Goal: Task Accomplishment & Management: Manage account settings

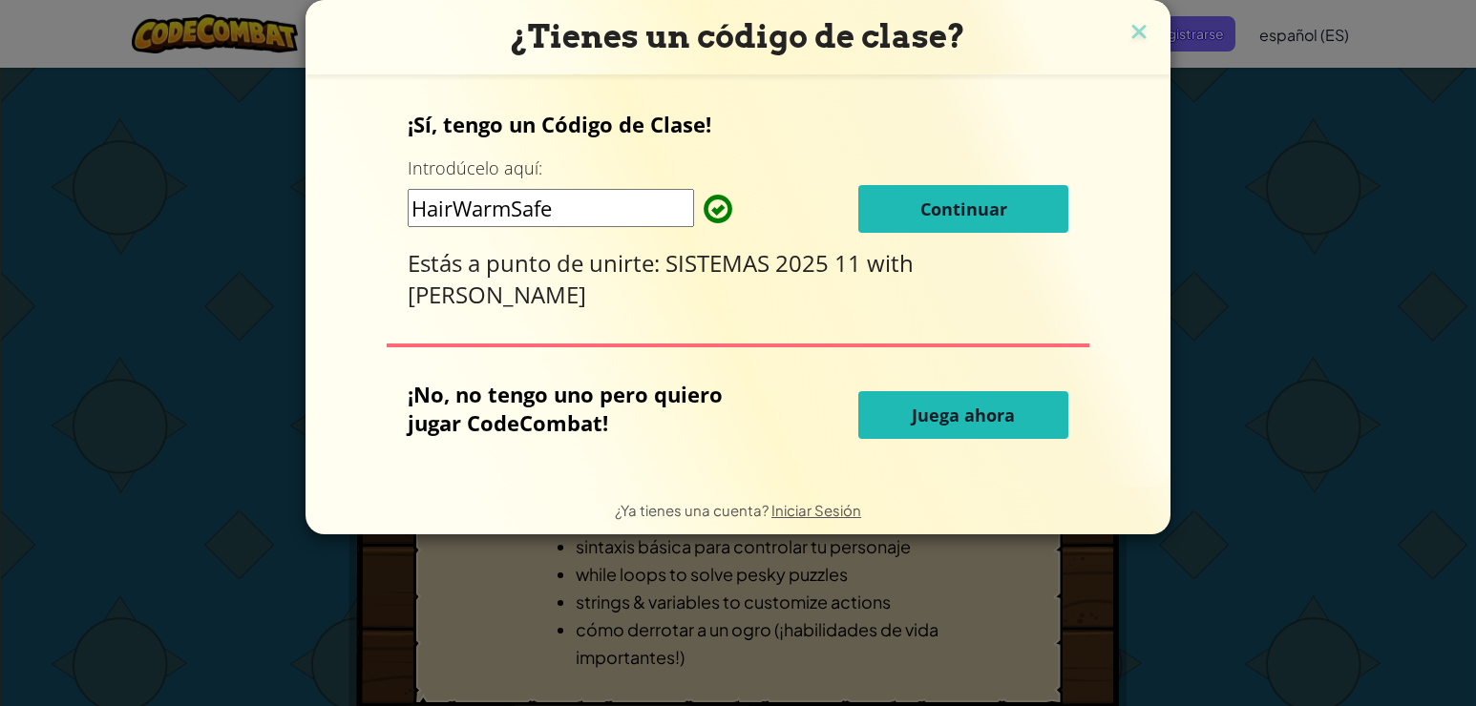
click at [952, 209] on span "Continuar" at bounding box center [963, 209] width 87 height 23
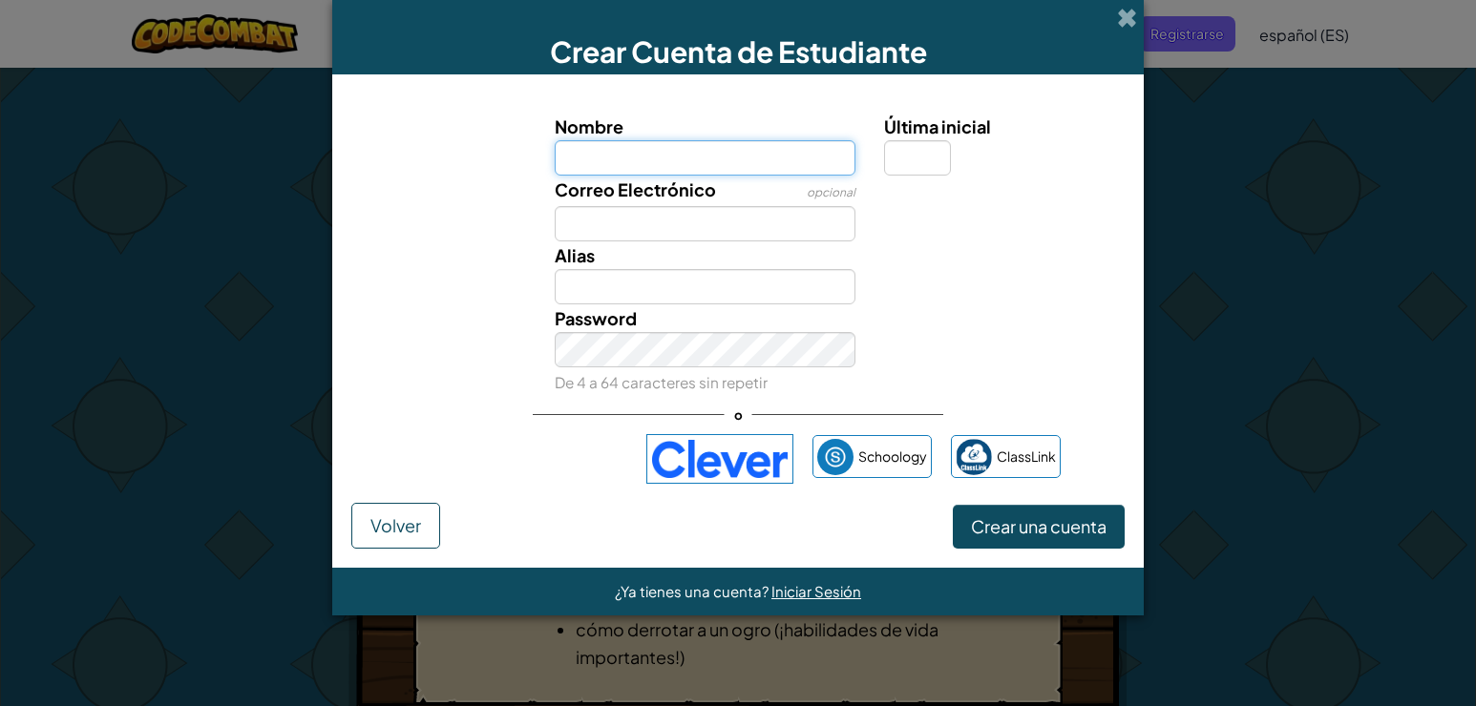
click at [750, 159] on input "Nombre" at bounding box center [706, 157] width 302 height 35
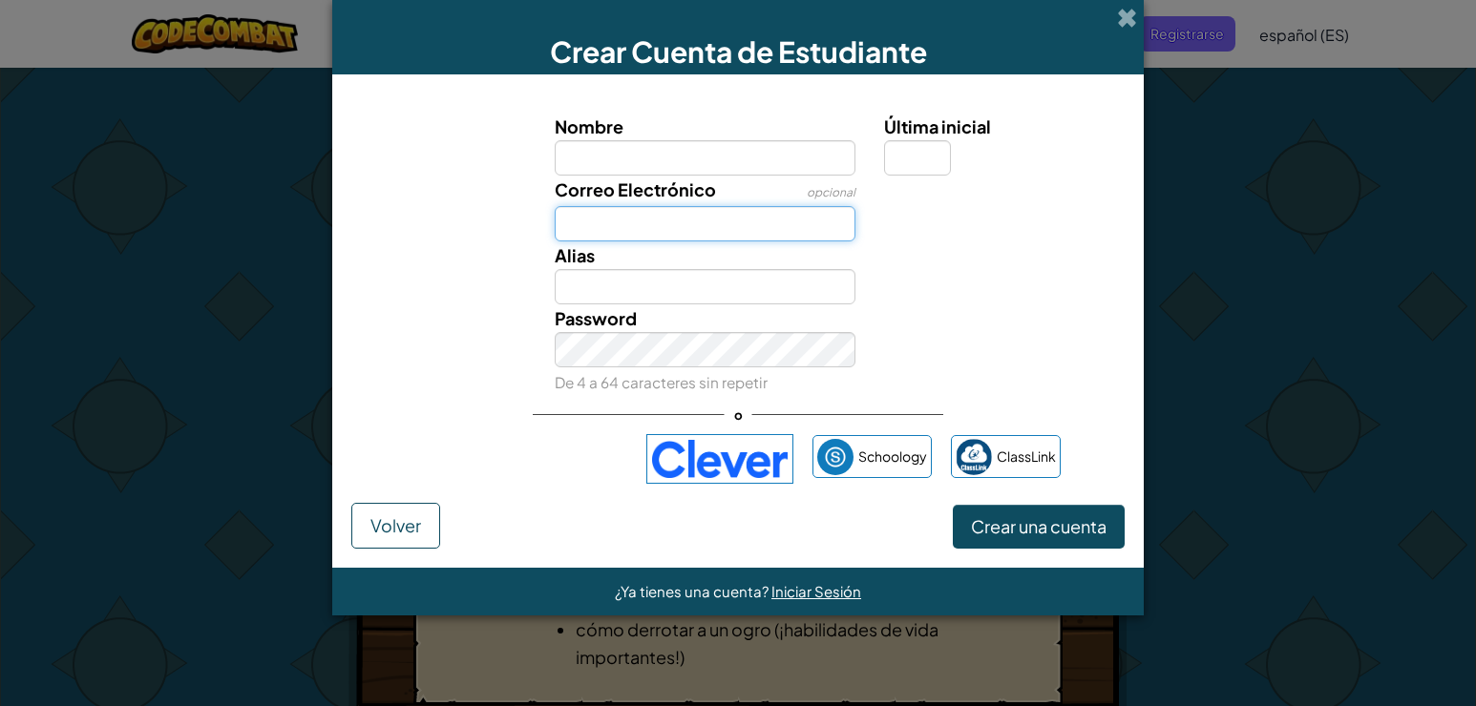
click at [756, 231] on input "Correo Electrónico" at bounding box center [706, 223] width 302 height 35
type input "m"
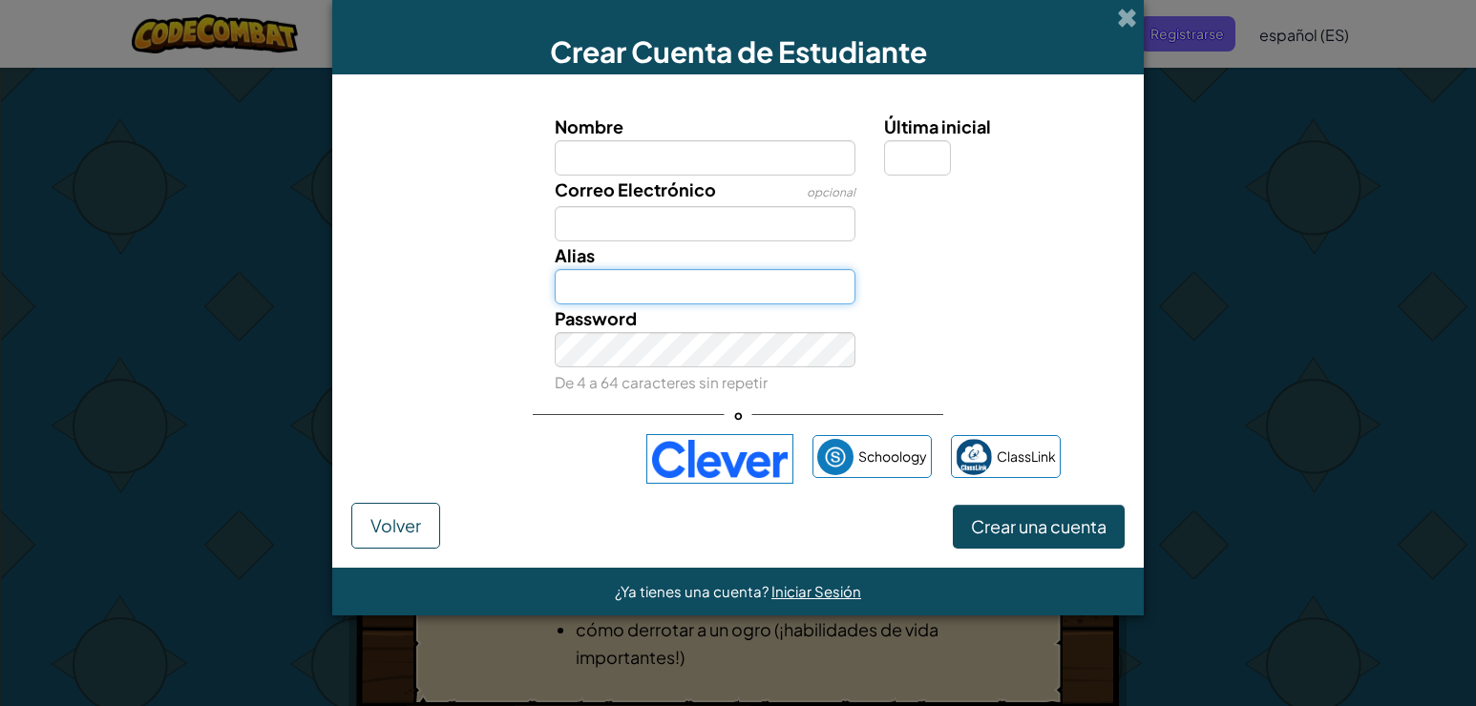
click at [745, 294] on input "Alias" at bounding box center [706, 286] width 302 height 35
click at [753, 198] on div "Correo Electrónico opcional" at bounding box center [705, 209] width 330 height 66
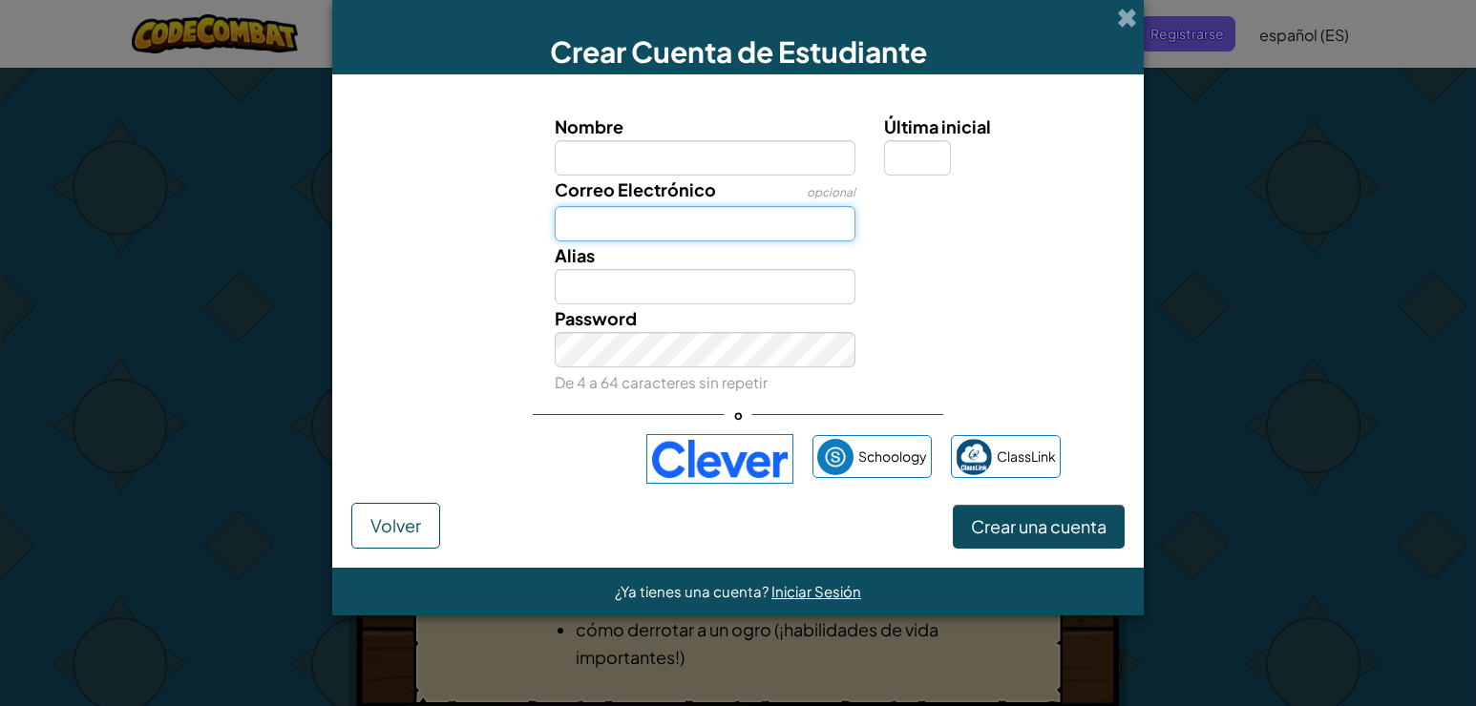
click at [750, 217] on input "Correo Electrónico" at bounding box center [706, 223] width 302 height 35
click at [700, 221] on input "saso.trujillo23oo@gmail.com" at bounding box center [706, 223] width 302 height 35
type input "mafe.gg07@gmail.com"
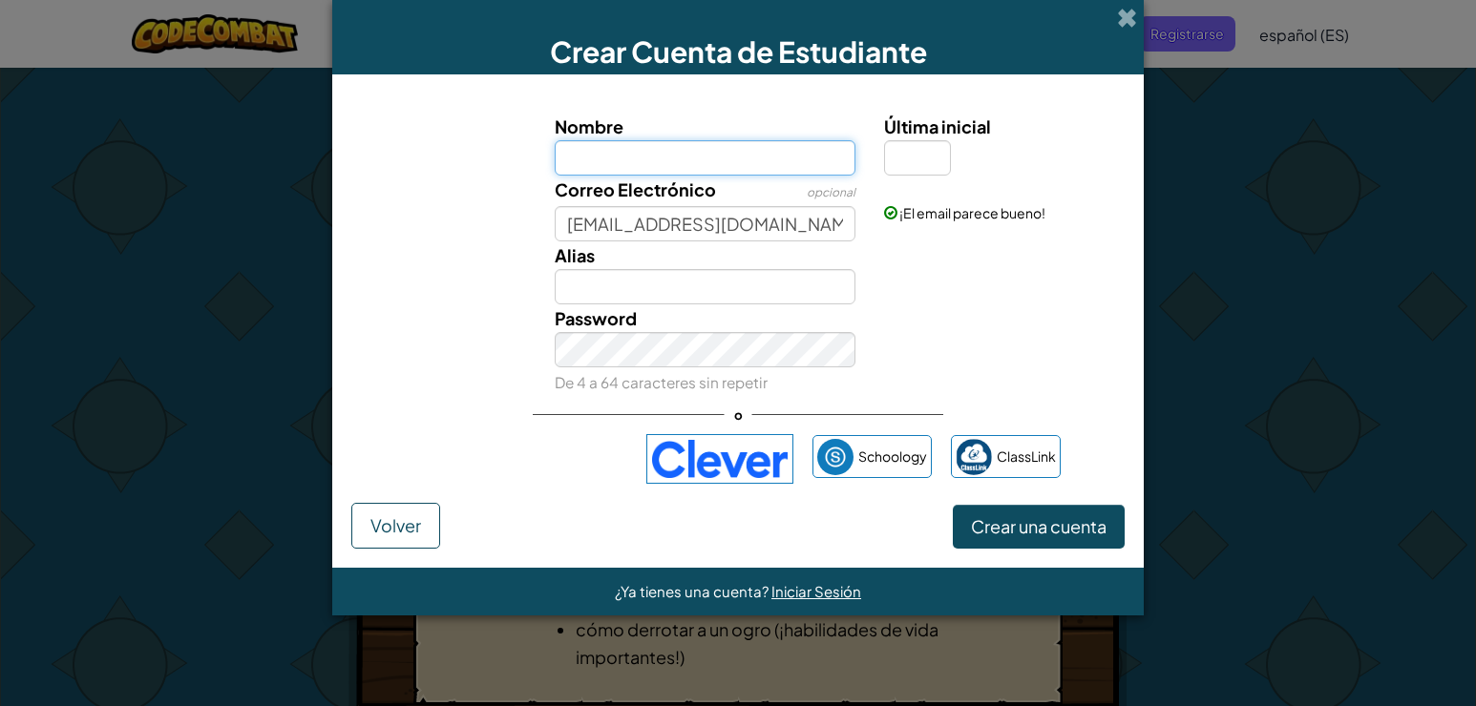
click at [620, 154] on input "Nombre" at bounding box center [706, 157] width 302 height 35
type input "Mafe Guarin"
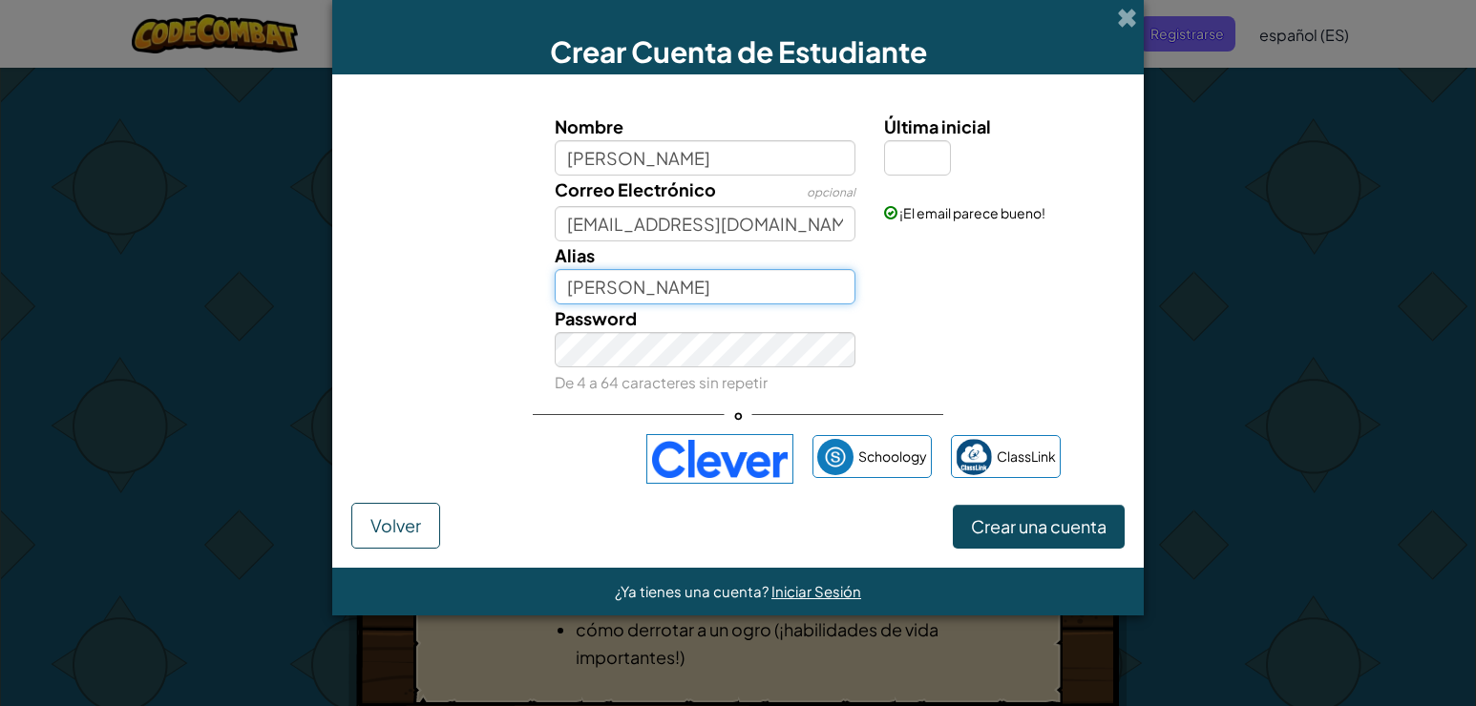
click at [608, 288] on input "Mafe Guarin" at bounding box center [706, 286] width 302 height 35
drag, startPoint x: 685, startPoint y: 285, endPoint x: 449, endPoint y: 248, distance: 239.6
click at [449, 248] on div "Alias Mafe Guarin Nombre de usuario disponible!" at bounding box center [738, 273] width 792 height 63
type input "Macheeee35"
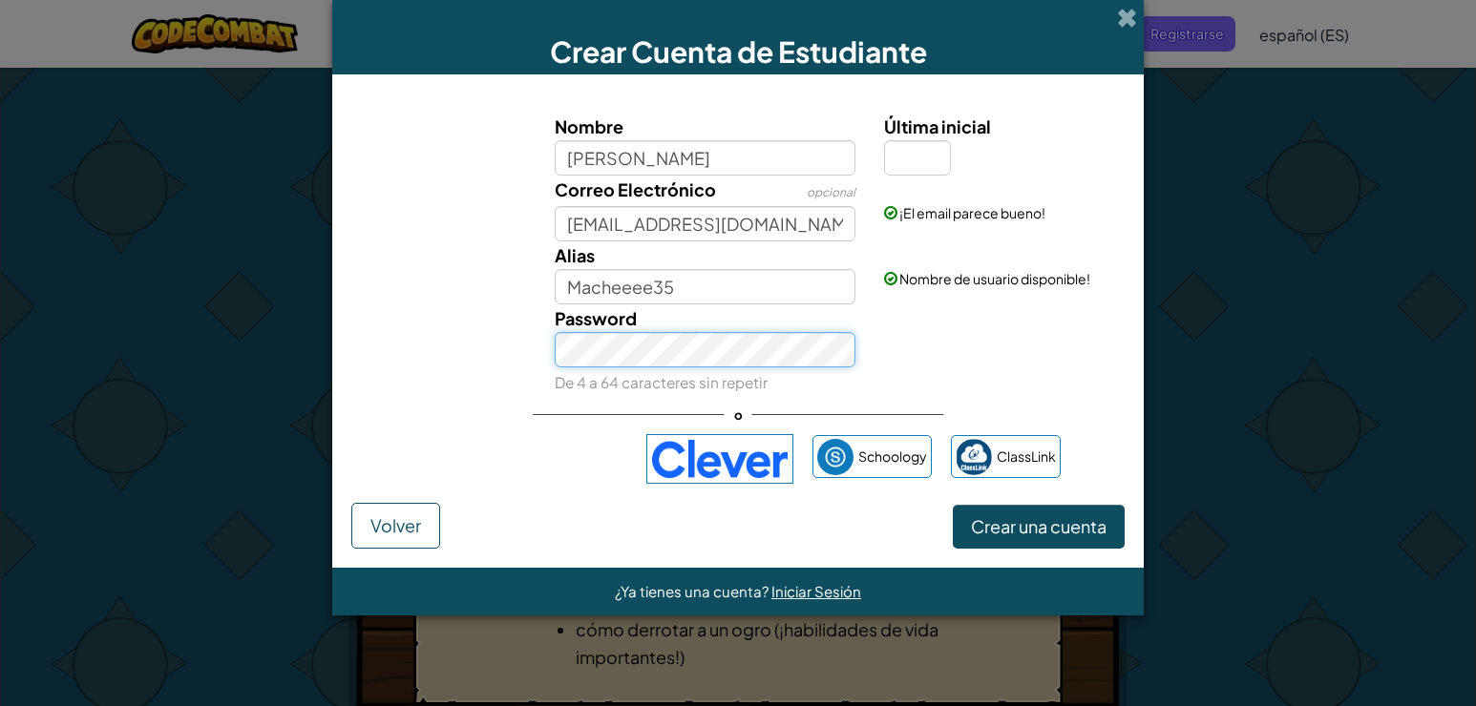
click at [953, 505] on button "Crear una cuenta" at bounding box center [1039, 527] width 172 height 44
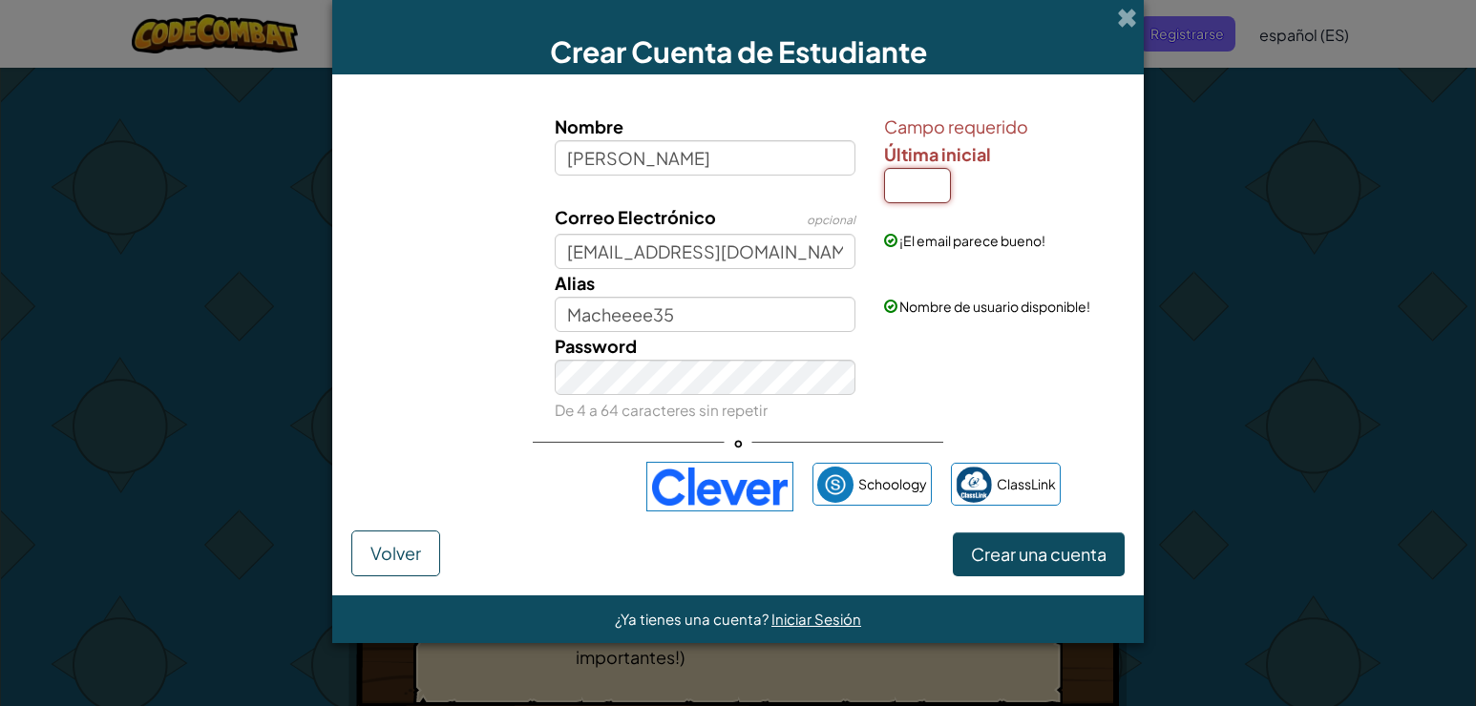
click at [912, 187] on input "Última inicial" at bounding box center [917, 185] width 67 height 35
type input "n"
click at [953, 533] on button "Crear una cuenta" at bounding box center [1039, 555] width 172 height 44
type input "[PERSON_NAME] N"
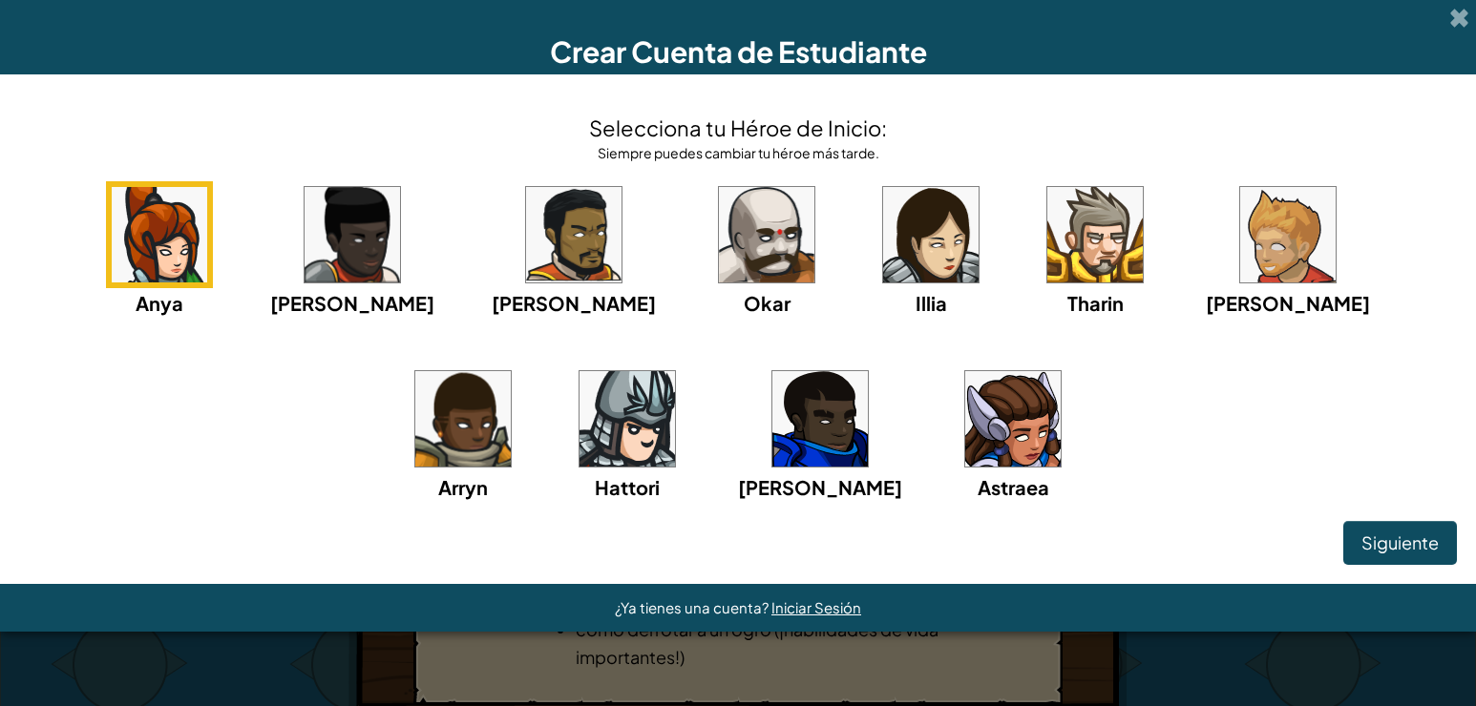
click at [965, 411] on img at bounding box center [1012, 418] width 95 height 95
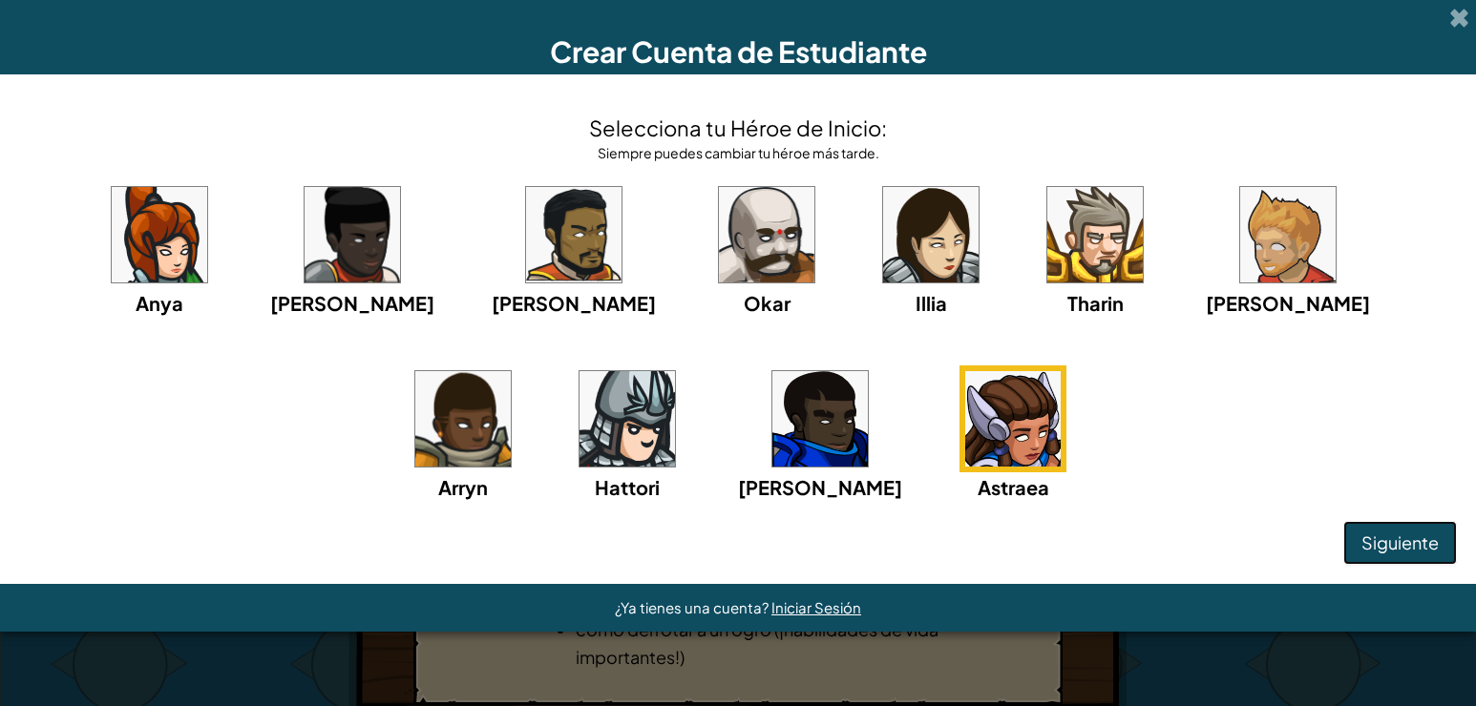
click at [1371, 536] on span "Siguiente" at bounding box center [1399, 543] width 77 height 22
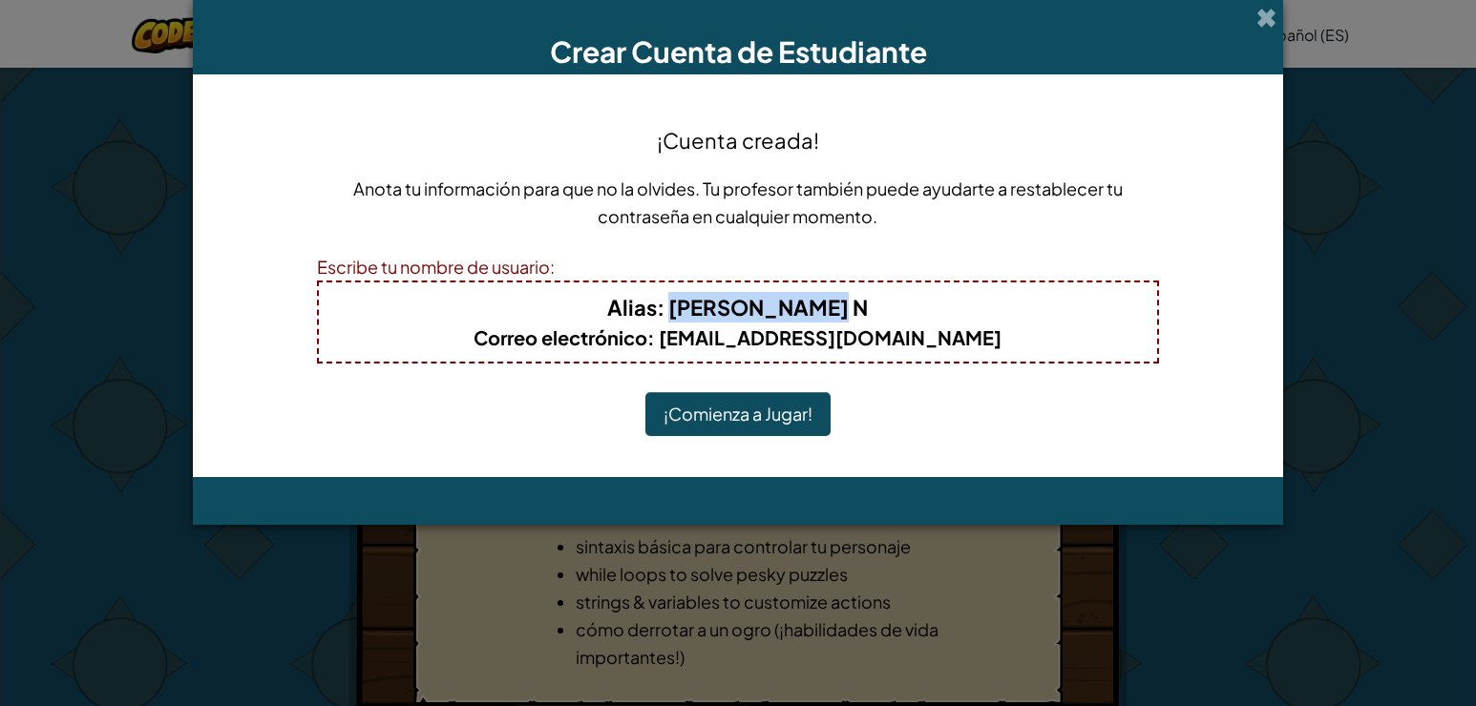
drag, startPoint x: 838, startPoint y: 303, endPoint x: 698, endPoint y: 317, distance: 141.1
click at [698, 317] on b "Alias : Mafe Guarin N" at bounding box center [737, 307] width 261 height 27
click at [759, 417] on button "¡Comienza a Jugar!" at bounding box center [737, 414] width 185 height 44
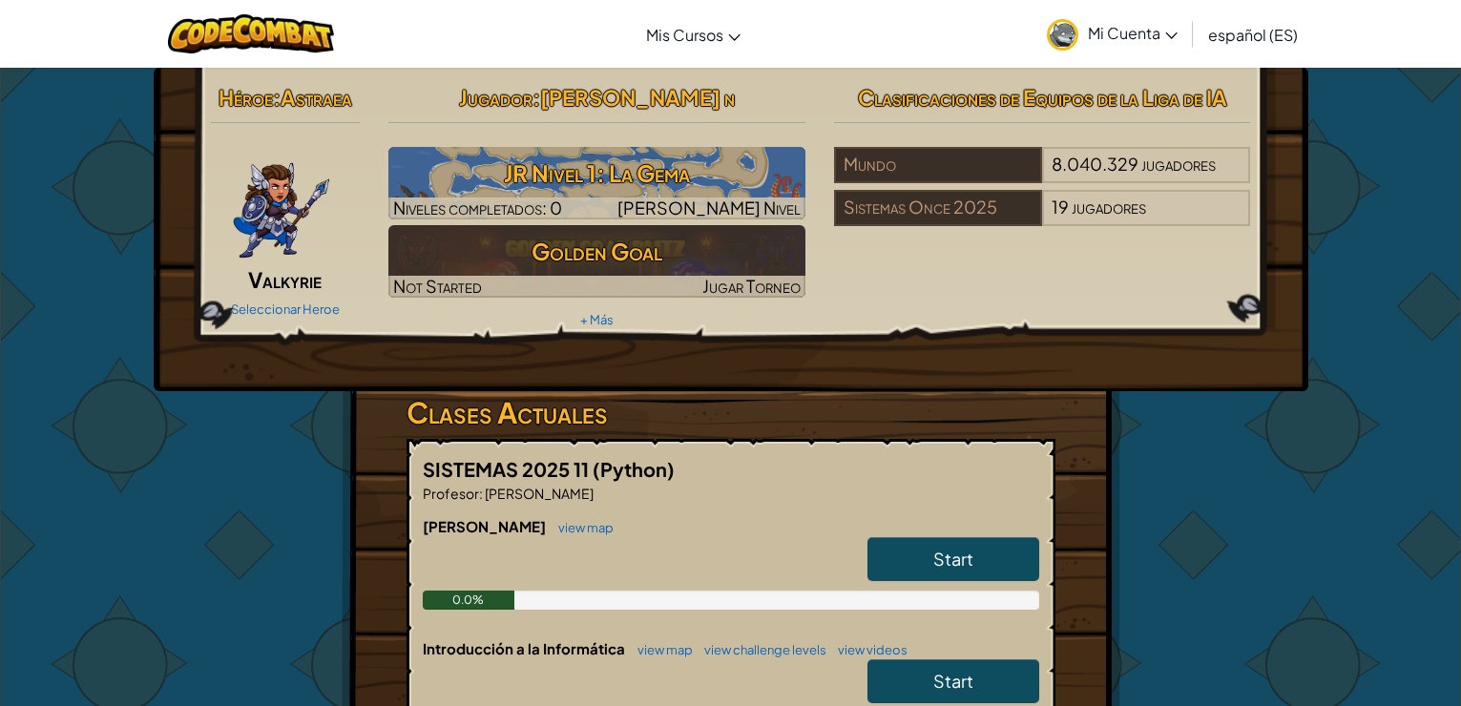
click at [975, 557] on link "Start" at bounding box center [954, 559] width 172 height 44
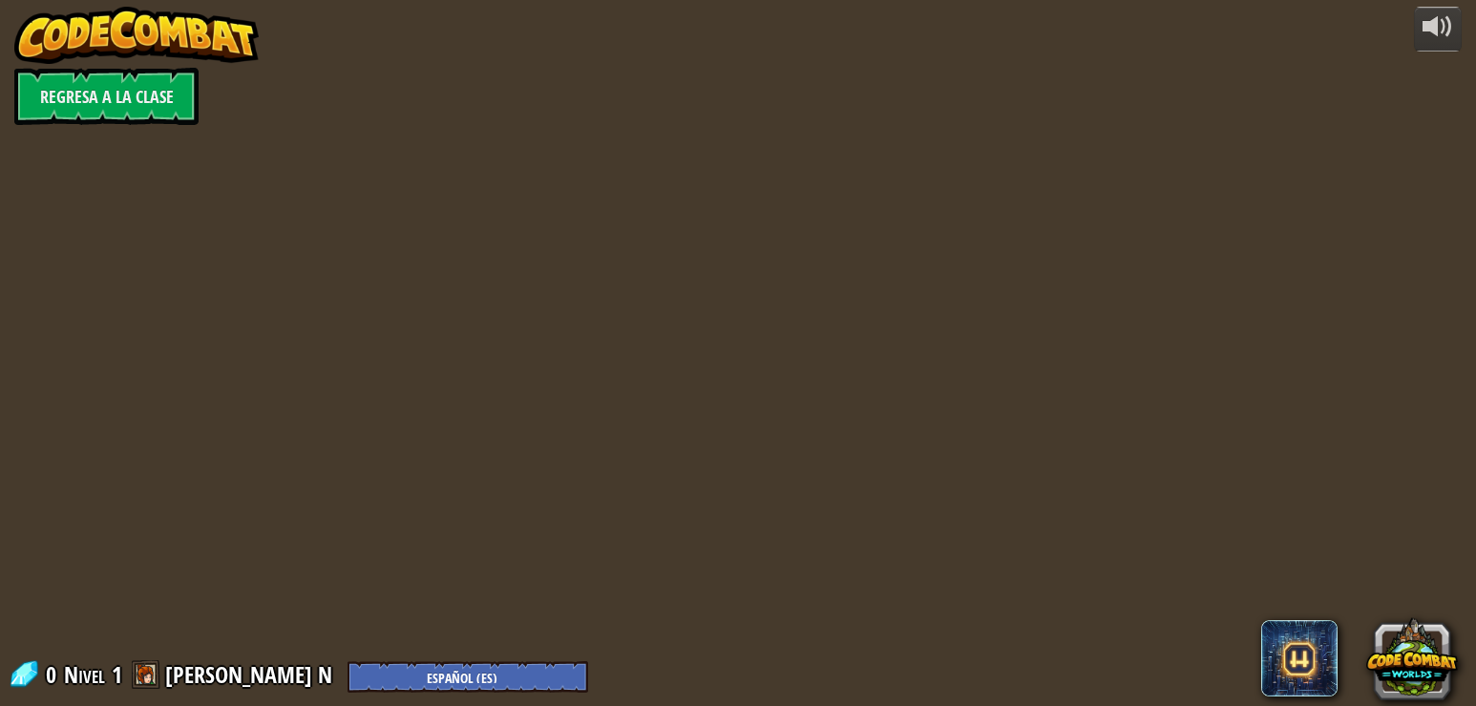
select select "es-ES"
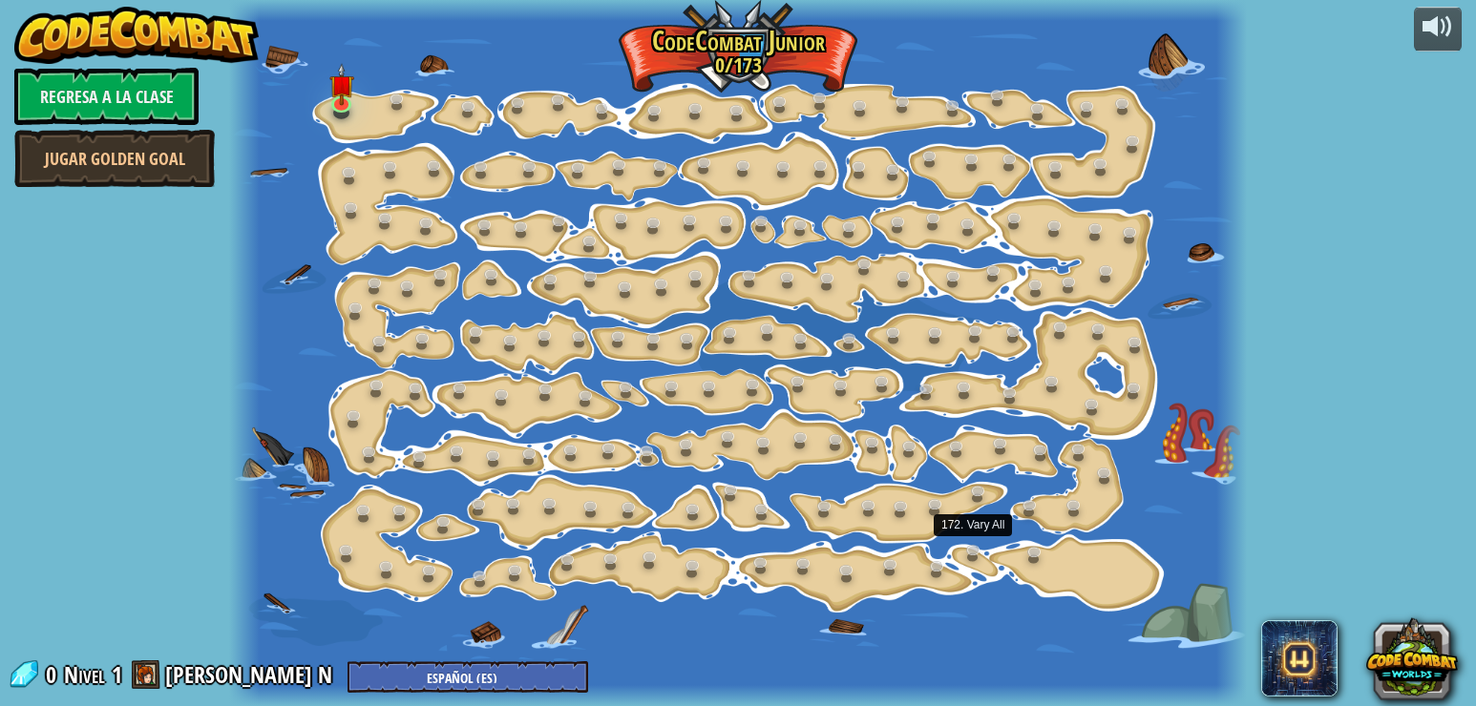
select select "es-ES"
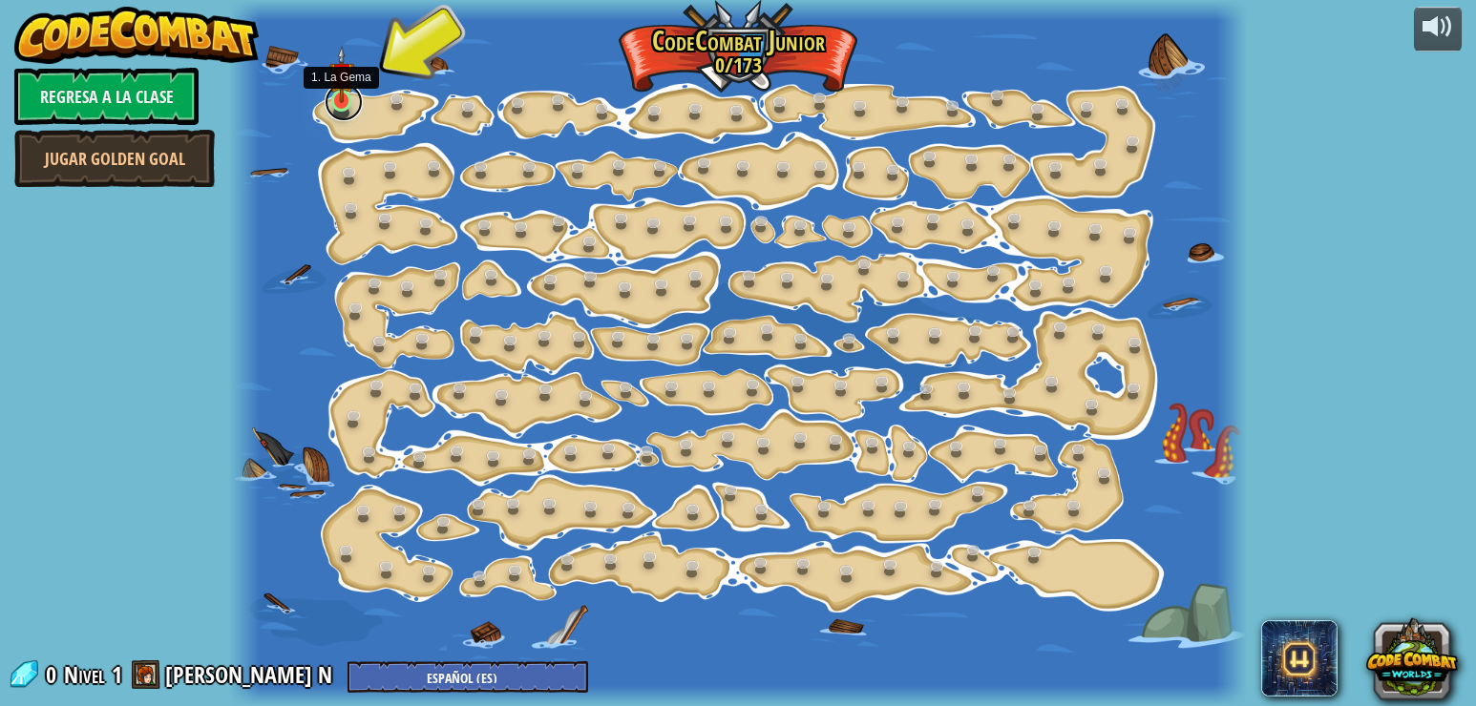
click at [337, 103] on link at bounding box center [344, 102] width 38 height 38
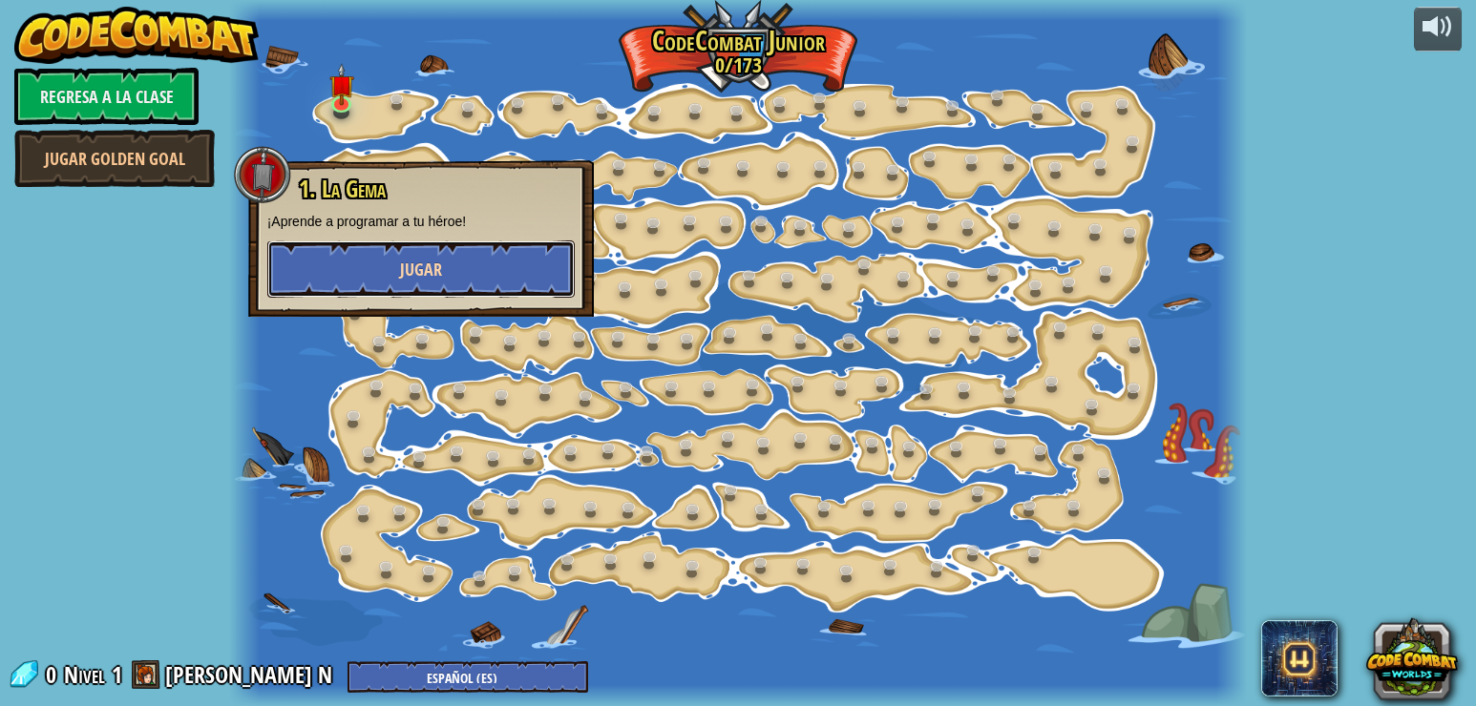
click at [374, 287] on button "Jugar" at bounding box center [420, 269] width 307 height 57
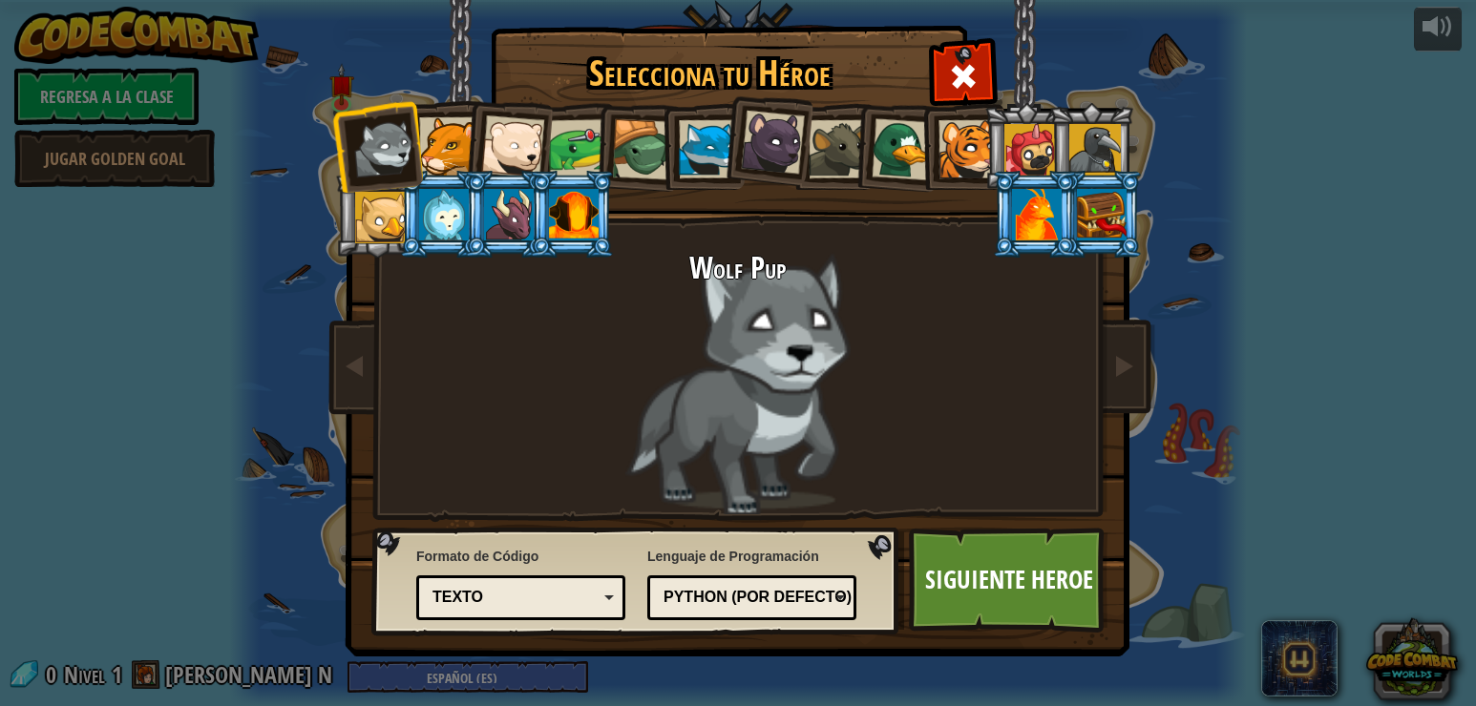
click at [434, 128] on div at bounding box center [448, 146] width 58 height 58
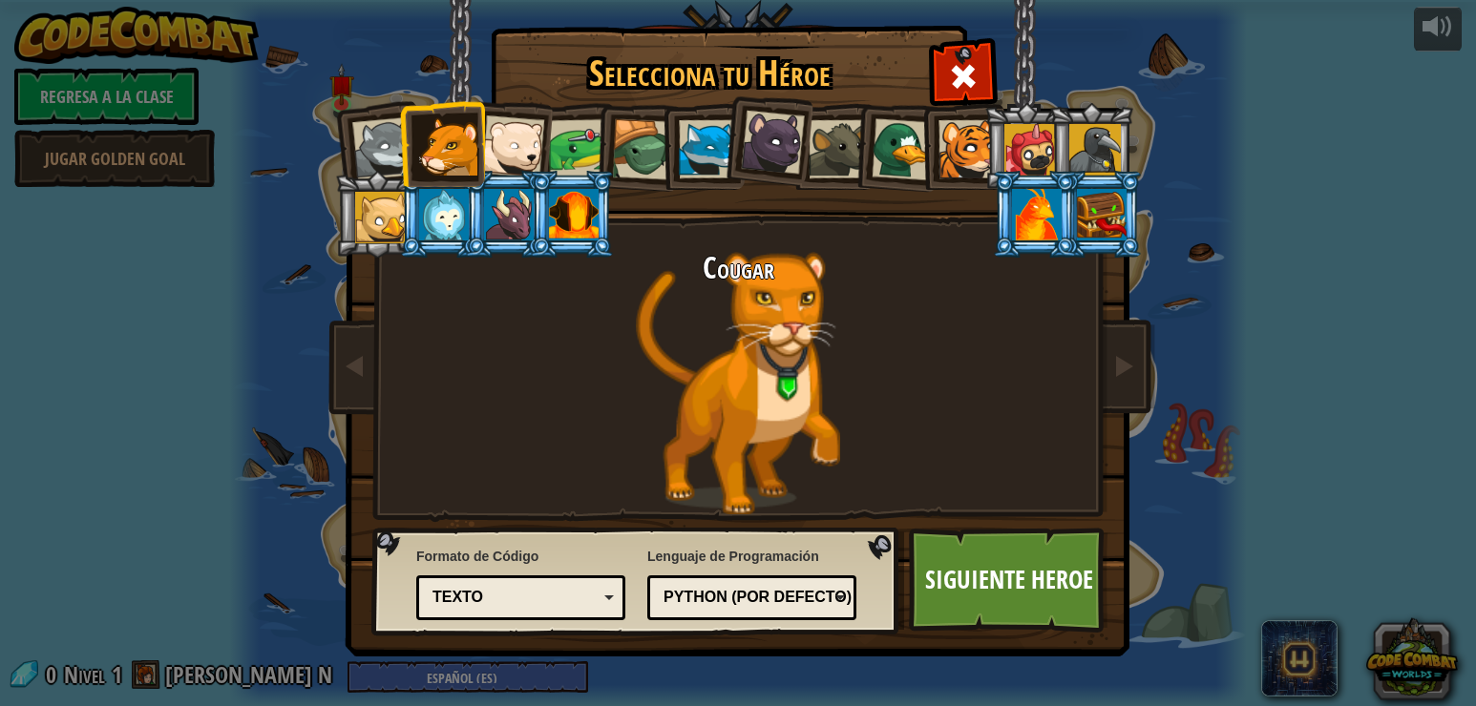
click at [493, 131] on div at bounding box center [512, 147] width 63 height 63
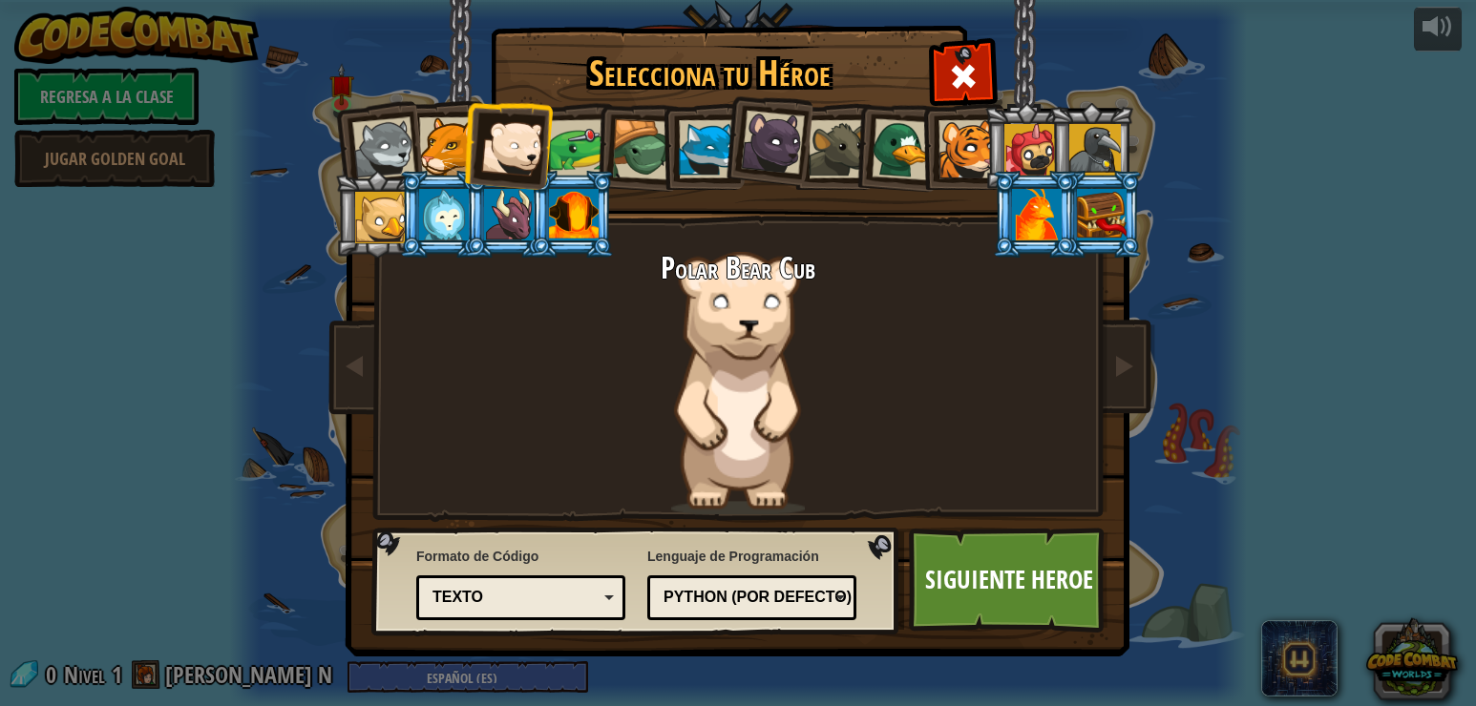
click at [560, 134] on div at bounding box center [578, 148] width 59 height 59
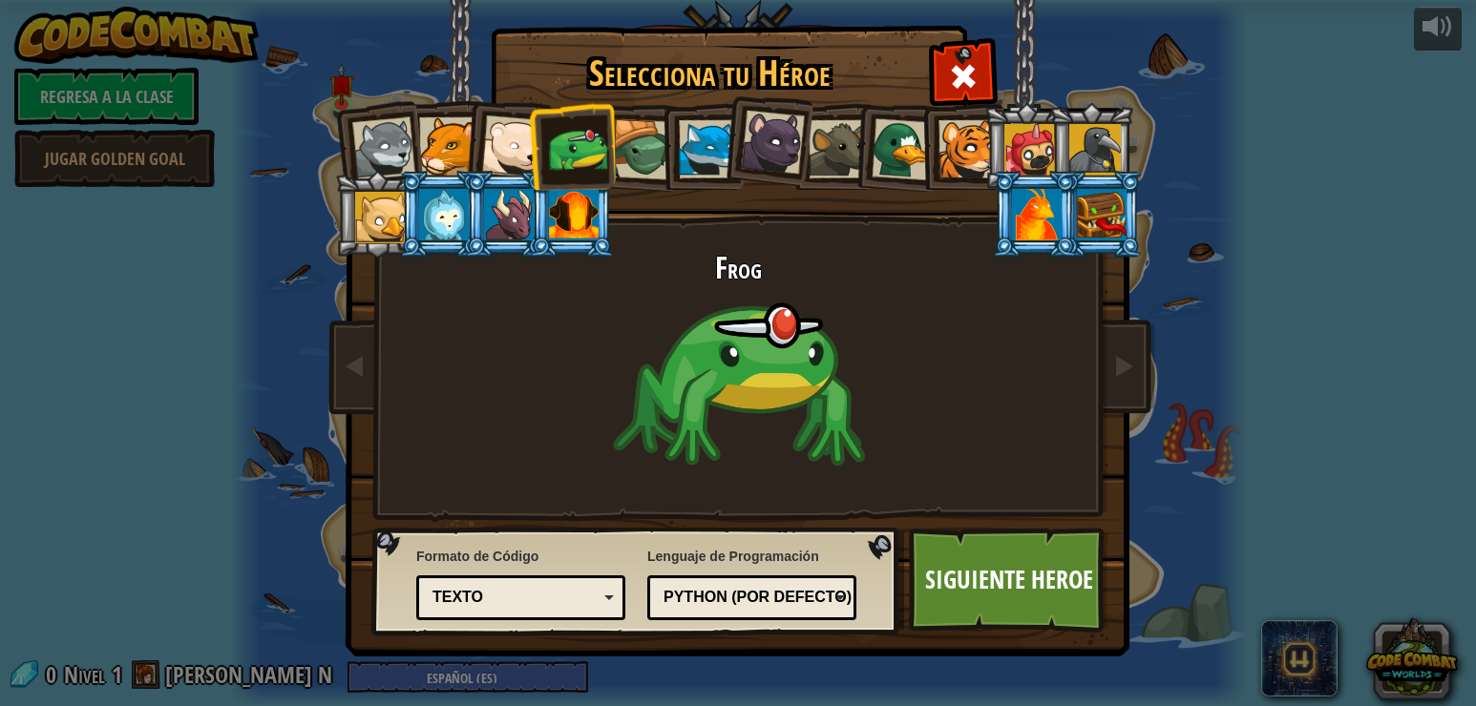
click at [694, 141] on div at bounding box center [708, 149] width 58 height 58
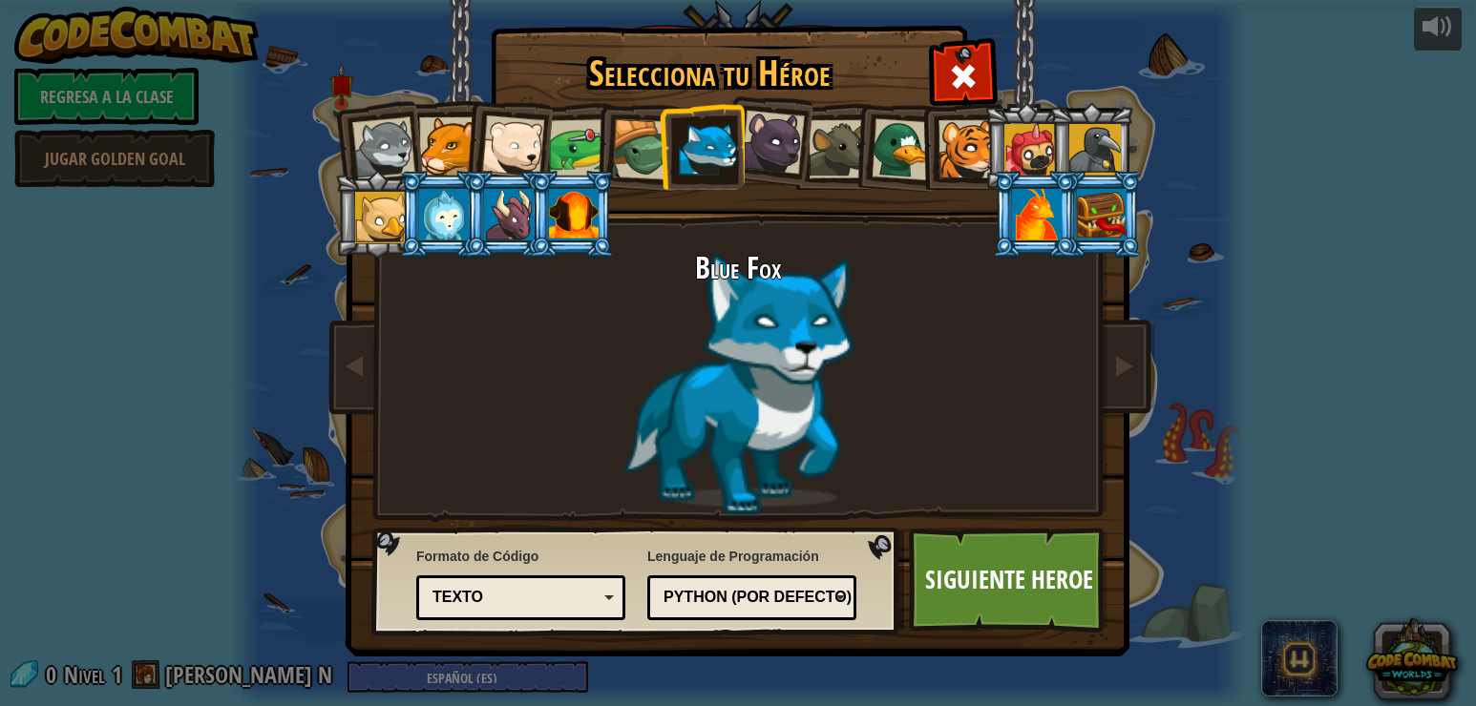
click at [775, 140] on div at bounding box center [773, 143] width 64 height 64
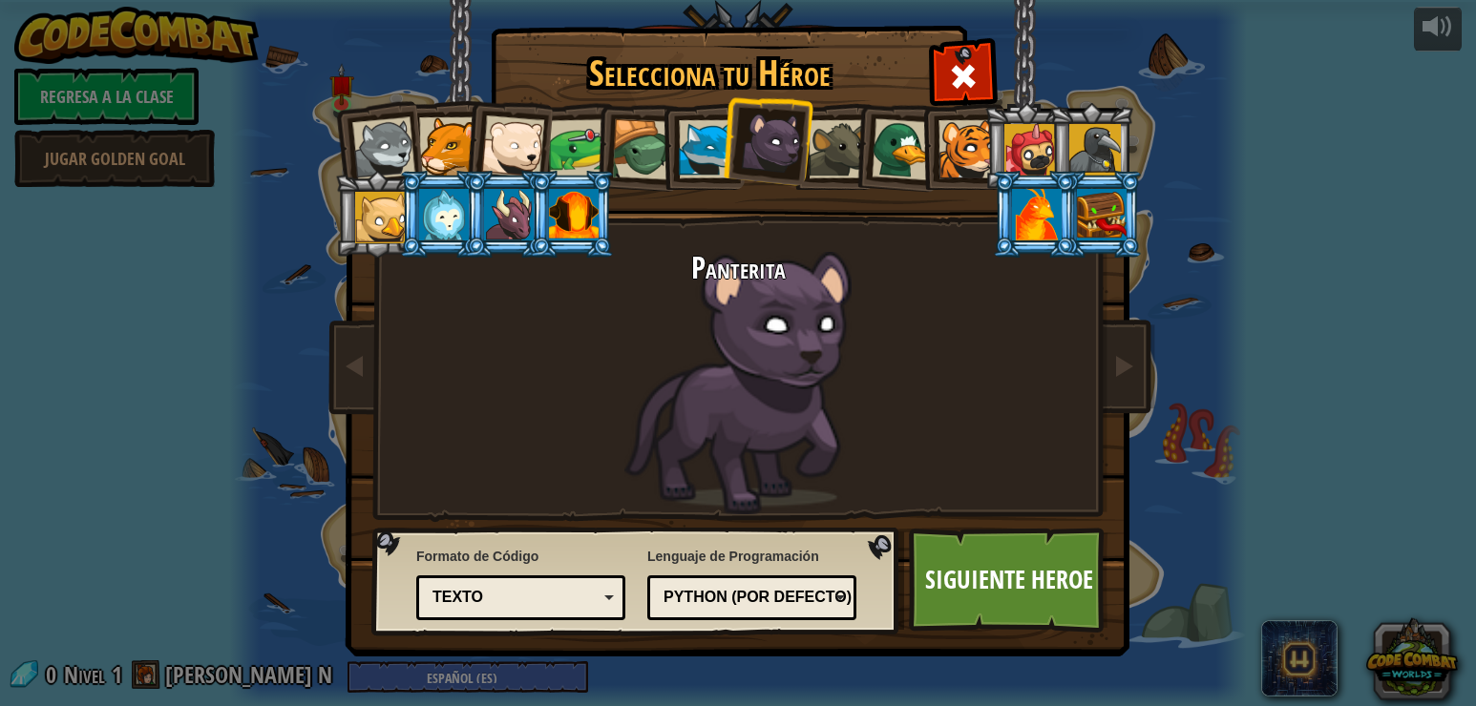
click at [846, 150] on div at bounding box center [838, 149] width 58 height 58
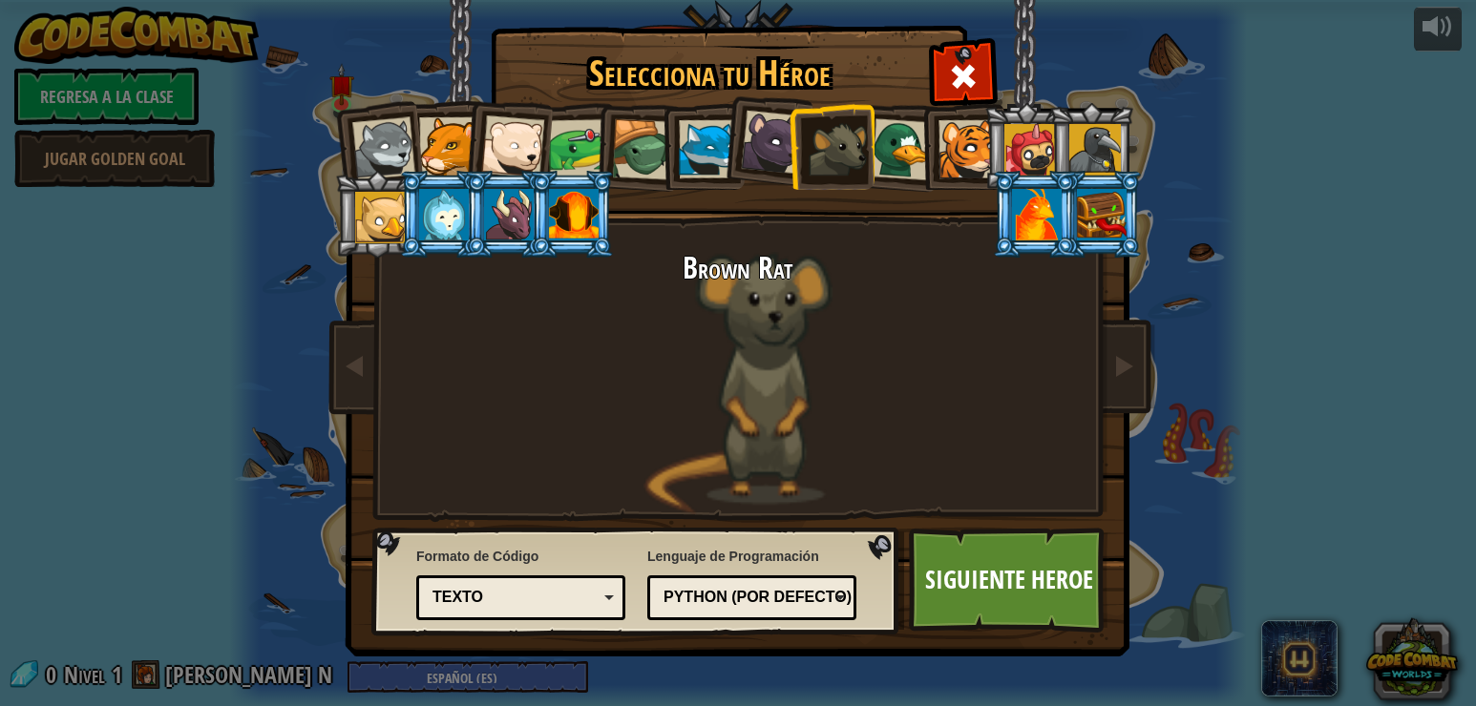
click at [385, 227] on div at bounding box center [381, 218] width 52 height 52
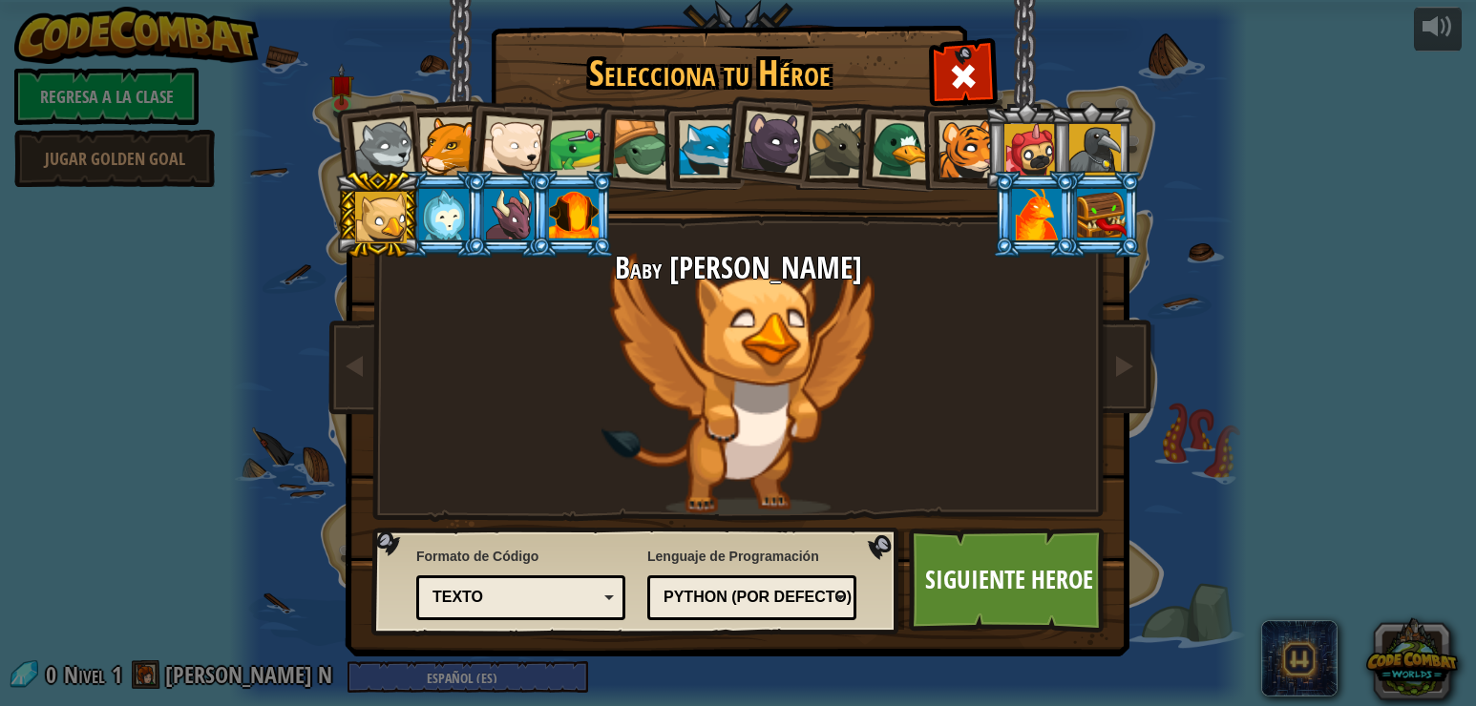
click at [385, 154] on div at bounding box center [383, 148] width 63 height 63
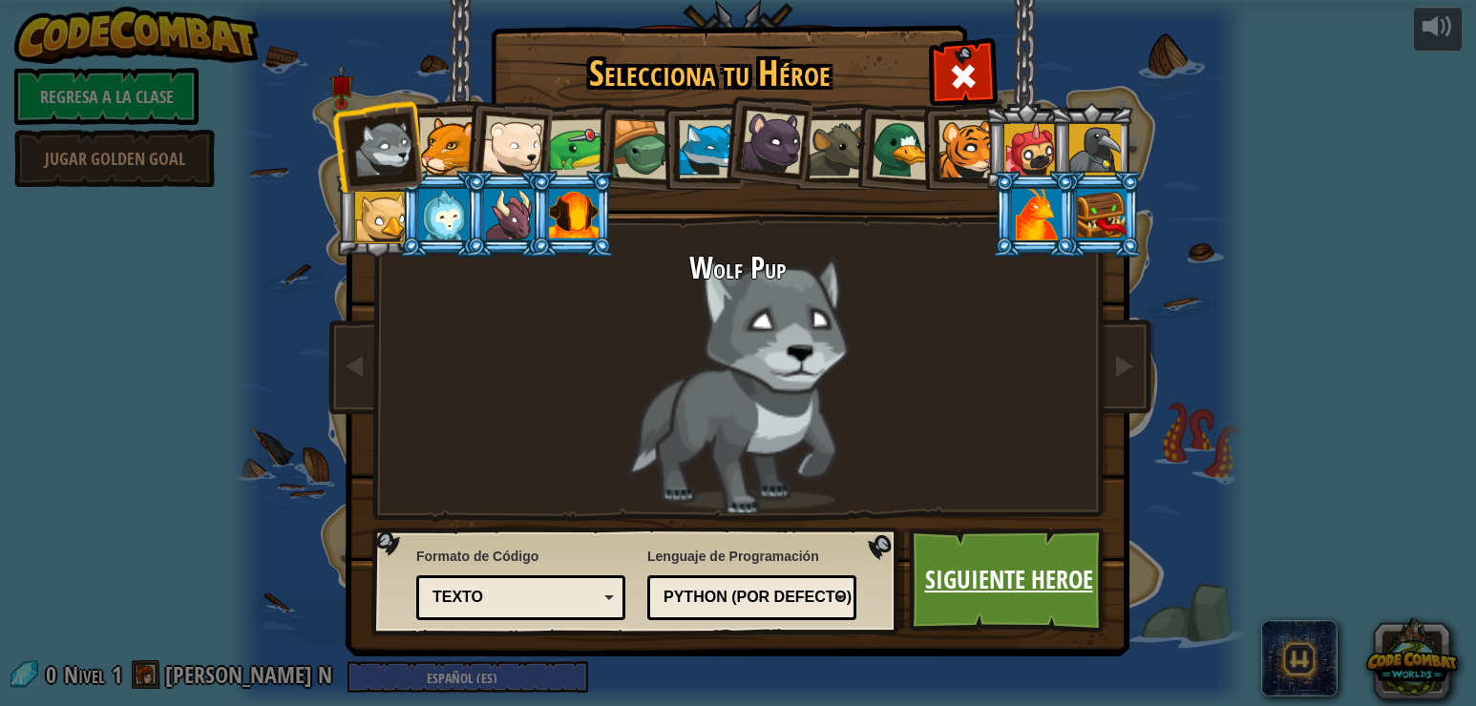
click at [1057, 575] on link "Siguiente Heroe" at bounding box center [1009, 580] width 200 height 105
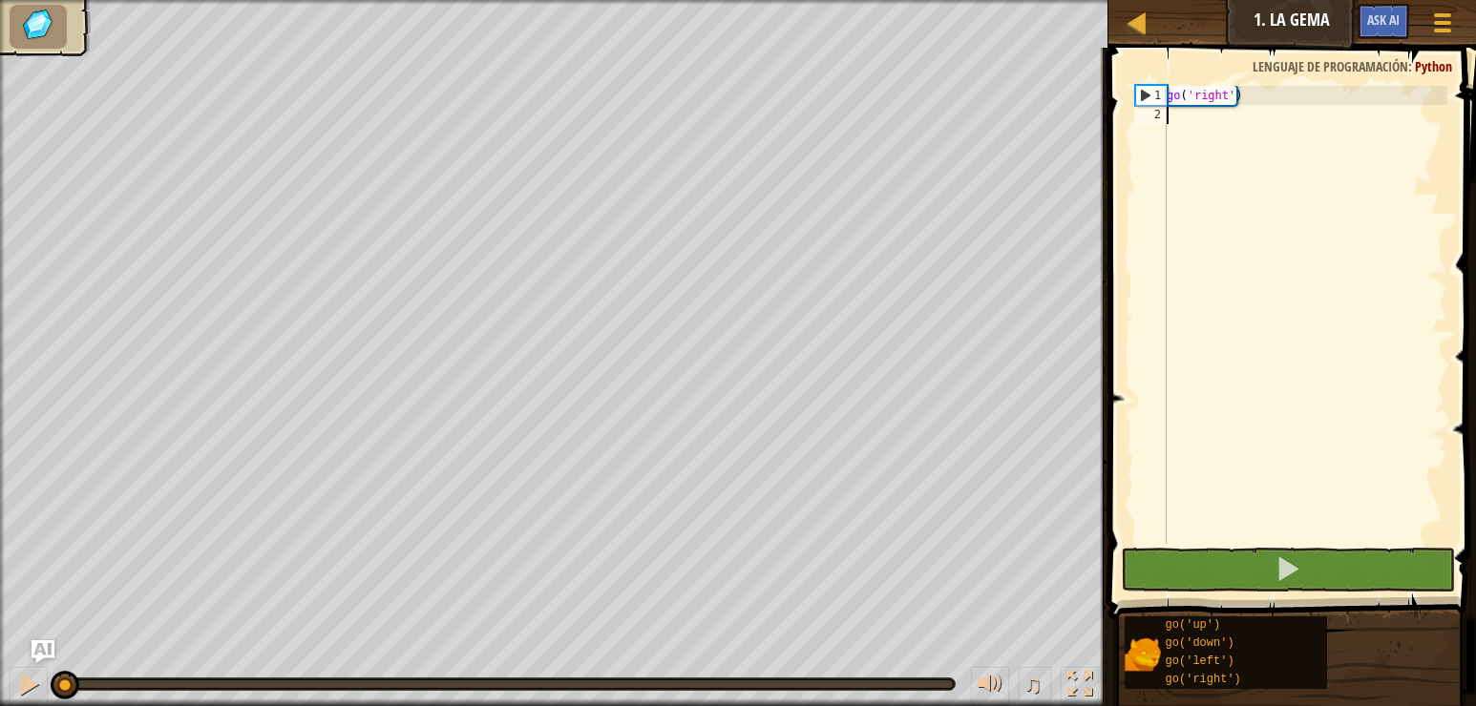
click at [1148, 93] on div "1" at bounding box center [1151, 95] width 31 height 19
click at [1137, 93] on div "1" at bounding box center [1151, 95] width 31 height 19
type textarea "go('right')"
click at [1186, 108] on div "go ( 'right' )" at bounding box center [1305, 334] width 284 height 496
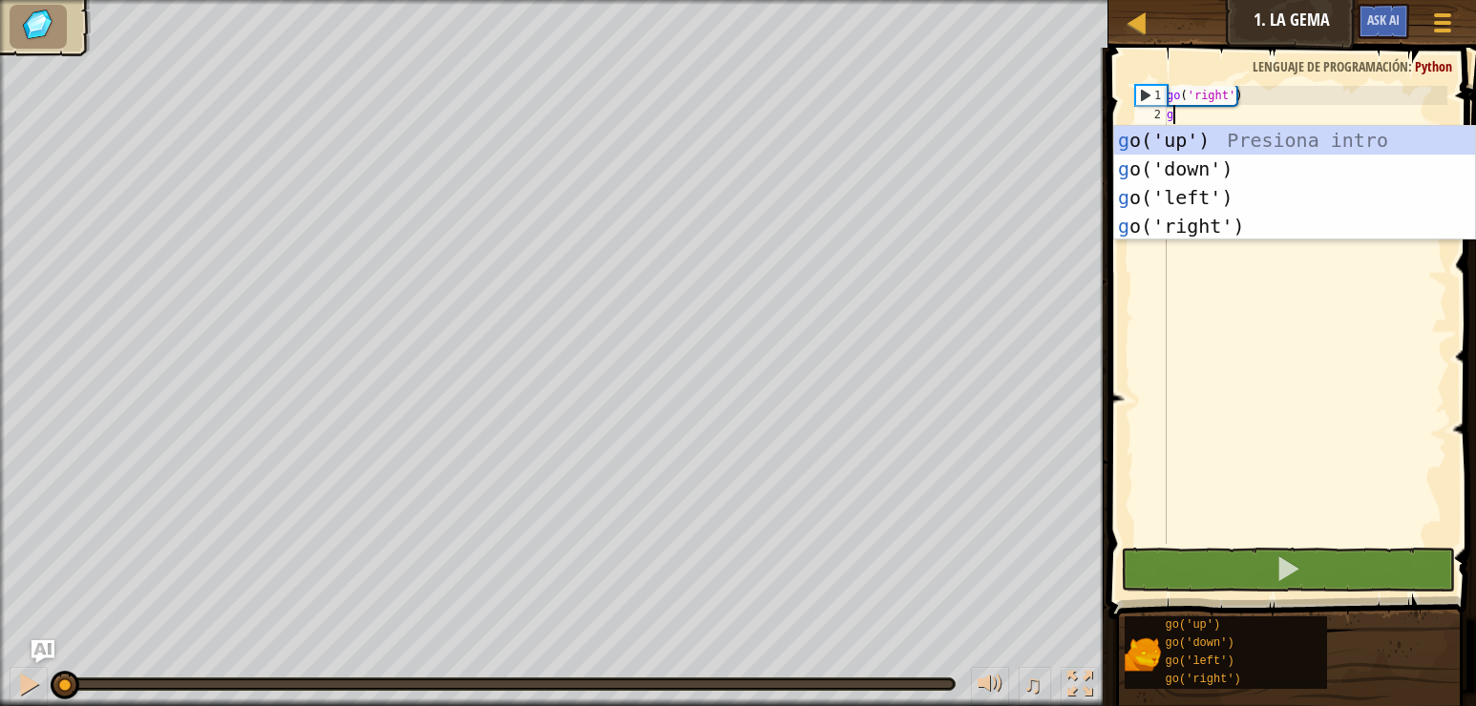
scroll to position [9, 0]
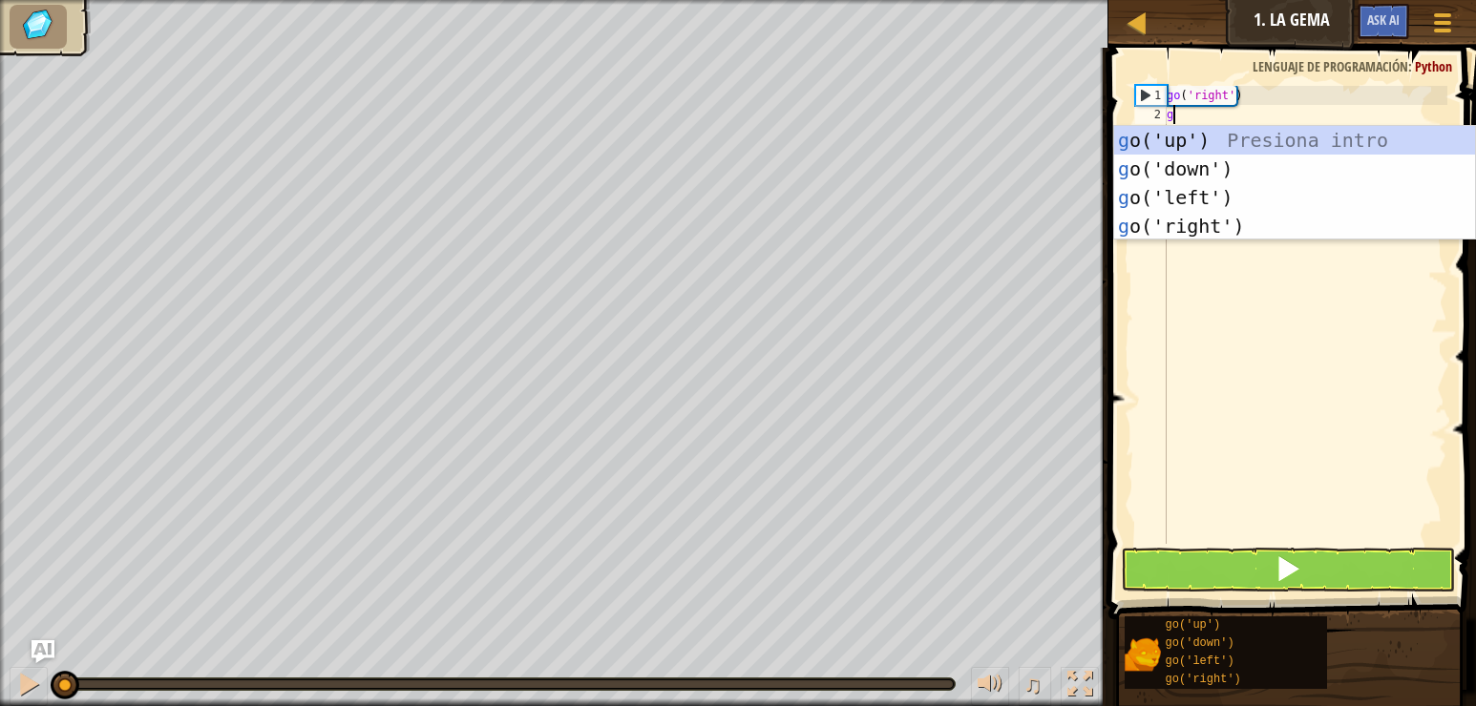
type textarea "go"
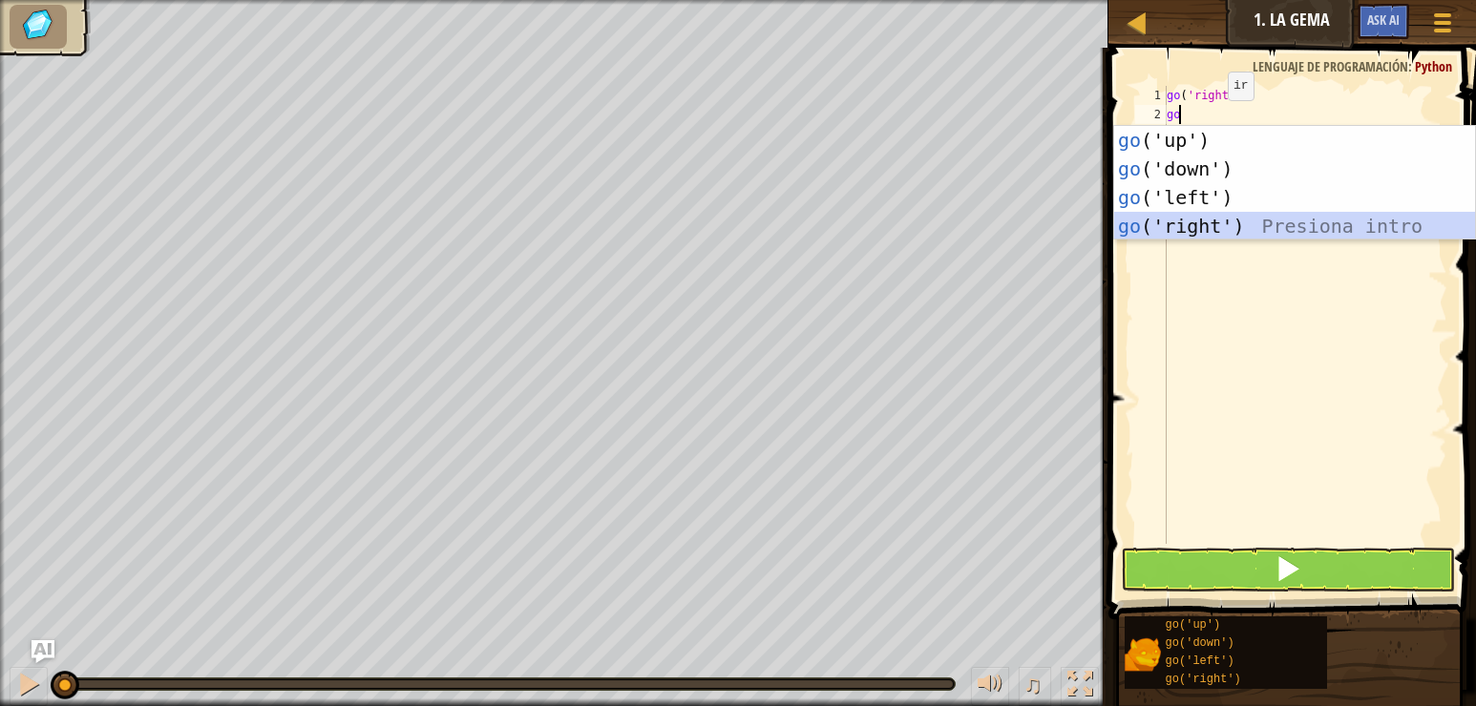
click at [1230, 221] on div "go ('up') Presiona intro go ('down') Presiona intro go ('left') Presiona intro …" at bounding box center [1294, 212] width 361 height 172
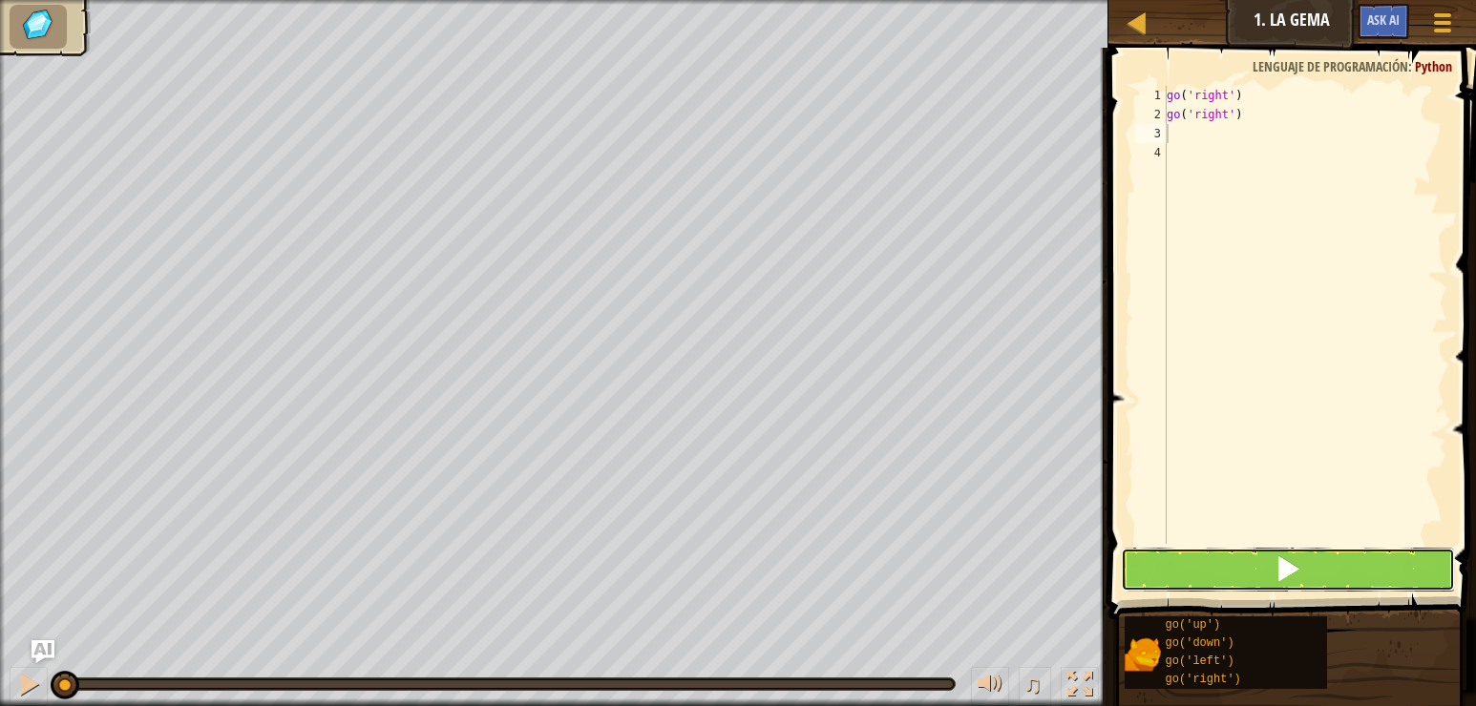
click at [1276, 573] on span at bounding box center [1287, 569] width 27 height 27
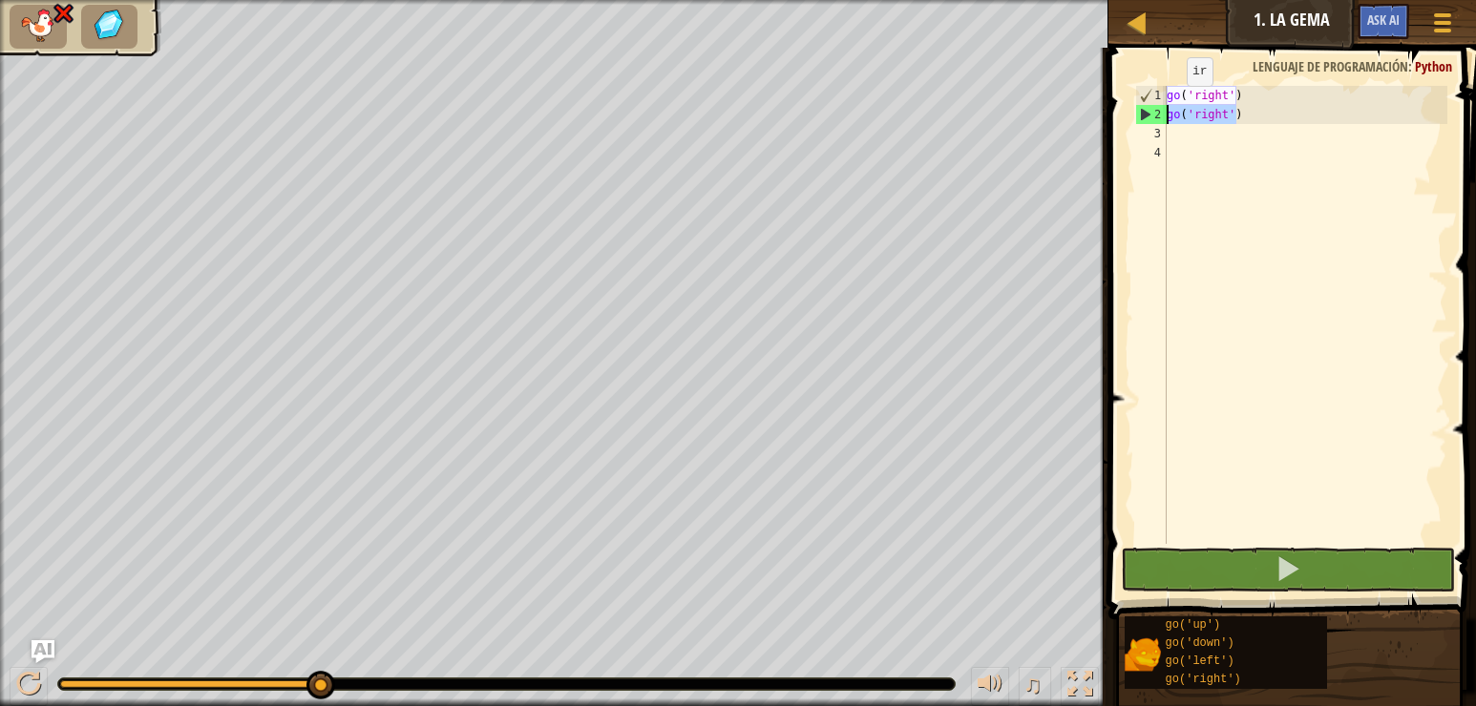
drag, startPoint x: 1233, startPoint y: 116, endPoint x: 1144, endPoint y: 115, distance: 89.7
click at [1144, 115] on div "1 2 3 4 go ( 'right' ) go ( 'right' ) ההההההההההההההההההההההההההההההההההההההההה…" at bounding box center [1289, 315] width 316 height 458
type textarea "go('right')"
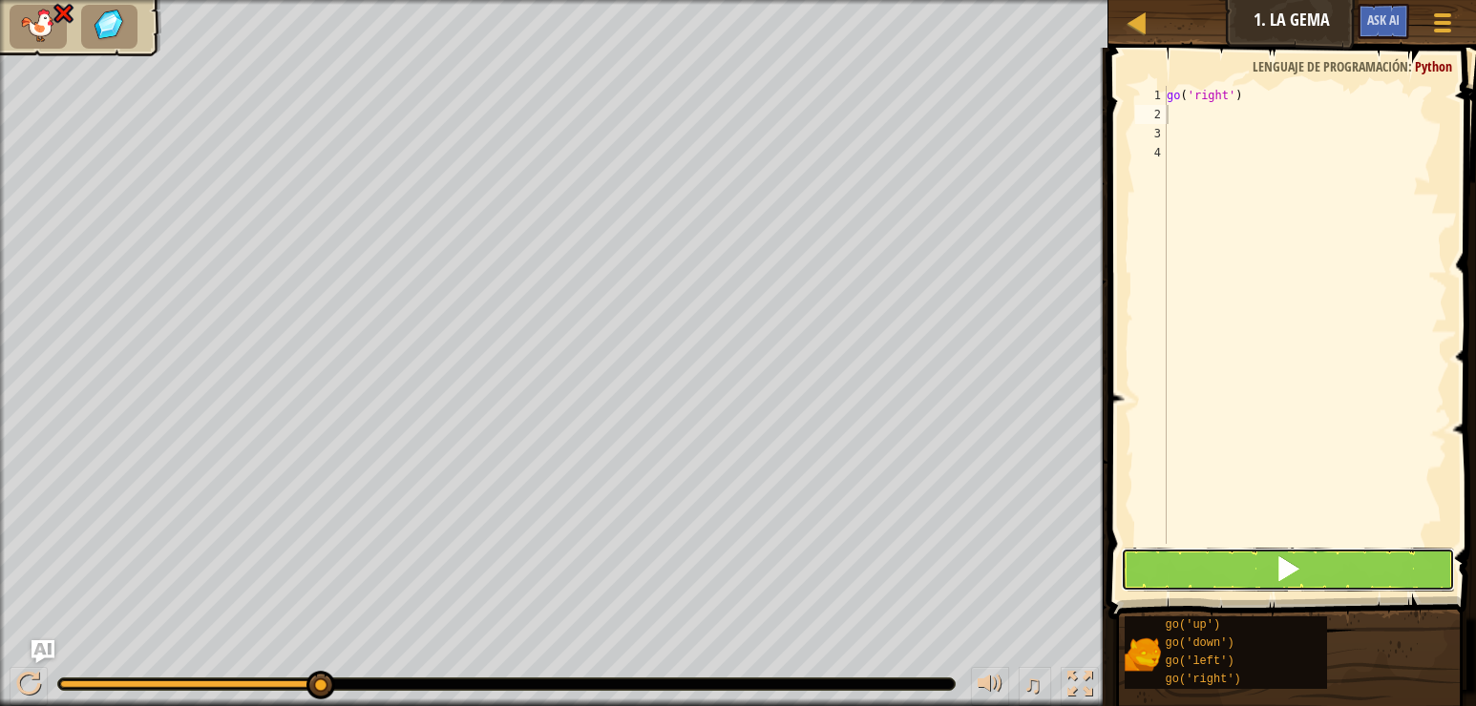
click at [1274, 570] on span at bounding box center [1287, 569] width 27 height 27
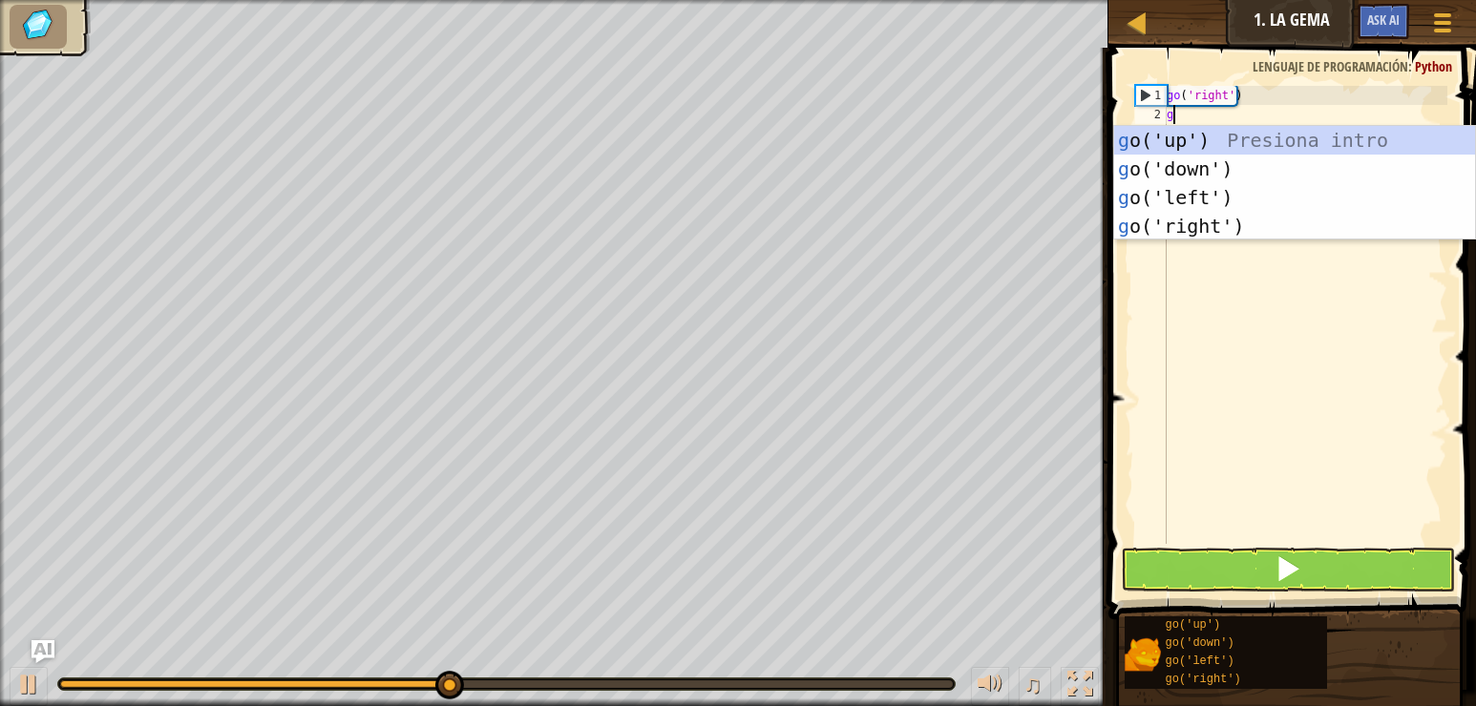
type textarea "go"
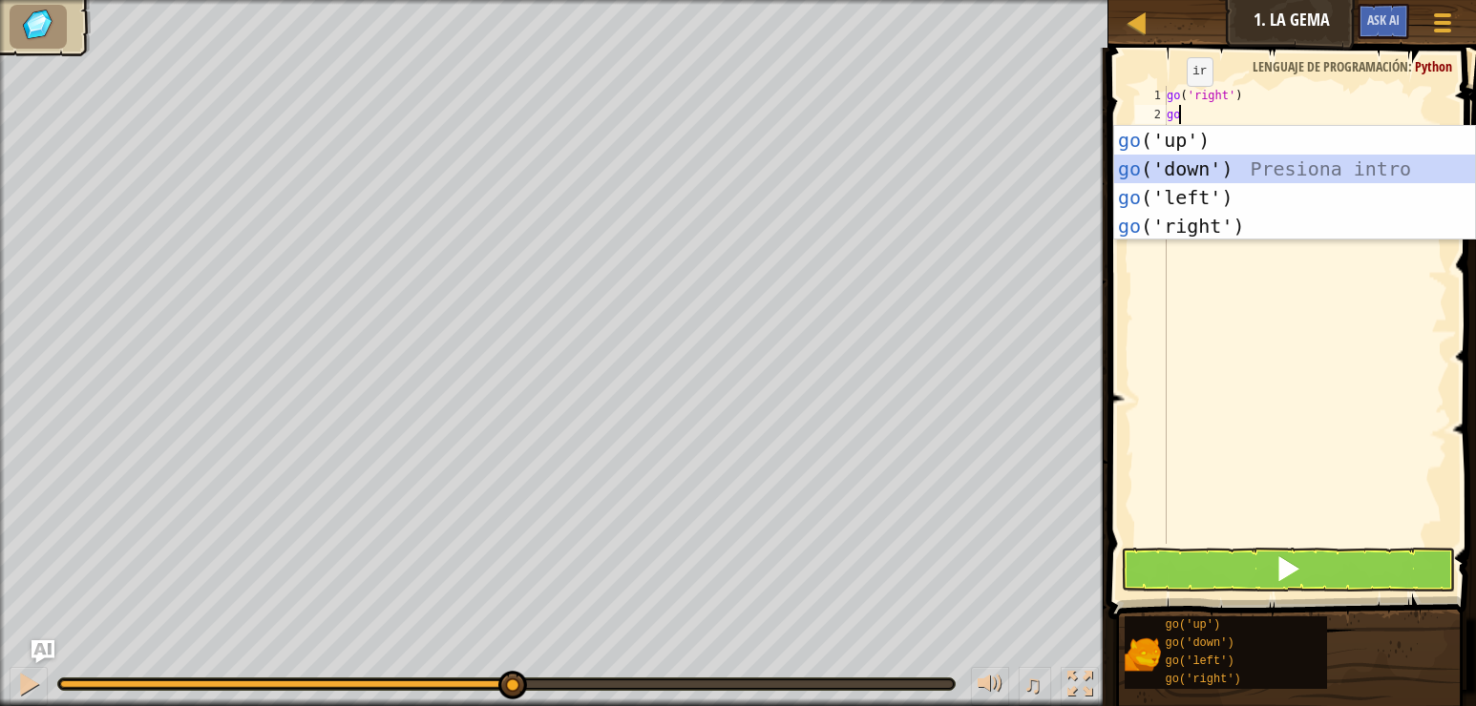
click at [1250, 177] on div "go ('up') Presiona intro go ('down') Presiona intro go ('left') Presiona intro …" at bounding box center [1294, 212] width 361 height 172
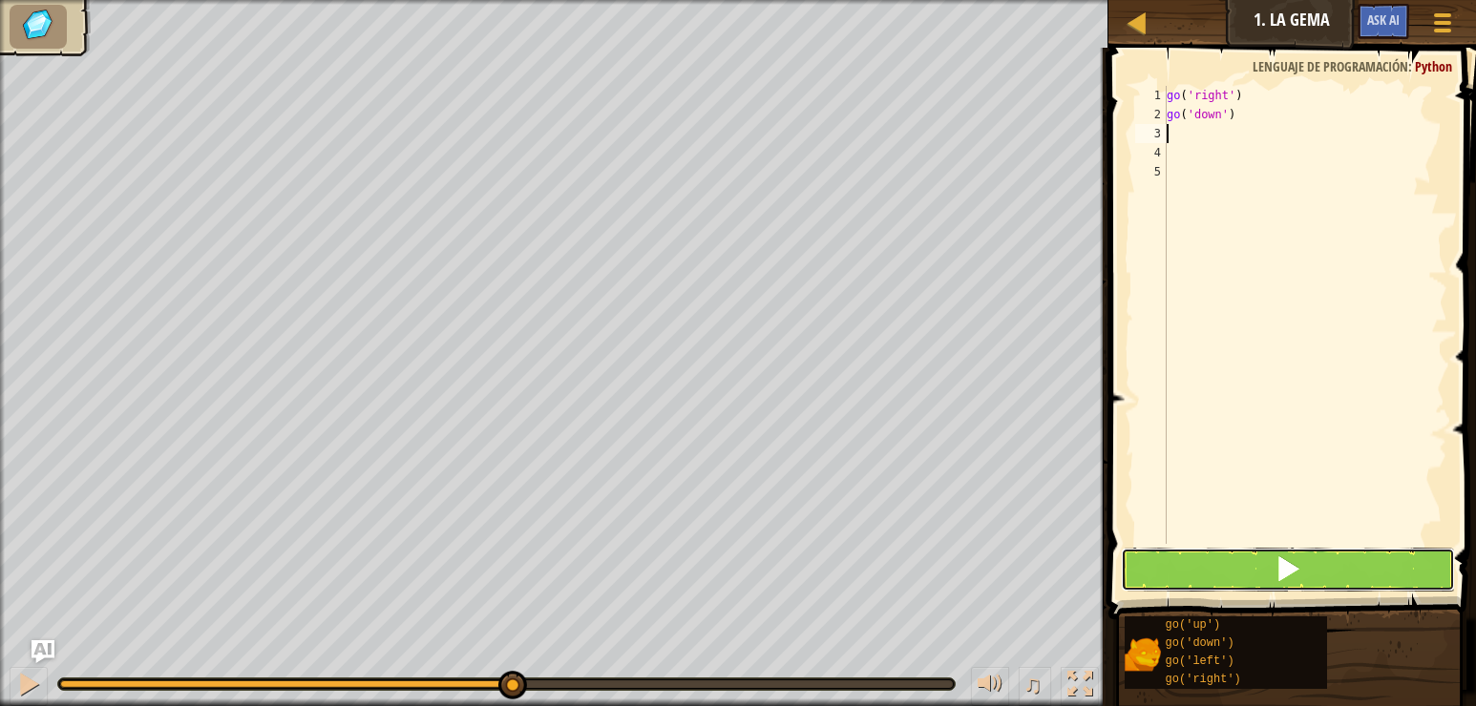
click at [1296, 582] on span at bounding box center [1287, 569] width 27 height 27
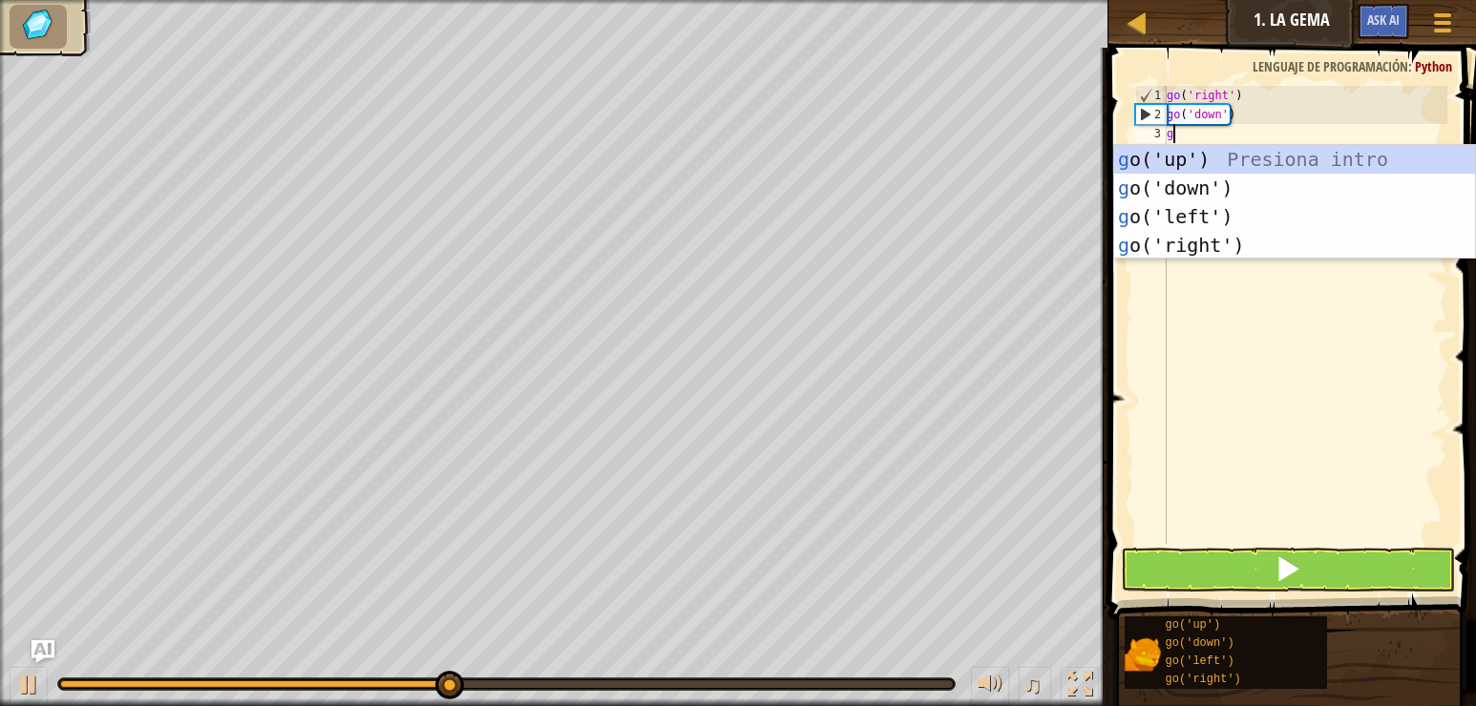
type textarea "go"
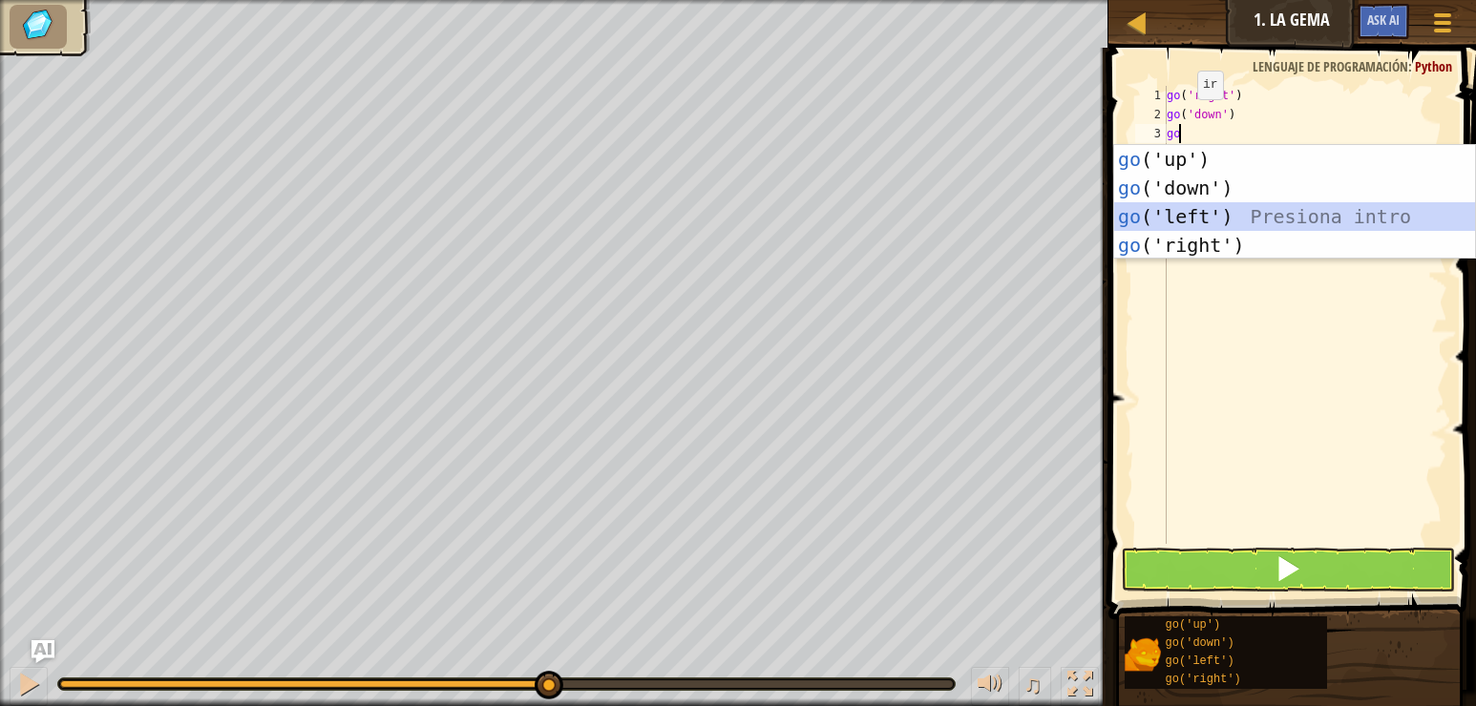
click at [1223, 215] on div "go ('up') Presiona intro go ('down') Presiona intro go ('left') Presiona intro …" at bounding box center [1294, 231] width 361 height 172
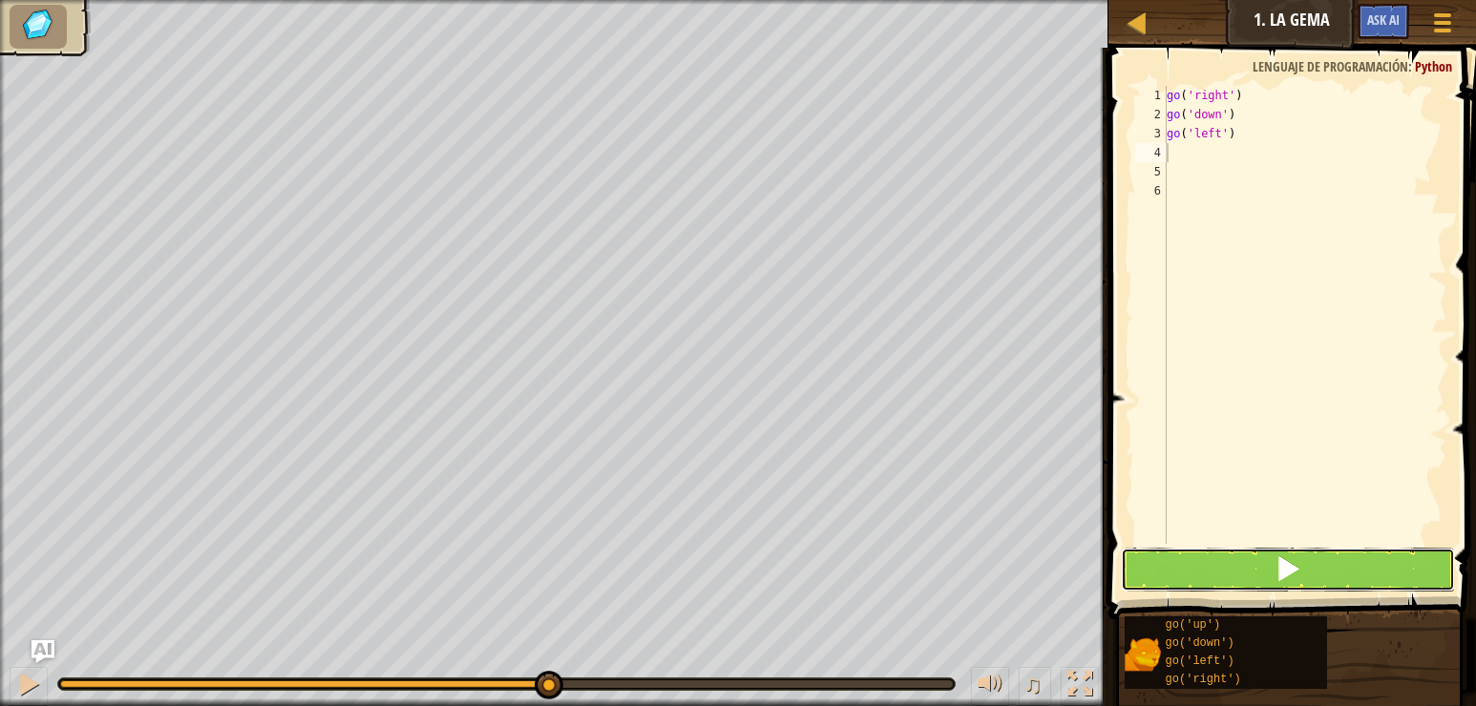
click at [1270, 578] on button at bounding box center [1288, 570] width 334 height 44
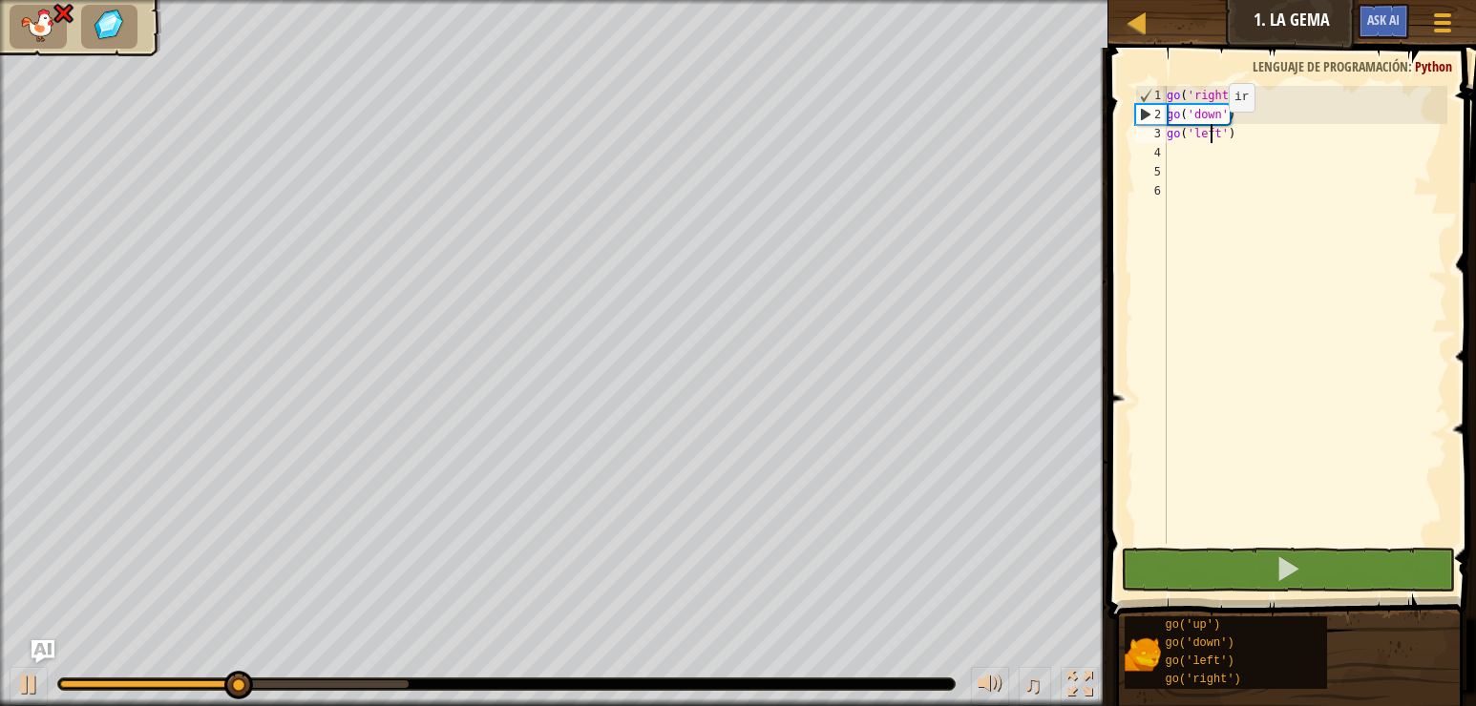
click at [1212, 131] on div "go ( 'right' ) go ( 'down' ) go ( 'left' )" at bounding box center [1305, 334] width 284 height 496
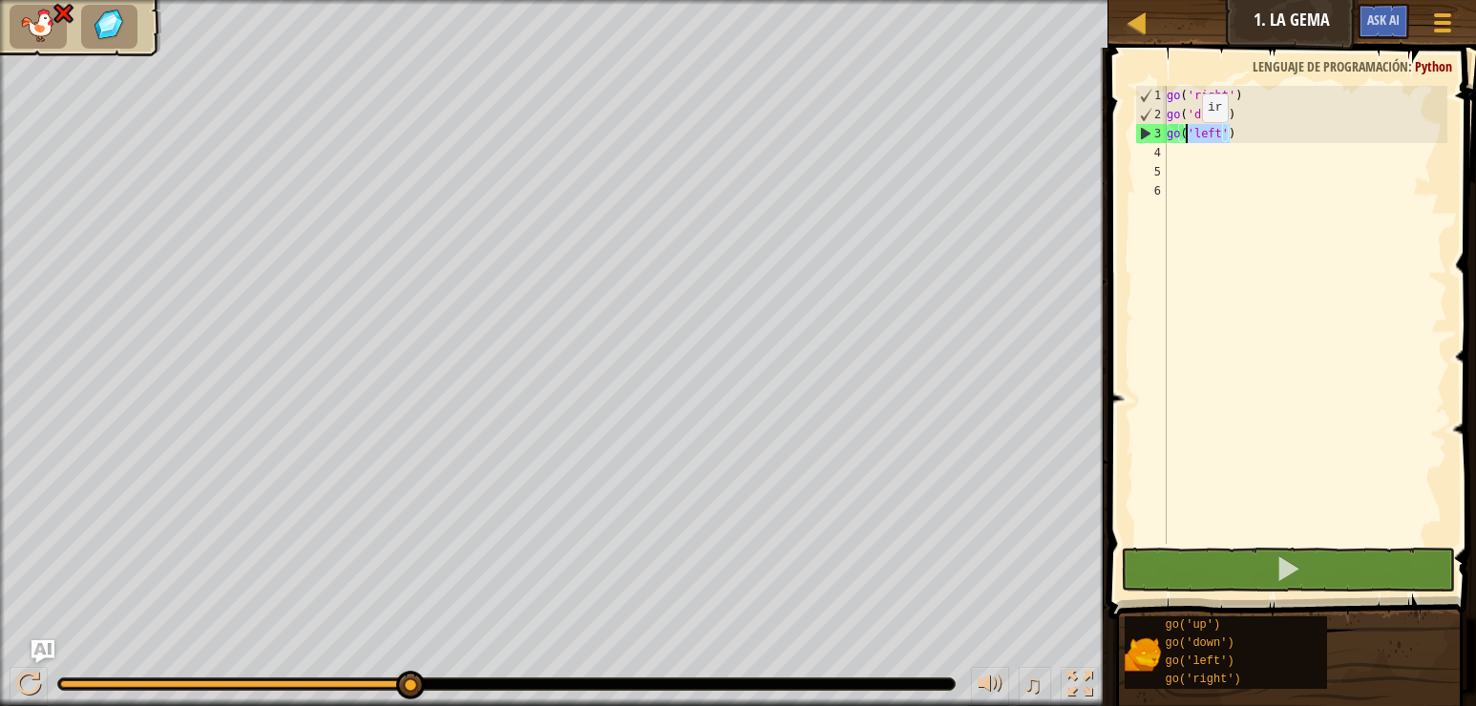
drag, startPoint x: 1232, startPoint y: 135, endPoint x: 1186, endPoint y: 141, distance: 47.2
click at [1186, 141] on div "go ( 'right' ) go ( 'down' ) go ( 'left' )" at bounding box center [1305, 334] width 284 height 496
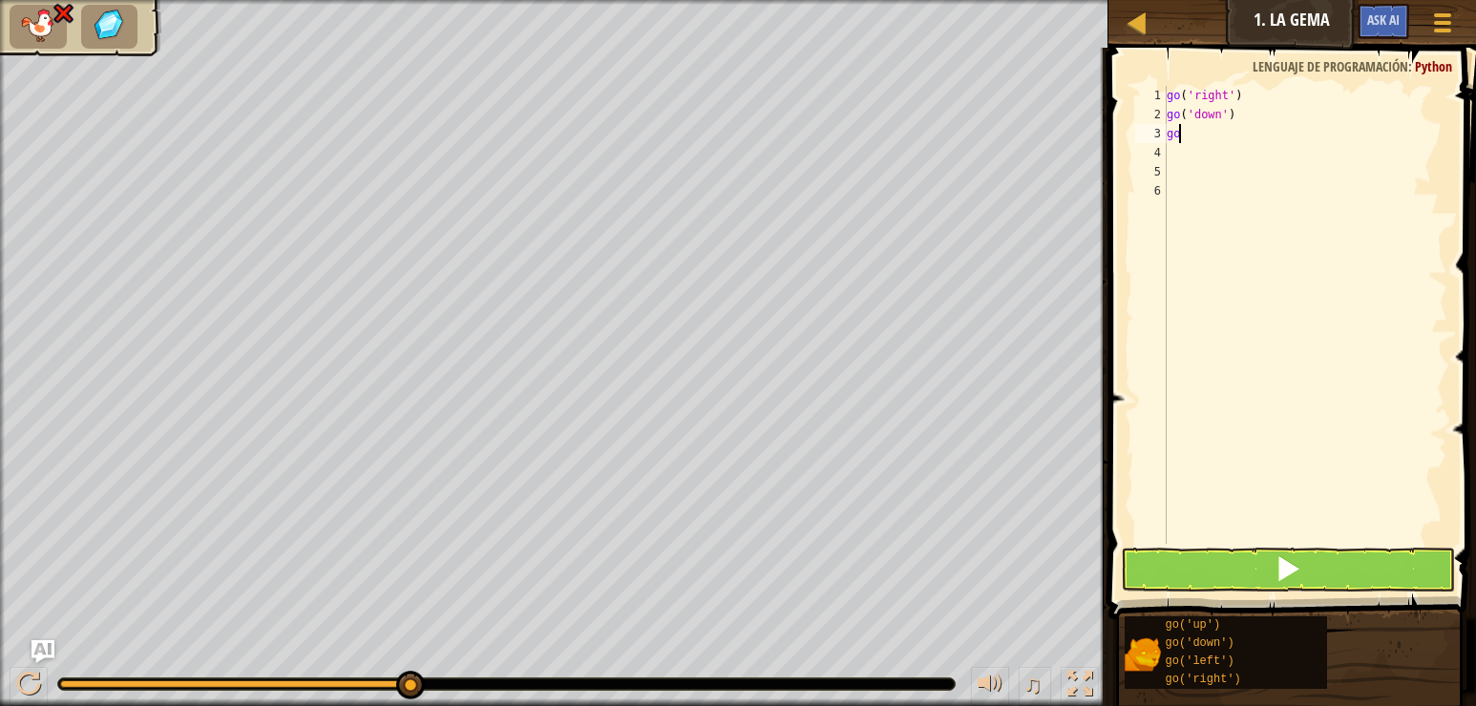
type textarea "g"
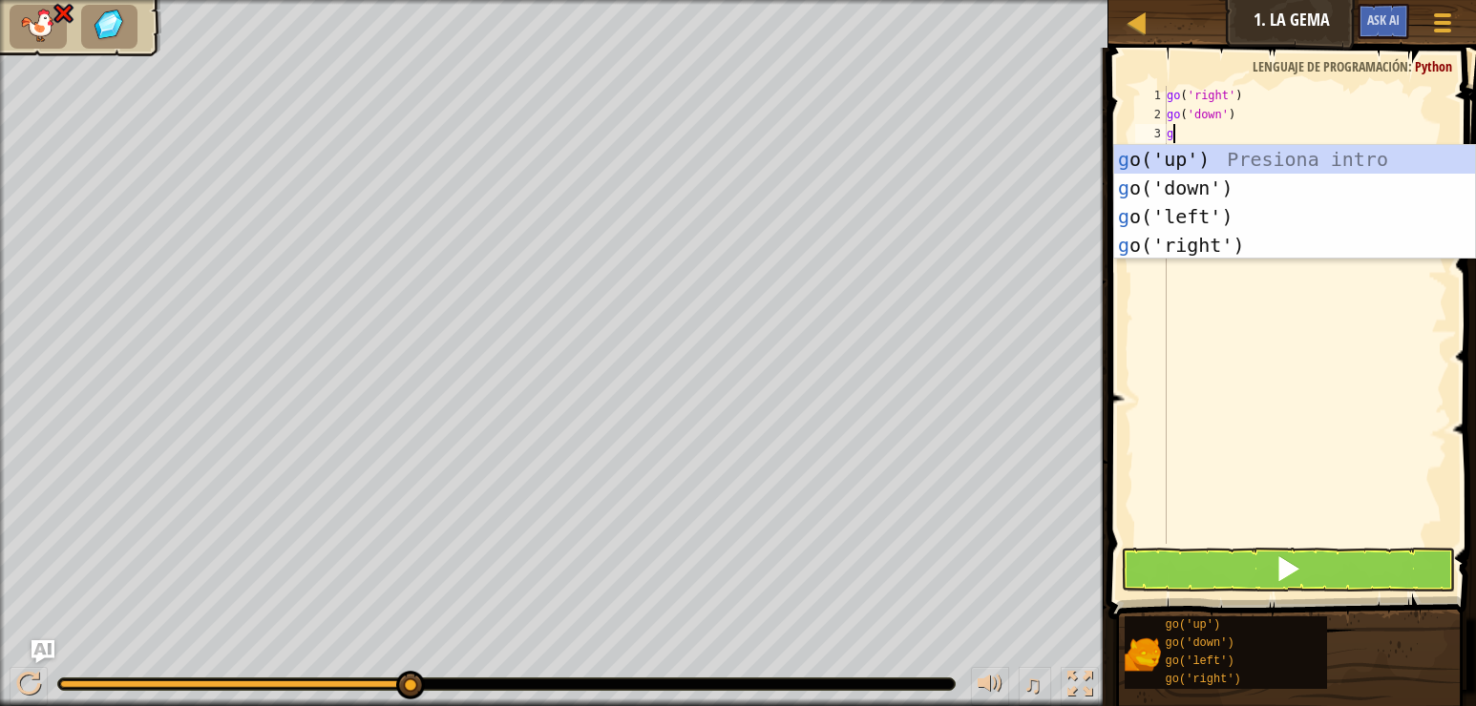
type textarea "go"
click at [1244, 242] on div "go ('up') Presiona intro go ('down') Presiona intro go ('left') Presiona intro …" at bounding box center [1294, 231] width 361 height 172
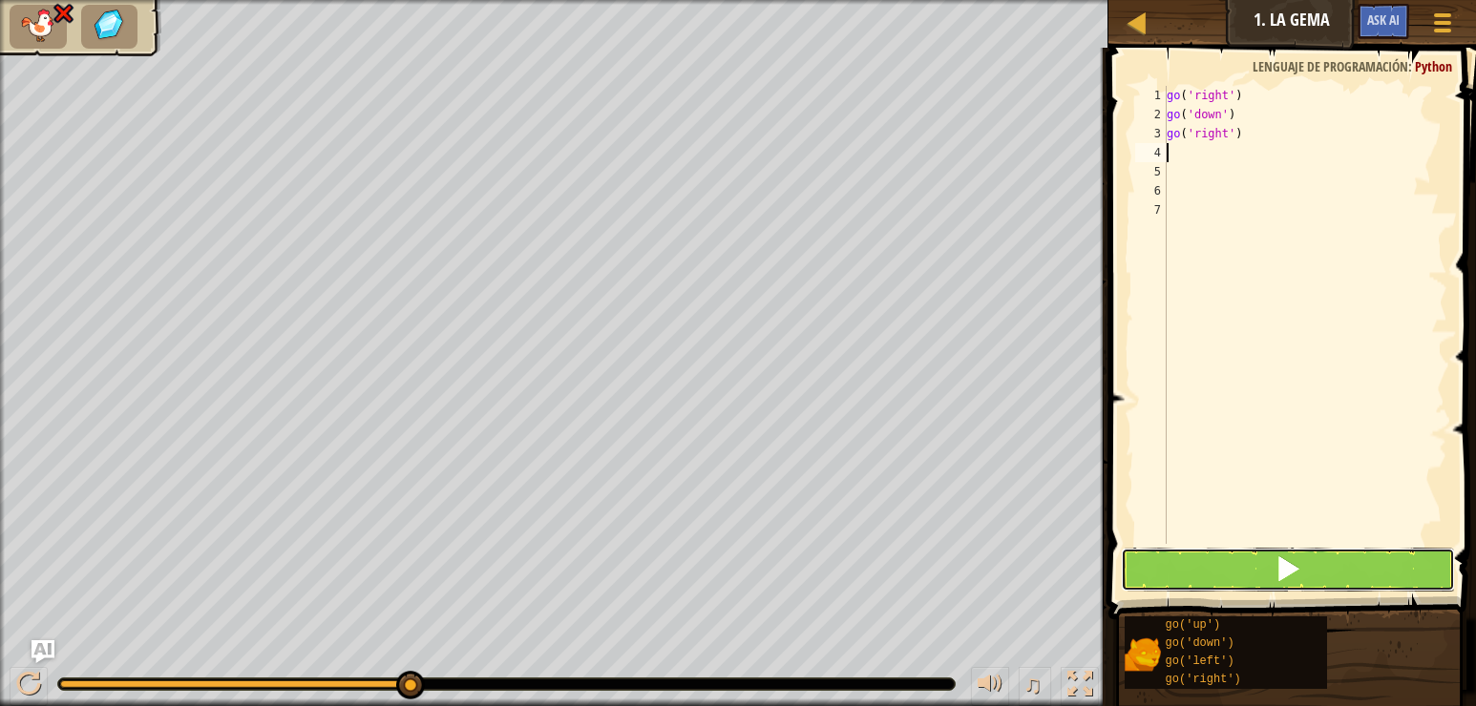
click at [1231, 568] on button at bounding box center [1288, 570] width 334 height 44
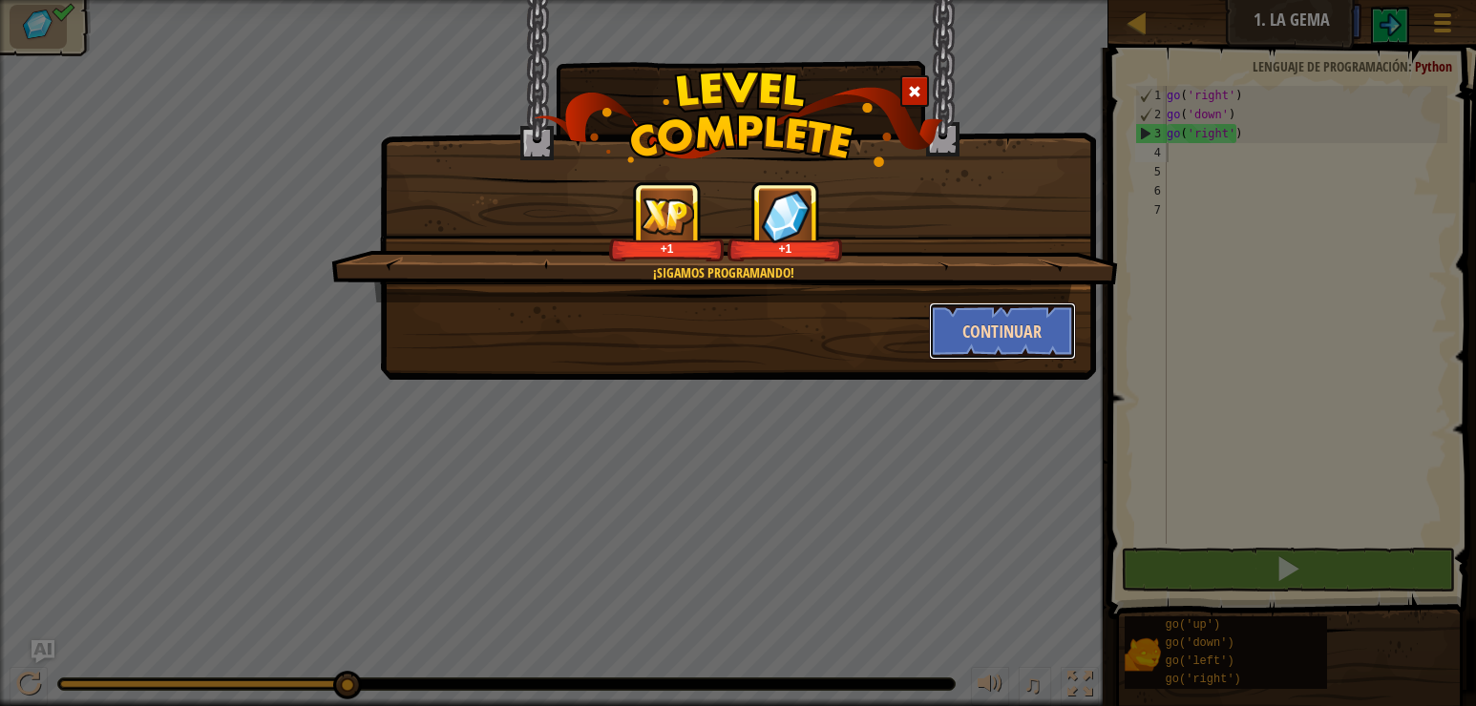
click at [1034, 321] on button "Continuar" at bounding box center [1003, 331] width 148 height 57
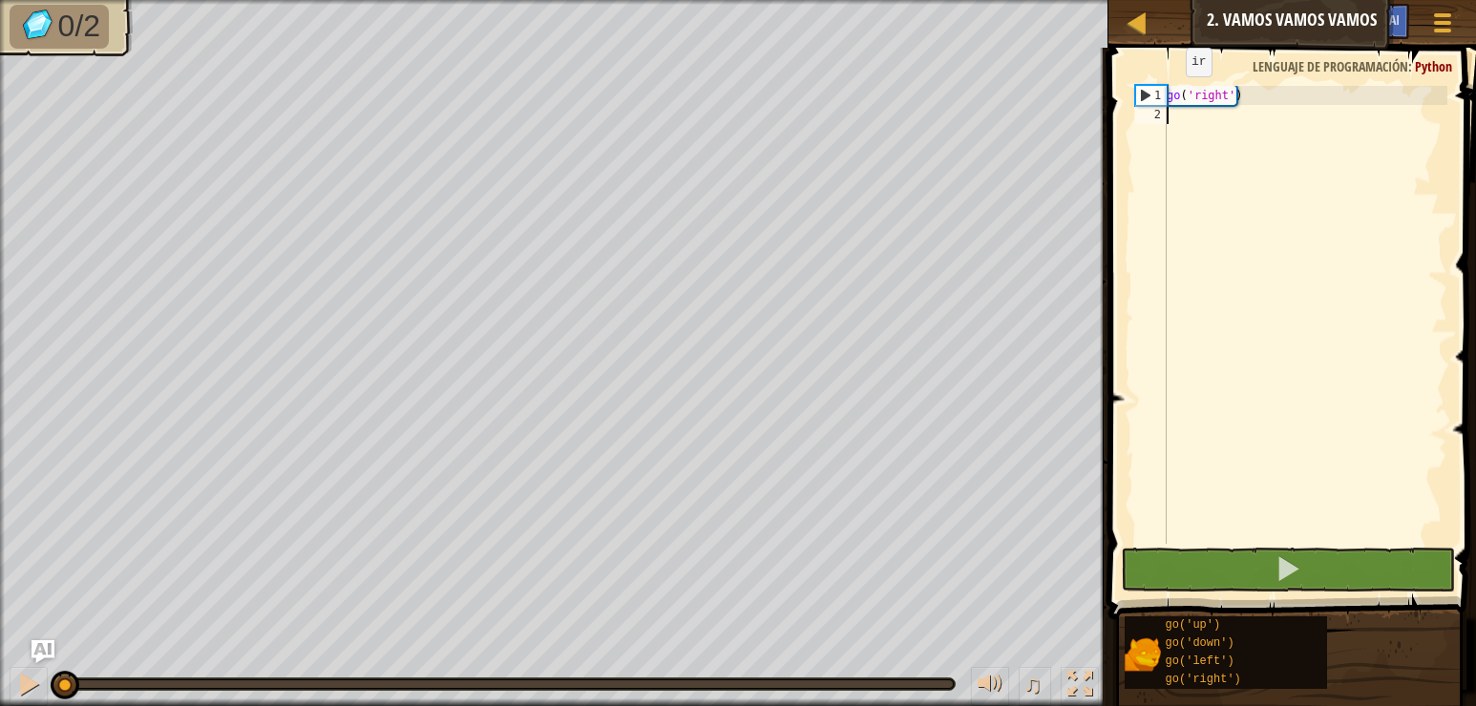
click at [1144, 93] on div "1" at bounding box center [1151, 95] width 31 height 19
type textarea "go('right')"
click at [1195, 116] on div "go ( 'right' )" at bounding box center [1305, 334] width 284 height 496
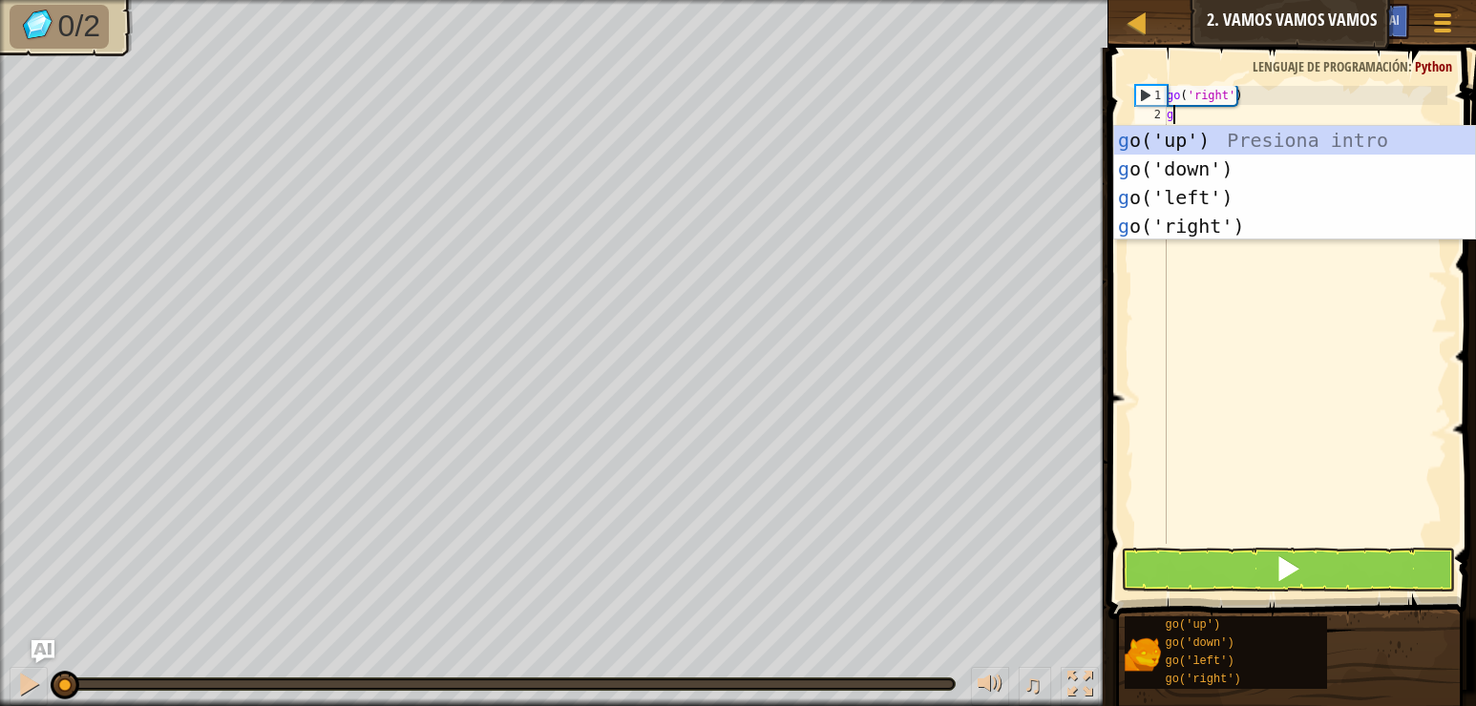
scroll to position [9, 0]
type textarea "go"
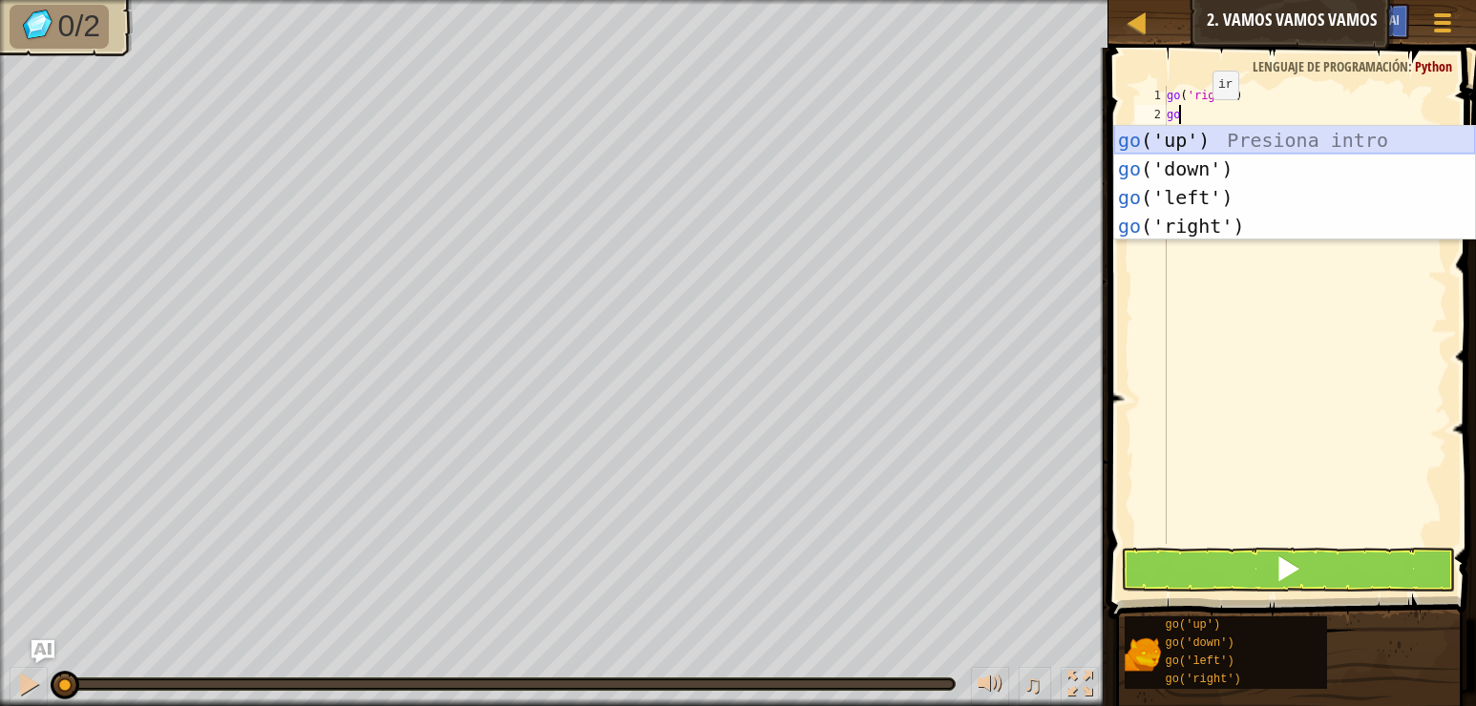
click at [1201, 140] on div "go ('up') Presiona intro go ('down') Presiona intro go ('left') Presiona intro …" at bounding box center [1294, 212] width 361 height 172
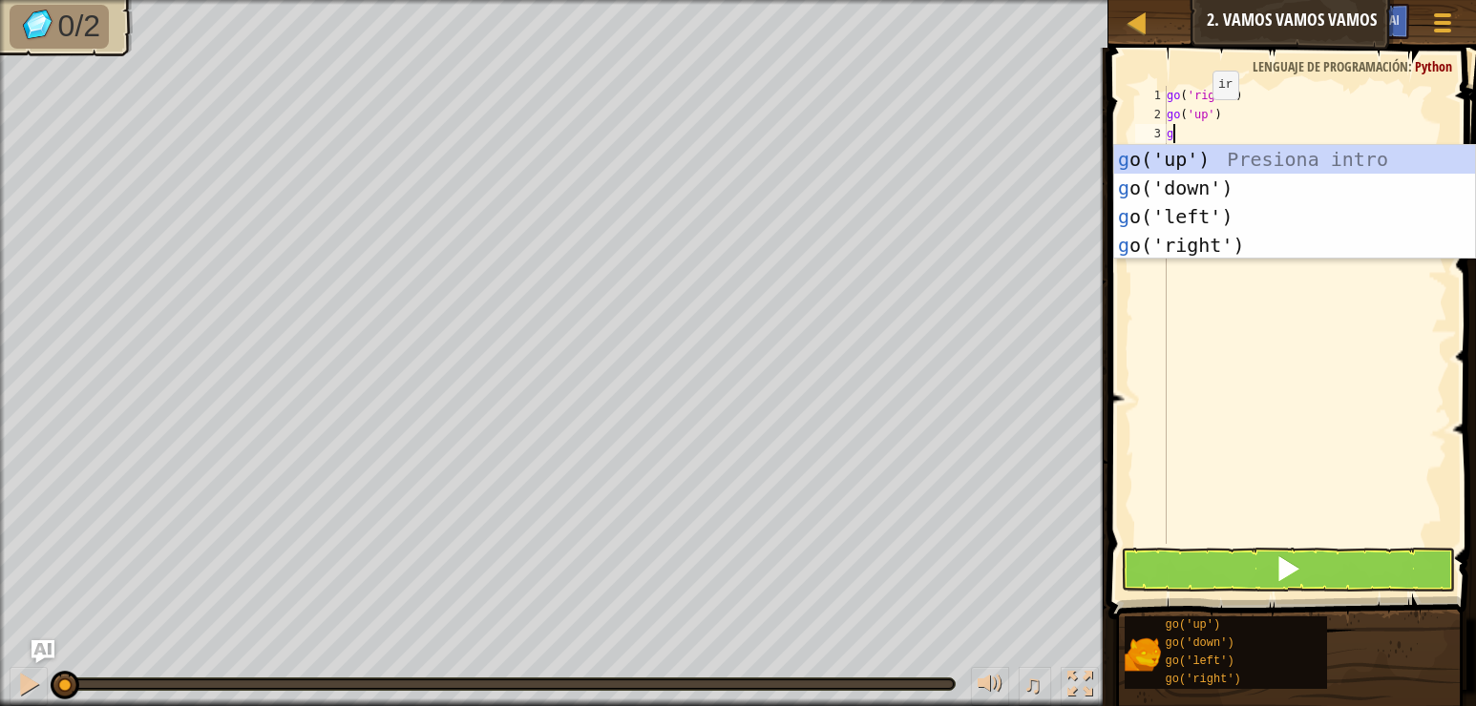
type textarea "go"
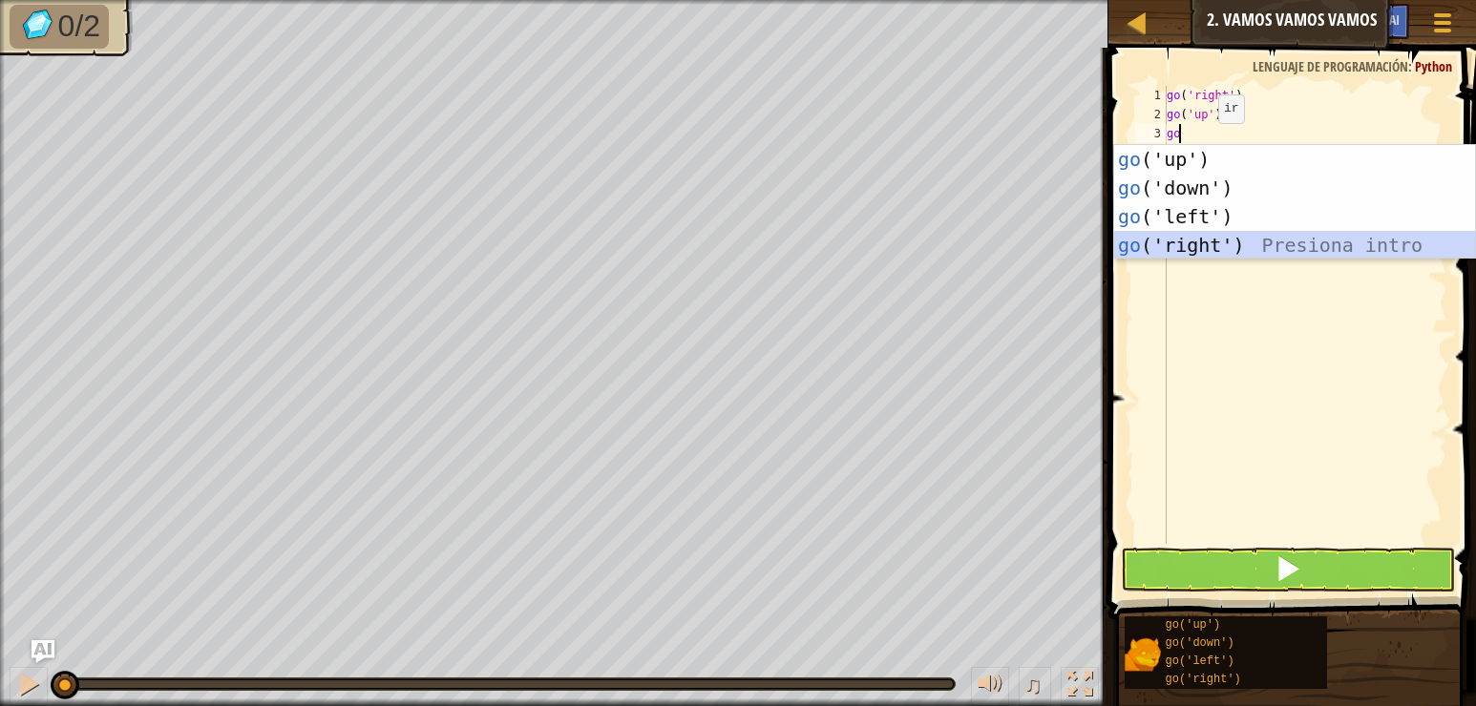
click at [1220, 245] on div "go ('up') Presiona intro go ('down') Presiona intro go ('left') Presiona intro …" at bounding box center [1294, 231] width 361 height 172
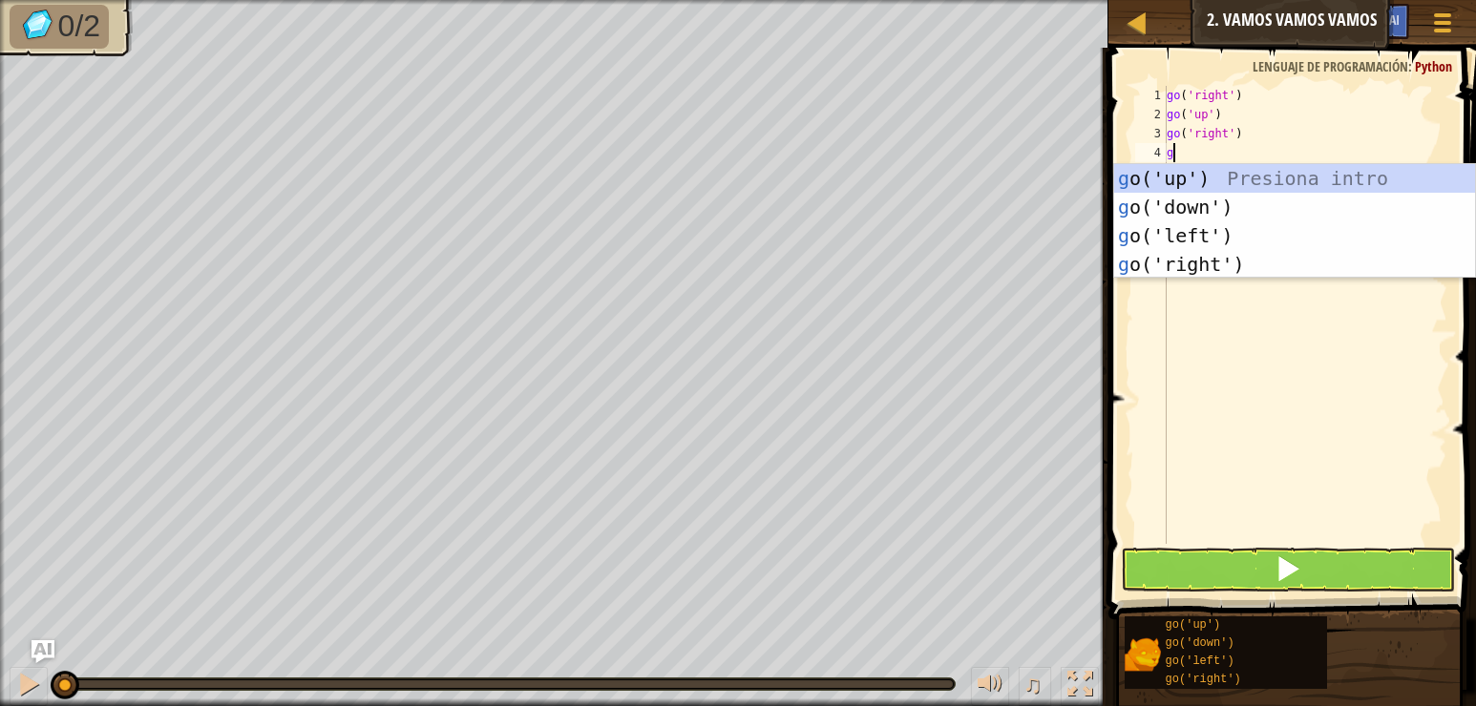
type textarea "go"
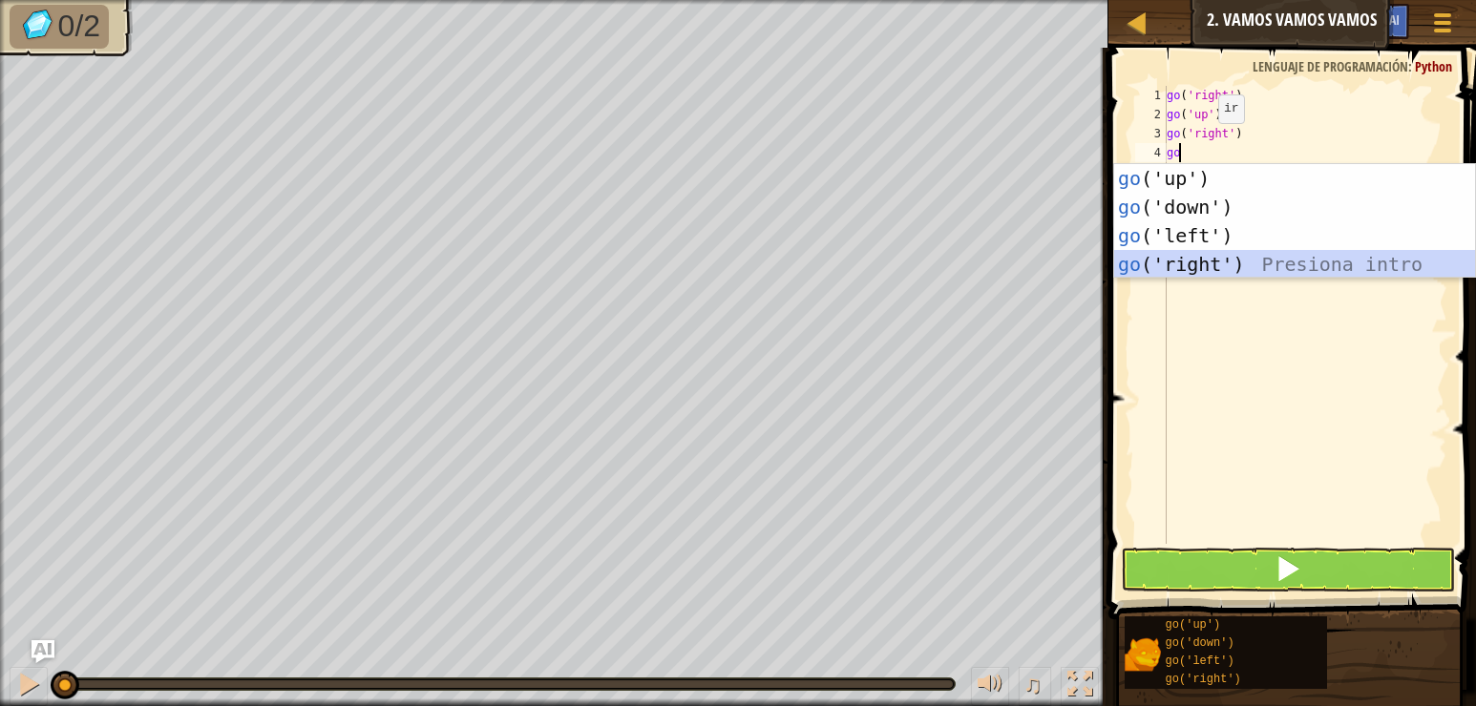
click at [1230, 255] on div "go ('up') Presiona intro go ('down') Presiona intro go ('left') Presiona intro …" at bounding box center [1294, 250] width 361 height 172
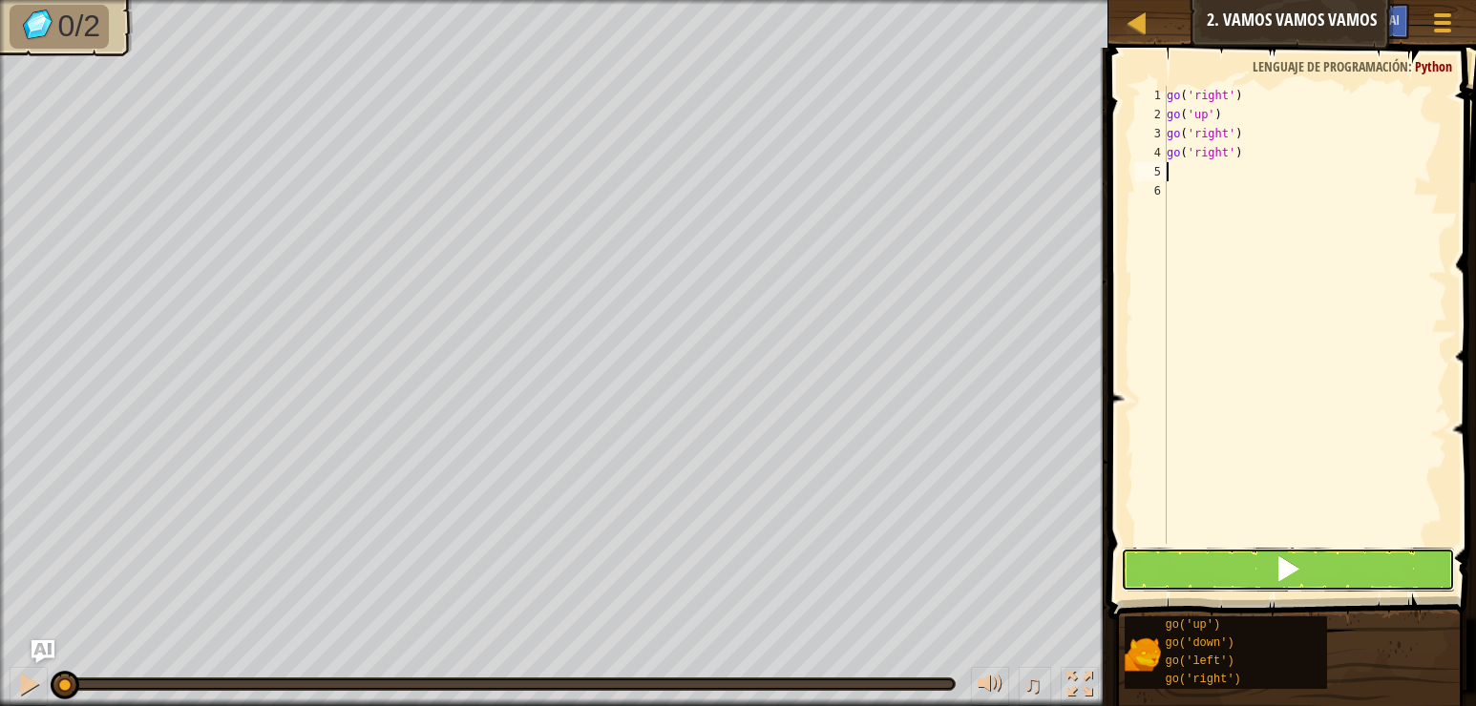
click at [1276, 556] on span at bounding box center [1287, 569] width 27 height 27
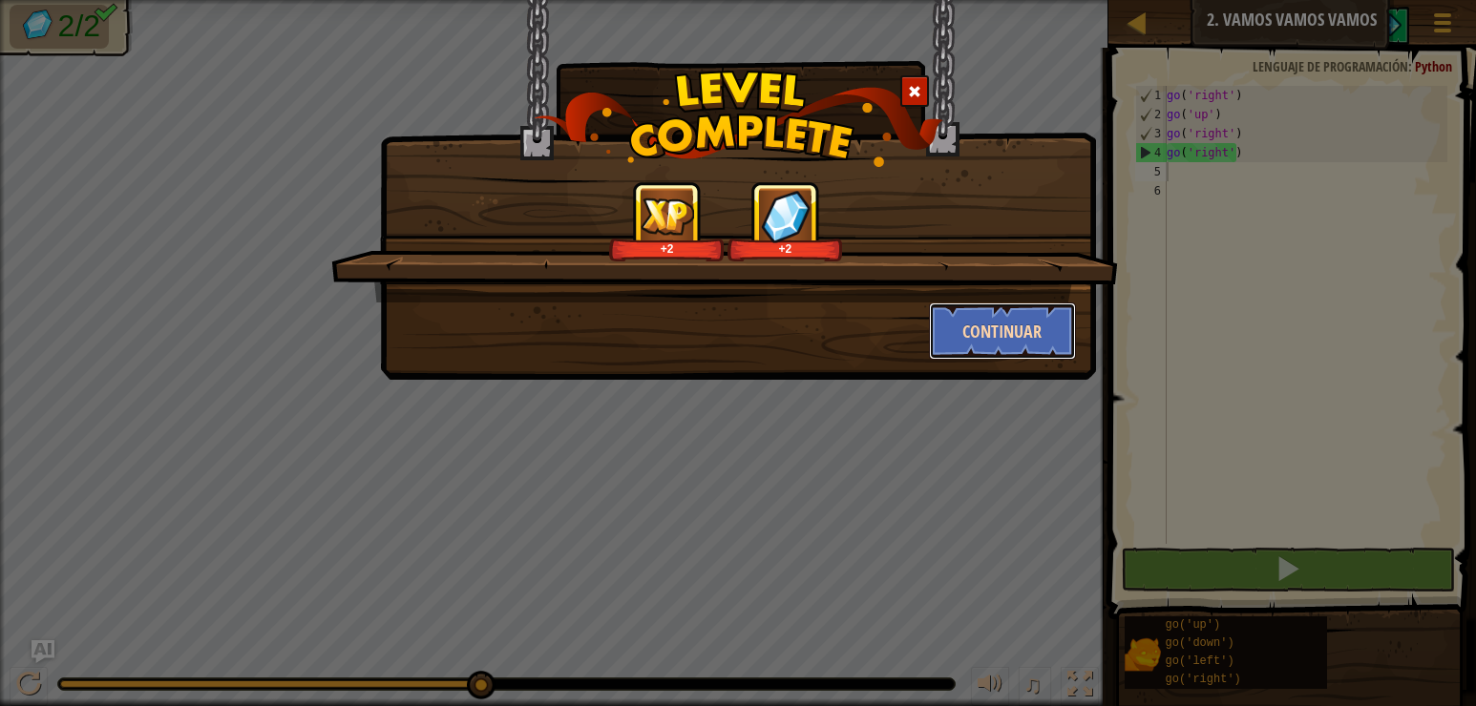
click at [1005, 332] on button "Continuar" at bounding box center [1003, 331] width 148 height 57
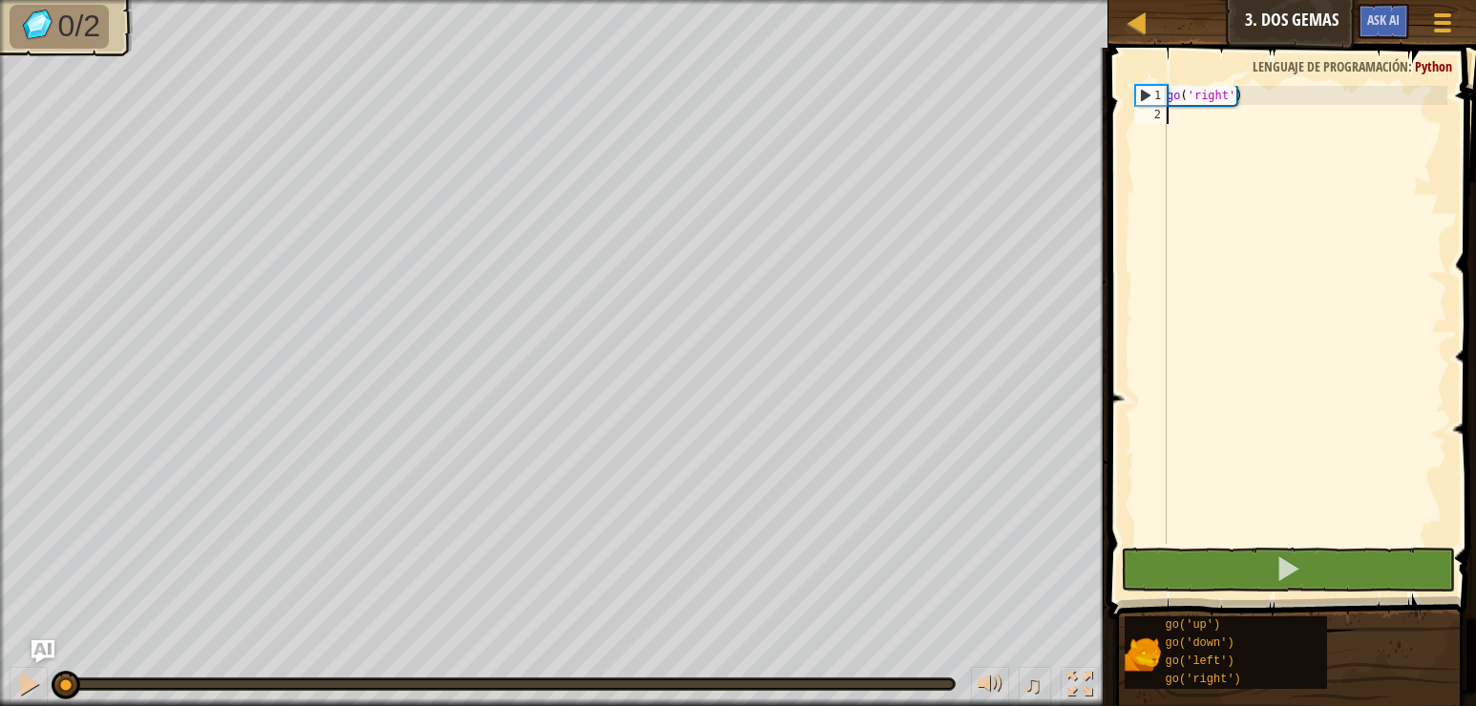
scroll to position [9, 0]
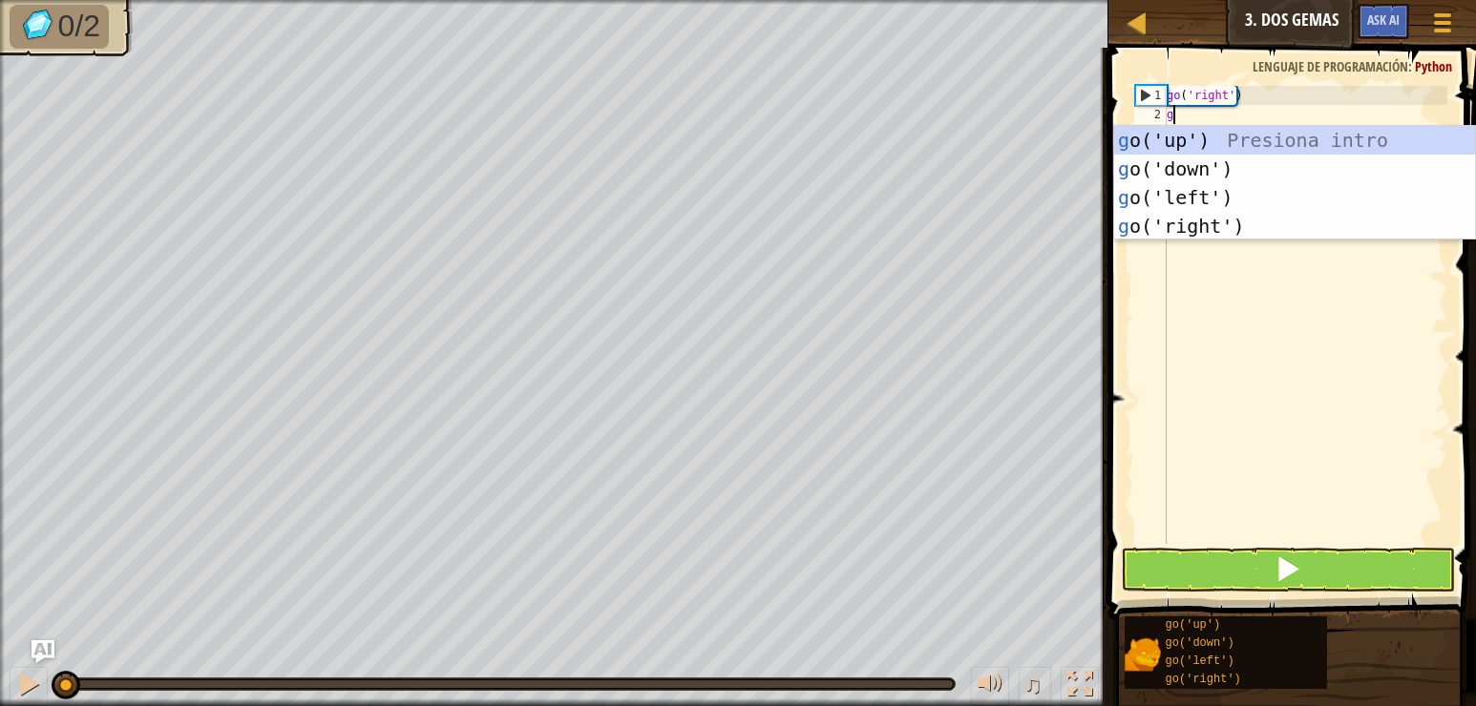
type textarea "go"
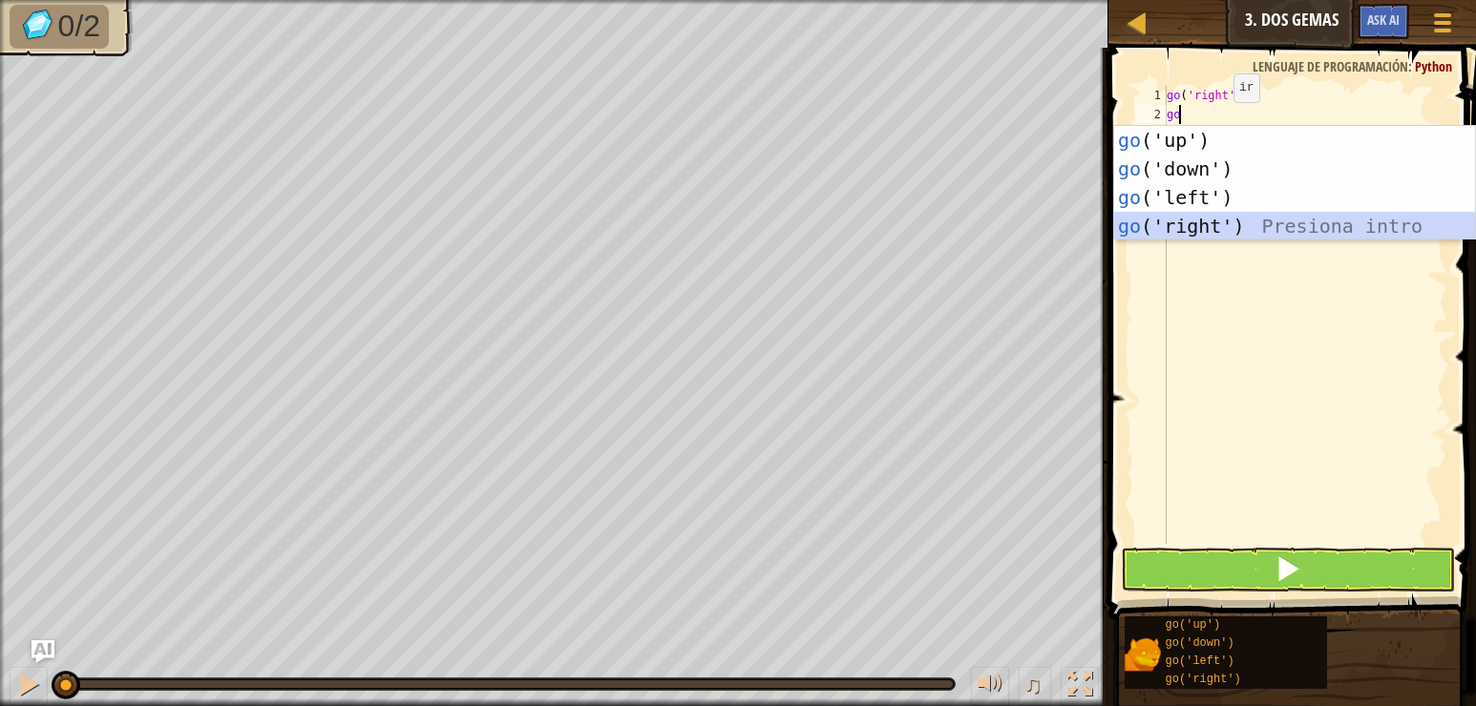
click at [1235, 236] on div "go ('up') Presiona intro go ('down') Presiona intro go ('left') Presiona intro …" at bounding box center [1294, 212] width 361 height 172
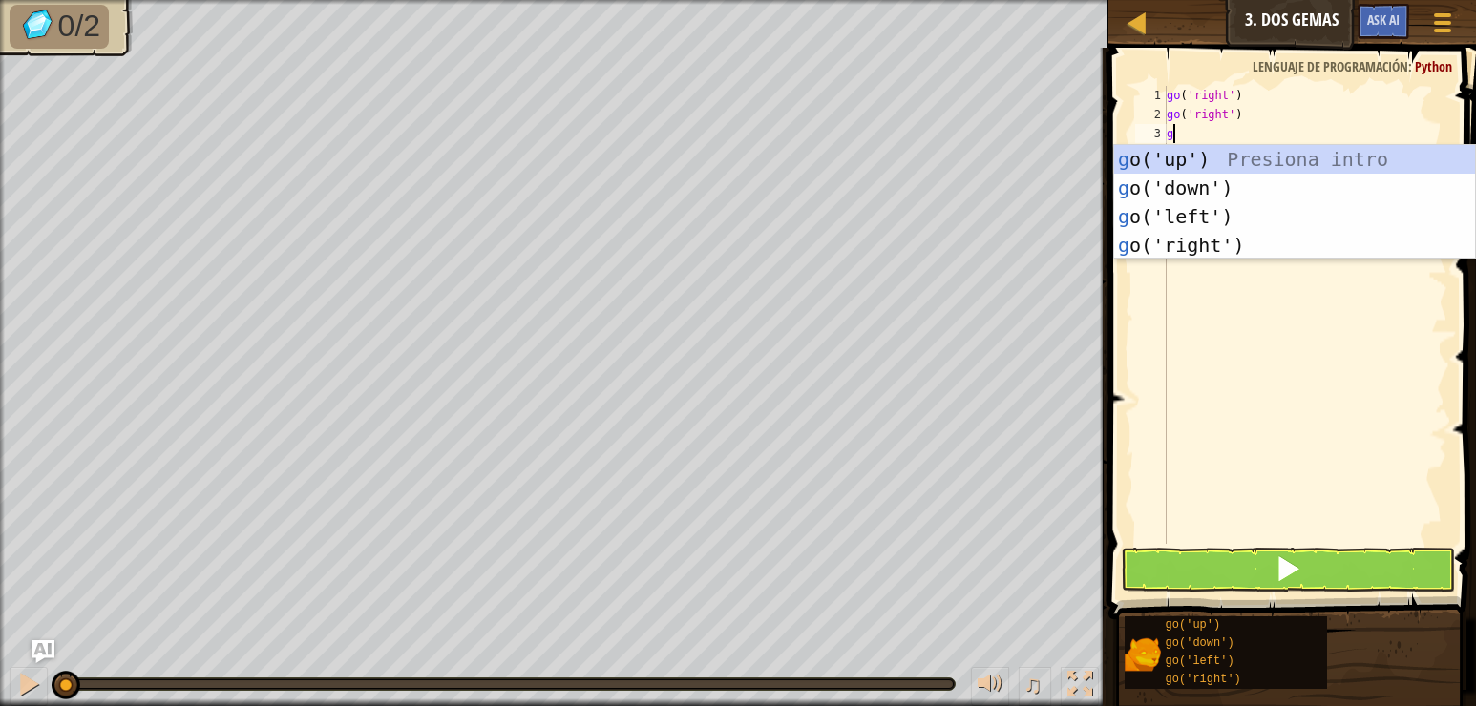
type textarea "go"
click at [1209, 237] on div "go ('up') Presiona intro go ('down') Presiona intro go ('left') Presiona intro …" at bounding box center [1294, 231] width 361 height 172
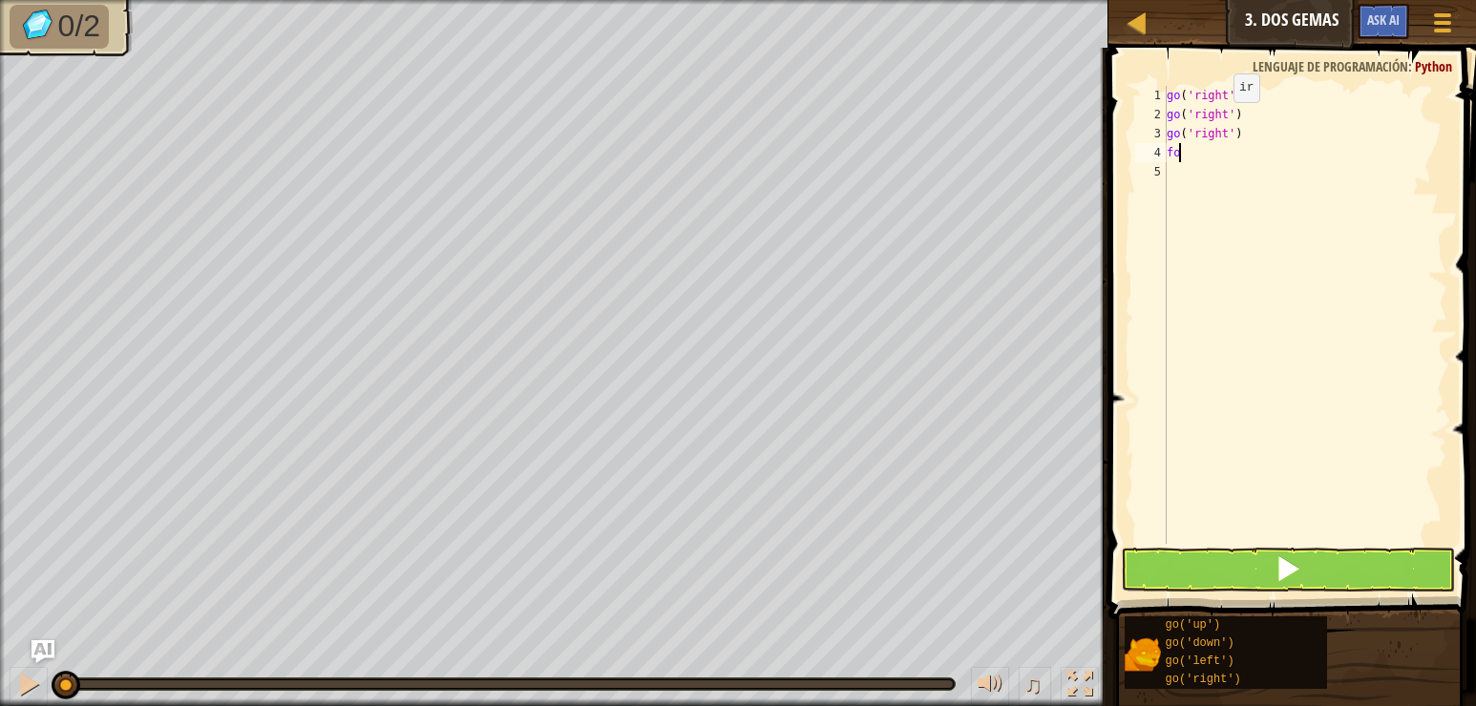
type textarea "f"
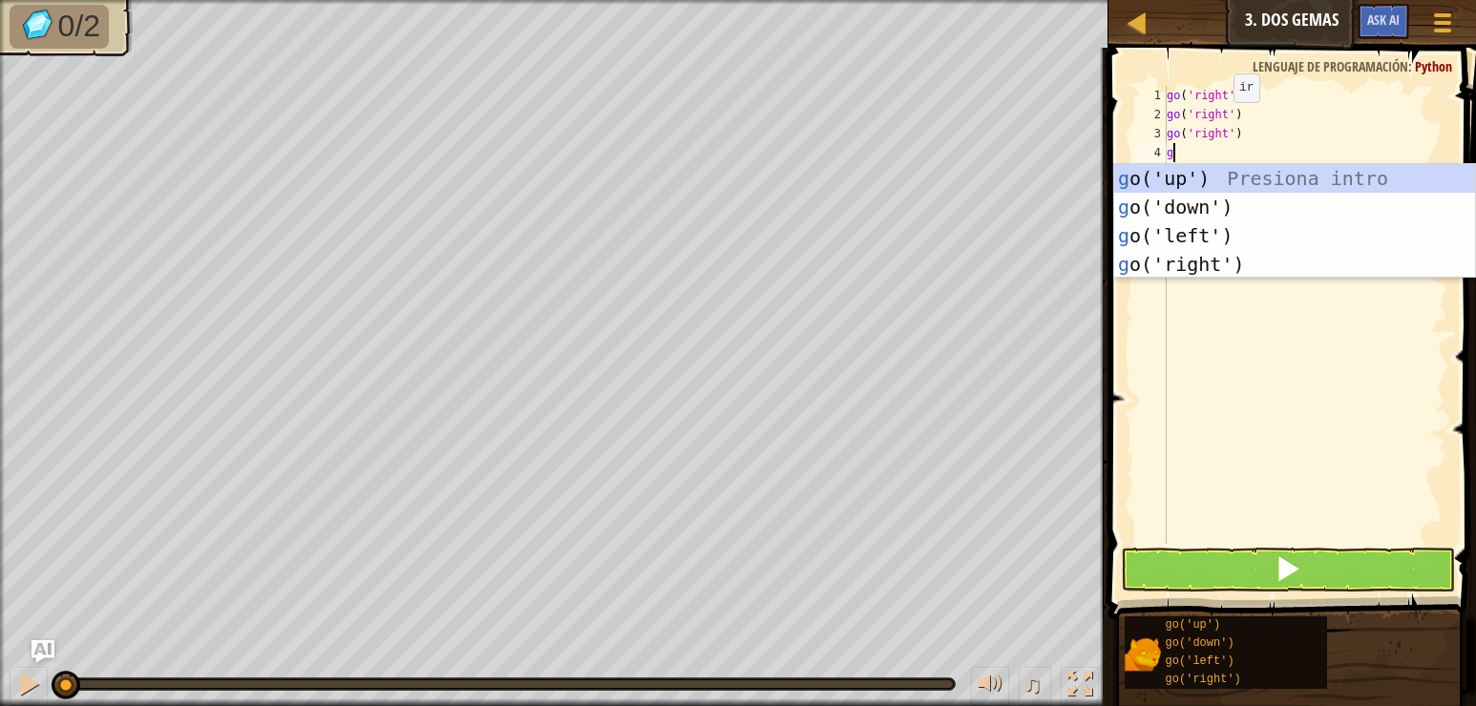
type textarea "go"
click at [1211, 230] on div "go ('up') Presiona intro go ('down') Presiona intro go ('left') Presiona intro …" at bounding box center [1294, 250] width 361 height 172
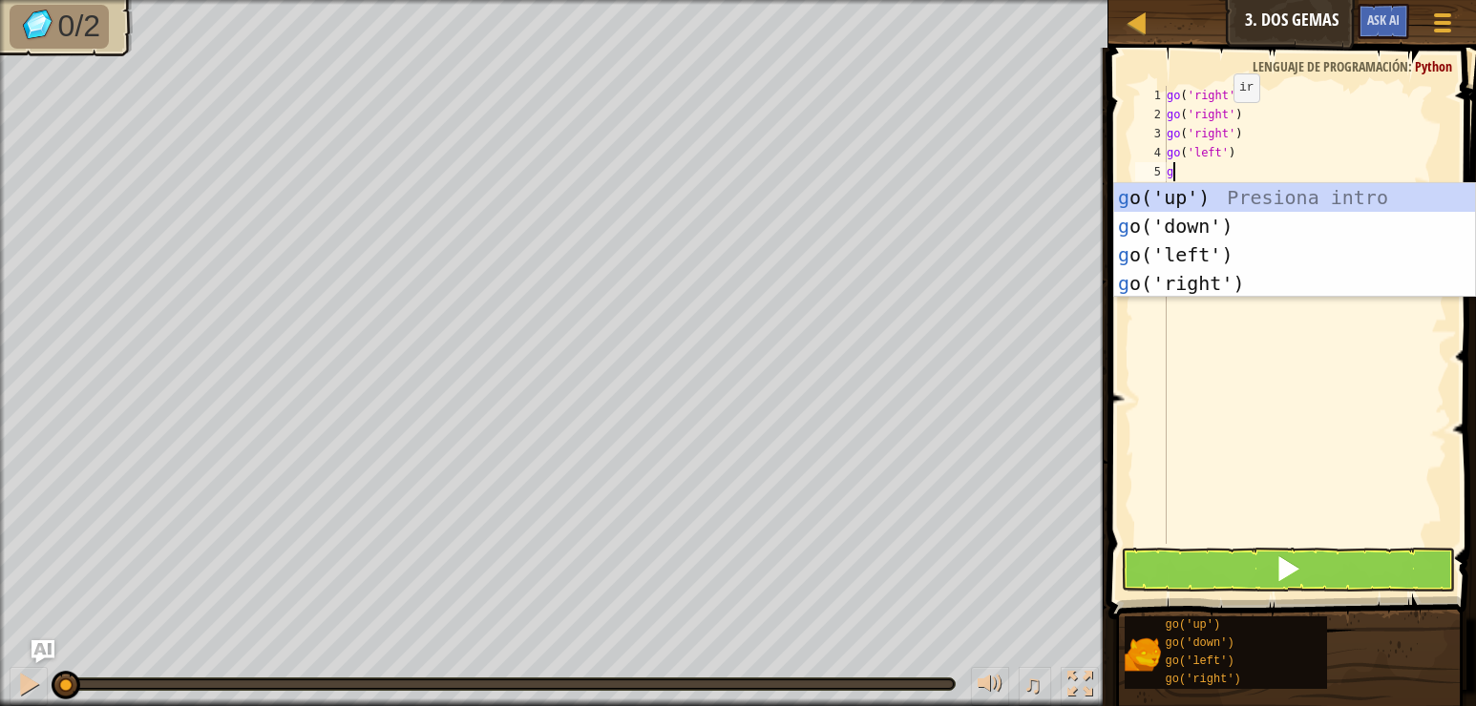
type textarea "go"
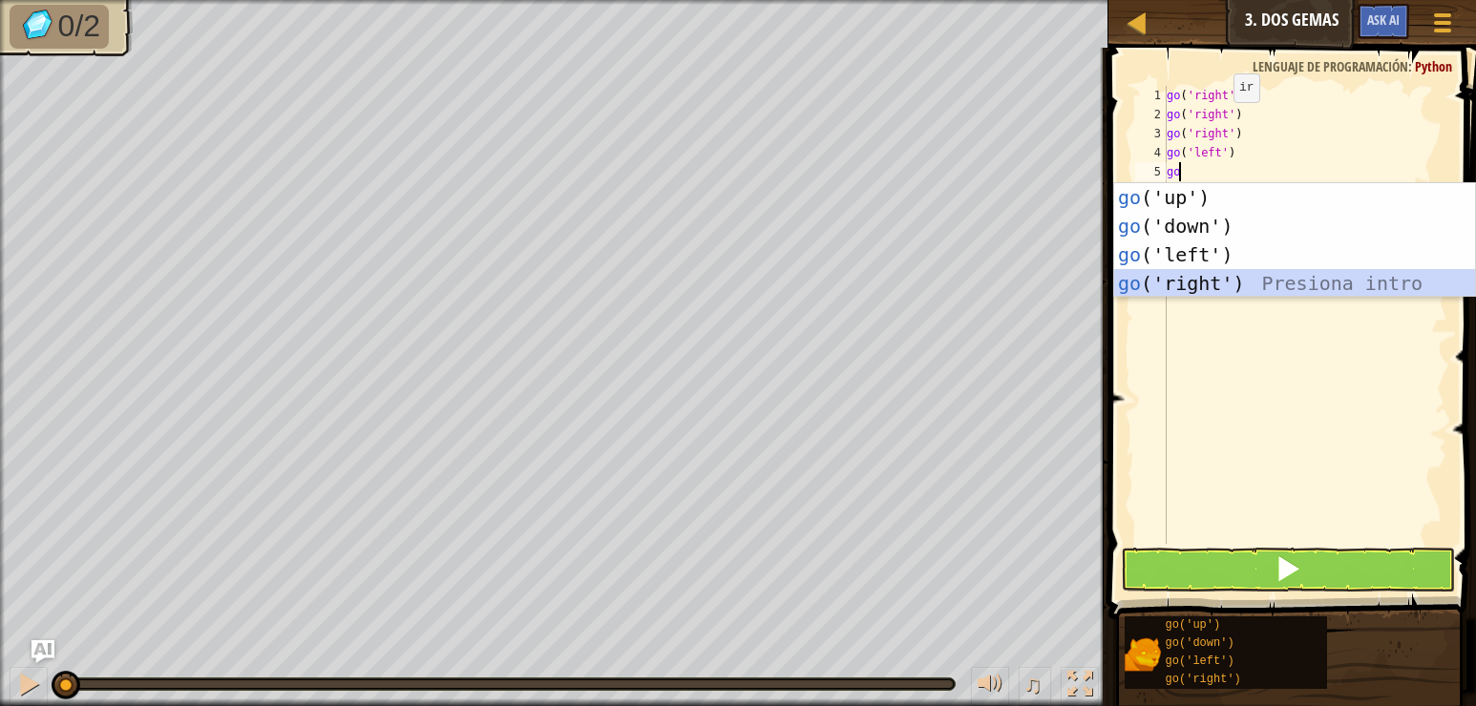
click at [1230, 280] on div "go ('up') Presiona intro go ('down') Presiona intro go ('left') Presiona intro …" at bounding box center [1294, 269] width 361 height 172
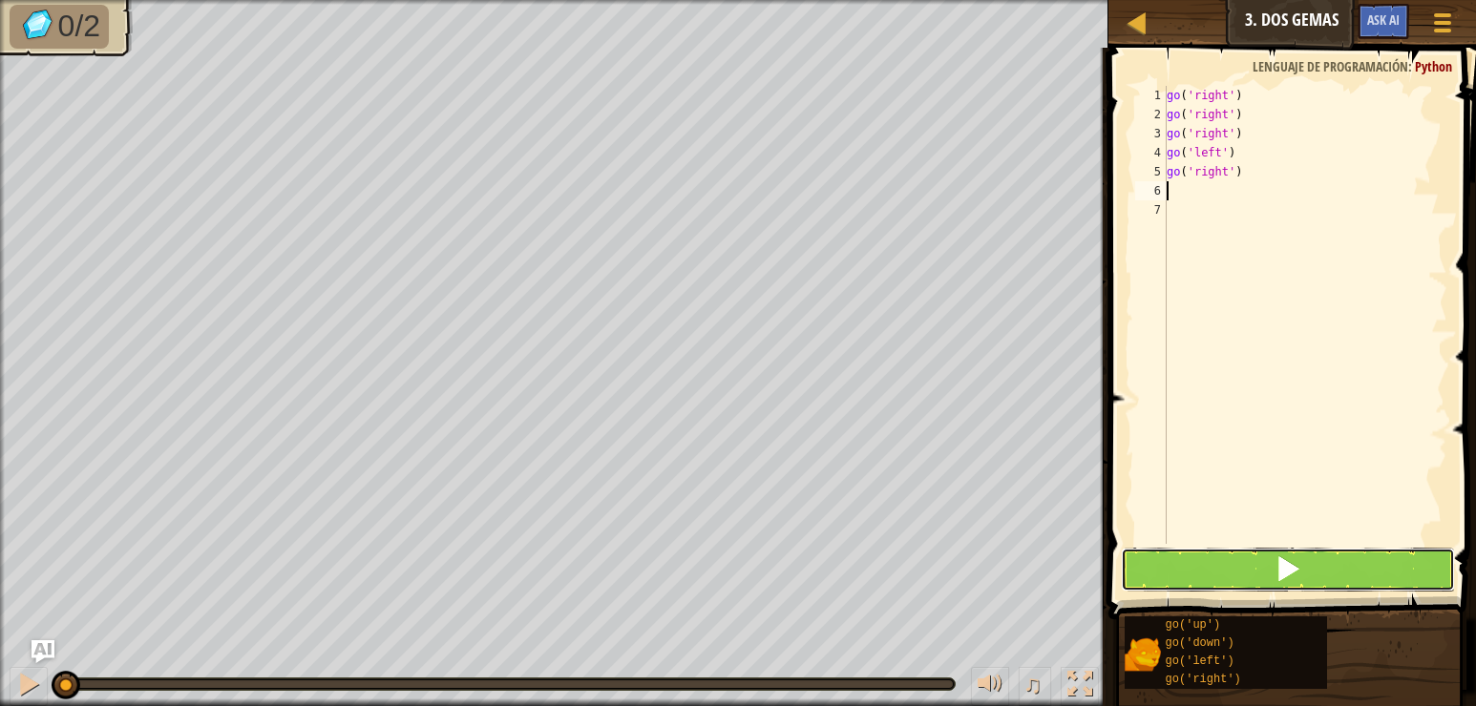
click at [1270, 566] on button at bounding box center [1288, 570] width 334 height 44
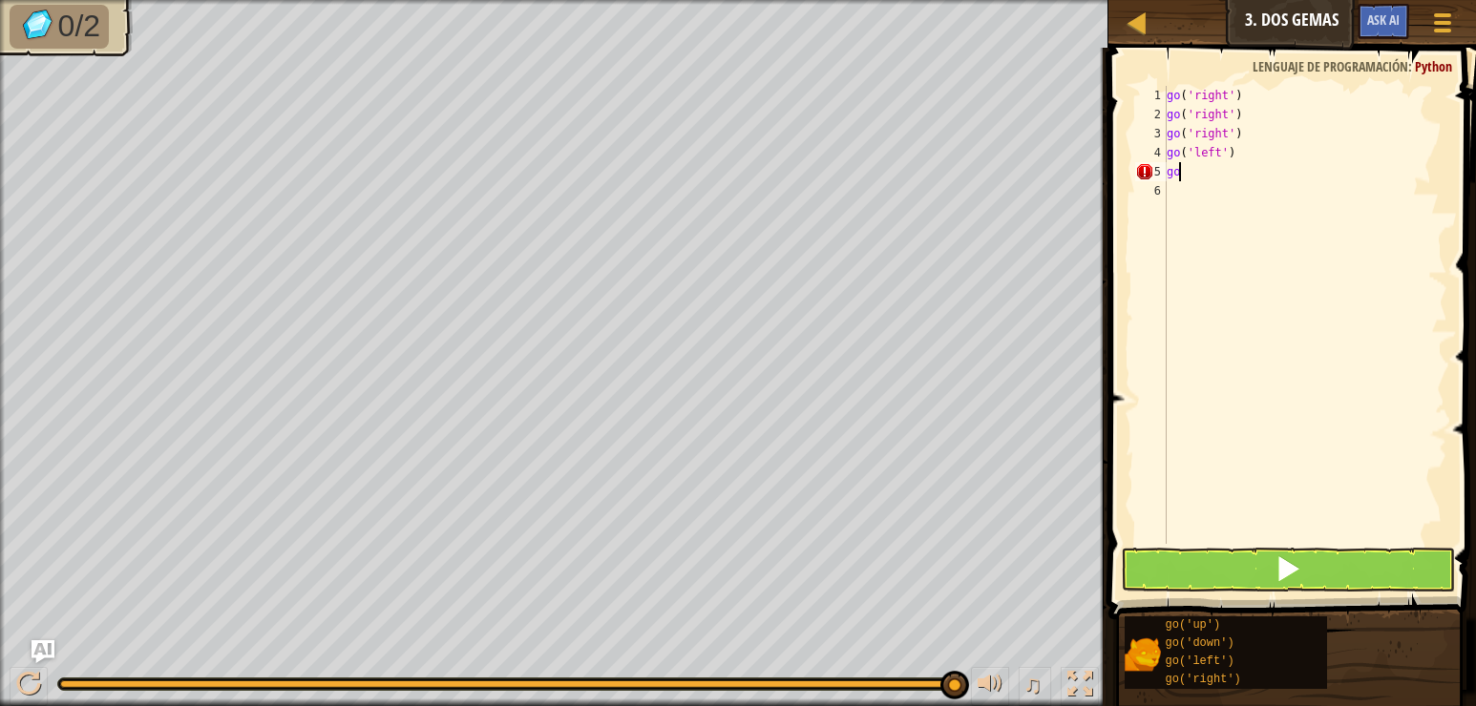
type textarea "g"
click at [1244, 155] on div "go ( 'right' ) go ( 'right' ) go ( 'right' ) go ( 'left' )" at bounding box center [1305, 334] width 284 height 496
type textarea "g"
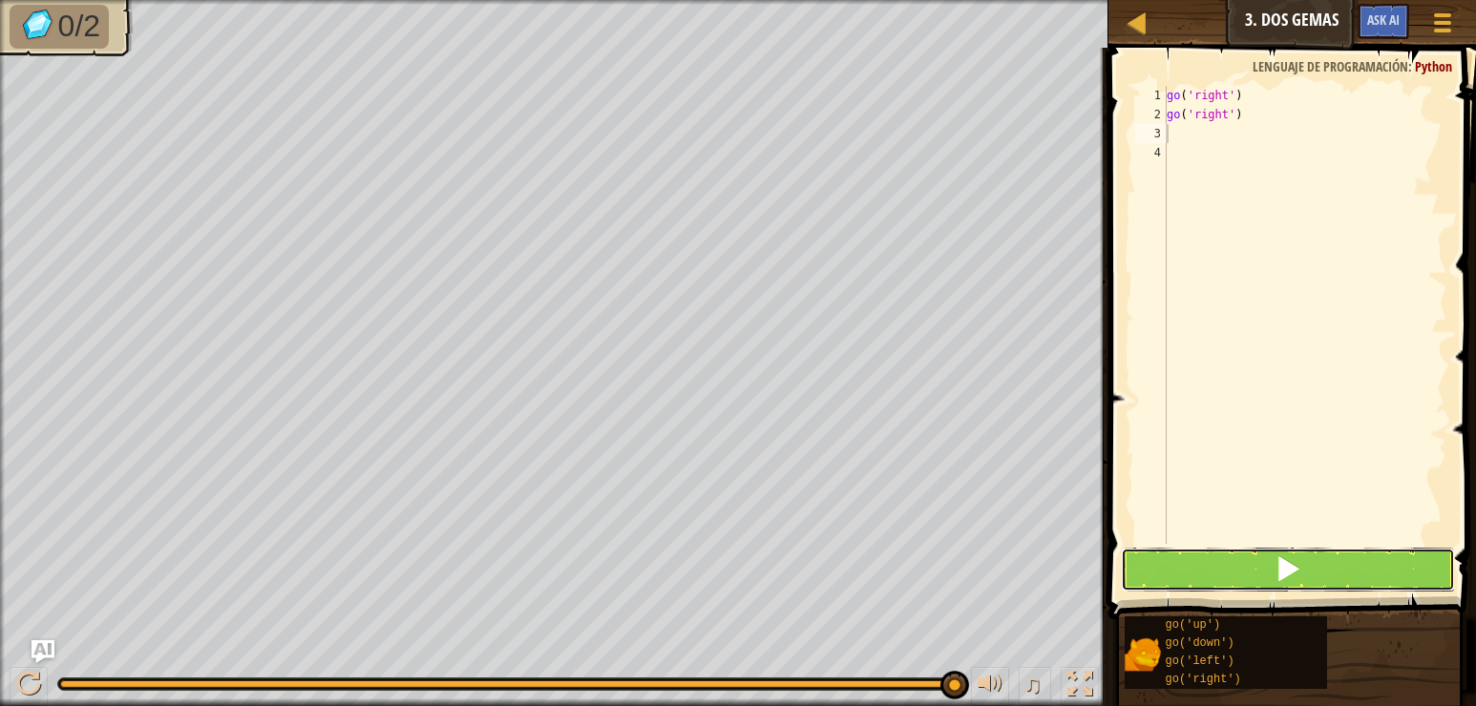
click at [1265, 557] on button at bounding box center [1288, 570] width 334 height 44
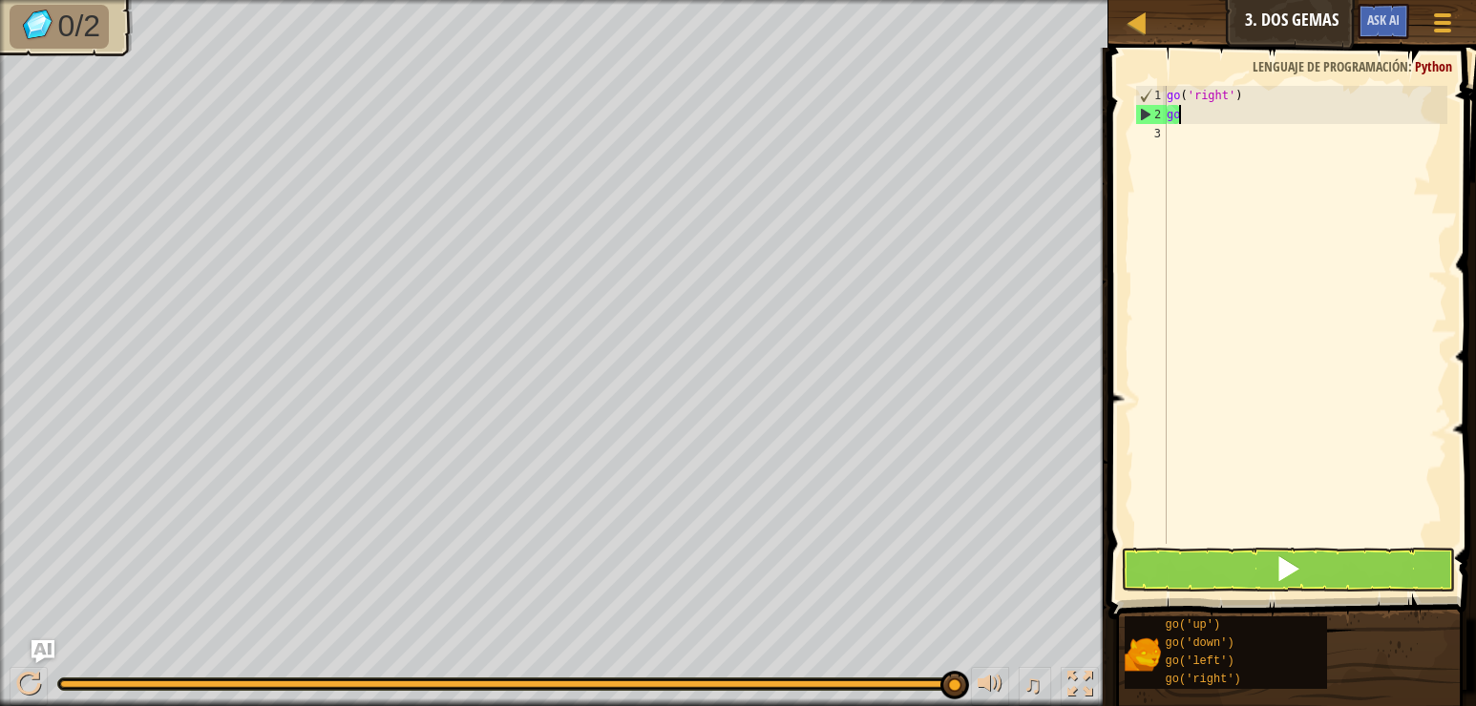
type textarea "g"
type textarea "go('right')"
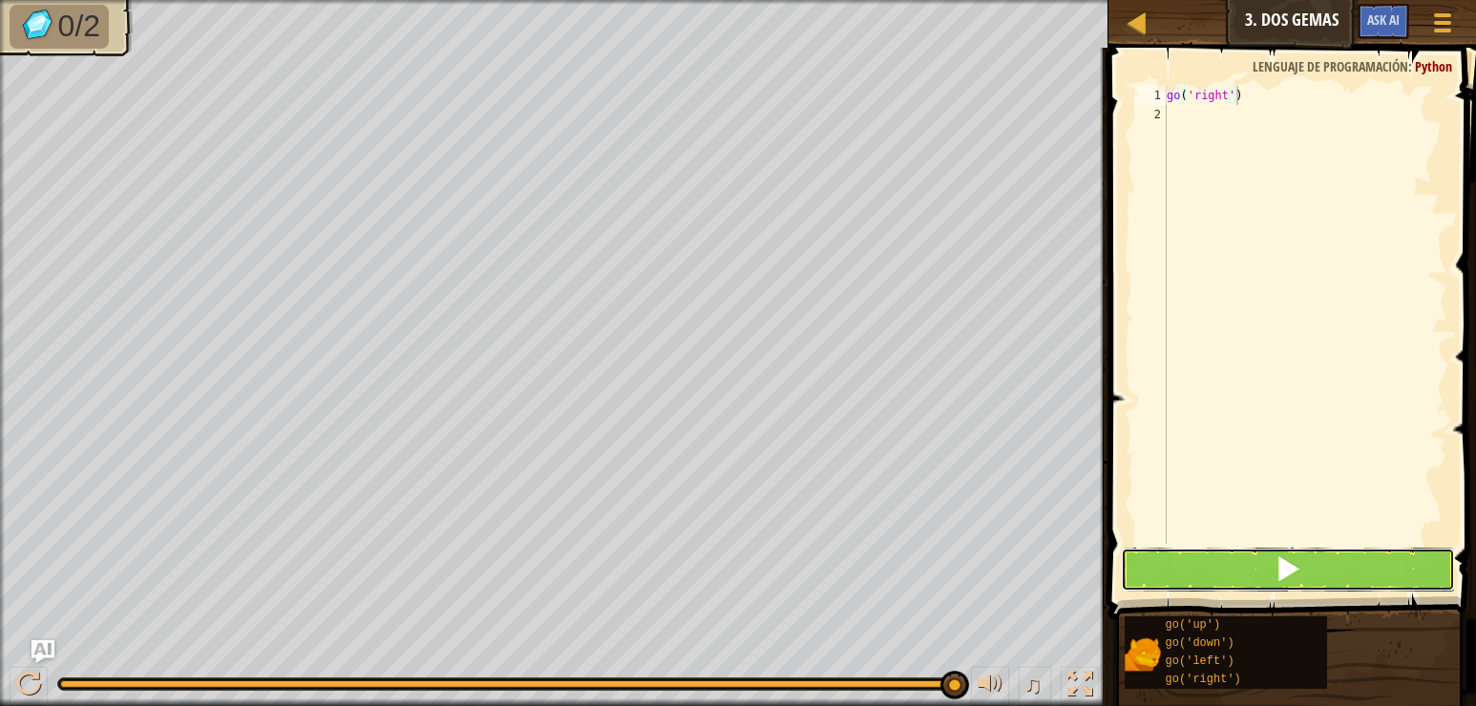
click at [1243, 560] on button at bounding box center [1288, 570] width 334 height 44
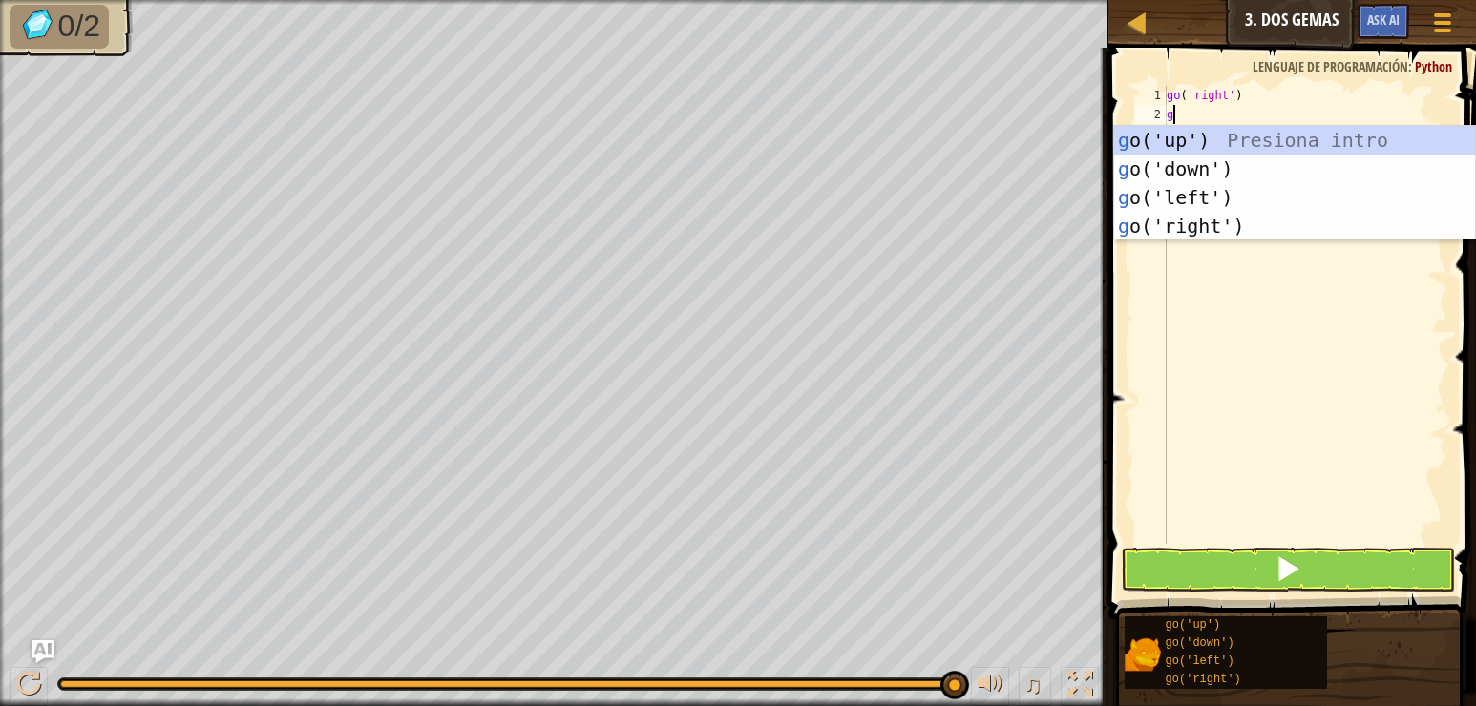
type textarea "go"
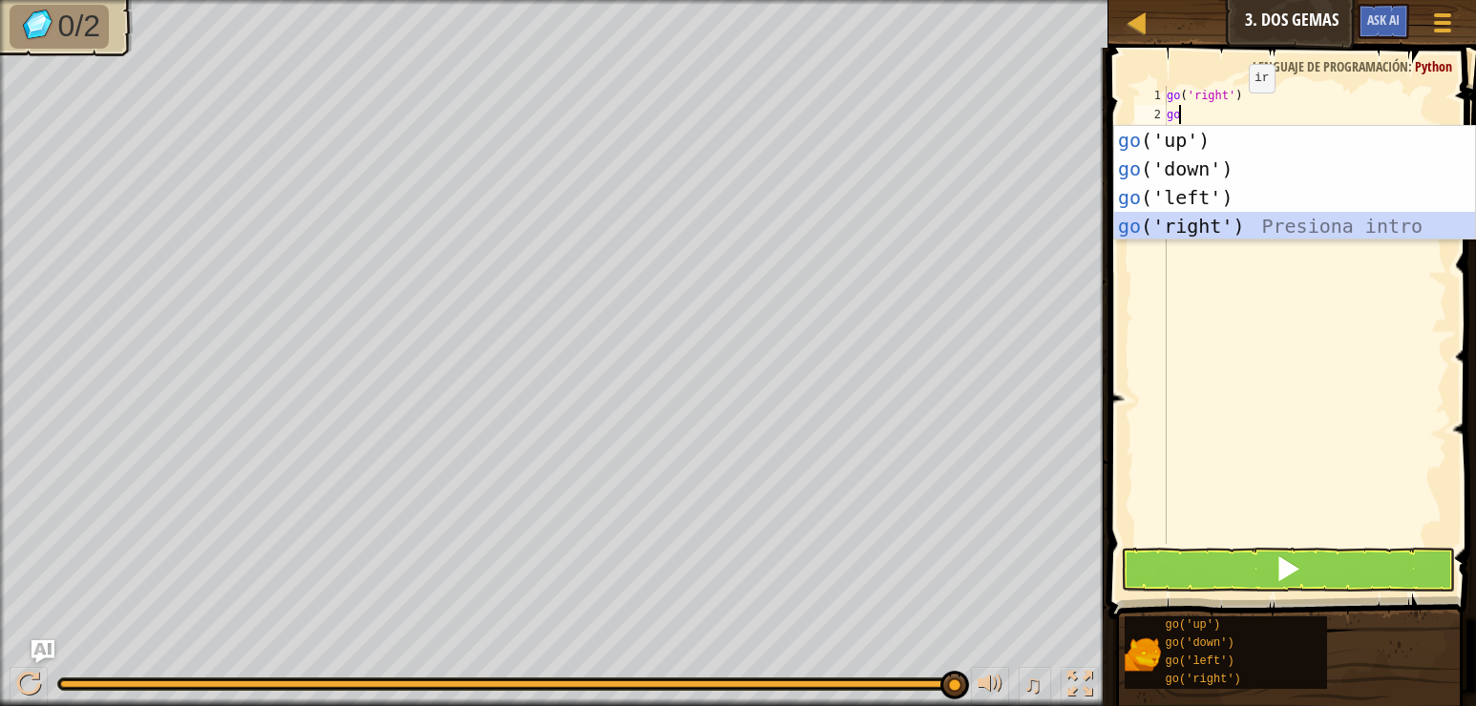
click at [1228, 220] on div "go ('up') Presiona intro go ('down') Presiona intro go ('left') Presiona intro …" at bounding box center [1294, 212] width 361 height 172
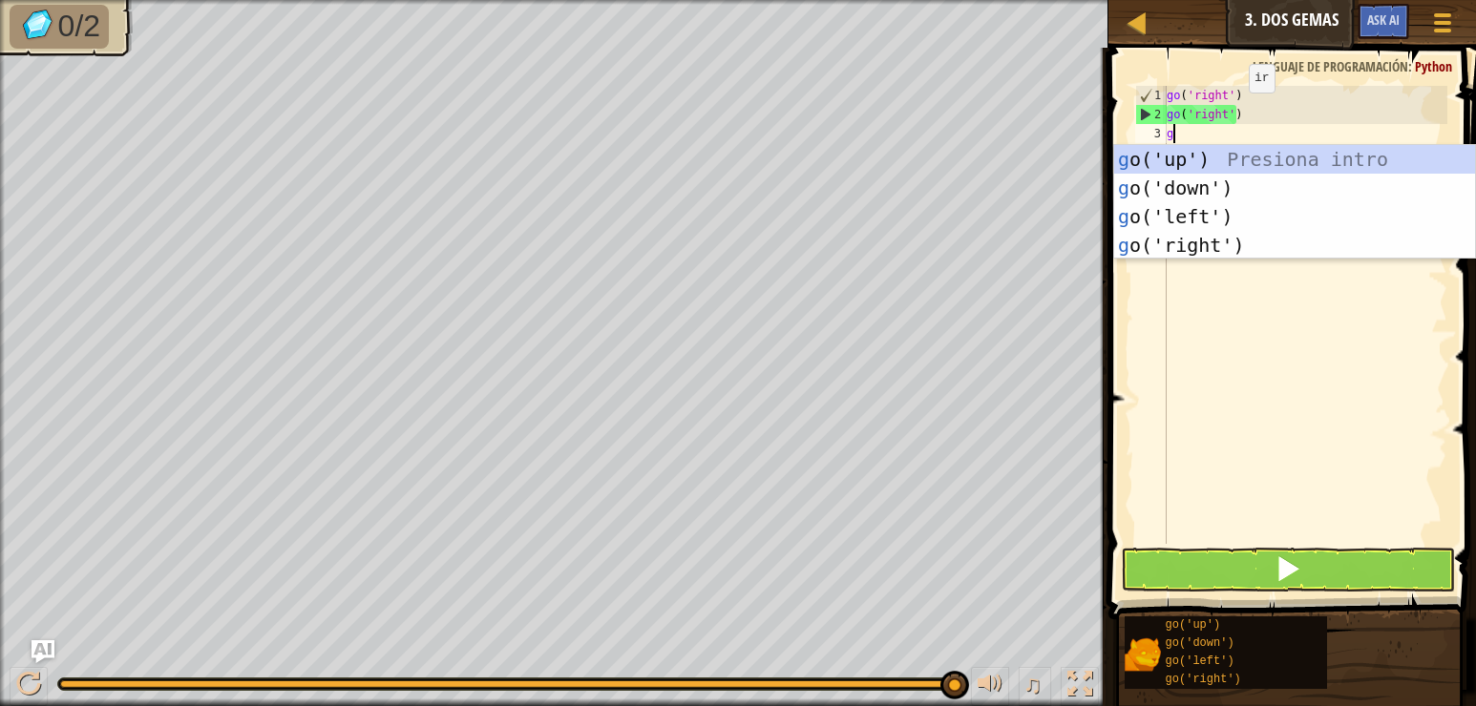
type textarea "go"
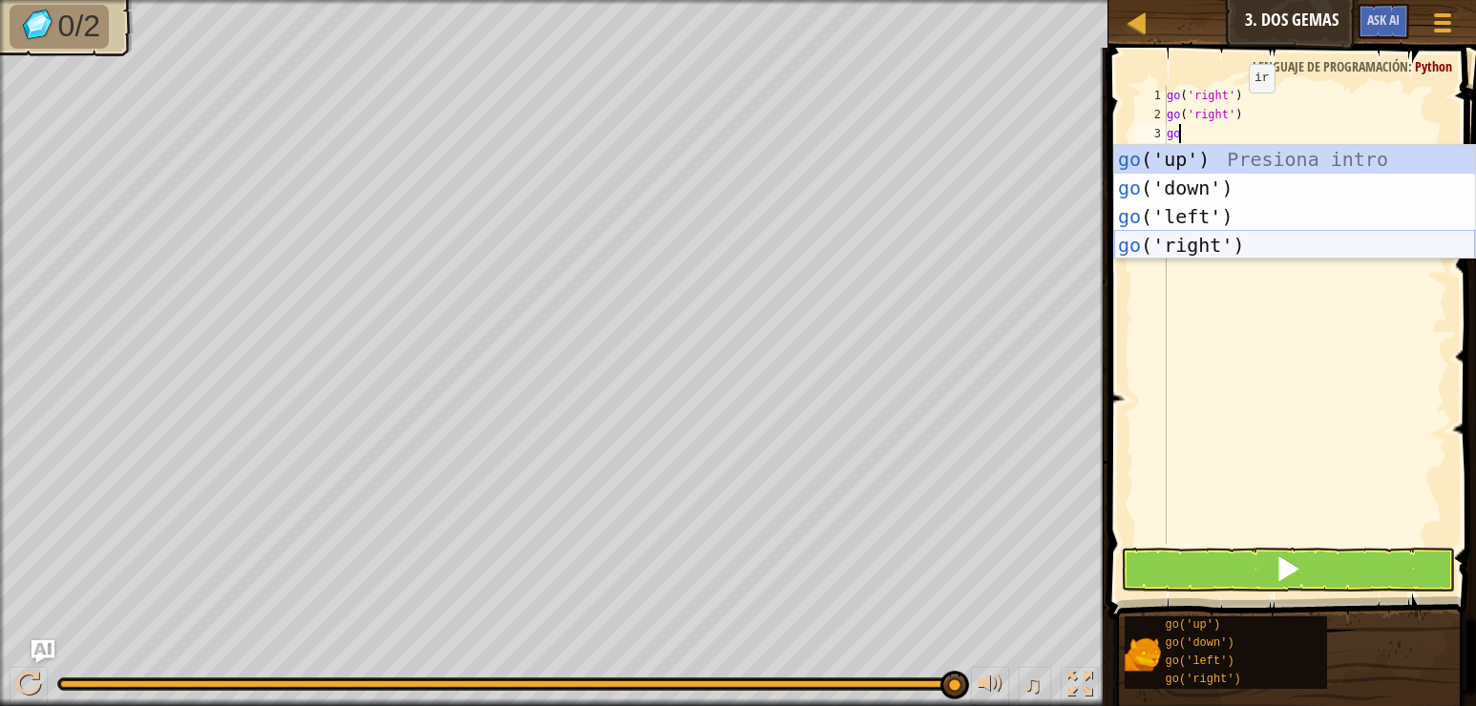
click at [1221, 242] on div "go ('up') Presiona intro go ('down') Presiona intro go ('left') Presiona intro …" at bounding box center [1294, 231] width 361 height 172
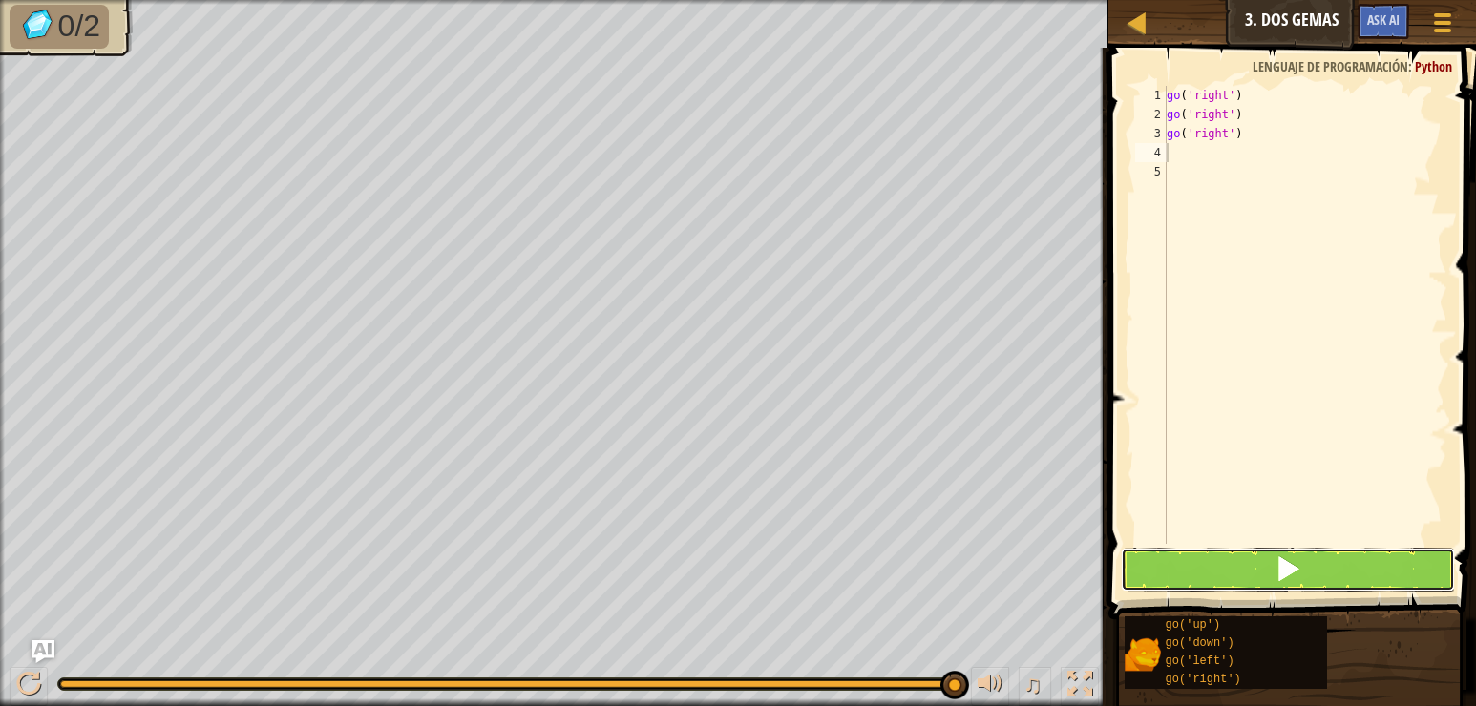
click at [1219, 570] on button at bounding box center [1288, 570] width 334 height 44
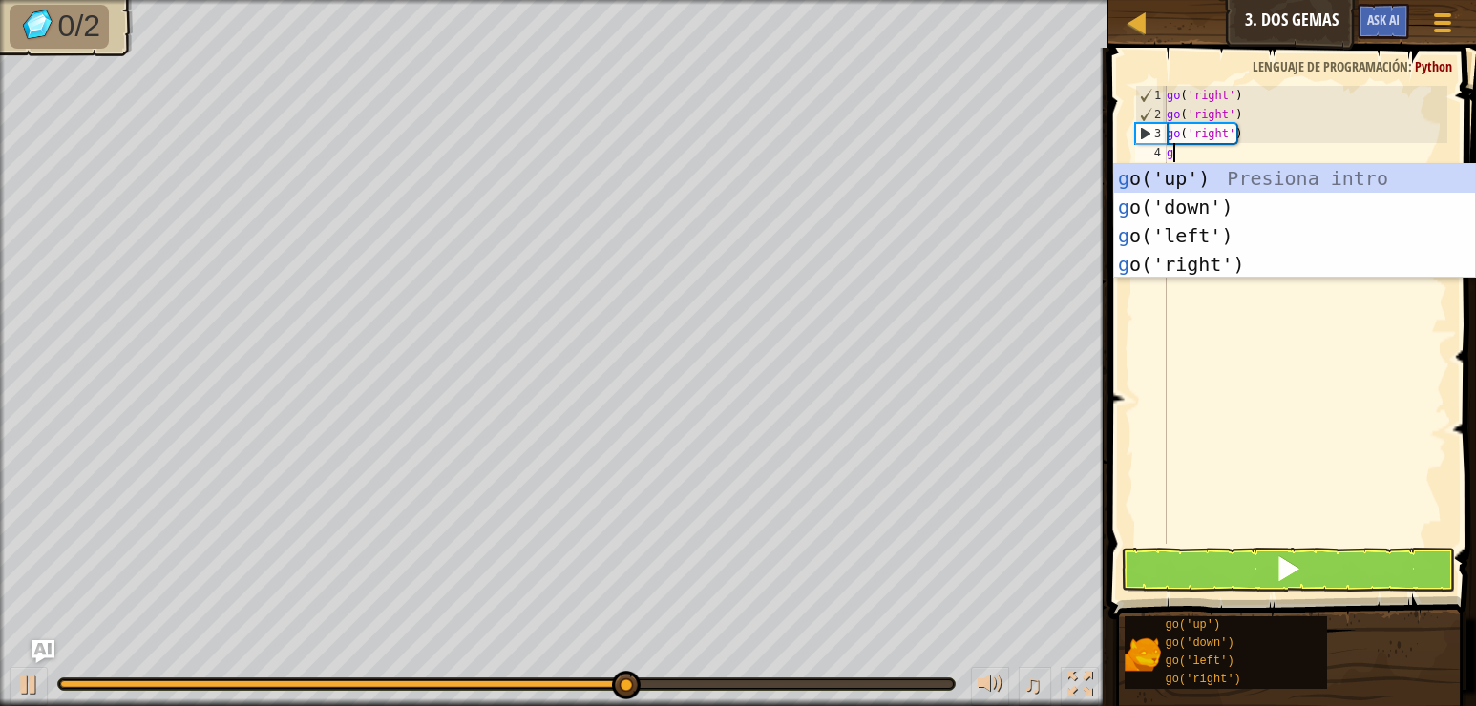
type textarea "go"
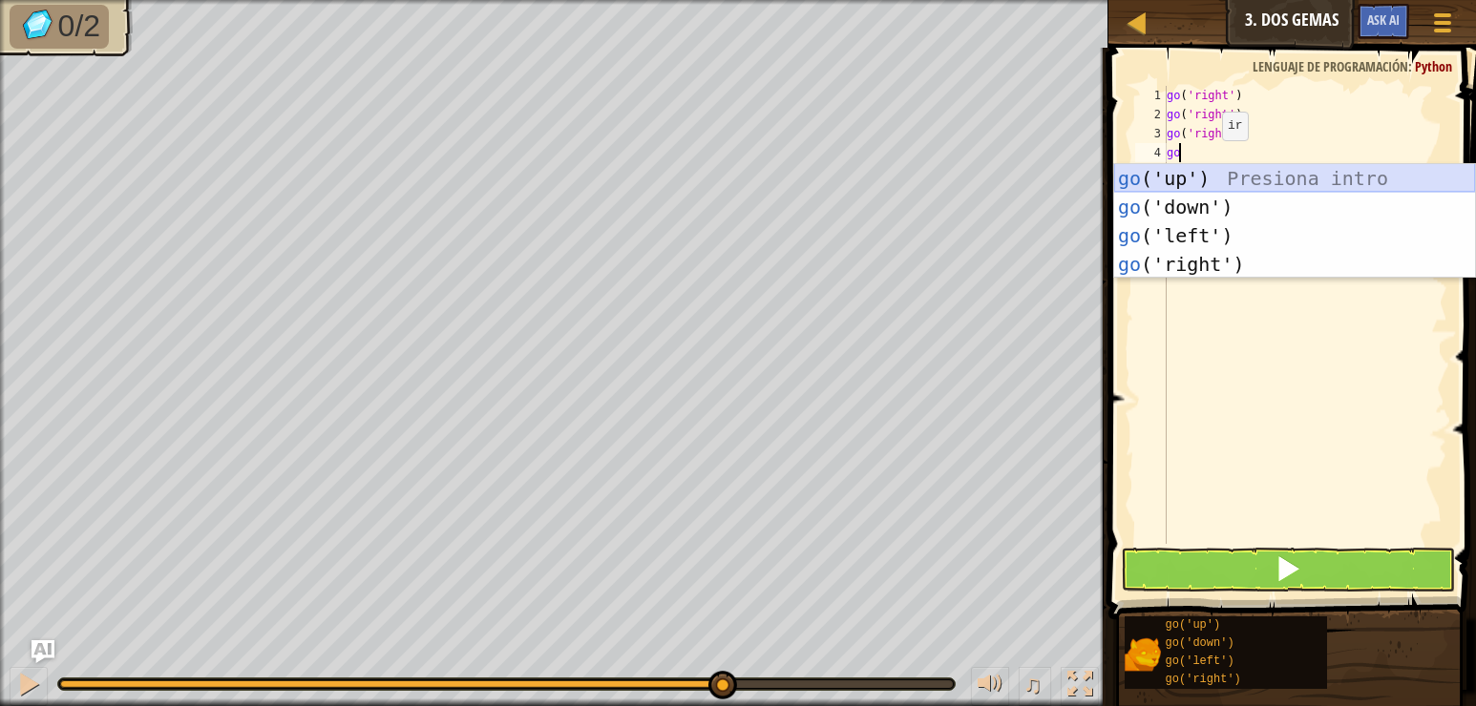
click at [1220, 181] on div "go ('up') Presiona intro go ('down') Presiona intro go ('left') Presiona intro …" at bounding box center [1294, 250] width 361 height 172
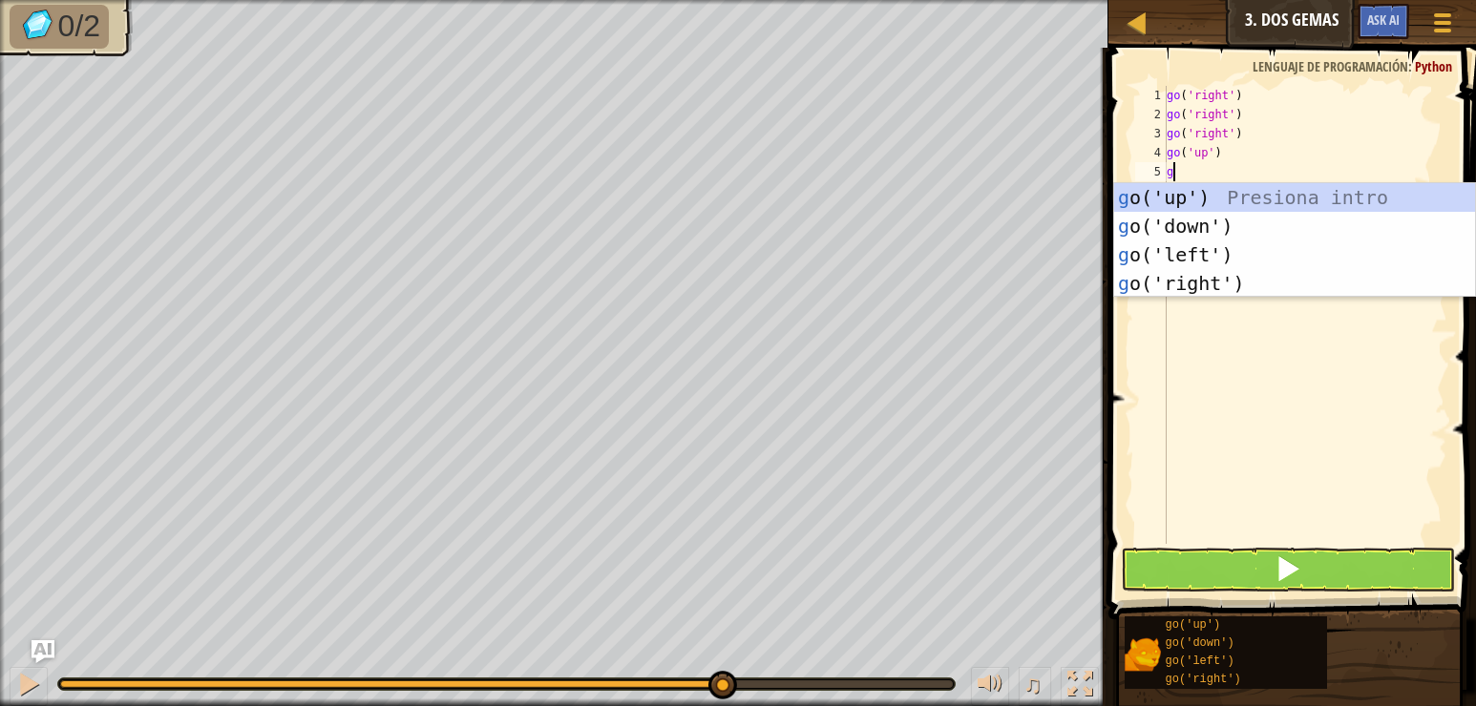
type textarea "go"
click at [1193, 219] on div "go ('up') Presiona intro go ('down') Presiona intro go ('left') Presiona intro …" at bounding box center [1294, 269] width 361 height 172
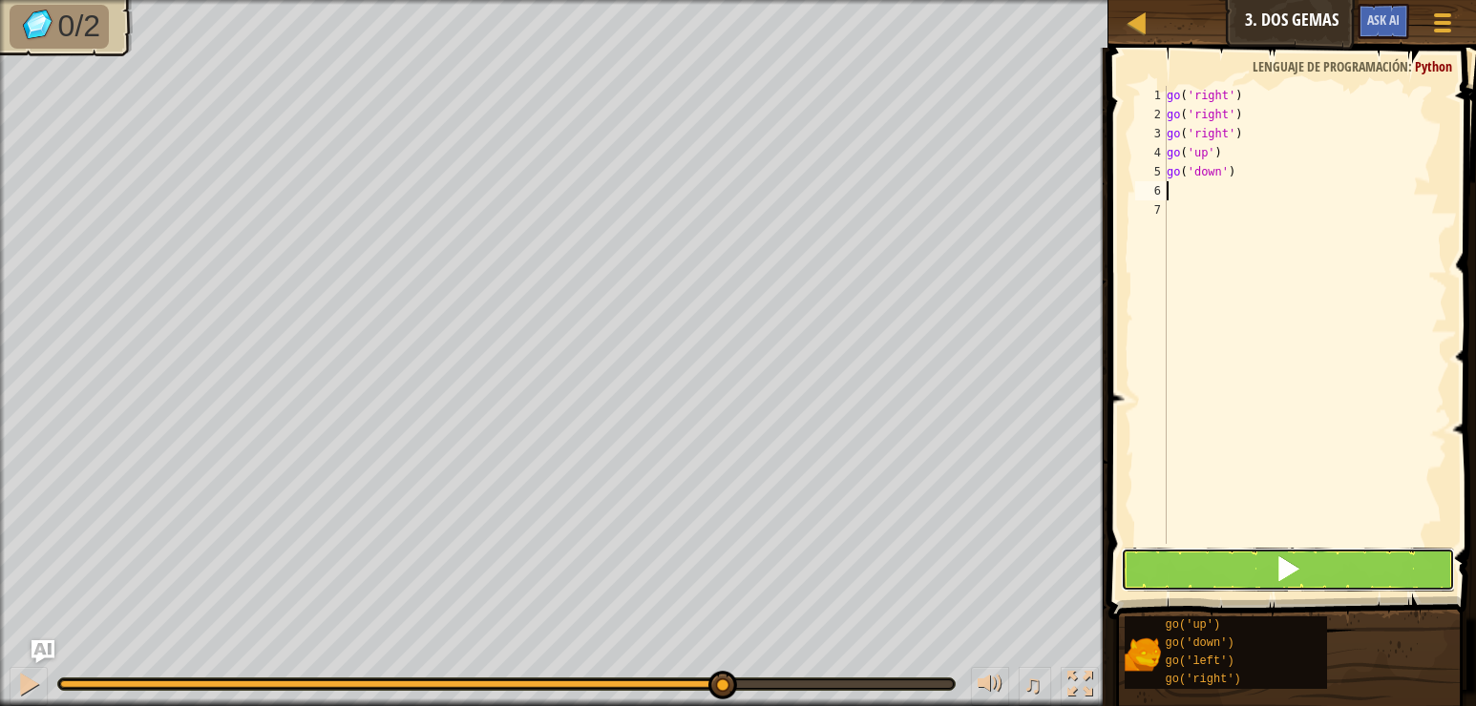
click at [1241, 574] on button at bounding box center [1288, 570] width 334 height 44
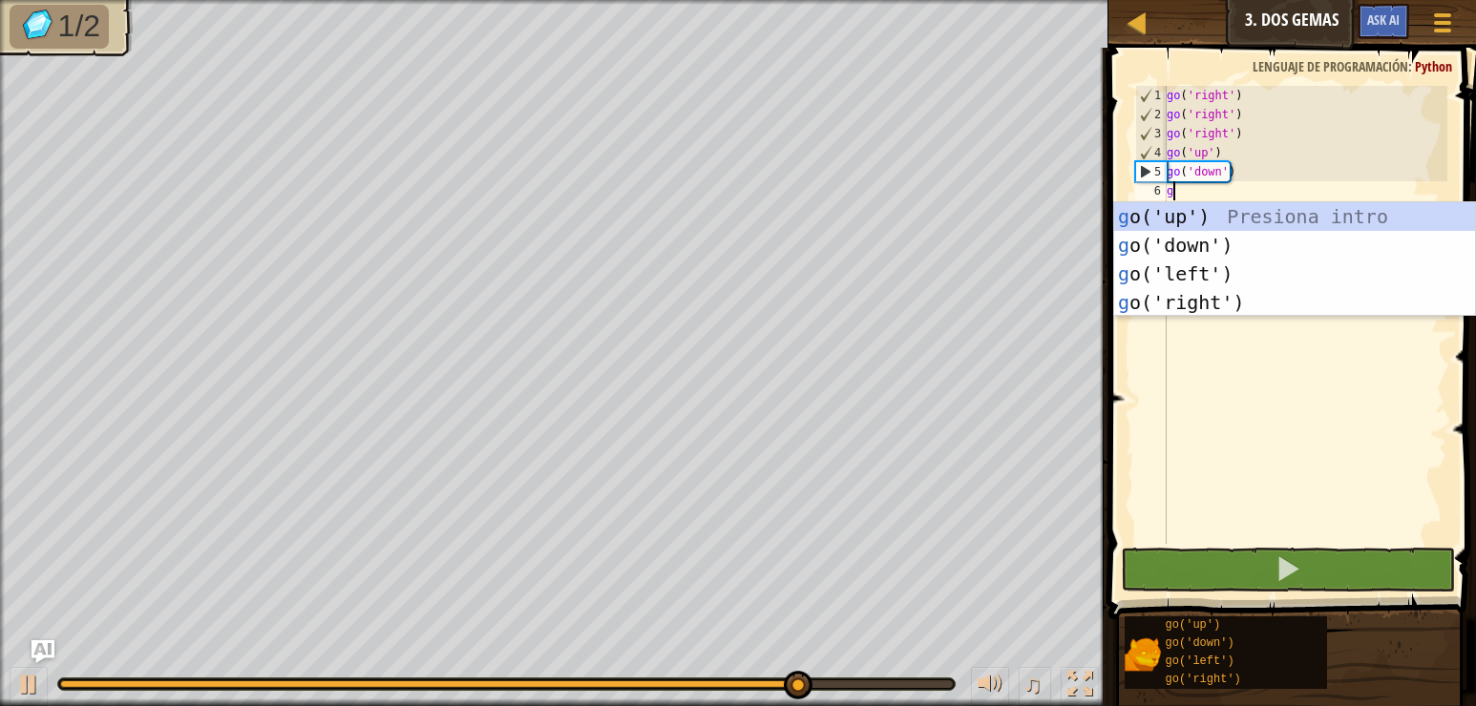
type textarea "go"
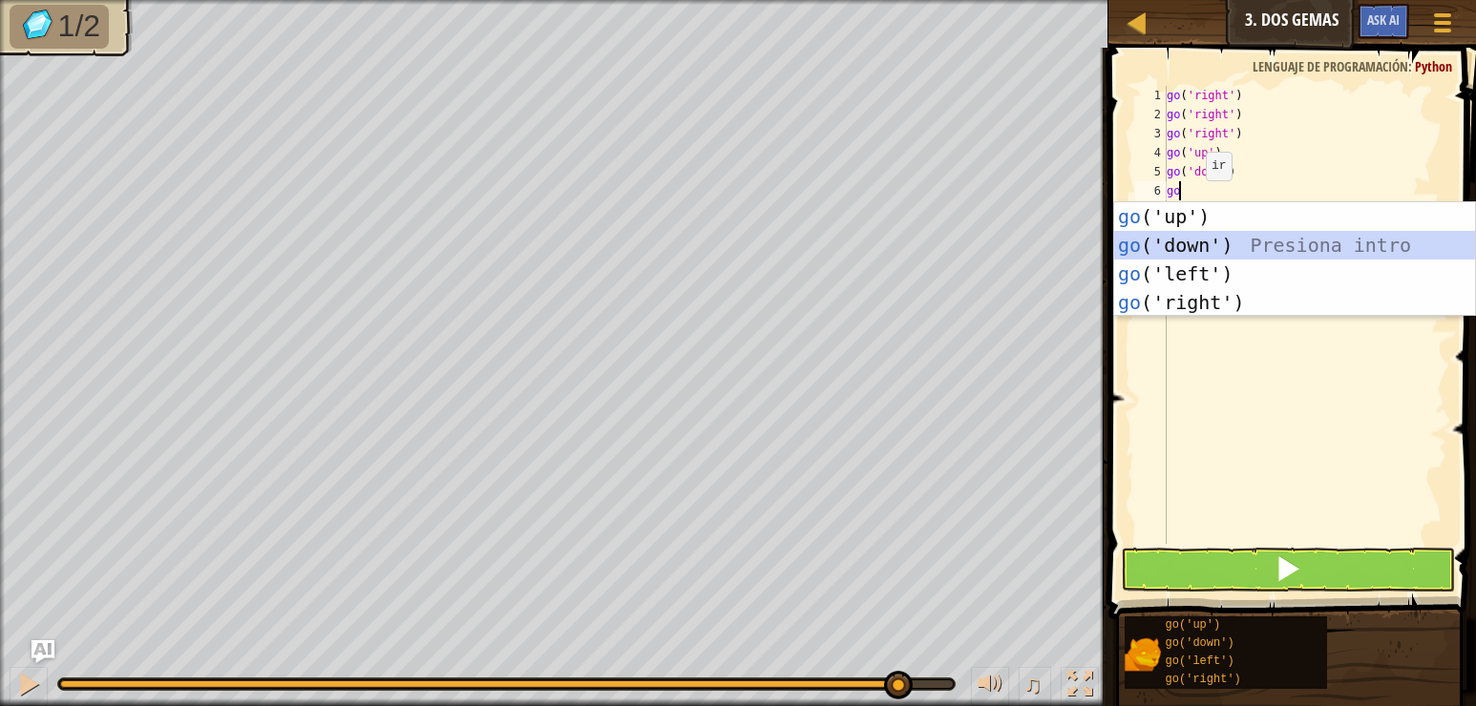
click at [1207, 237] on div "go ('up') Presiona intro go ('down') Presiona intro go ('left') Presiona intro …" at bounding box center [1294, 288] width 361 height 172
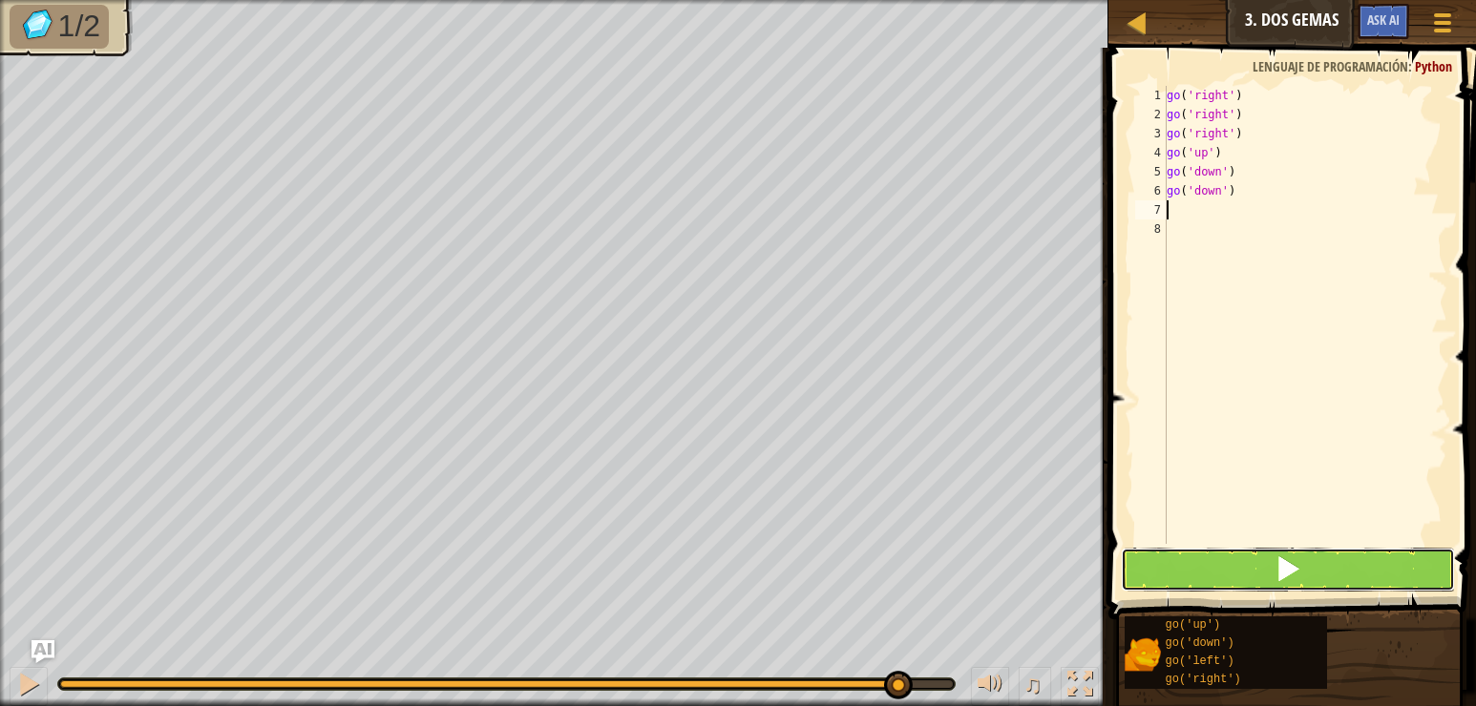
click at [1300, 577] on span at bounding box center [1287, 569] width 27 height 27
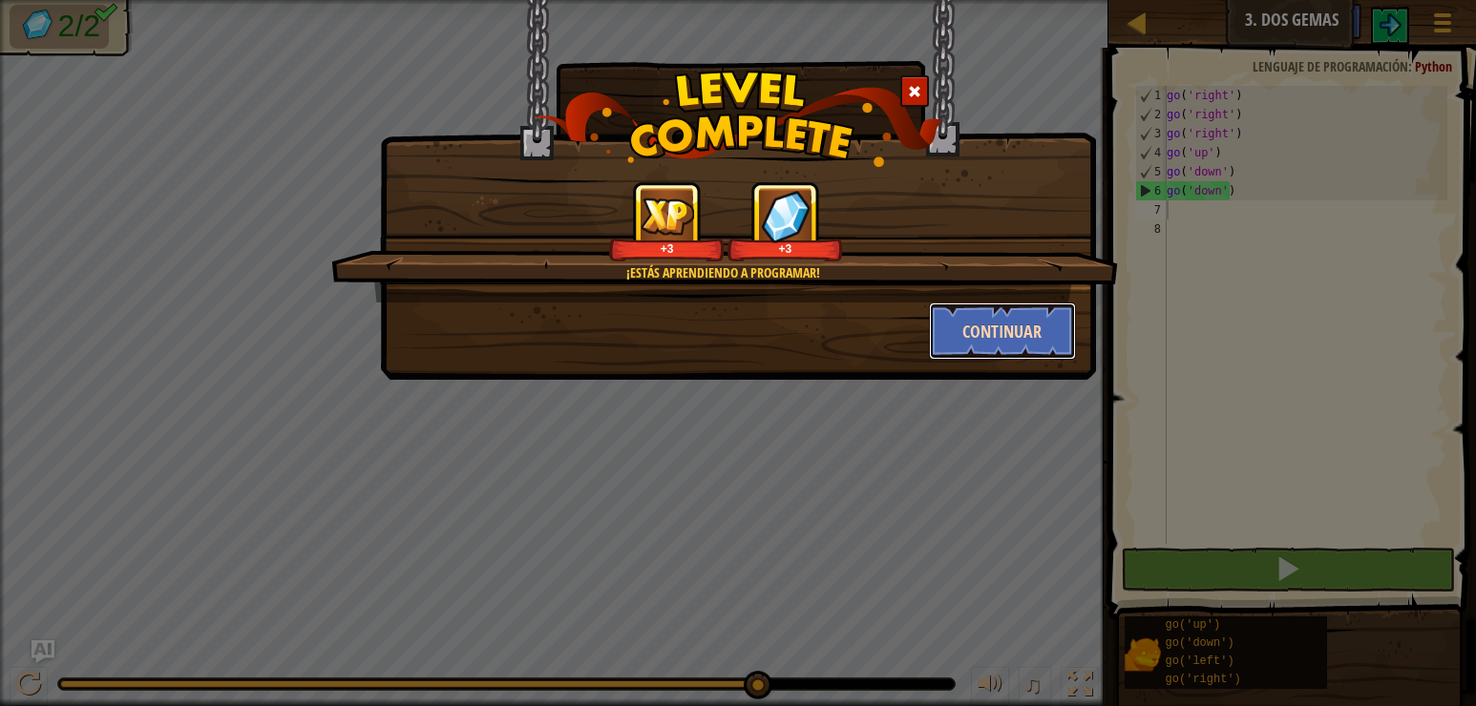
click at [986, 330] on button "Continuar" at bounding box center [1003, 331] width 148 height 57
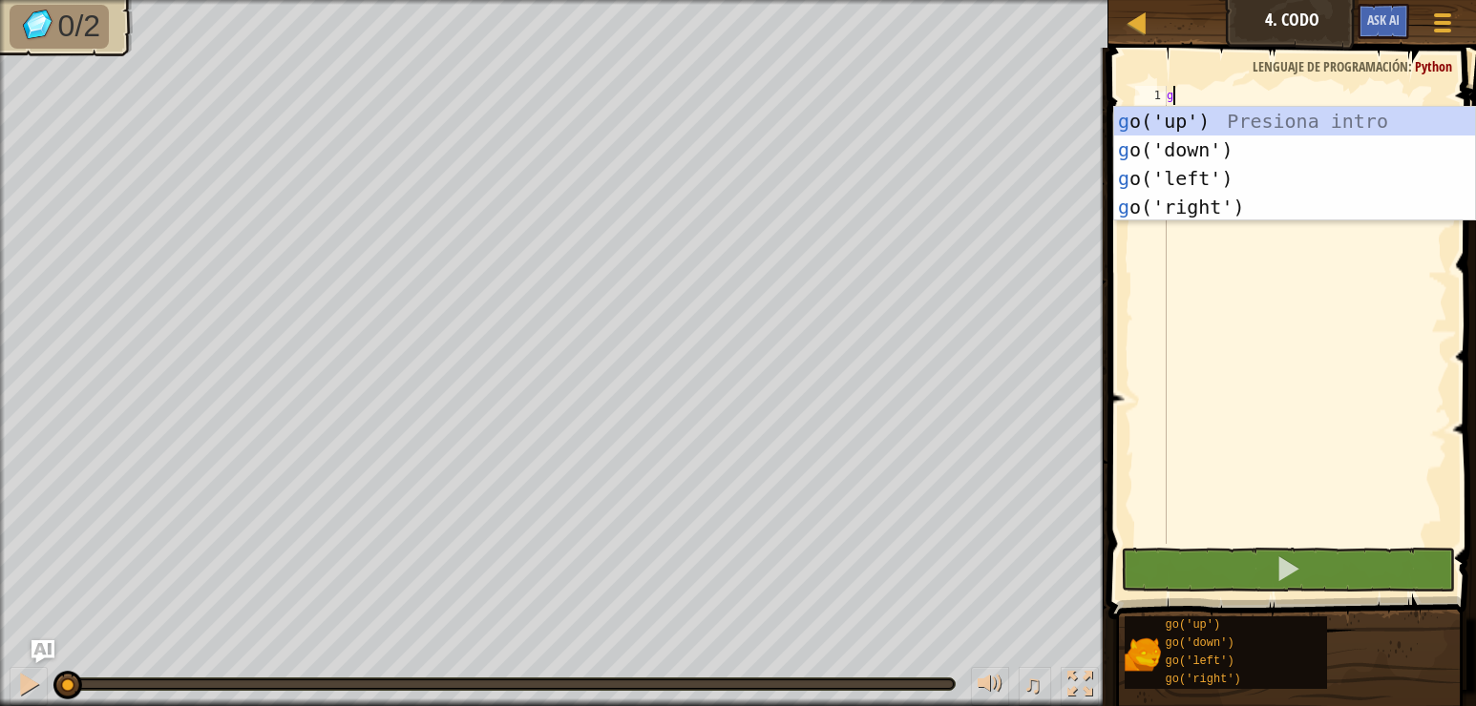
scroll to position [9, 0]
type textarea "go"
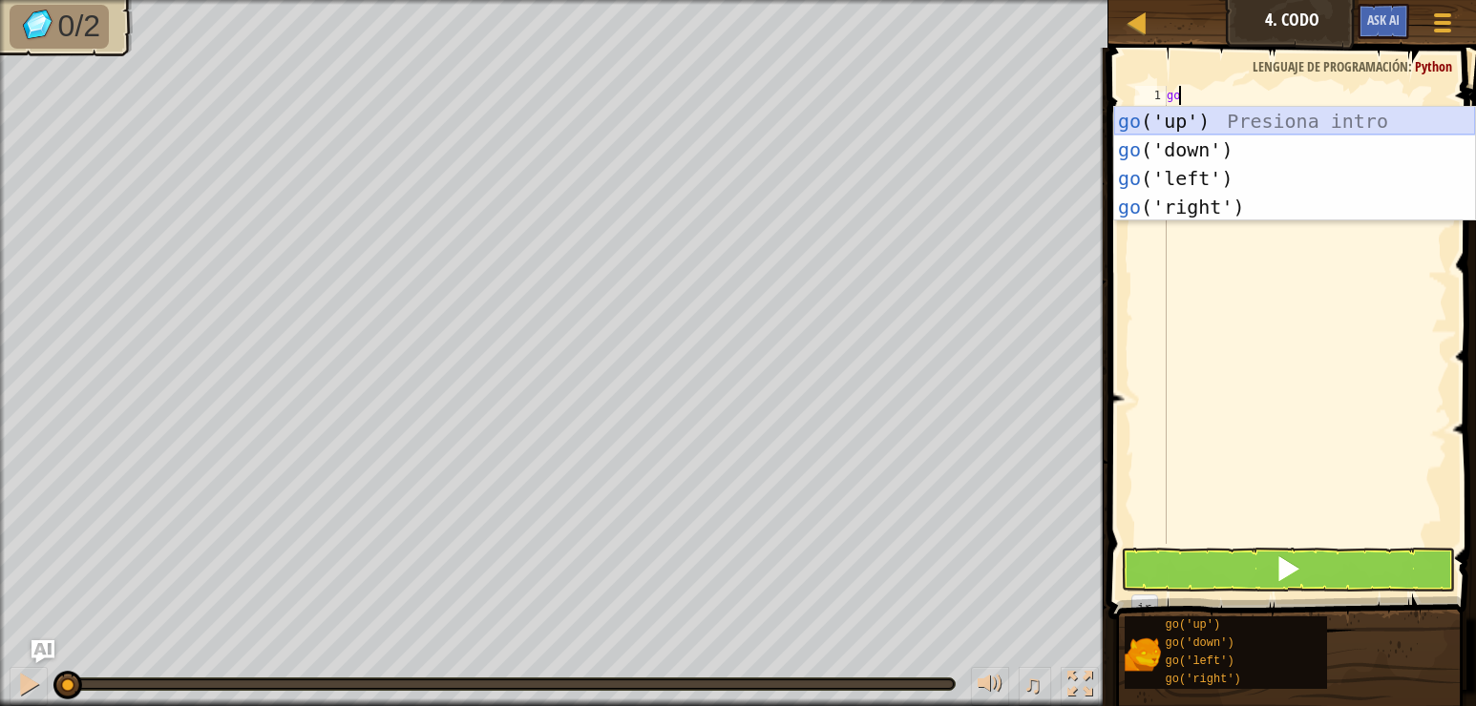
click at [1251, 116] on div "go ('up') Presiona intro go ('down') Presiona intro go ('left') Presiona intro …" at bounding box center [1294, 193] width 361 height 172
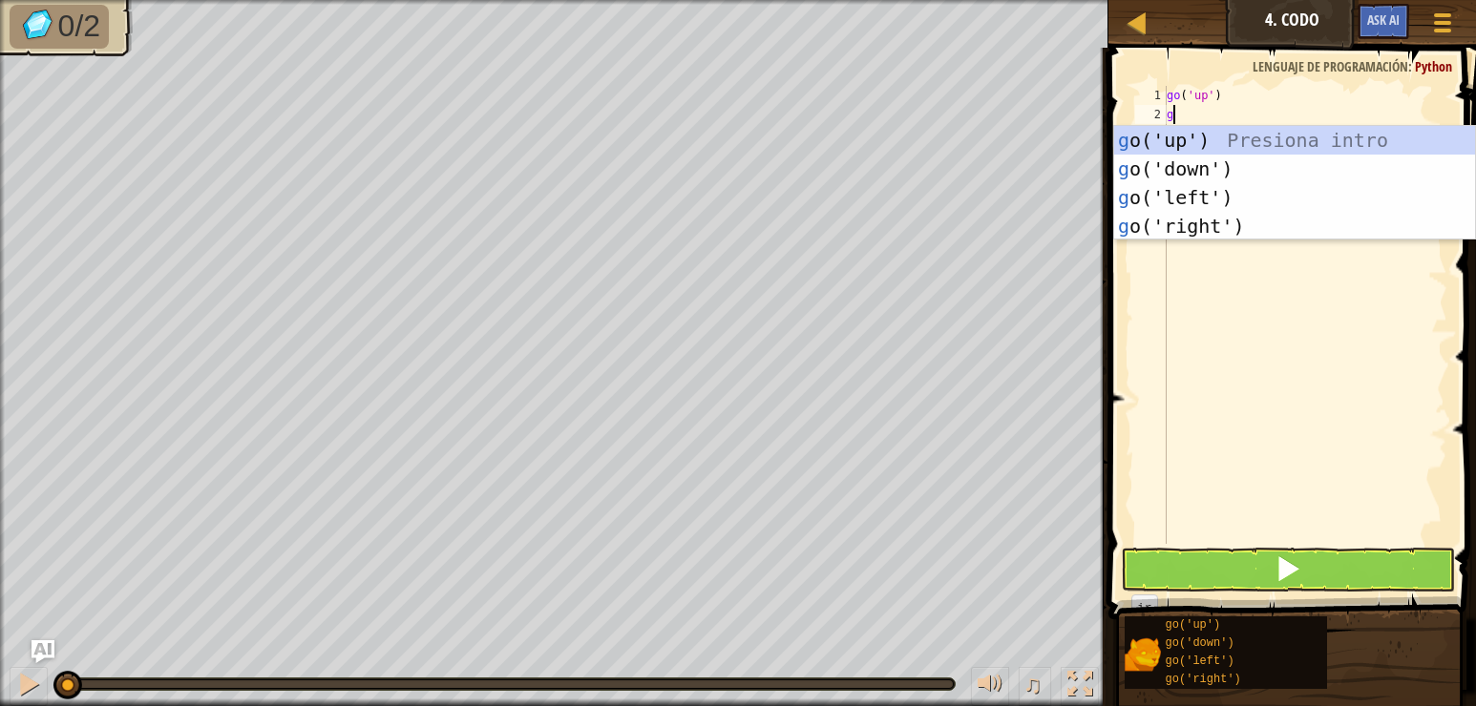
type textarea "go"
click at [1251, 137] on div "go ('up') Presiona intro go ('down') Presiona intro go ('left') Presiona intro …" at bounding box center [1294, 212] width 361 height 172
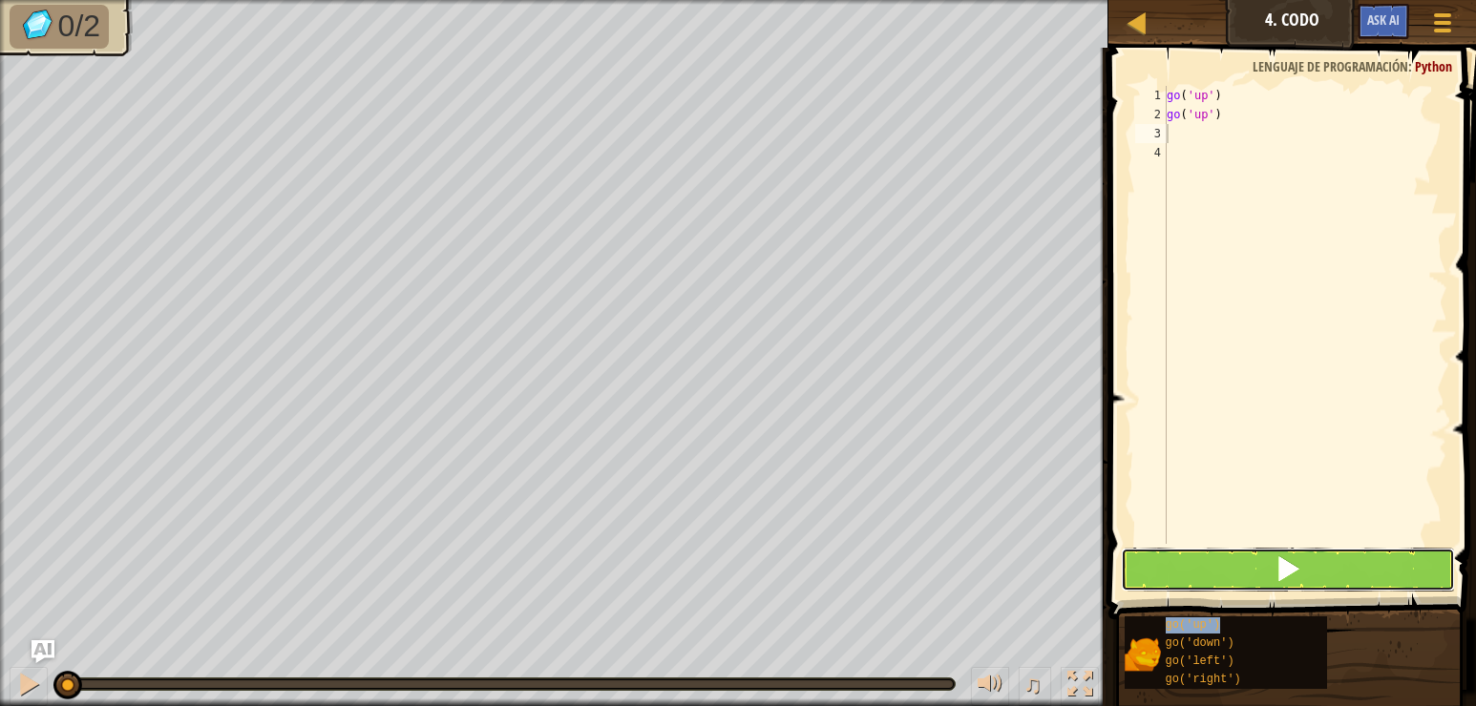
click at [1262, 557] on button at bounding box center [1288, 570] width 334 height 44
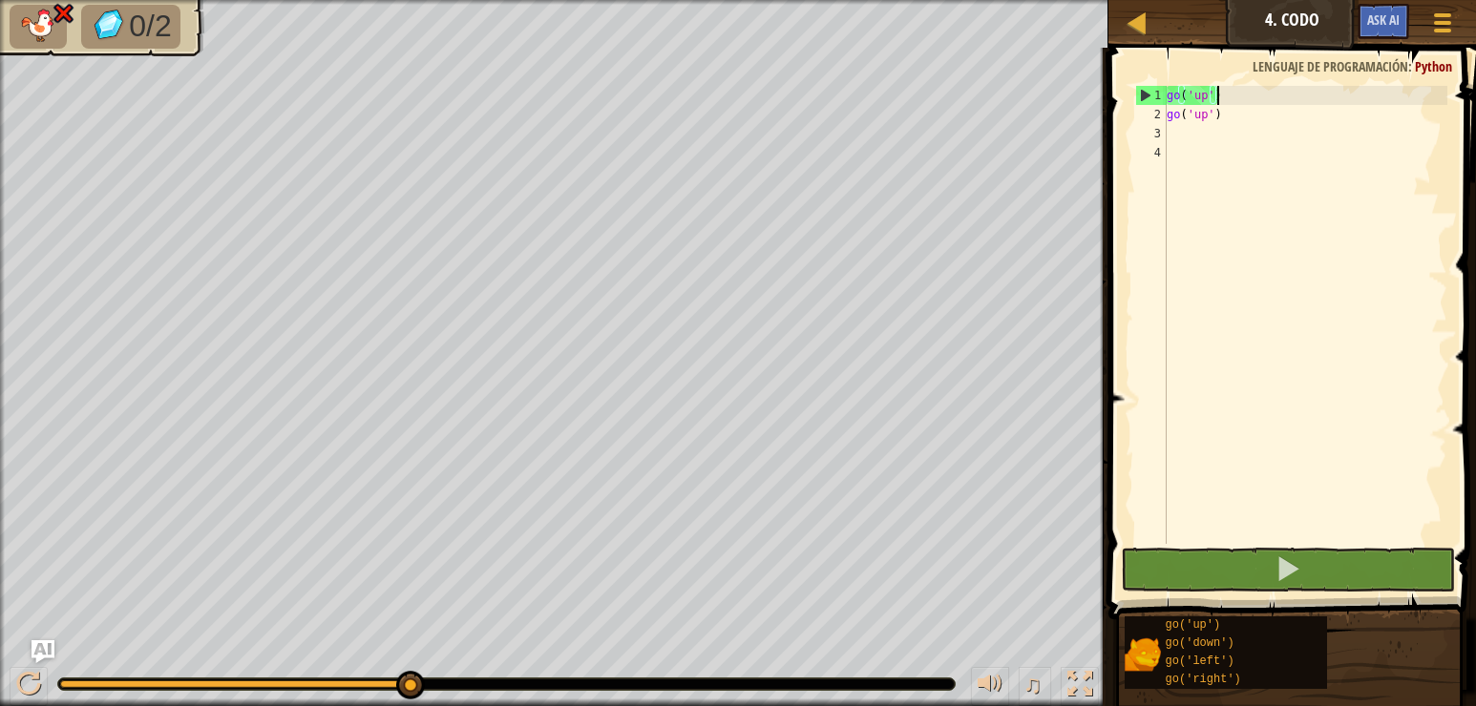
click at [1225, 92] on div "go ( 'up' ) go ( 'up' )" at bounding box center [1305, 334] width 284 height 496
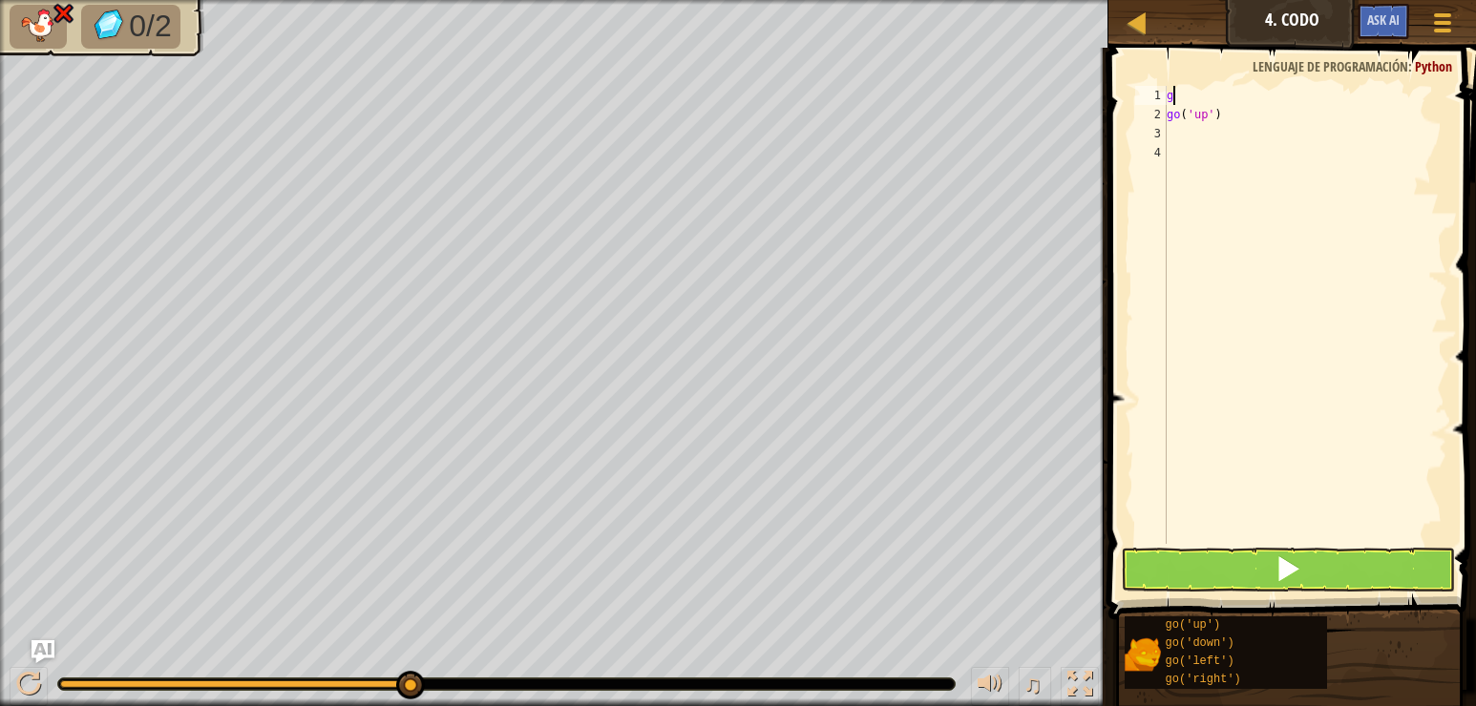
type textarea "go"
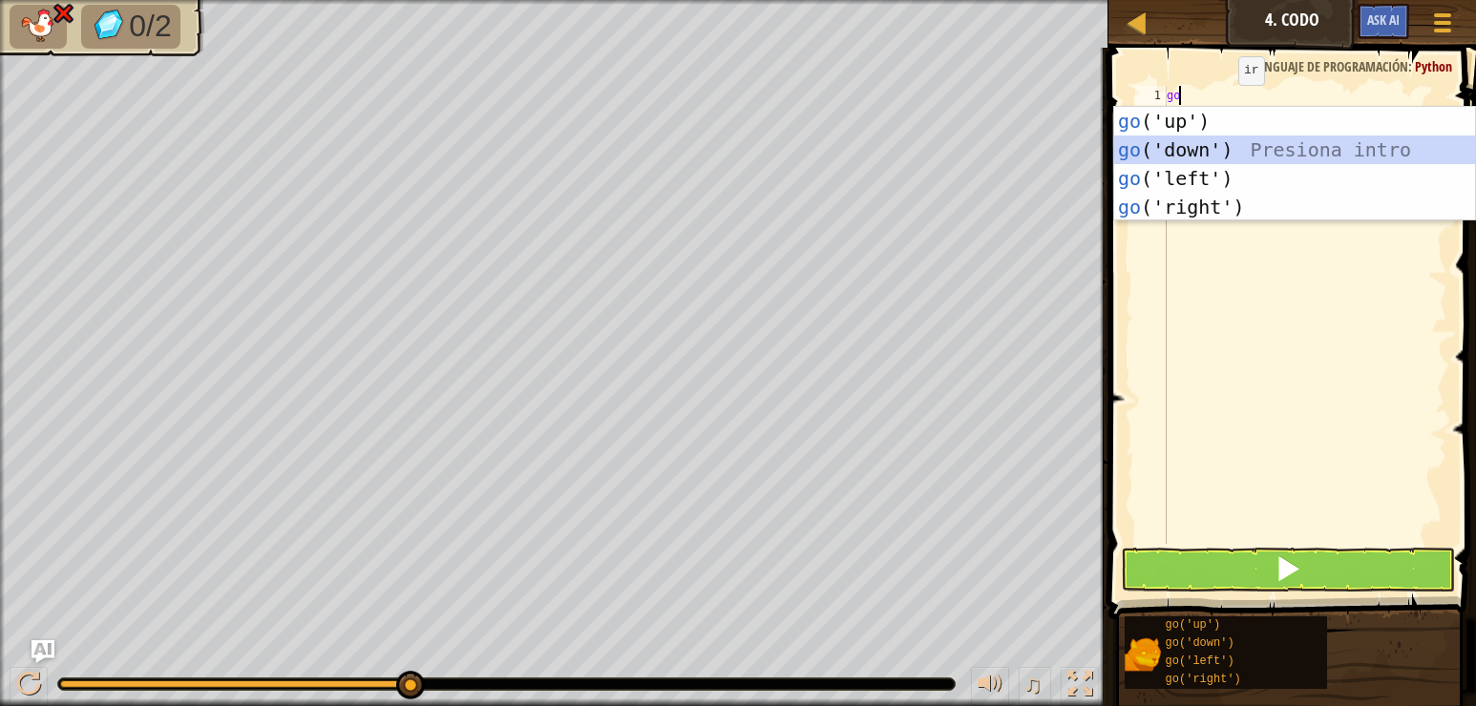
click at [1230, 143] on div "go ('up') Presiona intro go ('down') Presiona intro go ('left') Presiona intro …" at bounding box center [1294, 193] width 361 height 172
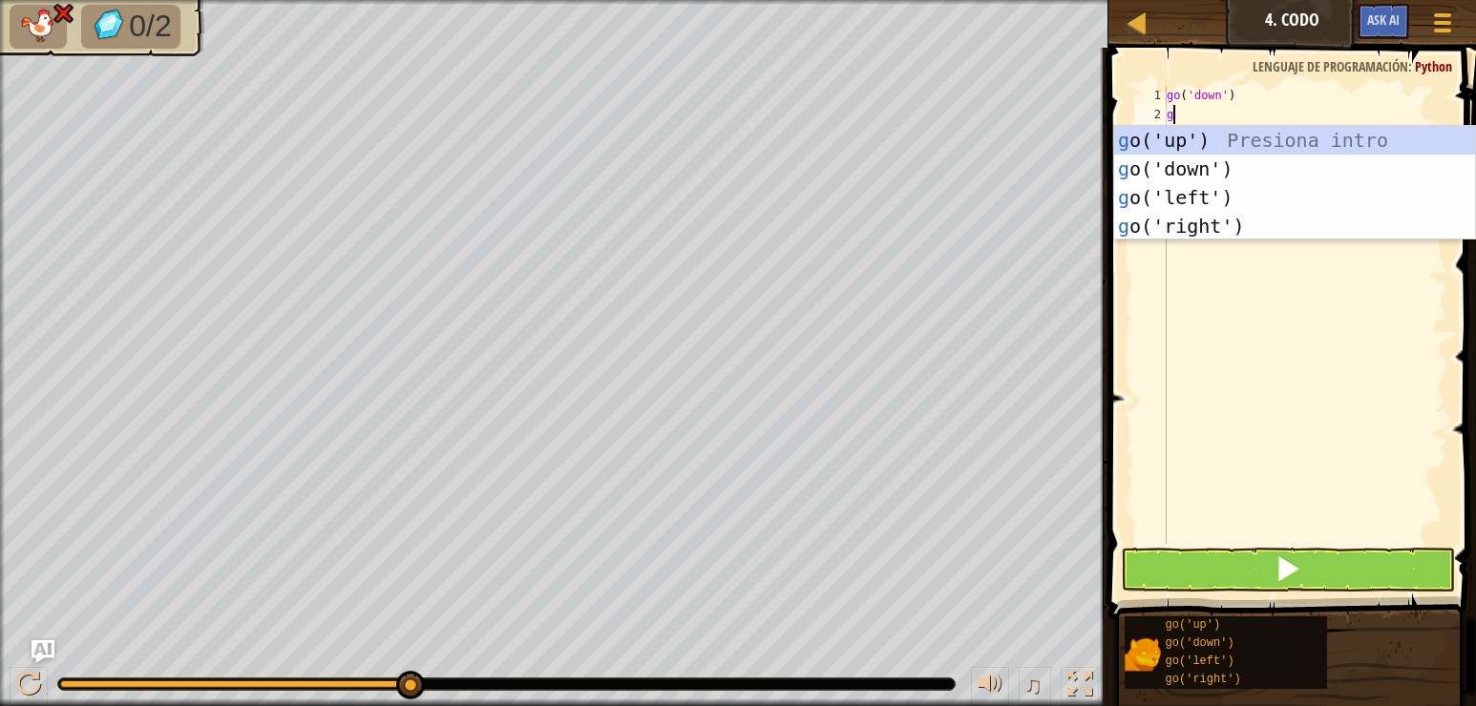
type textarea "go"
click at [1223, 162] on div "go ('up') Presiona intro go ('down') Presiona intro go ('left') Presiona intro …" at bounding box center [1294, 212] width 361 height 172
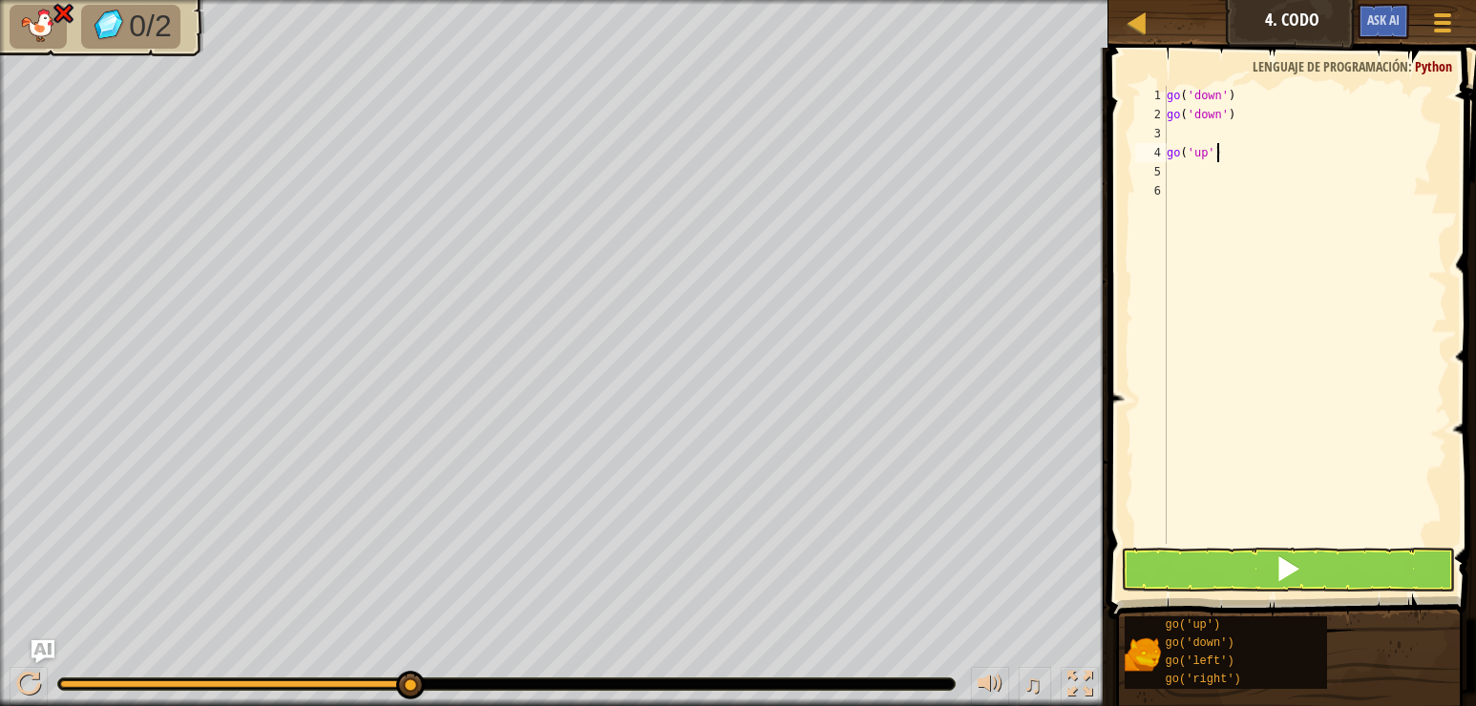
click at [1222, 143] on div "go ( 'down' ) go ( 'down' ) go ( 'up' )" at bounding box center [1305, 334] width 284 height 496
type textarea "g"
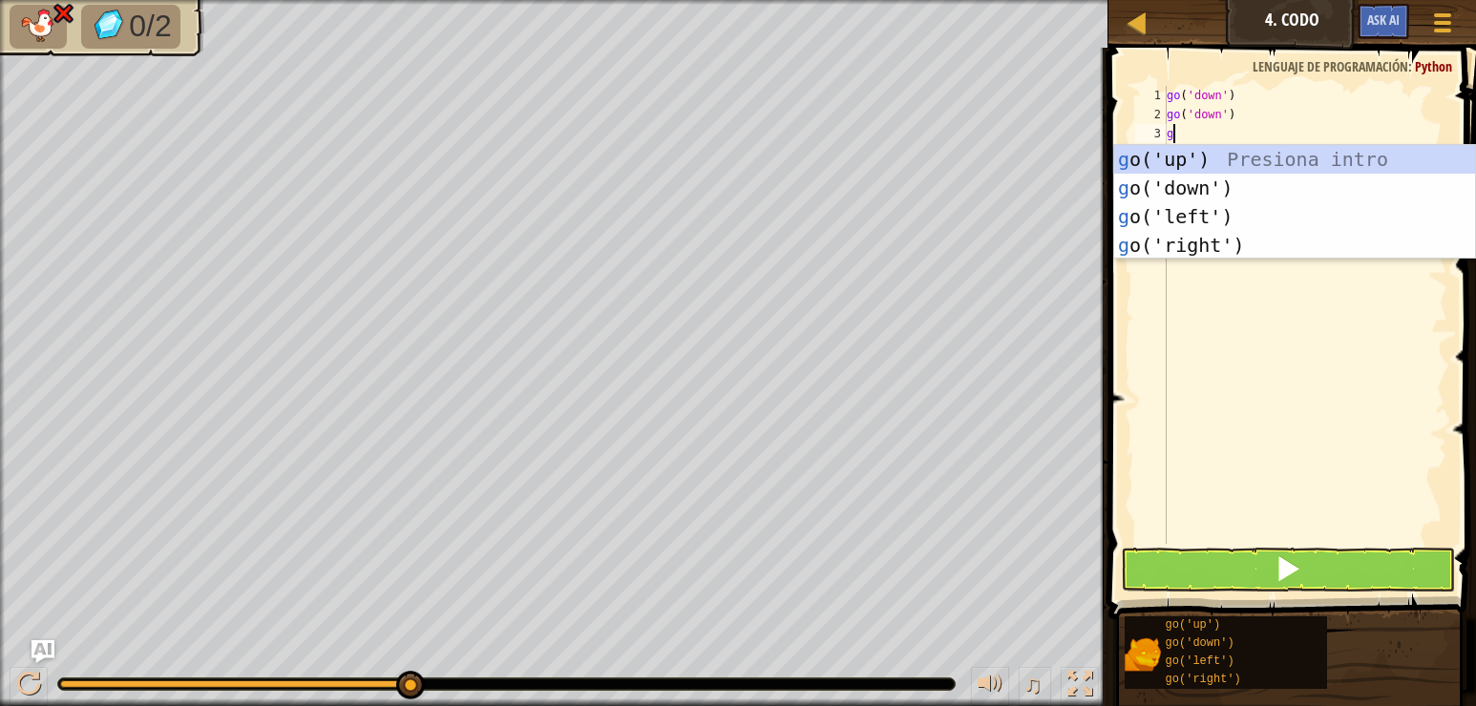
type textarea "go"
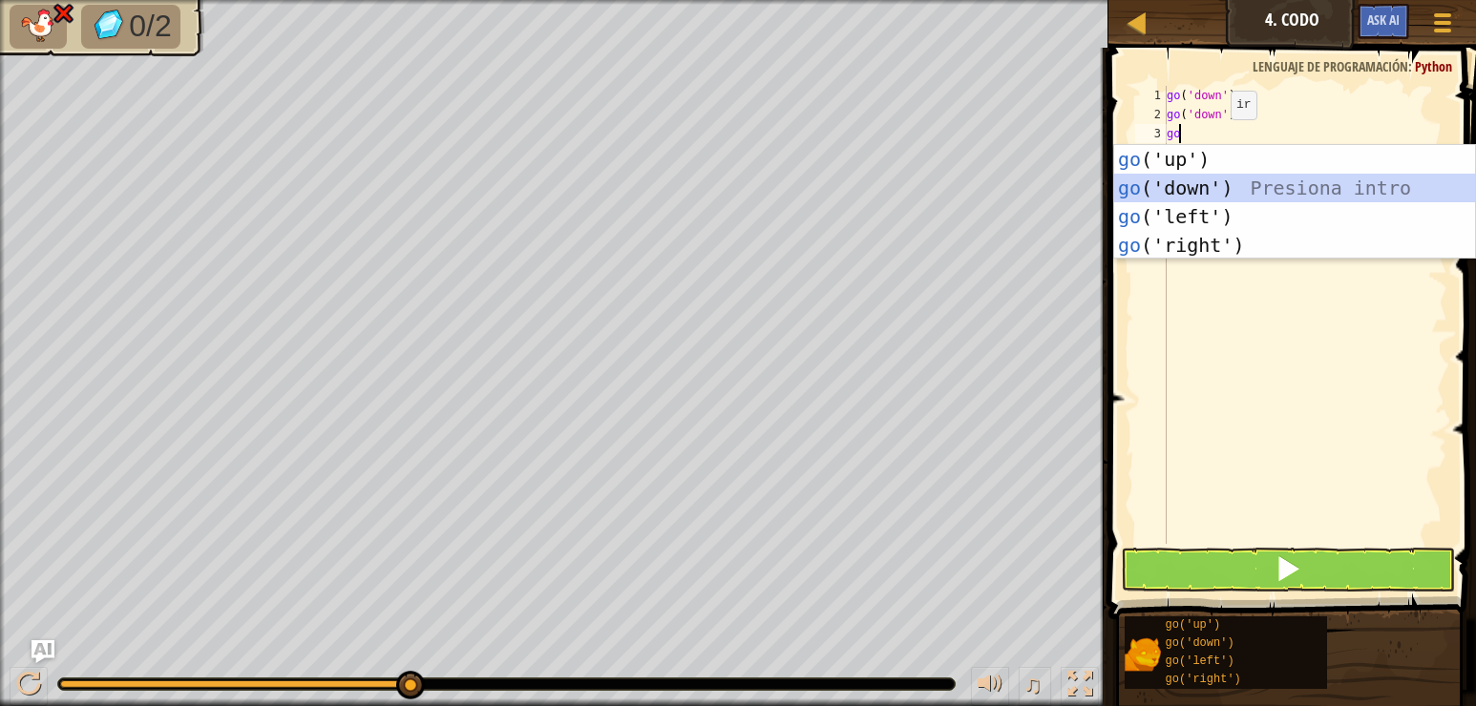
click at [1215, 189] on div "go ('up') Presiona intro go ('down') Presiona intro go ('left') Presiona intro …" at bounding box center [1294, 231] width 361 height 172
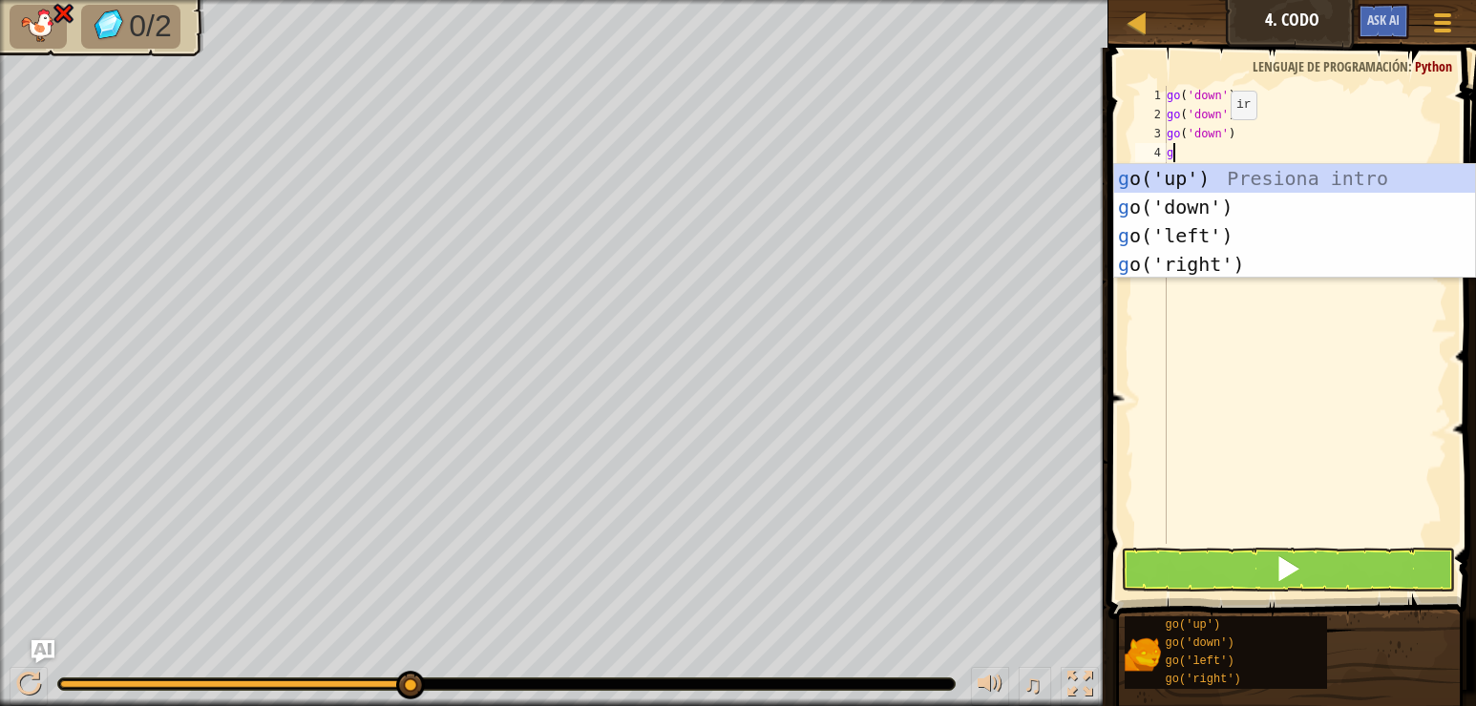
type textarea "go"
click at [1211, 233] on div "go ('up') Presiona intro go ('down') Presiona intro go ('left') Presiona intro …" at bounding box center [1294, 250] width 361 height 172
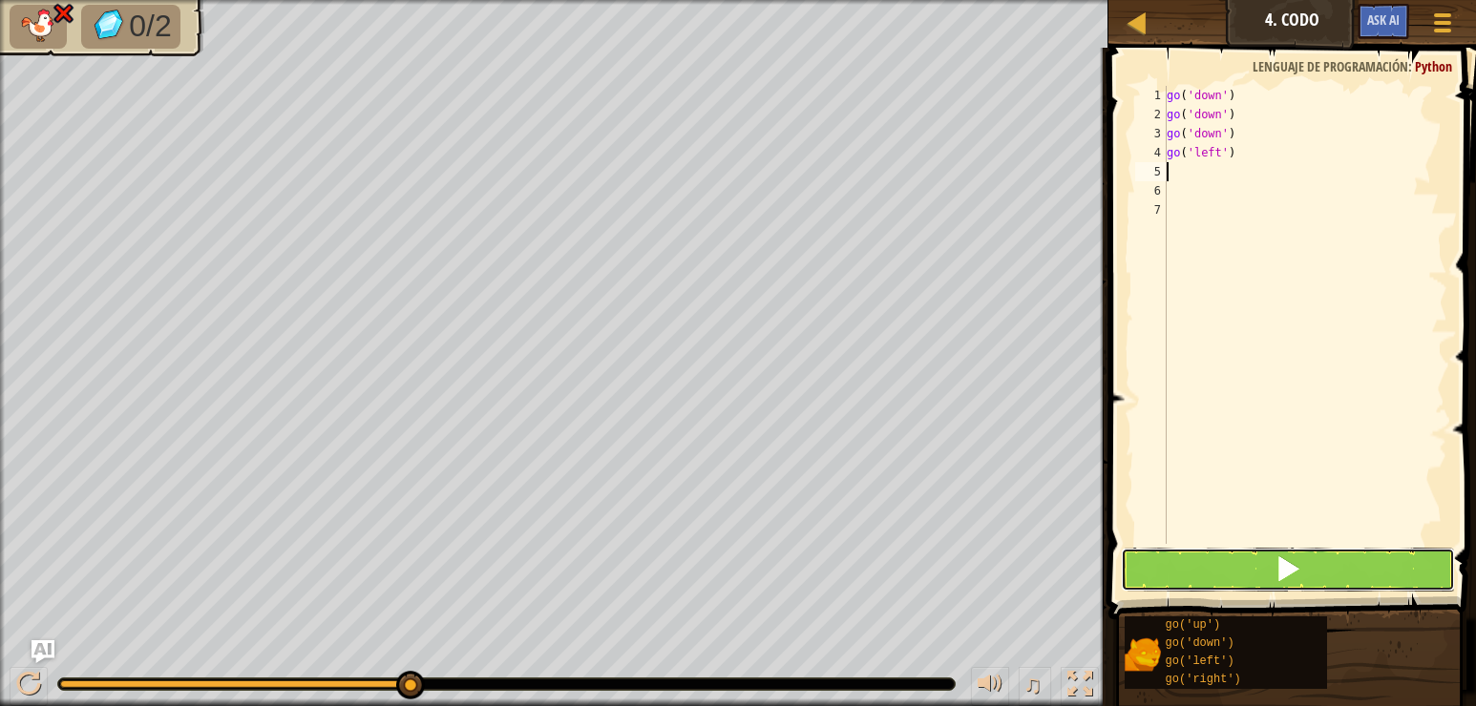
click at [1274, 561] on span at bounding box center [1287, 569] width 27 height 27
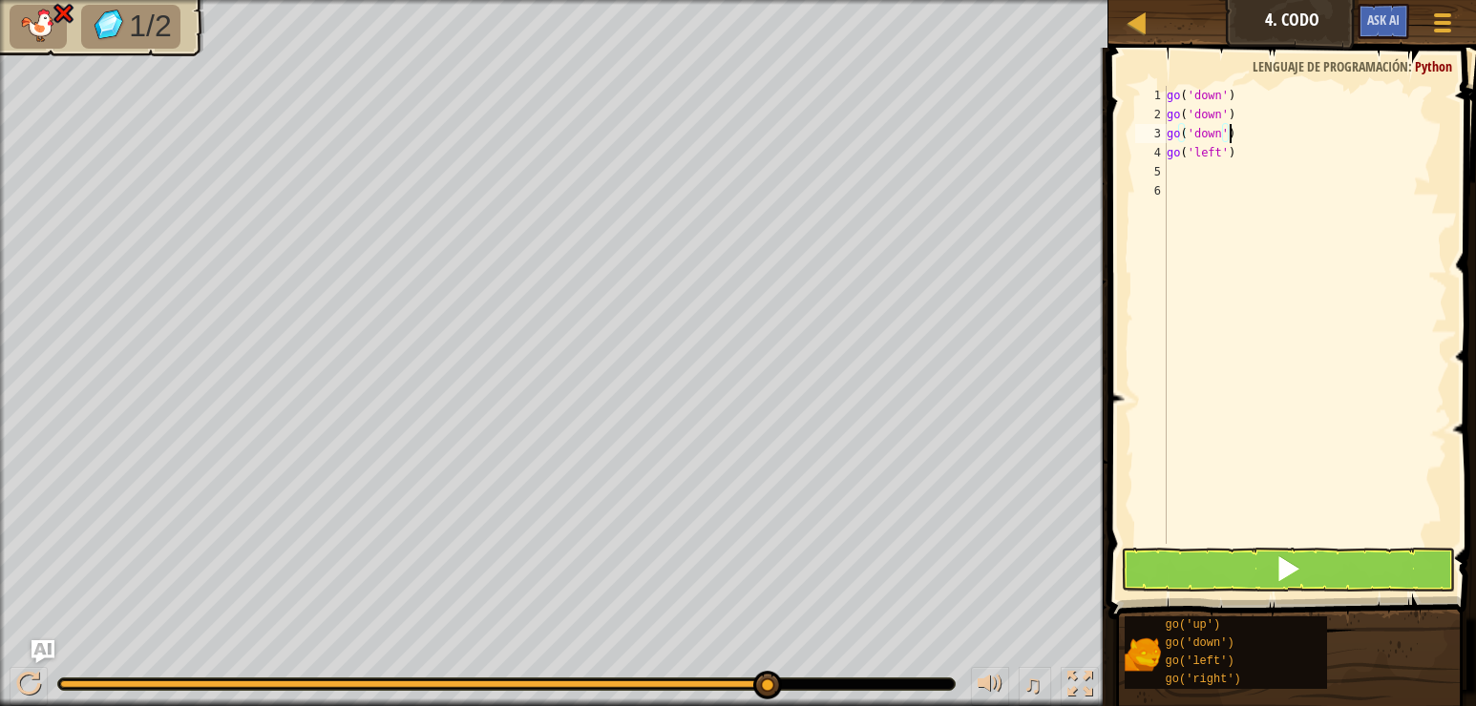
click at [1248, 127] on div "go ( 'down' ) go ( 'down' ) go ( 'down' ) go ( 'left' )" at bounding box center [1305, 334] width 284 height 496
type textarea "g"
type textarea "go('down')"
click at [1266, 574] on button at bounding box center [1288, 570] width 334 height 44
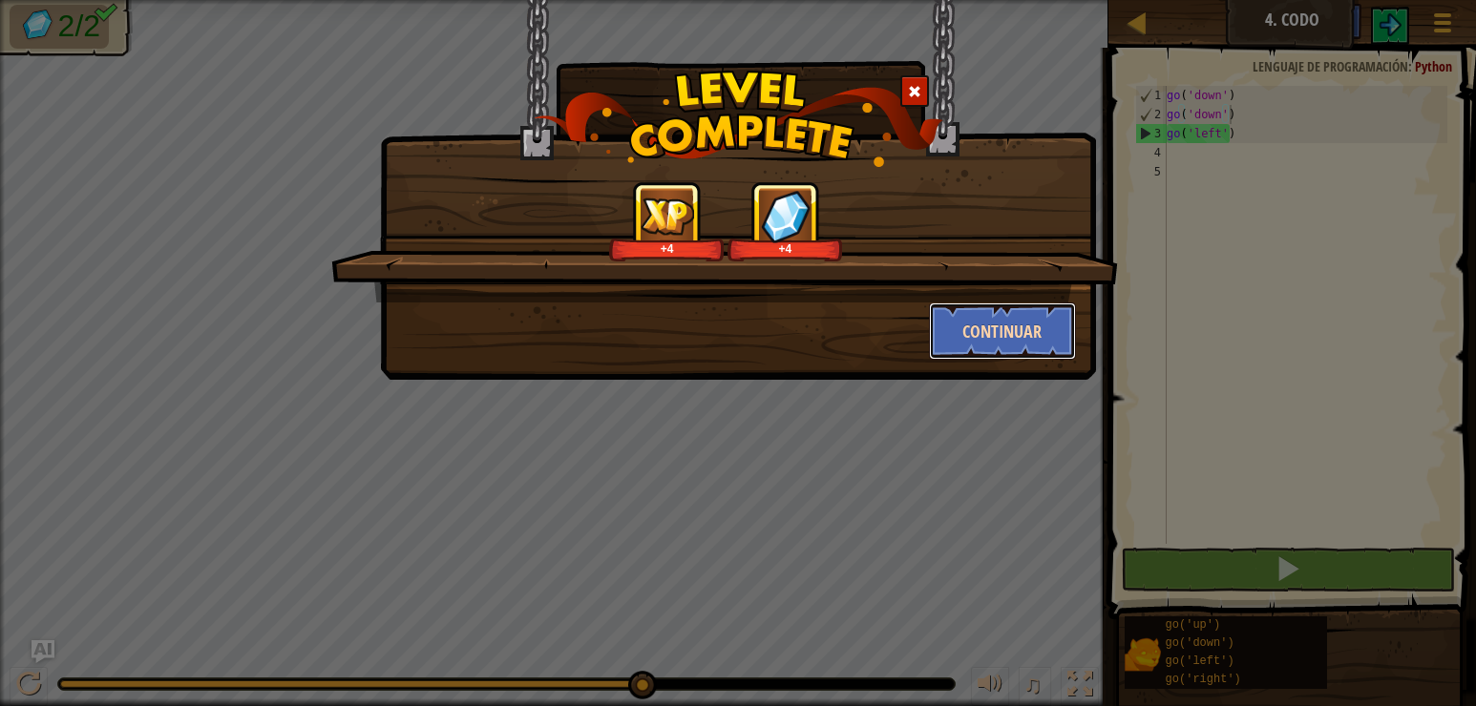
click at [1008, 330] on button "Continuar" at bounding box center [1003, 331] width 148 height 57
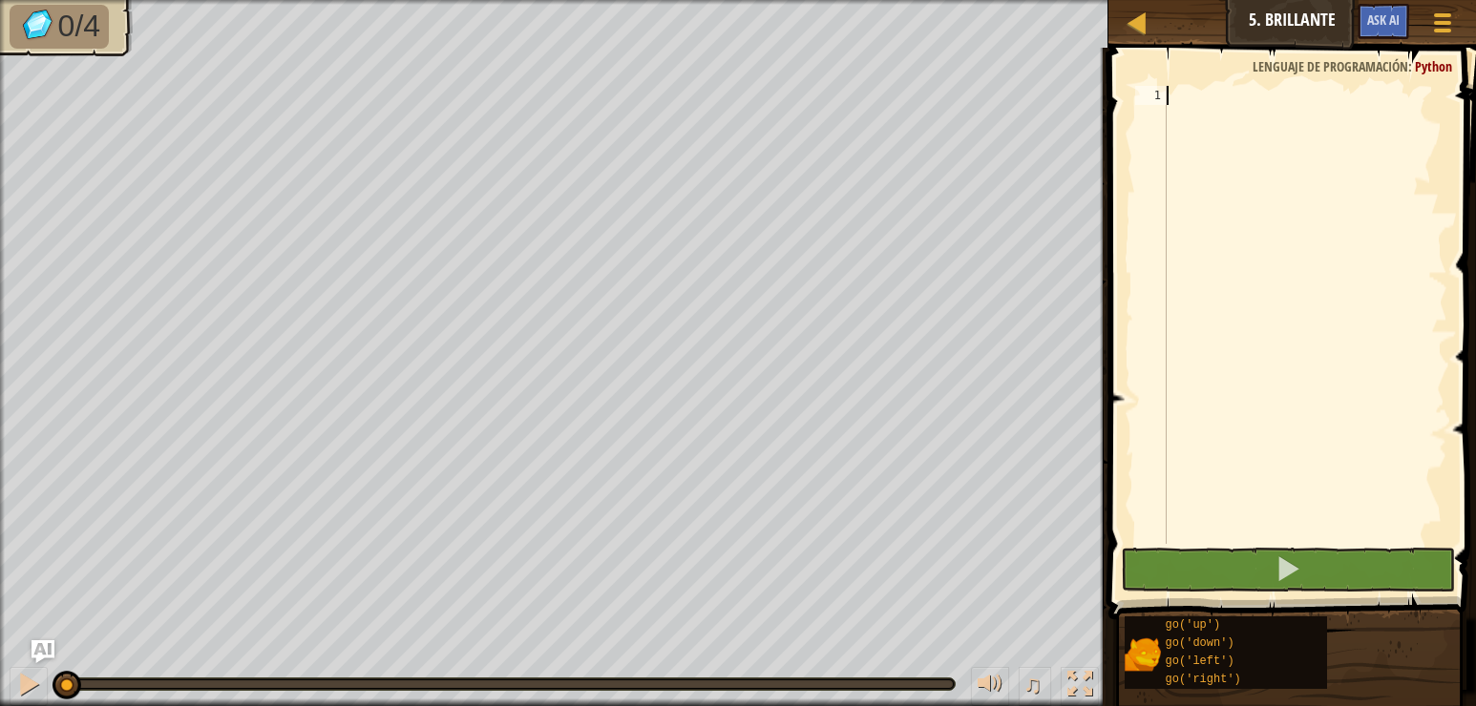
click at [1206, 95] on div at bounding box center [1305, 334] width 284 height 496
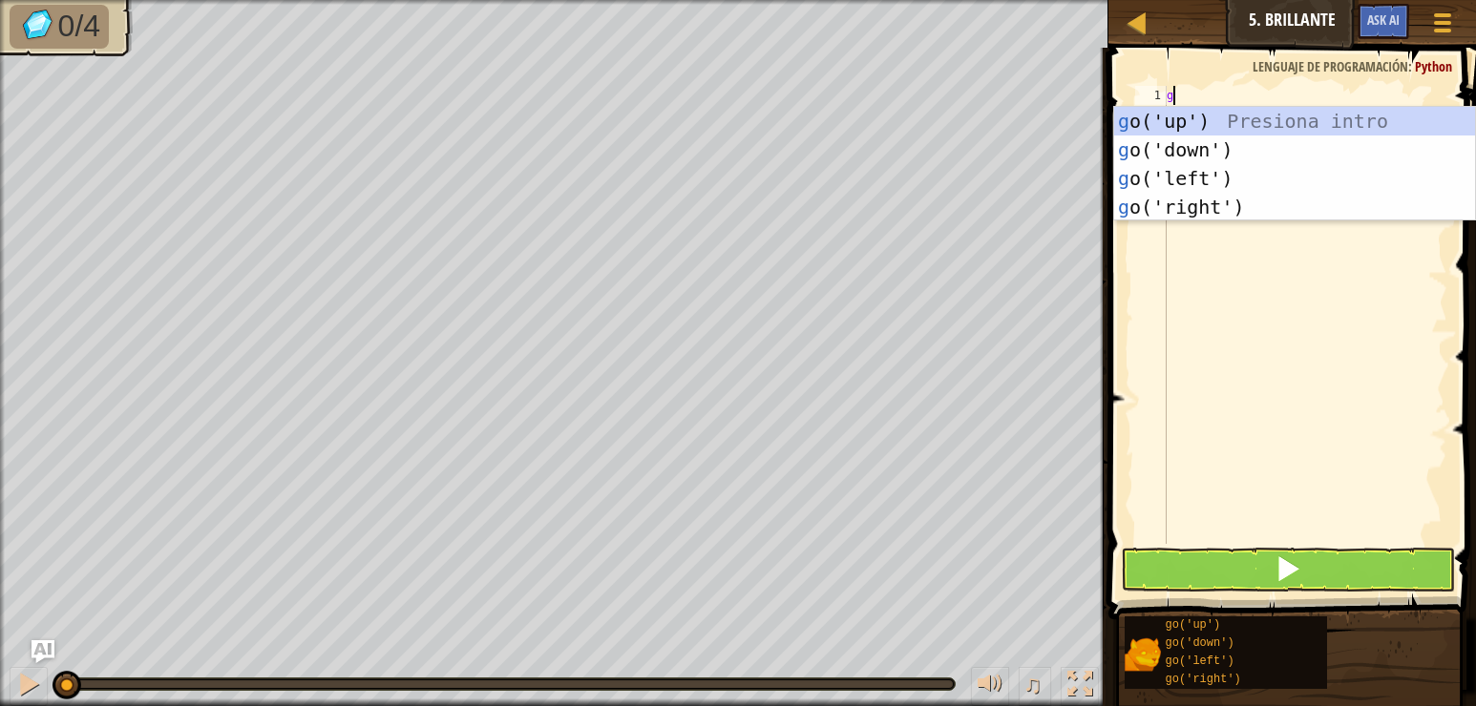
type textarea "go"
click at [1200, 175] on div "go ('up') Presiona intro go ('down') Presiona intro go ('left') Presiona intro …" at bounding box center [1294, 193] width 361 height 172
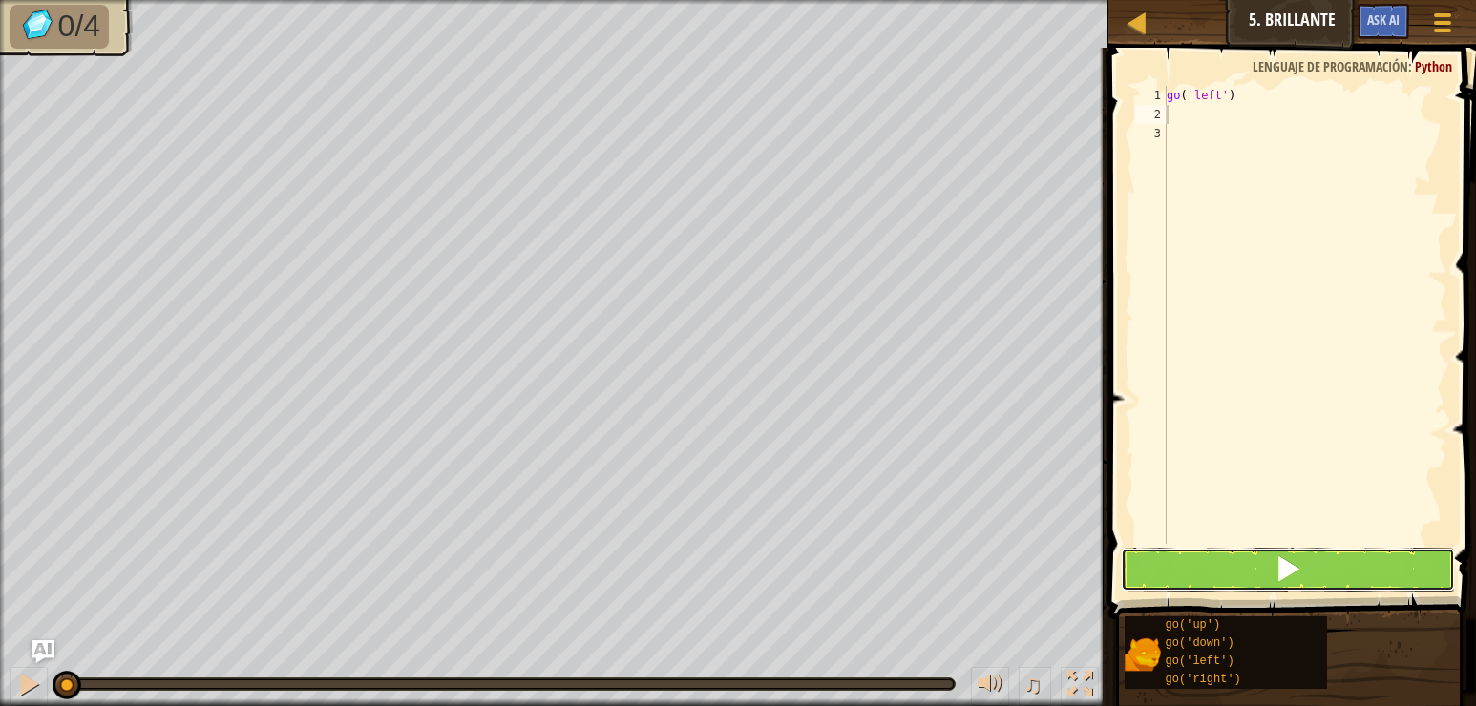
click at [1261, 568] on button at bounding box center [1288, 570] width 334 height 44
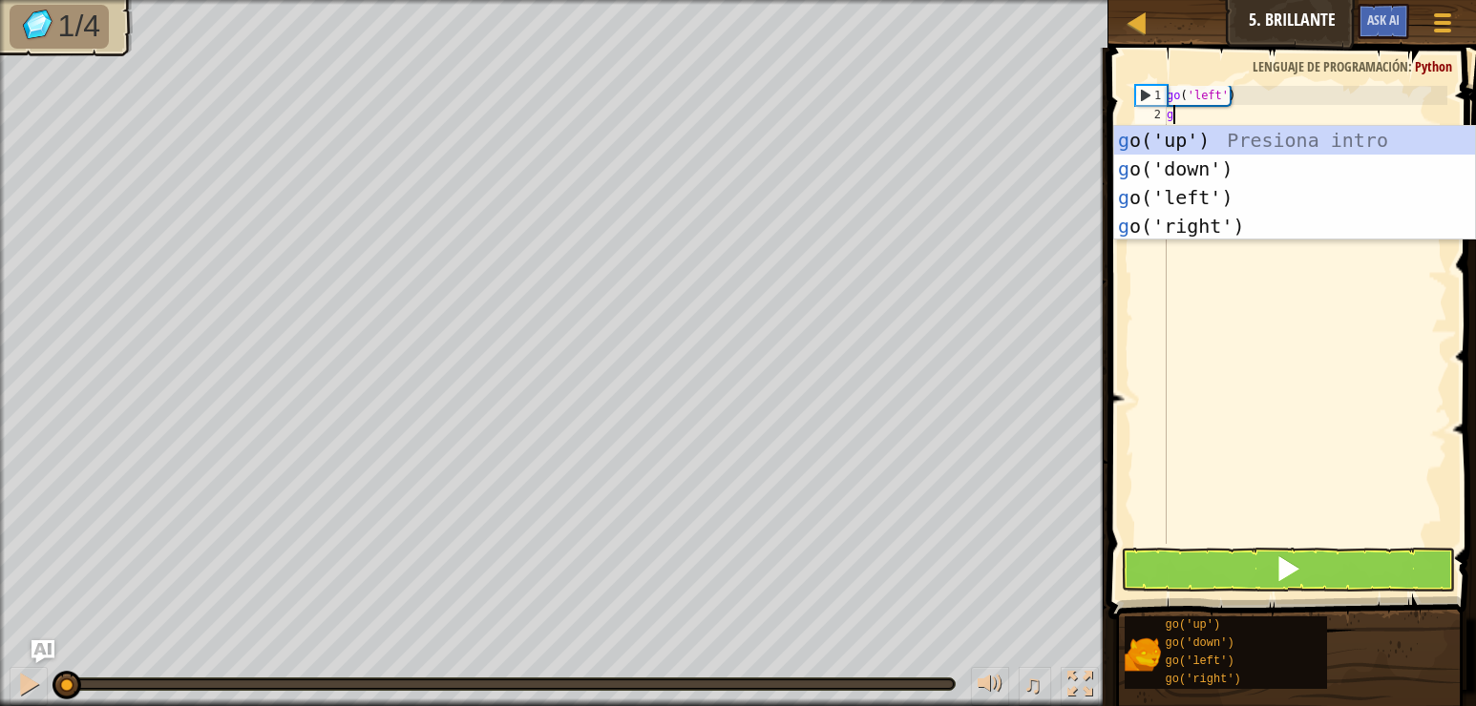
type textarea "go"
click at [1191, 217] on div "go ('up') Presiona intro go ('down') Presiona intro go ('left') Presiona intro …" at bounding box center [1294, 212] width 361 height 172
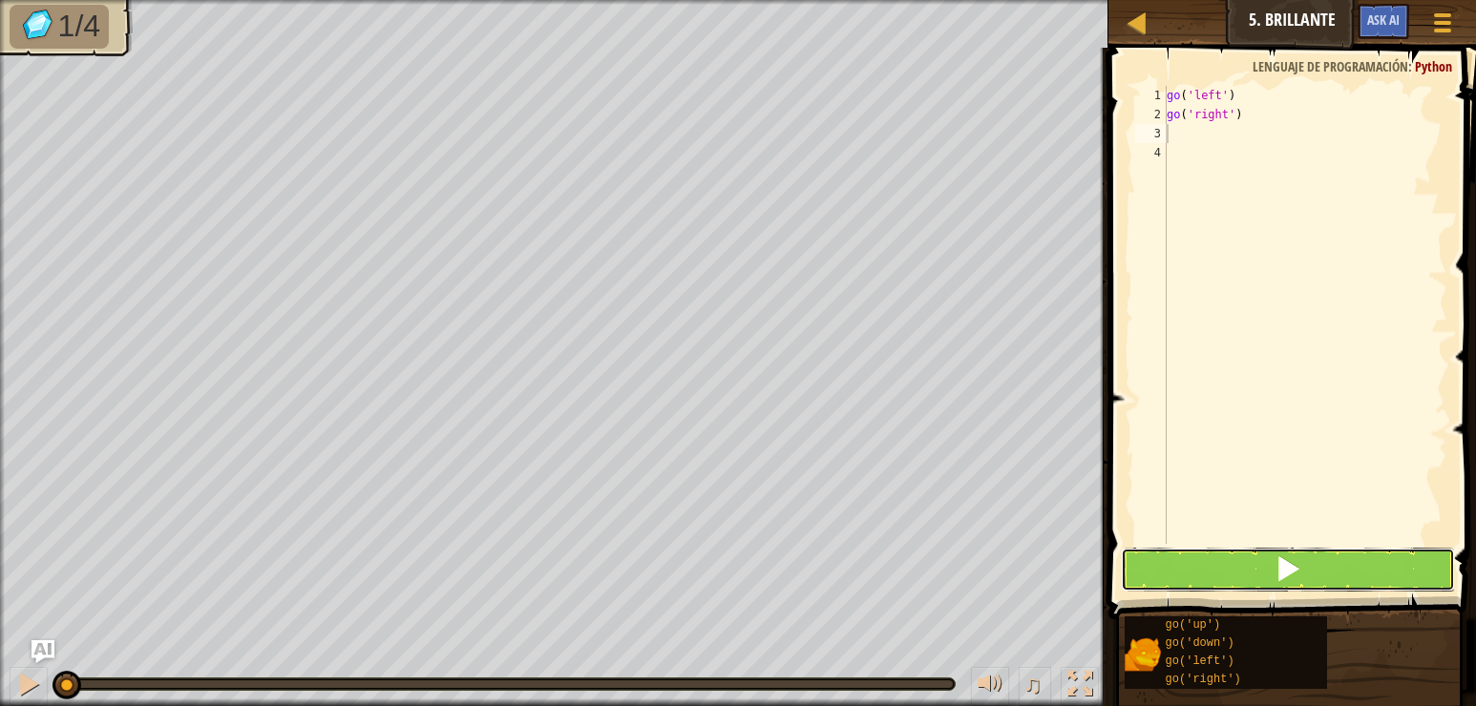
click at [1241, 566] on button at bounding box center [1288, 570] width 334 height 44
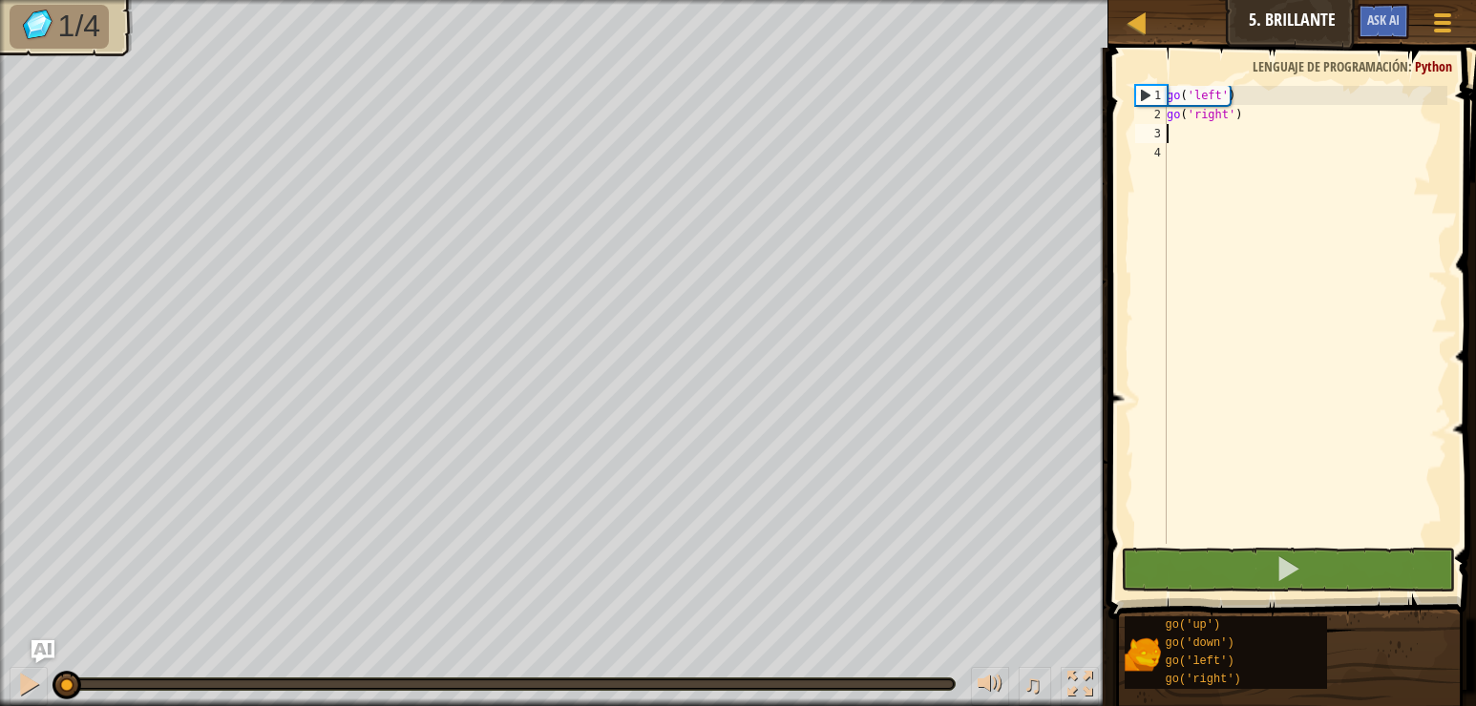
click at [1250, 98] on div "go ( 'left' ) go ( 'right' )" at bounding box center [1305, 334] width 284 height 496
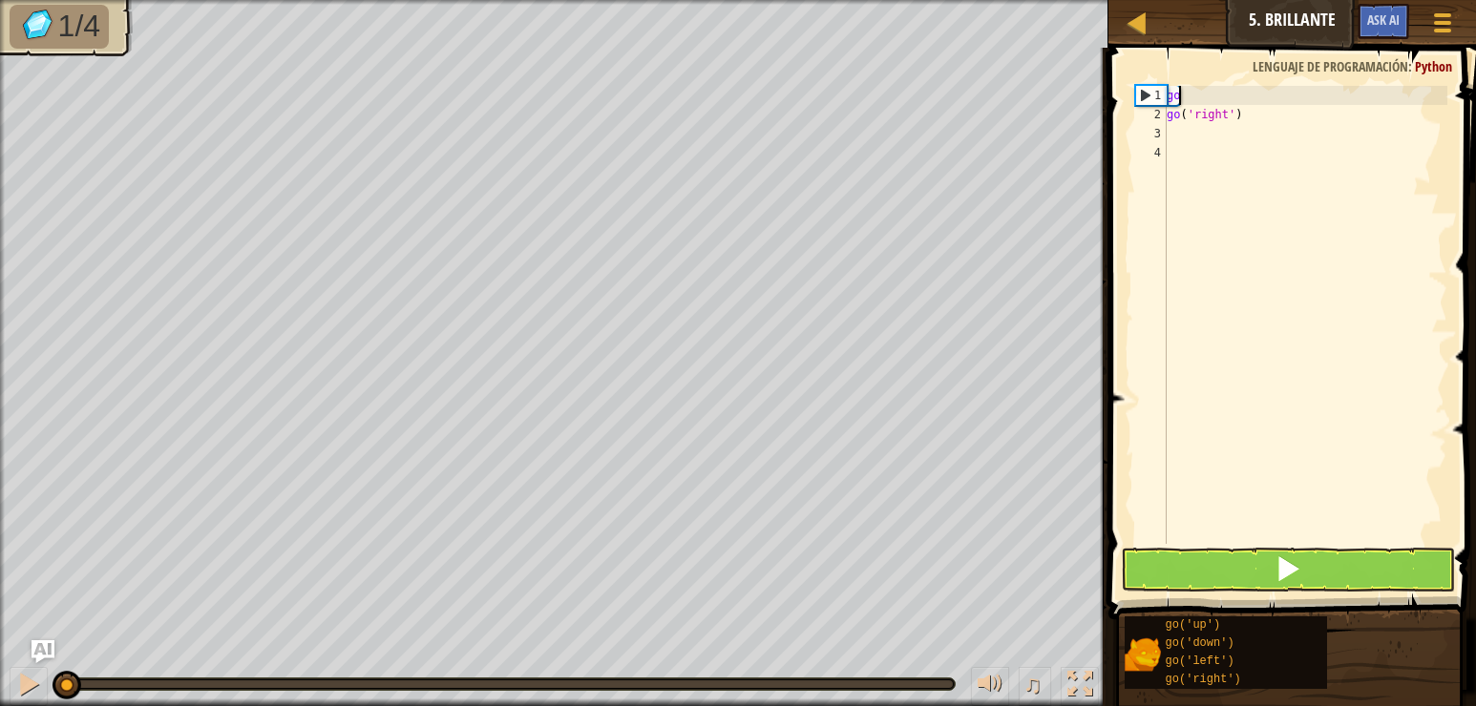
type textarea "g"
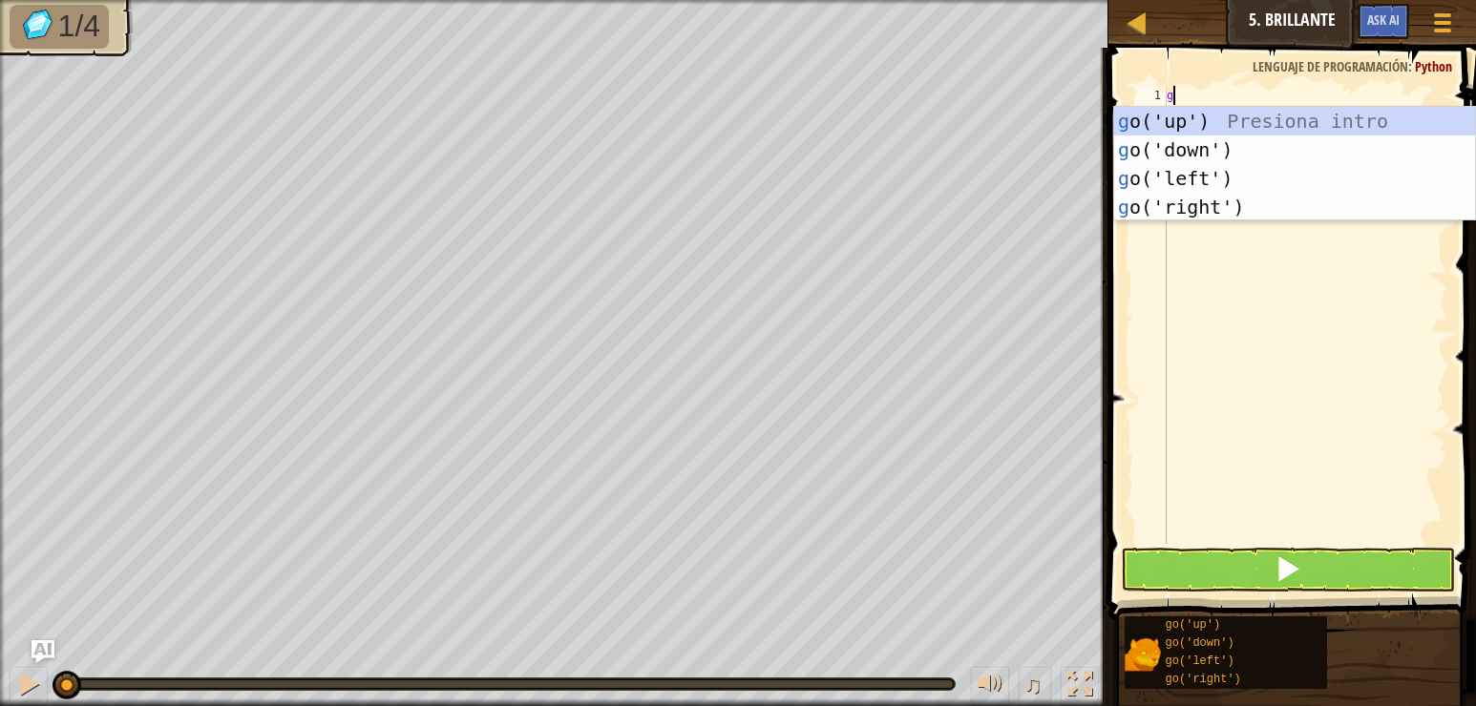
type textarea "go"
click at [1238, 206] on div "go ('up') Presiona intro go ('down') Presiona intro go ('left') Presiona intro …" at bounding box center [1294, 193] width 361 height 172
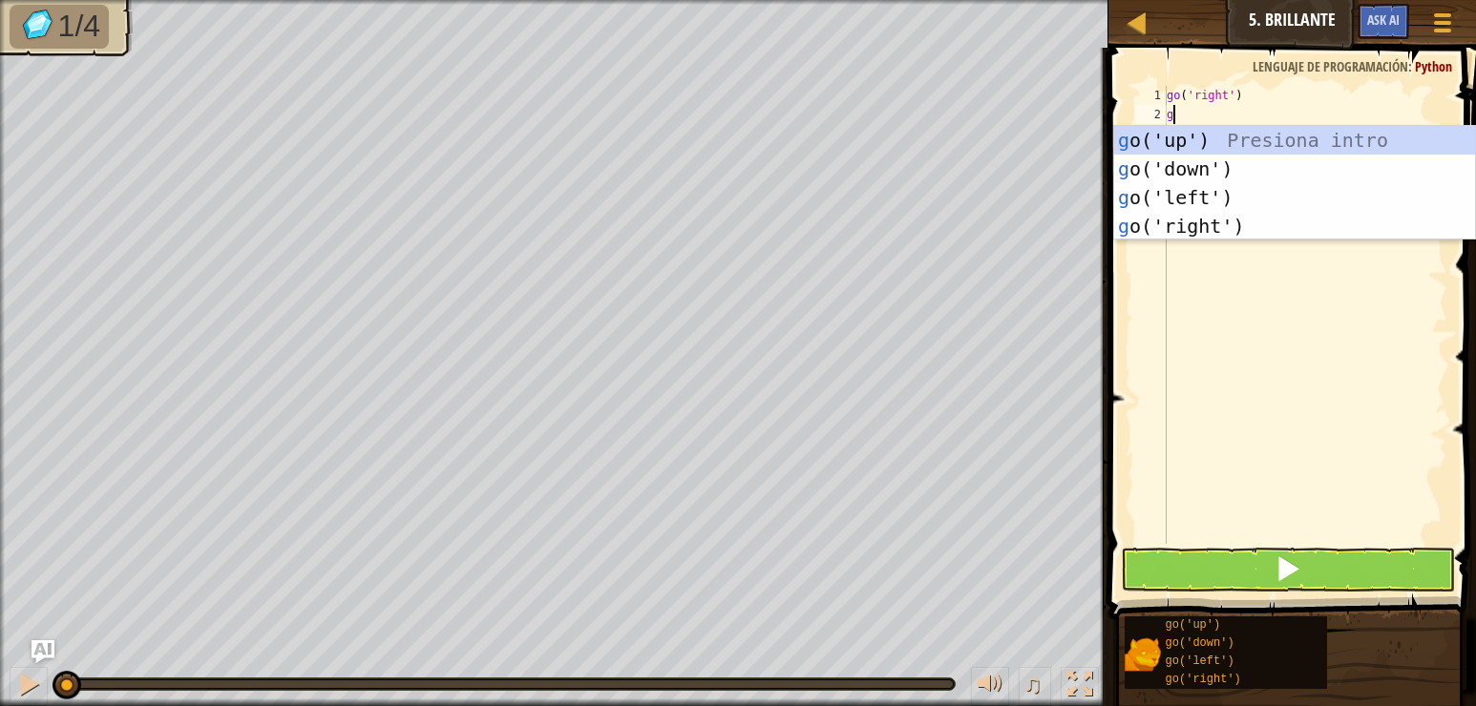
type textarea "go"
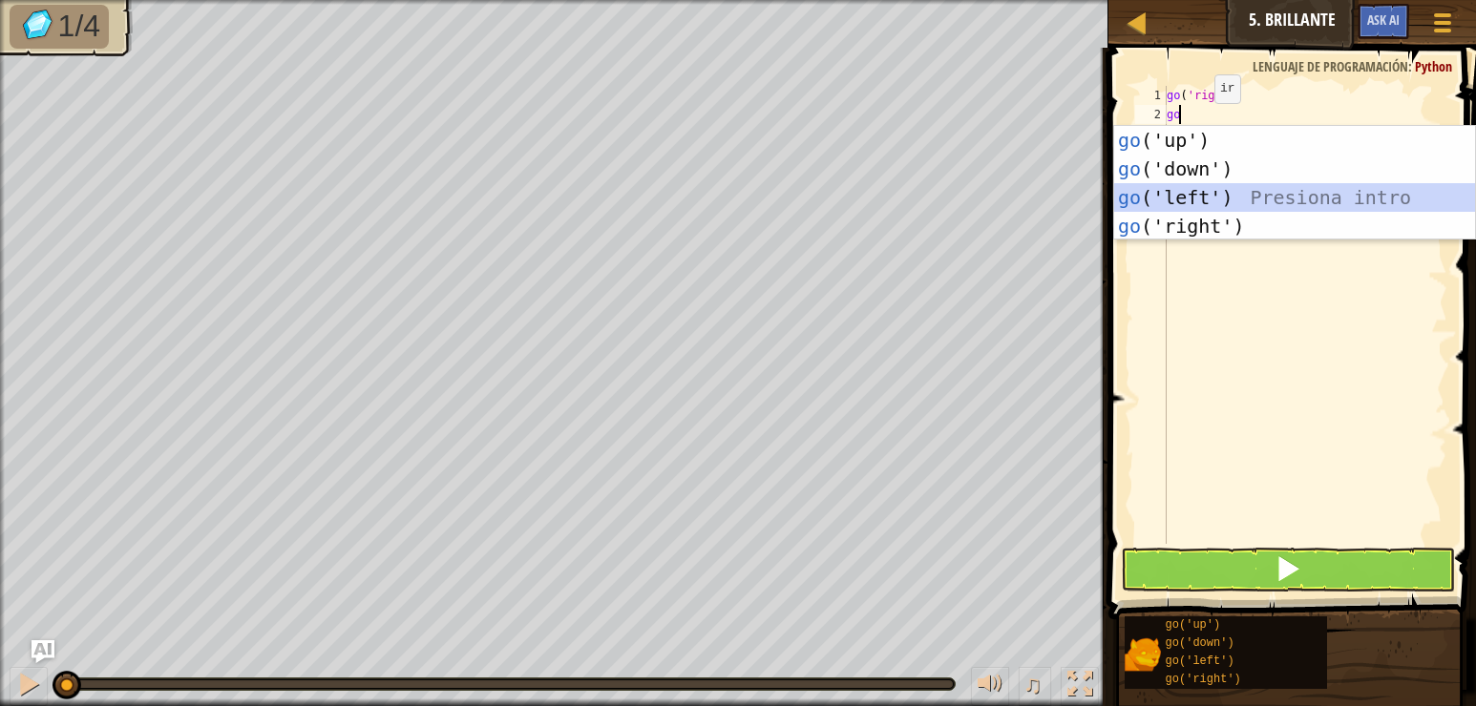
click at [1226, 191] on div "go ('up') Presiona intro go ('down') Presiona intro go ('left') Presiona intro …" at bounding box center [1294, 212] width 361 height 172
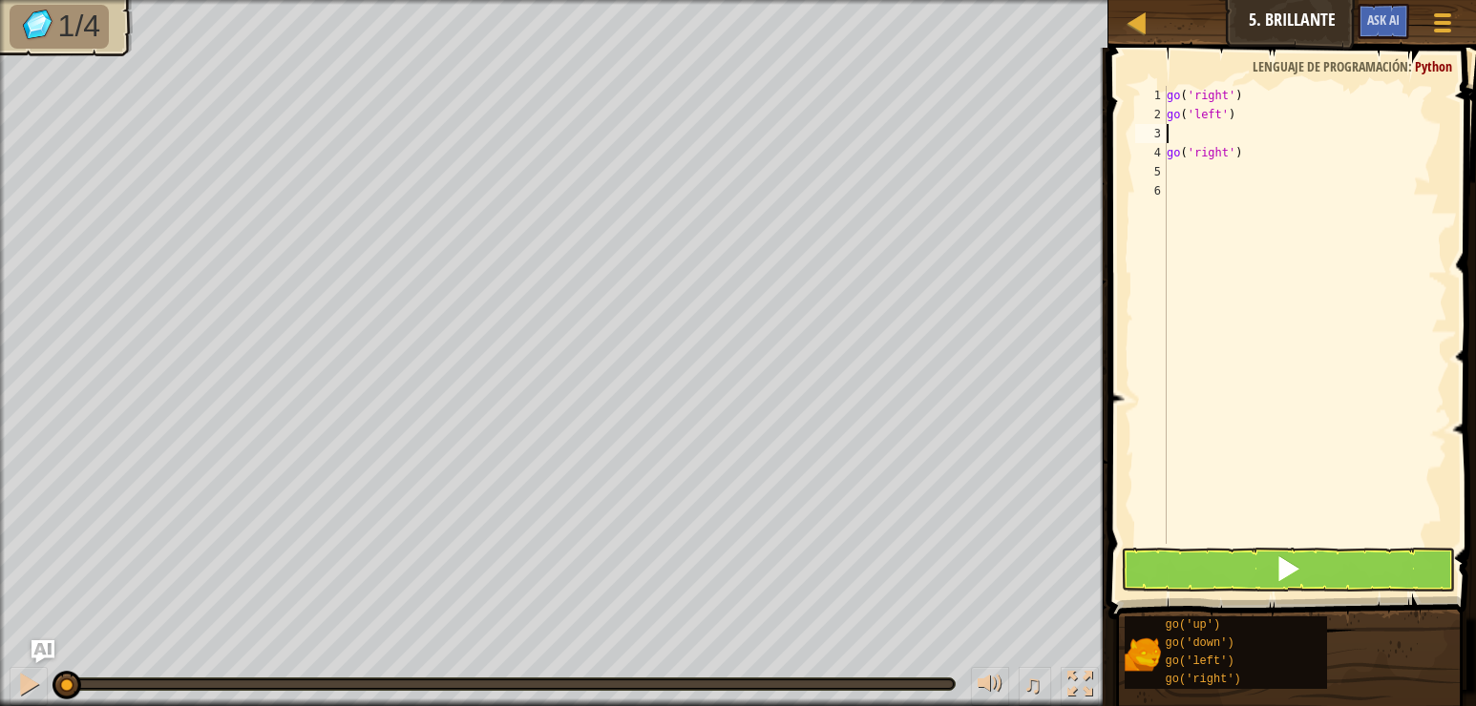
click at [1258, 151] on div "go ( 'right' ) go ( 'left' ) go ( 'right' )" at bounding box center [1305, 334] width 284 height 496
type textarea "g"
click at [1192, 583] on button at bounding box center [1288, 570] width 334 height 44
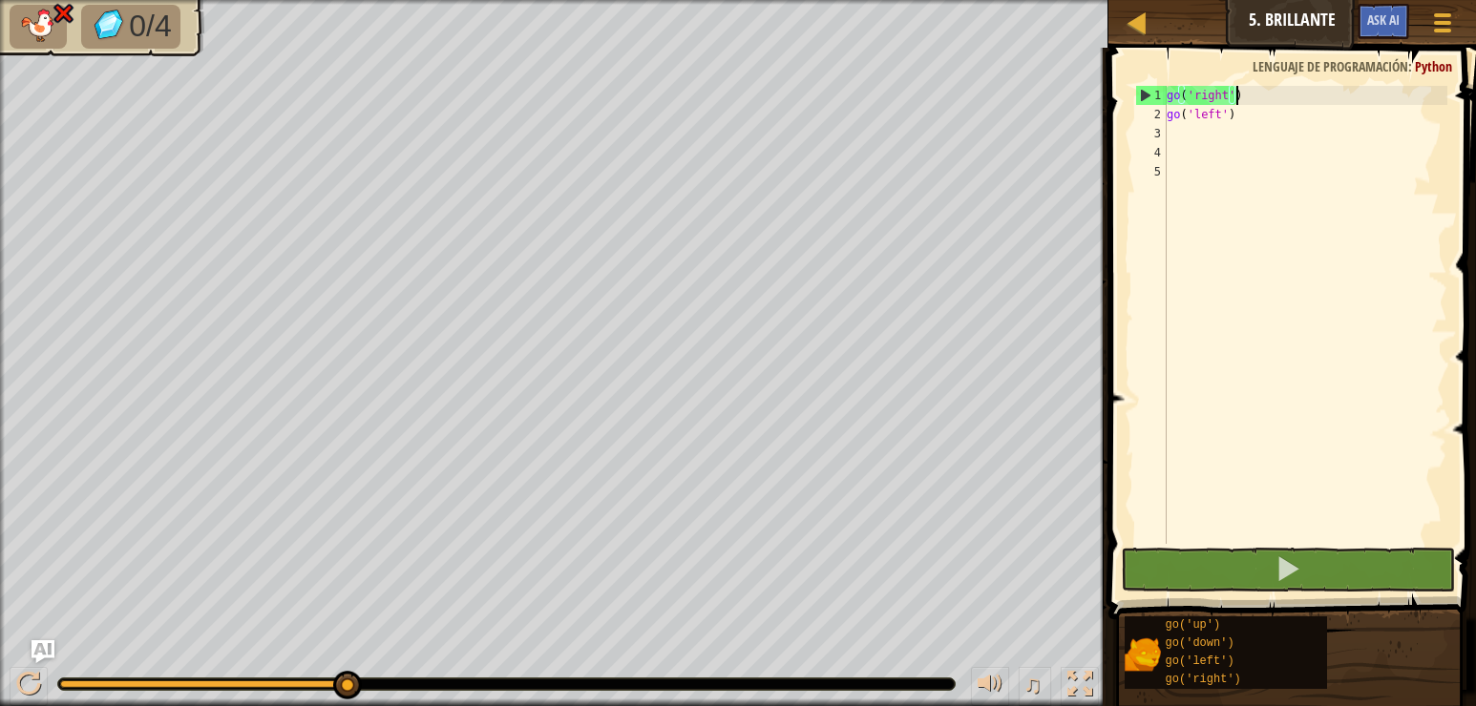
click at [1242, 100] on div "go ( 'right' ) go ( 'left' )" at bounding box center [1305, 334] width 284 height 496
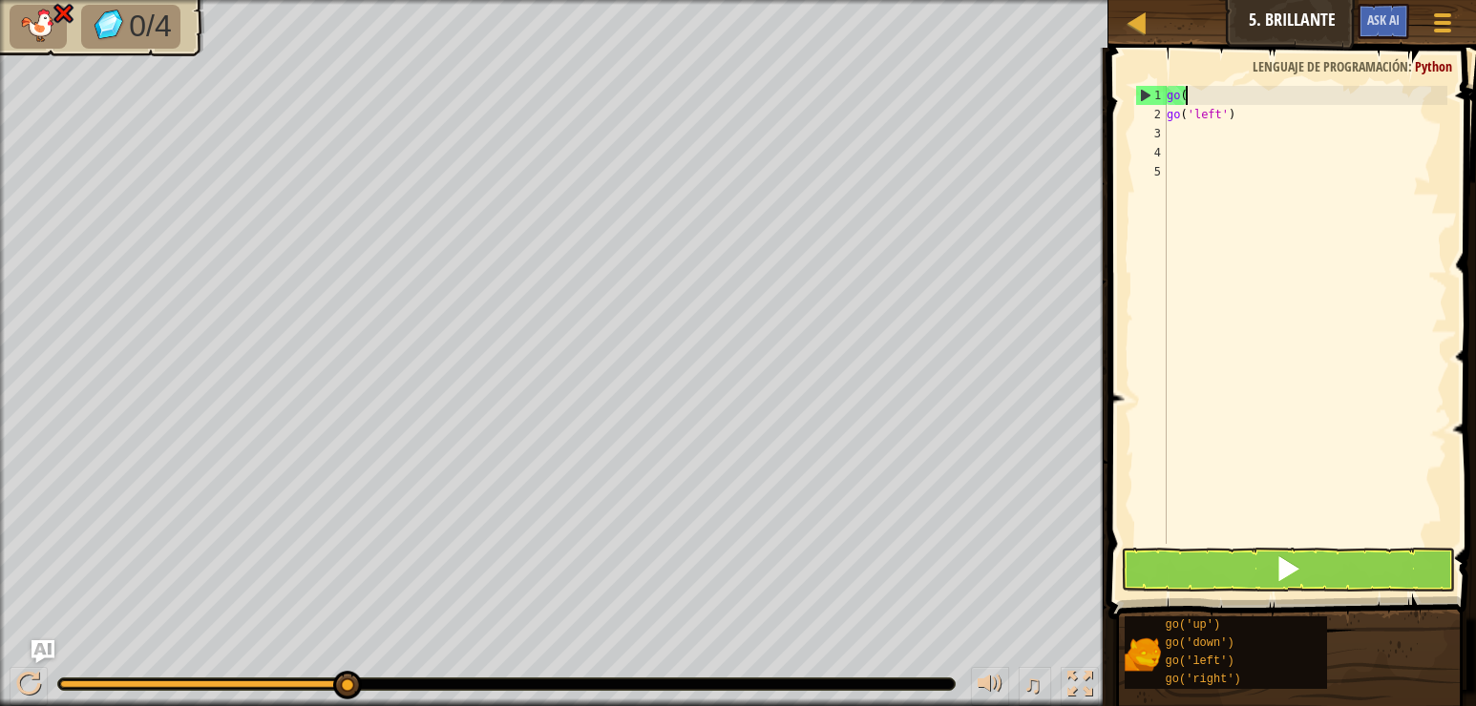
type textarea "g"
click at [1240, 107] on div "go ( 'left' )" at bounding box center [1305, 334] width 284 height 496
type textarea "g"
click at [1195, 95] on div at bounding box center [1305, 334] width 284 height 496
type textarea "g"
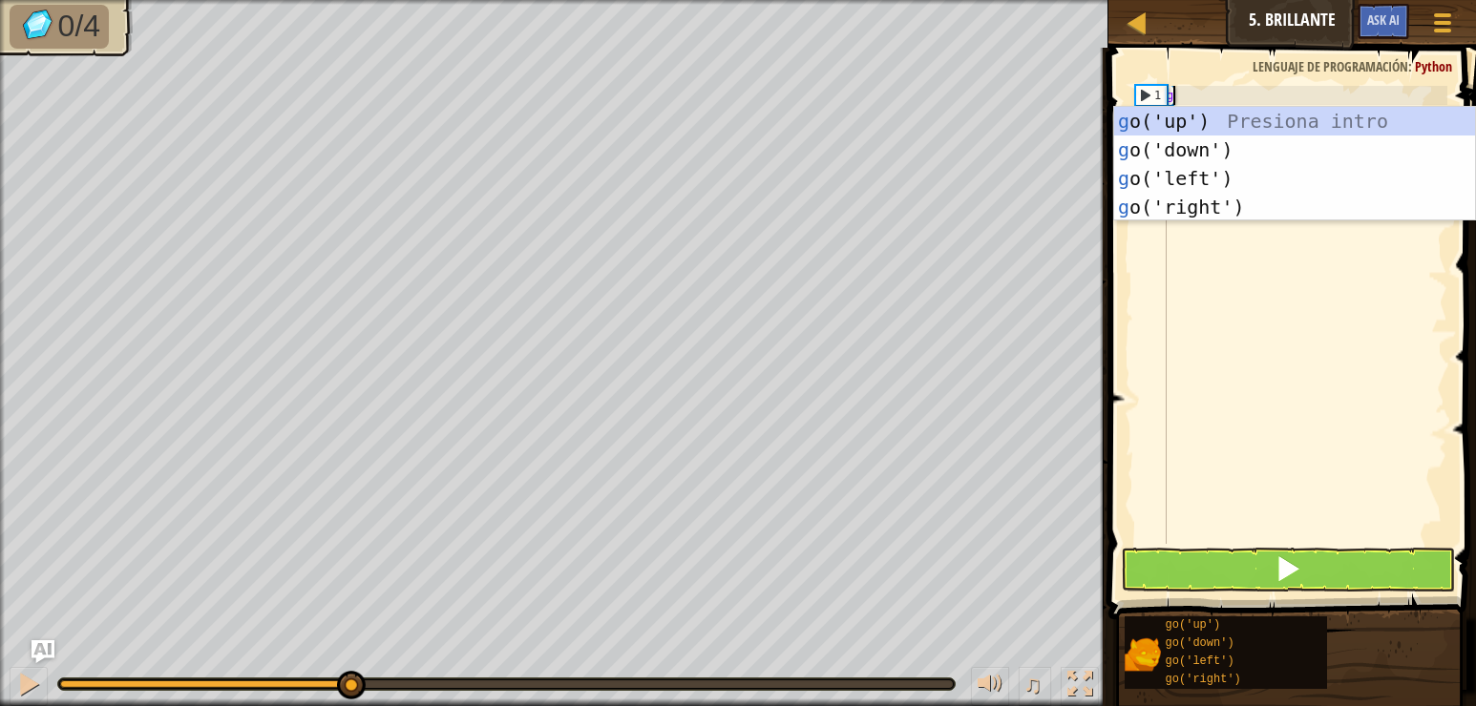
type textarea "go"
click at [1210, 189] on div "go ('up') Presiona intro go ('down') Presiona intro go ('left') Presiona intro …" at bounding box center [1294, 193] width 361 height 172
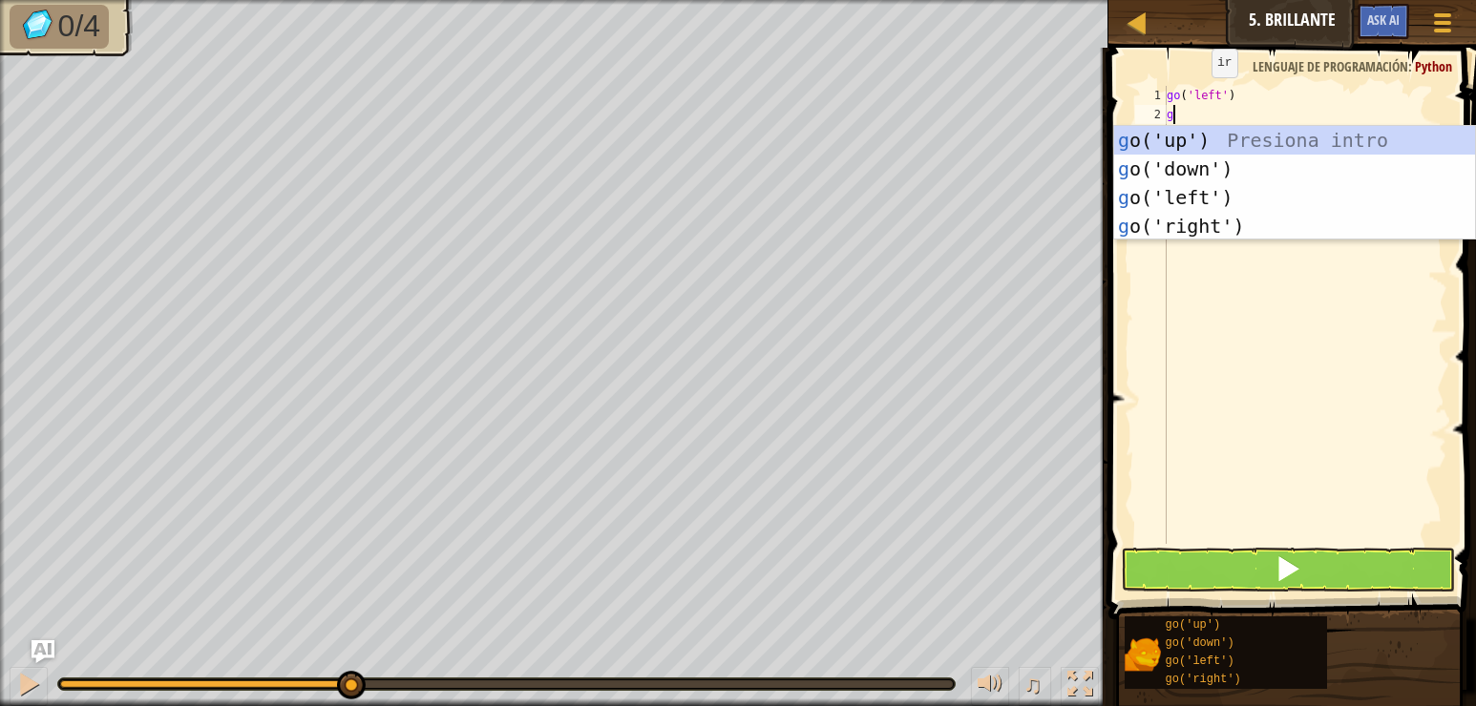
type textarea "go"
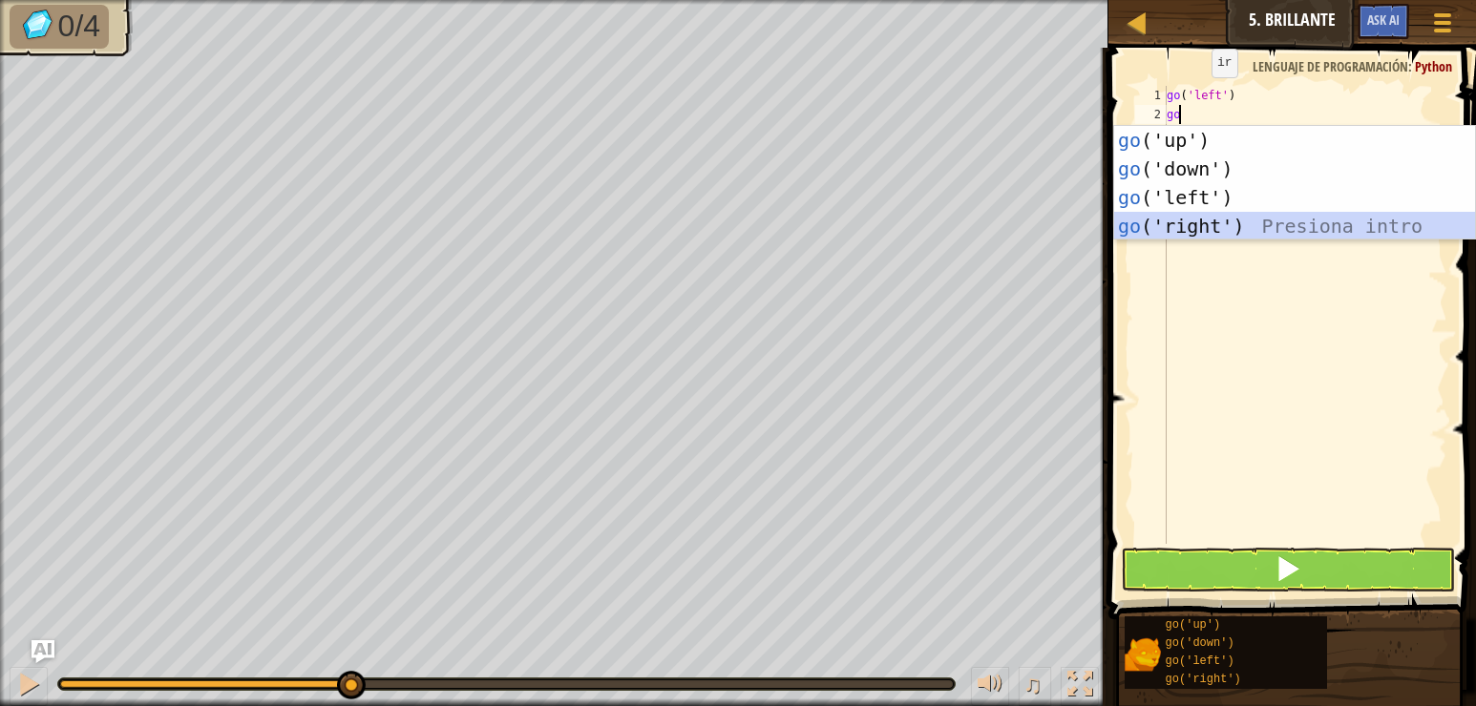
click at [1241, 234] on div "go ('up') Presiona intro go ('down') Presiona intro go ('left') Presiona intro …" at bounding box center [1294, 212] width 361 height 172
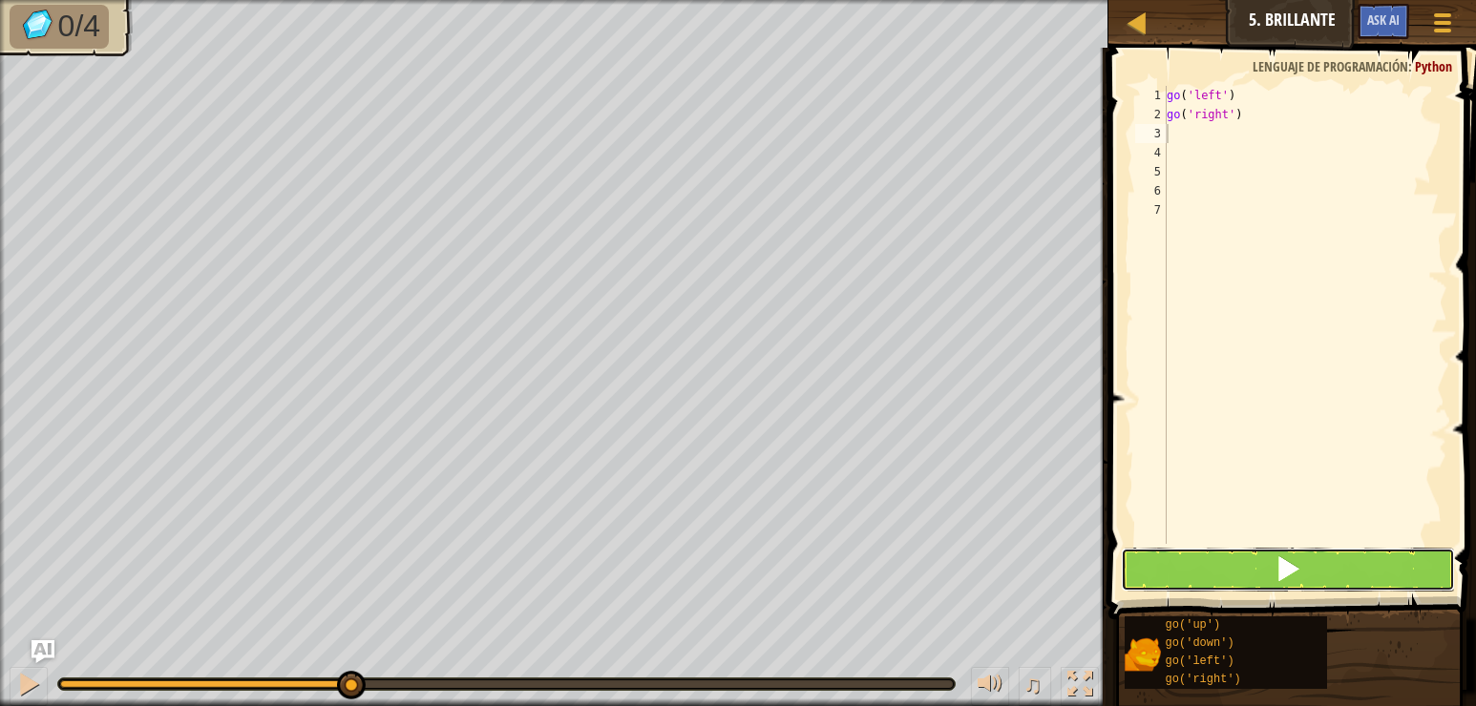
click at [1279, 556] on span at bounding box center [1287, 569] width 27 height 27
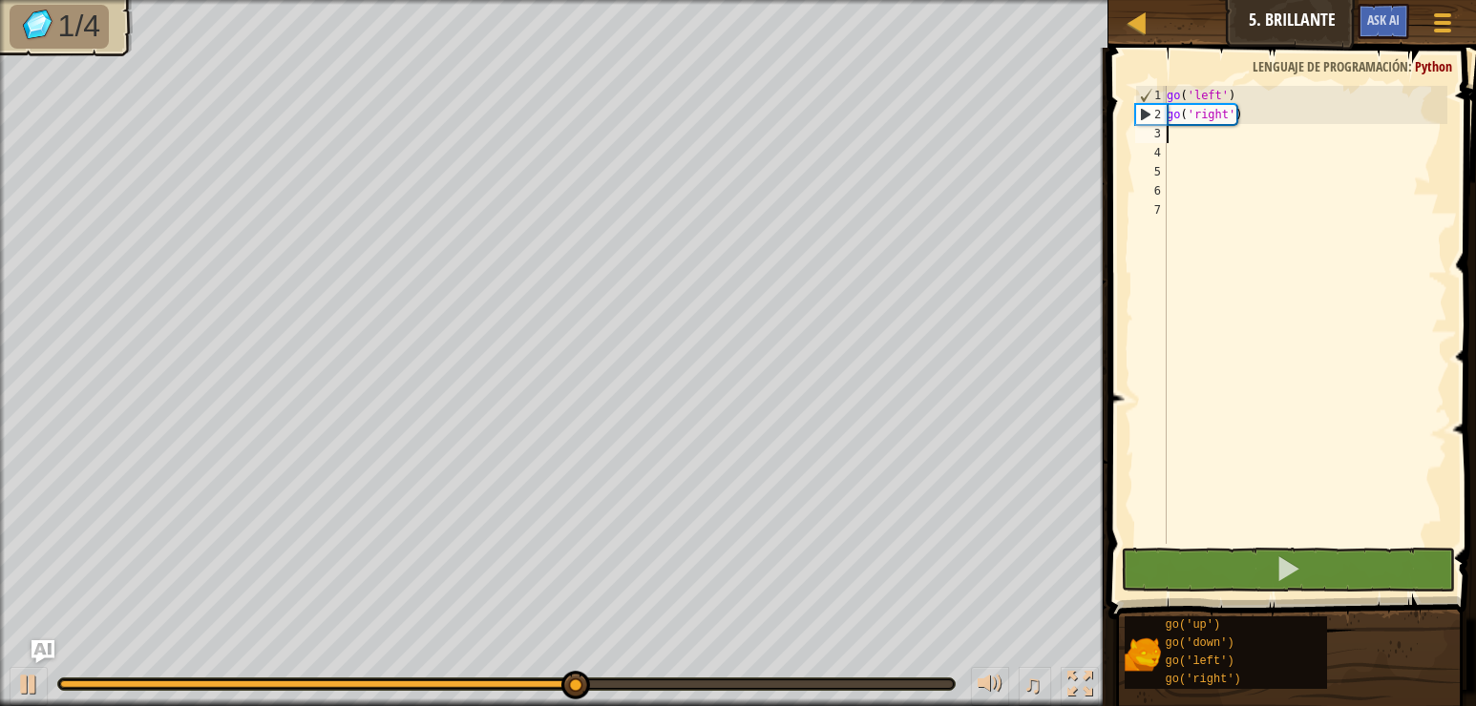
click at [1183, 135] on div "go ( 'left' ) go ( 'right' )" at bounding box center [1305, 334] width 284 height 496
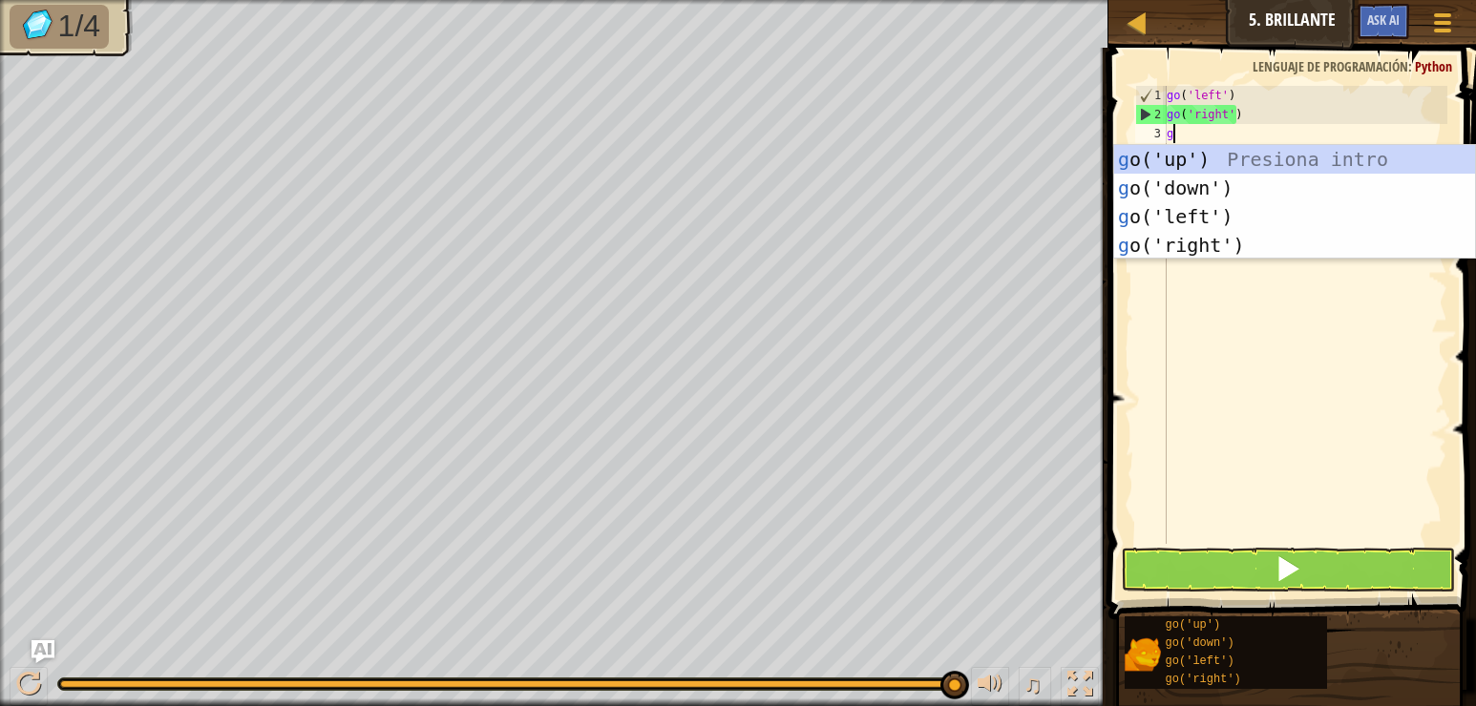
type textarea "go"
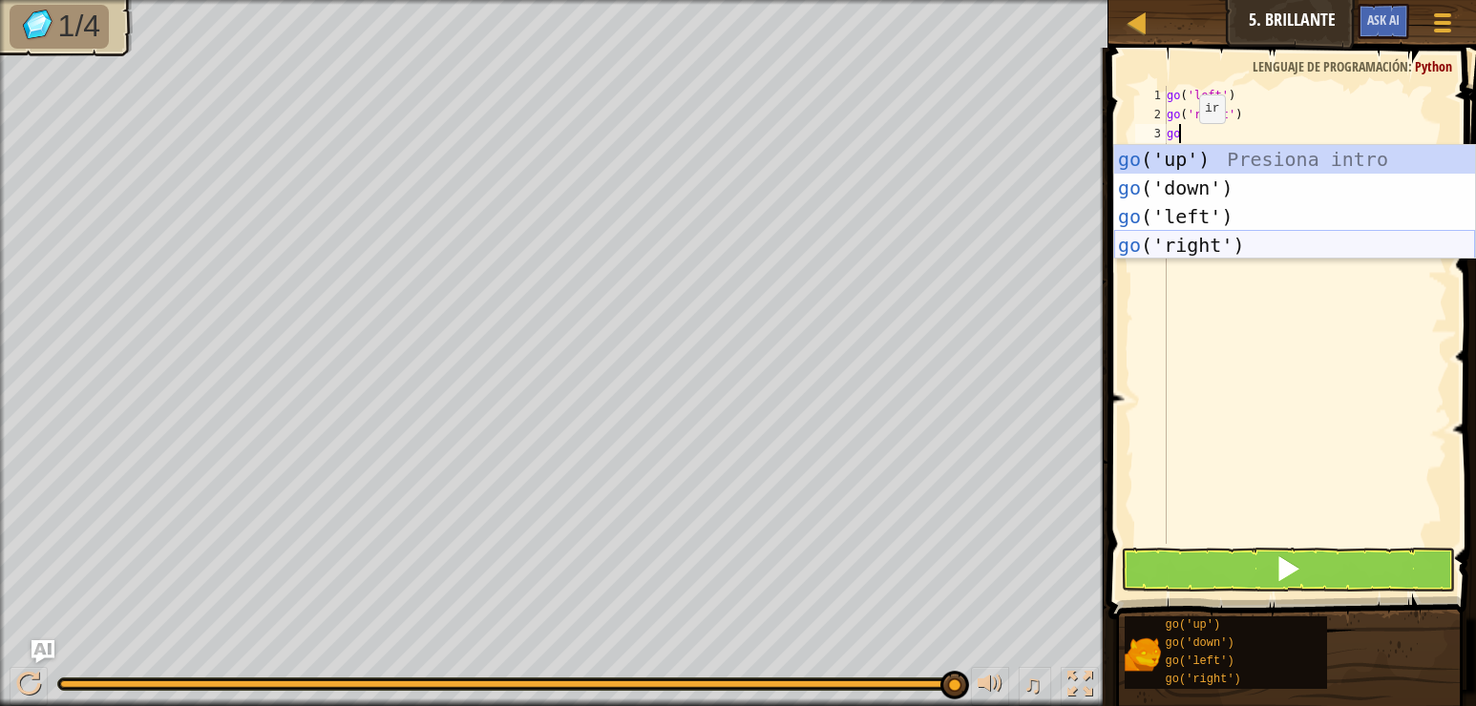
click at [1198, 237] on div "go ('up') Presiona intro go ('down') Presiona intro go ('left') Presiona intro …" at bounding box center [1294, 231] width 361 height 172
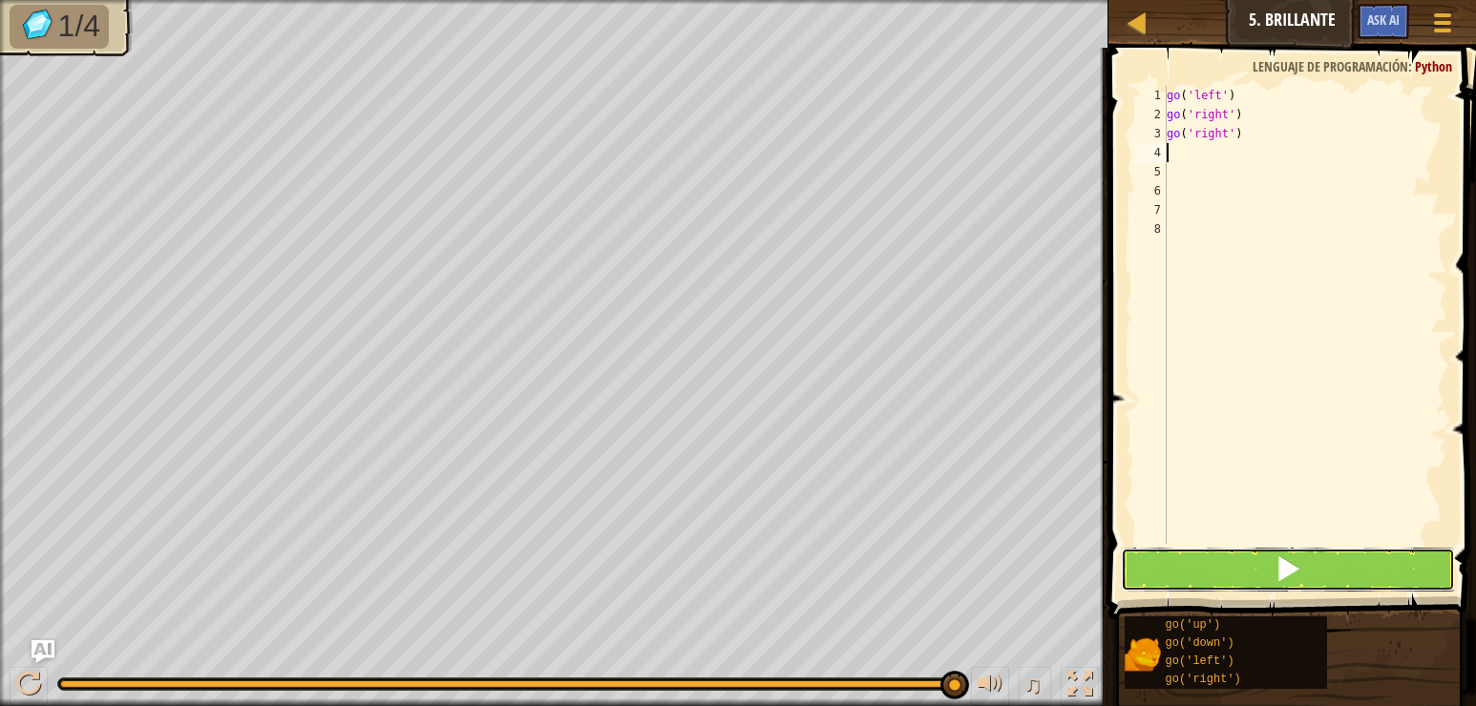
click at [1258, 564] on button at bounding box center [1288, 570] width 334 height 44
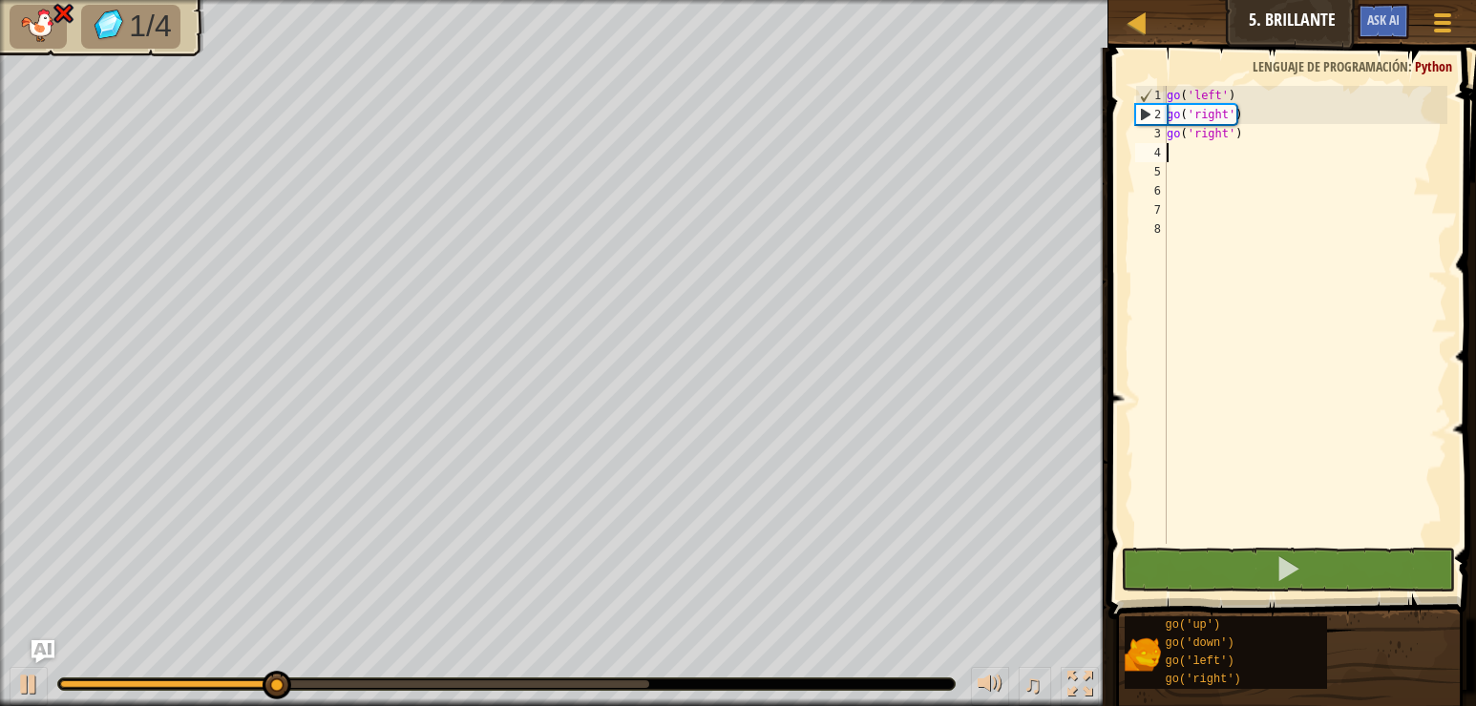
click at [1262, 132] on div "go ( 'left' ) go ( 'right' ) go ( 'right' )" at bounding box center [1305, 334] width 284 height 496
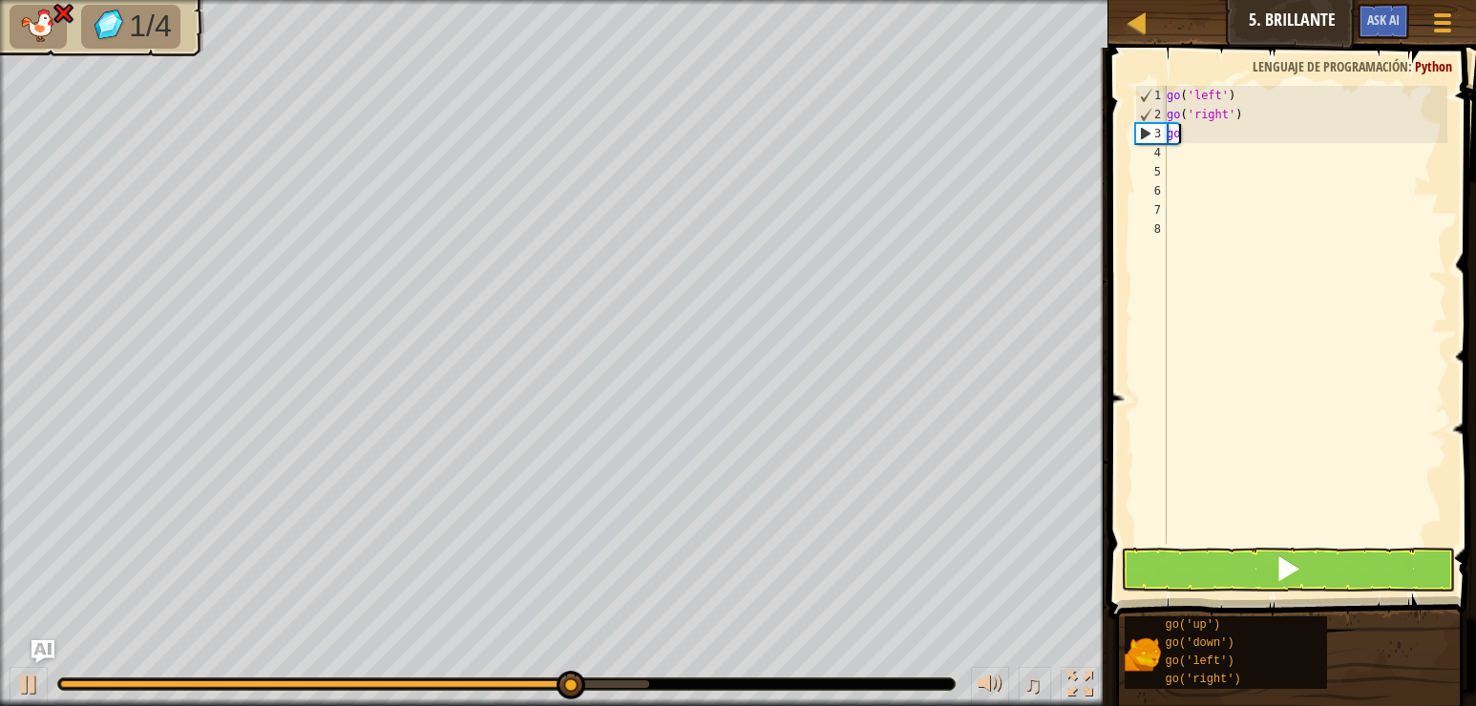
type textarea "g"
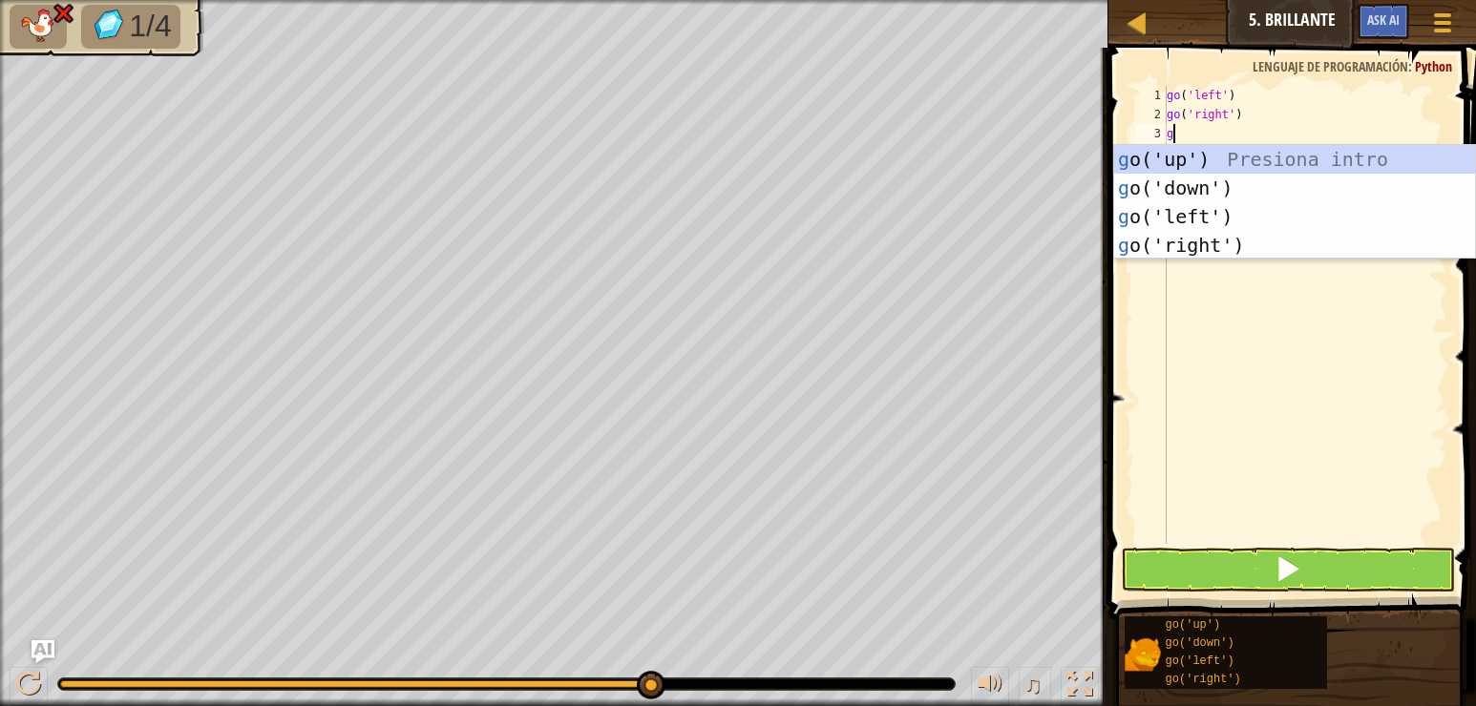
type textarea "go"
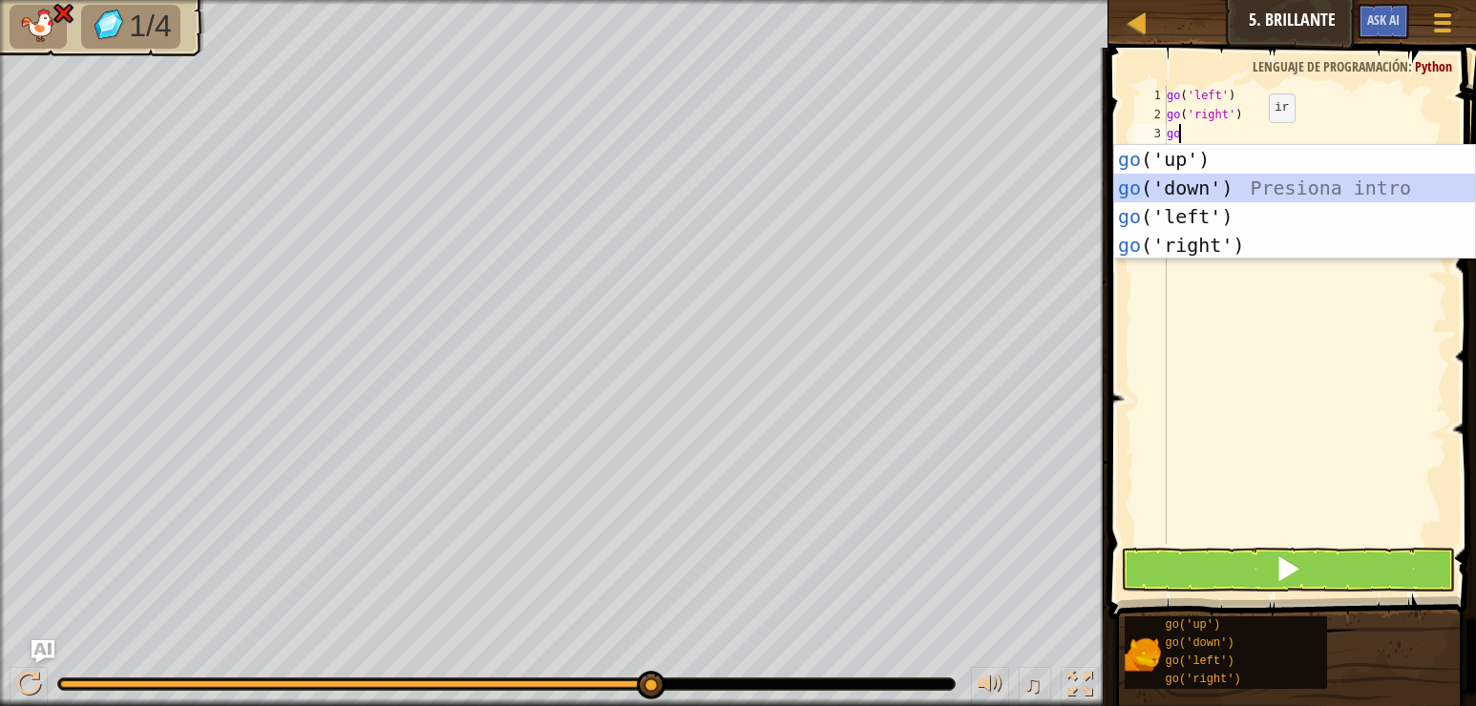
click at [1241, 188] on div "go ('up') Presiona intro go ('down') Presiona intro go ('left') Presiona intro …" at bounding box center [1294, 231] width 361 height 172
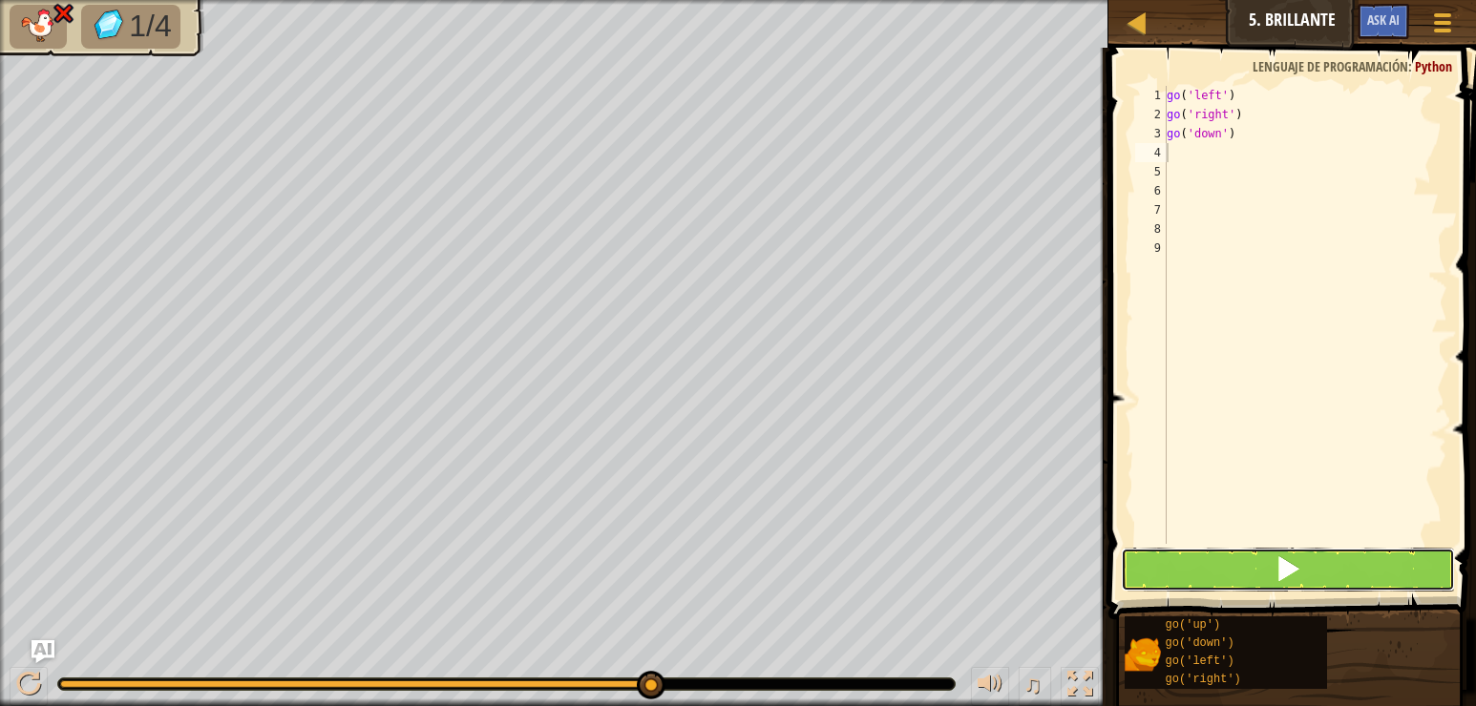
click at [1245, 576] on button at bounding box center [1288, 570] width 334 height 44
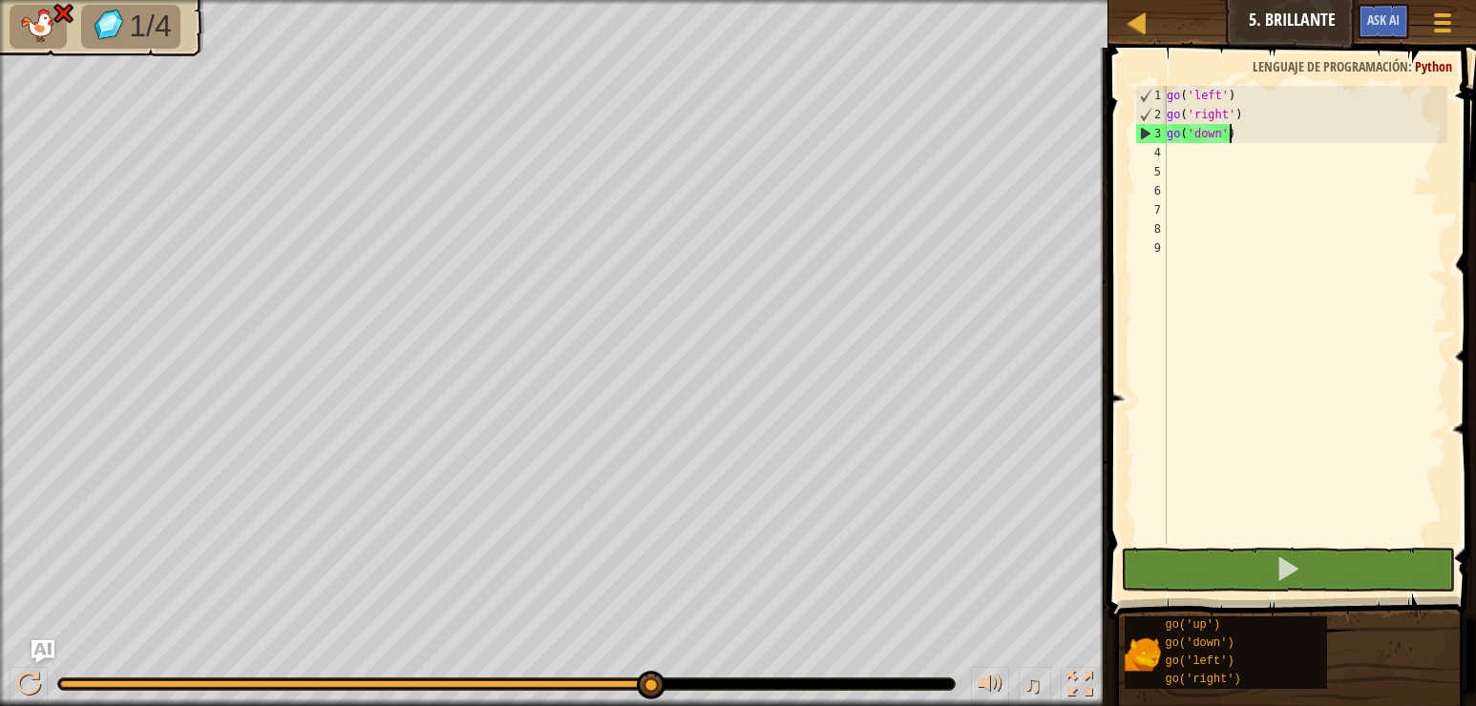
click at [1237, 136] on div "go ( 'left' ) go ( 'right' ) go ( 'down' )" at bounding box center [1305, 334] width 284 height 496
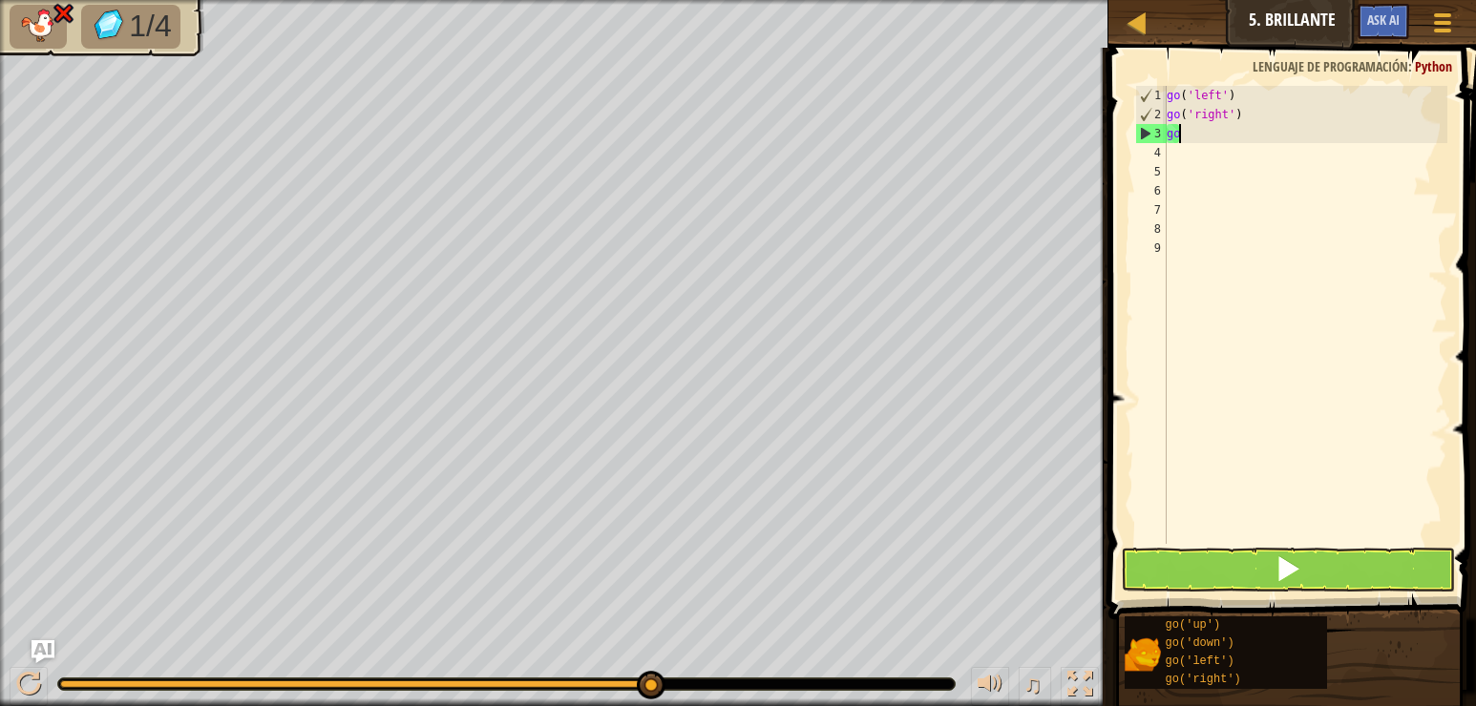
type textarea "g"
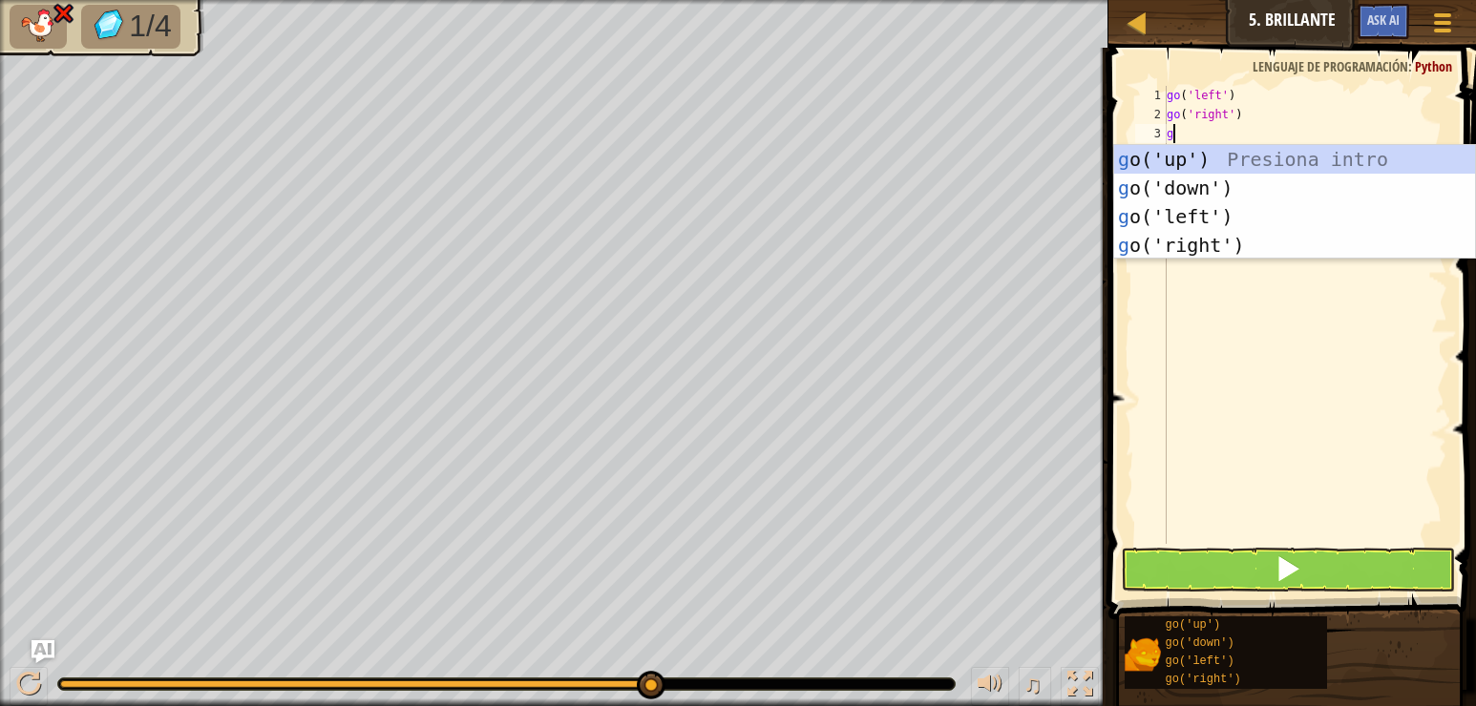
type textarea "go"
click at [1242, 218] on div "go ('up') Presiona intro go ('down') Presiona intro go ('left') Presiona intro …" at bounding box center [1294, 231] width 361 height 172
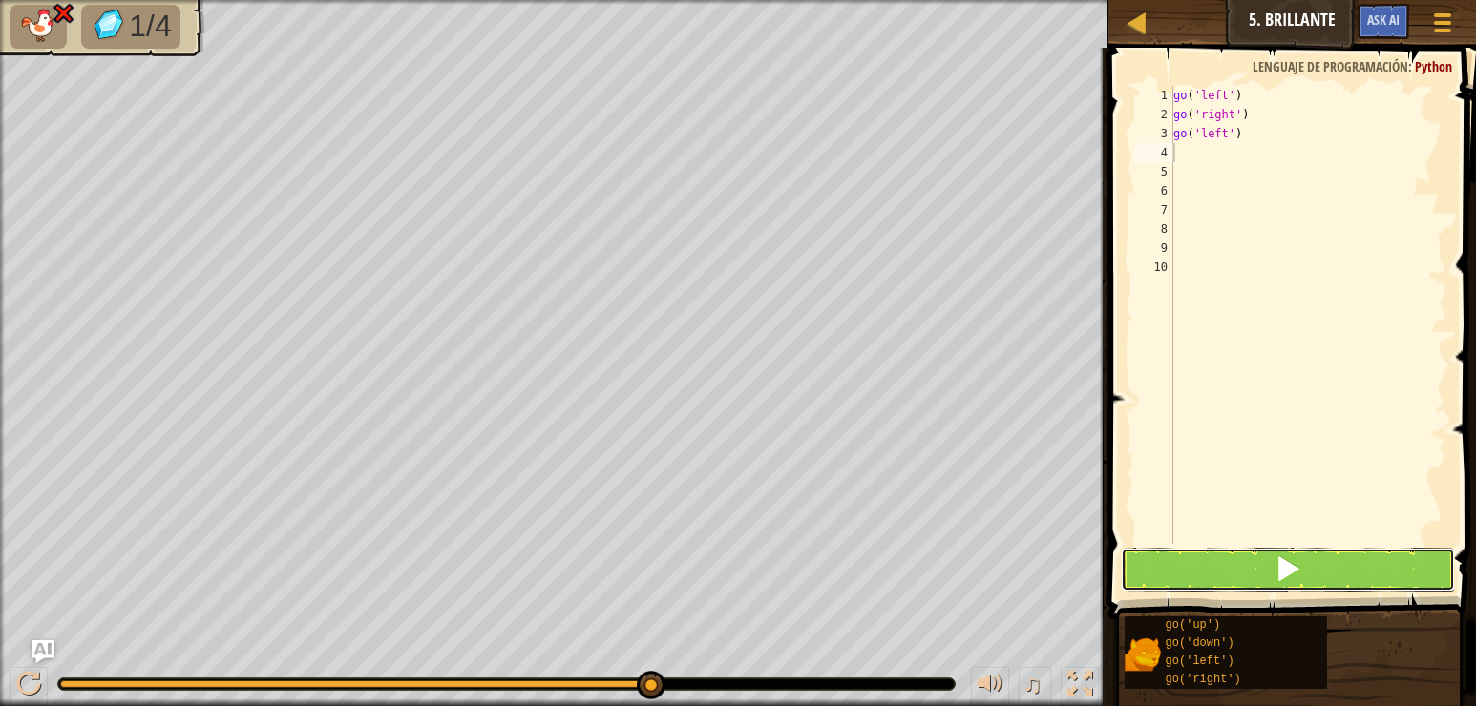
click at [1244, 566] on button at bounding box center [1288, 570] width 334 height 44
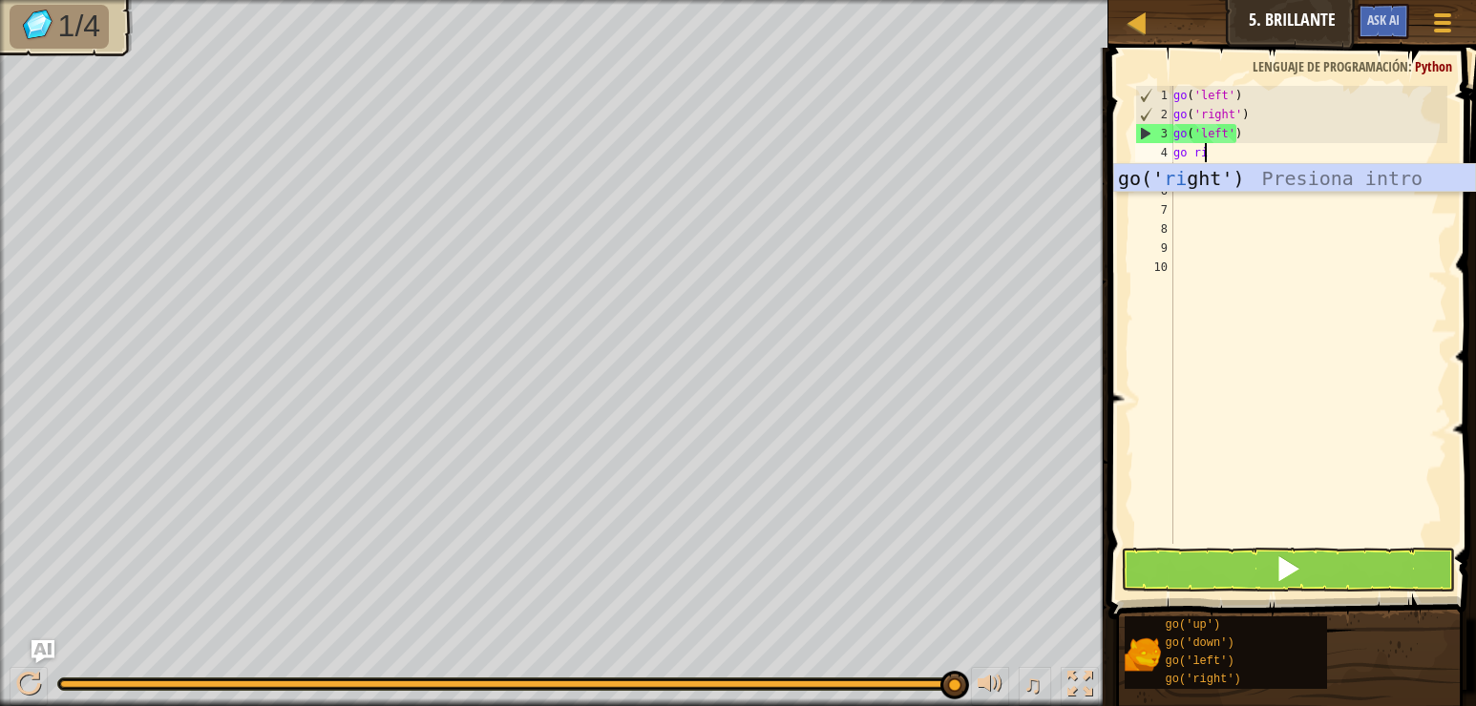
type textarea "go rig"
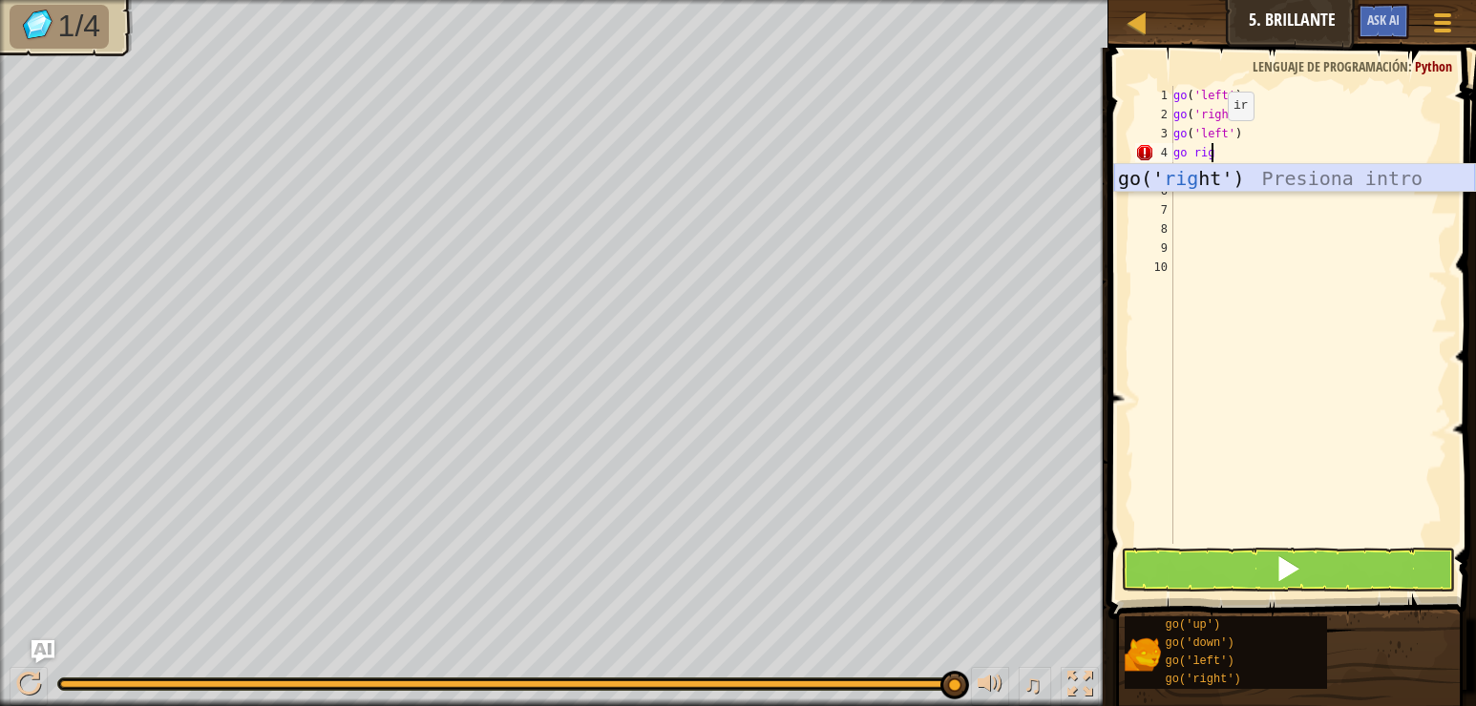
click at [1217, 181] on div "go(' rig ht') Presiona intro" at bounding box center [1294, 207] width 361 height 86
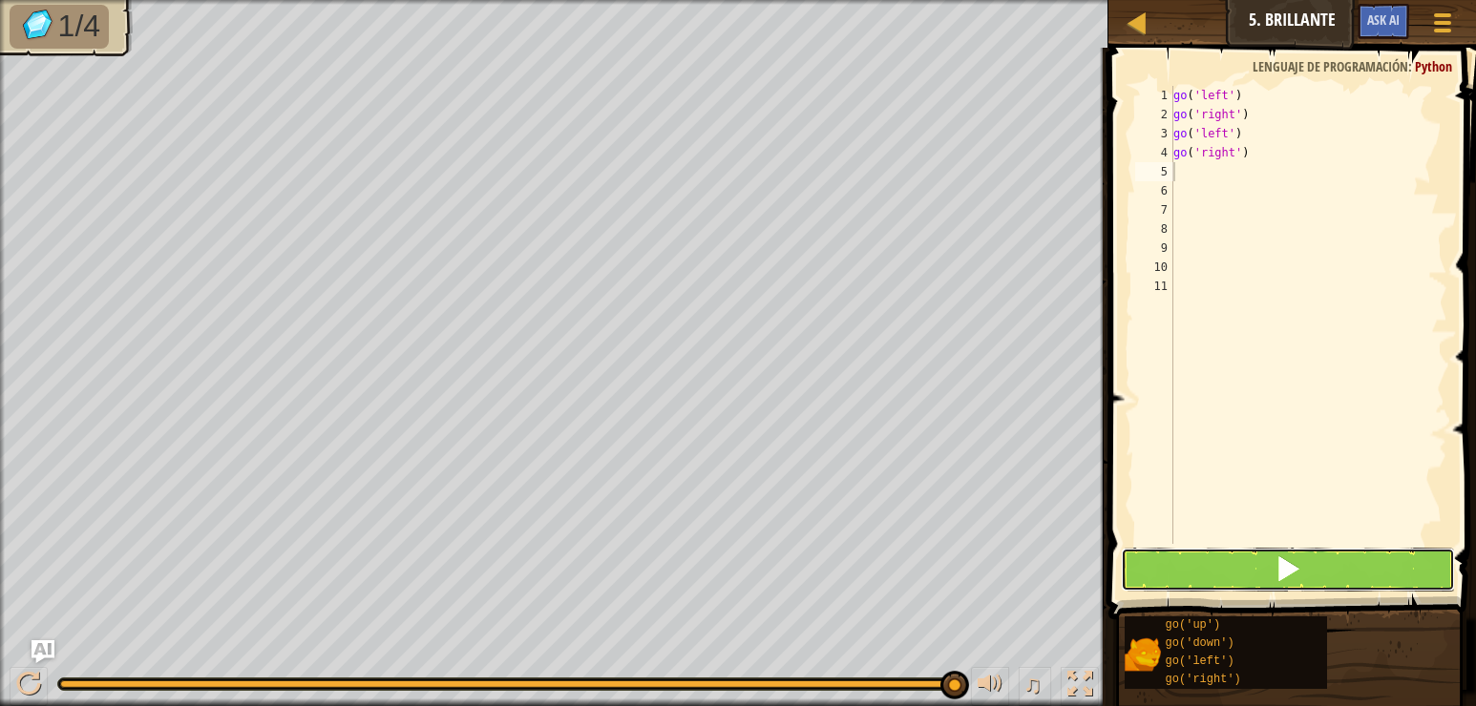
click at [1260, 561] on button at bounding box center [1288, 570] width 334 height 44
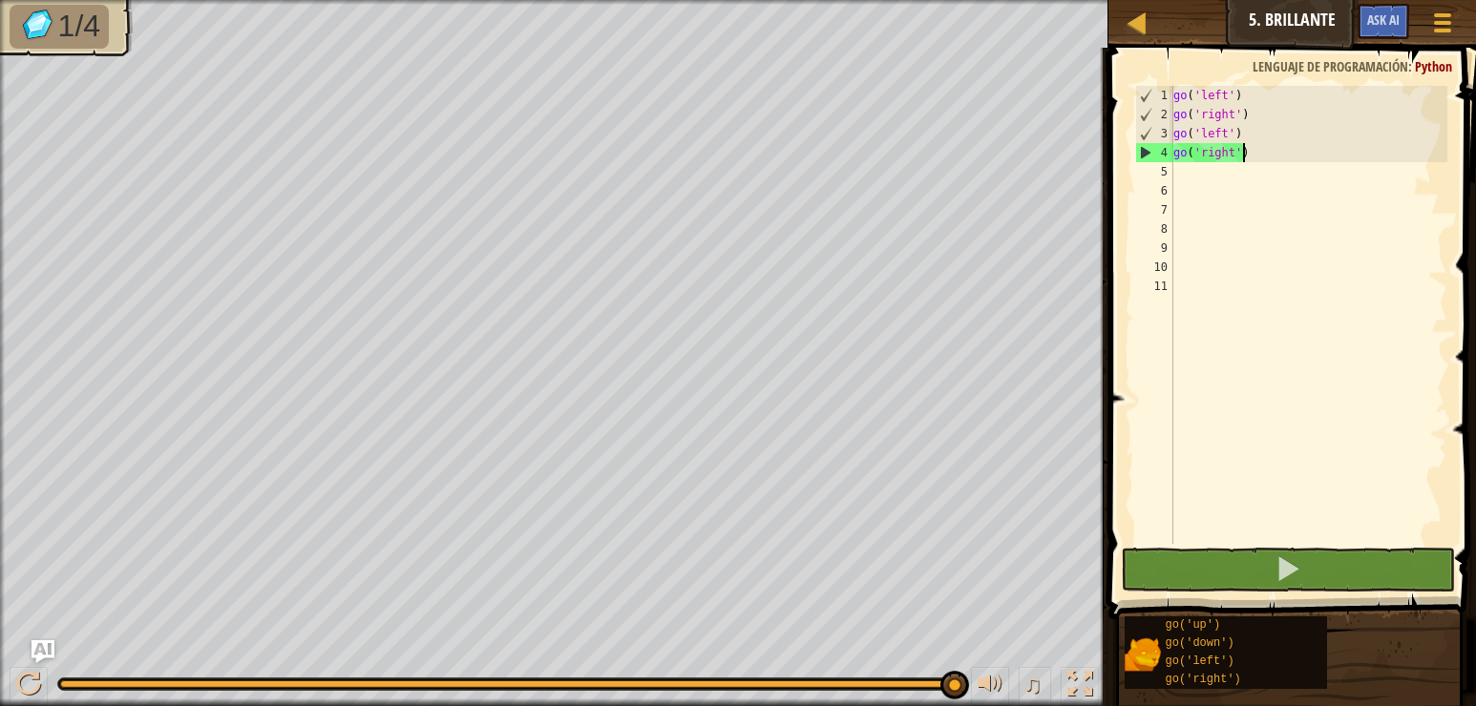
click at [1247, 151] on div "go ( 'left' ) go ( 'right' ) go ( 'left' ) go ( 'right' )" at bounding box center [1308, 334] width 278 height 496
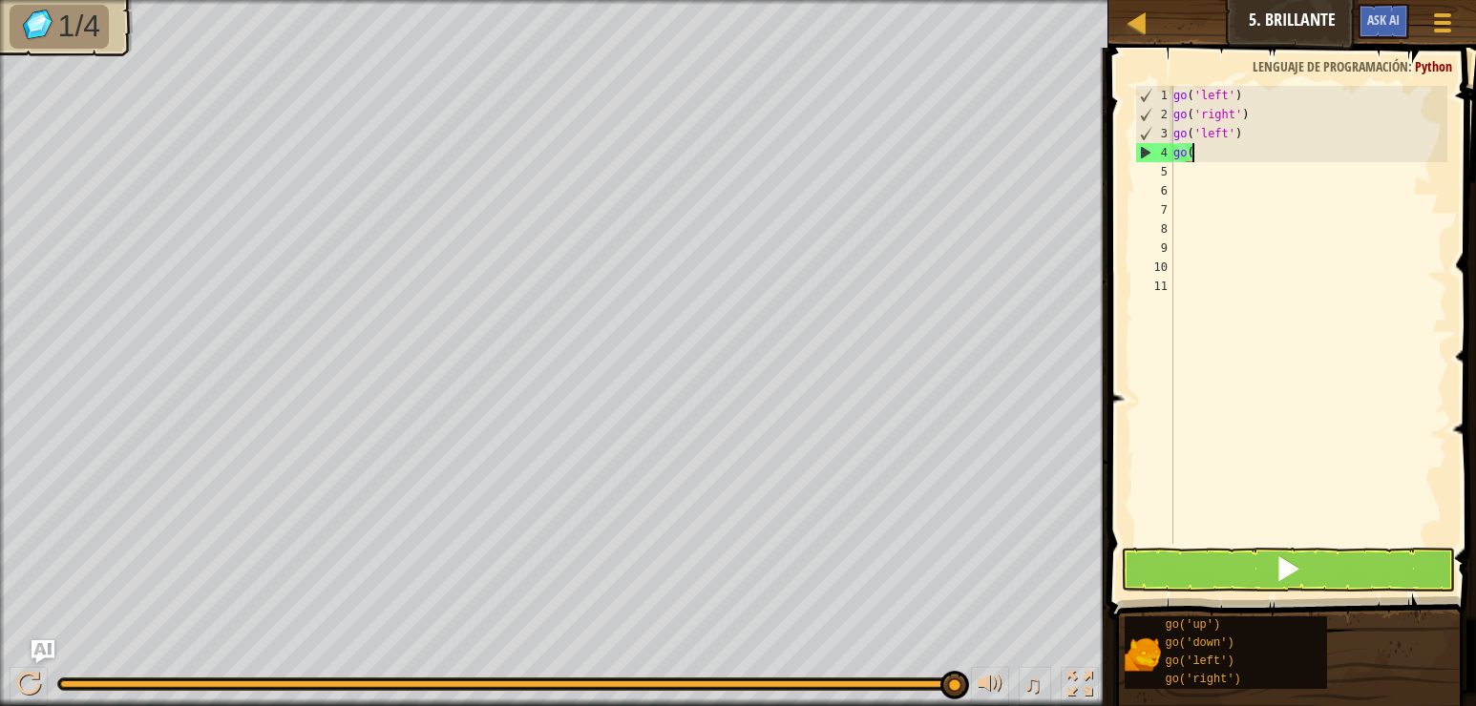
type textarea "g"
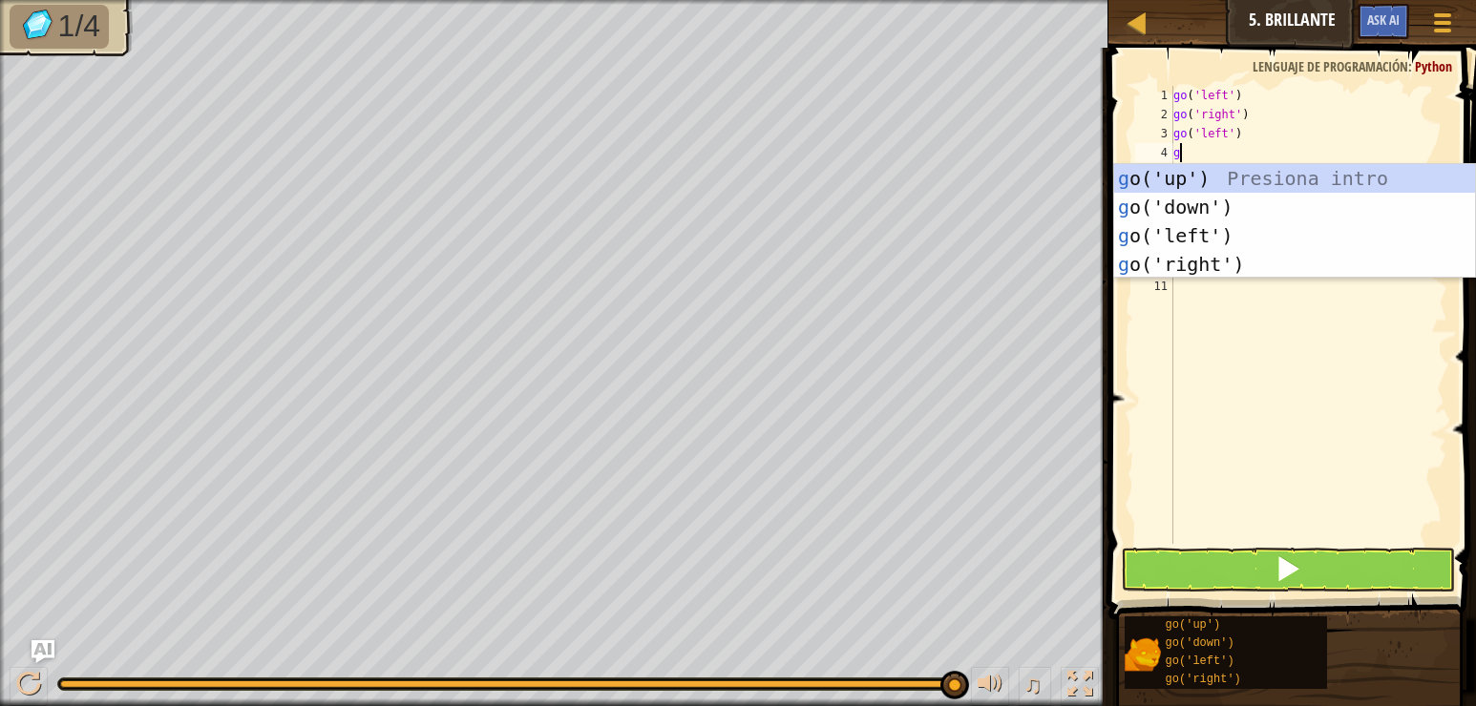
type textarea "go"
click at [1249, 187] on div "go ('up') Presiona intro go ('down') Presiona intro go ('left') Presiona intro …" at bounding box center [1294, 250] width 361 height 172
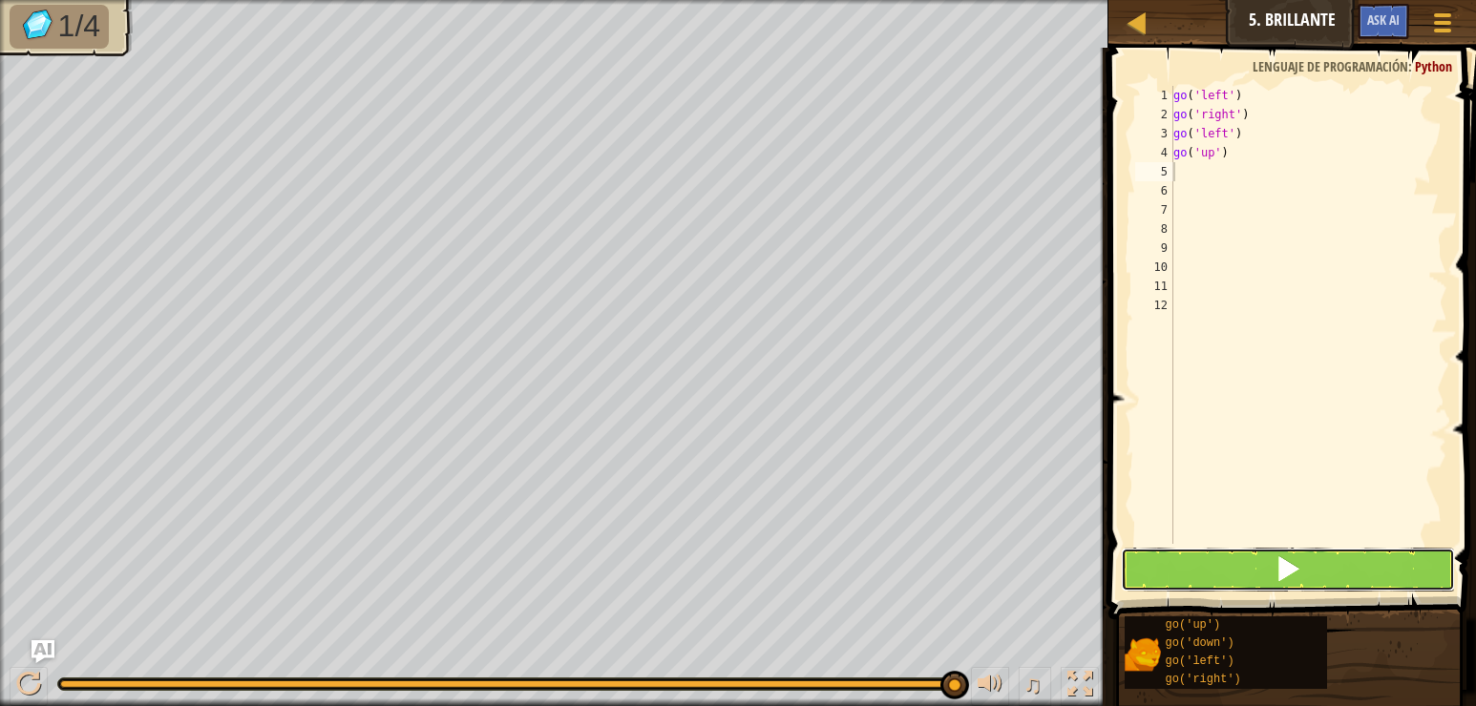
click at [1273, 557] on button at bounding box center [1288, 570] width 334 height 44
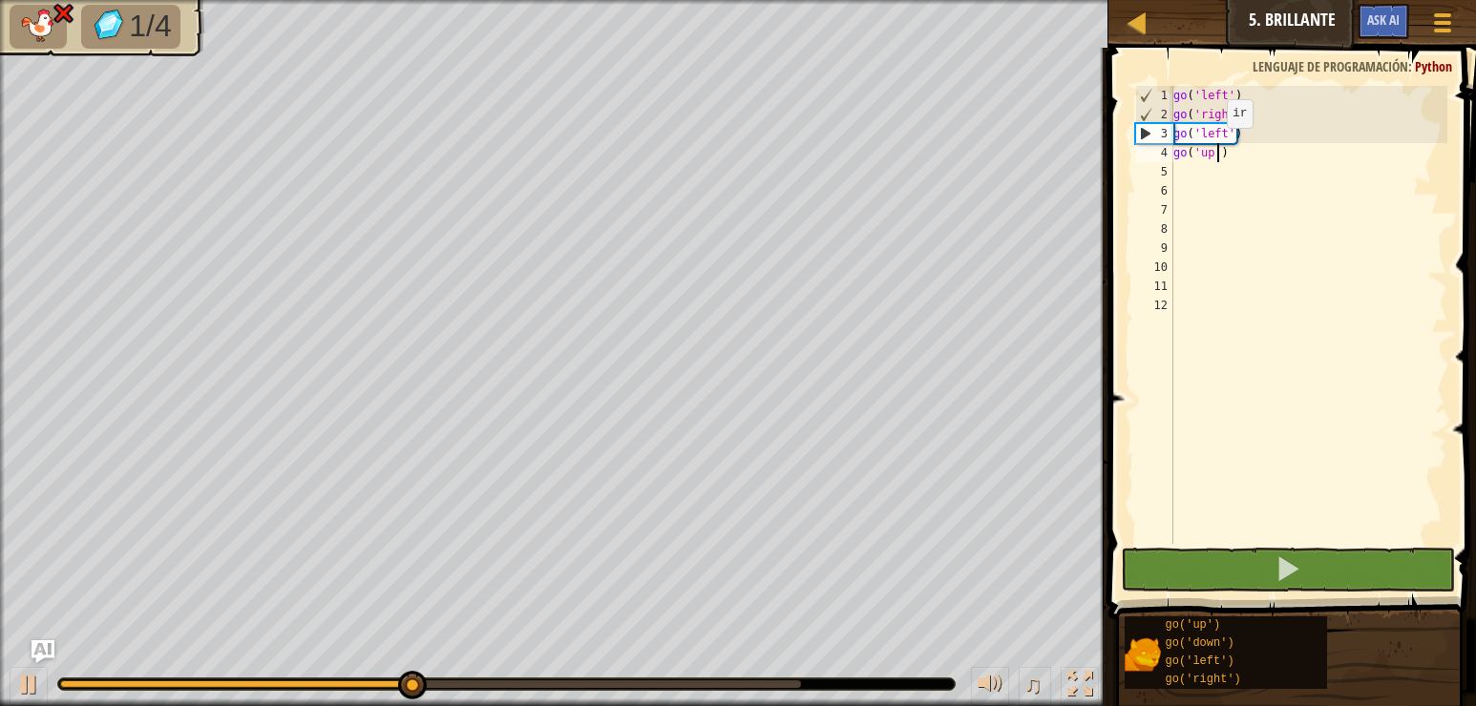
click at [1217, 147] on div "go ( 'left' ) go ( 'right' ) go ( 'left' ) go ( 'up' )" at bounding box center [1308, 334] width 278 height 496
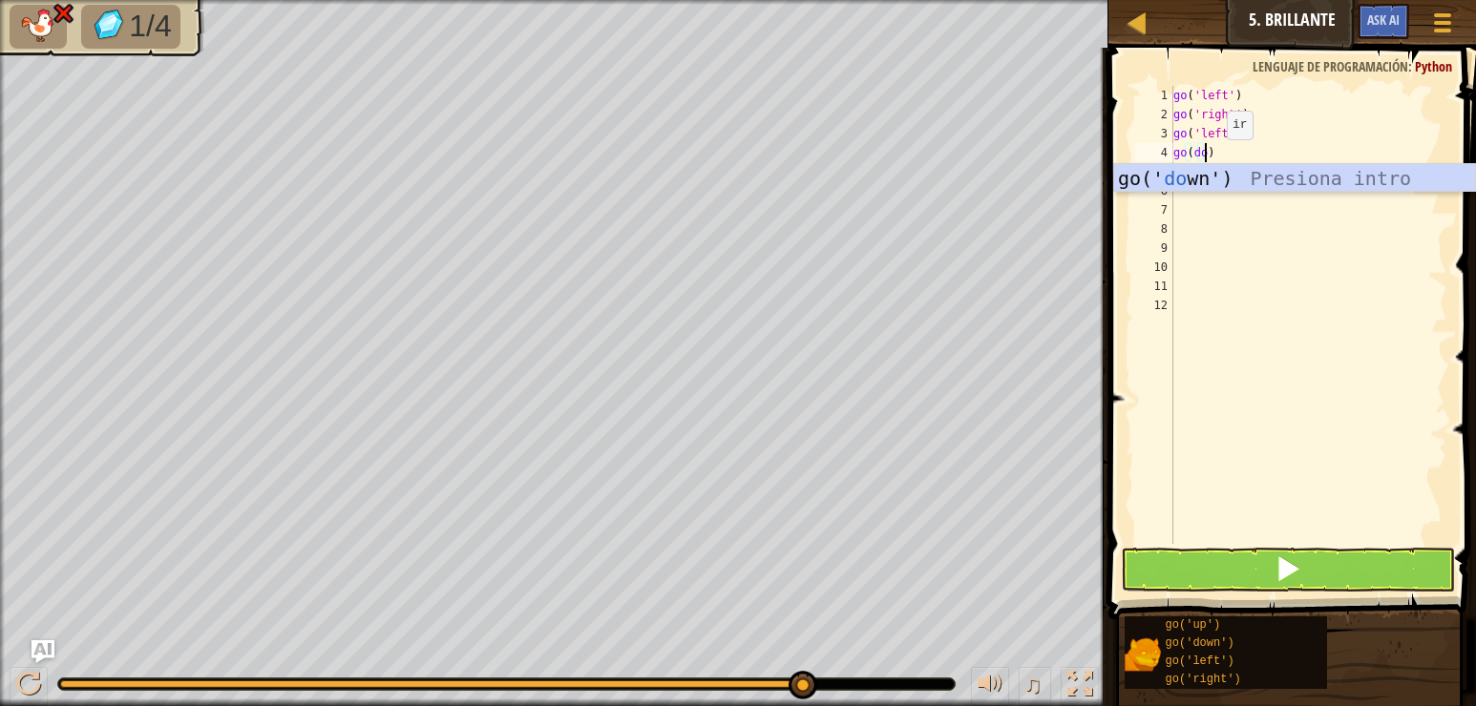
scroll to position [9, 2]
click at [1230, 181] on div "go(' do wn') Presiona intro" at bounding box center [1294, 207] width 361 height 86
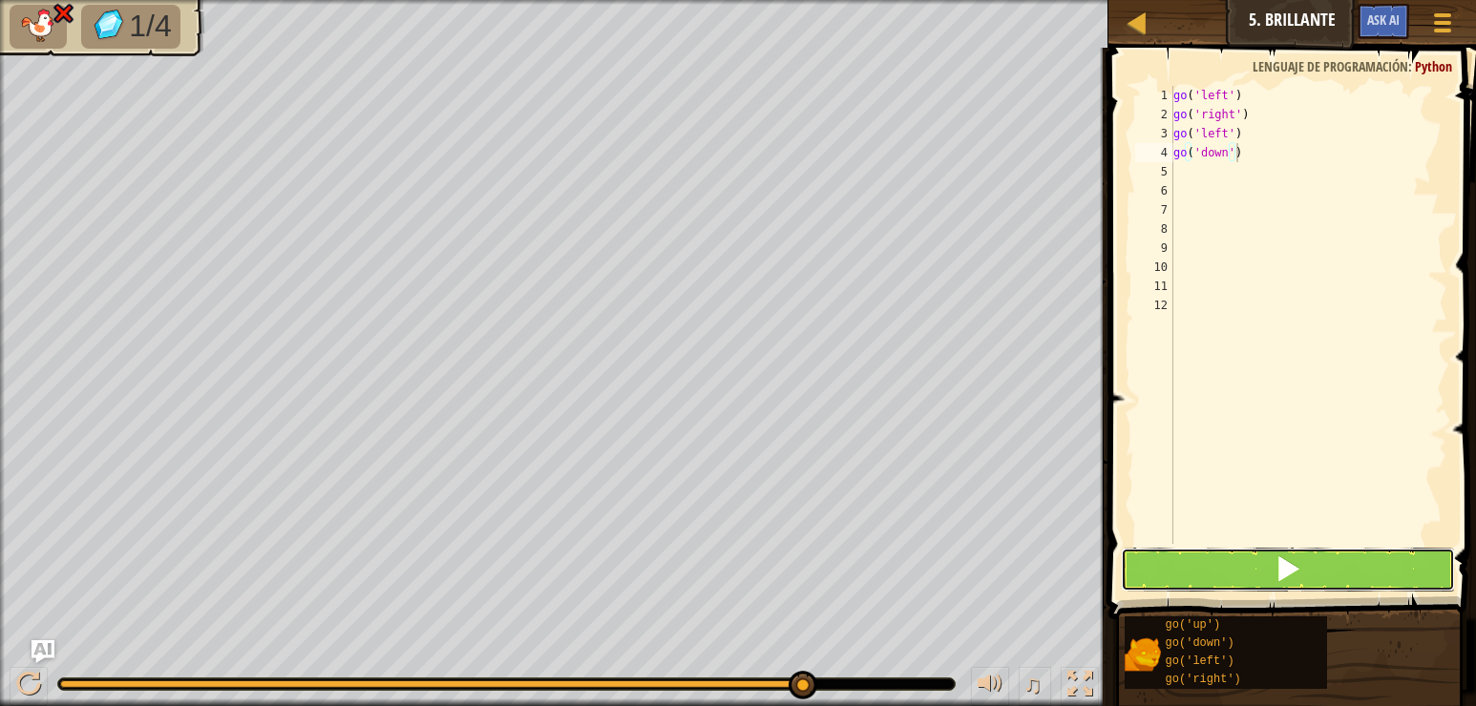
click at [1196, 566] on button at bounding box center [1288, 570] width 334 height 44
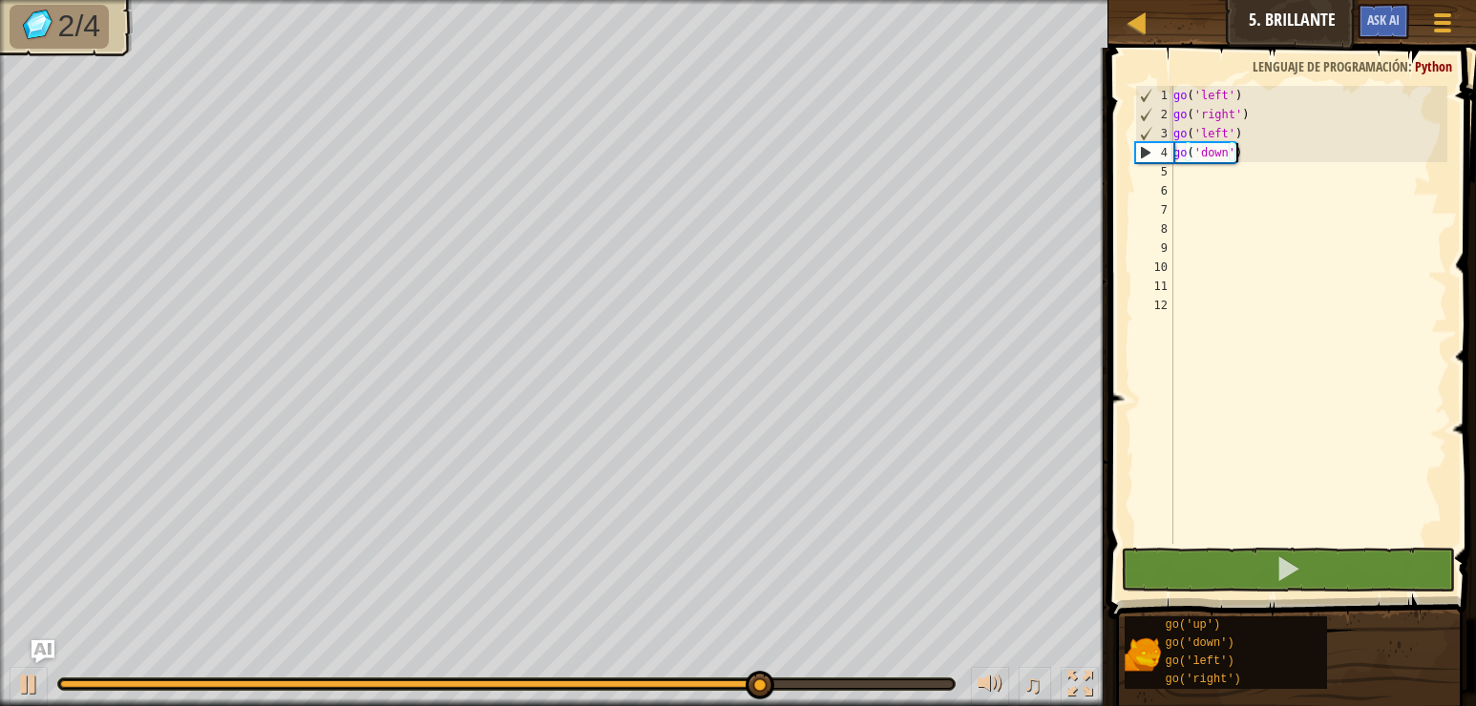
click at [1251, 128] on div "go ( 'left' ) go ( 'right' ) go ( 'left' ) go ( 'down' )" at bounding box center [1308, 334] width 278 height 496
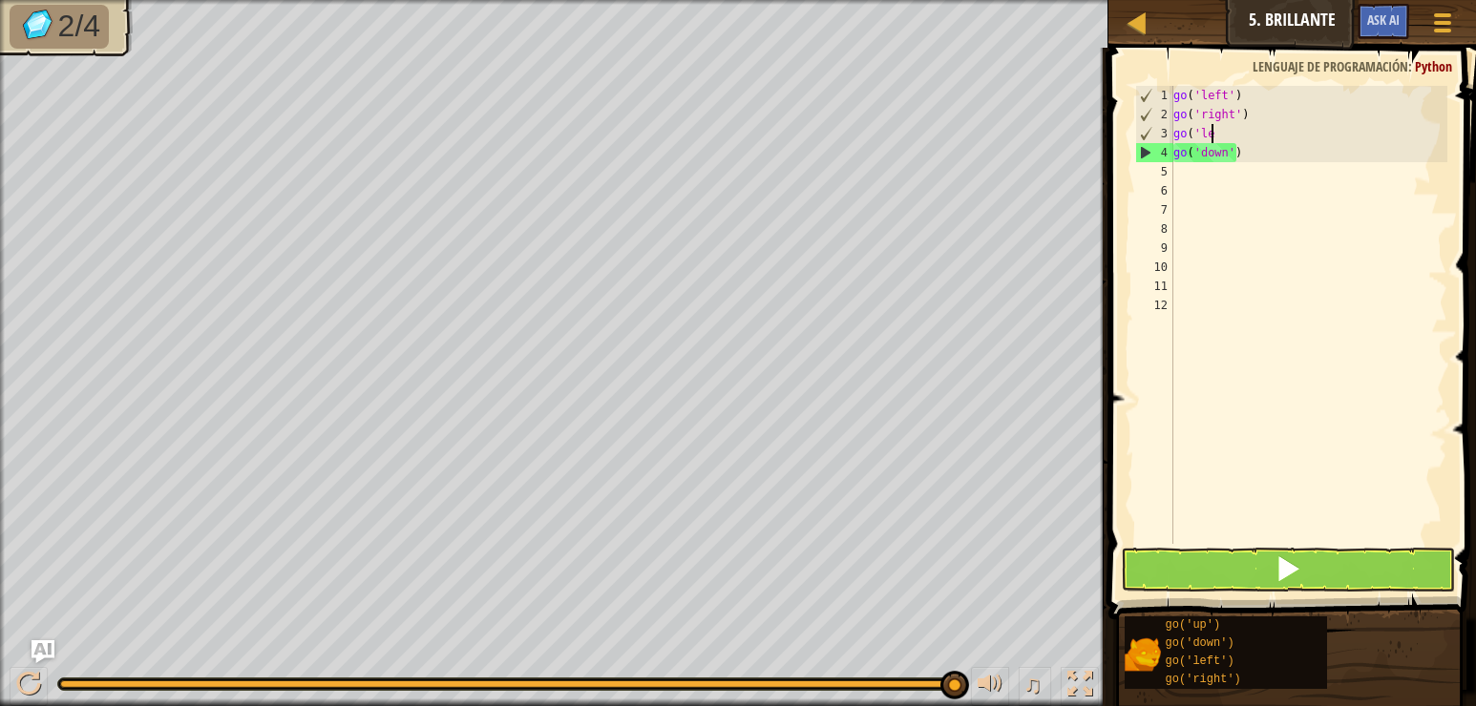
scroll to position [9, 0]
type textarea "g"
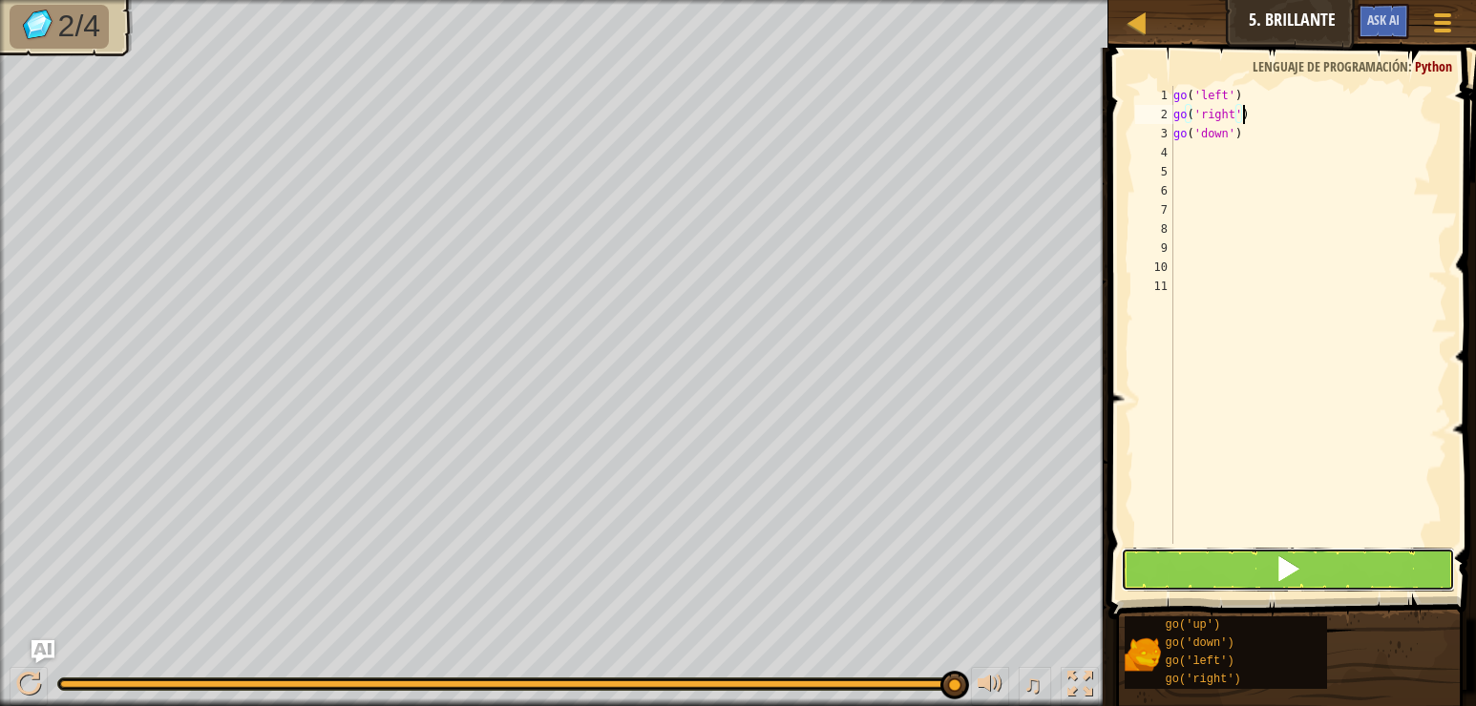
click at [1268, 578] on button at bounding box center [1288, 570] width 334 height 44
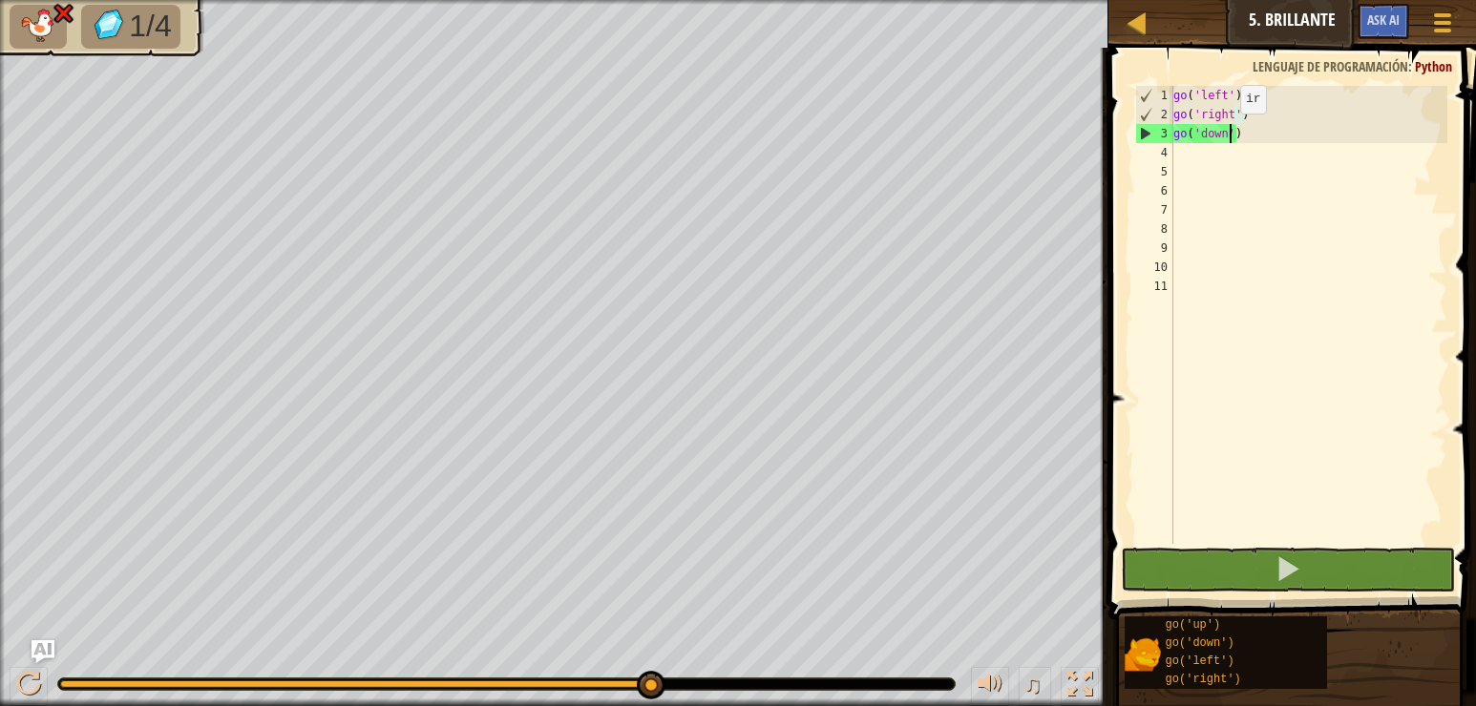
click at [1230, 133] on div "go ( 'left' ) go ( 'right' ) go ( 'down' )" at bounding box center [1308, 334] width 278 height 496
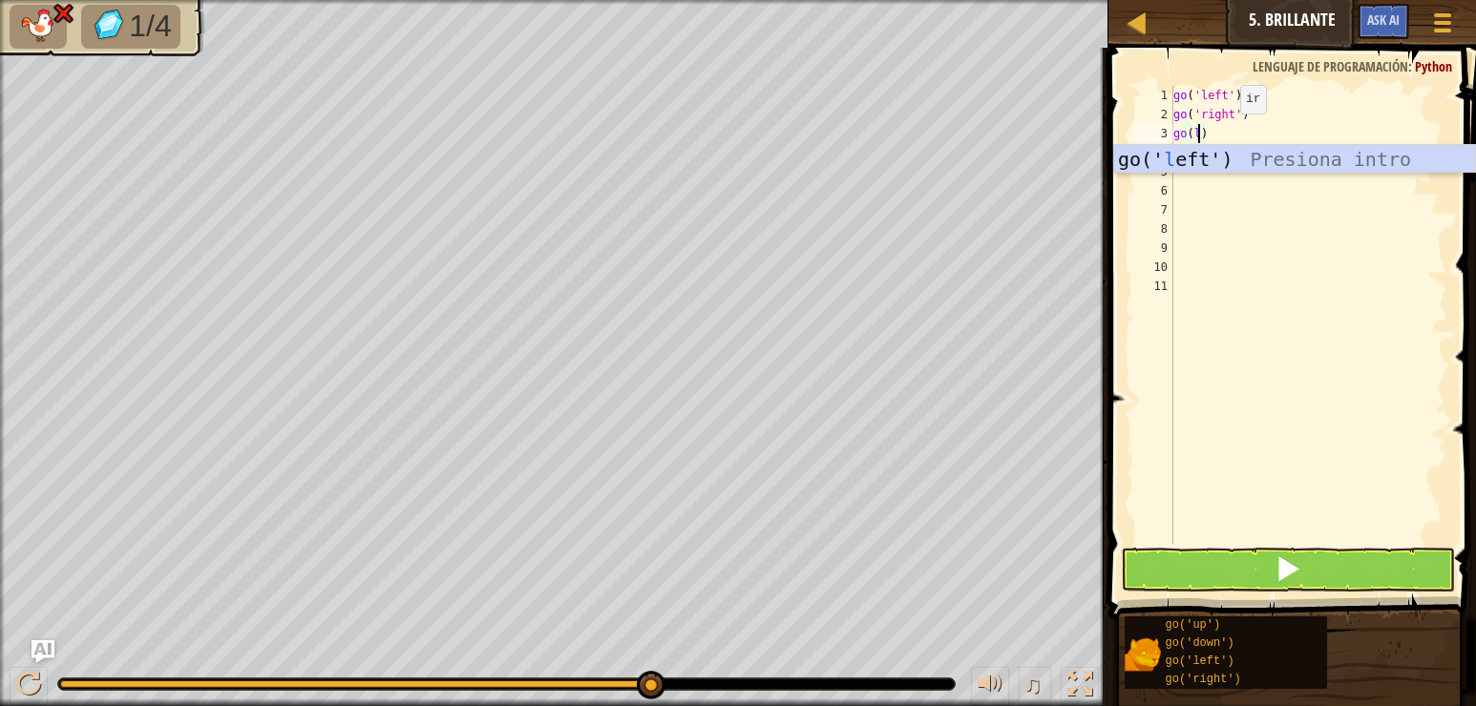
scroll to position [9, 2]
click at [1258, 155] on div "go(' lef t') Presiona intro" at bounding box center [1294, 188] width 361 height 86
type textarea "go('left')"
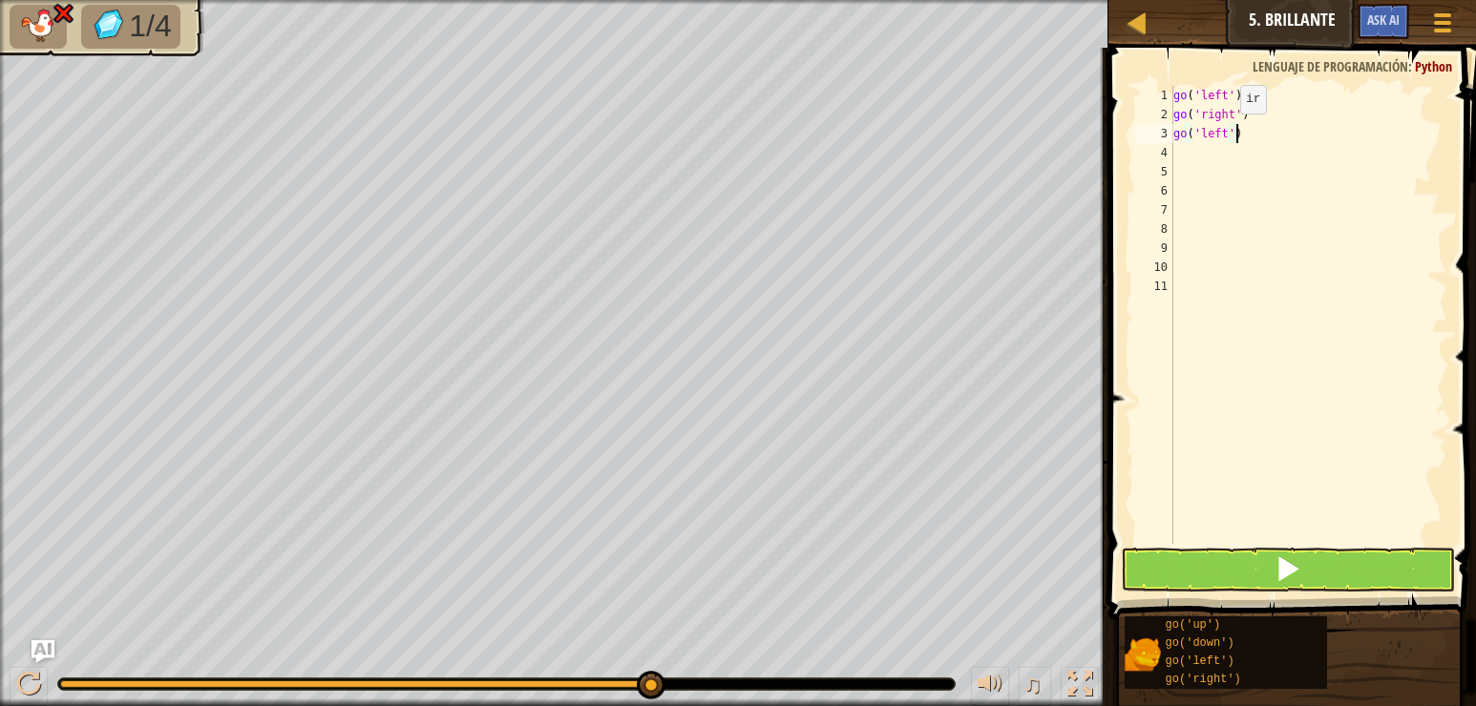
scroll to position [9, 0]
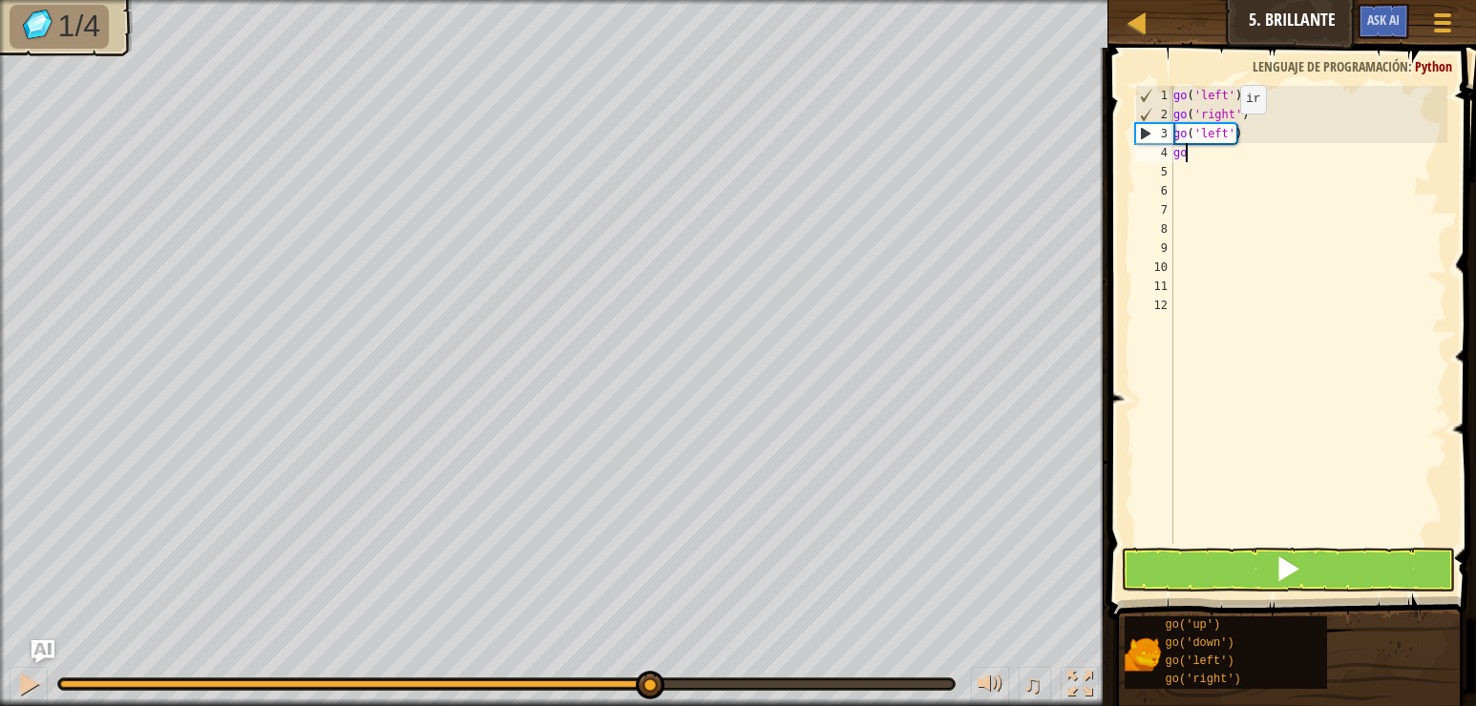
type textarea "g"
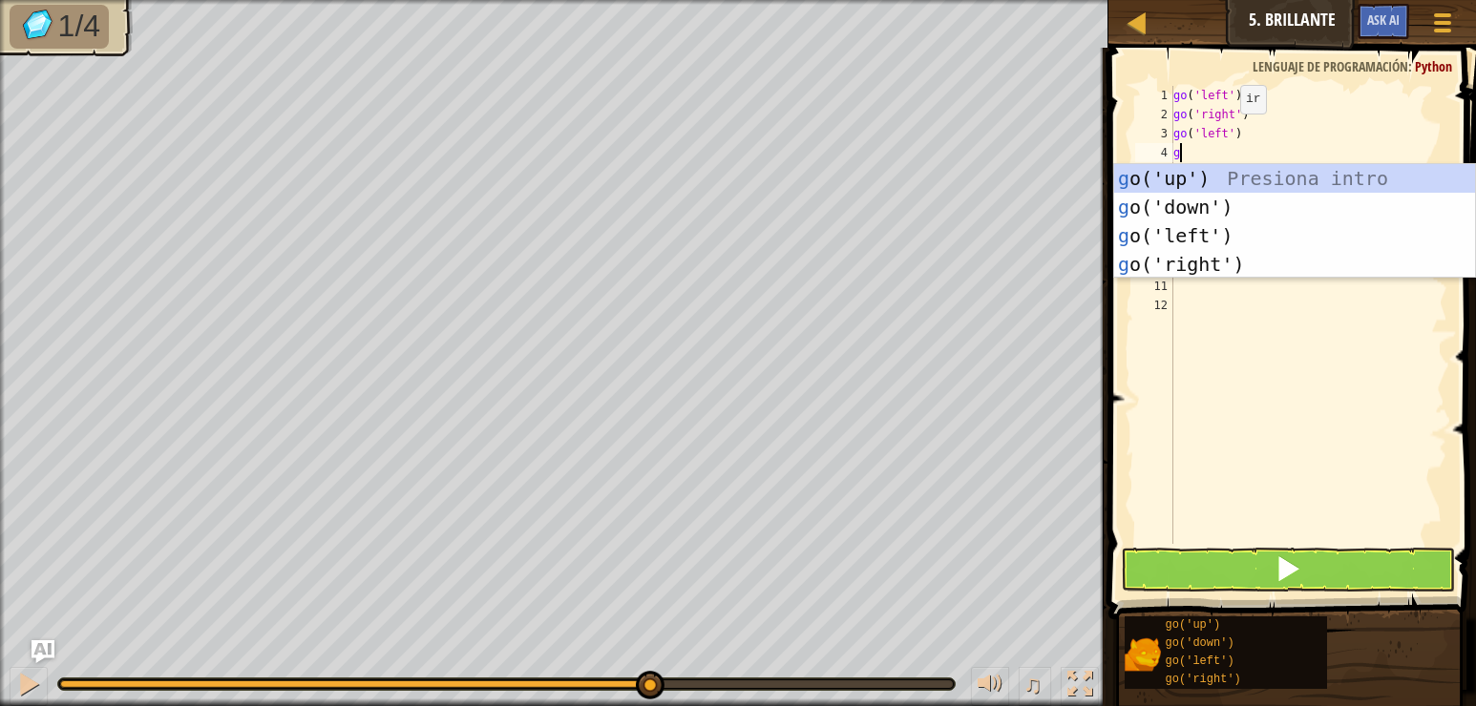
type textarea "go"
click at [1275, 199] on div "go ('up') Presiona intro go ('down') Presiona intro go ('left') Presiona intro …" at bounding box center [1294, 250] width 361 height 172
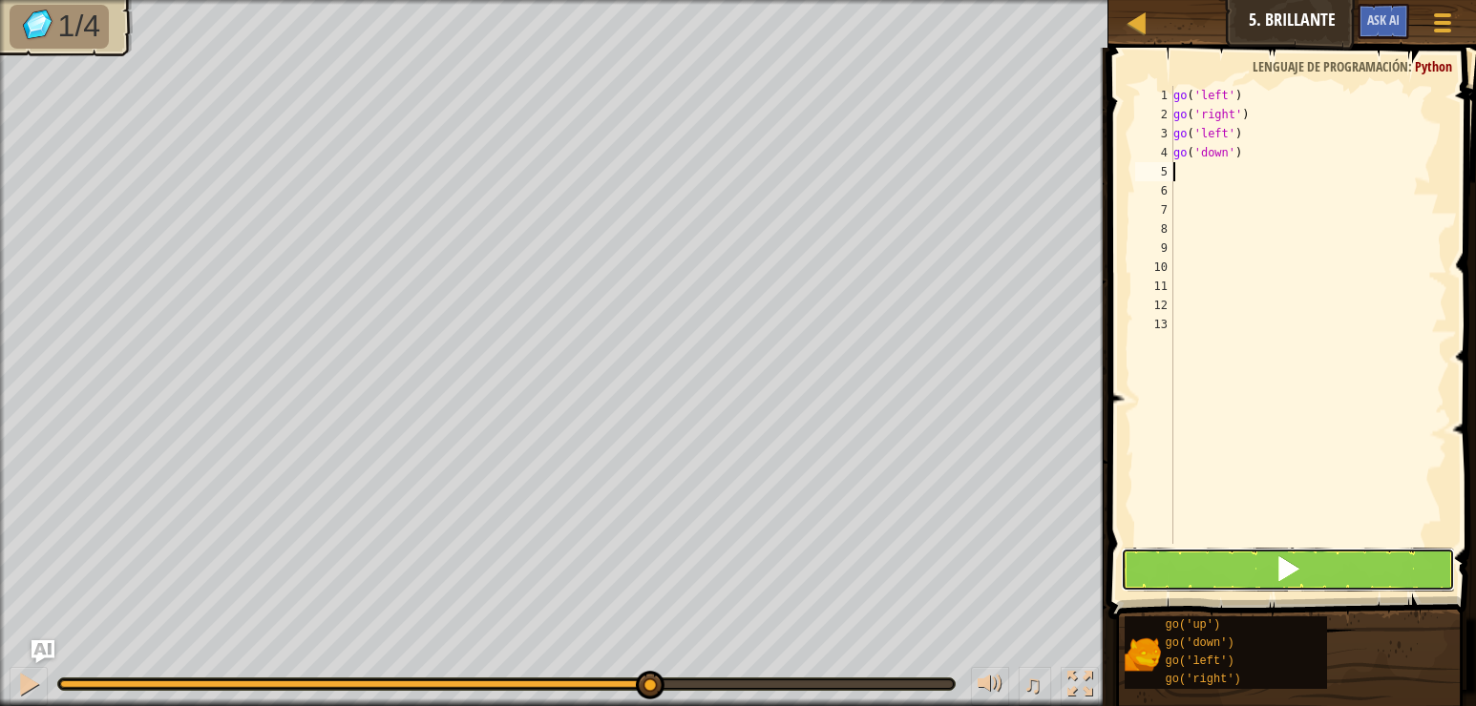
click at [1285, 558] on span at bounding box center [1287, 569] width 27 height 27
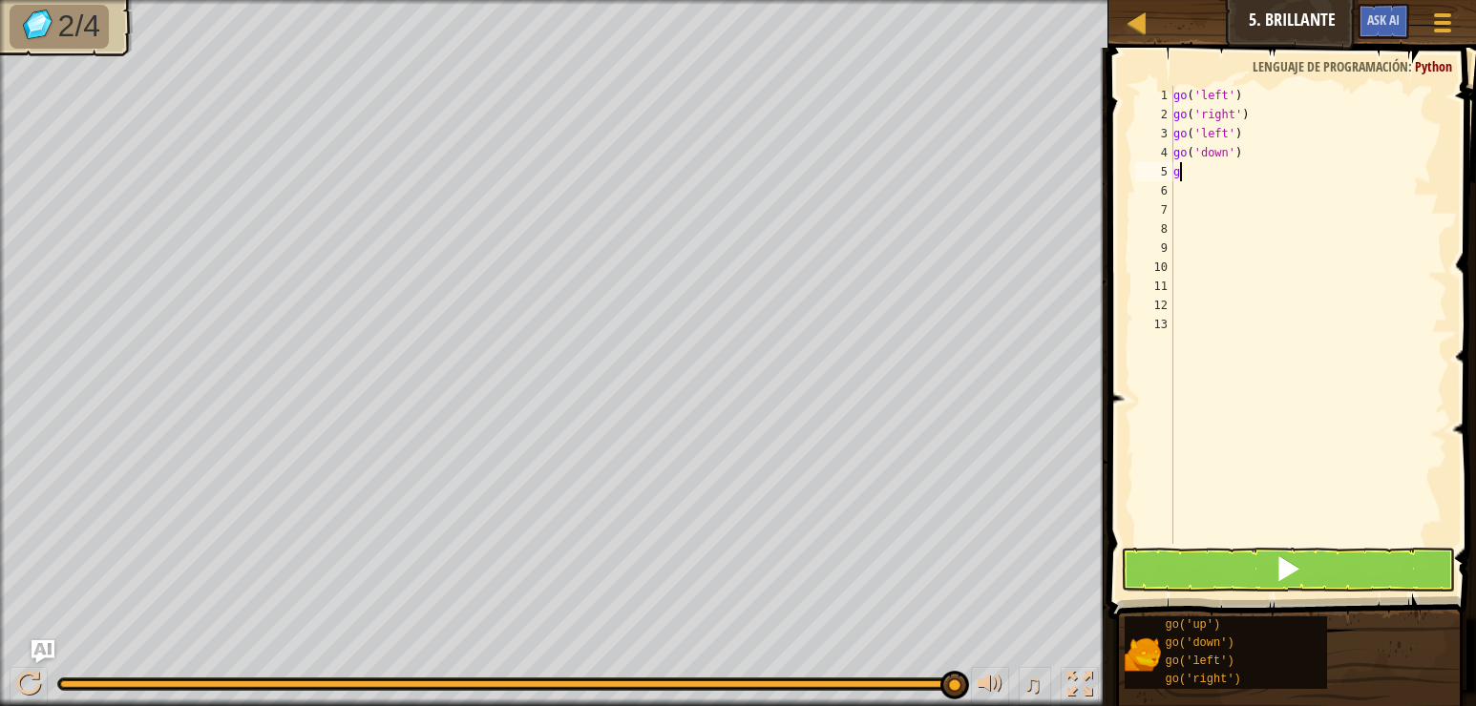
type textarea "go"
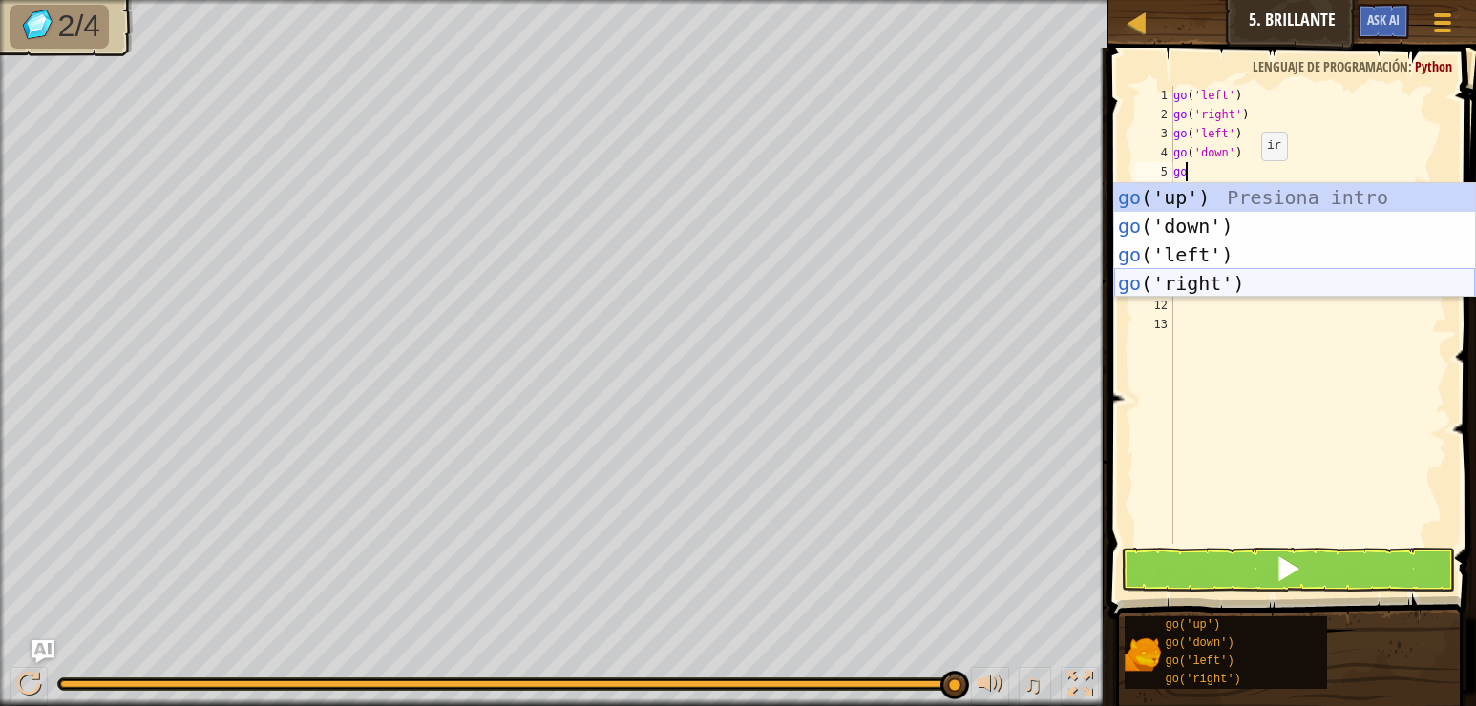
click at [1255, 276] on div "go ('up') Presiona intro go ('down') Presiona intro go ('left') Presiona intro …" at bounding box center [1294, 269] width 361 height 172
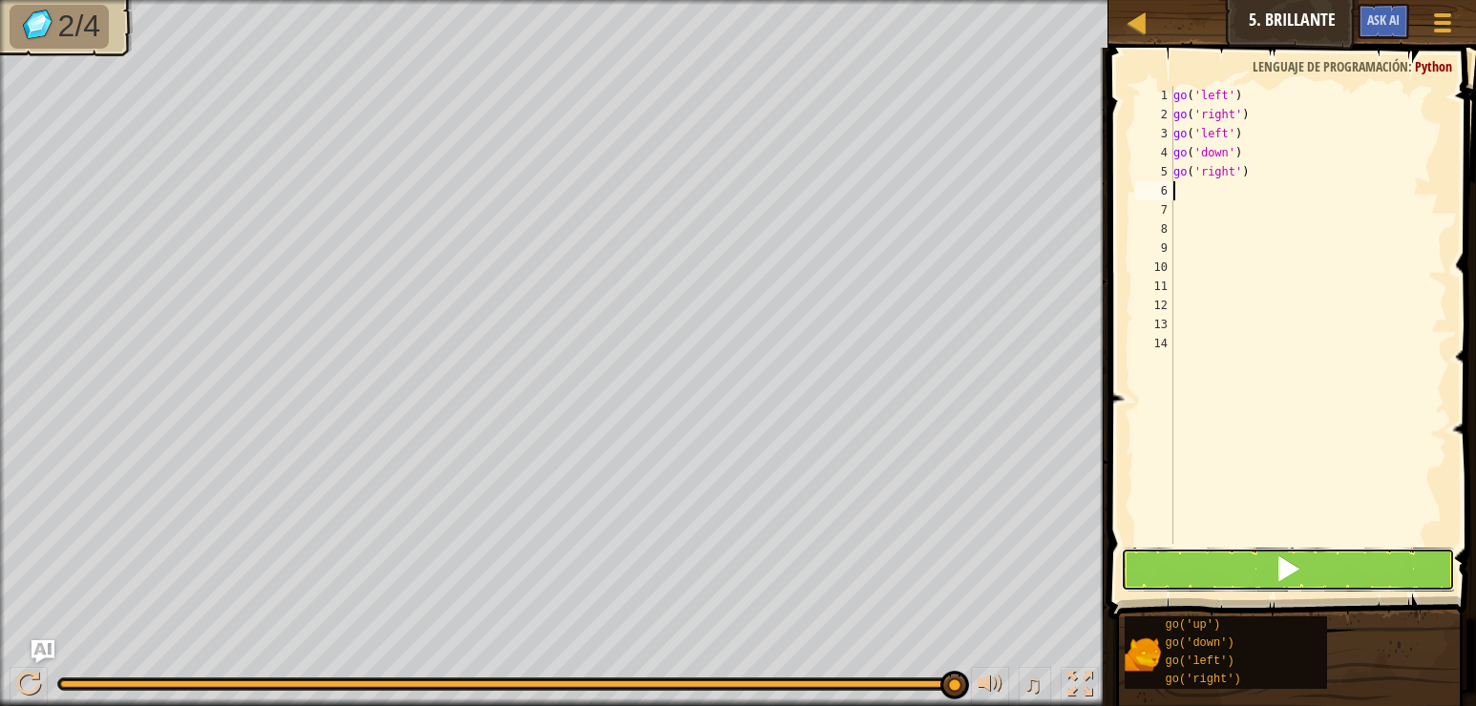
click at [1287, 578] on span at bounding box center [1287, 569] width 27 height 27
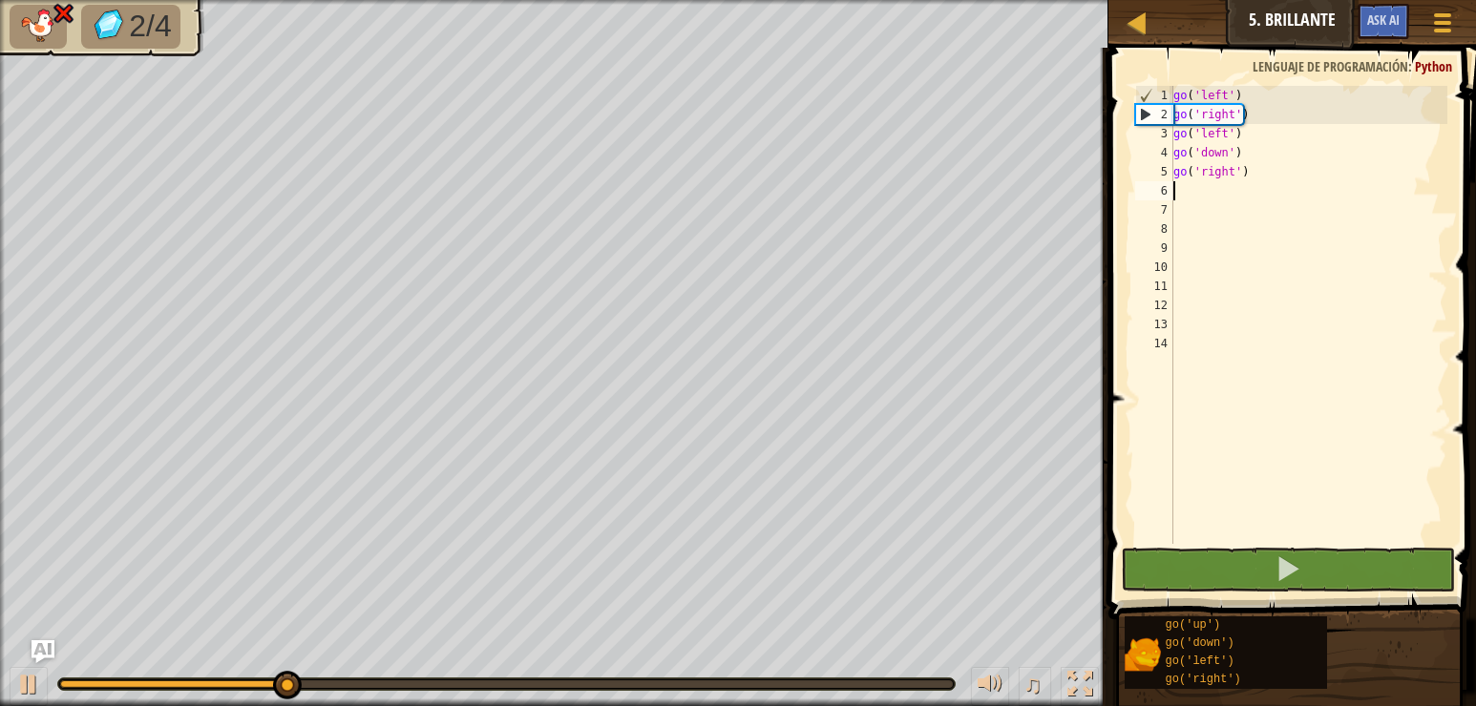
click at [1262, 162] on div "go ( 'left' ) go ( 'right' ) go ( 'left' ) go ( 'down' ) go ( 'right' )" at bounding box center [1308, 334] width 278 height 496
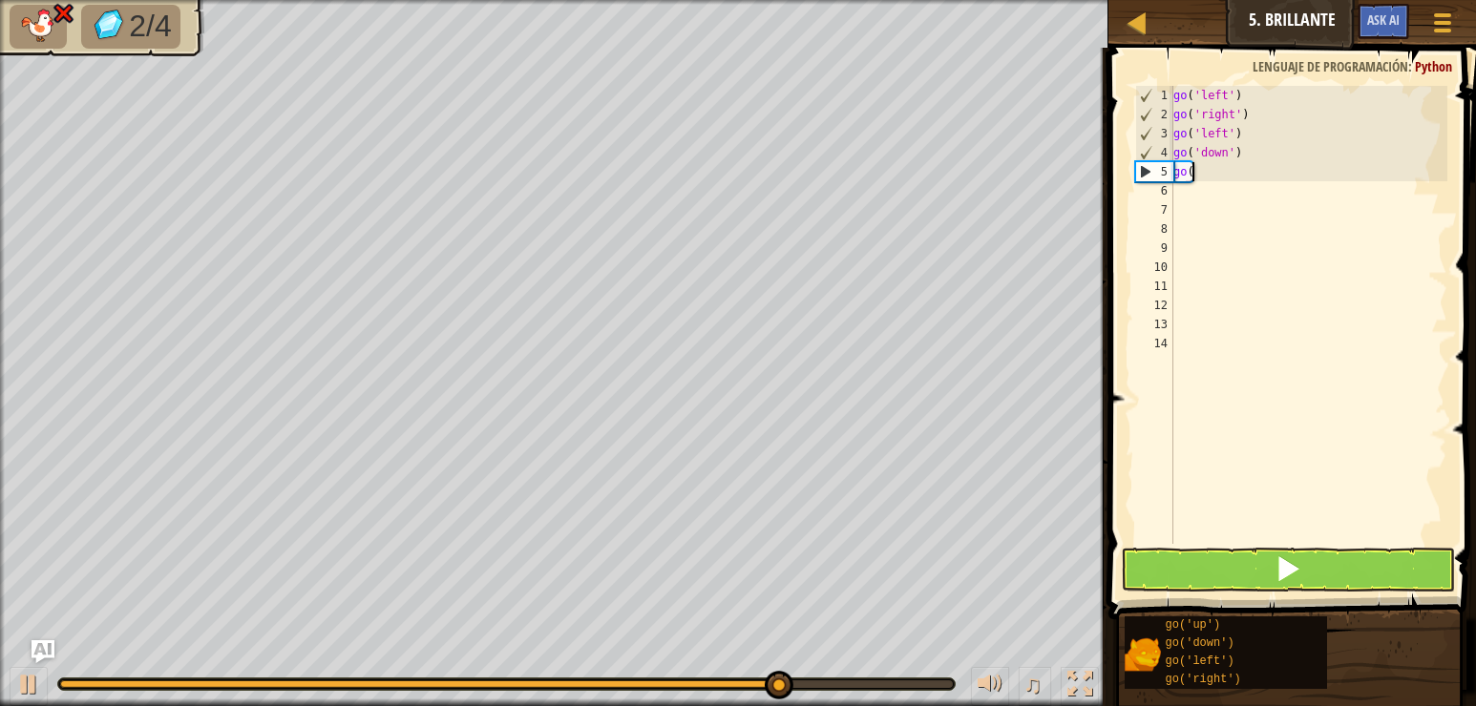
type textarea "go(l"
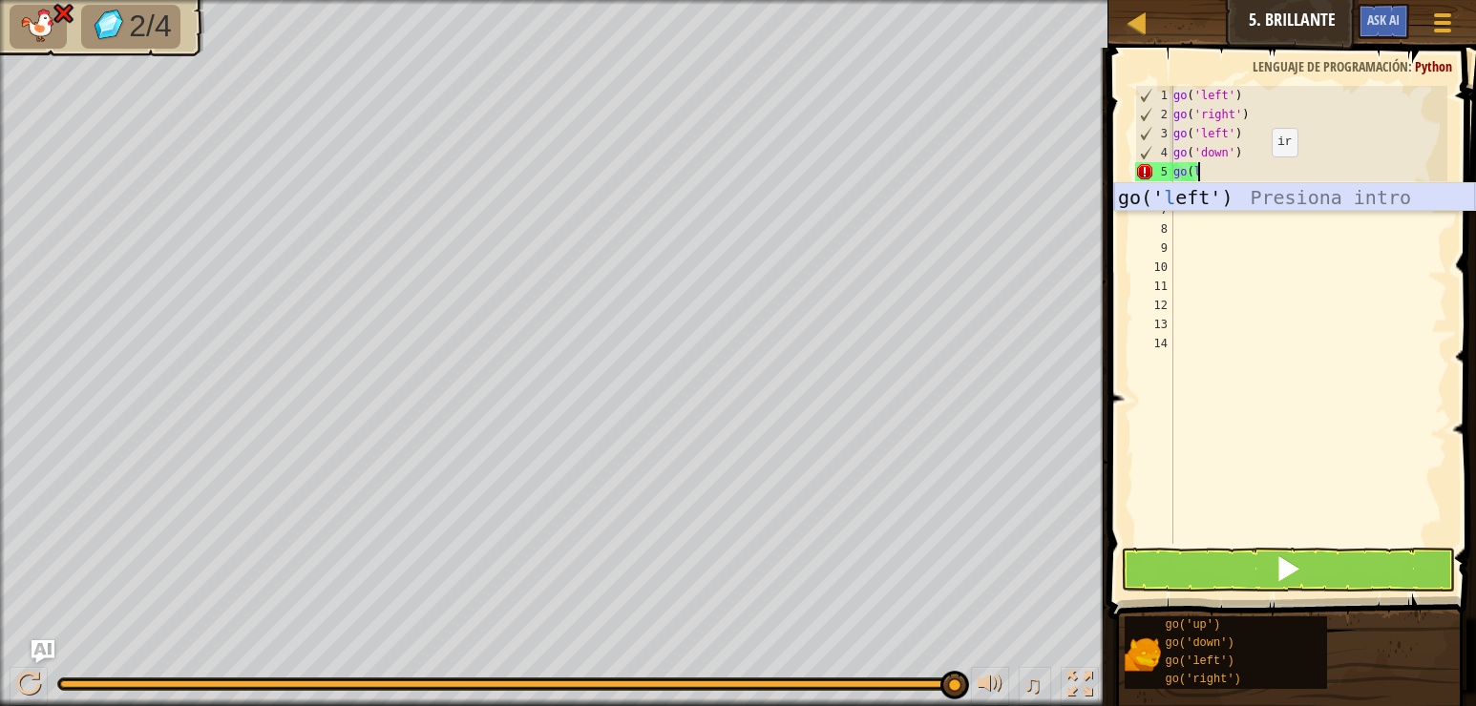
click at [1262, 207] on div "go(' l eft') Presiona intro" at bounding box center [1294, 226] width 361 height 86
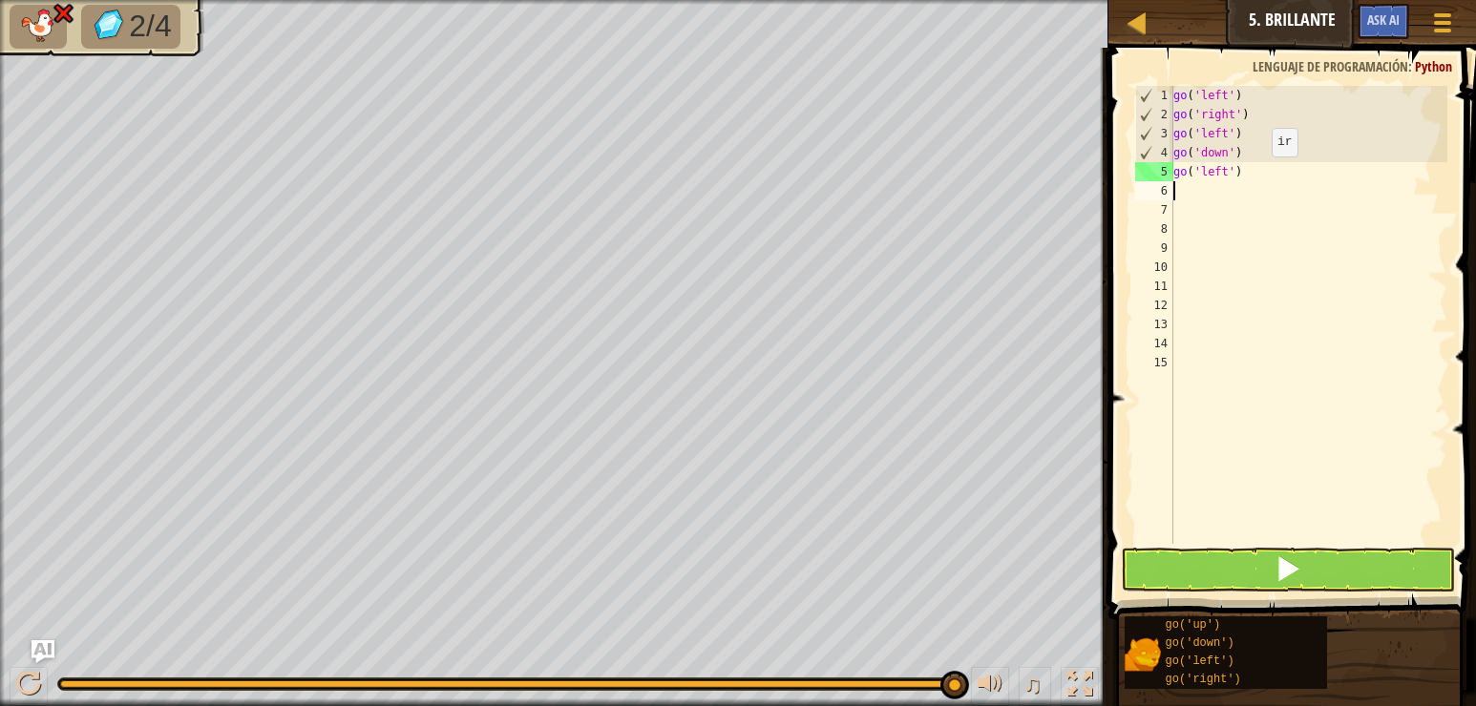
scroll to position [9, 0]
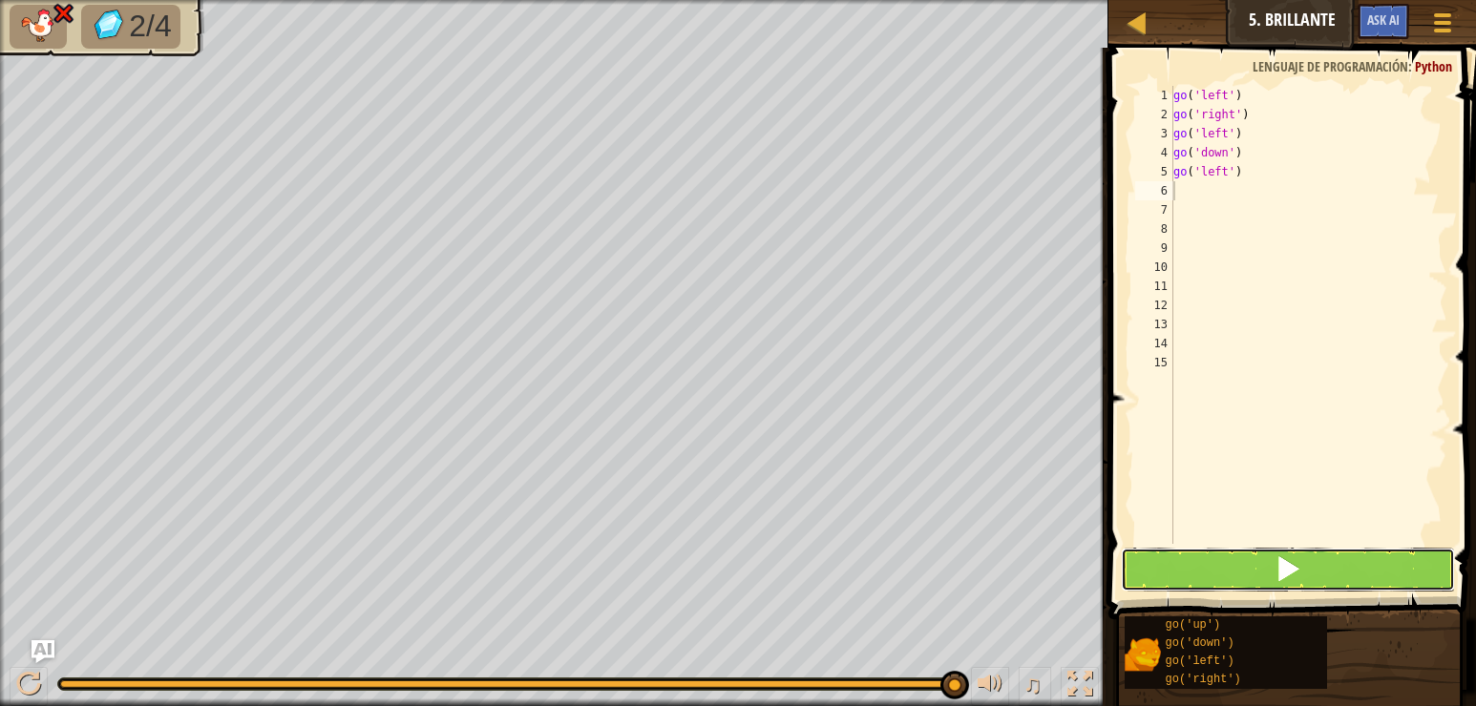
click at [1255, 569] on button at bounding box center [1288, 570] width 334 height 44
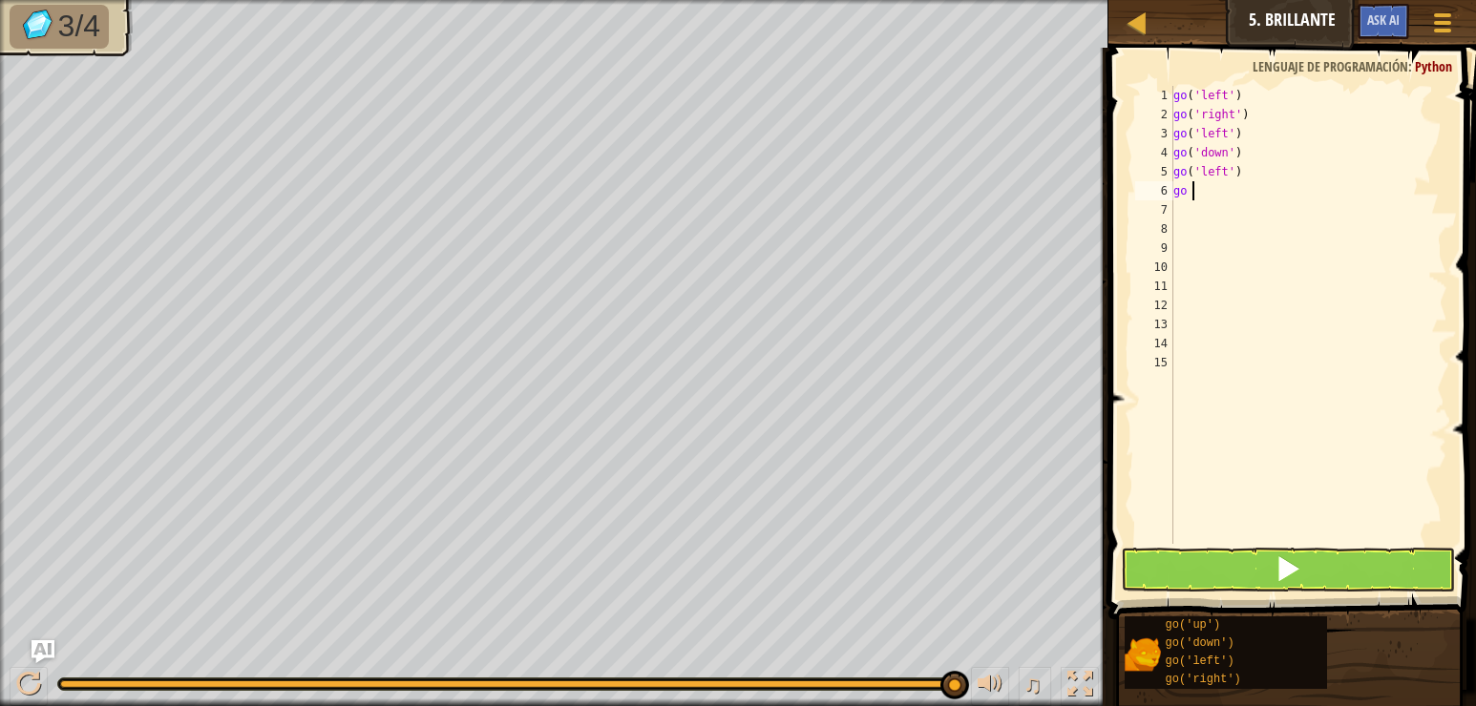
type textarea "go u"
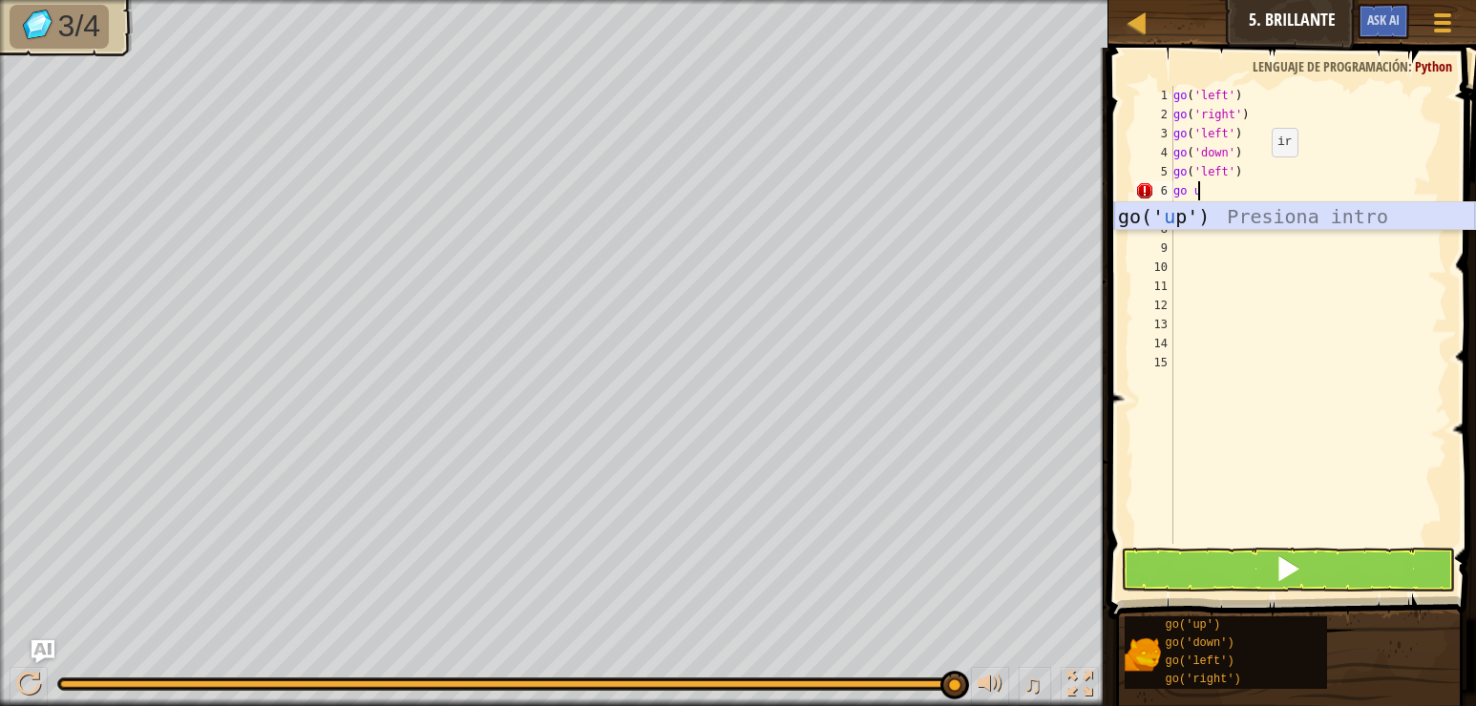
click at [1266, 213] on div "go(' u p') Presiona intro" at bounding box center [1294, 245] width 361 height 86
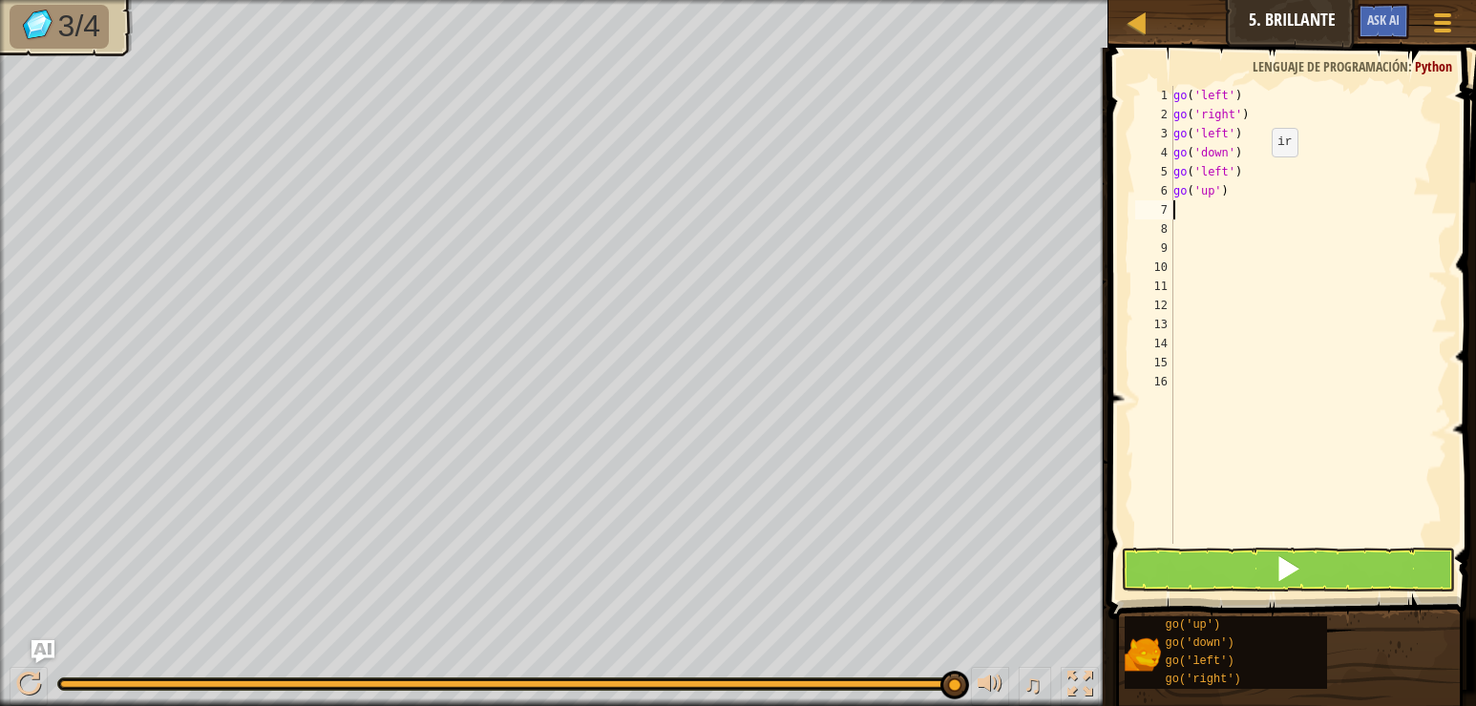
scroll to position [9, 0]
click at [1234, 557] on button at bounding box center [1288, 570] width 334 height 44
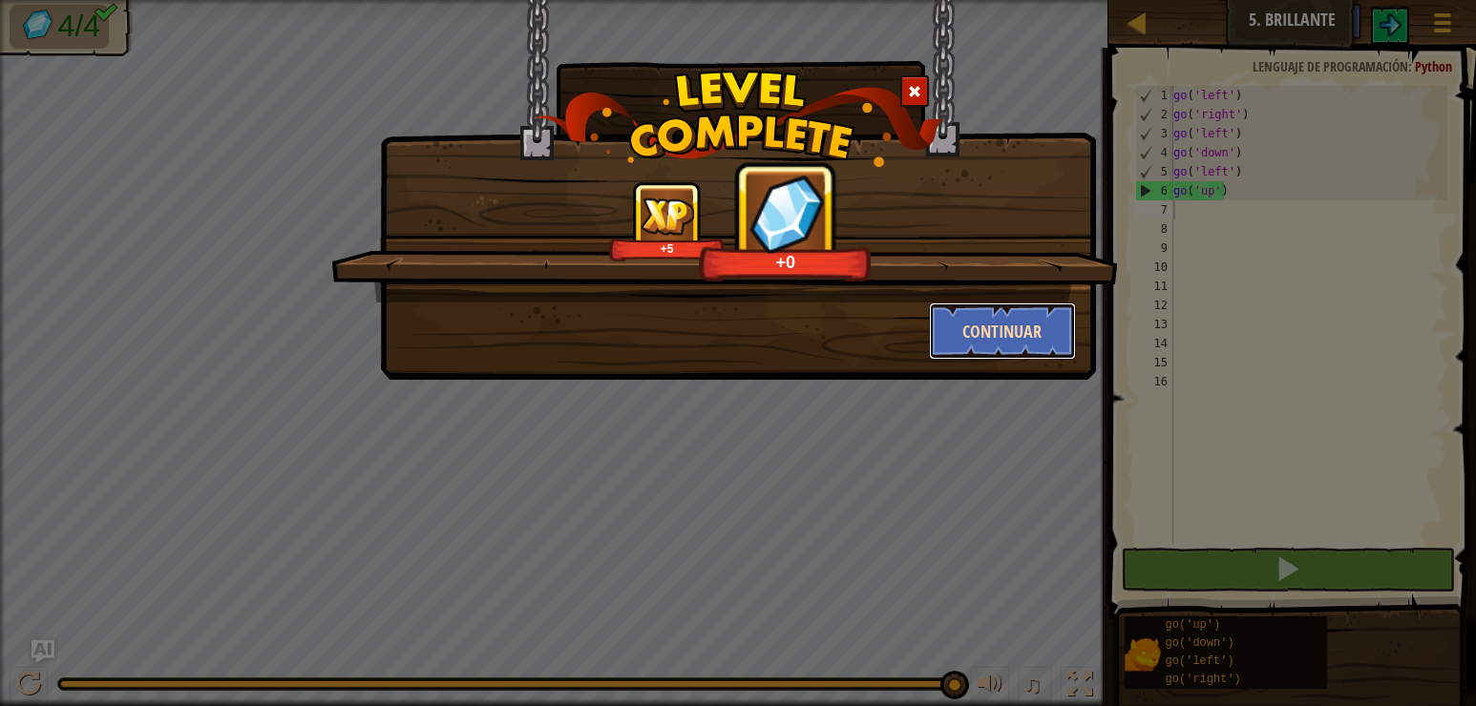
click at [996, 341] on button "Continuar" at bounding box center [1003, 331] width 148 height 57
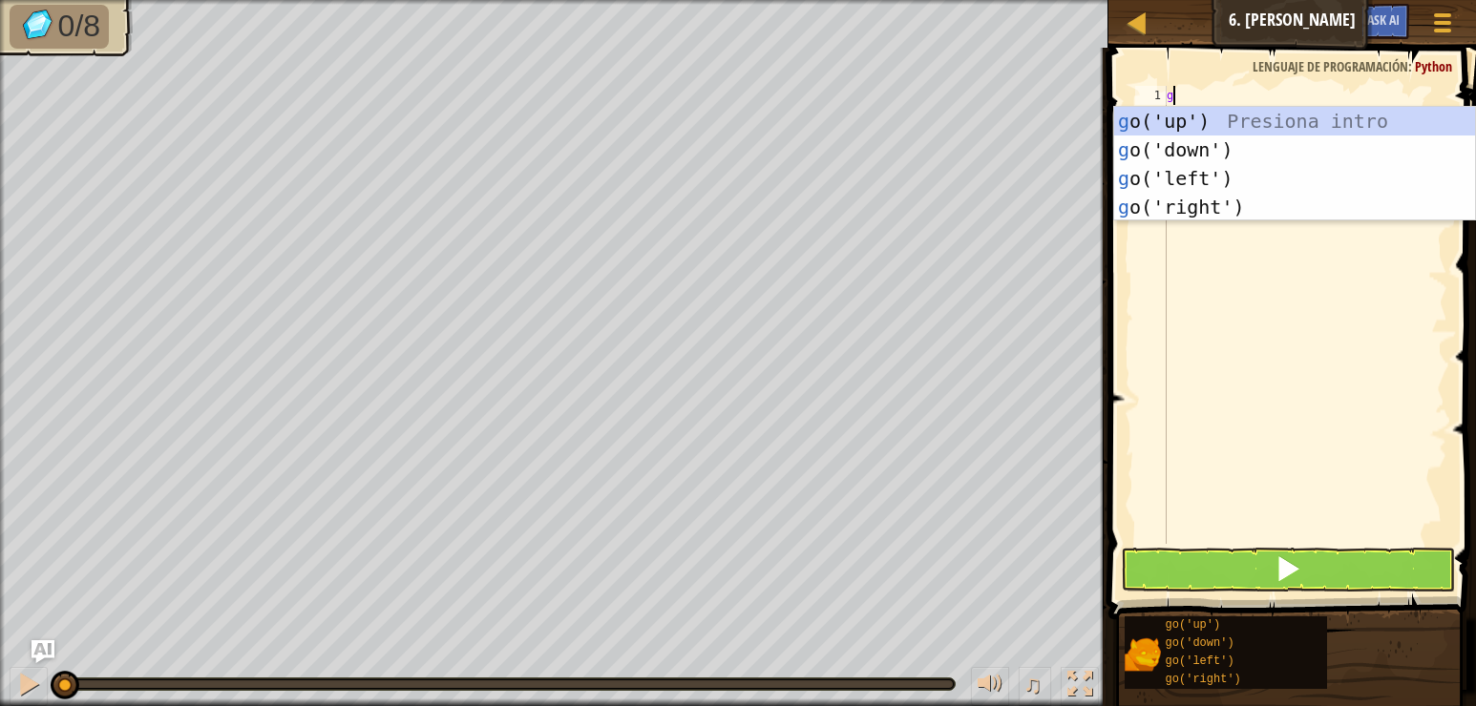
scroll to position [9, 0]
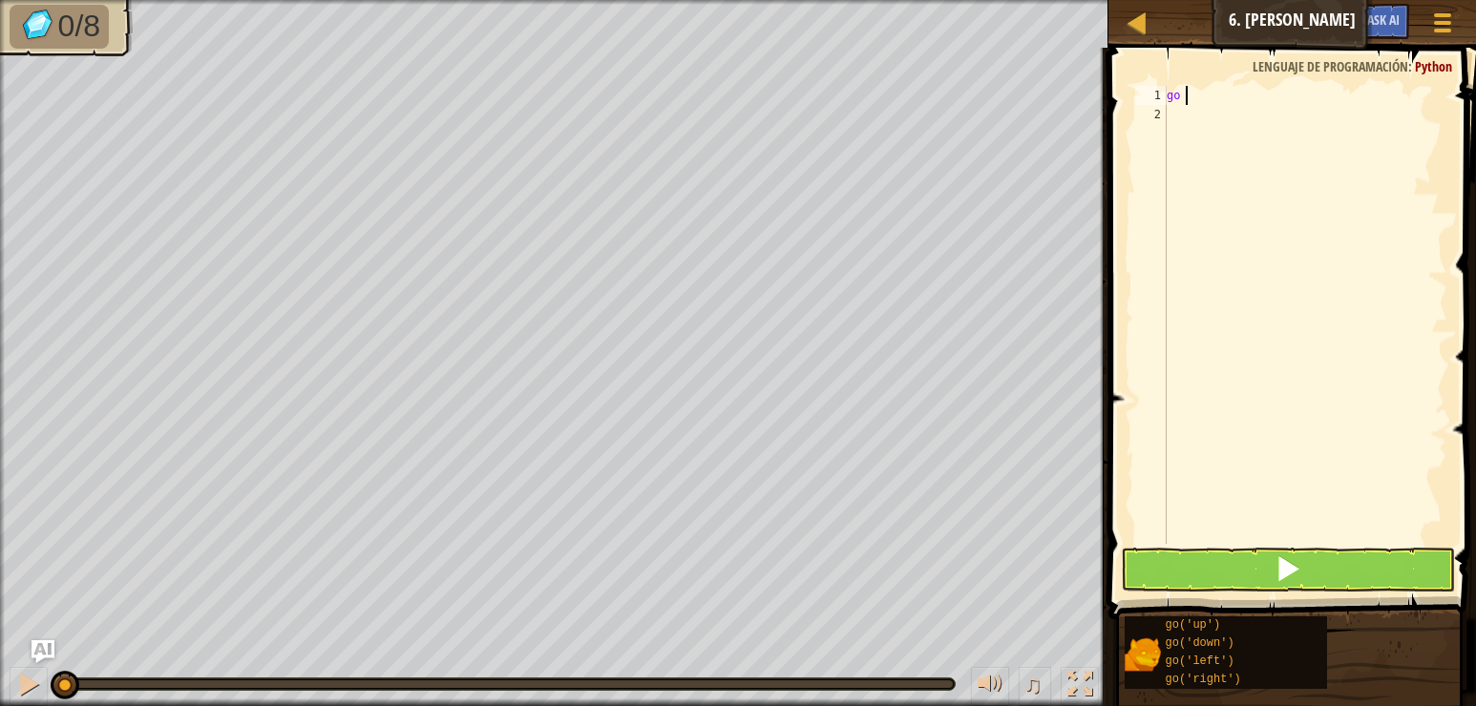
type textarea "go l"
click at [1231, 118] on div "go(' l eft') Presiona intro" at bounding box center [1294, 150] width 361 height 86
click at [1205, 559] on button at bounding box center [1288, 570] width 334 height 44
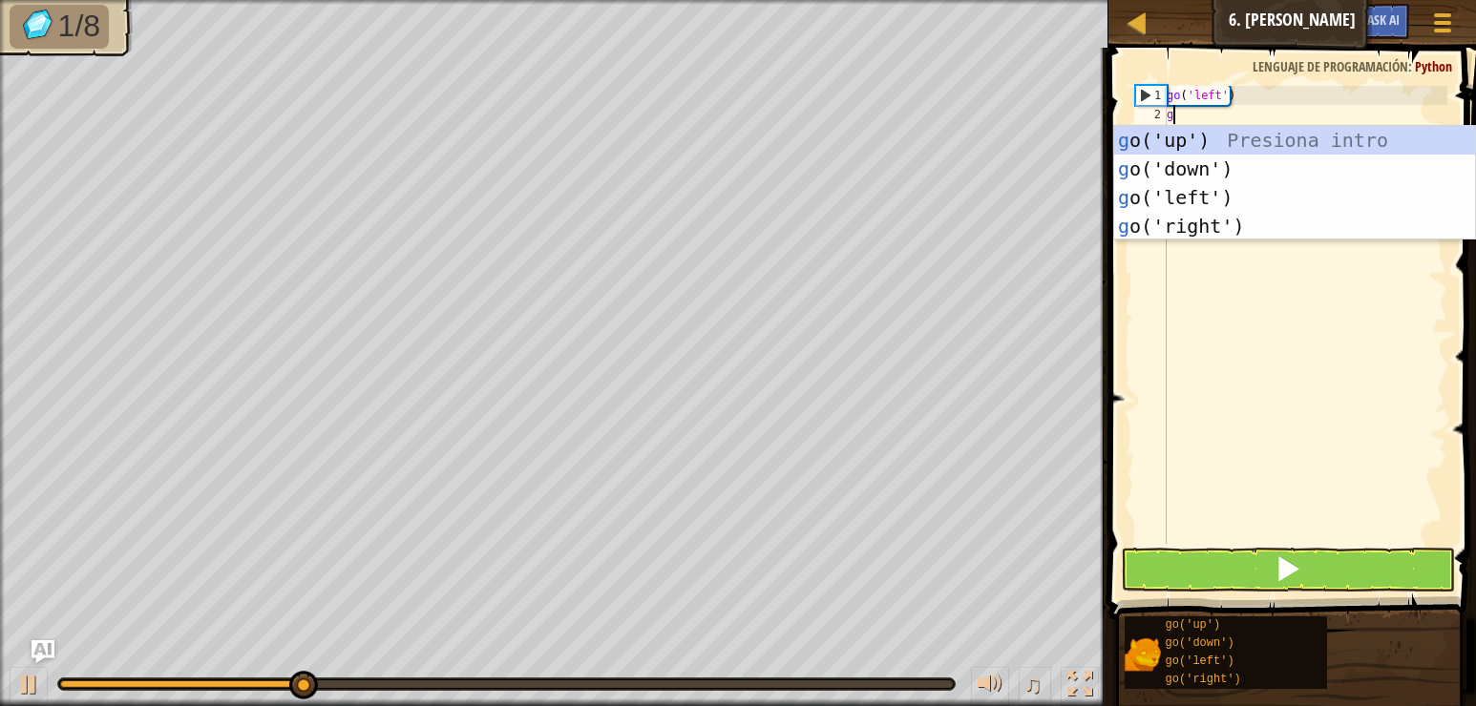
type textarea "go"
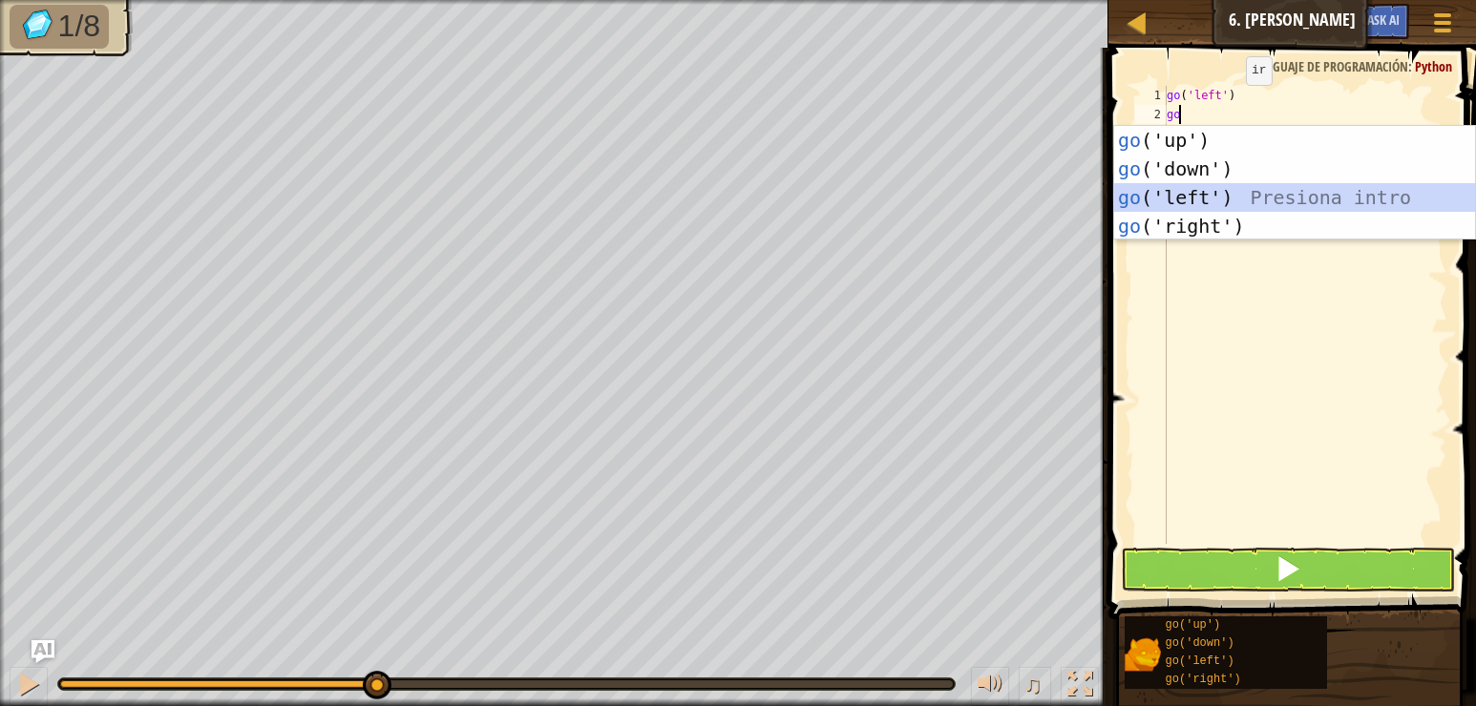
click at [1170, 187] on div "go ('up') Presiona intro go ('down') Presiona intro go ('left') Presiona intro …" at bounding box center [1294, 212] width 361 height 172
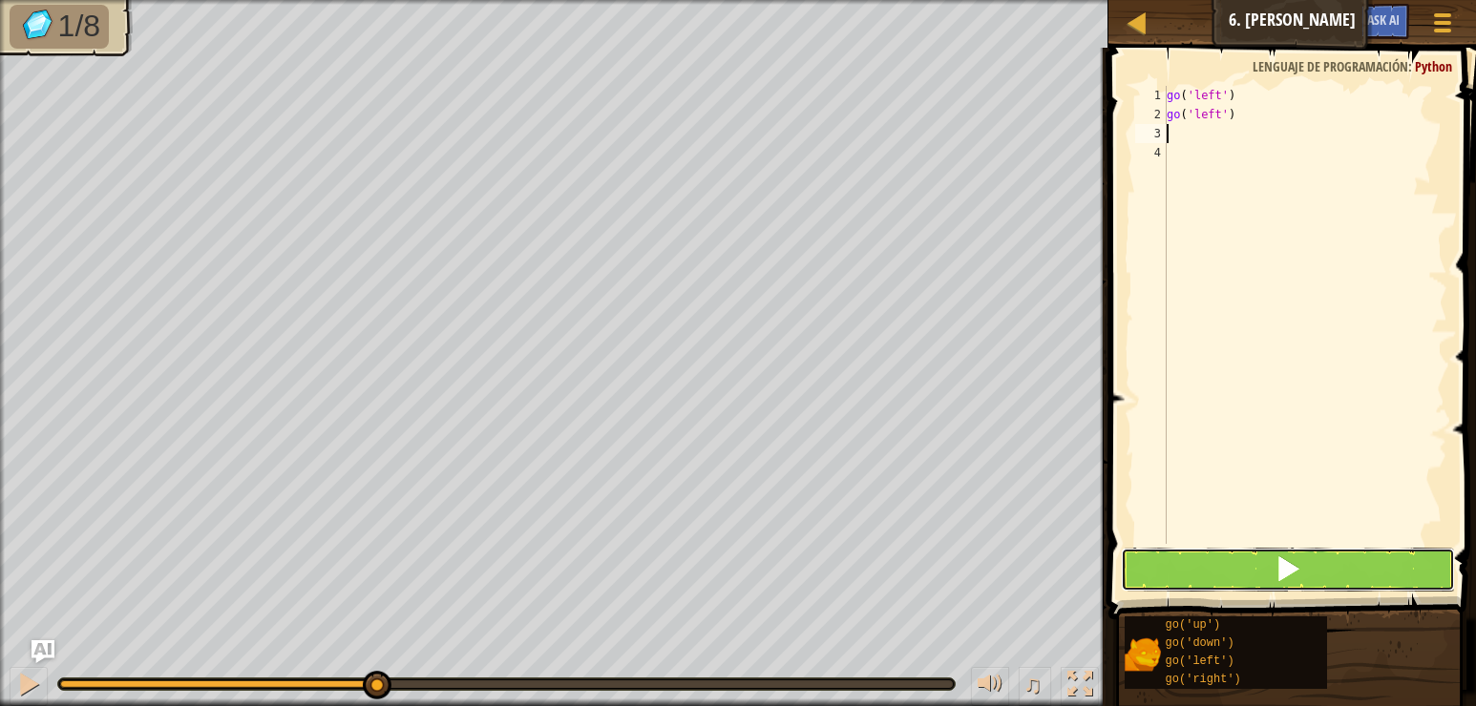
click at [1221, 575] on button at bounding box center [1288, 570] width 334 height 44
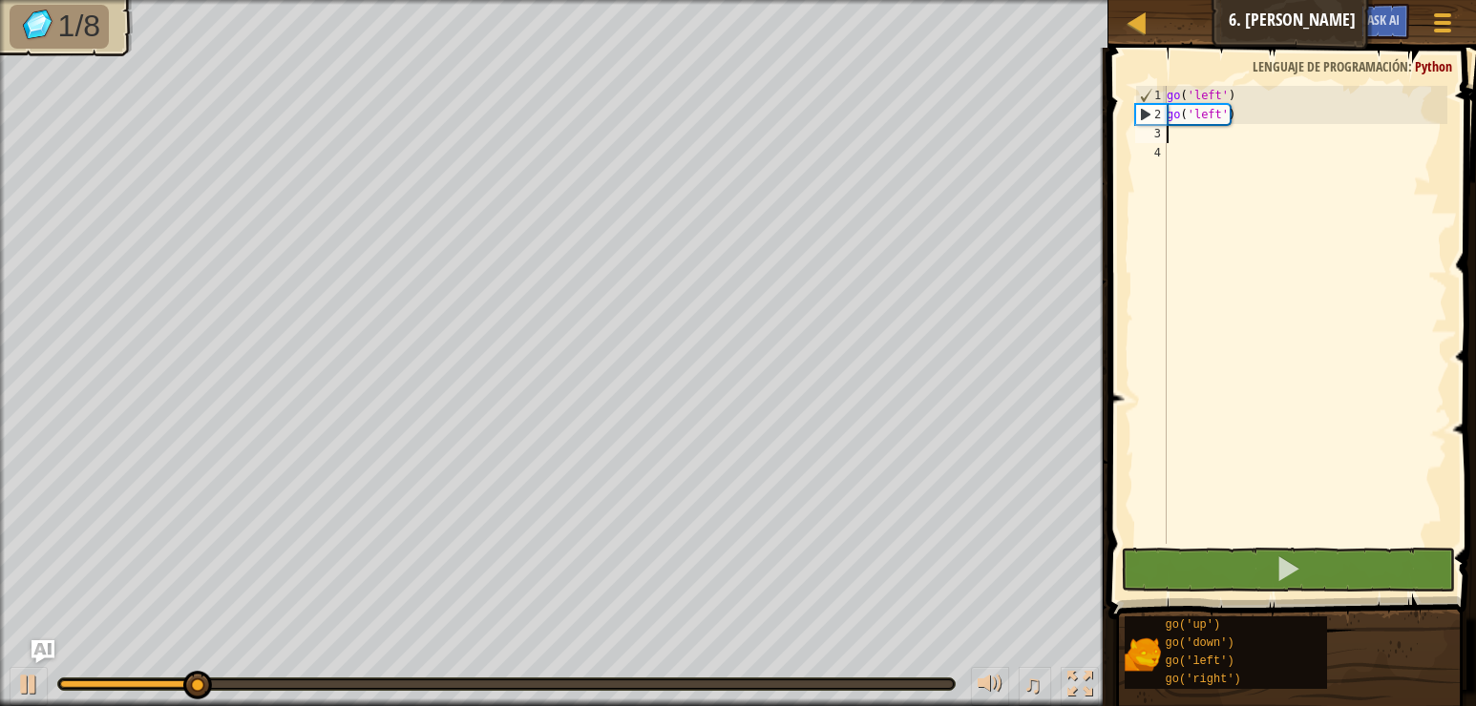
click at [1234, 123] on div "go ( 'left' ) go ( 'left' )" at bounding box center [1305, 334] width 284 height 496
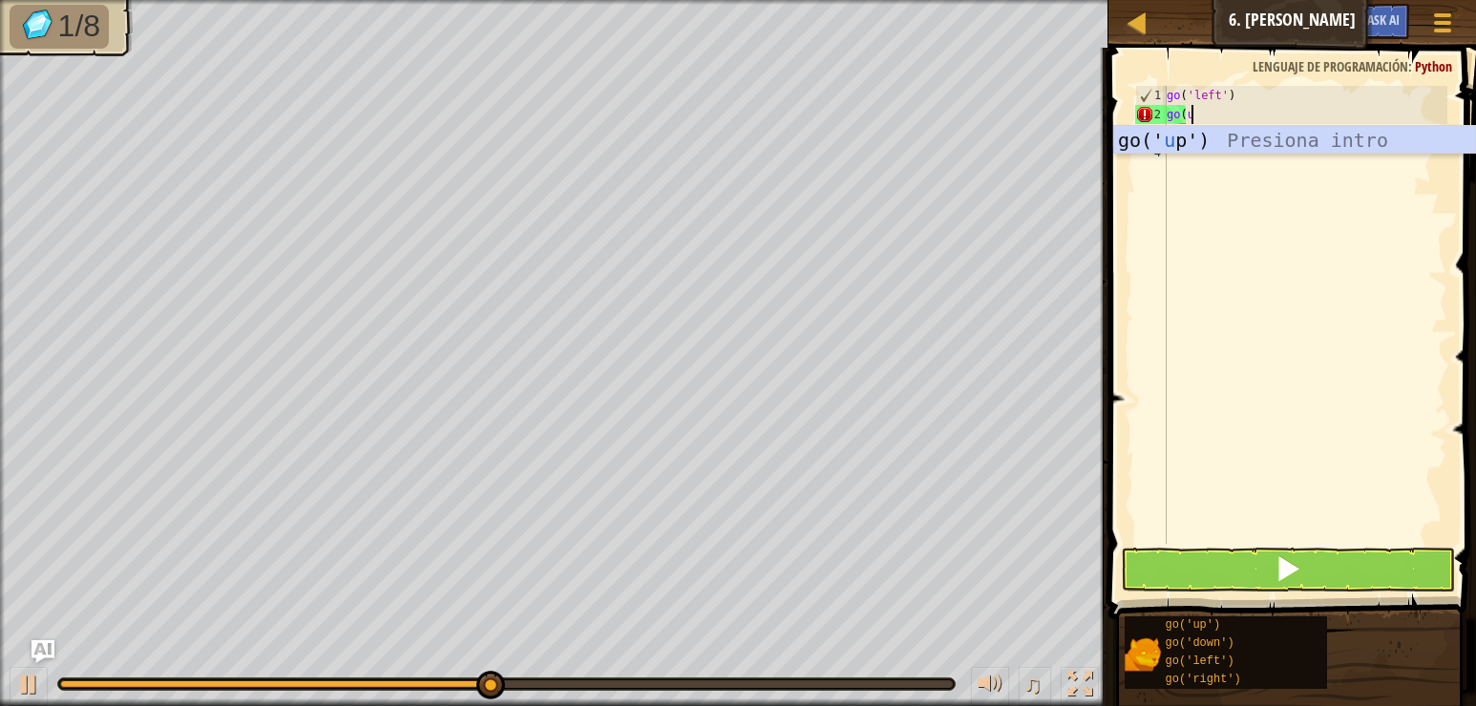
scroll to position [9, 1]
type textarea "go(up"
click at [1238, 149] on div "go(' up ') Presiona intro" at bounding box center [1294, 169] width 361 height 86
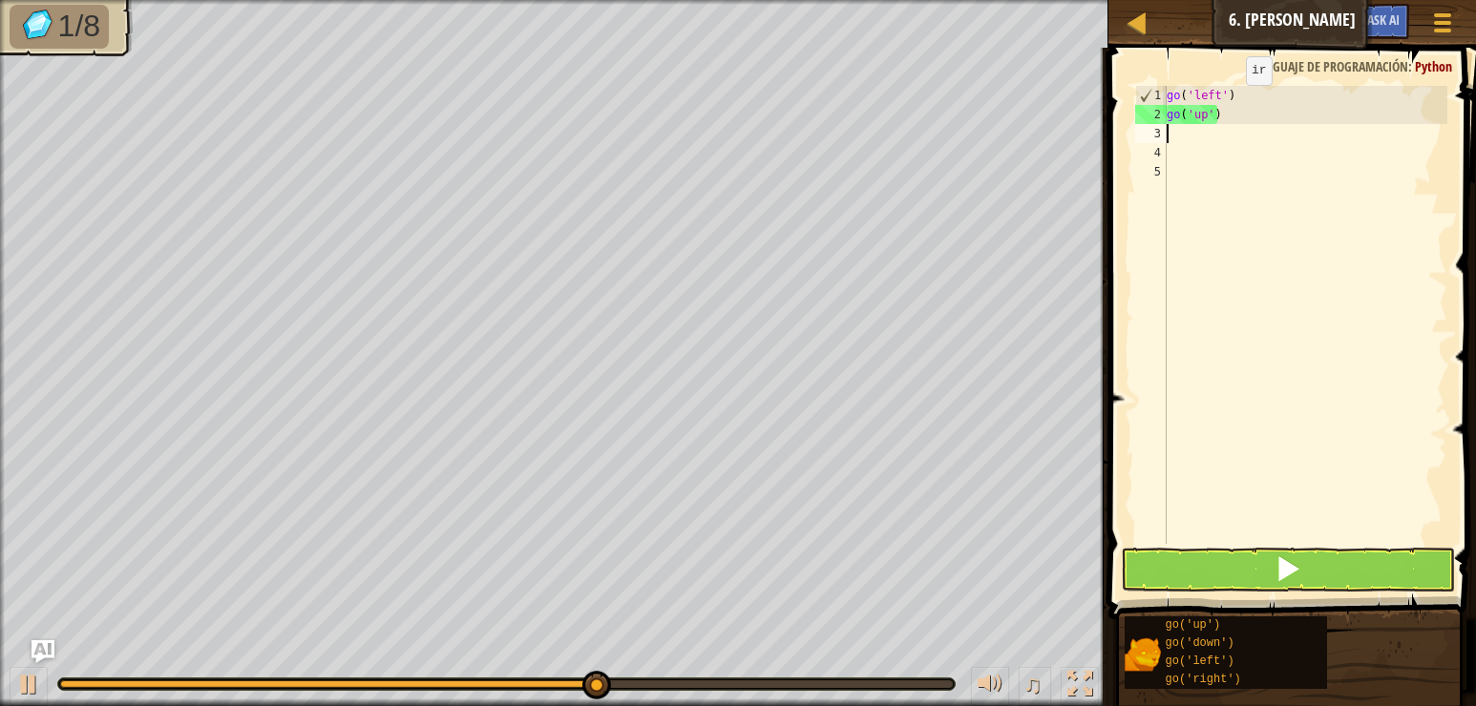
scroll to position [9, 0]
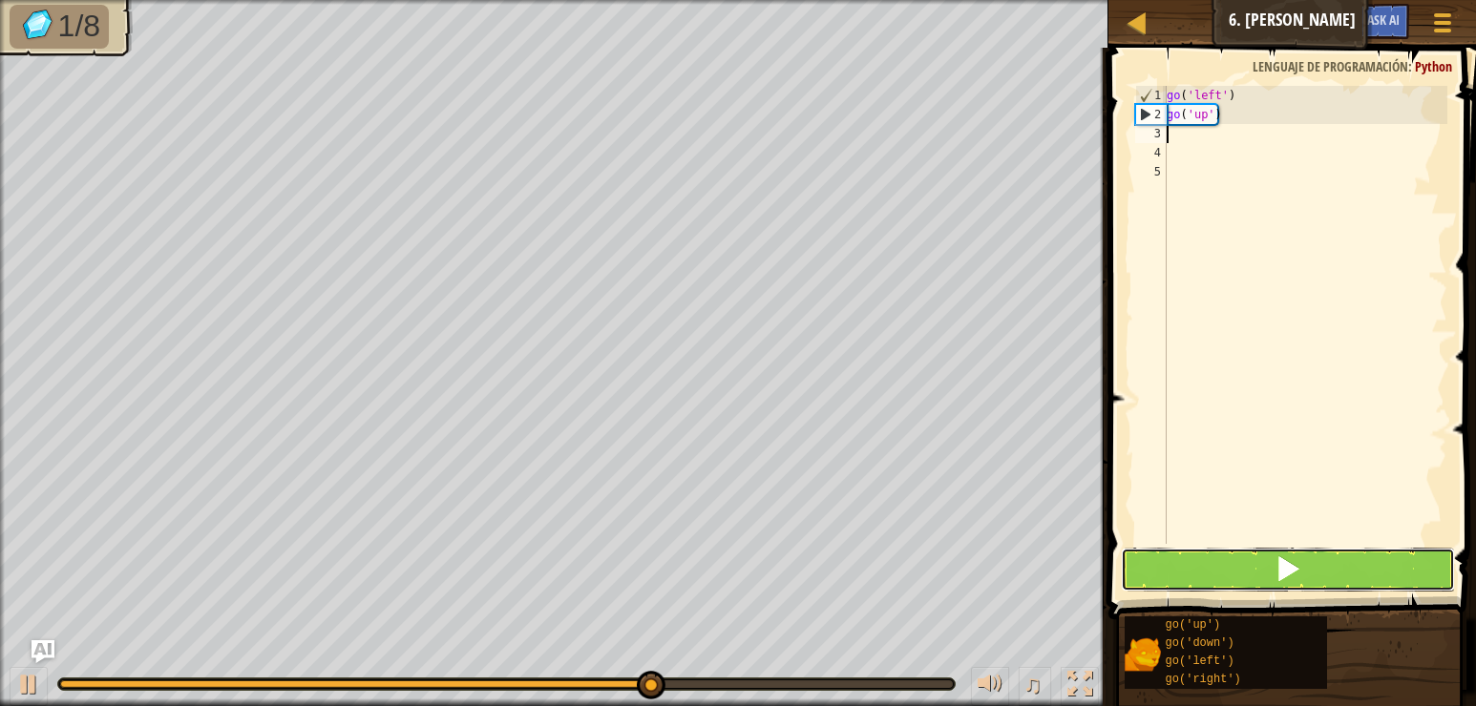
click at [1247, 581] on button at bounding box center [1288, 570] width 334 height 44
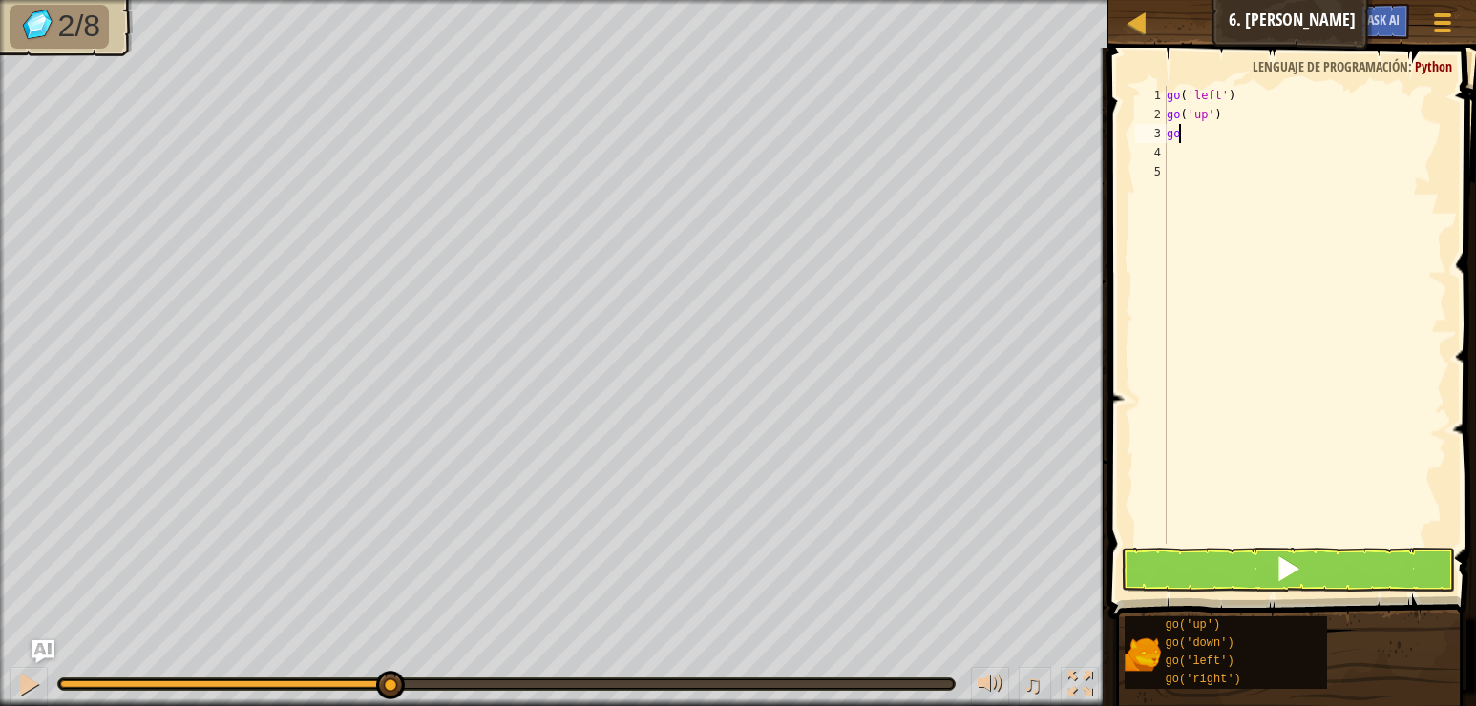
type textarea "gor"
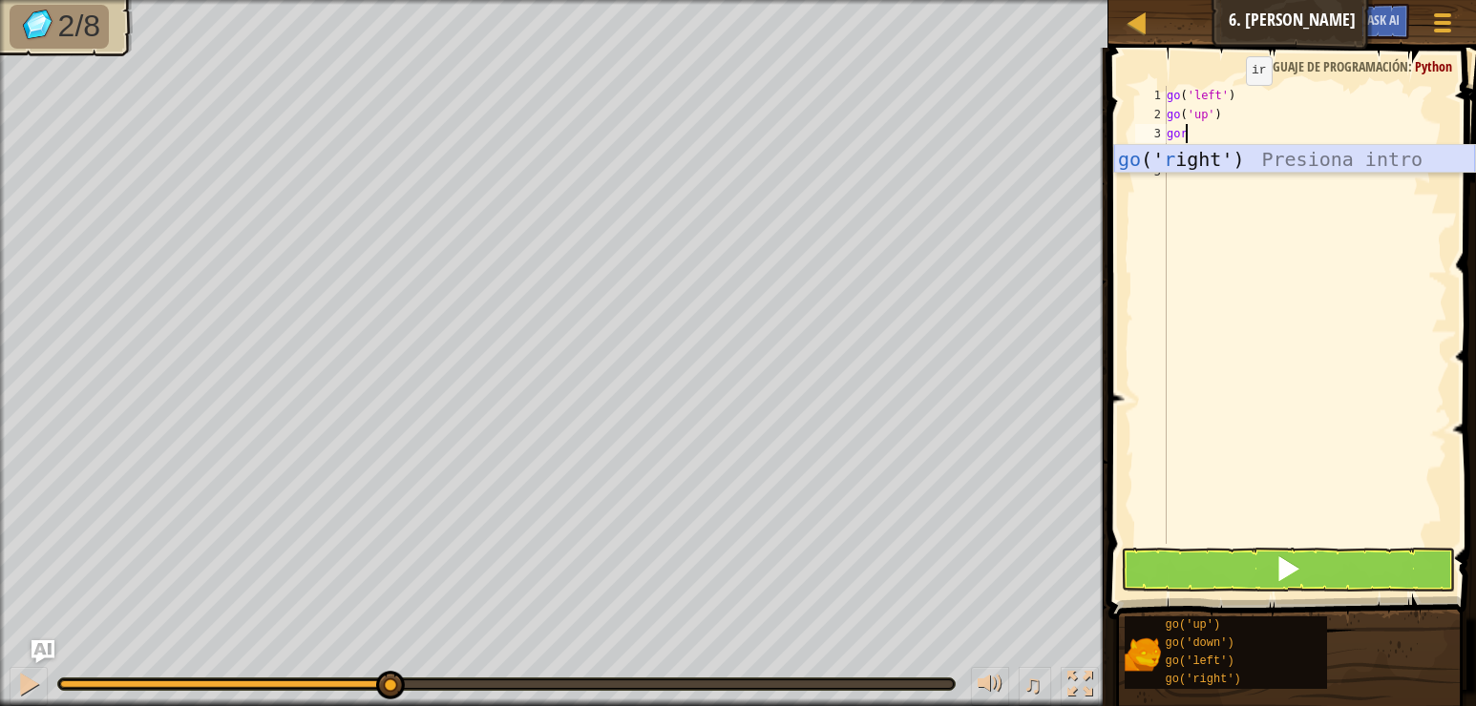
click at [1268, 156] on div "go (' r ight') Presiona intro" at bounding box center [1294, 188] width 361 height 86
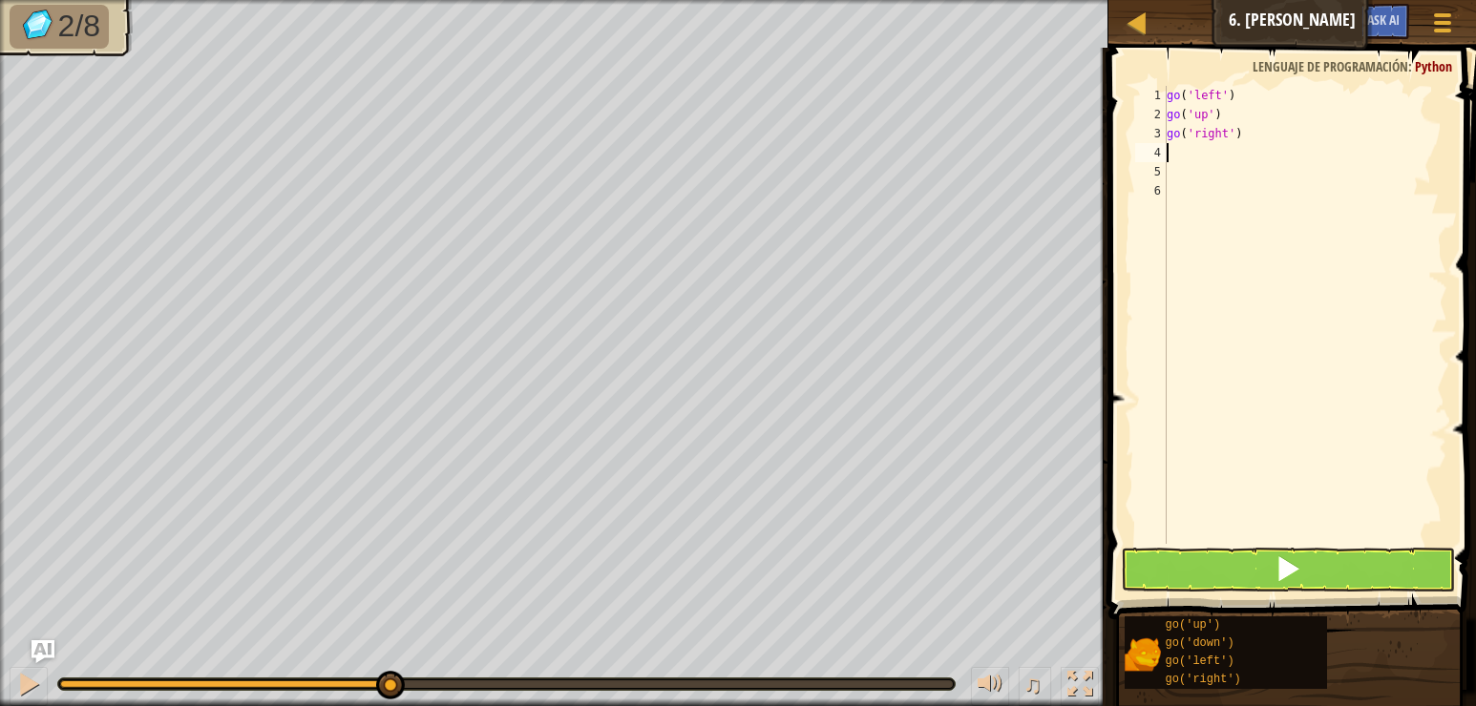
type textarea "g"
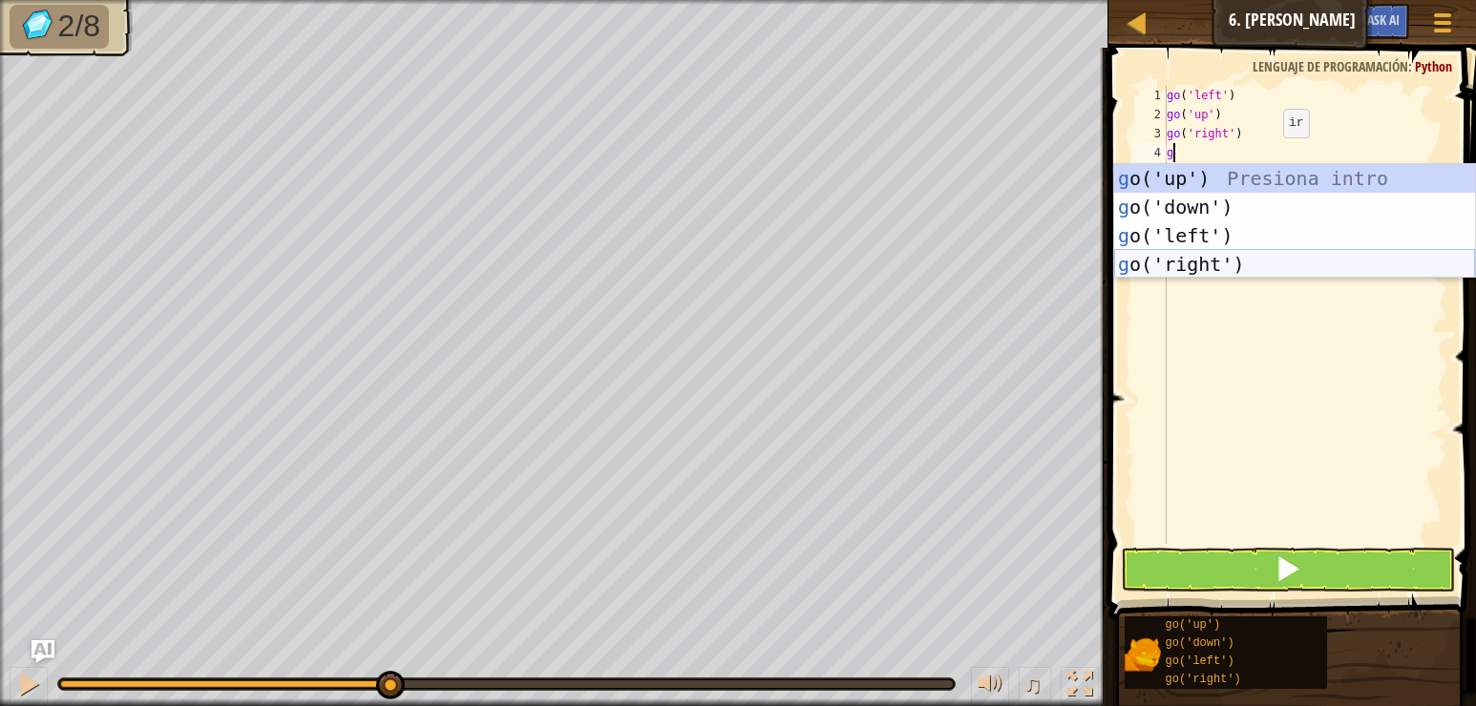
click at [1269, 253] on div "g o('up') Presiona intro g o('down') Presiona intro g o('left') Presiona intro …" at bounding box center [1294, 250] width 361 height 172
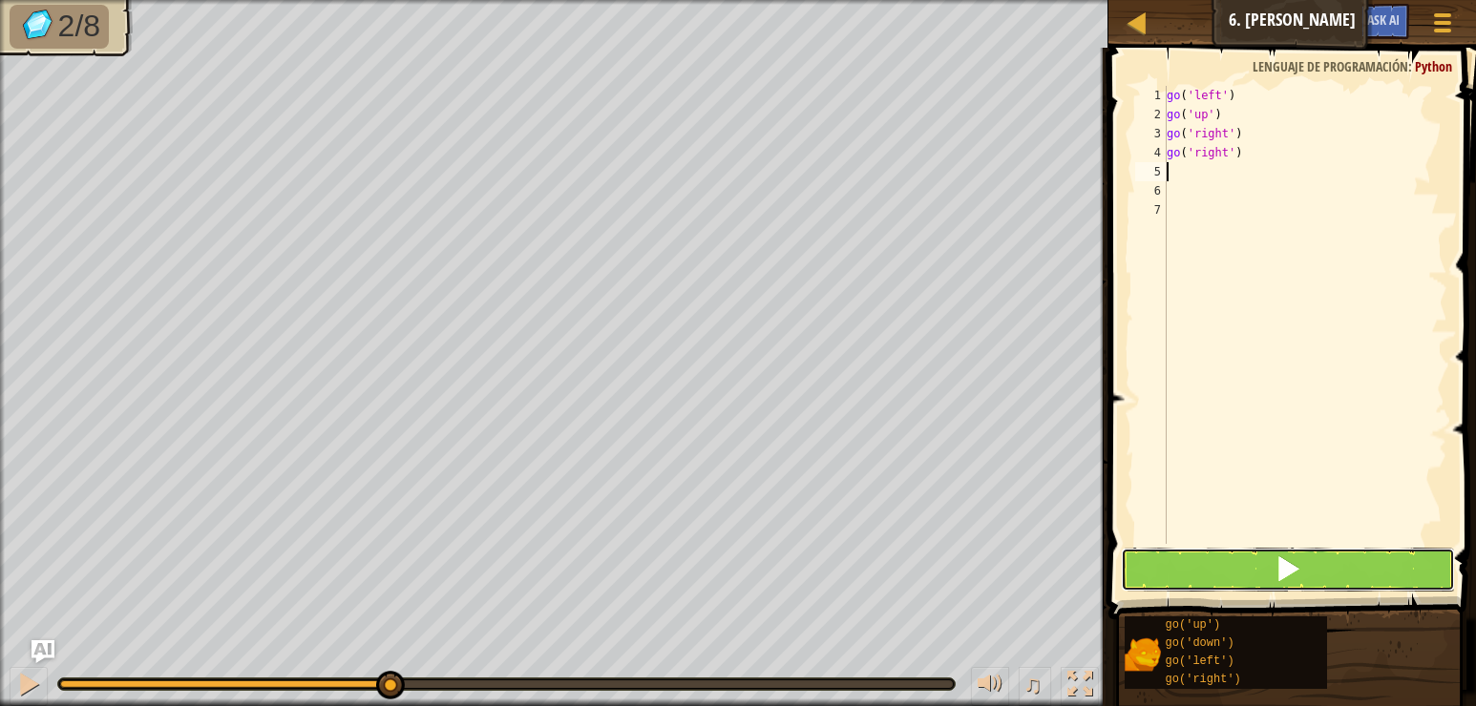
click at [1293, 566] on span at bounding box center [1287, 569] width 27 height 27
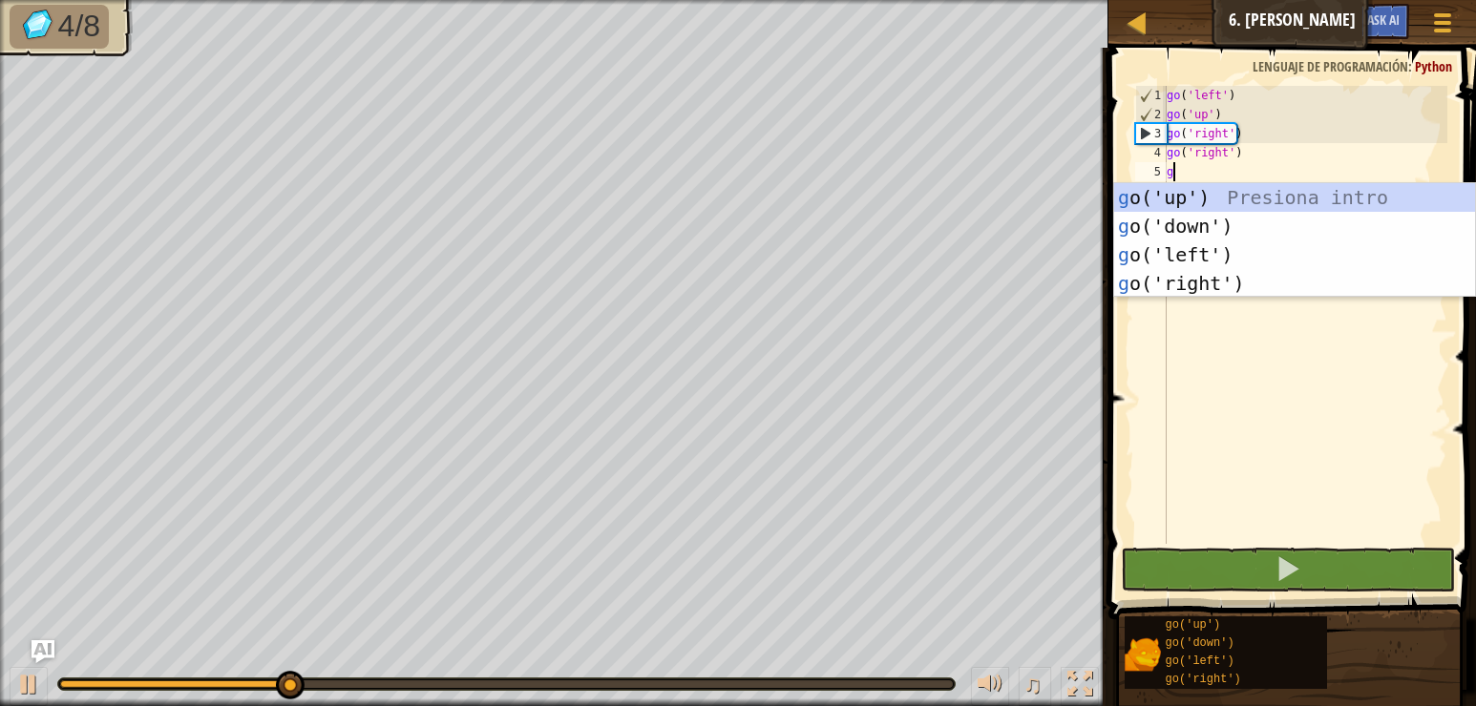
type textarea "go"
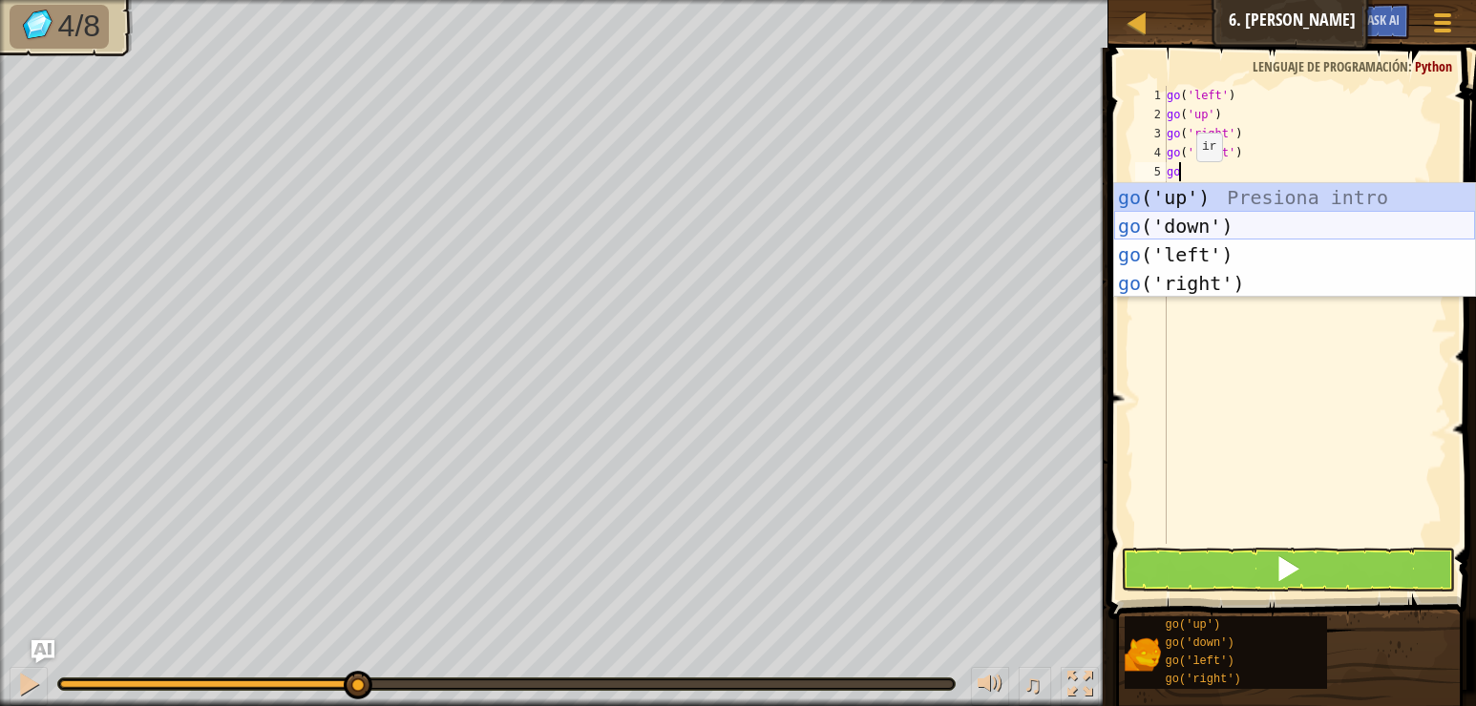
click at [1169, 219] on div "go ('up') Presiona intro go ('down') Presiona intro go ('left') Presiona intro …" at bounding box center [1294, 269] width 361 height 172
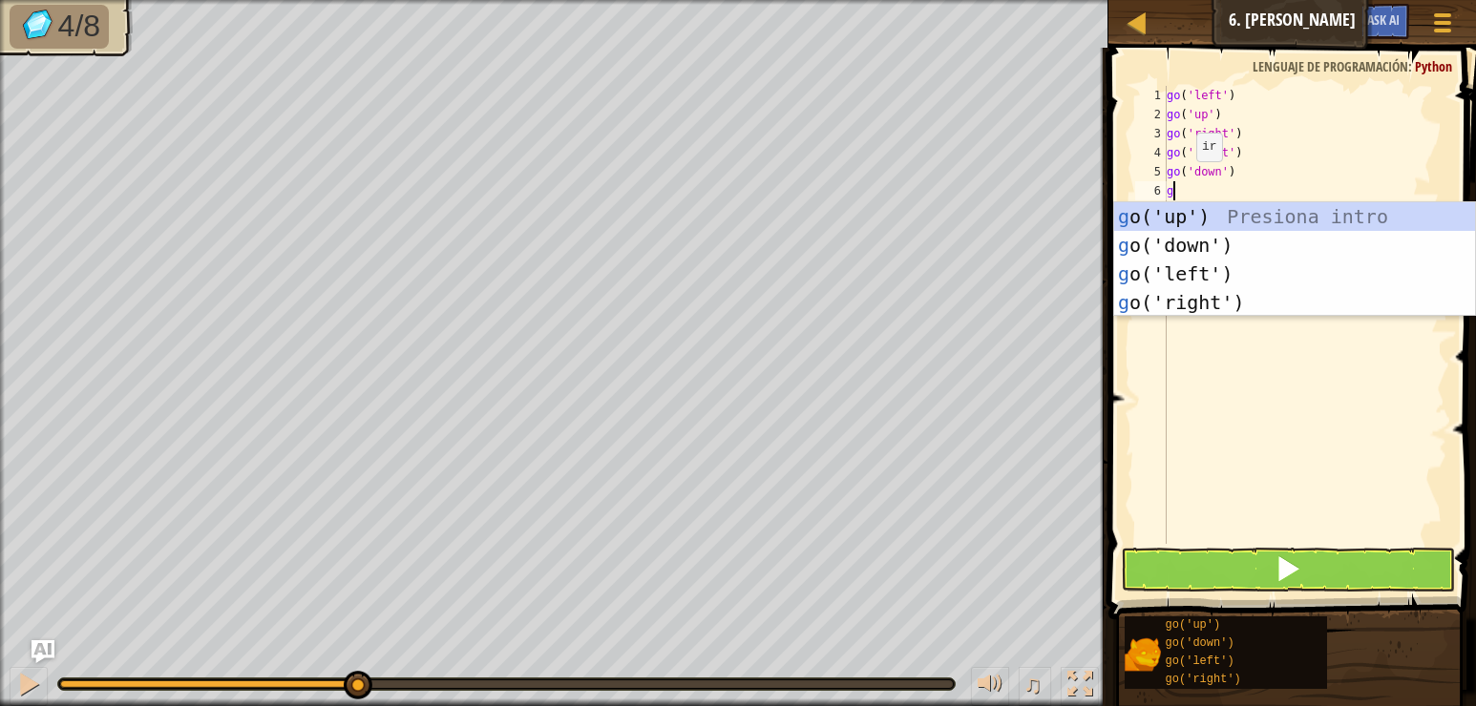
type textarea "go"
click at [1174, 242] on div "go ('up') Presiona intro go ('down') Presiona intro go ('left') Presiona intro …" at bounding box center [1294, 288] width 361 height 172
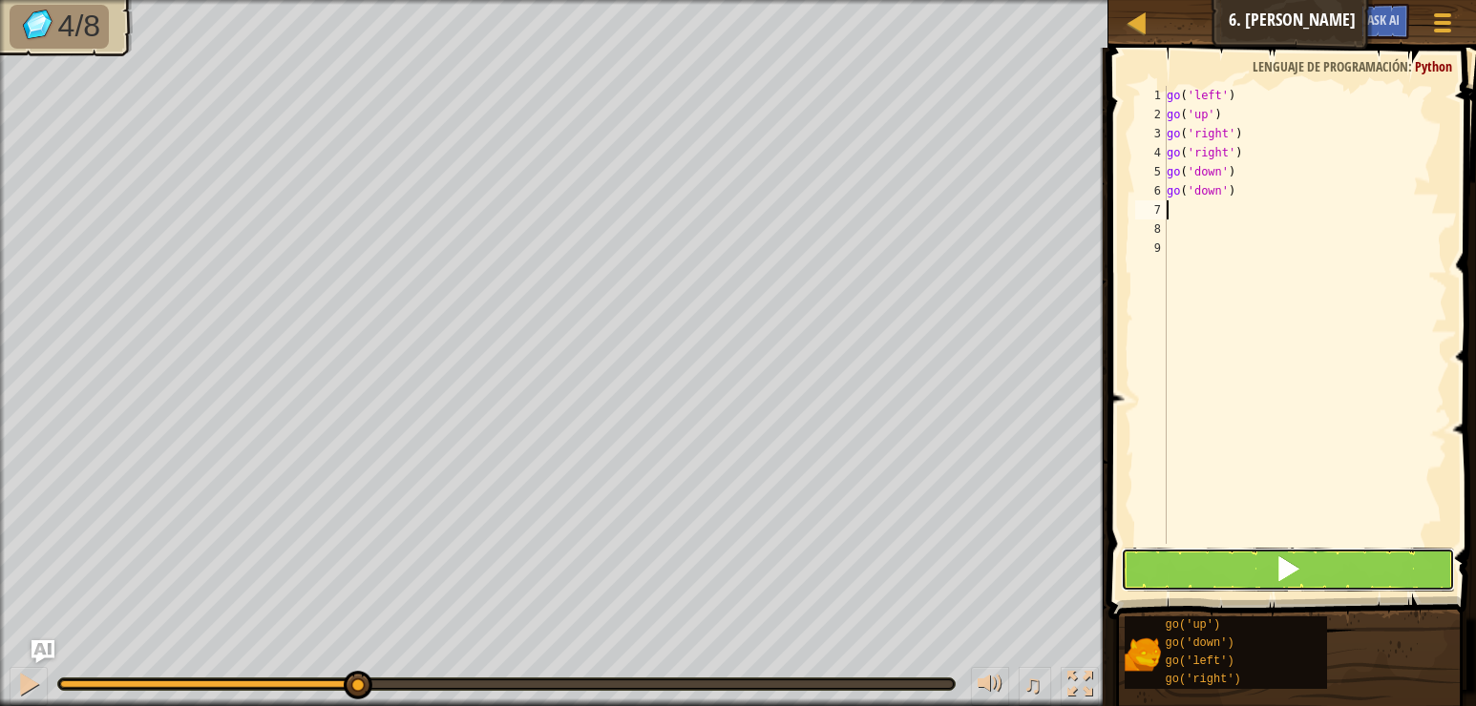
click at [1234, 567] on button at bounding box center [1288, 570] width 334 height 44
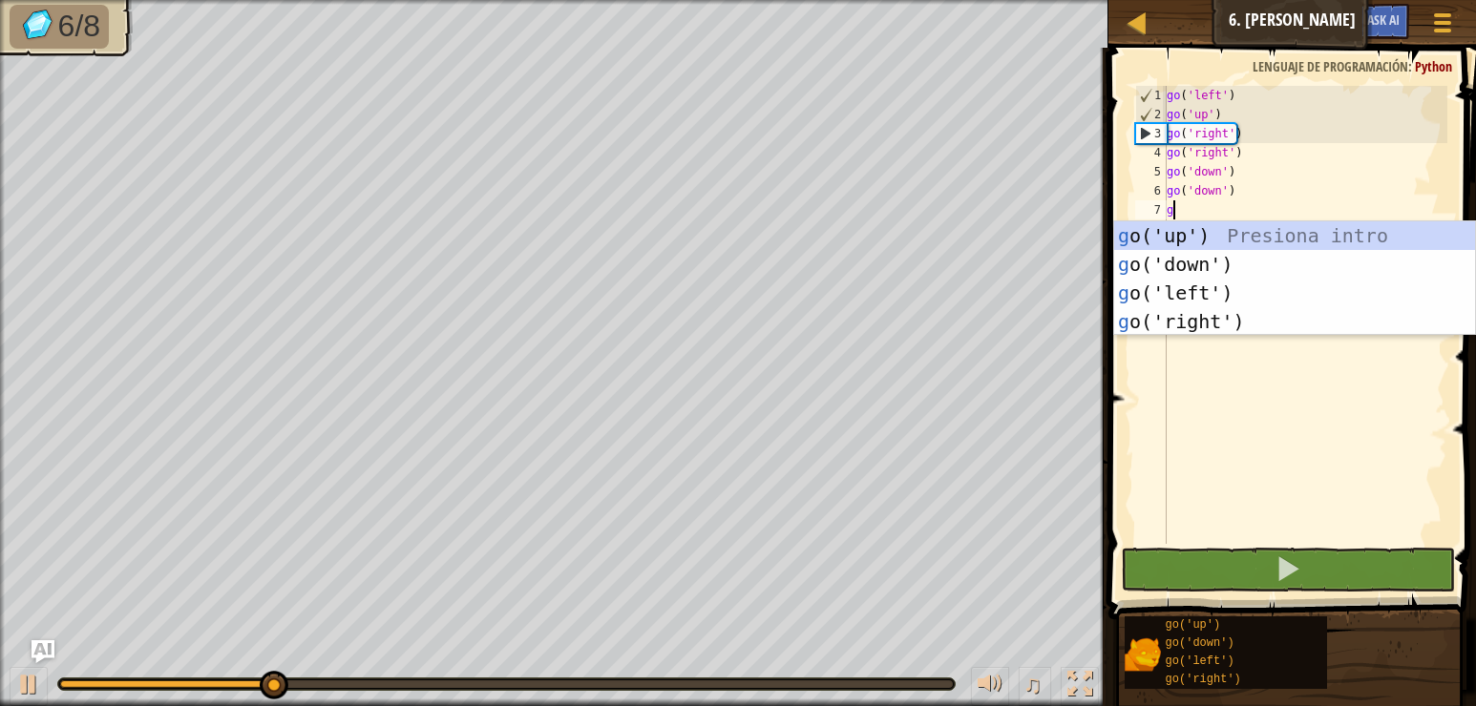
type textarea "go"
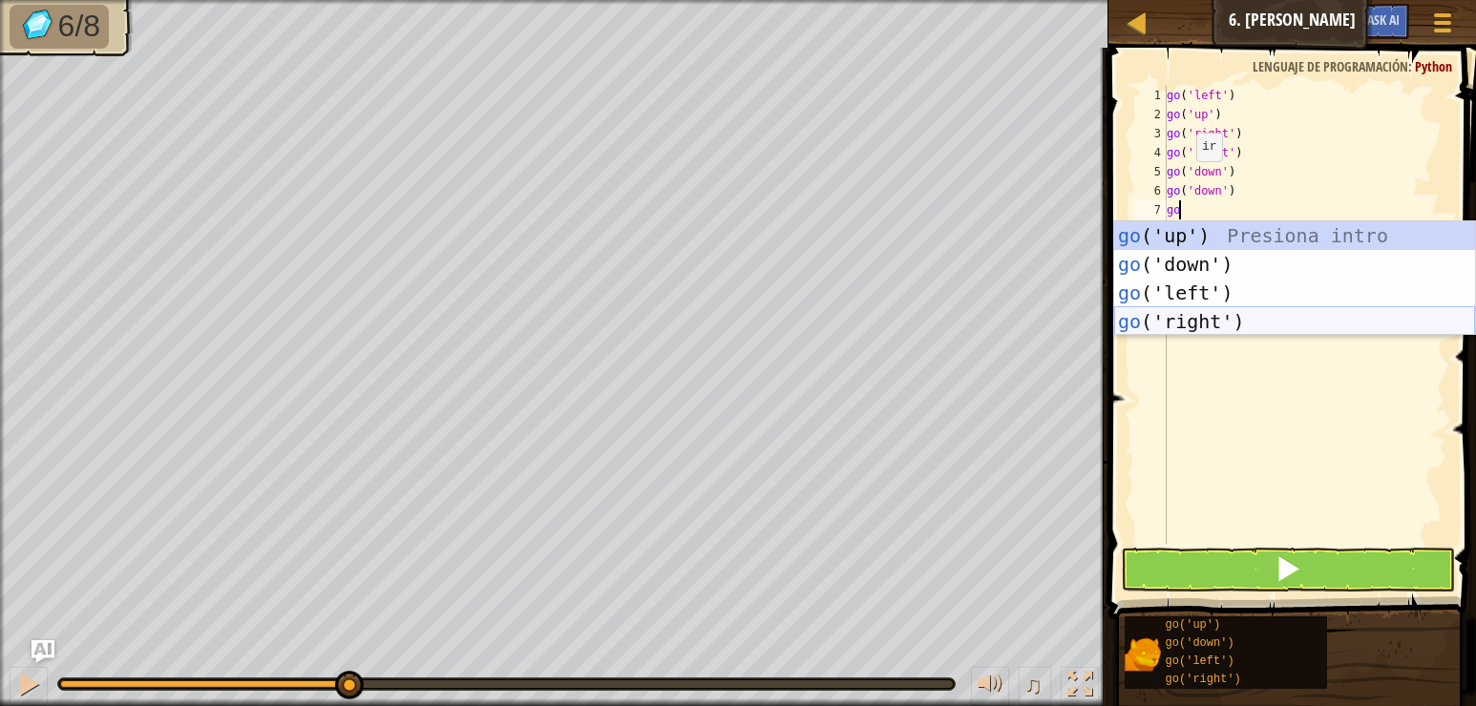
click at [1241, 310] on div "go ('up') Presiona intro go ('down') Presiona intro go ('left') Presiona intro …" at bounding box center [1294, 307] width 361 height 172
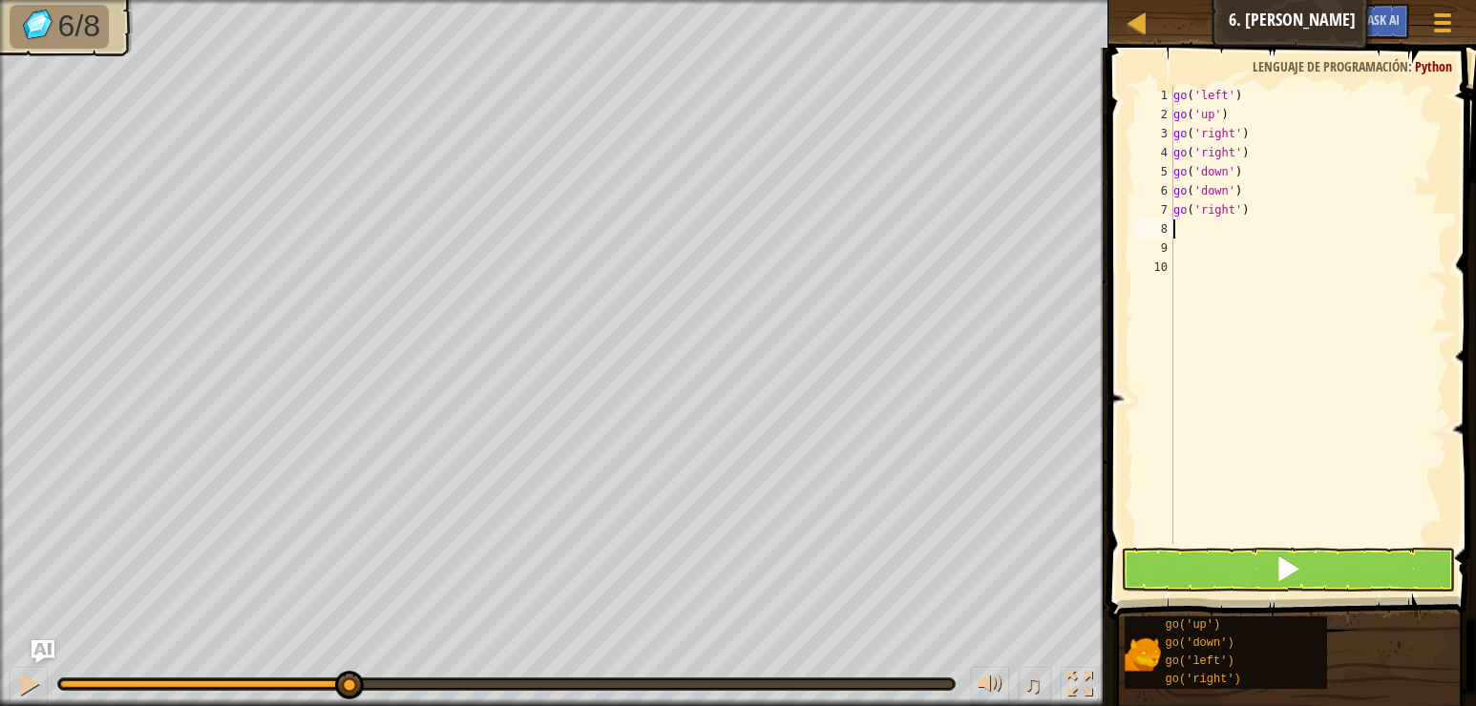
type textarea "g"
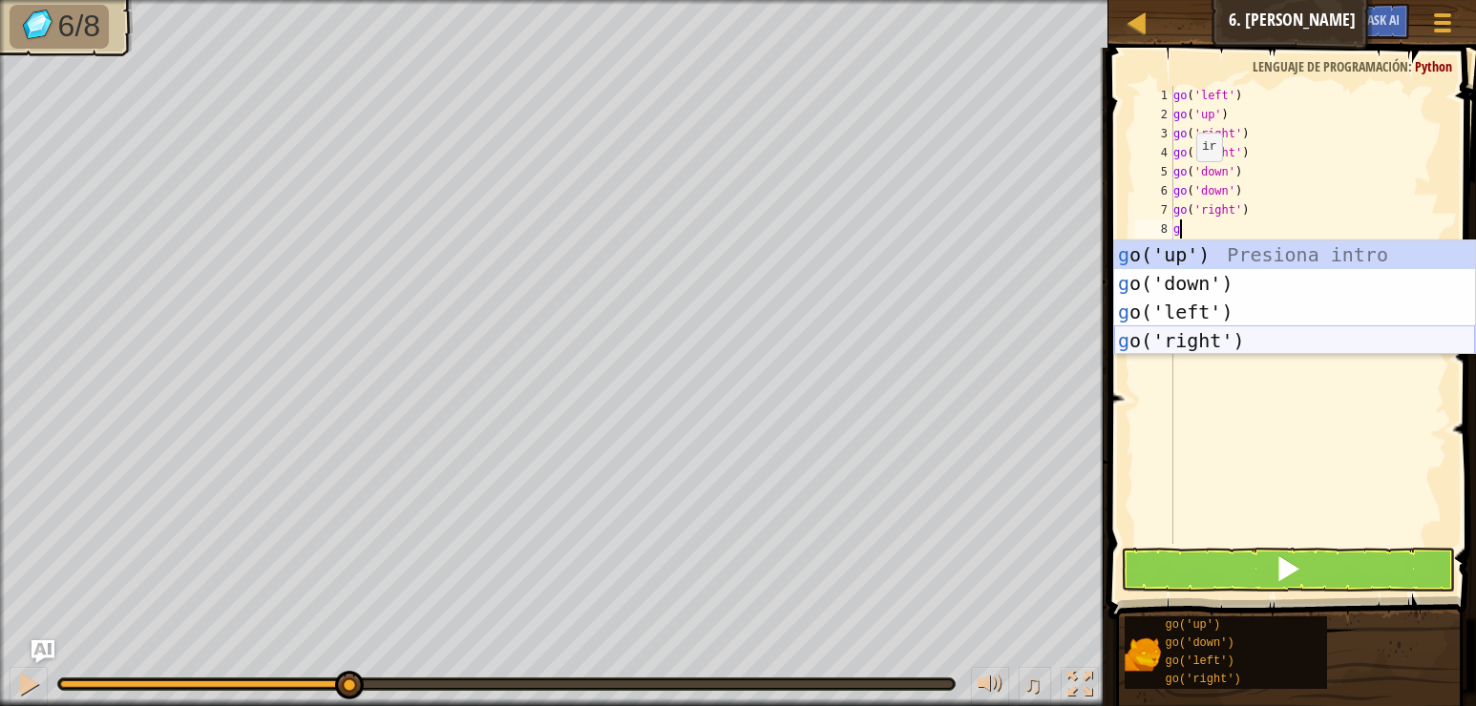
drag, startPoint x: 1217, startPoint y: 332, endPoint x: 1214, endPoint y: 410, distance: 78.3
click at [1216, 332] on div "g o('up') Presiona intro g o('down') Presiona intro g o('left') Presiona intro …" at bounding box center [1294, 327] width 361 height 172
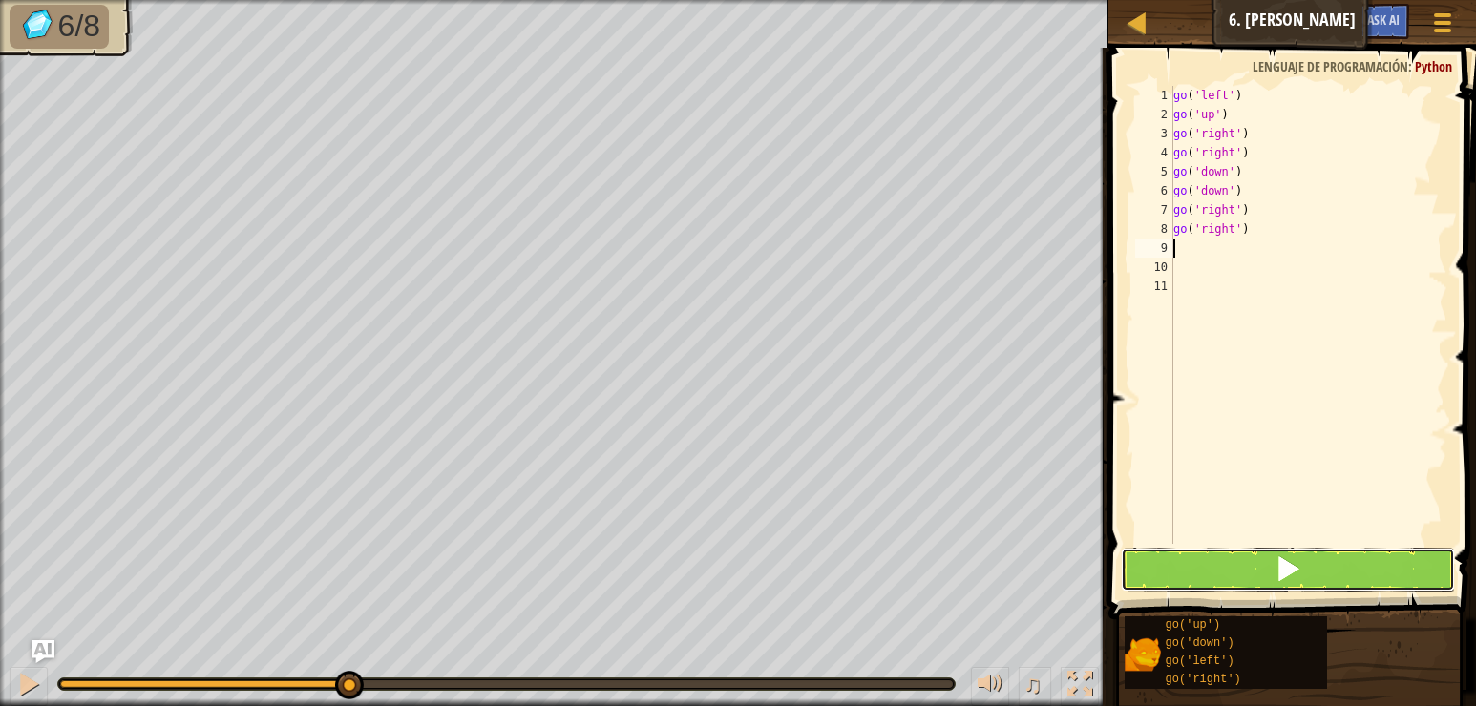
click at [1220, 561] on button at bounding box center [1288, 570] width 334 height 44
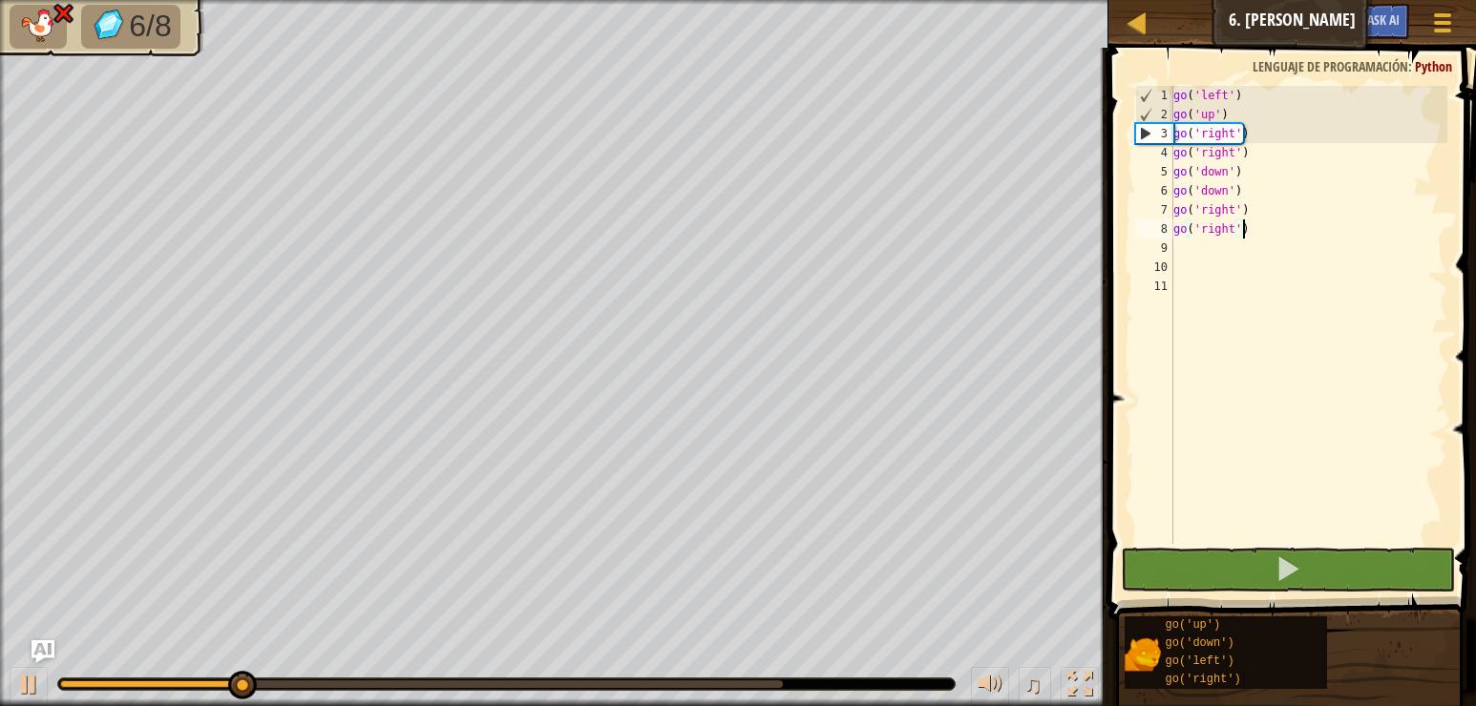
click at [1244, 228] on div "go ( 'left' ) go ( 'up' ) go ( 'right' ) go ( 'right' ) go ( 'down' ) go ( 'dow…" at bounding box center [1308, 334] width 278 height 496
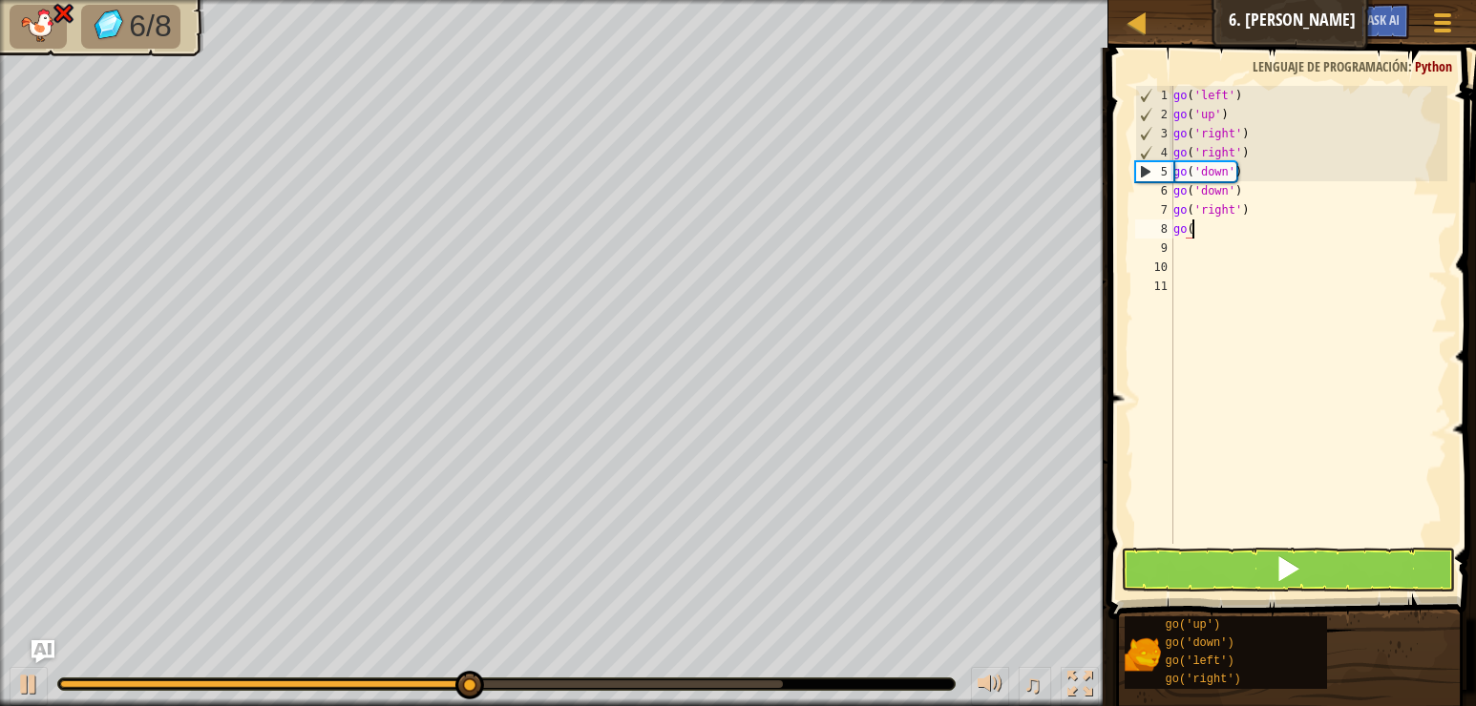
scroll to position [9, 1]
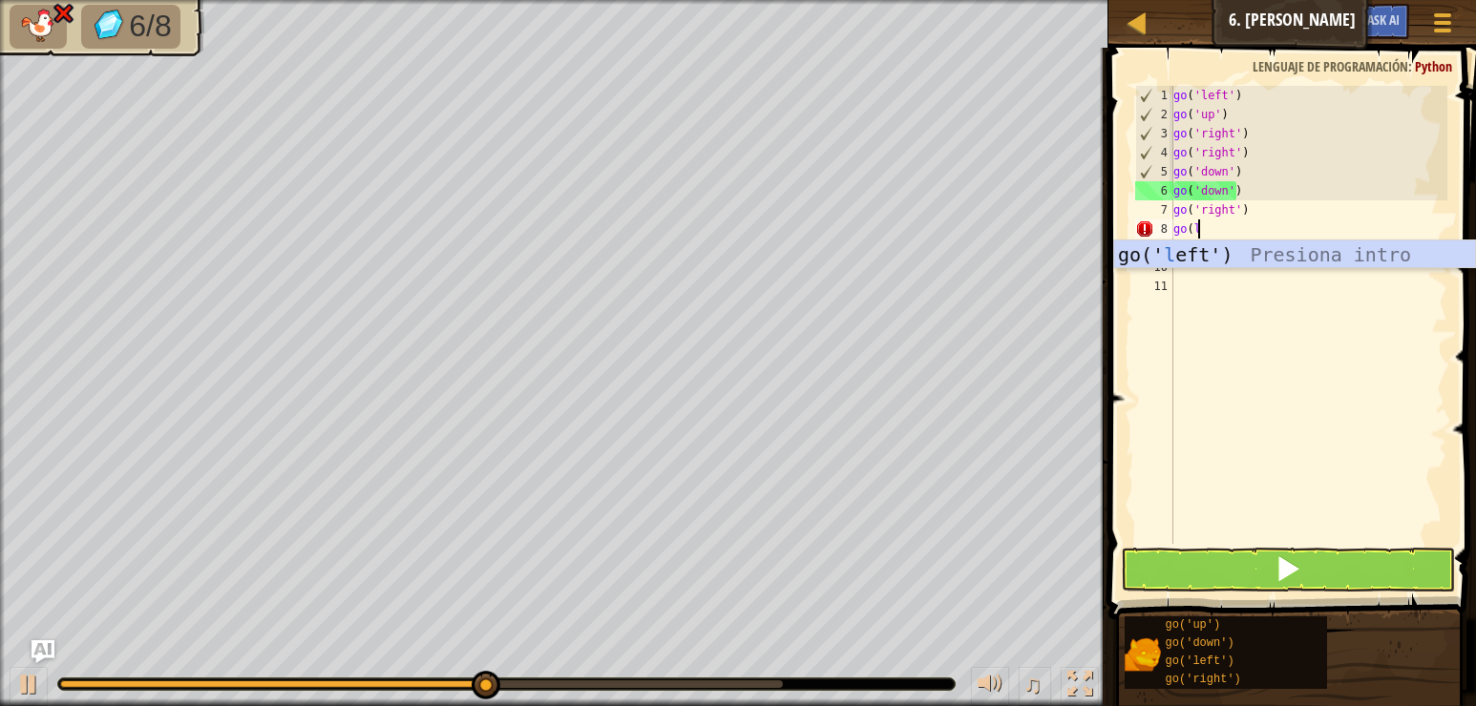
type textarea "go(le"
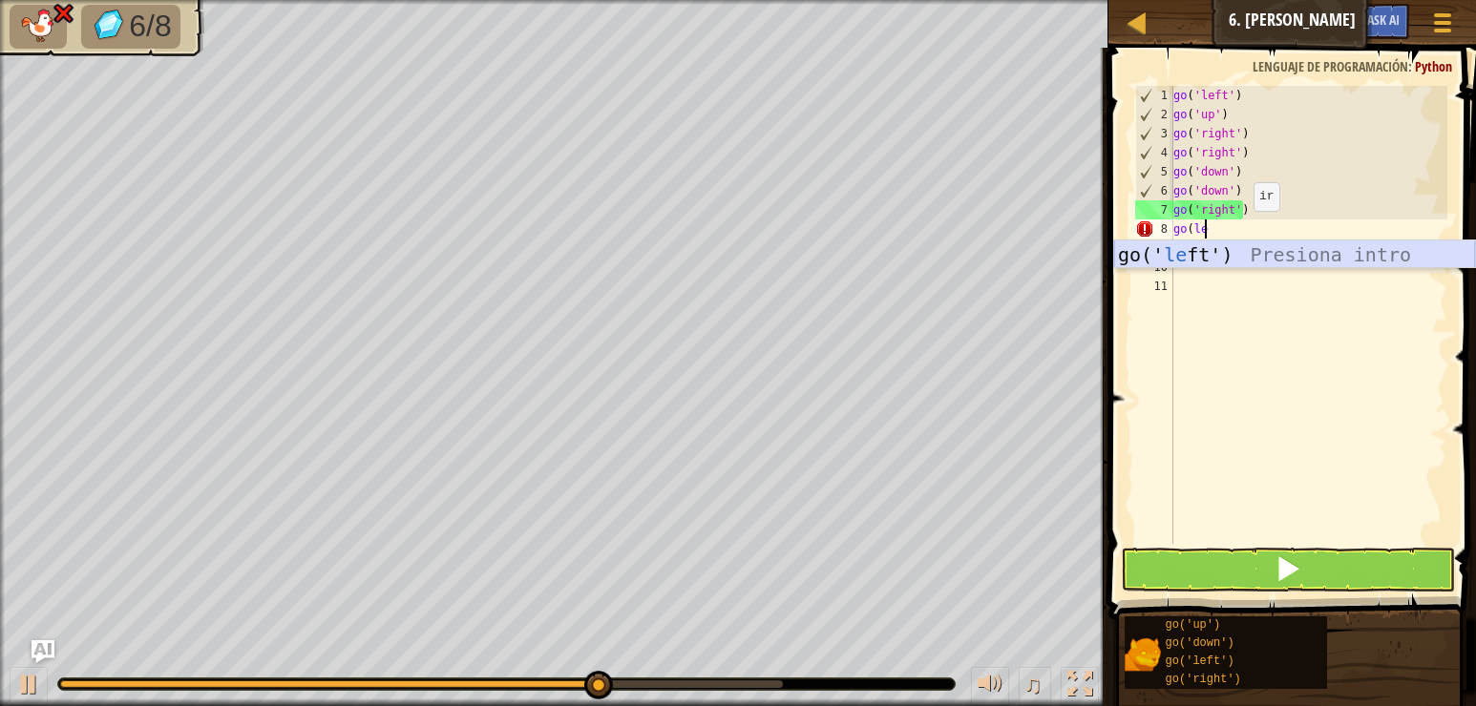
click at [1252, 262] on div "go(' le ft') Presiona intro" at bounding box center [1294, 284] width 361 height 86
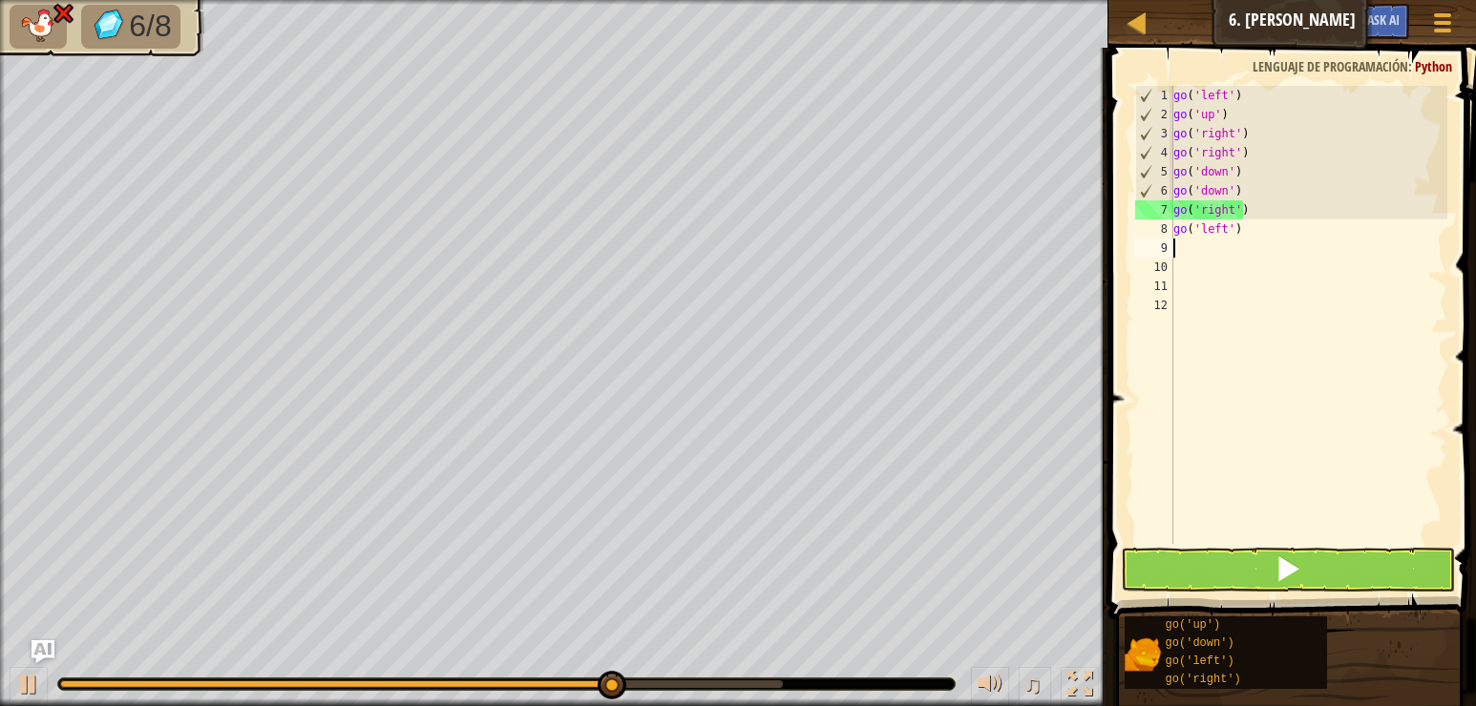
scroll to position [9, 0]
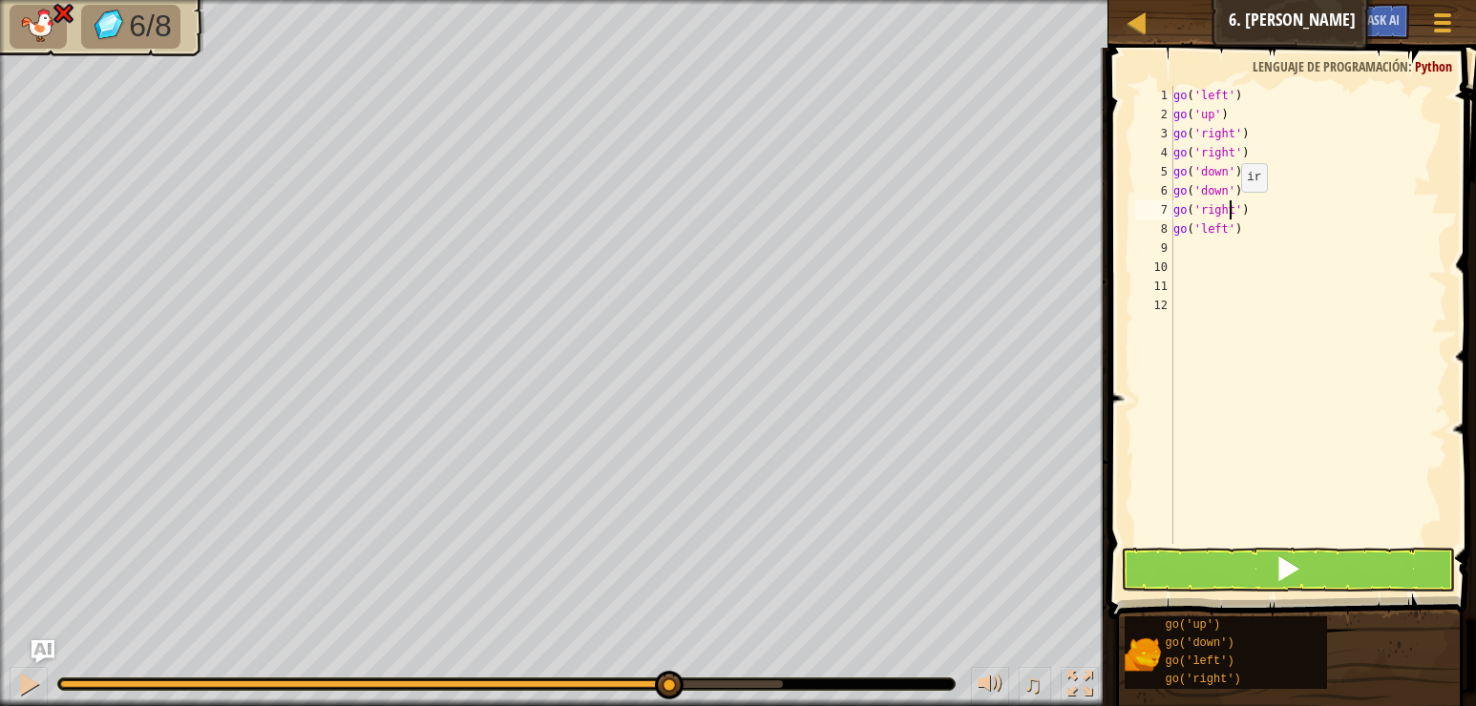
click at [1231, 211] on div "go ( 'left' ) go ( 'up' ) go ( 'right' ) go ( 'right' ) go ( 'down' ) go ( 'dow…" at bounding box center [1308, 334] width 278 height 496
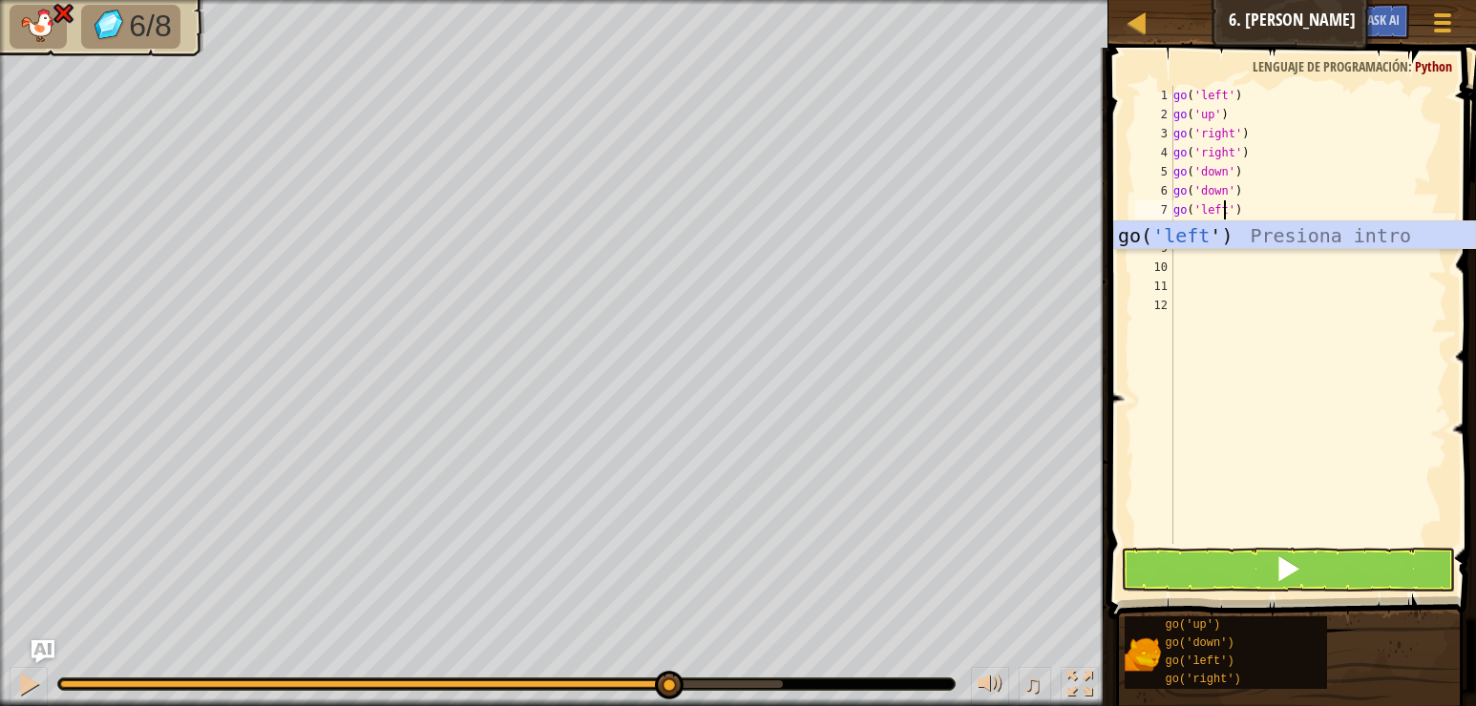
scroll to position [9, 4]
click at [1268, 231] on div "go( 'left ') Presiona intro" at bounding box center [1294, 264] width 361 height 86
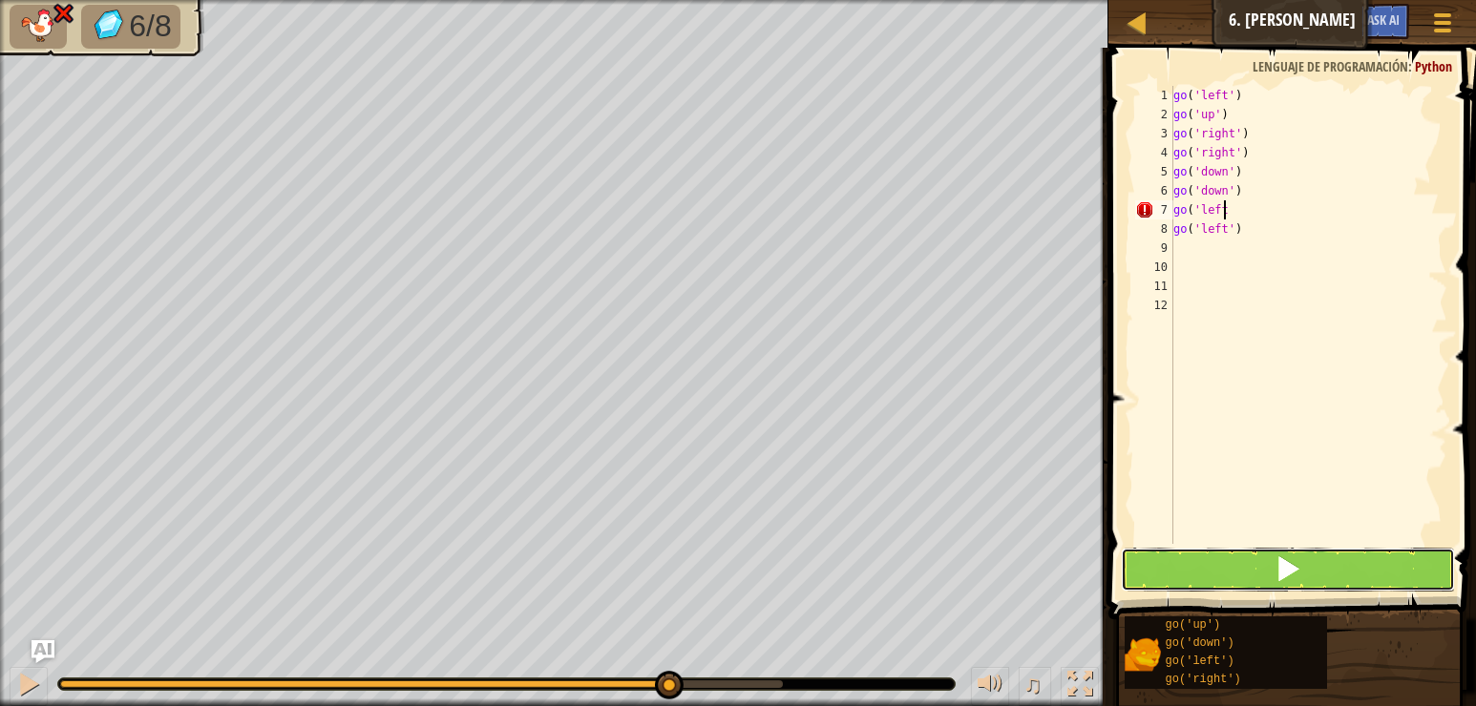
click at [1300, 564] on span at bounding box center [1287, 569] width 27 height 27
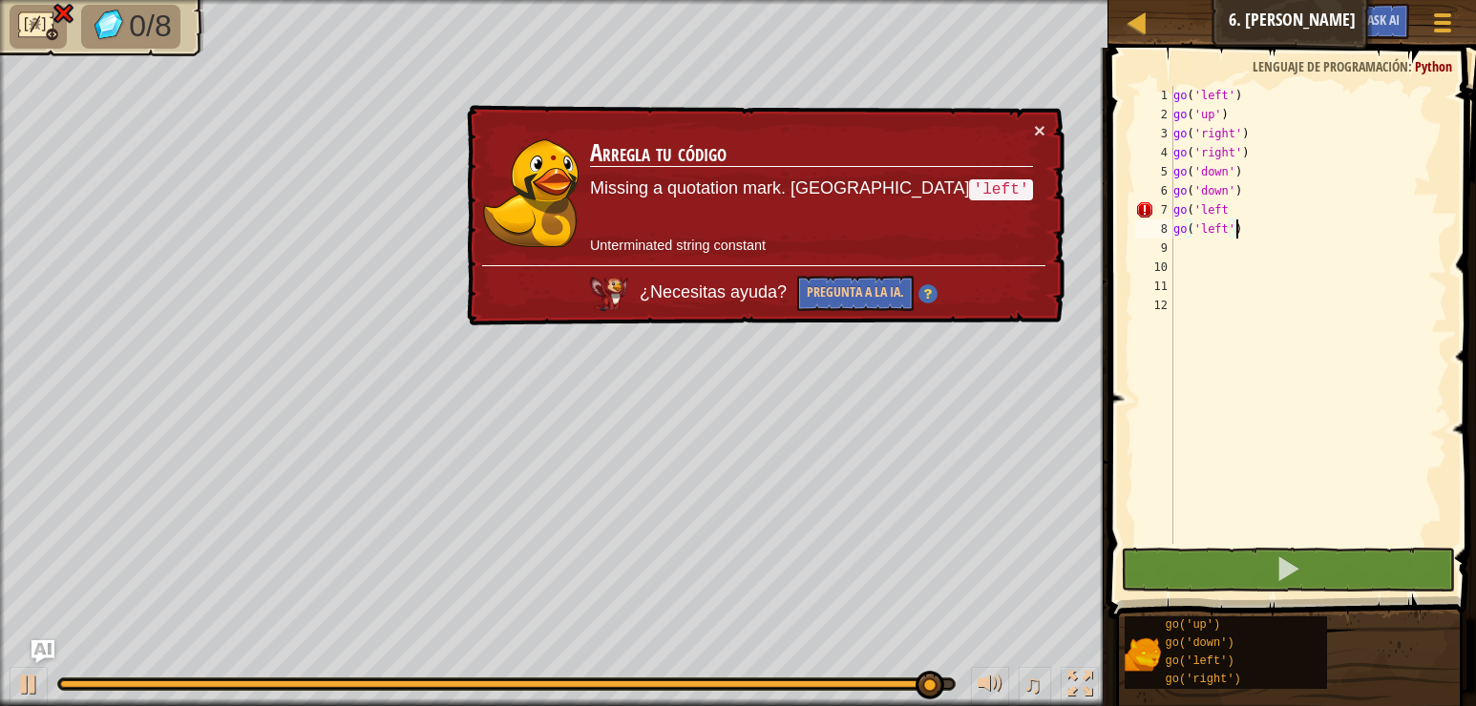
click at [1248, 220] on div "go ( 'left' ) go ( 'up' ) go ( 'right' ) go ( 'right' ) go ( 'down' ) go ( 'dow…" at bounding box center [1308, 334] width 278 height 496
click at [1248, 209] on div "go ( 'left' ) go ( 'up' ) go ( 'right' ) go ( 'right' ) go ( 'down' ) go ( 'dow…" at bounding box center [1308, 334] width 278 height 496
type textarea "go('left"
click at [1245, 204] on div "go ( 'left' ) go ( 'up' ) go ( 'right' ) go ( 'right' ) go ( 'down' ) go ( 'dow…" at bounding box center [1308, 334] width 278 height 496
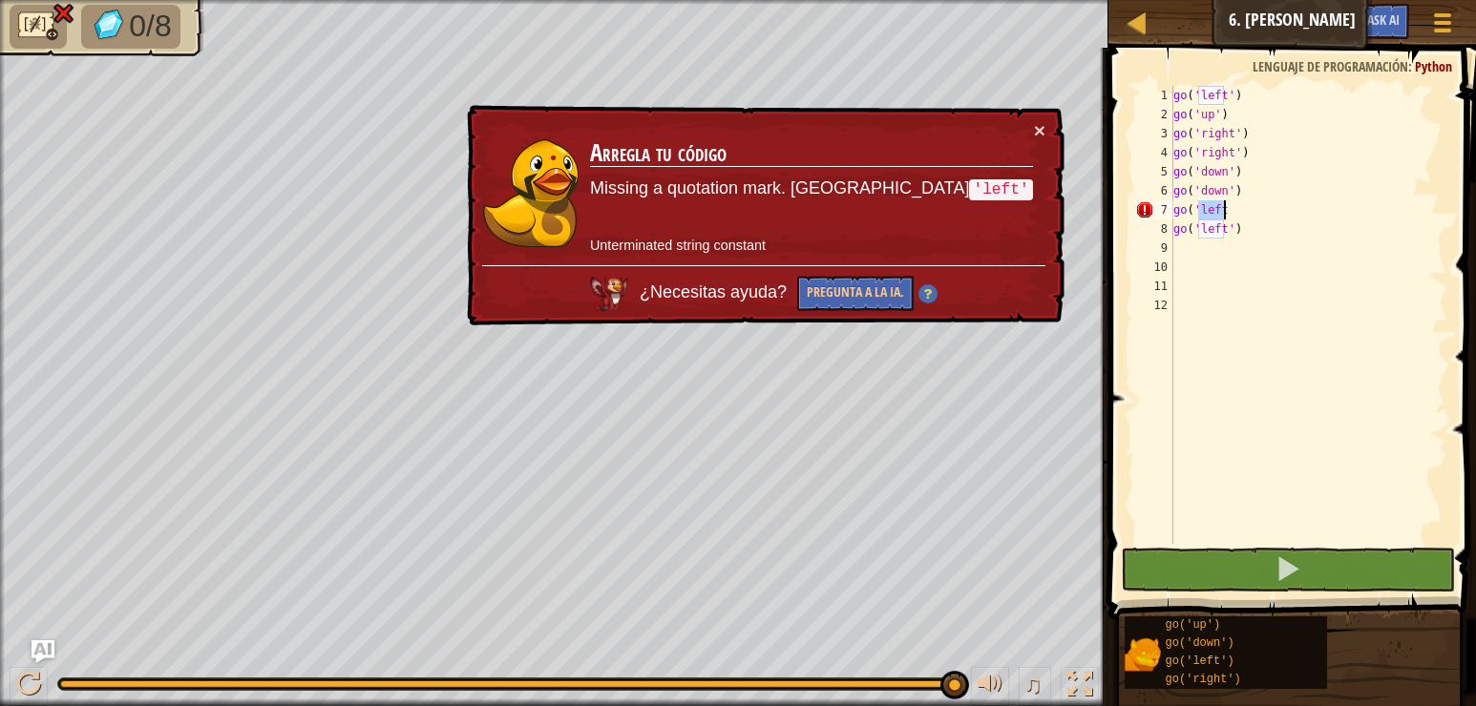
click at [1238, 208] on div "go ( 'left' ) go ( 'up' ) go ( 'right' ) go ( 'right' ) go ( 'down' ) go ( 'dow…" at bounding box center [1308, 315] width 278 height 458
drag, startPoint x: 1238, startPoint y: 208, endPoint x: 1165, endPoint y: 211, distance: 73.6
click at [1165, 211] on div "go('left 1 2 3 4 5 6 7 8 9 10 11 12 go ( 'left' ) go ( 'up' ) go ( 'right' ) go…" at bounding box center [1289, 315] width 316 height 458
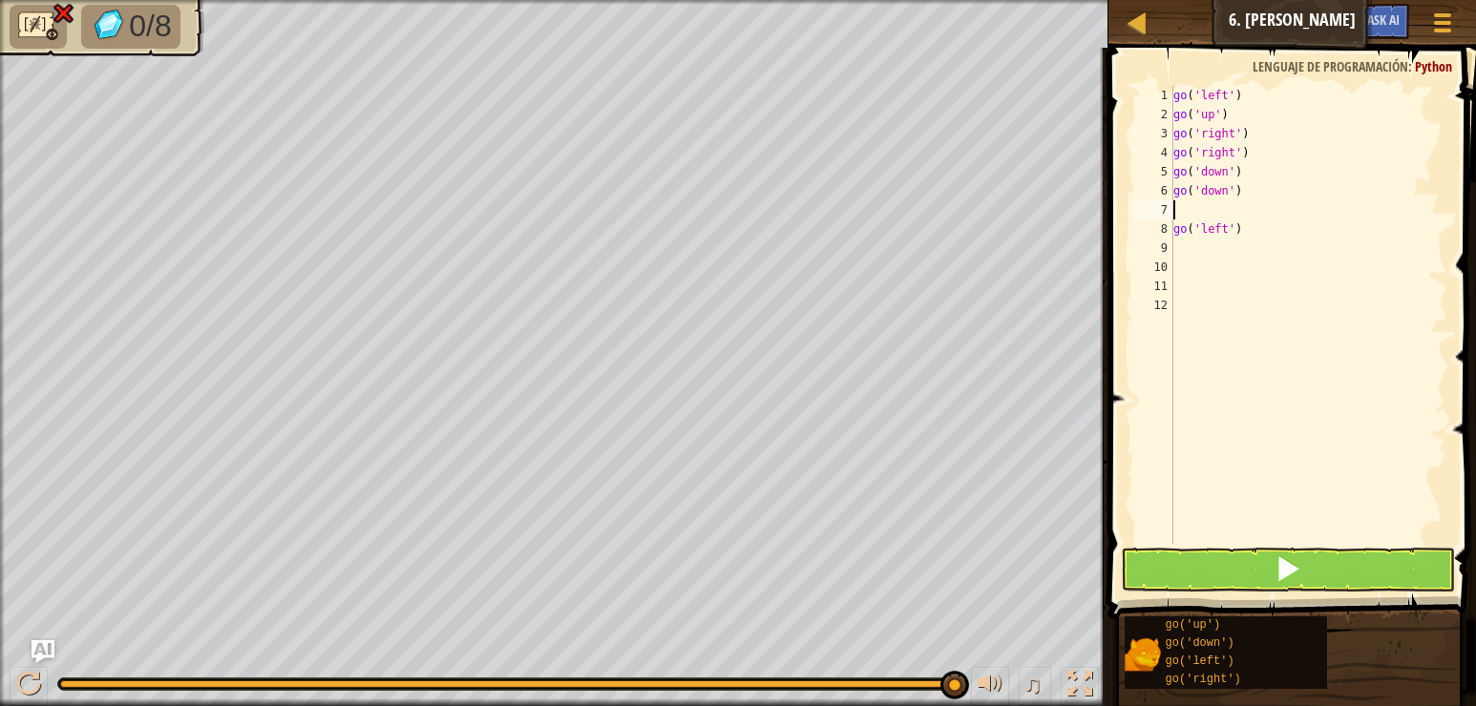
type textarea "g"
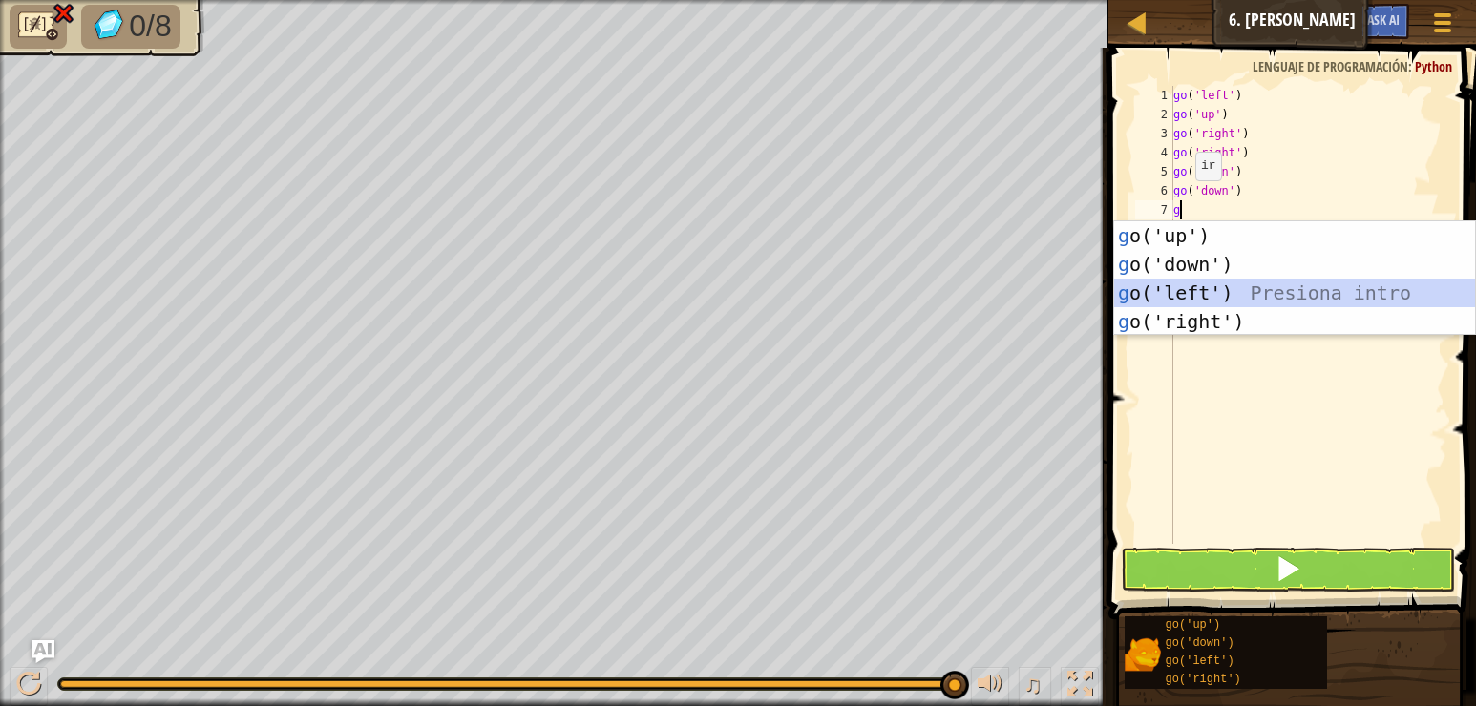
click at [1261, 301] on div "g o('up') Presiona intro g o('down') Presiona intro g o('left') Presiona intro …" at bounding box center [1294, 307] width 361 height 172
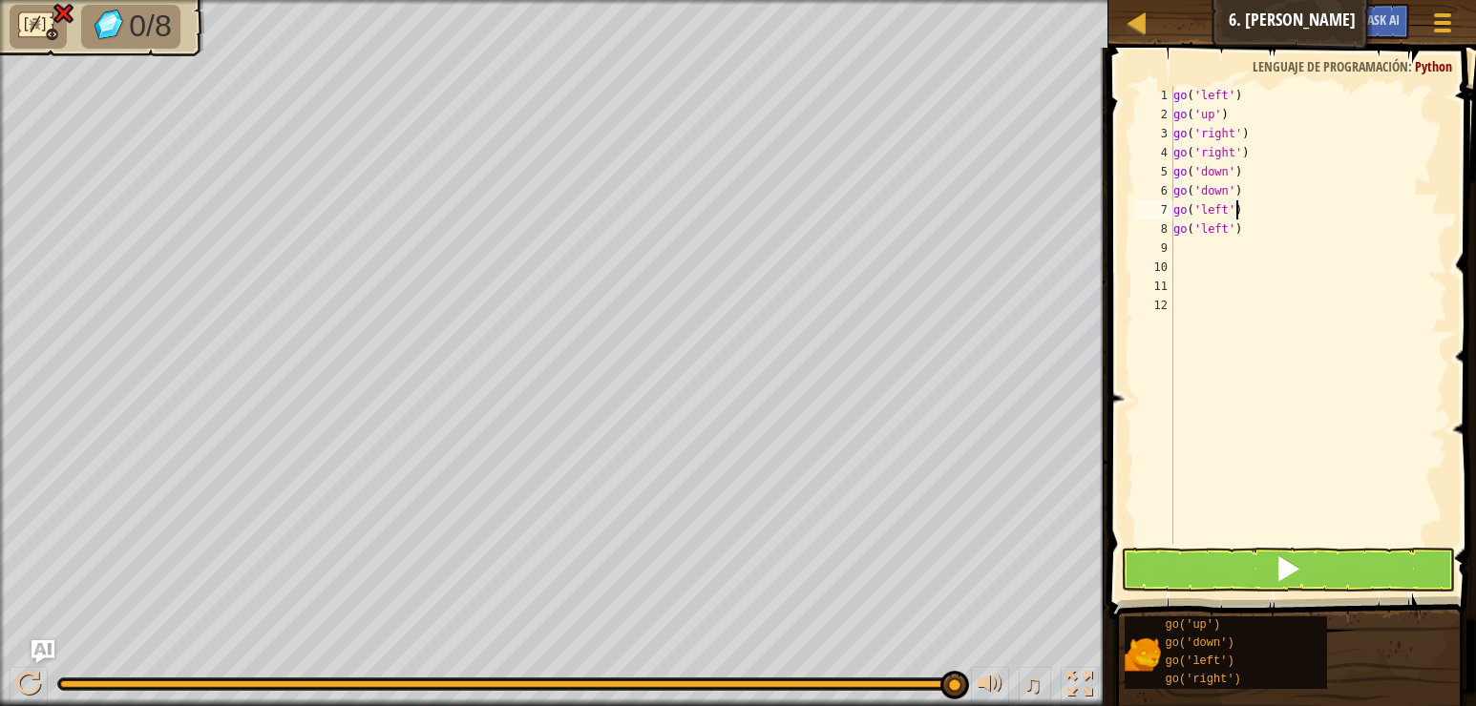
type textarea "go('left')"
click at [1272, 560] on button at bounding box center [1288, 570] width 334 height 44
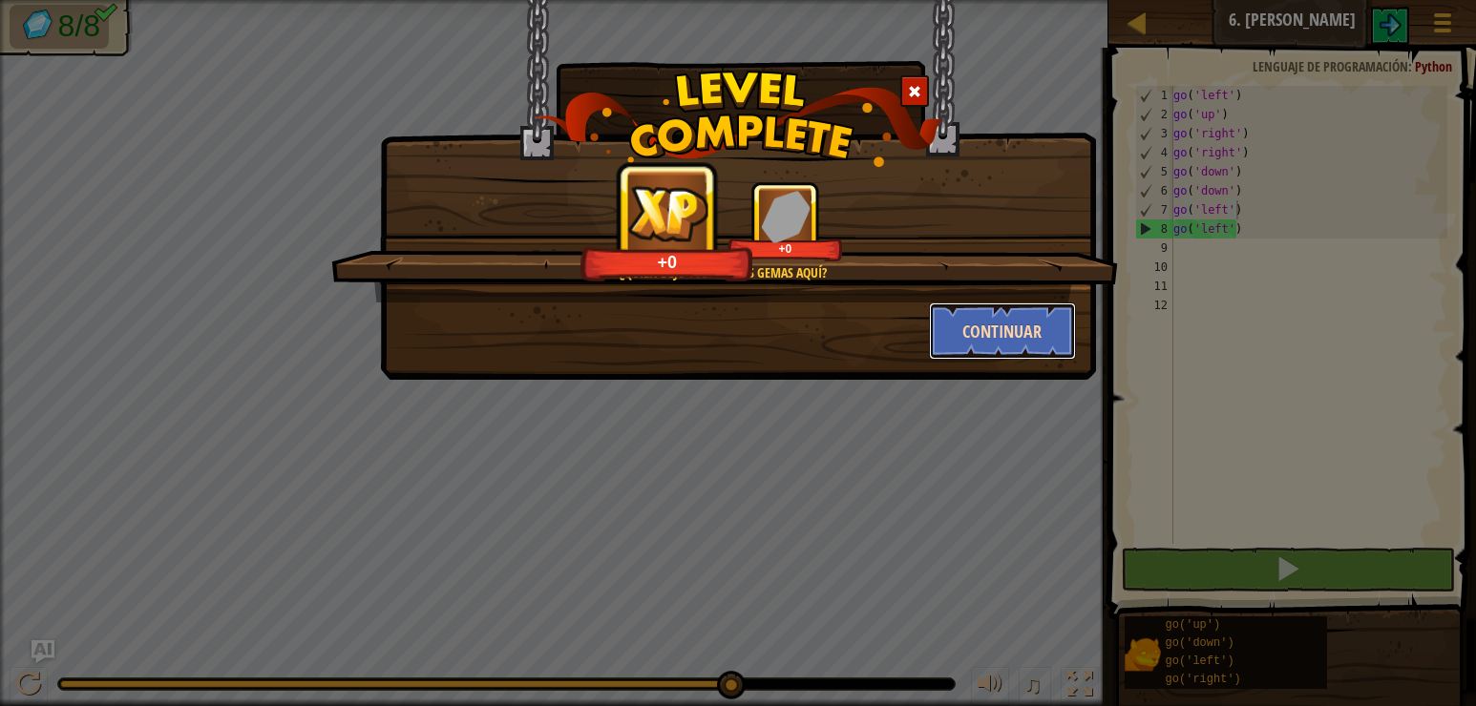
click at [1038, 335] on button "Continuar" at bounding box center [1003, 331] width 148 height 57
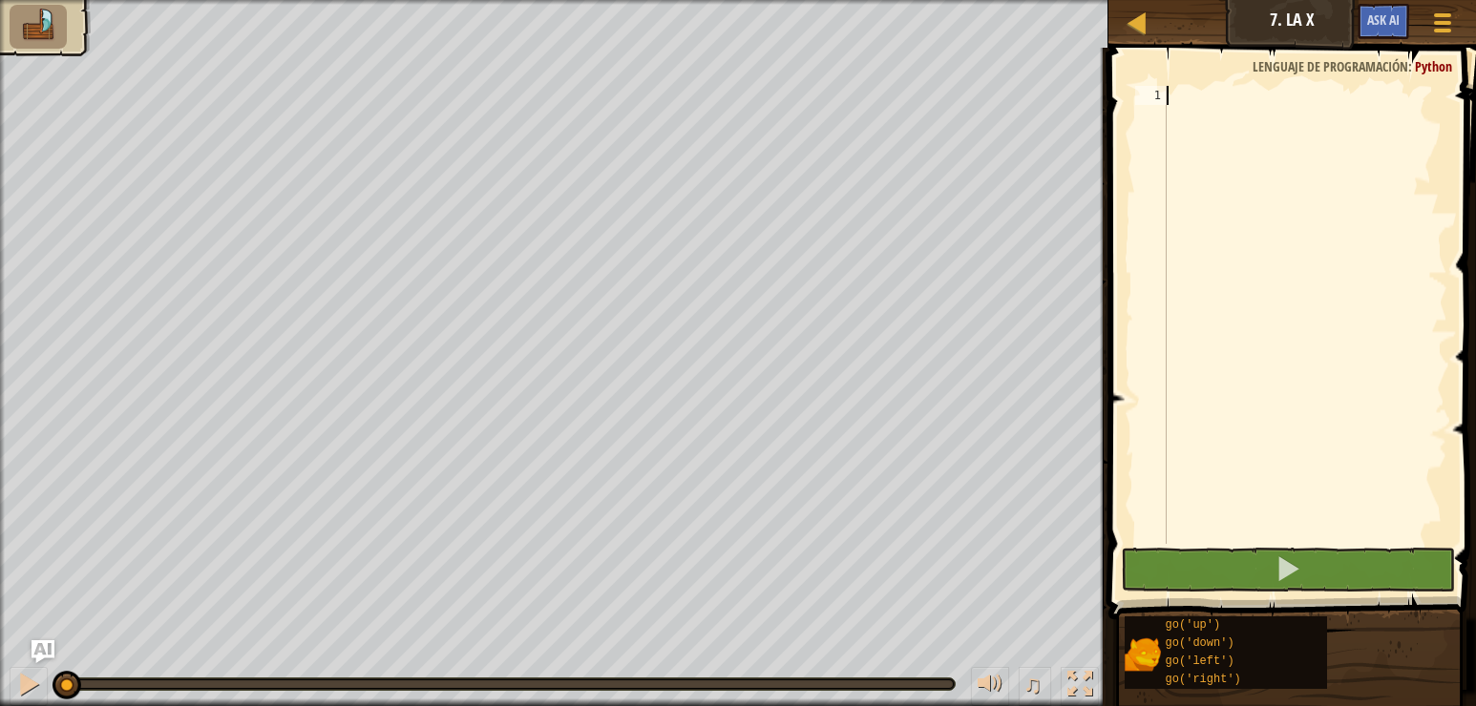
scroll to position [9, 0]
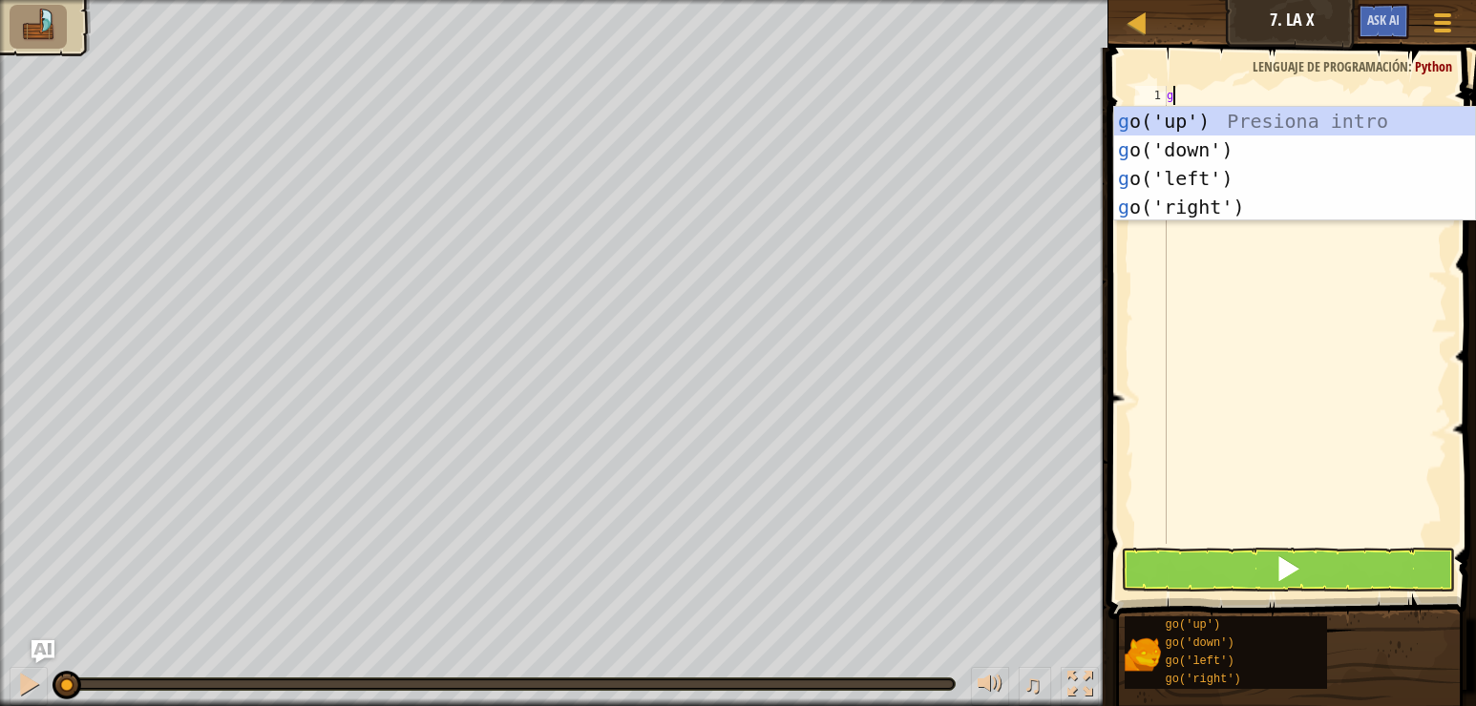
type textarea "go"
click at [1202, 129] on div "go ('up') Presiona intro go ('down') Presiona intro go ('left') Presiona intro …" at bounding box center [1294, 193] width 361 height 172
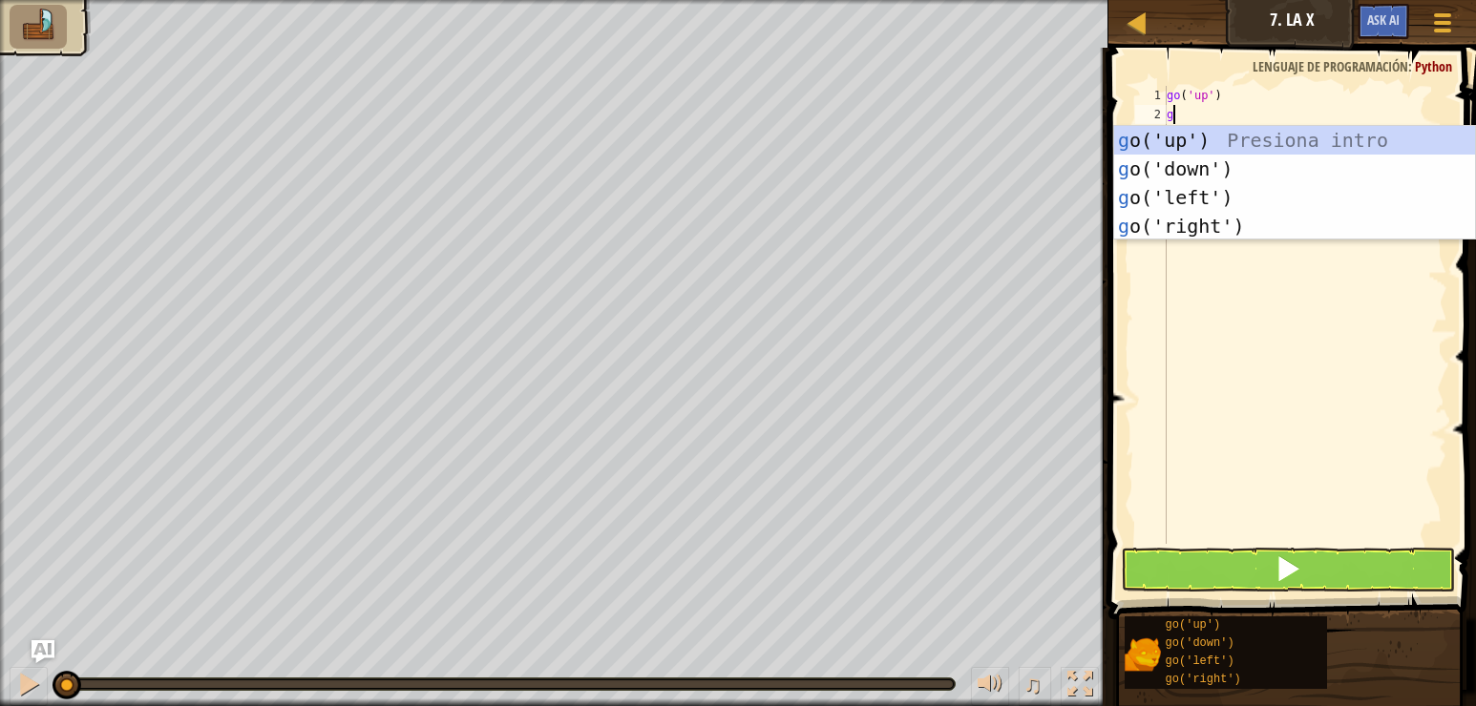
type textarea "go"
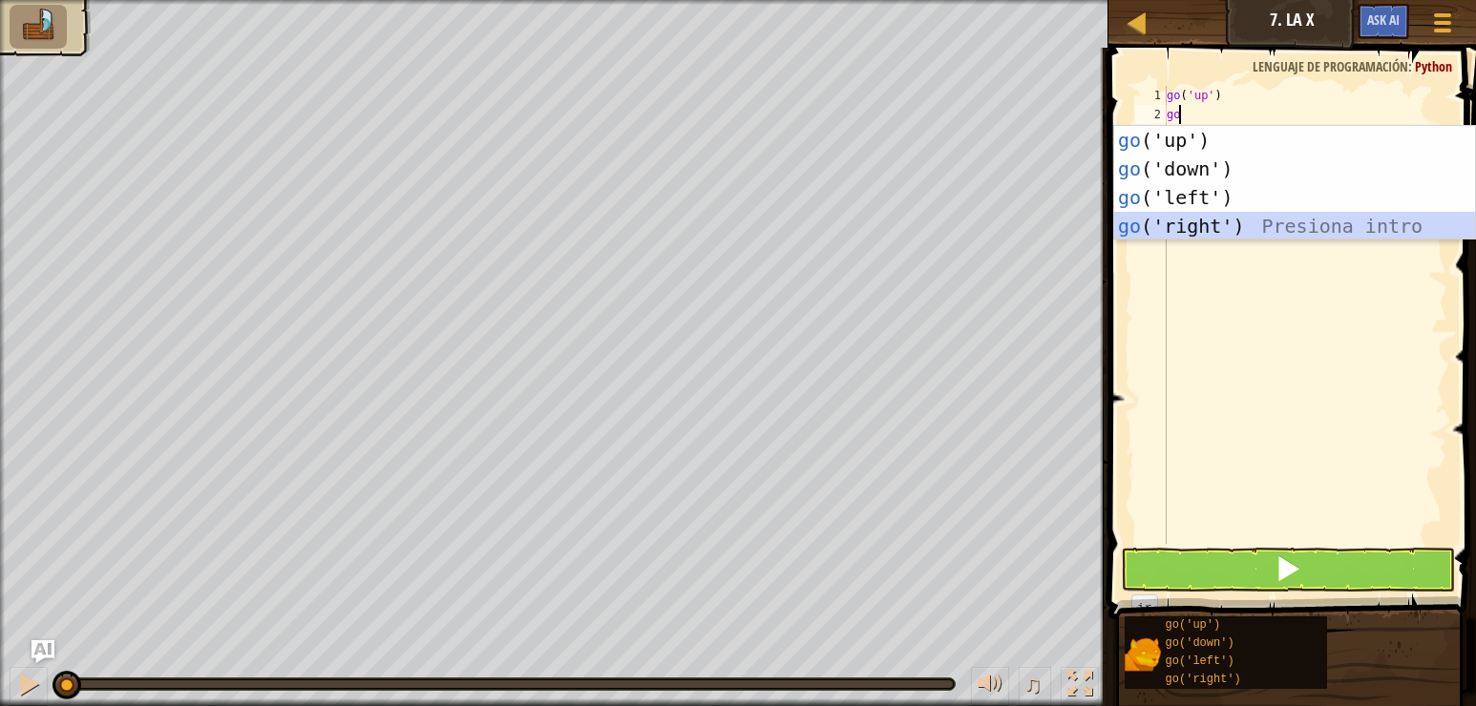
click at [1235, 221] on div "go ('up') Presiona intro go ('down') Presiona intro go ('left') Presiona intro …" at bounding box center [1294, 212] width 361 height 172
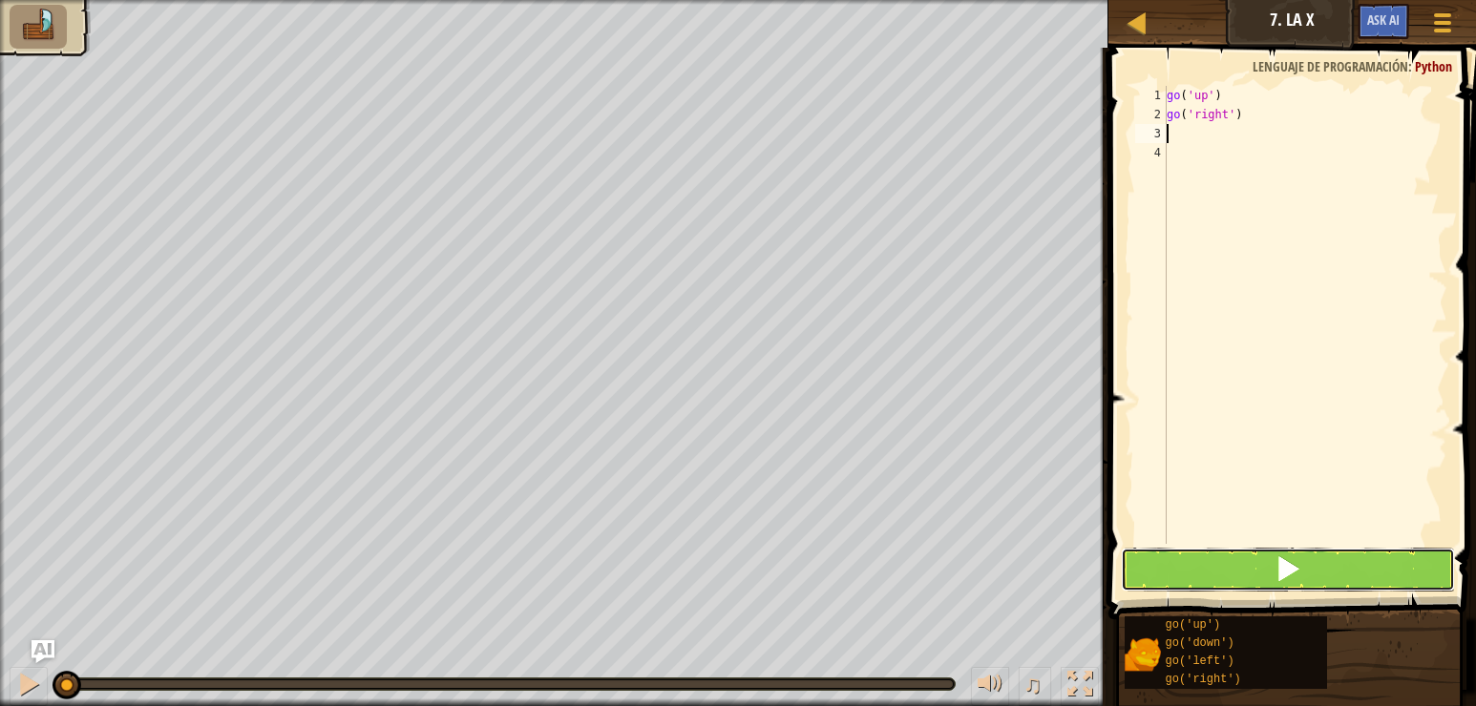
click at [1250, 567] on button at bounding box center [1288, 570] width 334 height 44
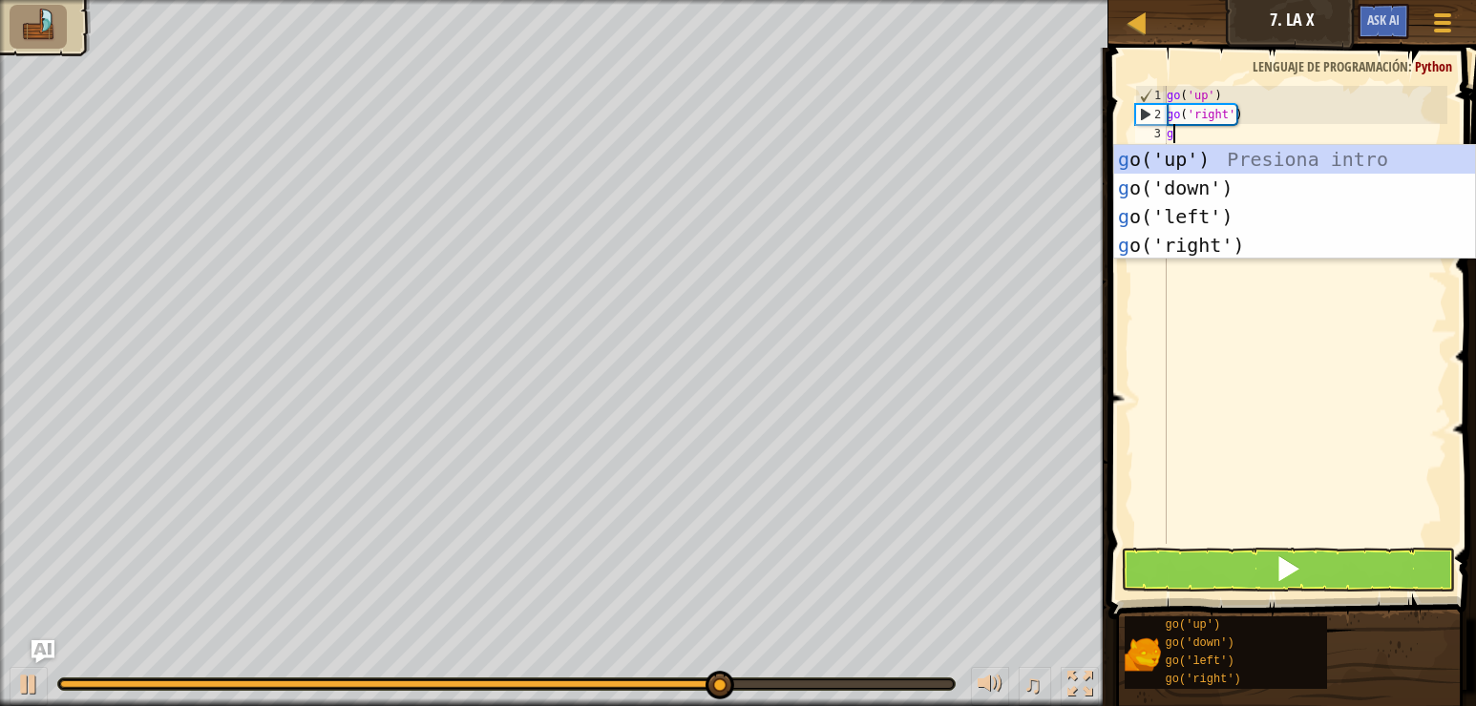
type textarea "go"
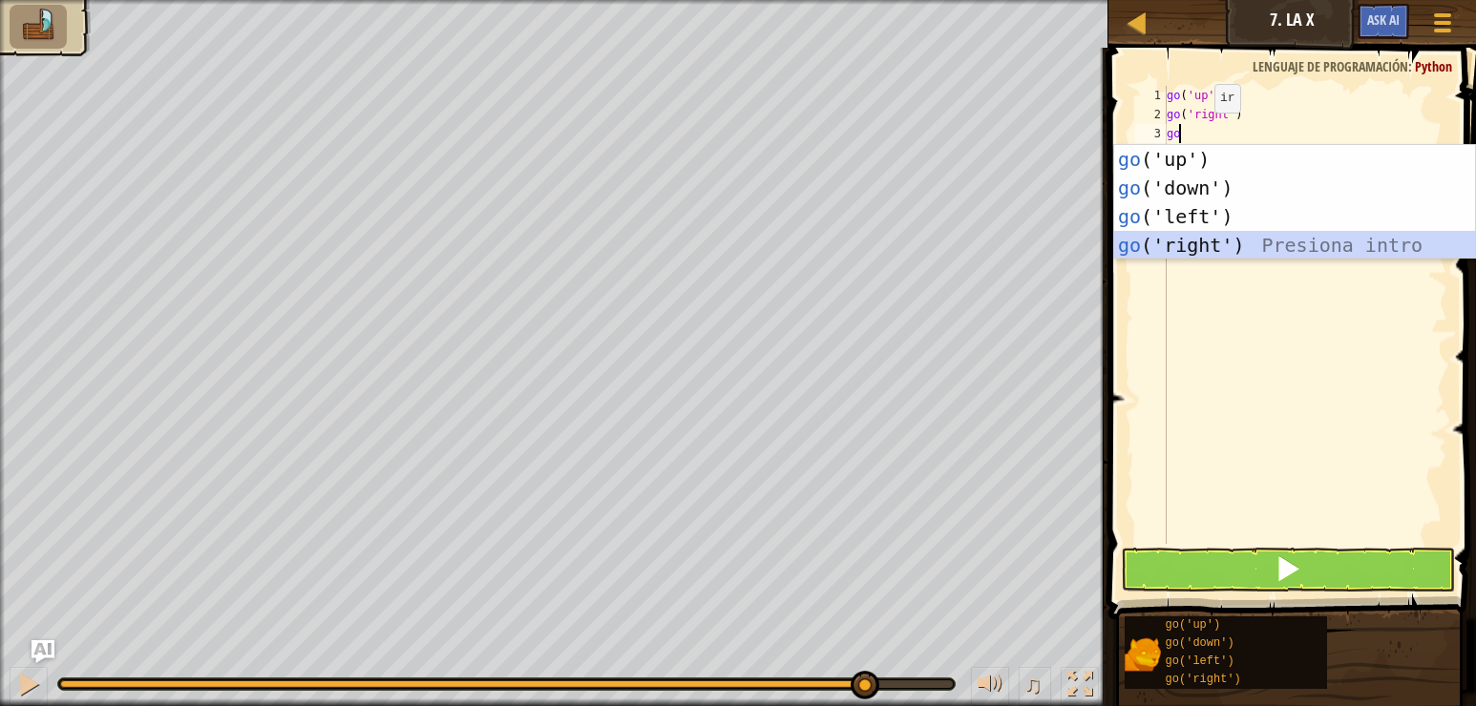
click at [1192, 243] on div "go ('up') Presiona intro go ('down') Presiona intro go ('left') Presiona intro …" at bounding box center [1294, 231] width 361 height 172
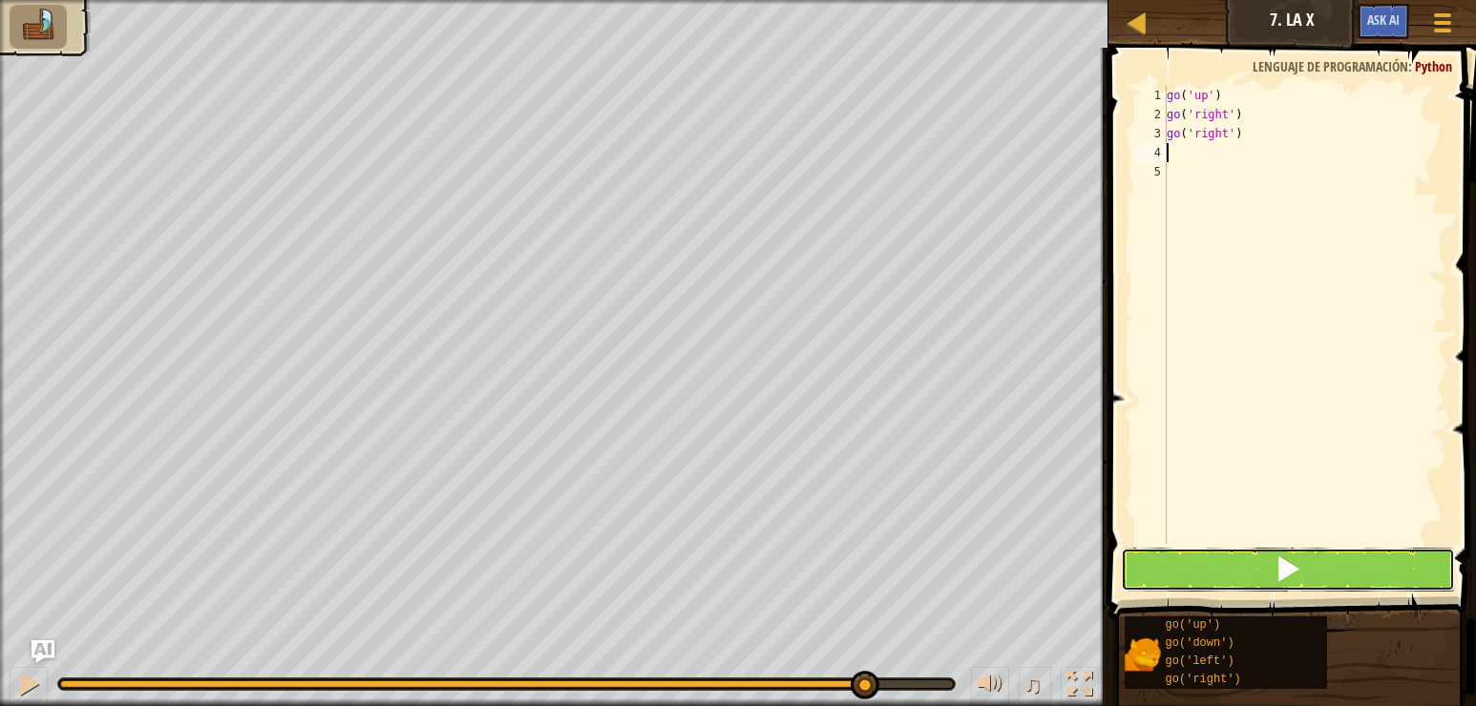
click at [1280, 574] on span at bounding box center [1287, 569] width 27 height 27
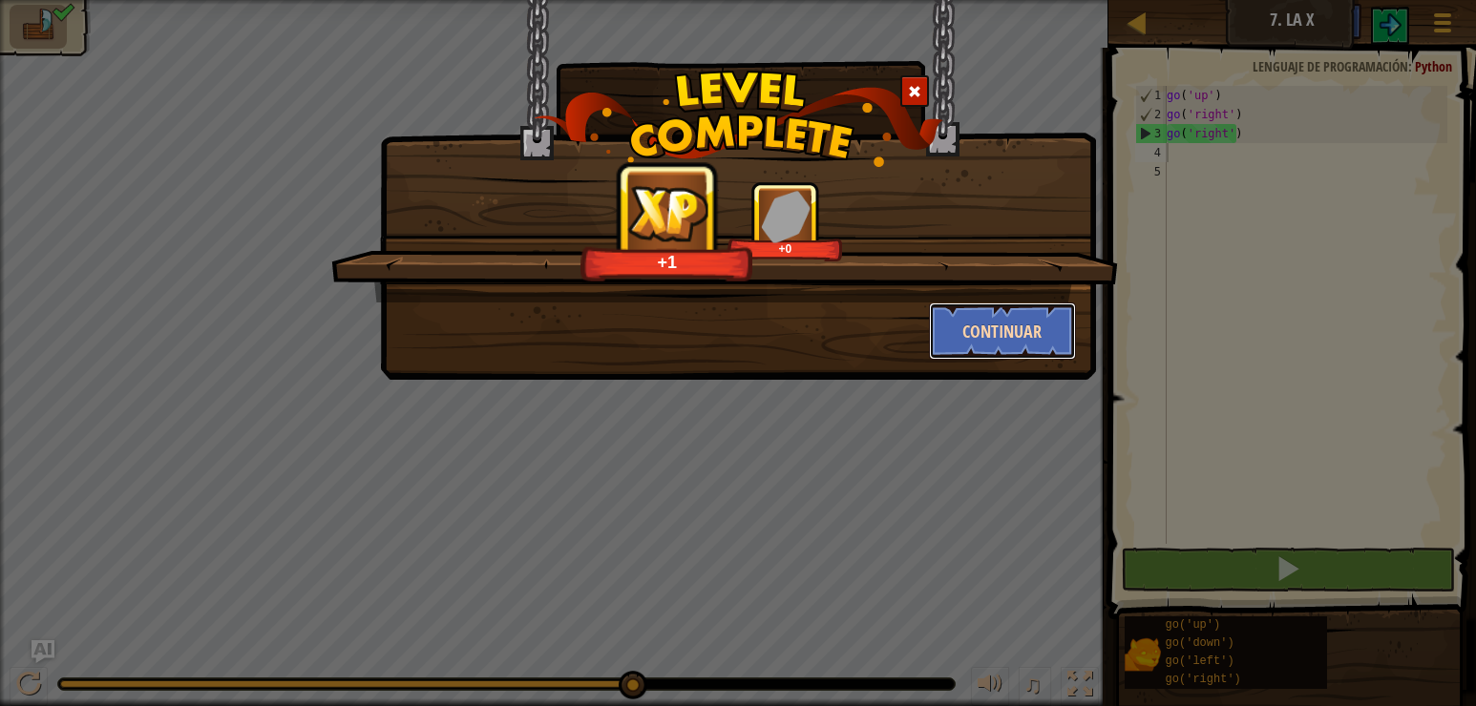
click at [996, 338] on button "Continuar" at bounding box center [1003, 331] width 148 height 57
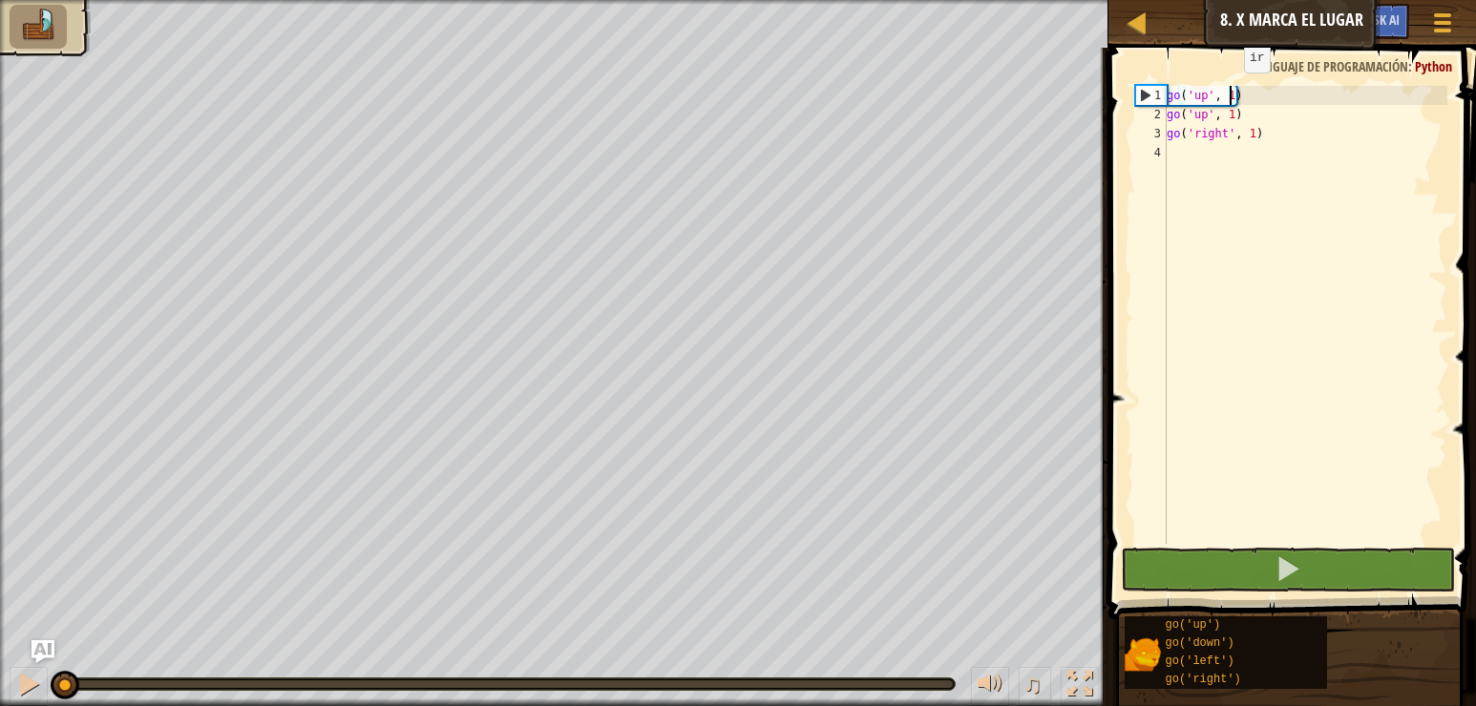
click at [1228, 92] on div "go ( 'up' , 1 ) go ( 'up' , 1 ) go ( 'right' , 1 )" at bounding box center [1305, 334] width 284 height 496
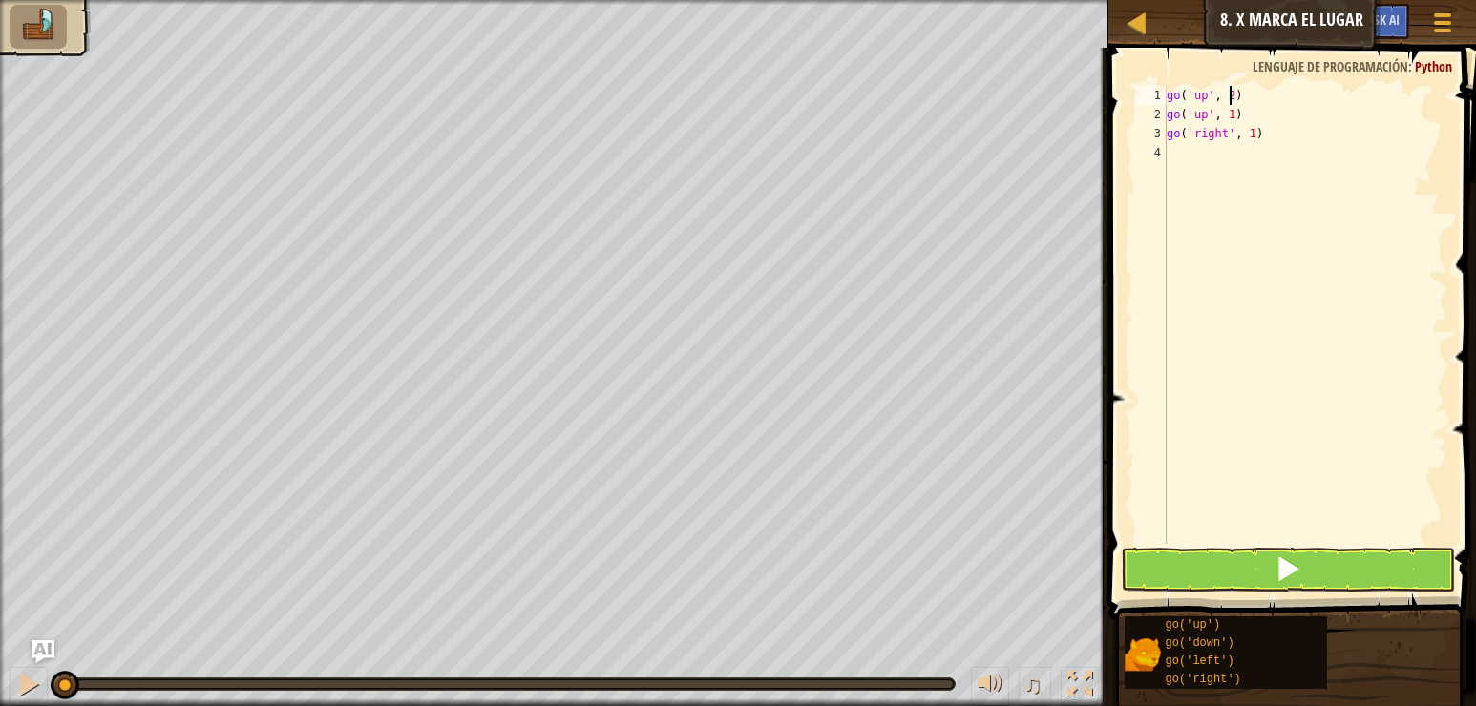
scroll to position [9, 5]
click at [1303, 565] on button at bounding box center [1288, 570] width 334 height 44
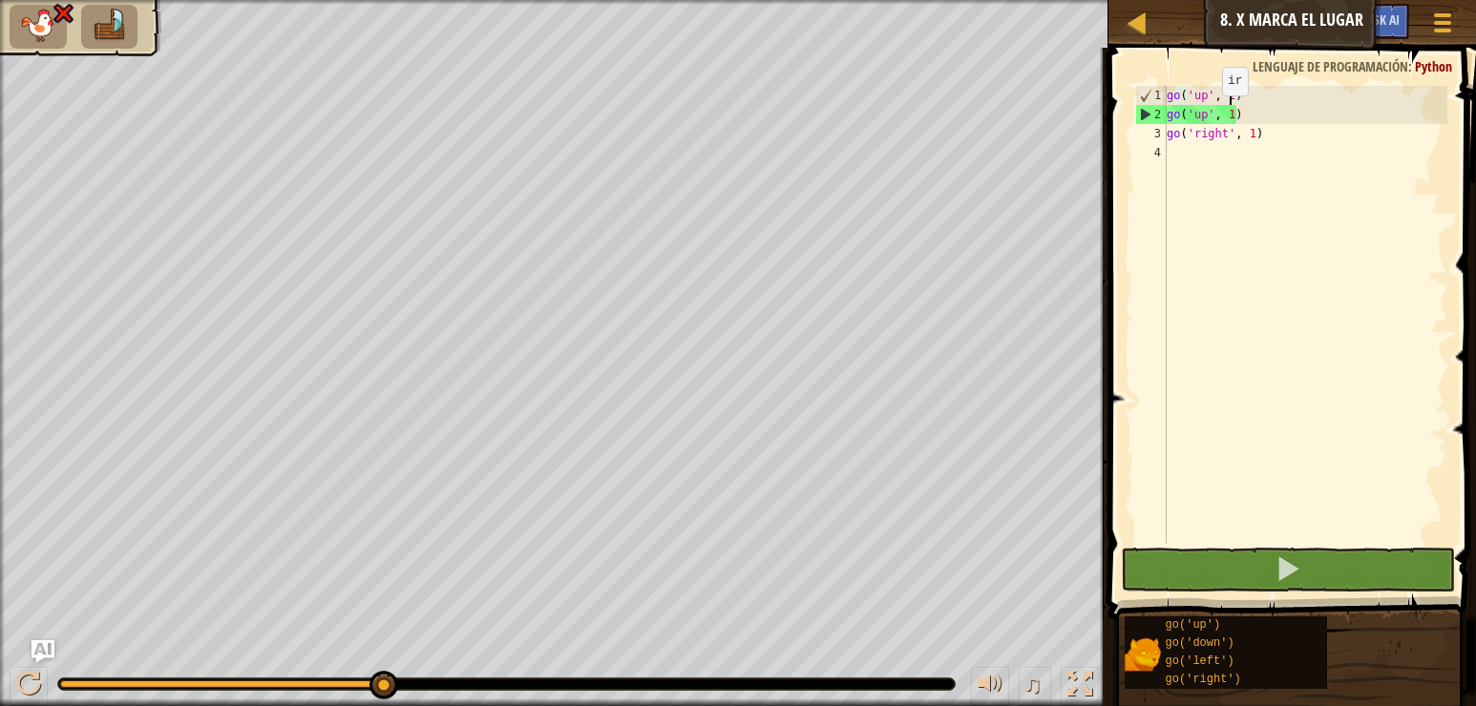
click at [1206, 115] on div "go ( 'up' , 2 ) go ( 'up' , 1 ) go ( 'right' , 1 )" at bounding box center [1305, 334] width 284 height 496
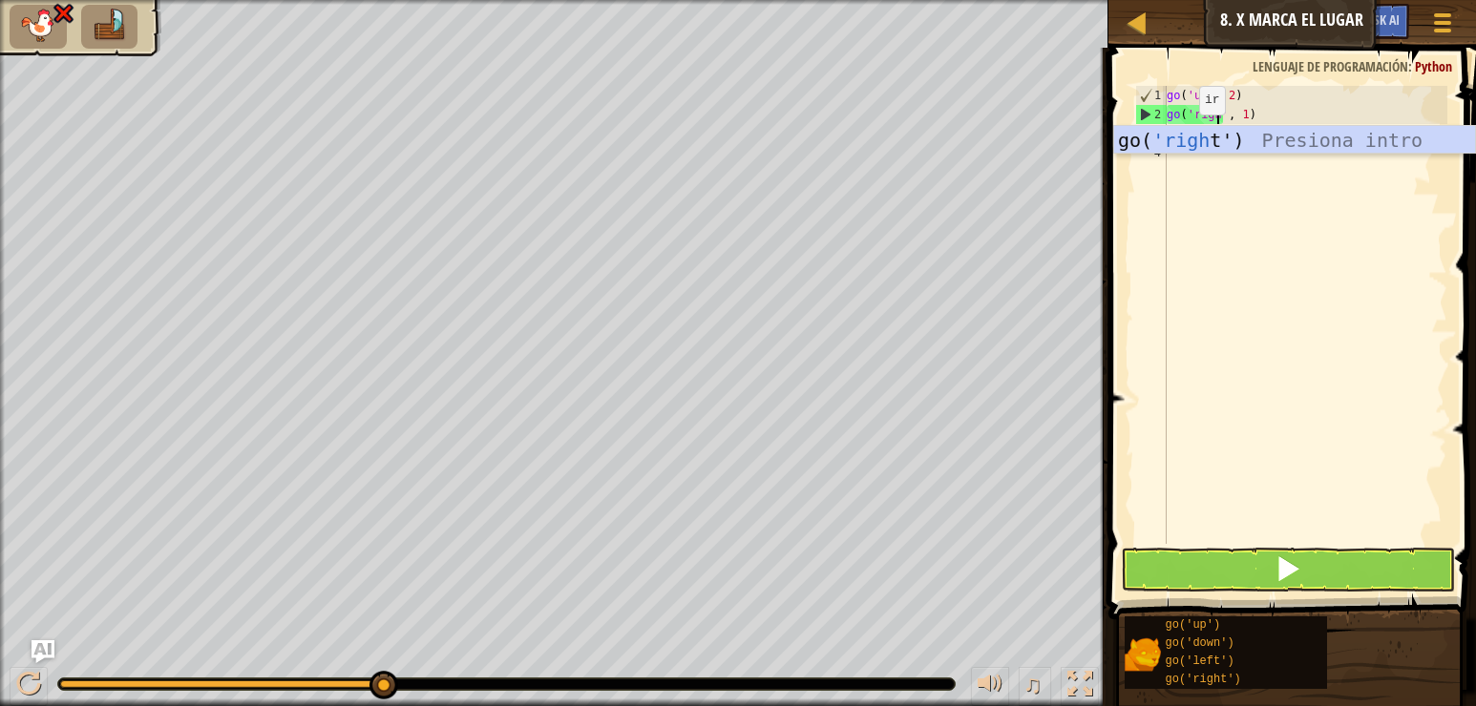
scroll to position [9, 4]
click at [1183, 135] on div "go( 'righ t') Presiona intro" at bounding box center [1294, 169] width 361 height 86
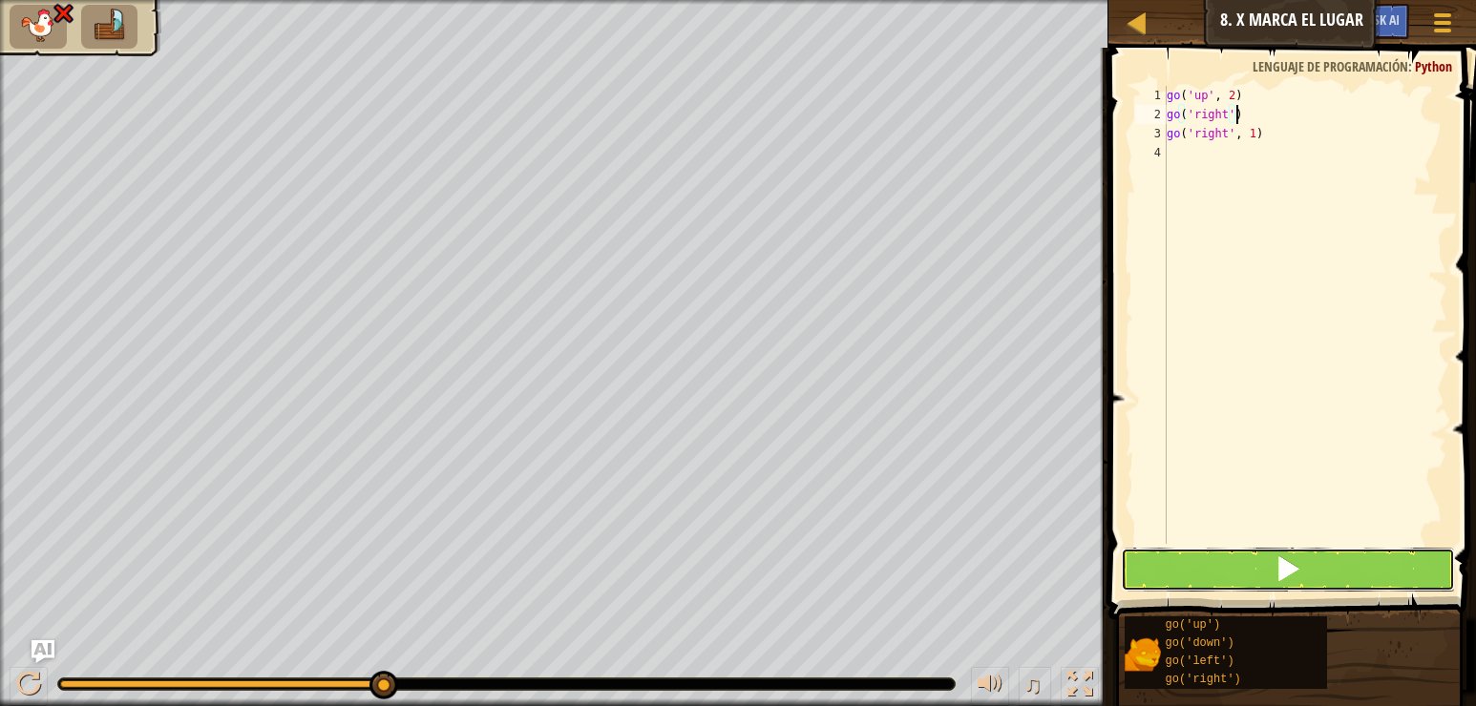
click at [1288, 582] on span at bounding box center [1287, 569] width 27 height 27
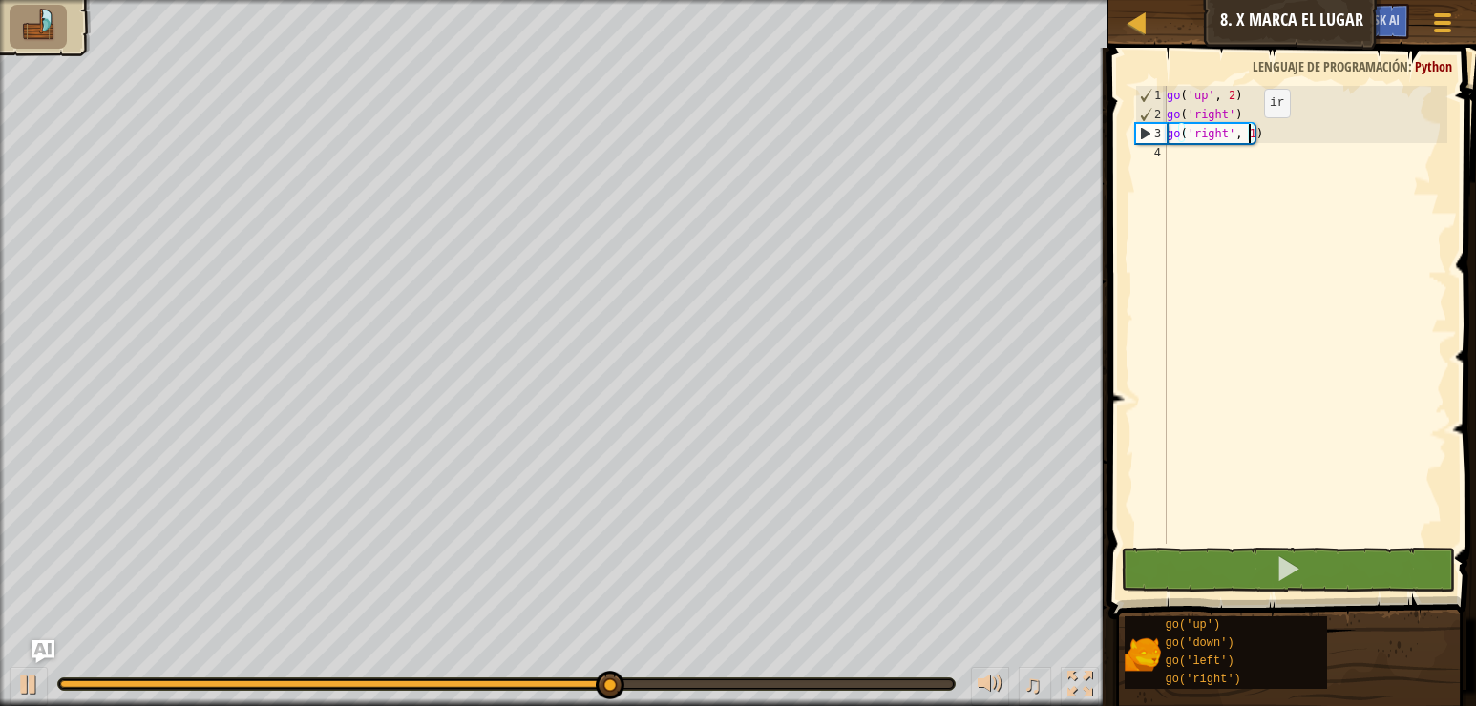
click at [1248, 137] on div "go ( 'up' , 2 ) go ( 'right' ) go ( 'right' , 1 )" at bounding box center [1305, 334] width 284 height 496
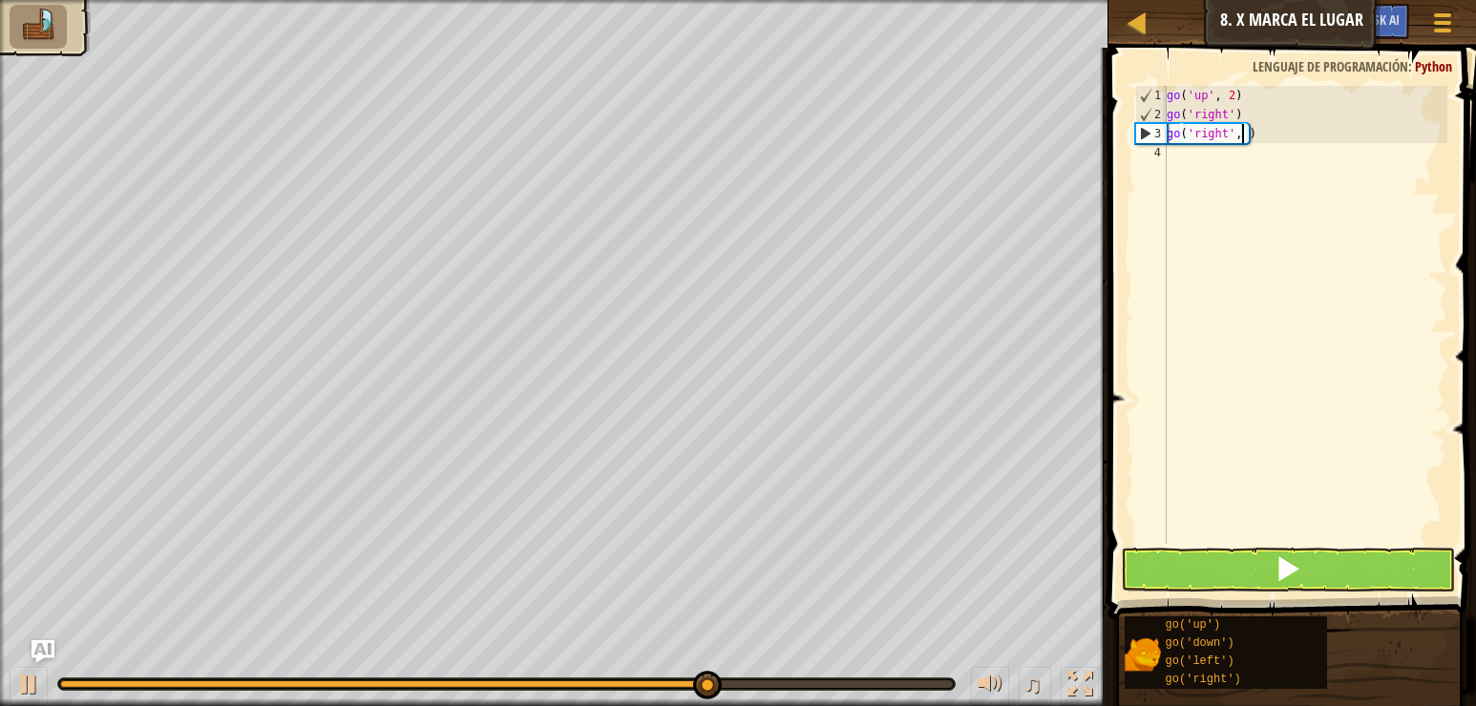
type textarea "go('right', 2)"
click at [1251, 566] on button at bounding box center [1288, 570] width 334 height 44
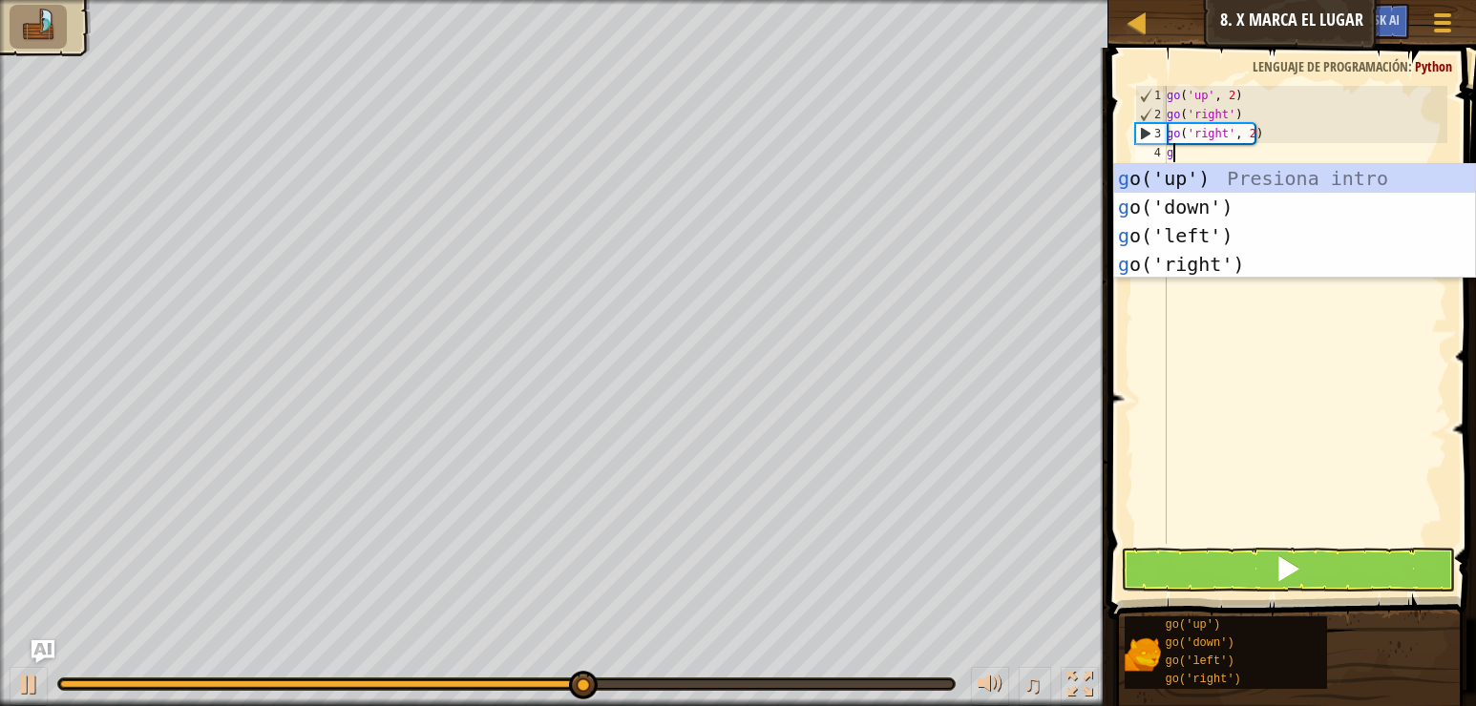
type textarea "go"
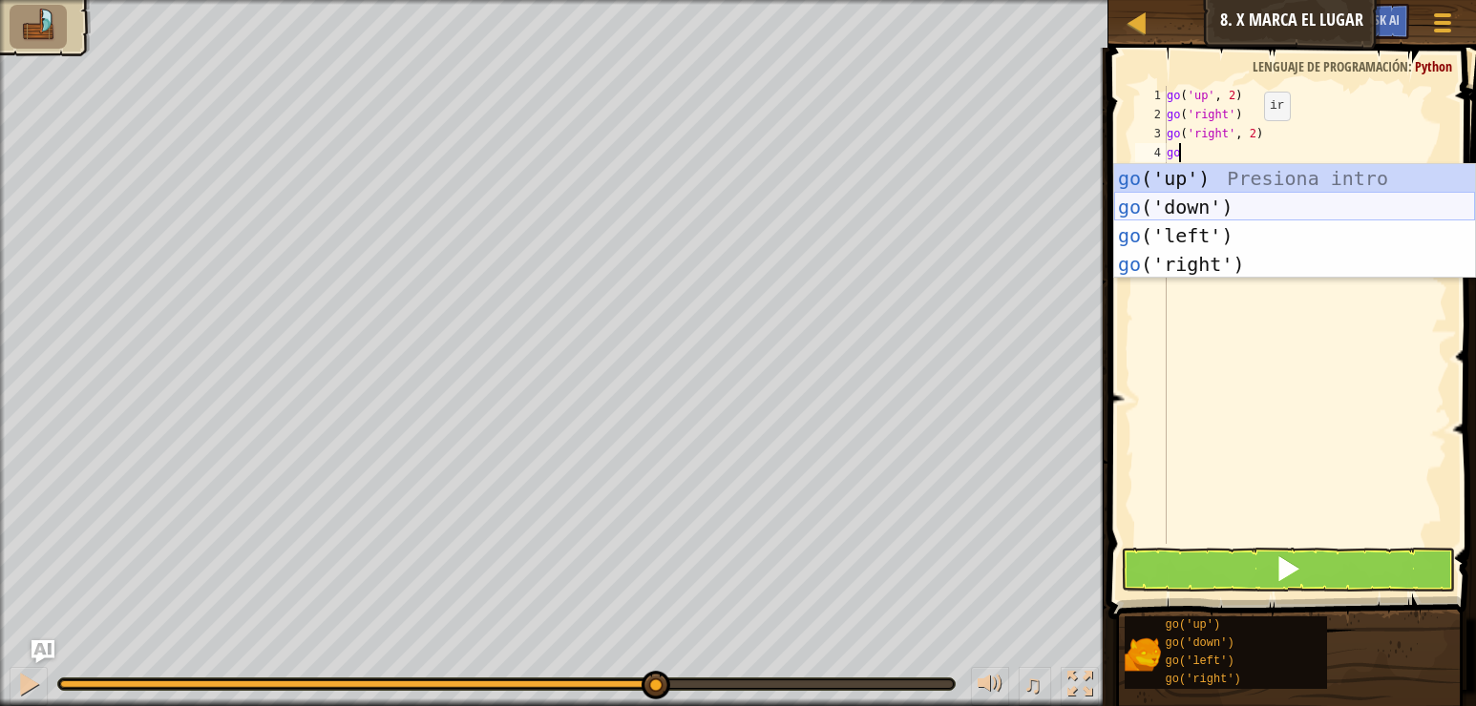
click at [1202, 207] on div "go ('up') Presiona intro go ('down') Presiona intro go ('left') Presiona intro …" at bounding box center [1294, 250] width 361 height 172
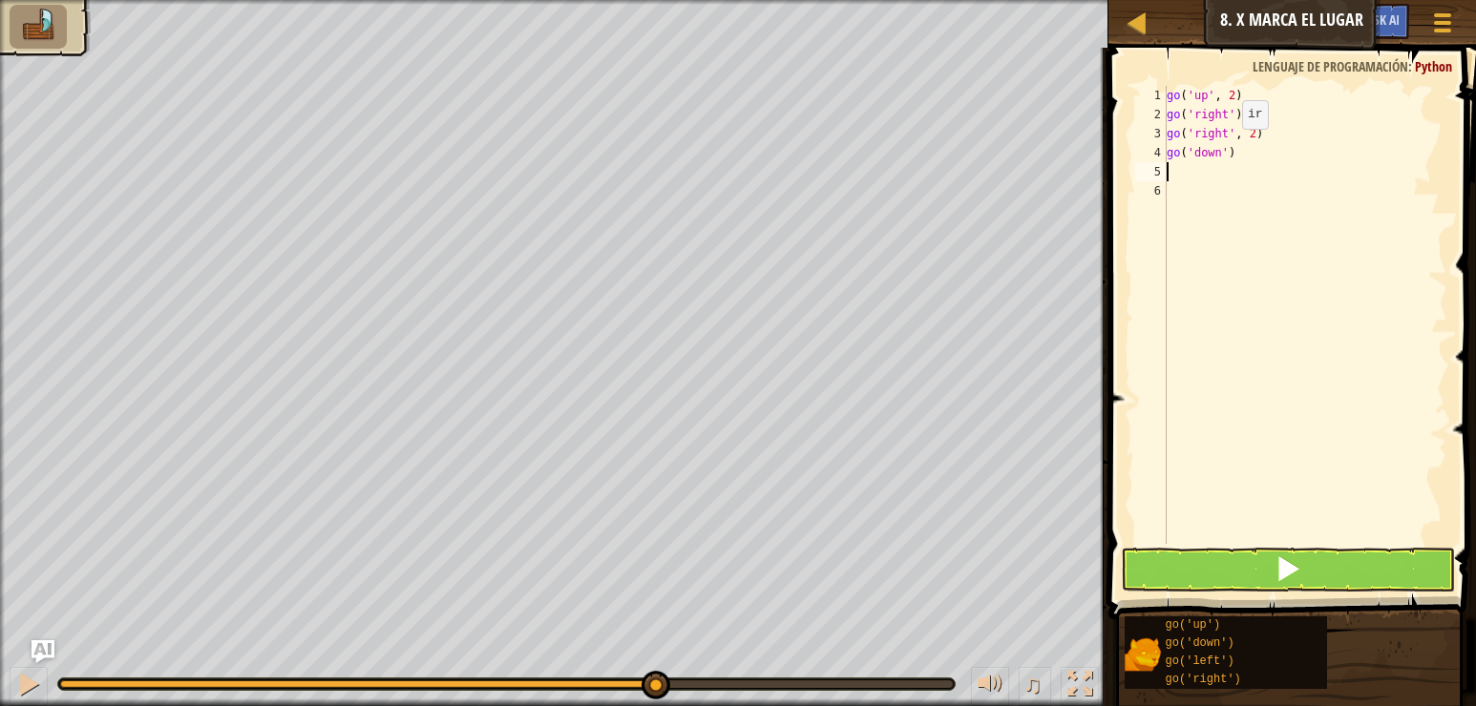
click at [1226, 148] on div "go ( 'up' , 2 ) go ( 'right' ) go ( 'right' , 2 ) go ( 'down' )" at bounding box center [1305, 334] width 284 height 496
type textarea "go('down', 2)"
click at [1253, 564] on button at bounding box center [1288, 570] width 334 height 44
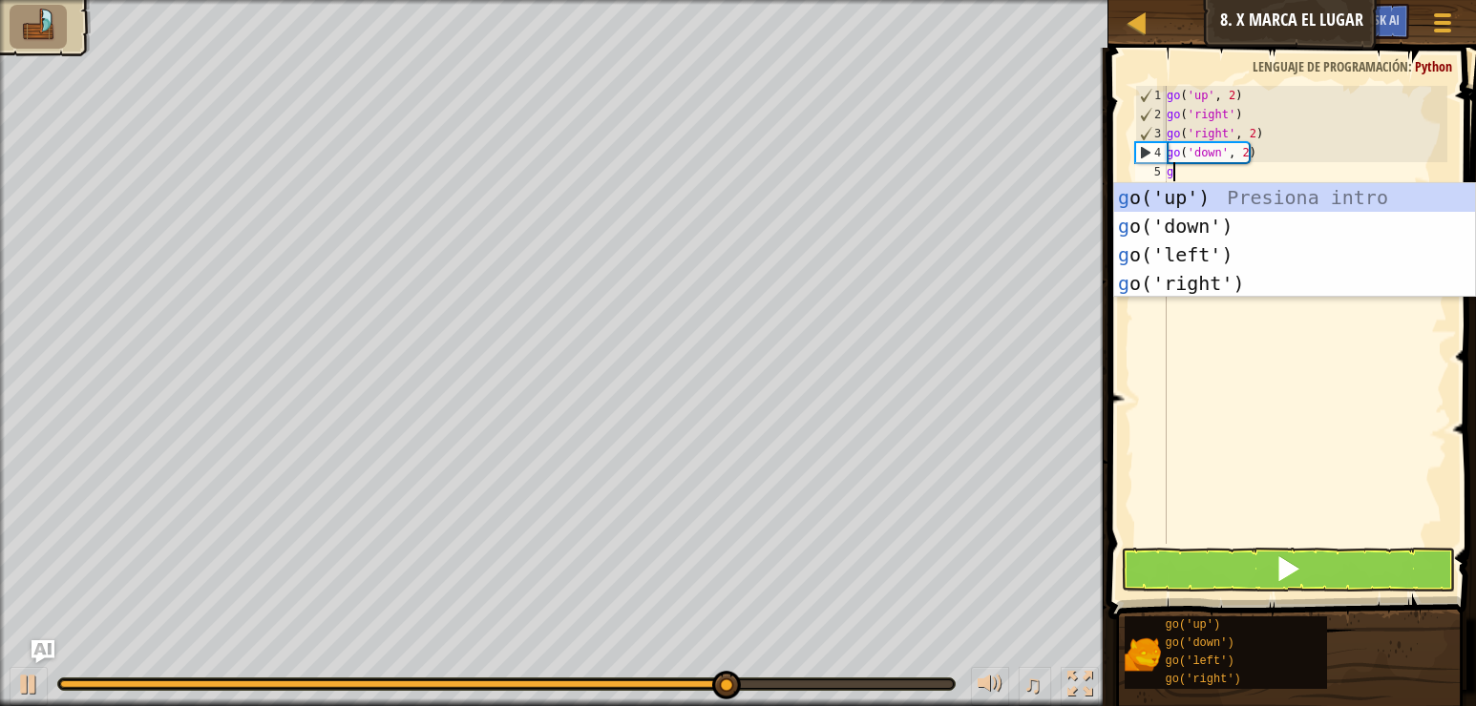
type textarea "go"
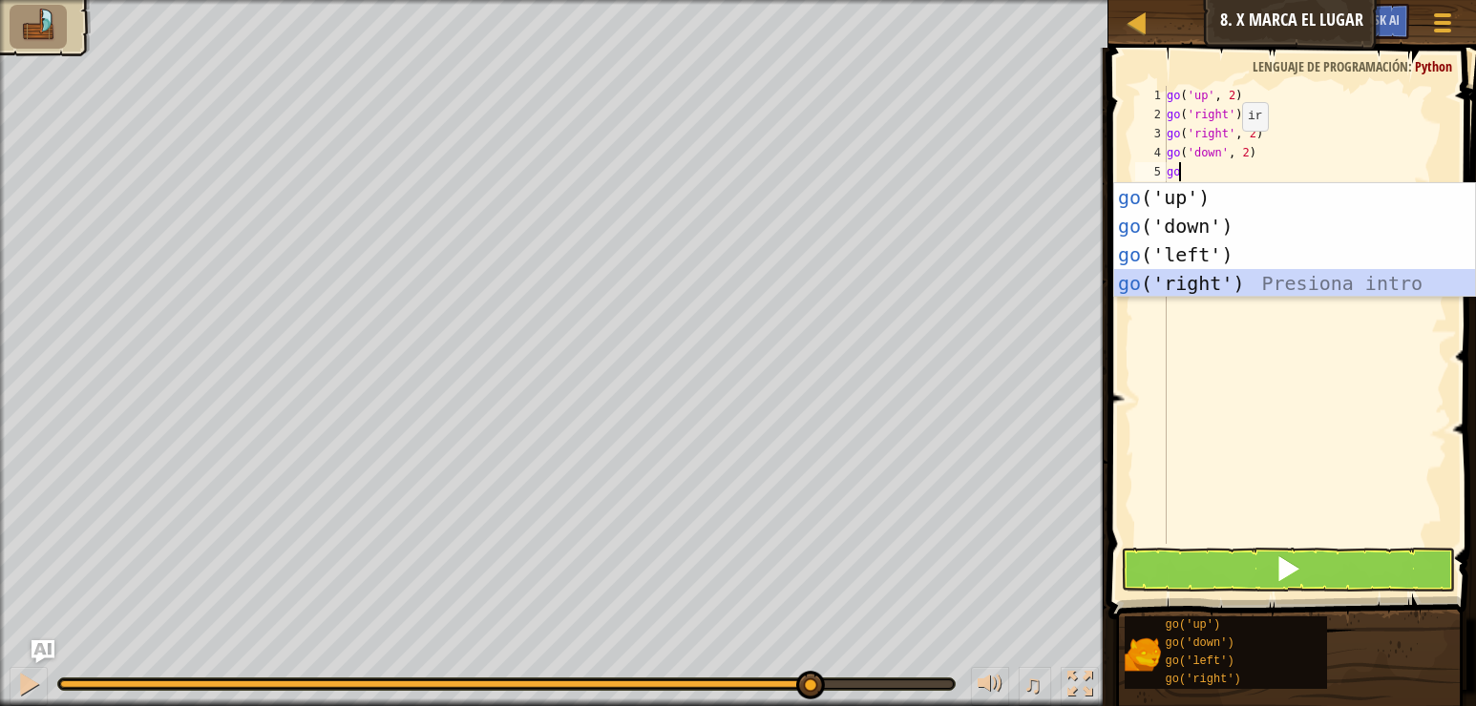
click at [1268, 280] on div "go ('up') Presiona intro go ('down') Presiona intro go ('left') Presiona intro …" at bounding box center [1294, 269] width 361 height 172
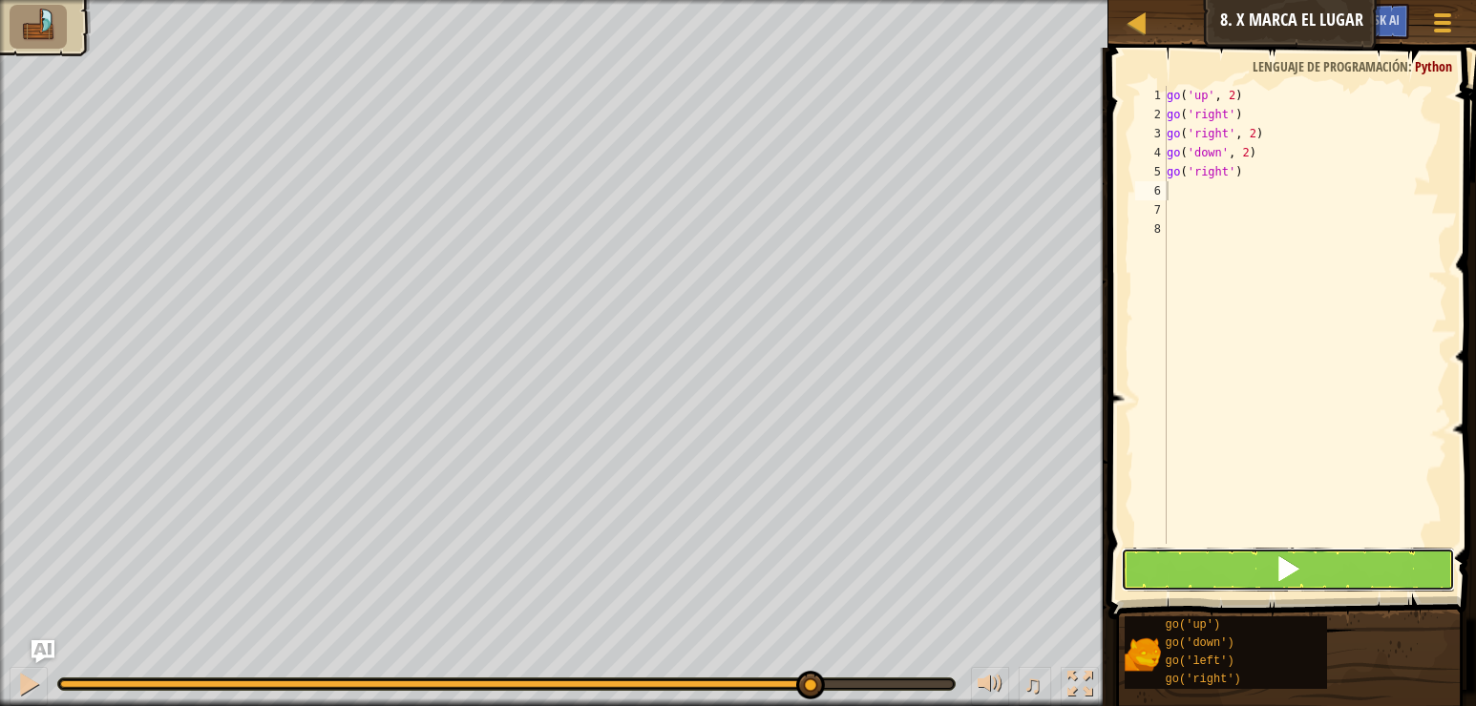
click at [1251, 568] on button at bounding box center [1288, 570] width 334 height 44
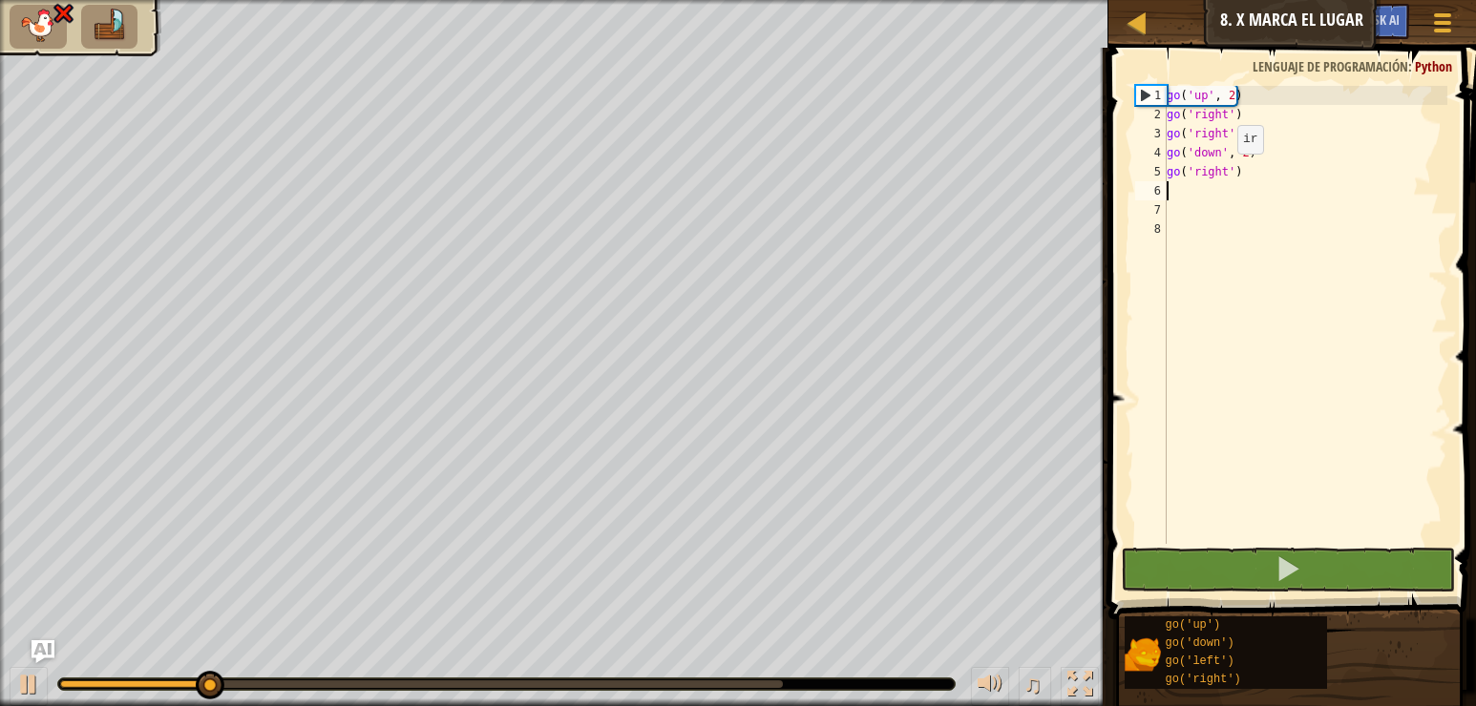
click at [1221, 171] on div "go ( 'up' , 2 ) go ( 'right' ) go ( 'right' , 2 ) go ( 'down' , 2 ) go ( 'right…" at bounding box center [1305, 334] width 284 height 496
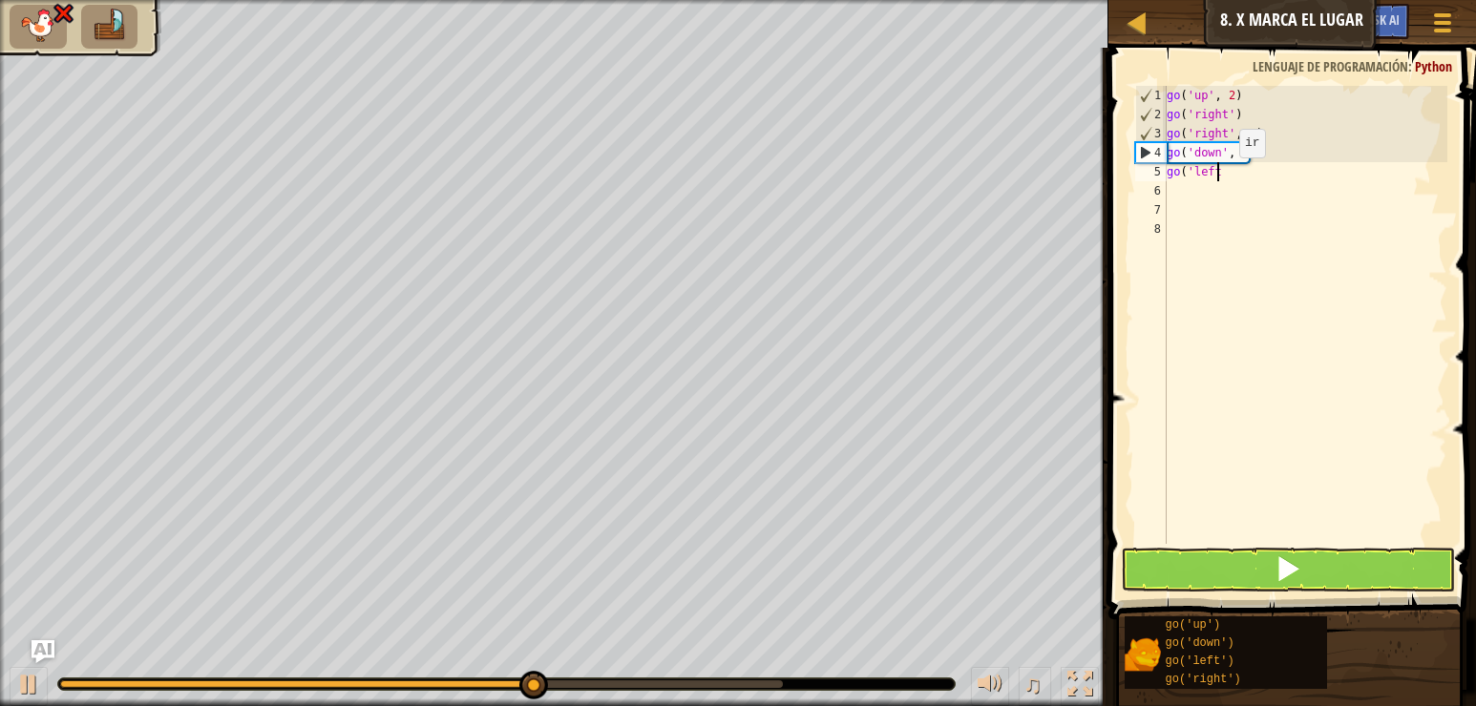
scroll to position [9, 3]
click at [1223, 177] on div "go ( 'up' , 2 ) go ( 'right' ) go ( 'right' , 2 ) go ( 'down' , 2 ) go ( 'left" at bounding box center [1305, 334] width 284 height 496
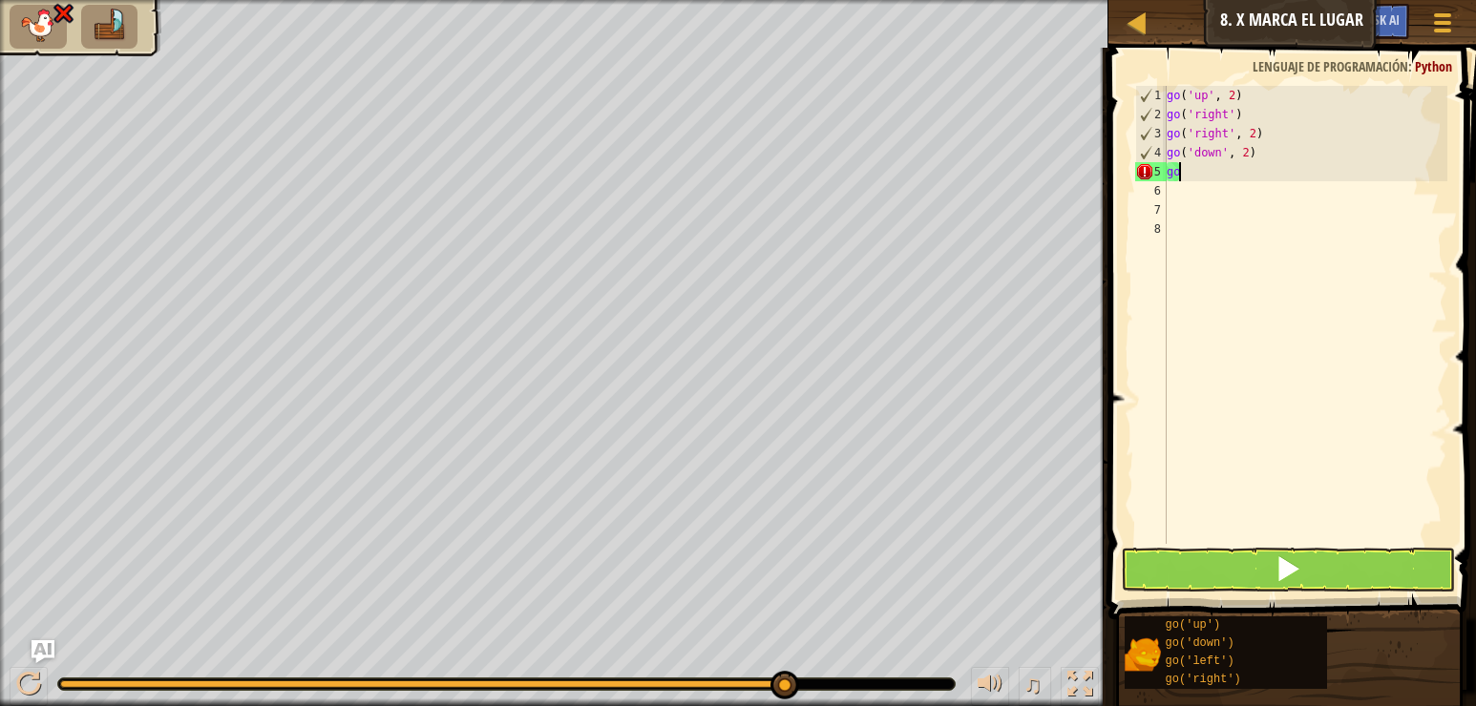
scroll to position [9, 0]
type textarea "g"
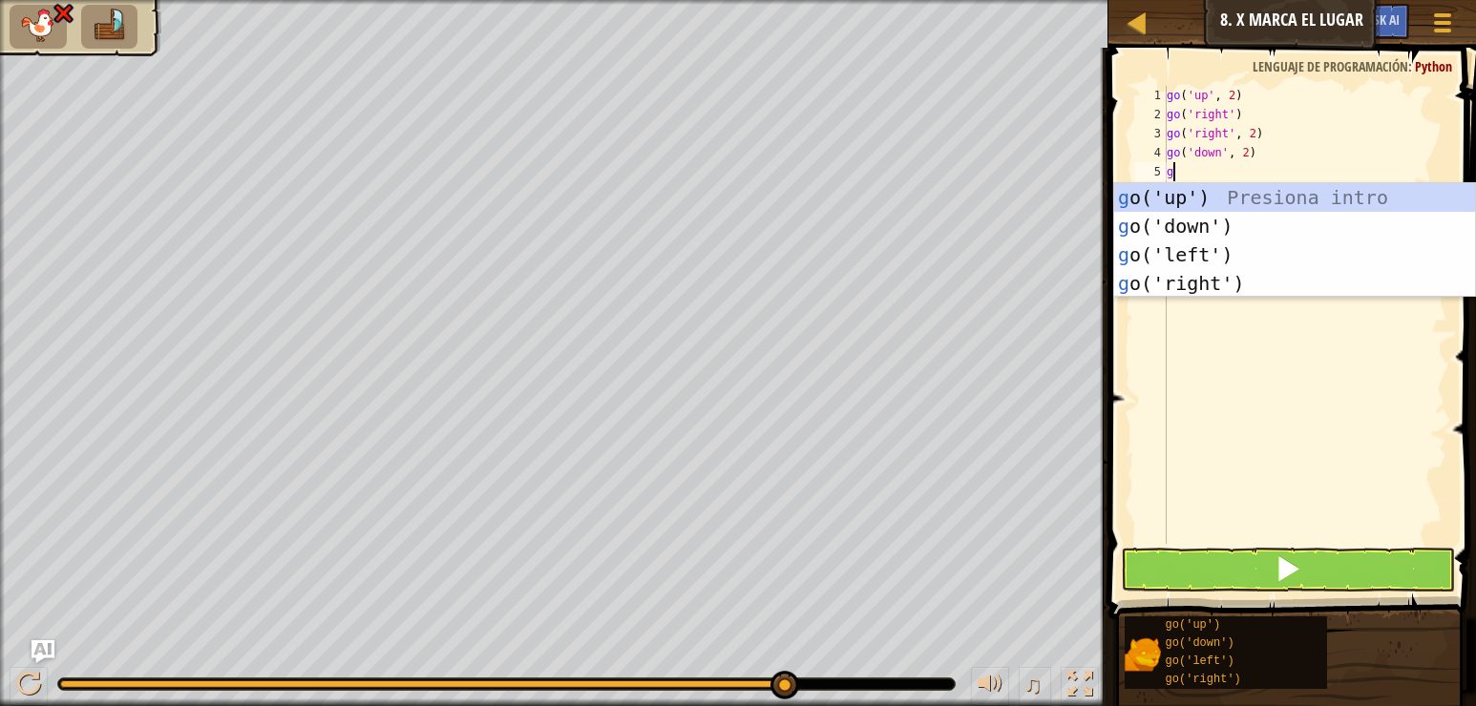
type textarea "go"
click at [1251, 263] on div "go ('up') Presiona intro go ('down') Presiona intro go ('left') Presiona intro …" at bounding box center [1294, 269] width 361 height 172
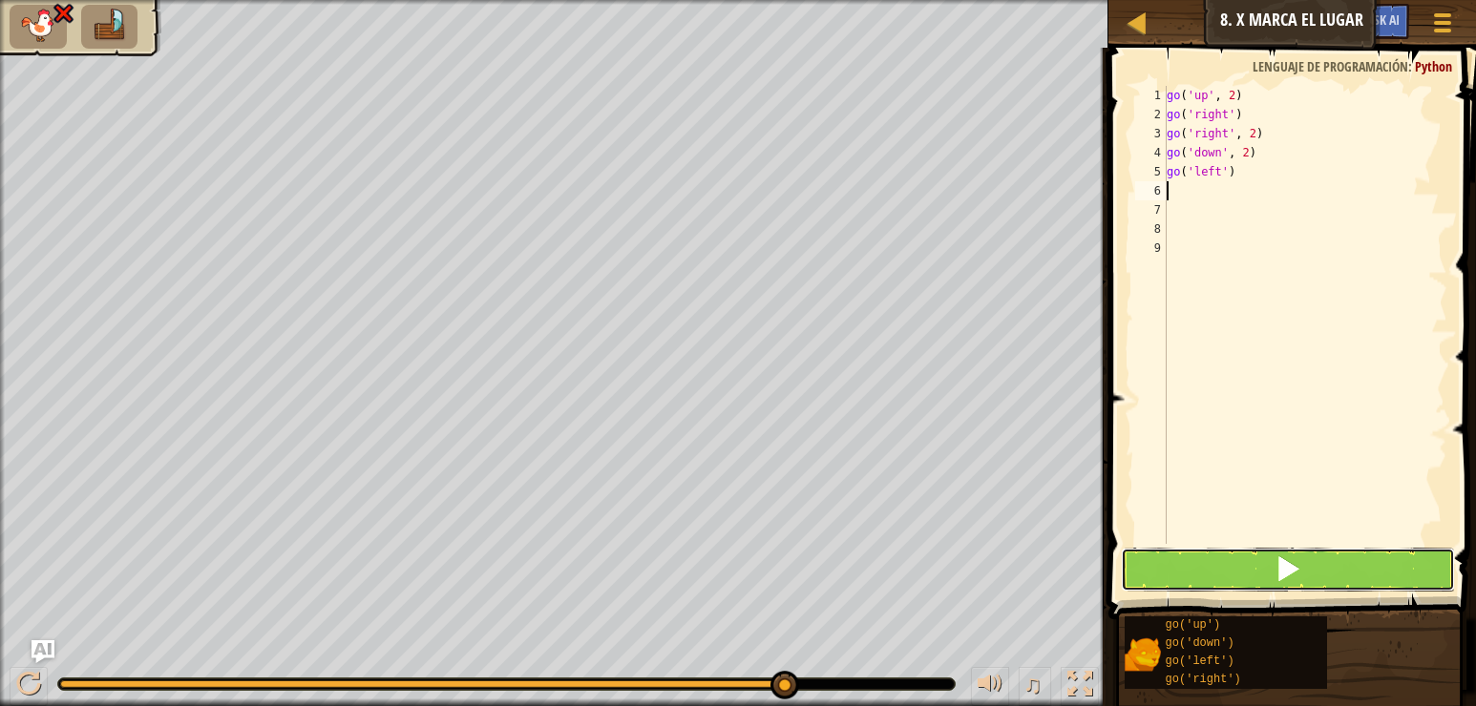
click at [1280, 566] on span at bounding box center [1287, 569] width 27 height 27
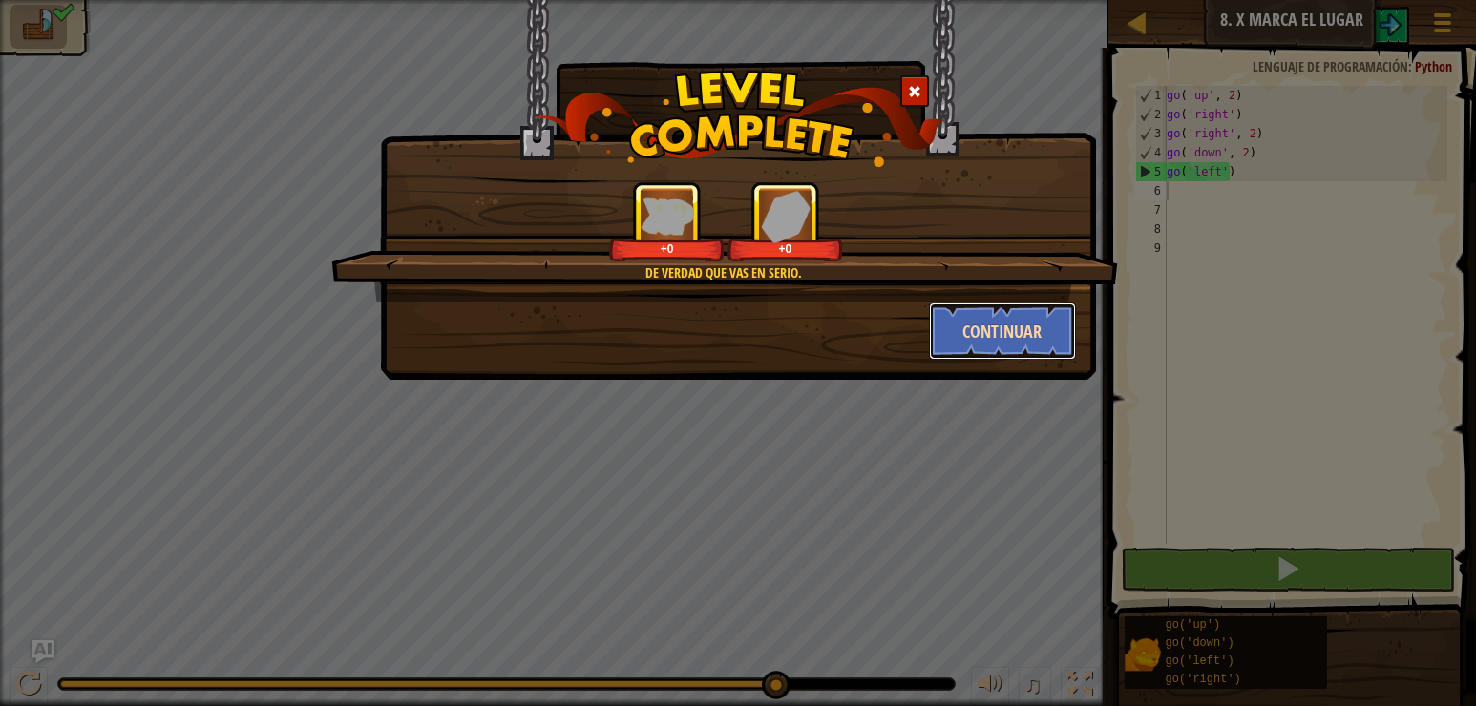
click at [1002, 322] on button "Continuar" at bounding box center [1003, 331] width 148 height 57
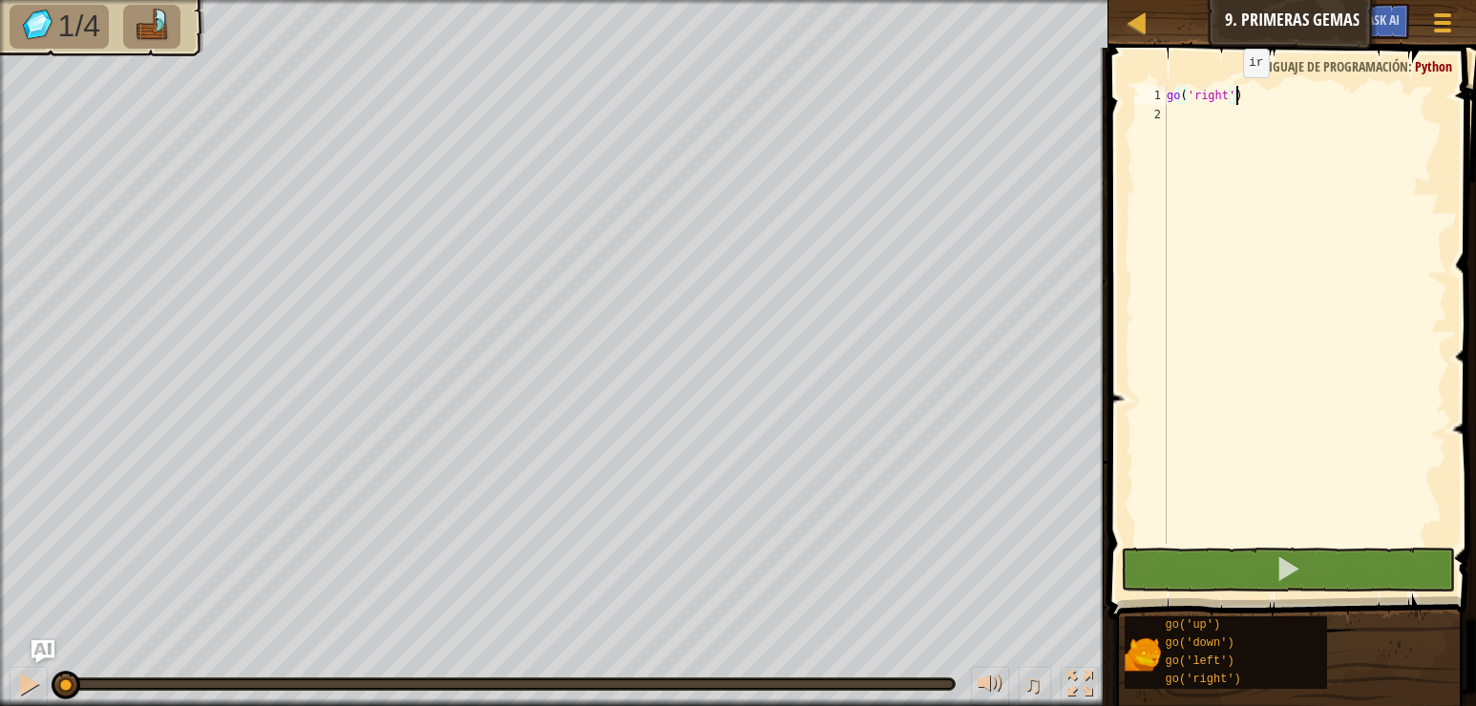
click at [1227, 96] on div "go ( 'right' )" at bounding box center [1305, 334] width 284 height 496
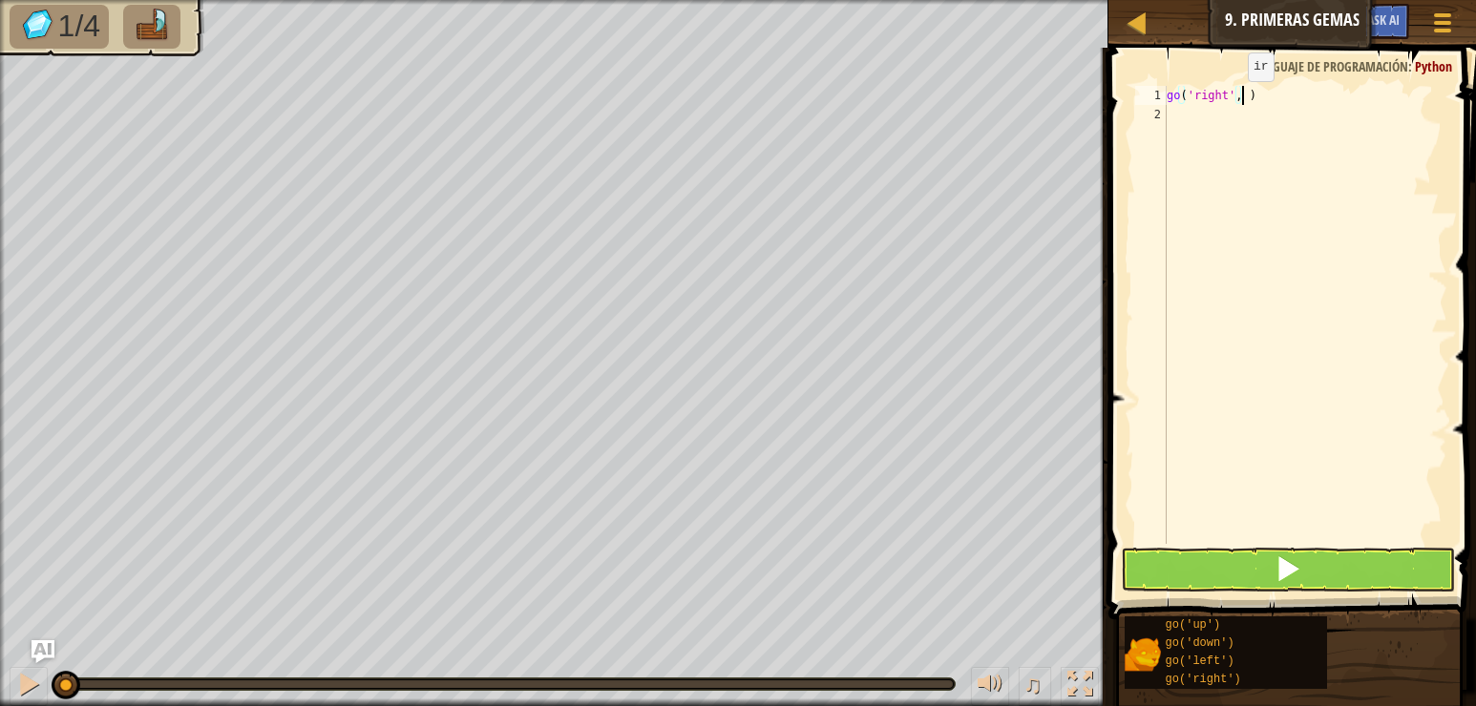
type textarea "go('right', 2)"
type textarea "g"
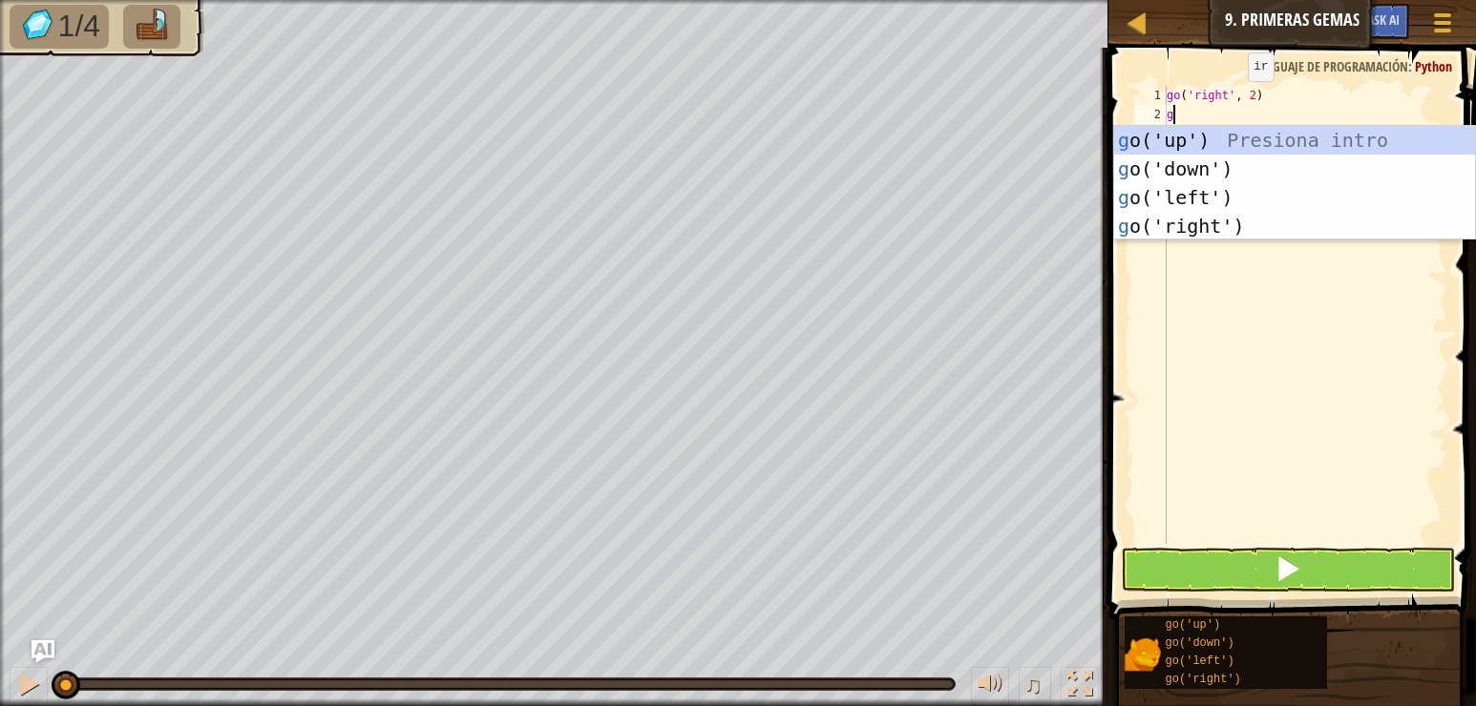
type textarea "go"
click at [1234, 136] on div "go ('up') Presiona intro go ('down') Presiona intro go ('left') Presiona intro …" at bounding box center [1294, 212] width 361 height 172
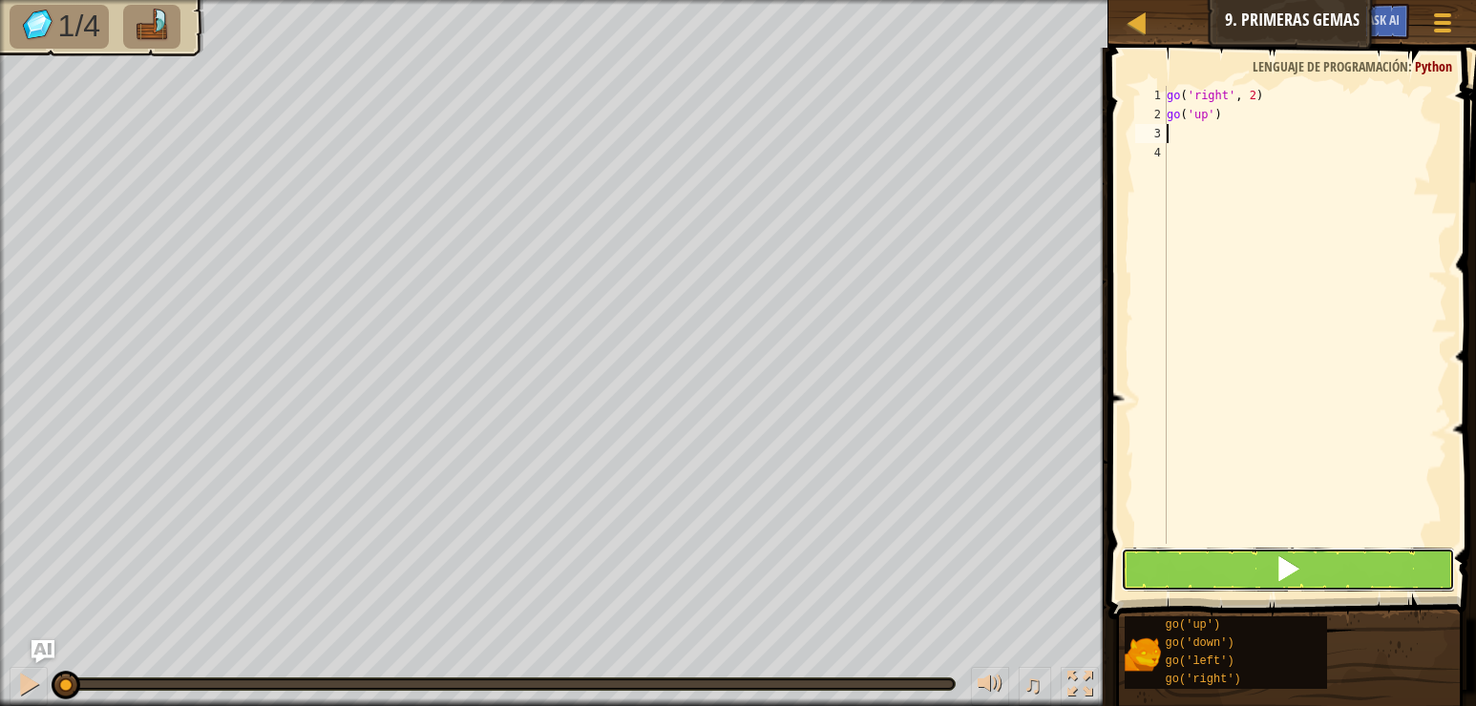
click at [1205, 560] on button at bounding box center [1288, 570] width 334 height 44
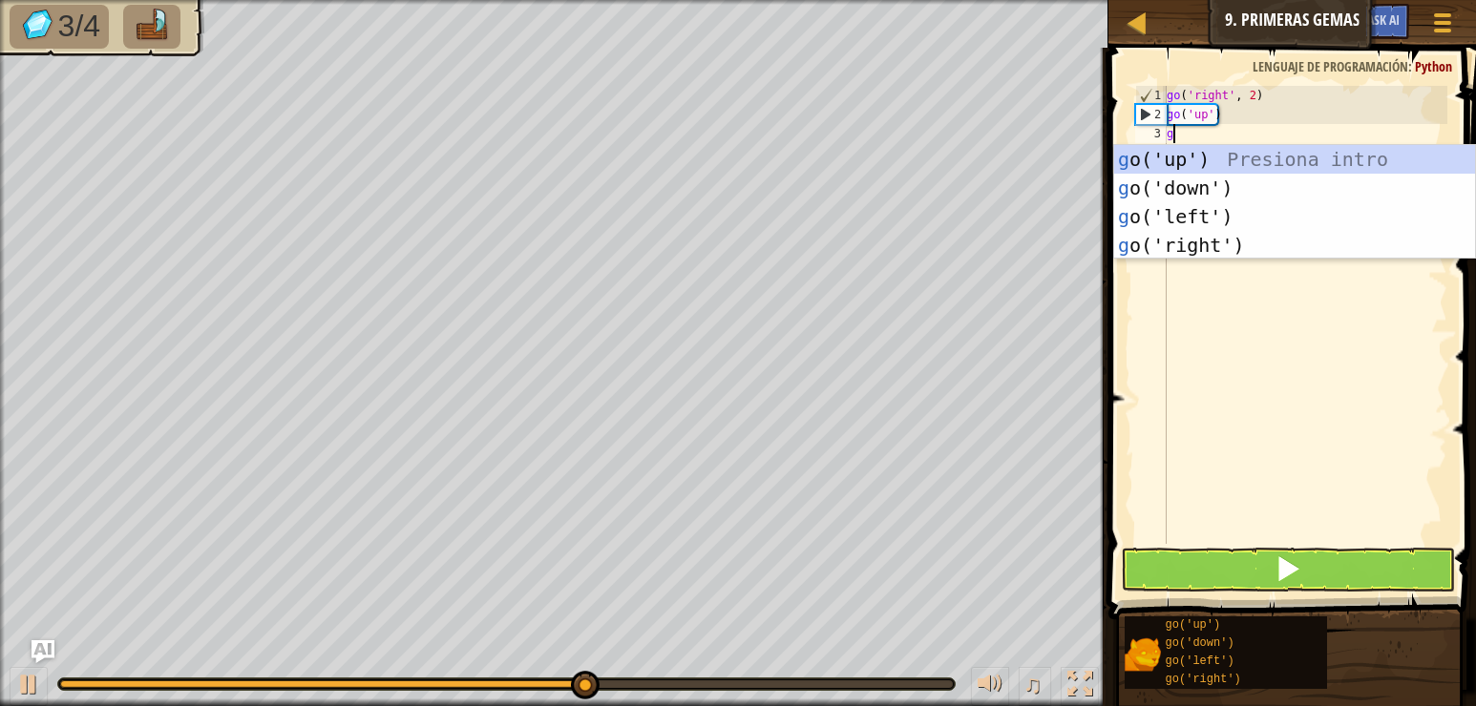
type textarea "go"
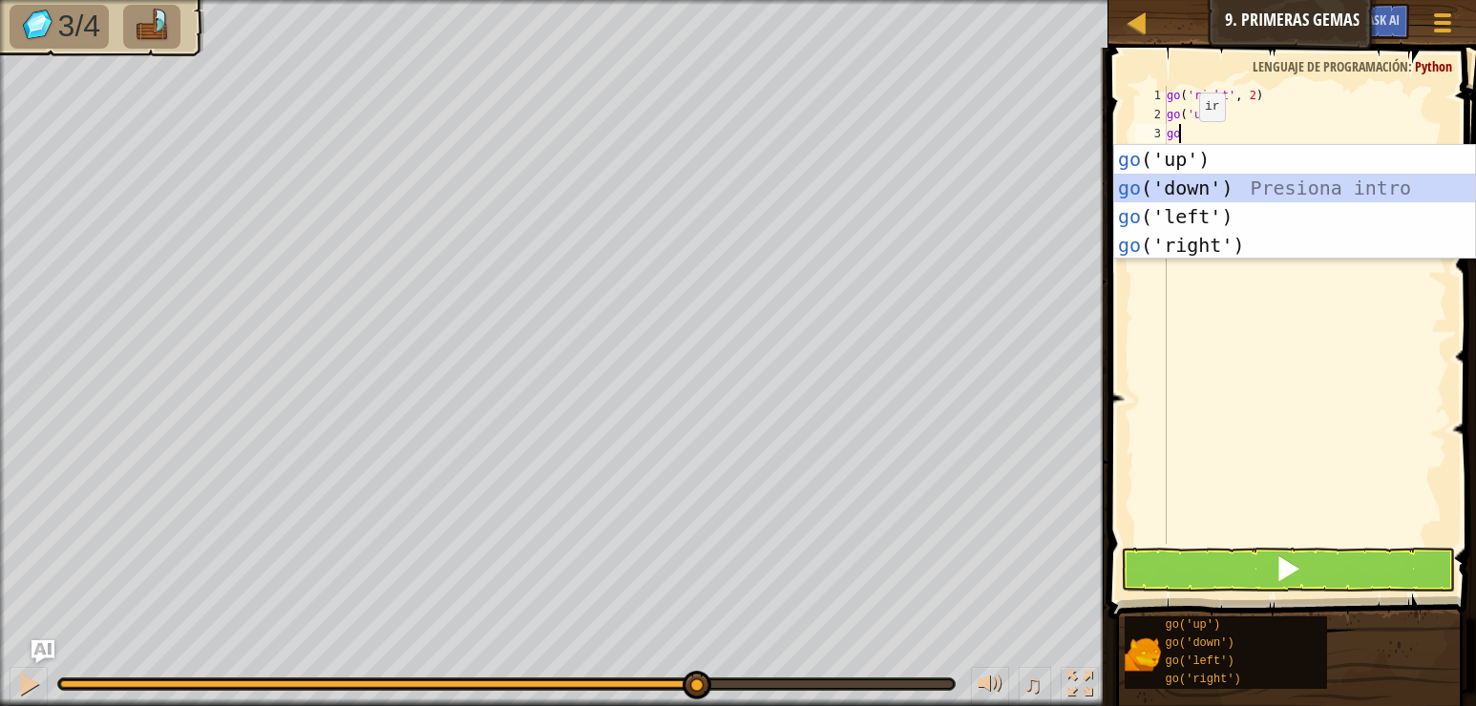
click at [1204, 184] on div "go ('up') Presiona intro go ('down') Presiona intro go ('left') Presiona intro …" at bounding box center [1294, 231] width 361 height 172
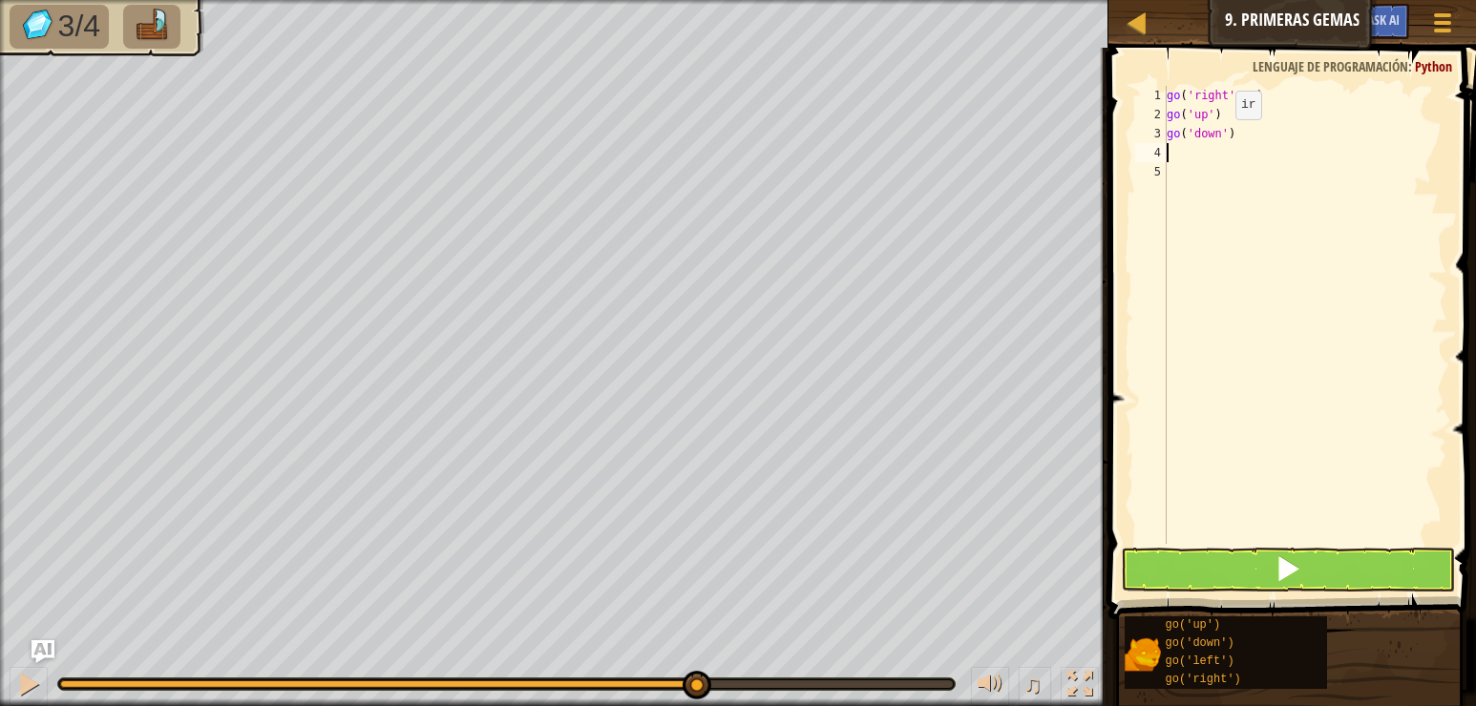
click at [1219, 138] on div "go ( 'right' , 2 ) go ( 'up' ) go ( 'down' )" at bounding box center [1305, 334] width 284 height 496
type textarea "go('down', 2)"
click at [1254, 565] on button at bounding box center [1288, 570] width 334 height 44
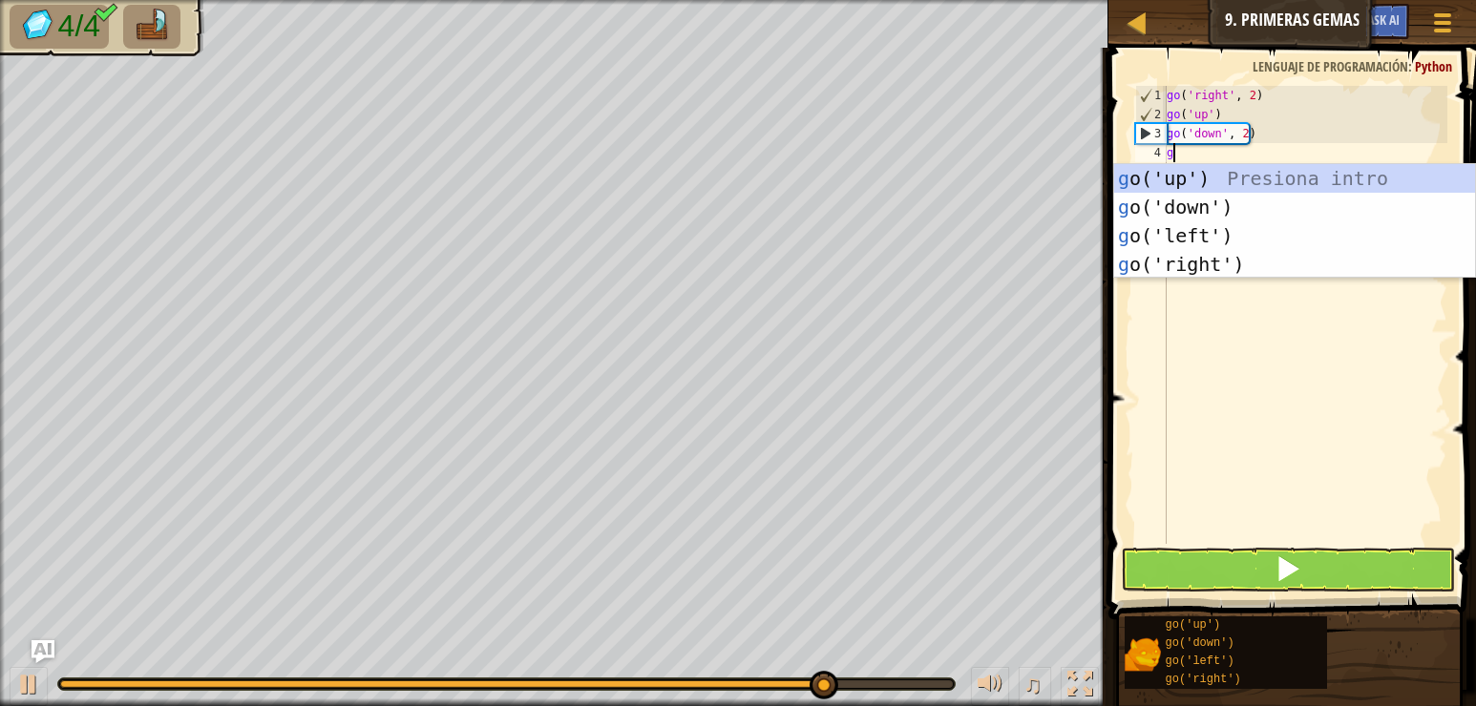
type textarea "go"
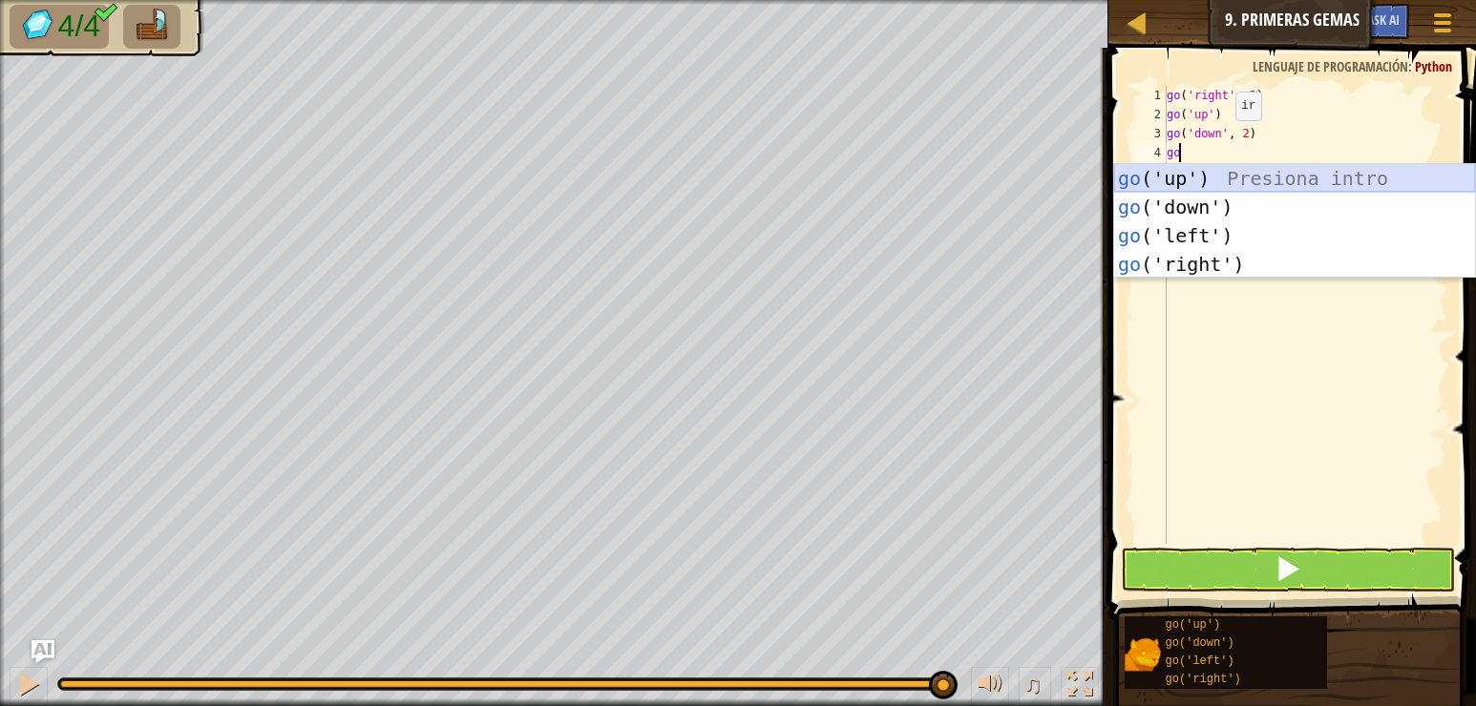
click at [1252, 181] on div "go ('up') Presiona intro go ('down') Presiona intro go ('left') Presiona intro …" at bounding box center [1294, 250] width 361 height 172
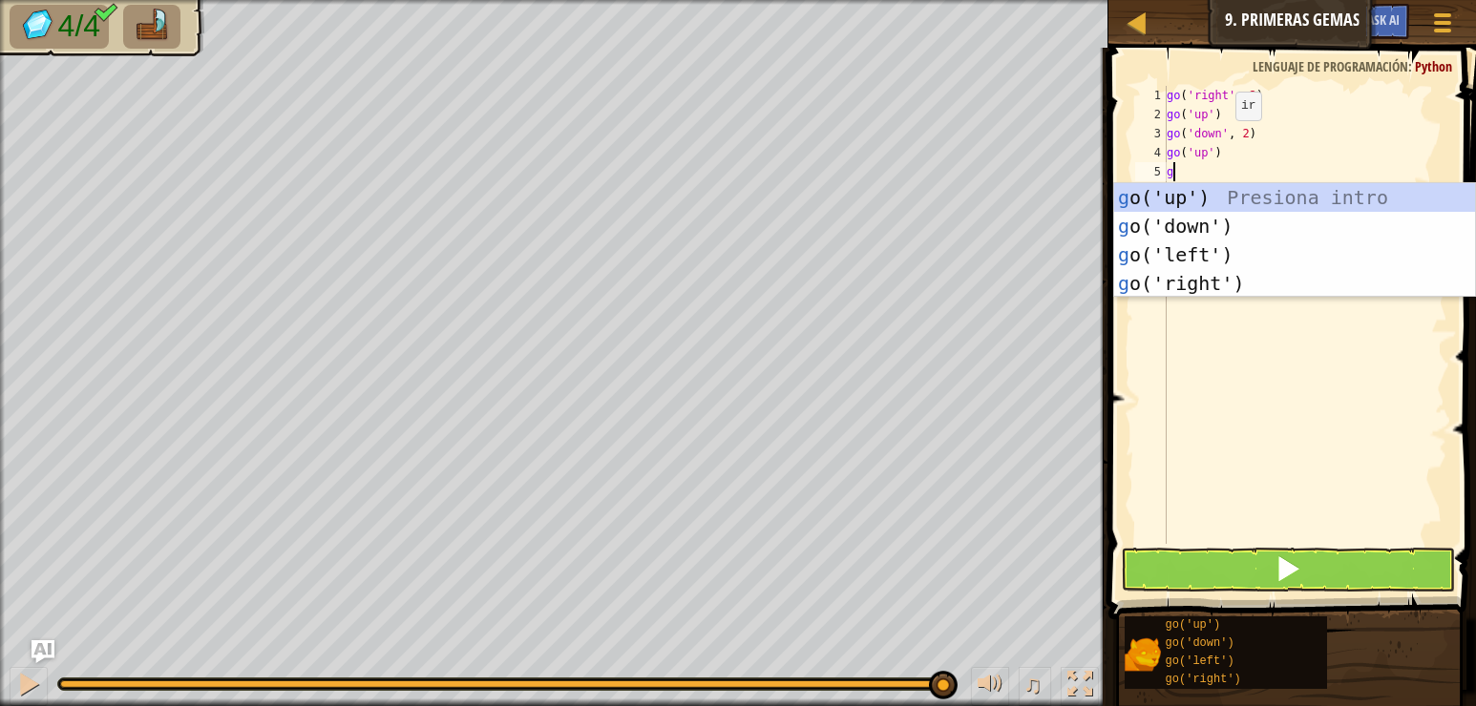
type textarea "go"
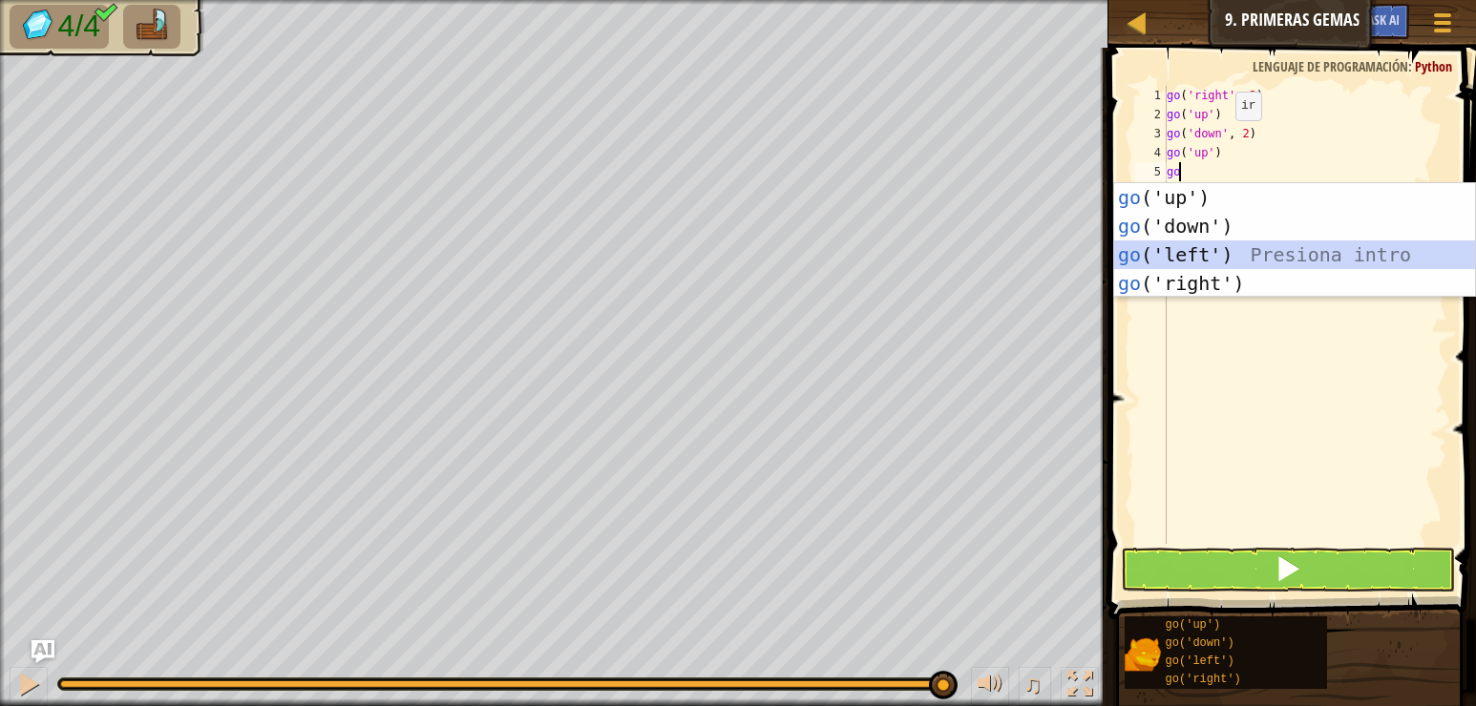
click at [1232, 252] on div "go ('up') Presiona intro go ('down') Presiona intro go ('left') Presiona intro …" at bounding box center [1294, 269] width 361 height 172
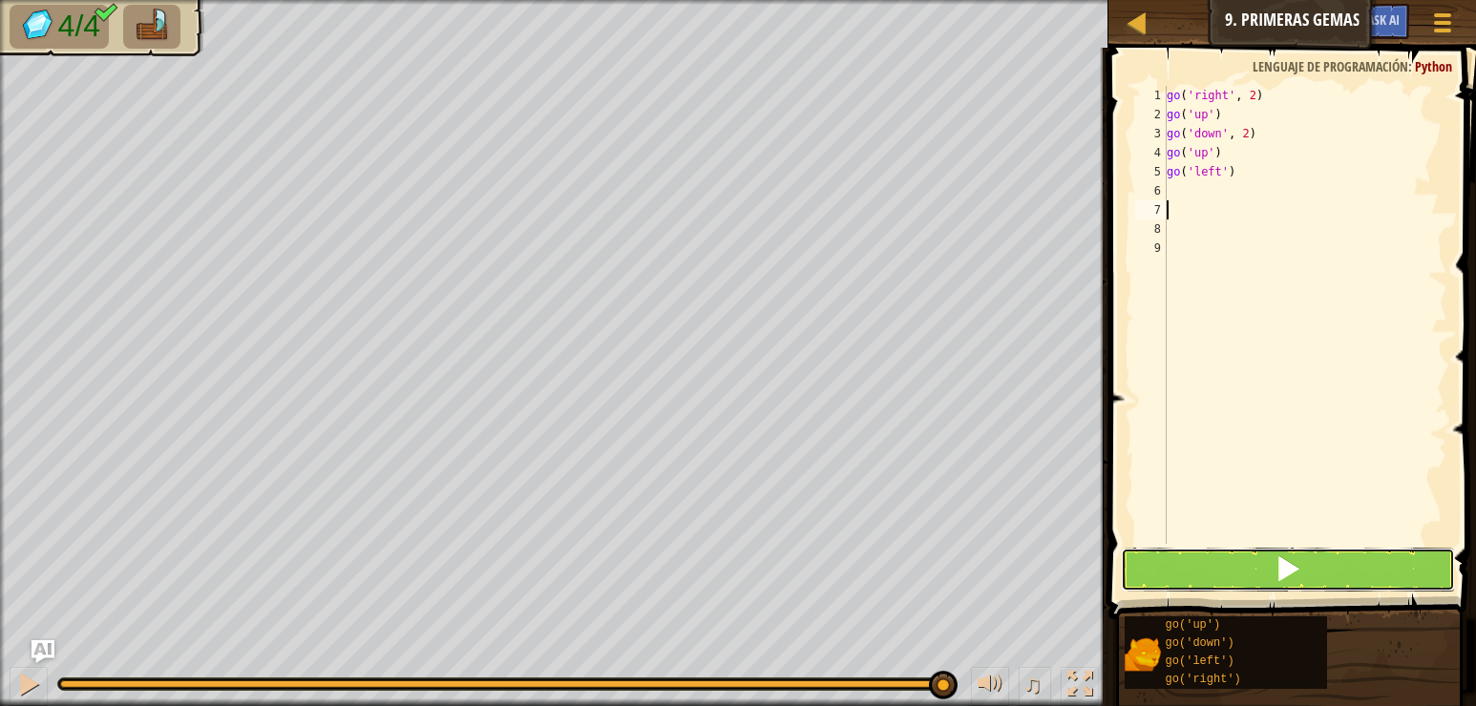
click at [1245, 565] on button at bounding box center [1288, 570] width 334 height 44
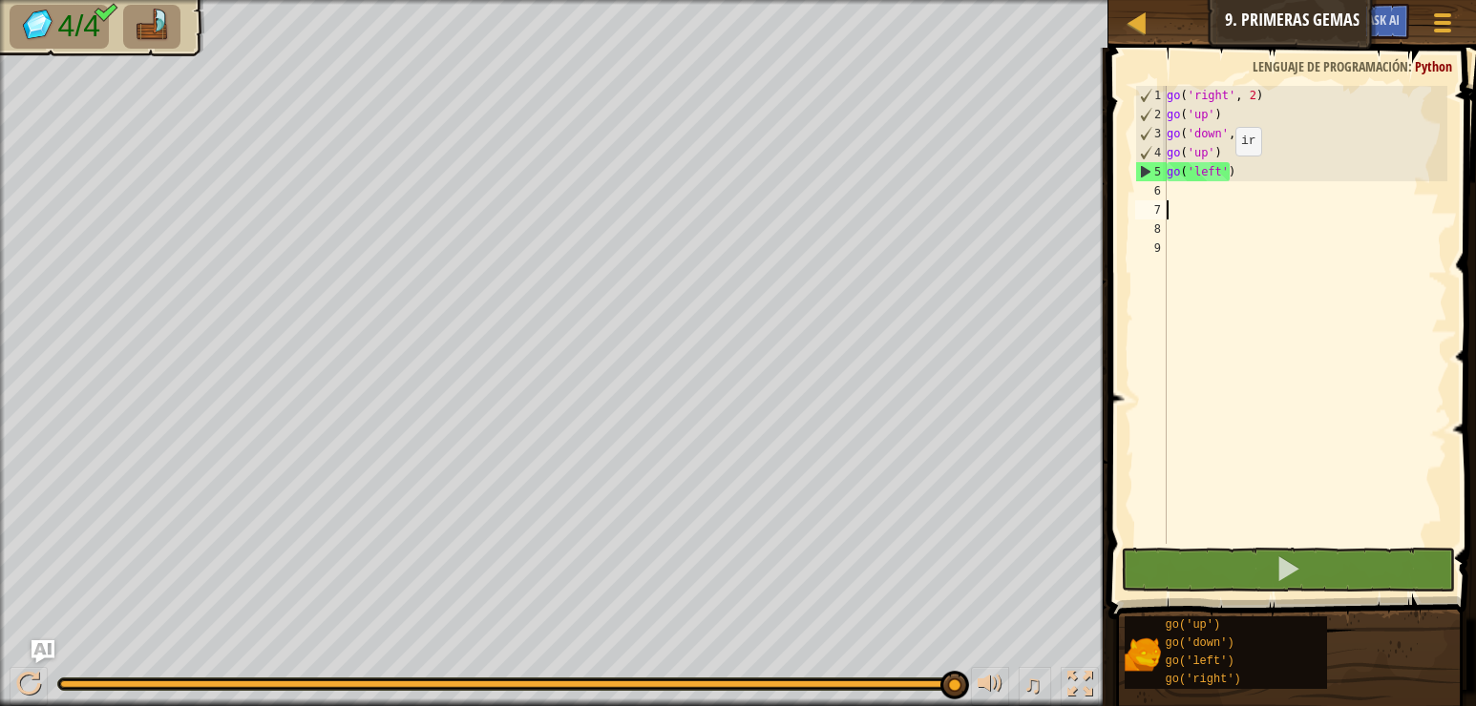
click at [1219, 175] on div "go ( 'right' , 2 ) go ( 'up' ) go ( 'down' , 2 ) go ( 'up' ) go ( 'left' )" at bounding box center [1305, 334] width 284 height 496
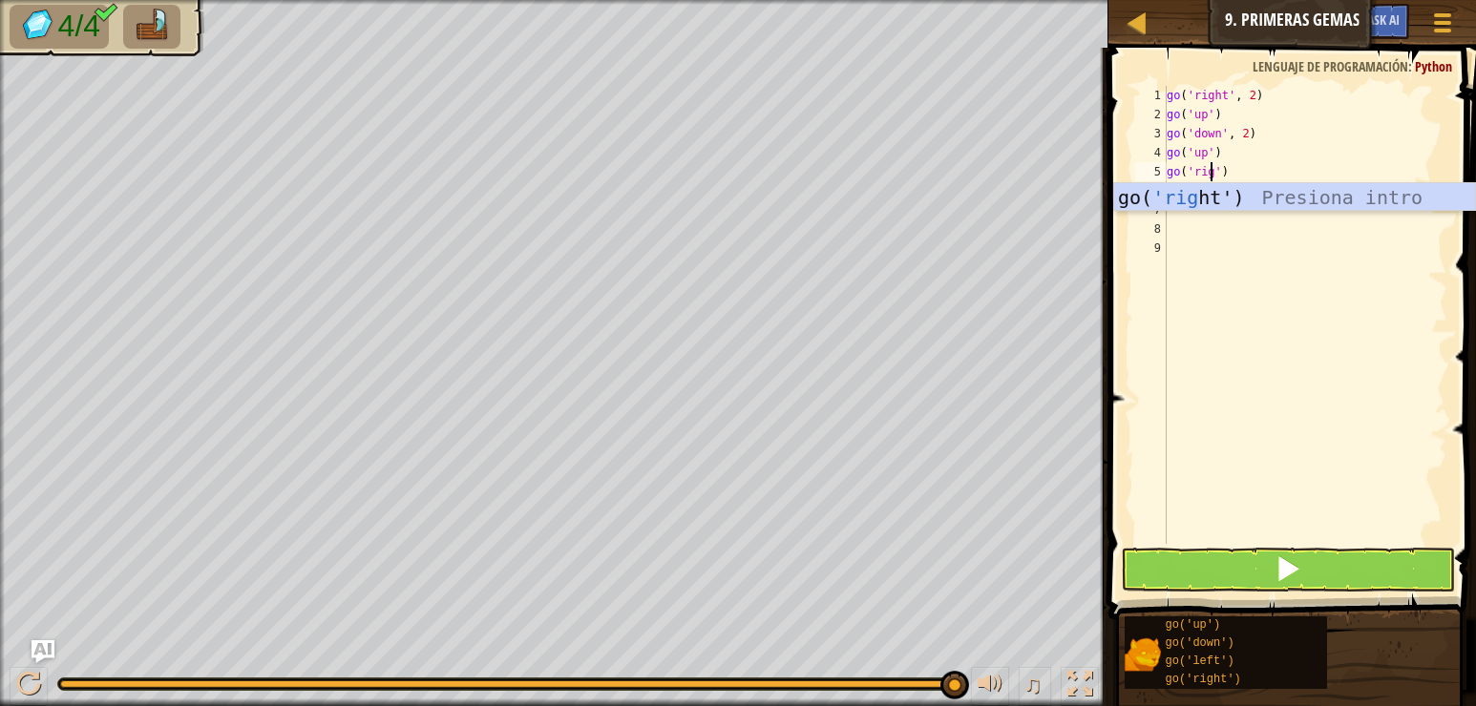
scroll to position [9, 4]
click at [1244, 205] on div "go( 'right ') Presiona intro" at bounding box center [1294, 226] width 361 height 86
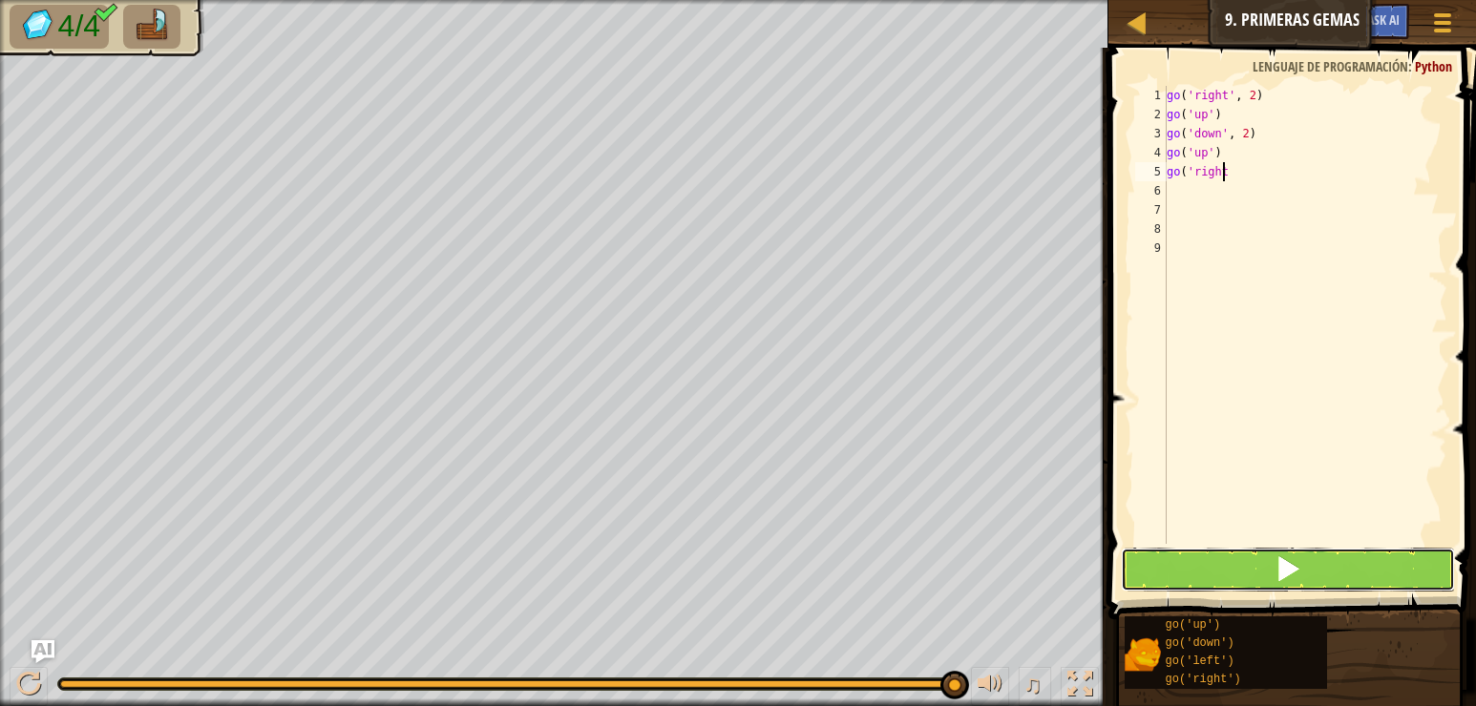
click at [1223, 562] on button at bounding box center [1288, 570] width 334 height 44
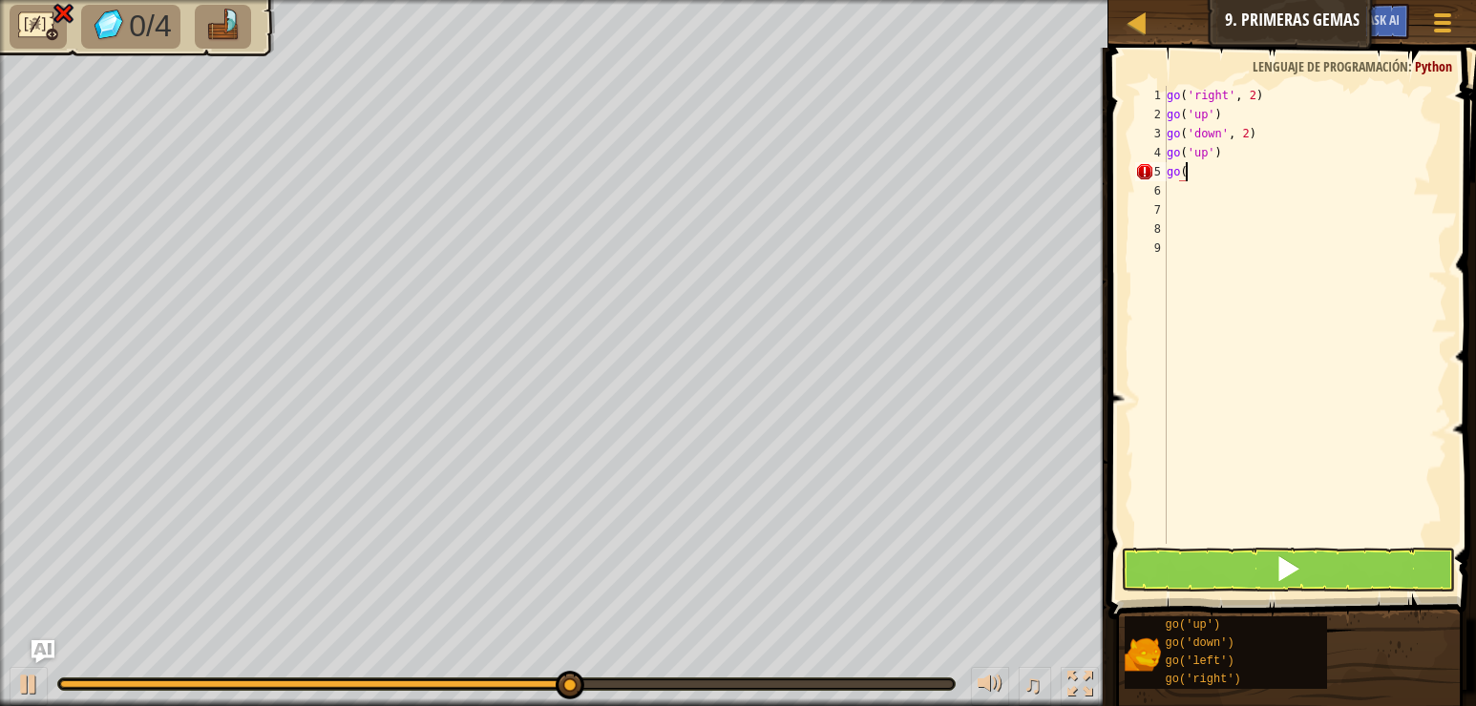
scroll to position [9, 0]
type textarea "g"
type textarea "go r"
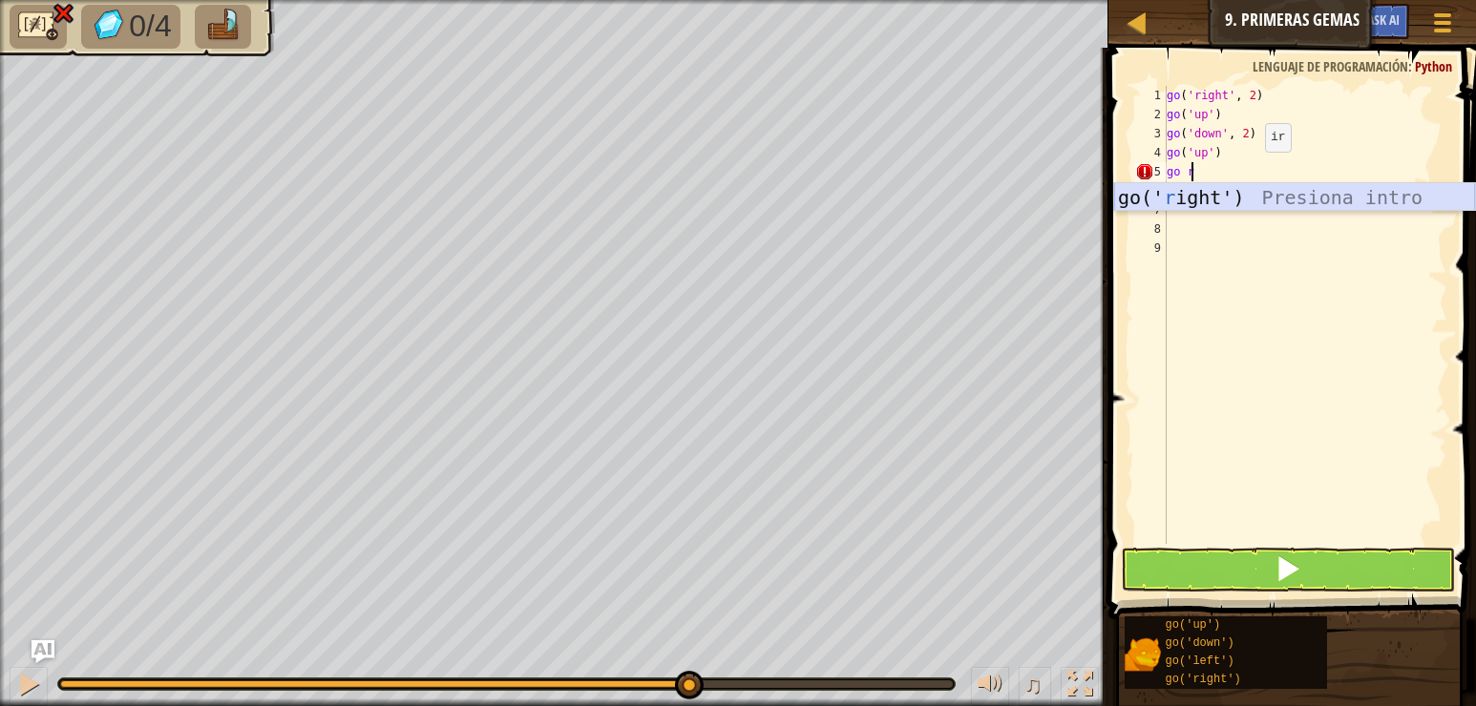
click at [1251, 206] on div "go(' r ight') Presiona intro" at bounding box center [1294, 226] width 361 height 86
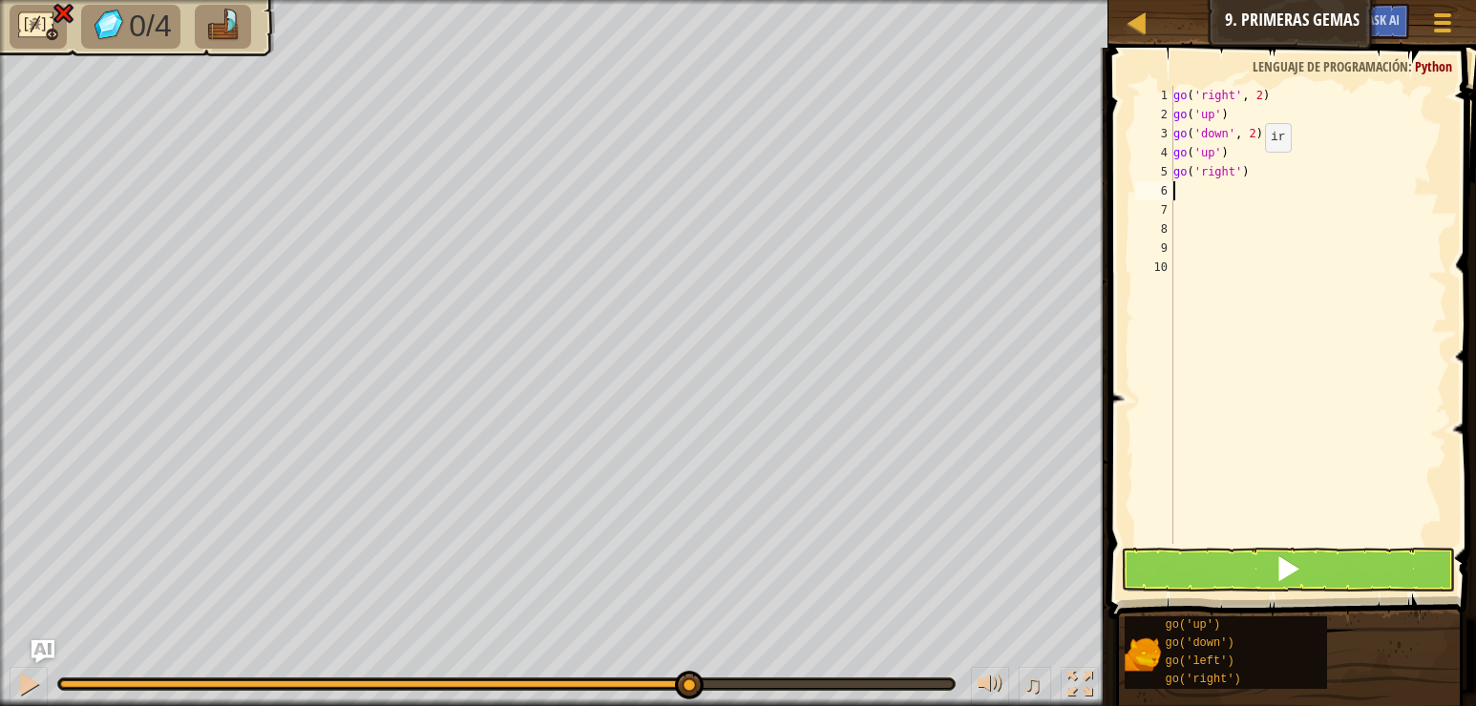
scroll to position [9, 0]
click at [1250, 574] on button at bounding box center [1288, 570] width 334 height 44
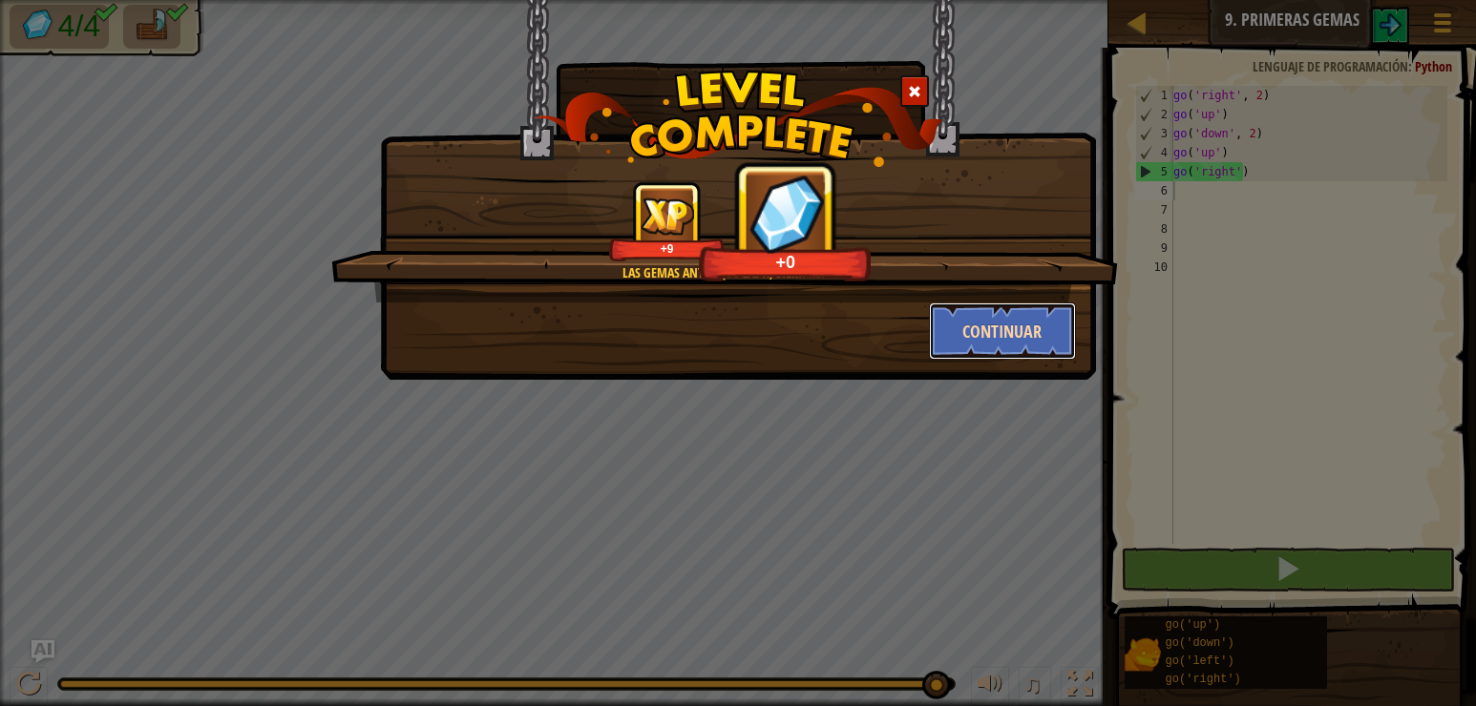
click at [998, 322] on button "Continuar" at bounding box center [1003, 331] width 148 height 57
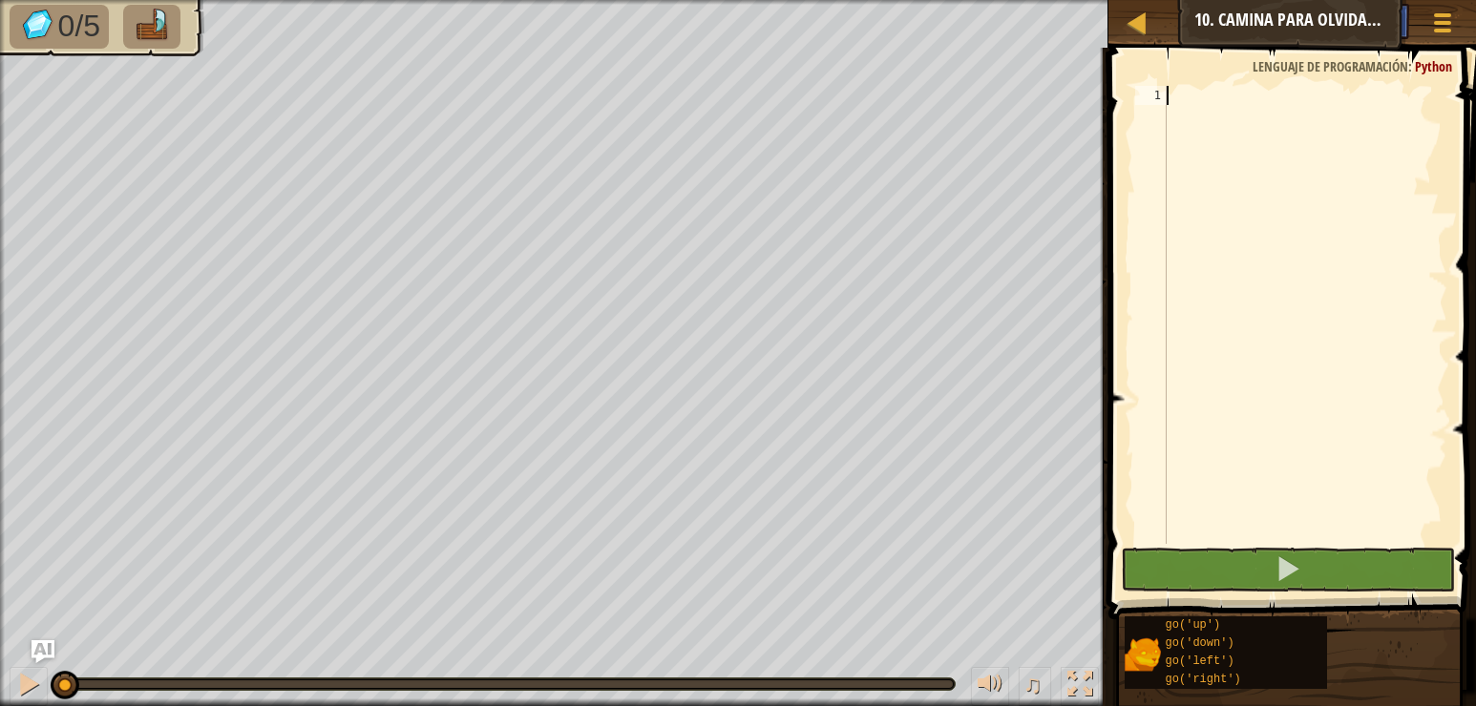
type textarea "g"
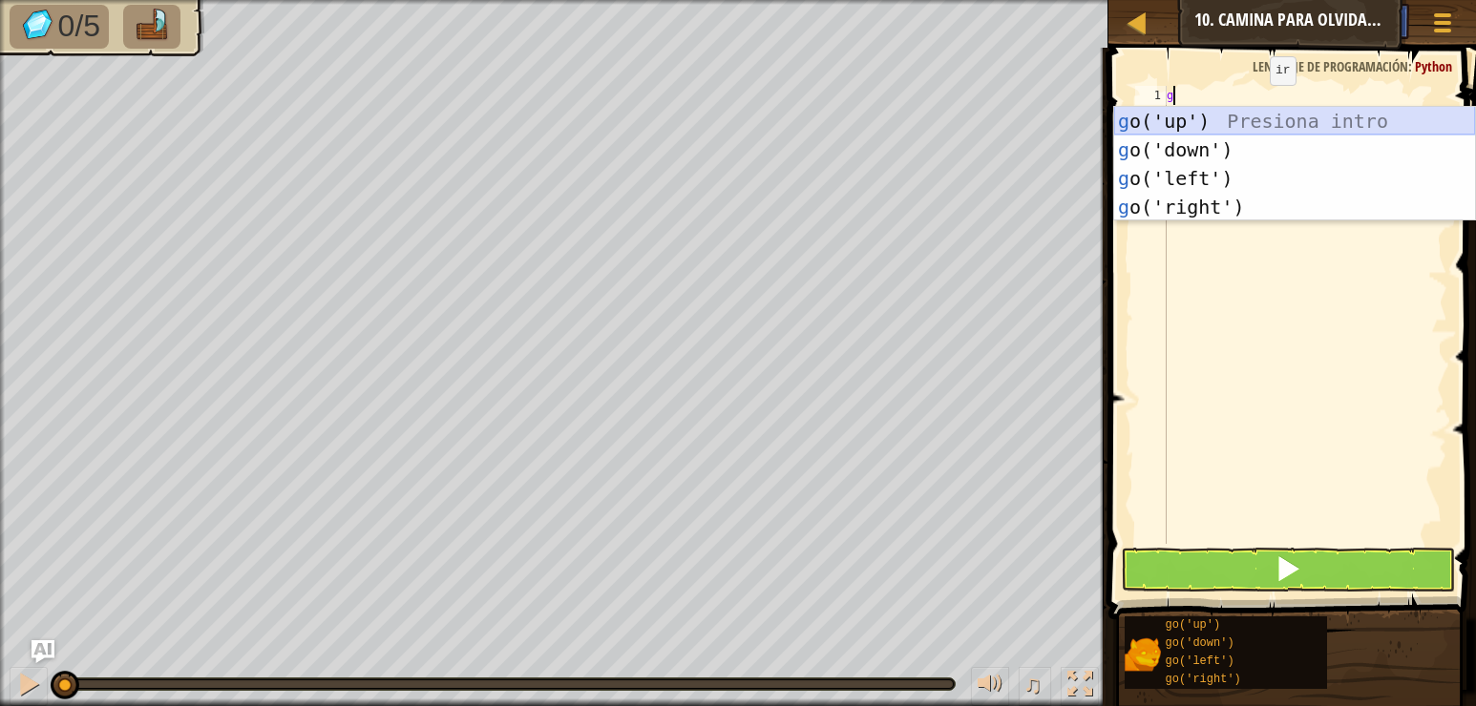
click at [1254, 126] on div "g o('up') Presiona intro g o('down') Presiona intro g o('left') Presiona intro …" at bounding box center [1294, 193] width 361 height 172
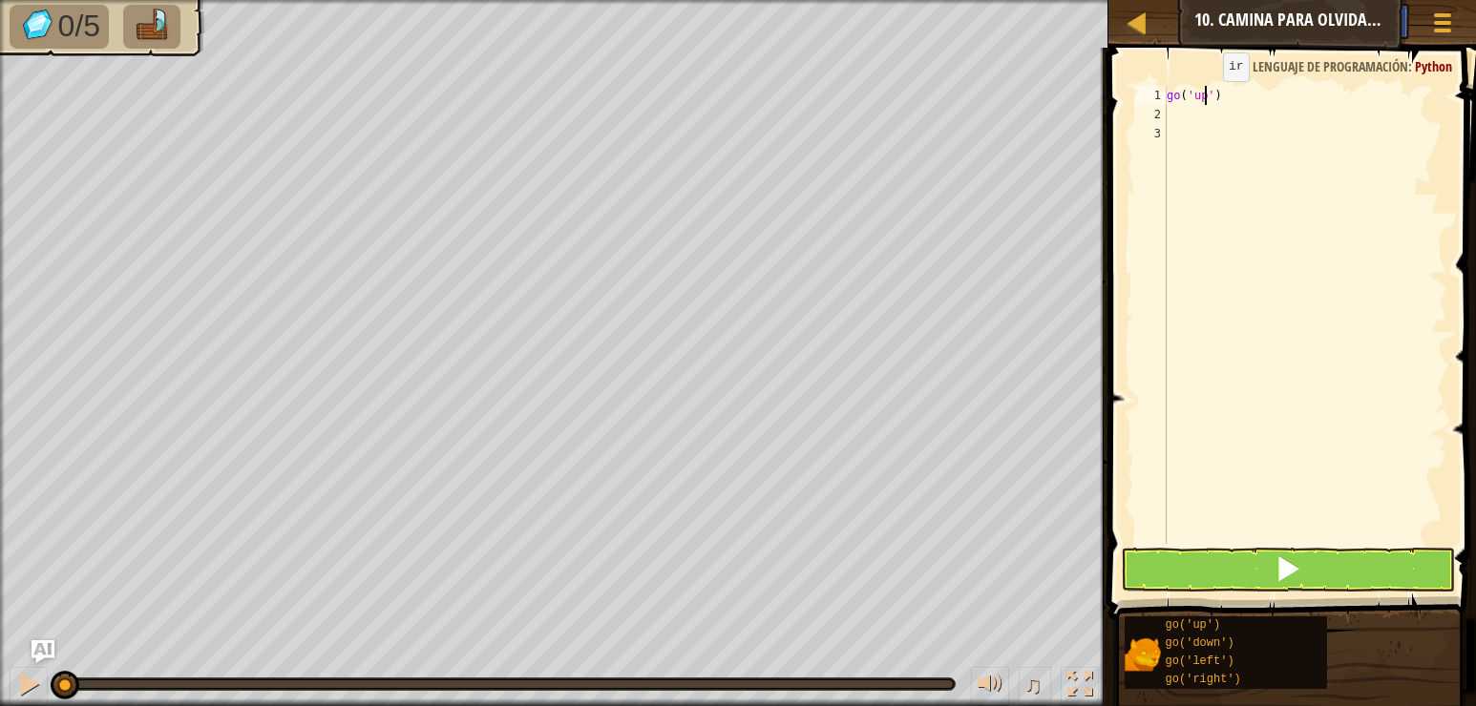
click at [1207, 100] on div "go ( 'up' )" at bounding box center [1305, 334] width 284 height 496
type textarea "go('up', 2)"
click at [1177, 112] on div "go ( 'up' , 2 ) gogo ( 'left' )" at bounding box center [1305, 315] width 284 height 458
click at [1213, 112] on div "go ( 'up' , 2 ) go ( 'left' )" at bounding box center [1305, 334] width 284 height 496
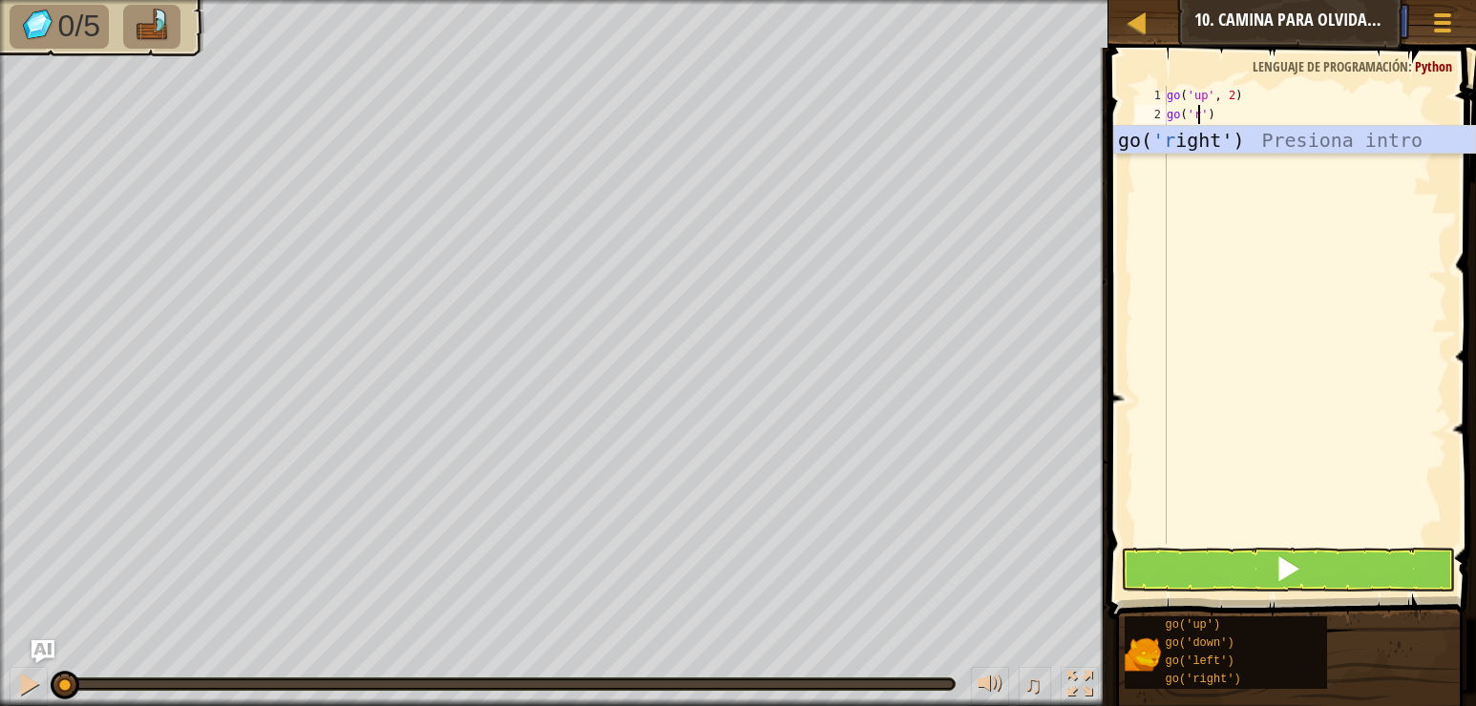
scroll to position [9, 3]
click at [1215, 137] on div "go( 'ri ght') Presiona intro" at bounding box center [1294, 169] width 361 height 86
type textarea "go('right"
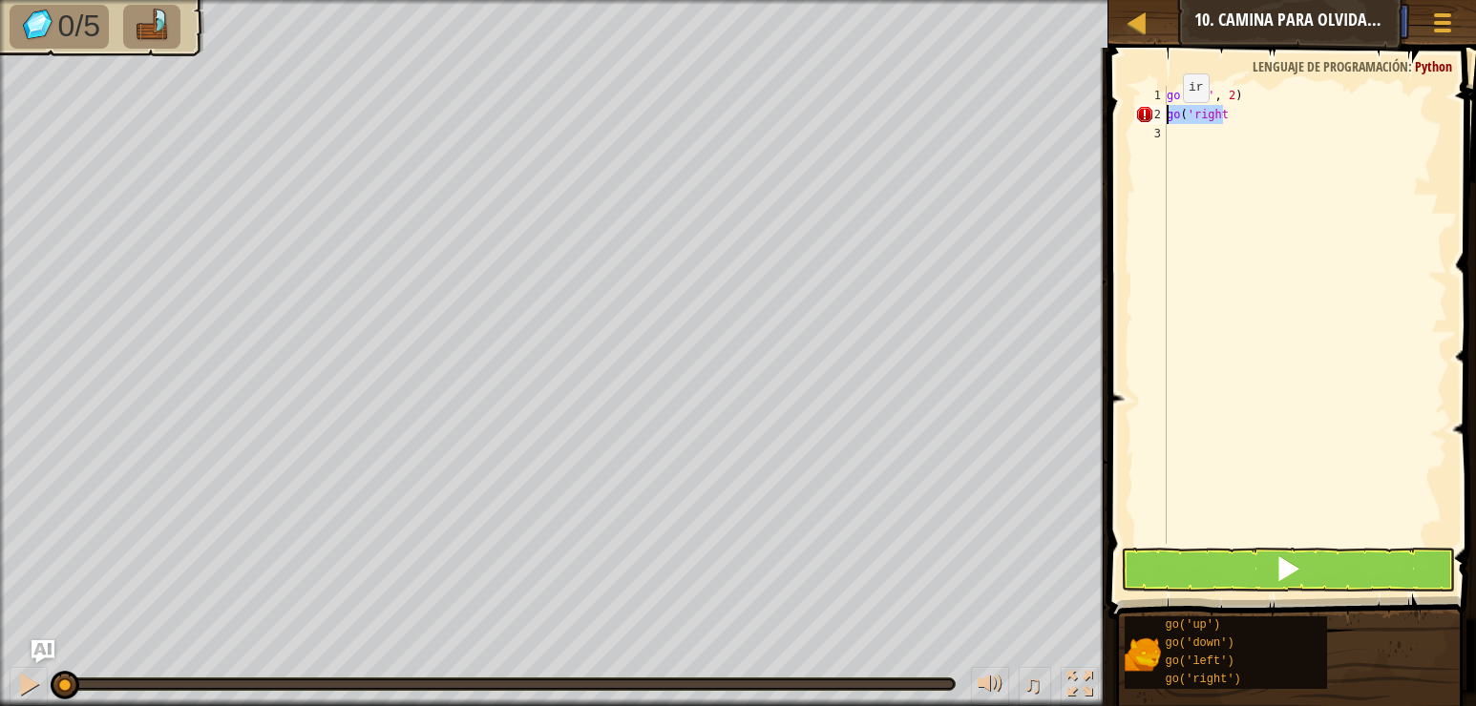
drag, startPoint x: 1234, startPoint y: 115, endPoint x: 1164, endPoint y: 115, distance: 70.6
click at [1164, 115] on div "go('right 1 2 3 go ( 'up' , 2 ) go ( 'right ההההההההההההההההההההההההההההההההההה…" at bounding box center [1289, 315] width 316 height 458
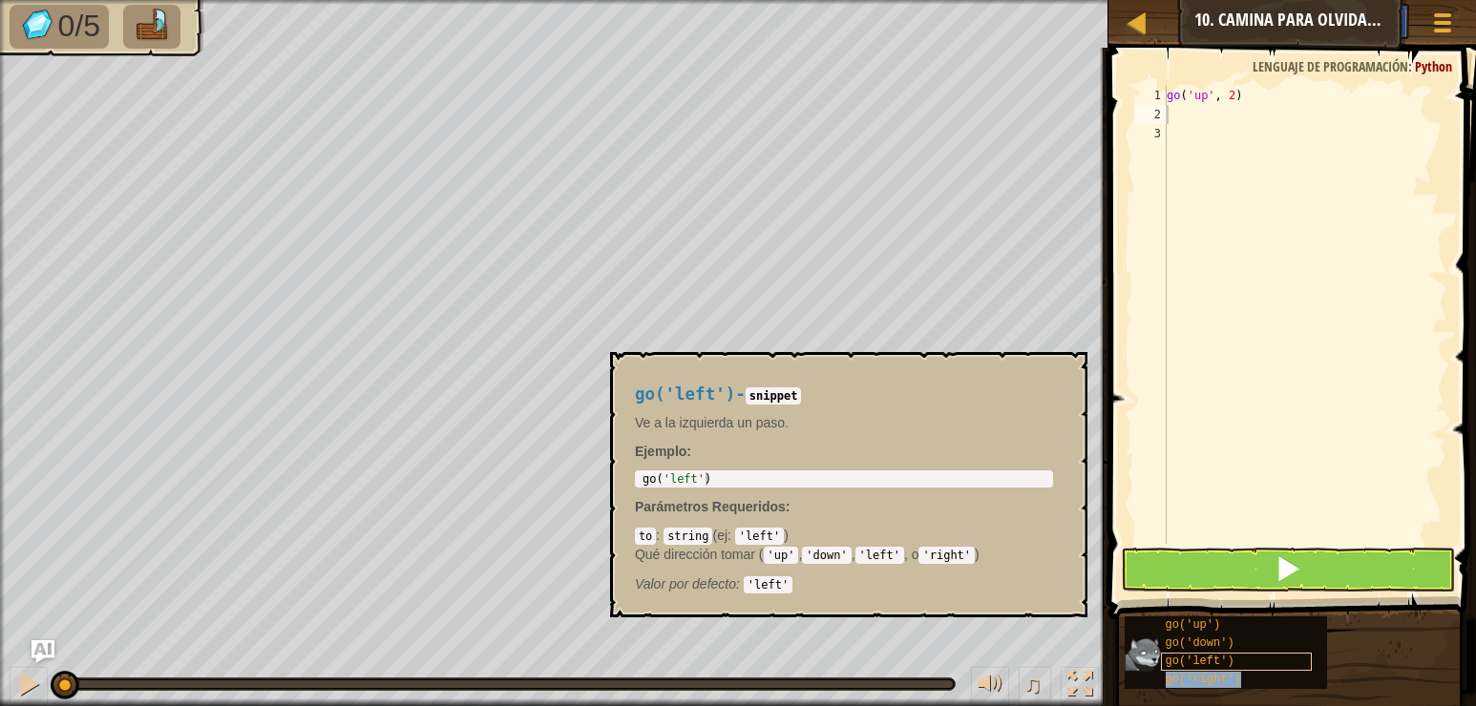
type textarea "go('right')"
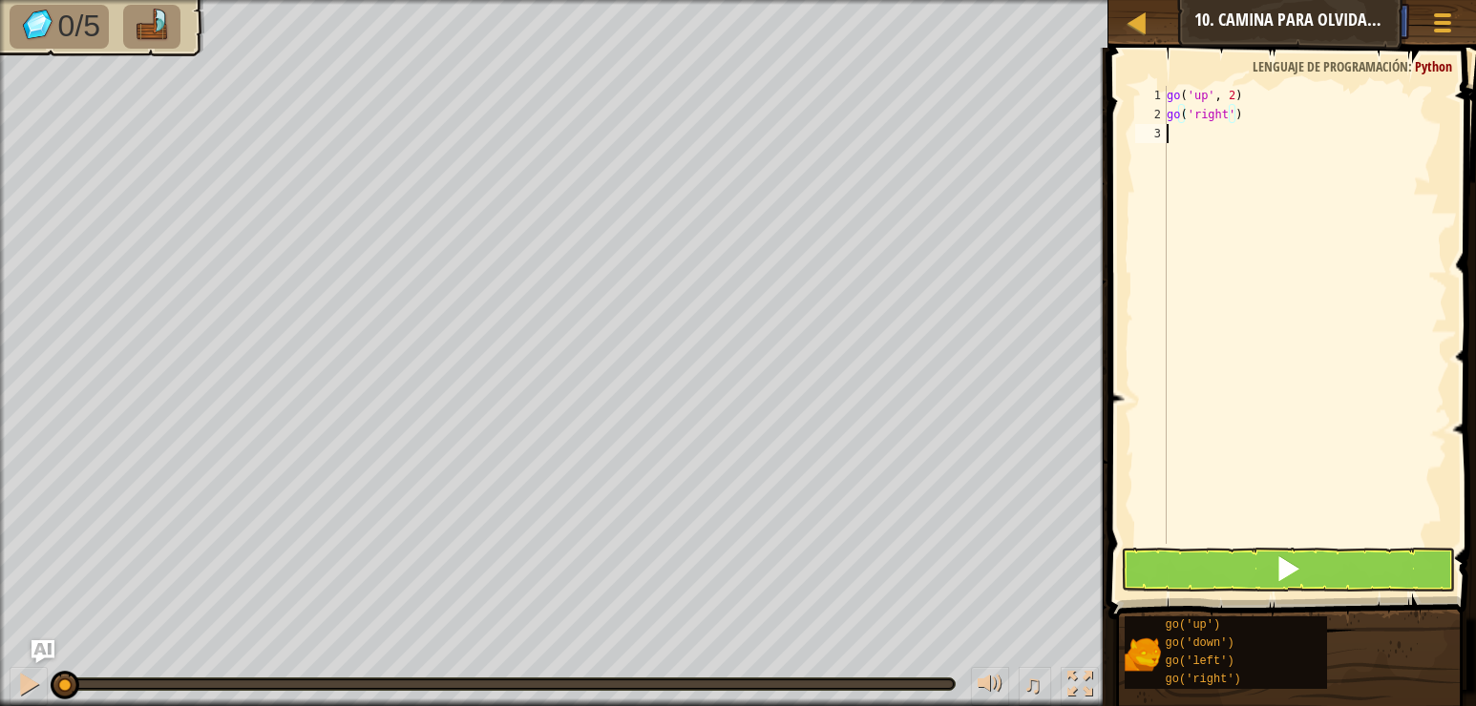
click at [1206, 137] on div "go ( 'up' , 2 ) go ( 'right' )" at bounding box center [1305, 334] width 284 height 496
click at [1325, 573] on button at bounding box center [1288, 570] width 334 height 44
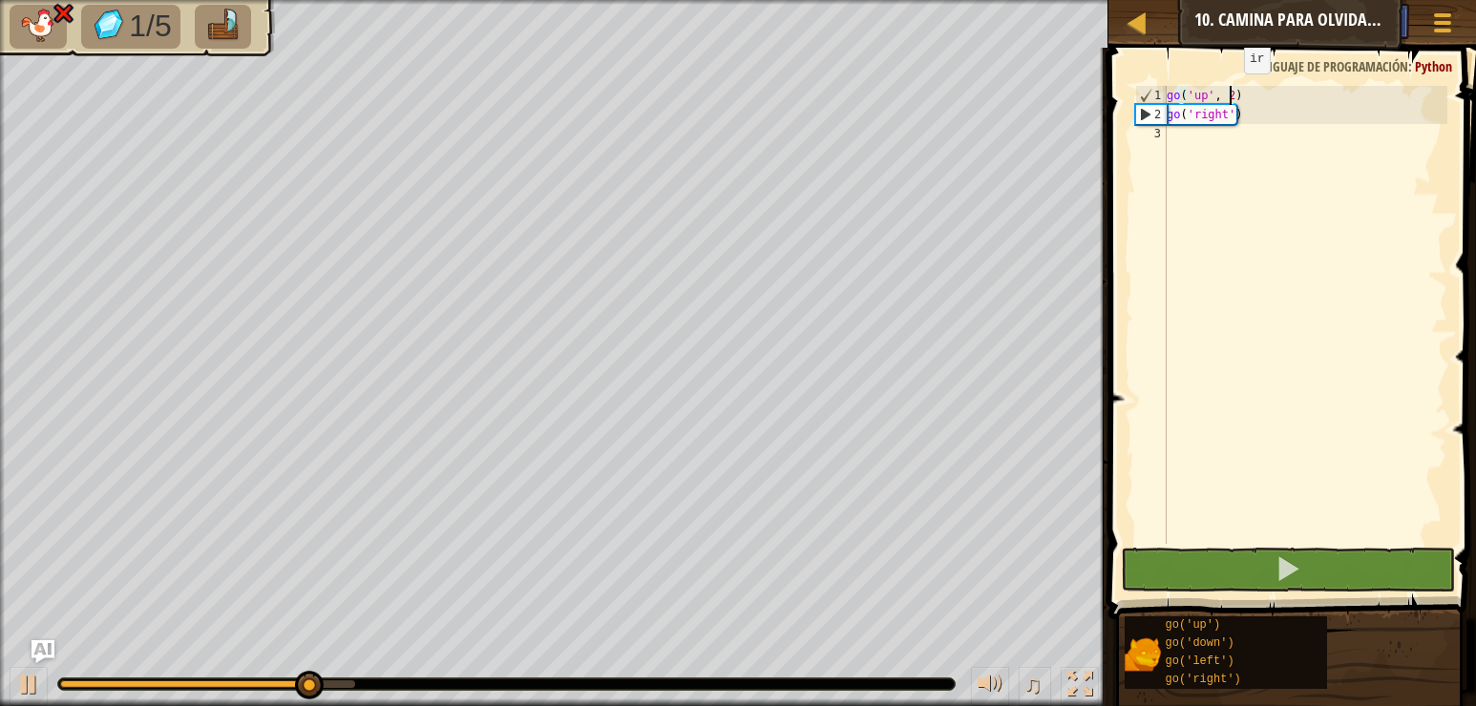
click at [1228, 93] on div "go ( 'up' , 2 ) go ( 'right' )" at bounding box center [1305, 334] width 284 height 496
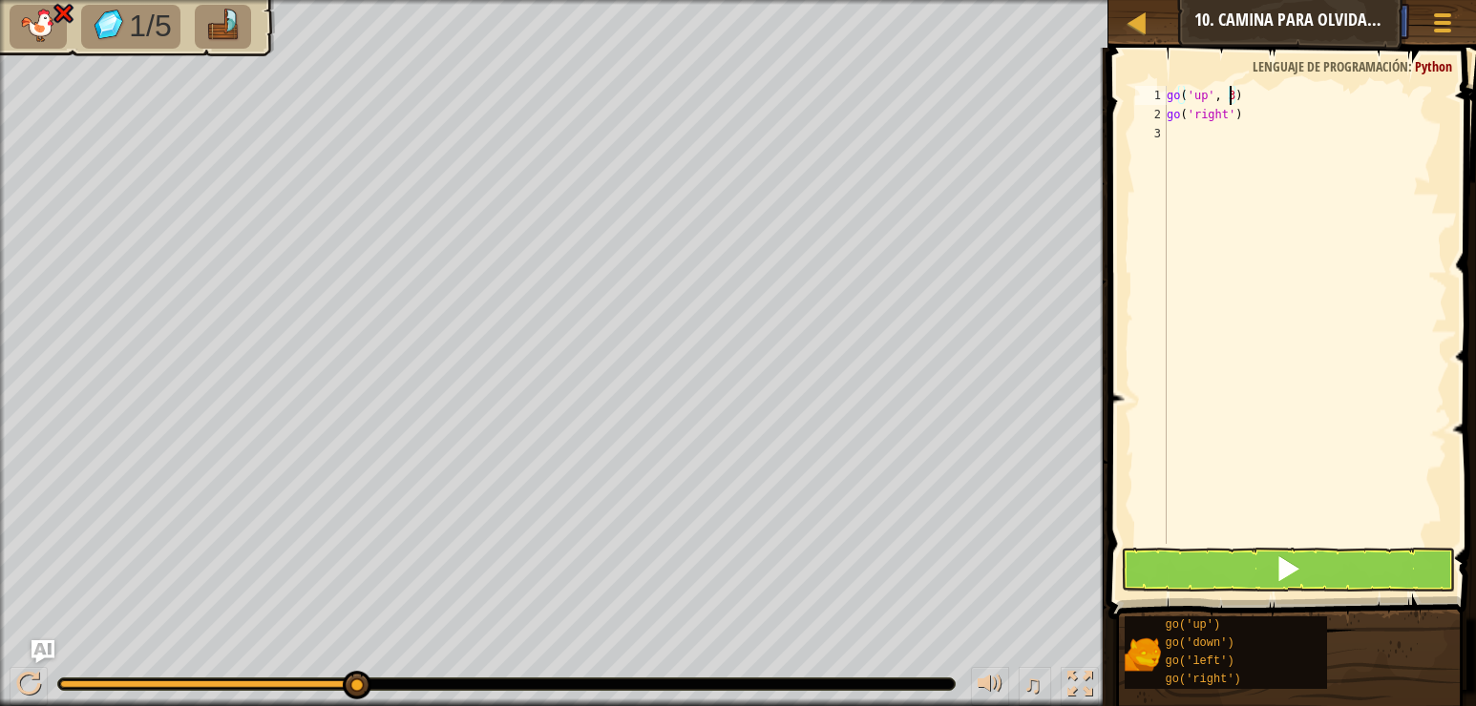
scroll to position [9, 5]
click at [1281, 569] on span at bounding box center [1287, 569] width 27 height 27
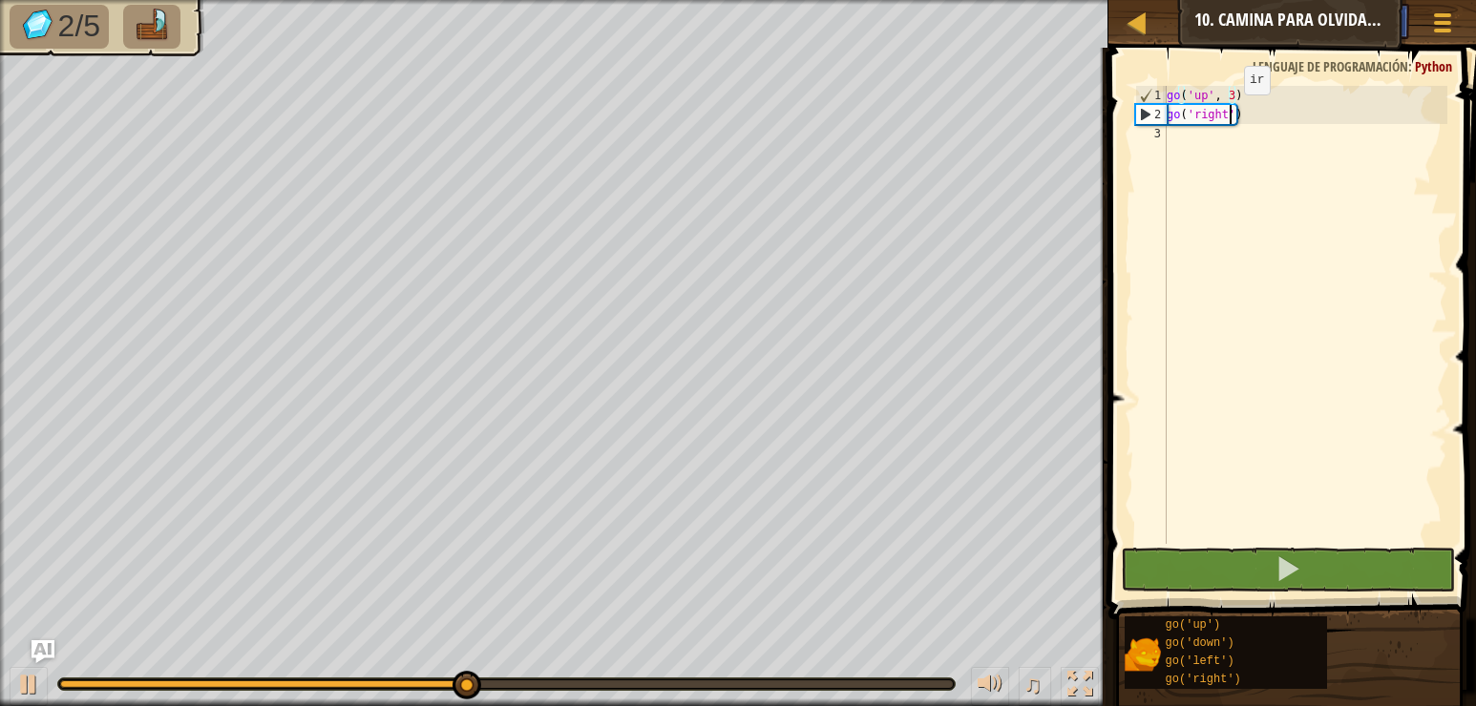
click at [1228, 114] on div "go ( 'up' , 3 ) go ( 'right' )" at bounding box center [1305, 334] width 284 height 496
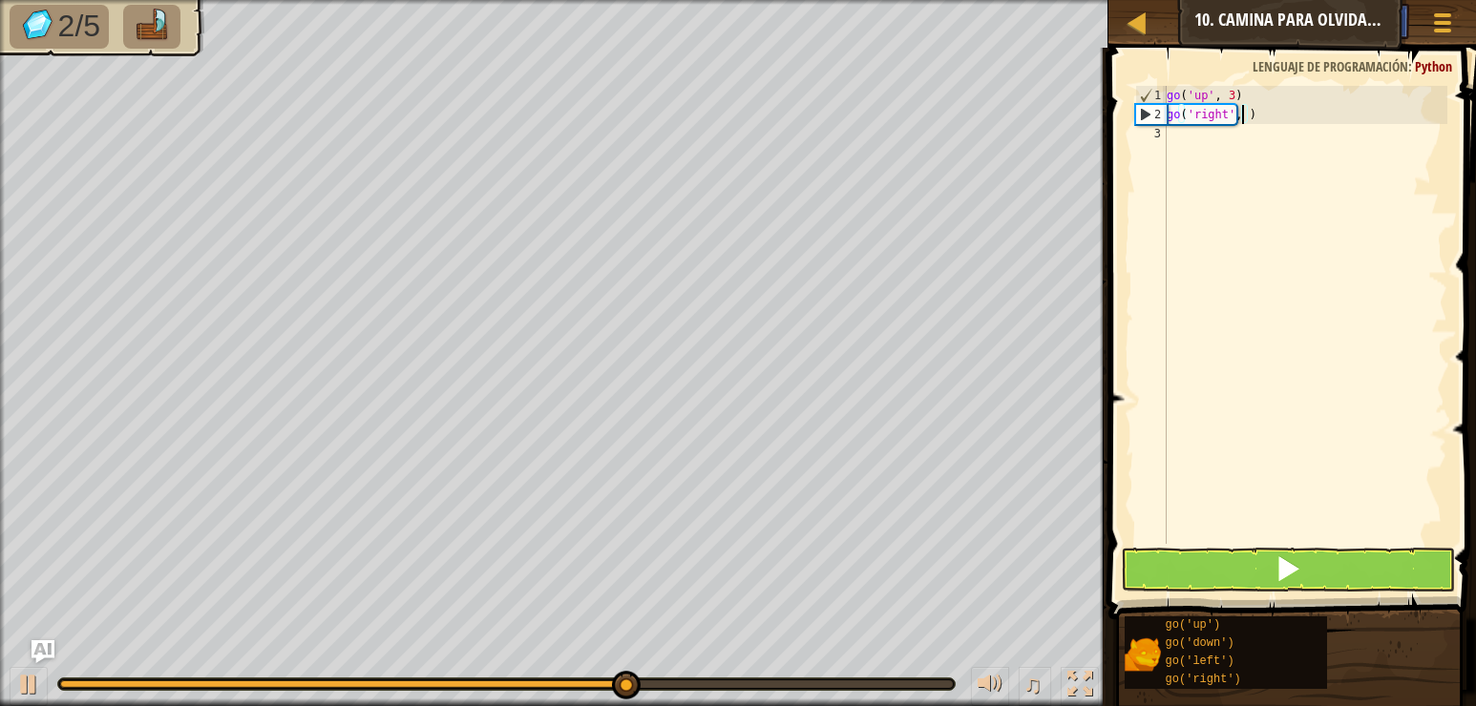
type textarea "go('right', 2)"
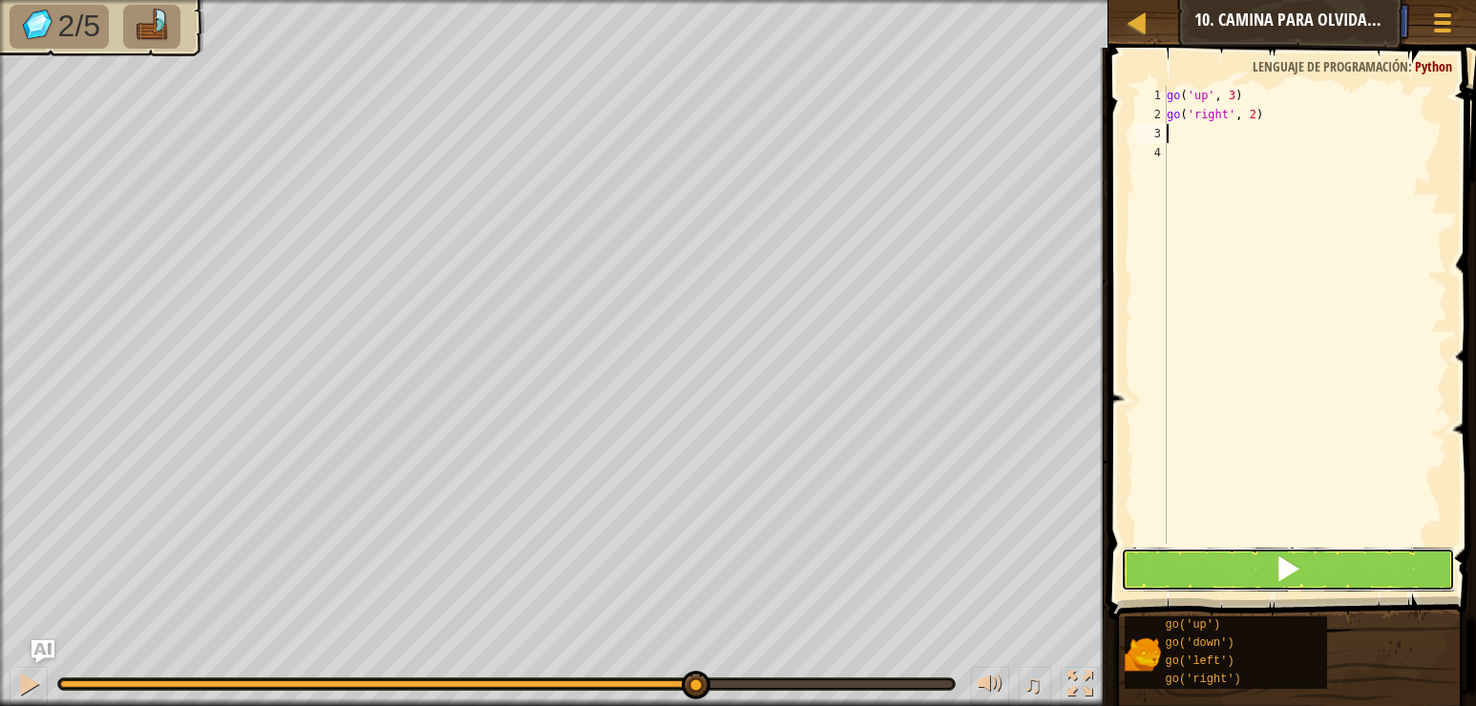
click at [1265, 559] on button at bounding box center [1288, 570] width 334 height 44
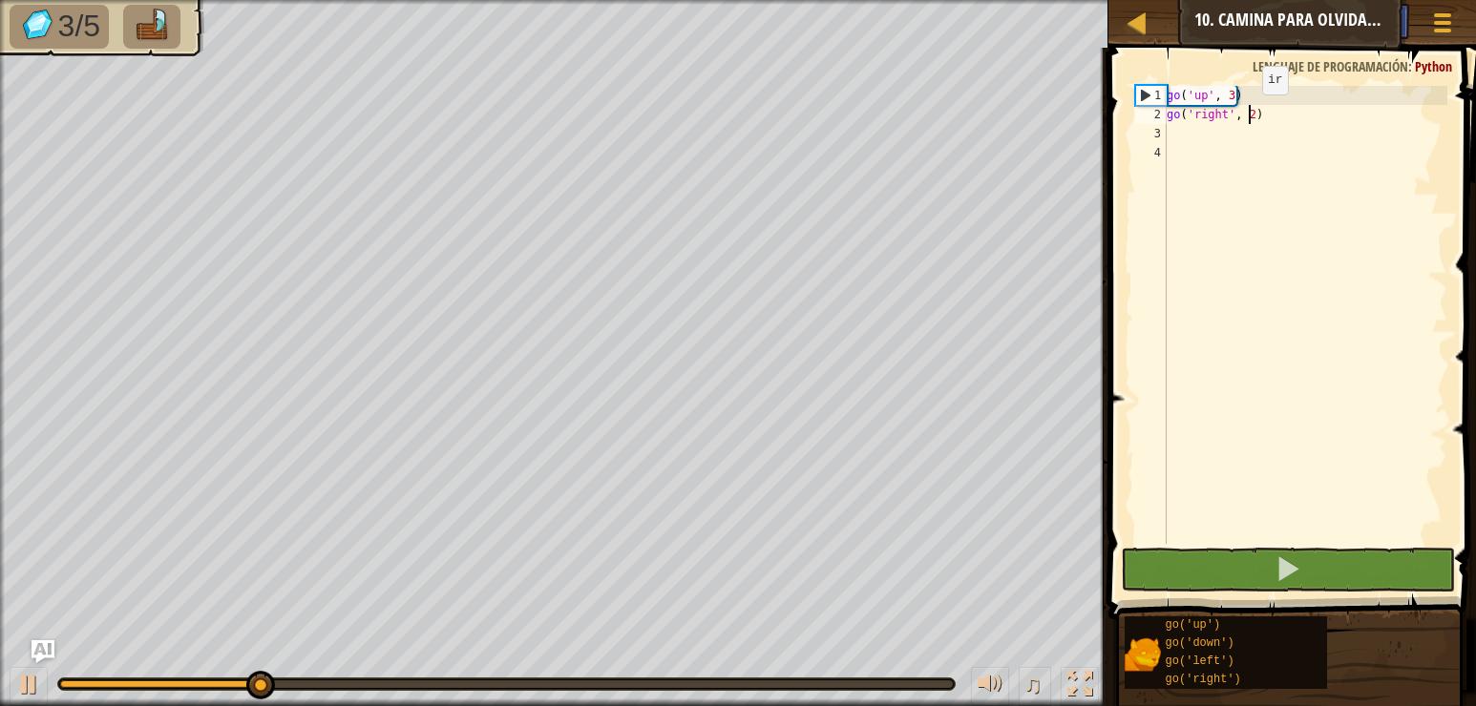
click at [1246, 114] on div "go ( 'up' , 3 ) go ( 'right' , 2 )" at bounding box center [1305, 334] width 284 height 496
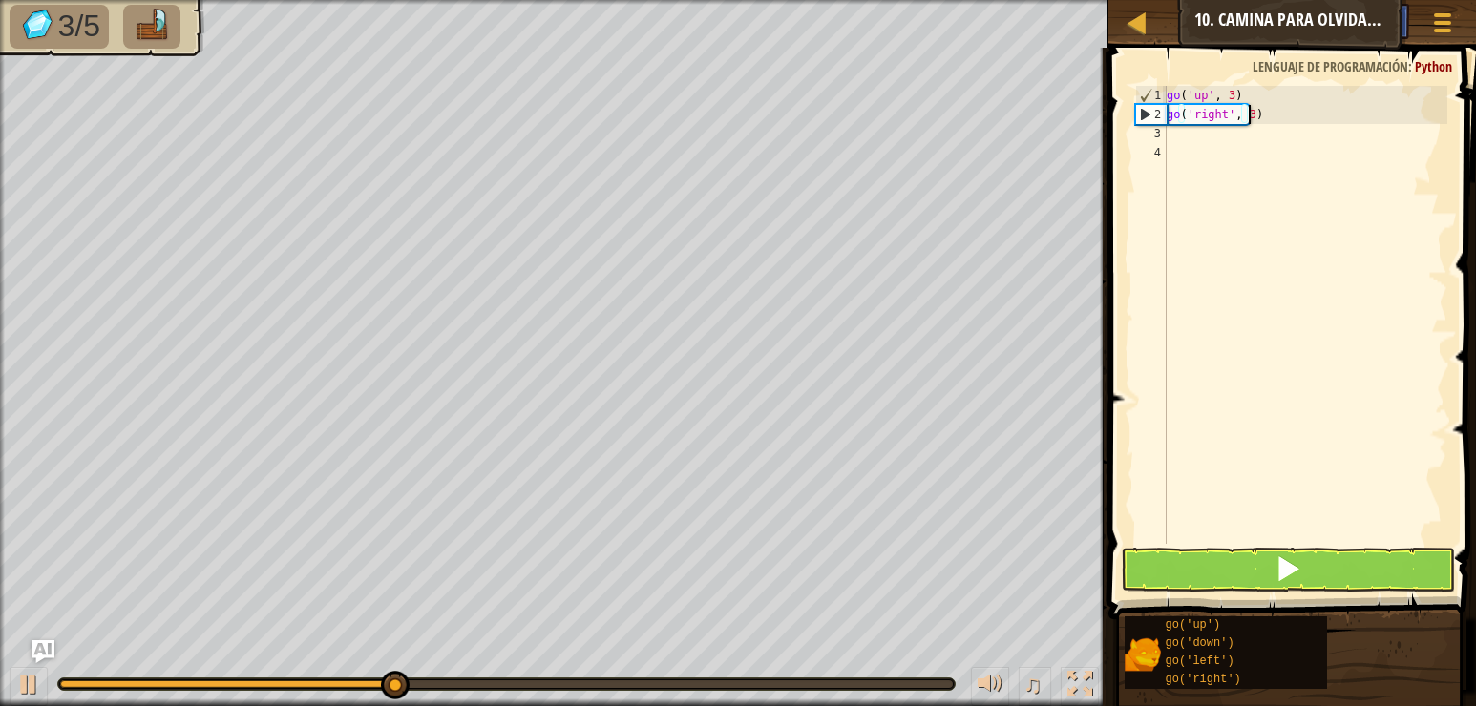
type textarea "go('right', 3)"
click at [1227, 139] on div "go ( 'up' , 3 ) go ( 'right' , 3 )" at bounding box center [1305, 334] width 284 height 496
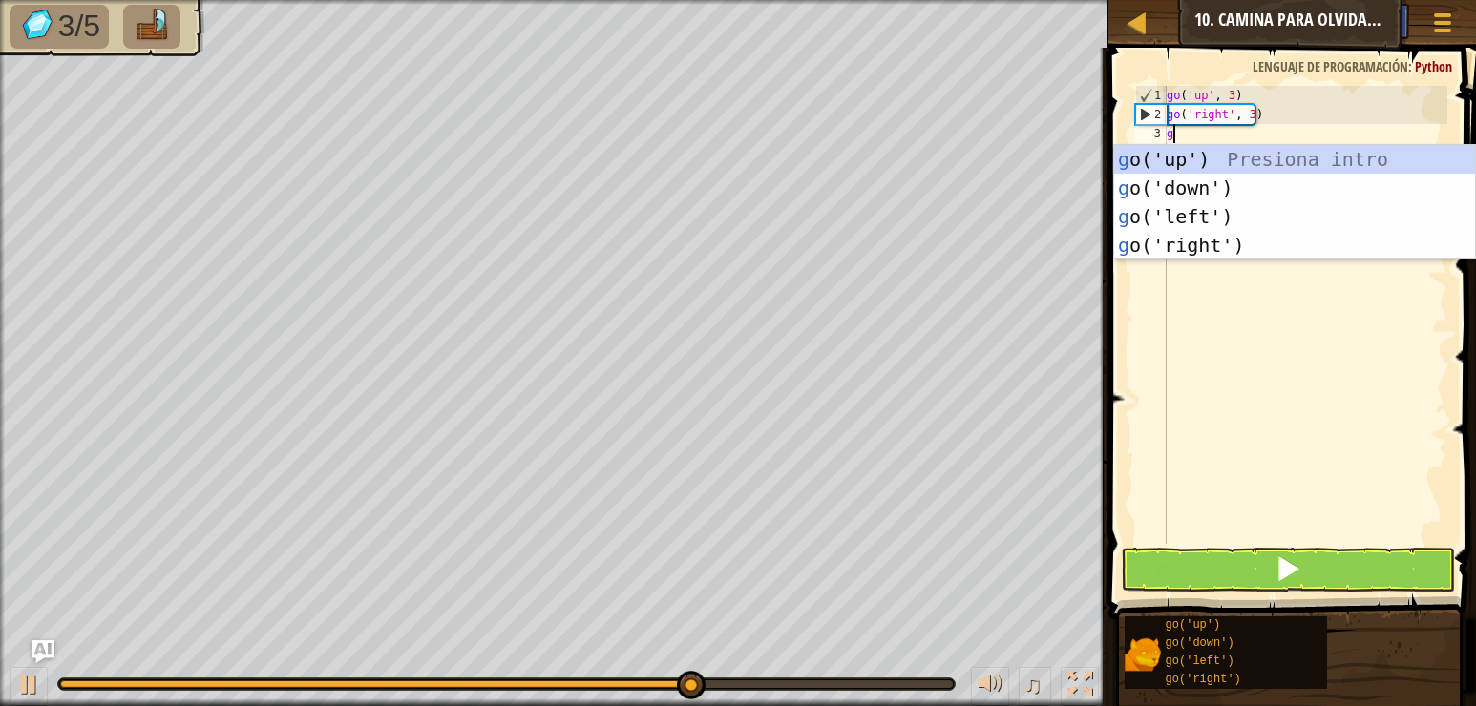
type textarea "go"
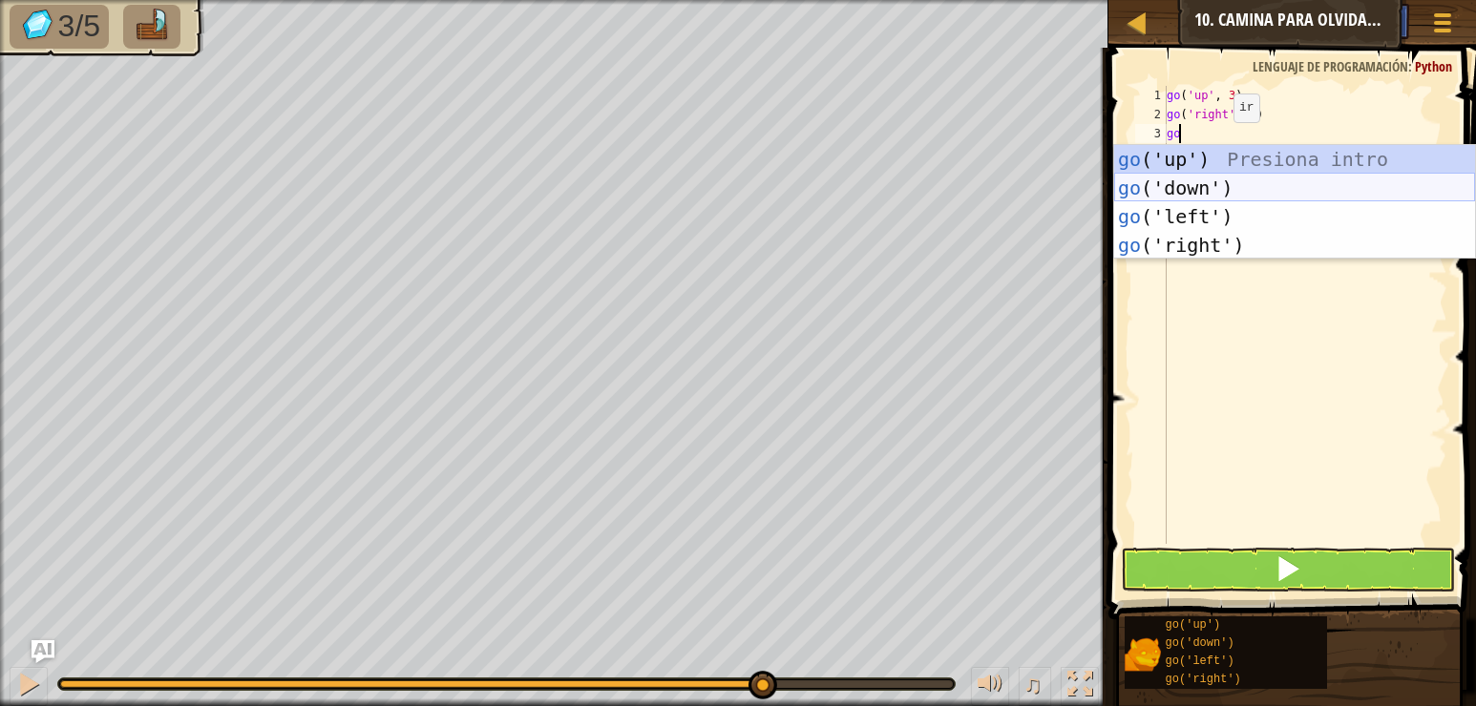
click at [1228, 180] on div "go ('up') Presiona intro go ('down') Presiona intro go ('left') Presiona intro …" at bounding box center [1294, 231] width 361 height 172
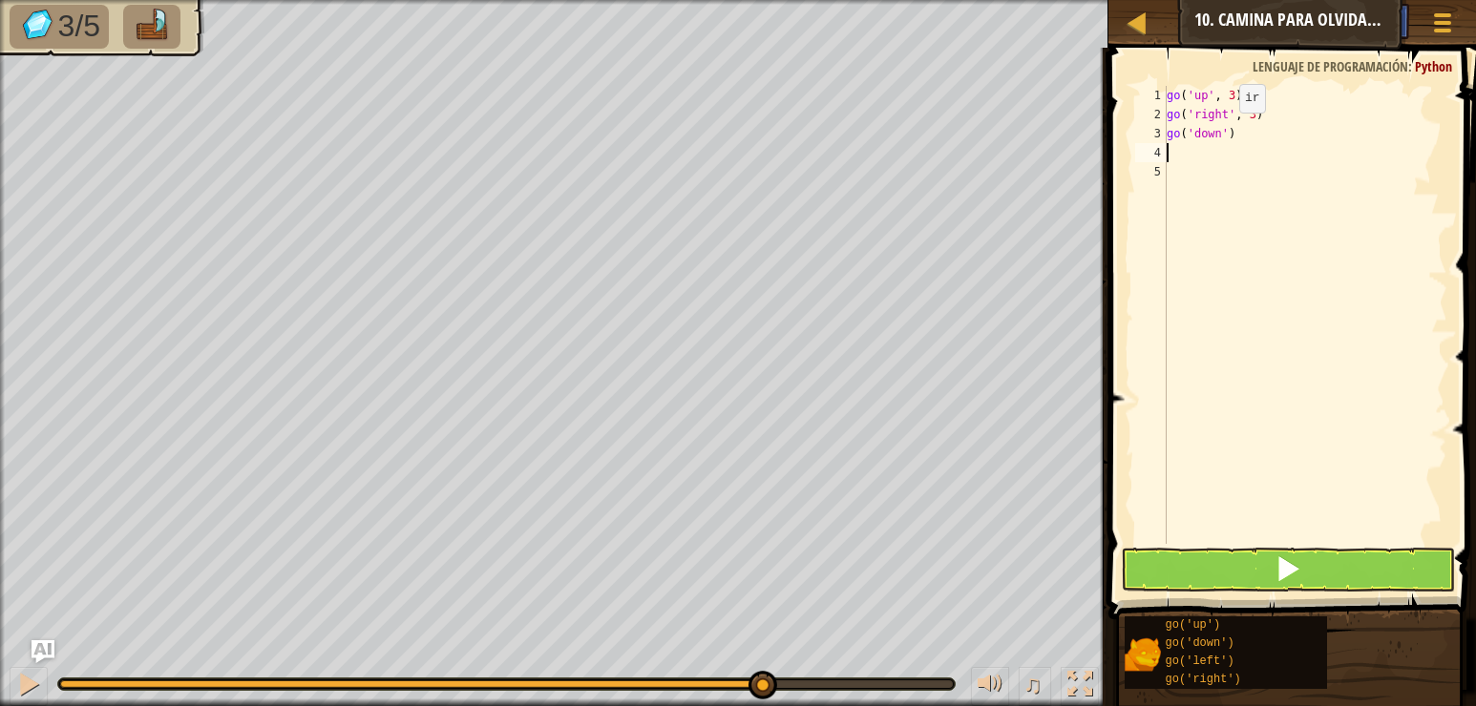
click at [1223, 133] on div "go ( 'up' , 3 ) go ( 'right' , 3 ) go ( 'down' )" at bounding box center [1305, 334] width 284 height 496
click at [1279, 553] on button at bounding box center [1288, 570] width 334 height 44
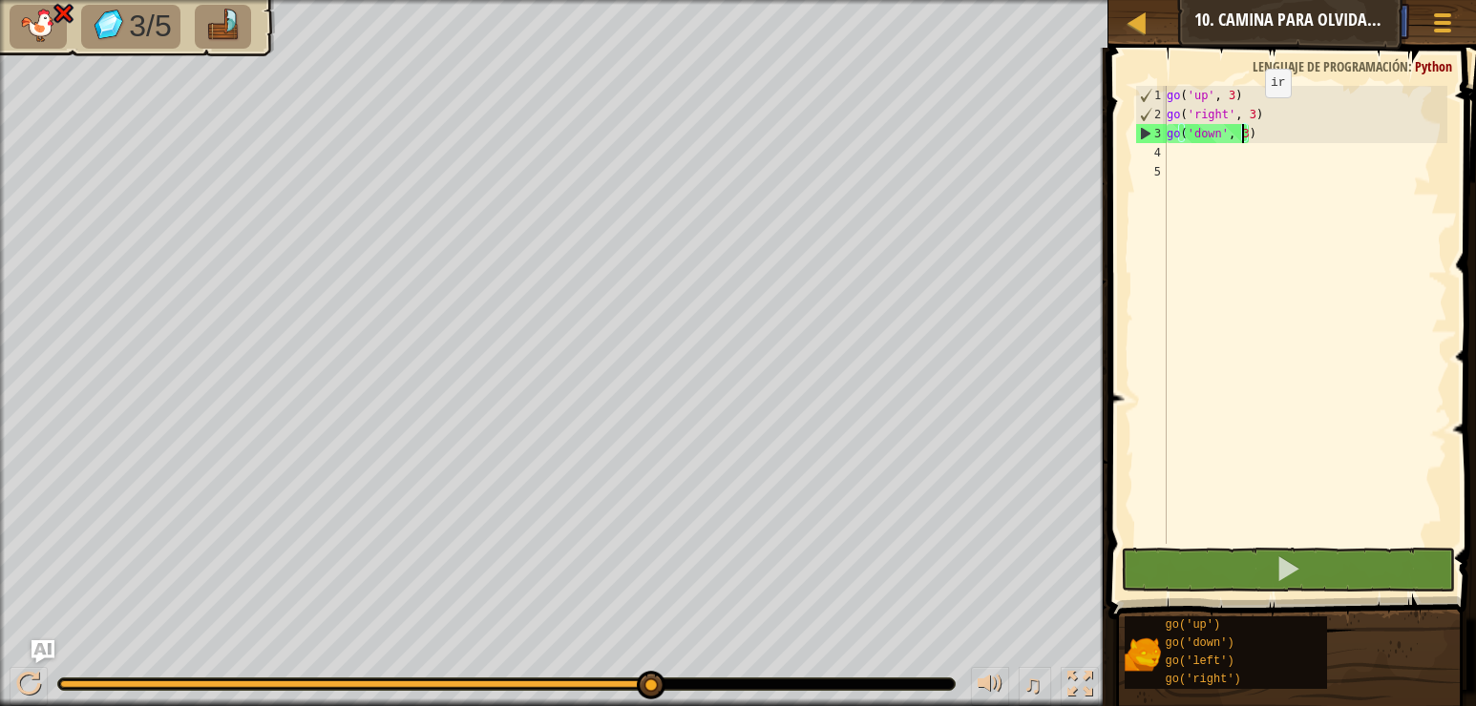
click at [1249, 116] on div "go ( 'up' , 3 ) go ( 'right' , 3 ) go ( 'down' , 3 )" at bounding box center [1305, 334] width 284 height 496
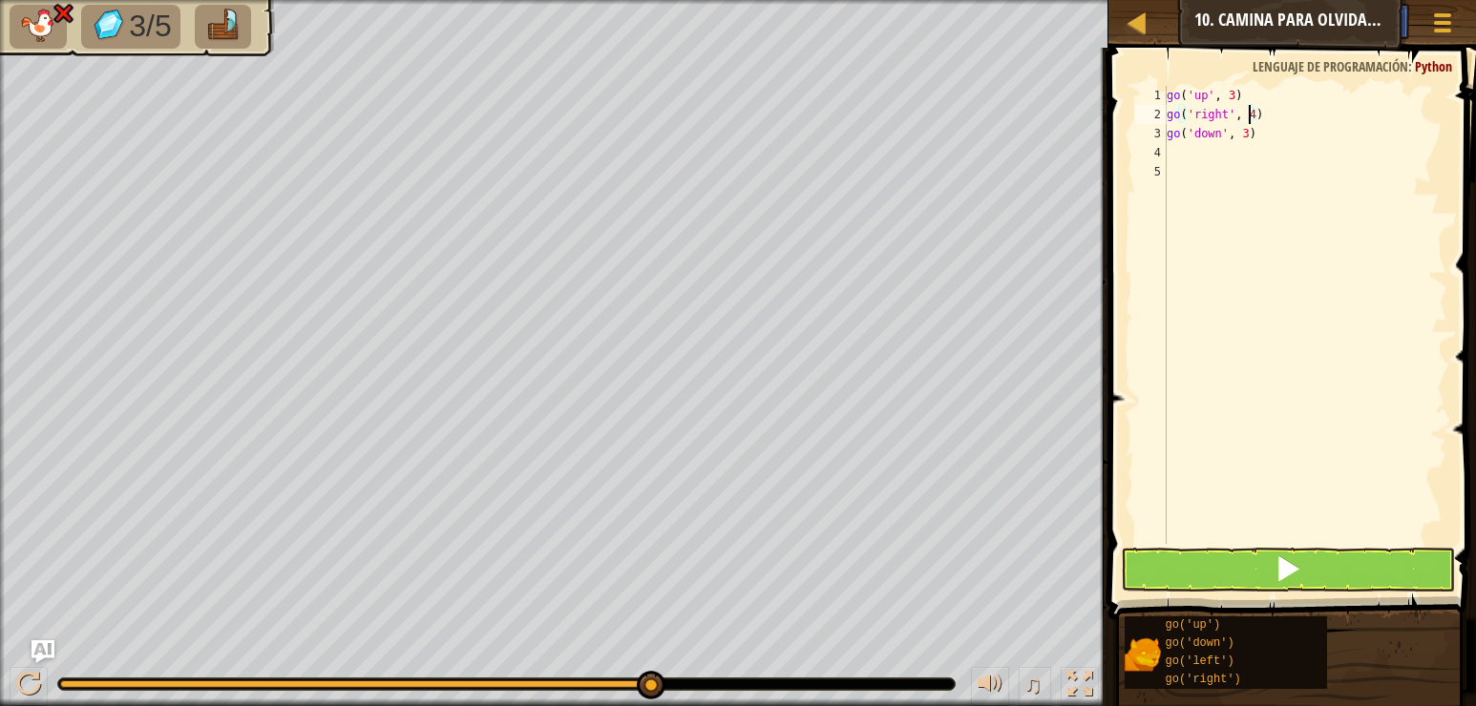
type textarea "go('right', 4)"
click at [1221, 576] on button at bounding box center [1288, 570] width 334 height 44
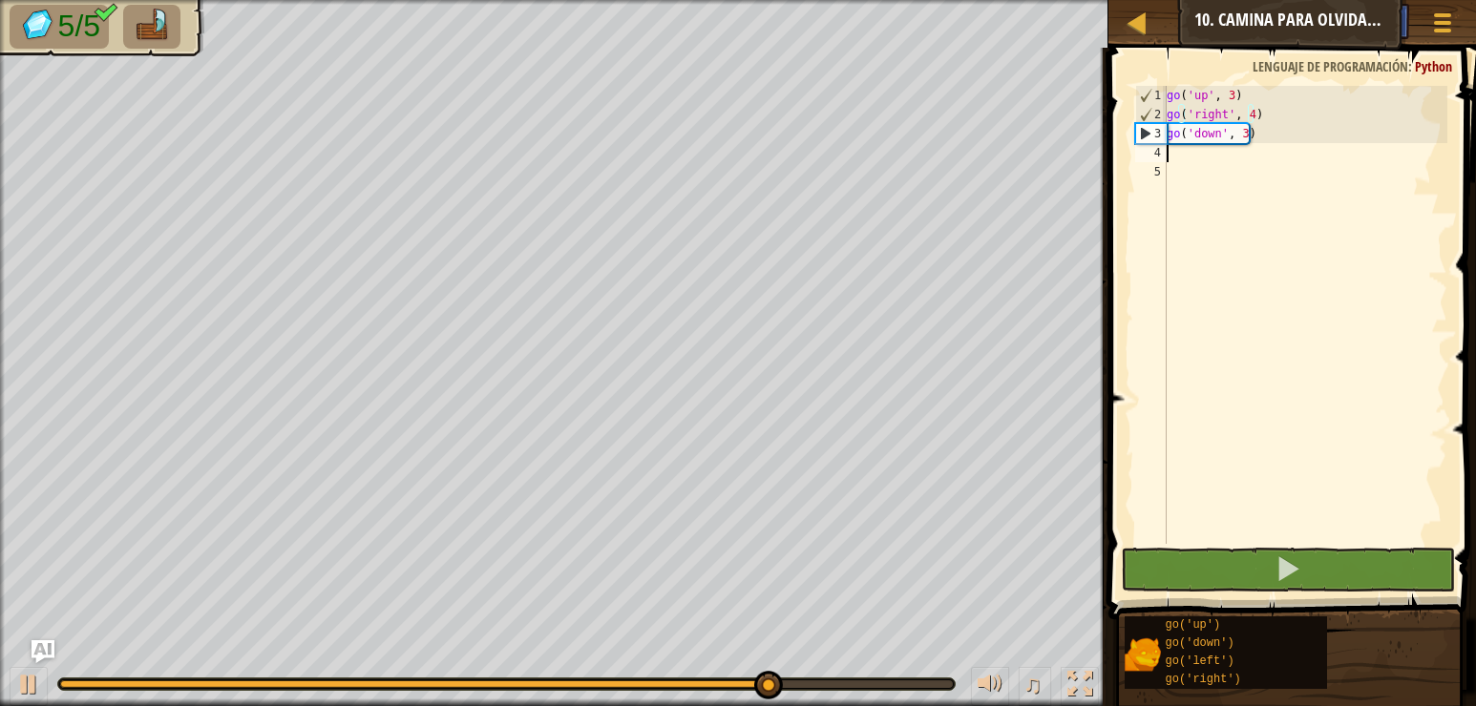
click at [1193, 151] on div "go ( 'up' , 3 ) go ( 'right' , 4 ) go ( 'down' , 3 )" at bounding box center [1305, 334] width 284 height 496
type textarea "g"
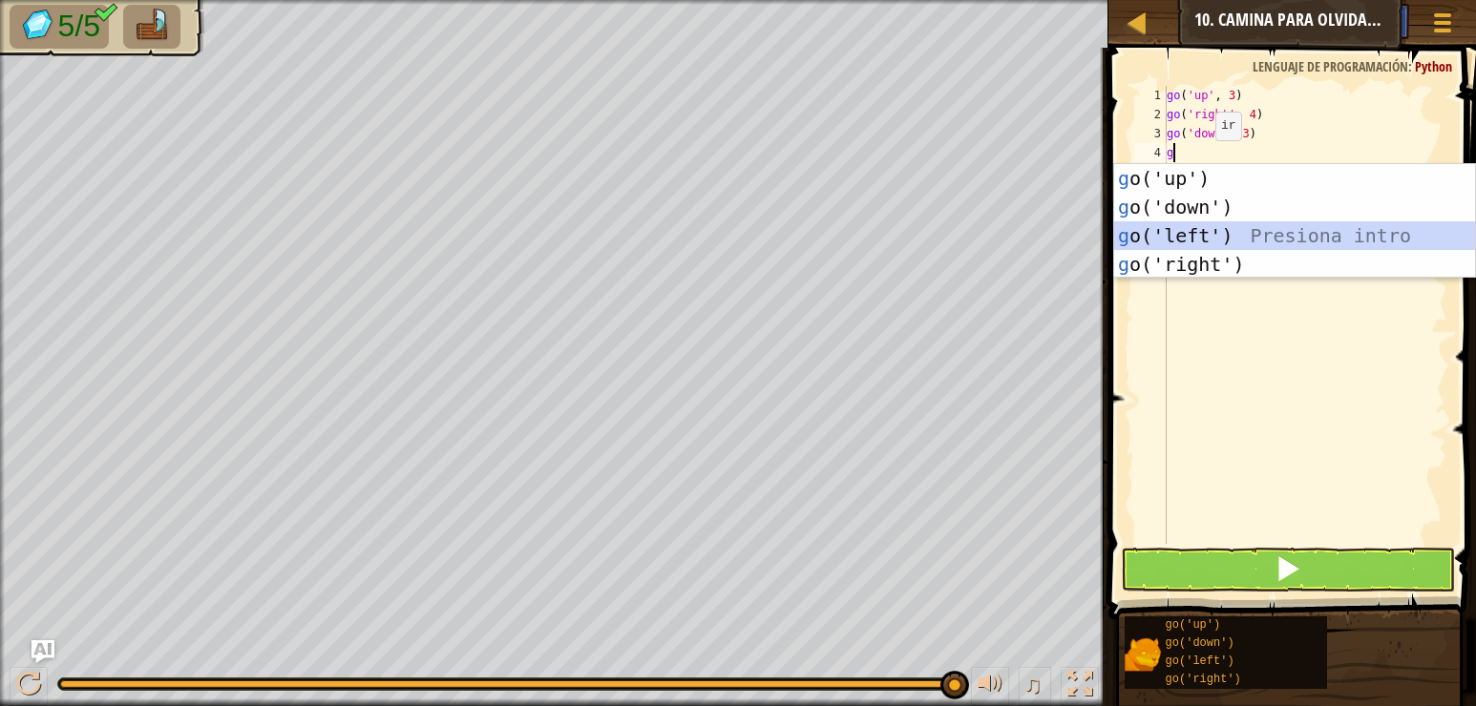
click at [1223, 223] on div "g o('up') Presiona intro g o('down') Presiona intro g o('left') Presiona intro …" at bounding box center [1294, 250] width 361 height 172
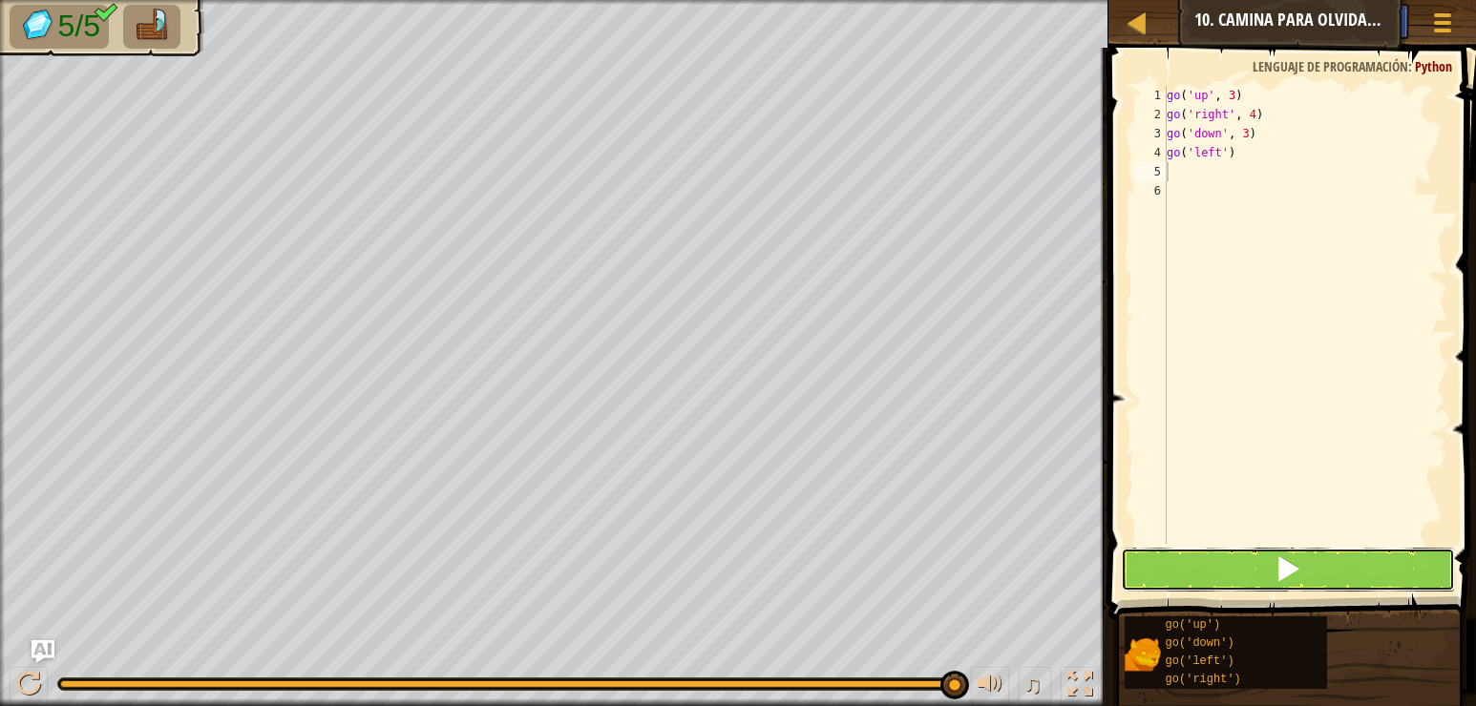
click at [1289, 588] on button at bounding box center [1288, 570] width 334 height 44
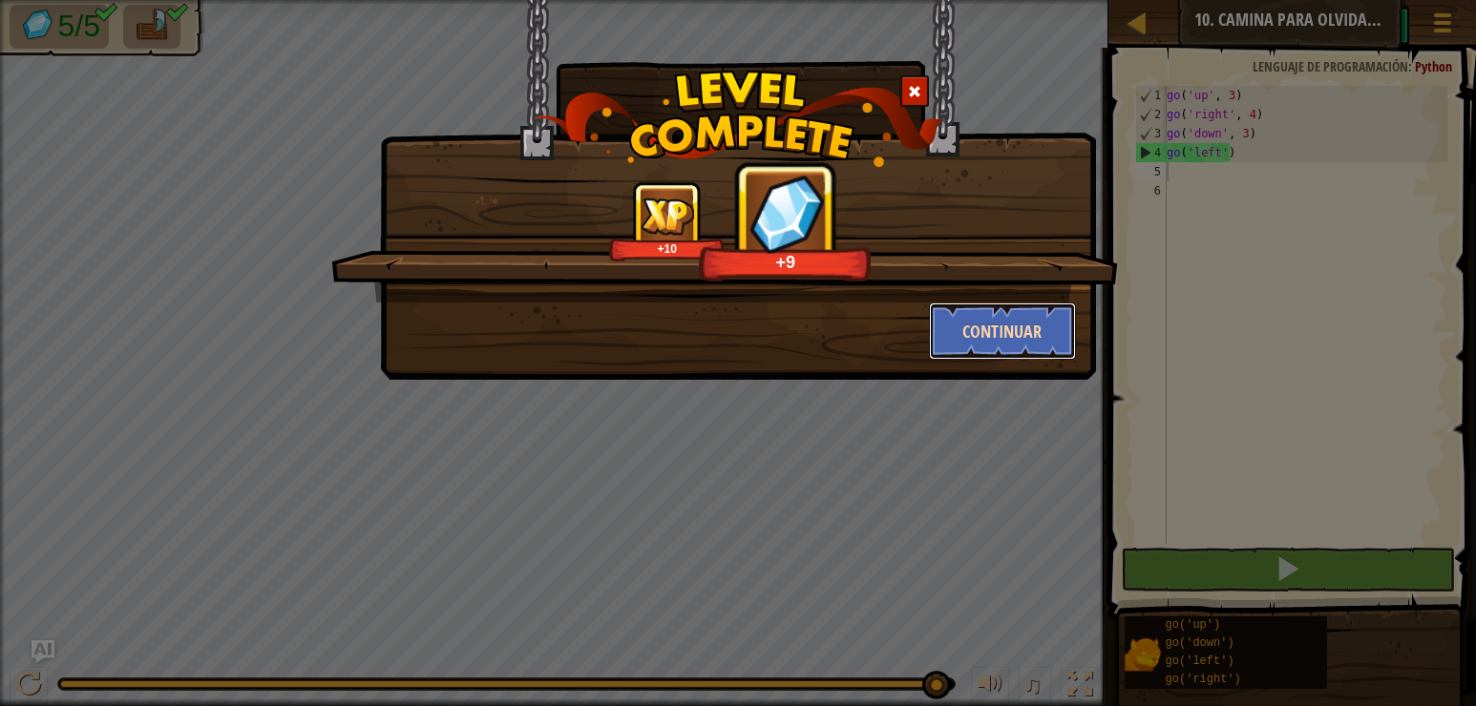
click at [1028, 322] on button "Continuar" at bounding box center [1003, 331] width 148 height 57
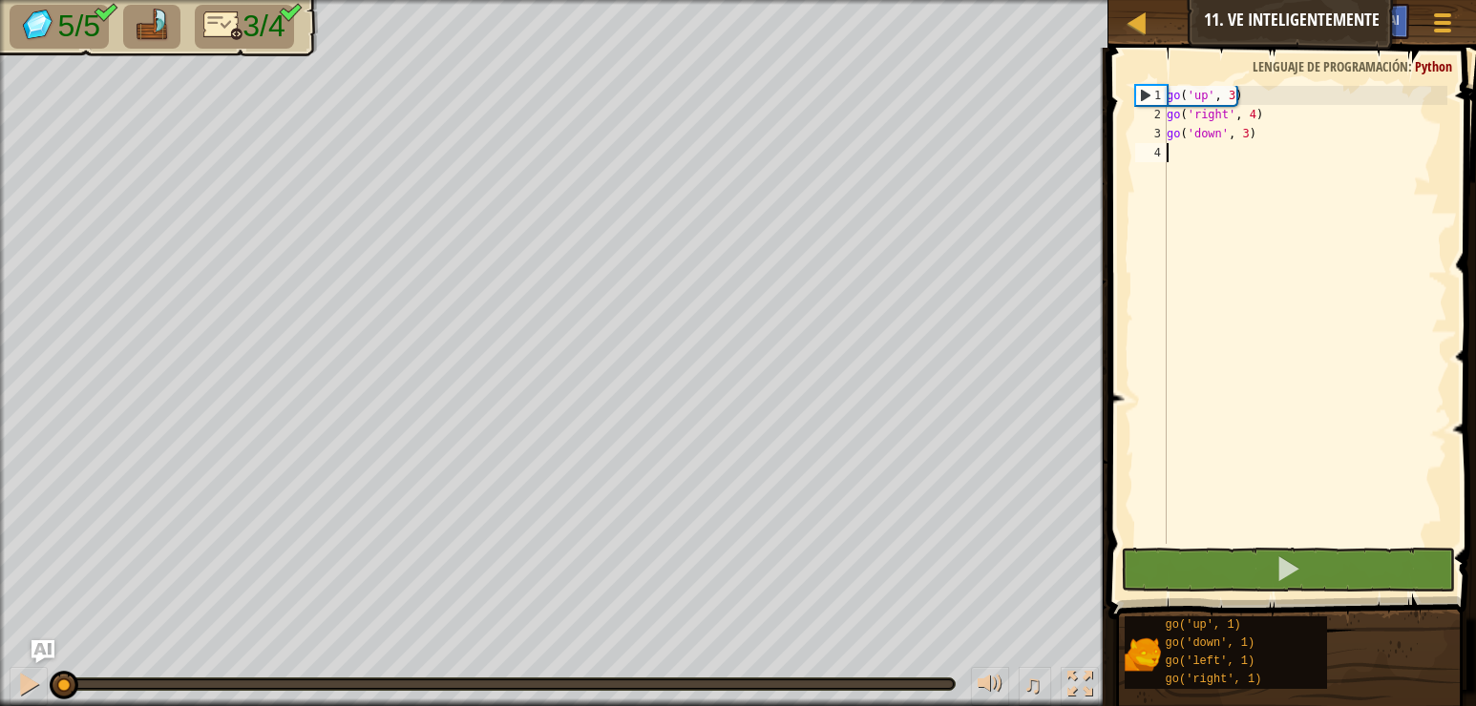
scroll to position [9, 0]
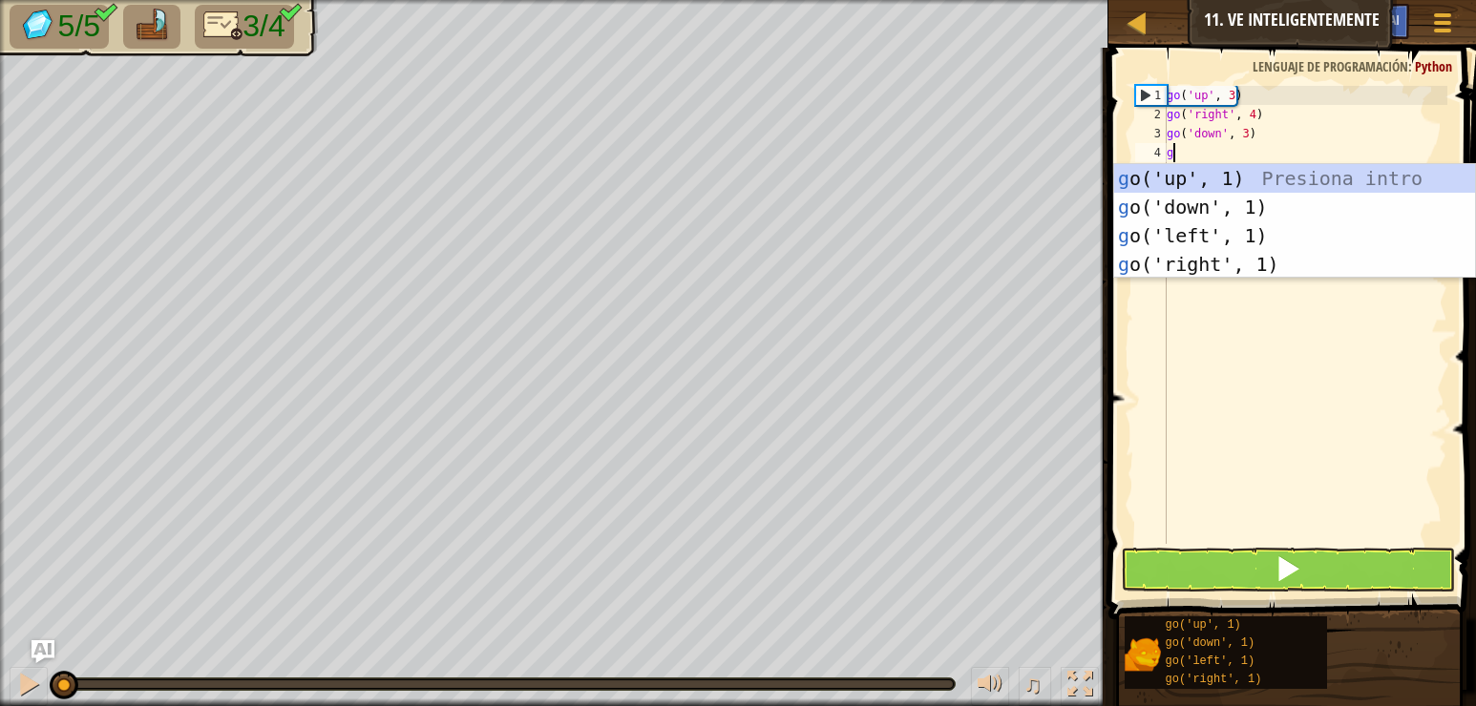
type textarea "go"
click at [1221, 240] on div "go ('up', 1) Presiona intro go ('down', 1) Presiona intro go ('left', 1) Presio…" at bounding box center [1294, 250] width 361 height 172
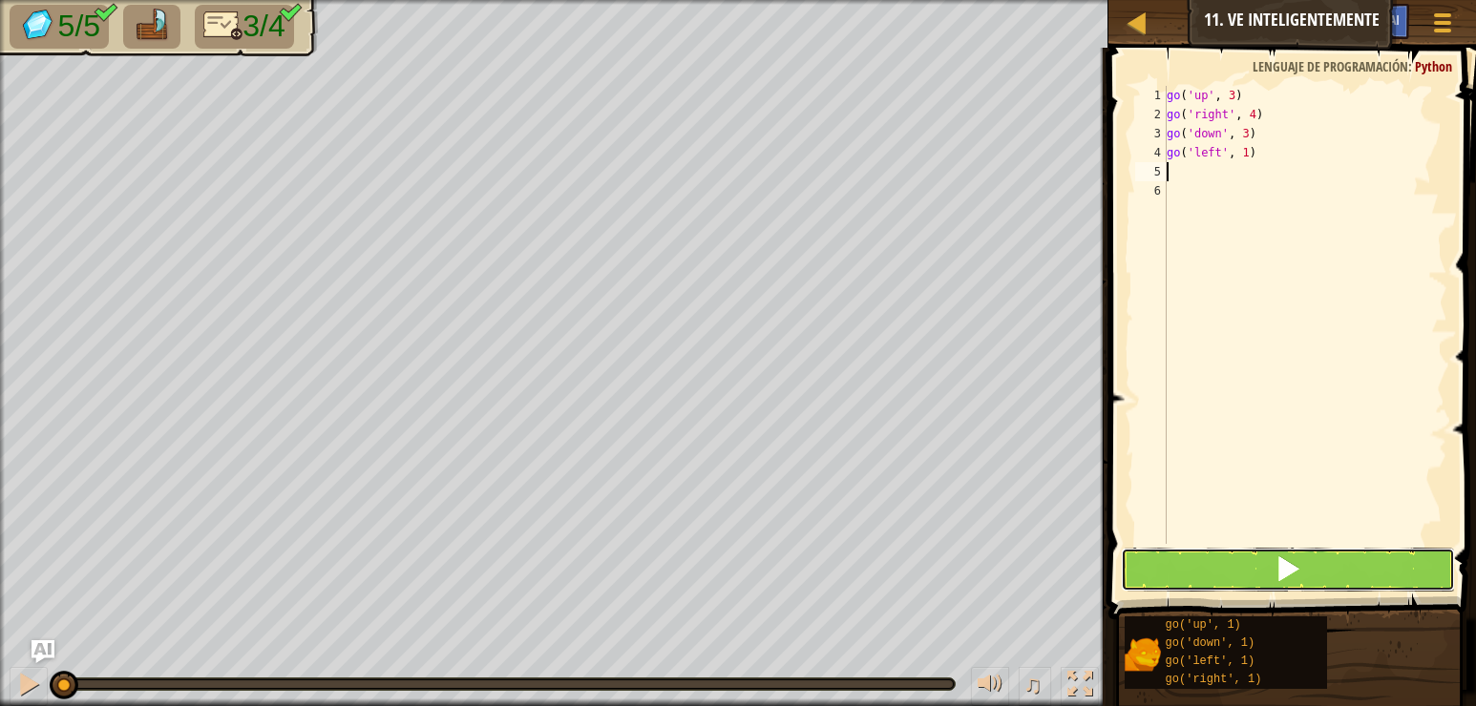
click at [1268, 569] on button at bounding box center [1288, 570] width 334 height 44
click at [1266, 555] on button at bounding box center [1288, 570] width 334 height 44
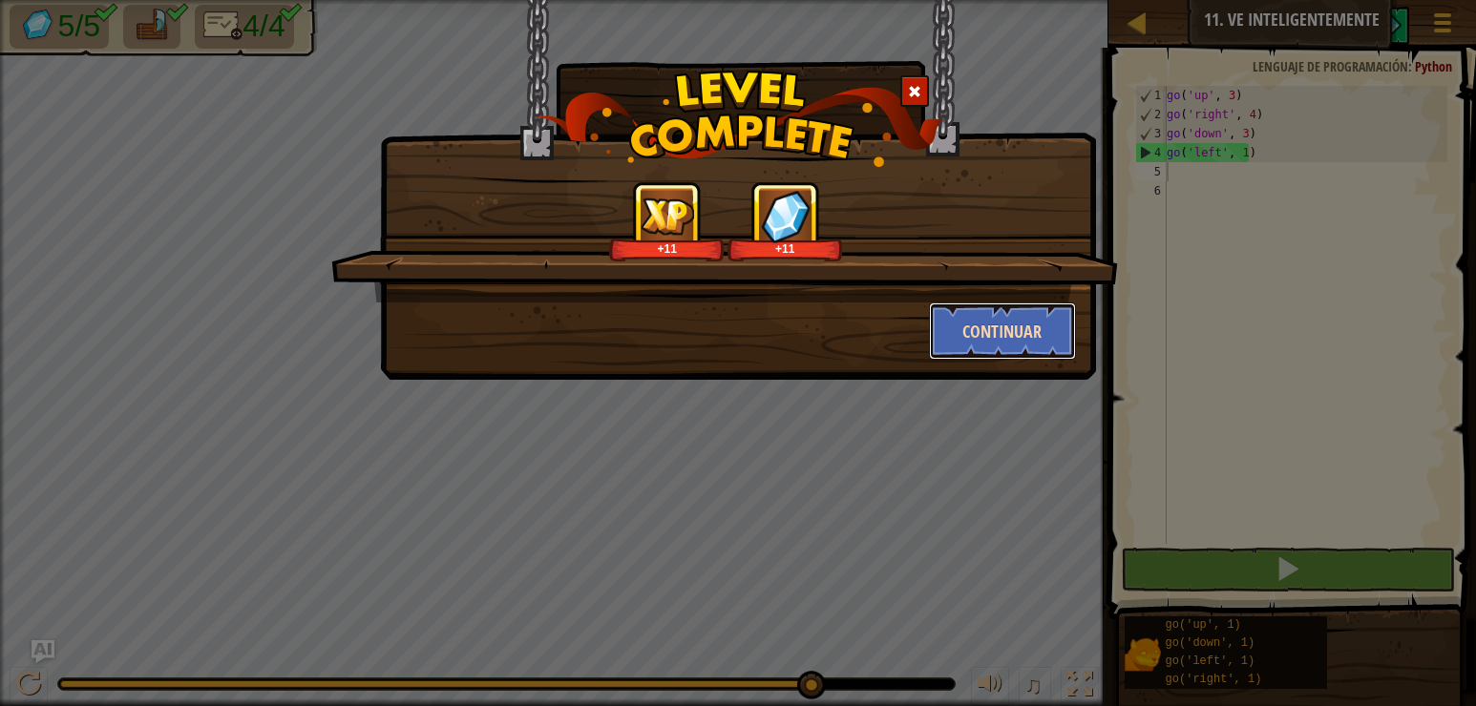
click at [1029, 334] on button "Continuar" at bounding box center [1003, 331] width 148 height 57
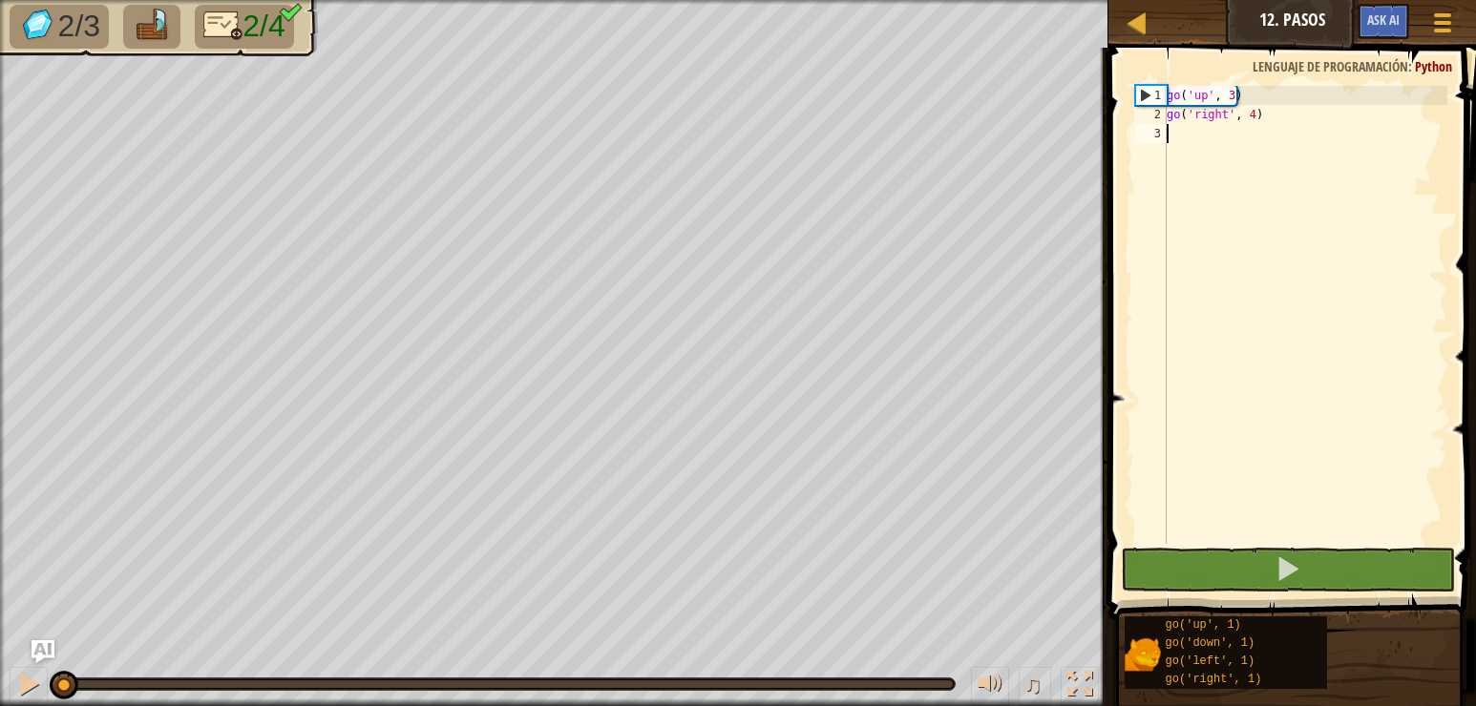
type textarea "g"
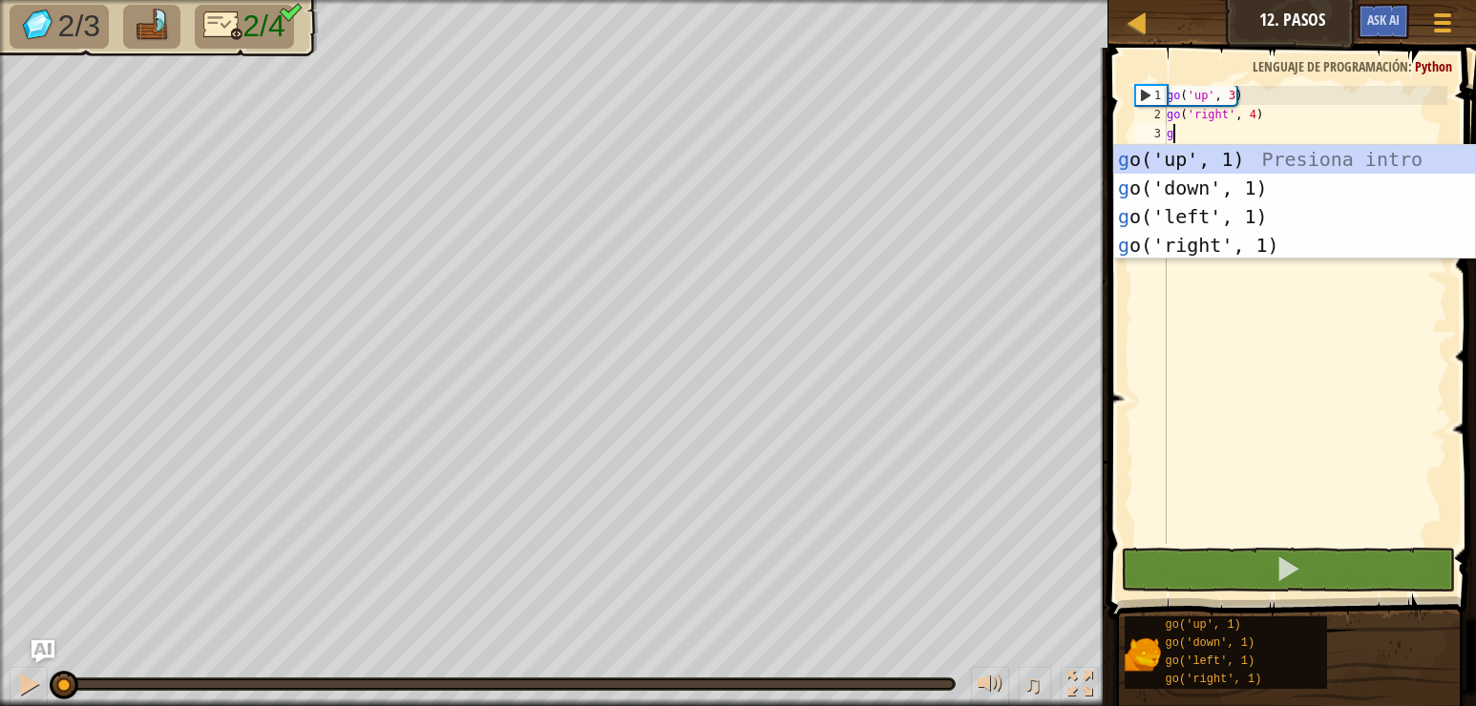
scroll to position [9, 0]
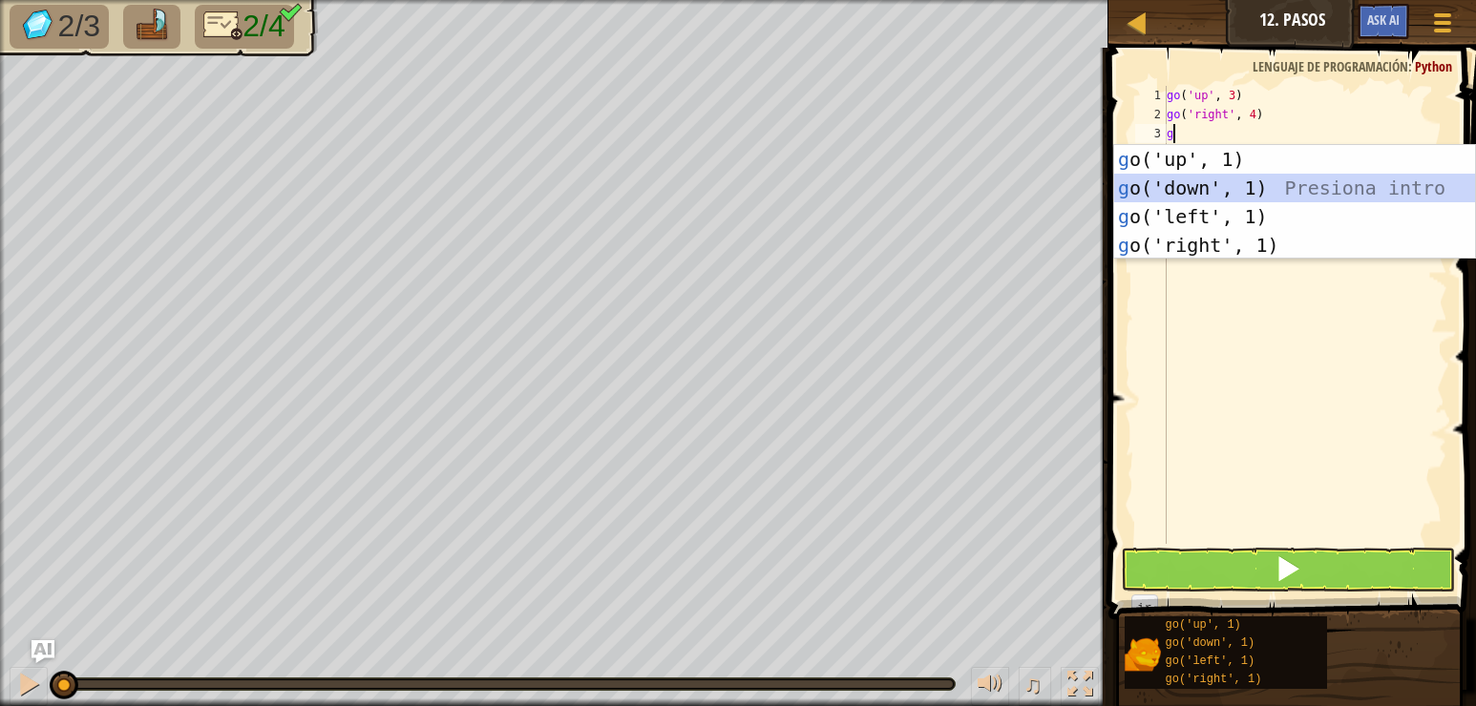
click at [1208, 179] on div "g o('up', 1) Presiona intro g o('down', 1) Presiona intro g o('left', 1) Presio…" at bounding box center [1294, 231] width 361 height 172
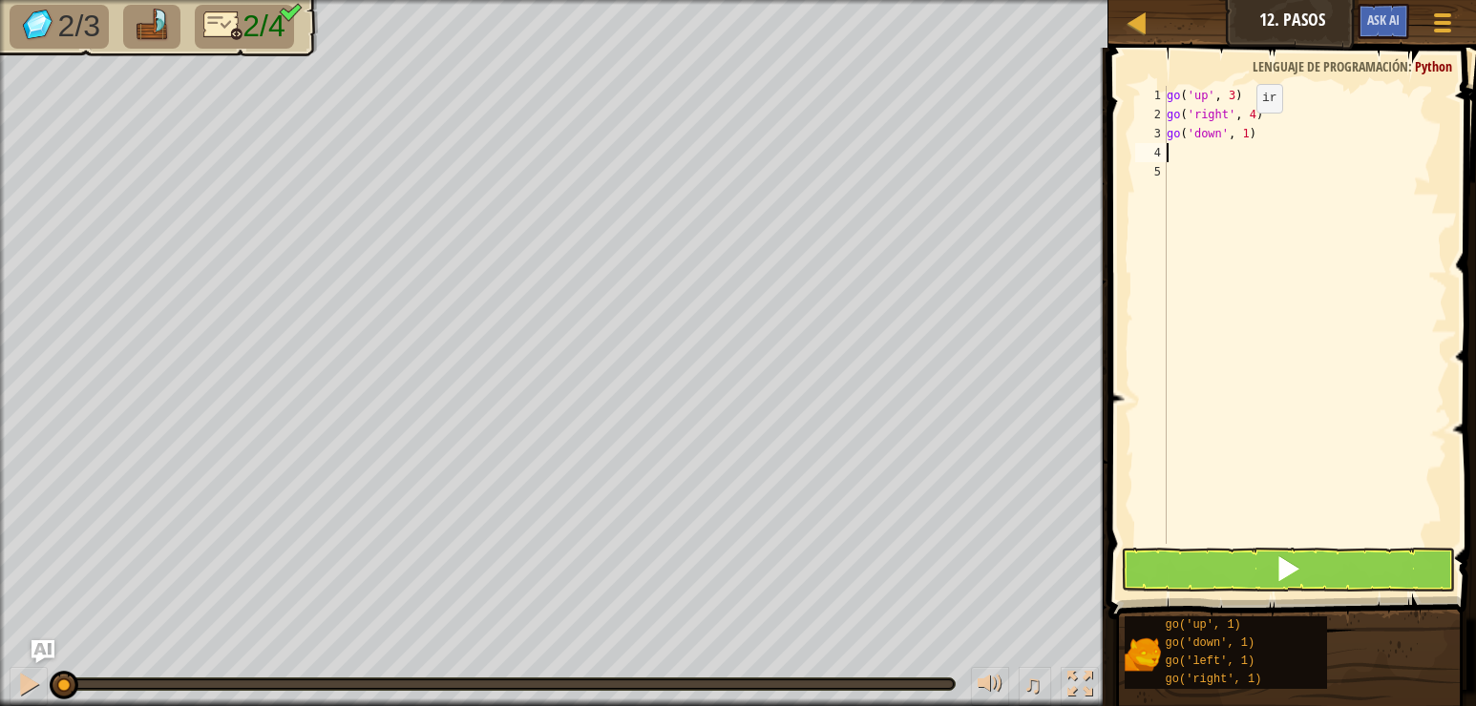
click at [1240, 132] on div "go ( 'up' , 3 ) go ( 'right' , 4 ) go ( 'down' , 1 )" at bounding box center [1305, 334] width 284 height 496
type textarea "go('down', 3)"
click at [1181, 151] on div "go ( 'up' , 3 ) go ( 'right' , 4 ) go ( 'down' , 3 )" at bounding box center [1305, 334] width 284 height 496
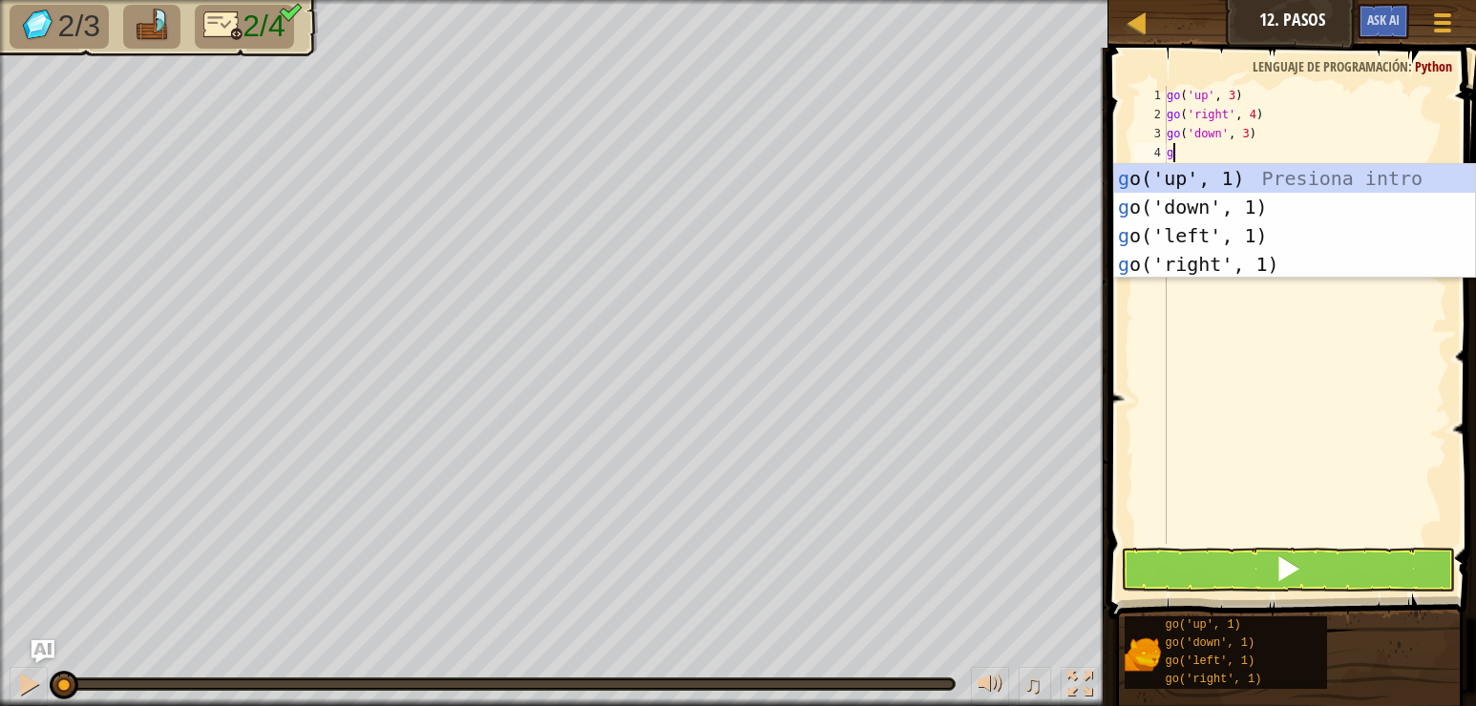
type textarea "go"
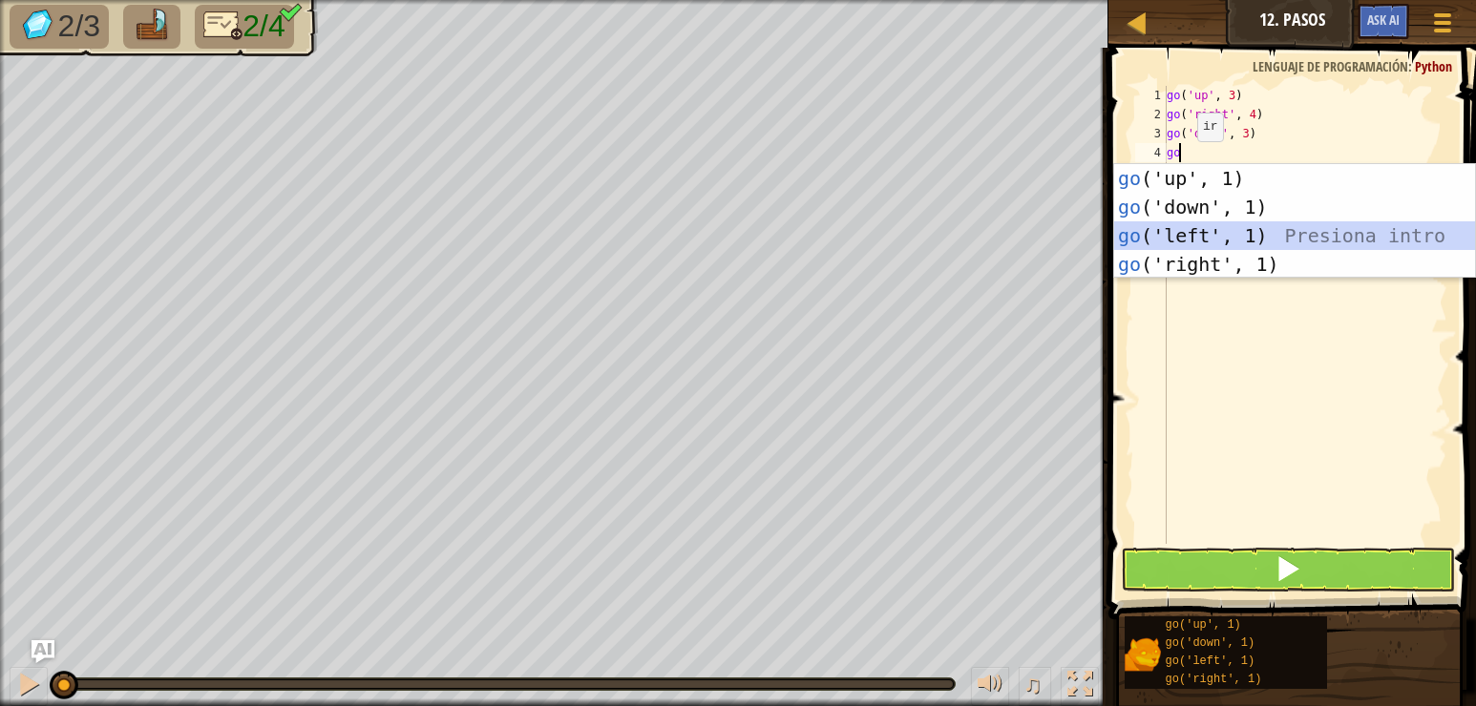
click at [1208, 242] on div "go ('up', 1) Presiona intro go ('down', 1) Presiona intro go ('left', 1) Presio…" at bounding box center [1294, 250] width 361 height 172
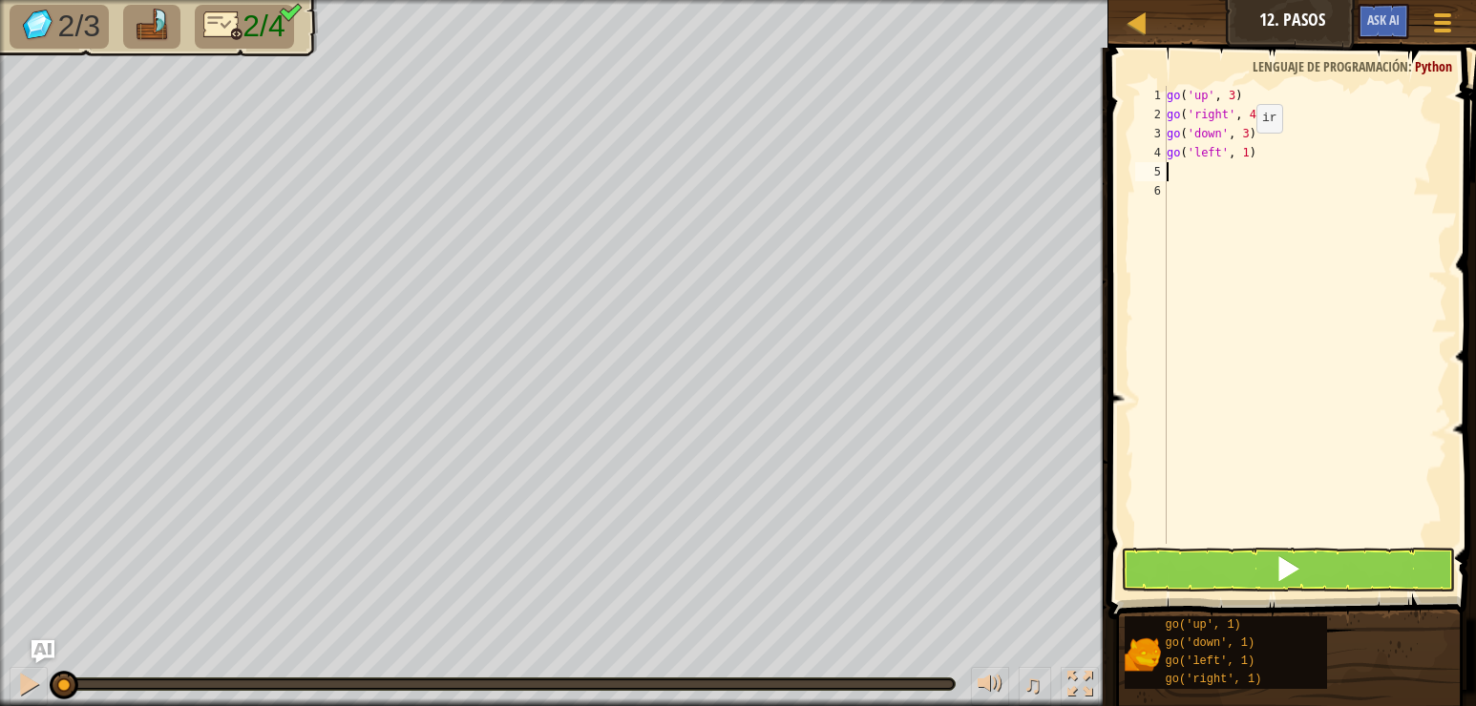
click at [1240, 152] on div "go ( 'up' , 3 ) go ( 'right' , 4 ) go ( 'down' , 3 ) go ( 'left' , 1 )" at bounding box center [1305, 334] width 284 height 496
type textarea "go('left', 2)"
click at [1184, 555] on button at bounding box center [1288, 570] width 334 height 44
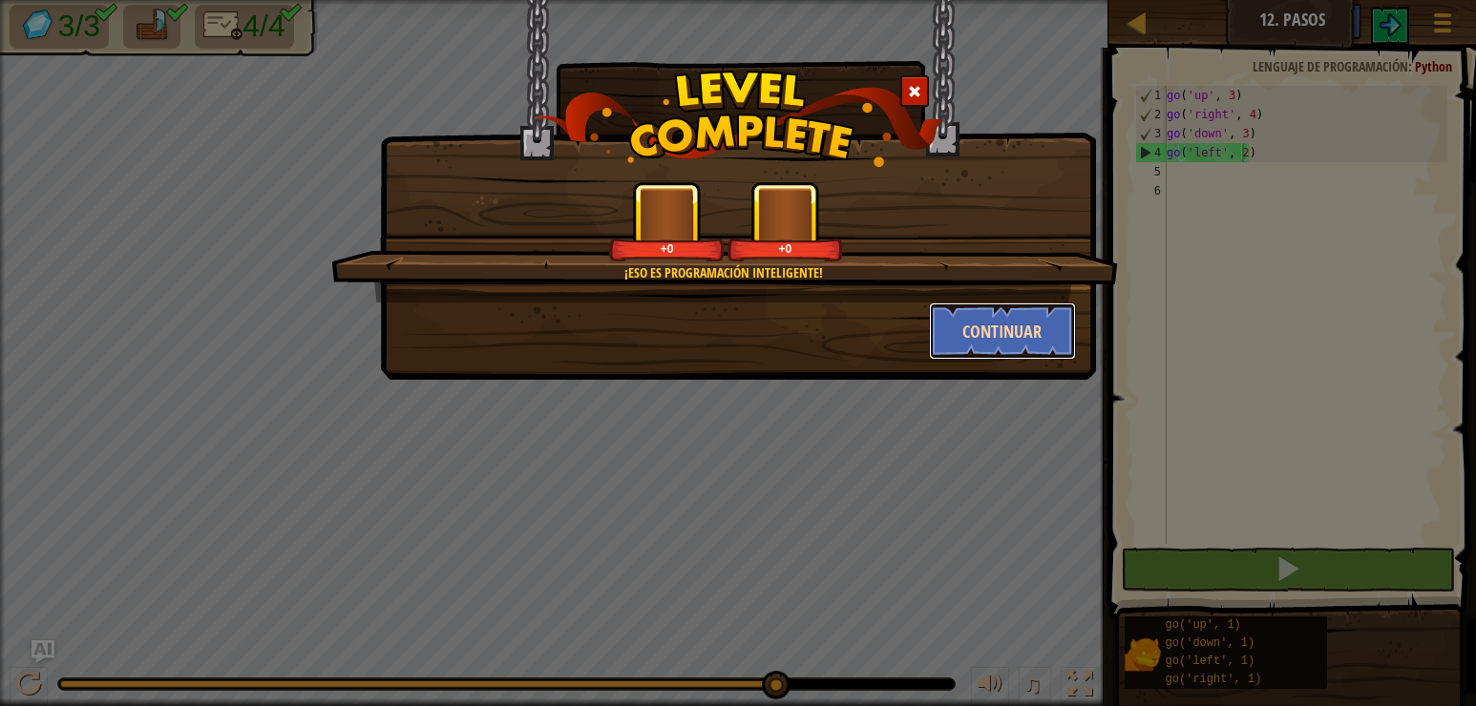
click at [981, 329] on button "Continuar" at bounding box center [1003, 331] width 148 height 57
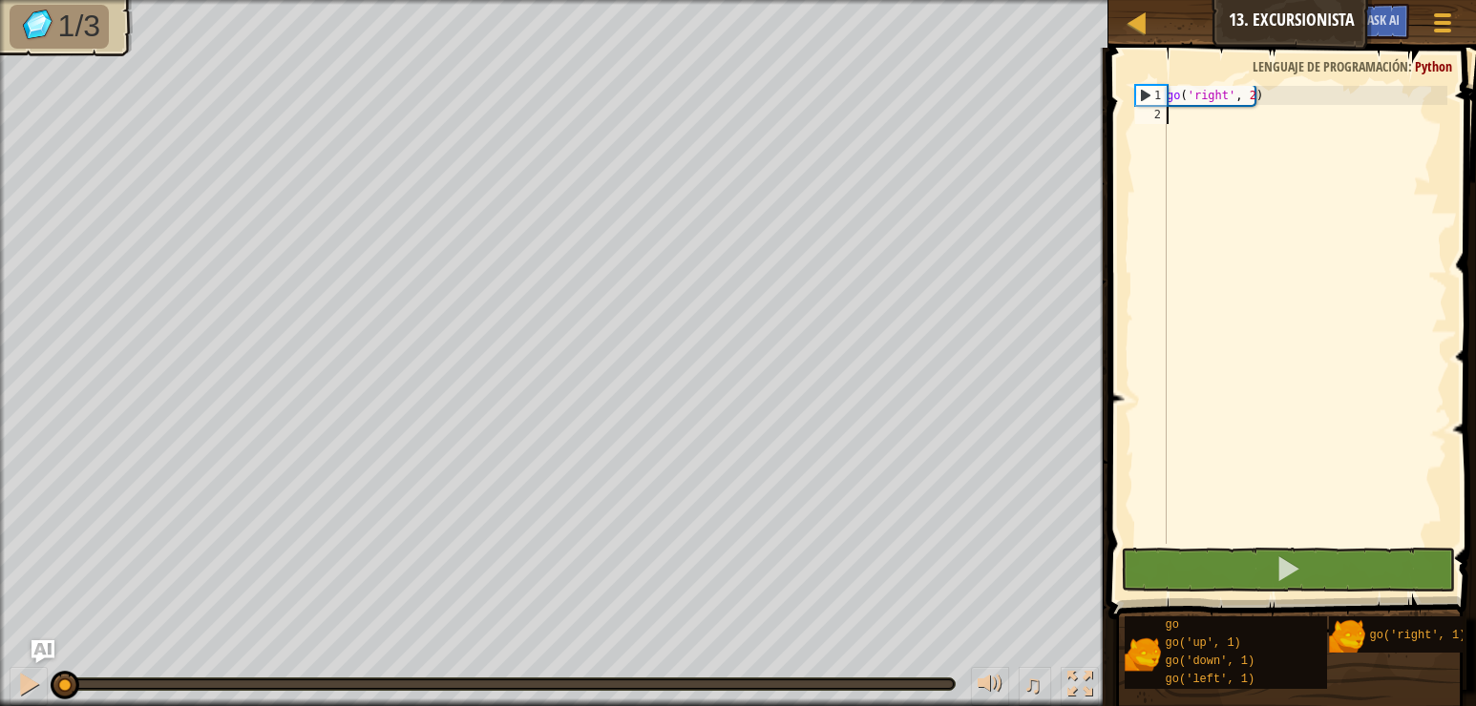
scroll to position [9, 0]
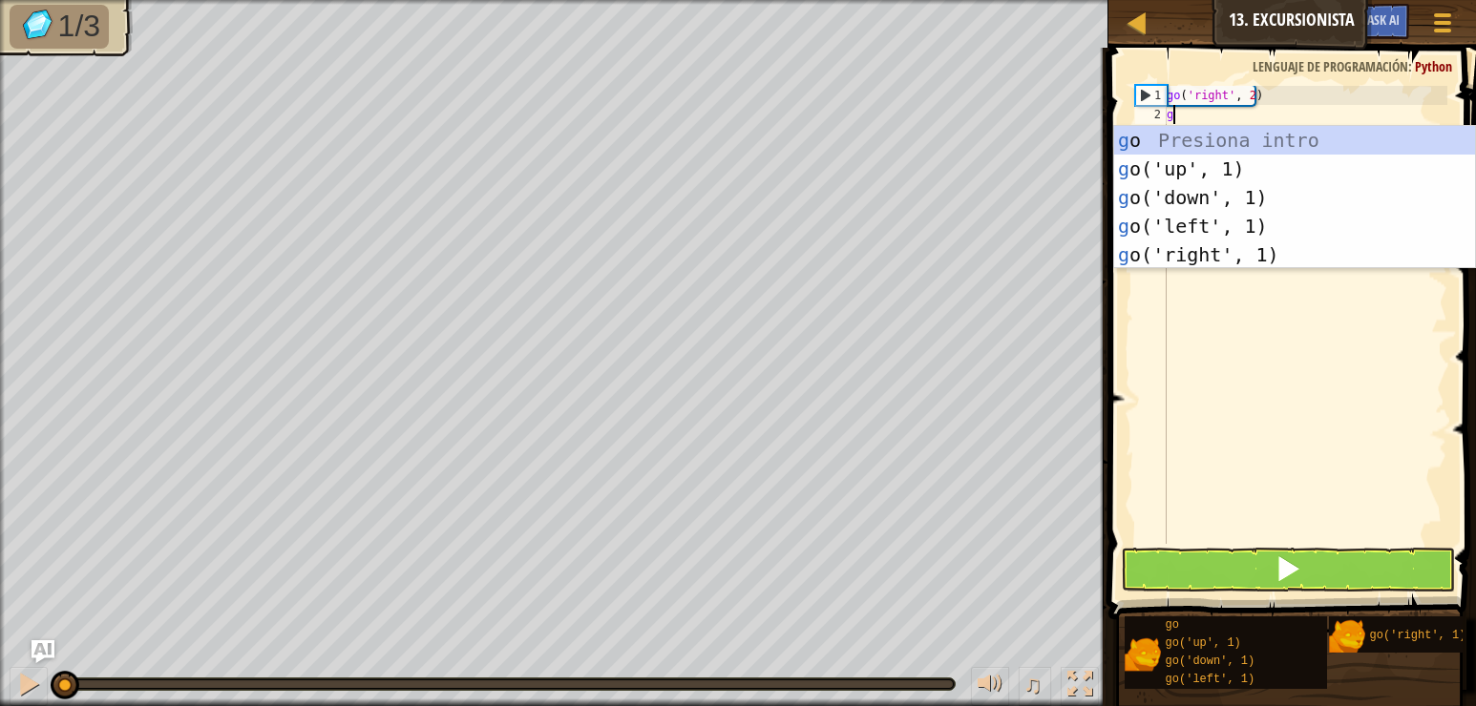
type textarea "go"
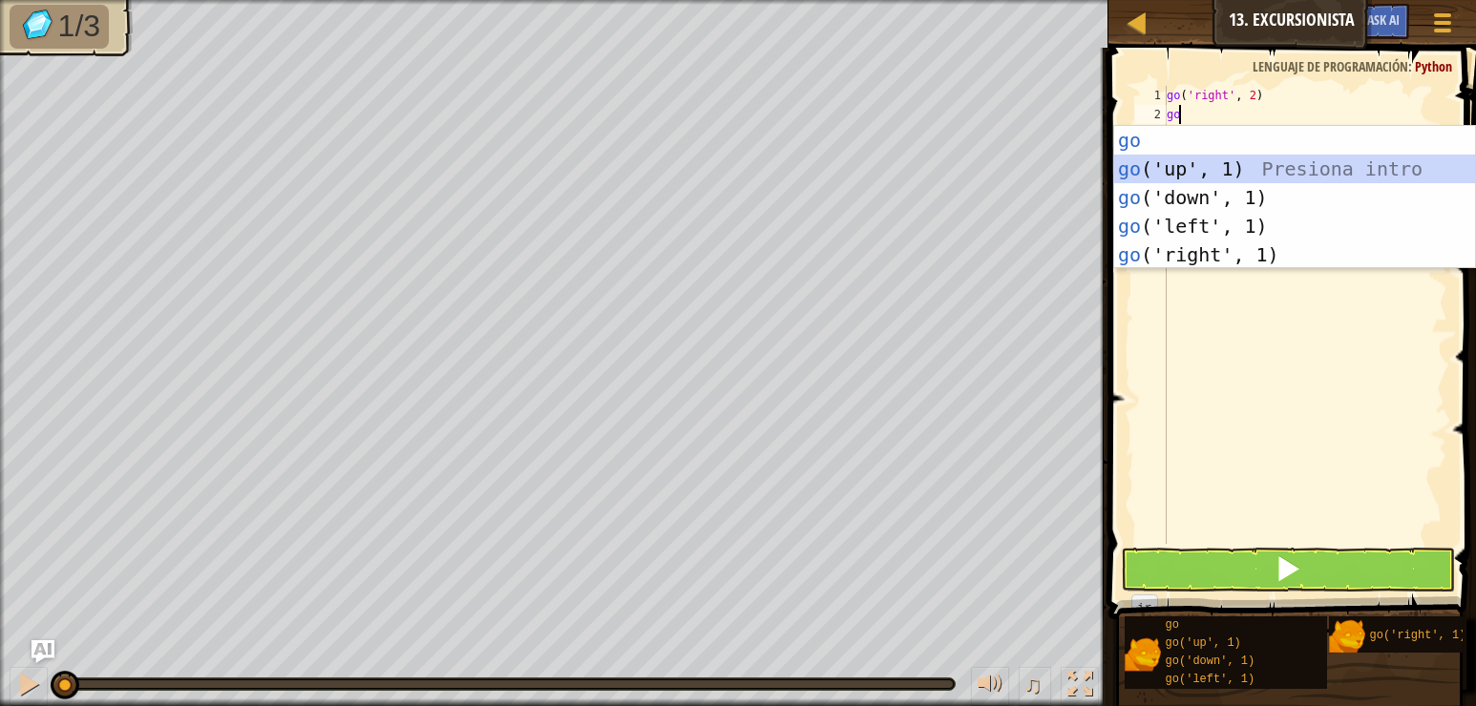
click at [1231, 166] on div "go Presiona intro go ('up', 1) Presiona intro go ('down', 1) Presiona intro go …" at bounding box center [1294, 226] width 361 height 200
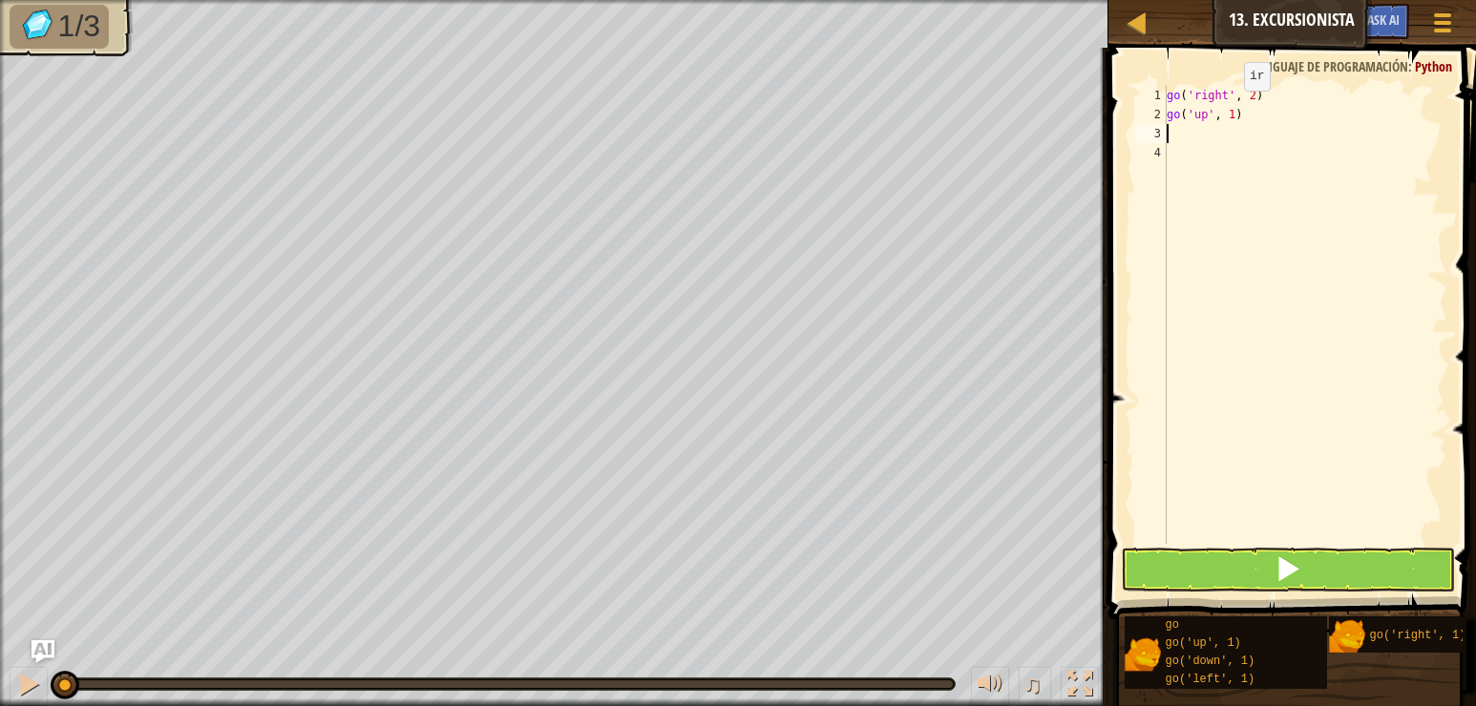
click at [1228, 111] on div "go ( 'right' , 2 ) go ( 'up' , 1 )" at bounding box center [1305, 334] width 284 height 496
type textarea "go('up', 3)"
click at [1188, 141] on div "go ( 'right' , 2 ) go ( 'up' , 3 )" at bounding box center [1305, 334] width 284 height 496
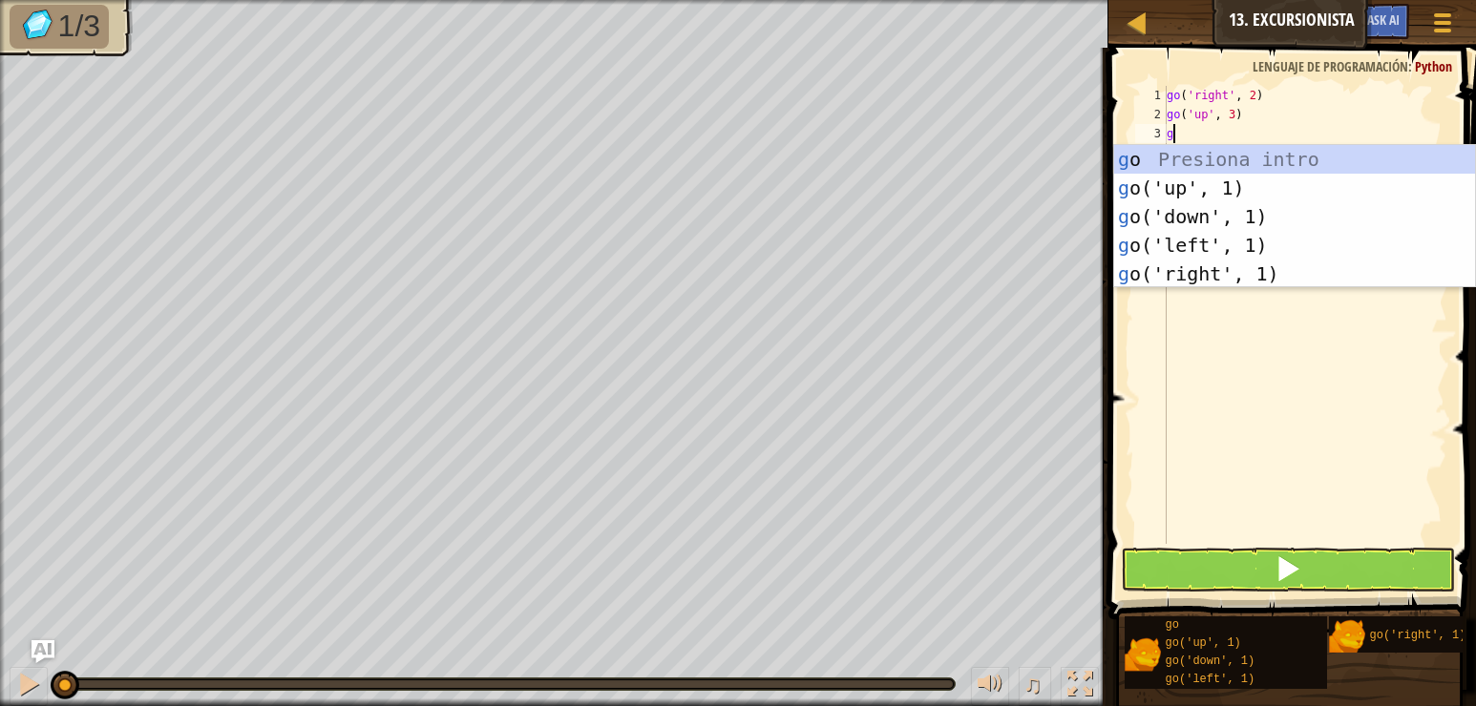
type textarea "go"
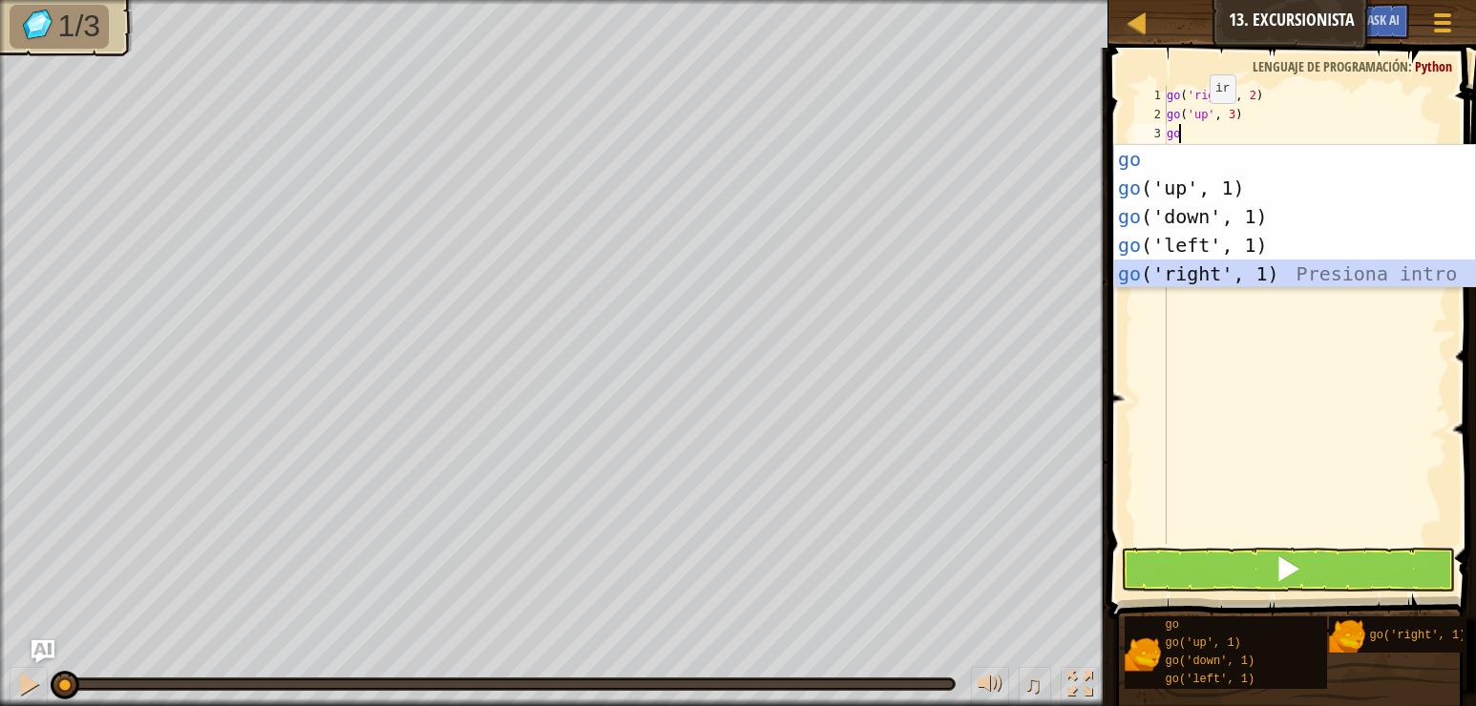
click at [1188, 266] on div "go Presiona intro go ('up', 1) Presiona intro go ('down', 1) Presiona intro go …" at bounding box center [1294, 245] width 361 height 200
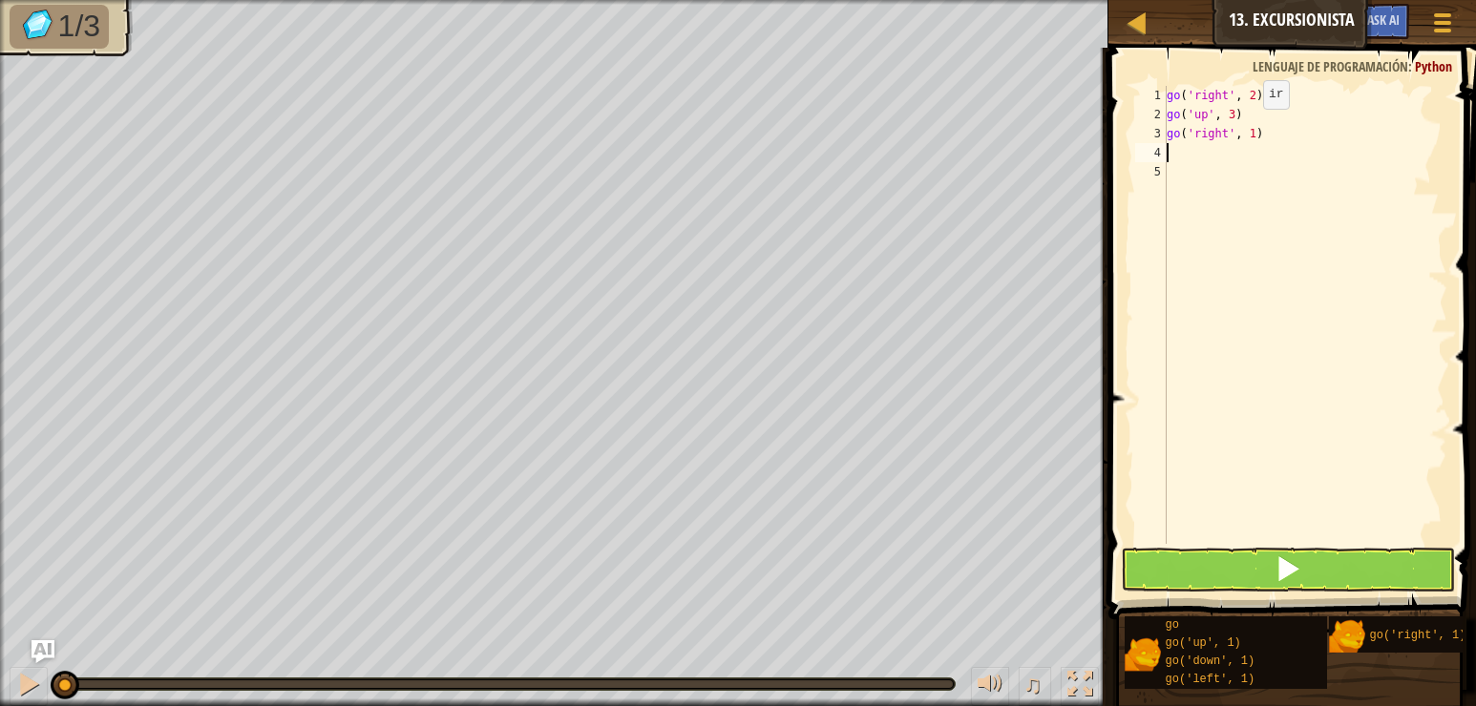
click at [1248, 127] on div "go ( 'right' , 2 ) go ( 'up' , 3 ) go ( 'right' , 1 )" at bounding box center [1305, 334] width 284 height 496
type textarea "go('right', 2)"
click at [1269, 141] on div "go ( 'right' , 2 ) go ( 'up' , 3 ) go ( 'right' , 2 )" at bounding box center [1305, 334] width 284 height 496
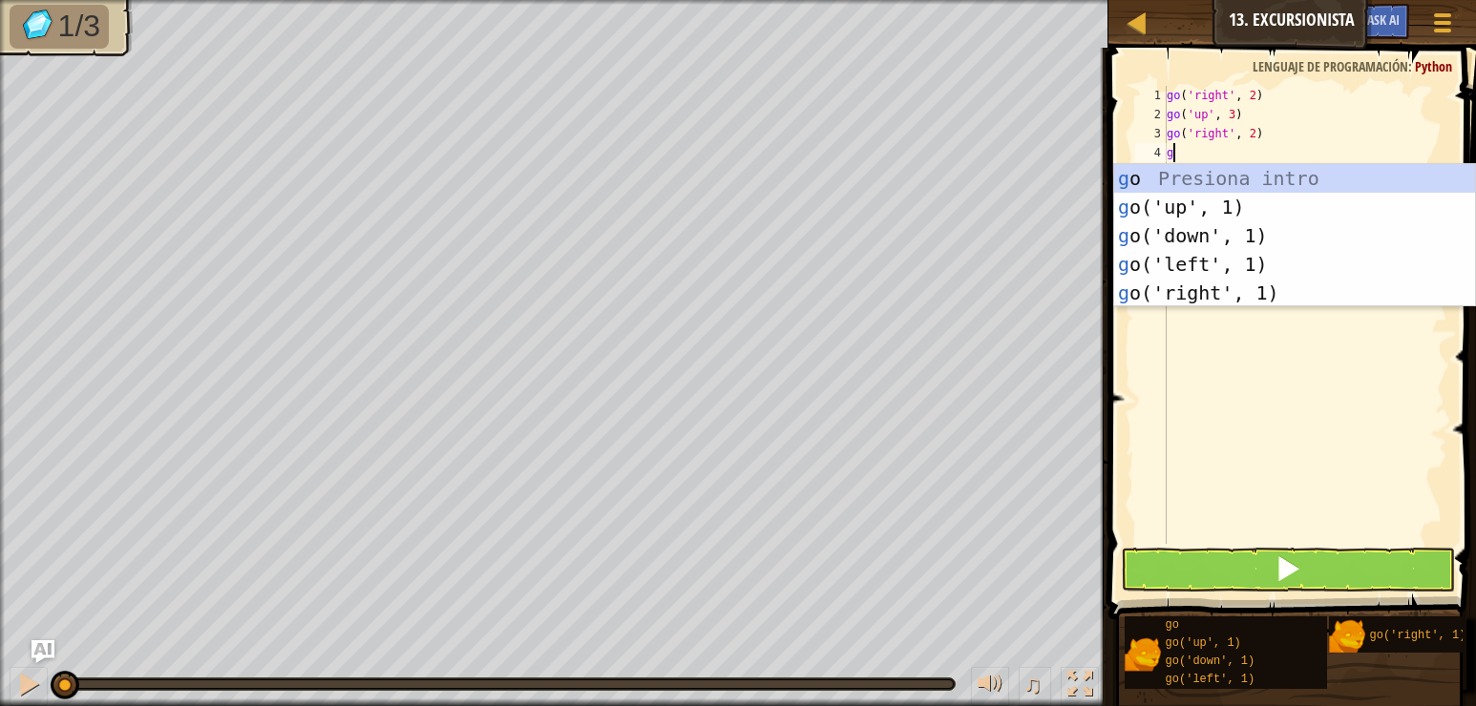
type textarea "go"
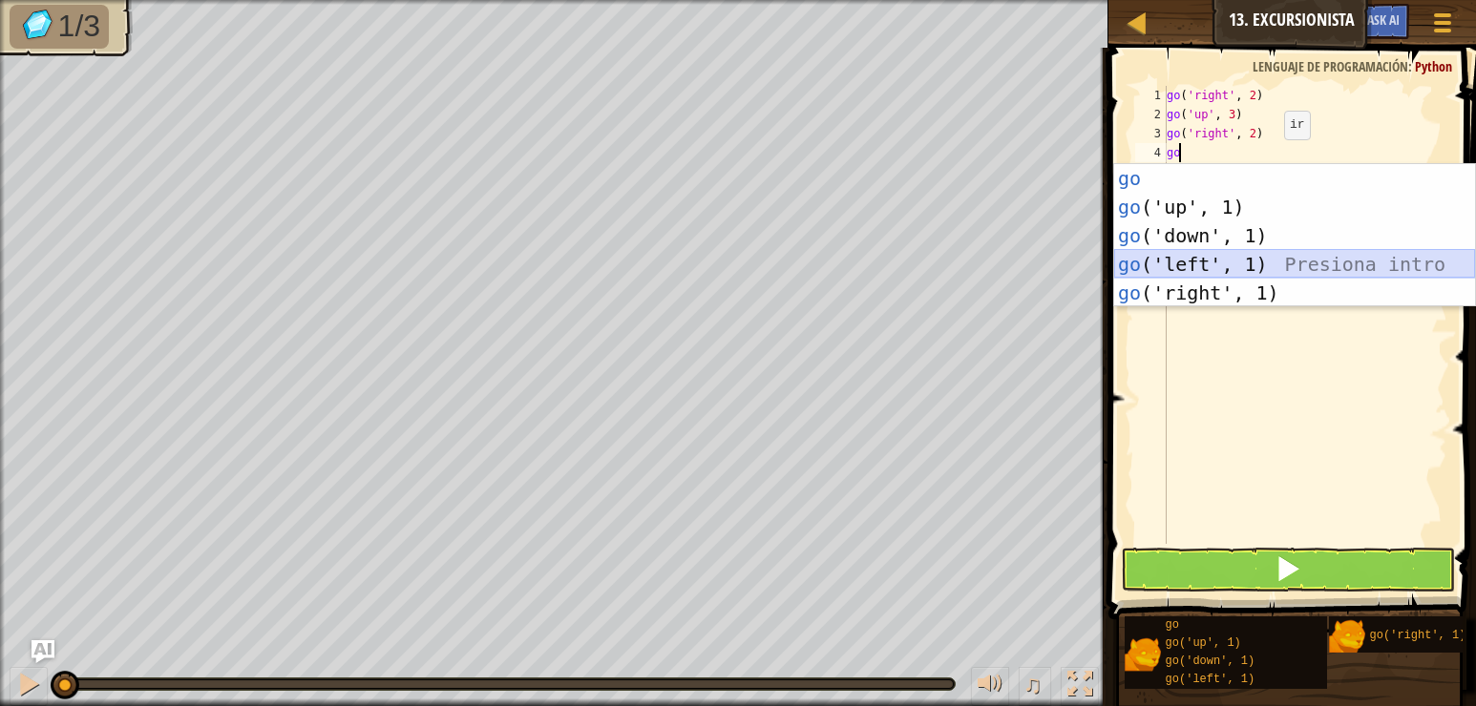
click at [1307, 256] on div "go Presiona intro go ('up', 1) Presiona intro go ('down', 1) Presiona intro go …" at bounding box center [1294, 264] width 361 height 200
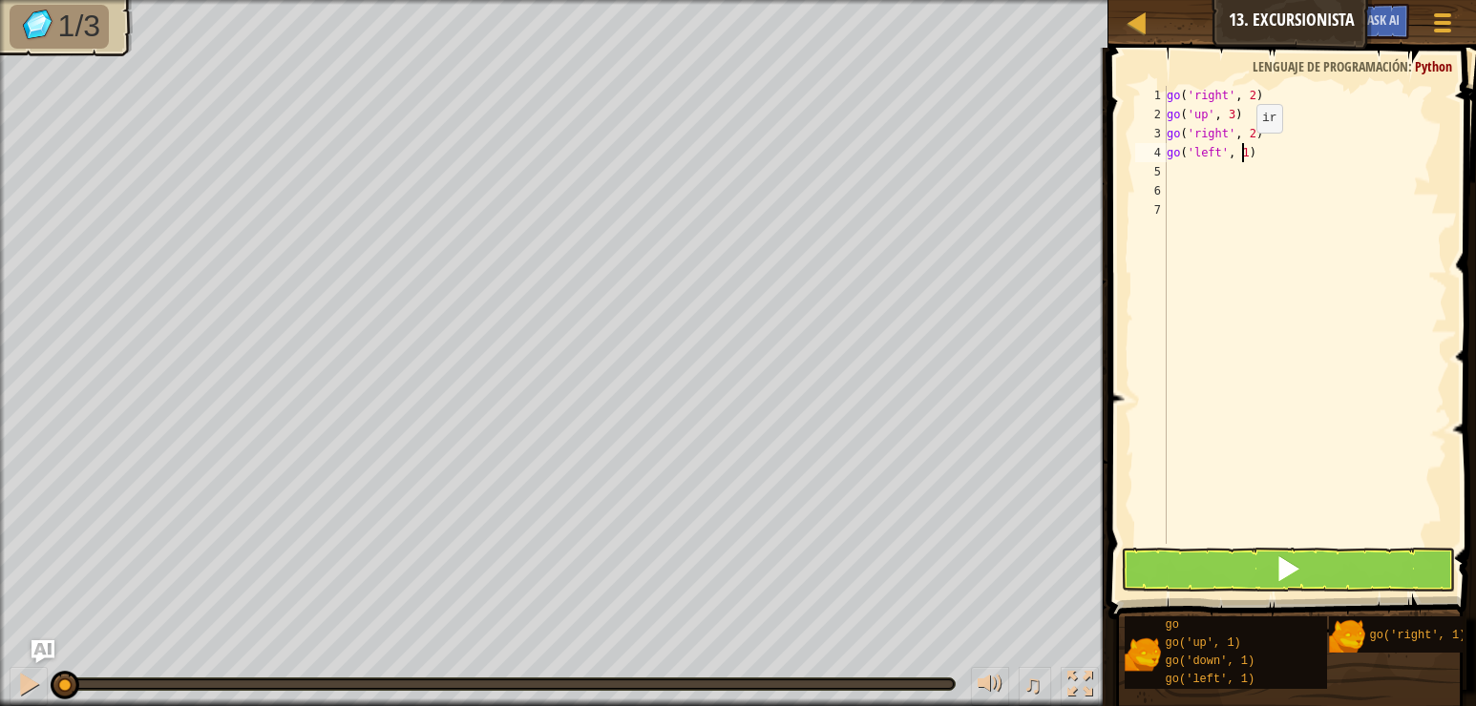
click at [1240, 152] on div "go ( 'right' , 2 ) go ( 'up' , 3 ) go ( 'right' , 2 ) go ( 'left' , 1 )" at bounding box center [1305, 334] width 284 height 496
type textarea "go('left', 2)"
click at [1215, 179] on div "go ( 'right' , 2 ) go ( 'up' , 3 ) go ( 'right' , 2 ) go ( 'left' , 2 )" at bounding box center [1305, 334] width 284 height 496
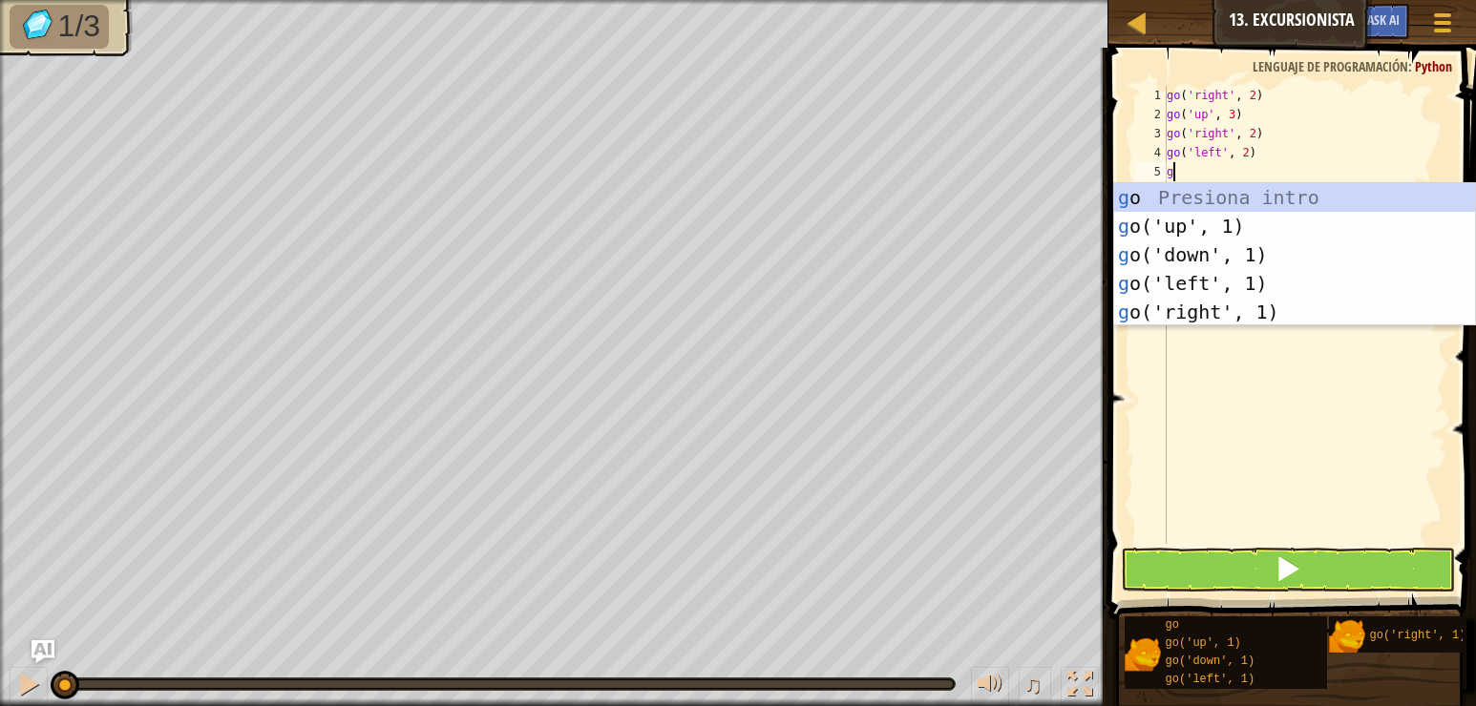
type textarea "go"
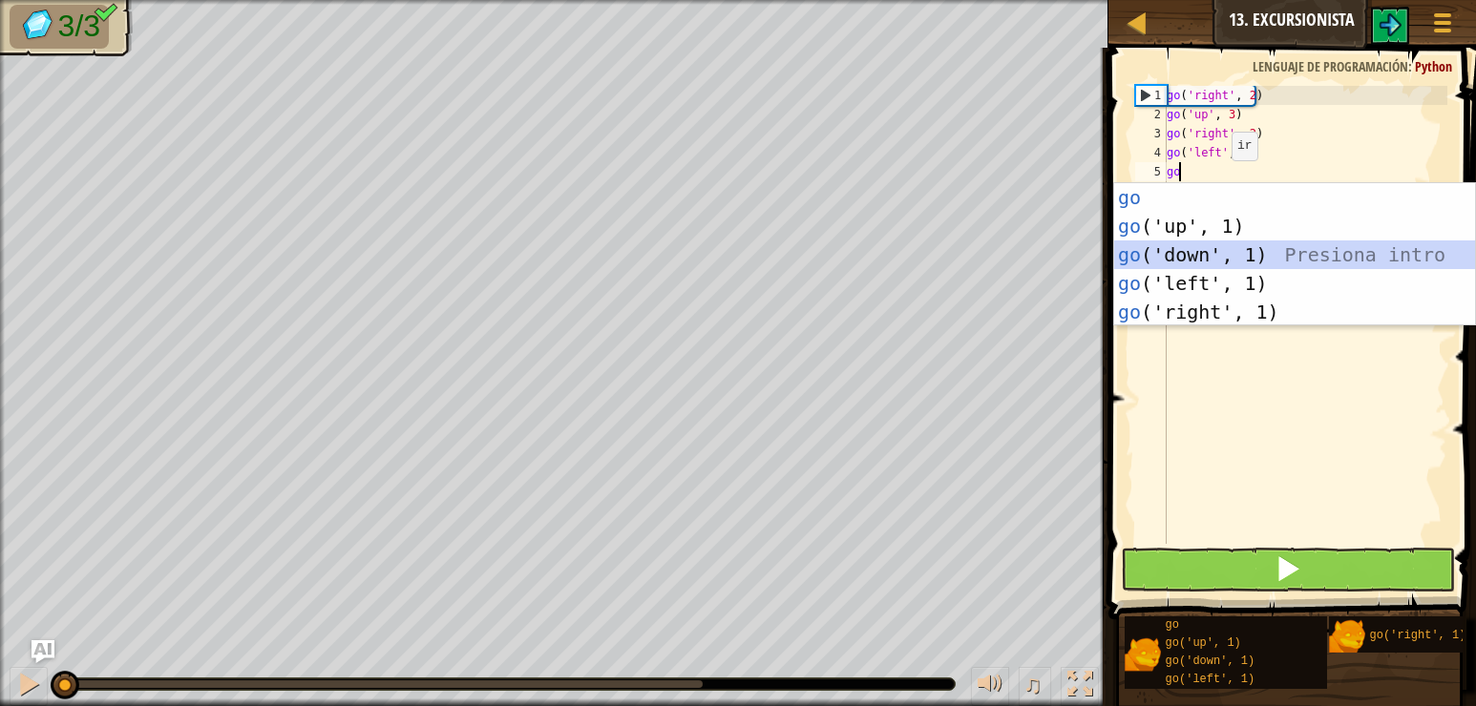
click at [1237, 249] on div "go Presiona intro go ('up', 1) Presiona intro go ('down', 1) Presiona intro go …" at bounding box center [1294, 283] width 361 height 200
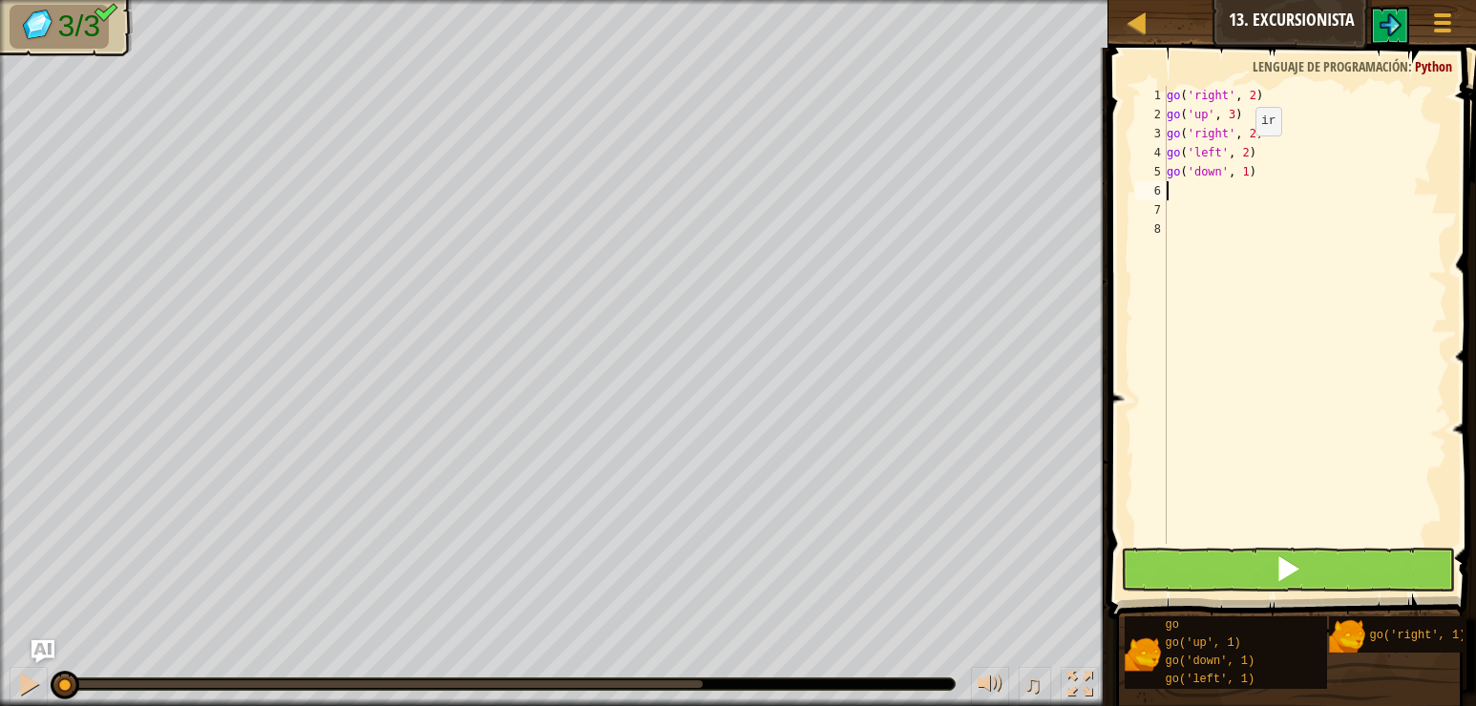
click at [1239, 155] on div "go ( 'right' , 2 ) go ( 'up' , 3 ) go ( 'right' , 2 ) go ( 'left' , 2 ) go ( 'd…" at bounding box center [1305, 334] width 284 height 496
type textarea "go('left', 3)"
click at [1185, 191] on div "go ( 'right' , 2 ) go ( 'up' , 3 ) go ( 'right' , 2 ) go ( 'left' , 3 ) go ( 'd…" at bounding box center [1305, 334] width 284 height 496
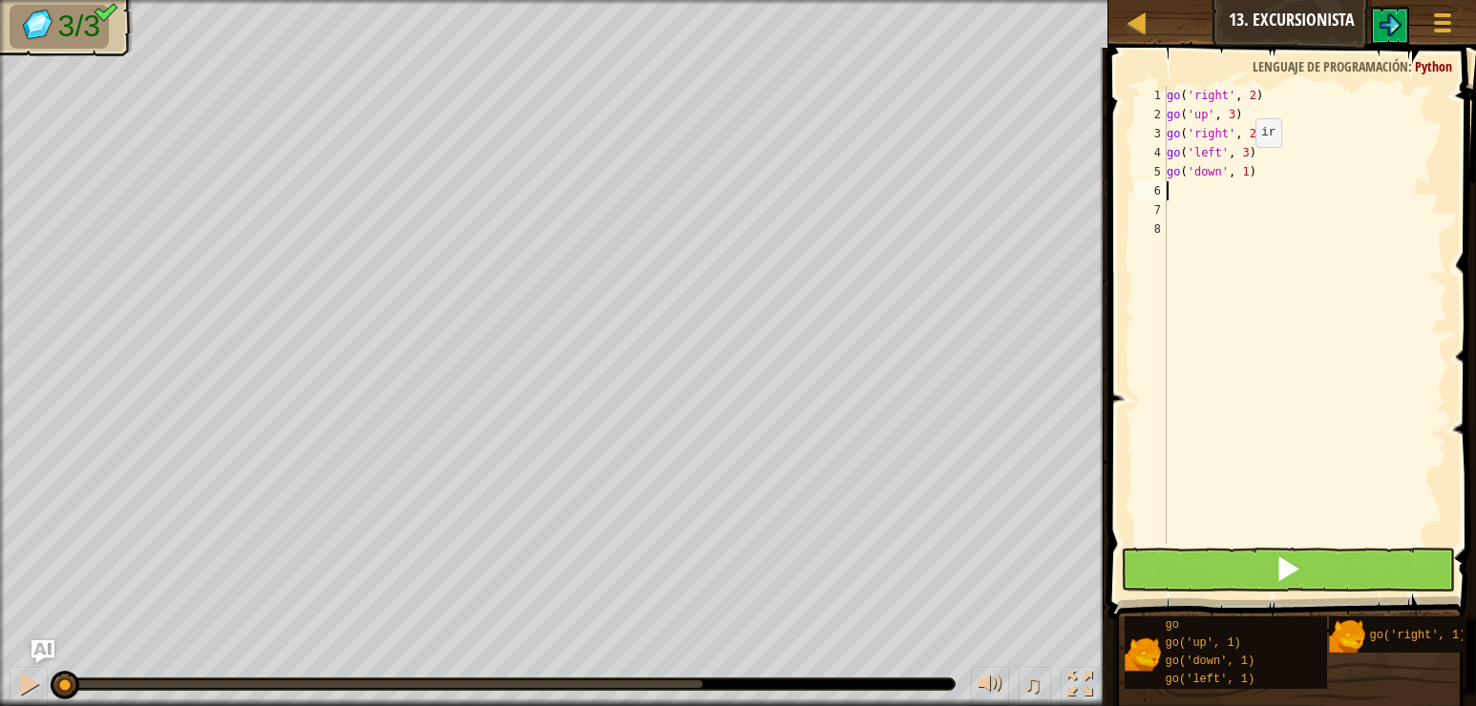
click at [1239, 166] on div "go ( 'right' , 2 ) go ( 'up' , 3 ) go ( 'right' , 2 ) go ( 'left' , 3 ) go ( 'd…" at bounding box center [1305, 334] width 284 height 496
type textarea "go('down', 4)"
click at [1181, 184] on div "go ( 'right' , 2 ) go ( 'up' , 3 ) go ( 'right' , 2 ) go ( 'left' , 3 ) go ( 'd…" at bounding box center [1305, 334] width 284 height 496
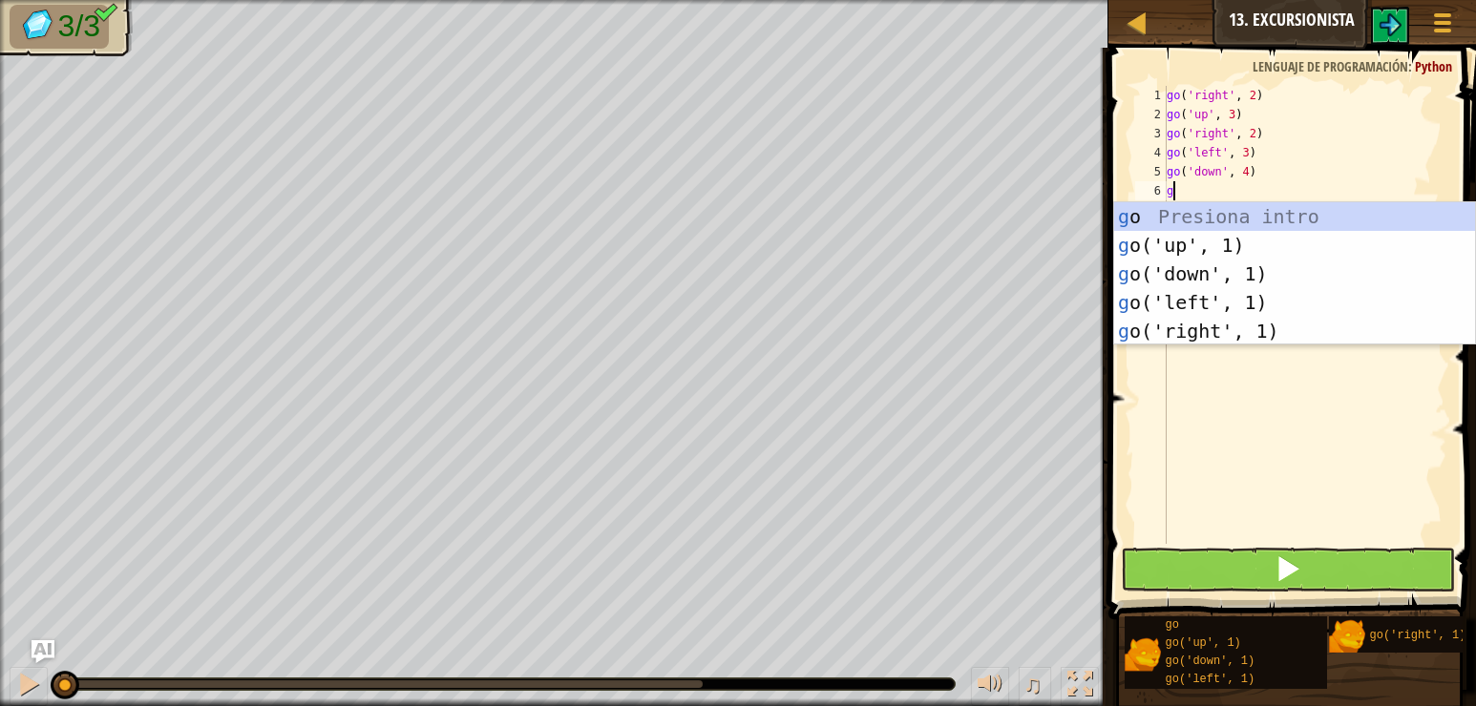
type textarea "go"
click at [1205, 326] on div "go Presiona intro go ('up', 1) Presiona intro go ('down', 1) Presiona intro go …" at bounding box center [1294, 302] width 361 height 200
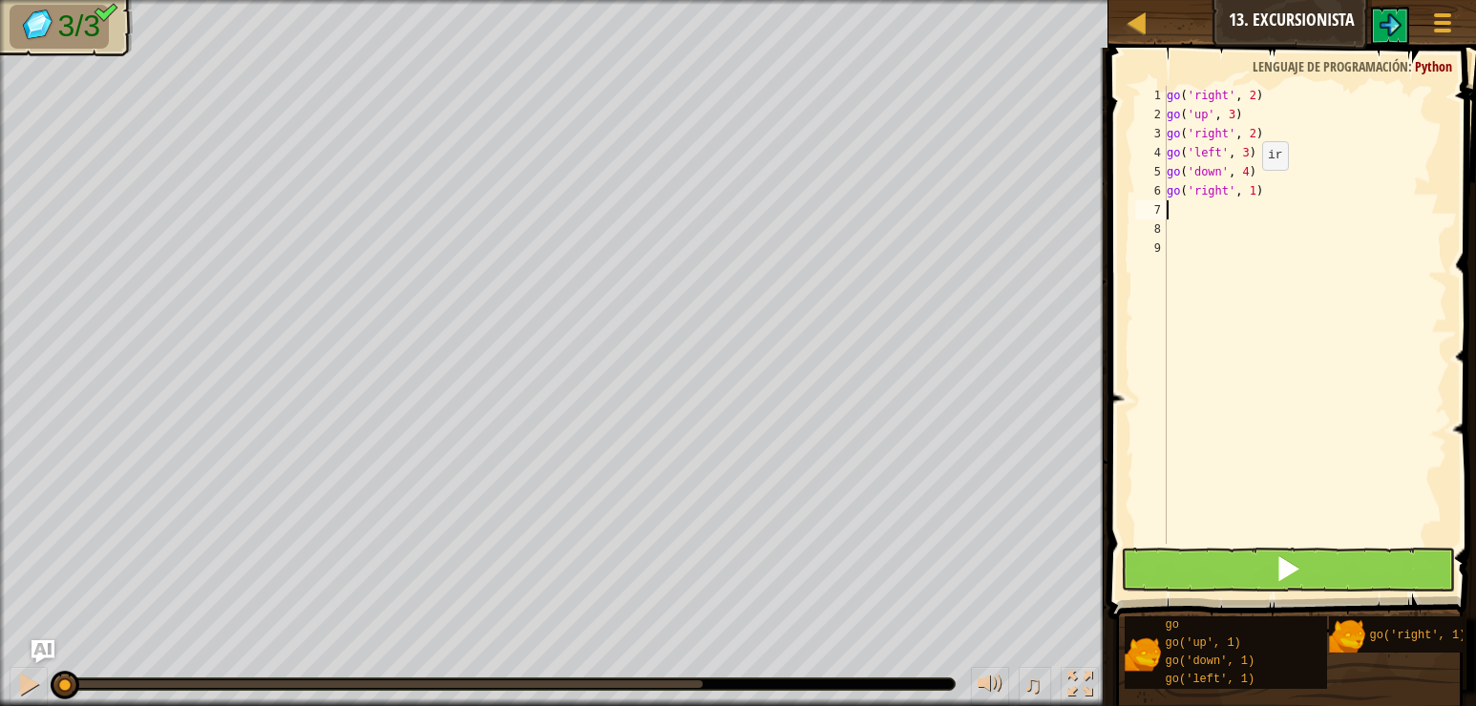
click at [1246, 189] on div "go ( 'right' , 2 ) go ( 'up' , 3 ) go ( 'right' , 2 ) go ( 'left' , 3 ) go ( 'd…" at bounding box center [1305, 334] width 284 height 496
type textarea "go('right', 2)"
click at [1297, 572] on span at bounding box center [1287, 569] width 27 height 27
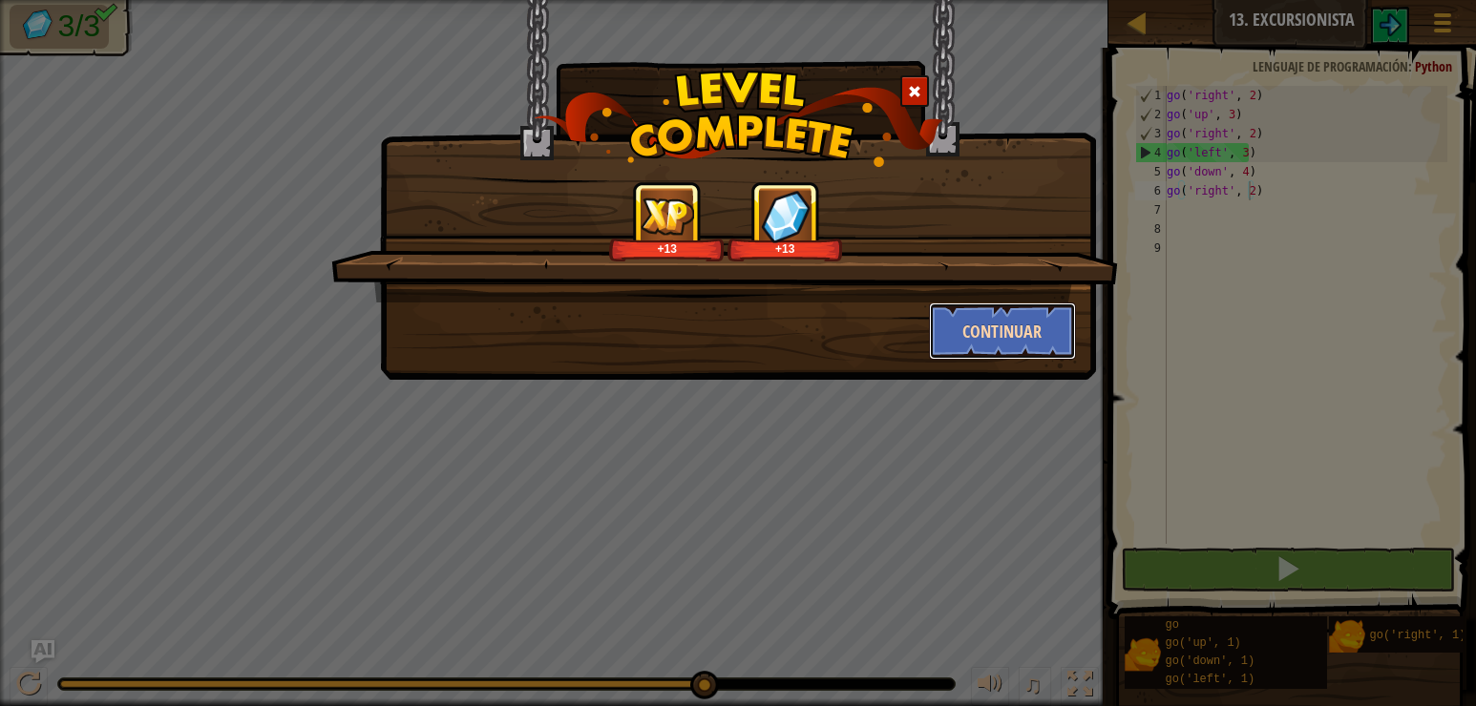
click at [987, 333] on button "Continuar" at bounding box center [1003, 331] width 148 height 57
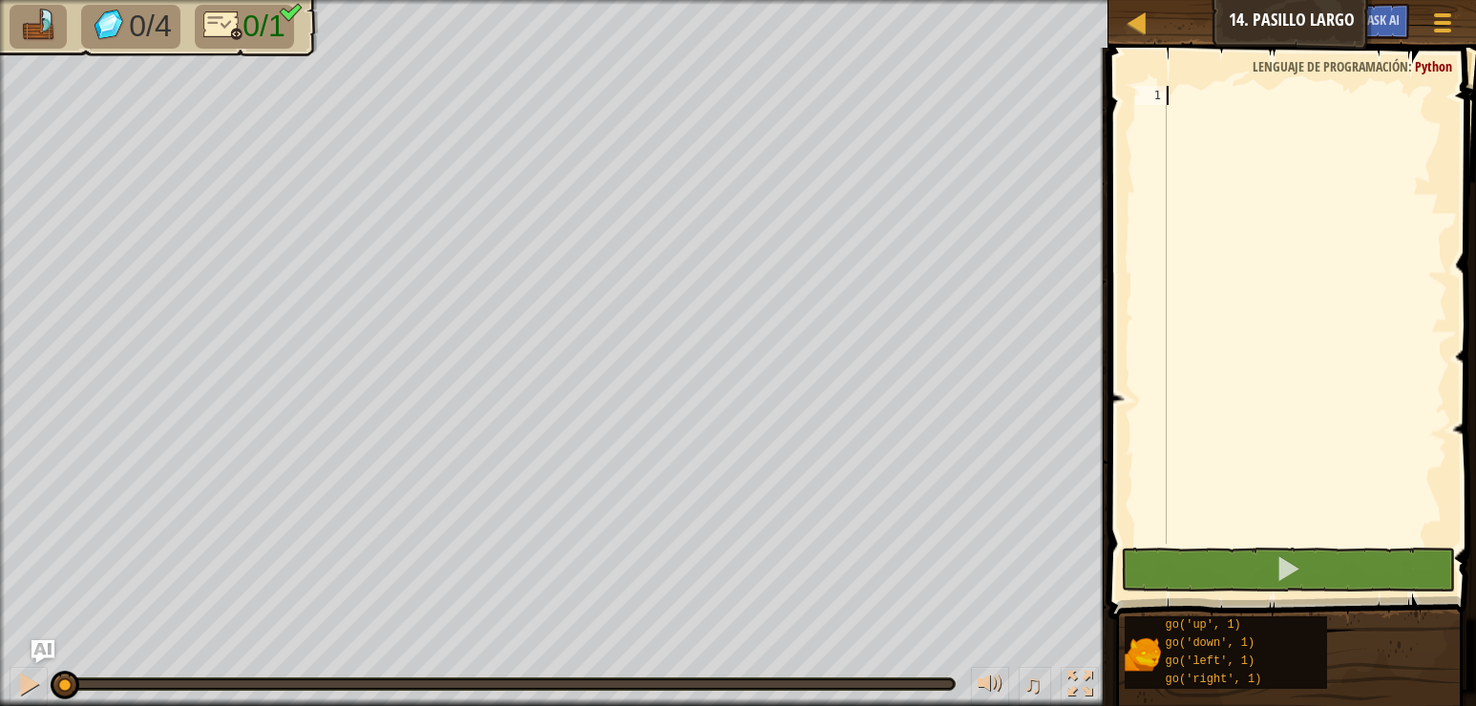
scroll to position [9, 0]
type textarea "go"
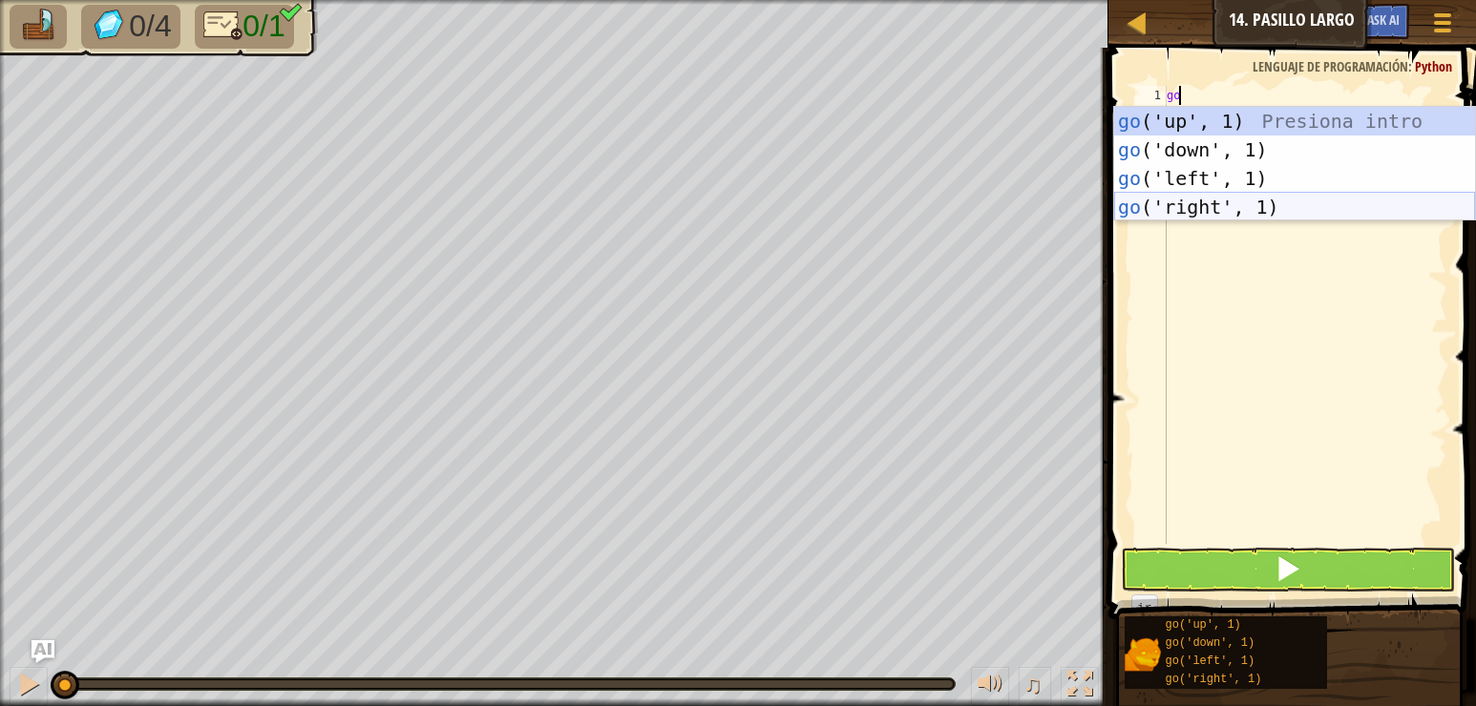
click at [1214, 204] on div "go ('up', 1) Presiona intro go ('down', 1) Presiona intro go ('left', 1) Presio…" at bounding box center [1294, 193] width 361 height 172
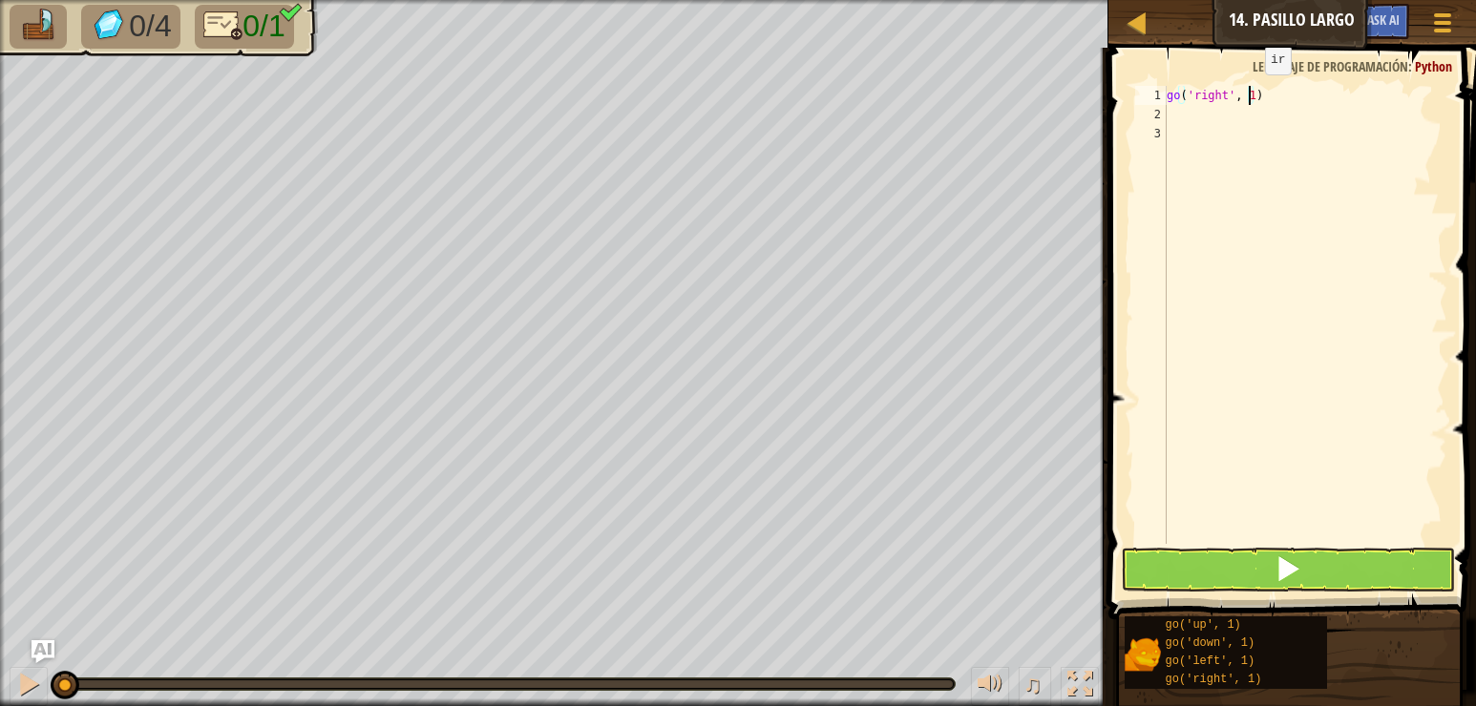
click at [1249, 94] on div "go ( 'right' , 1 )" at bounding box center [1305, 334] width 284 height 496
type textarea "go('right', 5)"
click at [1251, 576] on button at bounding box center [1288, 570] width 334 height 44
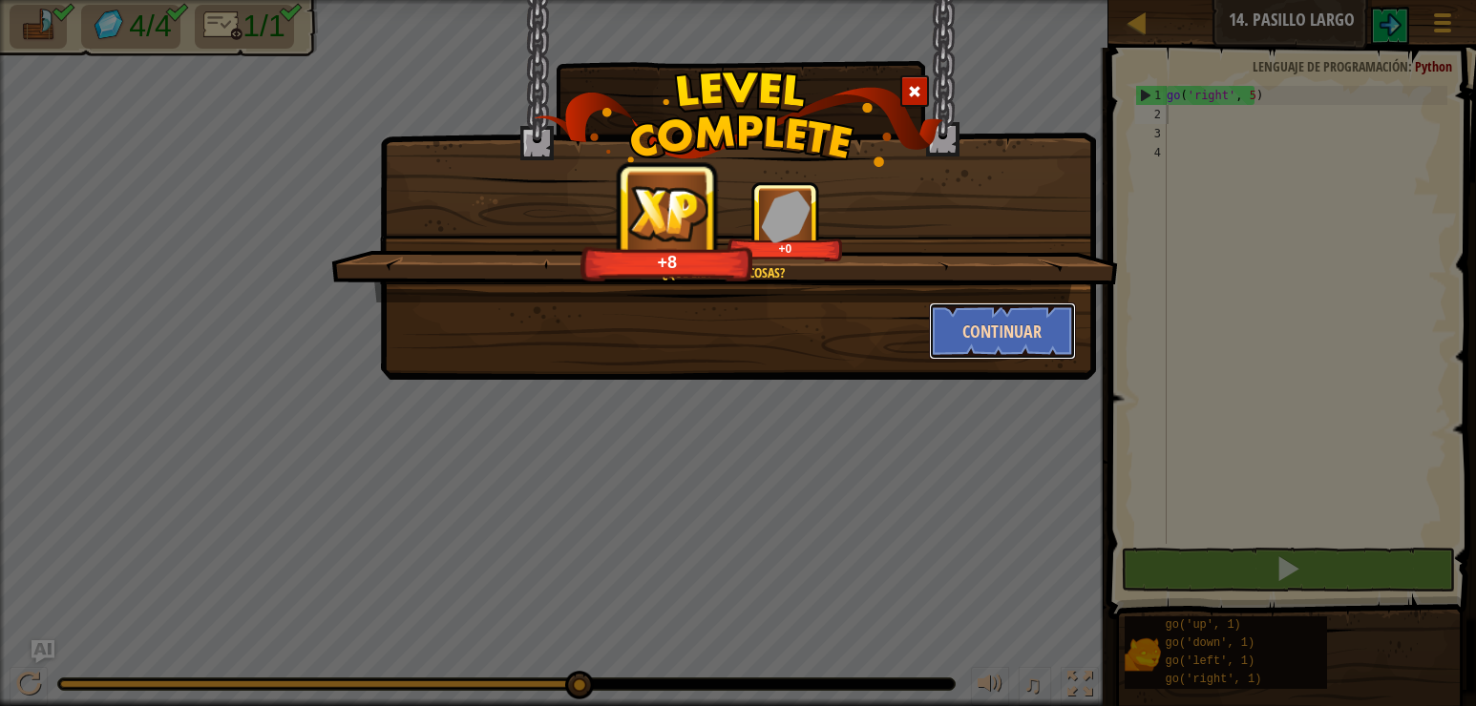
click at [974, 317] on button "Continuar" at bounding box center [1003, 331] width 148 height 57
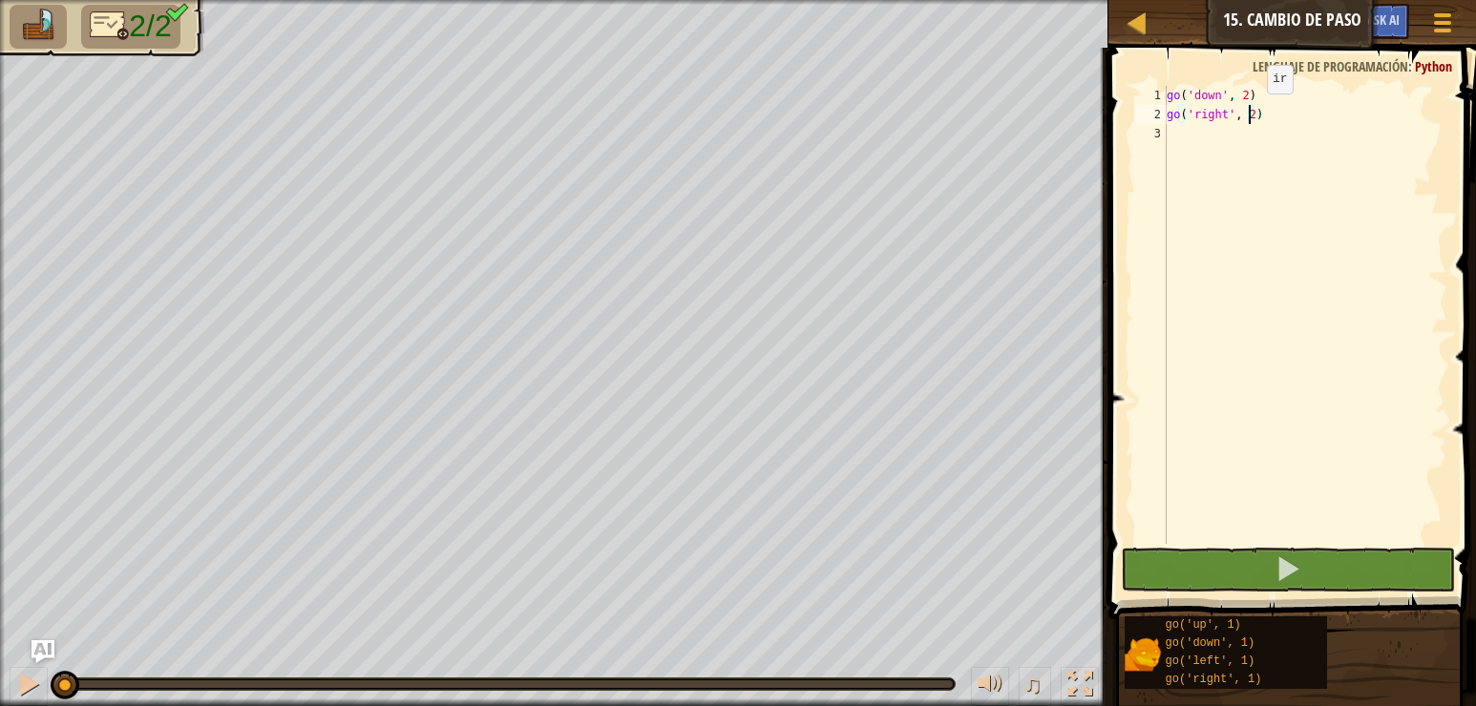
click at [1251, 113] on div "go ( 'down' , 2 ) go ( 'right' , 2 )" at bounding box center [1305, 334] width 284 height 496
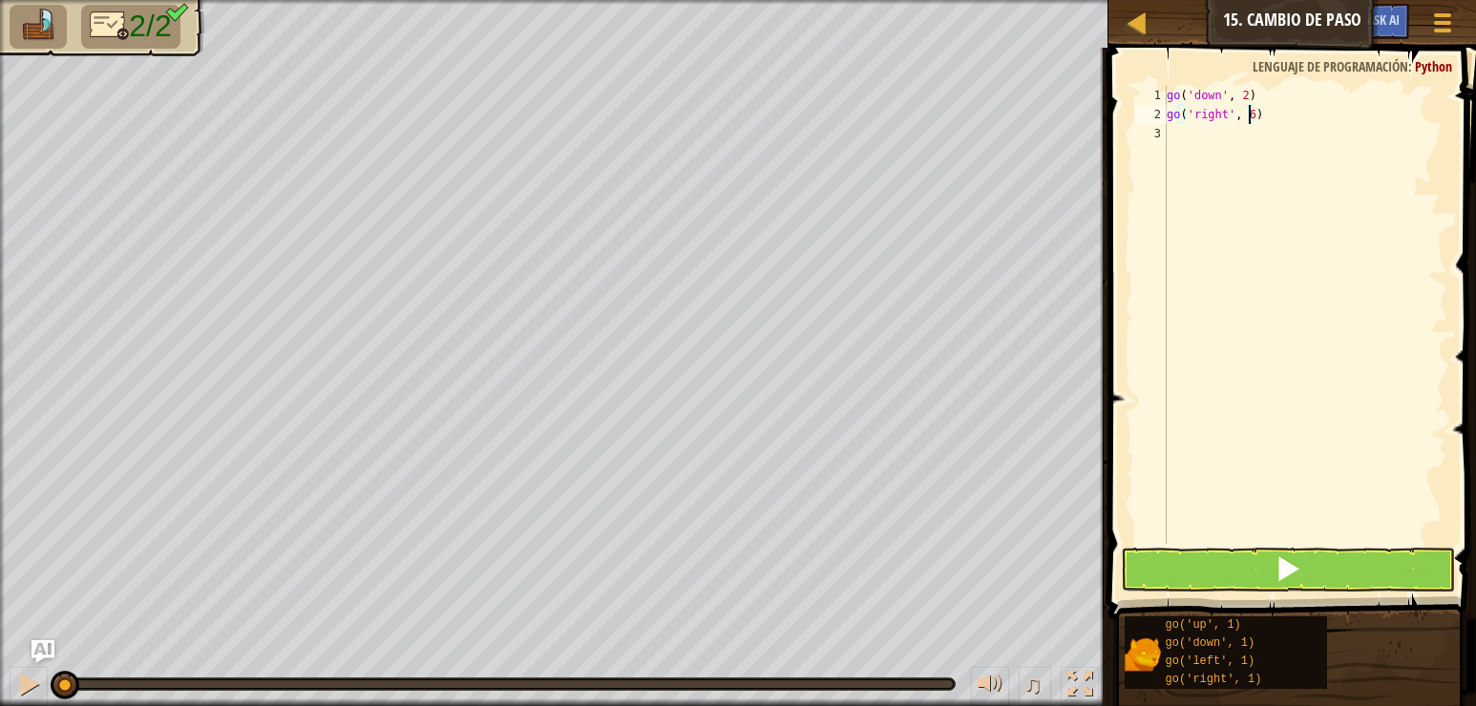
scroll to position [9, 6]
click at [1203, 574] on button at bounding box center [1288, 570] width 334 height 44
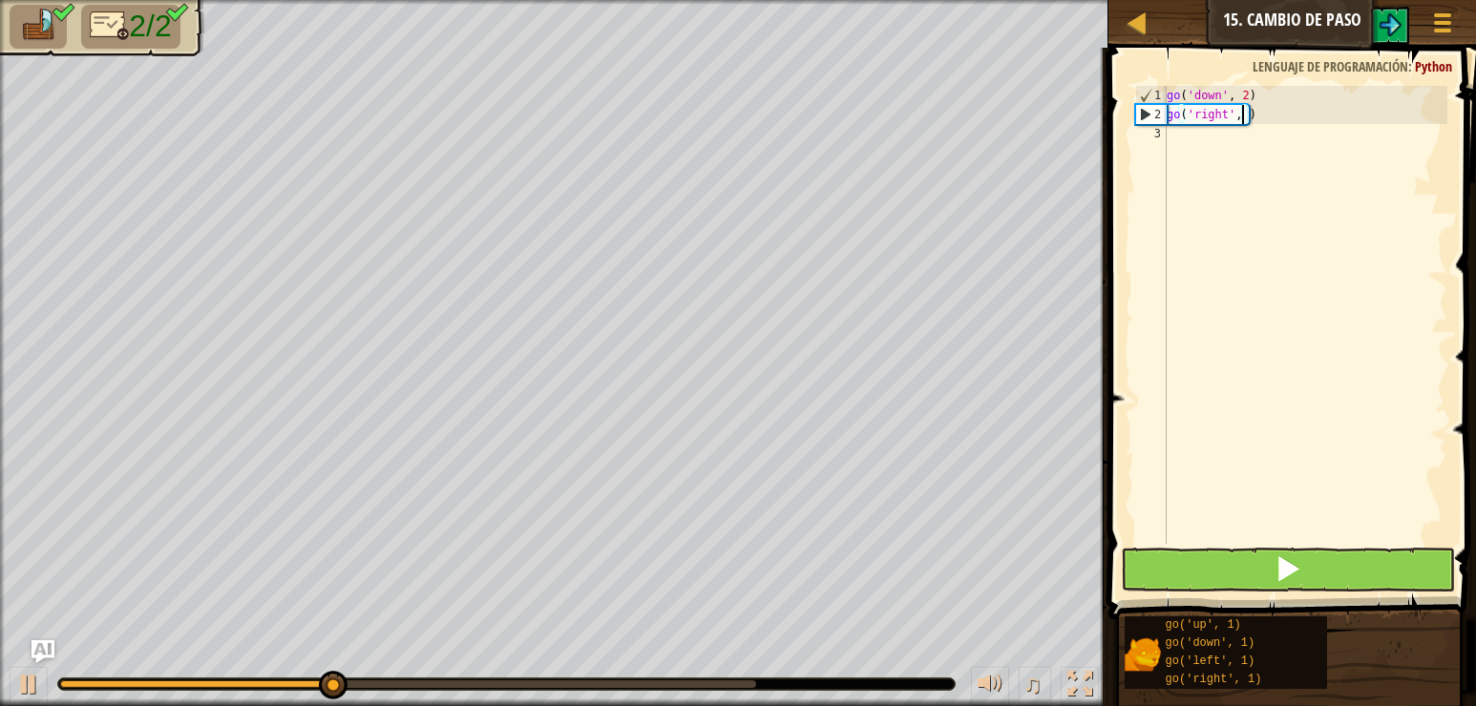
type textarea "go('right', 5)"
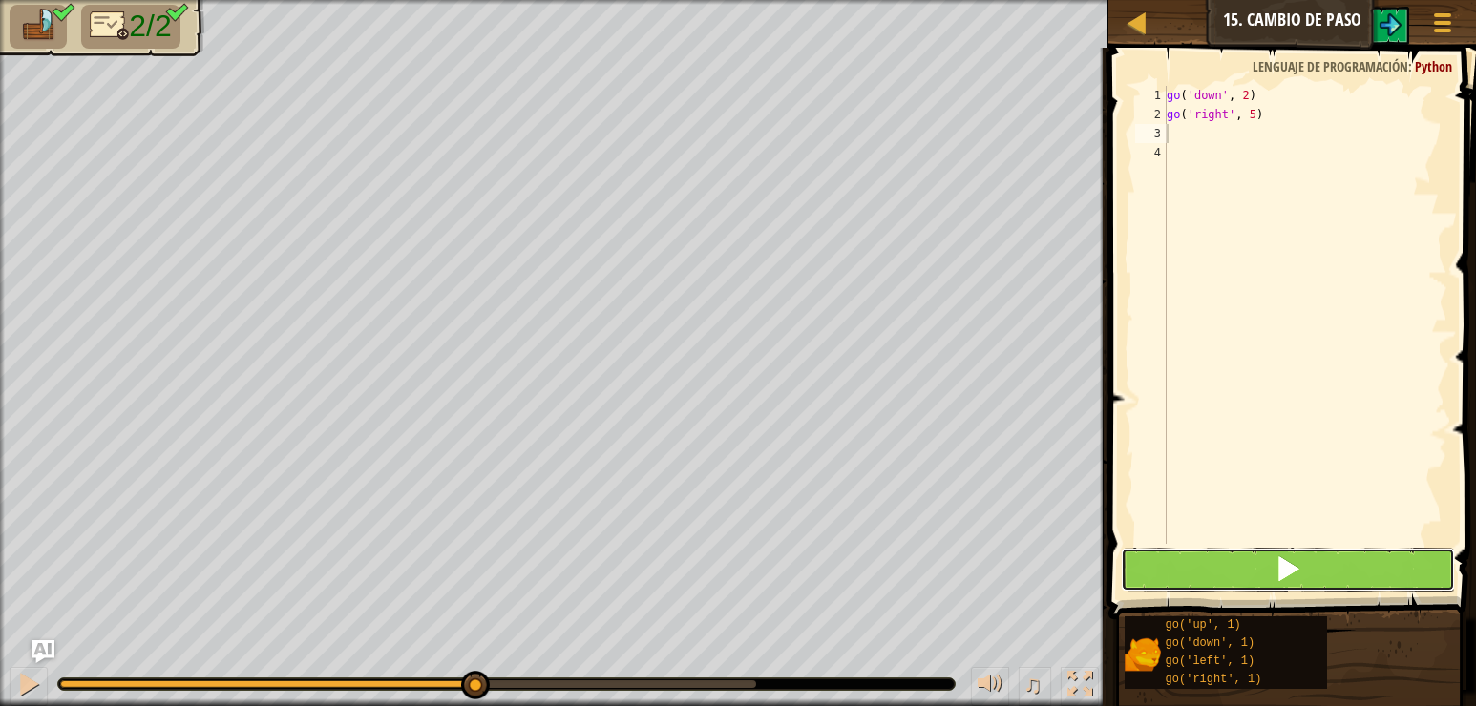
click at [1273, 572] on button at bounding box center [1288, 570] width 334 height 44
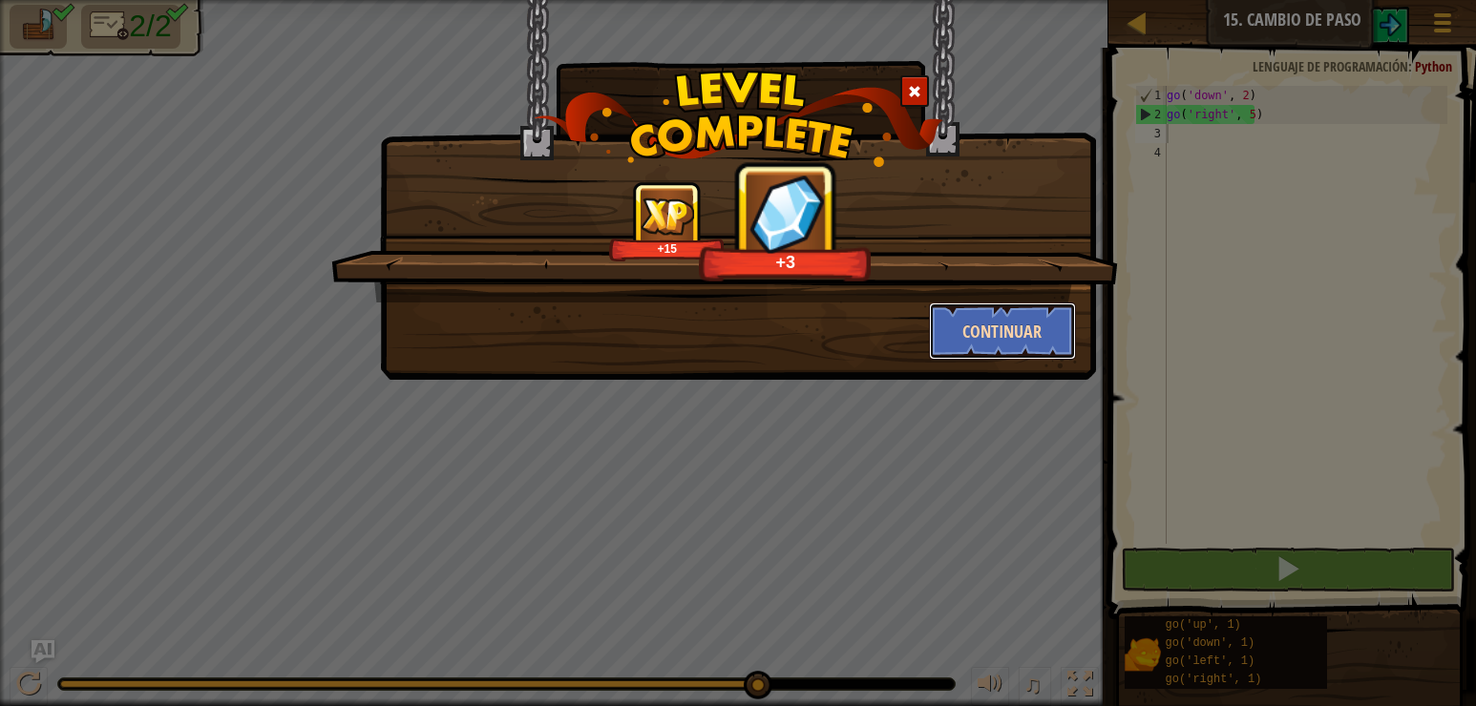
click at [1038, 329] on button "Continuar" at bounding box center [1003, 331] width 148 height 57
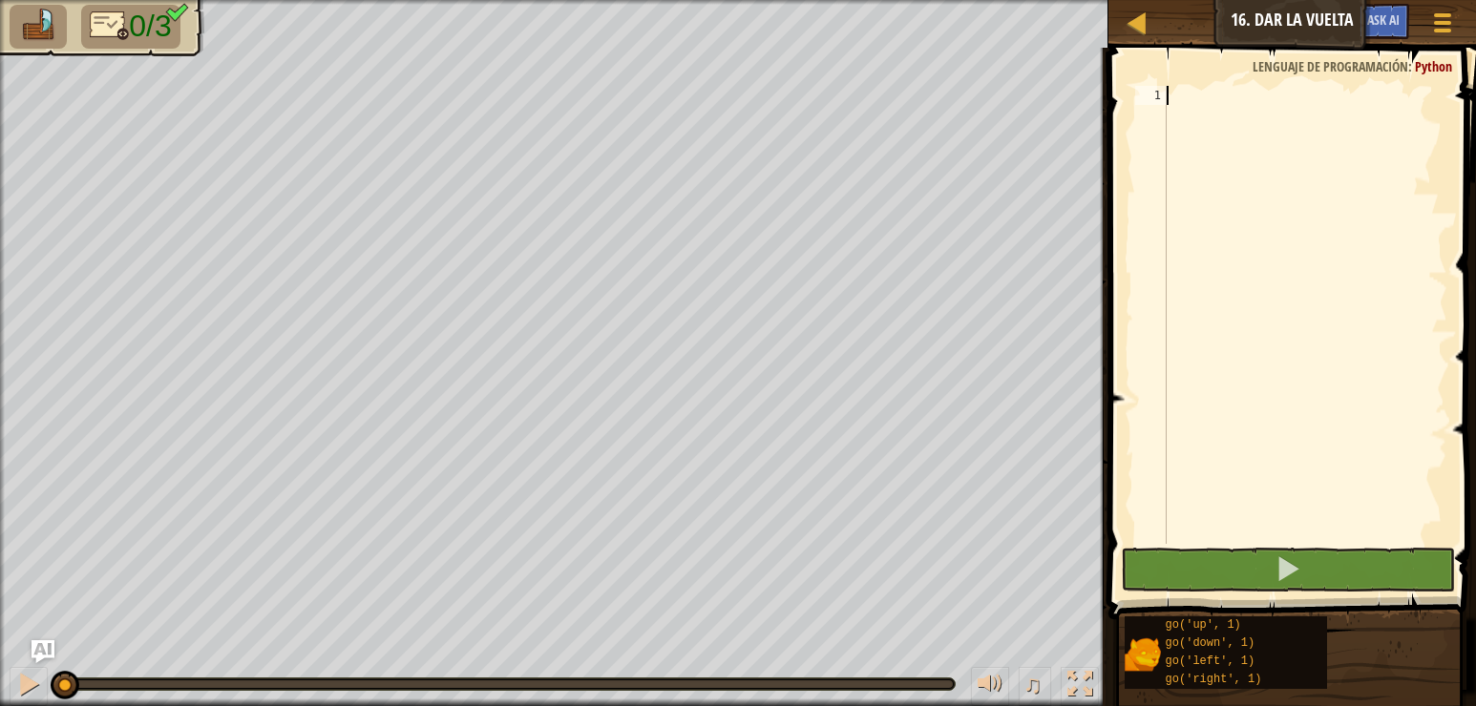
scroll to position [9, 0]
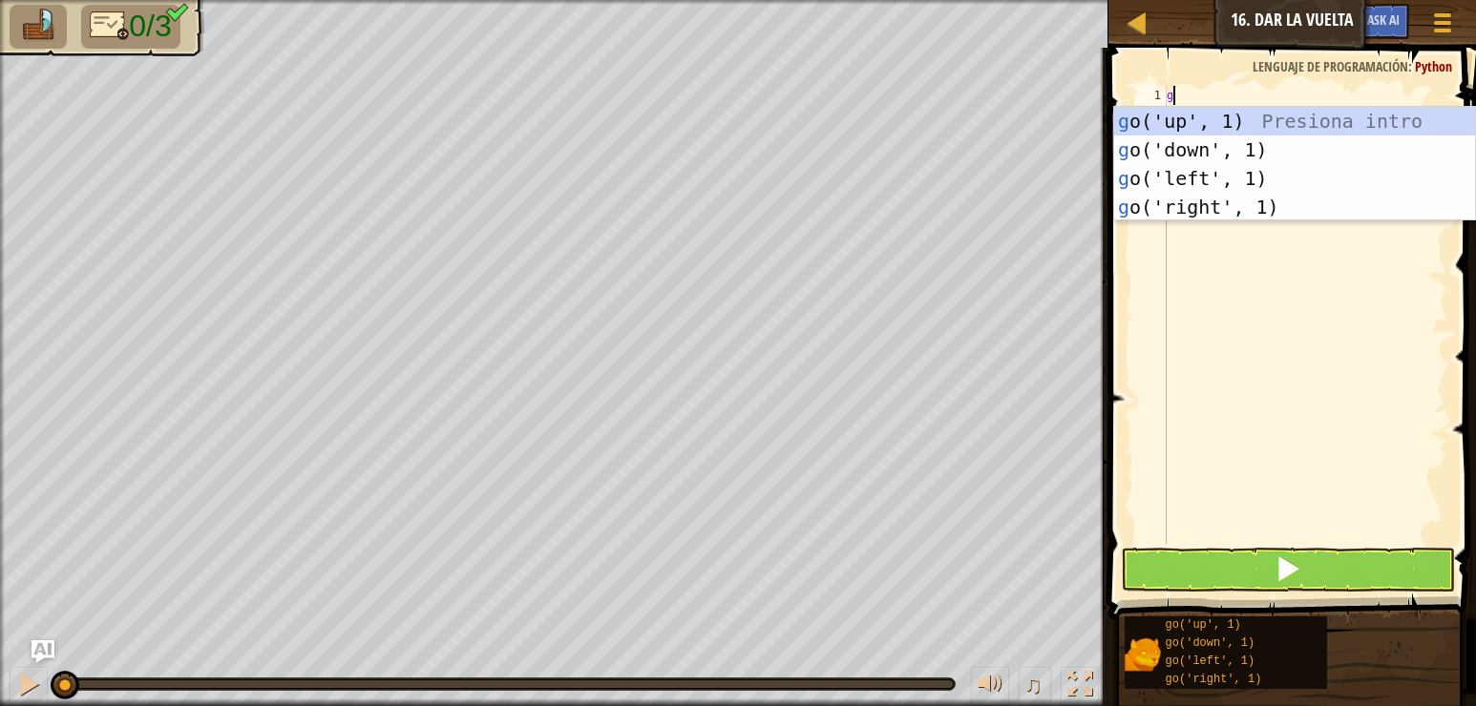
type textarea "go"
click at [1256, 125] on div "go ('up', 1) Presiona intro go ('down', 1) Presiona intro go ('left', 1) Presio…" at bounding box center [1294, 193] width 361 height 172
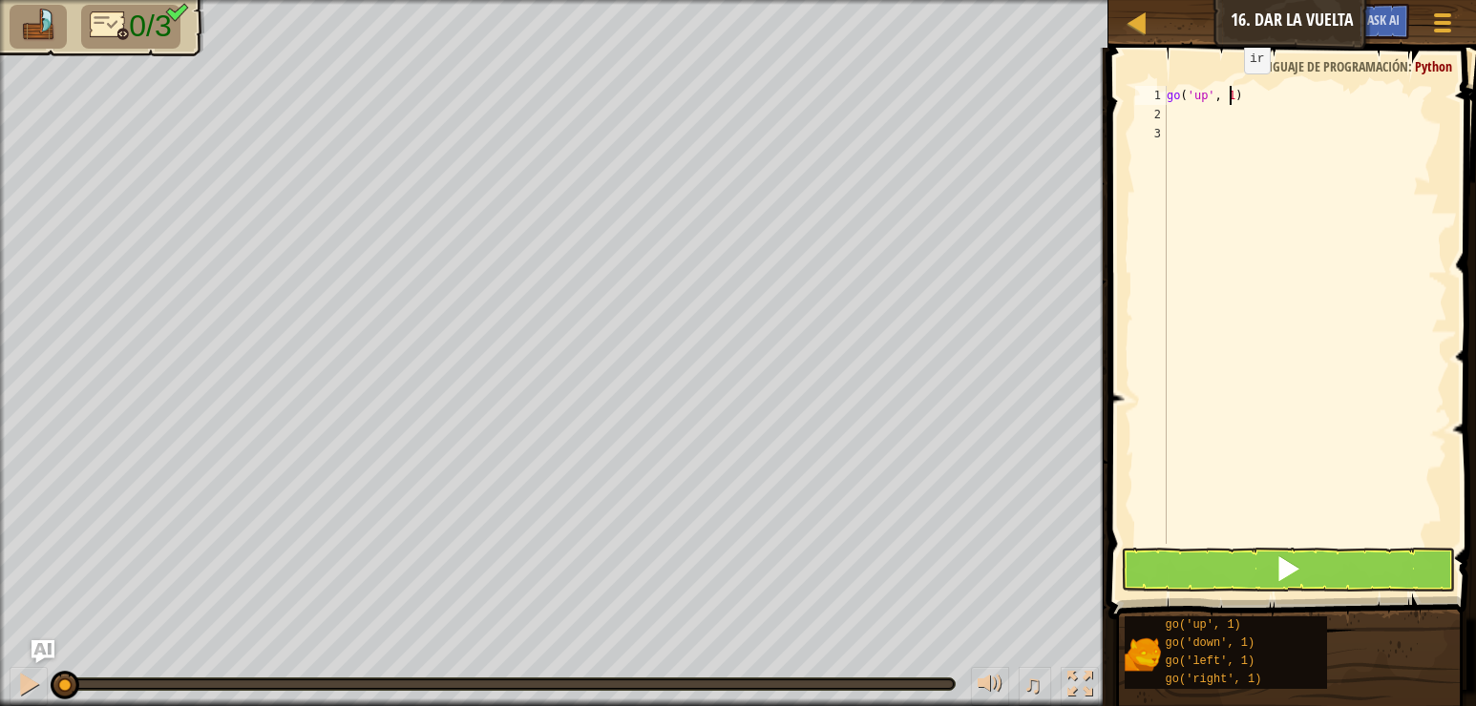
click at [1228, 93] on div "go ( 'up' , 1 )" at bounding box center [1305, 334] width 284 height 496
type textarea "go('up', 2)"
click at [1193, 103] on div "go ( 'up' , 2 )" at bounding box center [1305, 334] width 284 height 496
click at [1193, 117] on div "go ( 'up' , 2 )" at bounding box center [1305, 334] width 284 height 496
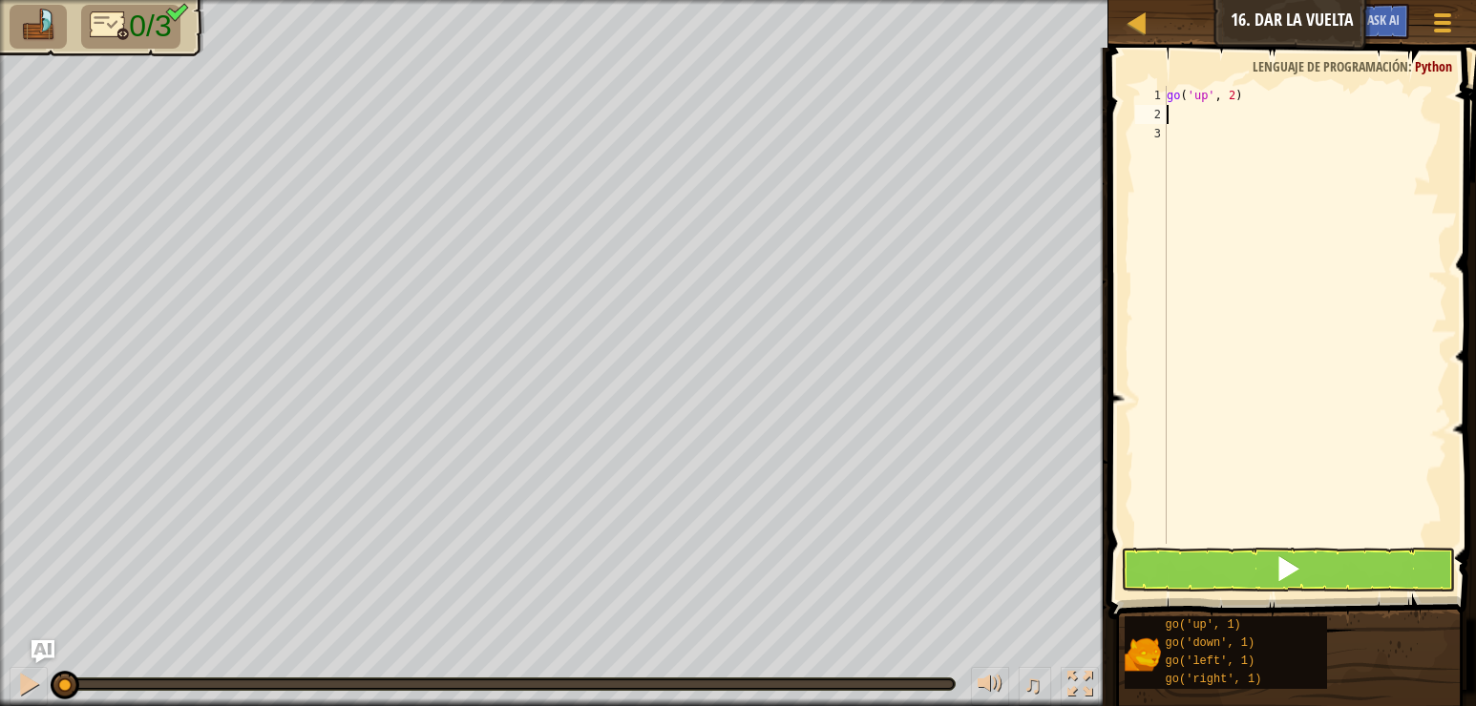
scroll to position [9, 0]
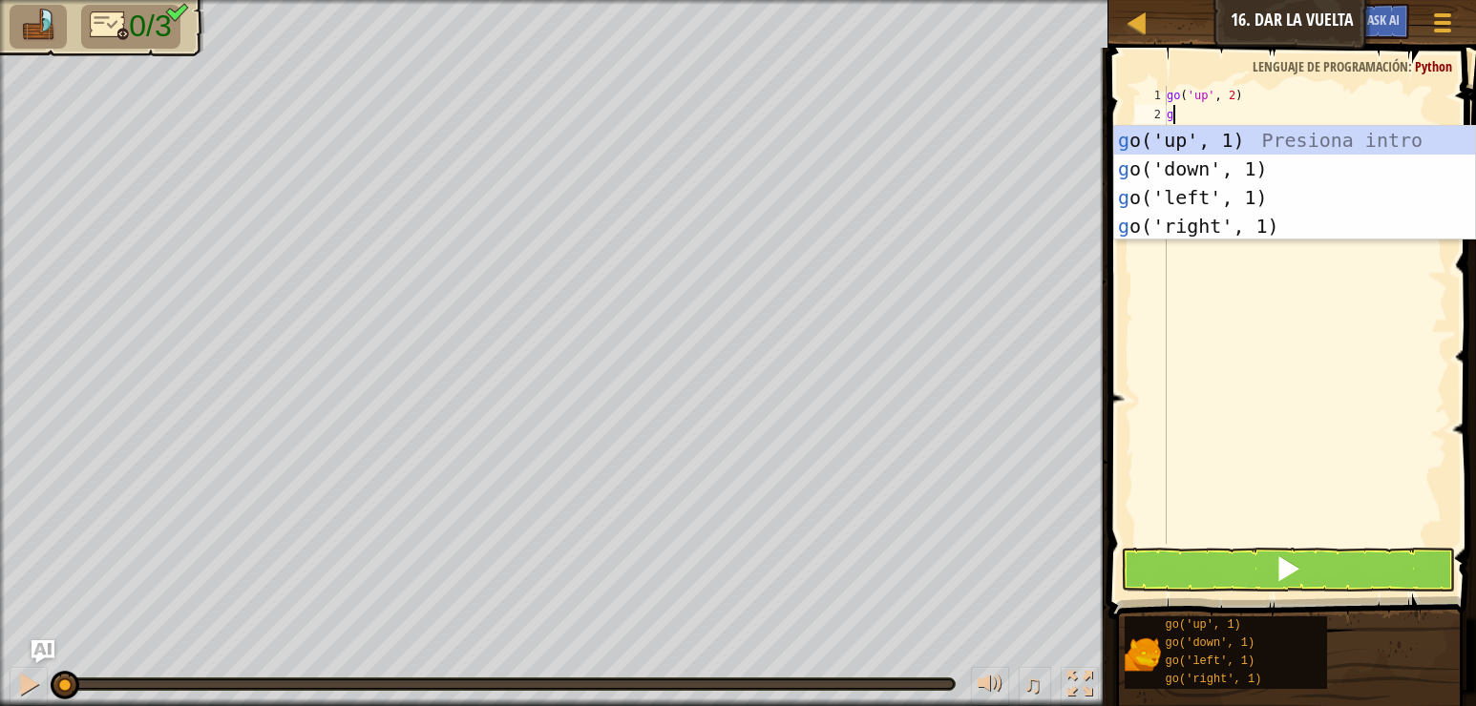
type textarea "go"
click at [1213, 226] on div "go ('up', 1) Presiona intro go ('down', 1) Presiona intro go ('left', 1) Presio…" at bounding box center [1294, 212] width 361 height 172
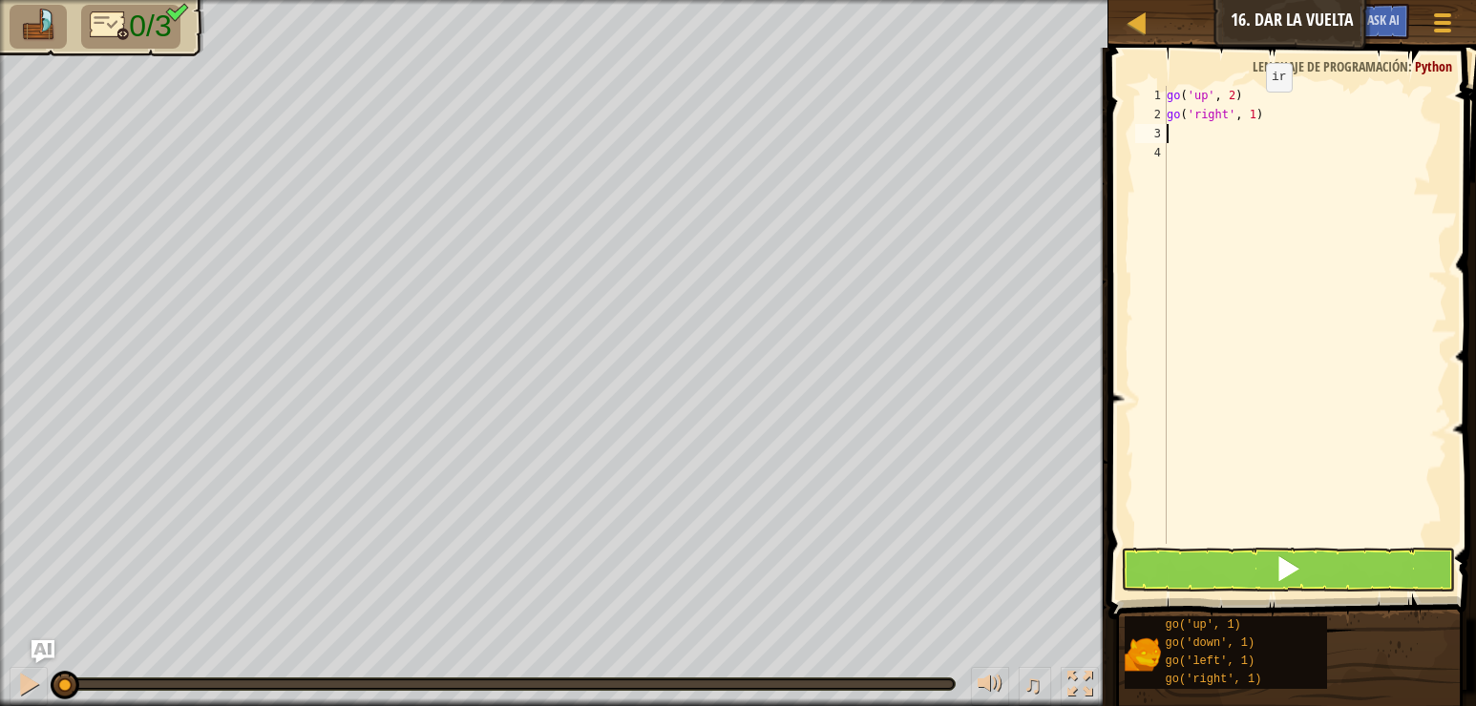
click at [1250, 110] on div "go ( 'up' , 2 ) go ( 'right' , 1 )" at bounding box center [1305, 334] width 284 height 496
type textarea "go('right', 3)"
click at [1204, 135] on div "go ( 'up' , 2 ) go ( 'right' , 3 )" at bounding box center [1305, 334] width 284 height 496
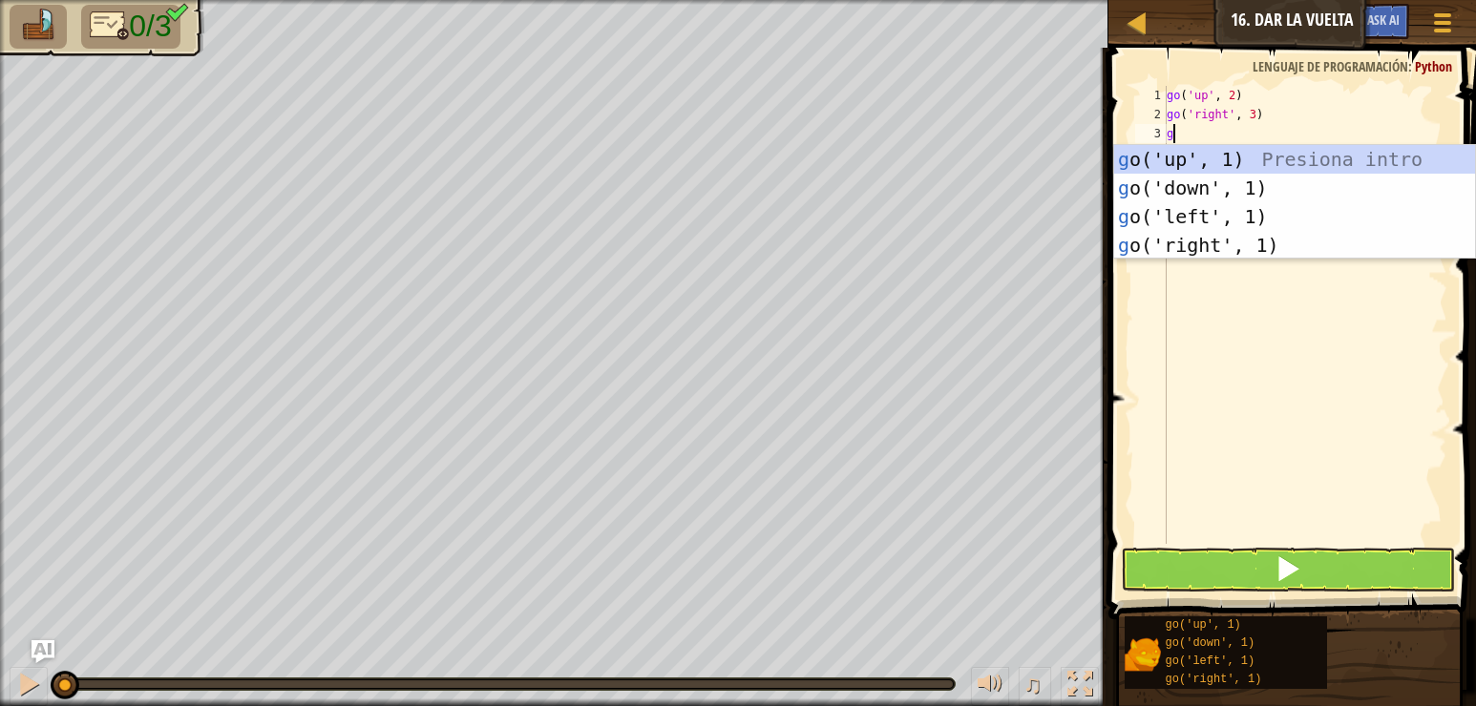
type textarea "go"
click at [1224, 170] on div "go ('up', 1) Presiona intro go ('down', 1) Presiona intro go ('left', 1) Presio…" at bounding box center [1294, 231] width 361 height 172
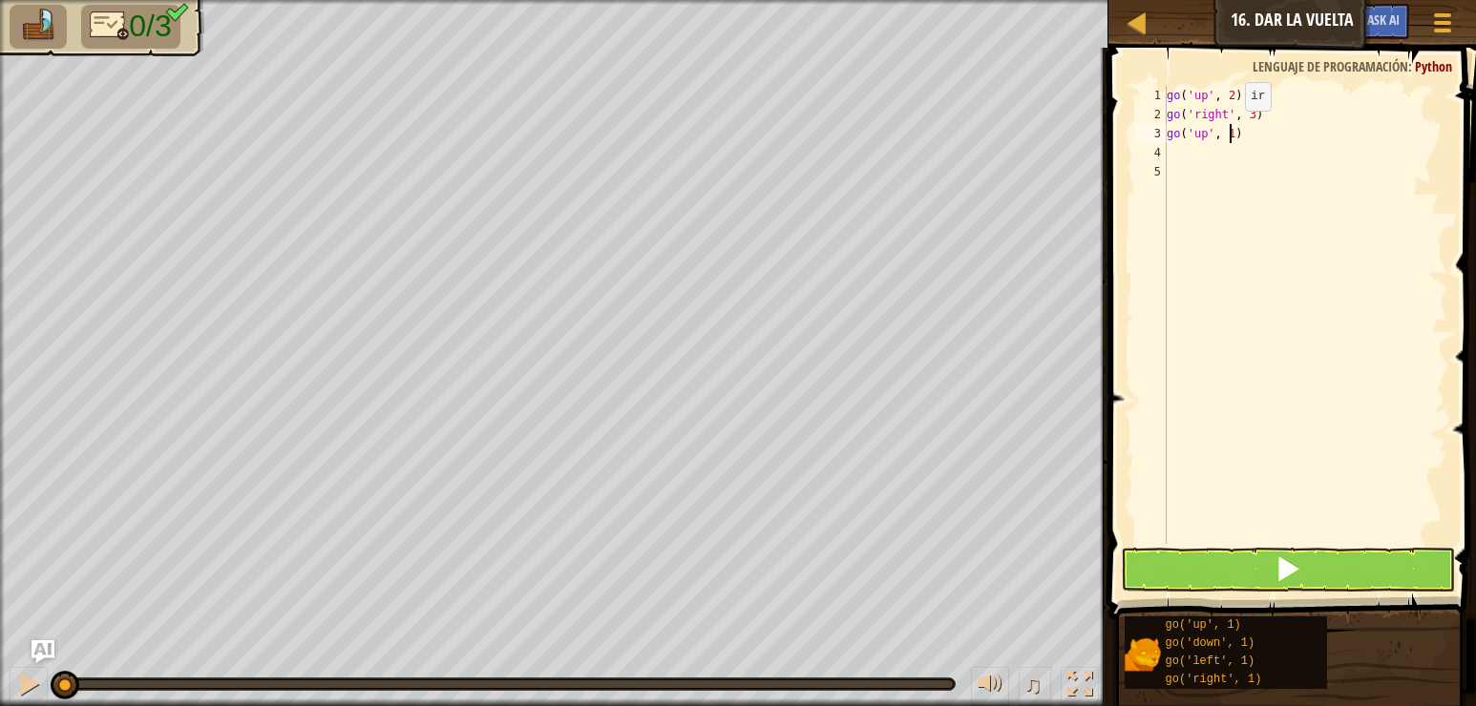
click at [1229, 130] on div "go ( 'up' , 2 ) go ( 'right' , 3 ) go ( 'up' , 1 )" at bounding box center [1305, 334] width 284 height 496
click at [1325, 580] on button at bounding box center [1288, 570] width 334 height 44
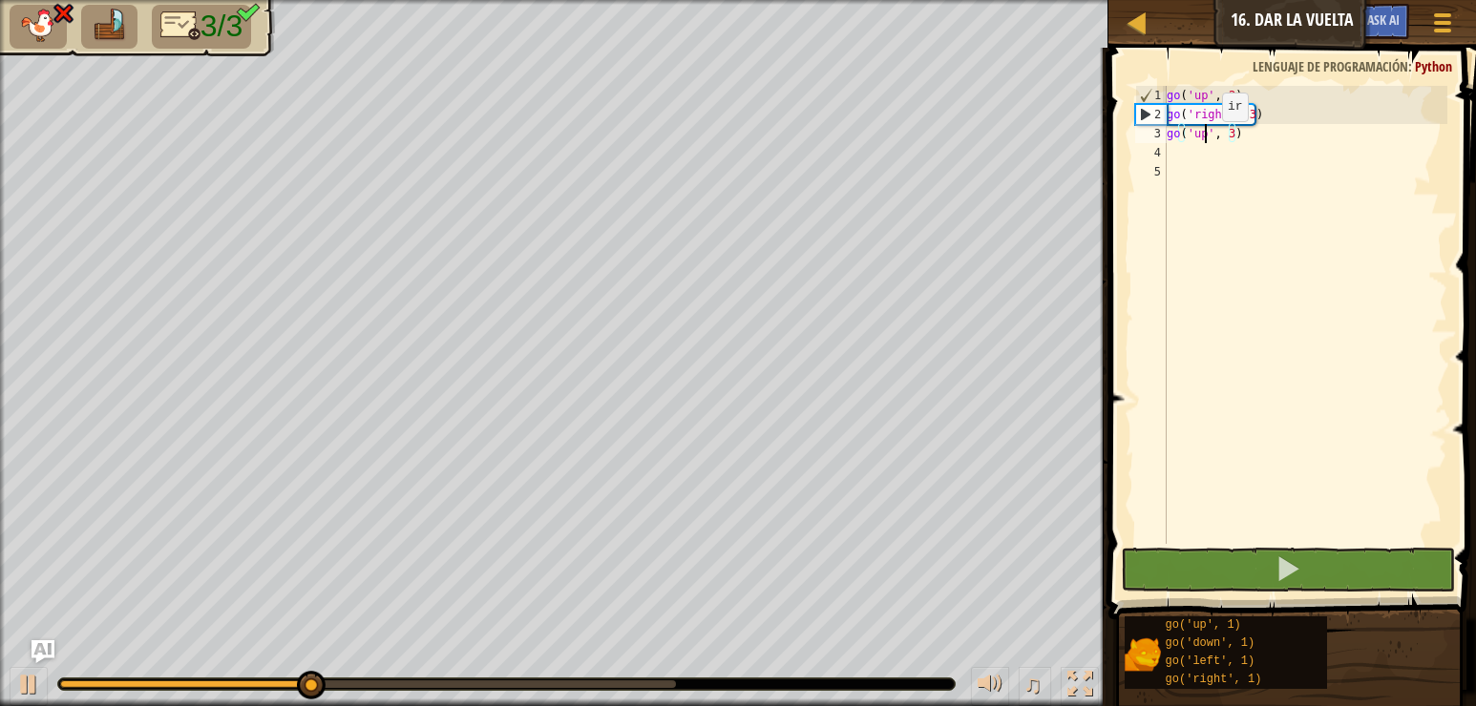
click at [1206, 140] on div "go ( 'up' , 2 ) go ( 'right' , 3 ) go ( 'up' , 3 )" at bounding box center [1305, 334] width 284 height 496
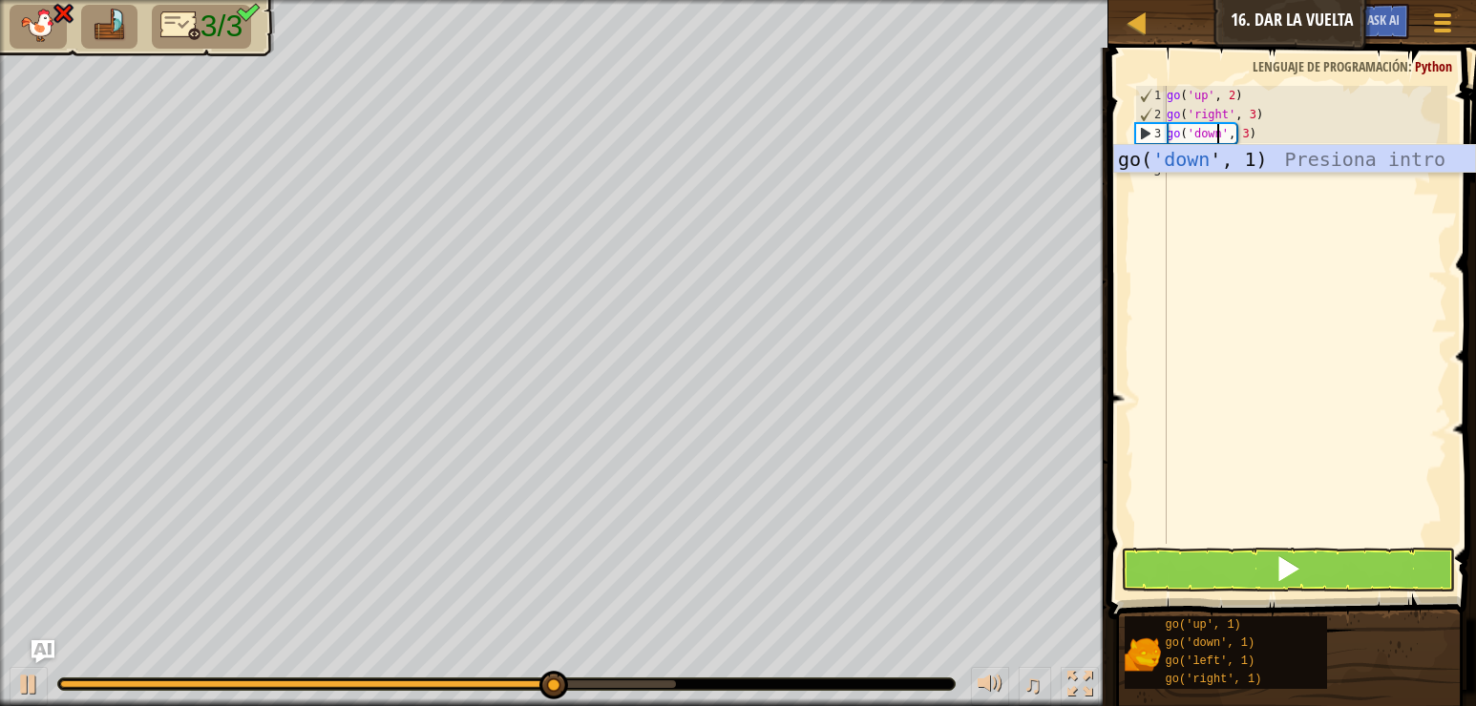
scroll to position [9, 4]
click at [1209, 158] on div "go( 'down ', 1) Presiona intro" at bounding box center [1294, 188] width 361 height 86
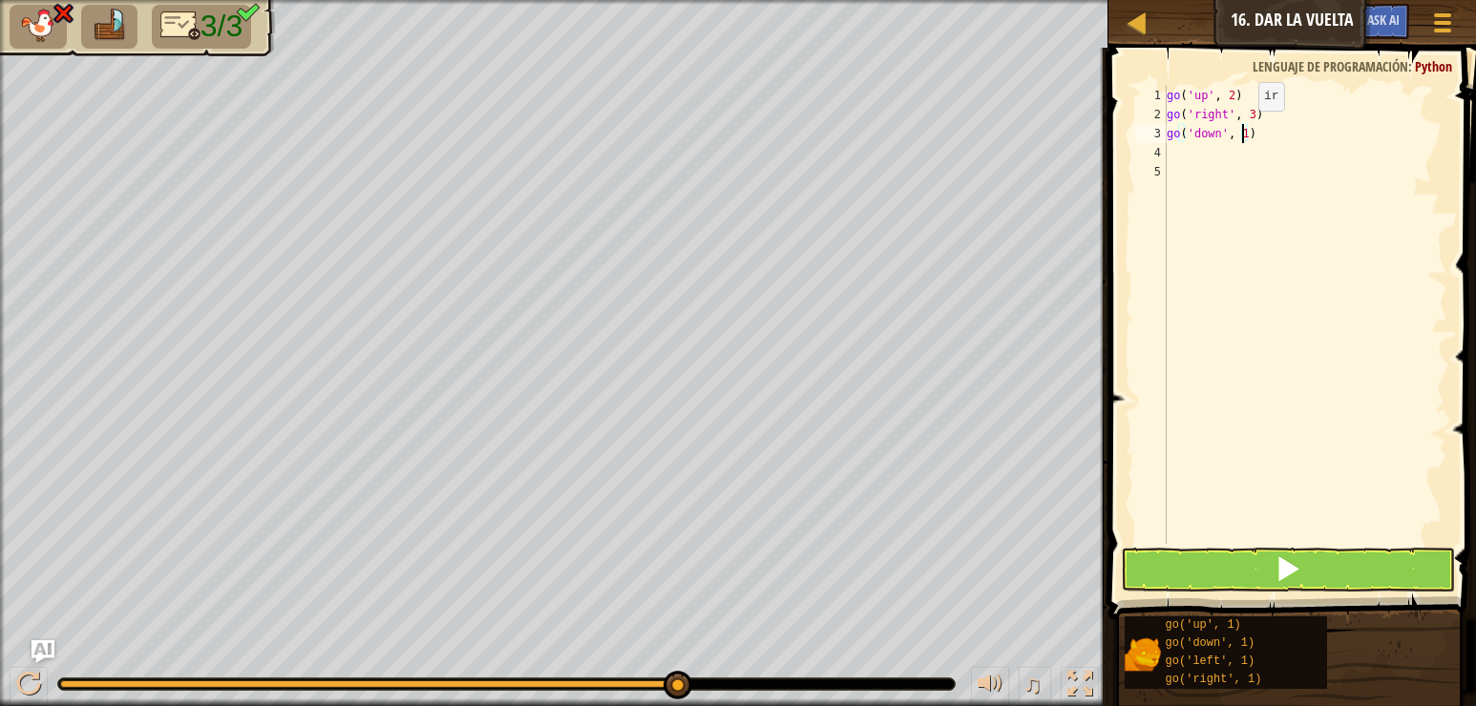
click at [1242, 130] on div "go ( 'up' , 2 ) go ( 'right' , 3 ) go ( 'down' , 1 )" at bounding box center [1305, 334] width 284 height 496
click at [1288, 581] on span at bounding box center [1287, 569] width 27 height 27
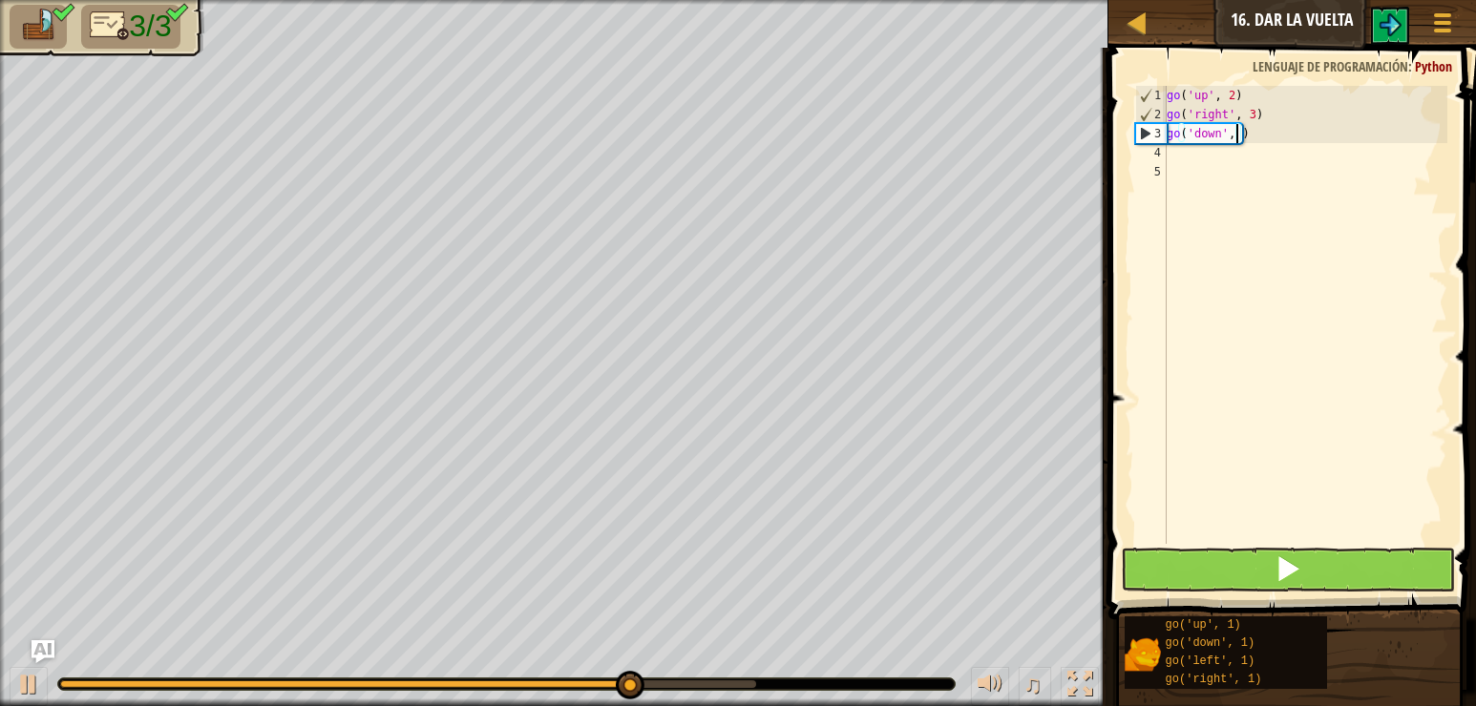
type textarea "go('down', 2)"
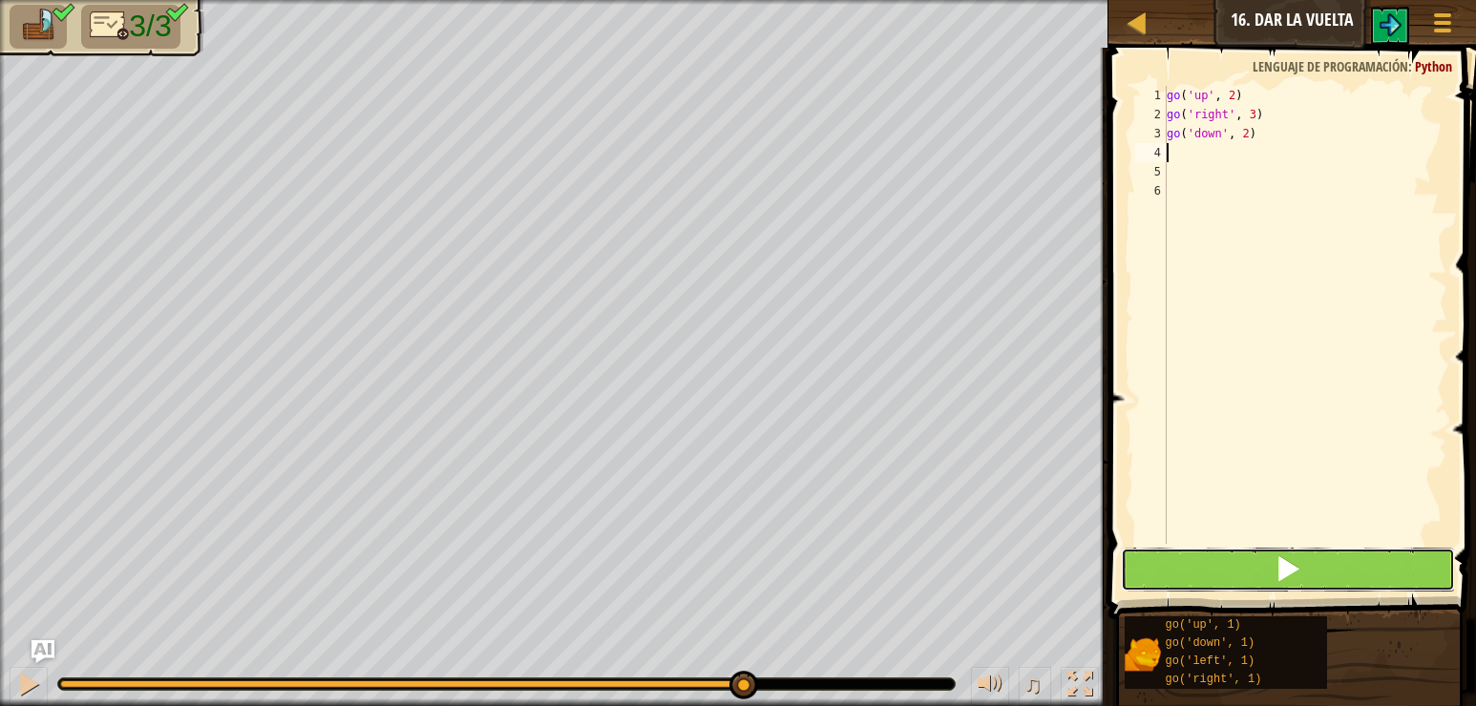
click at [1283, 567] on span at bounding box center [1287, 569] width 27 height 27
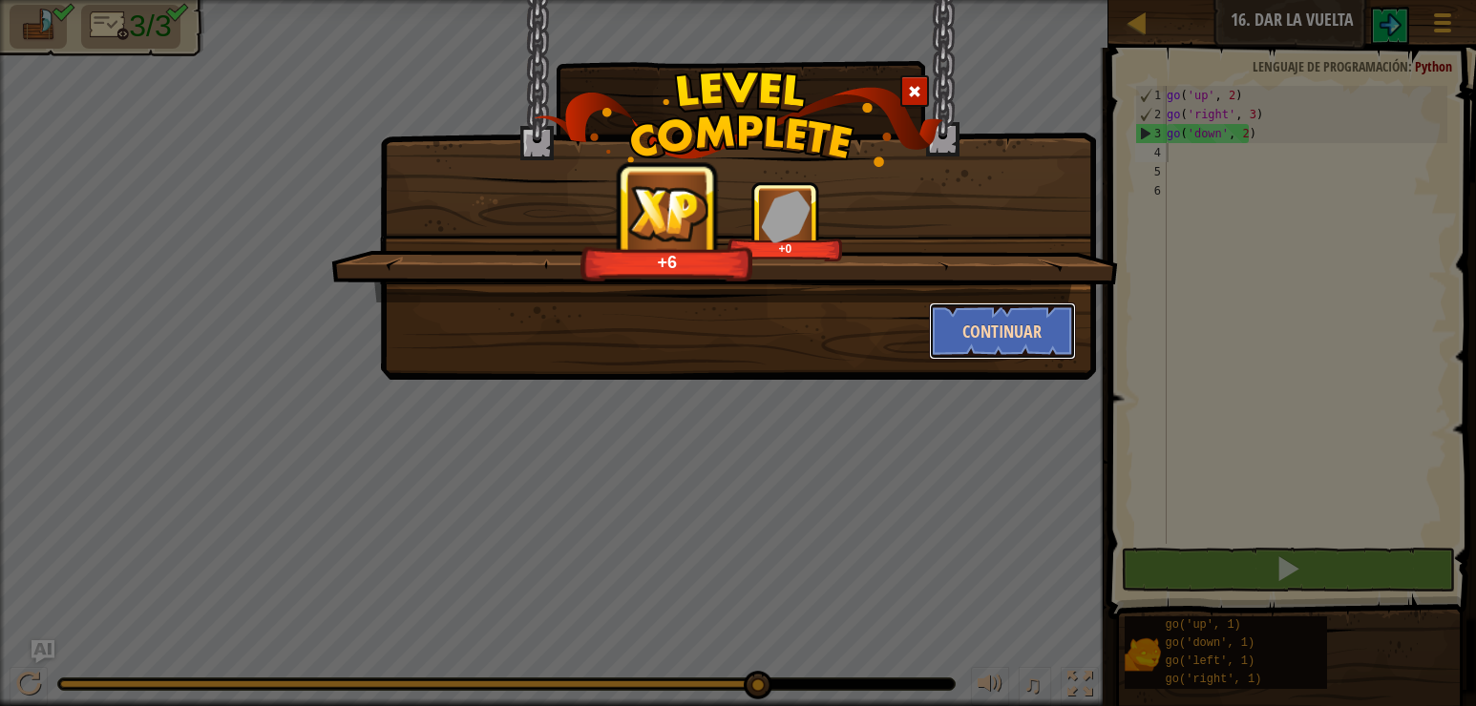
click at [1003, 340] on button "Continuar" at bounding box center [1003, 331] width 148 height 57
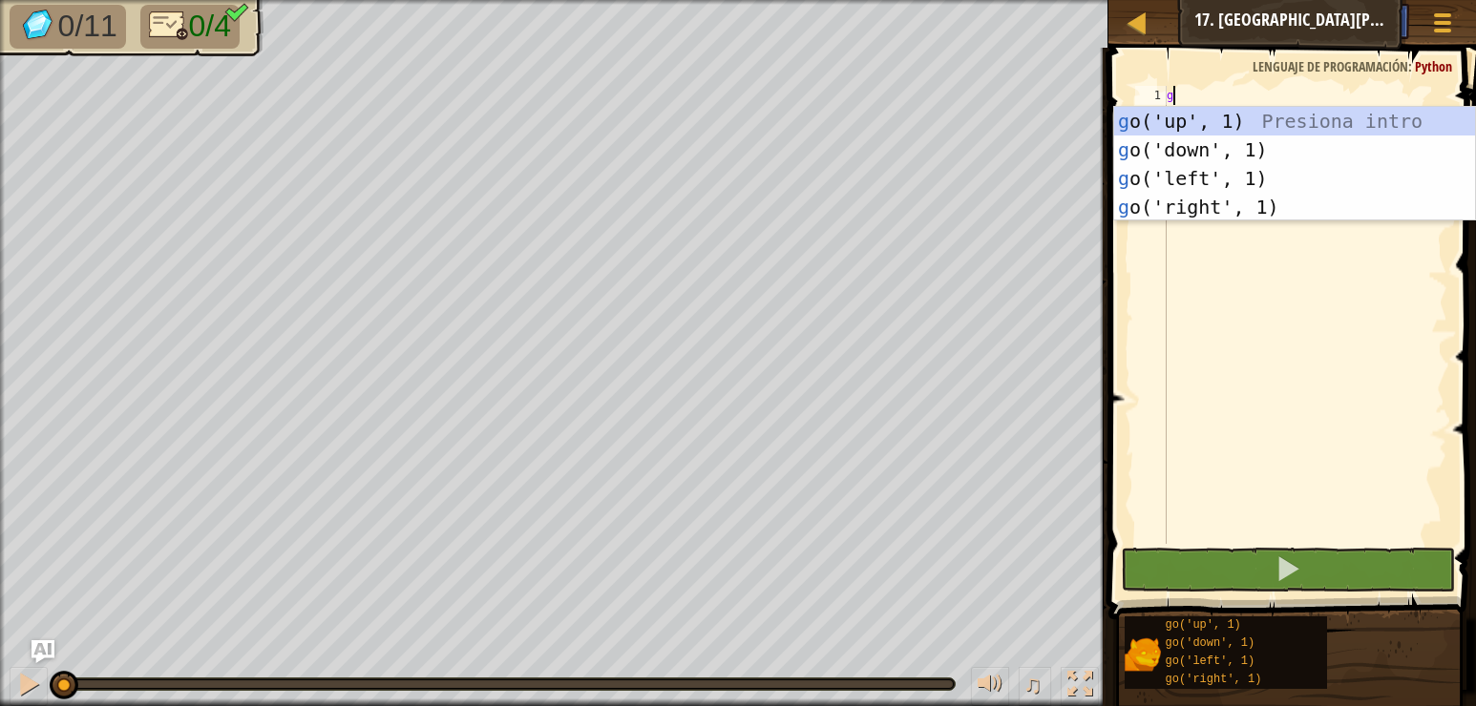
scroll to position [9, 0]
type textarea "go"
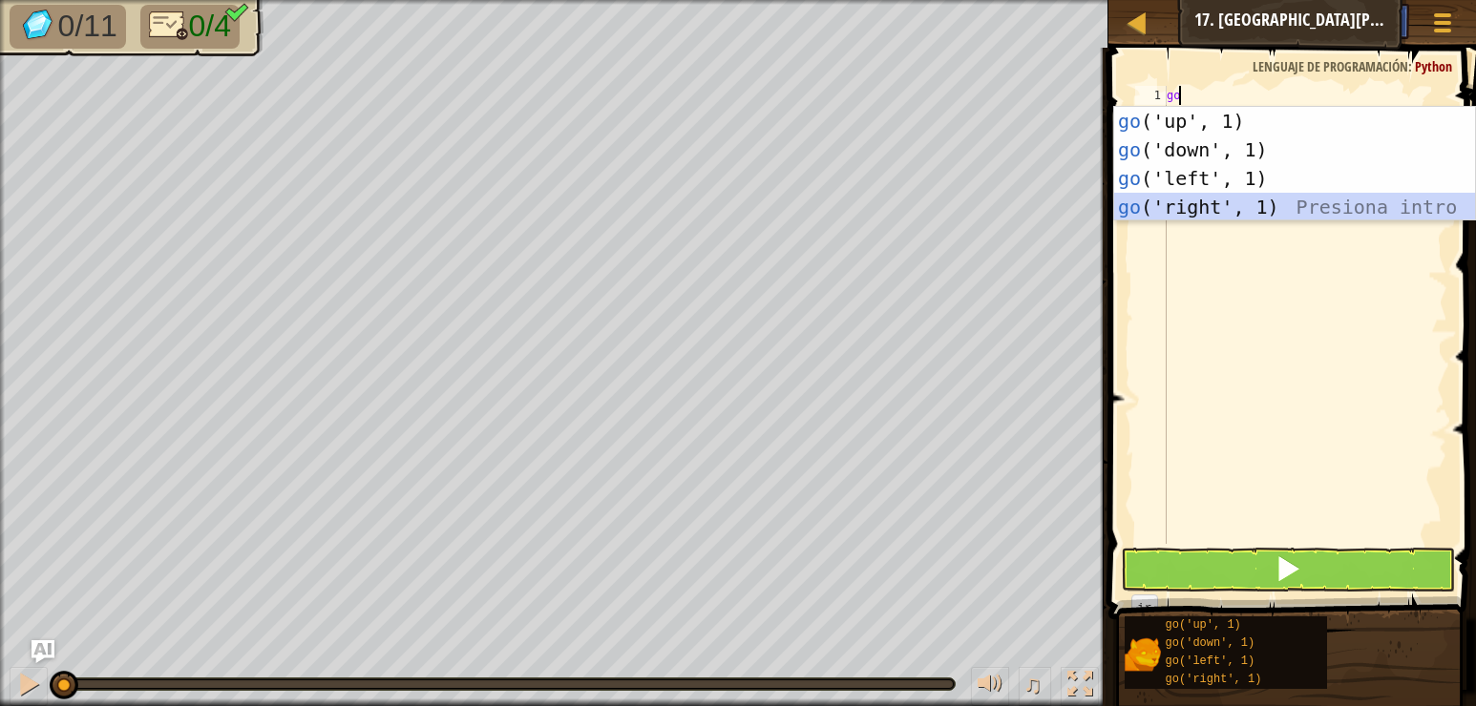
click at [1236, 200] on div "go ('up', 1) Presiona intro go ('down', 1) Presiona intro go ('left', 1) Presio…" at bounding box center [1294, 193] width 361 height 172
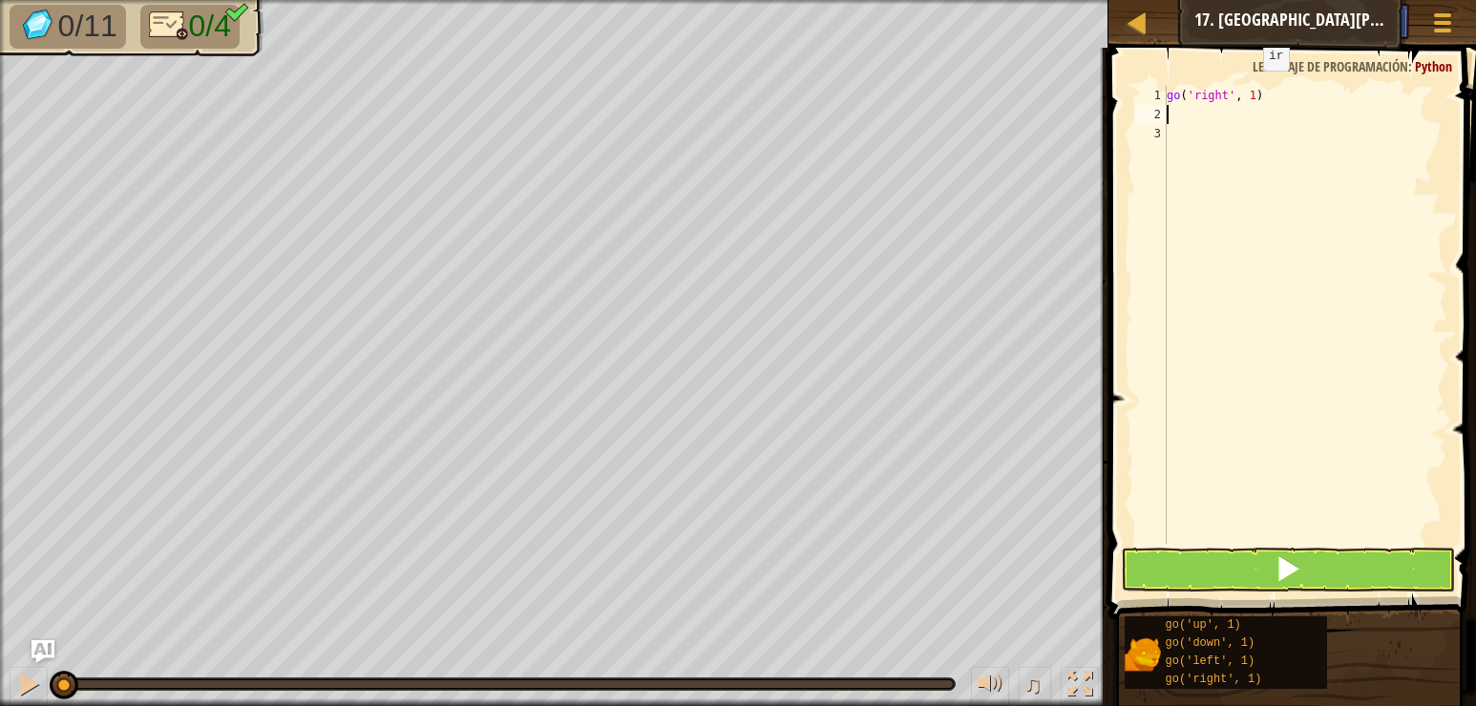
click at [1247, 90] on div "go ( 'right' , 1 )" at bounding box center [1305, 334] width 284 height 496
type textarea "go('right', 3)"
click at [1266, 96] on div "go ( 'right' , 3 )" at bounding box center [1305, 334] width 284 height 496
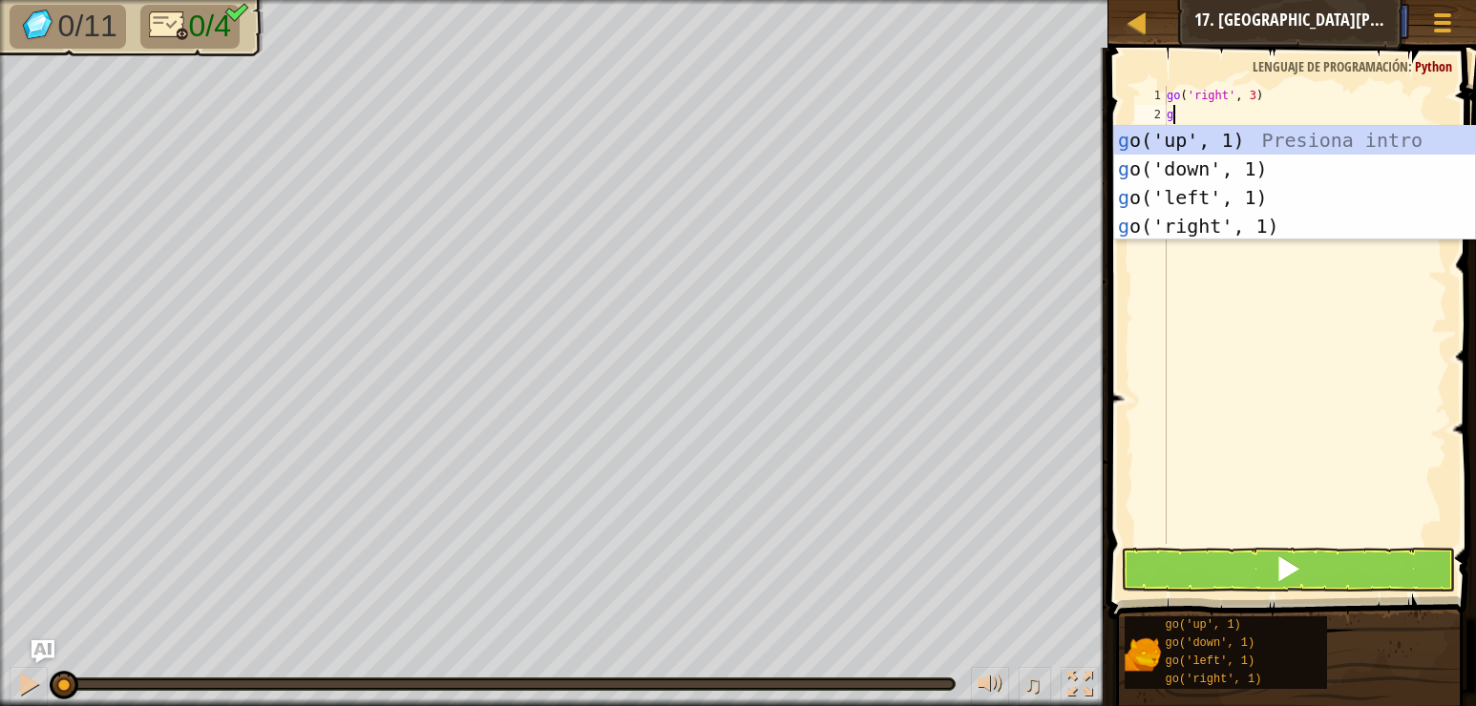
type textarea "go"
click at [1252, 136] on div "go ('up', 1) Presiona intro go ('down', 1) Presiona intro go ('left', 1) Presio…" at bounding box center [1294, 212] width 361 height 172
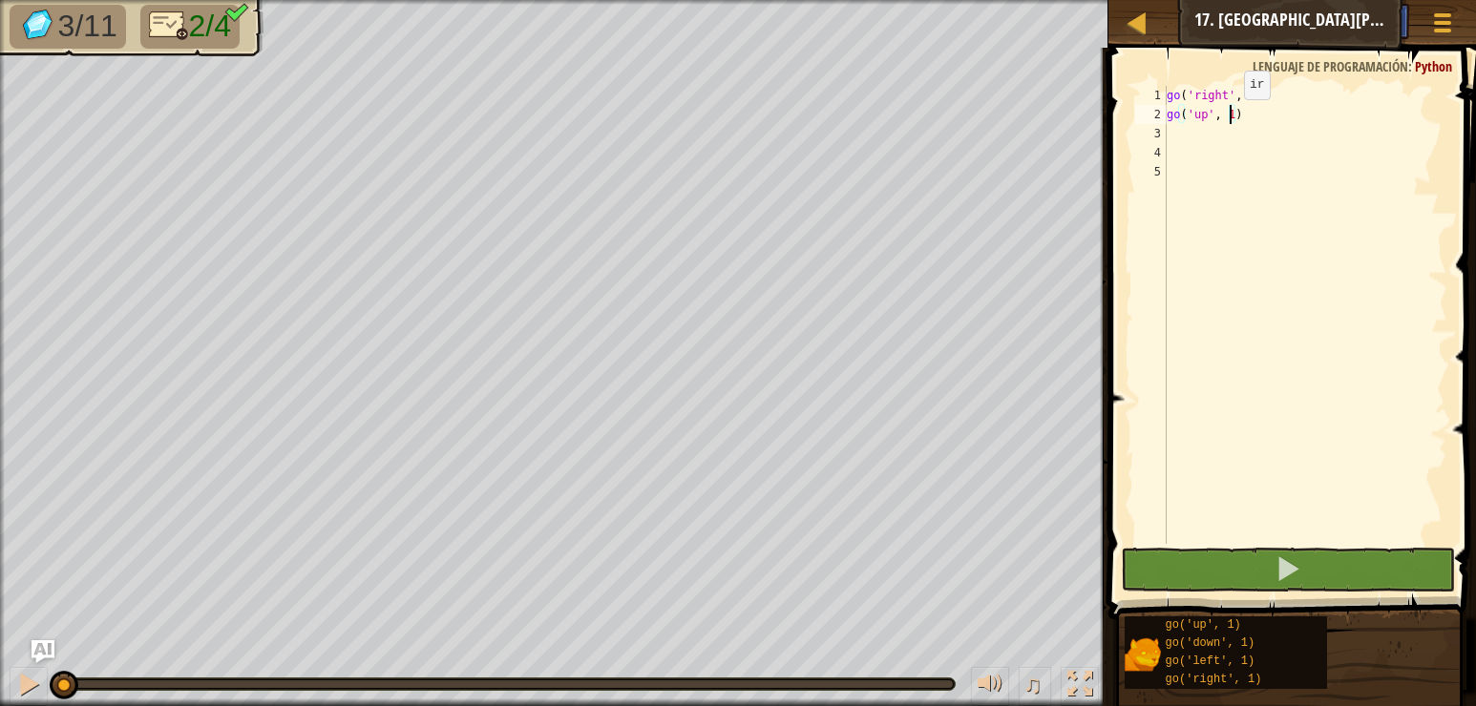
click at [1228, 118] on div "go ( 'right' , 3 ) go ( 'up' , 1 )" at bounding box center [1305, 334] width 284 height 496
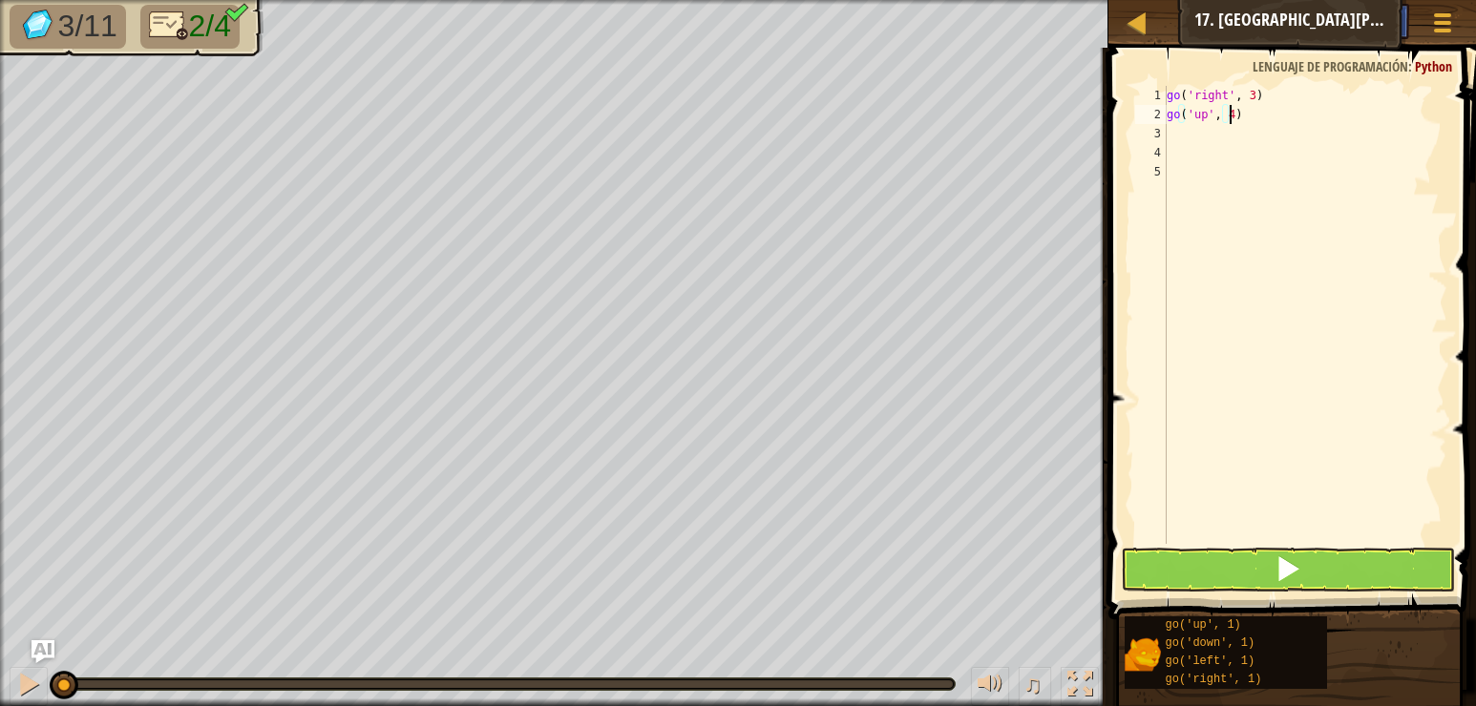
scroll to position [9, 5]
click at [1255, 111] on div "go ( 'right' , 3 ) go ( 'up' , 4 )" at bounding box center [1305, 334] width 284 height 496
click at [1300, 580] on span at bounding box center [1287, 569] width 27 height 27
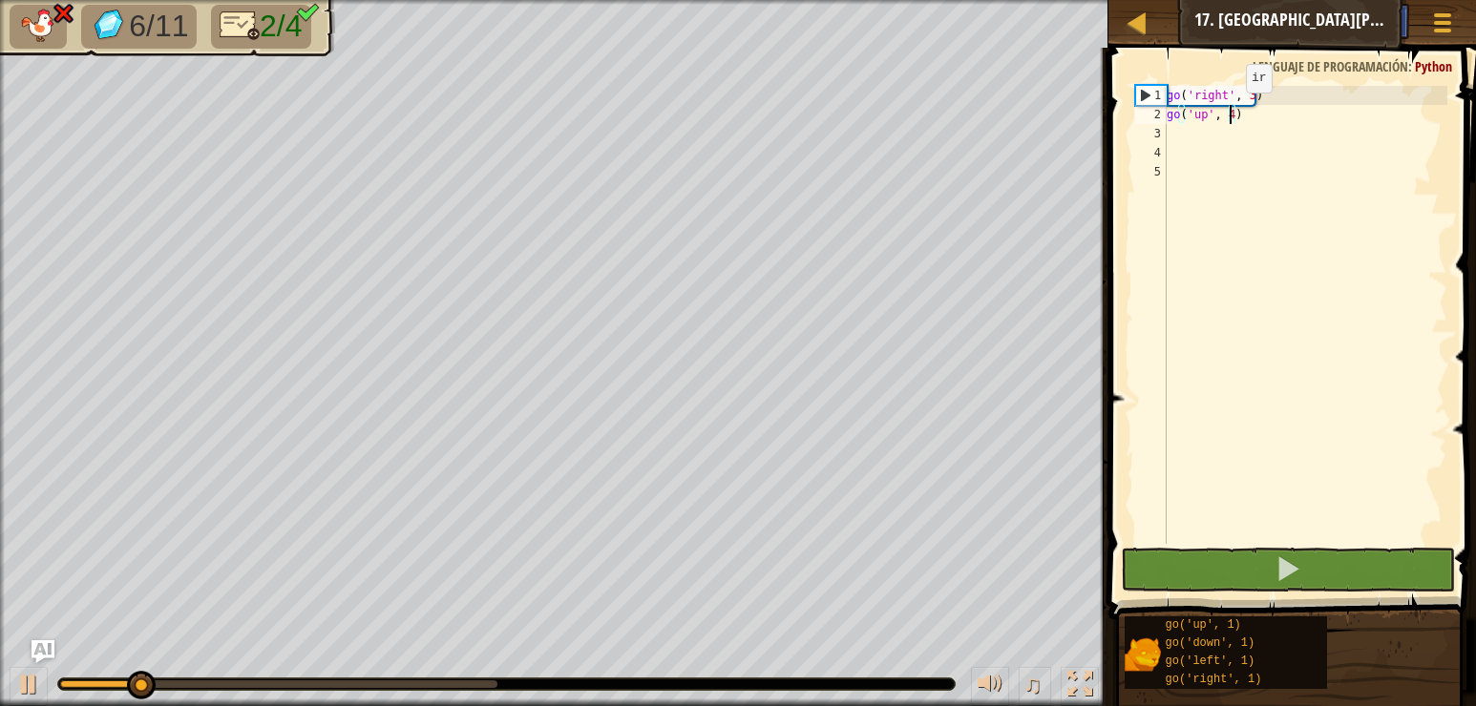
click at [1230, 112] on div "go ( 'right' , 3 ) go ( 'up' , 4 )" at bounding box center [1305, 334] width 284 height 496
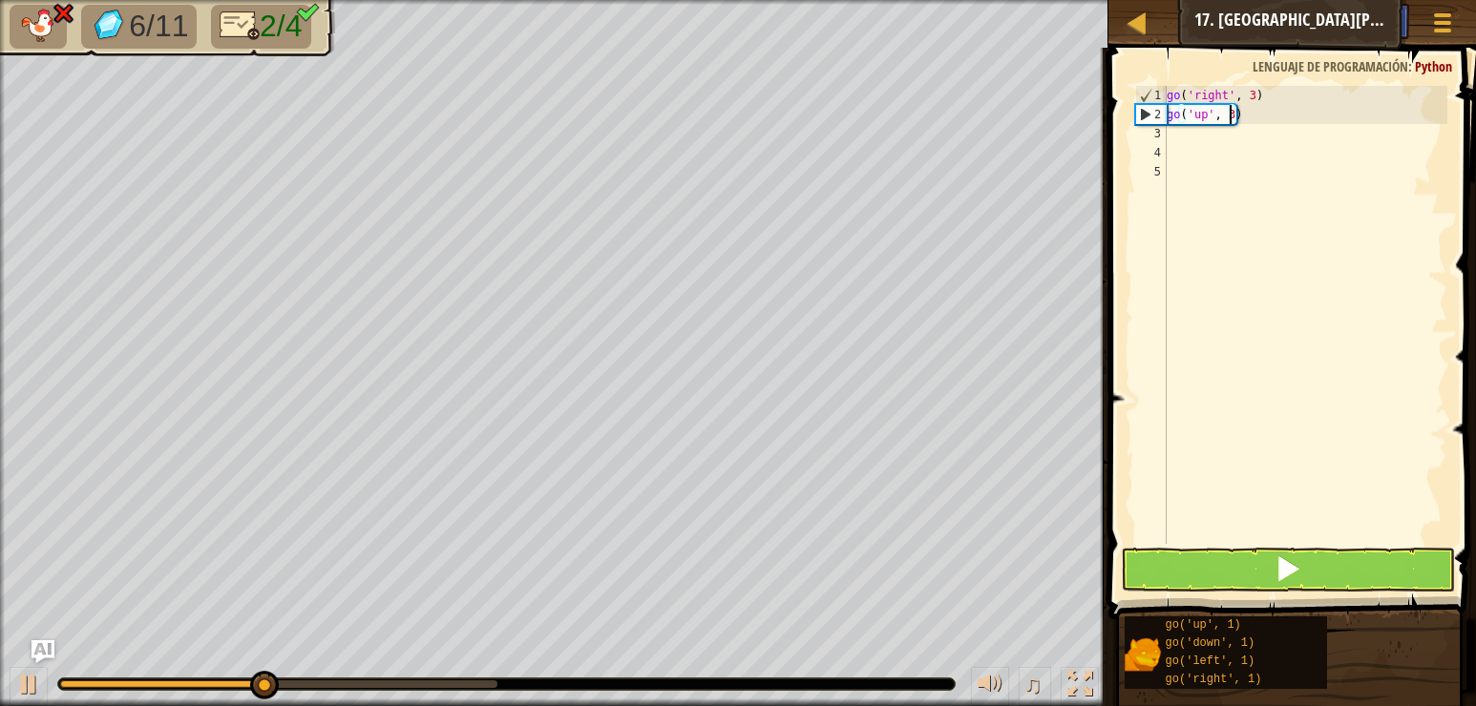
type textarea "go('up', 3)"
click at [1288, 577] on span at bounding box center [1287, 569] width 27 height 27
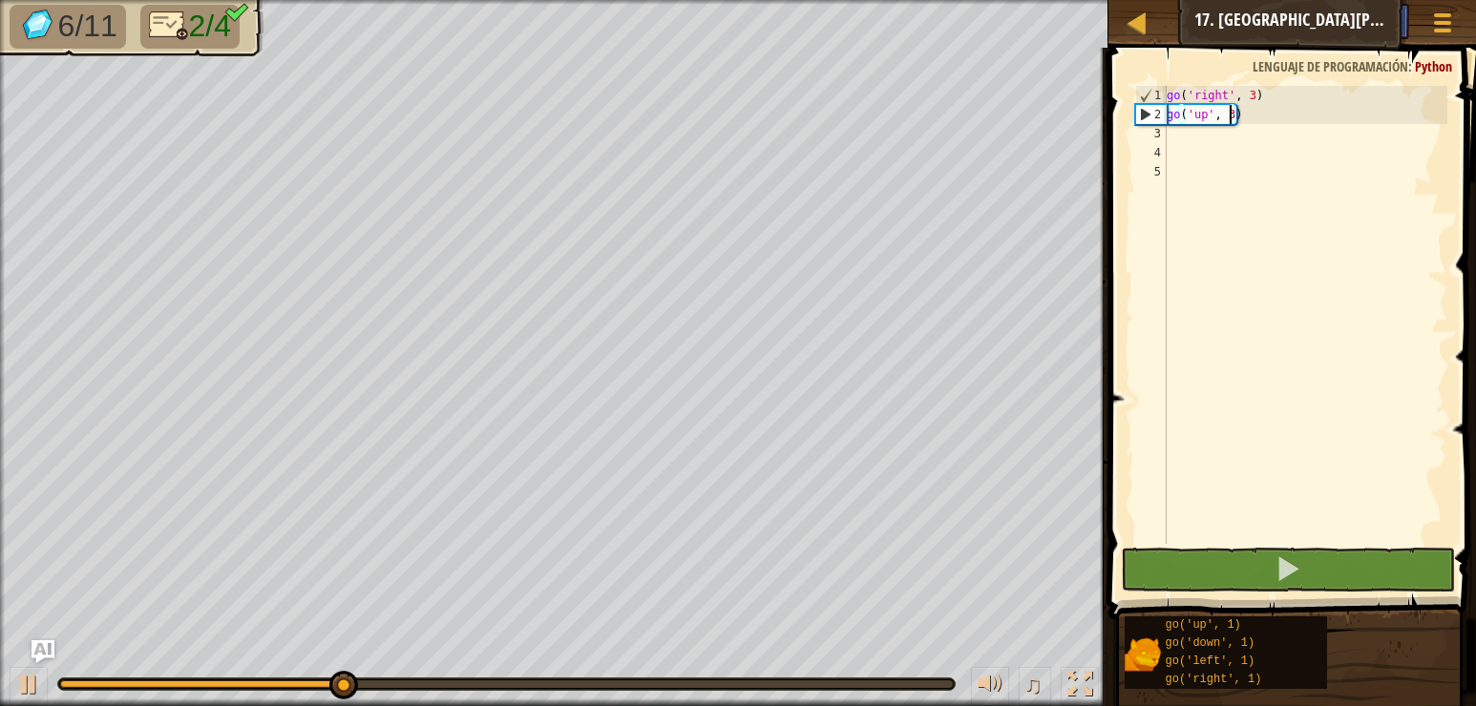
click at [1186, 139] on div "go ( 'right' , 3 ) go ( 'up' , 3 )" at bounding box center [1305, 334] width 284 height 496
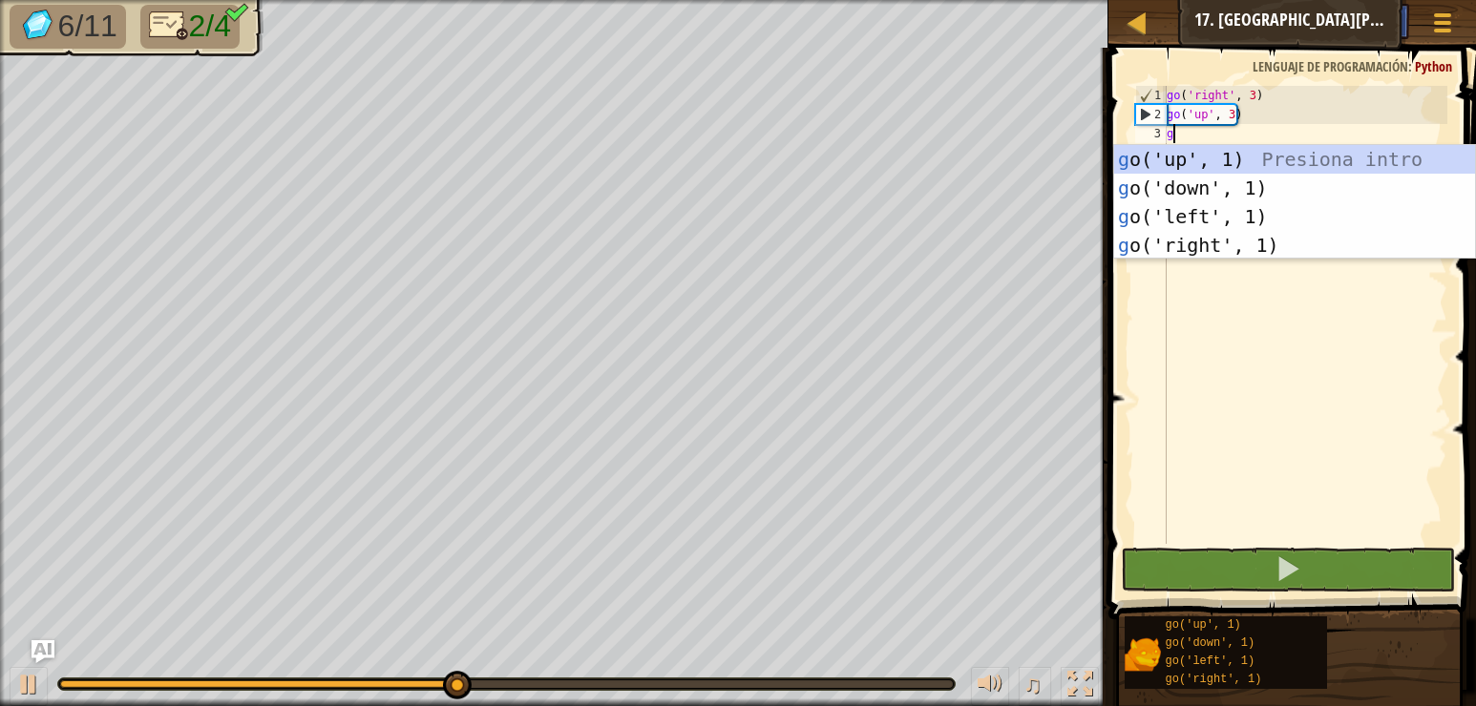
type textarea "go"
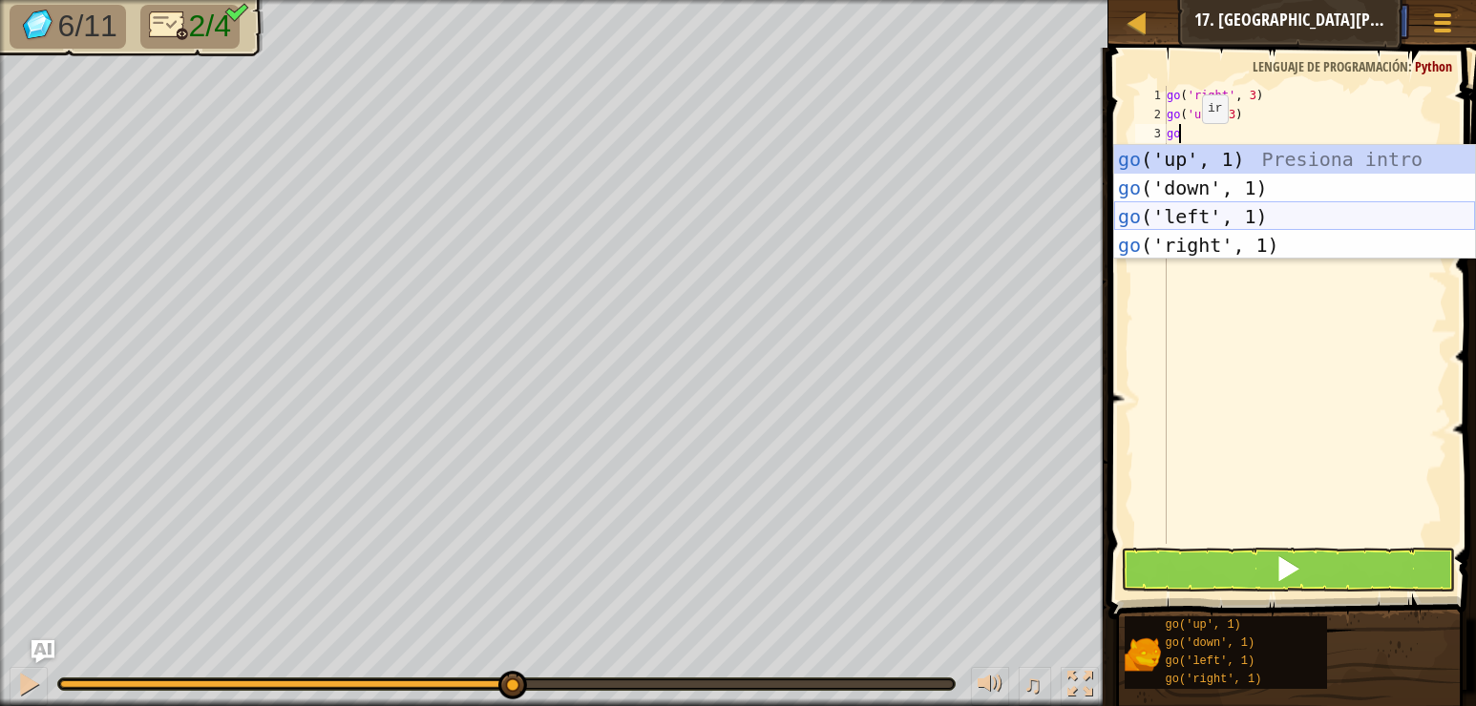
click at [1201, 229] on div "go ('up', 1) Presiona intro go ('down', 1) Presiona intro go ('left', 1) Presio…" at bounding box center [1294, 231] width 361 height 172
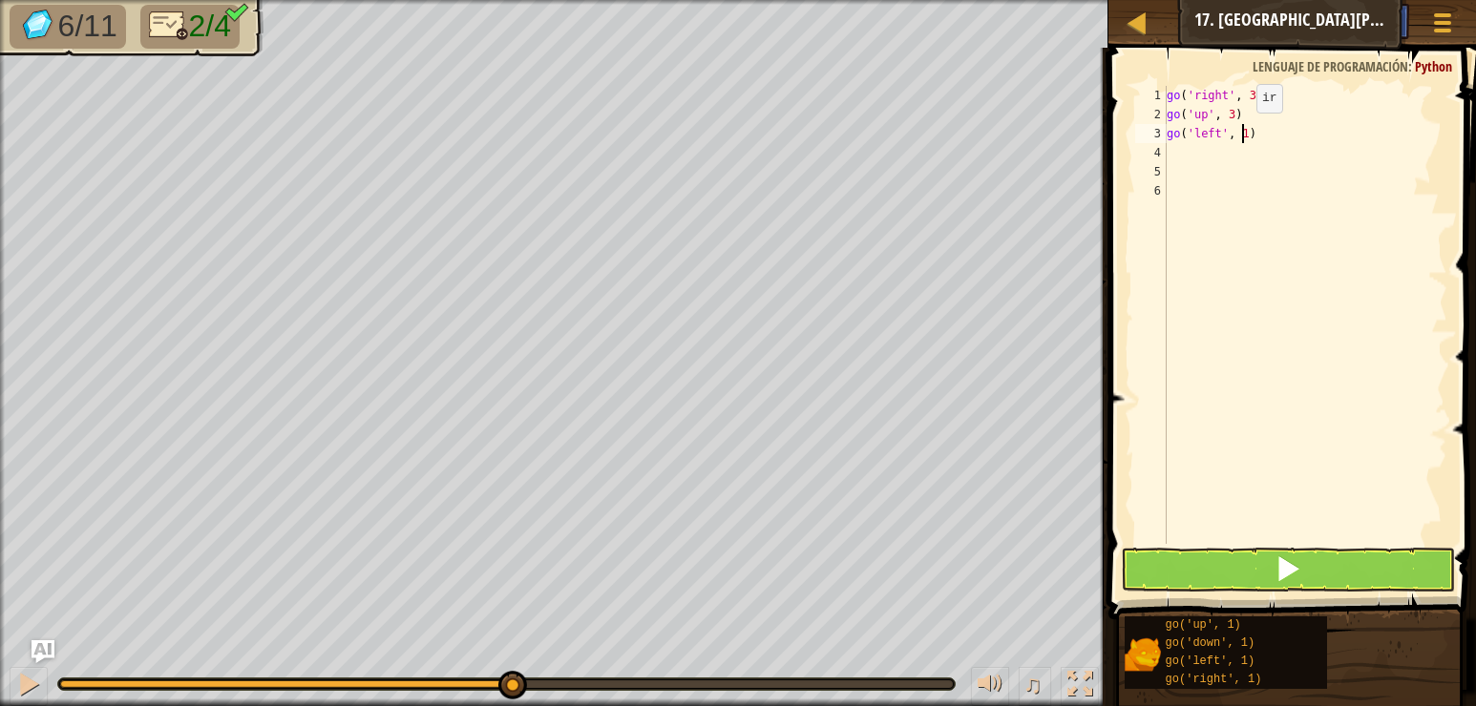
click at [1240, 132] on div "go ( 'right' , 3 ) go ( 'up' , 3 ) go ( 'left' , 1 )" at bounding box center [1305, 334] width 284 height 496
type textarea "go('left', 3)"
click at [1212, 143] on div "go ( 'right' , 3 ) go ( 'up' , 3 ) go ( 'left' , 3 )" at bounding box center [1305, 334] width 284 height 496
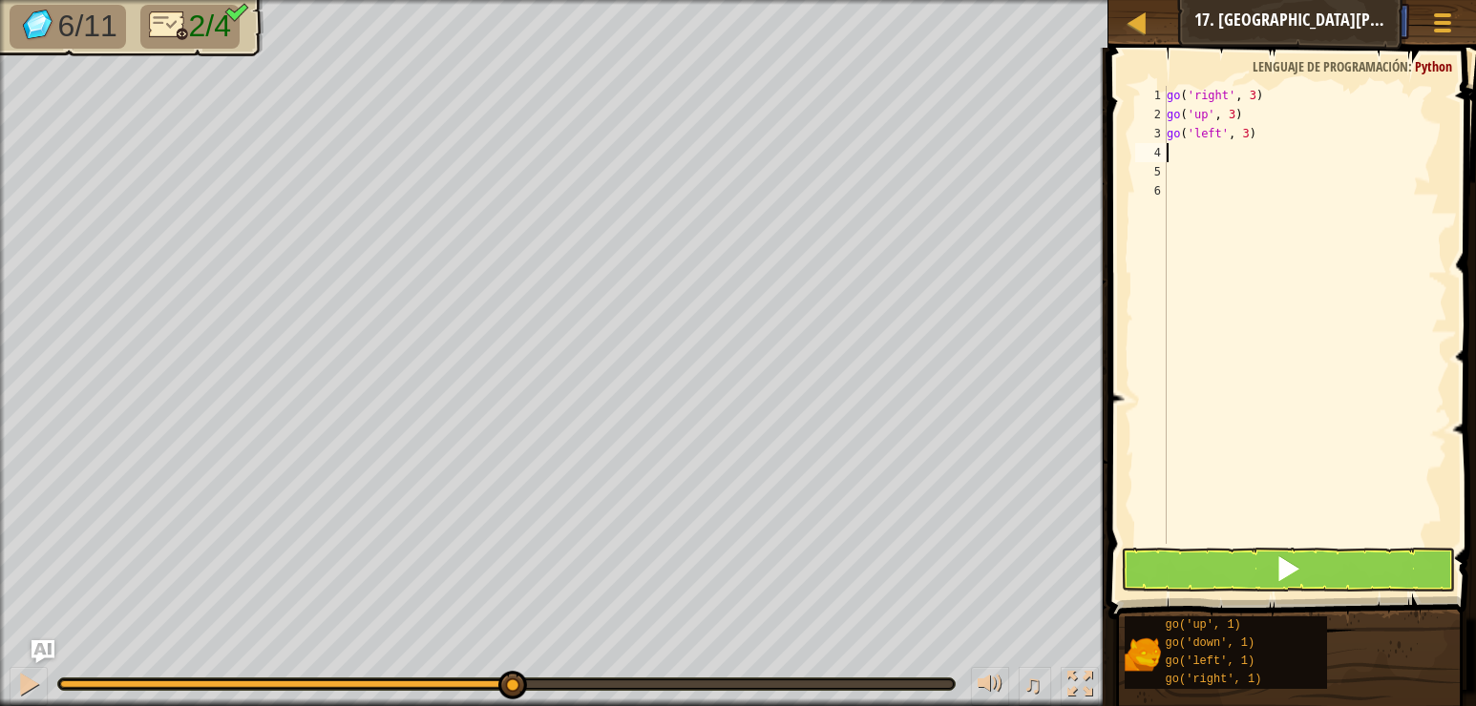
type textarea "go"
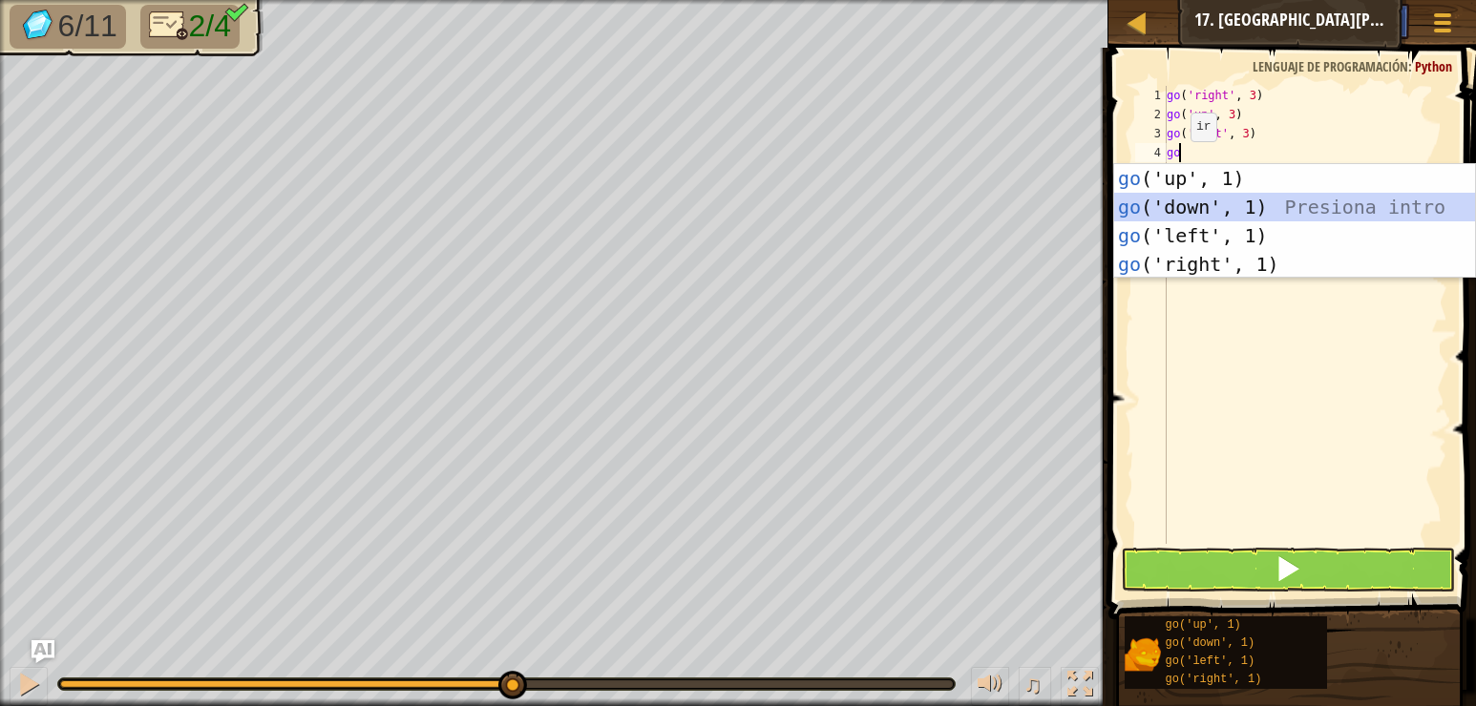
click at [1230, 216] on div "go ('up', 1) Presiona intro go ('down', 1) Presiona intro go ('left', 1) Presio…" at bounding box center [1294, 250] width 361 height 172
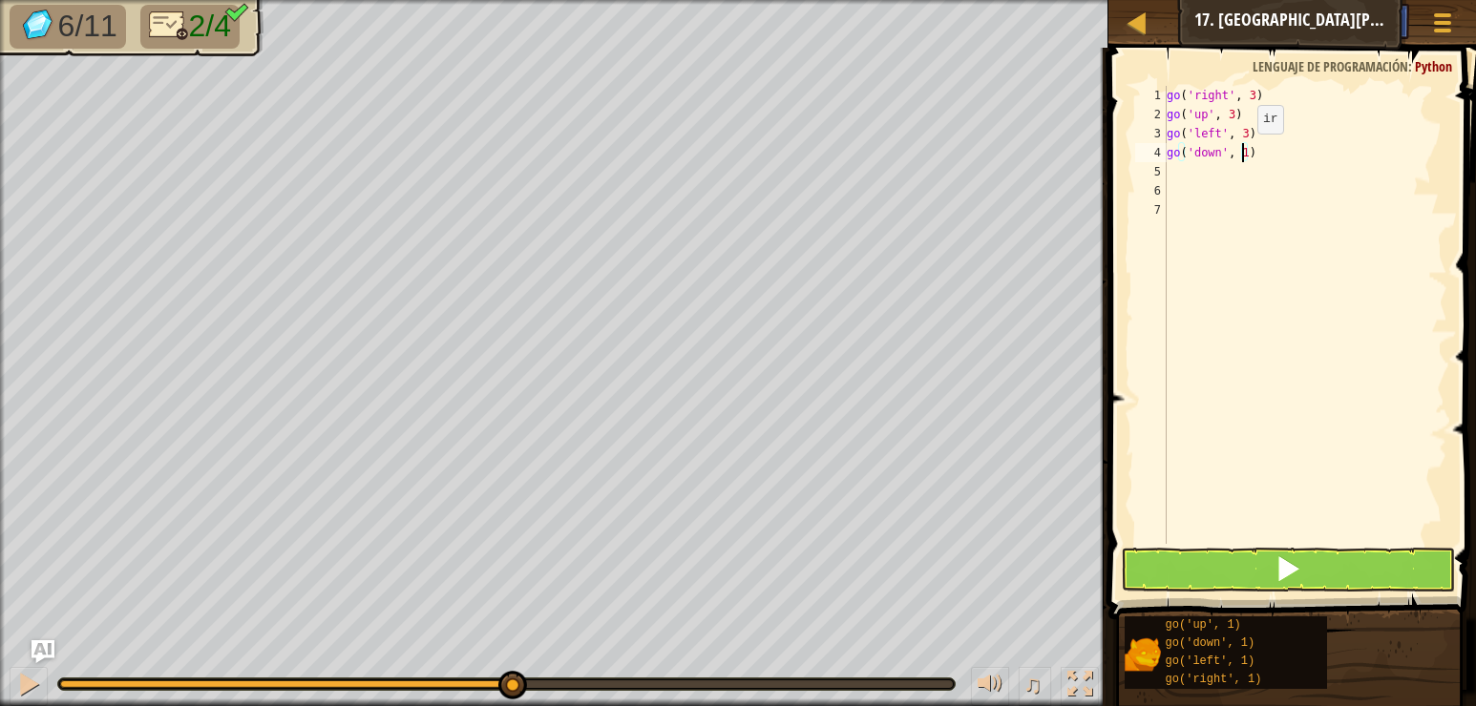
click at [1241, 153] on div "go ( 'right' , 3 ) go ( 'up' , 3 ) go ( 'left' , 3 ) go ( 'down' , 1 )" at bounding box center [1305, 334] width 284 height 496
type textarea "go('down', 3)"
click at [1351, 584] on button at bounding box center [1288, 570] width 334 height 44
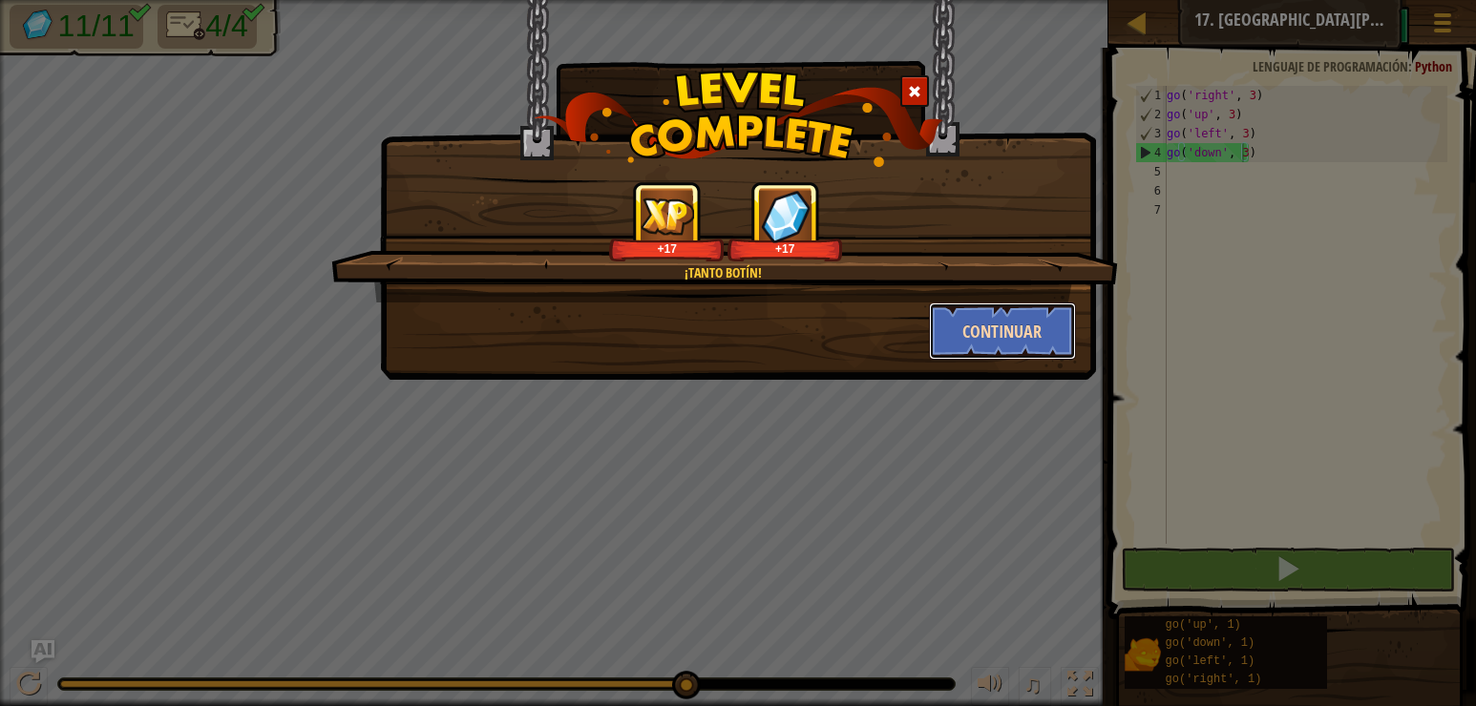
click at [1008, 342] on button "Continuar" at bounding box center [1003, 331] width 148 height 57
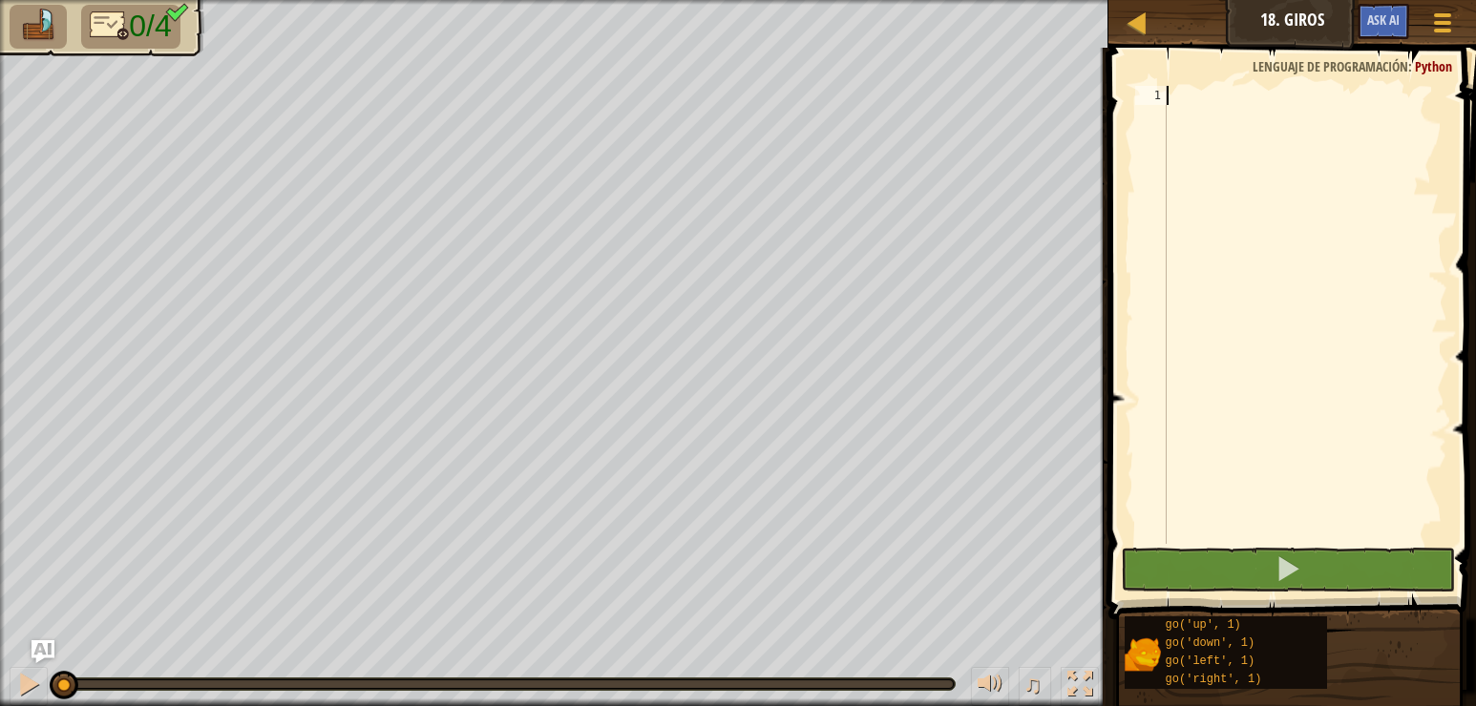
scroll to position [9, 0]
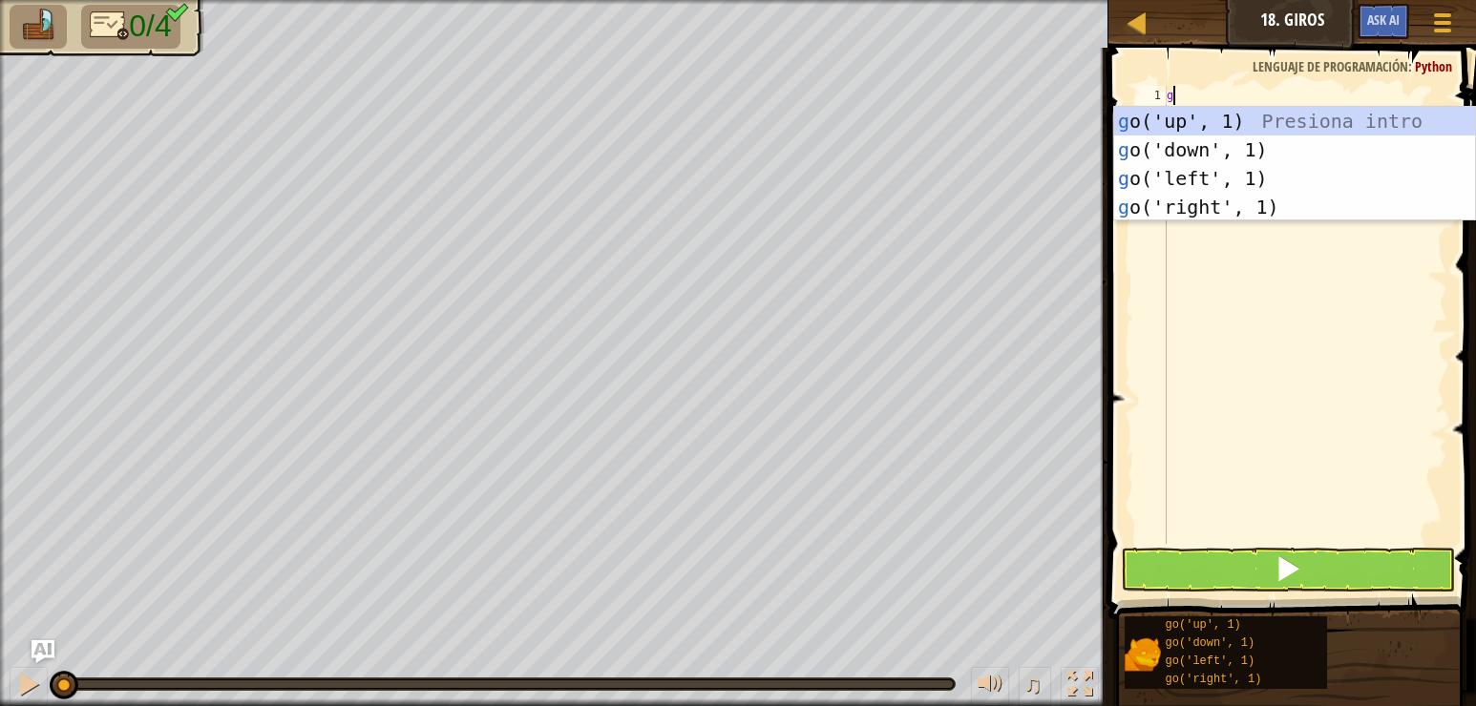
type textarea "go"
click at [1275, 129] on div "go ('up', 1) Presiona intro go ('down', 1) Presiona intro go ('left', 1) Presio…" at bounding box center [1294, 193] width 361 height 172
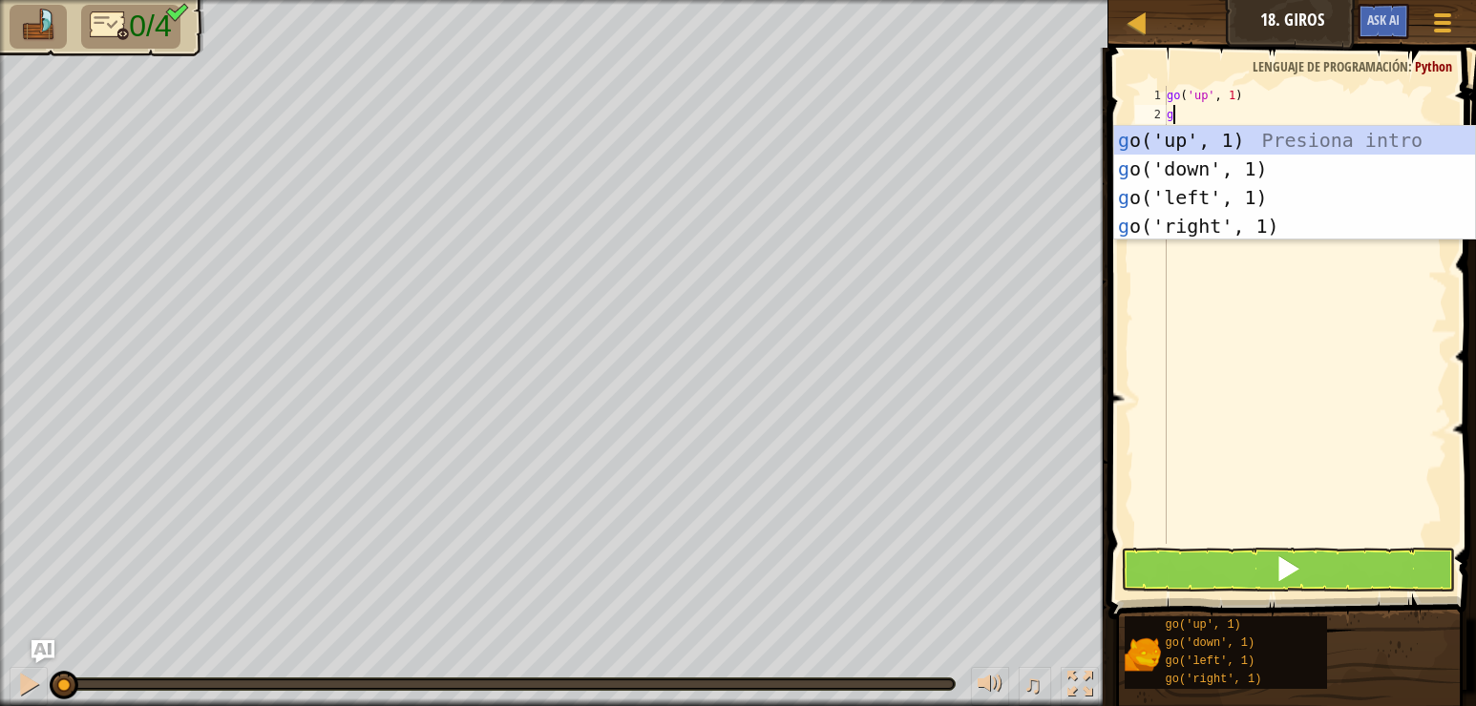
type textarea "go"
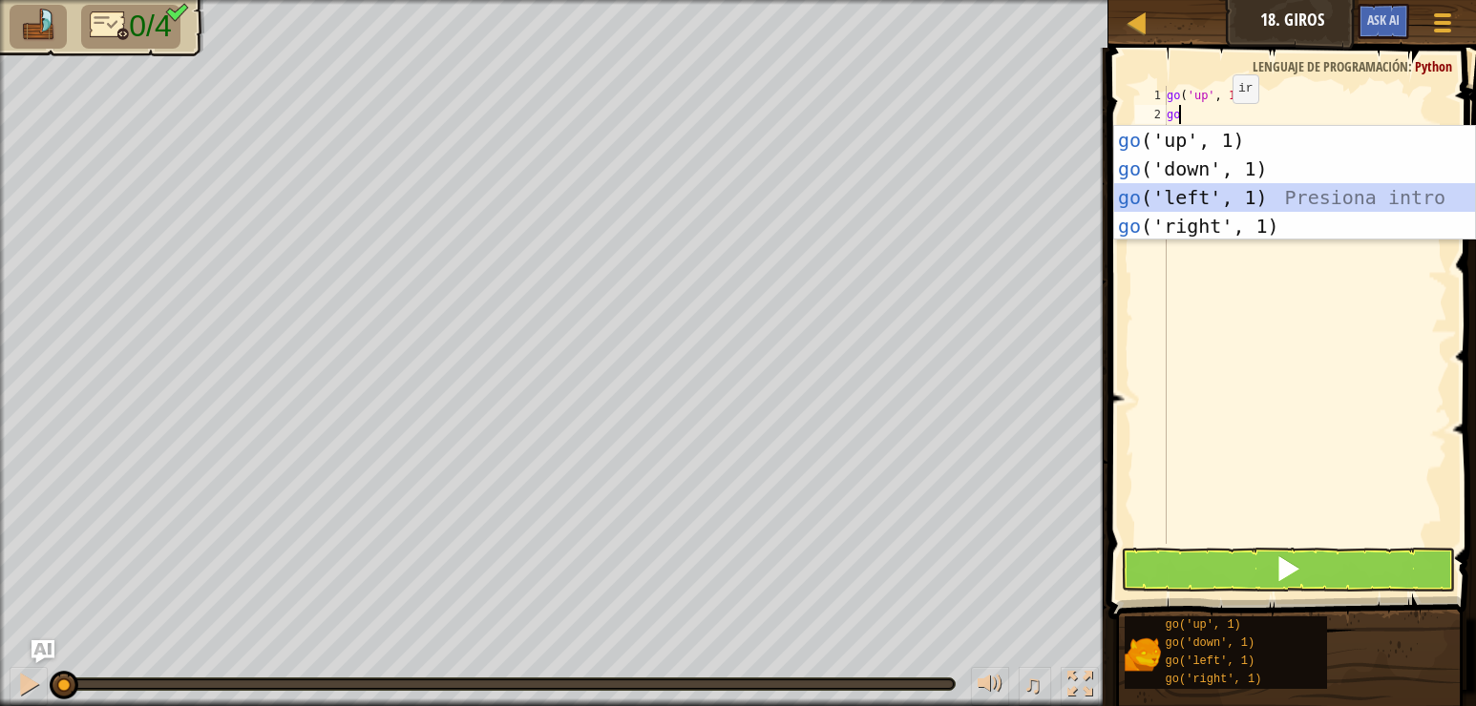
click at [1222, 195] on div "go ('up', 1) Presiona intro go ('down', 1) Presiona intro go ('left', 1) Presio…" at bounding box center [1294, 212] width 361 height 172
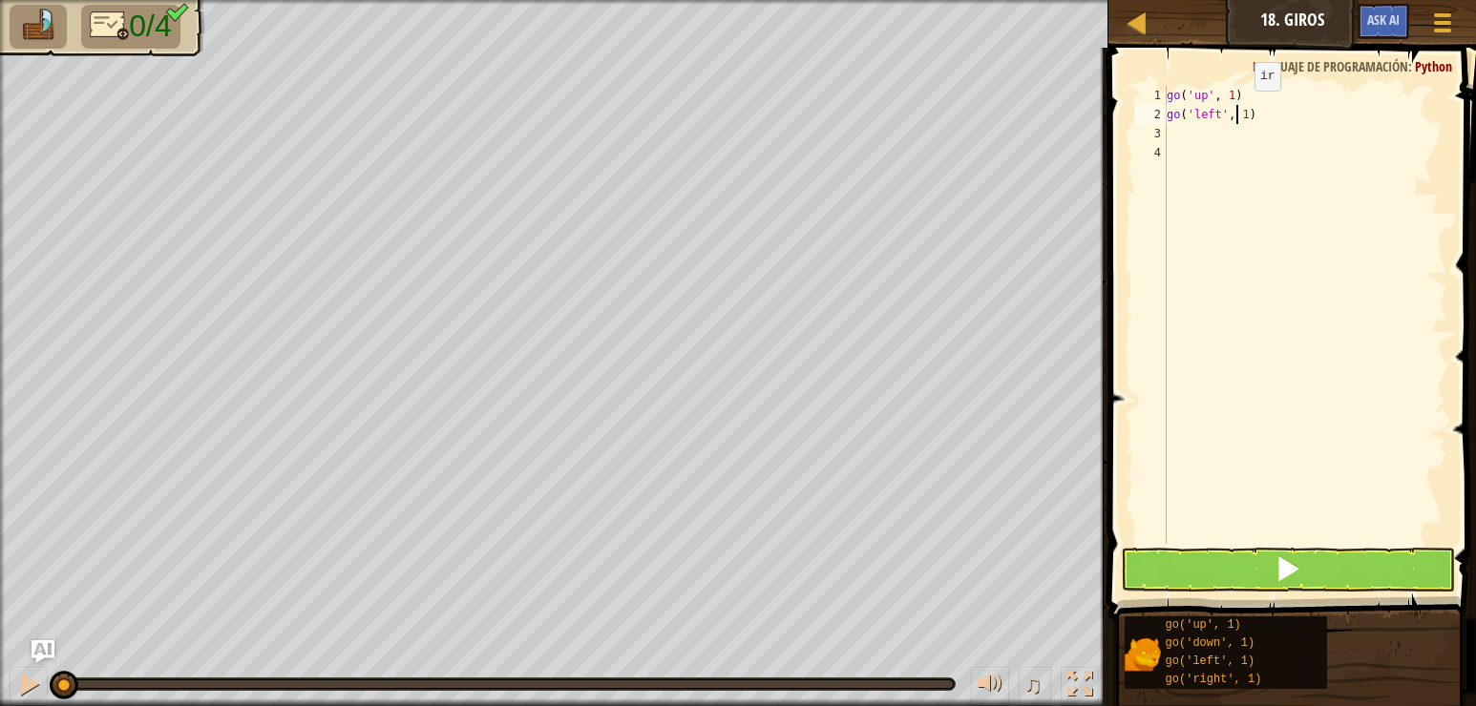
click at [1238, 110] on div "go ( 'up' , 1 ) go ( 'left' , 1 )" at bounding box center [1305, 334] width 284 height 496
type textarea "go('left', 2)"
click at [1186, 130] on div "go ( 'up' , 1 ) go ( 'left' , 2 )" at bounding box center [1305, 334] width 284 height 496
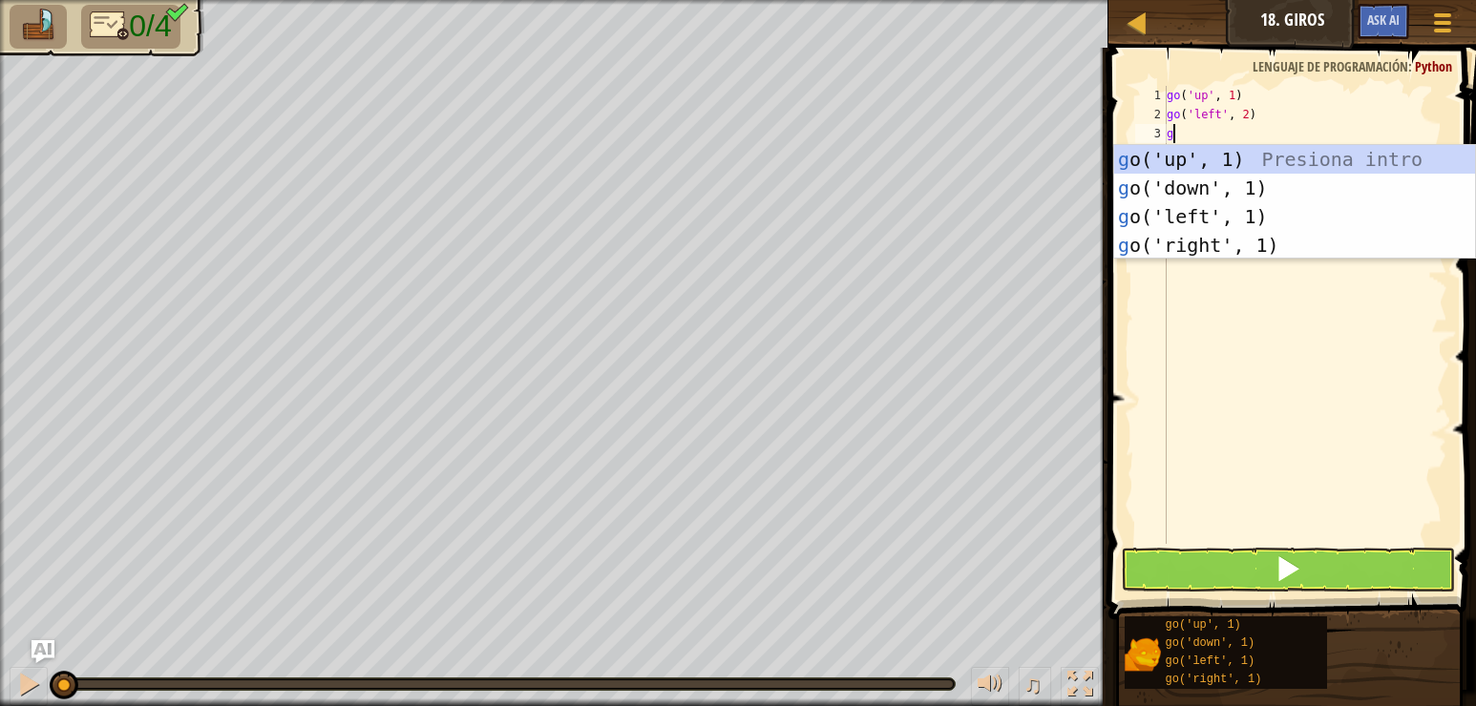
type textarea "go"
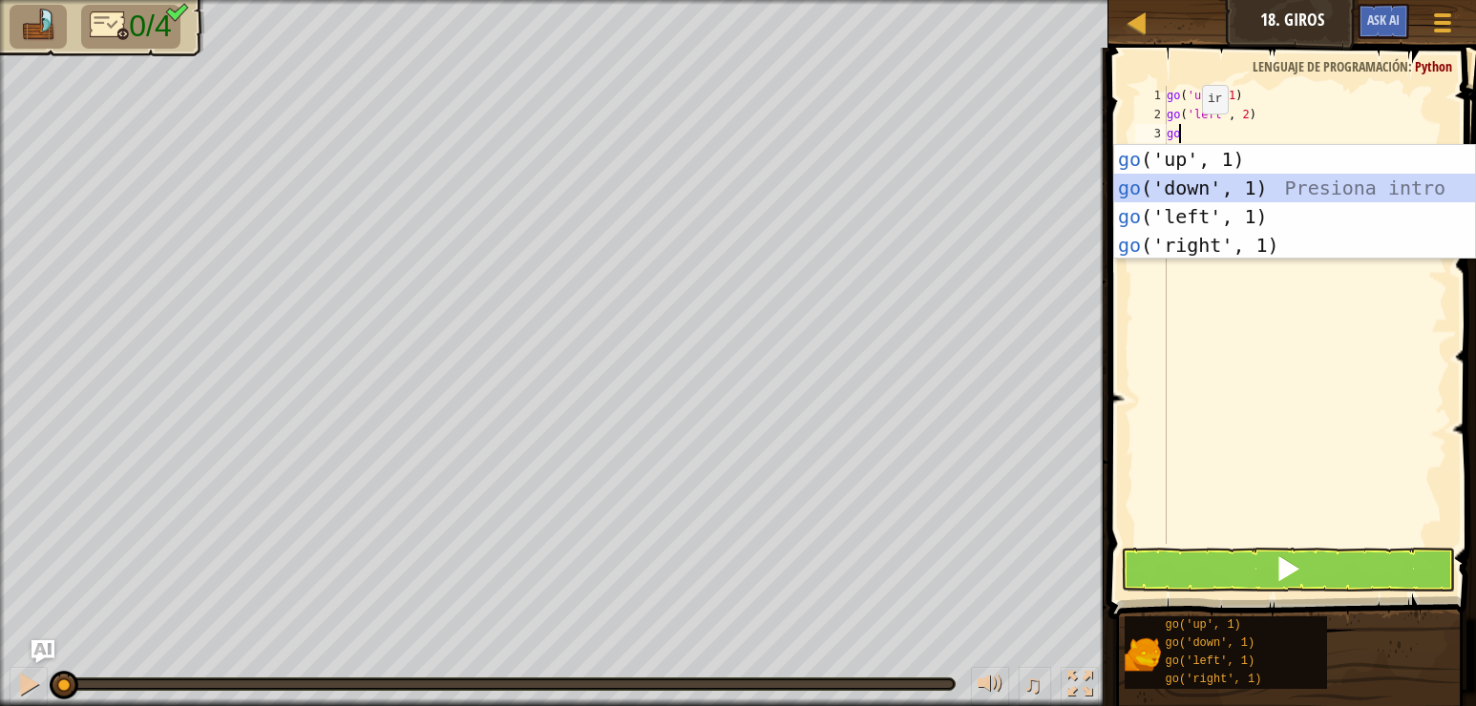
click at [1206, 178] on div "go ('up', 1) Presiona intro go ('down', 1) Presiona intro go ('left', 1) Presio…" at bounding box center [1294, 231] width 361 height 172
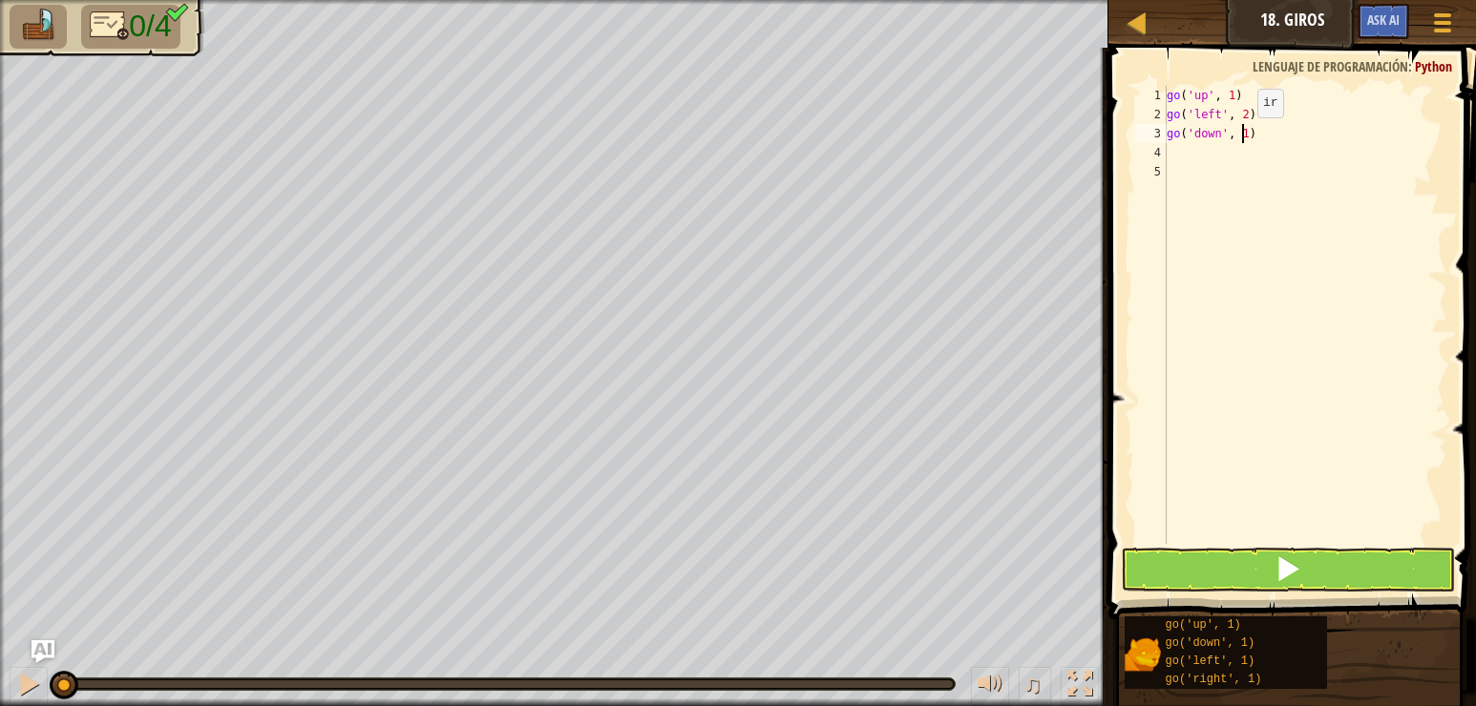
drag, startPoint x: 1241, startPoint y: 137, endPoint x: 1253, endPoint y: 223, distance: 87.7
click at [1240, 137] on div "go ( 'up' , 1 ) go ( 'left' , 2 ) go ( 'down' , 1 )" at bounding box center [1305, 334] width 284 height 496
click at [1266, 123] on div "go ( 'up' , 1 ) go ( 'left' , 2 ) go ( 'down' , 4 )" at bounding box center [1305, 334] width 284 height 496
click at [1267, 141] on div "go ( 'up' , 1 ) go ( 'left' , 2 ) go ( 'down' , 4 )" at bounding box center [1305, 334] width 284 height 496
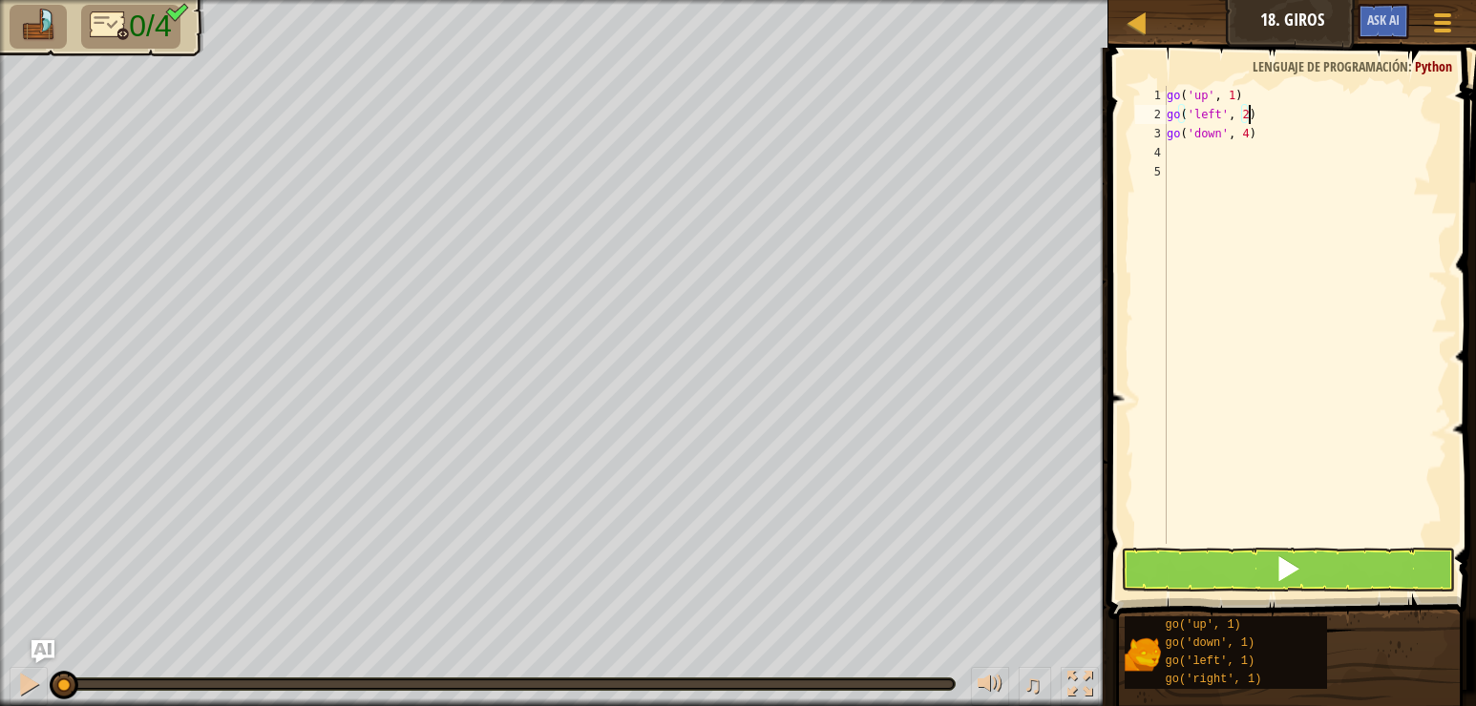
type textarea "go('down', 4)"
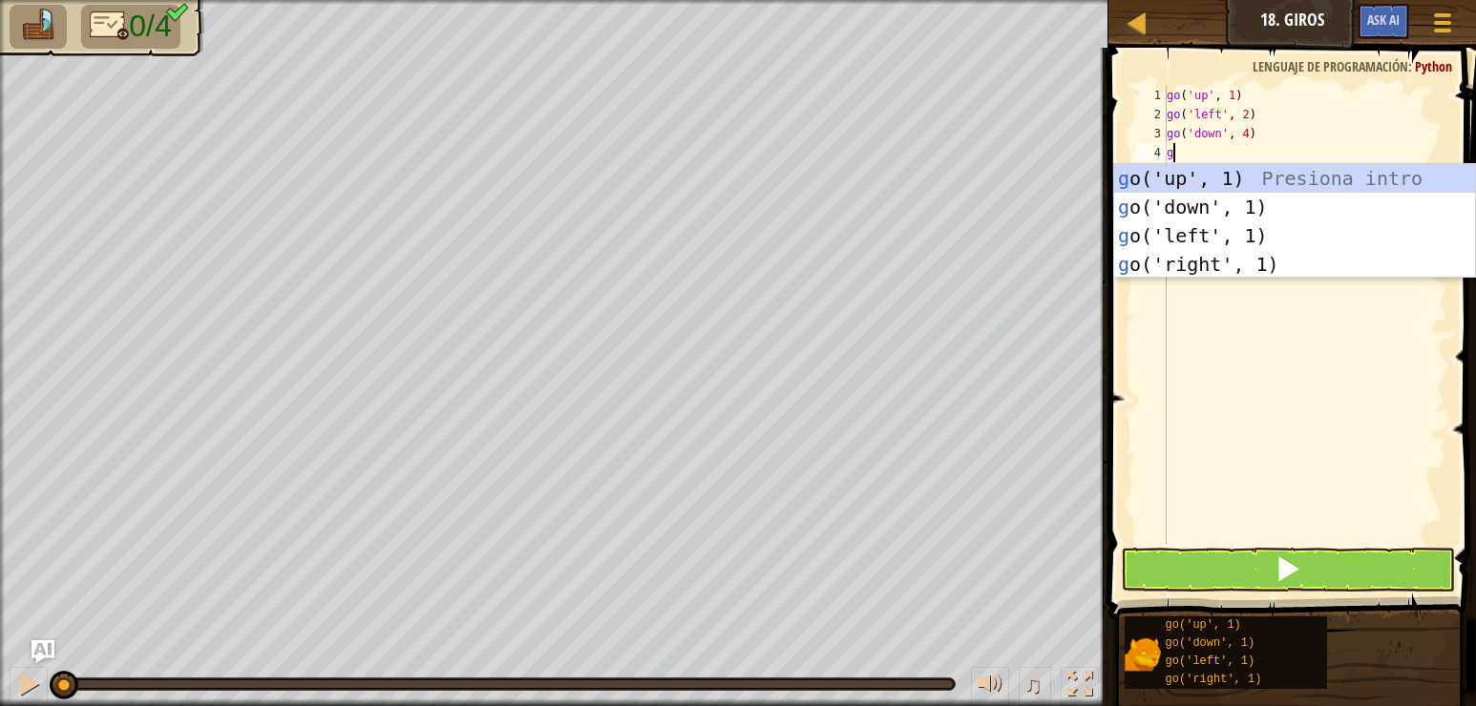
type textarea "go"
click at [1189, 259] on div "go ('up', 1) Presiona intro go ('down', 1) Presiona intro go ('left', 1) Presio…" at bounding box center [1294, 250] width 361 height 172
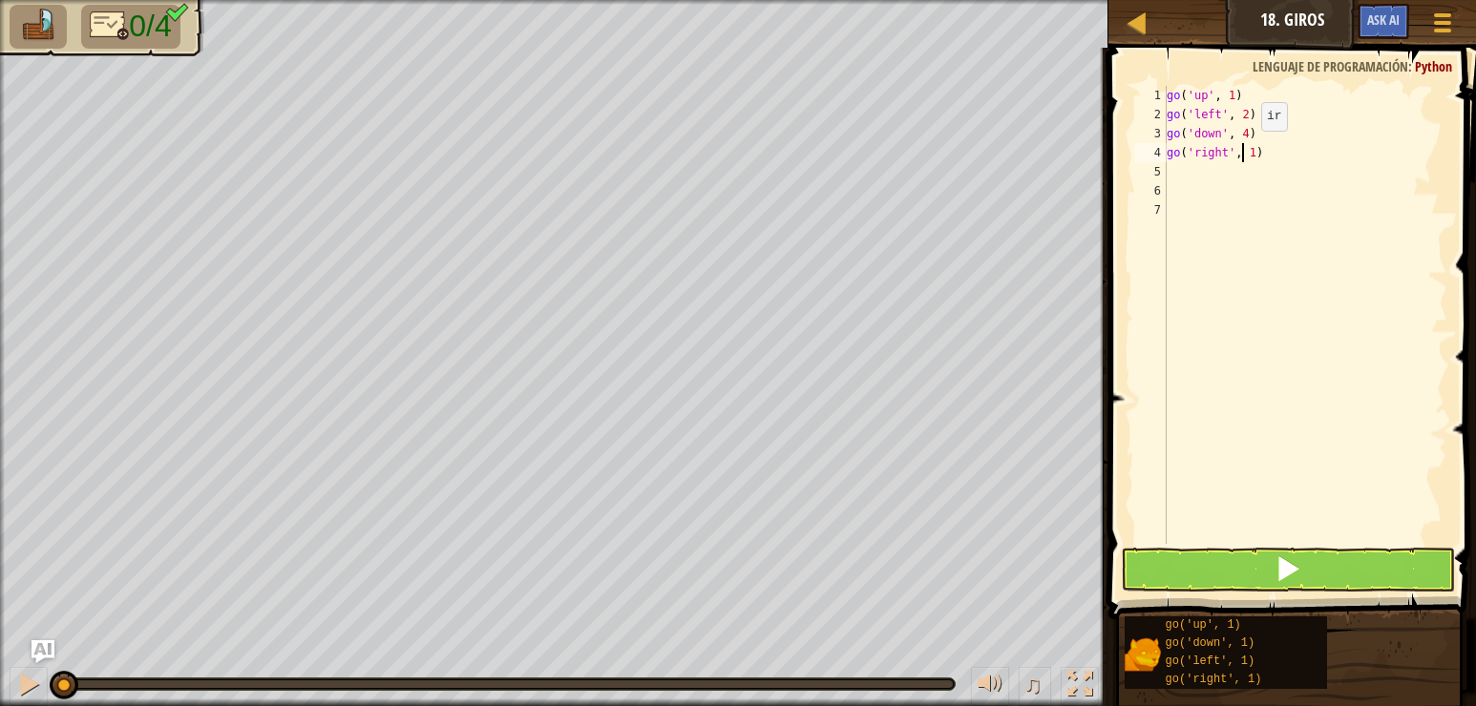
click at [1245, 150] on div "go ( 'up' , 1 ) go ( 'left' , 2 ) go ( 'down' , 4 ) go ( 'right' , 1 )" at bounding box center [1305, 334] width 284 height 496
click at [1248, 152] on div "go ( 'up' , 1 ) go ( 'left' , 2 ) go ( 'down' , 4 ) go ( 'right' , 1 )" at bounding box center [1305, 334] width 284 height 496
type textarea "go('right', 5)"
click at [1179, 168] on div "go ( 'up' , 1 ) go ( 'left' , 2 ) go ( 'down' , 4 ) go ( 'right' , 5 )" at bounding box center [1305, 334] width 284 height 496
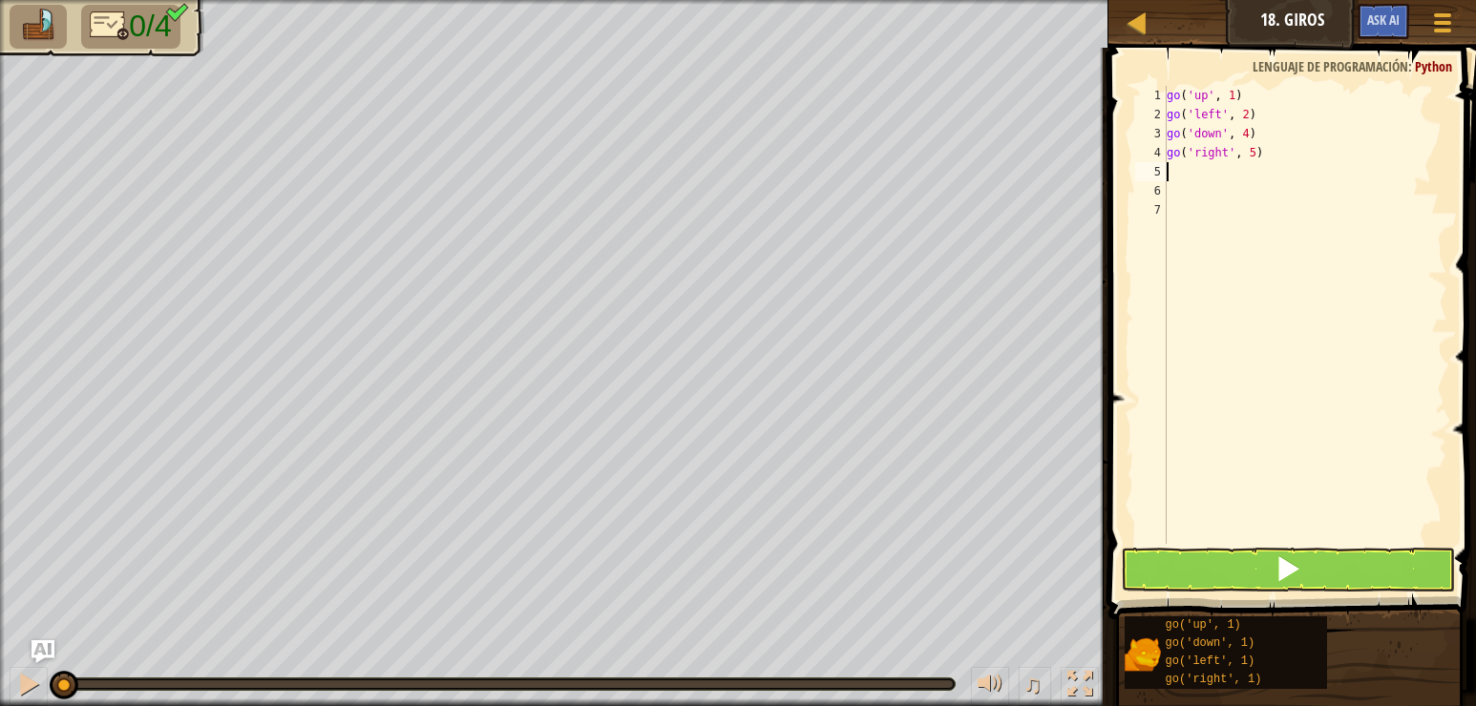
scroll to position [9, 0]
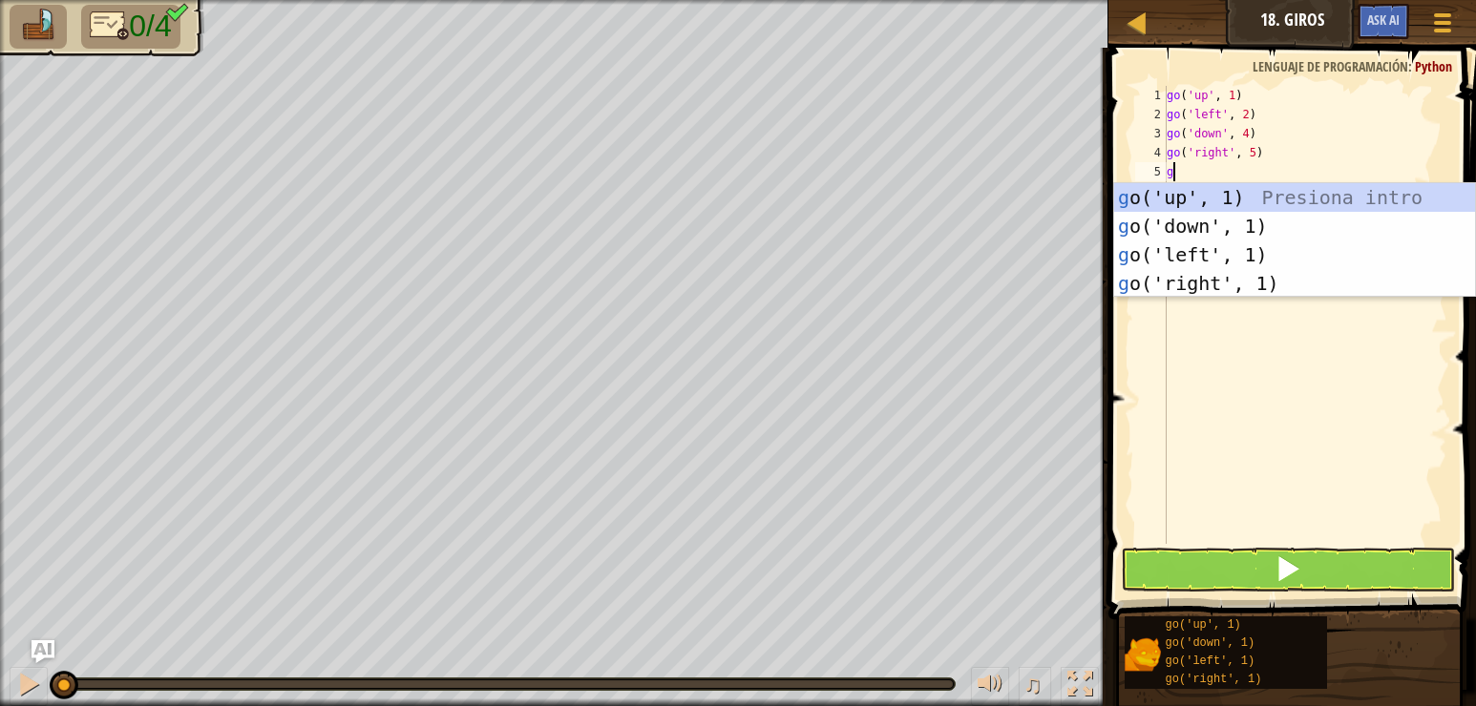
type textarea "go"
click at [1217, 196] on div "go ('up', 1) Presiona intro go ('down', 1) Presiona intro go ('left', 1) Presio…" at bounding box center [1294, 269] width 361 height 172
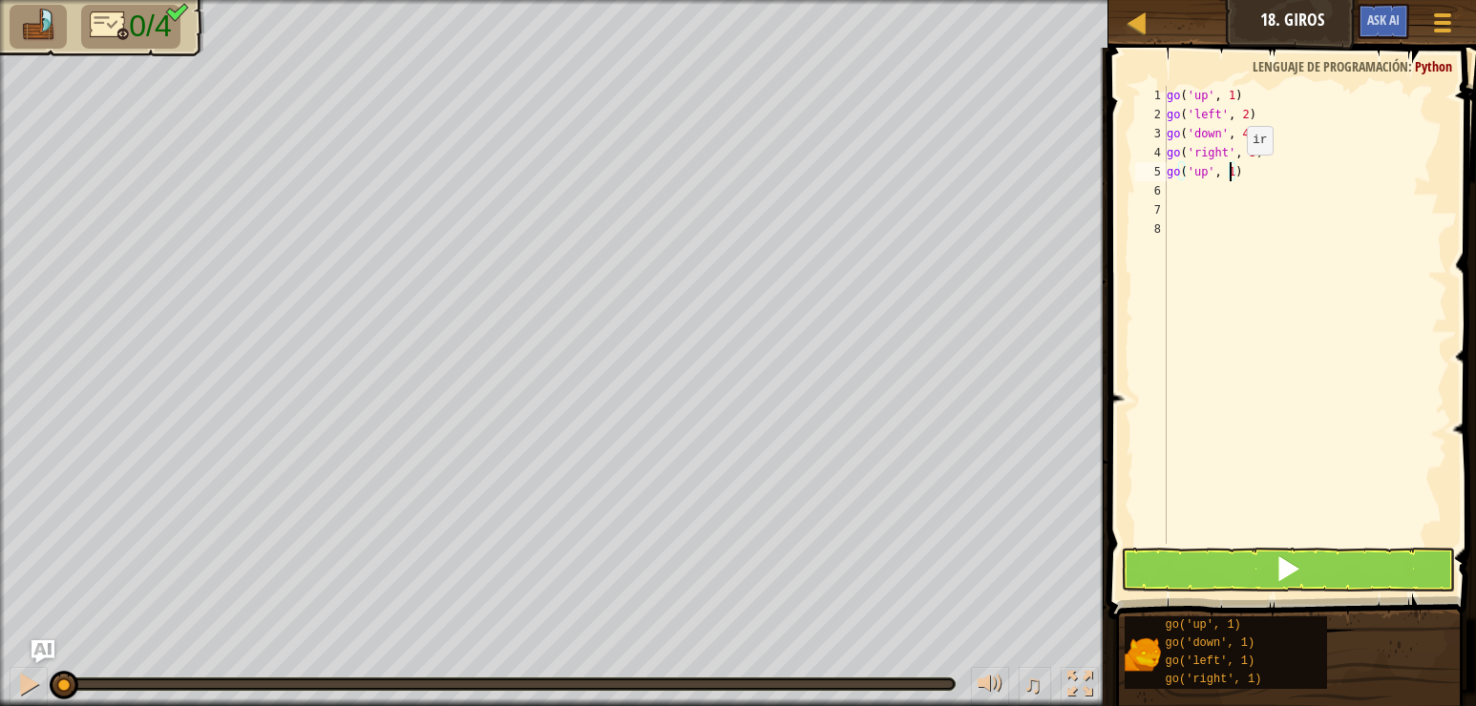
click at [1230, 174] on div "go ( 'up' , 1 ) go ( 'left' , 2 ) go ( 'down' , 4 ) go ( 'right' , 5 ) go ( 'up…" at bounding box center [1305, 334] width 284 height 496
click at [1203, 567] on button at bounding box center [1288, 570] width 334 height 44
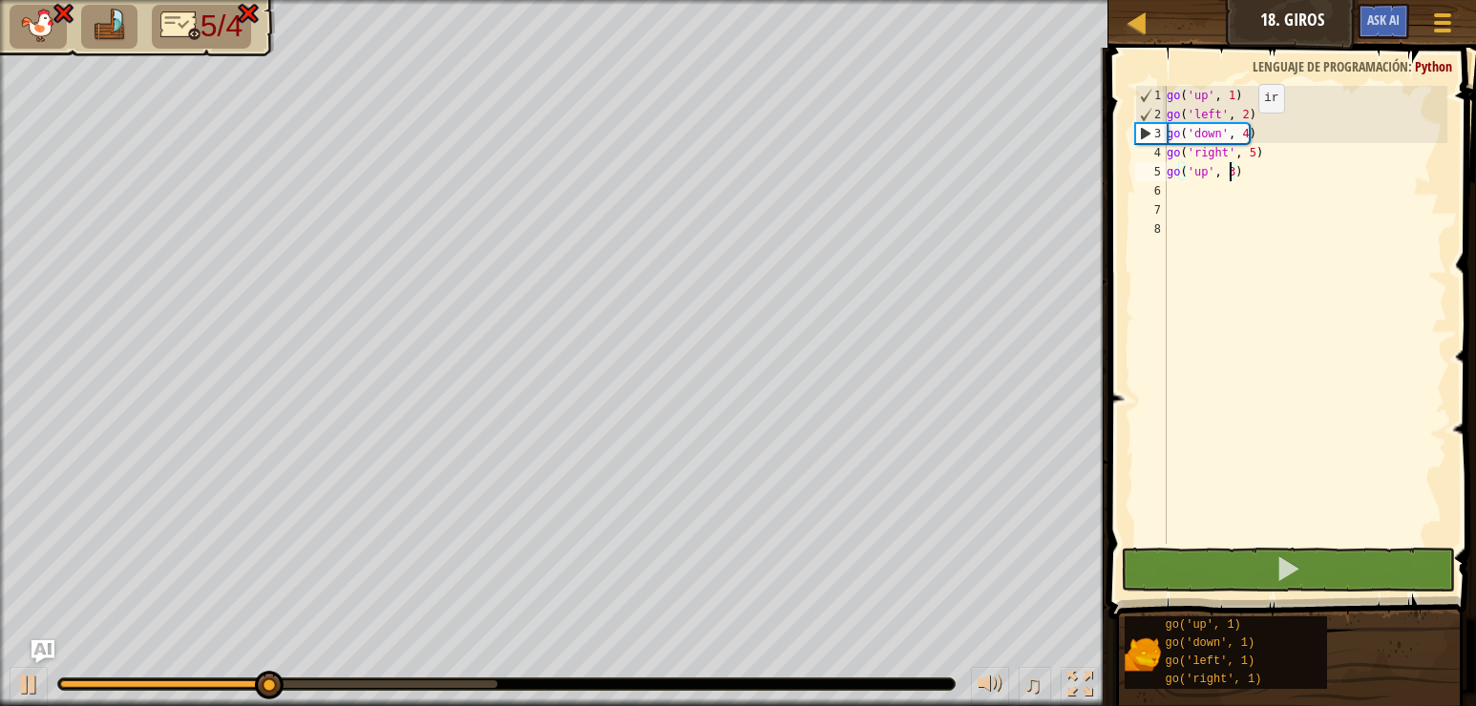
click at [1242, 132] on div "go ( 'up' , 1 ) go ( 'left' , 2 ) go ( 'down' , 4 ) go ( 'right' , 5 ) go ( 'up…" at bounding box center [1305, 334] width 284 height 496
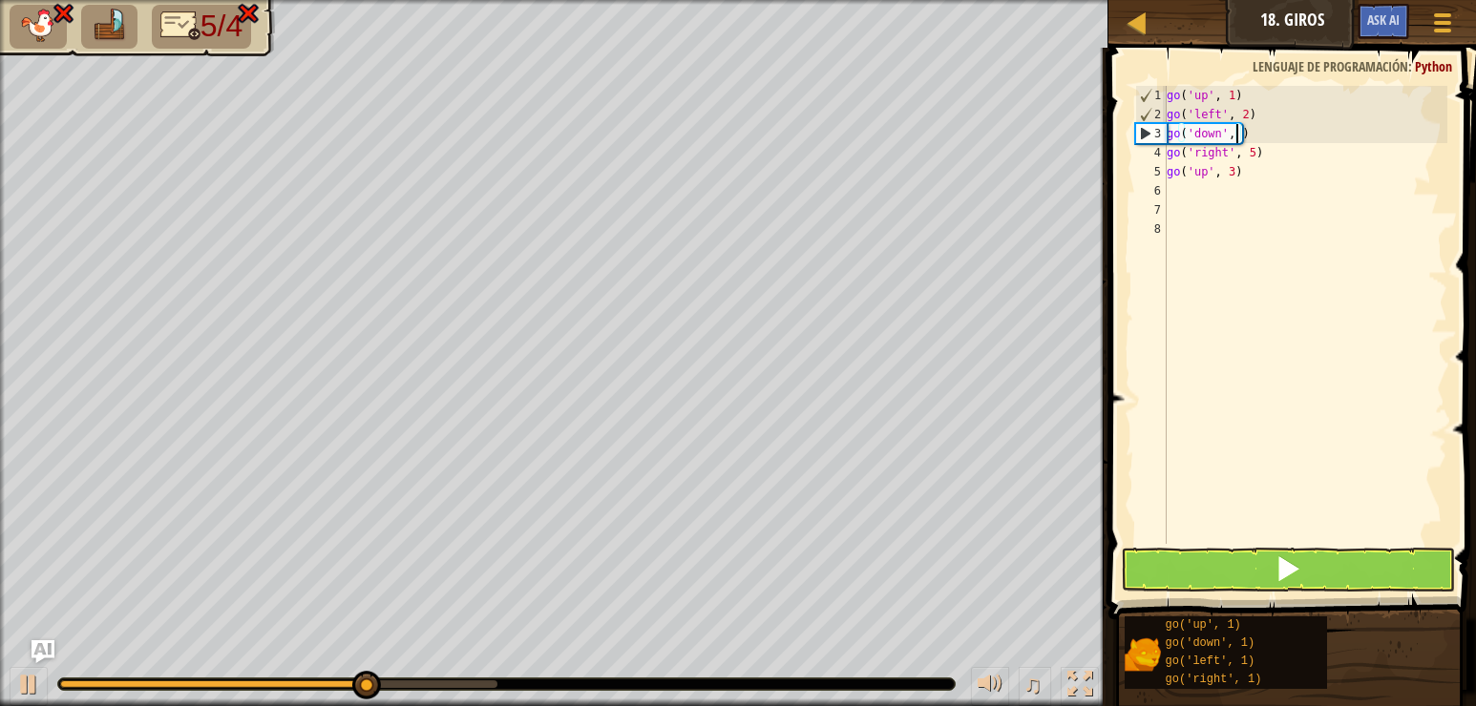
scroll to position [9, 6]
click at [1294, 563] on span at bounding box center [1287, 569] width 27 height 27
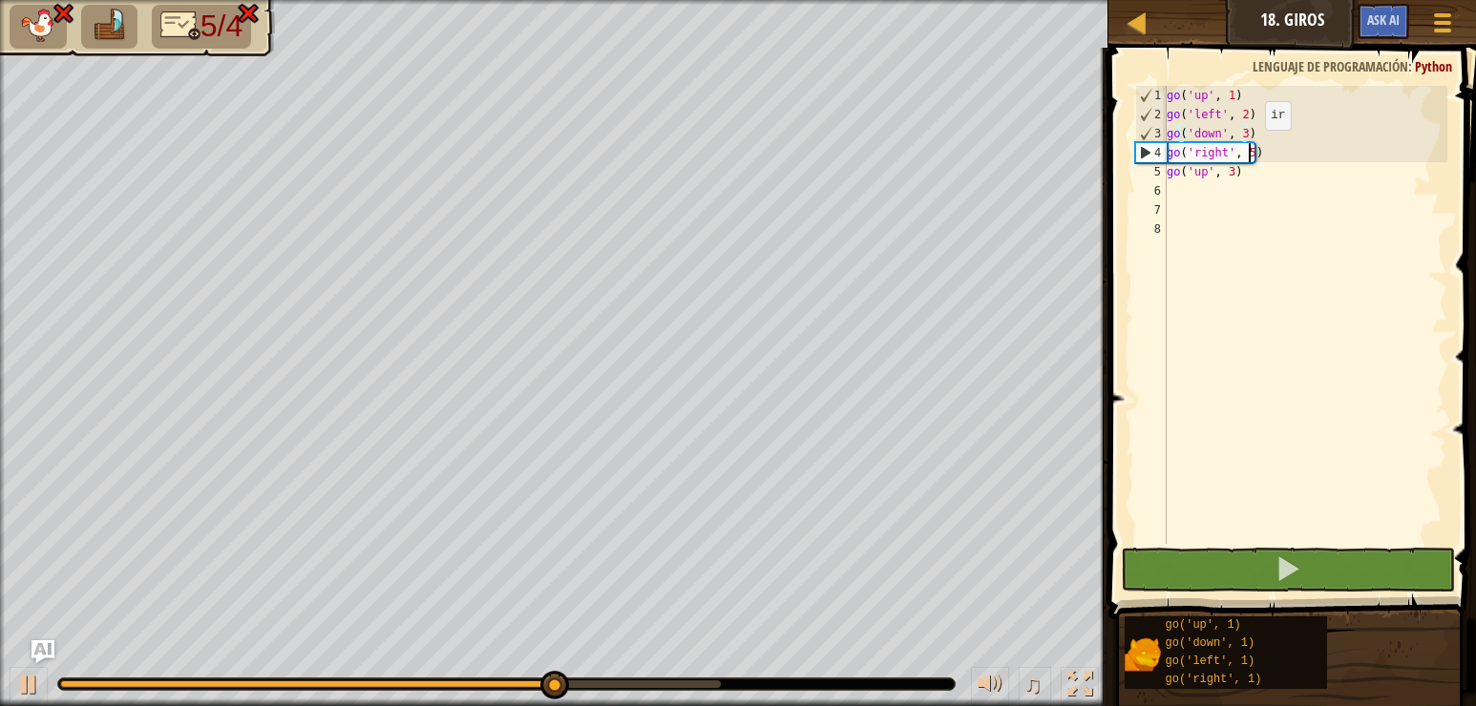
click at [1249, 149] on div "go ( 'up' , 1 ) go ( 'left' , 2 ) go ( 'down' , 3 ) go ( 'right' , 5 ) go ( 'up…" at bounding box center [1305, 334] width 284 height 496
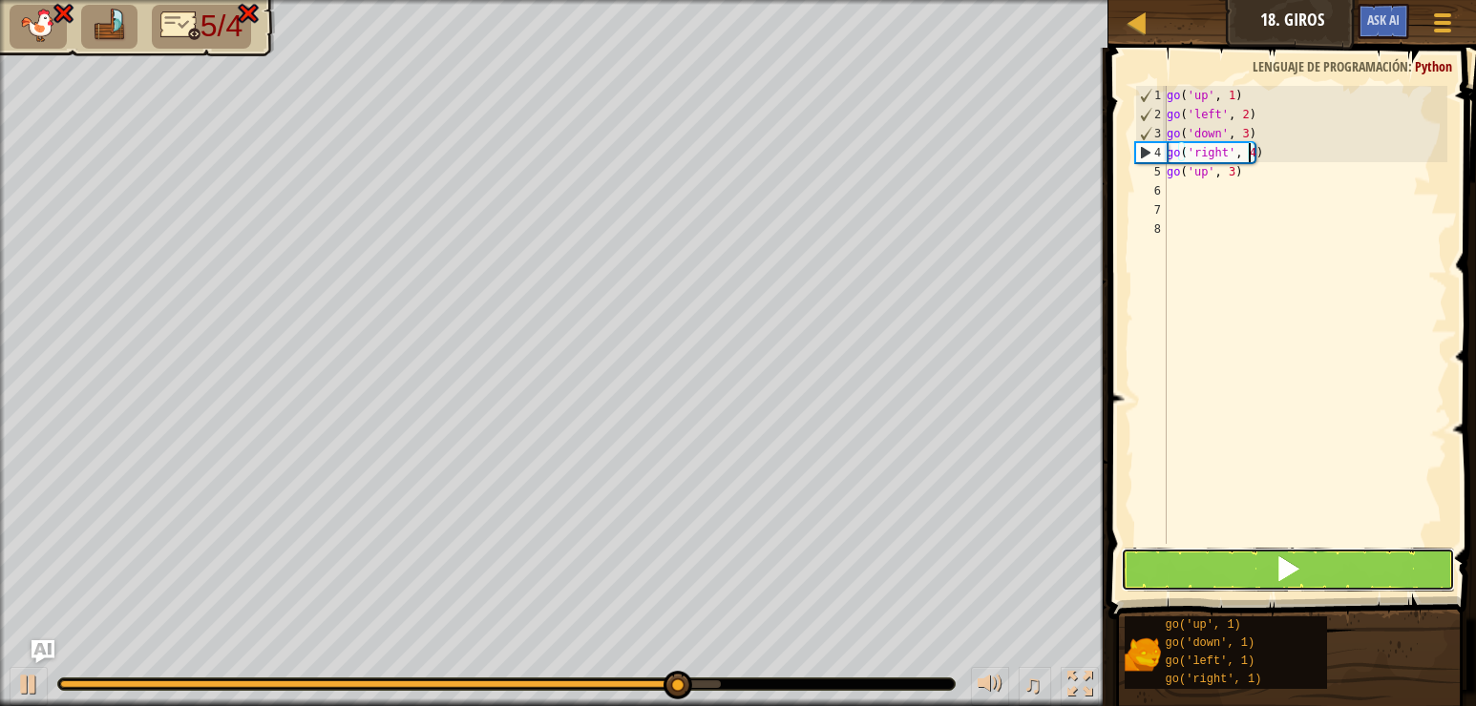
click at [1290, 578] on span at bounding box center [1287, 569] width 27 height 27
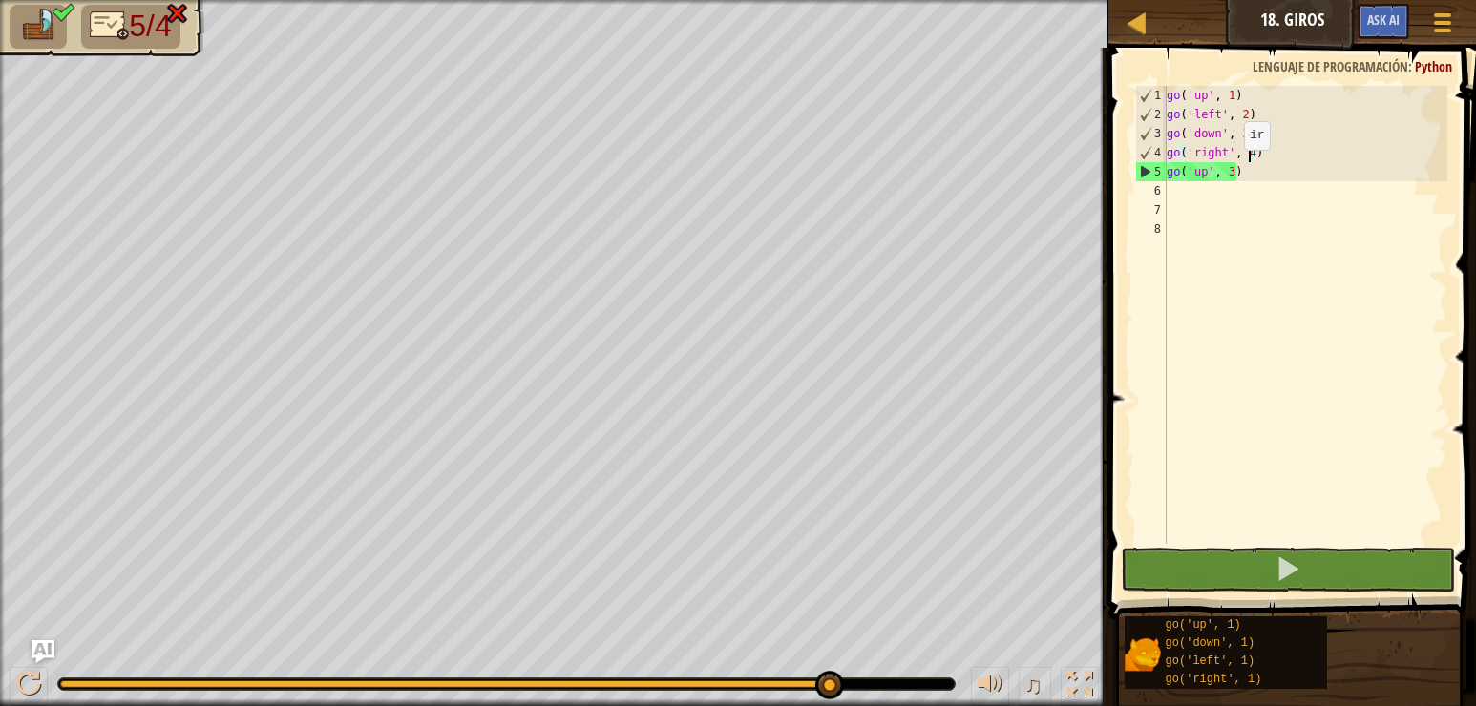
click at [1228, 169] on div "go ( 'up' , 1 ) go ( 'left' , 2 ) go ( 'down' , 3 ) go ( 'right' , 4 ) go ( 'up…" at bounding box center [1305, 334] width 284 height 496
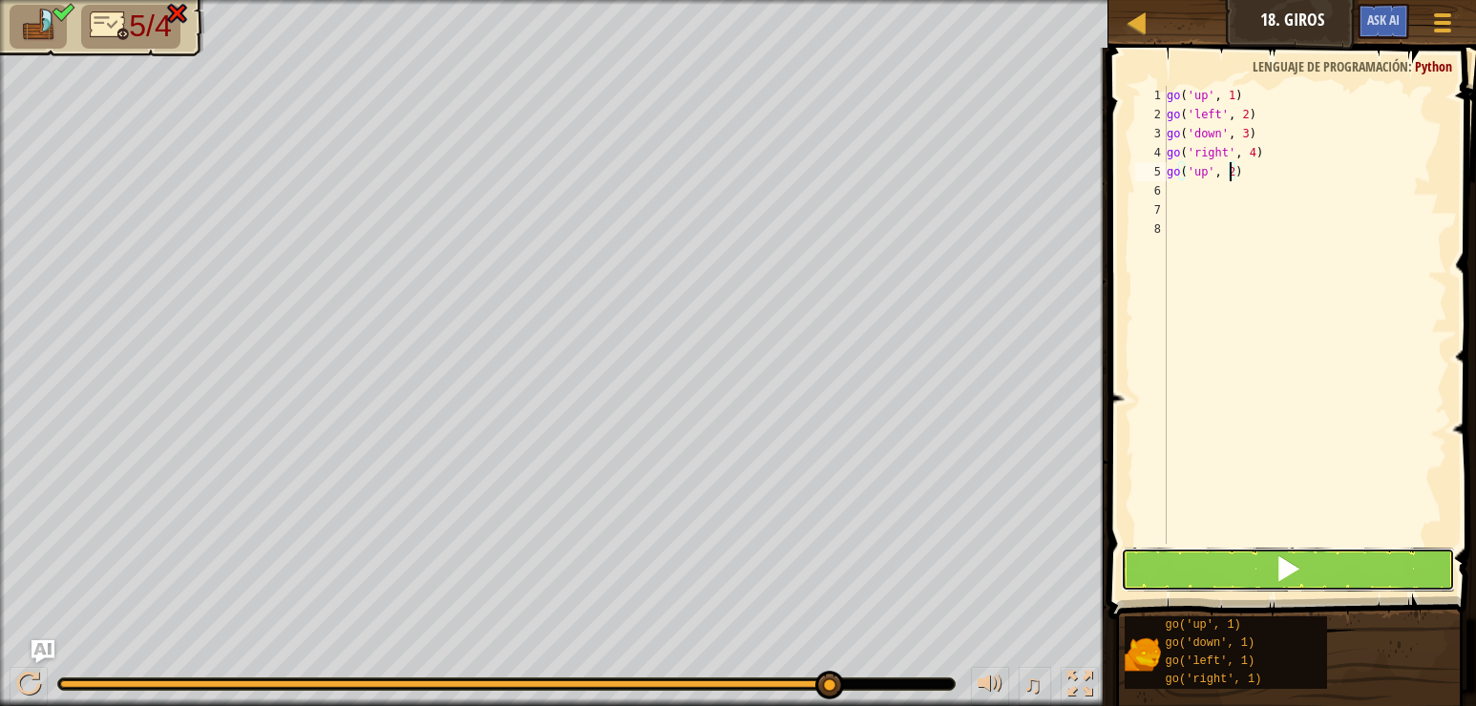
click at [1289, 576] on span at bounding box center [1287, 569] width 27 height 27
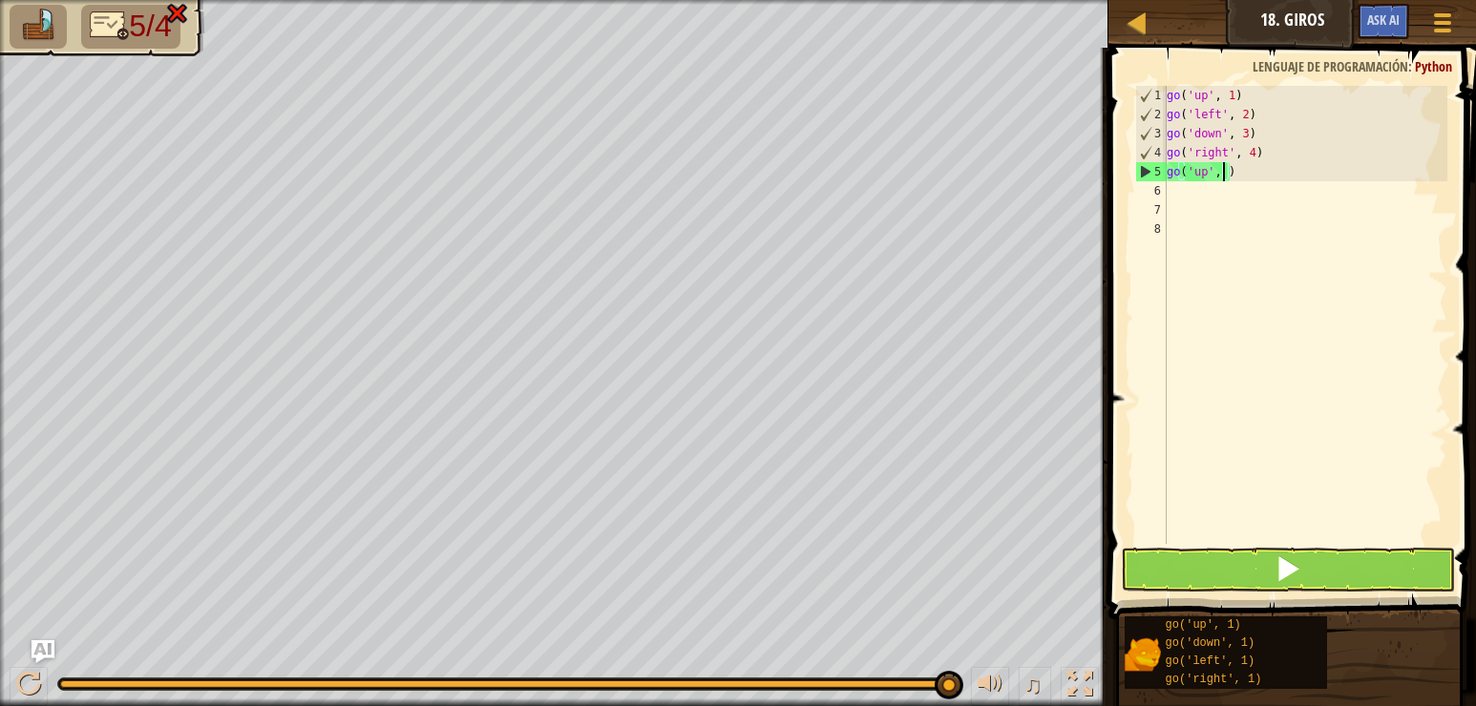
type textarea "go('up', 3)"
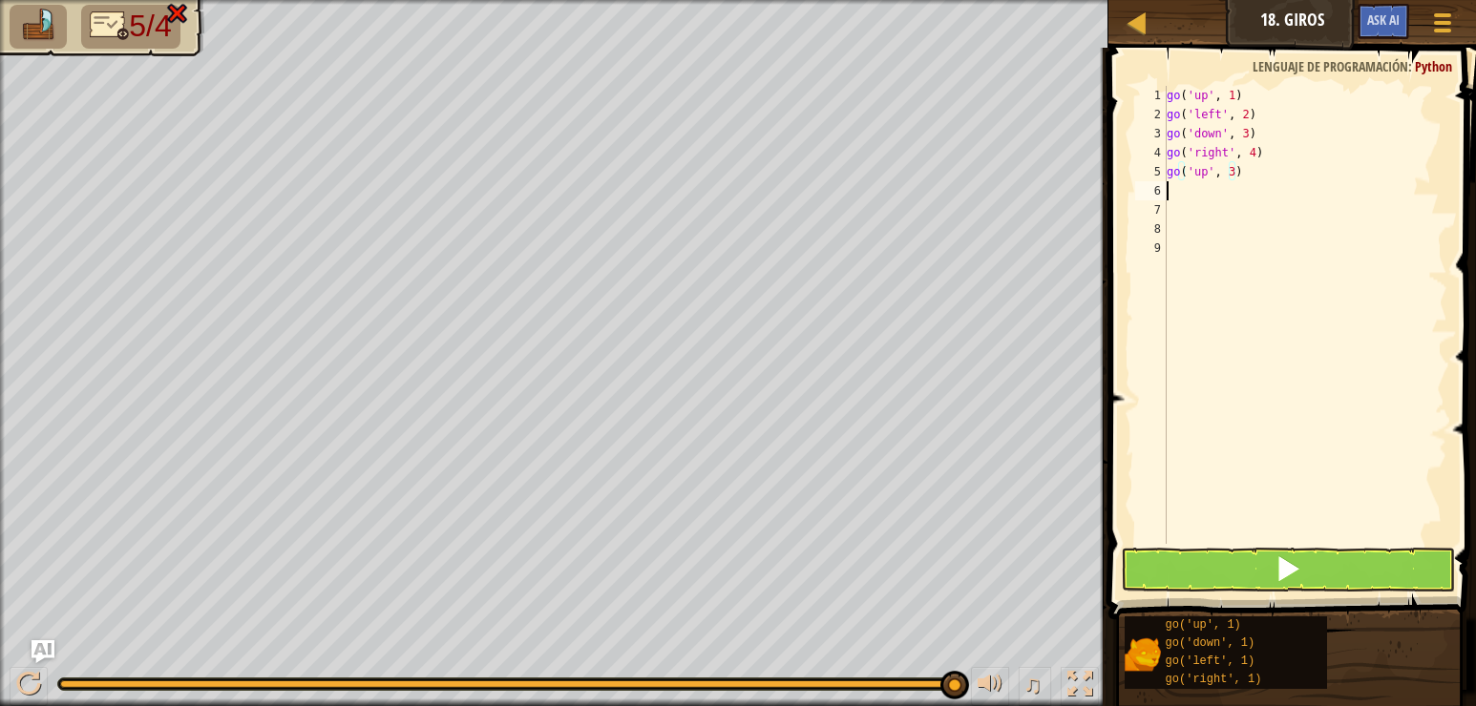
scroll to position [9, 0]
click at [1262, 555] on button at bounding box center [1288, 570] width 334 height 44
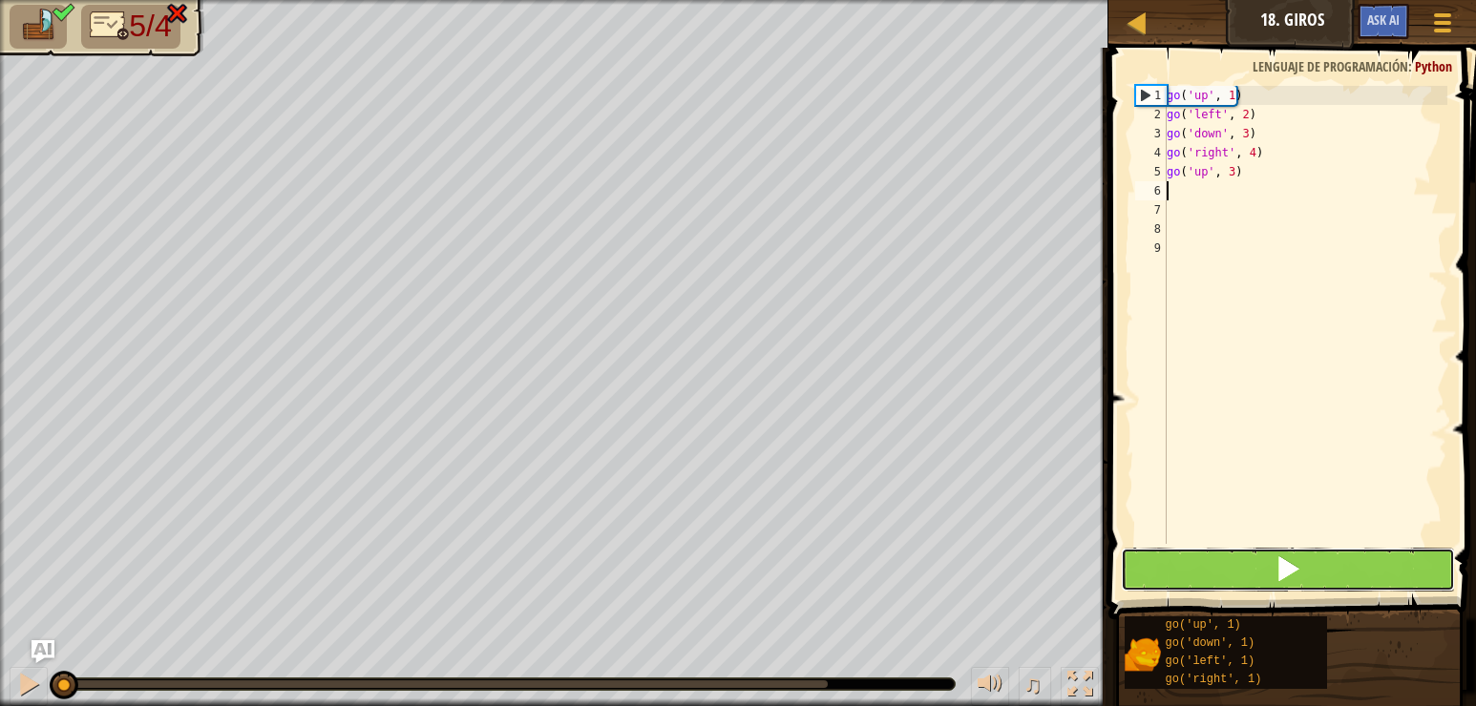
click at [1262, 555] on button at bounding box center [1288, 570] width 334 height 44
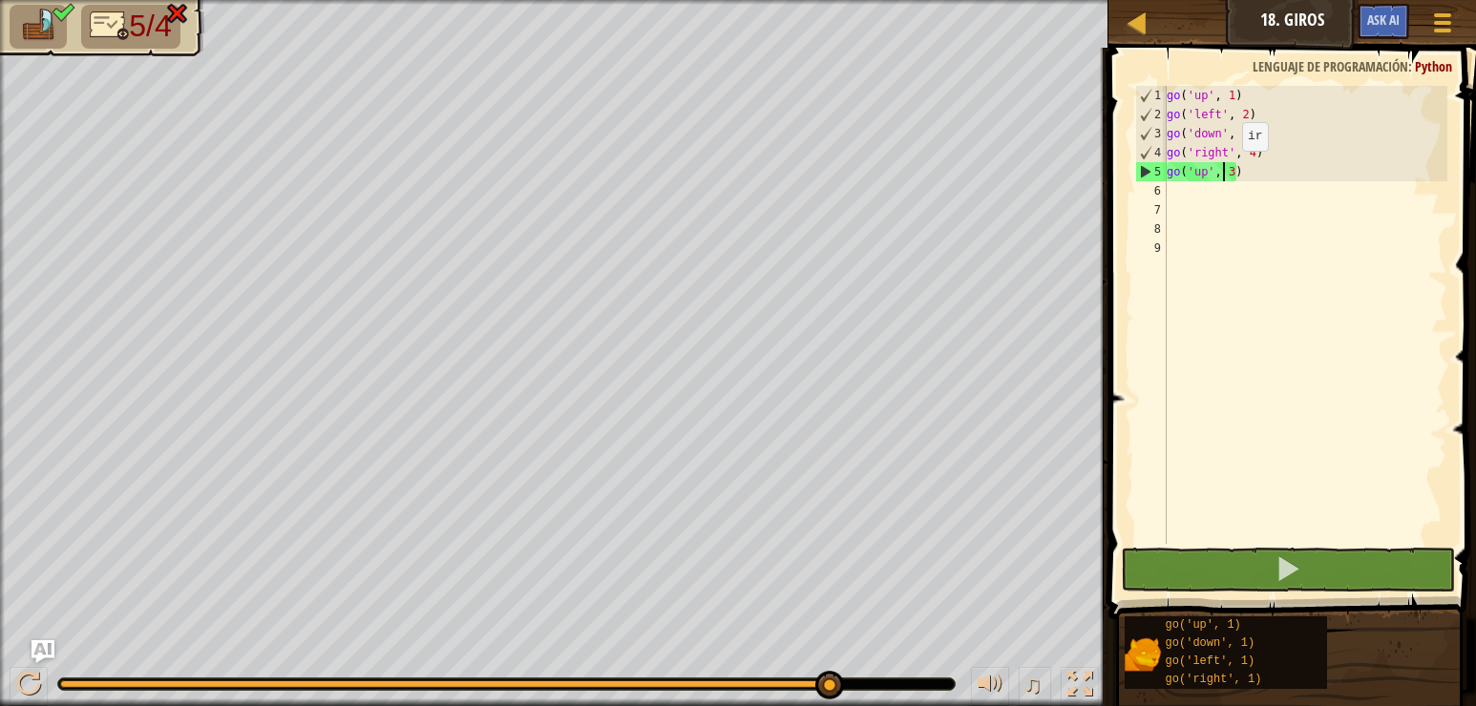
click at [1226, 170] on div "go ( 'up' , 1 ) go ( 'left' , 2 ) go ( 'down' , 3 ) go ( 'right' , 4 ) go ( 'up…" at bounding box center [1305, 334] width 284 height 496
click at [1241, 116] on div "go ( 'up' , 1 ) go ( 'left' , 2 ) go ( 'down' , 3 ) go ( 'right' , 4 ) go ( 'up…" at bounding box center [1305, 334] width 284 height 496
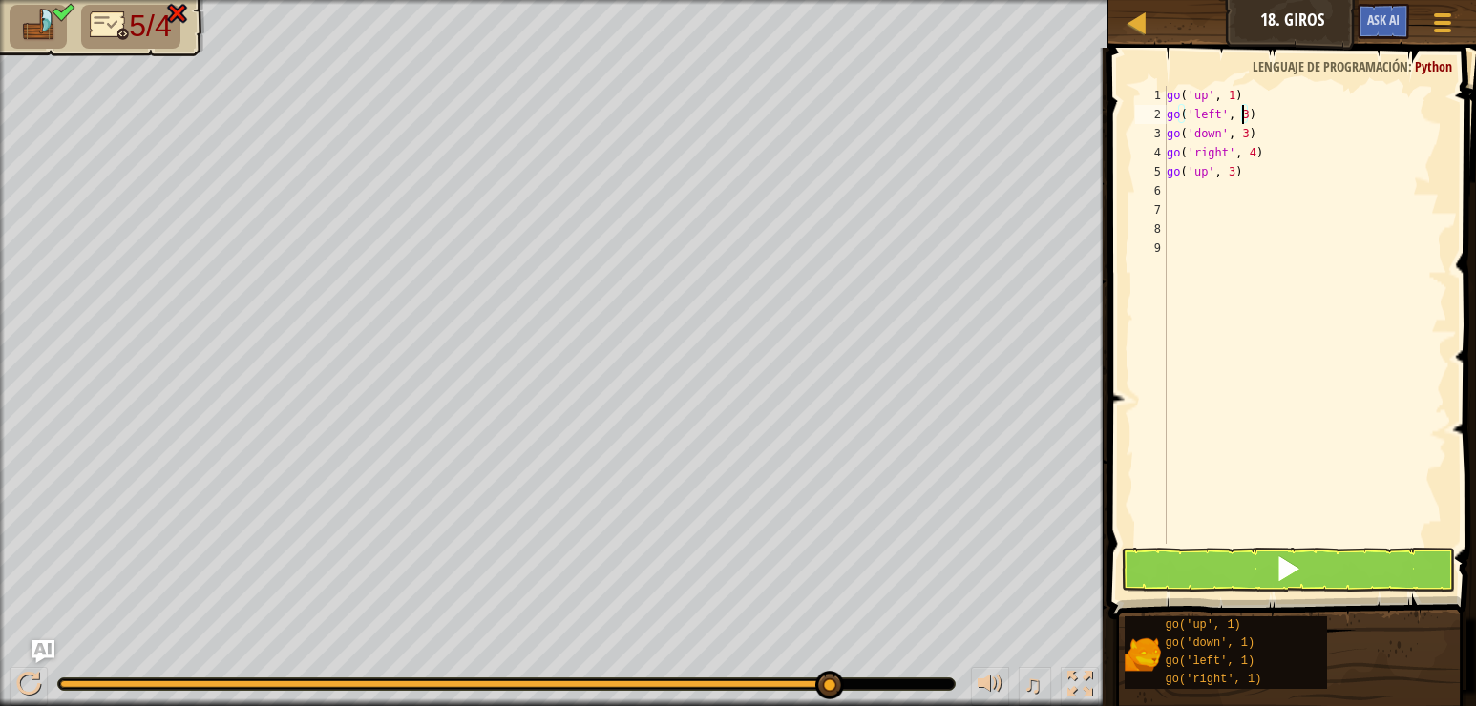
click at [1248, 95] on div "go ( 'up' , 1 ) go ( 'left' , 3 ) go ( 'down' , 3 ) go ( 'right' , 4 ) go ( 'up…" at bounding box center [1305, 334] width 284 height 496
click at [1247, 95] on div "go ( 'up' , 1 ) go ( 'left' , 3 ) go ( 'down' , 3 ) go ( 'right' , 4 ) go ( 'up…" at bounding box center [1305, 334] width 284 height 496
click at [1246, 95] on div "go ( 'up' , 1 ) go ( 'left' , 3 ) go ( 'down' , 3 ) go ( 'right' , 4 ) go ( 'up…" at bounding box center [1305, 334] width 284 height 496
click at [1293, 556] on span at bounding box center [1287, 569] width 27 height 27
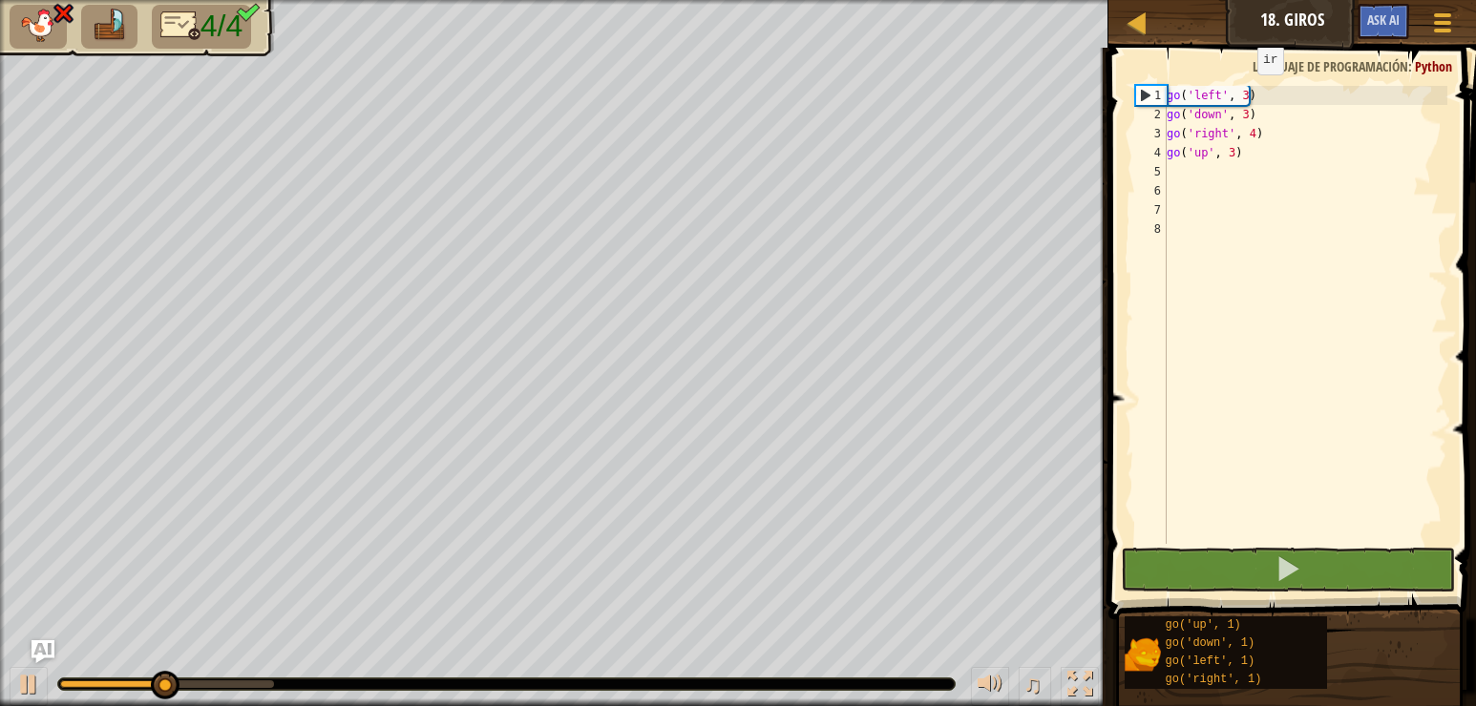
click at [1241, 94] on div "go ( 'left' , 3 ) go ( 'down' , 3 ) go ( 'right' , 4 ) go ( 'up' , 3 )" at bounding box center [1305, 334] width 284 height 496
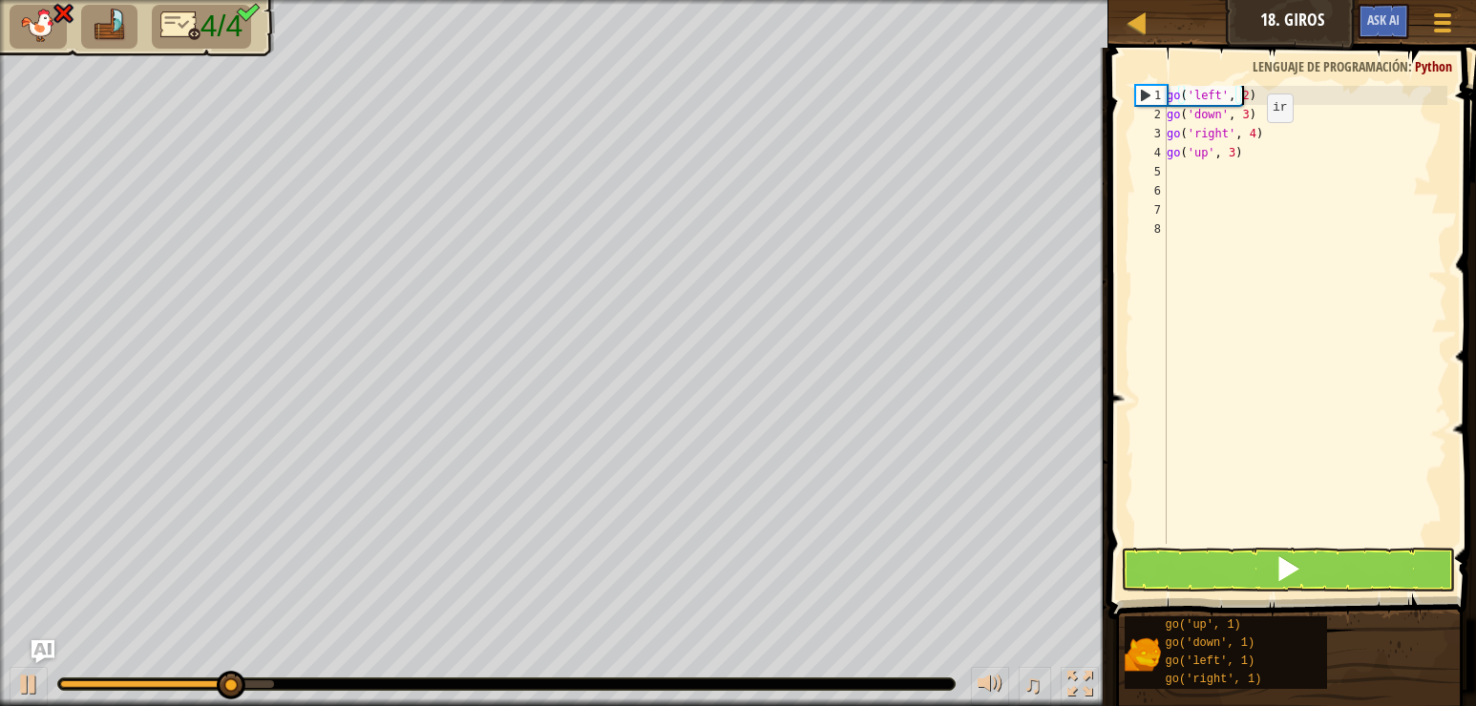
scroll to position [9, 6]
click at [1257, 572] on button at bounding box center [1288, 570] width 334 height 44
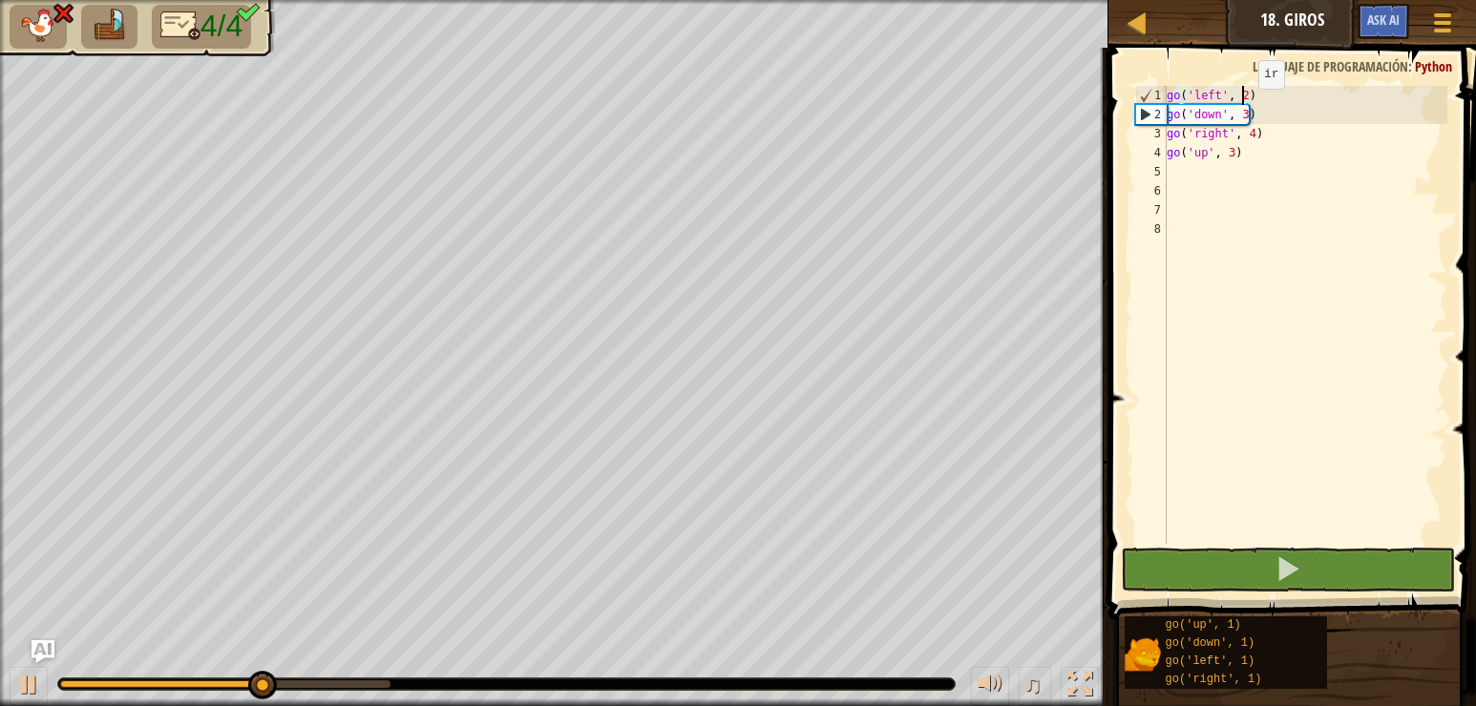
click at [1242, 108] on div "go ( 'left' , 2 ) go ( 'down' , 3 ) go ( 'right' , 4 ) go ( 'up' , 3 )" at bounding box center [1305, 334] width 284 height 496
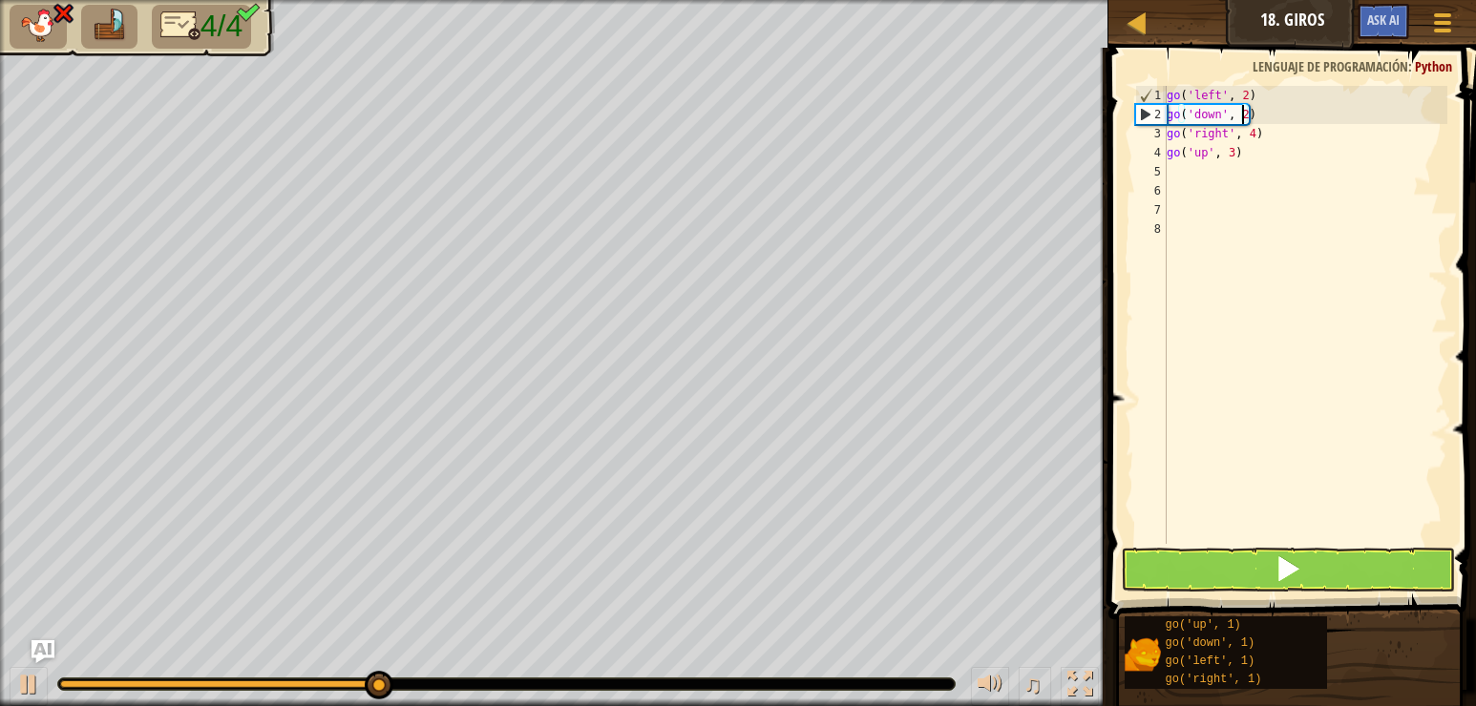
type textarea "go('down', 2)"
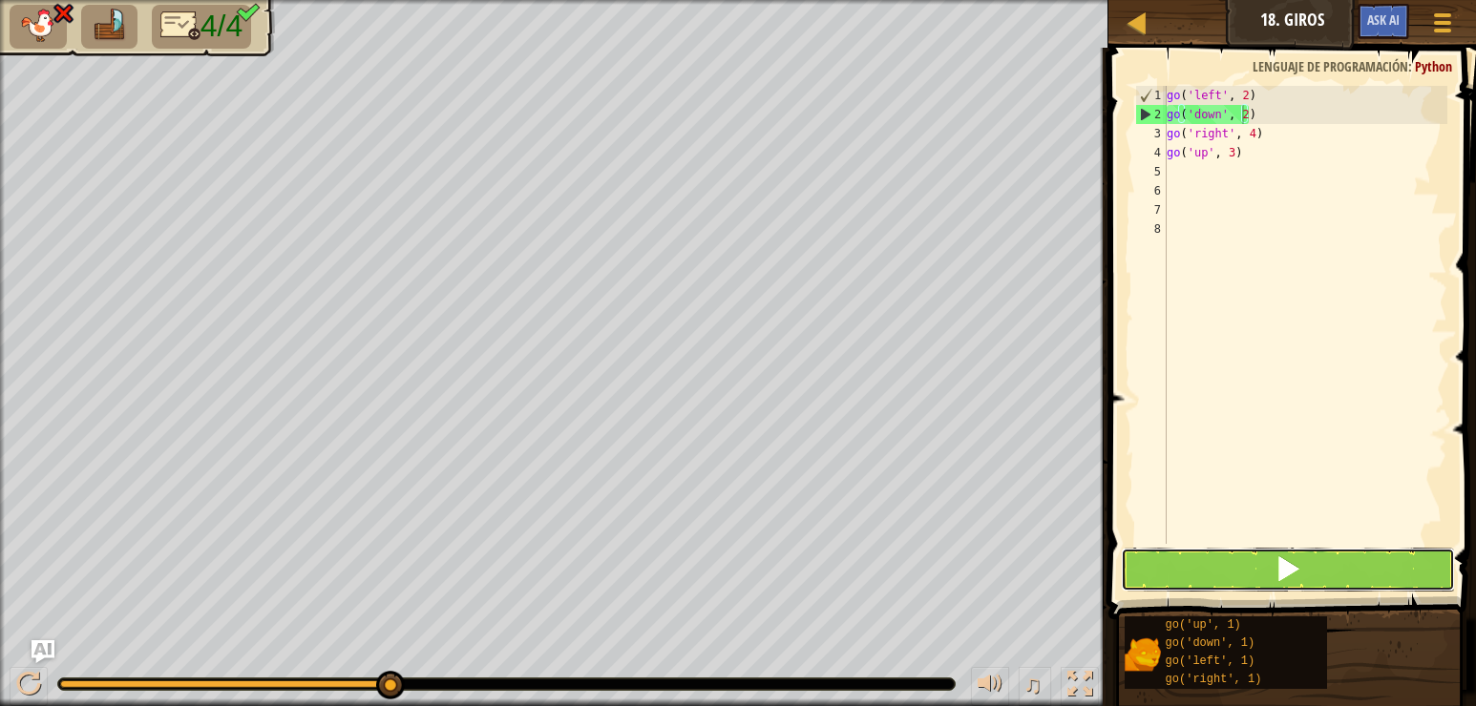
click at [1270, 568] on button at bounding box center [1288, 570] width 334 height 44
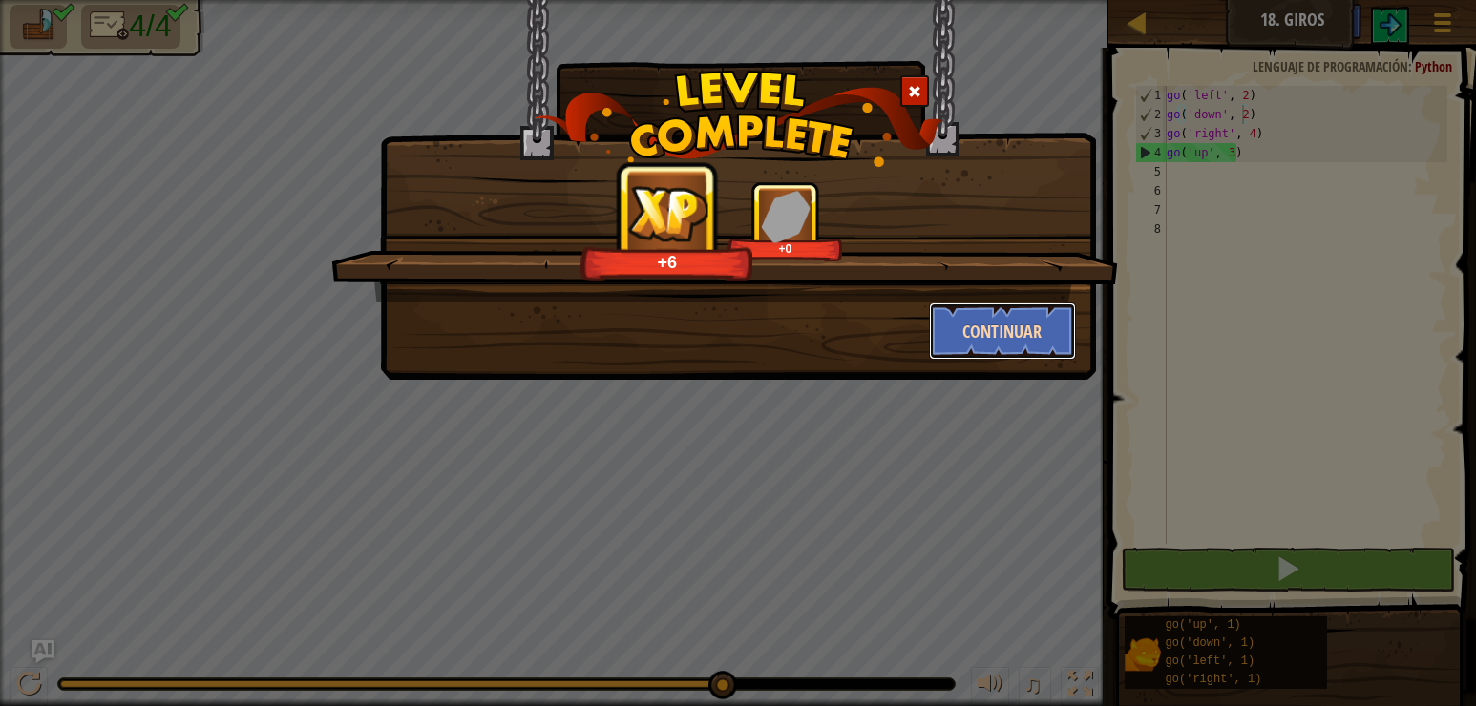
click at [1043, 327] on button "Continuar" at bounding box center [1003, 331] width 148 height 57
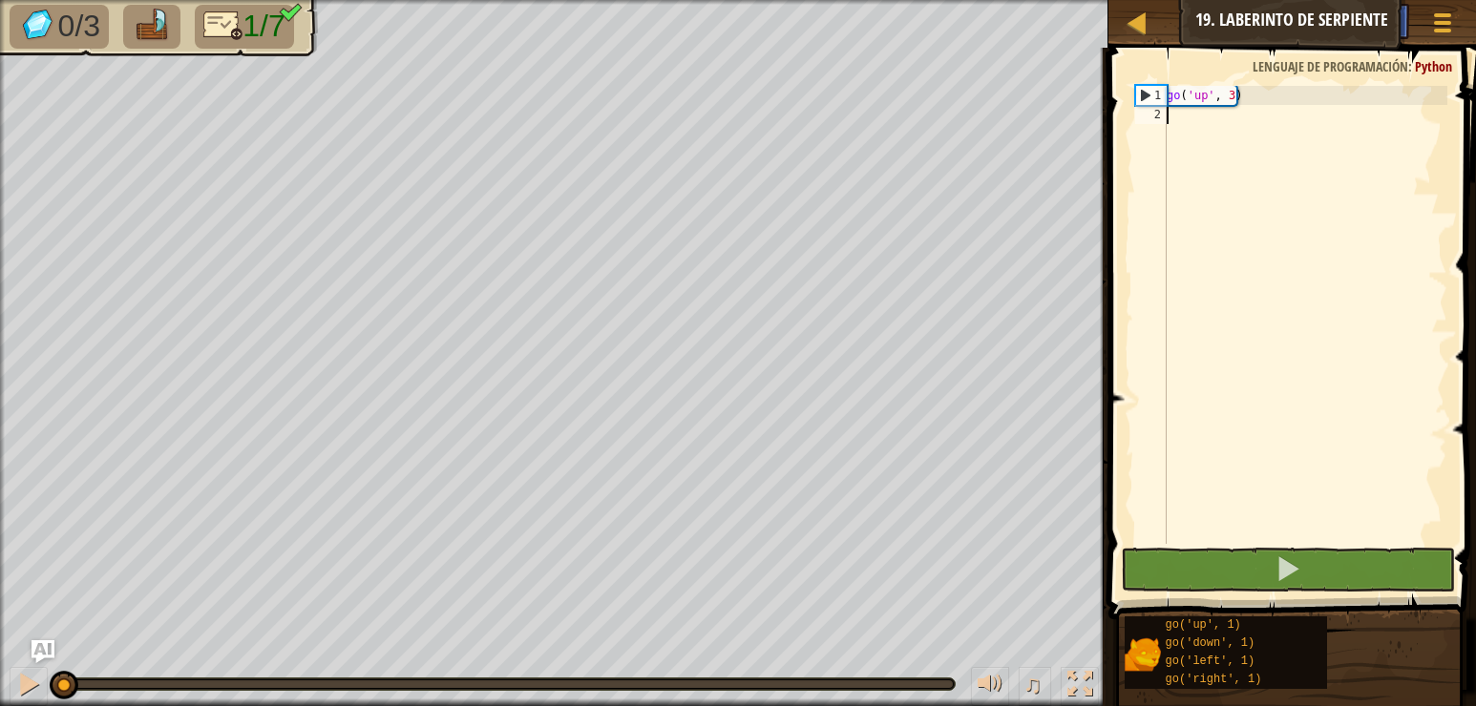
scroll to position [9, 0]
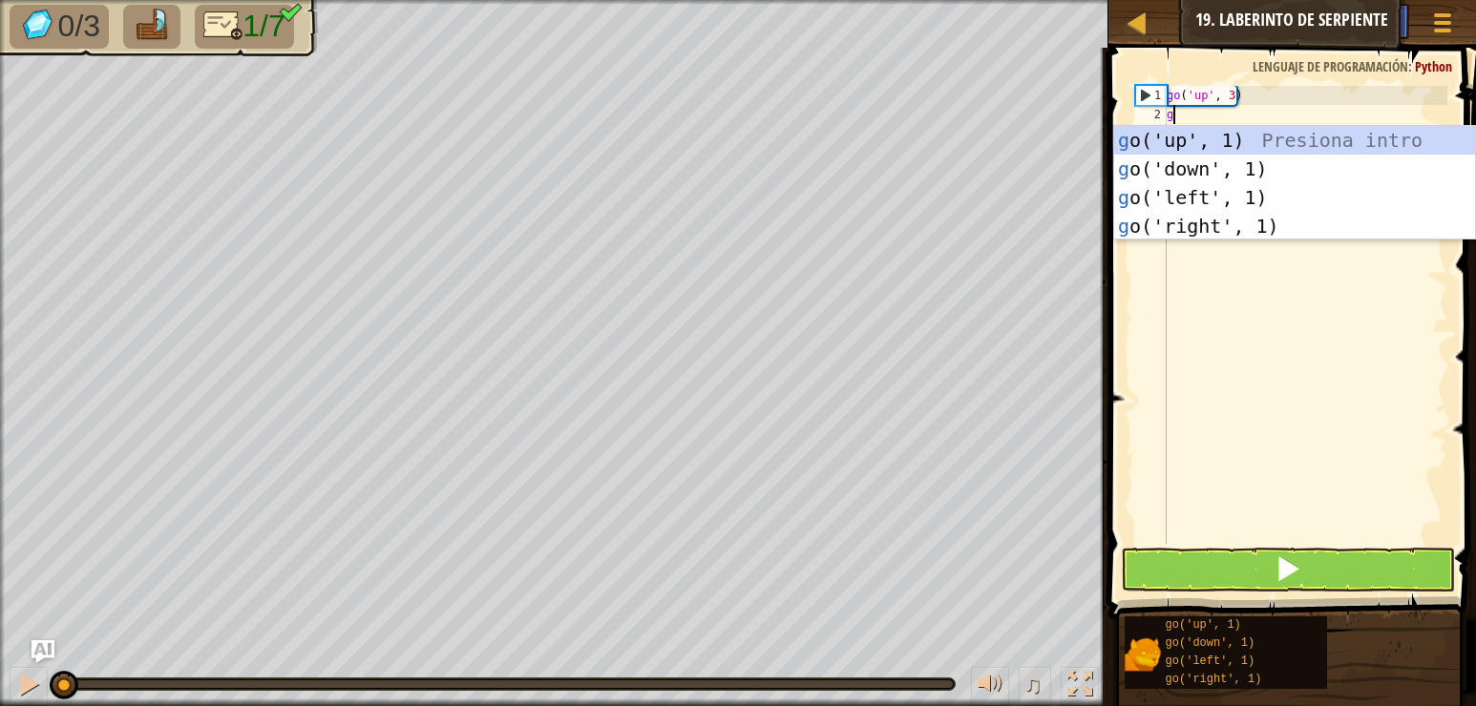
type textarea "go"
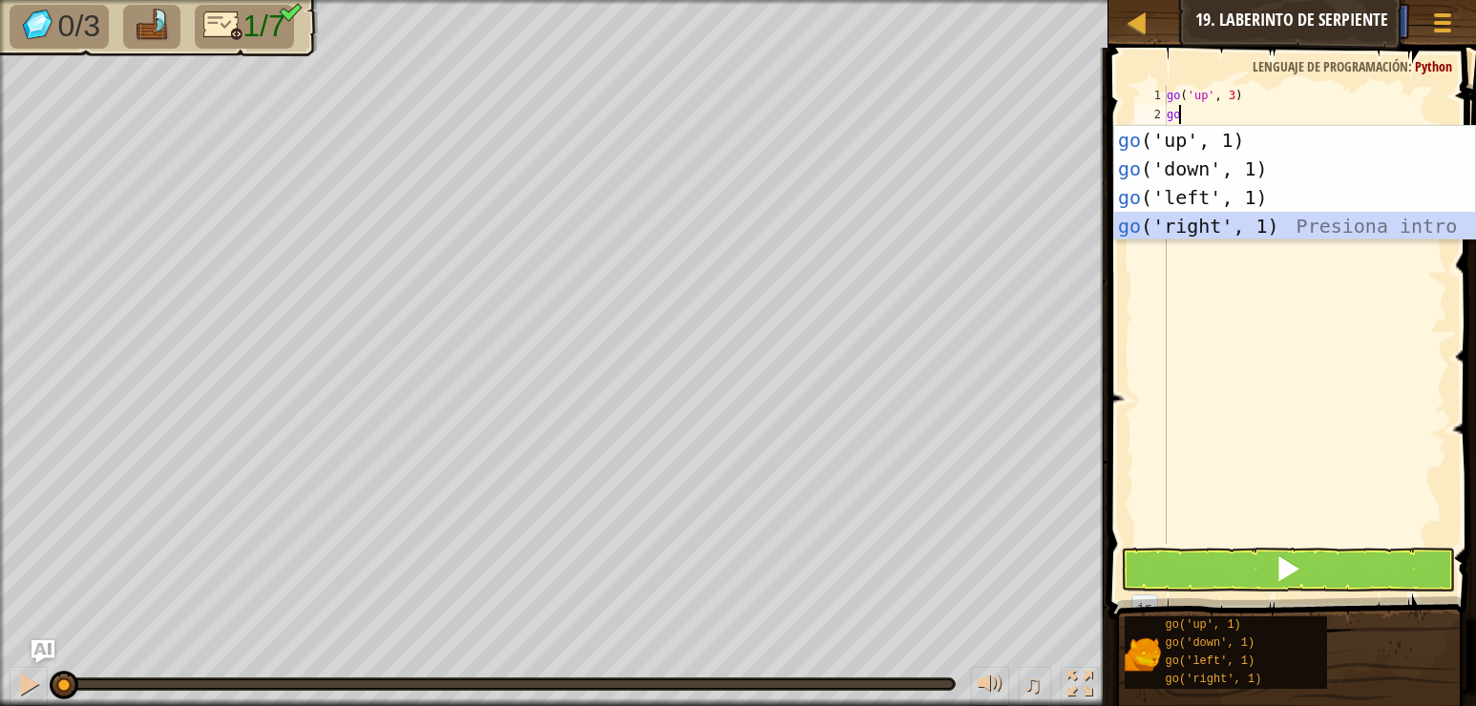
drag, startPoint x: 1204, startPoint y: 225, endPoint x: 1214, endPoint y: 206, distance: 21.8
click at [1205, 225] on div "go ('up', 1) Presiona intro go ('down', 1) Presiona intro go ('left', 1) Presio…" at bounding box center [1294, 212] width 361 height 172
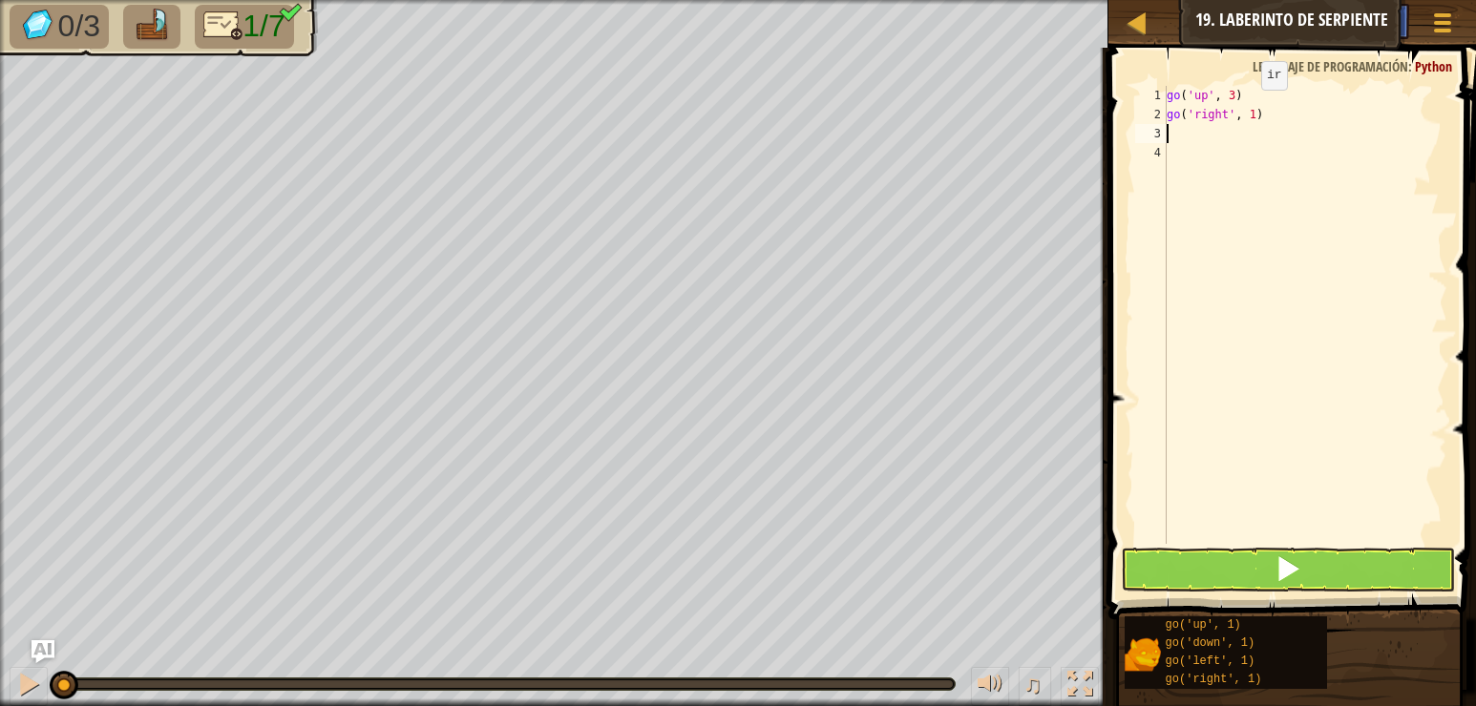
click at [1246, 109] on div "go ( 'up' , 3 ) go ( 'right' , 1 )" at bounding box center [1305, 334] width 284 height 496
type textarea "go('right', 2)"
click at [1173, 126] on div "go ( 'up' , 3 ) go ( 'right' , 2 )" at bounding box center [1305, 334] width 284 height 496
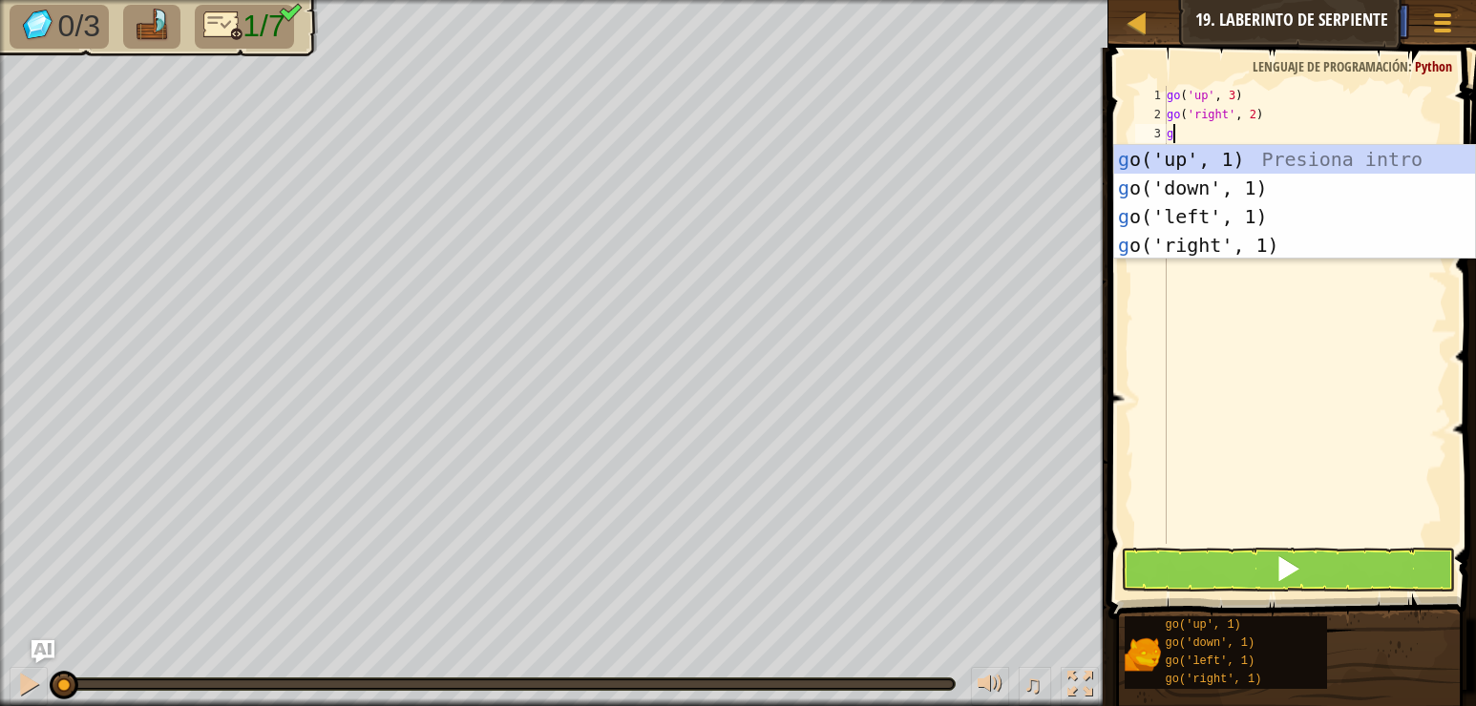
type textarea "go"
click at [1213, 159] on div "go ('up', 1) Presiona intro go ('down', 1) Presiona intro go ('left', 1) Presio…" at bounding box center [1294, 231] width 361 height 172
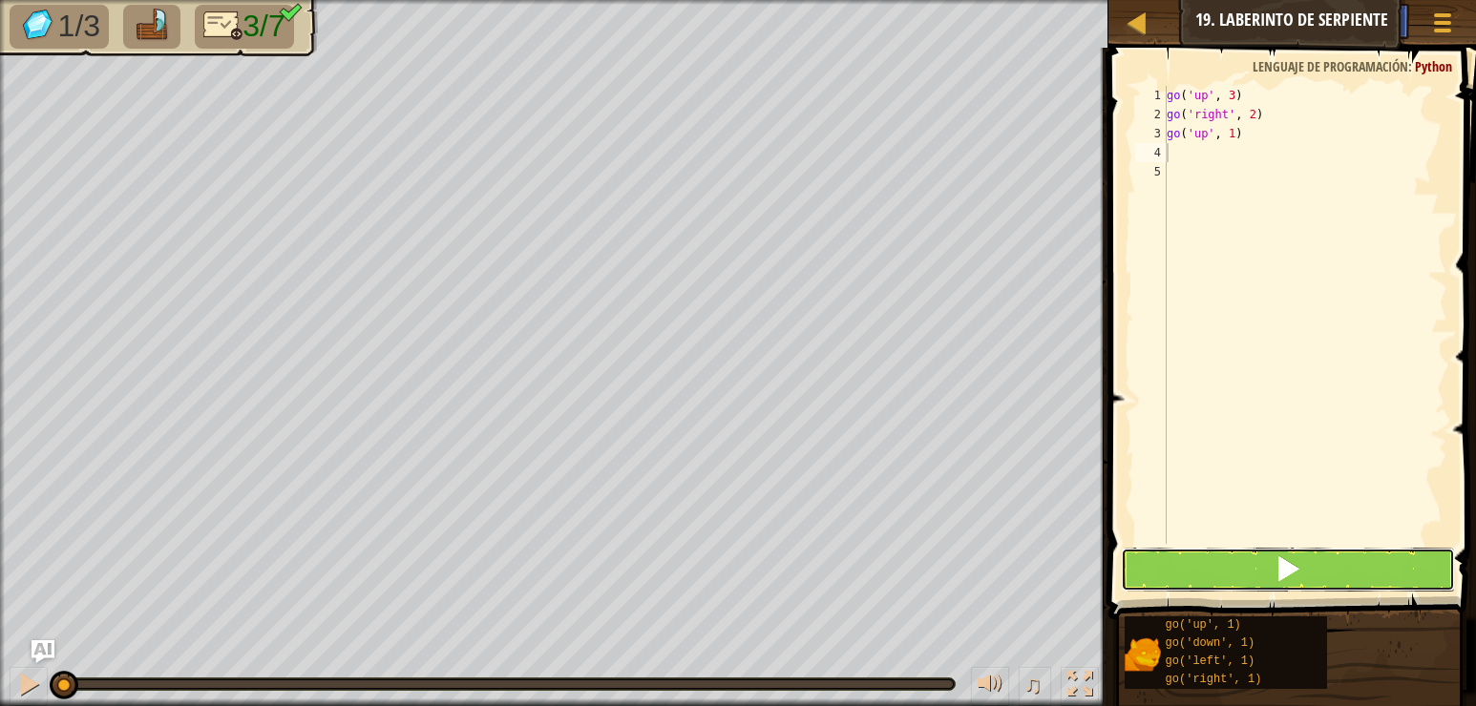
click at [1283, 564] on span at bounding box center [1287, 569] width 27 height 27
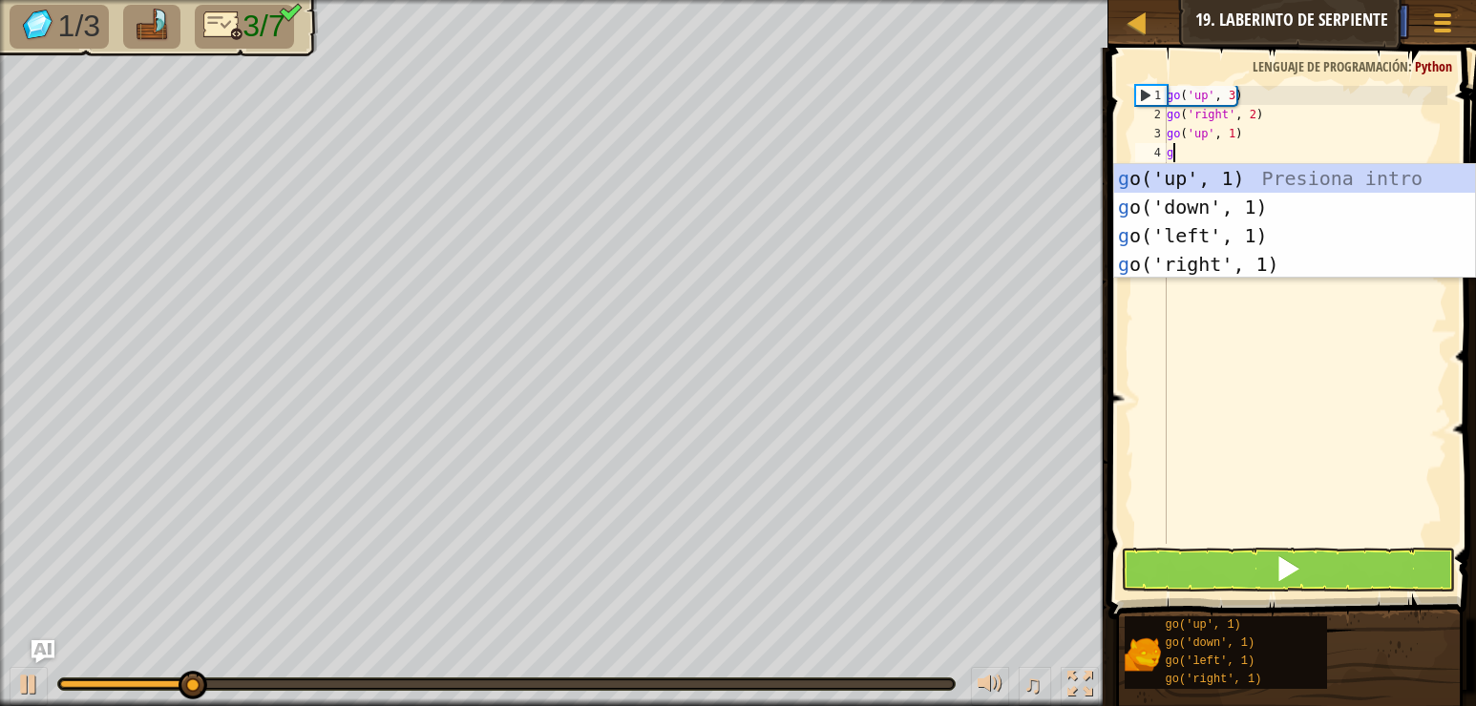
type textarea "go"
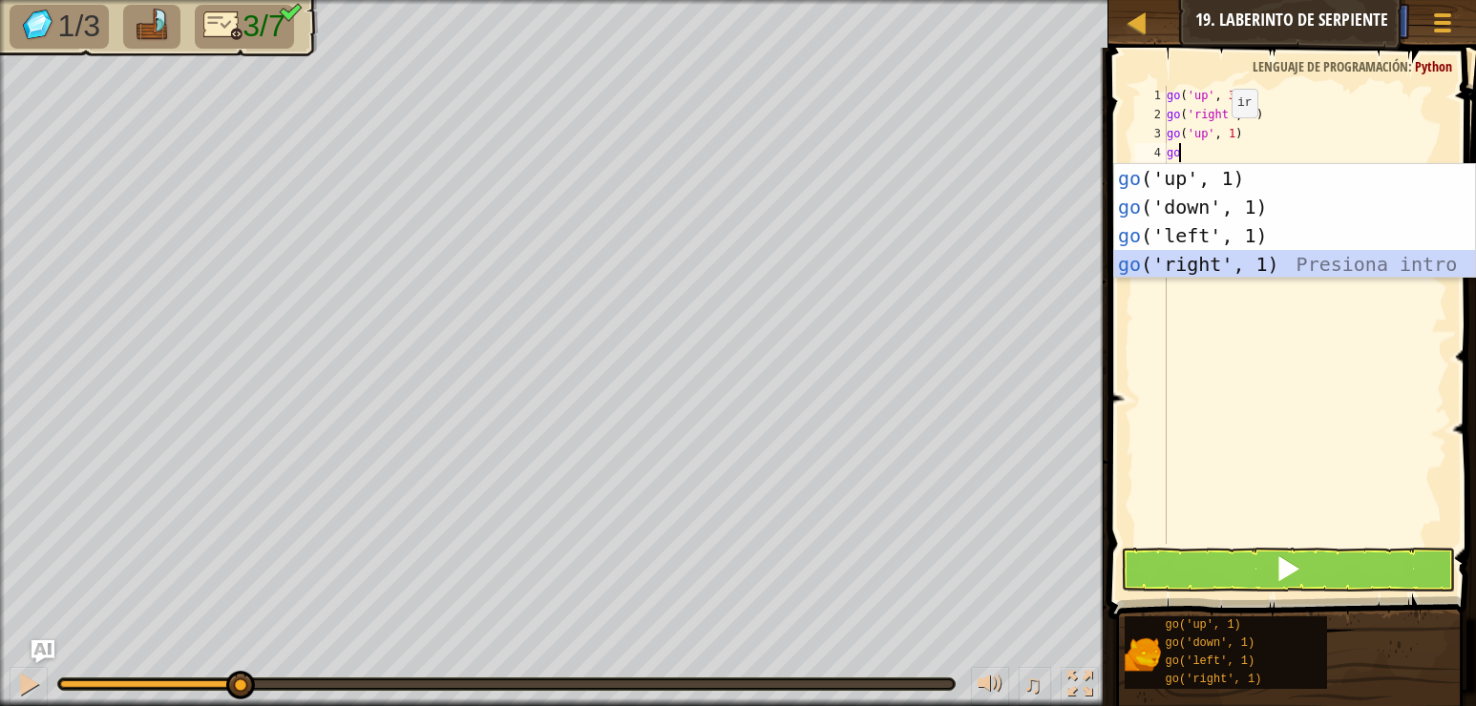
click at [1208, 270] on div "go ('up', 1) Presiona intro go ('down', 1) Presiona intro go ('left', 1) Presio…" at bounding box center [1294, 250] width 361 height 172
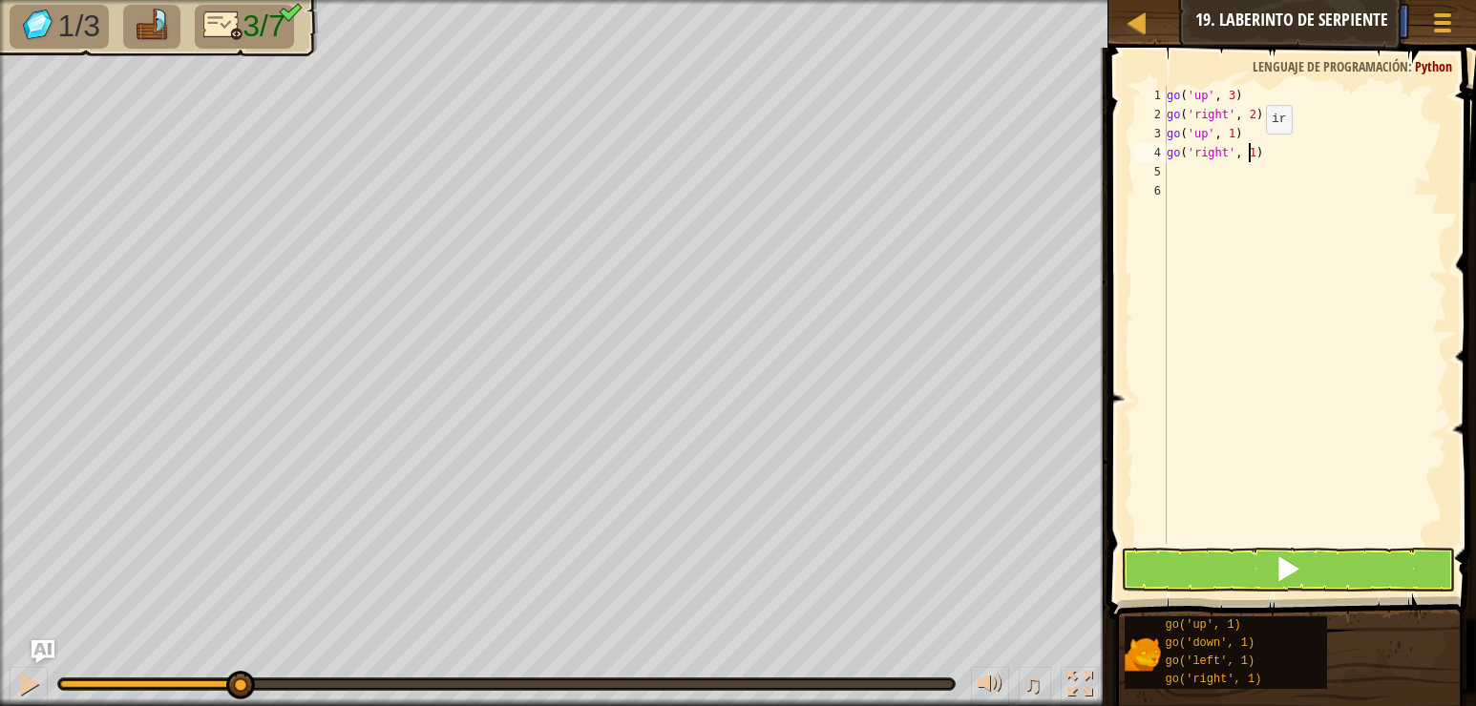
click at [1249, 153] on div "go ( 'up' , 3 ) go ( 'right' , 2 ) go ( 'up' , 1 ) go ( 'right' , 1 )" at bounding box center [1305, 334] width 284 height 496
type textarea "go('right', 2)"
click at [1201, 564] on button at bounding box center [1288, 570] width 334 height 44
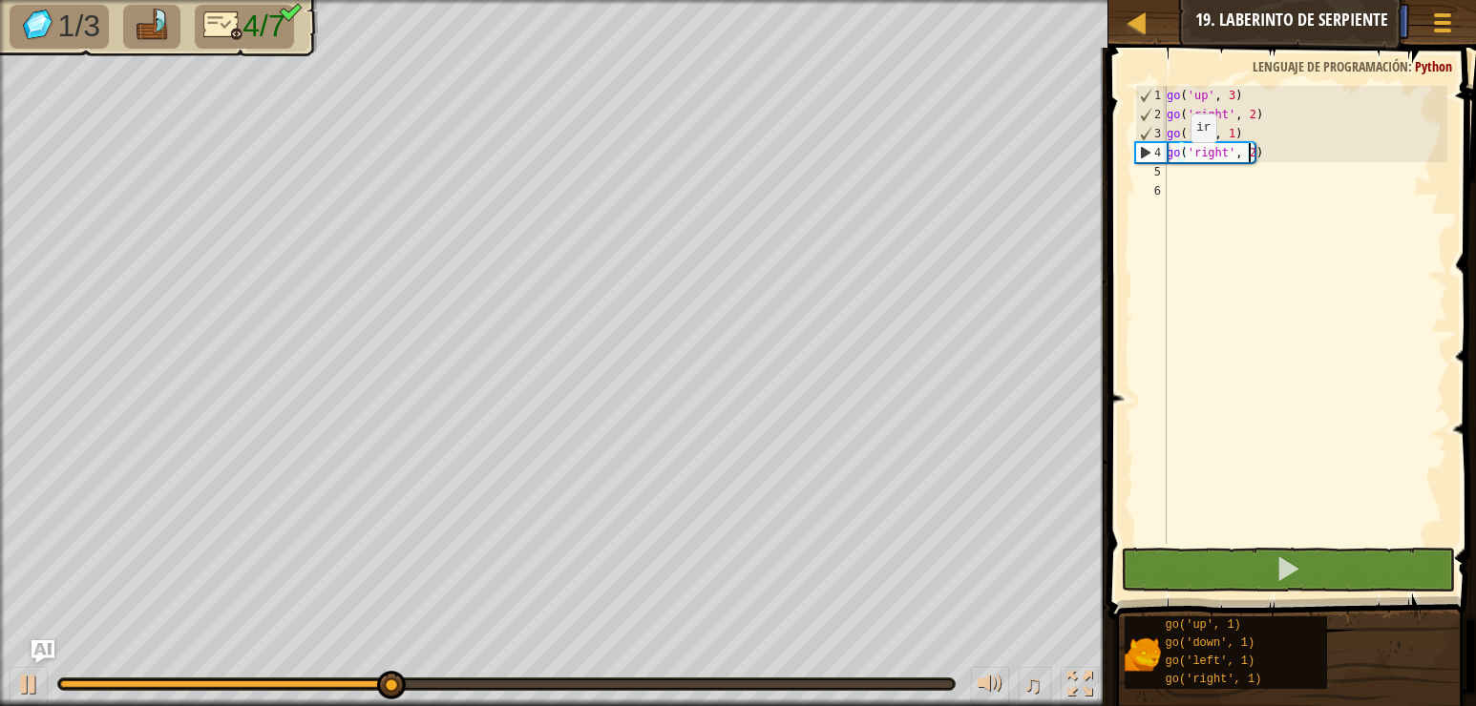
click at [1174, 161] on div "go ( 'up' , 3 ) go ( 'right' , 2 ) go ( 'up' , 1 ) go ( 'right' , 2 )" at bounding box center [1305, 334] width 284 height 496
click at [1175, 174] on div "go ( 'up' , 3 ) go ( 'right' , 2 ) go ( 'up' , 1 ) go ( 'right' , 2 )" at bounding box center [1305, 334] width 284 height 496
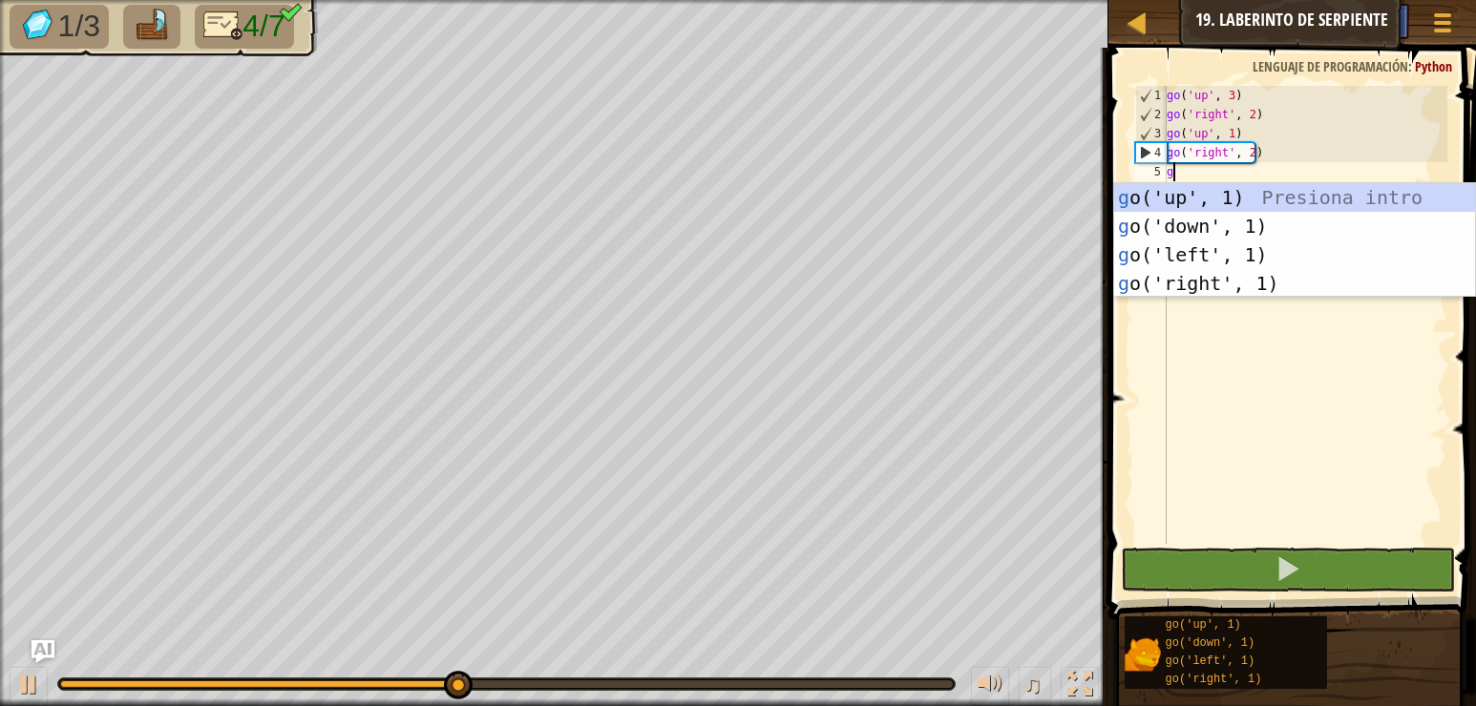
type textarea "go"
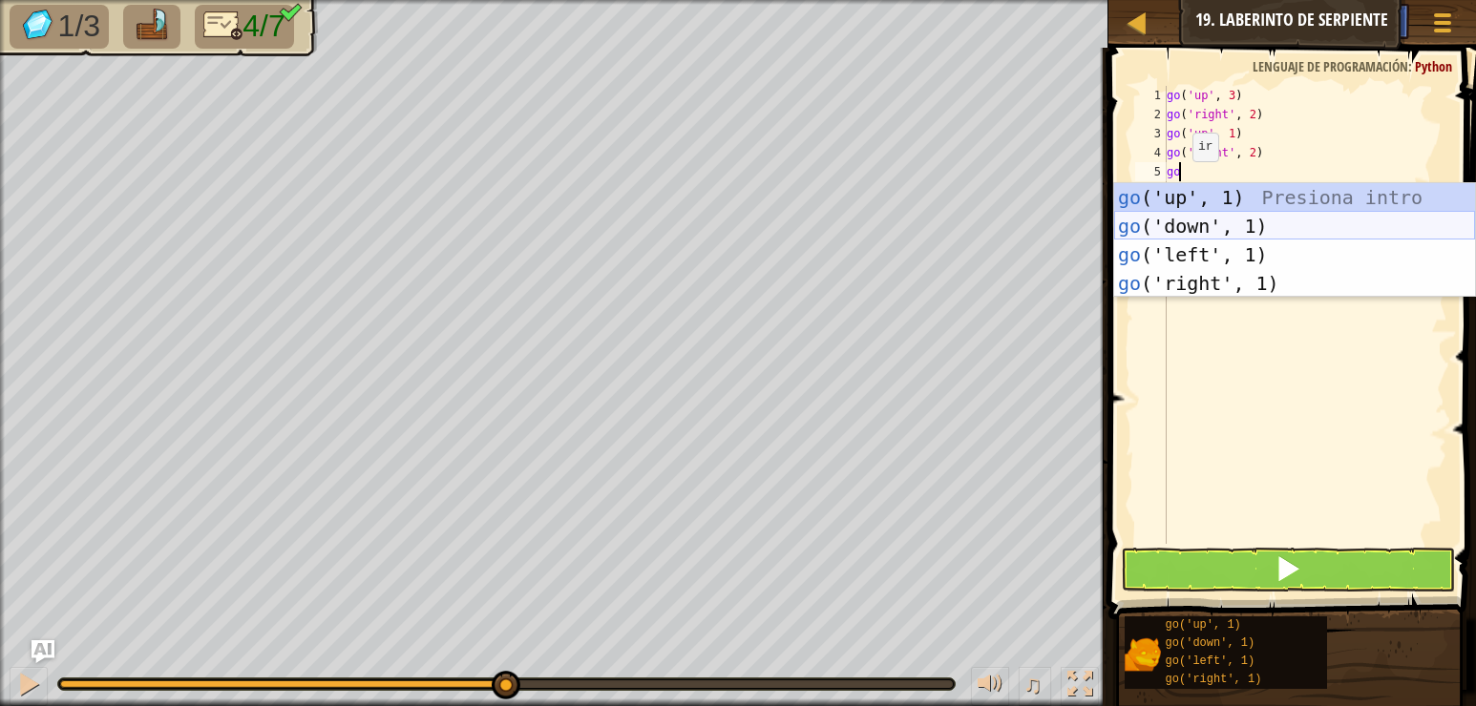
click at [1175, 220] on div "go ('up', 1) Presiona intro go ('down', 1) Presiona intro go ('left', 1) Presio…" at bounding box center [1294, 269] width 361 height 172
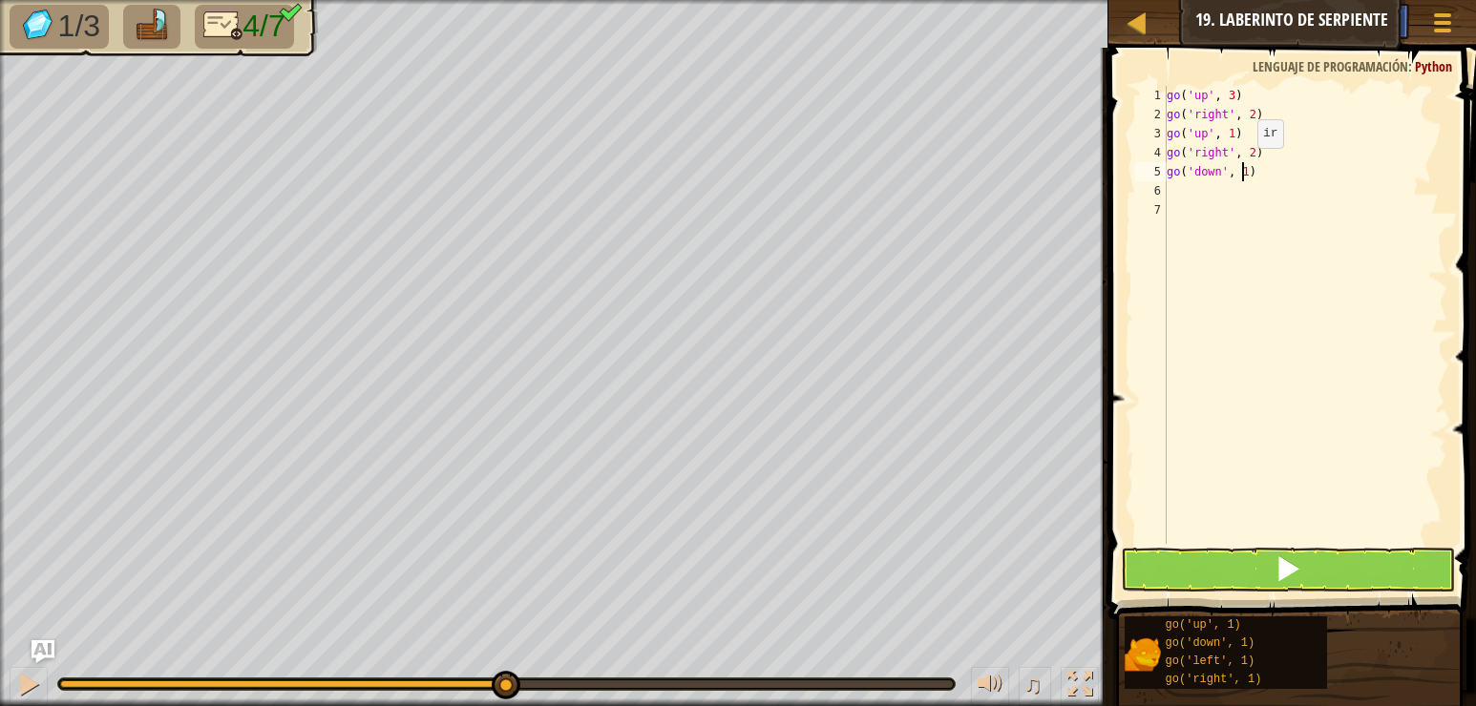
drag, startPoint x: 1241, startPoint y: 167, endPoint x: 1235, endPoint y: 215, distance: 48.1
click at [1240, 167] on div "go ( 'up' , 3 ) go ( 'right' , 2 ) go ( 'up' , 1 ) go ( 'right' , 2 ) go ( 'dow…" at bounding box center [1305, 334] width 284 height 496
type textarea "go('down', 2)"
click at [1196, 196] on div "go ( 'up' , 3 ) go ( 'right' , 2 ) go ( 'up' , 1 ) go ( 'right' , 2 ) go ( 'dow…" at bounding box center [1305, 334] width 284 height 496
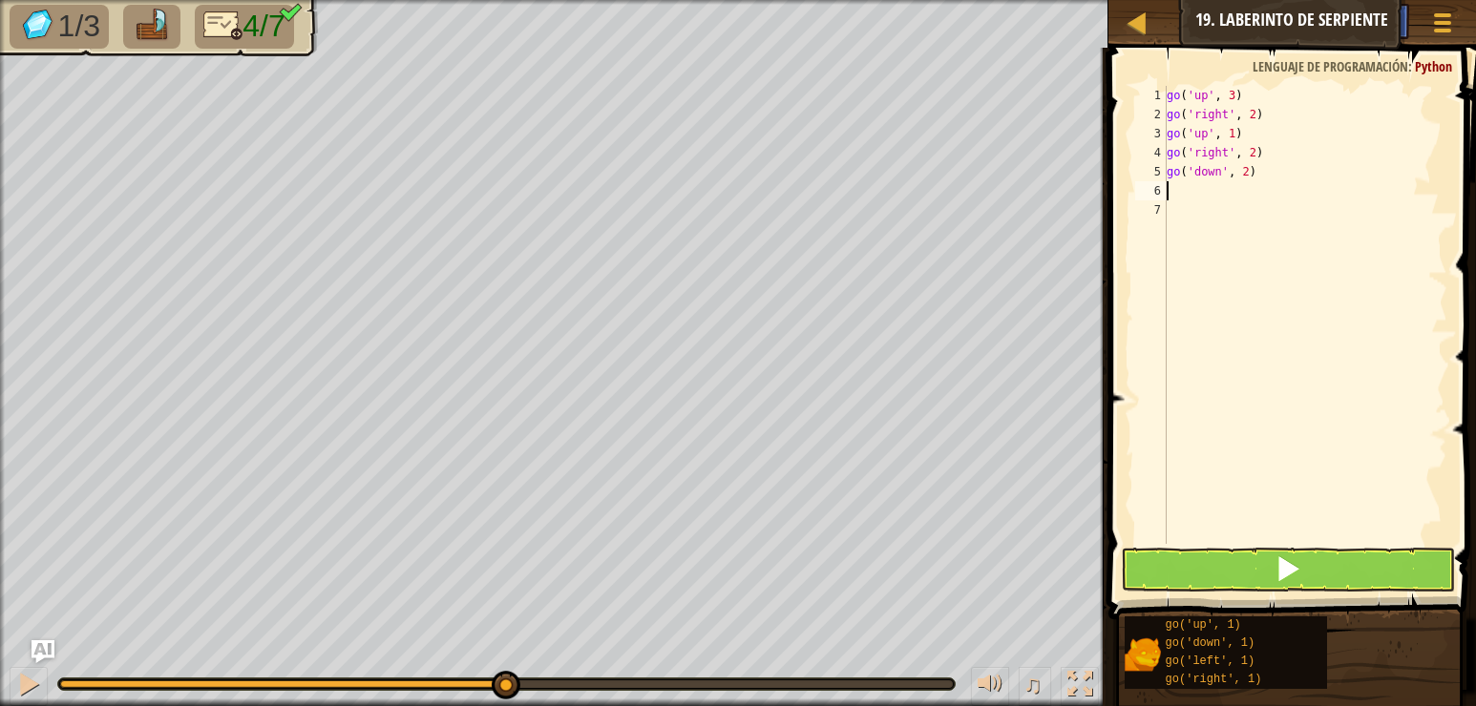
scroll to position [9, 0]
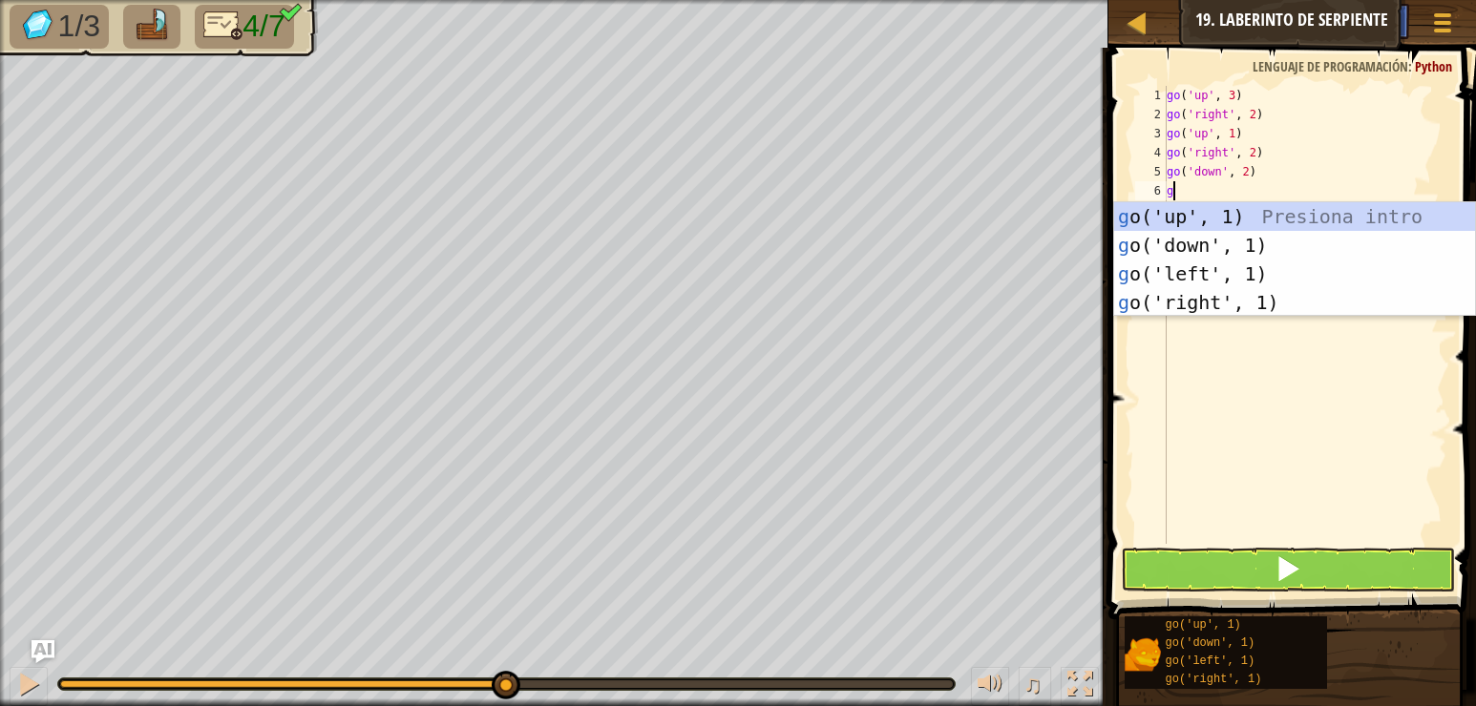
type textarea "go"
click at [1251, 294] on div "go ('up', 1) Presiona intro go ('down', 1) Presiona intro go ('left', 1) Presio…" at bounding box center [1294, 288] width 361 height 172
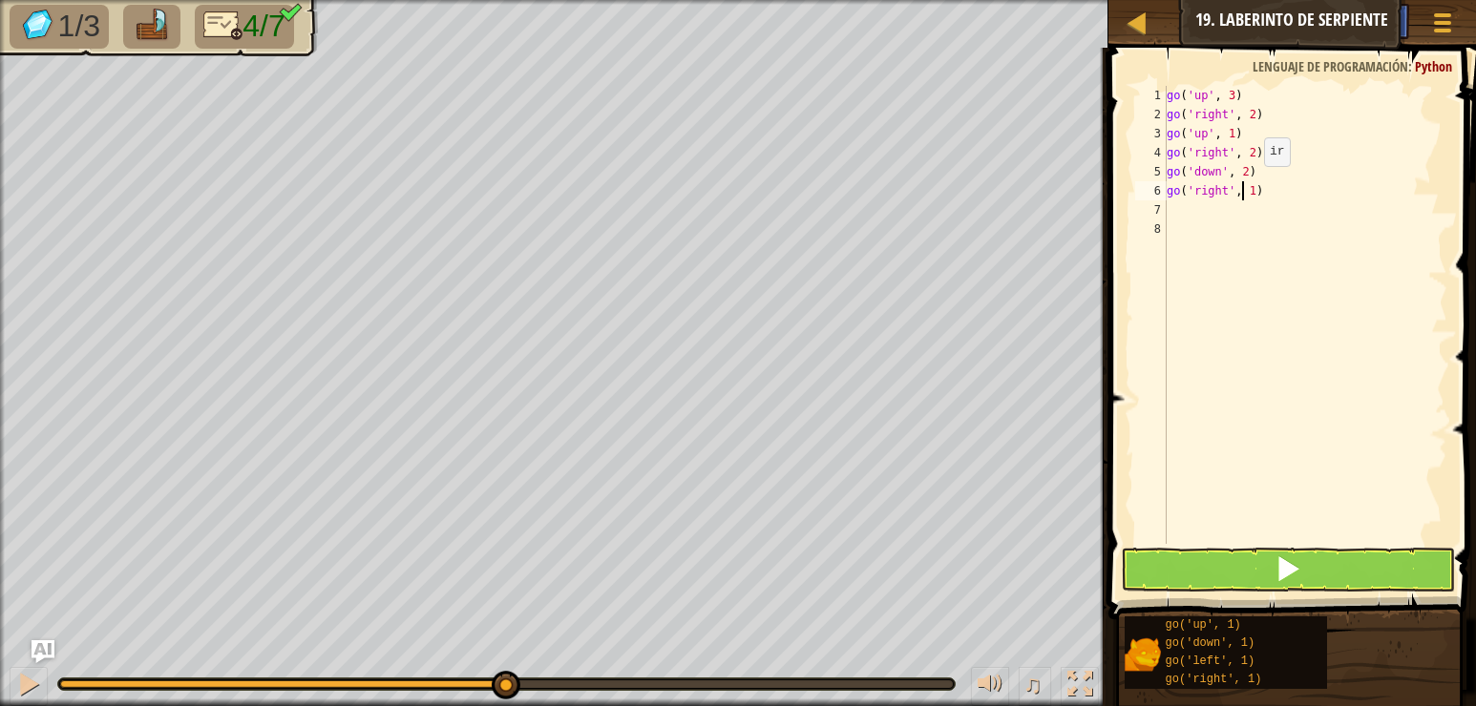
click at [1245, 185] on div "go ( 'up' , 3 ) go ( 'right' , 2 ) go ( 'up' , 1 ) go ( 'right' , 2 ) go ( 'dow…" at bounding box center [1305, 334] width 284 height 496
click at [1251, 192] on div "go ( 'up' , 3 ) go ( 'right' , 2 ) go ( 'up' , 1 ) go ( 'right' , 2 ) go ( 'dow…" at bounding box center [1305, 334] width 284 height 496
click at [1245, 190] on div "go ( 'up' , 3 ) go ( 'right' , 2 ) go ( 'up' , 1 ) go ( 'right' , 2 ) go ( 'dow…" at bounding box center [1305, 334] width 284 height 496
click at [1246, 191] on div "go ( 'up' , 3 ) go ( 'right' , 2 ) go ( 'up' , 1 ) go ( 'right' , 2 ) go ( 'dow…" at bounding box center [1305, 334] width 284 height 496
type textarea "go('right', 2)"
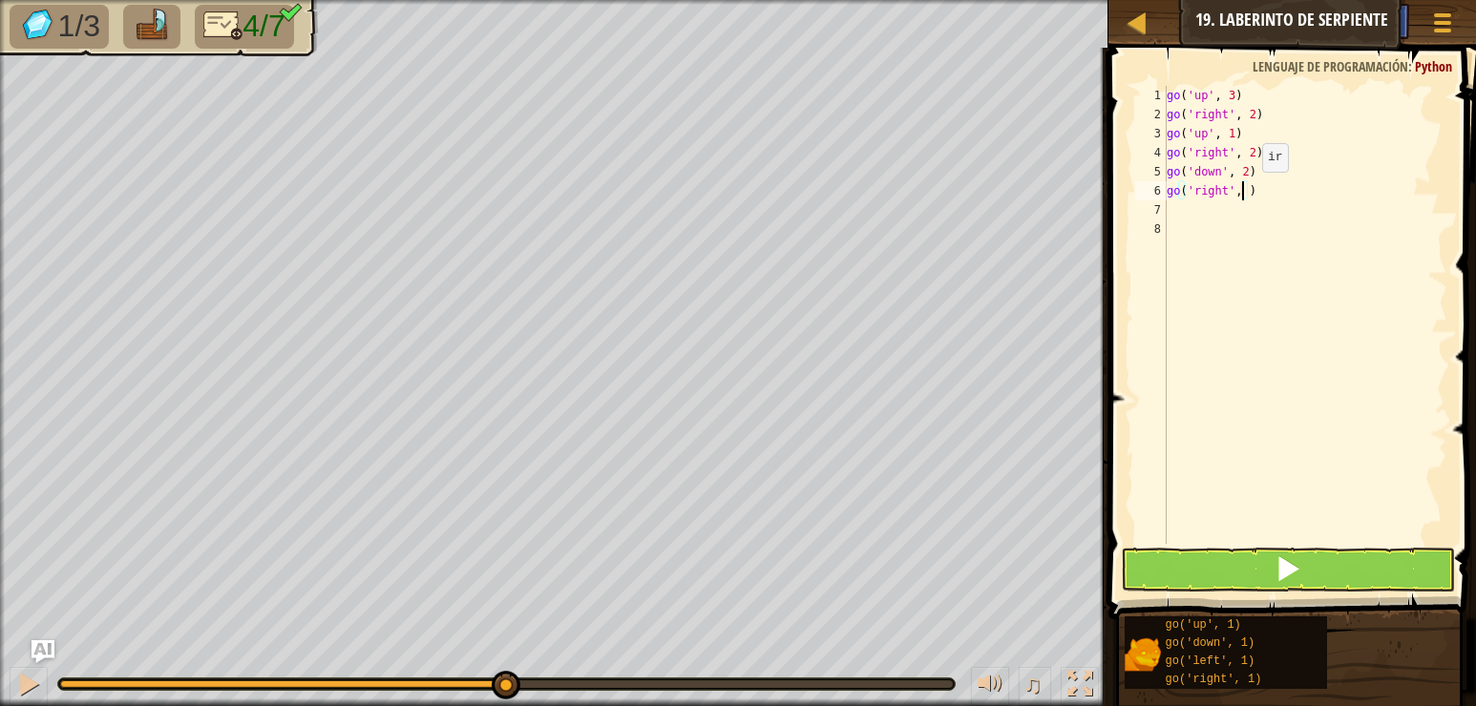
scroll to position [9, 6]
click at [1171, 206] on div "go ( 'up' , 3 ) go ( 'right' , 2 ) go ( 'up' , 1 ) go ( 'right' , 2 ) go ( 'dow…" at bounding box center [1305, 334] width 284 height 496
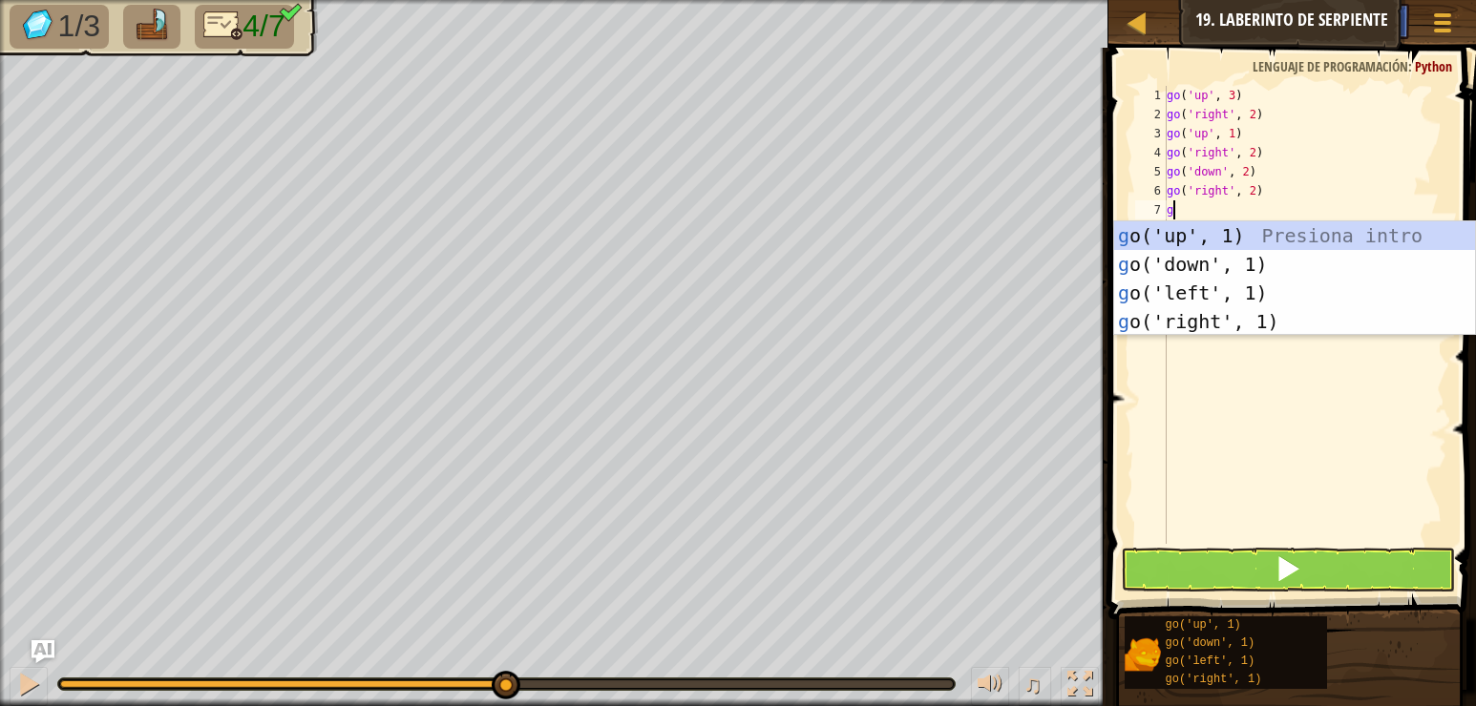
type textarea "go"
click at [1235, 233] on div "go ('up', 1) Presiona intro go ('down', 1) Presiona intro go ('left', 1) Presio…" at bounding box center [1294, 307] width 361 height 172
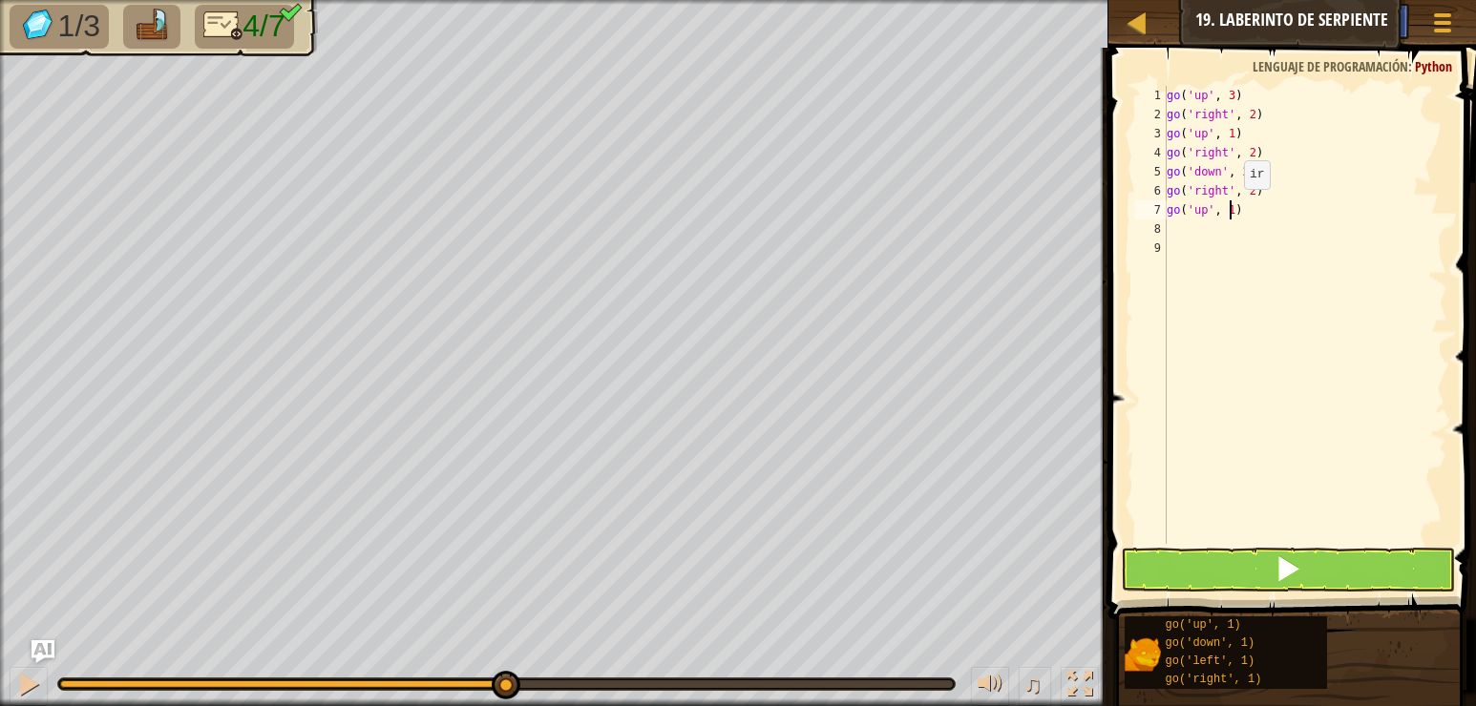
click at [1228, 208] on div "go ( 'up' , 3 ) go ( 'right' , 2 ) go ( 'up' , 1 ) go ( 'right' , 2 ) go ( 'dow…" at bounding box center [1305, 334] width 284 height 496
type textarea "go('up', 3)"
click at [1303, 571] on button at bounding box center [1288, 570] width 334 height 44
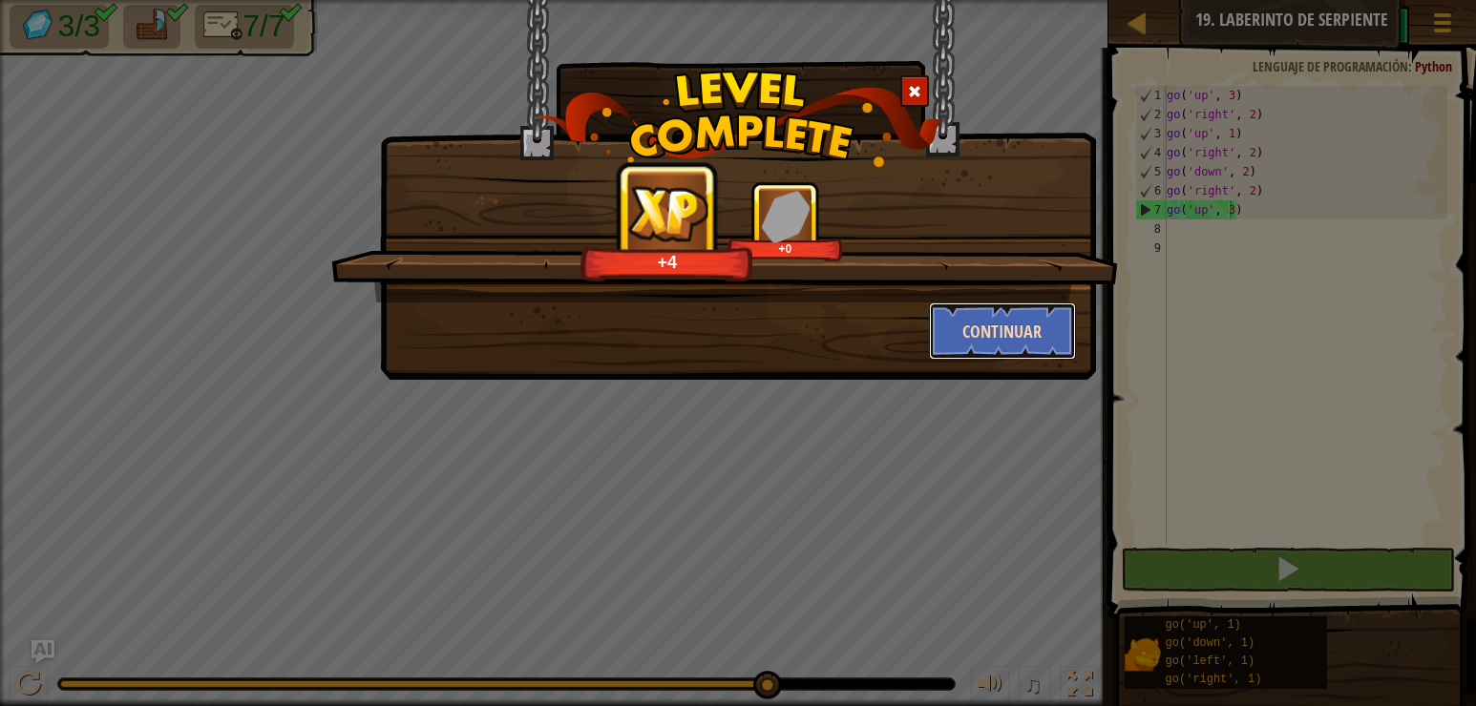
click at [975, 329] on button "Continuar" at bounding box center [1003, 331] width 148 height 57
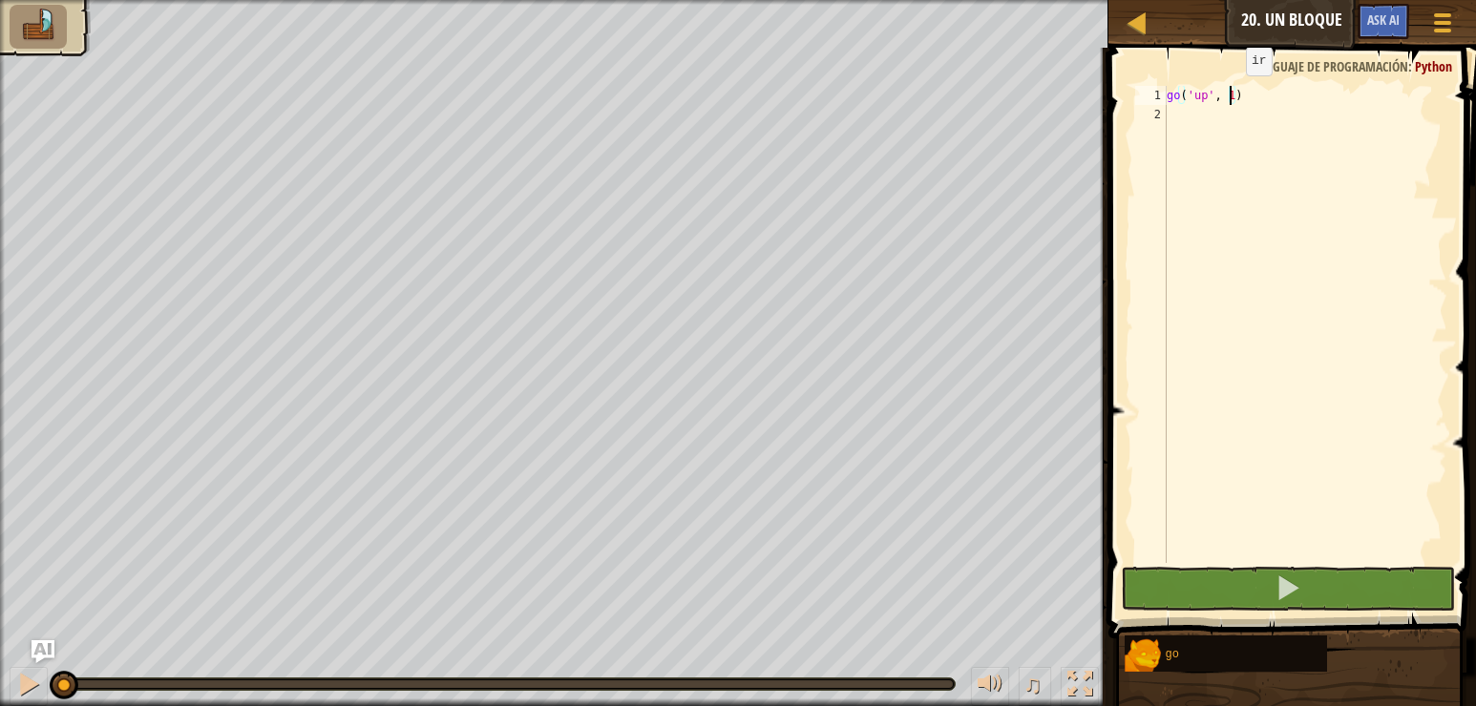
click at [1230, 95] on div "go ( 'up' , 1 )" at bounding box center [1305, 343] width 284 height 515
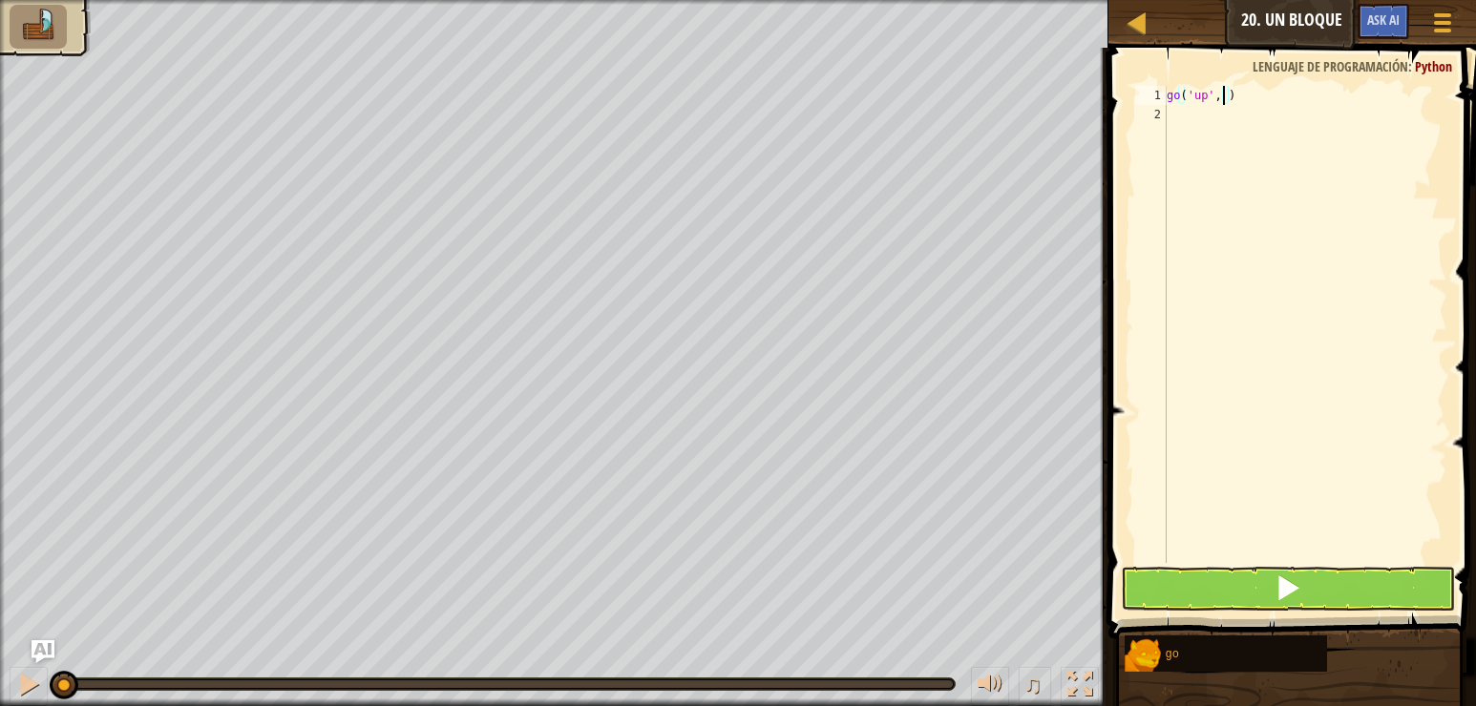
type textarea "go('up', 2)"
click at [1188, 105] on div "go ( 'up' , 2 )" at bounding box center [1305, 343] width 284 height 515
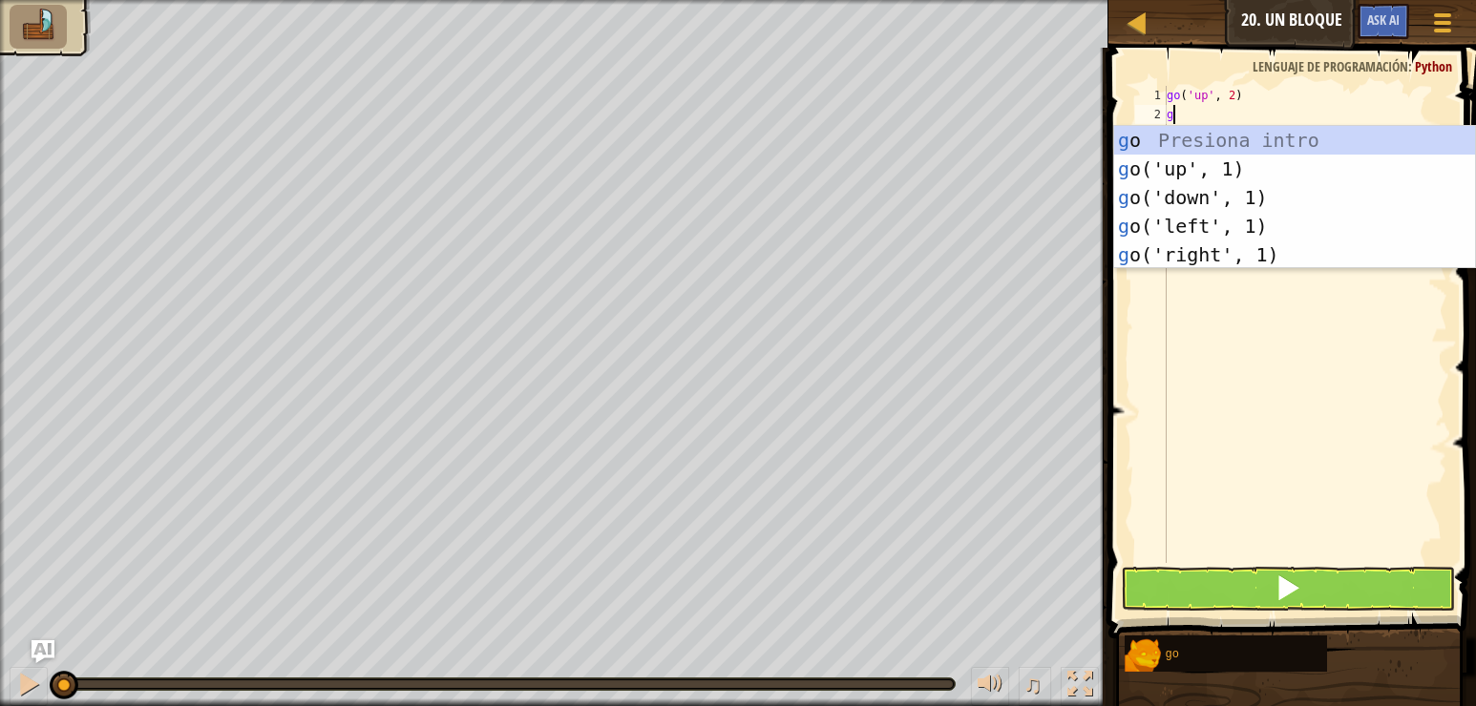
type textarea "go"
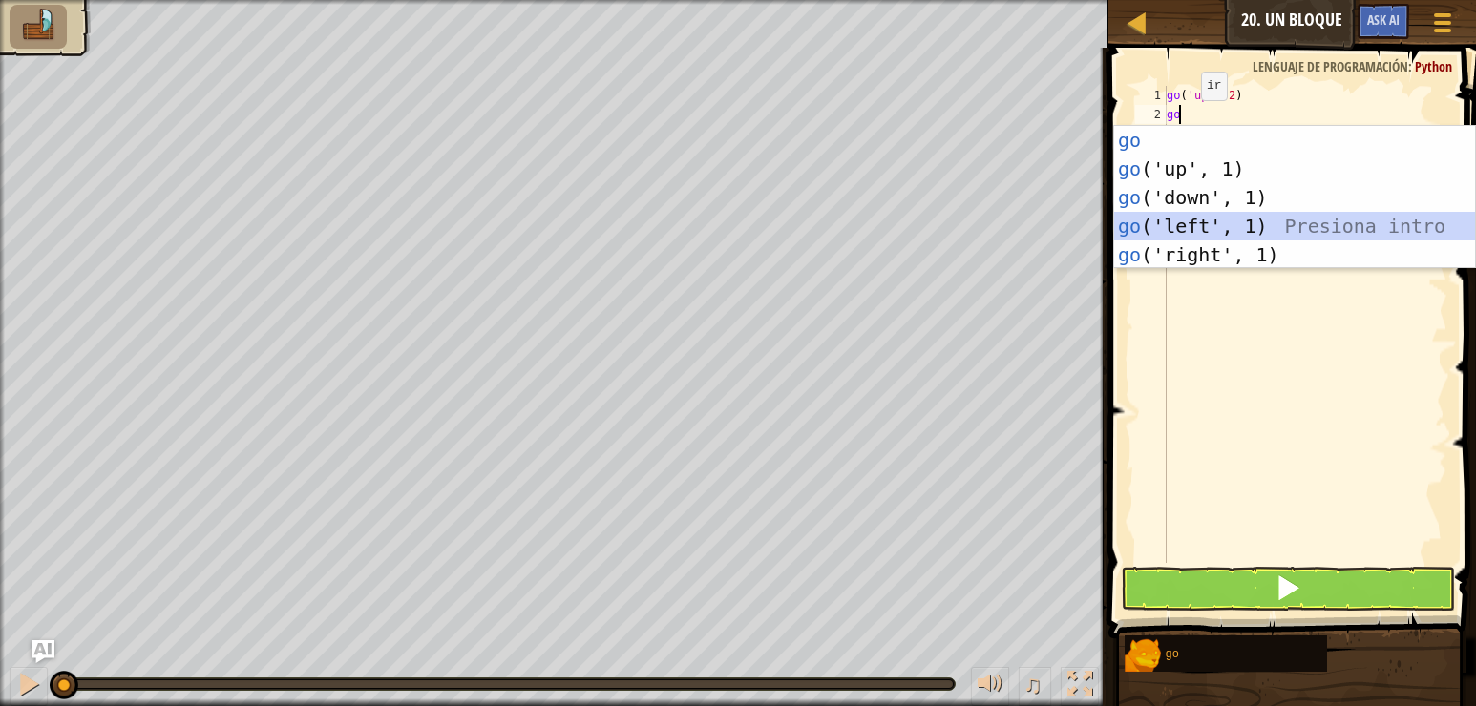
click at [1189, 221] on div "go Presiona intro go ('up', 1) Presiona intro go ('down', 1) Presiona intro go …" at bounding box center [1294, 226] width 361 height 200
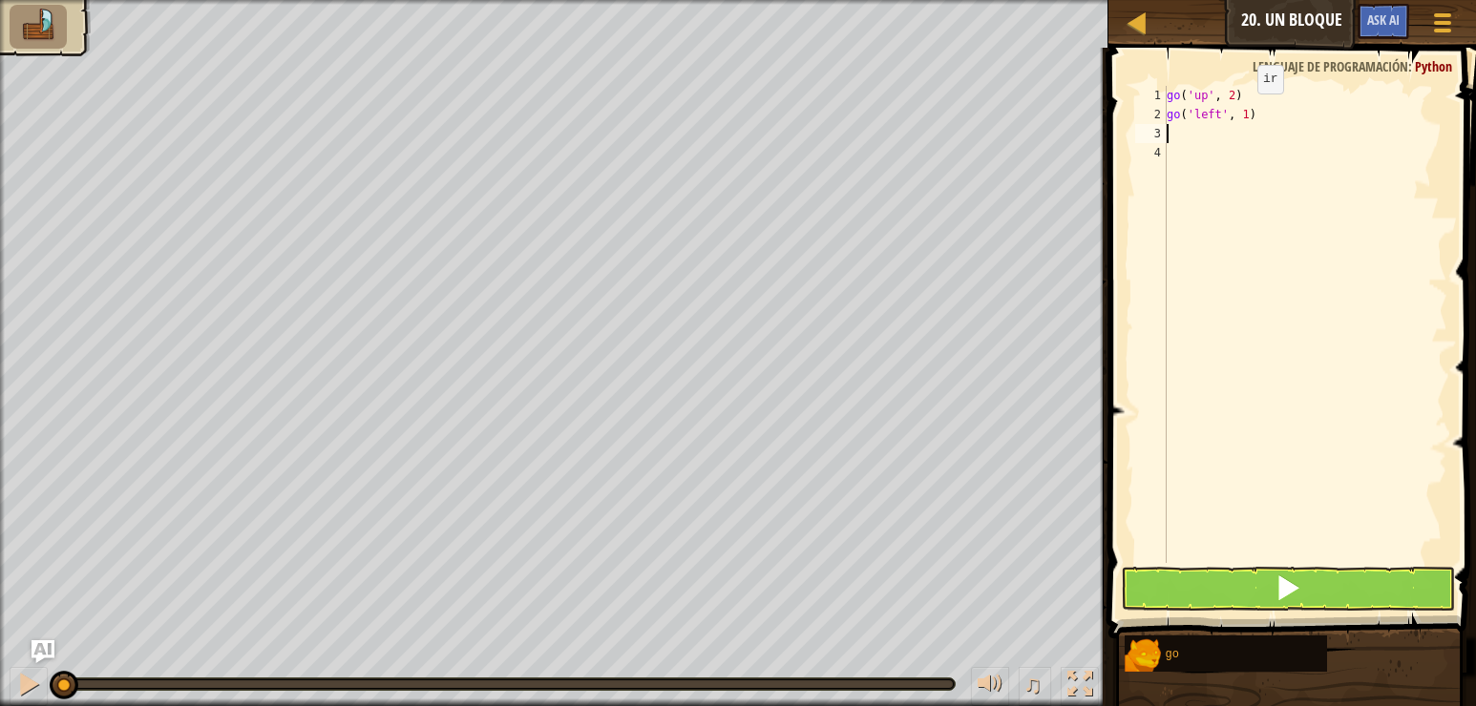
click at [1241, 113] on div "go ( 'up' , 2 ) go ( 'left' , 1 )" at bounding box center [1305, 343] width 284 height 515
type textarea "go('left', 3)"
click at [1169, 122] on div "go ( 'up' , 2 ) go ( 'left' , 3 )" at bounding box center [1305, 343] width 284 height 515
click at [1170, 133] on div "go ( 'up' , 2 ) go ( 'left' , 3 )" at bounding box center [1305, 343] width 284 height 515
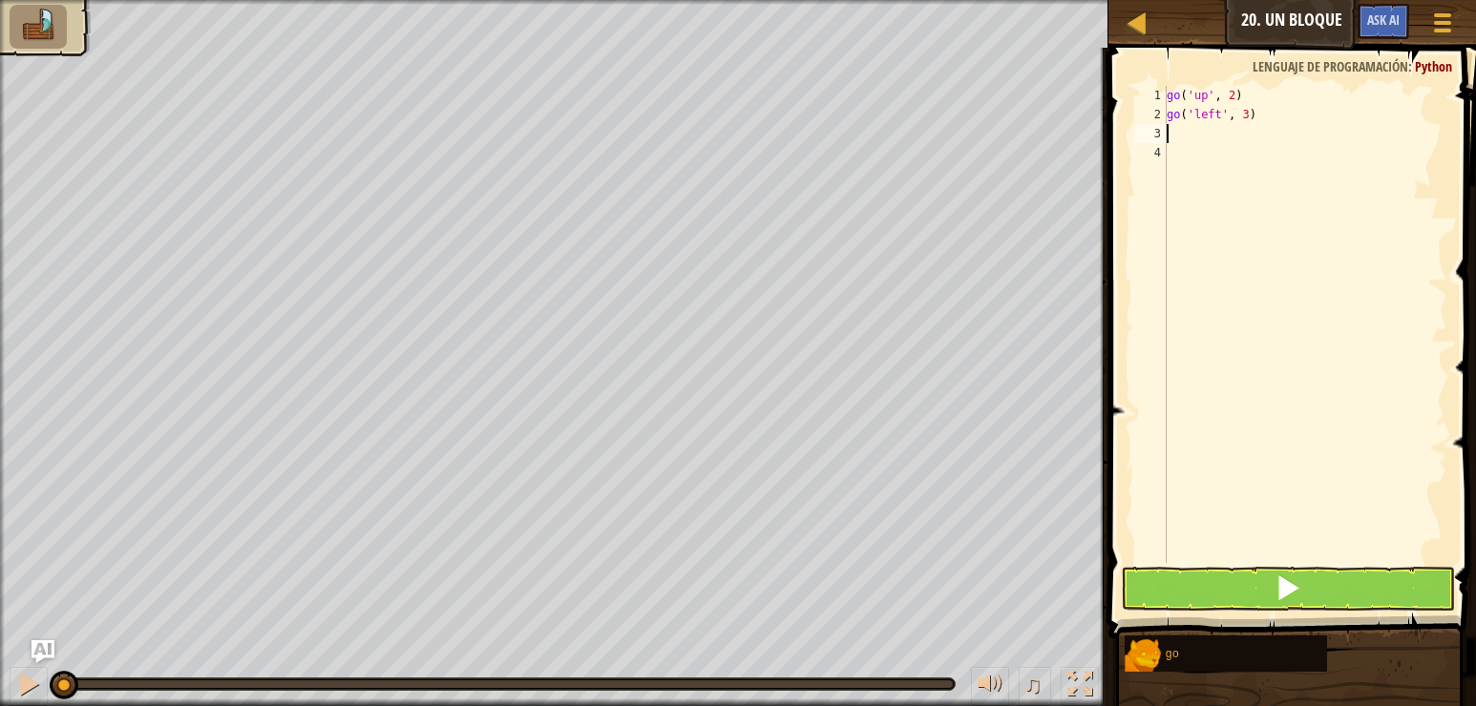
scroll to position [9, 0]
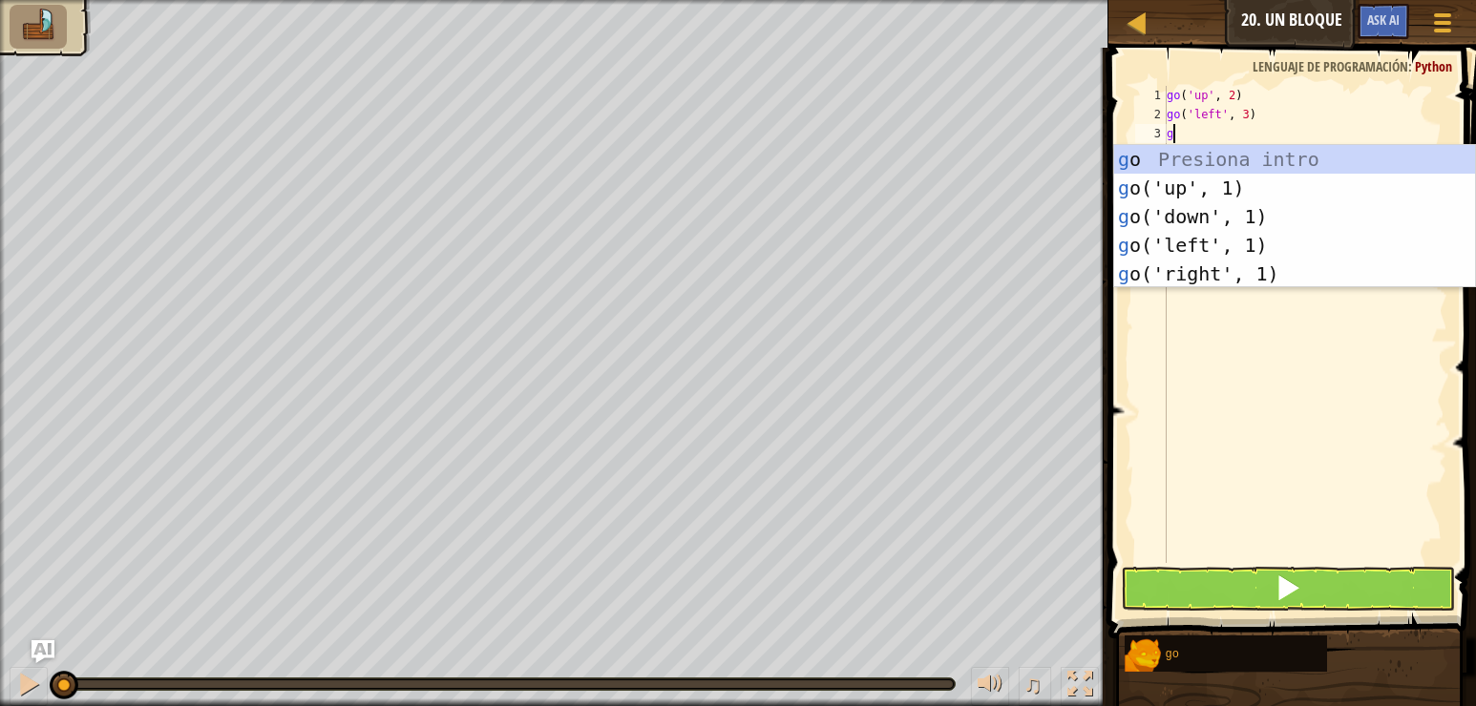
type textarea "go"
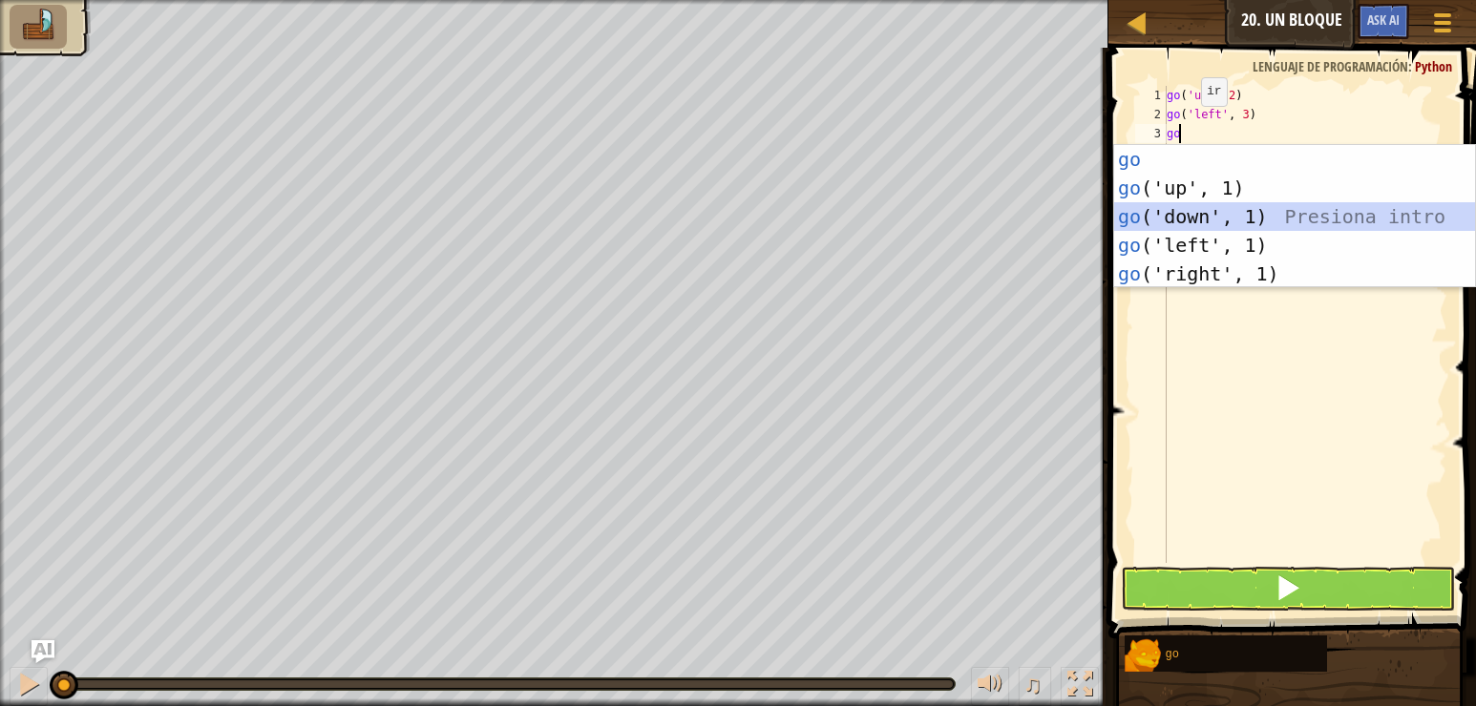
click at [1178, 223] on div "go Presiona intro go ('up', 1) Presiona intro go ('down', 1) Presiona intro go …" at bounding box center [1294, 245] width 361 height 200
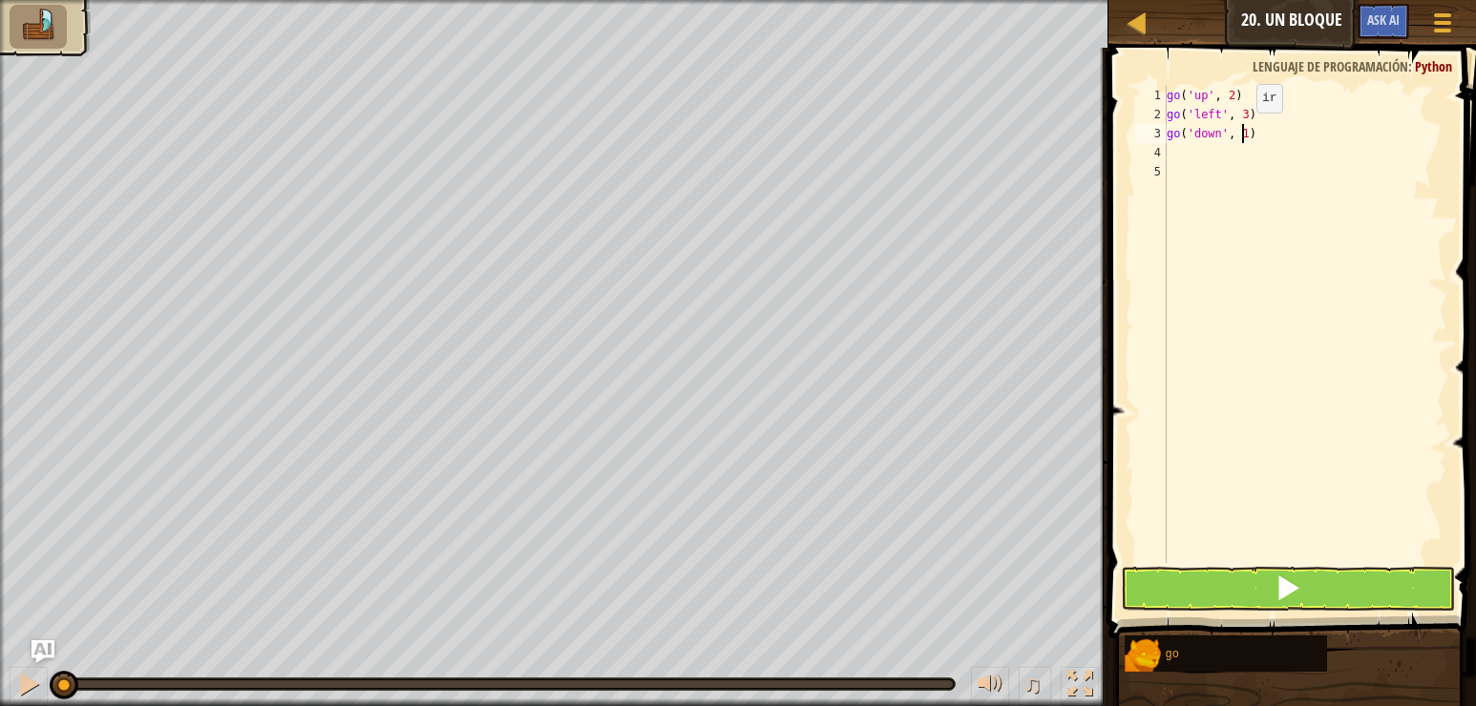
click at [1240, 132] on div "go ( 'up' , 2 ) go ( 'left' , 3 ) go ( 'down' , 1 )" at bounding box center [1305, 343] width 284 height 515
type textarea "go('down', 2)"
click at [1199, 149] on div "go ( 'up' , 2 ) go ( 'left' , 3 ) go ( 'down' , 2 )" at bounding box center [1305, 343] width 284 height 515
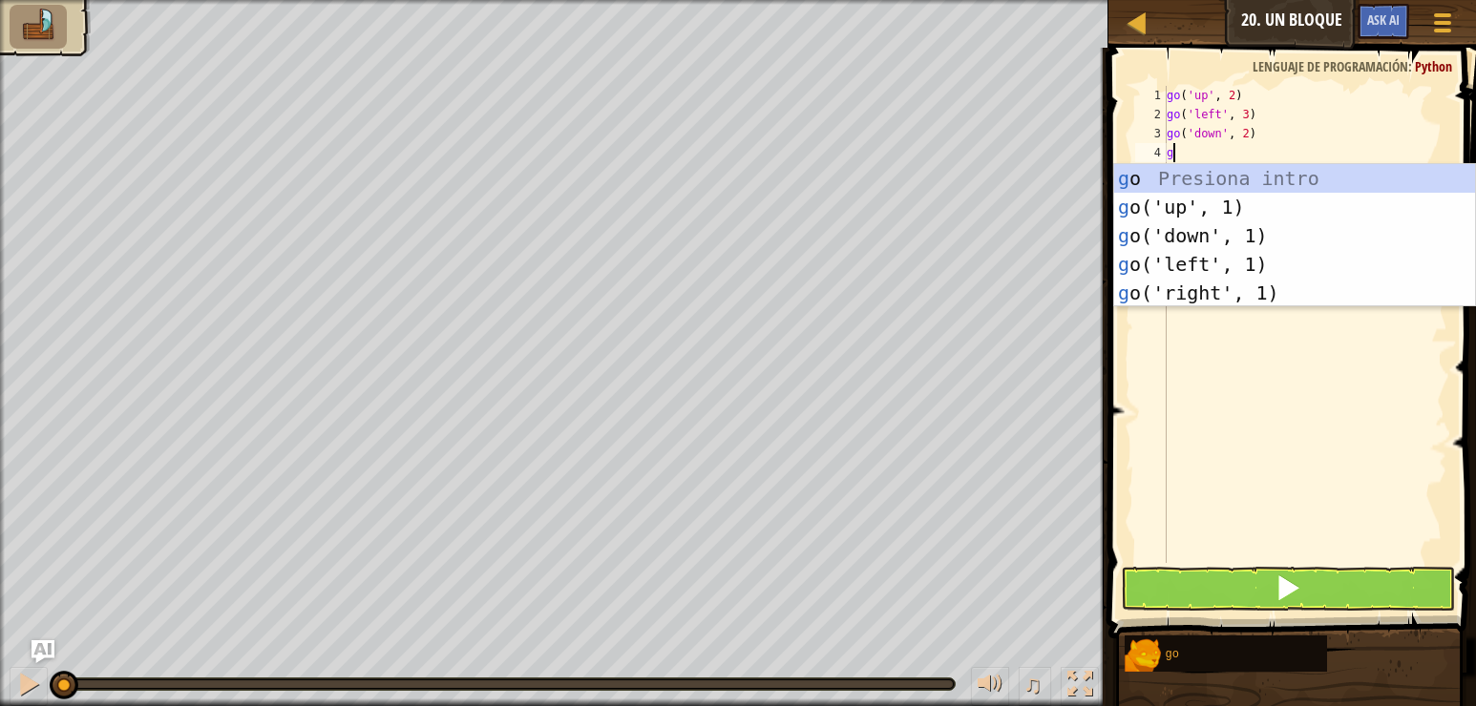
type textarea "go"
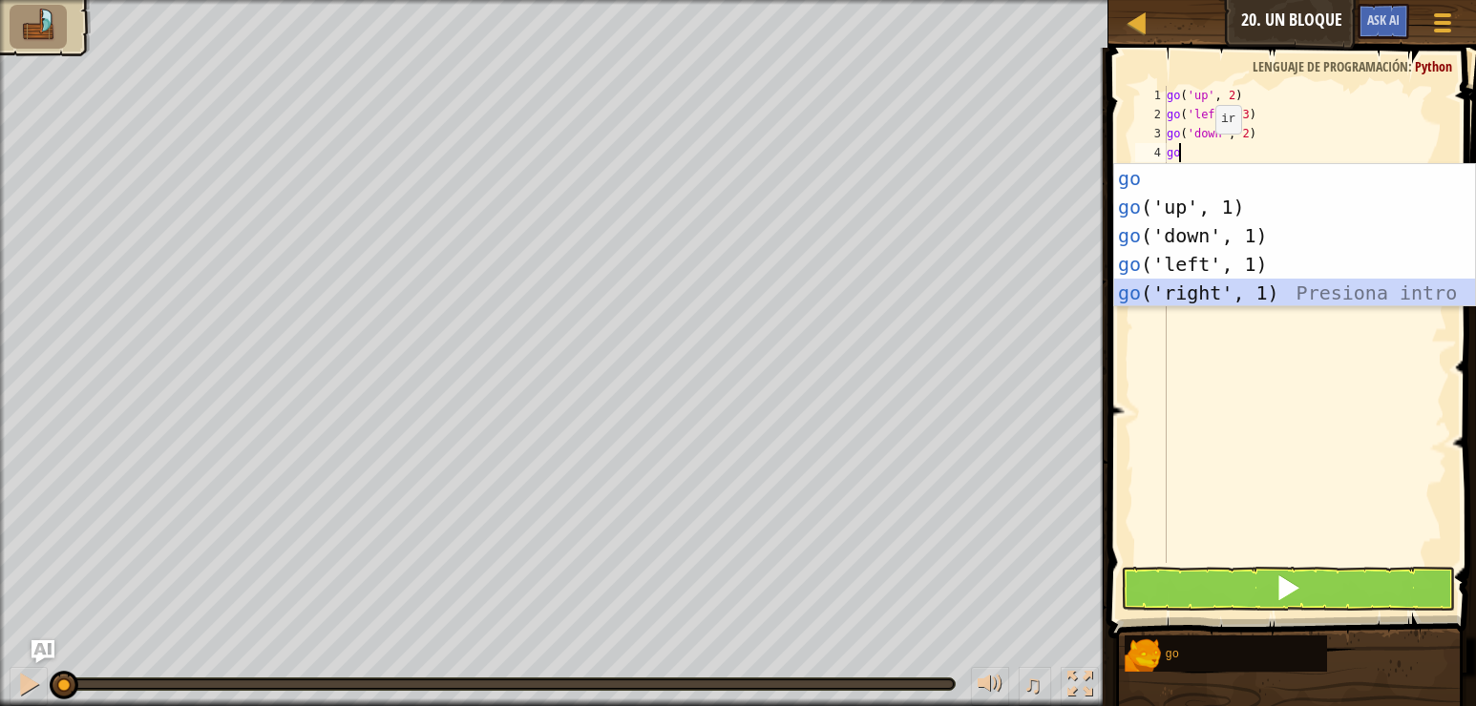
click at [1233, 285] on div "go Presiona intro go ('up', 1) Presiona intro go ('down', 1) Presiona intro go …" at bounding box center [1294, 264] width 361 height 200
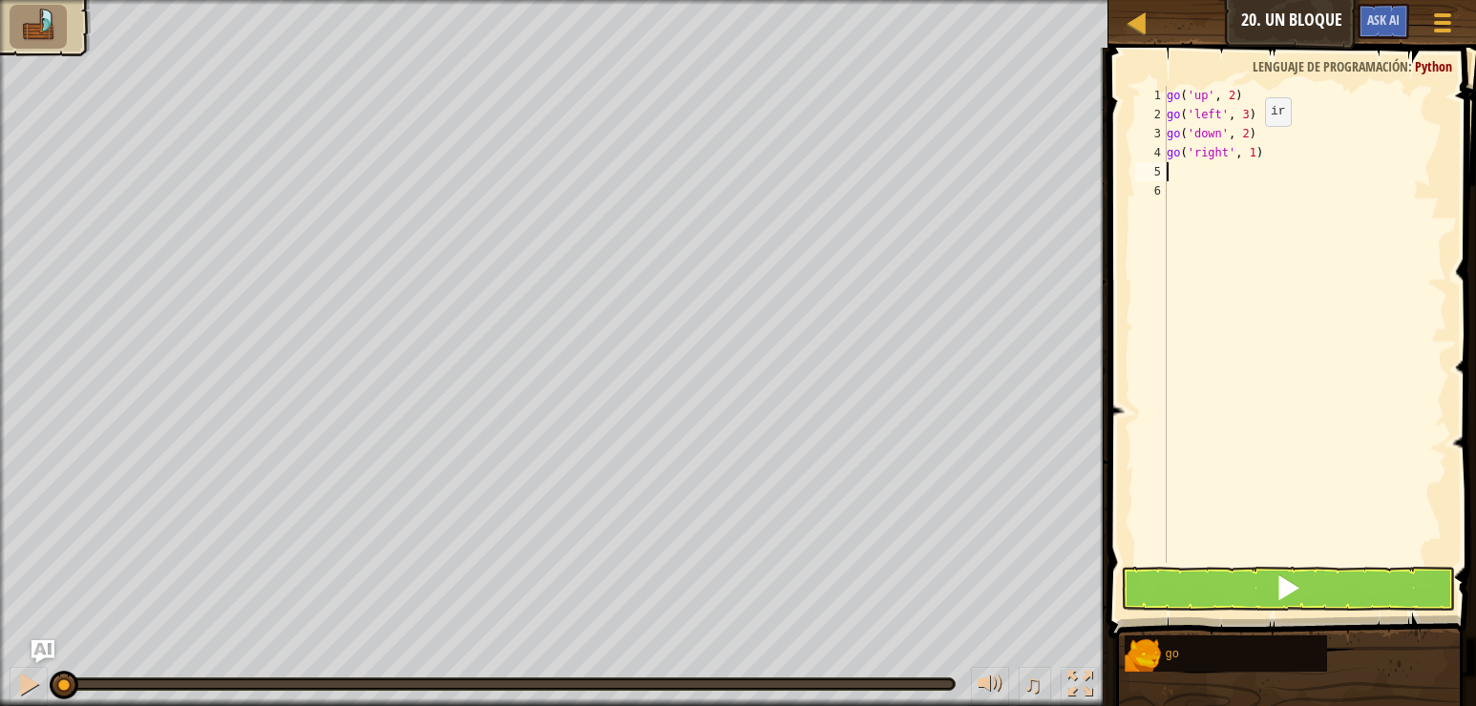
click at [1249, 145] on div "go ( 'up' , 2 ) go ( 'left' , 3 ) go ( 'down' , 2 ) go ( 'right' , 1 )" at bounding box center [1305, 343] width 284 height 515
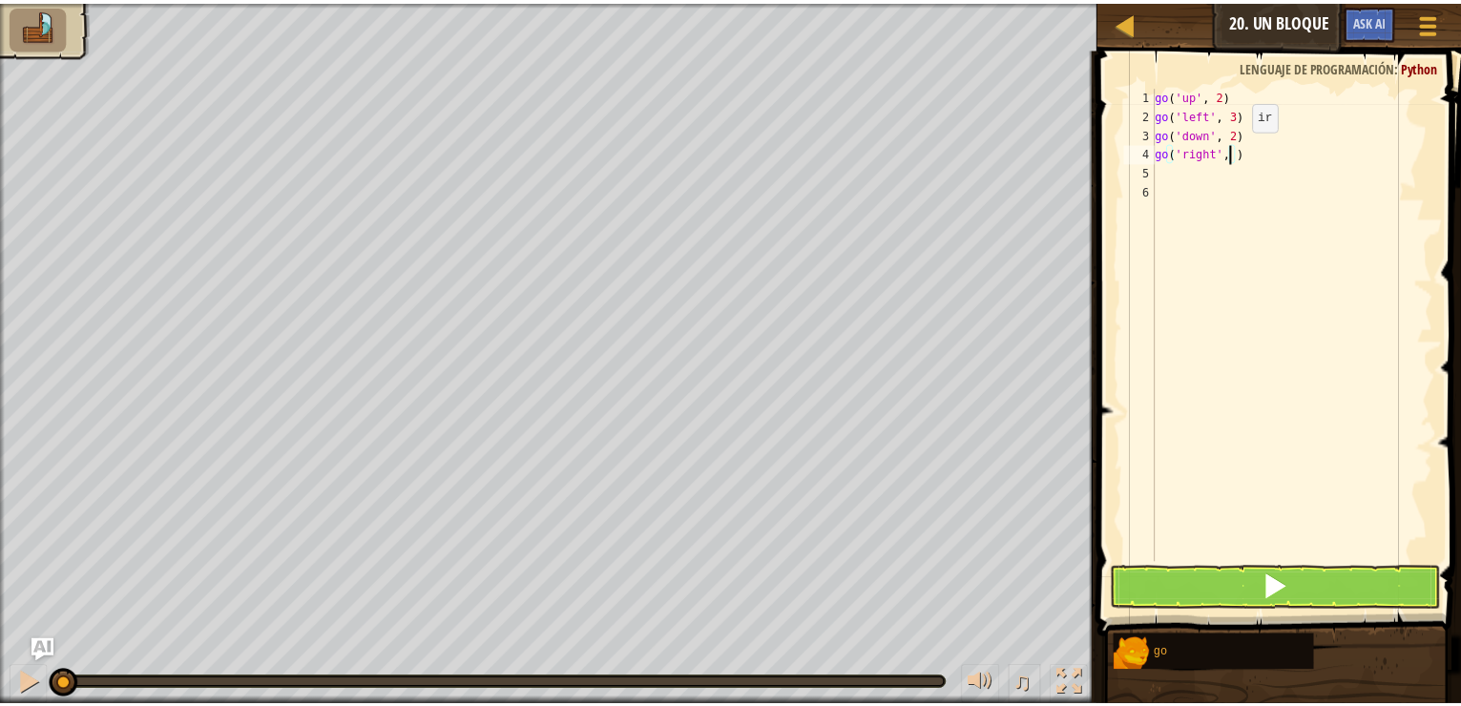
scroll to position [9, 6]
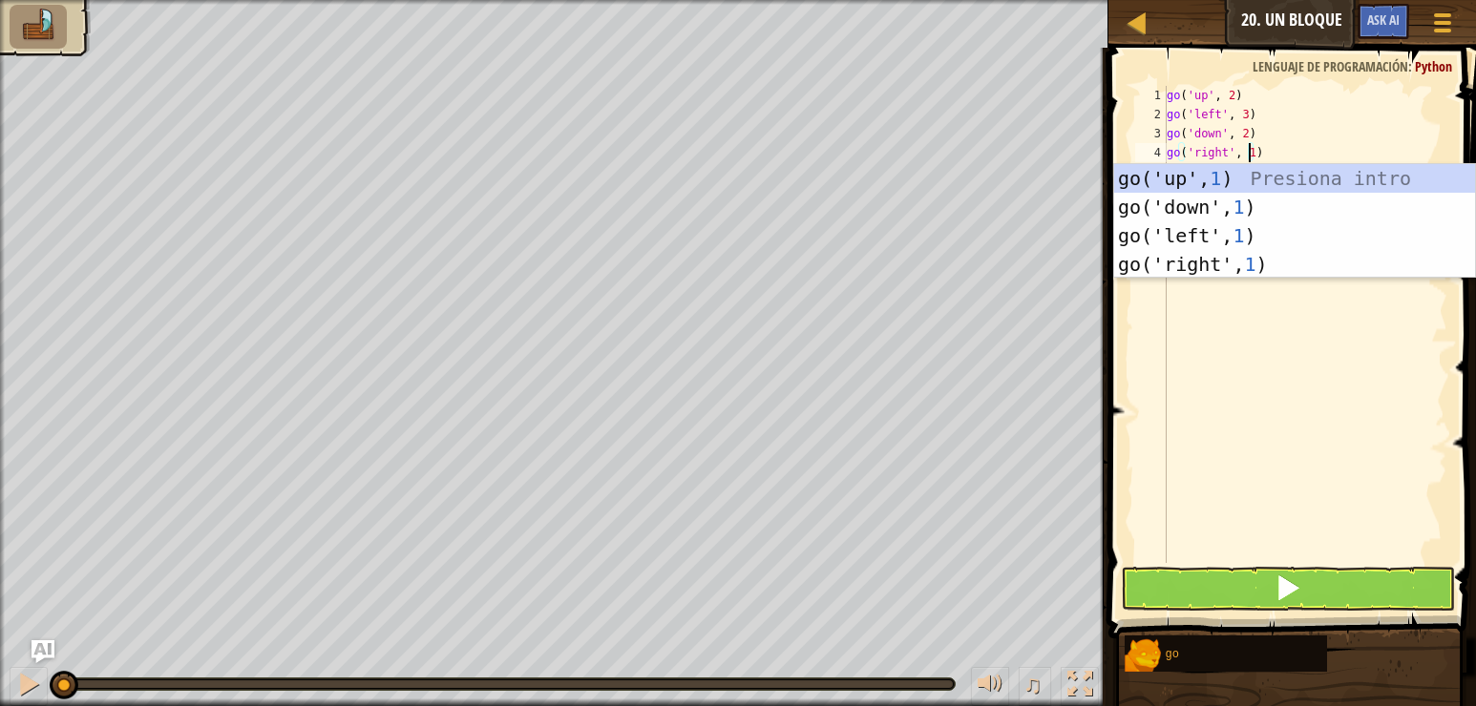
type textarea "go('right', 1)"
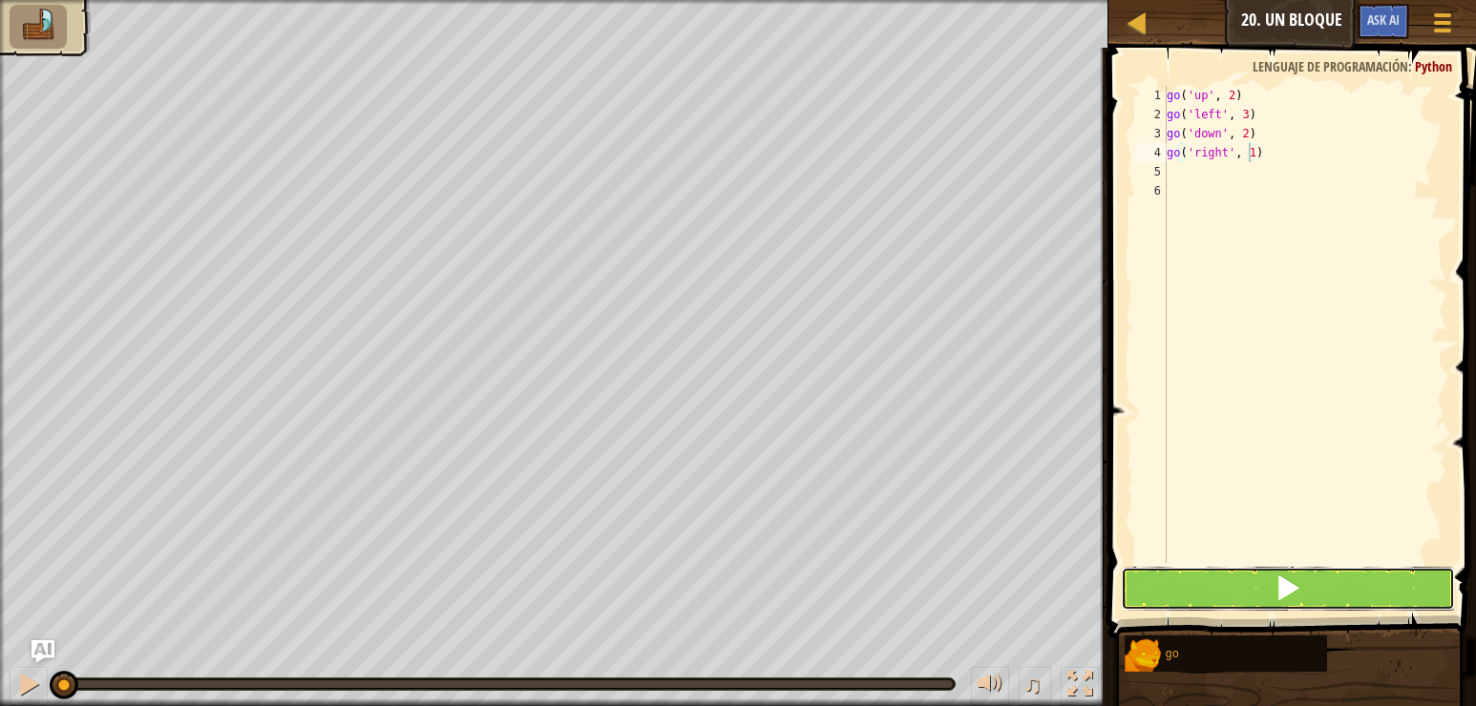
click at [1263, 589] on button at bounding box center [1288, 589] width 334 height 44
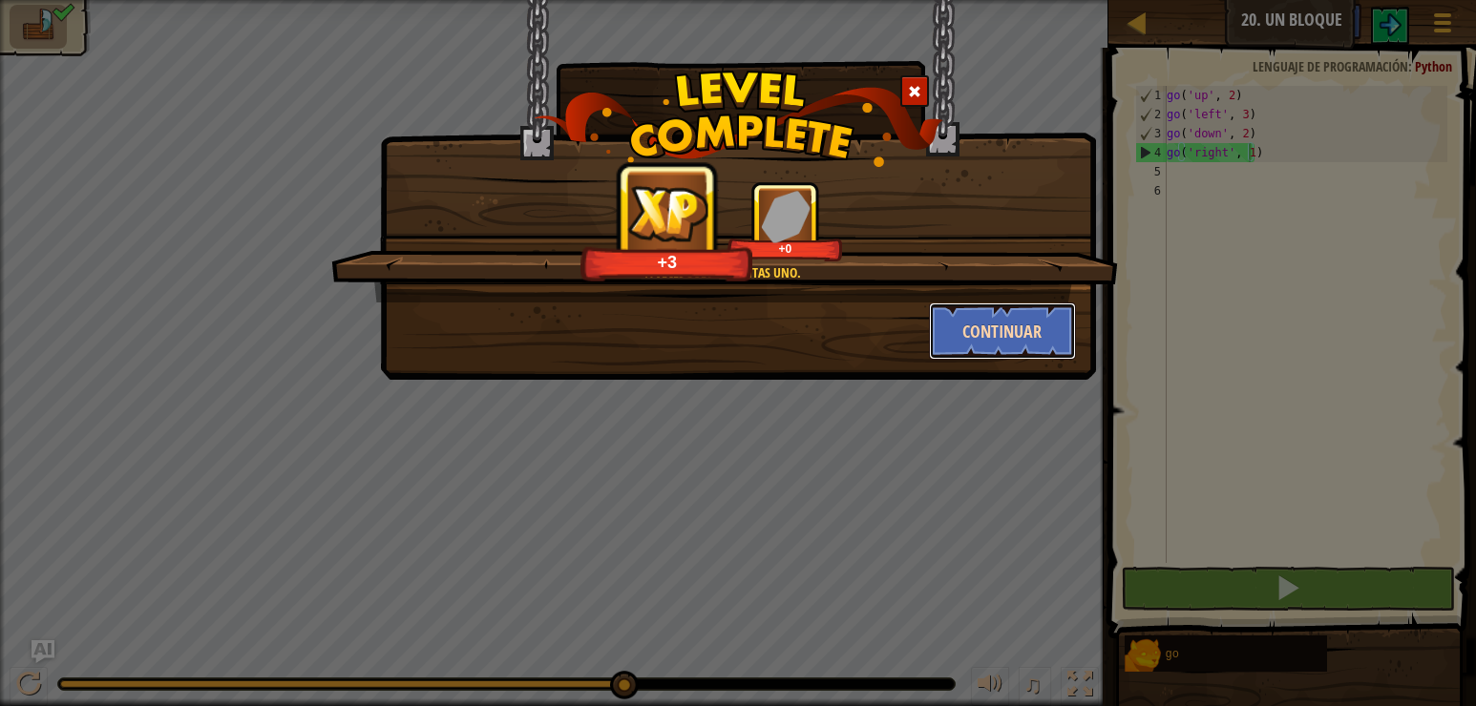
click at [996, 318] on button "Continuar" at bounding box center [1003, 331] width 148 height 57
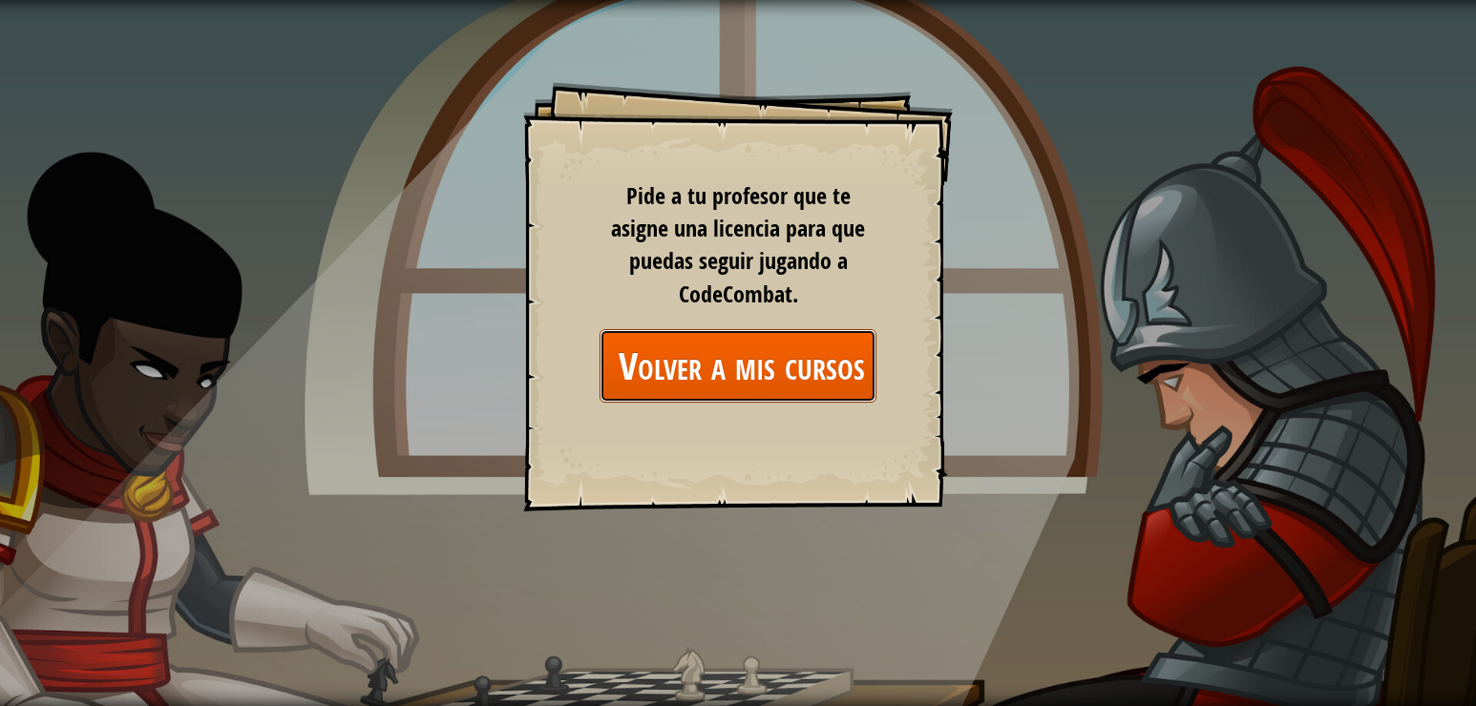
click at [661, 365] on link "Volver a mis cursos" at bounding box center [737, 366] width 277 height 74
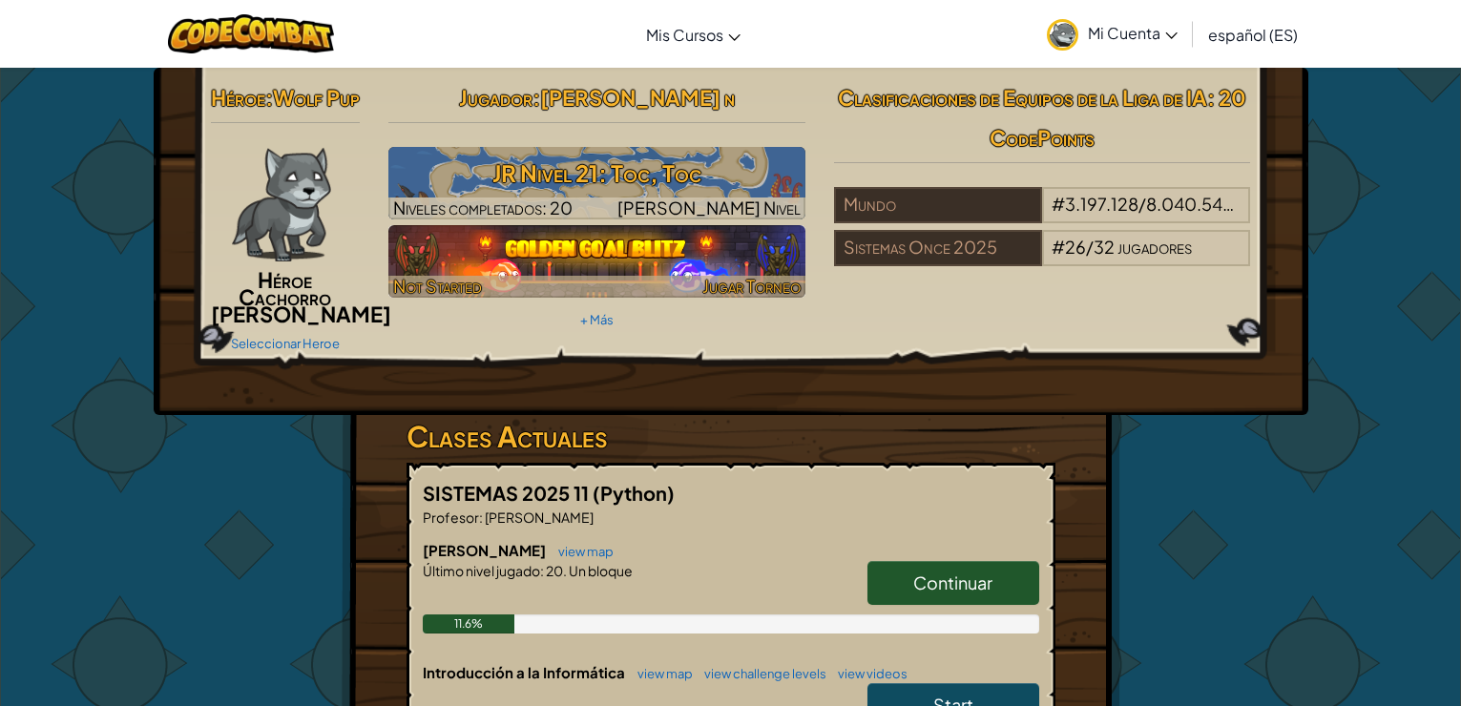
click at [615, 256] on img at bounding box center [597, 261] width 417 height 73
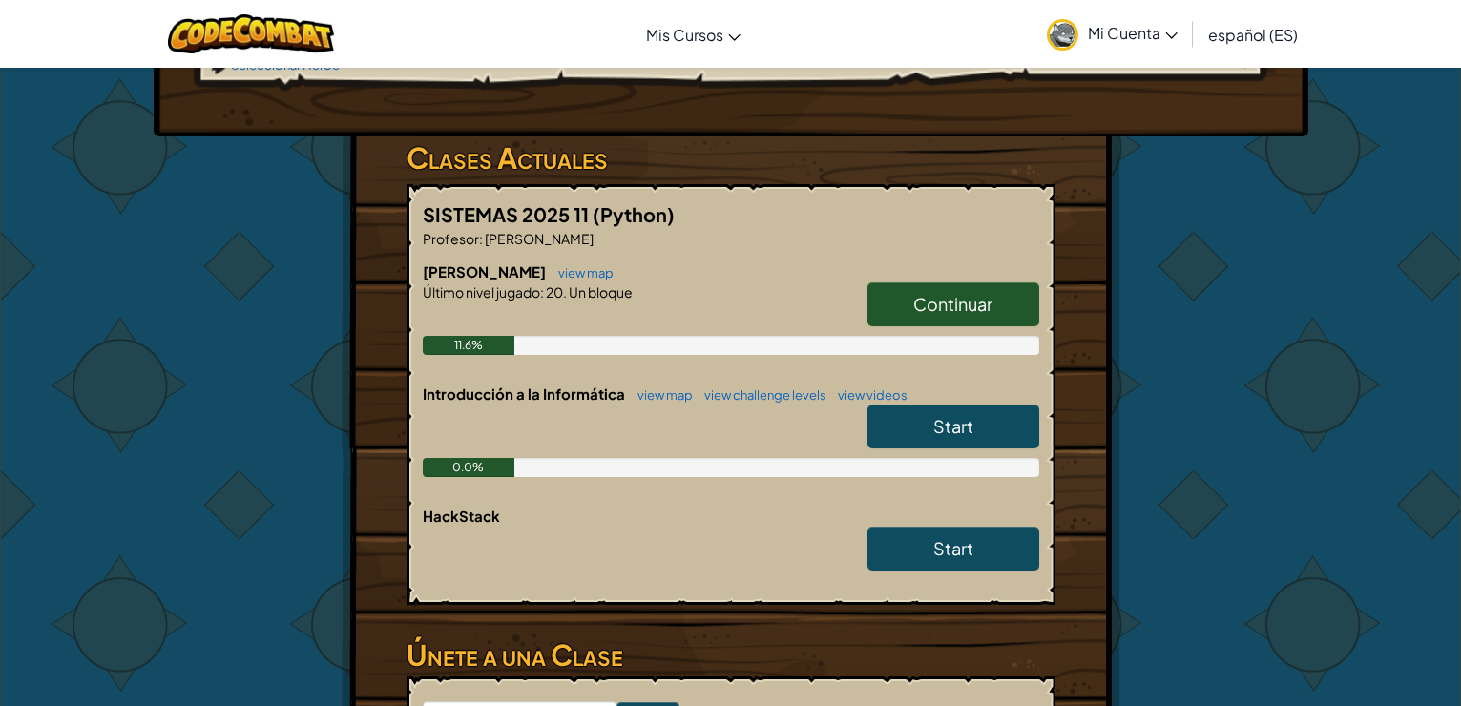
scroll to position [286, 0]
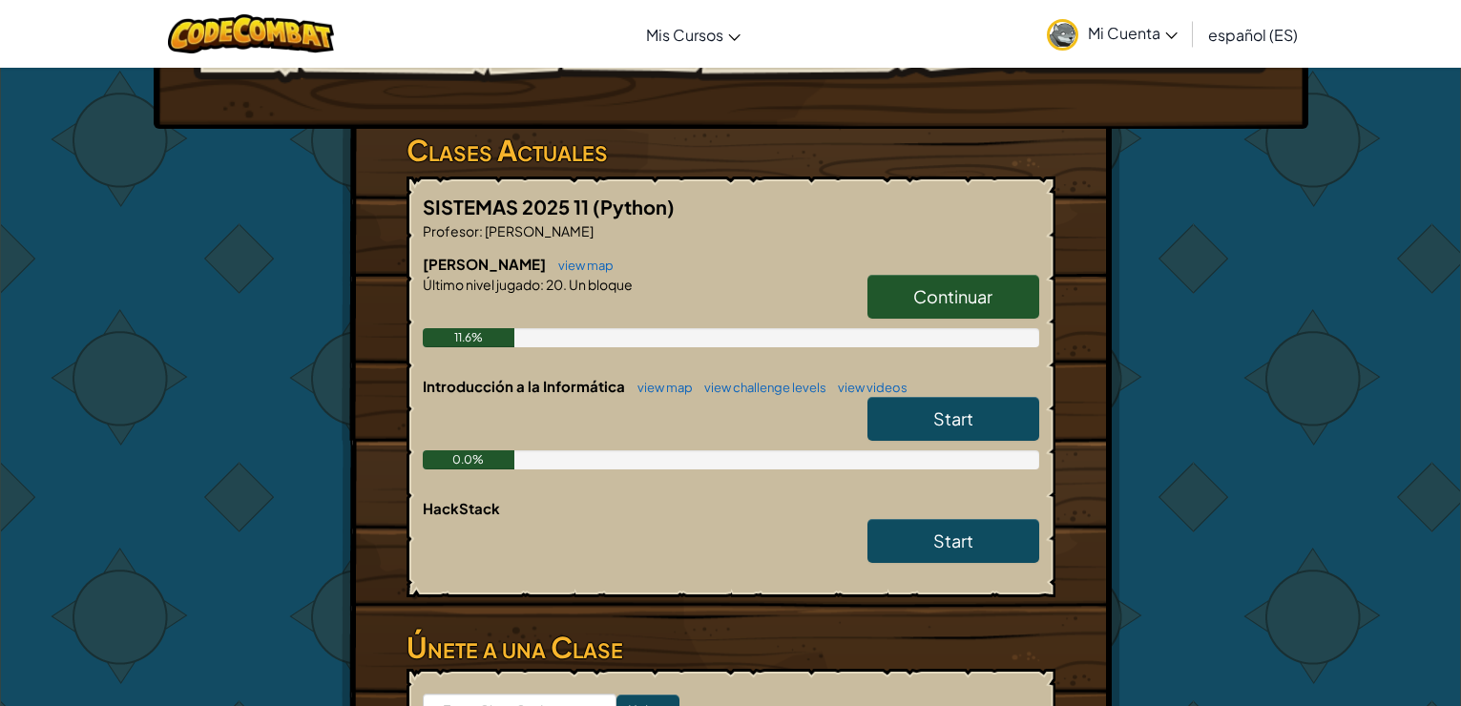
click at [981, 441] on link "Start" at bounding box center [954, 419] width 172 height 44
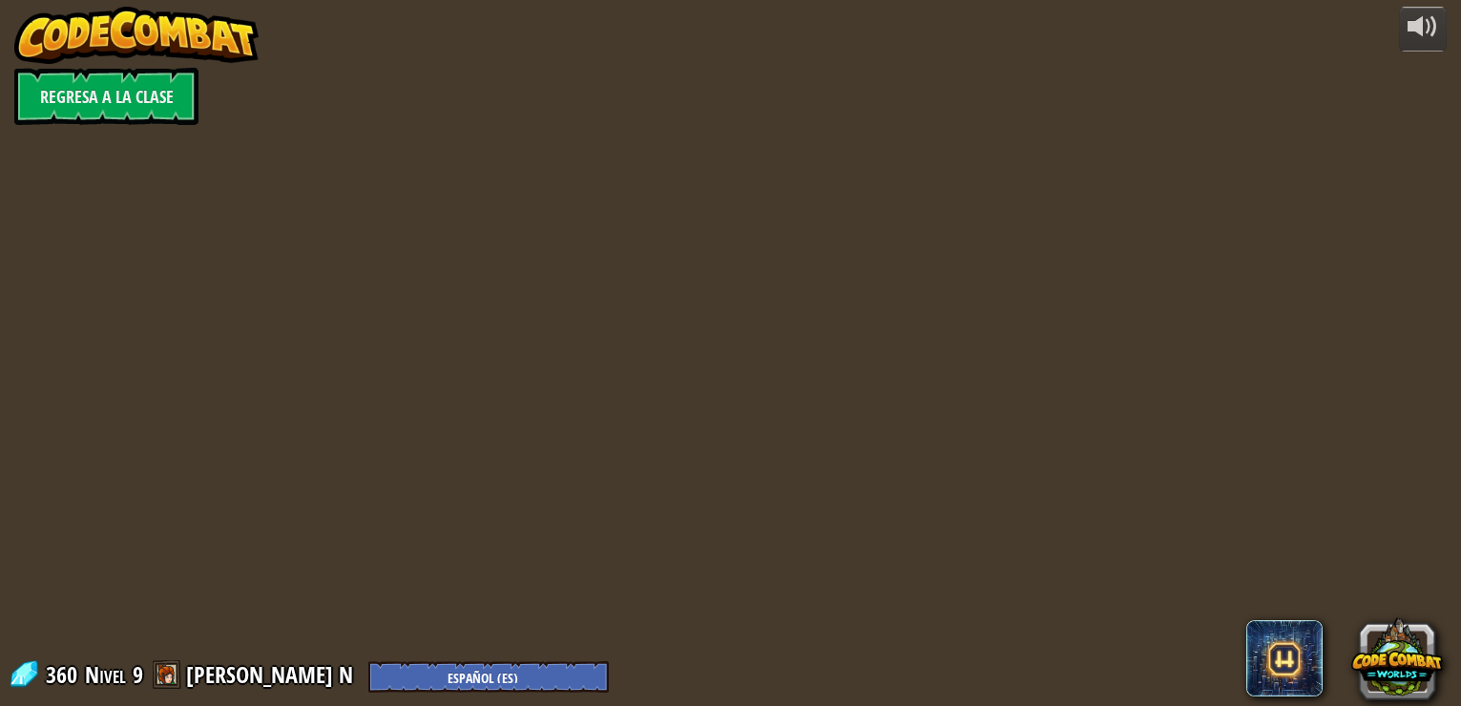
select select "es-ES"
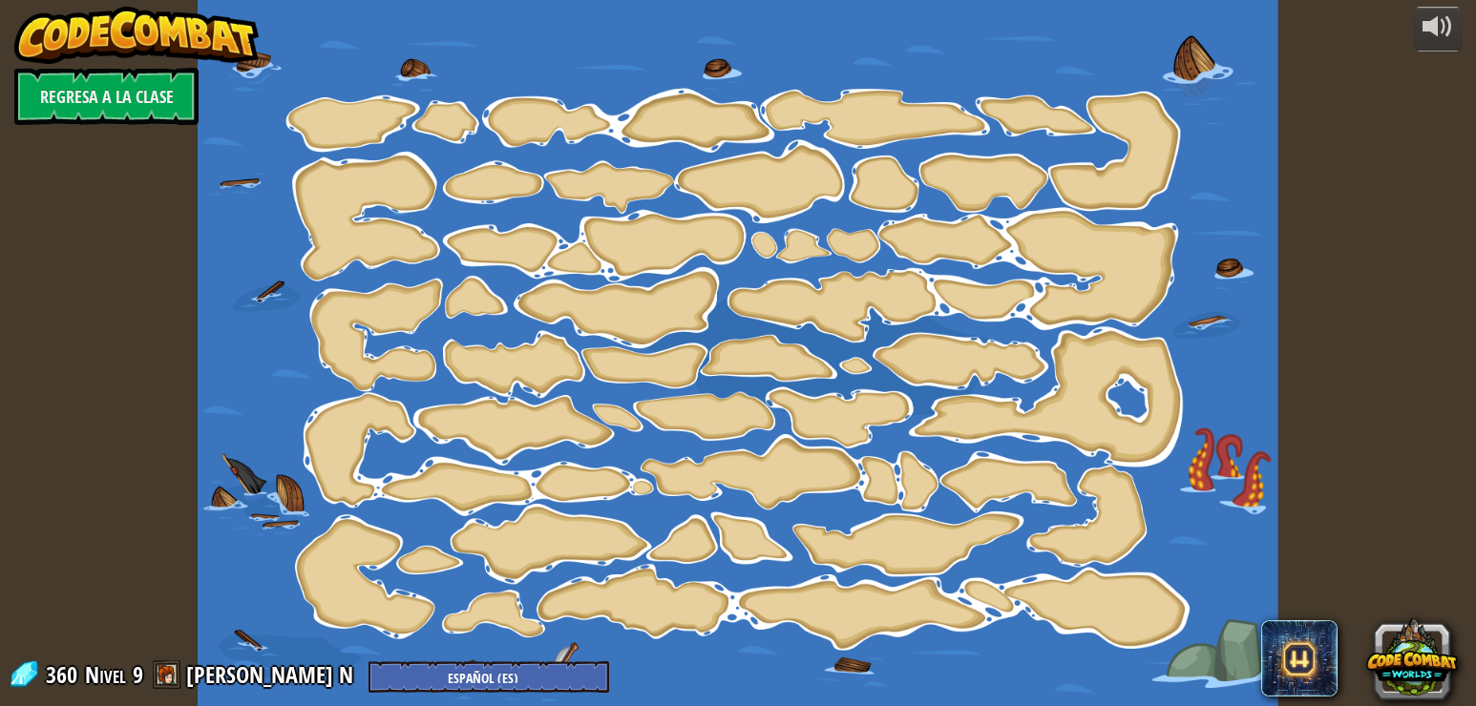
select select "es-ES"
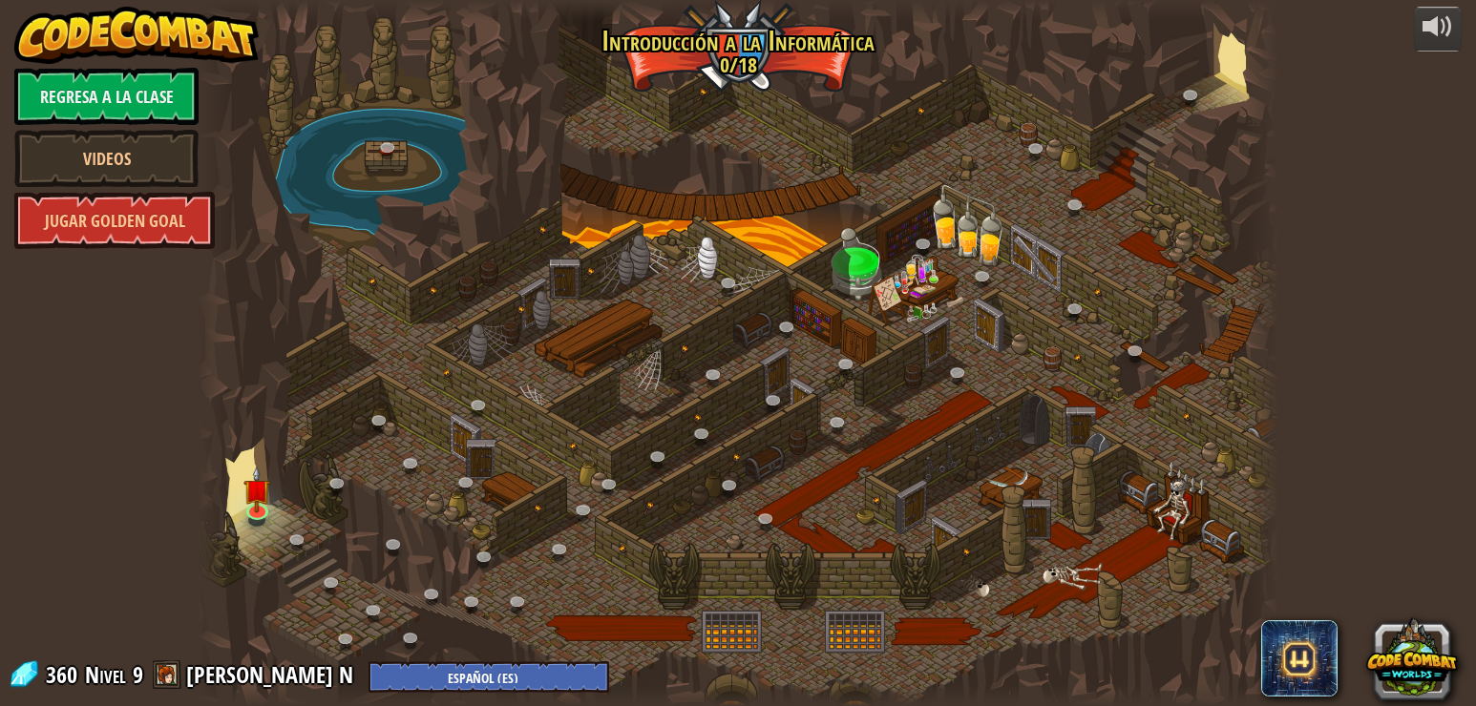
select select "es-ES"
click at [262, 498] on img at bounding box center [256, 479] width 27 height 62
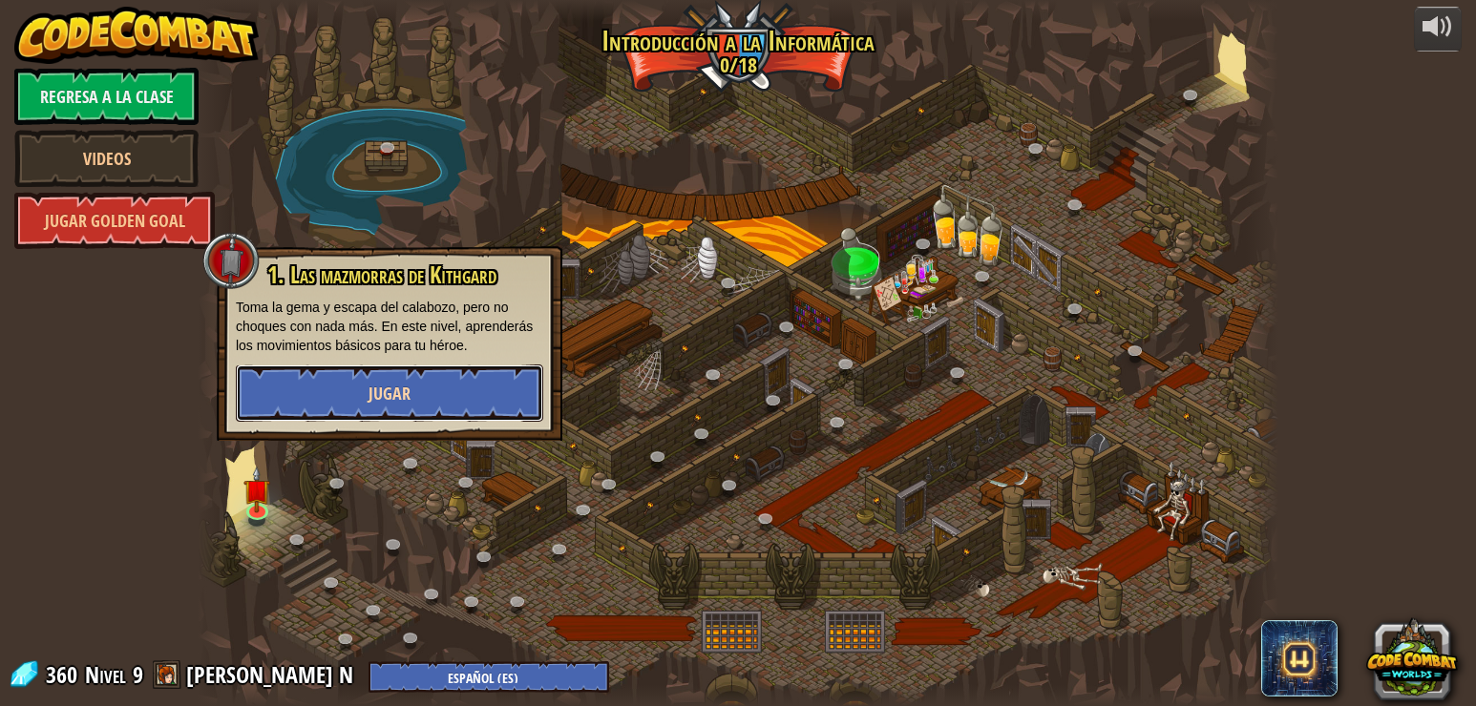
click at [324, 407] on button "Jugar" at bounding box center [389, 393] width 307 height 57
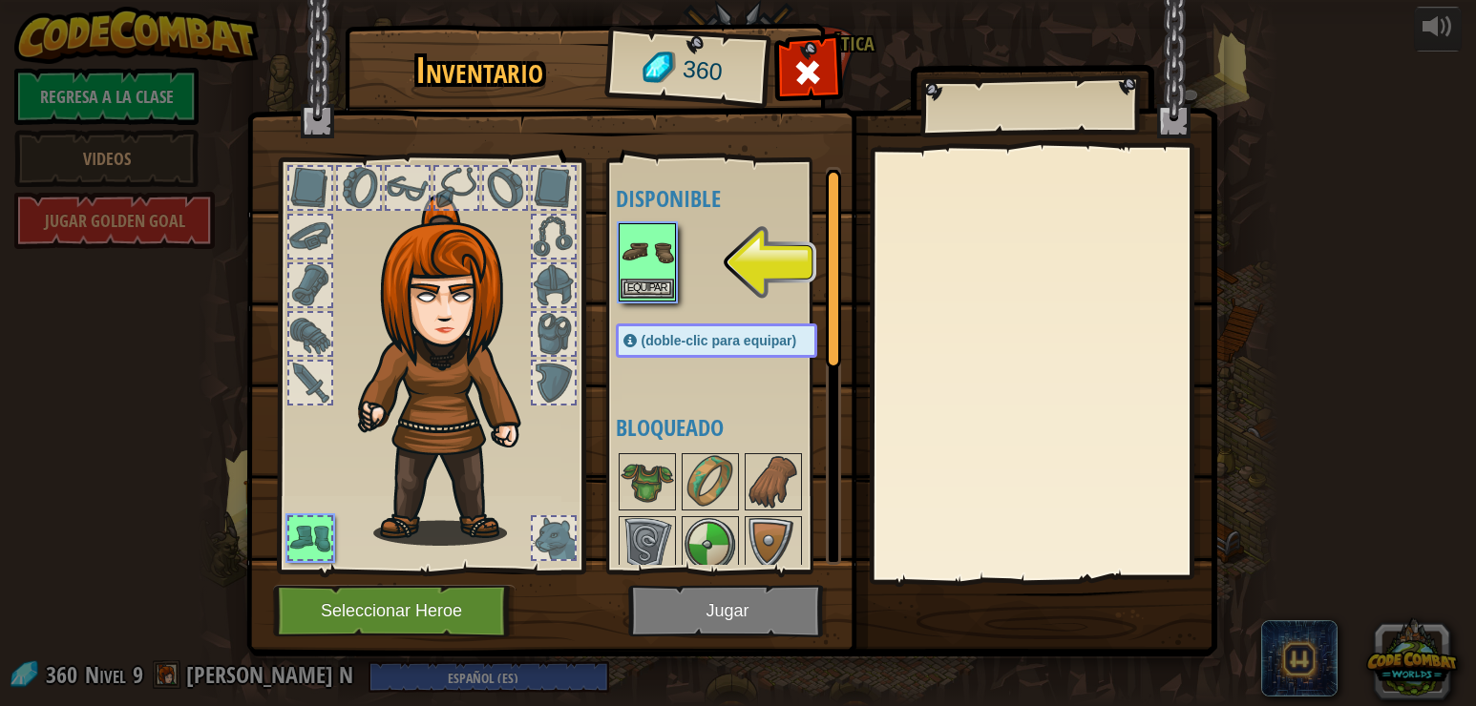
click at [640, 269] on img at bounding box center [646, 251] width 53 height 53
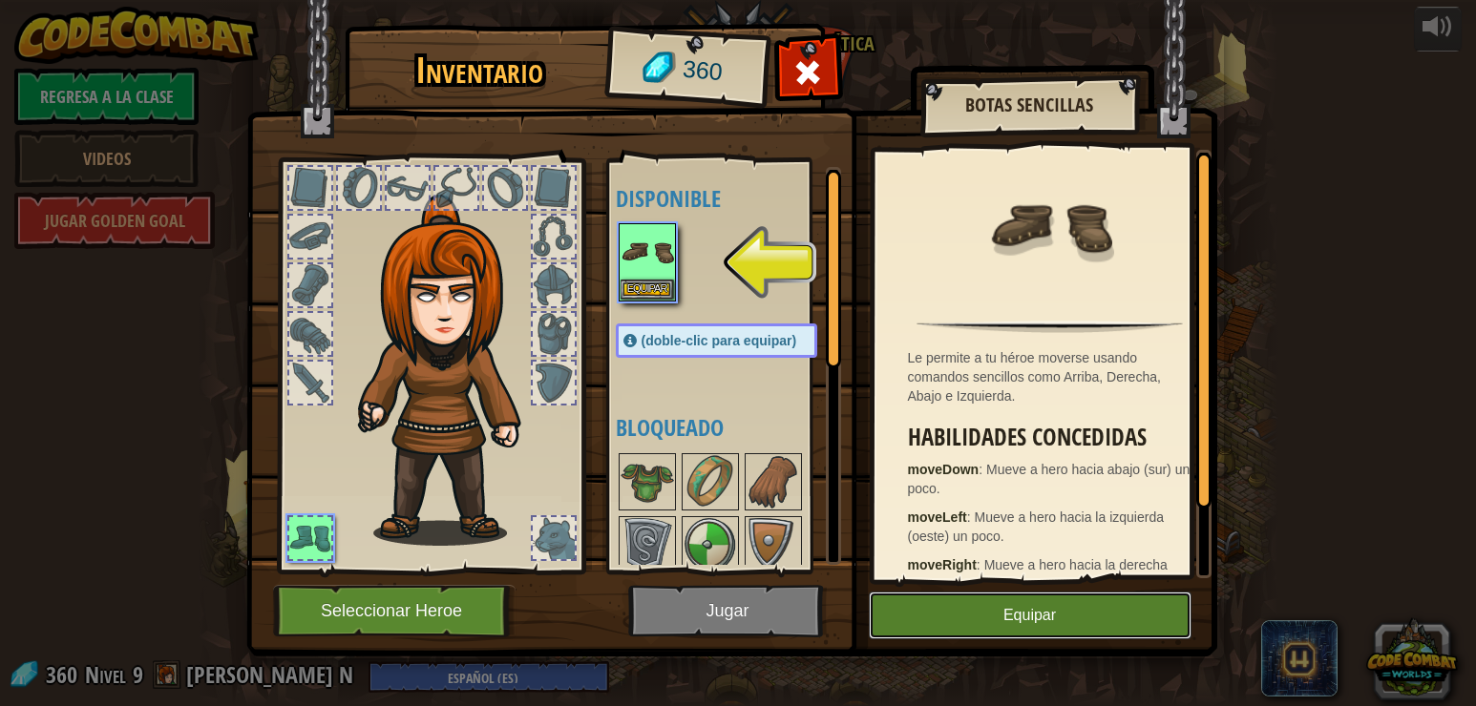
click at [978, 624] on button "Equipar" at bounding box center [1030, 616] width 323 height 48
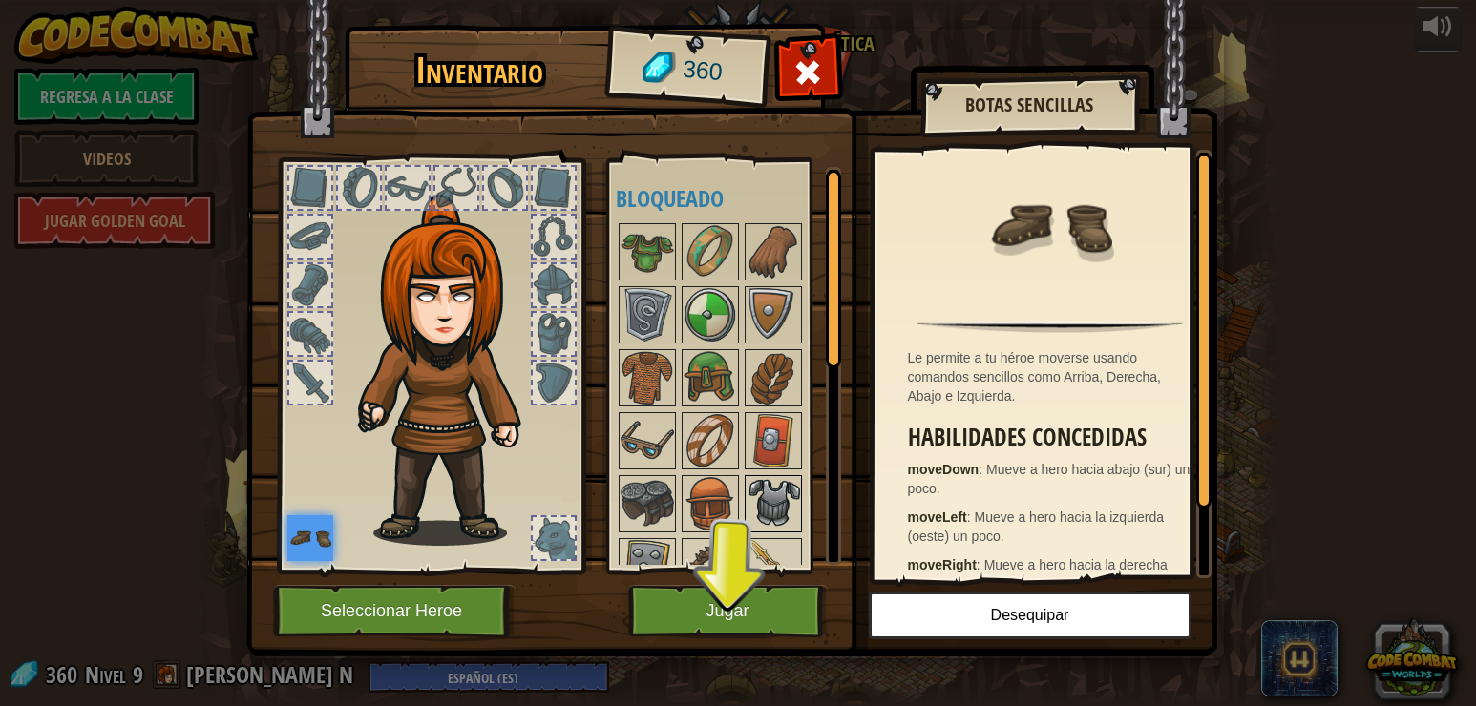
click at [764, 496] on img at bounding box center [772, 503] width 53 height 53
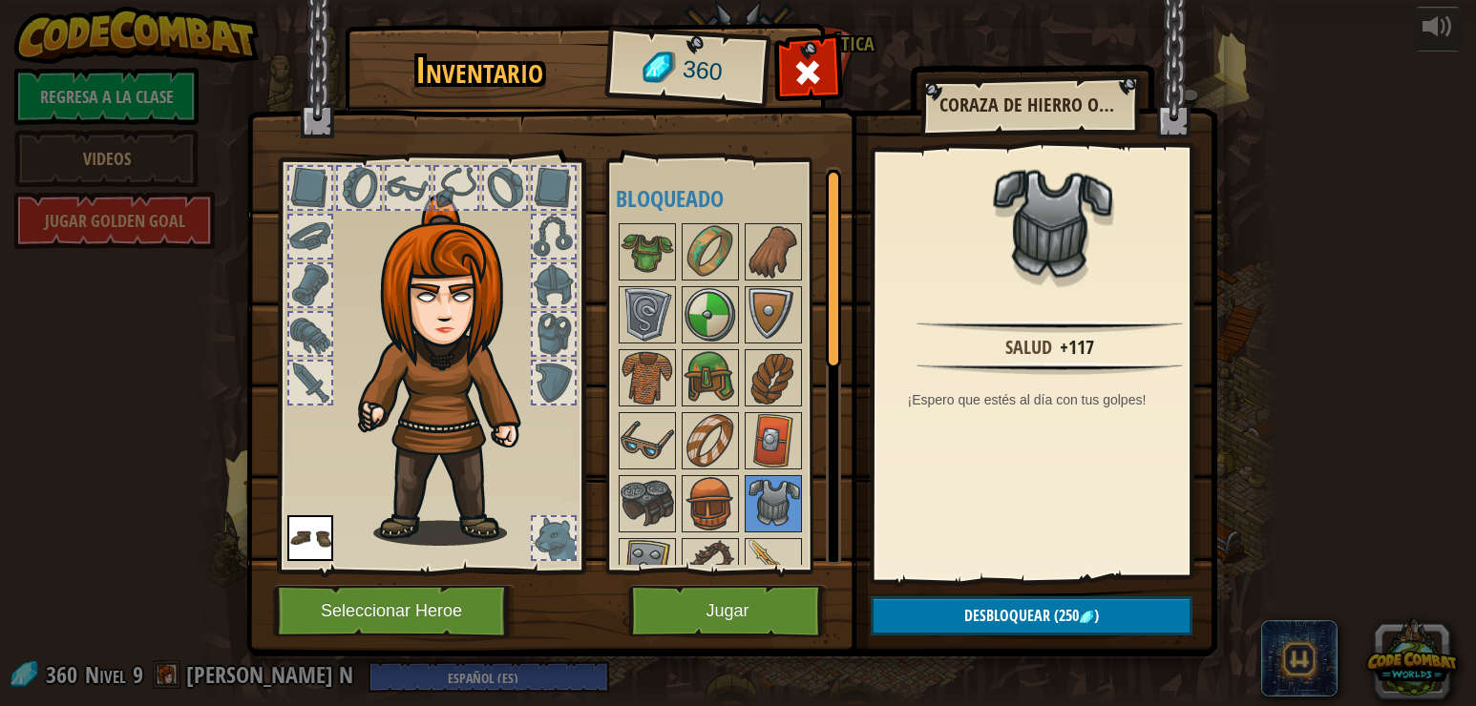
click at [548, 327] on div at bounding box center [554, 334] width 42 height 42
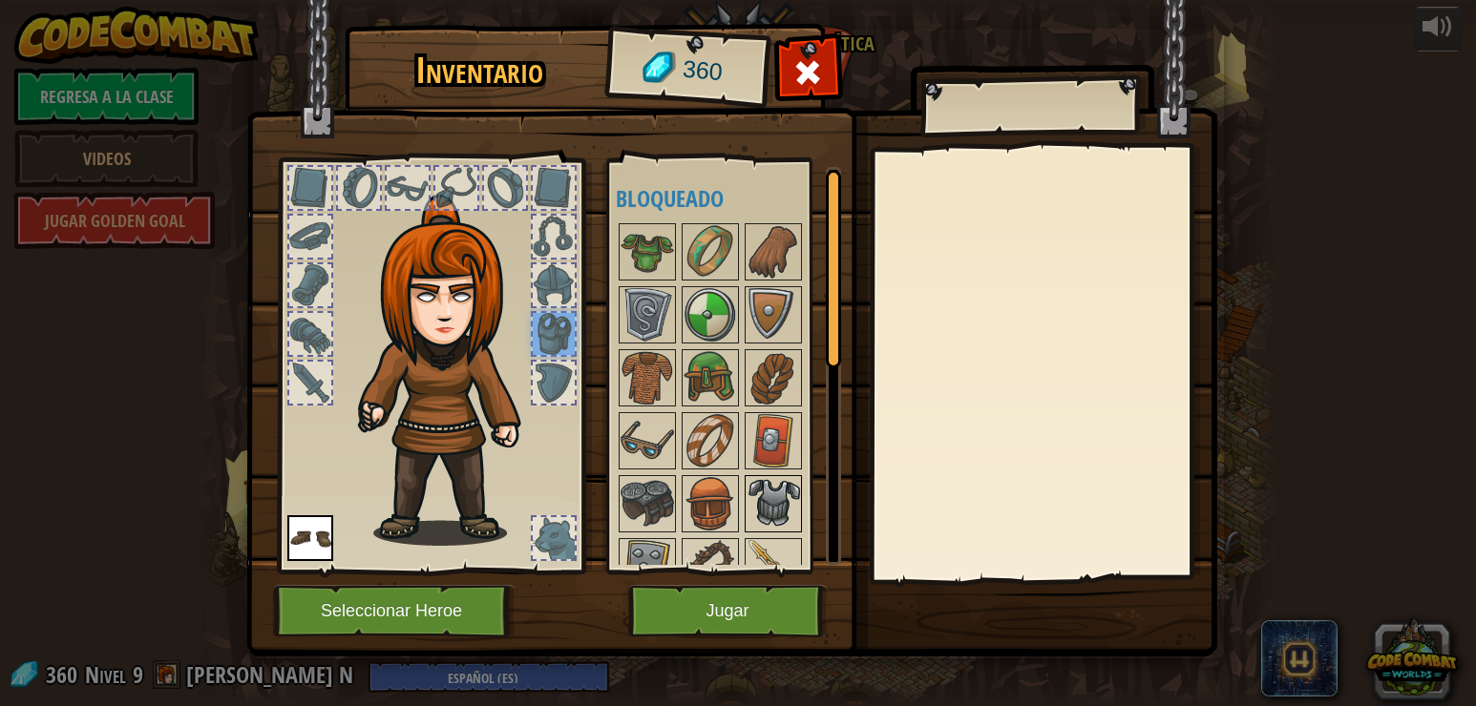
click at [794, 491] on img at bounding box center [772, 503] width 53 height 53
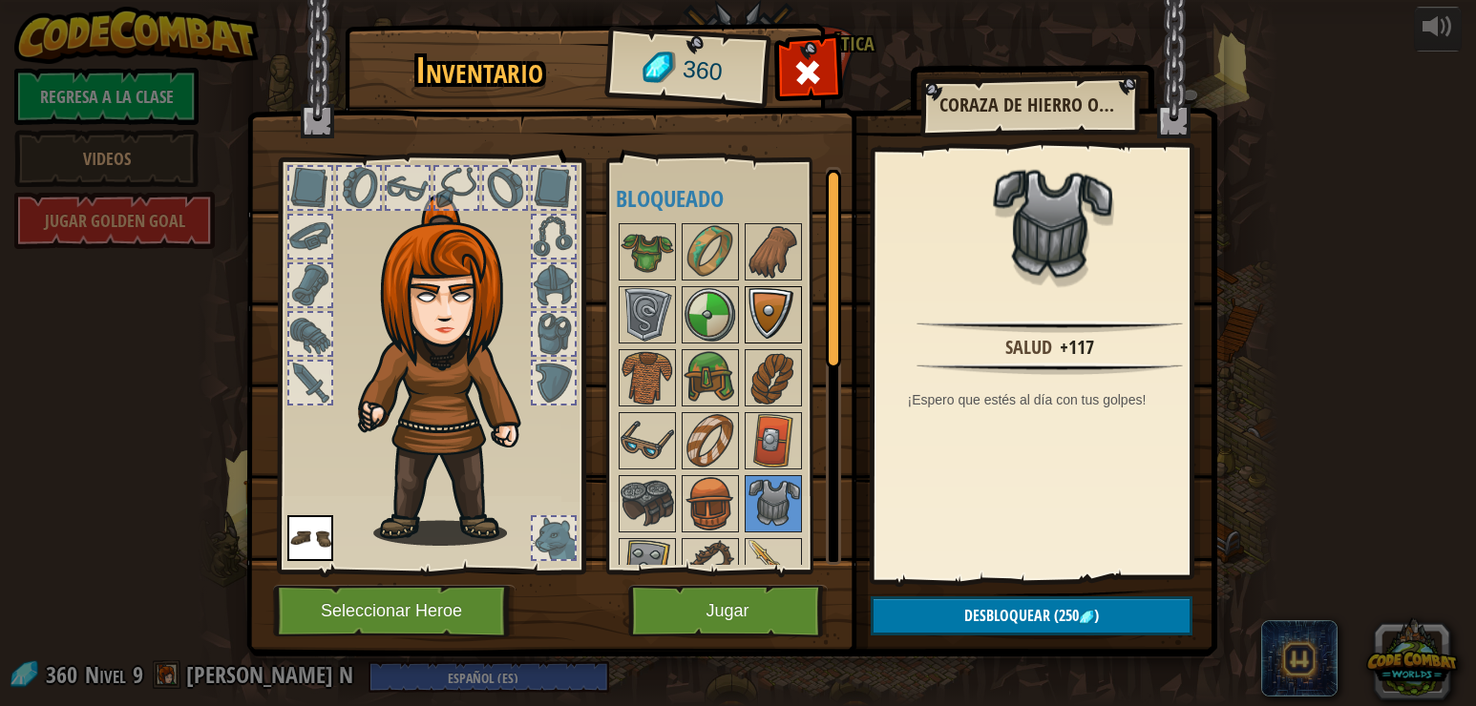
click at [746, 307] on img at bounding box center [772, 314] width 53 height 53
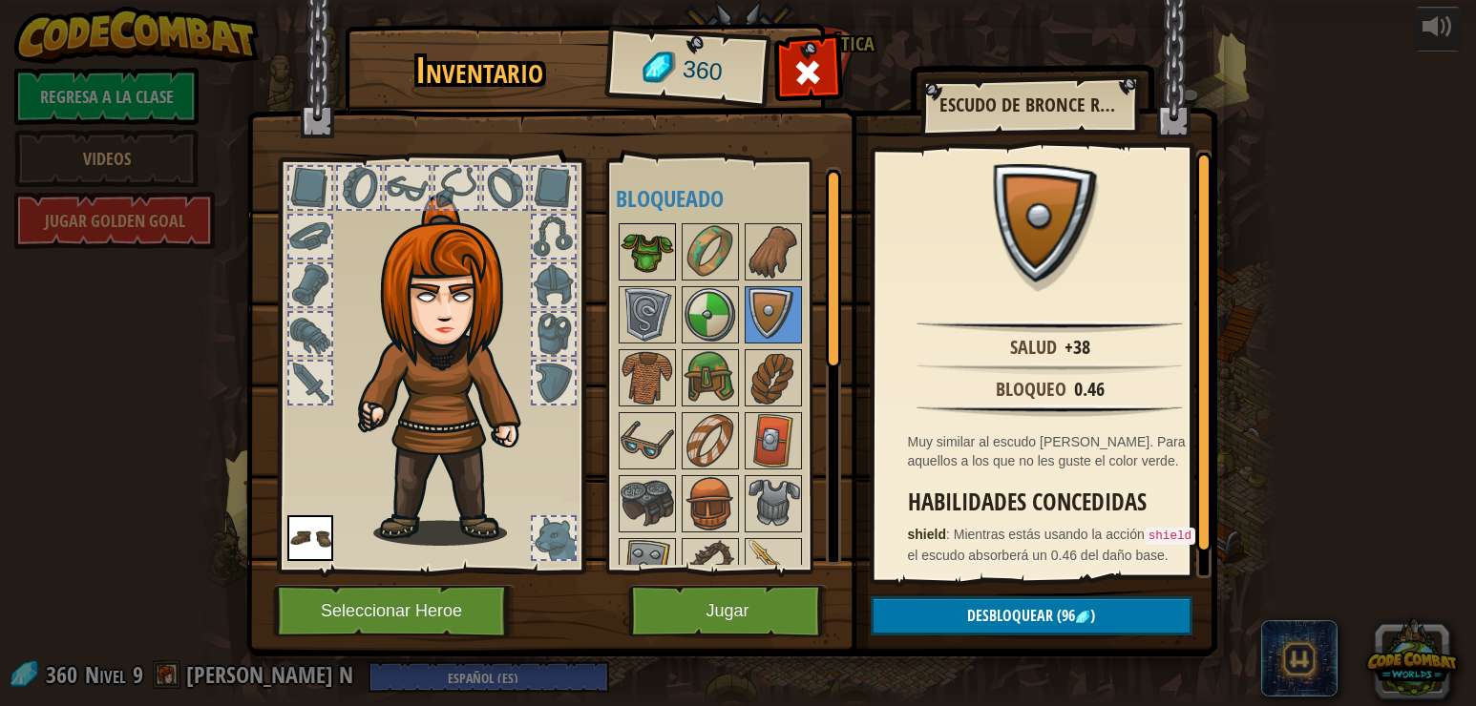
click at [646, 242] on img at bounding box center [646, 251] width 53 height 53
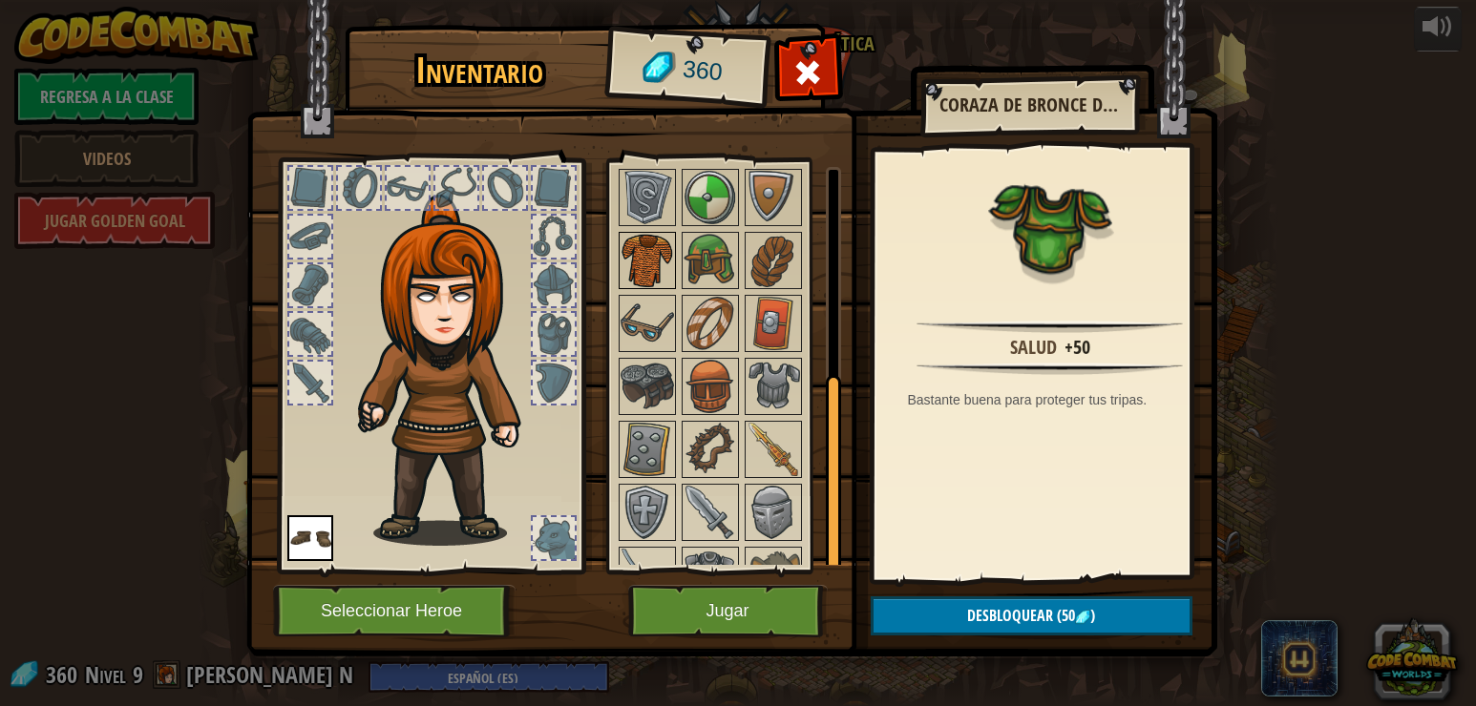
scroll to position [159, 0]
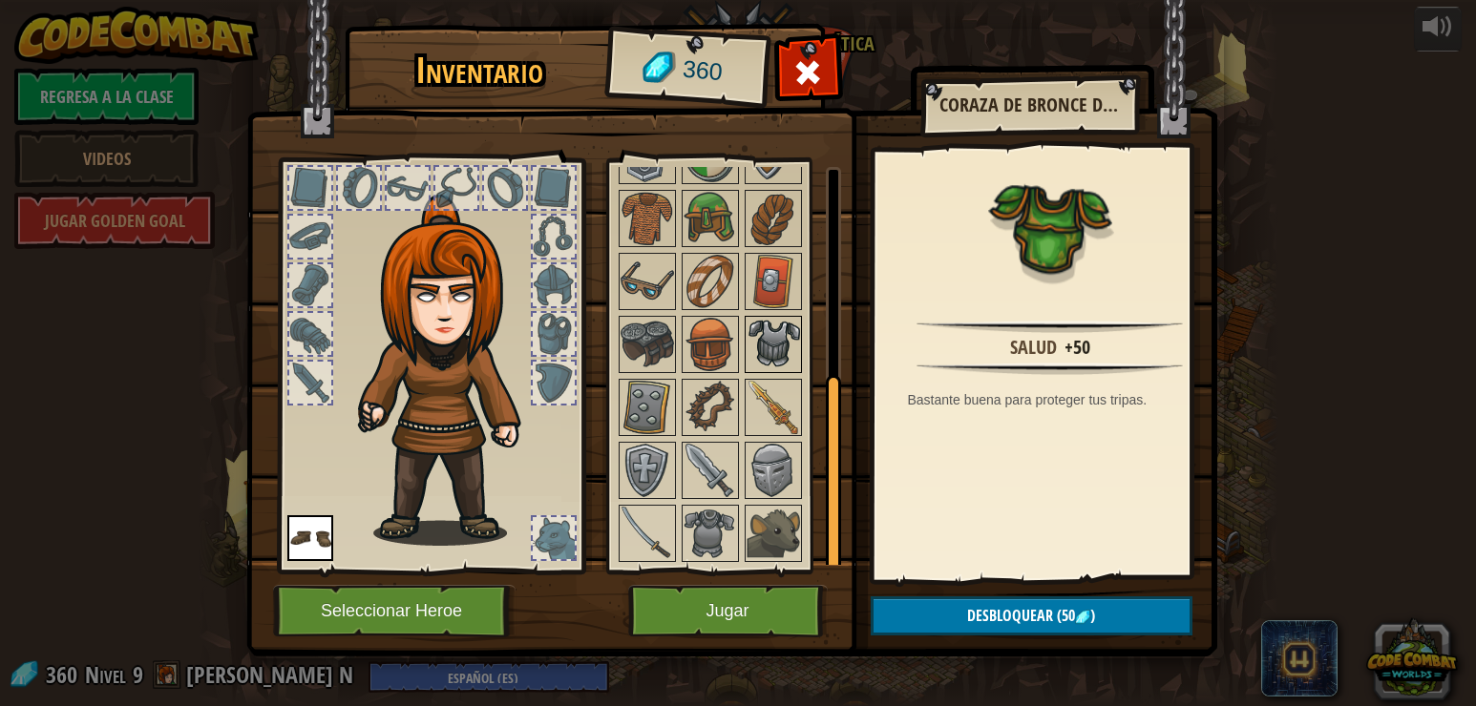
click at [766, 347] on img at bounding box center [772, 344] width 53 height 53
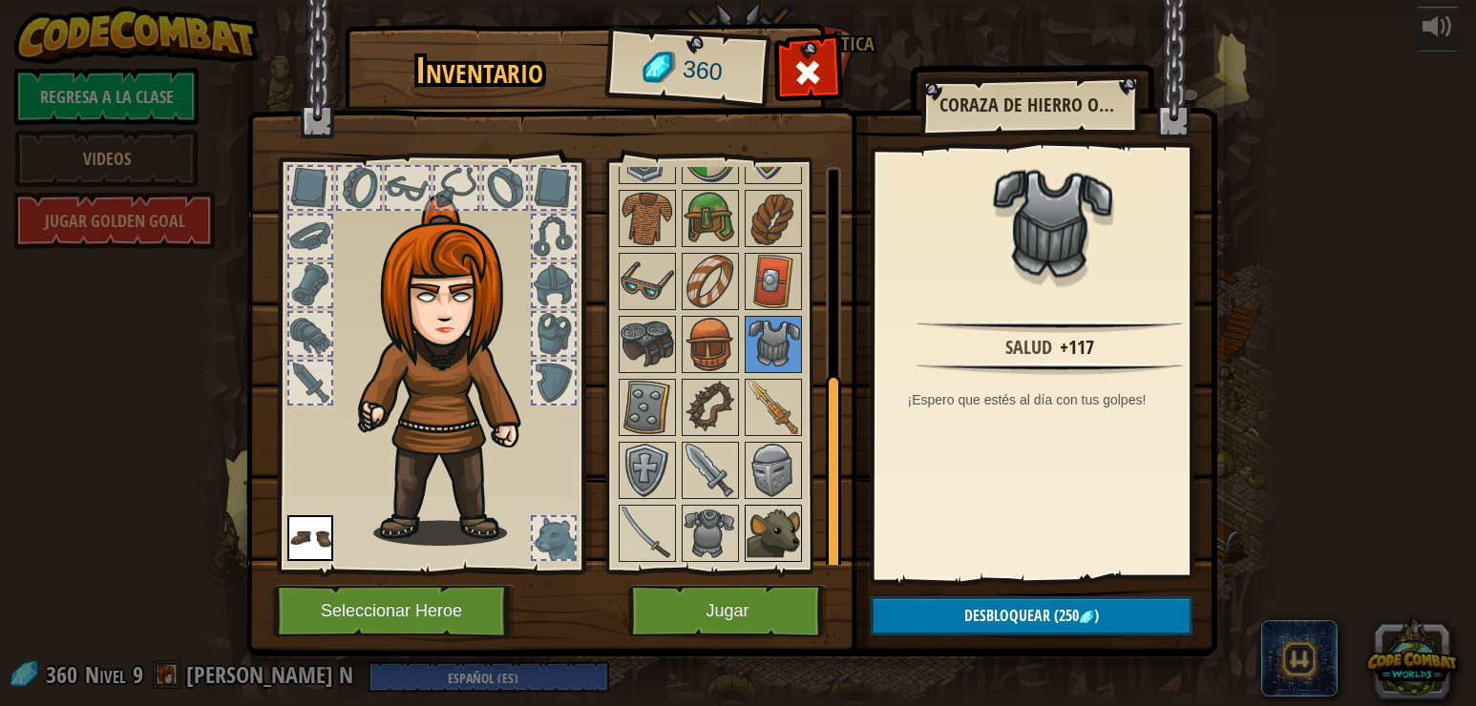
click at [763, 524] on img at bounding box center [772, 533] width 53 height 53
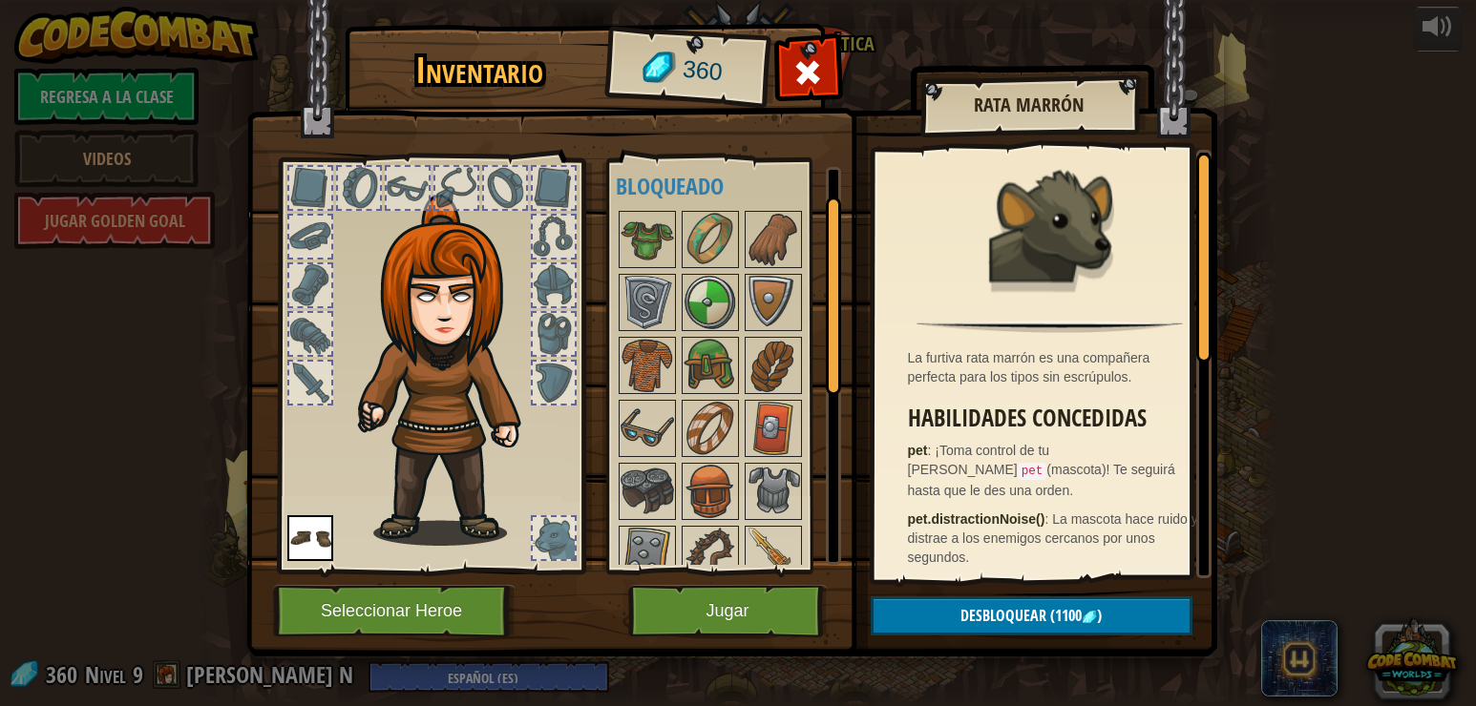
scroll to position [0, 0]
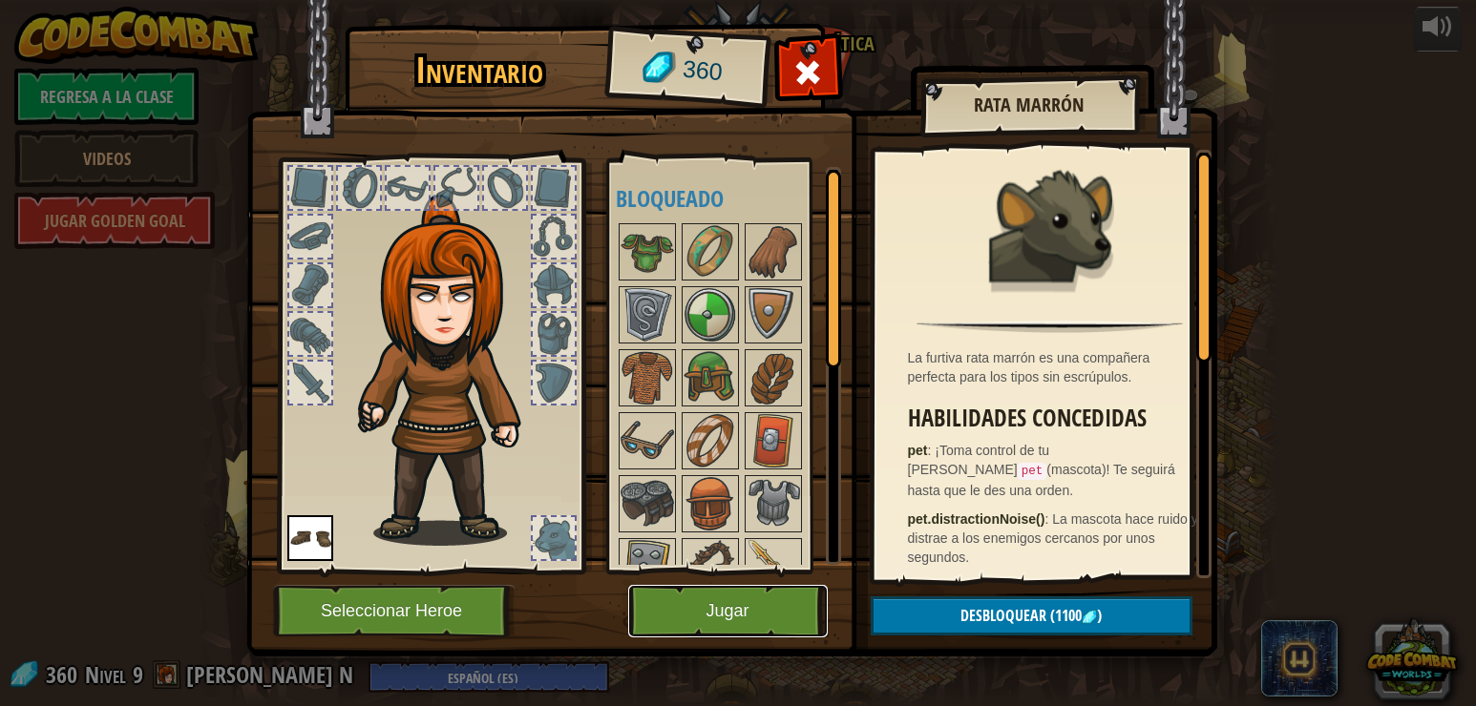
click at [767, 606] on button "Jugar" at bounding box center [728, 611] width 200 height 53
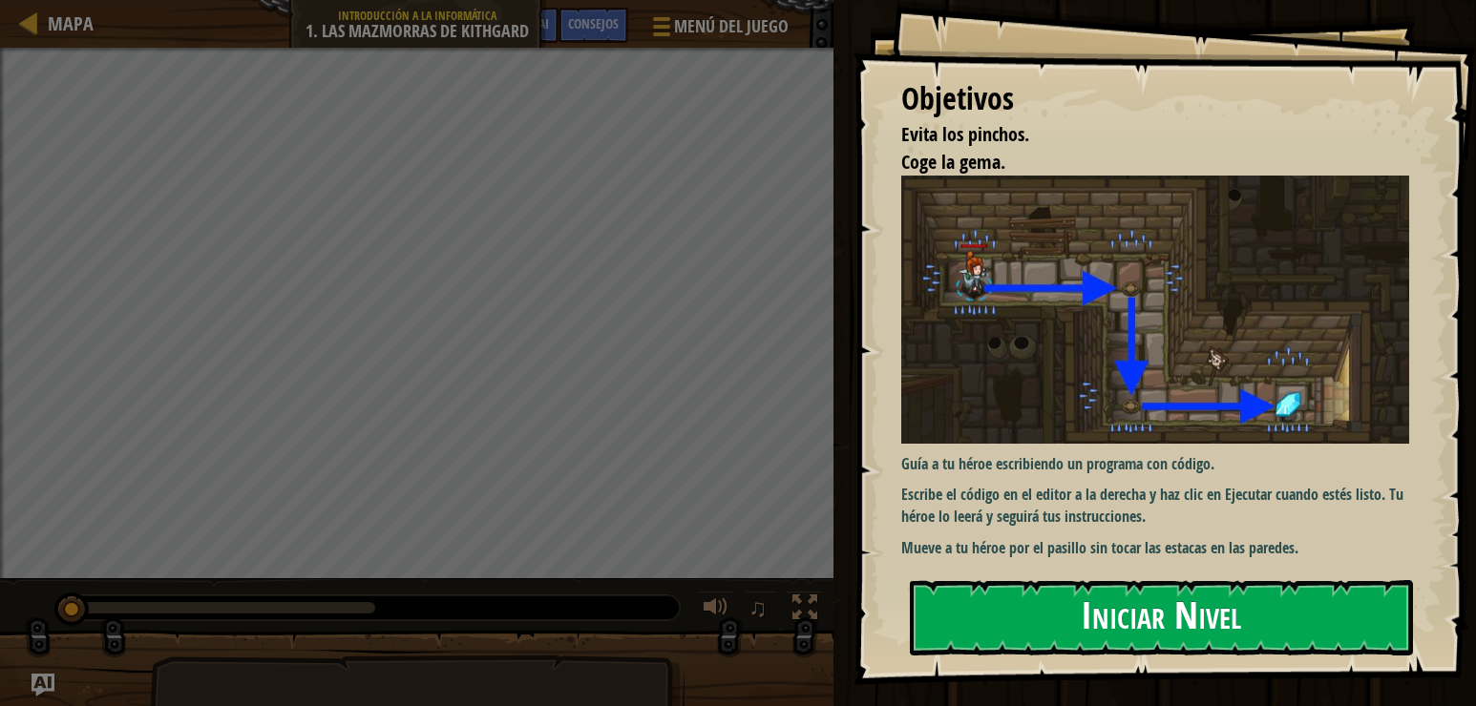
click at [1075, 607] on button "Iniciar Nivel" at bounding box center [1162, 617] width 504 height 75
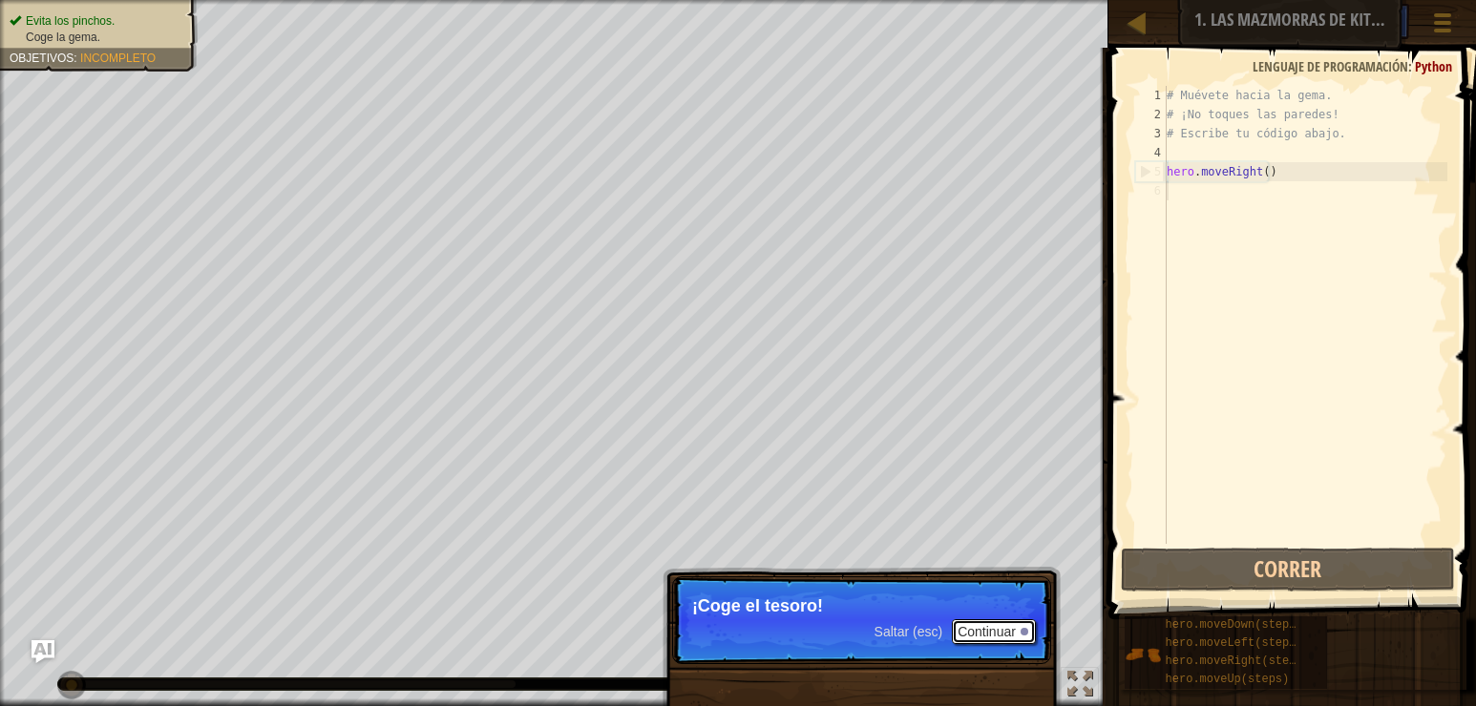
click at [994, 626] on button "Continuar" at bounding box center [994, 632] width 84 height 25
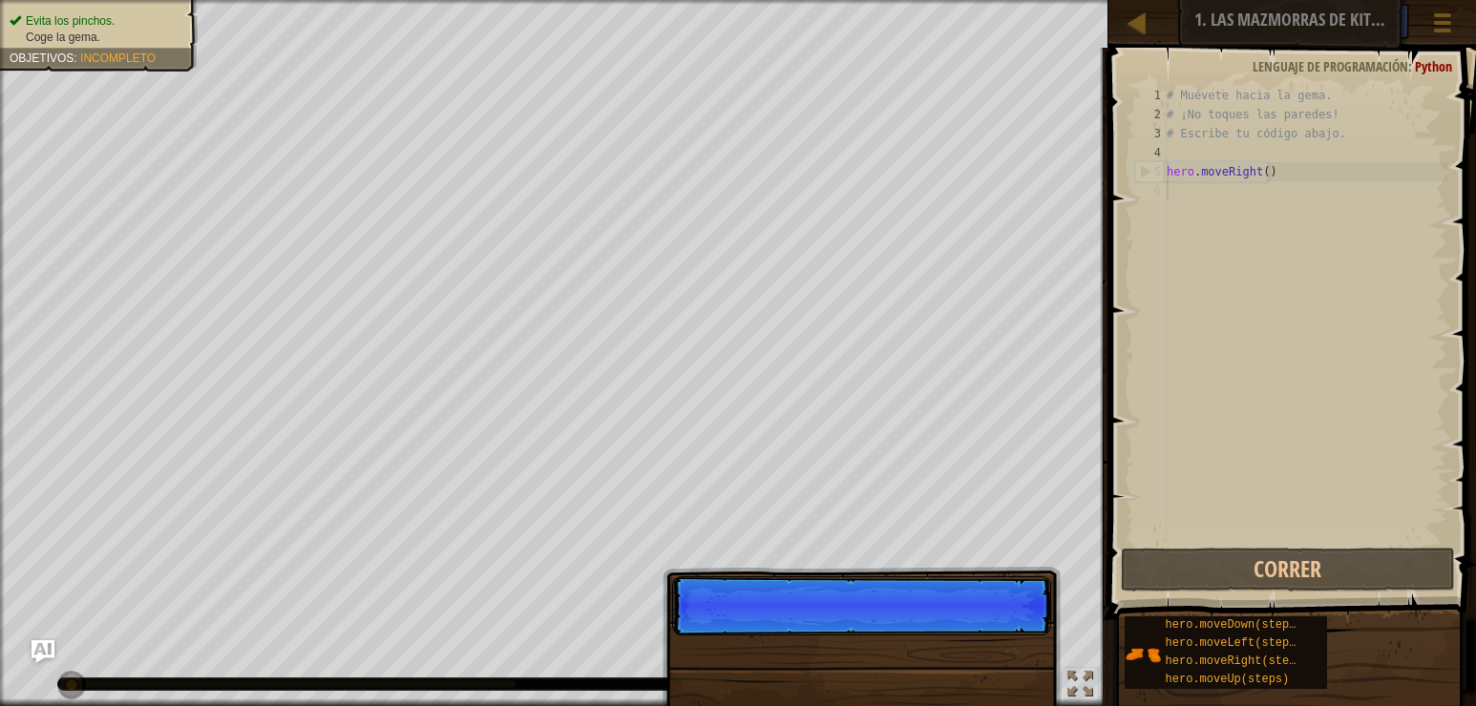
scroll to position [9, 0]
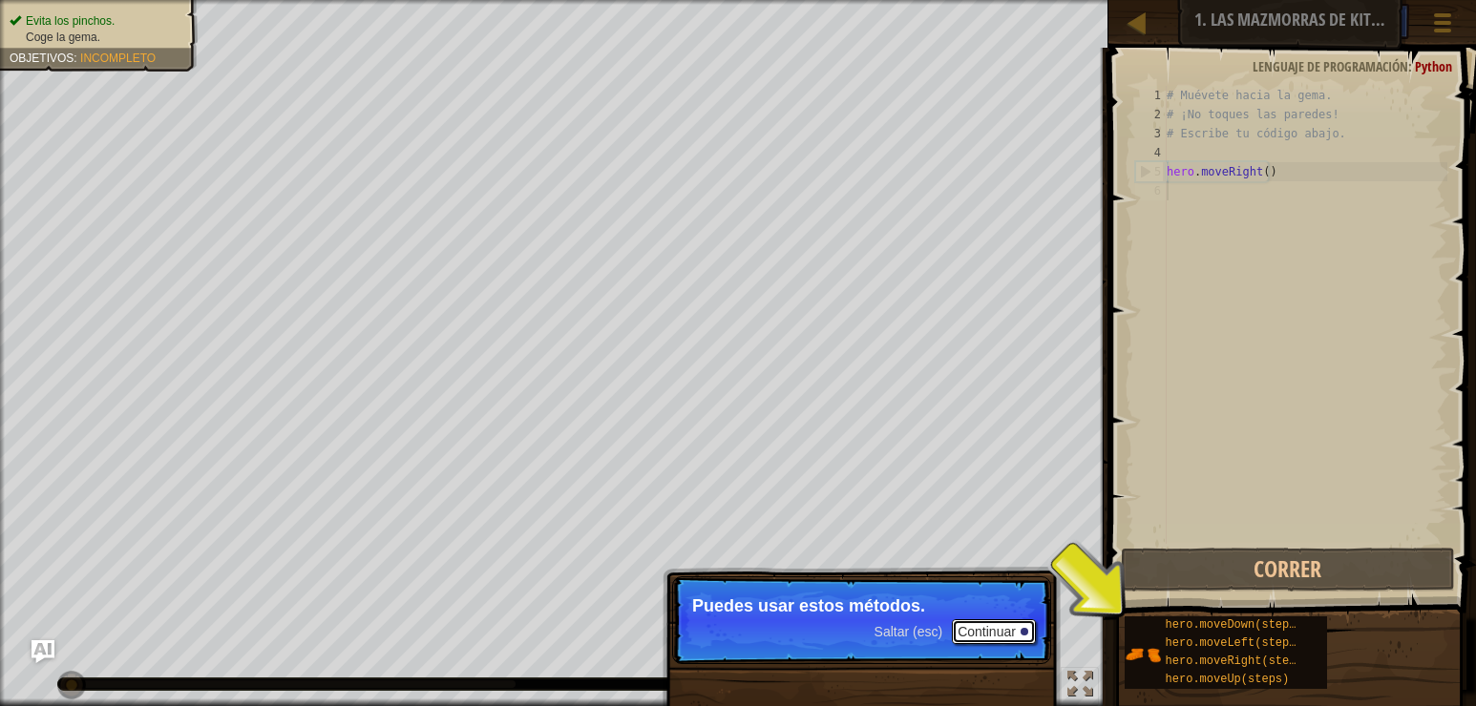
click at [1020, 631] on div at bounding box center [1024, 632] width 8 height 8
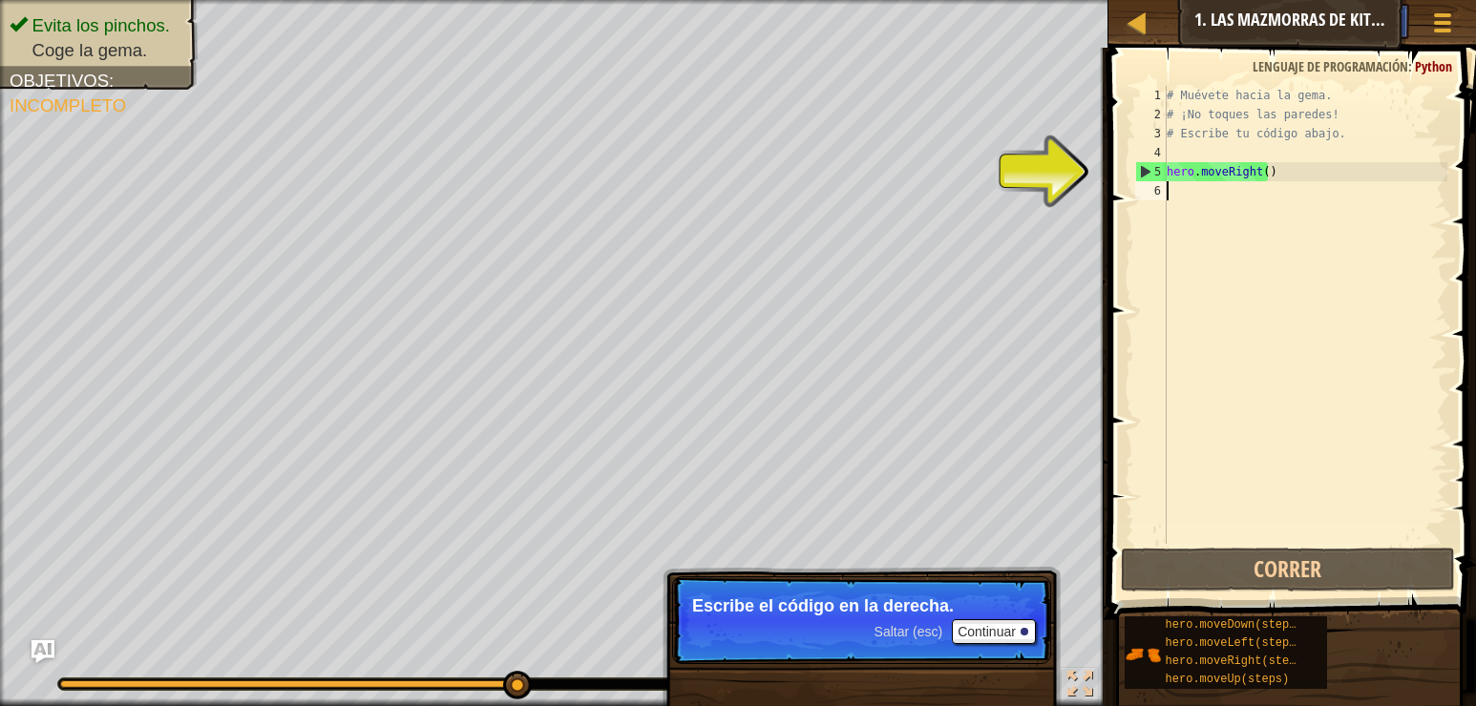
click at [1294, 174] on div "# Muévete hacia la gema. # ¡No toques las paredes! # Escribe tu código abajo. h…" at bounding box center [1305, 334] width 284 height 496
click at [965, 641] on button "Continuar" at bounding box center [994, 632] width 84 height 25
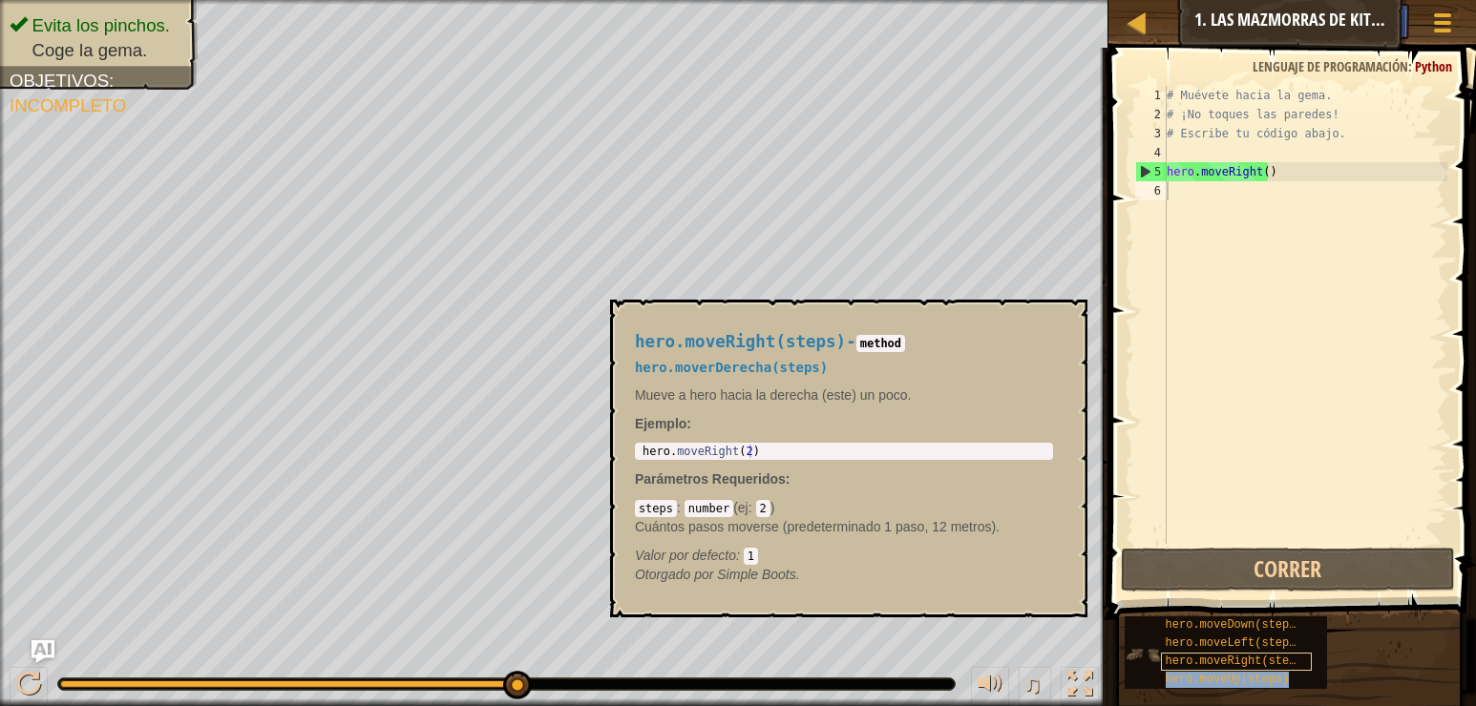
type textarea "hero.moveUp(steps)"
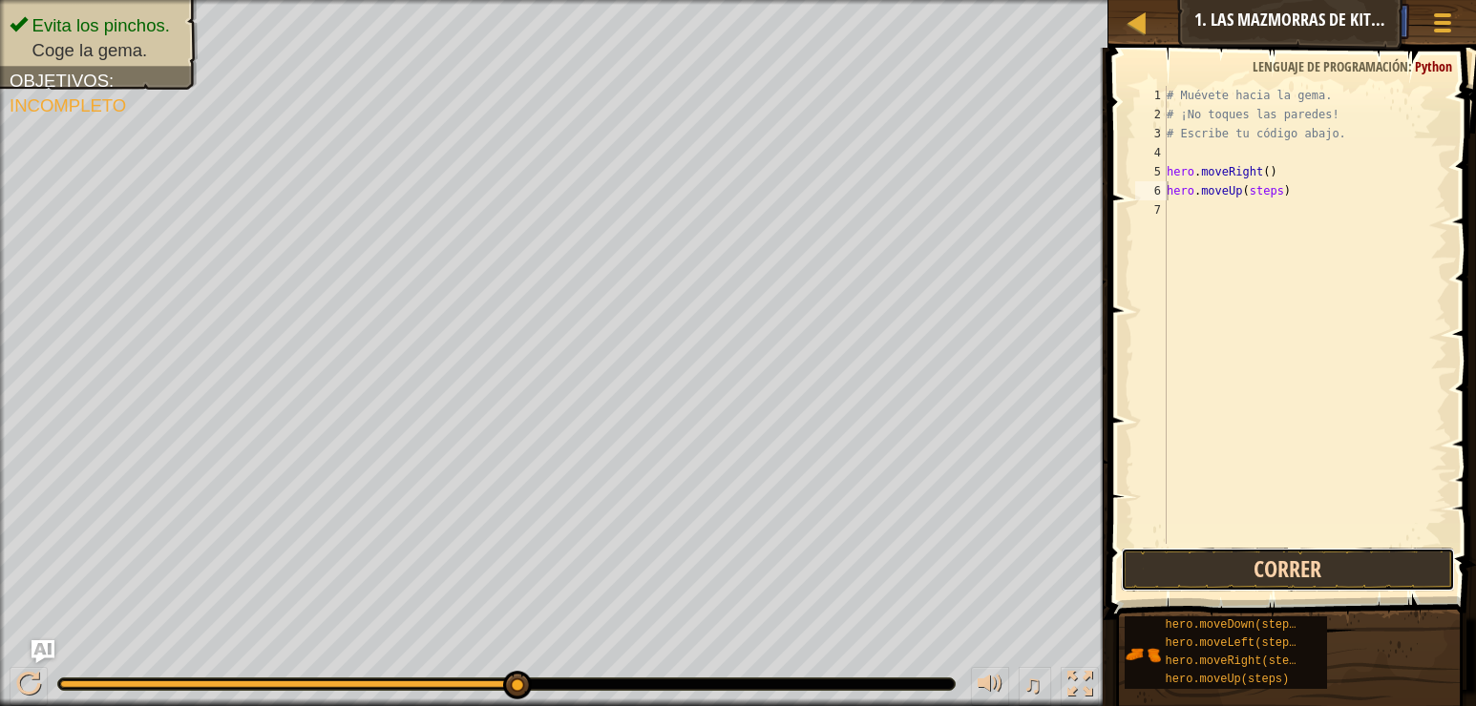
click at [1314, 559] on button "Correr" at bounding box center [1288, 570] width 334 height 44
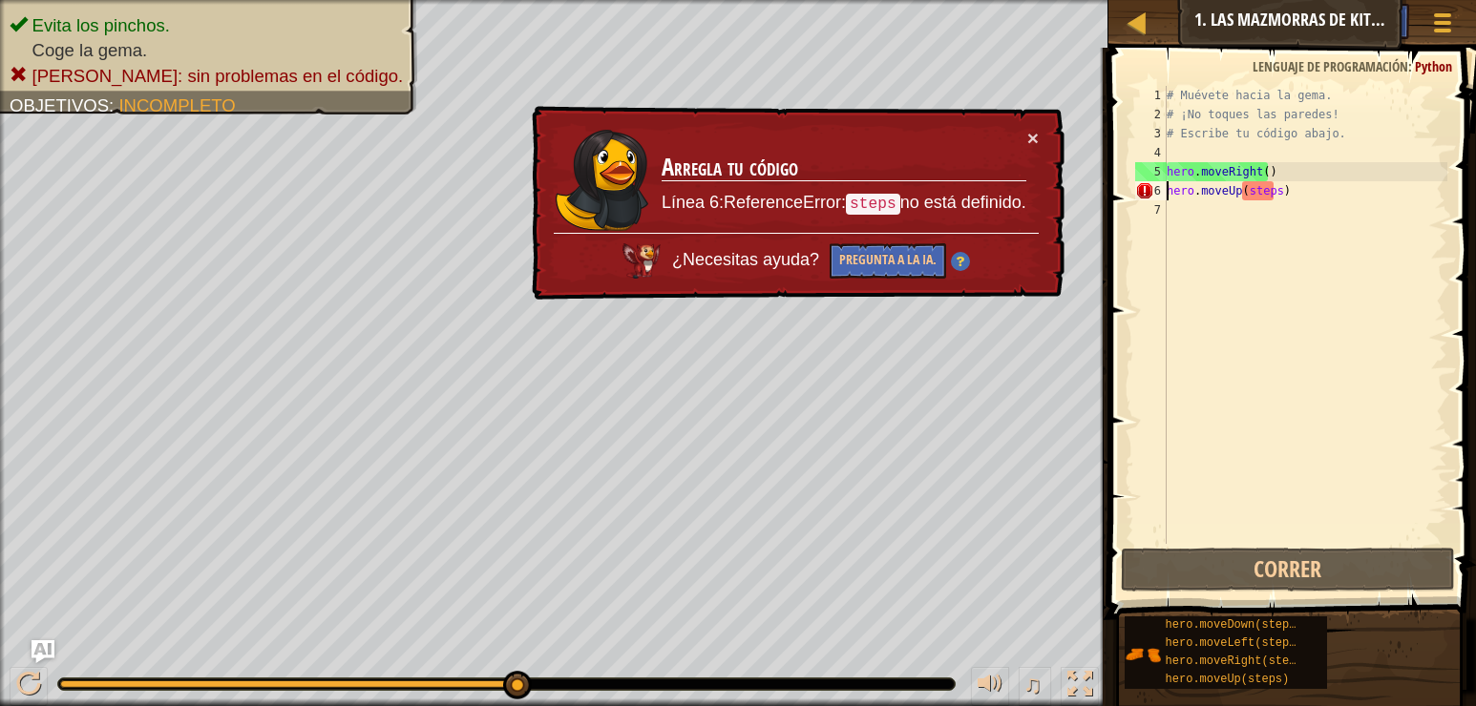
click at [1289, 189] on div "# Muévete hacia la gema. # ¡No toques las paredes! # Escribe tu código abajo. h…" at bounding box center [1305, 334] width 284 height 496
drag, startPoint x: 1289, startPoint y: 189, endPoint x: 1168, endPoint y: 192, distance: 120.3
click at [1168, 192] on div "# Muévete hacia la gema. # ¡No toques las paredes! # Escribe tu código abajo. h…" at bounding box center [1305, 334] width 284 height 496
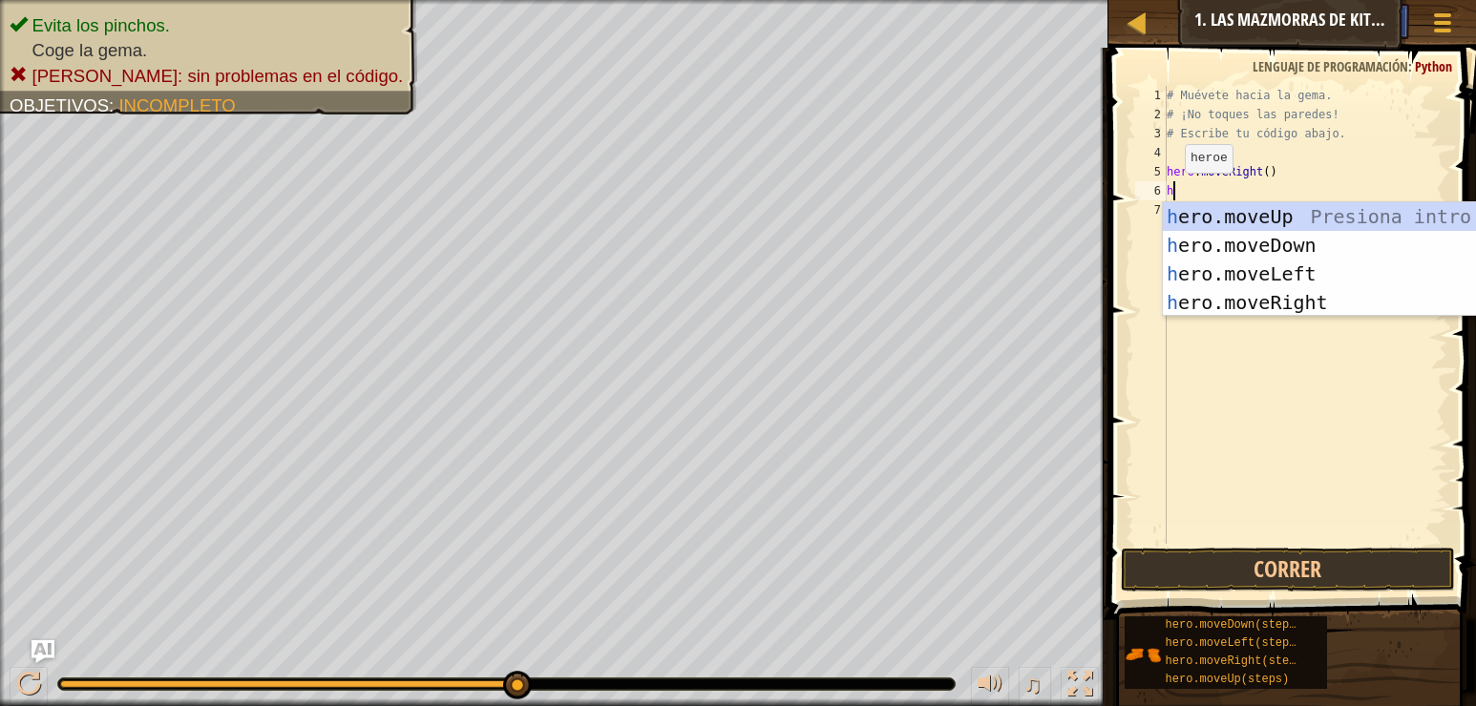
type textarea "he"
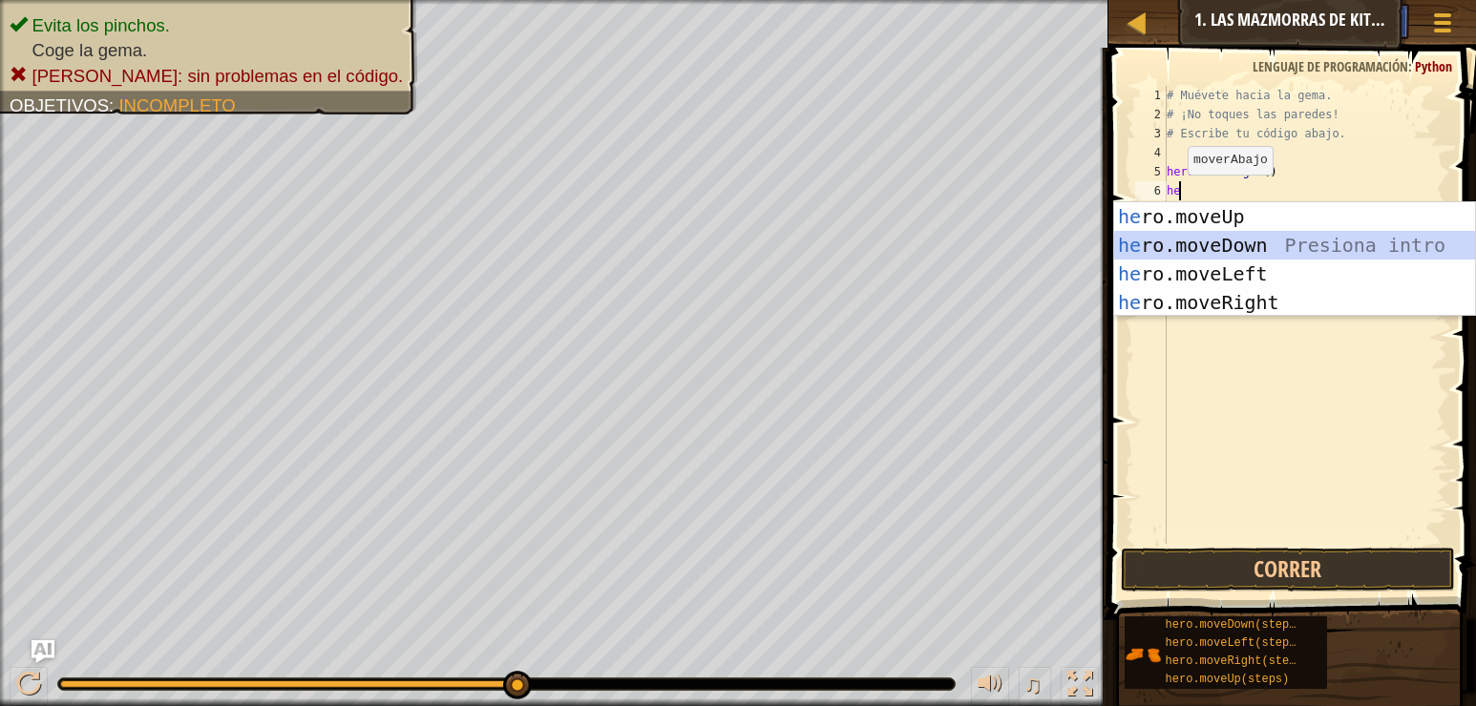
click at [1189, 235] on div "he ro.moveUp Presiona intro he ro.moveDown Presiona intro he ro.moveLeft Presio…" at bounding box center [1294, 288] width 361 height 172
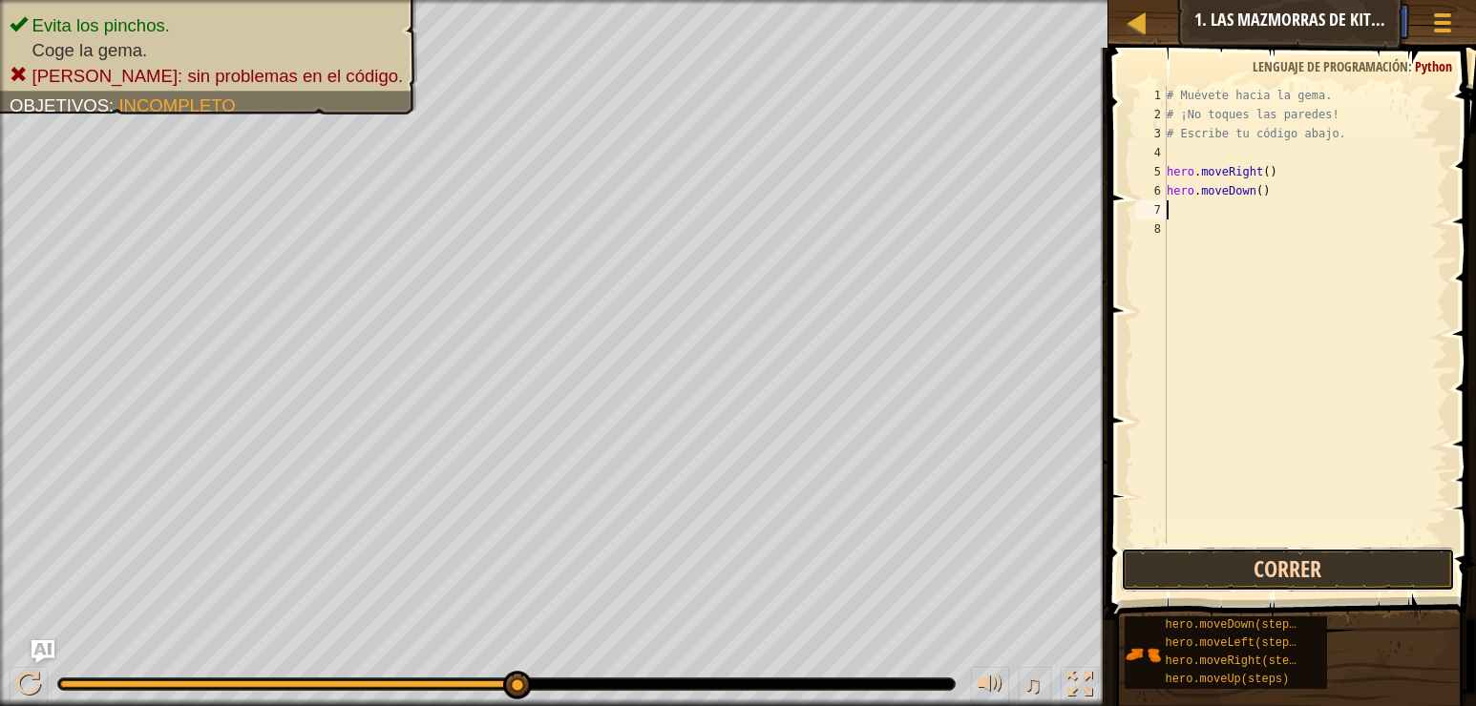
click at [1299, 571] on button "Correr" at bounding box center [1288, 570] width 334 height 44
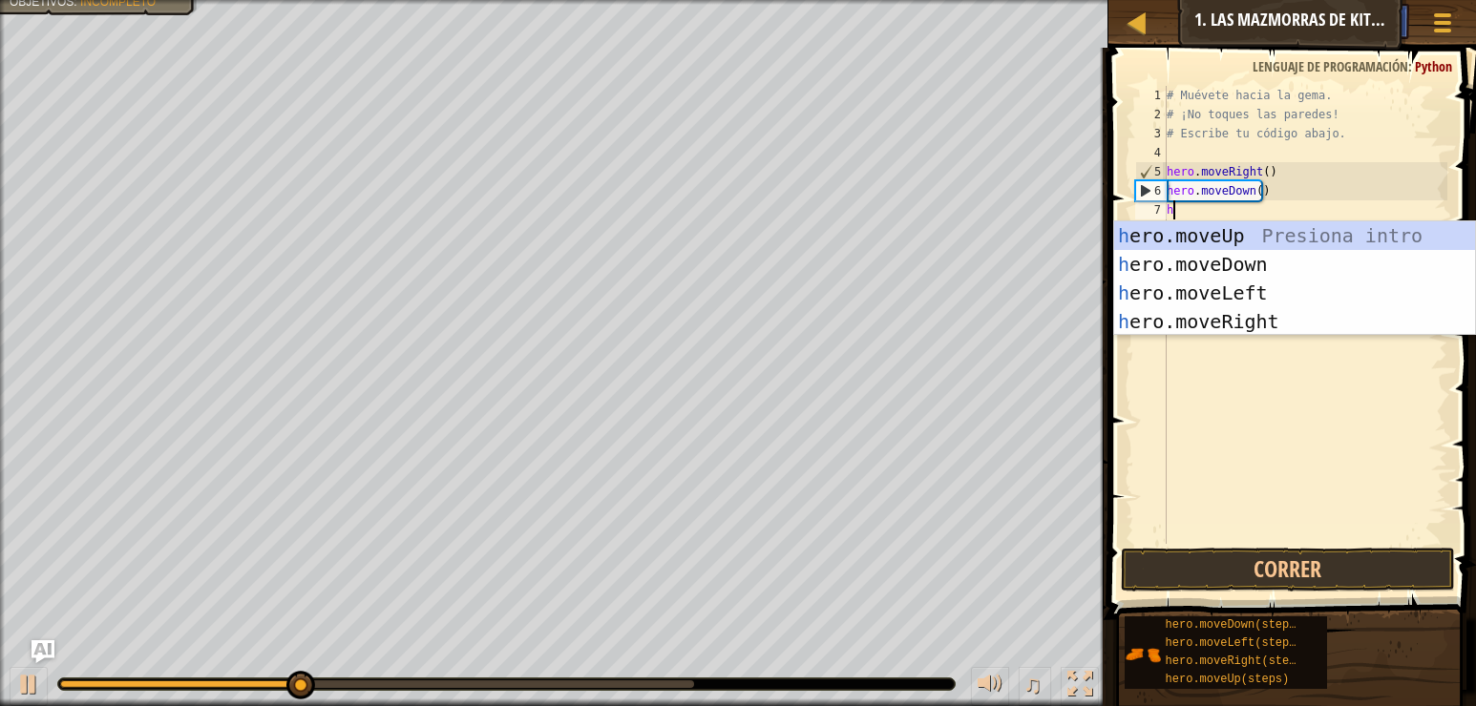
type textarea "he"
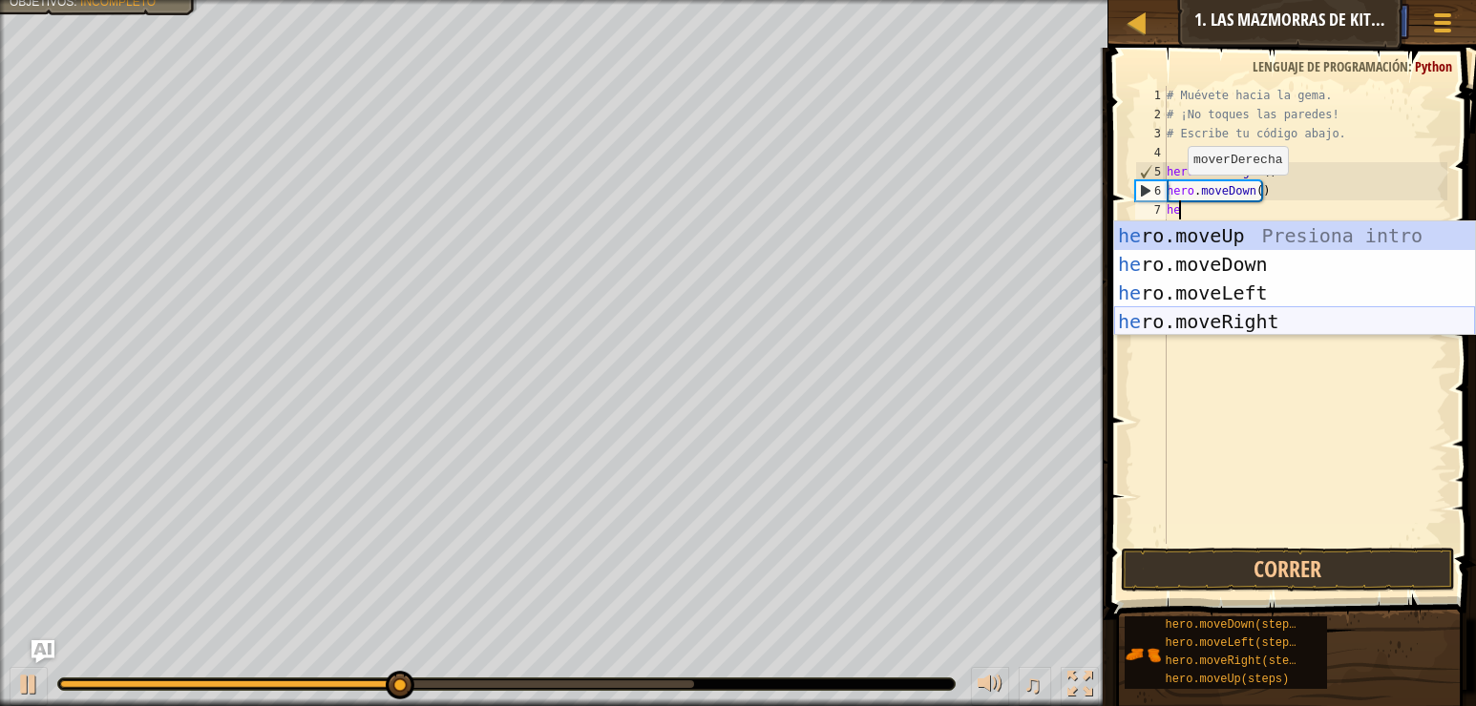
click at [1240, 326] on div "he ro.moveUp Presiona intro he ro.moveDown Presiona intro he ro.moveLeft Presio…" at bounding box center [1294, 307] width 361 height 172
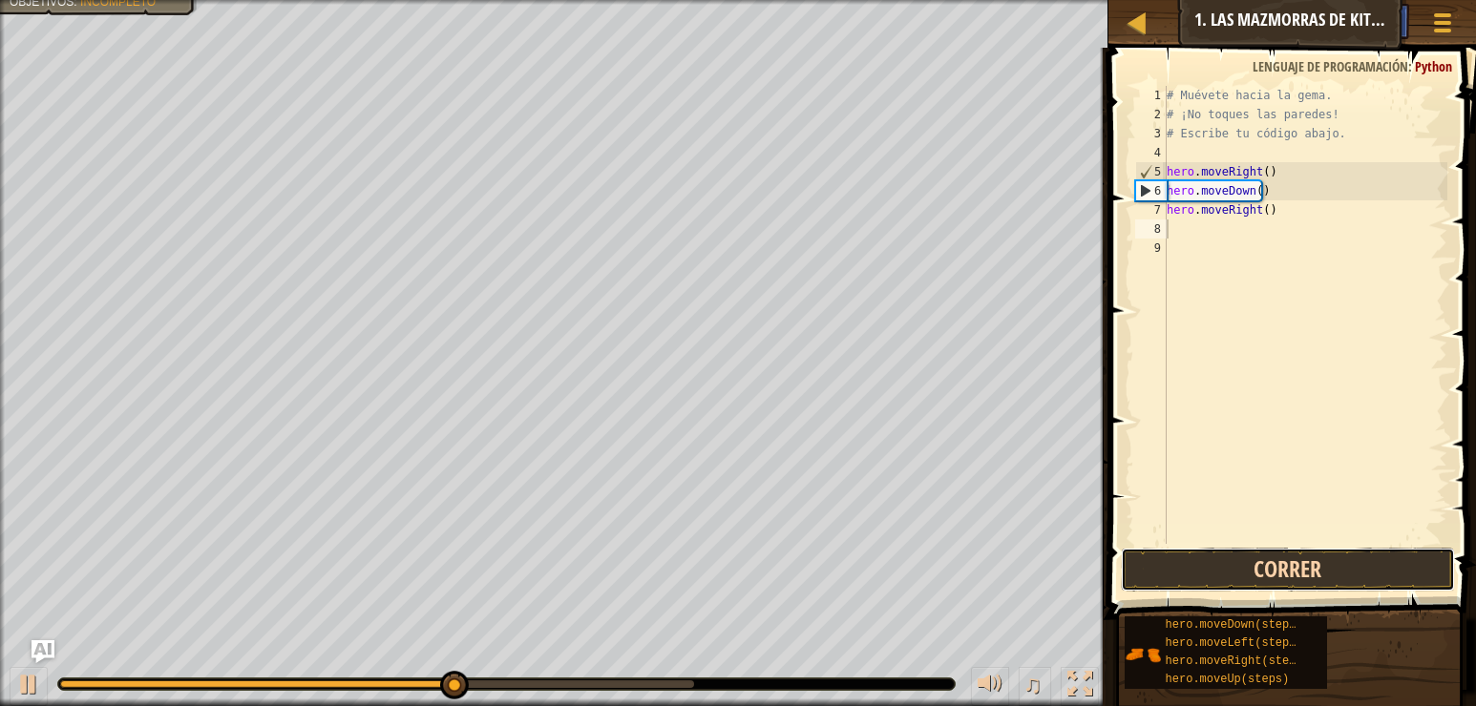
click at [1222, 563] on button "Correr" at bounding box center [1288, 570] width 334 height 44
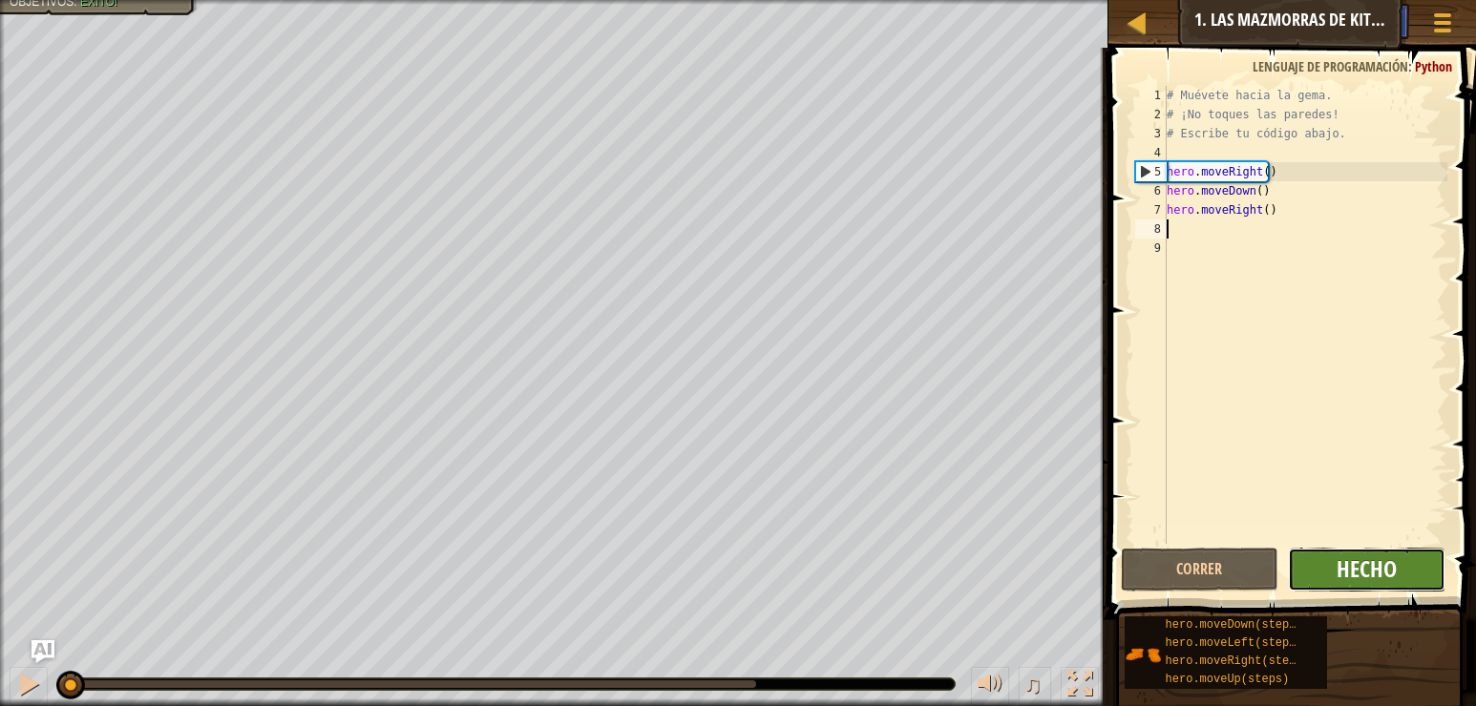
click at [1392, 570] on span "Hecho" at bounding box center [1366, 569] width 60 height 31
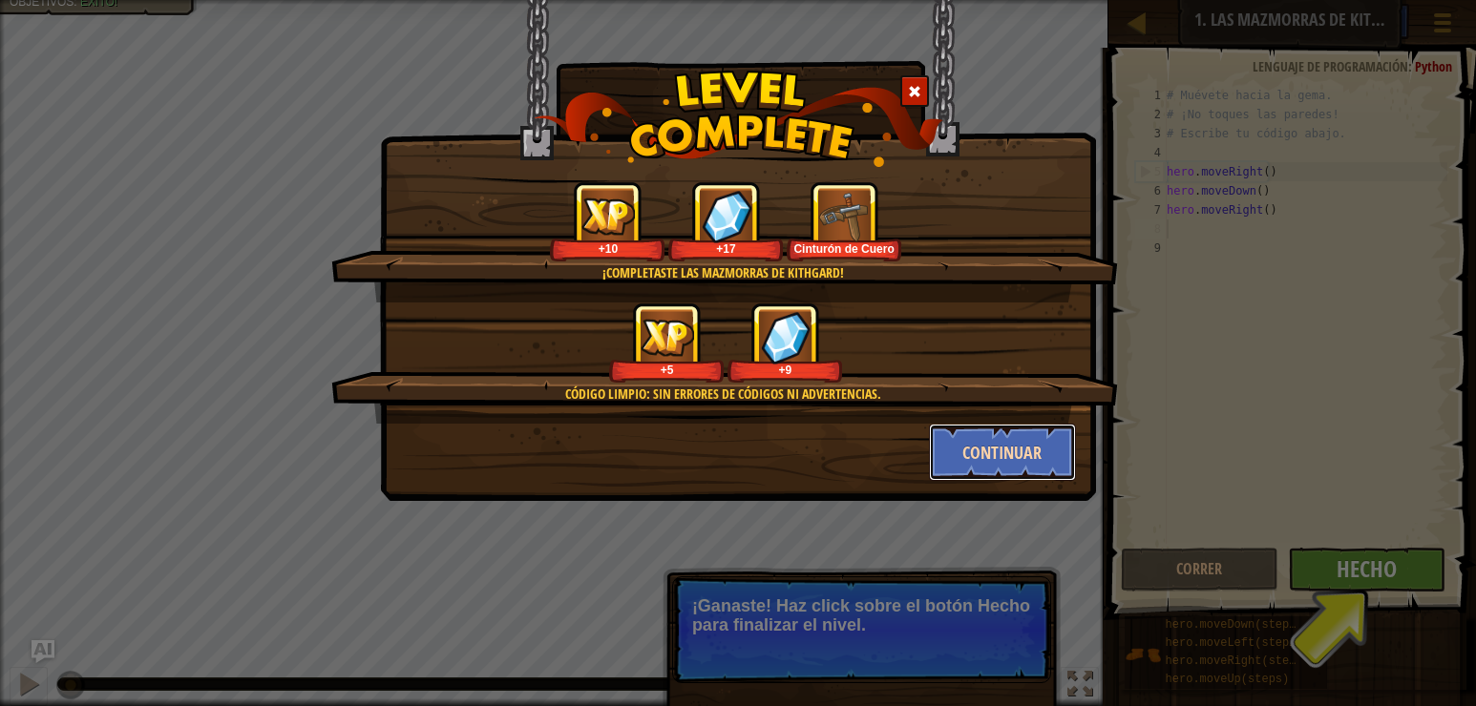
click at [1015, 449] on button "Continuar" at bounding box center [1003, 452] width 148 height 57
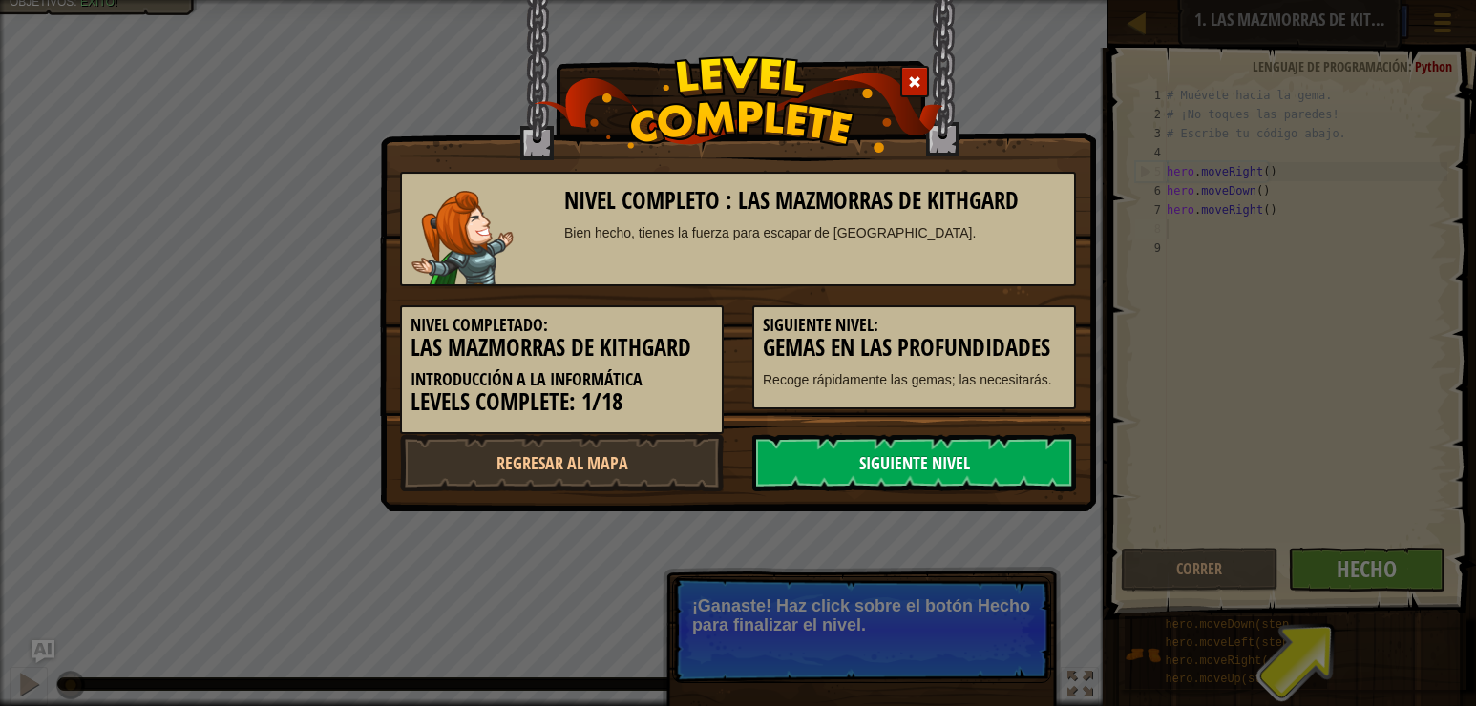
click at [1011, 467] on link "Siguiente nivel" at bounding box center [914, 462] width 324 height 57
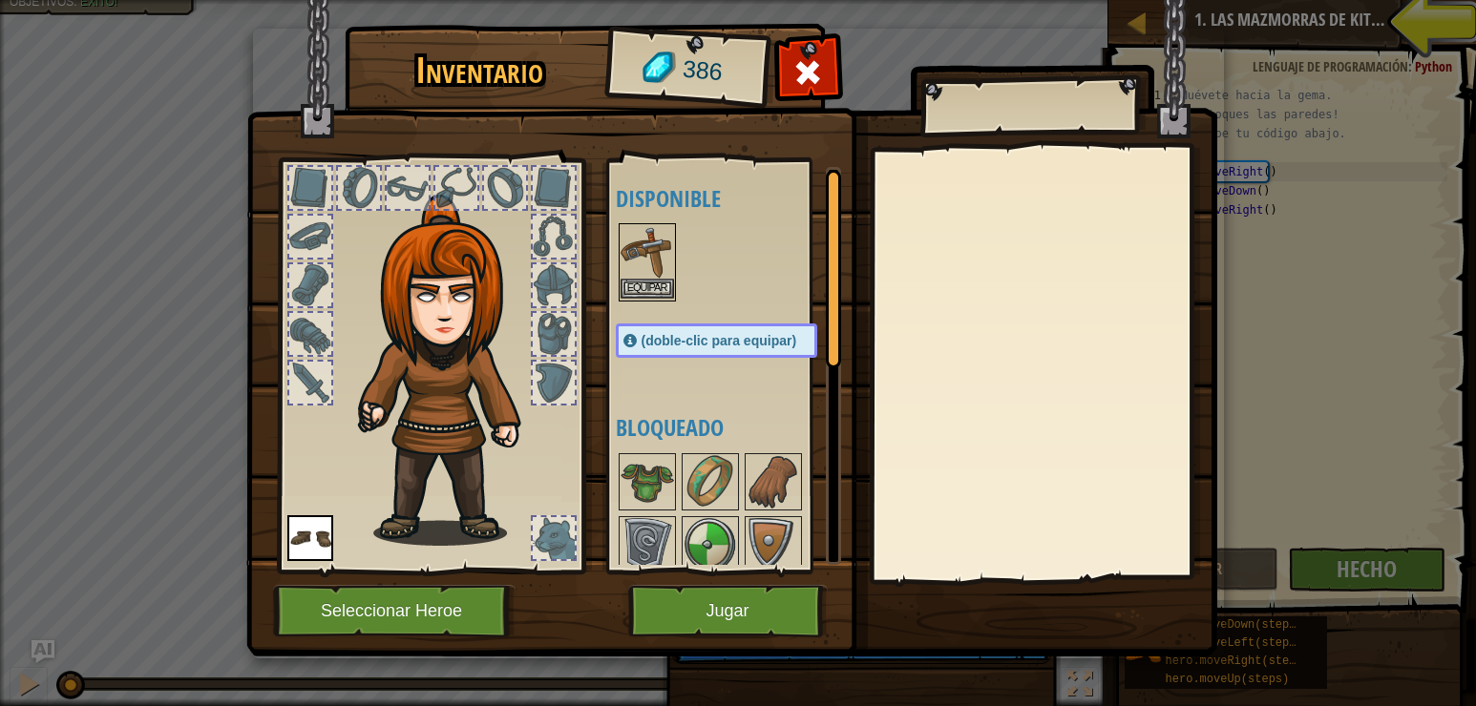
click at [664, 277] on img at bounding box center [646, 251] width 53 height 53
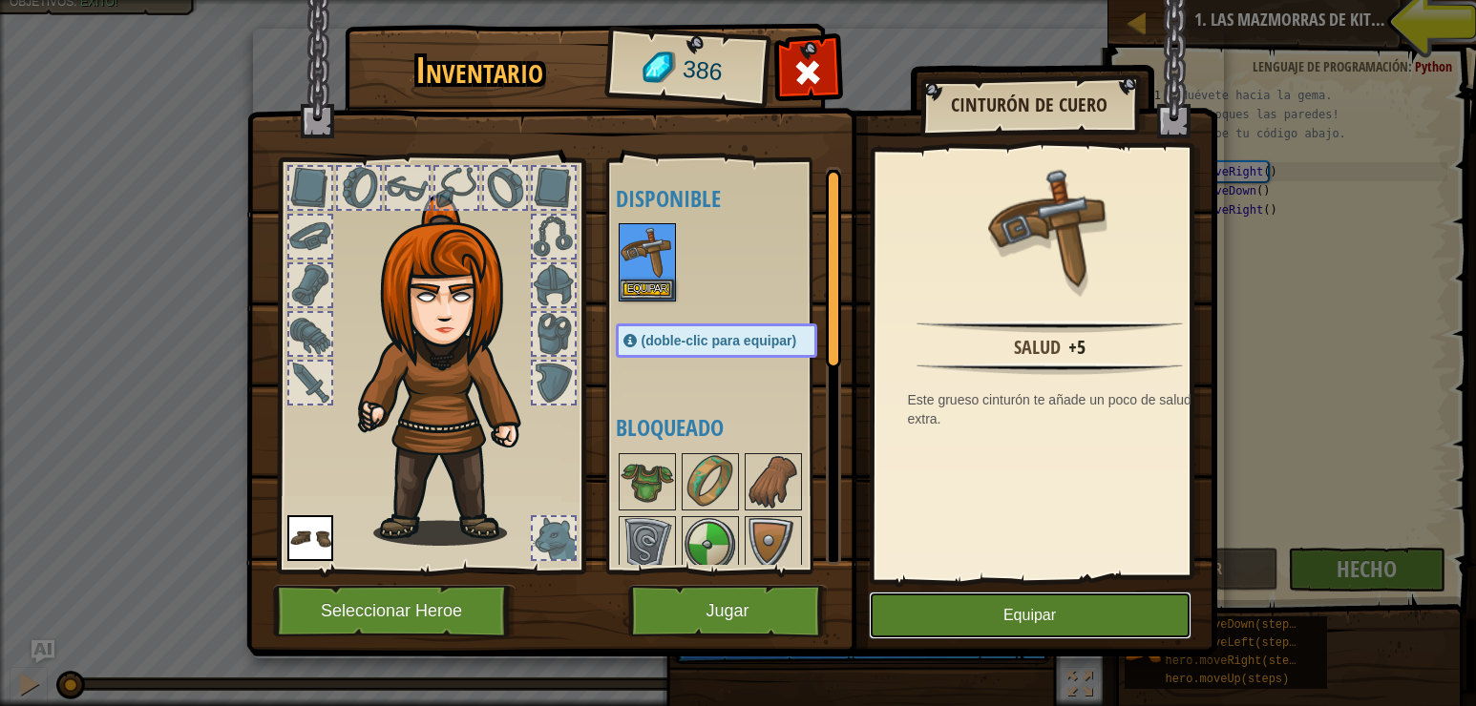
click at [1019, 609] on button "Equipar" at bounding box center [1030, 616] width 323 height 48
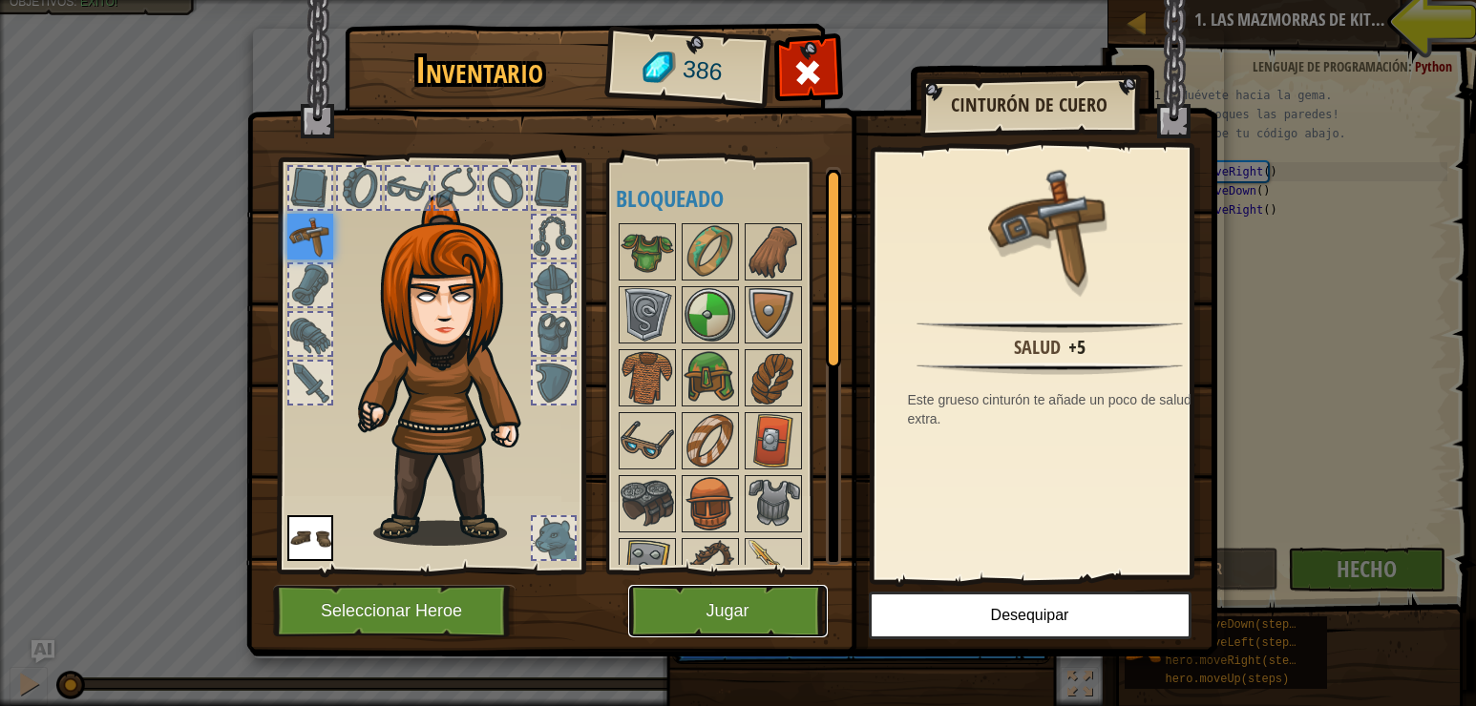
click at [767, 604] on button "Jugar" at bounding box center [728, 611] width 200 height 53
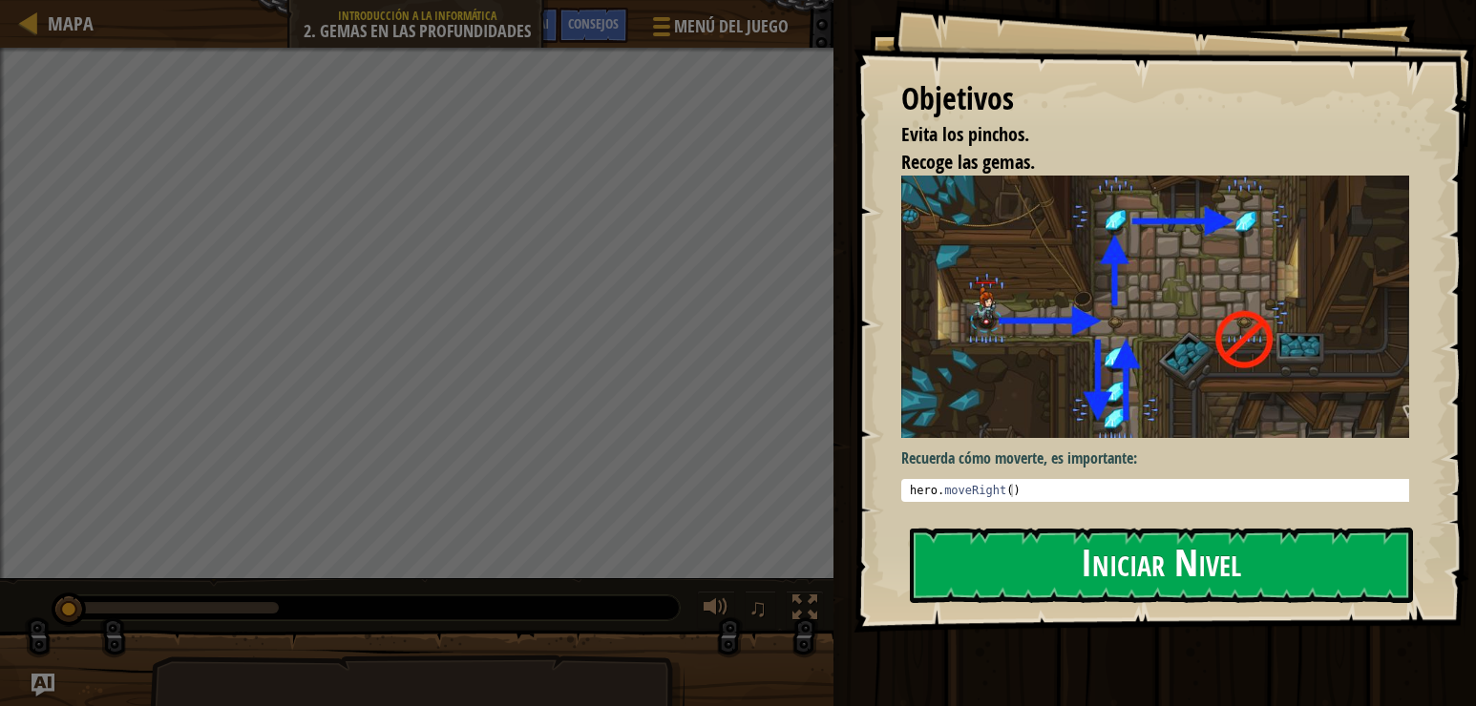
click at [1067, 563] on button "Iniciar Nivel" at bounding box center [1162, 565] width 504 height 75
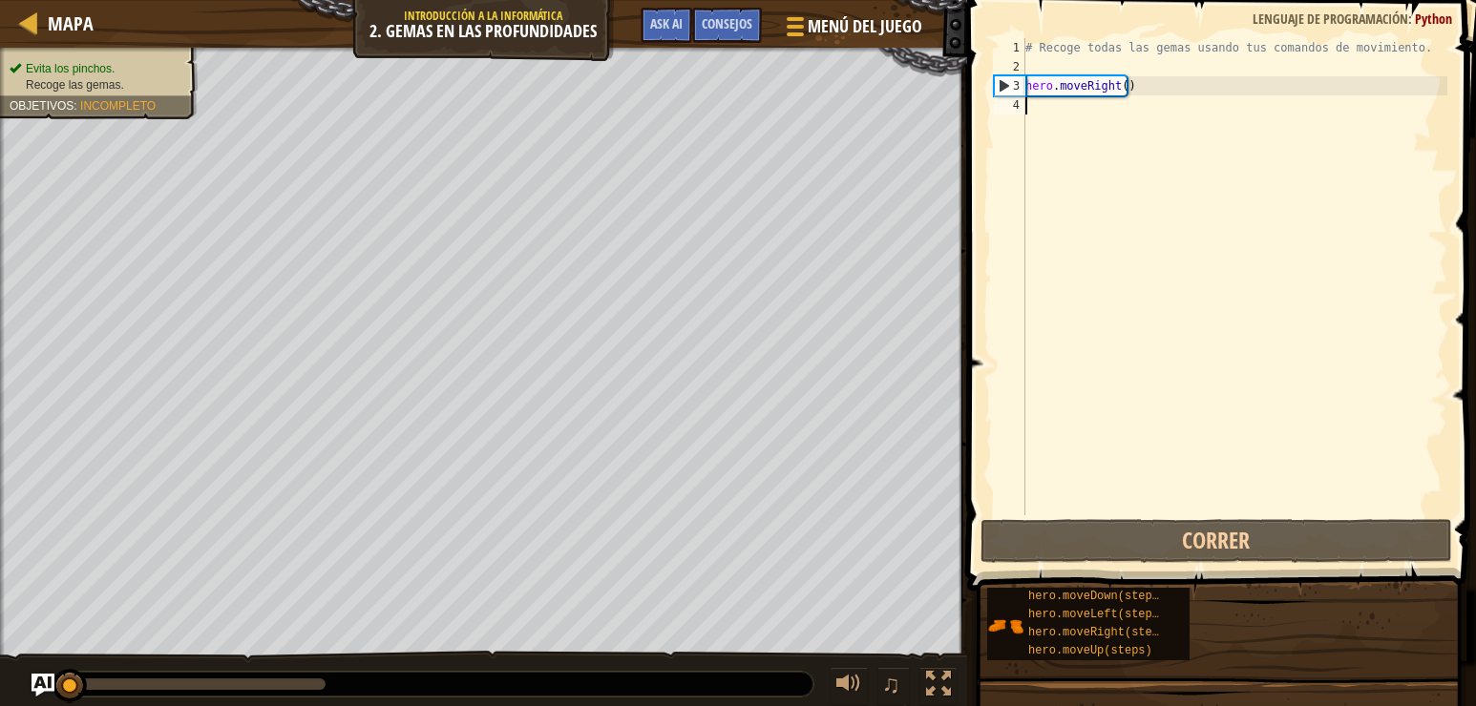
type textarea "h"
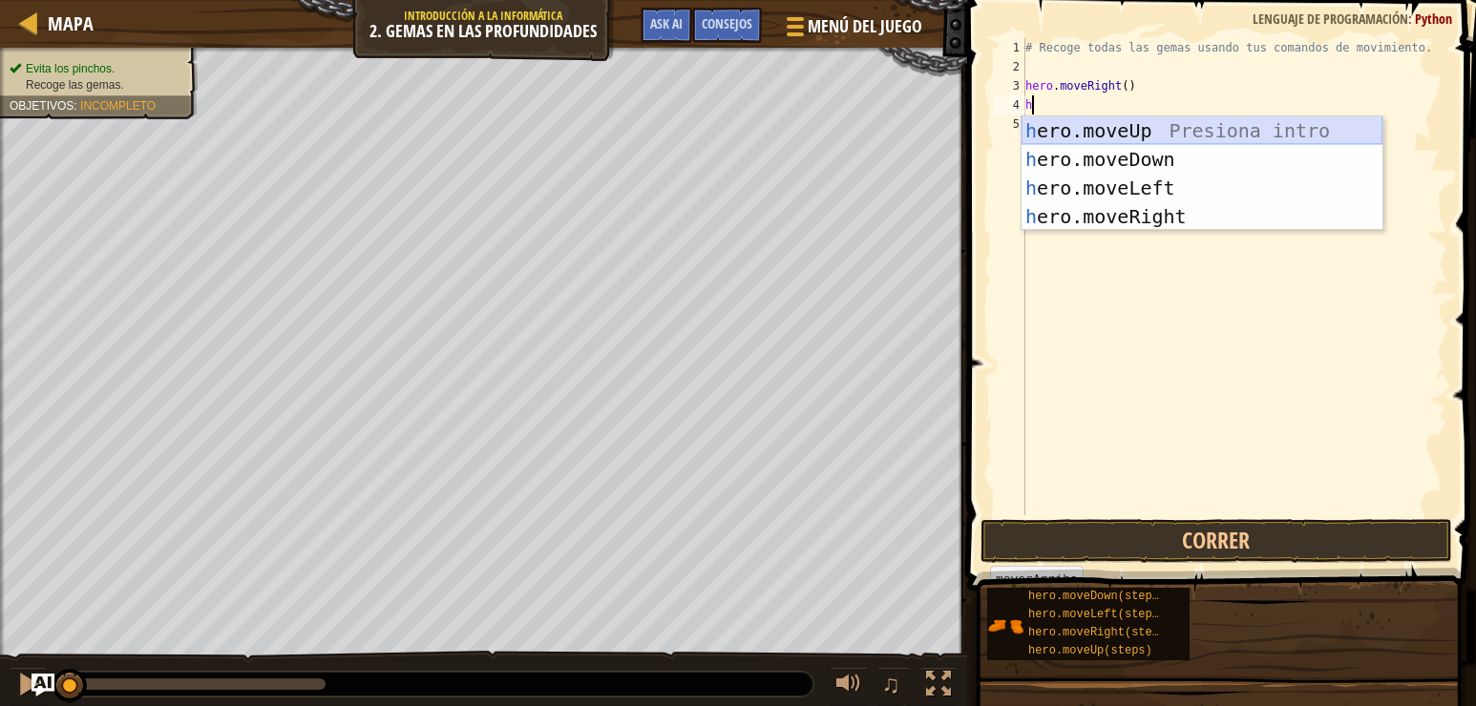
click at [1101, 130] on div "h ero.moveUp Presiona intro h ero.moveDown Presiona intro h ero.moveLeft Presio…" at bounding box center [1201, 202] width 361 height 172
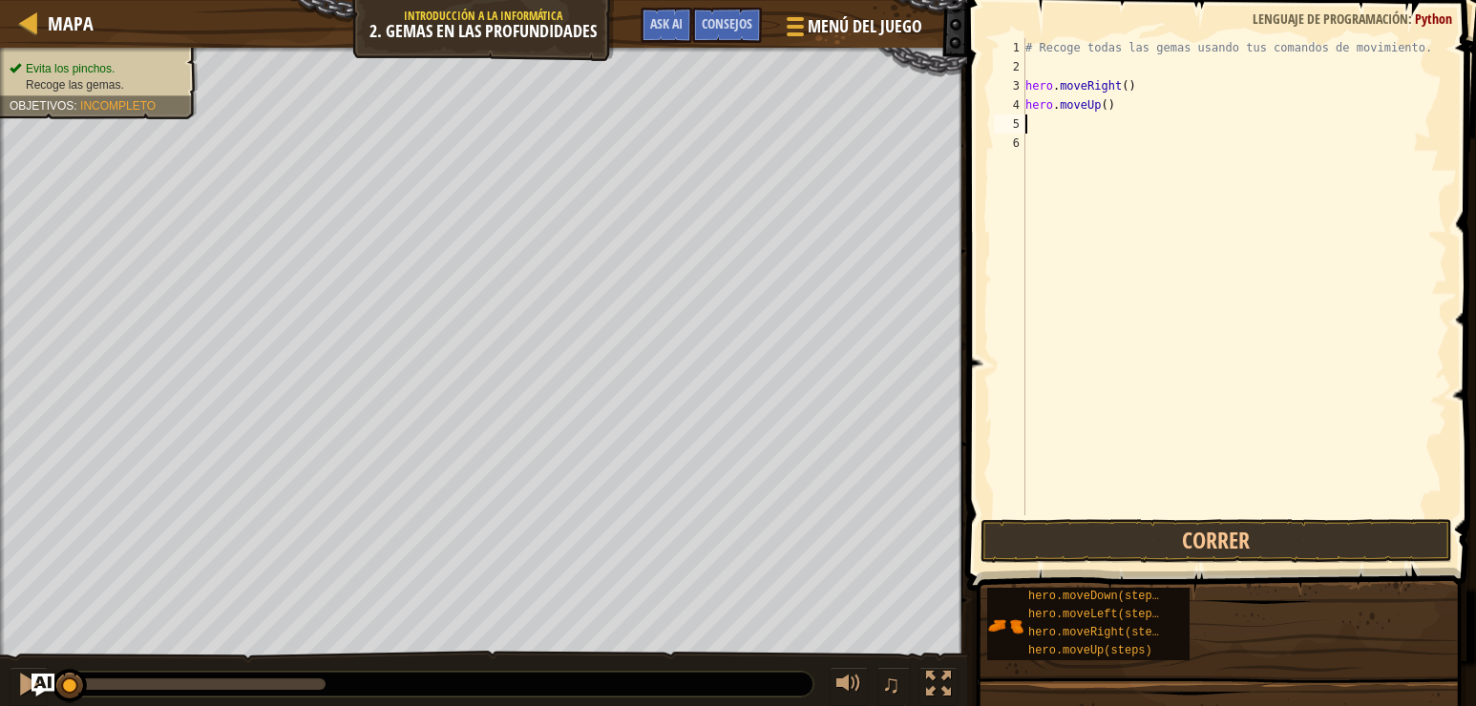
type textarea "h"
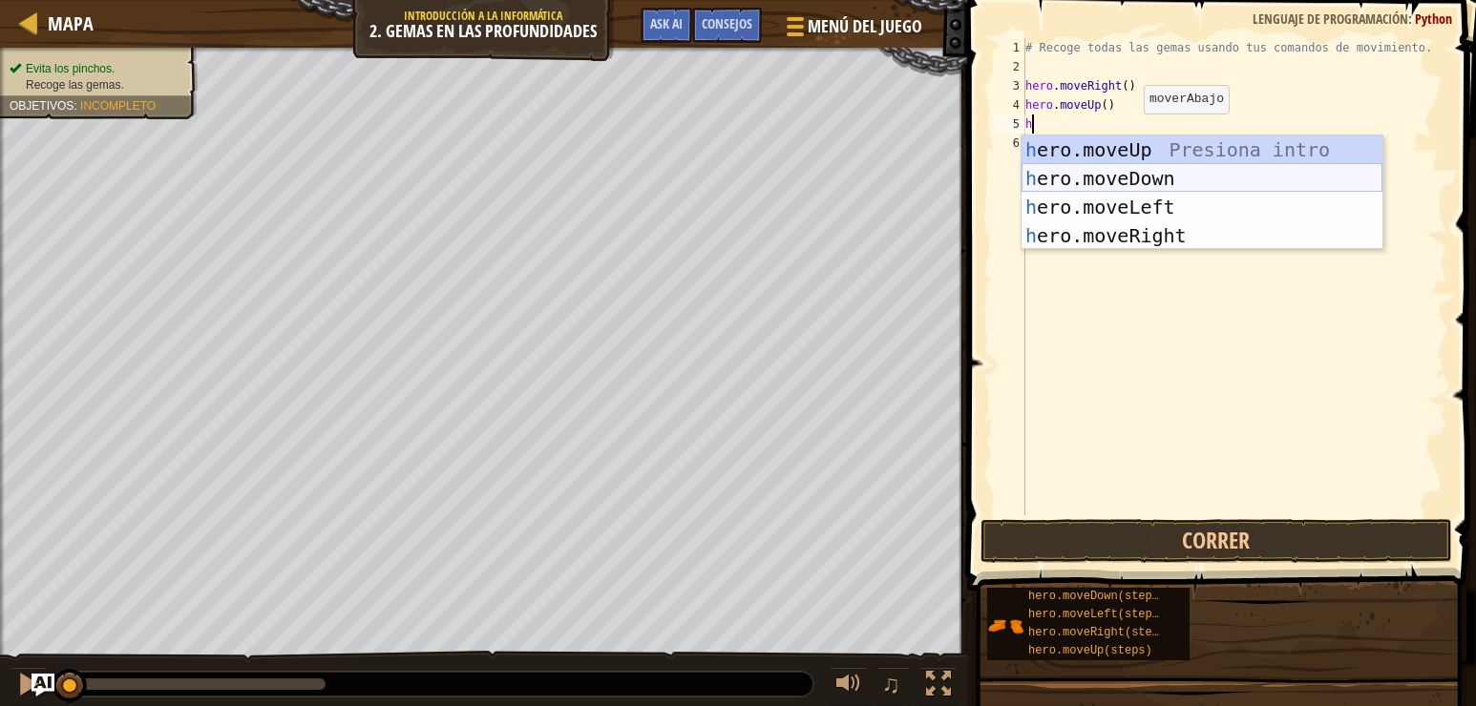
click at [1120, 172] on div "h ero.moveUp Presiona intro h ero.moveDown Presiona intro h ero.moveLeft Presio…" at bounding box center [1201, 222] width 361 height 172
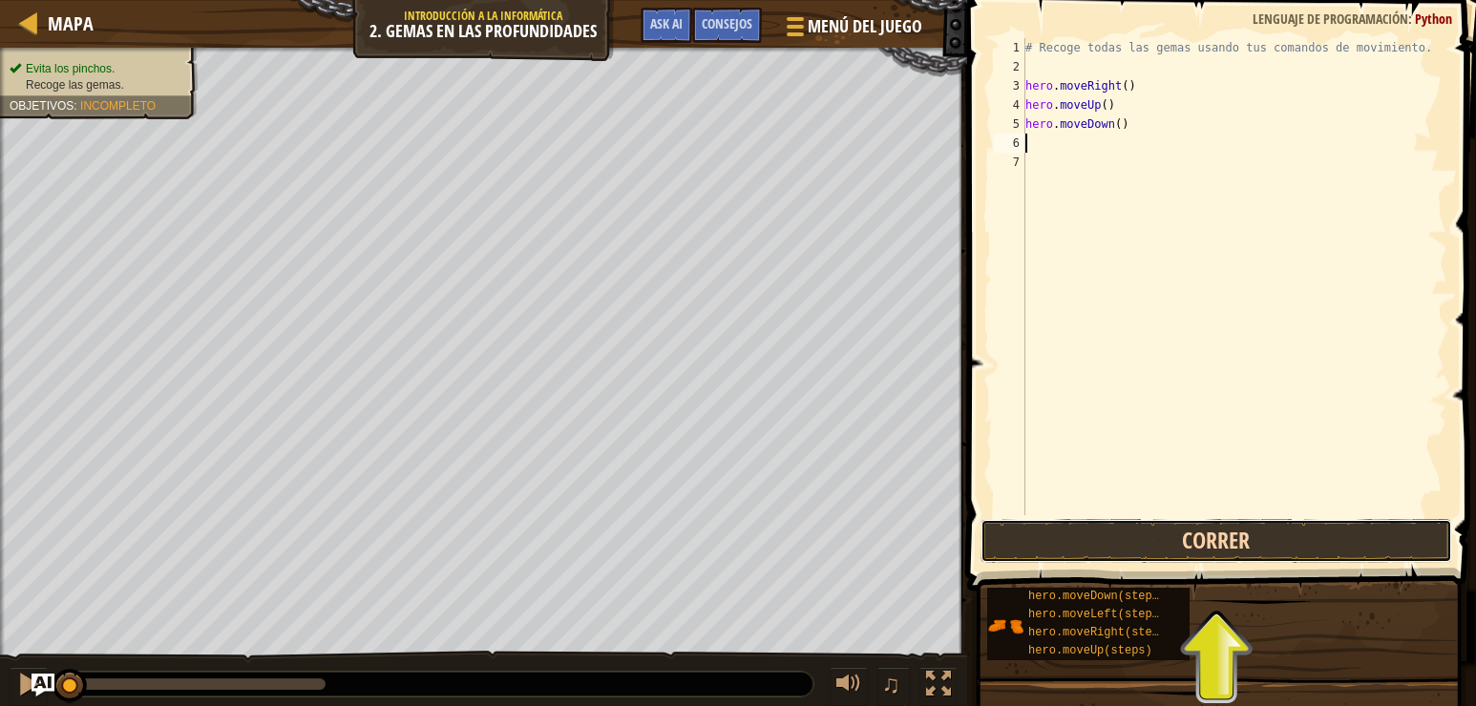
click at [1188, 533] on button "Correr" at bounding box center [1216, 541] width 472 height 44
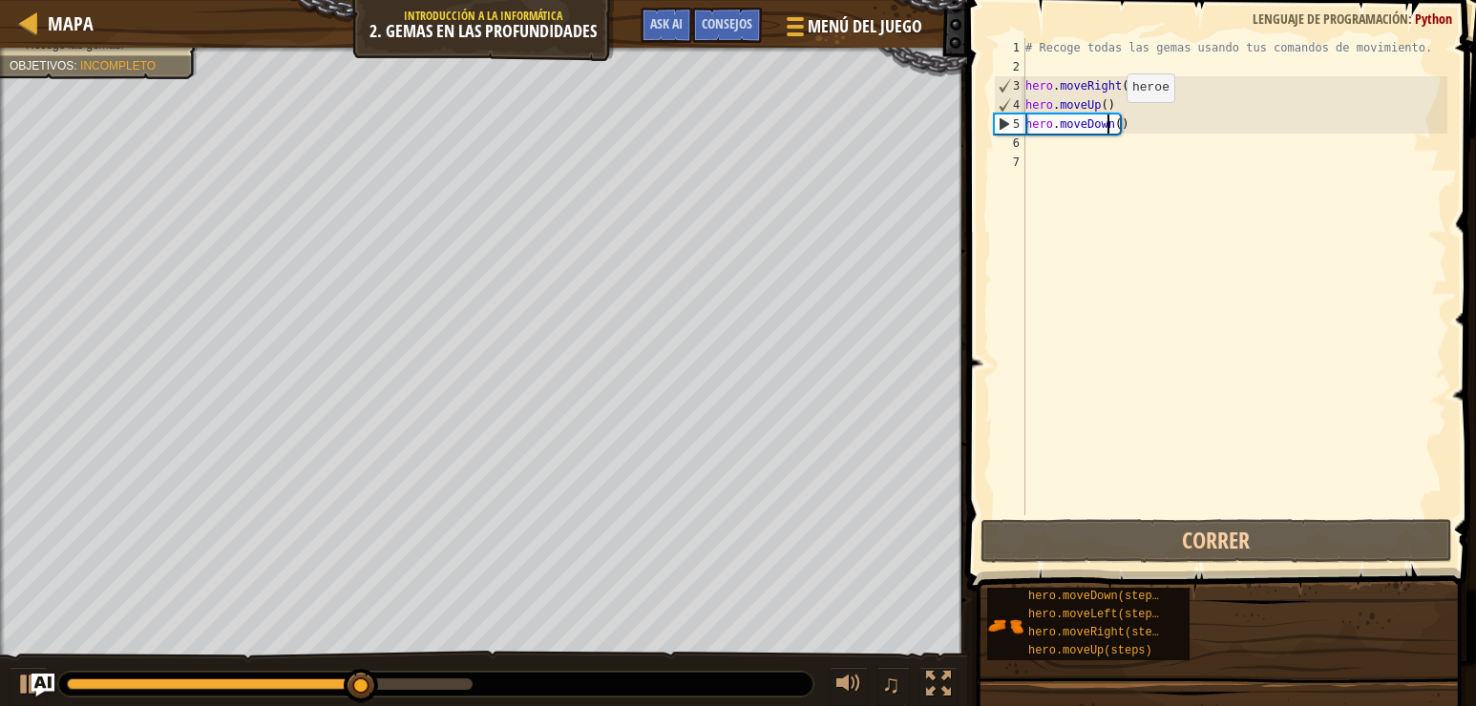
click at [1110, 121] on div "# Recoge todas las gemas usando tus comandos de movimiento. hero . moveRight ( …" at bounding box center [1234, 295] width 426 height 515
click at [1111, 120] on div "# Recoge todas las gemas usando tus comandos de movimiento. hero . moveRight ( …" at bounding box center [1234, 295] width 426 height 515
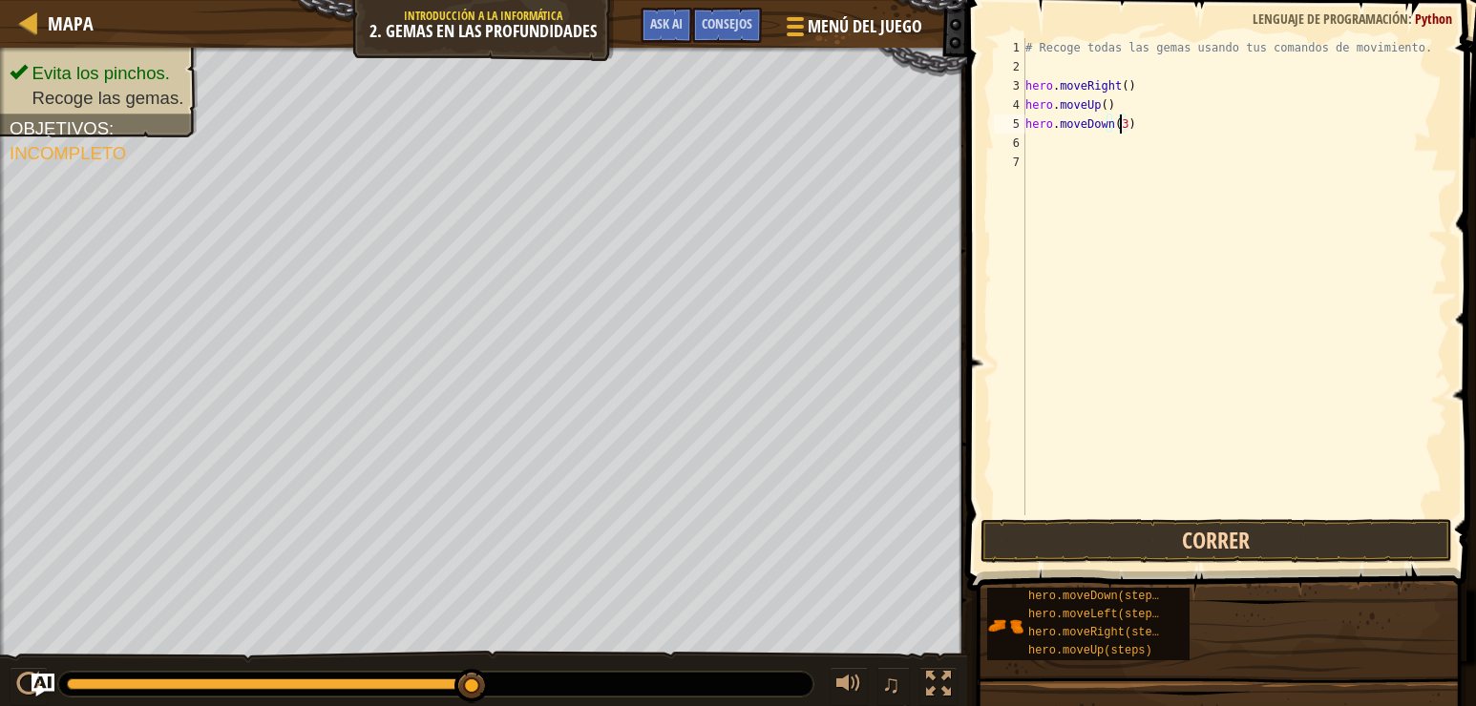
type textarea "hero.moveDown(3)"
click at [1156, 545] on button "Correr" at bounding box center [1216, 541] width 472 height 44
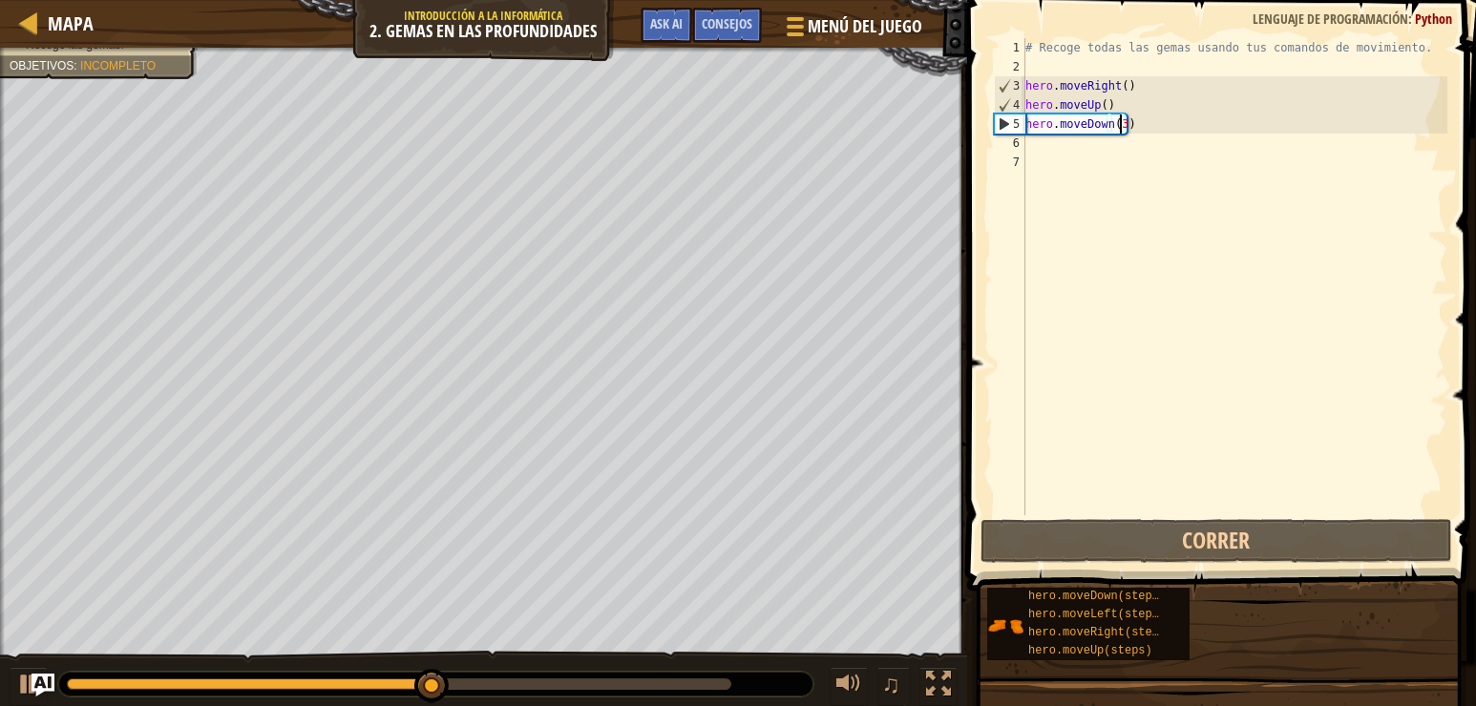
drag, startPoint x: 1040, startPoint y: 136, endPoint x: 1036, endPoint y: 147, distance: 12.1
click at [1040, 137] on div "# Recoge todas las gemas usando tus comandos de movimiento. hero . moveRight ( …" at bounding box center [1234, 295] width 426 height 515
type textarea "h"
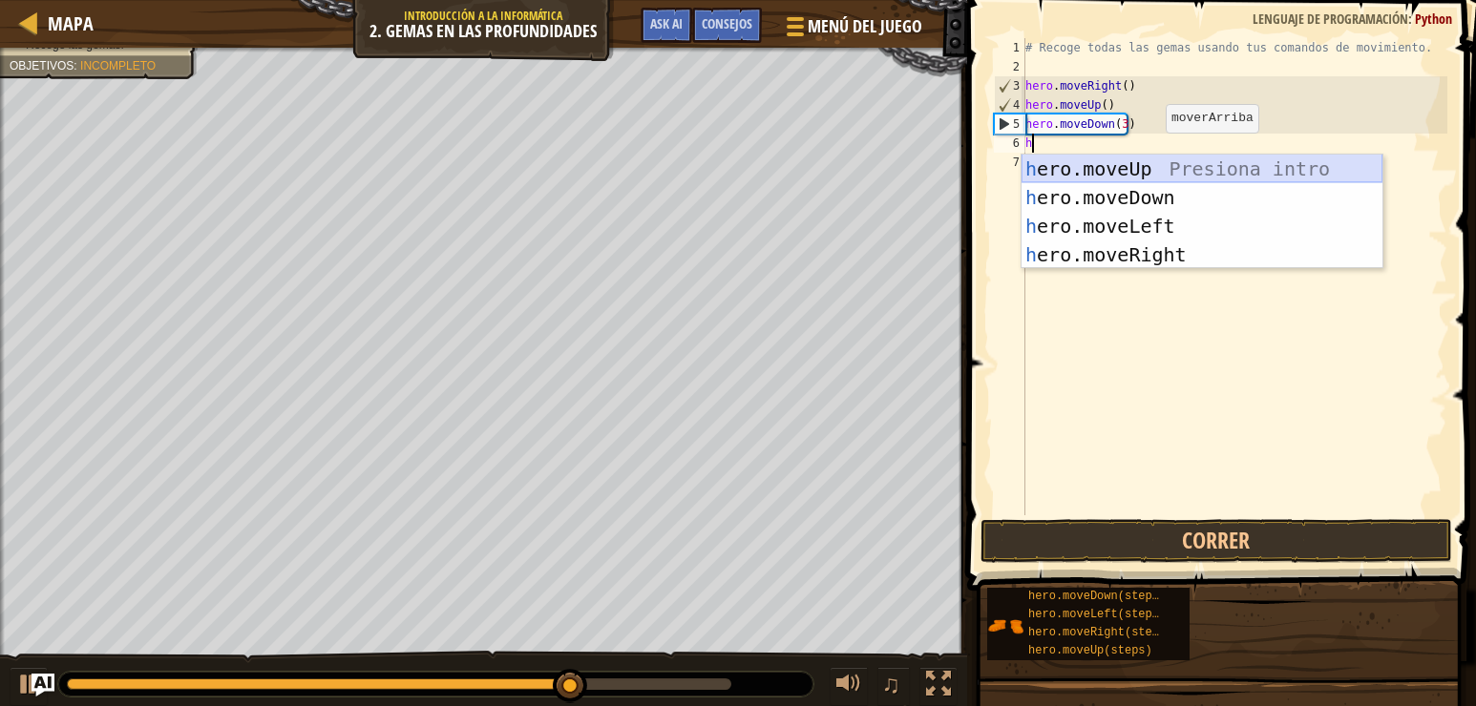
click at [1154, 165] on div "h ero.moveUp Presiona intro h ero.moveDown Presiona intro h ero.moveLeft Presio…" at bounding box center [1201, 241] width 361 height 172
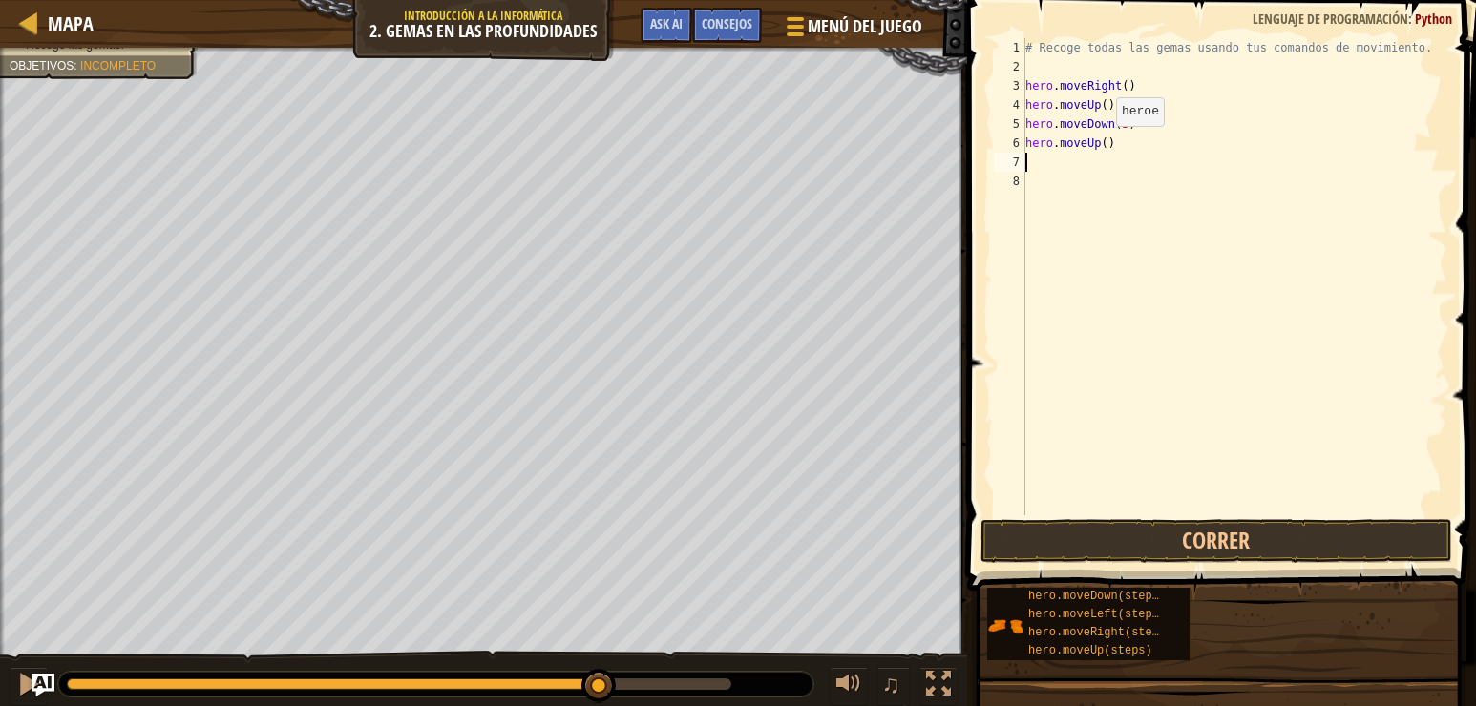
click at [1100, 143] on div "# Recoge todas las gemas usando tus comandos de movimiento. hero . moveRight ( …" at bounding box center [1234, 295] width 426 height 515
type textarea "hero.moveUp(4)"
click at [1052, 166] on div "# Recoge todas las gemas usando tus comandos de movimiento. hero . moveRight ( …" at bounding box center [1234, 295] width 426 height 515
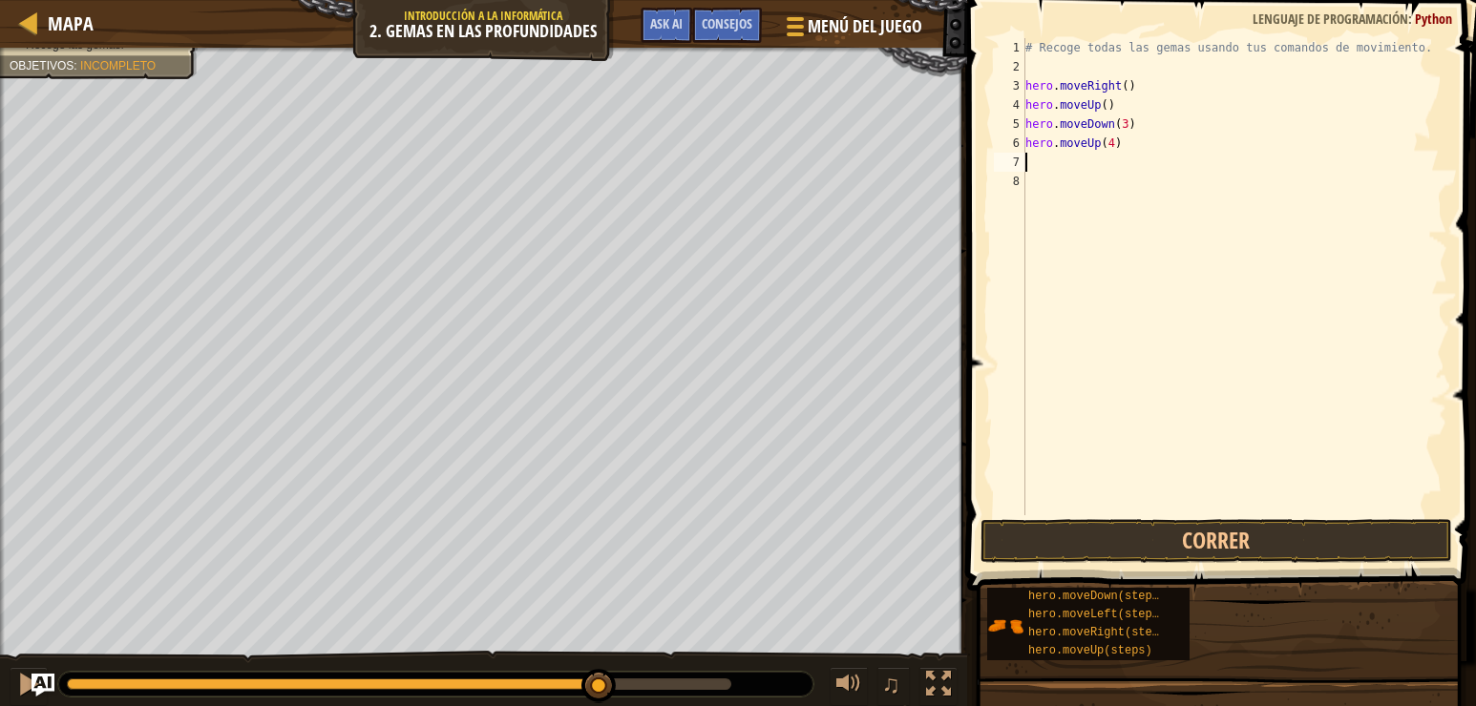
type textarea "h"
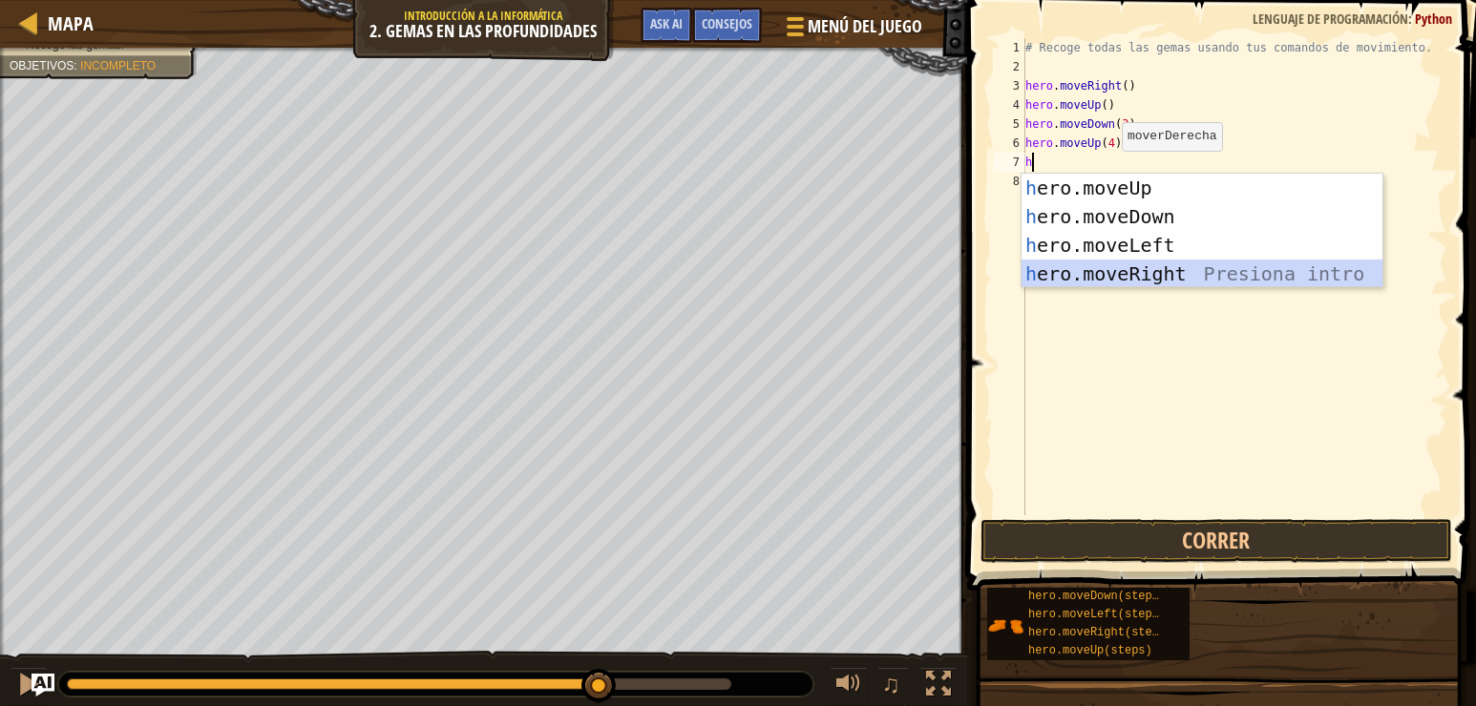
click at [1147, 273] on div "h ero.moveUp Presiona intro h ero.moveDown Presiona intro h ero.moveLeft Presio…" at bounding box center [1201, 260] width 361 height 172
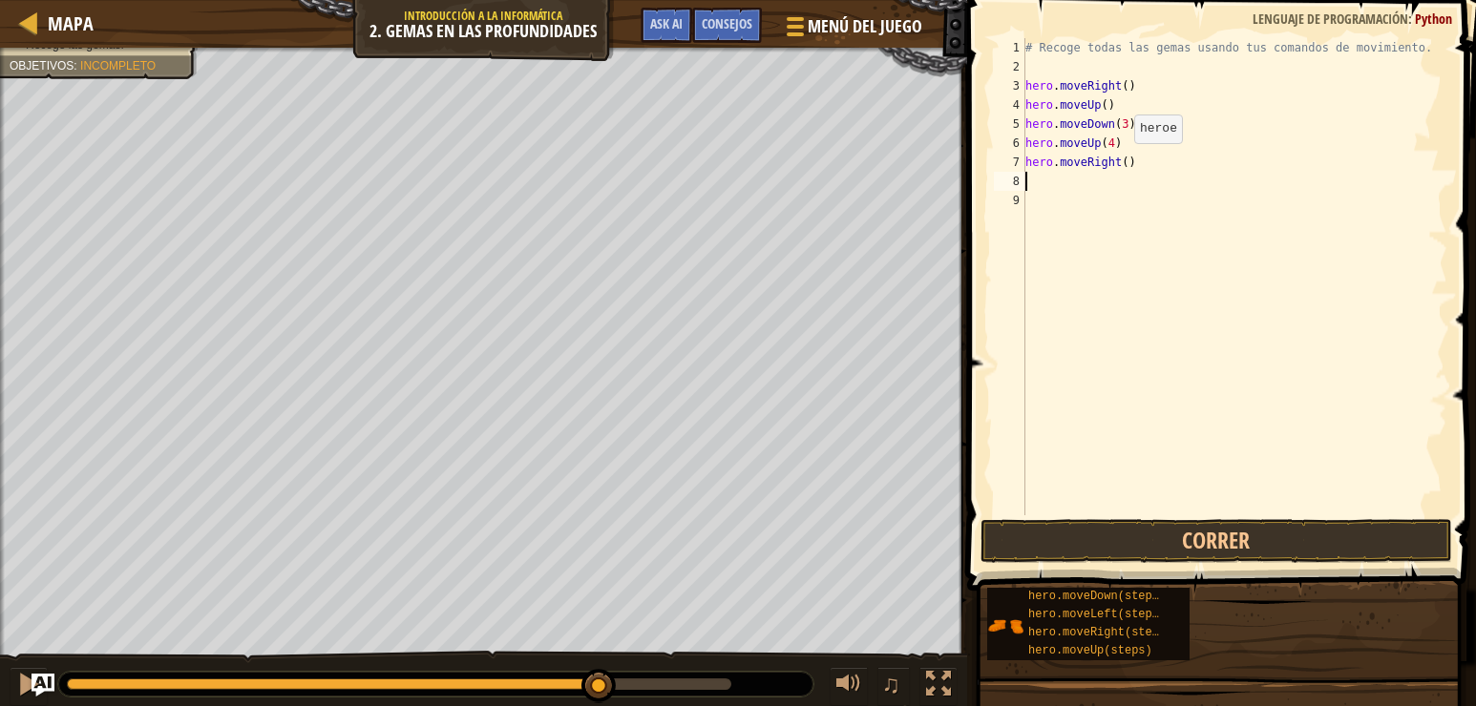
click at [1118, 162] on div "# Recoge todas las gemas usando tus comandos de movimiento. hero . moveRight ( …" at bounding box center [1234, 295] width 426 height 515
click at [1073, 529] on button "Correr" at bounding box center [1216, 541] width 472 height 44
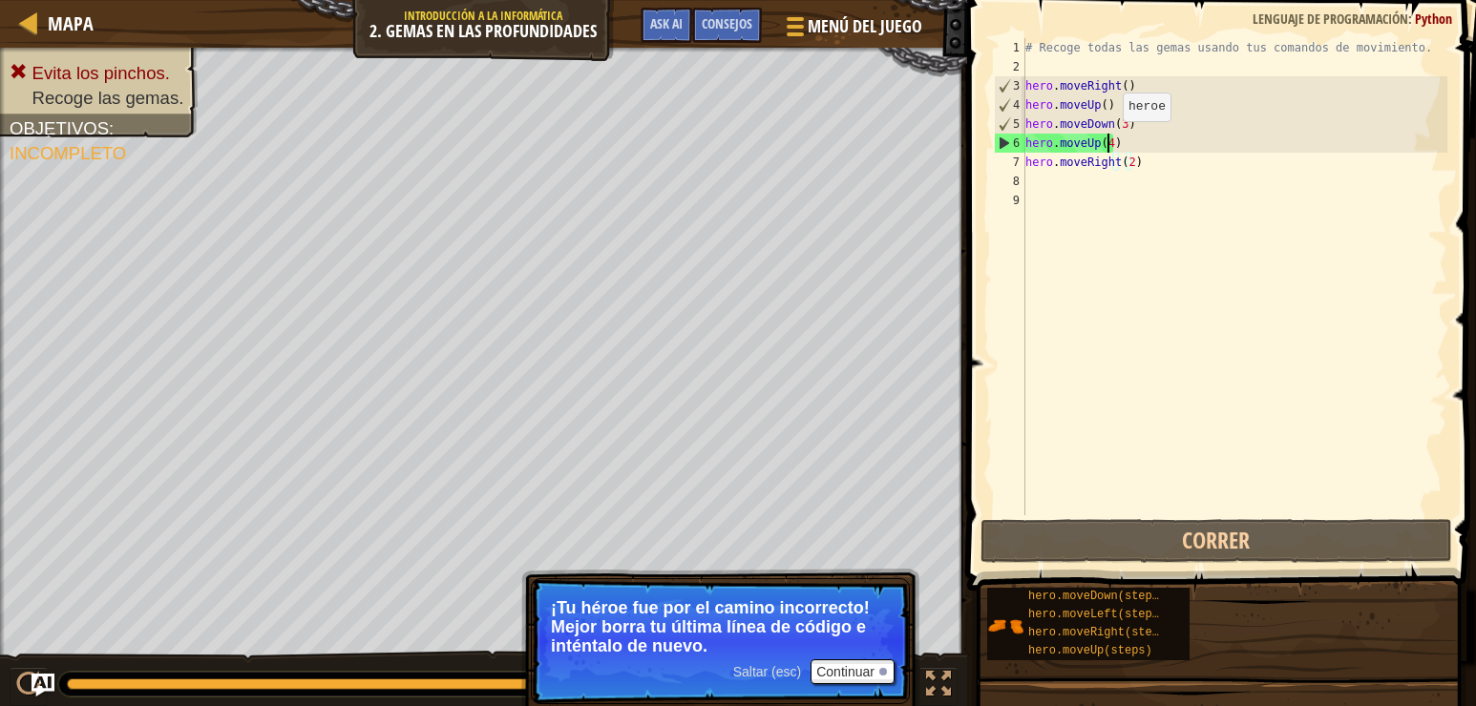
click at [1106, 140] on div "# Recoge todas las gemas usando tus comandos de movimiento. hero . moveRight ( …" at bounding box center [1234, 295] width 426 height 515
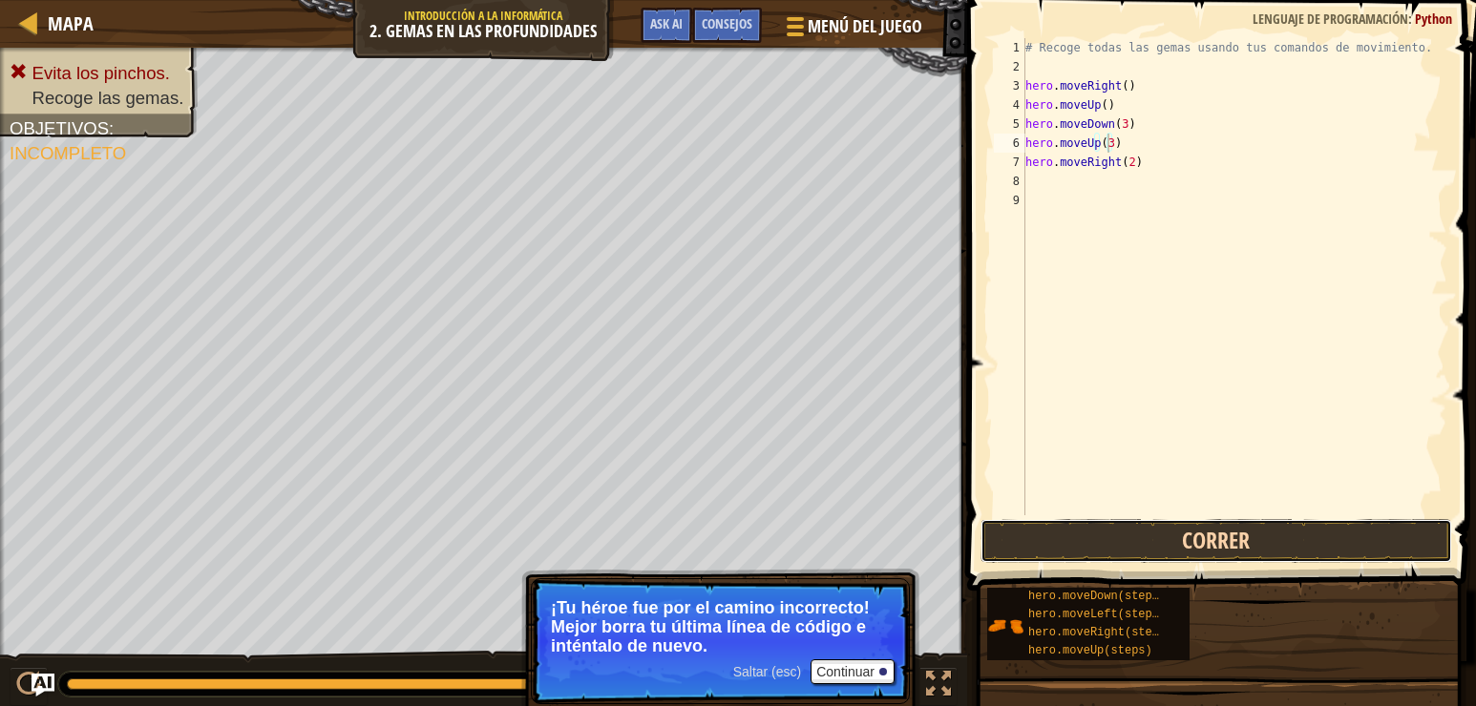
click at [1177, 542] on button "Correr" at bounding box center [1216, 541] width 472 height 44
type textarea "hero.moveUp(2)"
click at [1206, 538] on button "Correr" at bounding box center [1216, 541] width 472 height 44
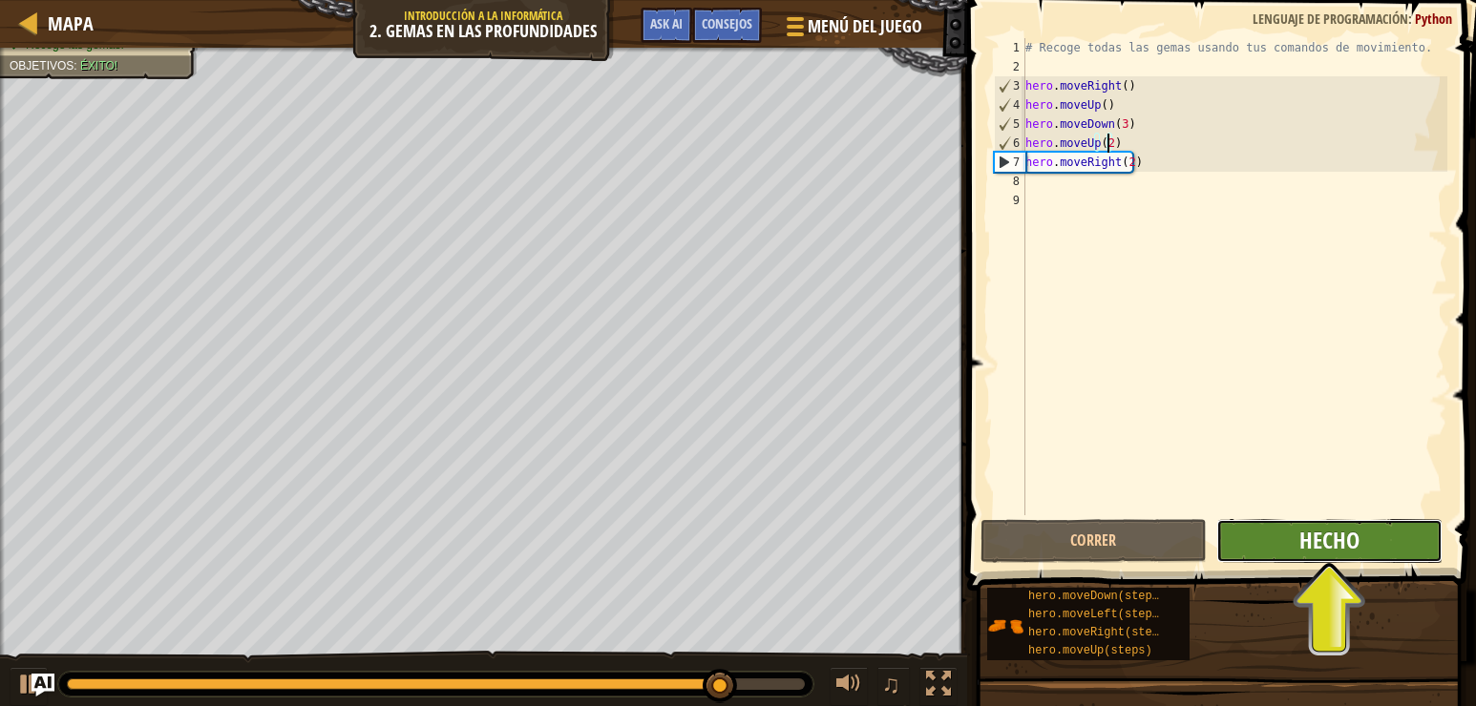
click at [1302, 543] on span "Hecho" at bounding box center [1329, 540] width 60 height 31
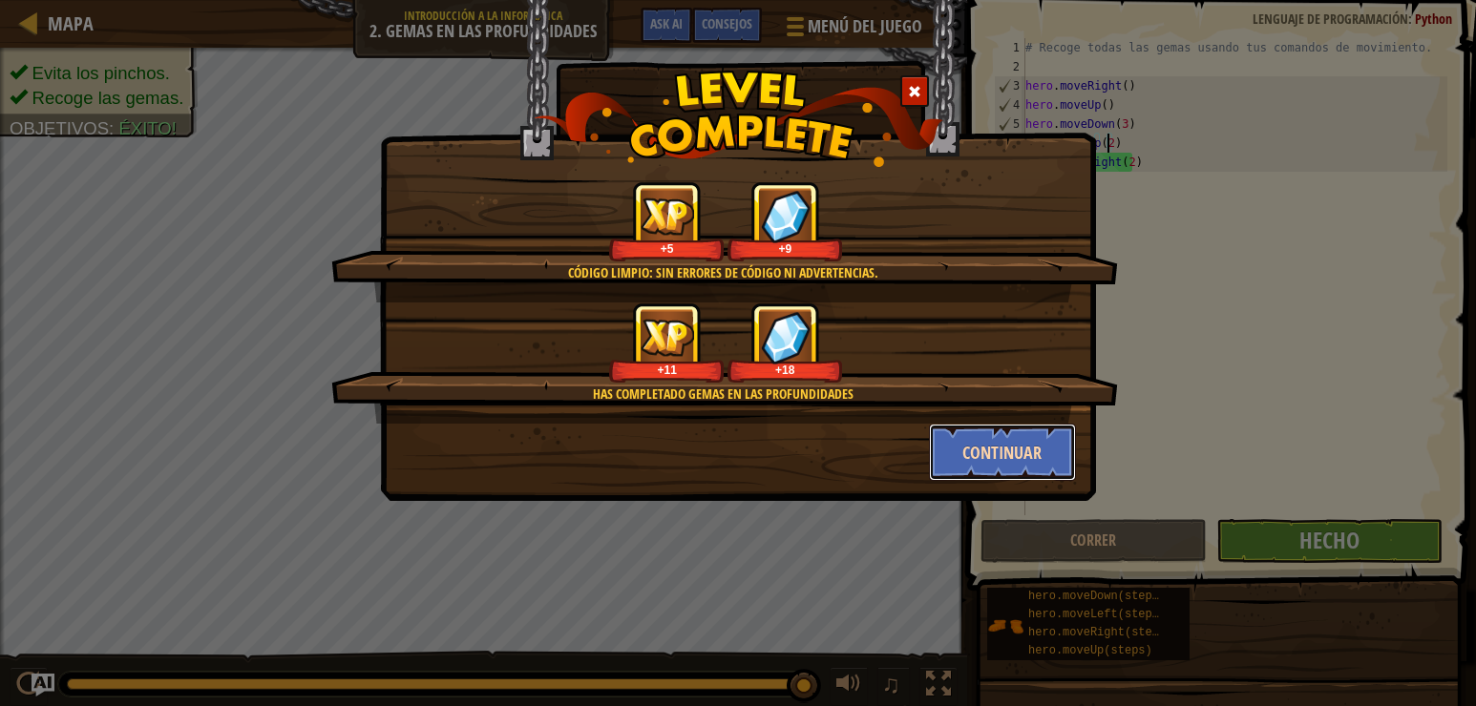
click at [1020, 441] on button "Continuar" at bounding box center [1003, 452] width 148 height 57
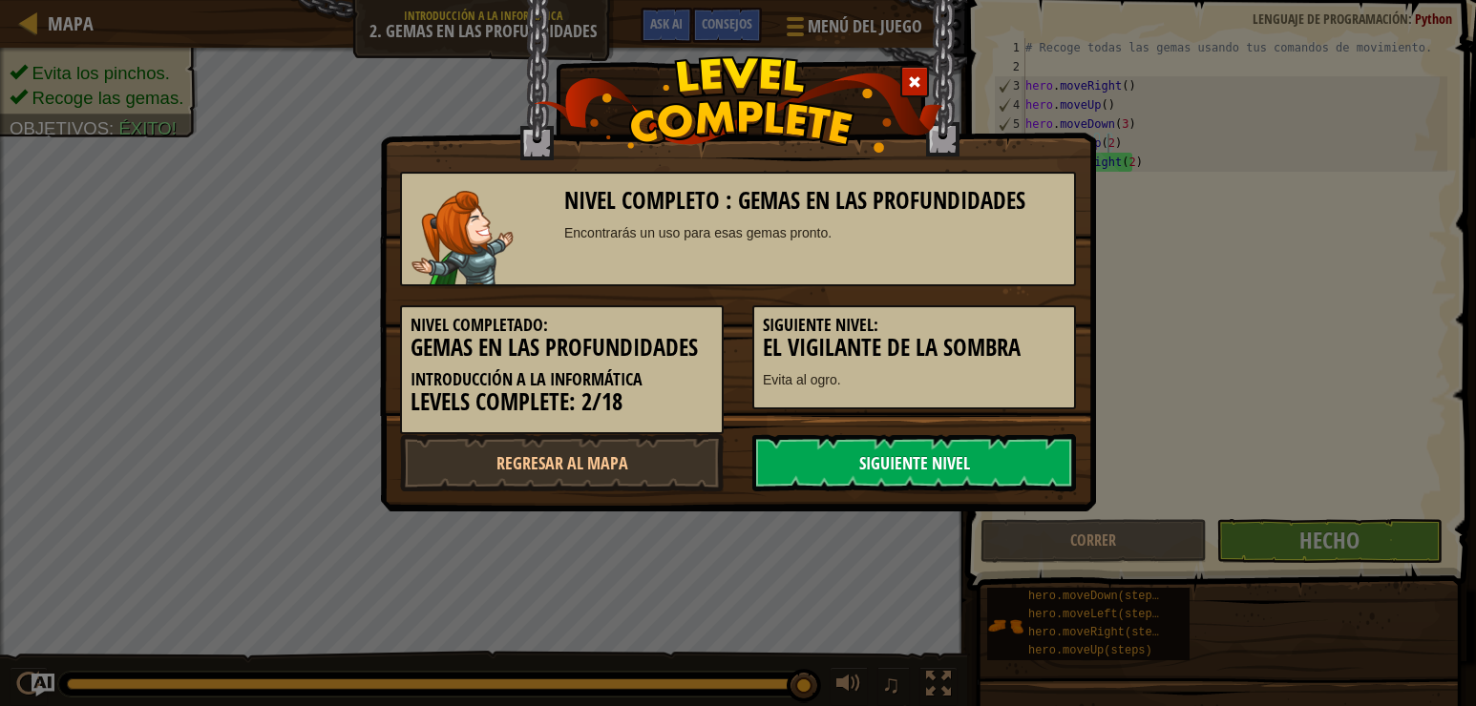
click at [1019, 457] on link "Siguiente nivel" at bounding box center [914, 462] width 324 height 57
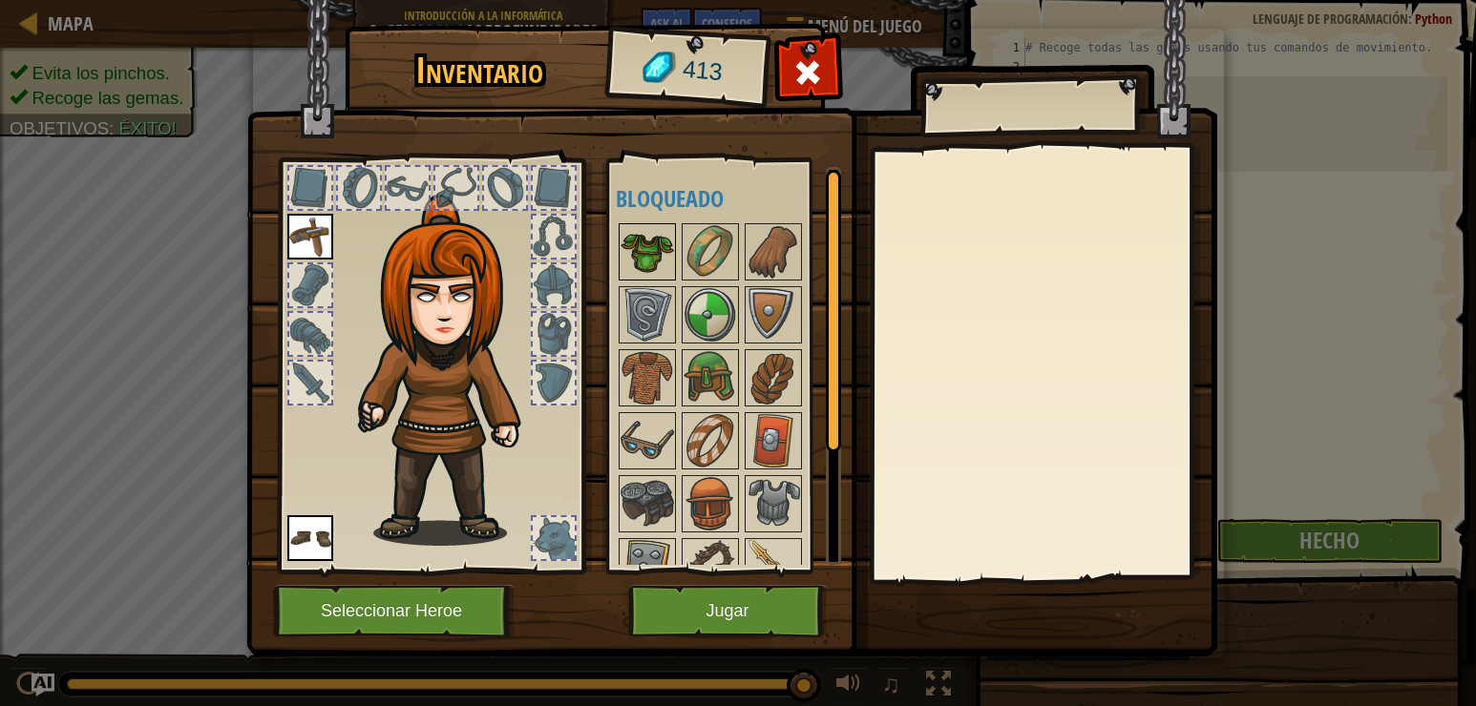
click at [644, 241] on img at bounding box center [646, 251] width 53 height 53
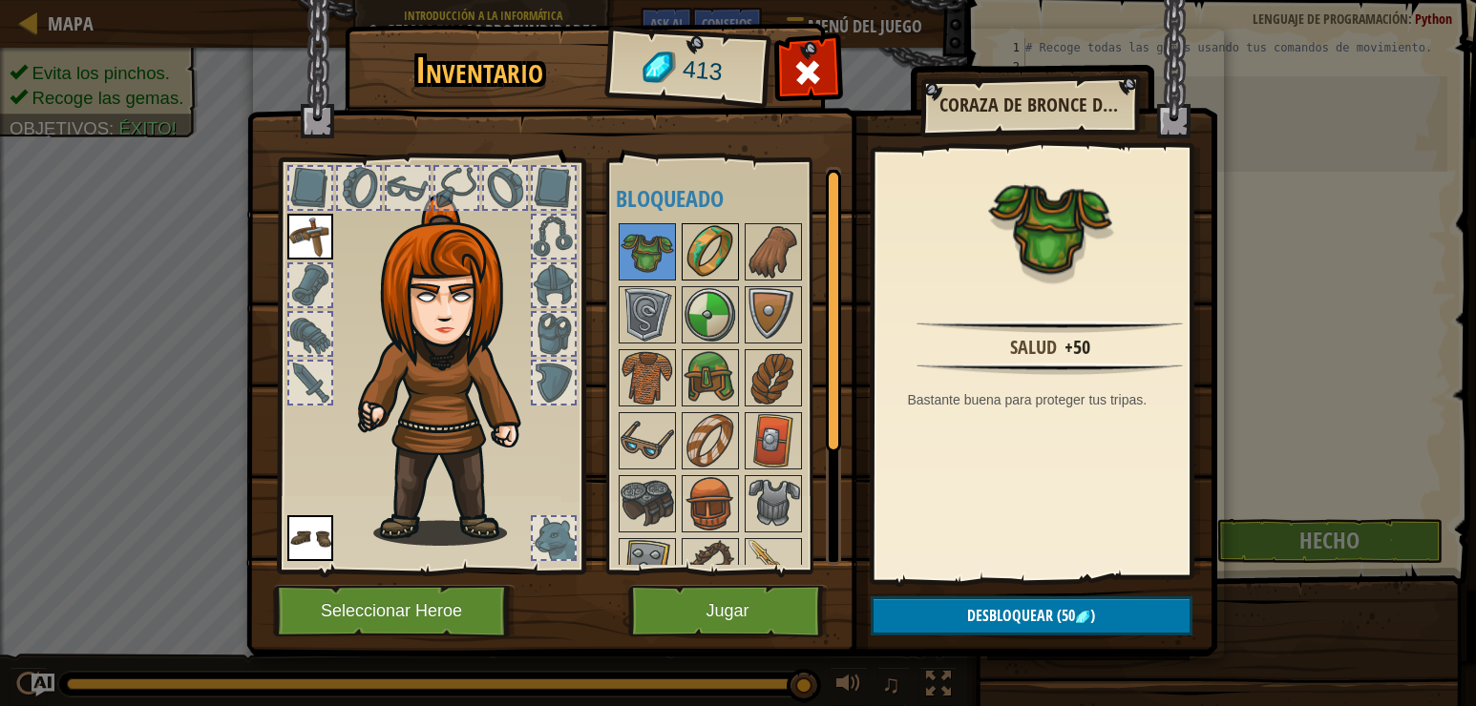
click at [684, 243] on img at bounding box center [709, 251] width 53 height 53
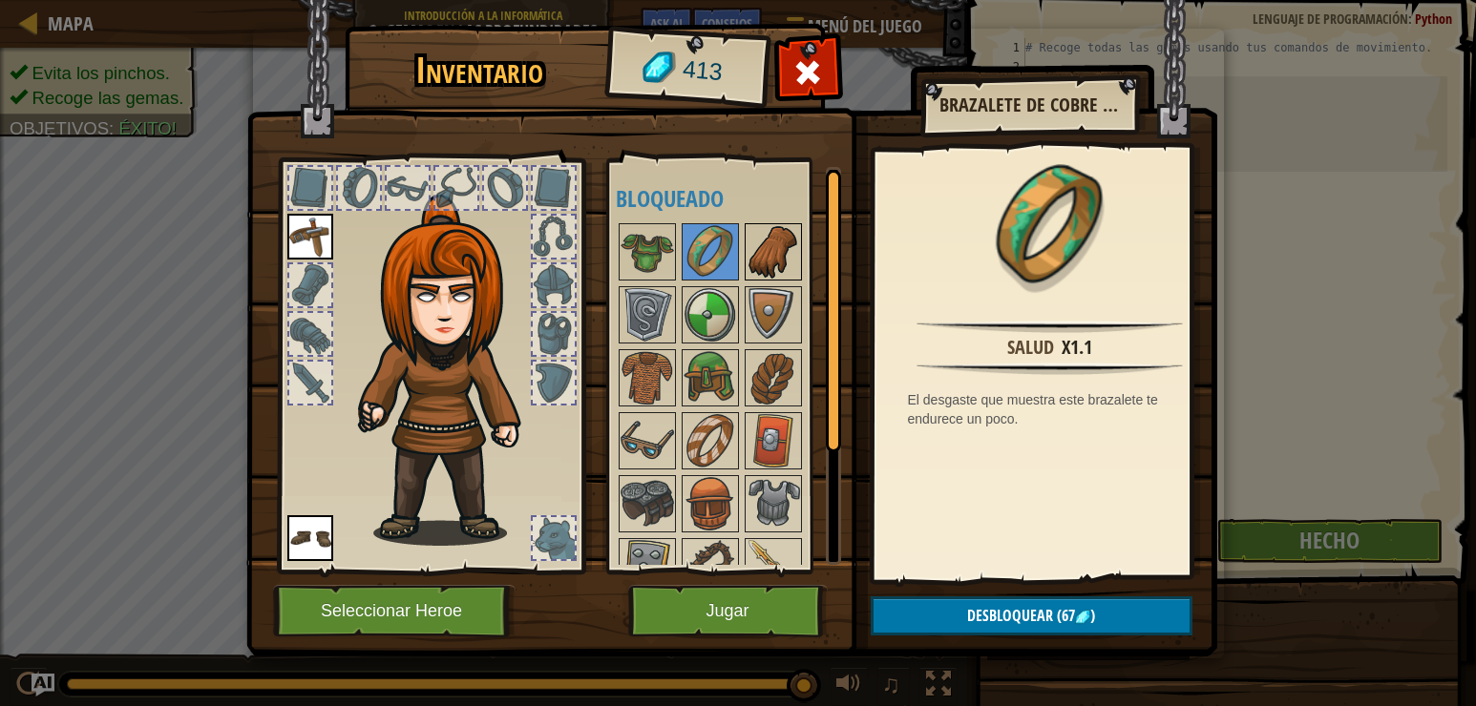
click at [766, 257] on img at bounding box center [772, 251] width 53 height 53
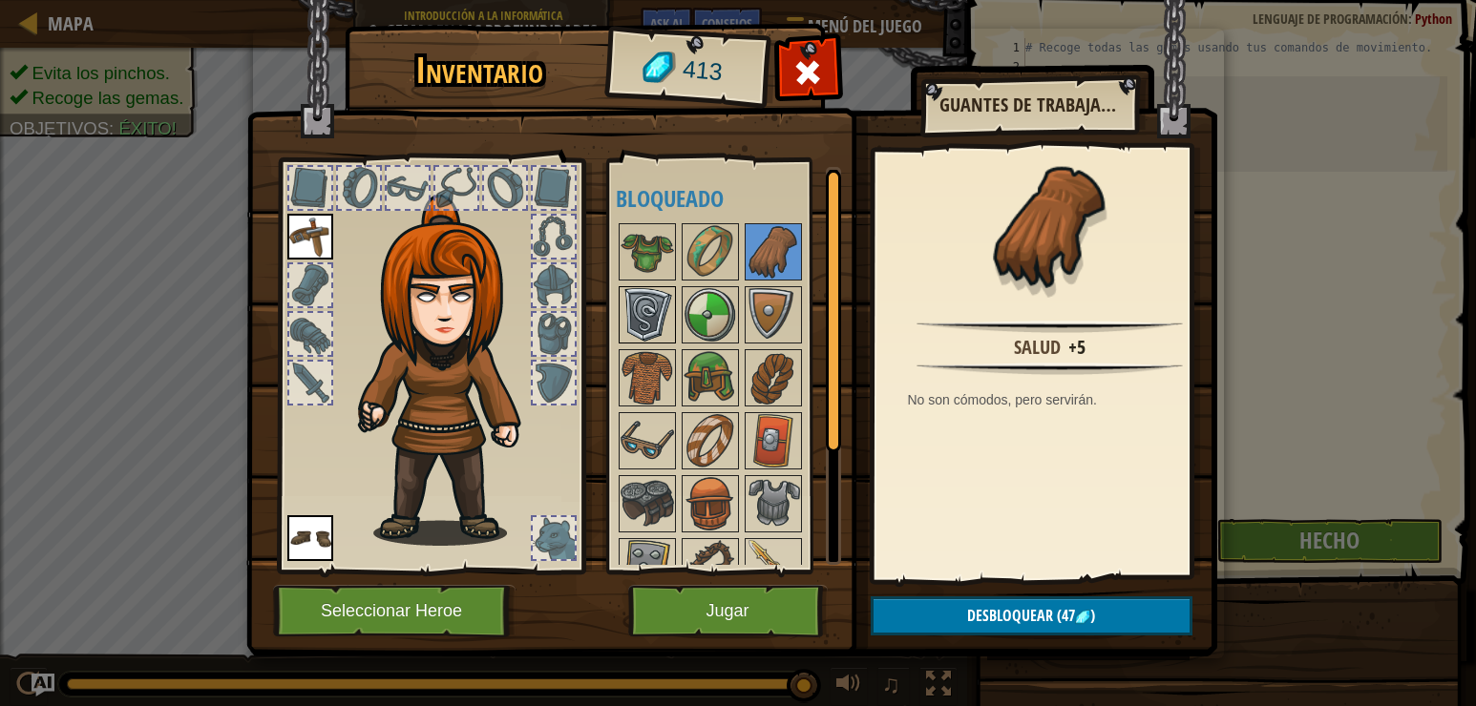
click at [663, 287] on div at bounding box center [647, 314] width 57 height 57
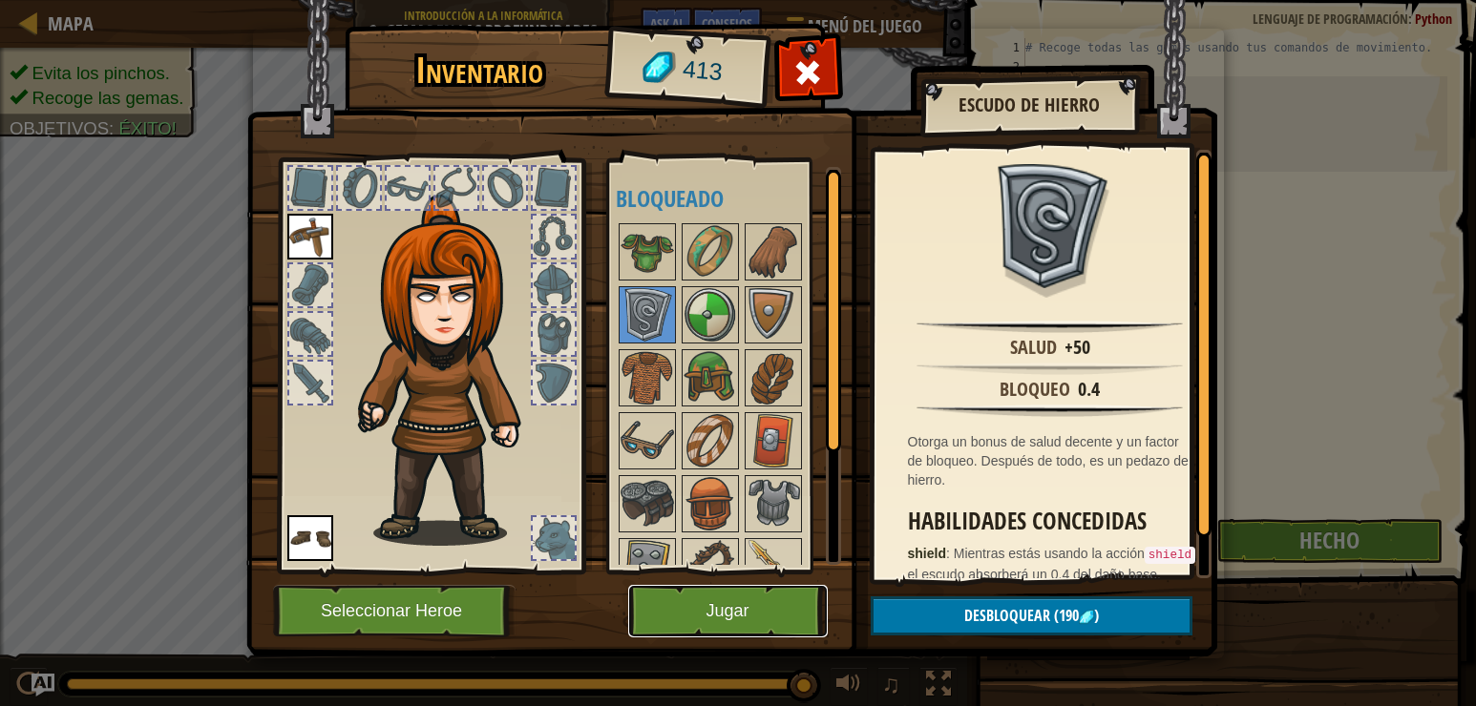
click at [746, 620] on button "Jugar" at bounding box center [728, 611] width 200 height 53
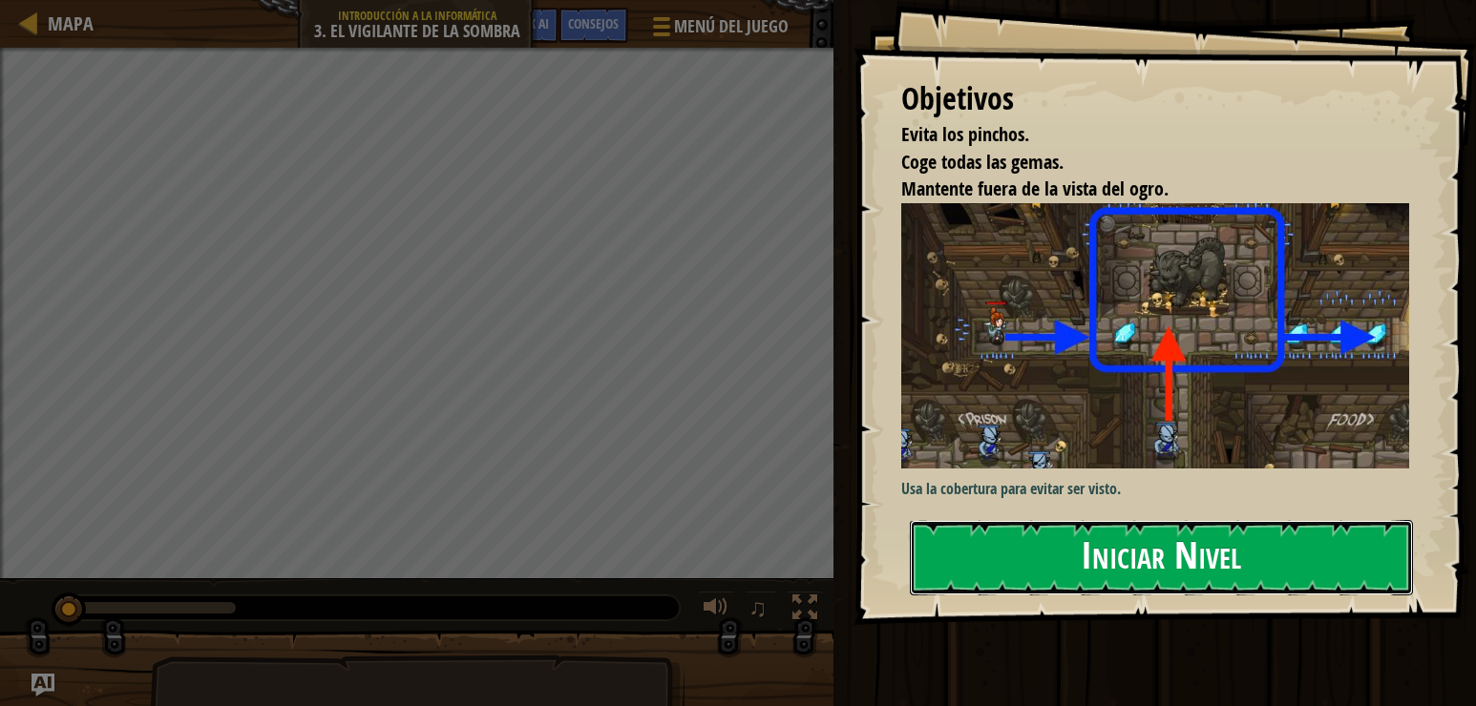
click at [1129, 559] on button "Iniciar Nivel" at bounding box center [1162, 557] width 504 height 75
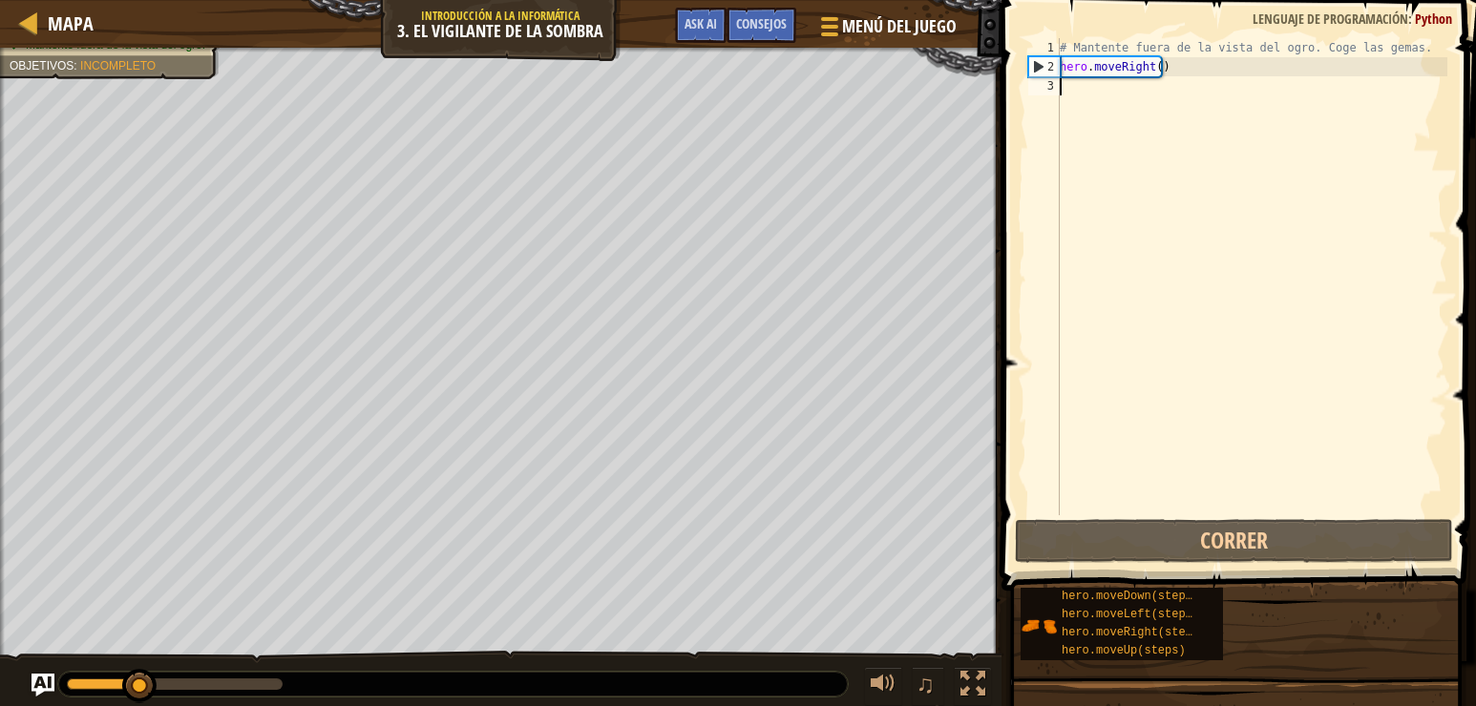
type textarea "h"
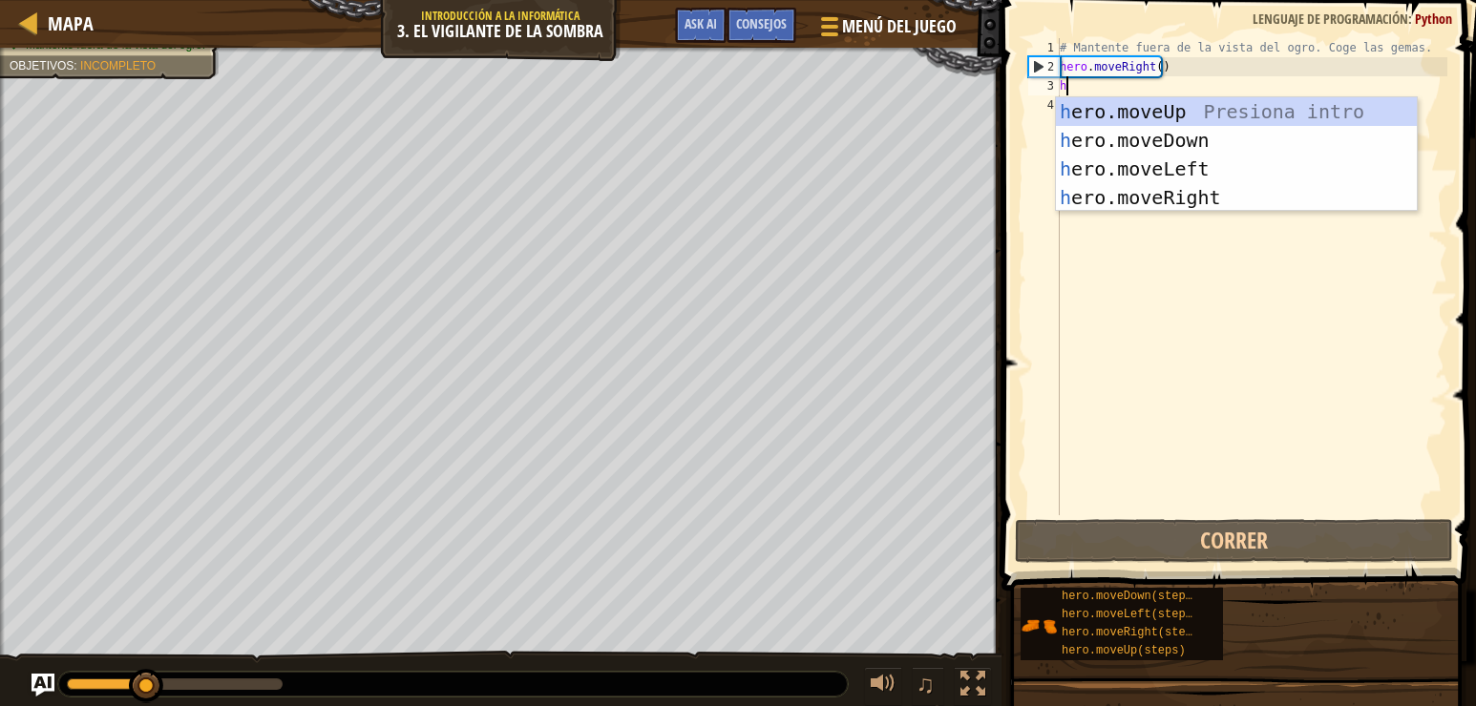
scroll to position [9, 0]
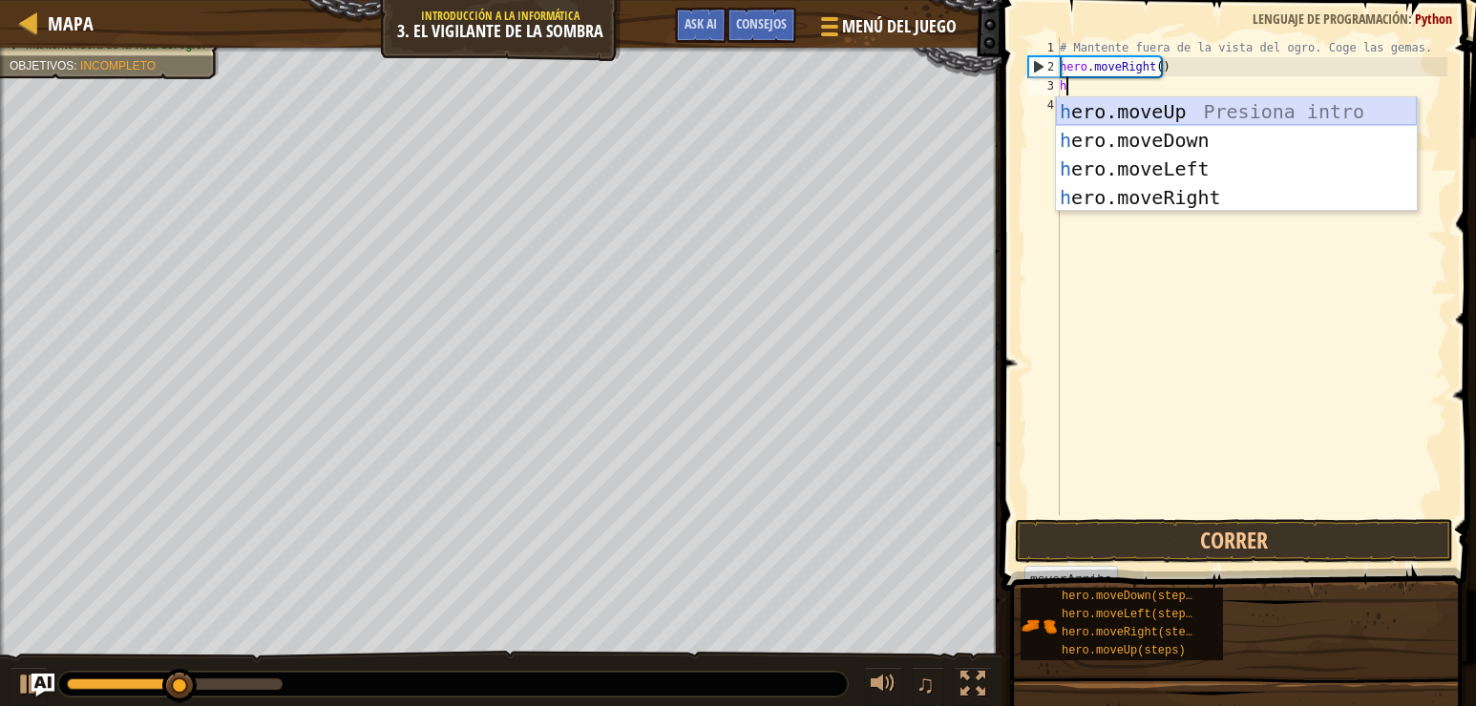
click at [1094, 104] on div "h ero.moveUp Presiona intro h ero.moveDown Presiona intro h ero.moveLeft Presio…" at bounding box center [1236, 183] width 361 height 172
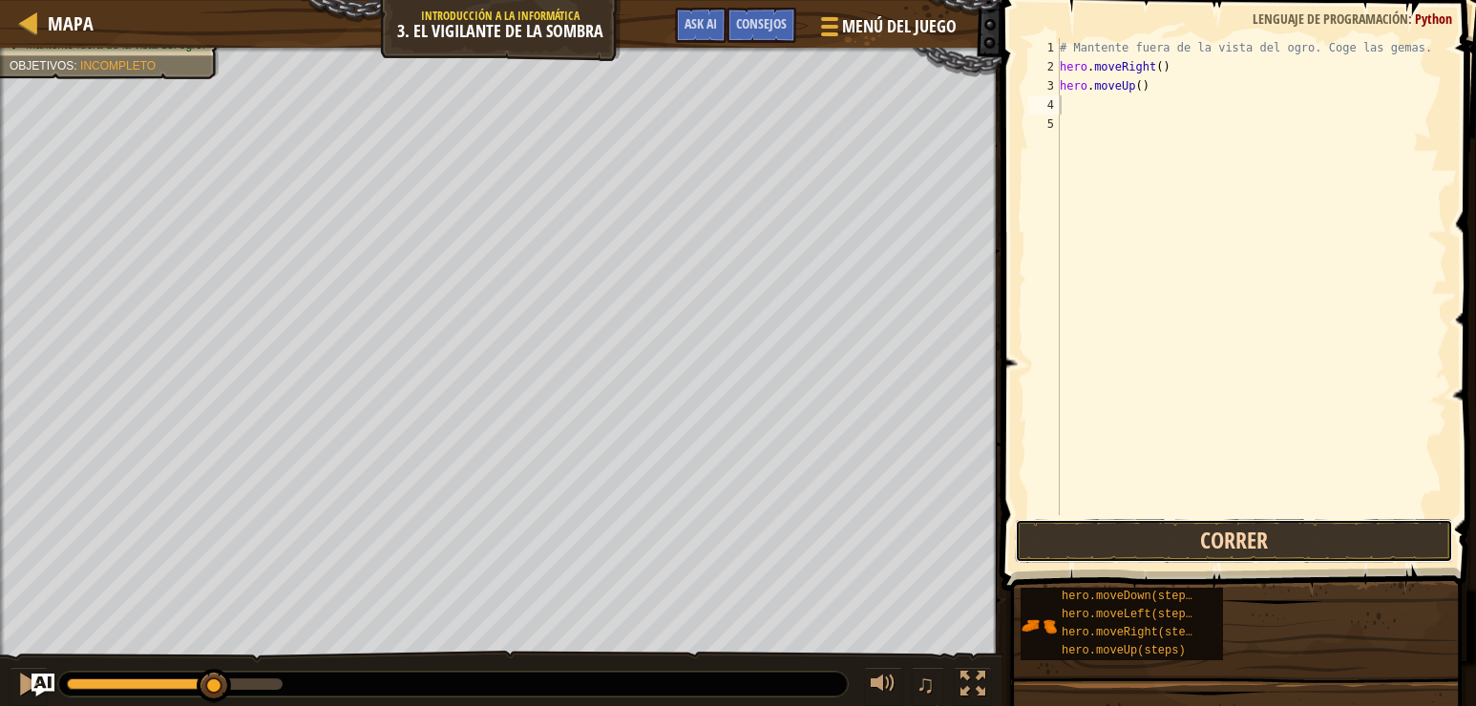
click at [1183, 545] on button "Correr" at bounding box center [1234, 541] width 438 height 44
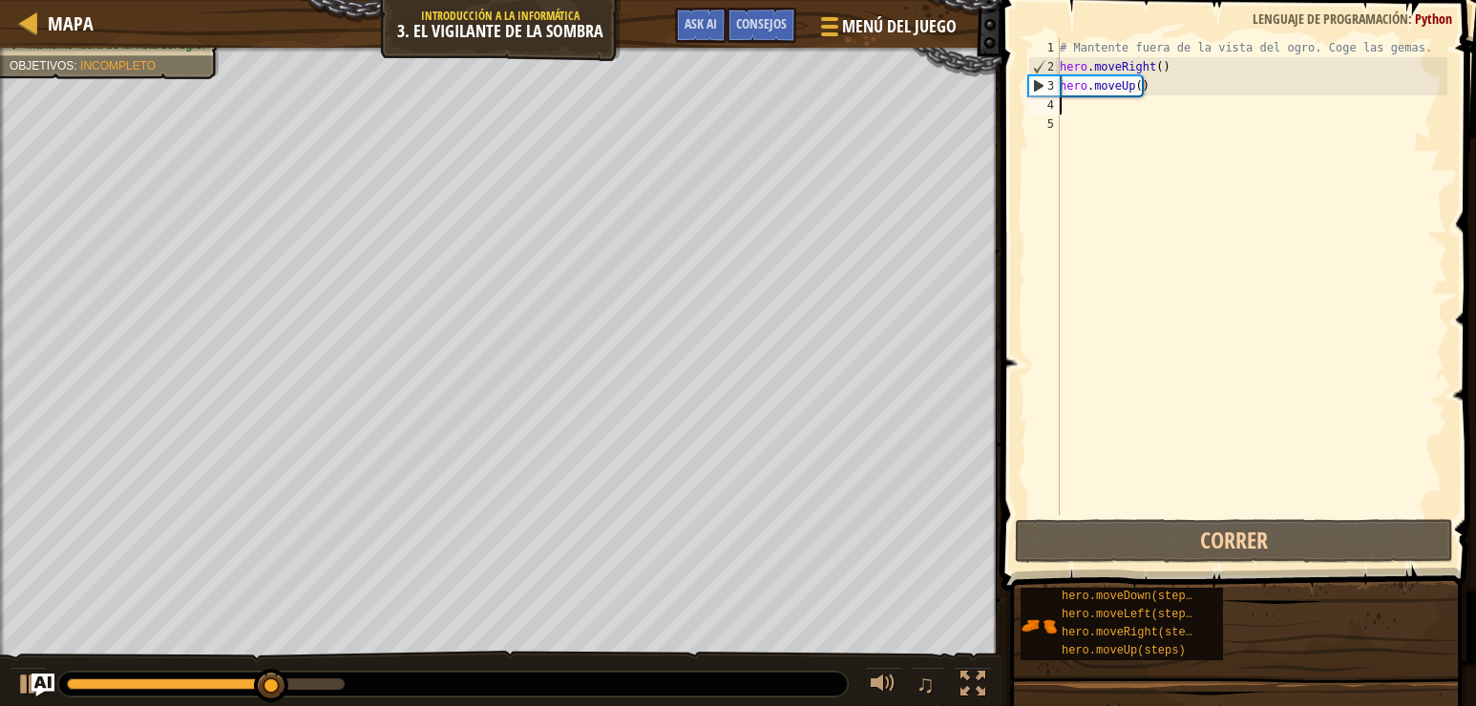
type textarea "h"
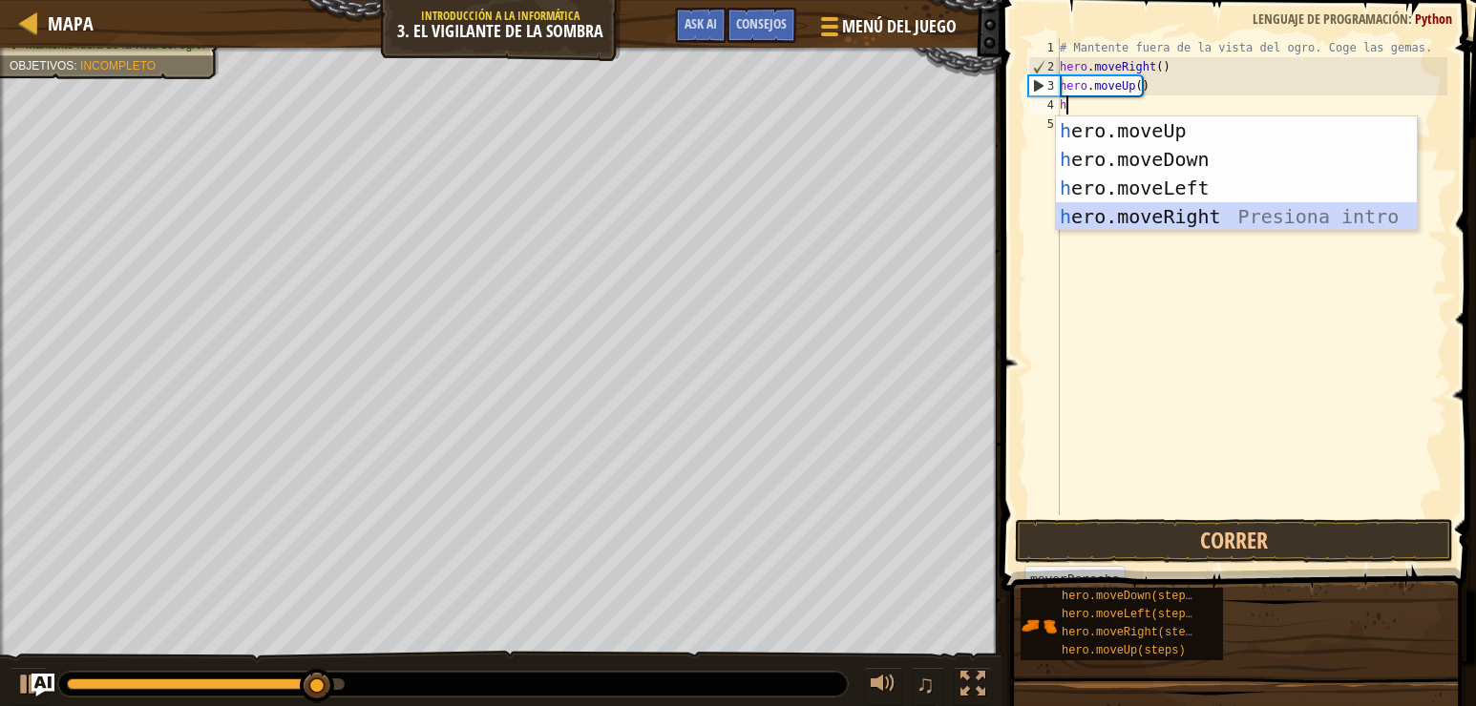
click at [1146, 218] on div "h ero.moveUp Presiona intro h ero.moveDown Presiona intro h ero.moveLeft Presio…" at bounding box center [1236, 202] width 361 height 172
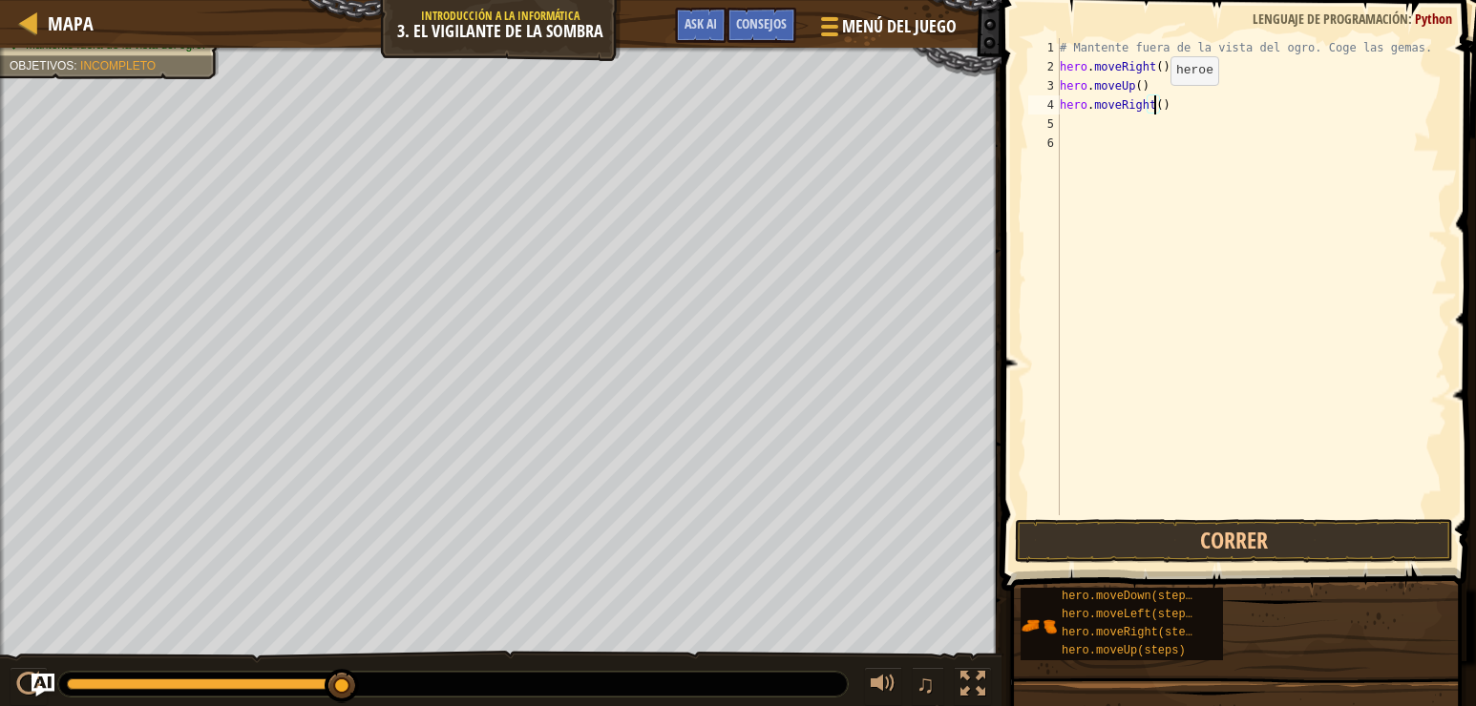
click at [1154, 104] on div "# Mantente fuera de la vista del ogro. Coge las gemas. hero . moveRight ( ) her…" at bounding box center [1251, 295] width 391 height 515
type textarea "hero.moveRight(2)"
click at [1238, 540] on button "Correr" at bounding box center [1234, 541] width 438 height 44
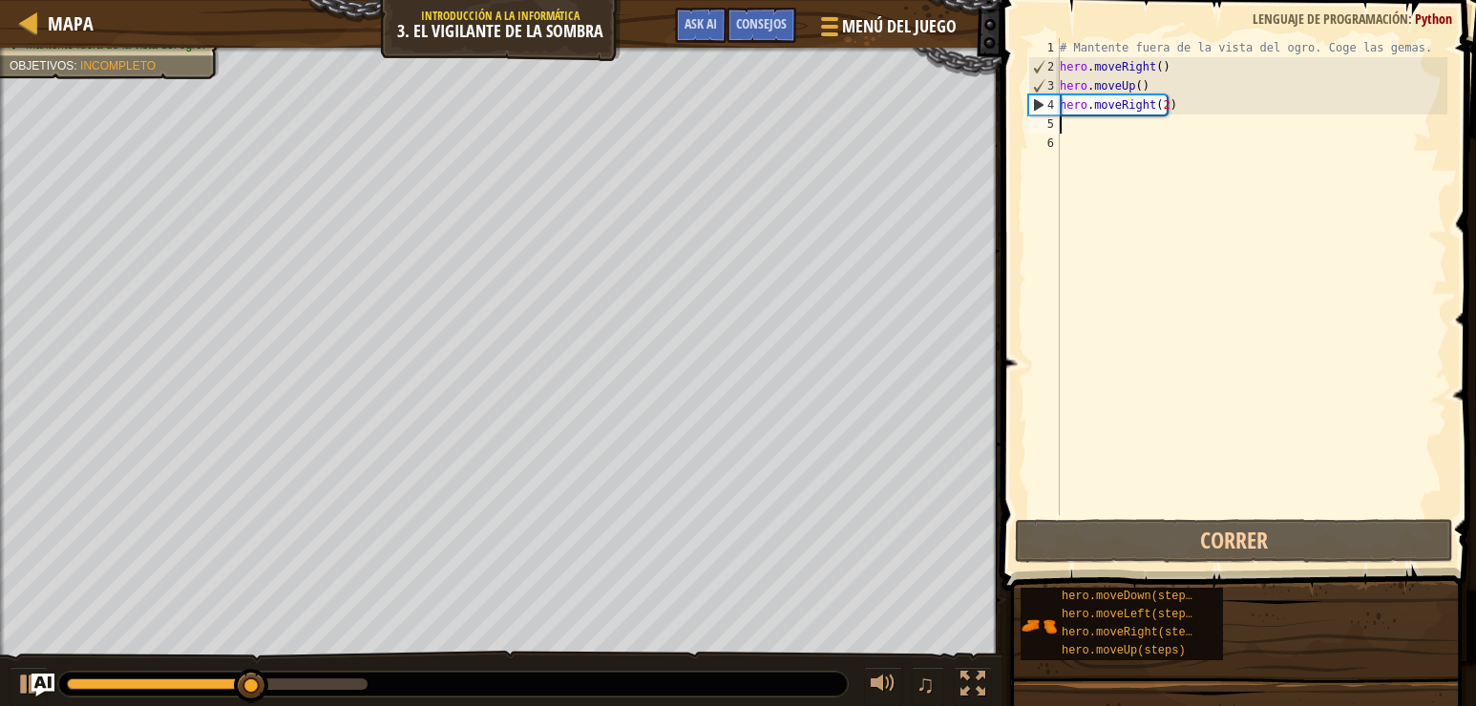
click at [1067, 116] on div "# Mantente fuera de la vista del ogro. Coge las gemas. hero . moveRight ( ) her…" at bounding box center [1251, 295] width 391 height 515
click at [1156, 105] on div "# Mantente fuera de la vista del ogro. Coge las gemas. hero . moveRight ( ) her…" at bounding box center [1251, 295] width 391 height 515
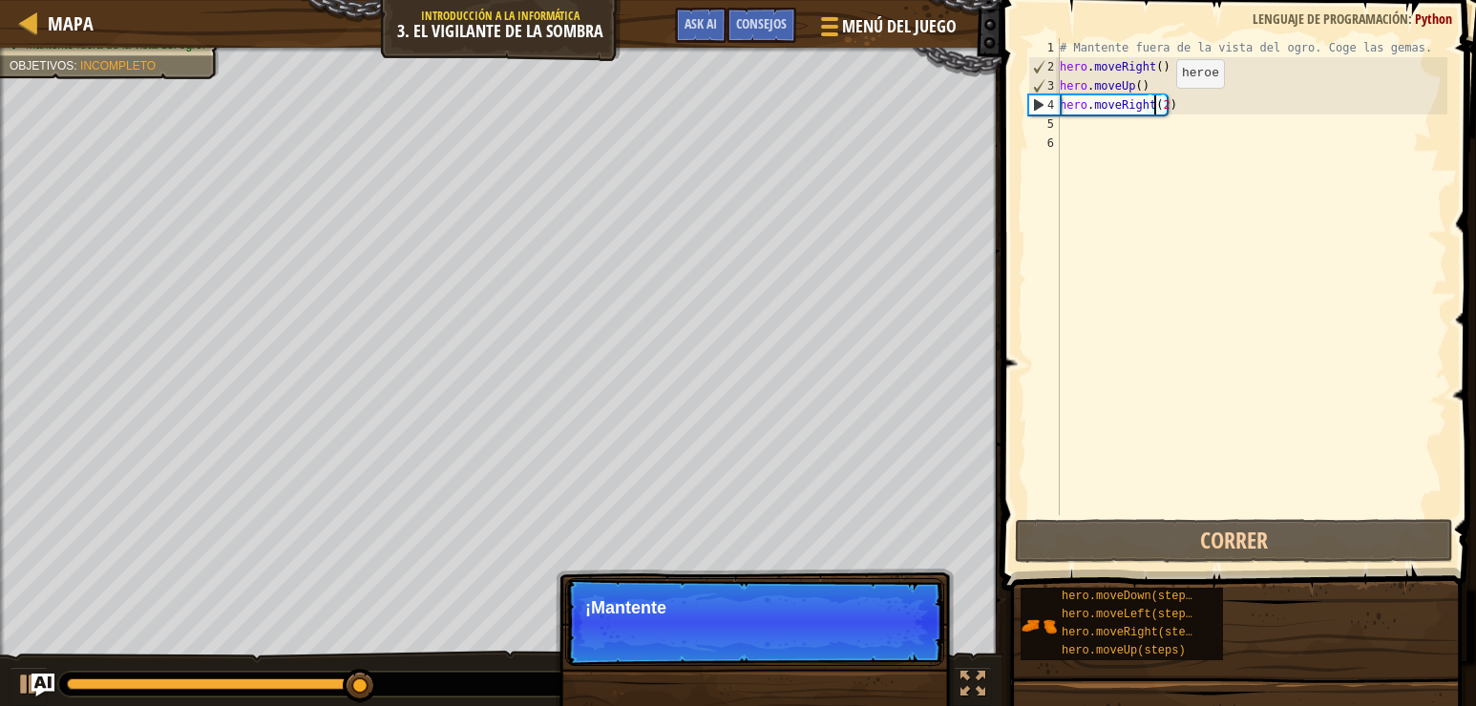
click at [1158, 106] on div "# Mantente fuera de la vista del ogro. Coge las gemas. hero . moveRight ( ) her…" at bounding box center [1251, 295] width 391 height 515
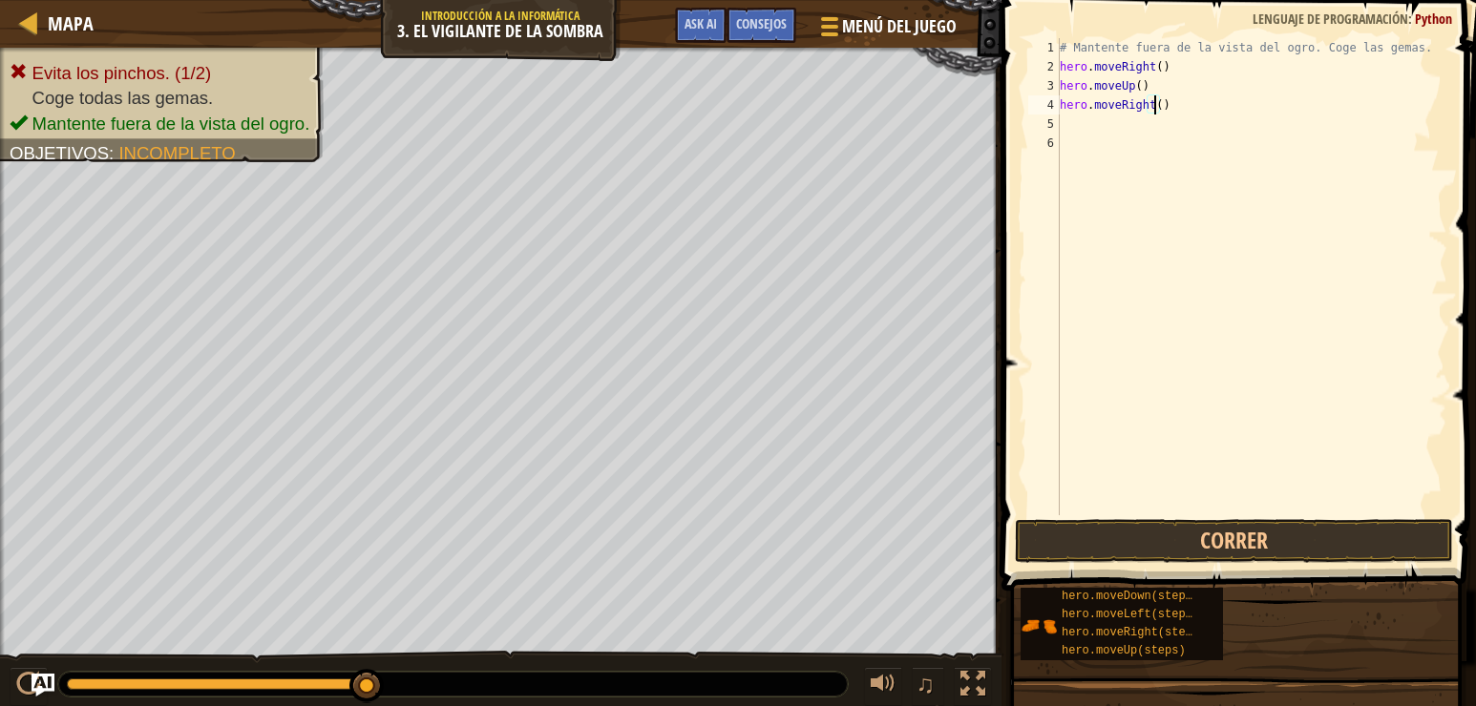
type textarea "hero.moveRight(1)"
click at [1099, 120] on div "# Mantente fuera de la vista del ogro. Coge las gemas. hero . moveRight ( ) her…" at bounding box center [1251, 295] width 391 height 515
type textarea "h"
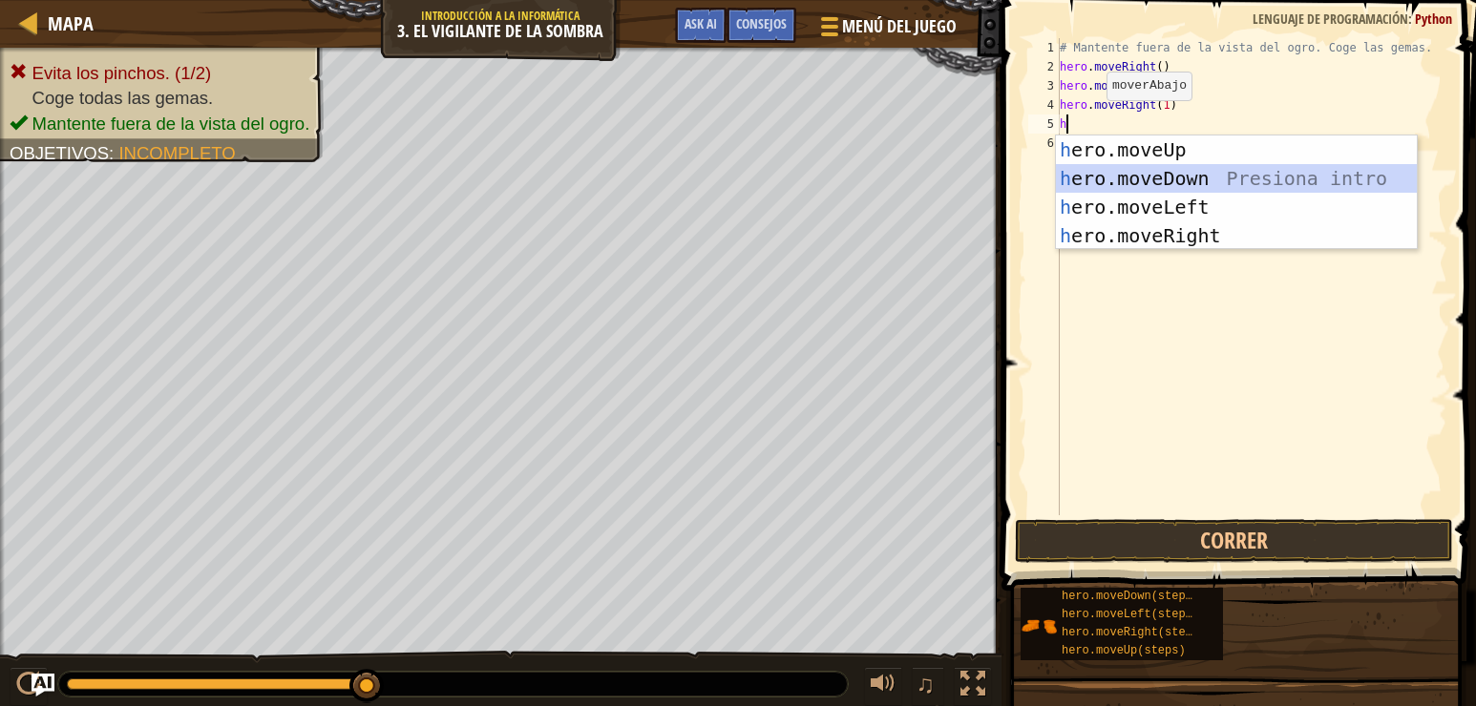
click at [1125, 176] on div "h ero.moveUp Presiona intro h ero.moveDown Presiona intro h ero.moveLeft Presio…" at bounding box center [1236, 222] width 361 height 172
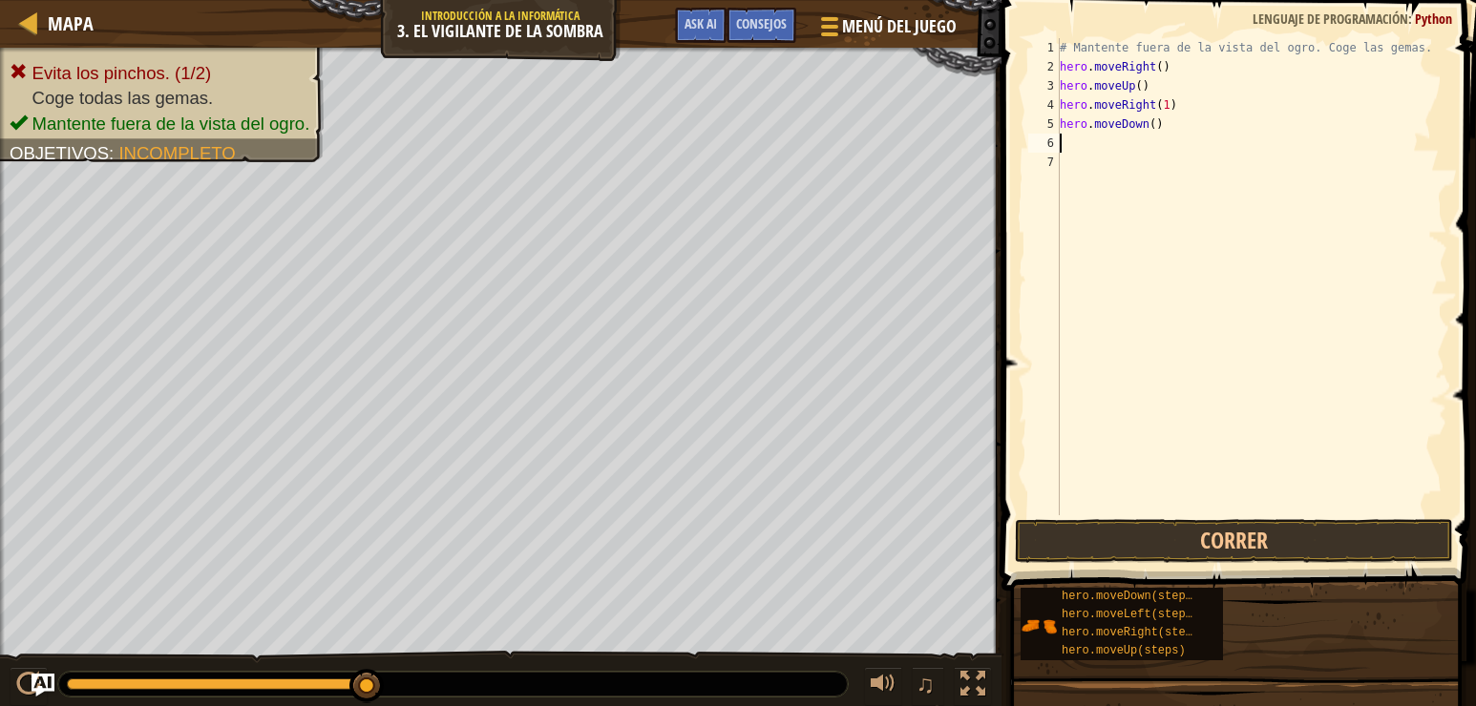
type textarea "h"
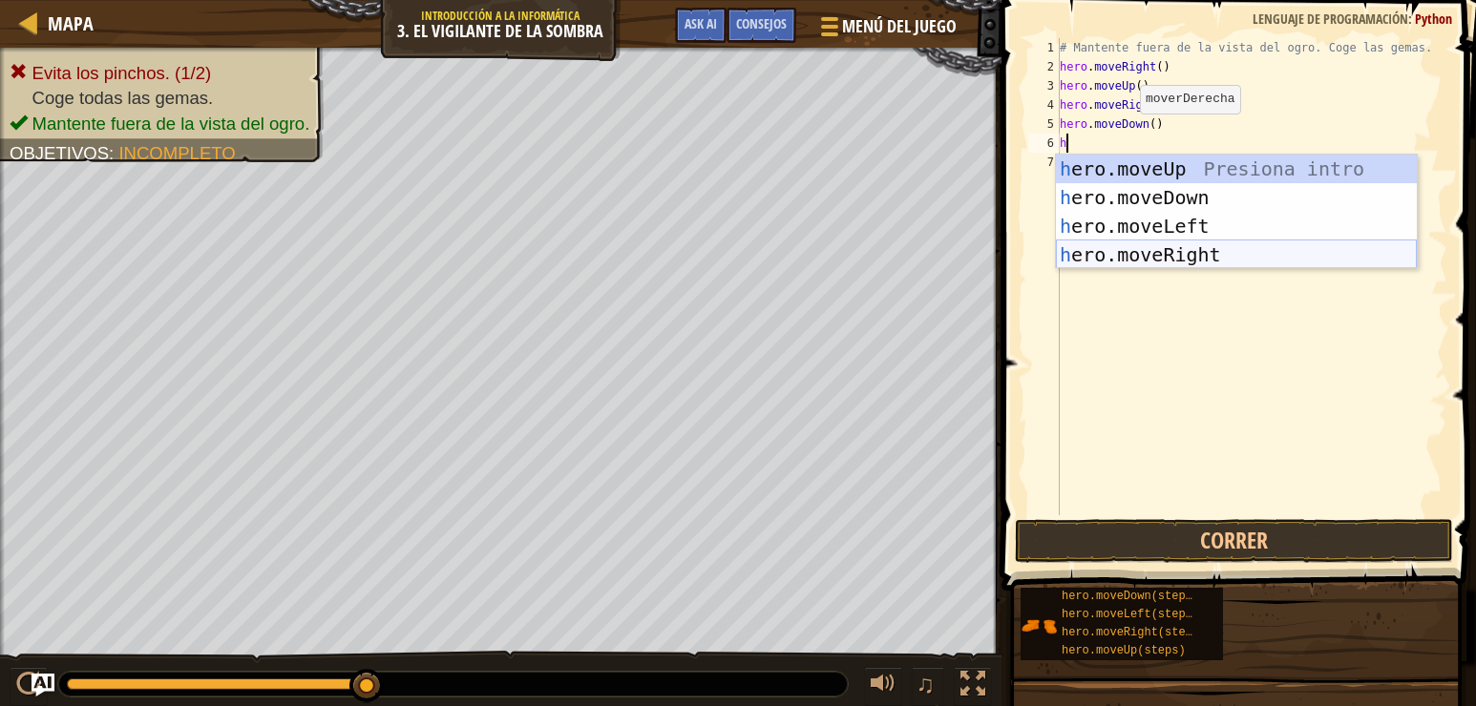
click at [1154, 261] on div "h ero.moveUp Presiona intro h ero.moveDown Presiona intro h ero.moveLeft Presio…" at bounding box center [1236, 241] width 361 height 172
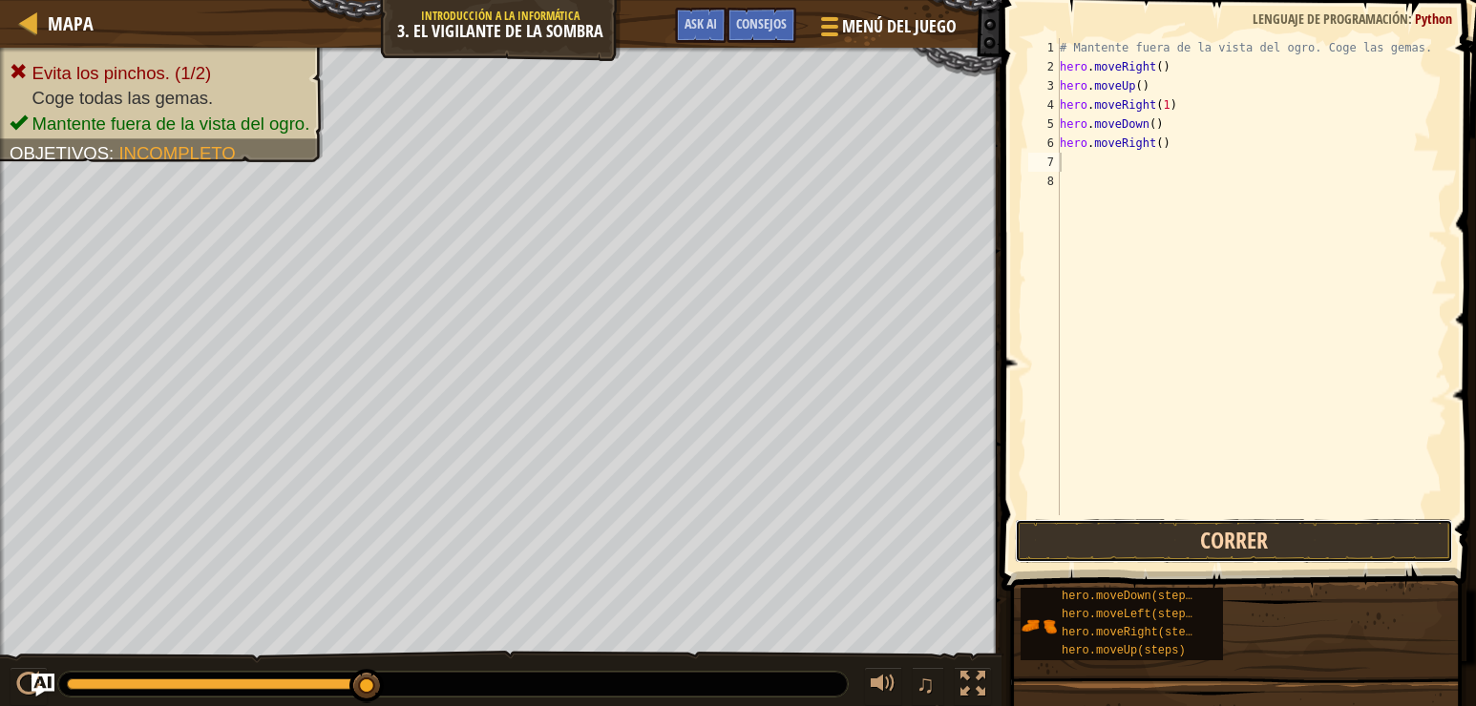
click at [1210, 528] on button "Correr" at bounding box center [1234, 541] width 438 height 44
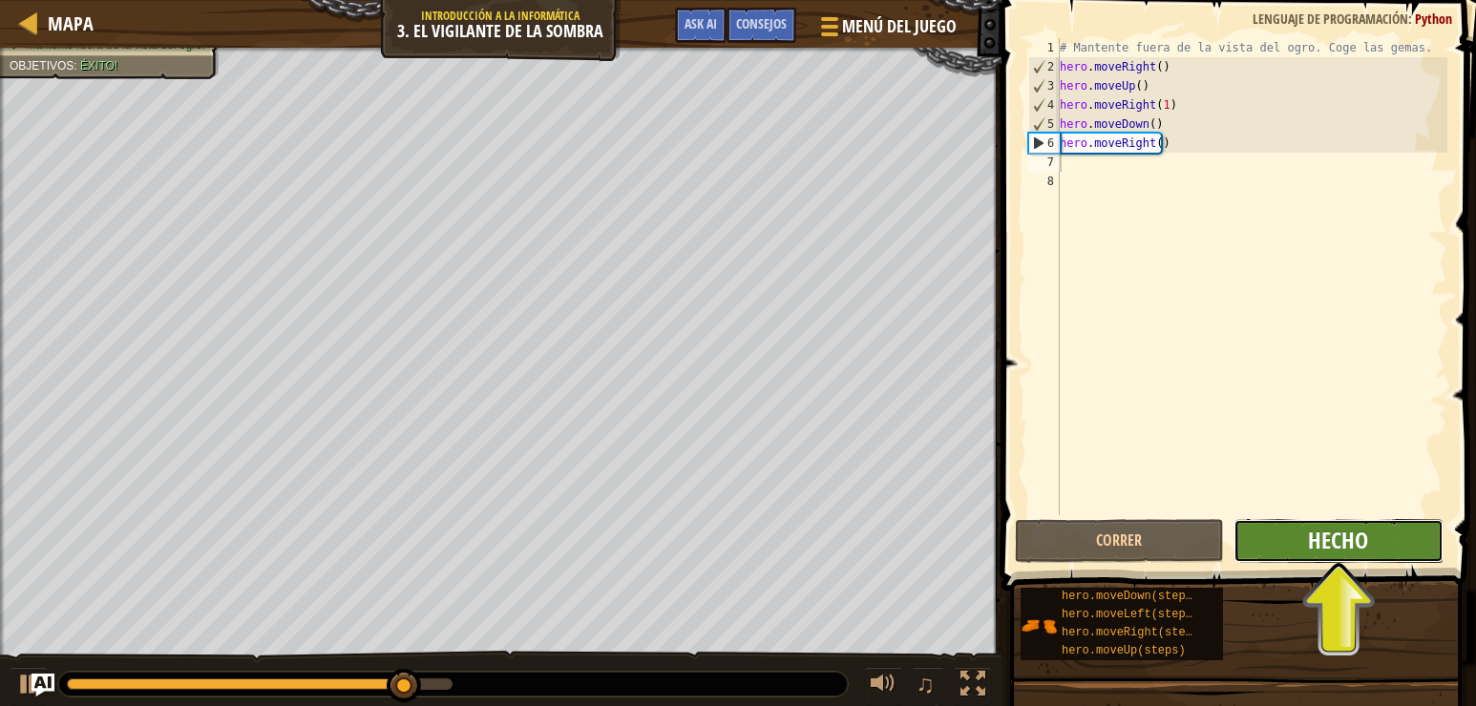
click at [1348, 536] on span "Hecho" at bounding box center [1338, 540] width 60 height 31
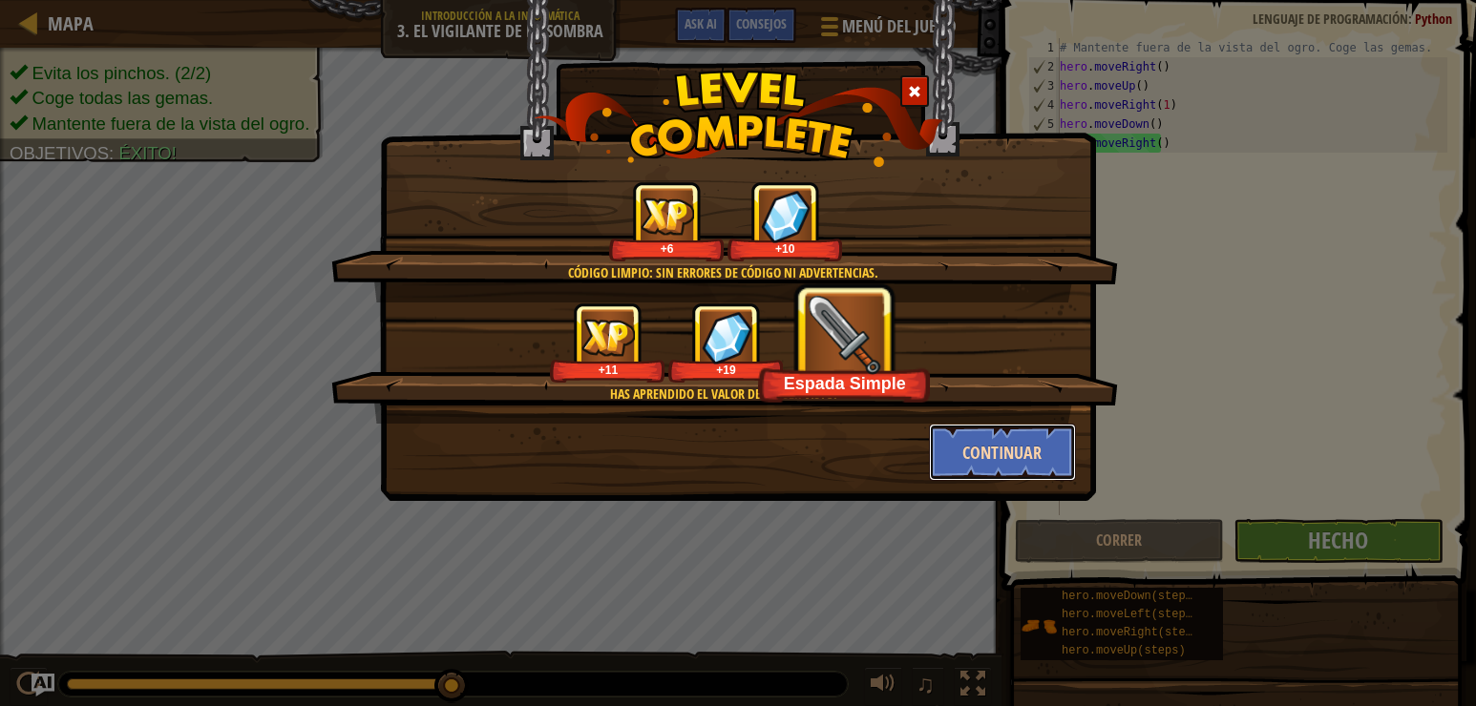
click at [1023, 454] on button "Continuar" at bounding box center [1003, 452] width 148 height 57
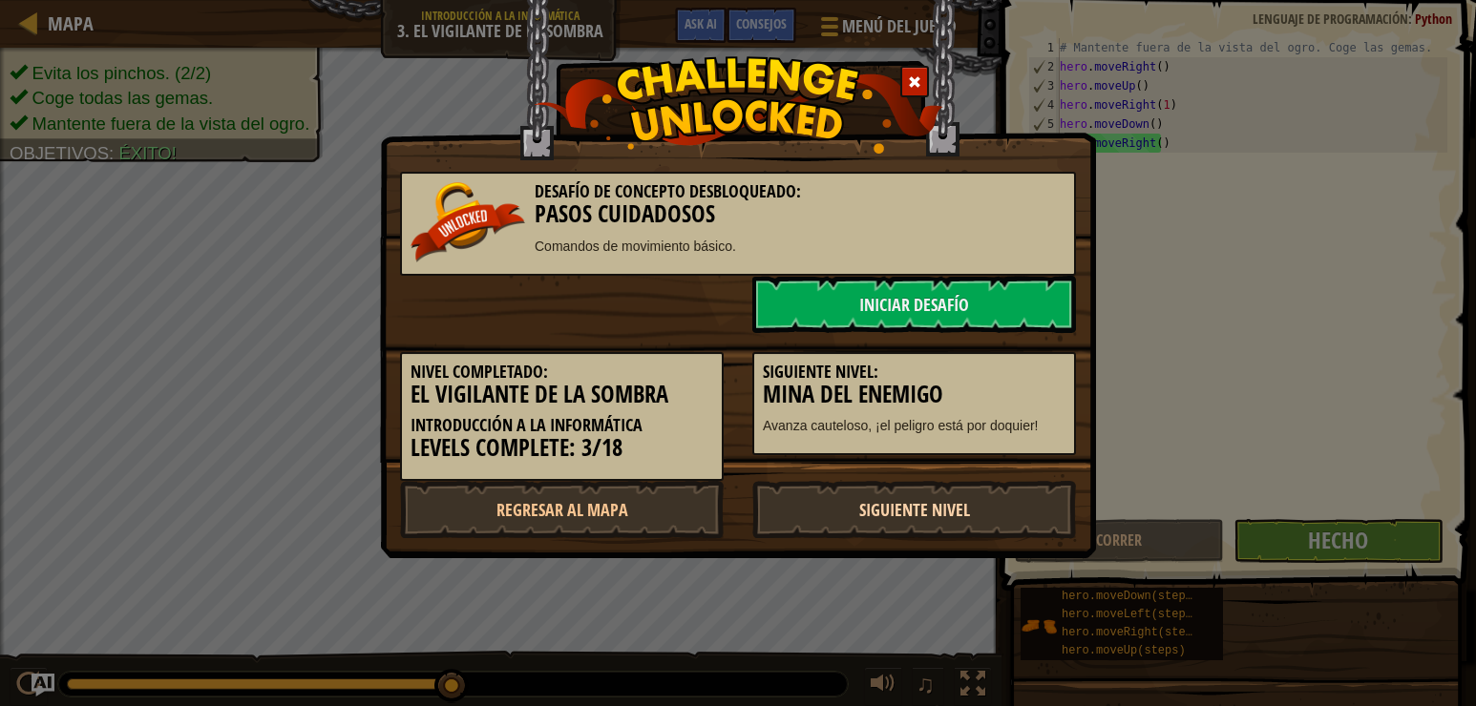
click at [994, 515] on link "Siguiente nivel" at bounding box center [914, 509] width 324 height 57
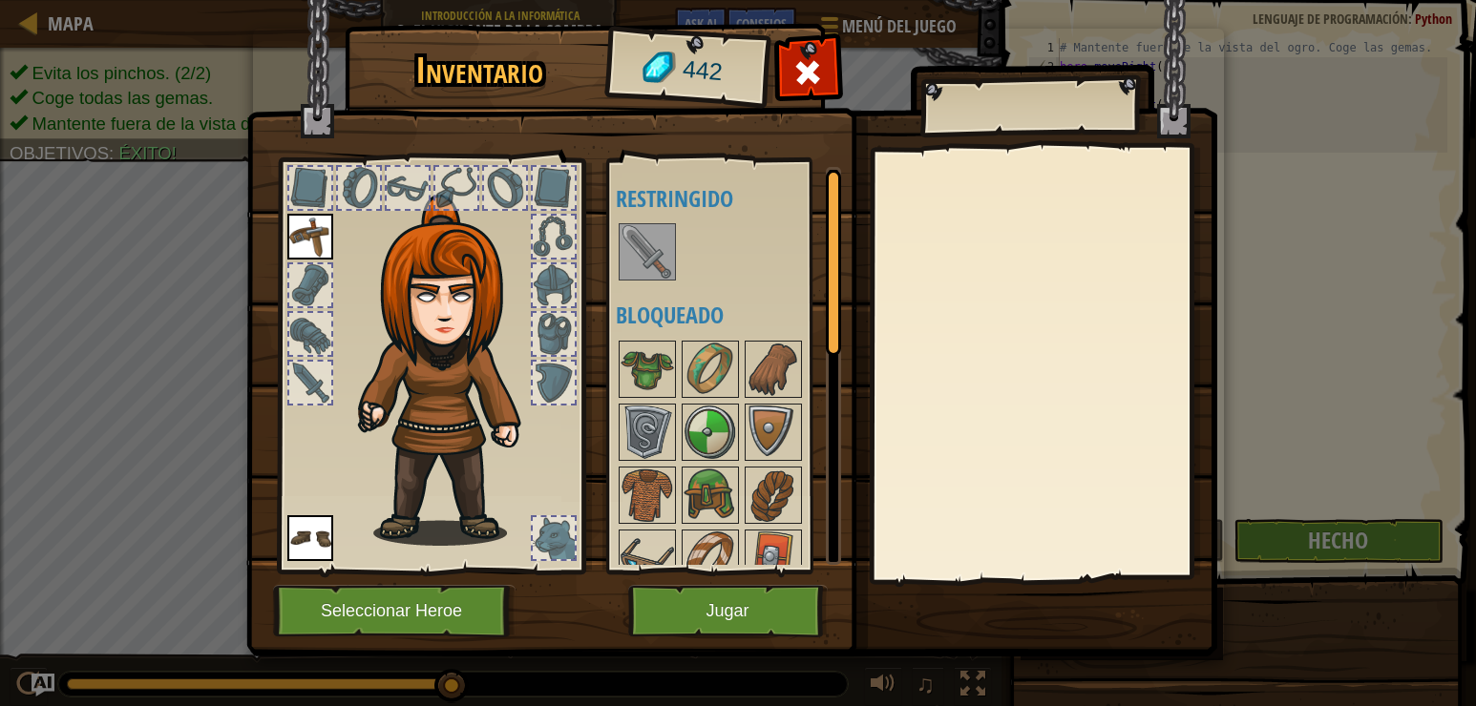
click at [633, 247] on img at bounding box center [646, 251] width 53 height 53
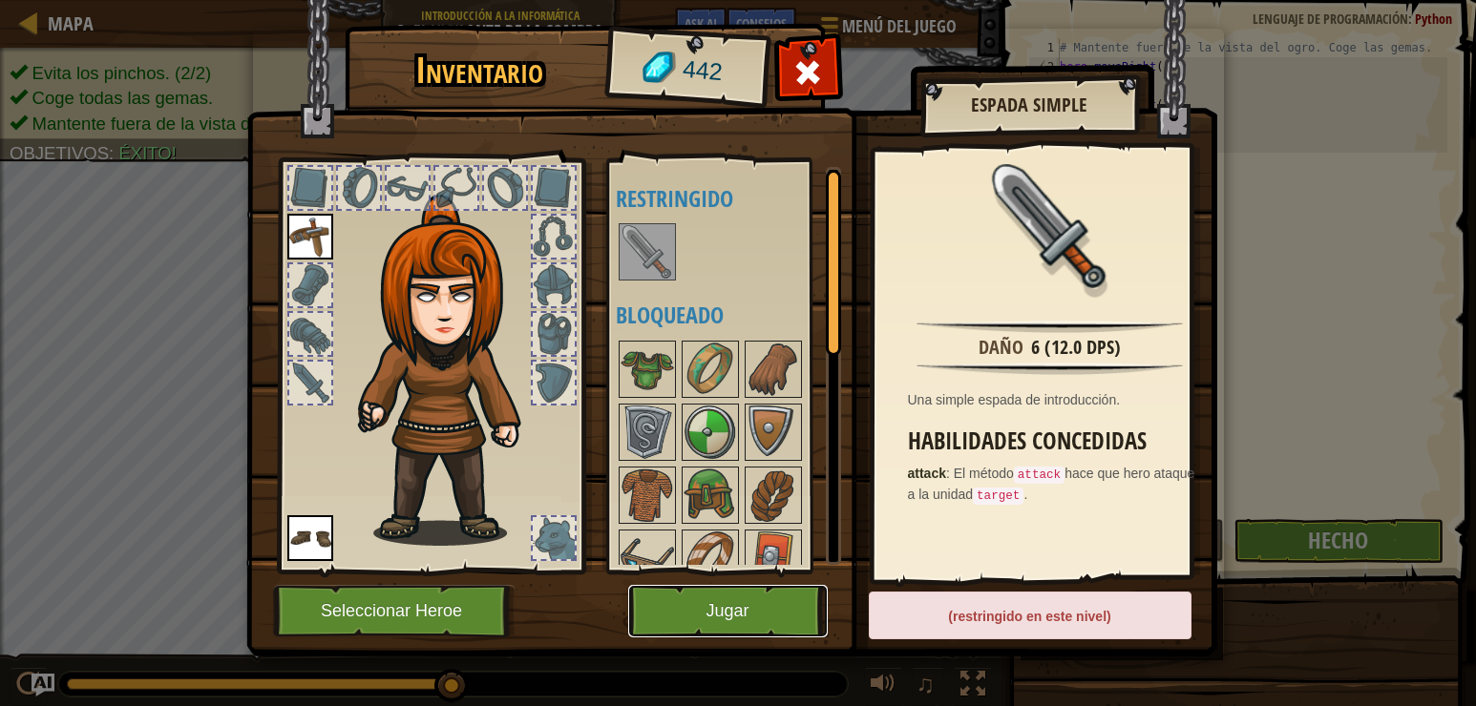
click at [761, 601] on button "Jugar" at bounding box center [728, 611] width 200 height 53
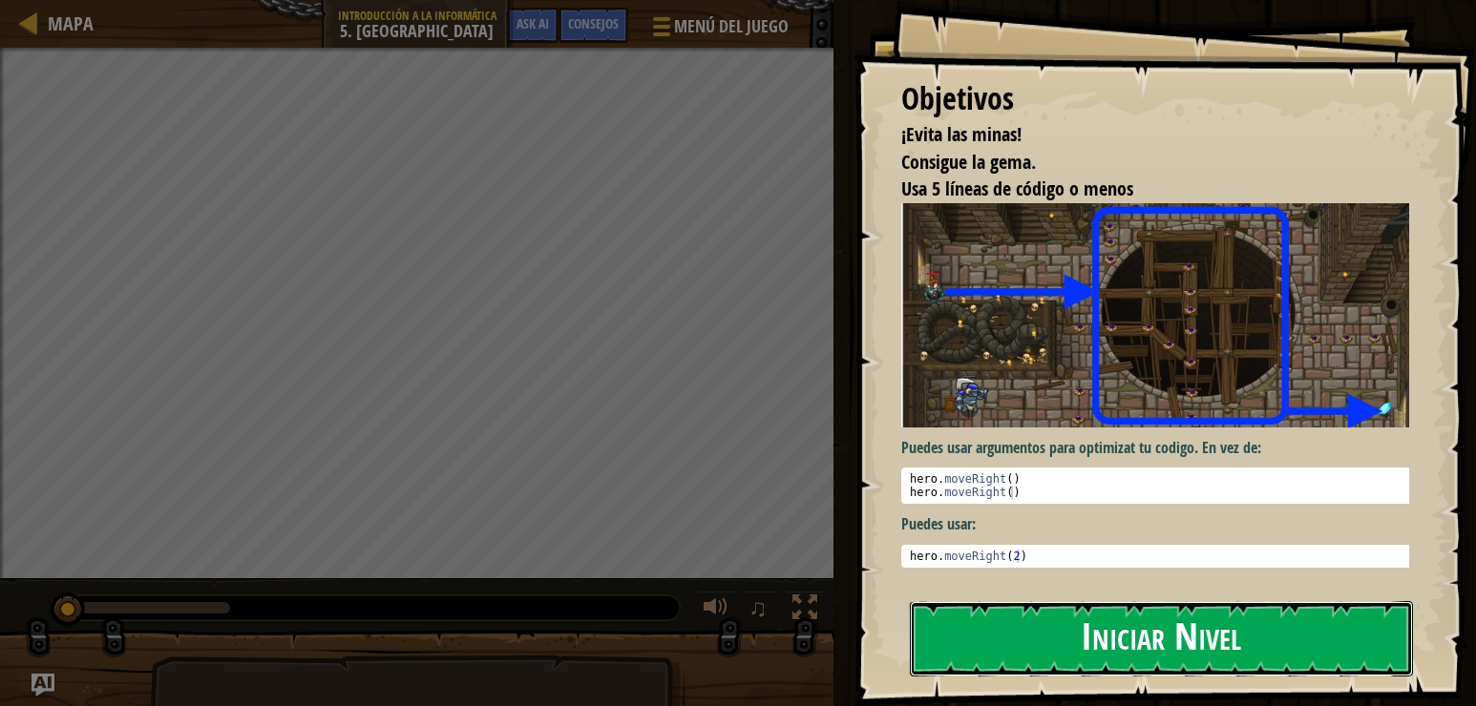
click at [950, 626] on button "Iniciar Nivel" at bounding box center [1162, 638] width 504 height 75
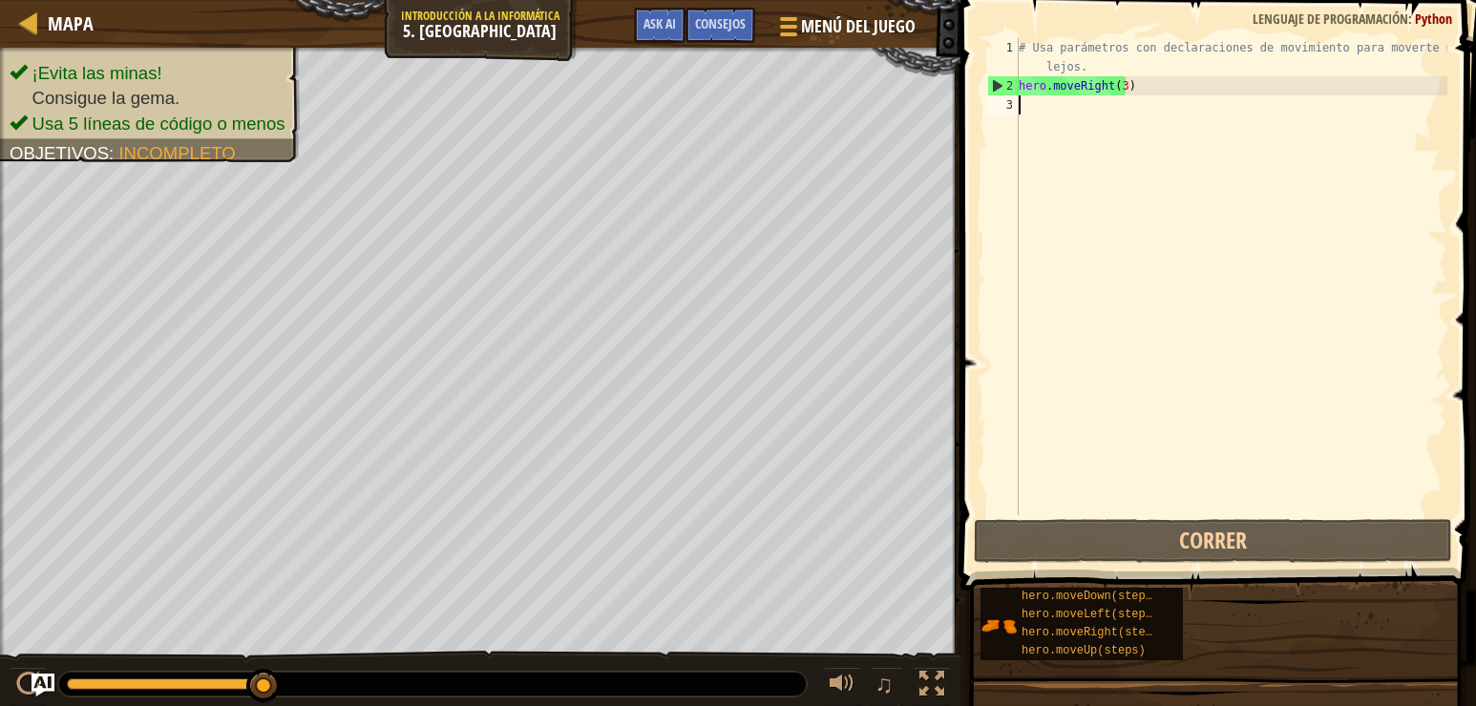
type textarea "h"
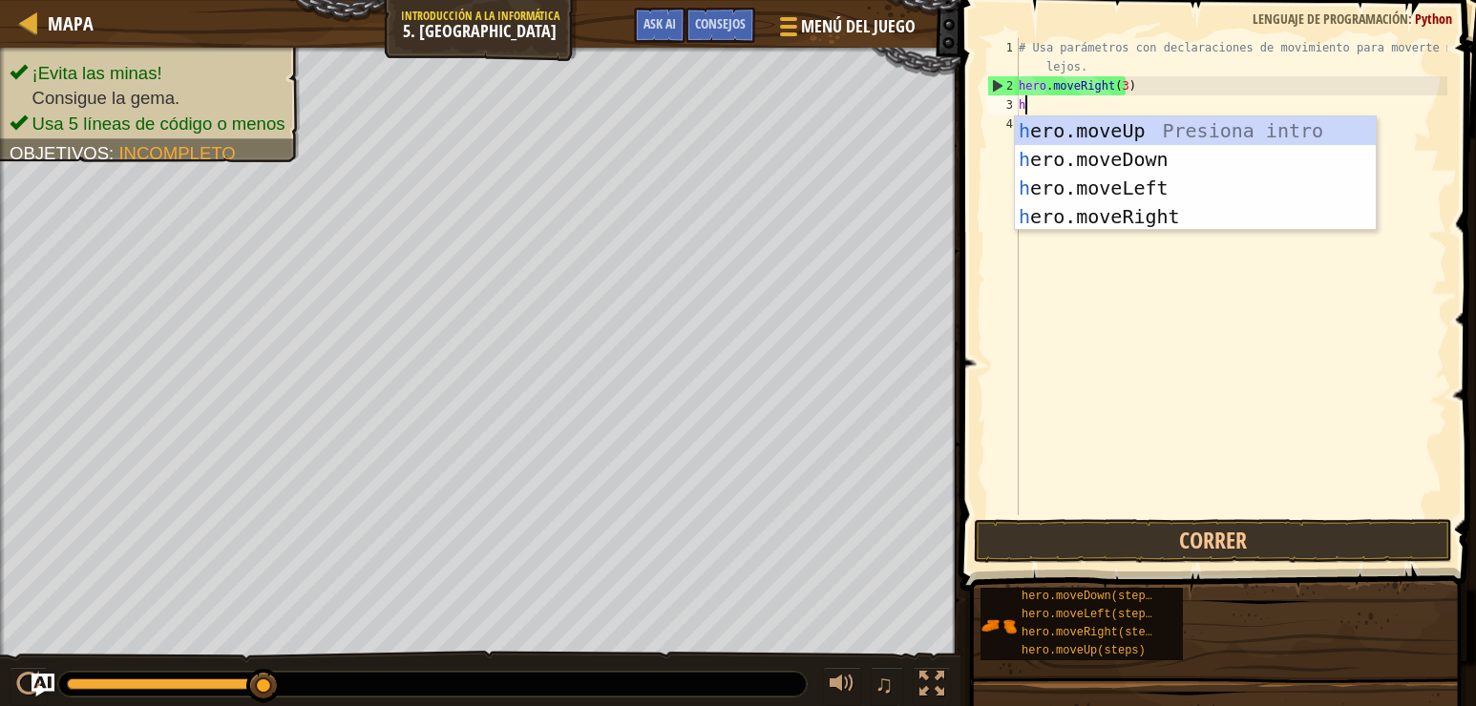
scroll to position [9, 0]
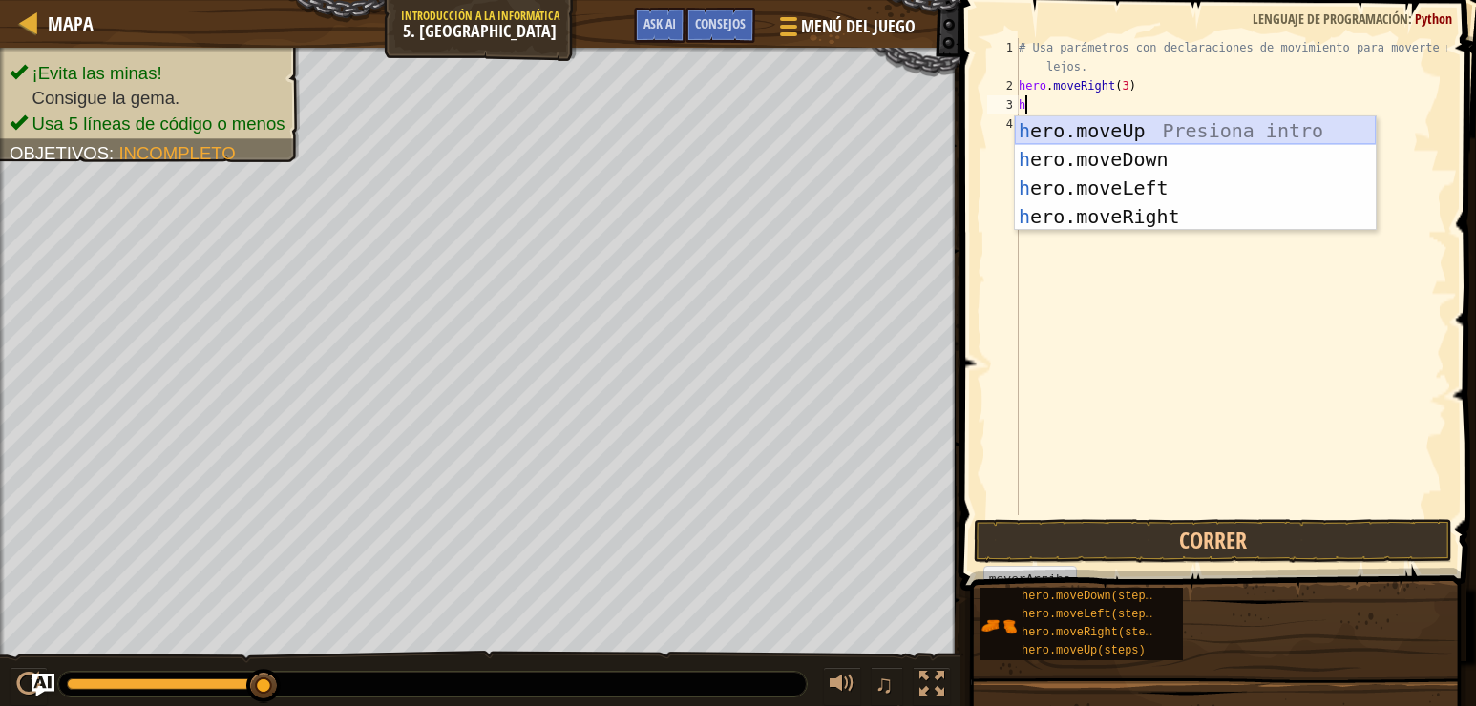
click at [1069, 130] on div "h ero.moveUp Presiona intro h ero.moveDown Presiona intro h ero.moveLeft Presio…" at bounding box center [1195, 202] width 361 height 172
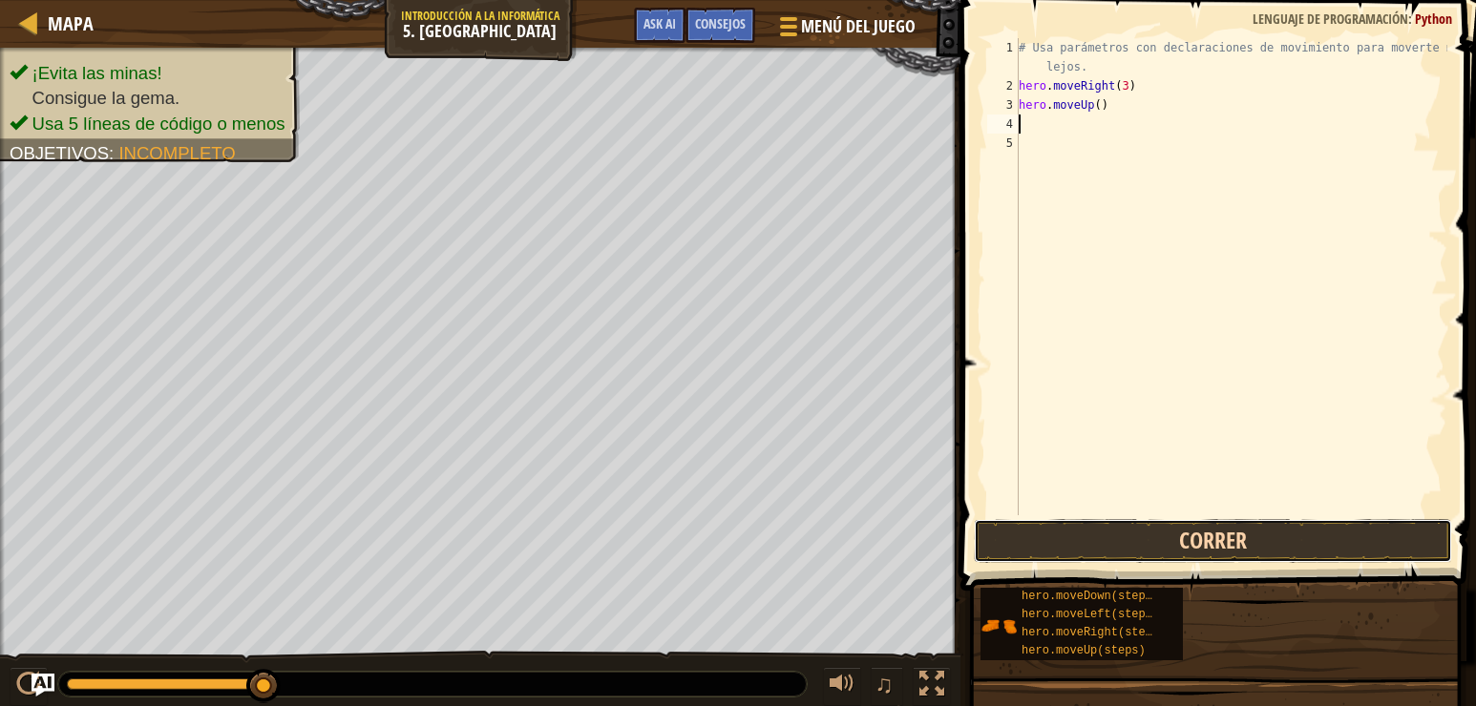
click at [1154, 537] on button "Correr" at bounding box center [1213, 541] width 478 height 44
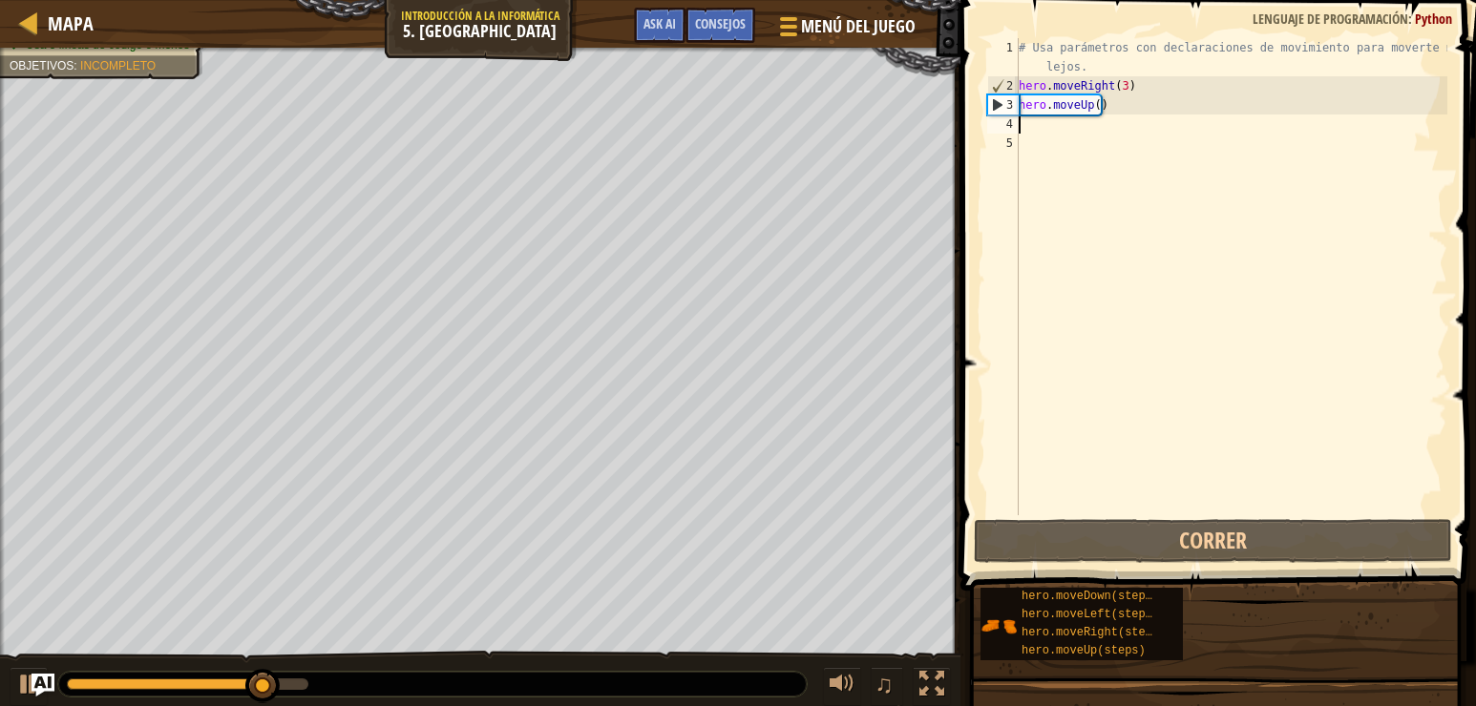
type textarea "h"
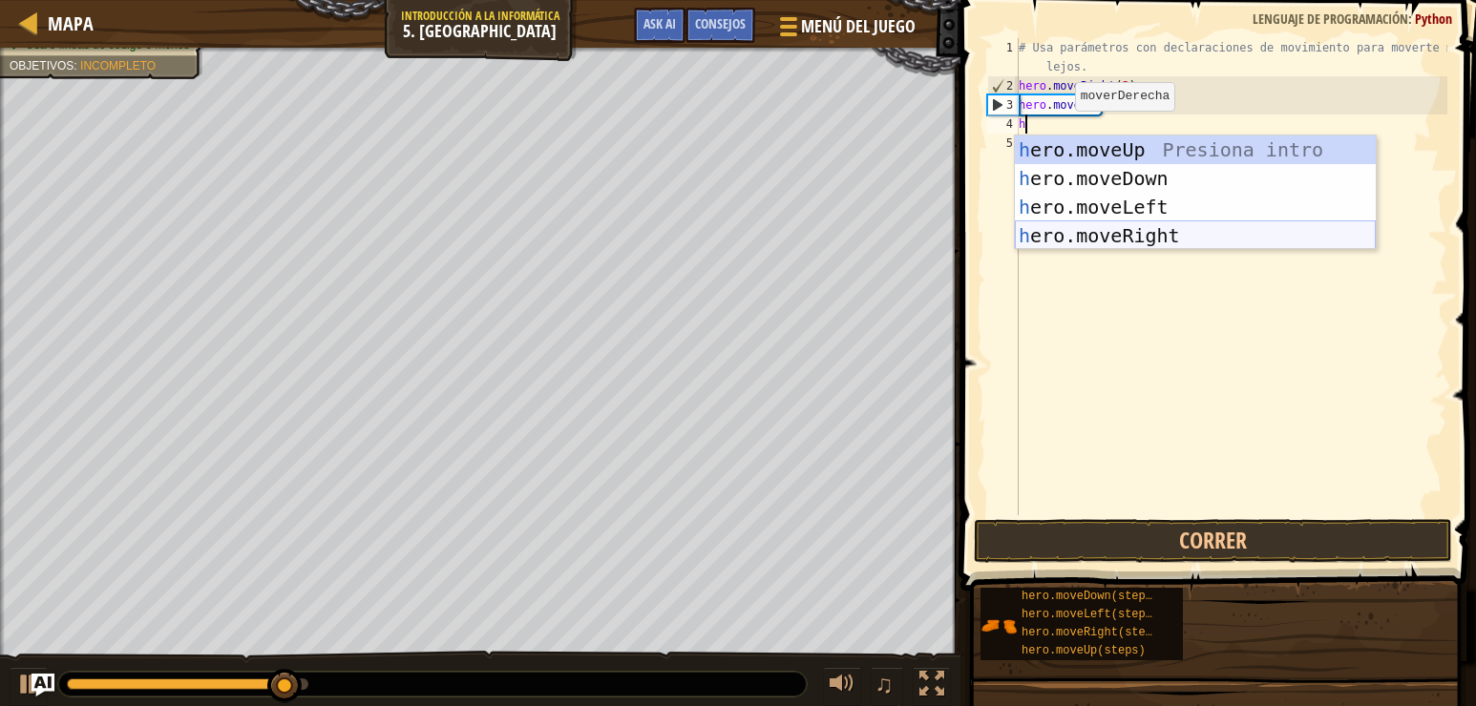
click at [1109, 235] on div "h ero.moveUp Presiona intro h ero.moveDown Presiona intro h ero.moveLeft Presio…" at bounding box center [1195, 222] width 361 height 172
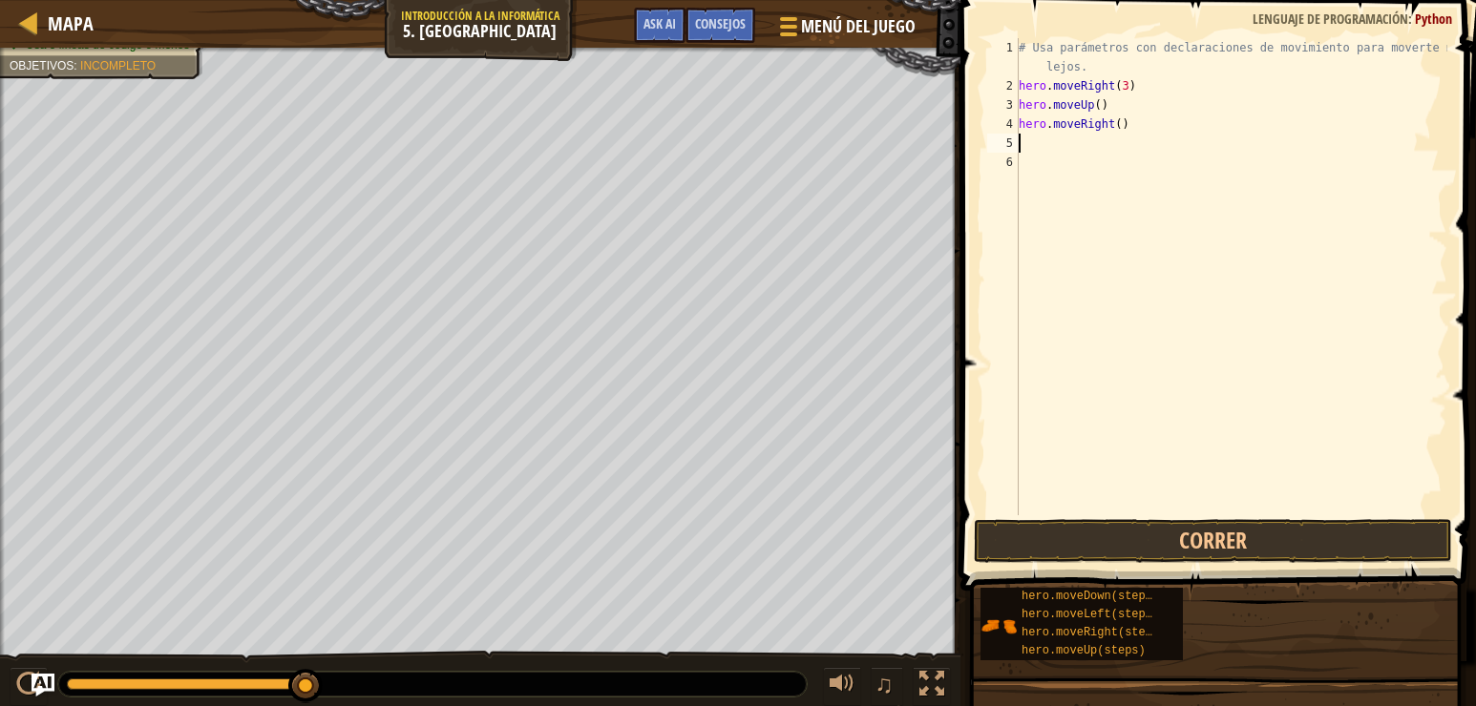
type textarea "h"
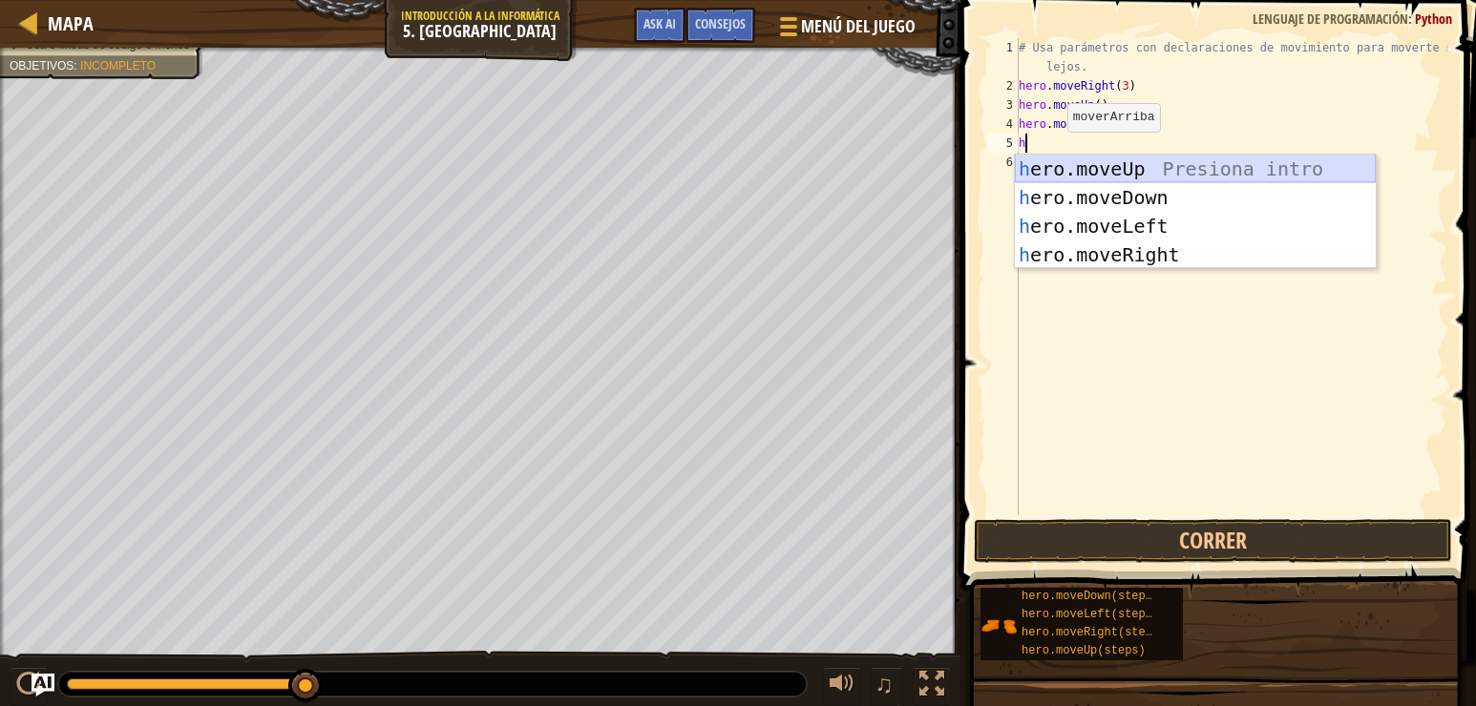
click at [1074, 158] on div "h ero.moveUp Presiona intro h ero.moveDown Presiona intro h ero.moveLeft Presio…" at bounding box center [1195, 241] width 361 height 172
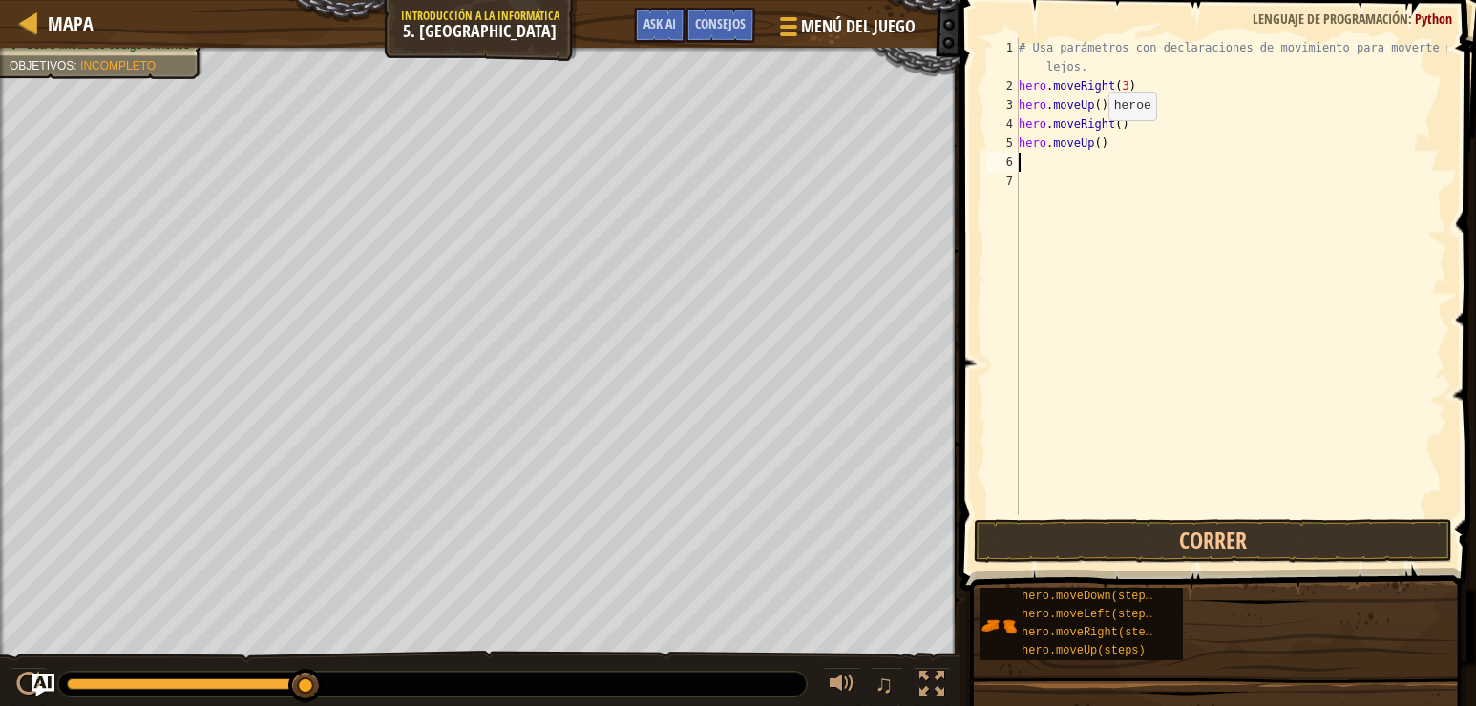
click at [1092, 139] on div "# Usa parámetros con declaraciones de movimiento para moverte más lejos. hero .…" at bounding box center [1231, 305] width 432 height 535
click at [1026, 157] on div "# Usa parámetros con declaraciones de movimiento para moverte más lejos. hero .…" at bounding box center [1231, 305] width 432 height 535
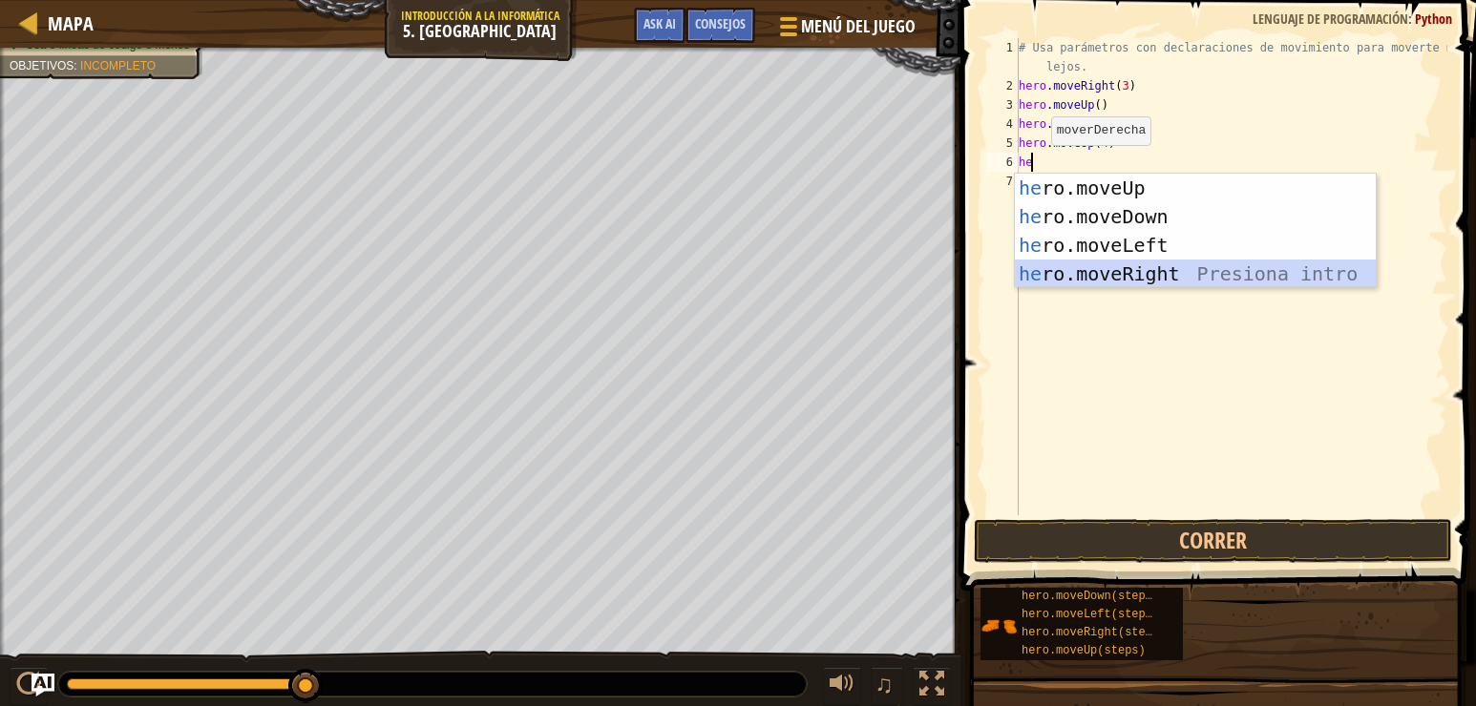
click at [1107, 264] on div "he ro.moveUp Presiona intro he ro.moveDown Presiona intro he ro.moveLeft Presio…" at bounding box center [1195, 260] width 361 height 172
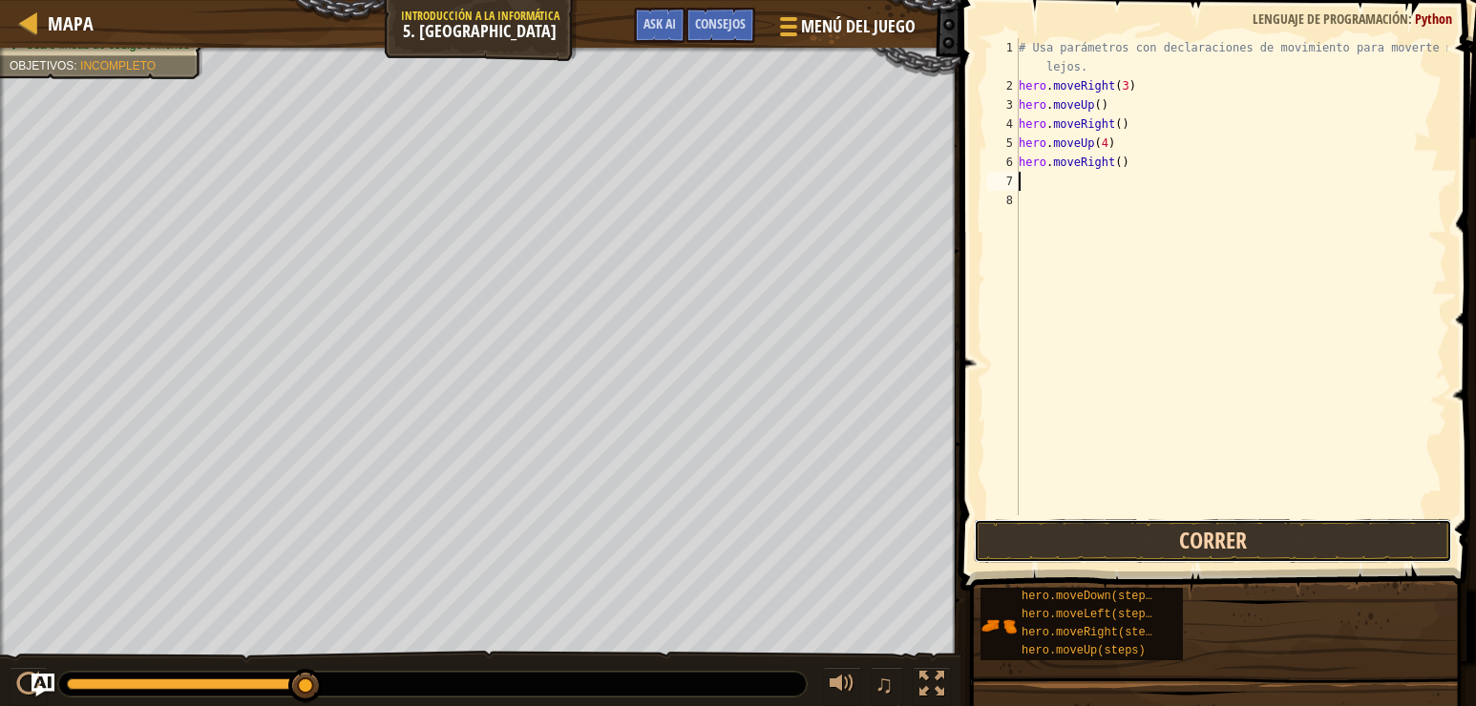
click at [1152, 548] on button "Correr" at bounding box center [1213, 541] width 478 height 44
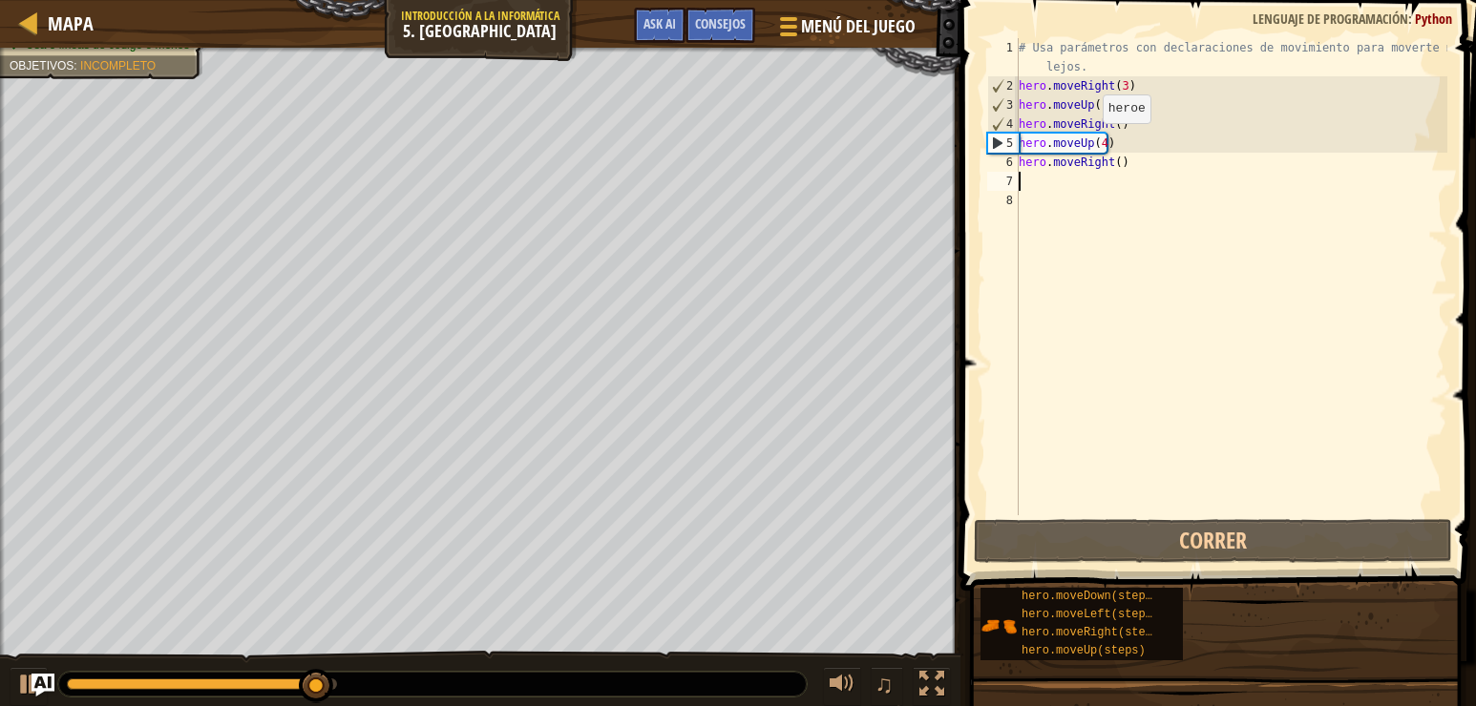
click at [1086, 142] on div "# Usa parámetros con declaraciones de movimiento para moverte más lejos. hero .…" at bounding box center [1231, 305] width 432 height 535
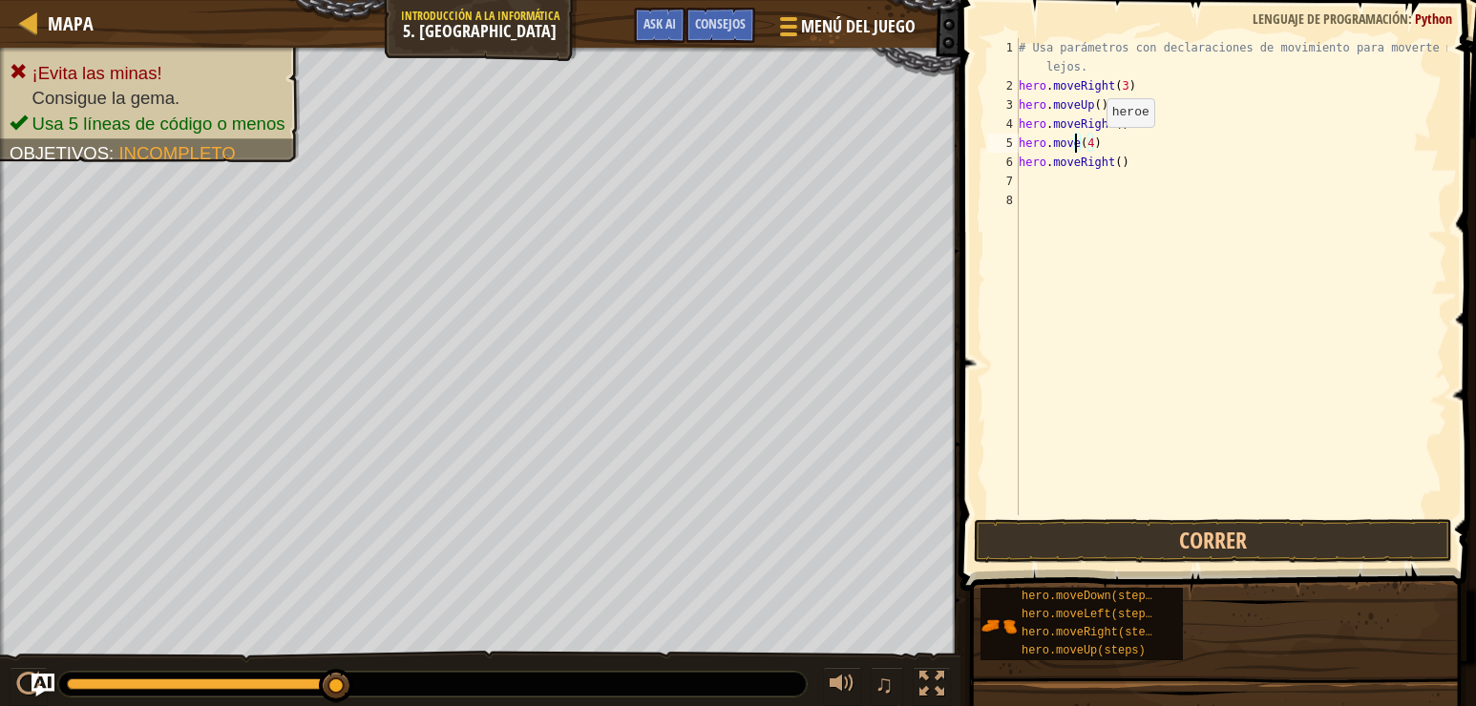
scroll to position [9, 5]
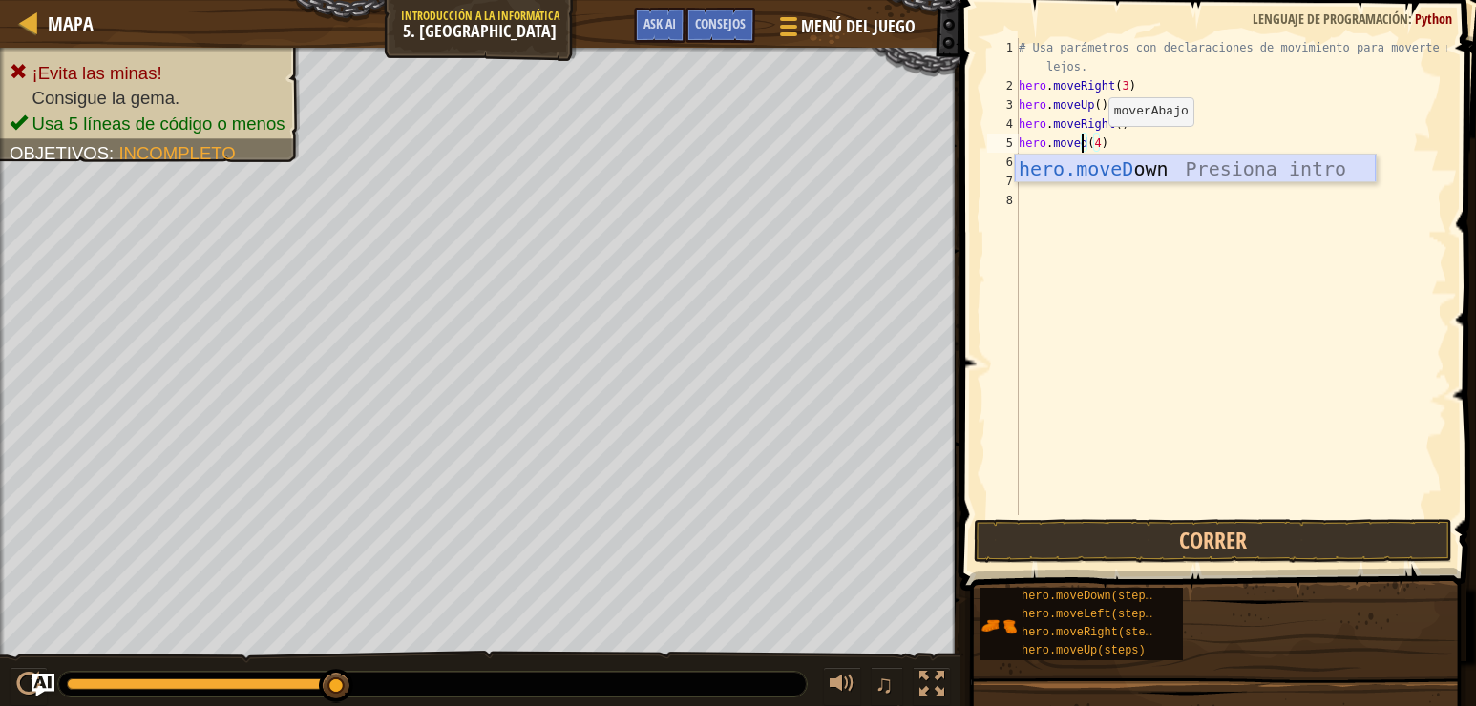
click at [1156, 167] on div "hero.moveD own Presiona intro" at bounding box center [1195, 198] width 361 height 86
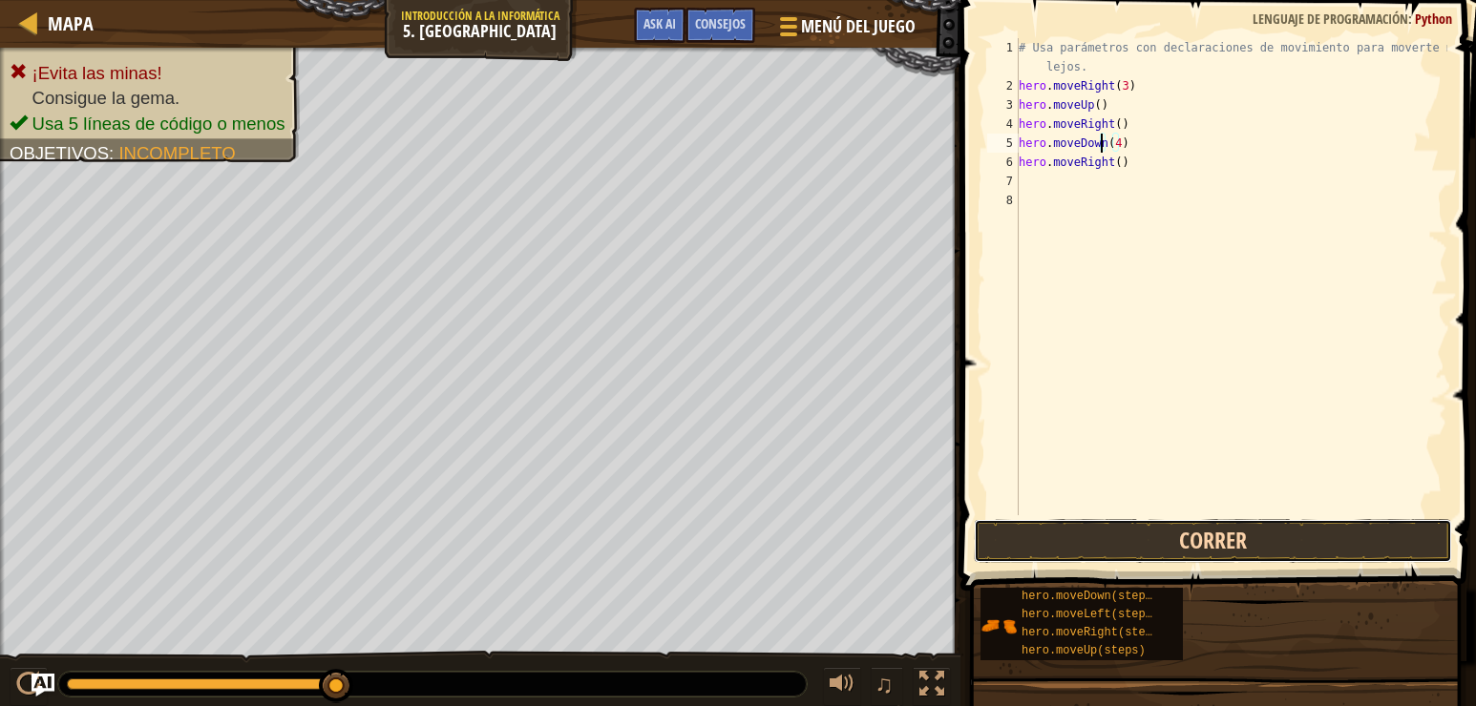
click at [1168, 533] on button "Correr" at bounding box center [1213, 541] width 478 height 44
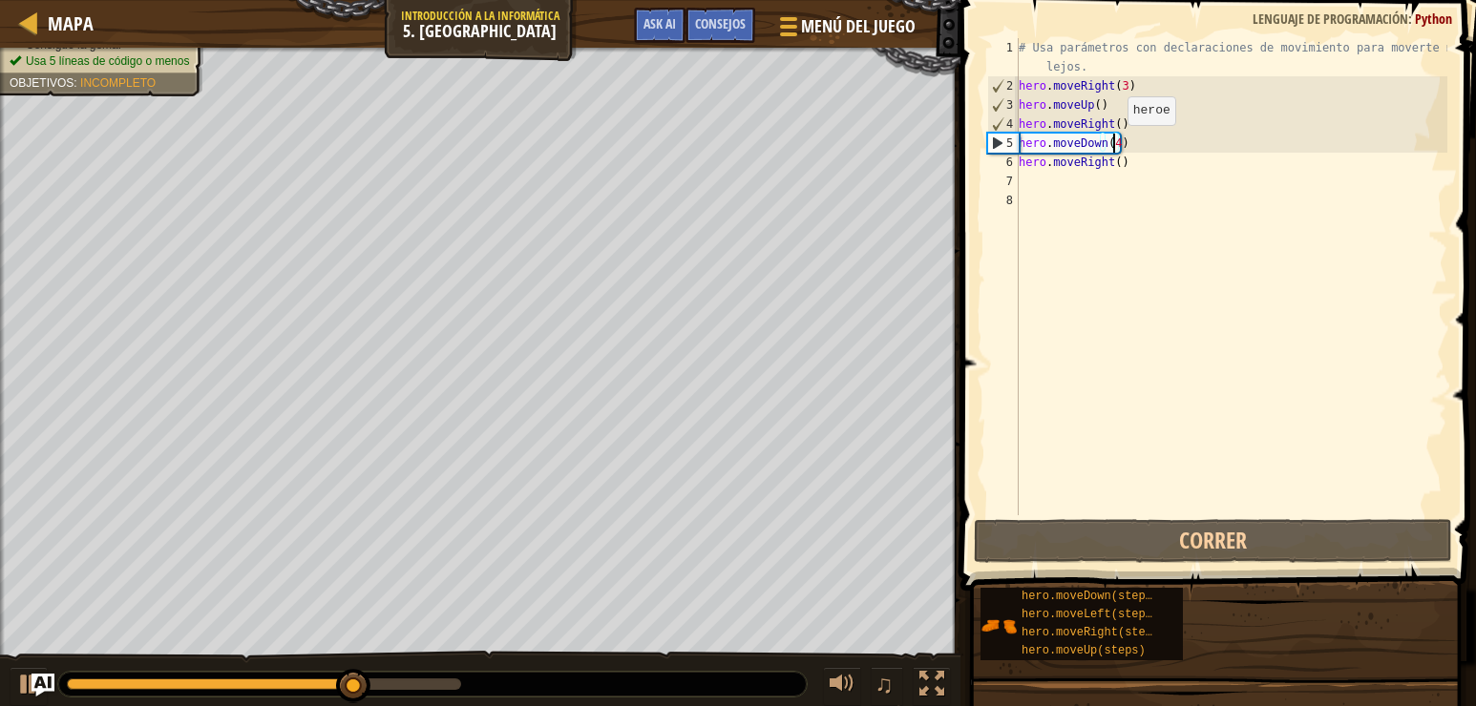
click at [1111, 144] on div "# Usa parámetros con declaraciones de movimiento para moverte más lejos. hero .…" at bounding box center [1231, 305] width 432 height 535
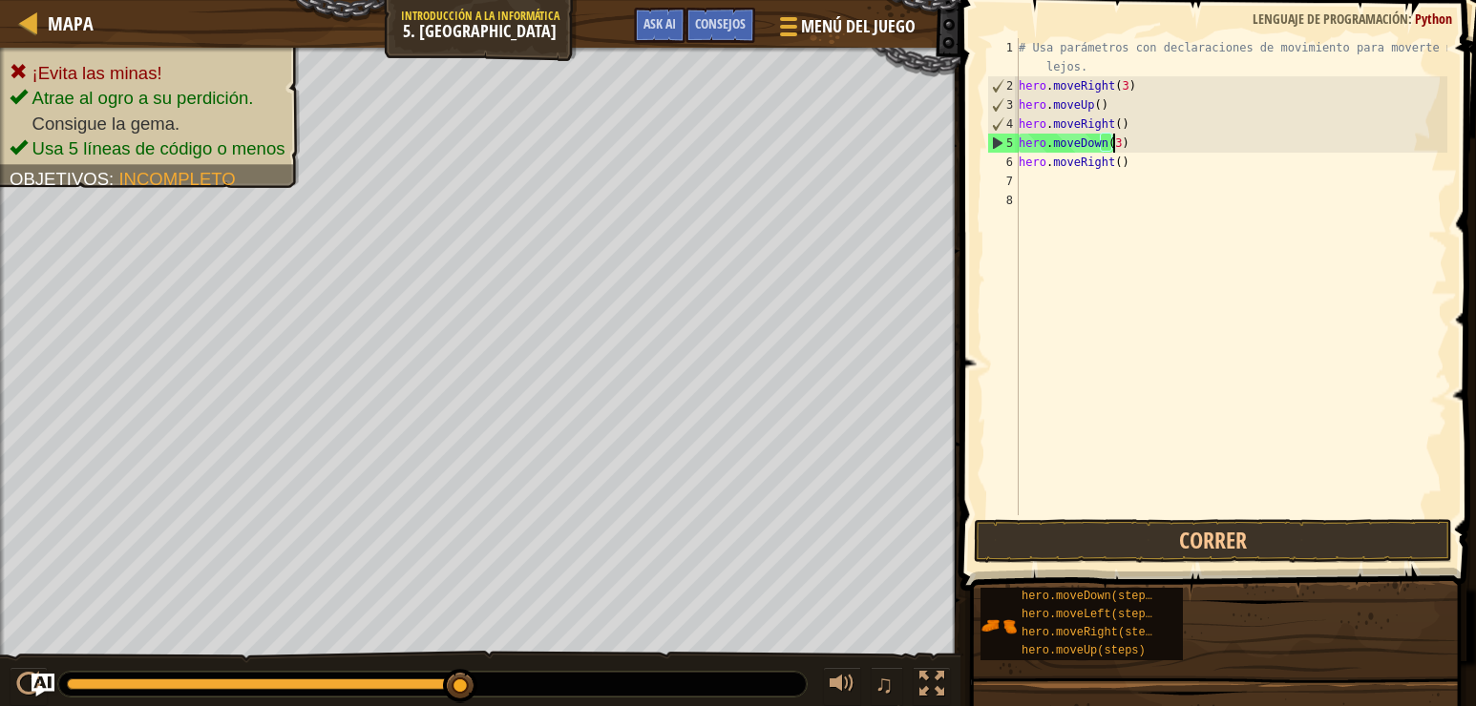
scroll to position [9, 7]
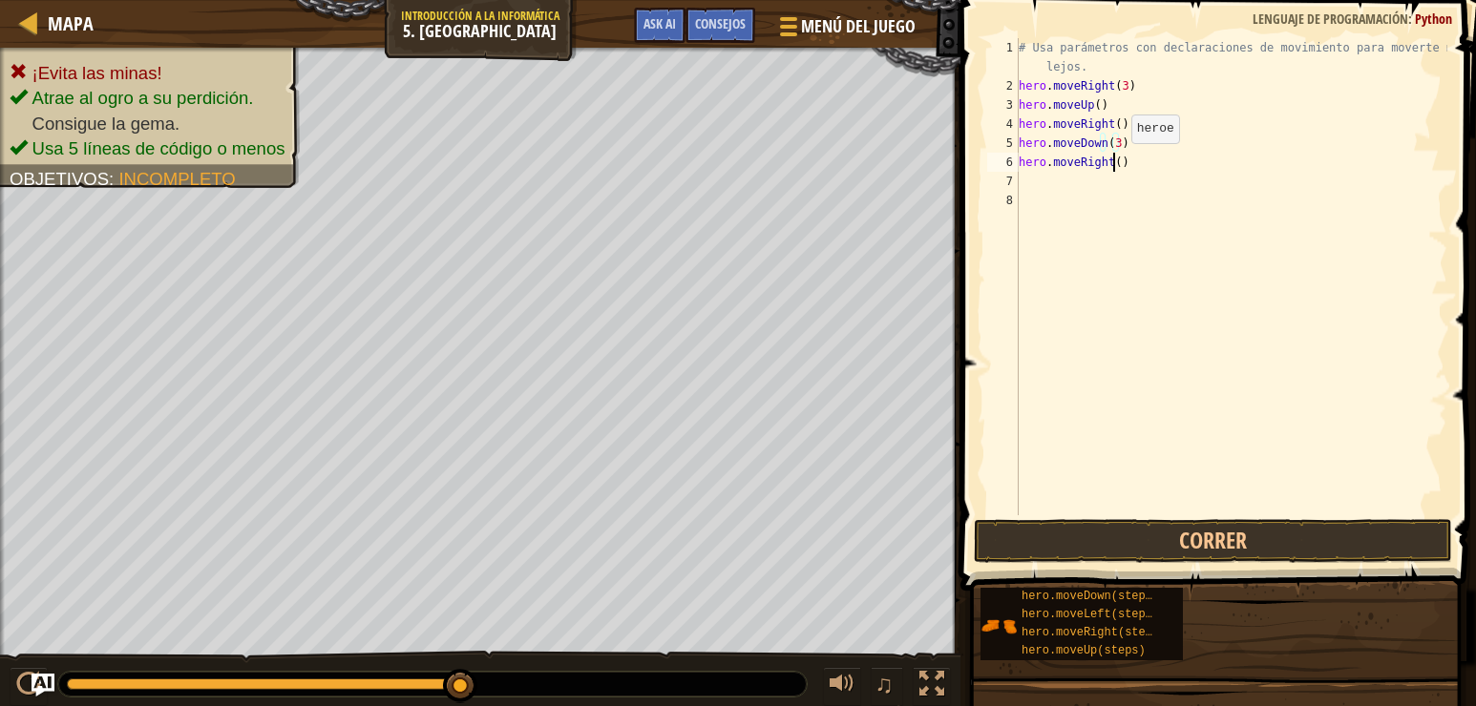
click at [1115, 162] on div "# Usa parámetros con declaraciones de movimiento para moverte más lejos. hero .…" at bounding box center [1231, 305] width 432 height 535
click at [1164, 542] on button "Correr" at bounding box center [1213, 541] width 478 height 44
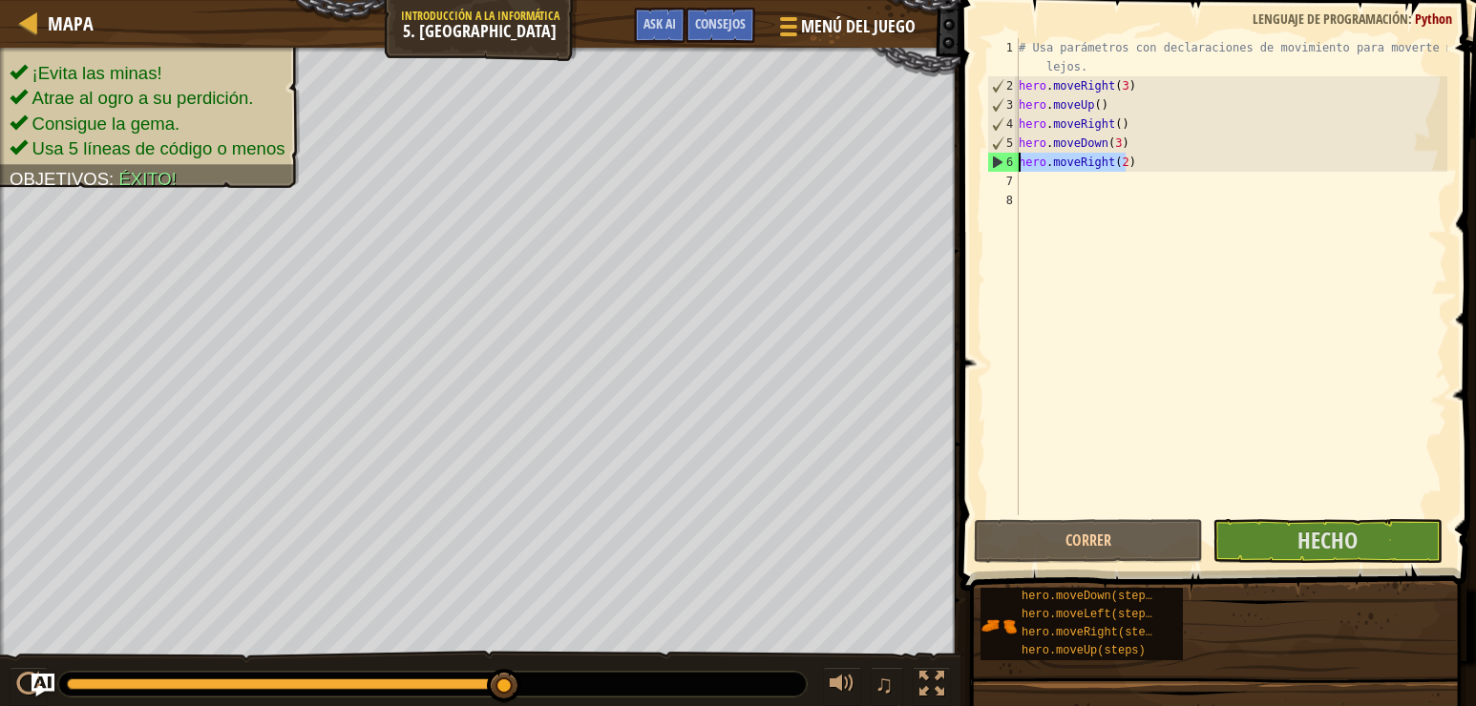
drag, startPoint x: 1125, startPoint y: 158, endPoint x: 1018, endPoint y: 160, distance: 107.9
click at [1018, 160] on div "hero.moveRight(2) 1 2 3 4 5 6 7 8 # Usa parámetros con declaraciones de movimie…" at bounding box center [1215, 276] width 464 height 477
click at [486, 702] on div "♫" at bounding box center [480, 679] width 960 height 57
click at [1272, 538] on button "Hecho" at bounding box center [1326, 541] width 229 height 44
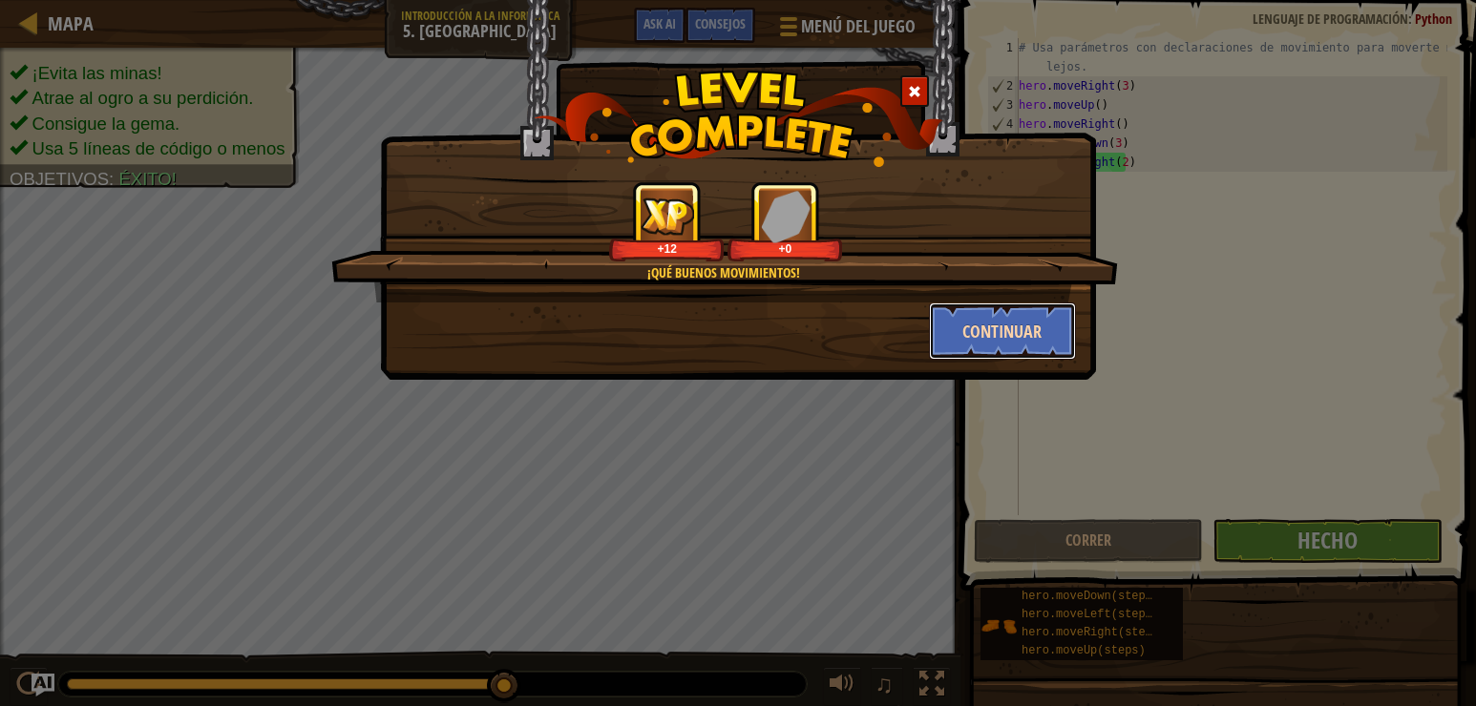
click at [1008, 318] on button "Continuar" at bounding box center [1003, 331] width 148 height 57
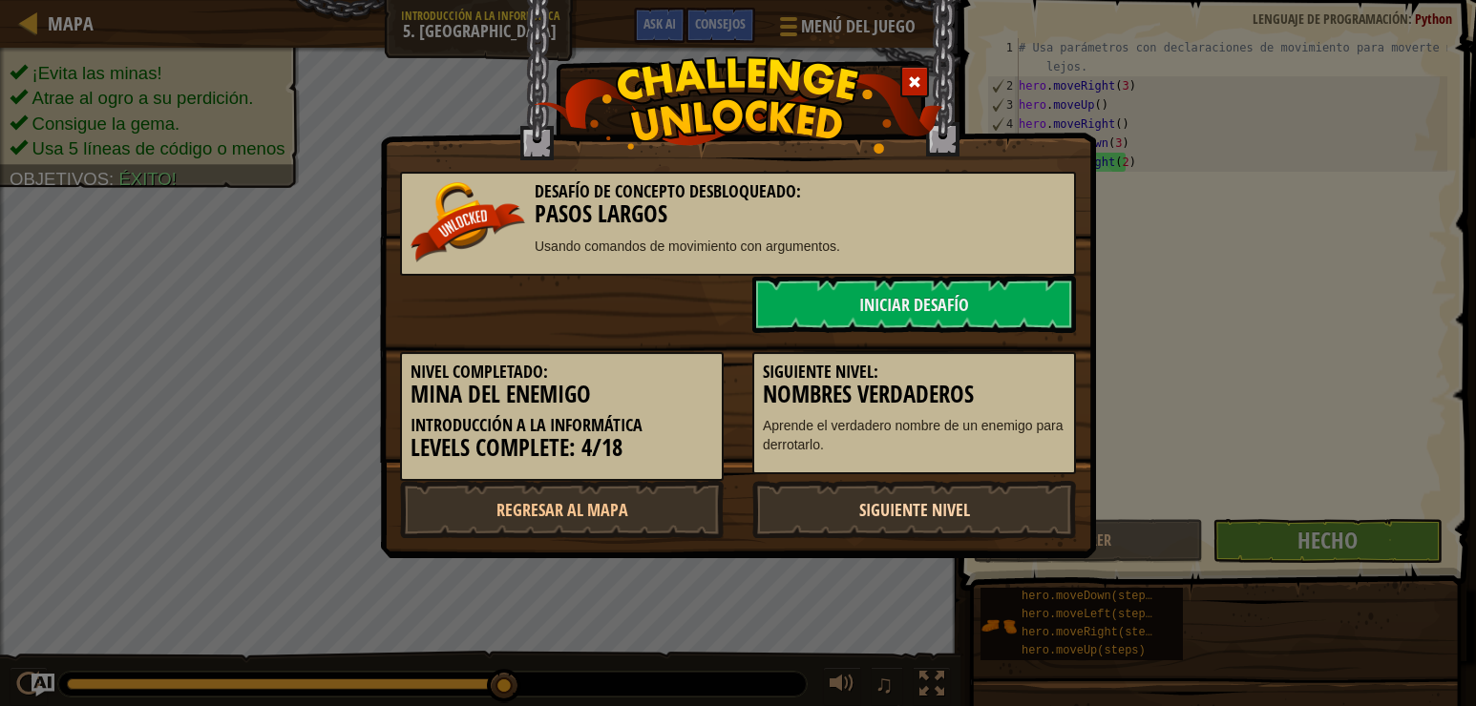
click at [916, 511] on link "Siguiente nivel" at bounding box center [914, 509] width 324 height 57
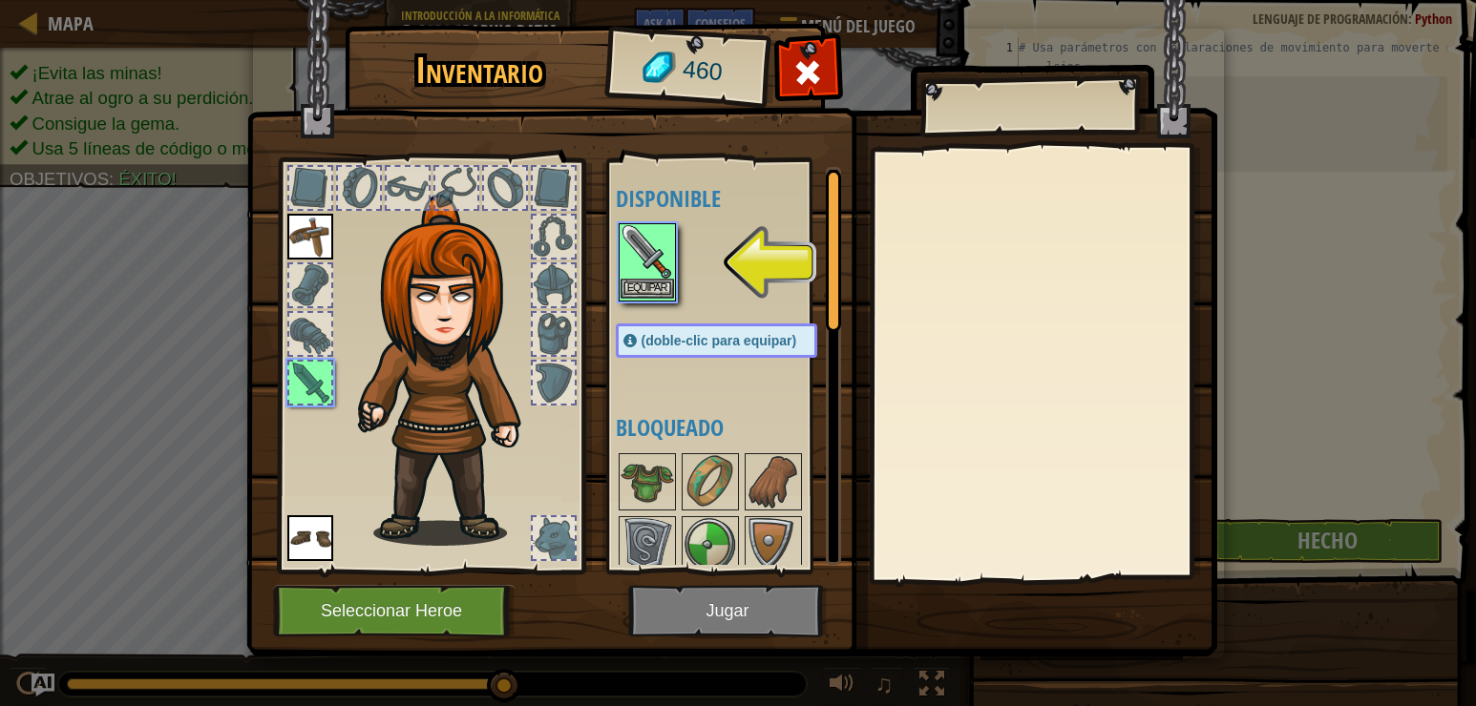
click at [648, 263] on img at bounding box center [646, 251] width 53 height 53
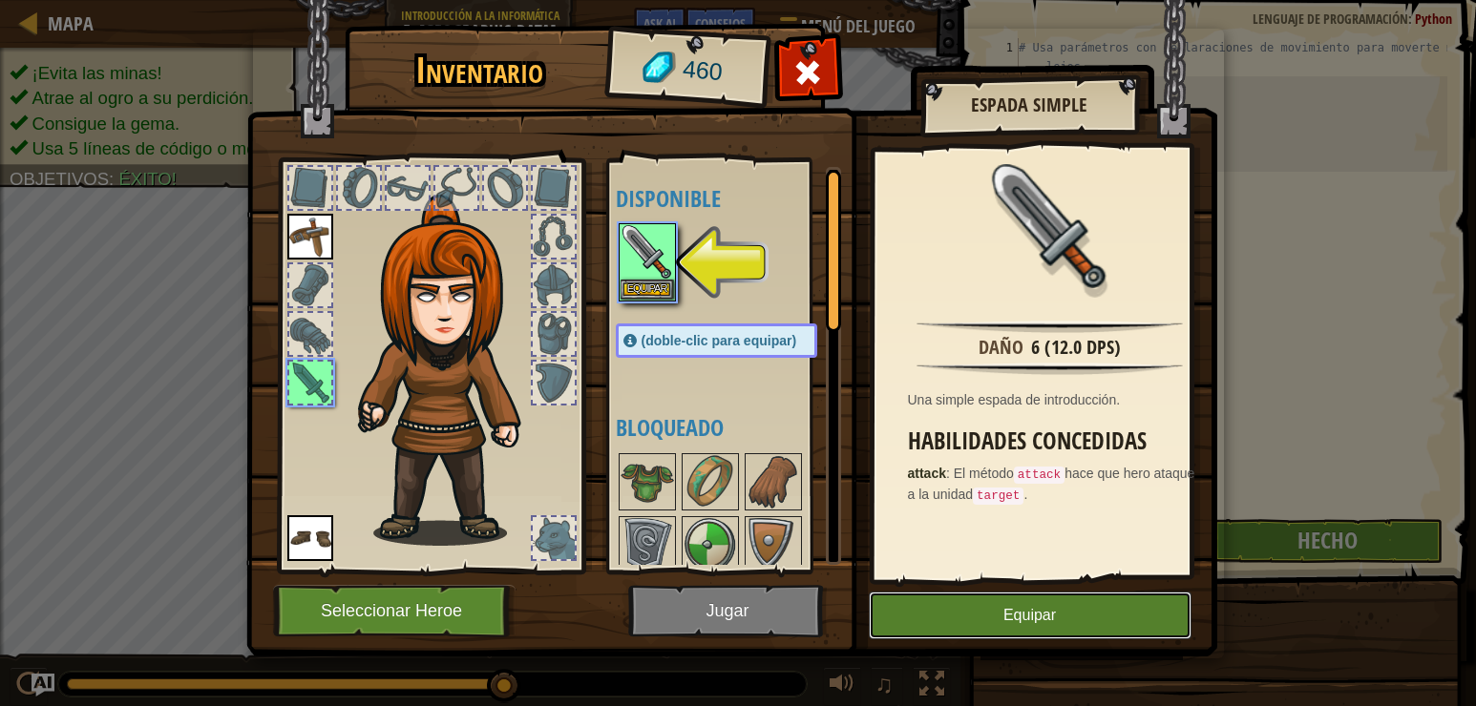
click at [1038, 603] on button "Equipar" at bounding box center [1030, 616] width 323 height 48
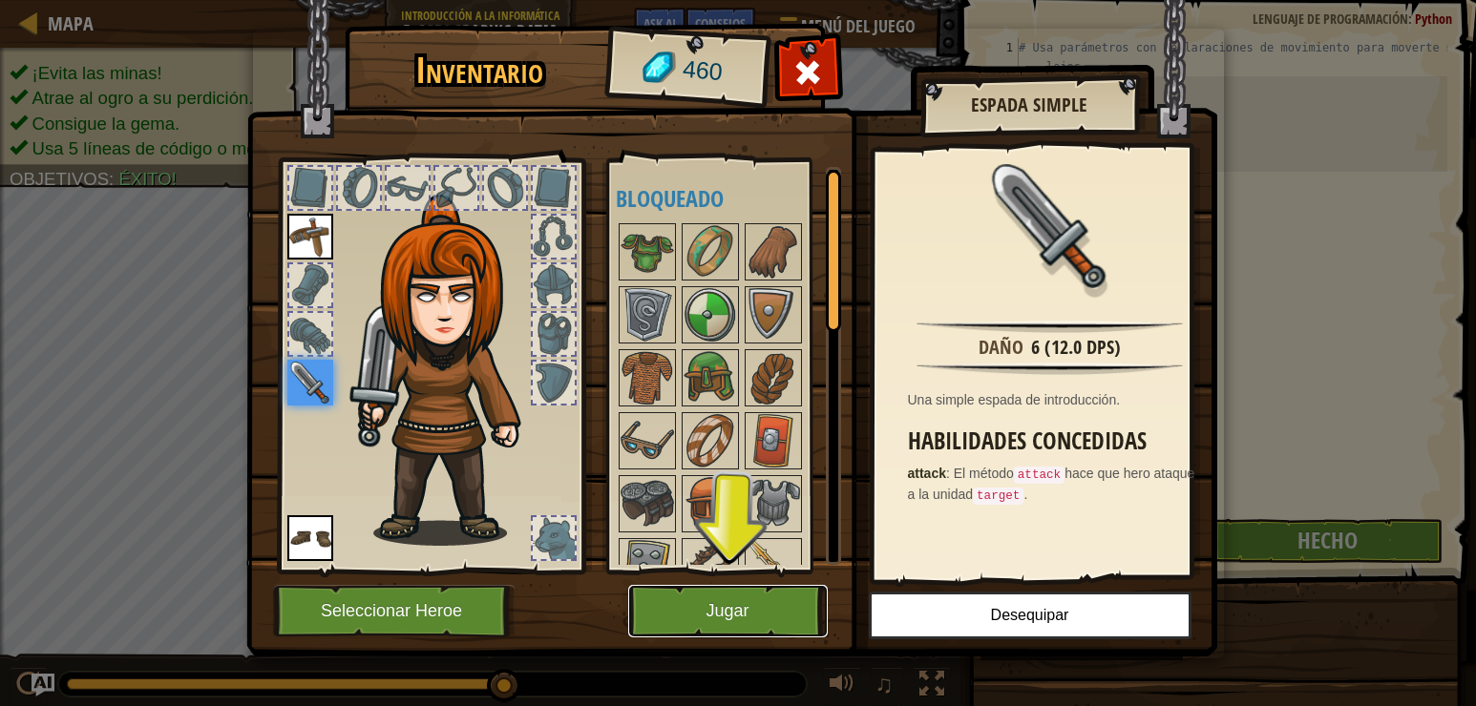
click at [788, 611] on button "Jugar" at bounding box center [728, 611] width 200 height 53
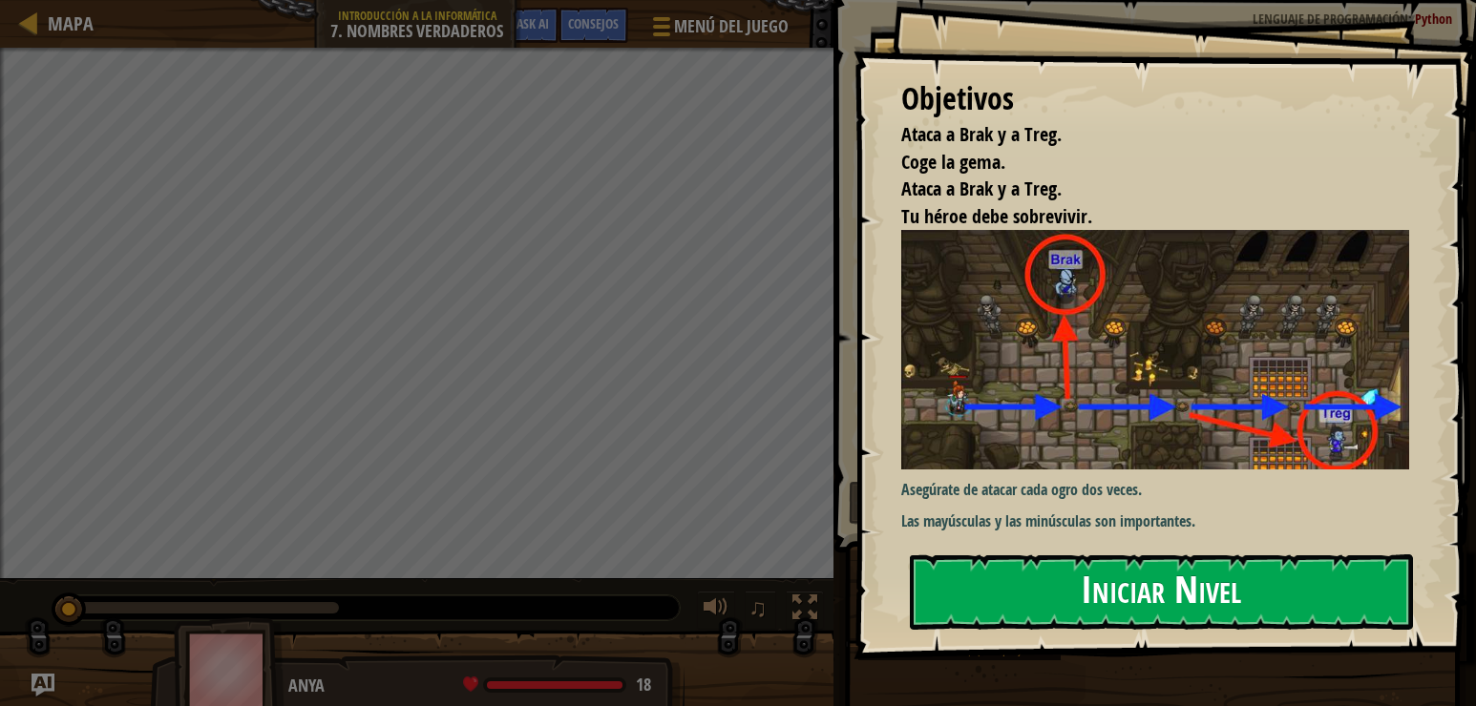
click at [1169, 588] on button "Iniciar Nivel" at bounding box center [1162, 592] width 504 height 75
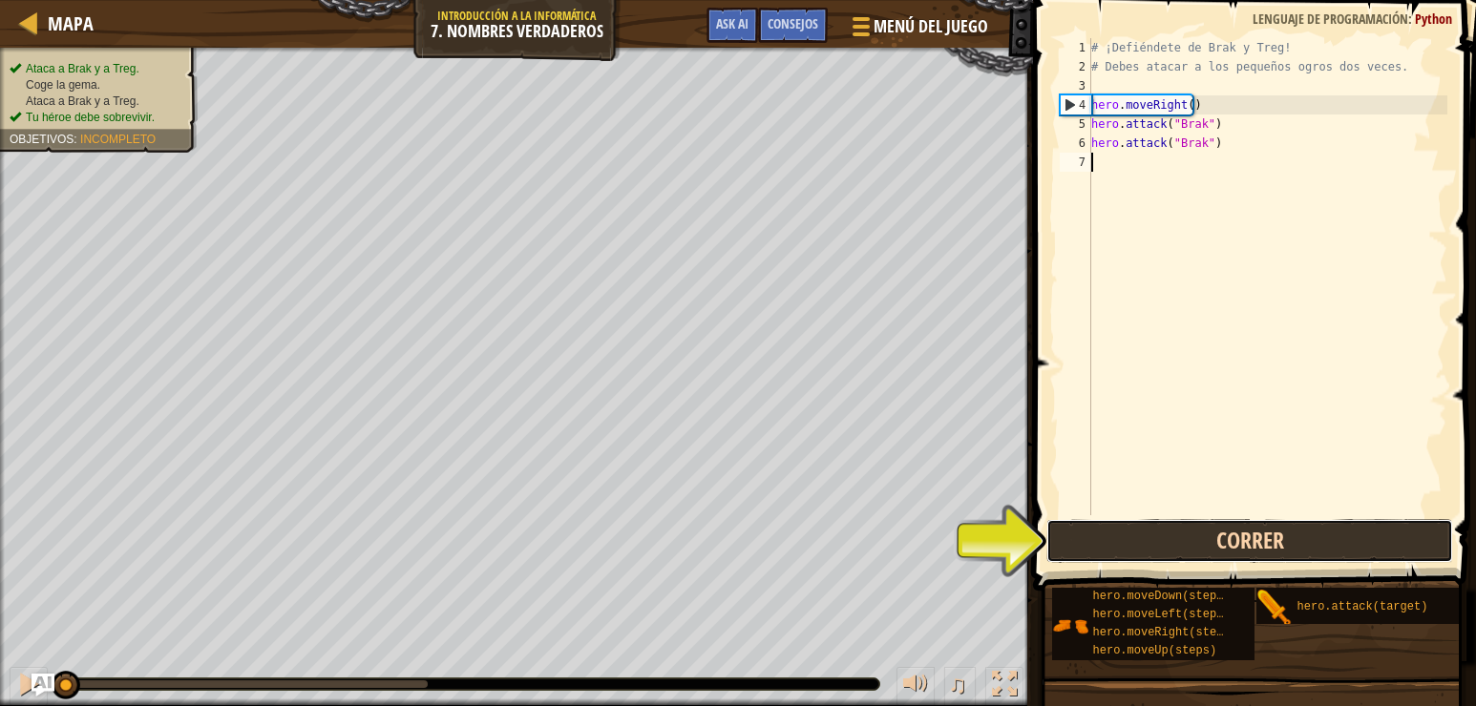
click at [1325, 545] on button "Correr" at bounding box center [1249, 541] width 407 height 44
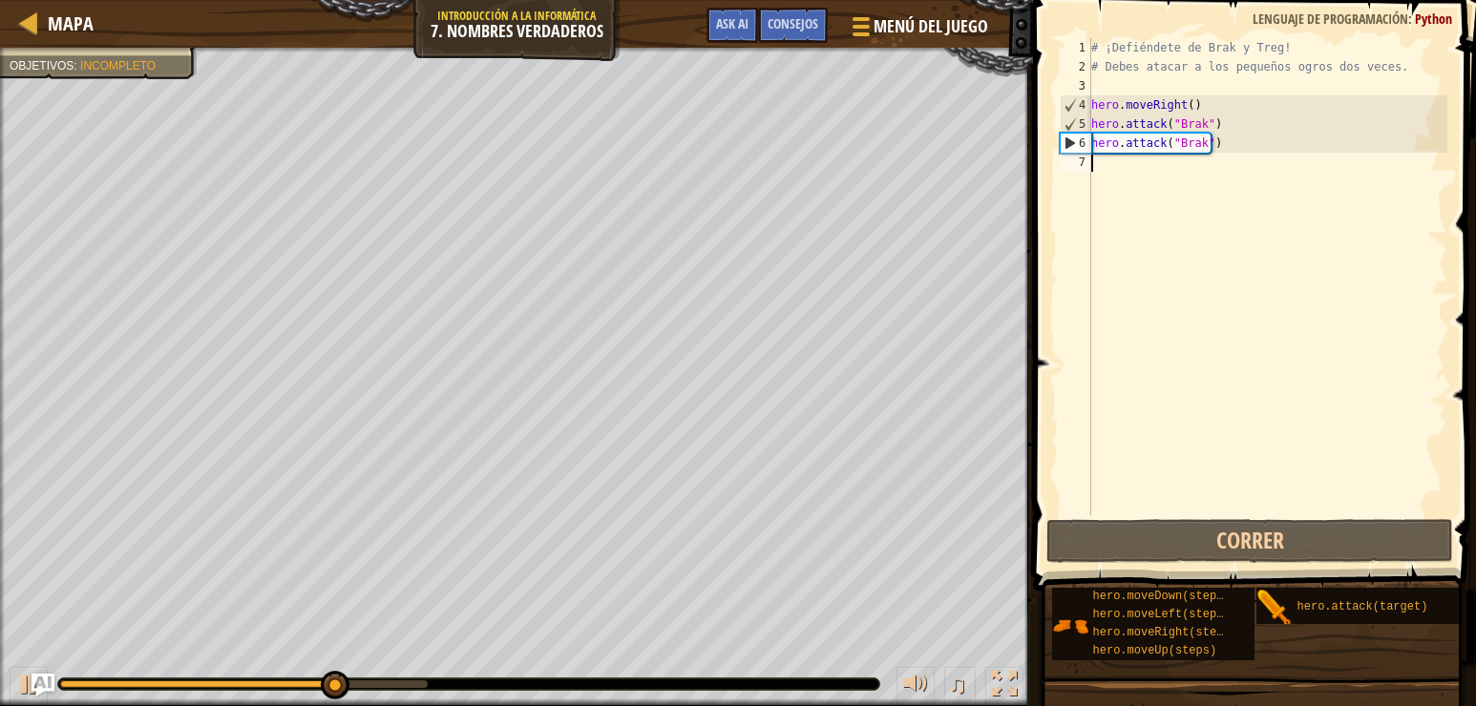
type textarea "h"
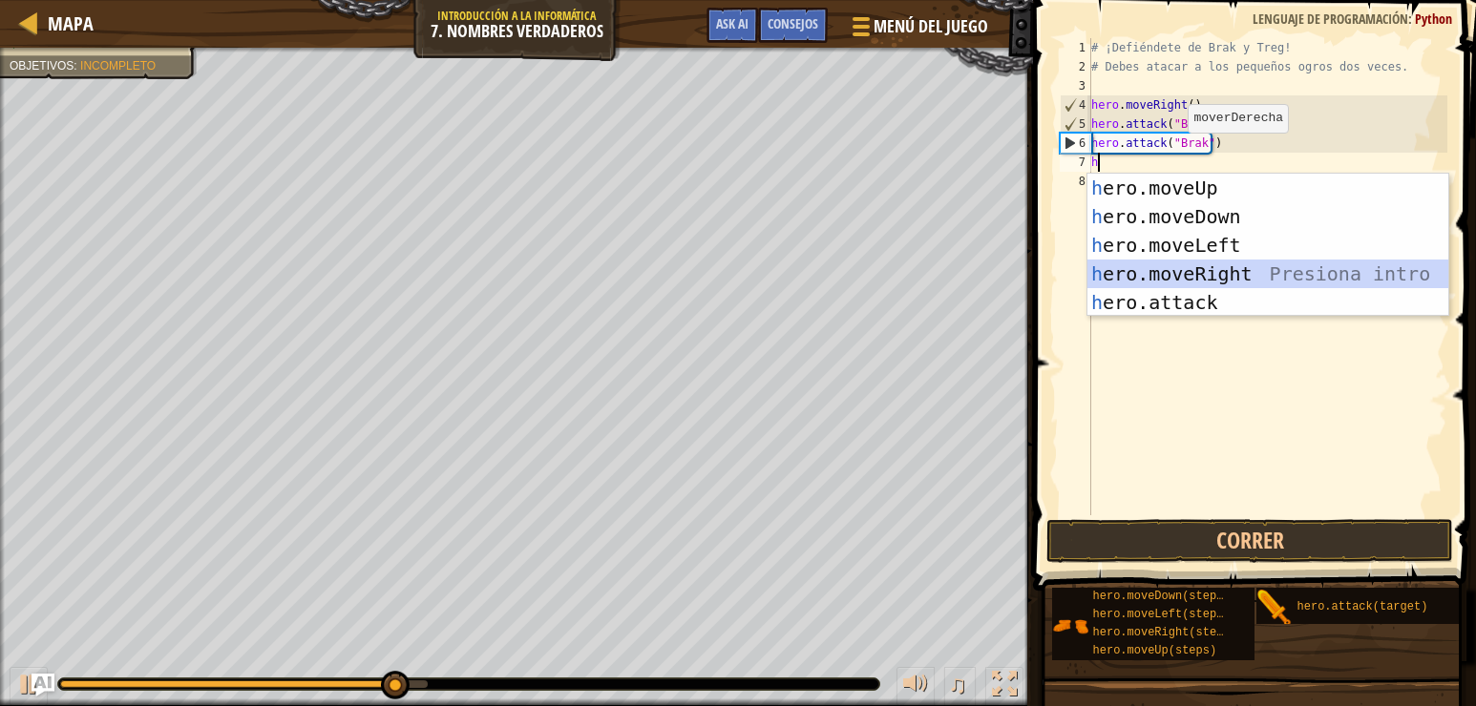
click at [1179, 275] on div "h ero.moveUp Presiona intro h ero.moveDown Presiona intro h ero.moveLeft Presio…" at bounding box center [1267, 274] width 361 height 200
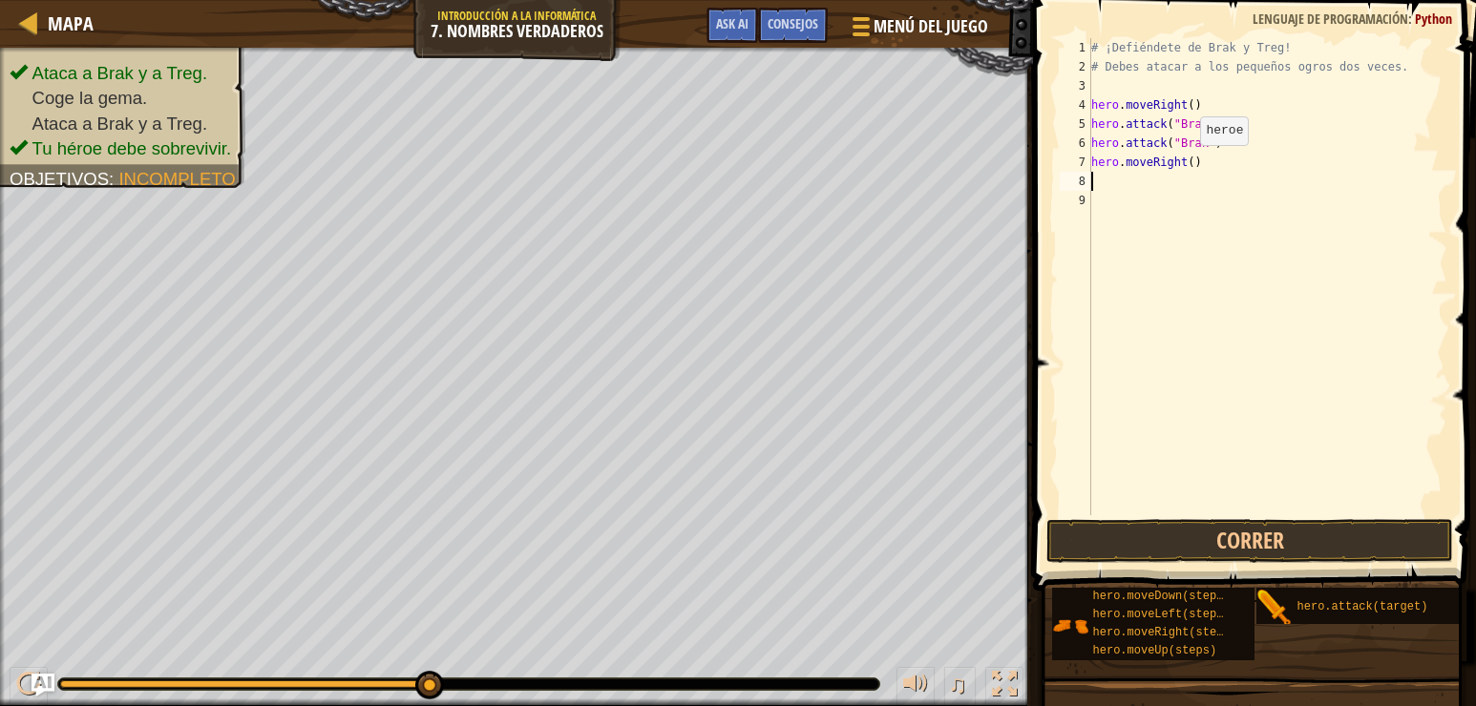
click at [1185, 164] on div "# ¡Defiéndete de Brak y Treg! # Debes atacar a los pequeños ogros dos veces. he…" at bounding box center [1267, 295] width 360 height 515
type textarea "hero.moveRight(3)"
click at [1130, 181] on div "# ¡Defiéndete de Brak y Treg! # Debes atacar a los pequeños ogros dos veces. he…" at bounding box center [1267, 295] width 360 height 515
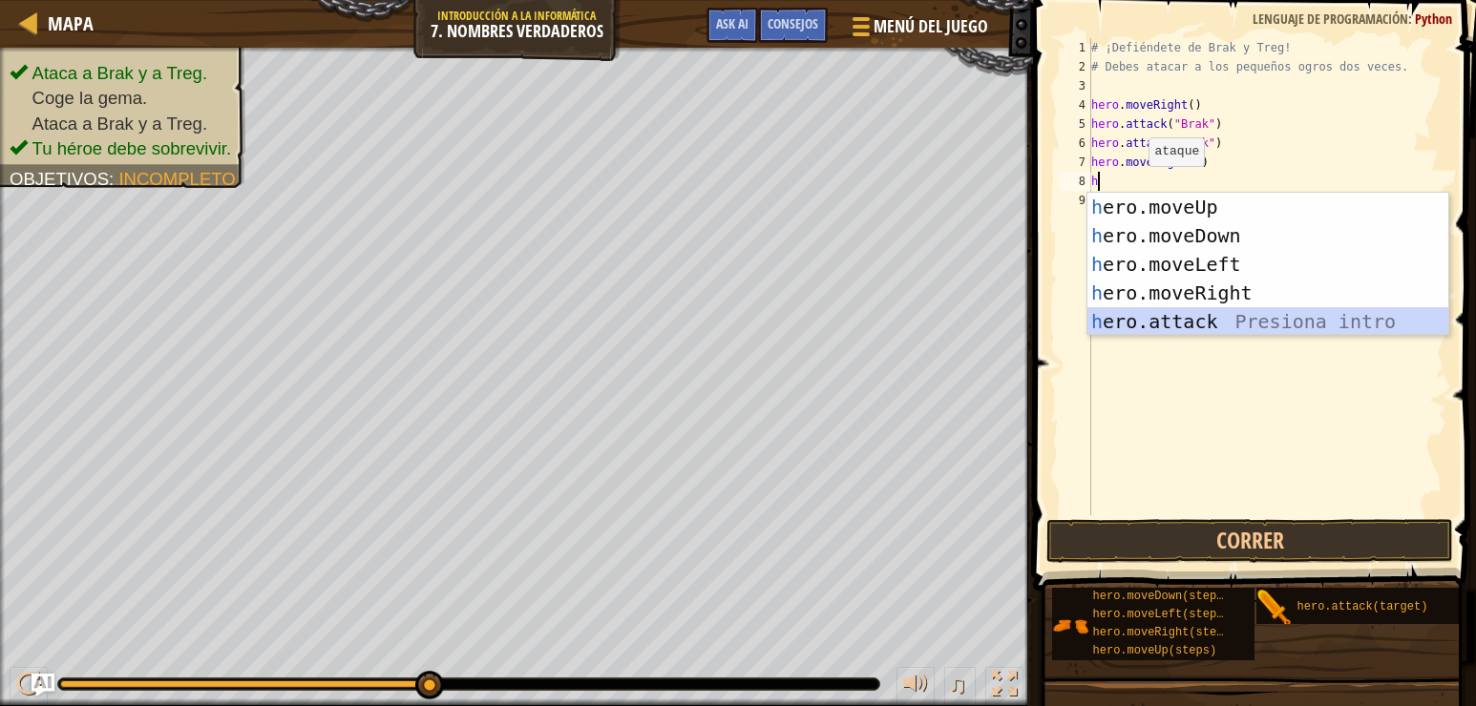
click at [1237, 318] on div "h ero.moveUp Presiona intro h ero.moveDown Presiona intro h ero.moveLeft Presio…" at bounding box center [1267, 293] width 361 height 200
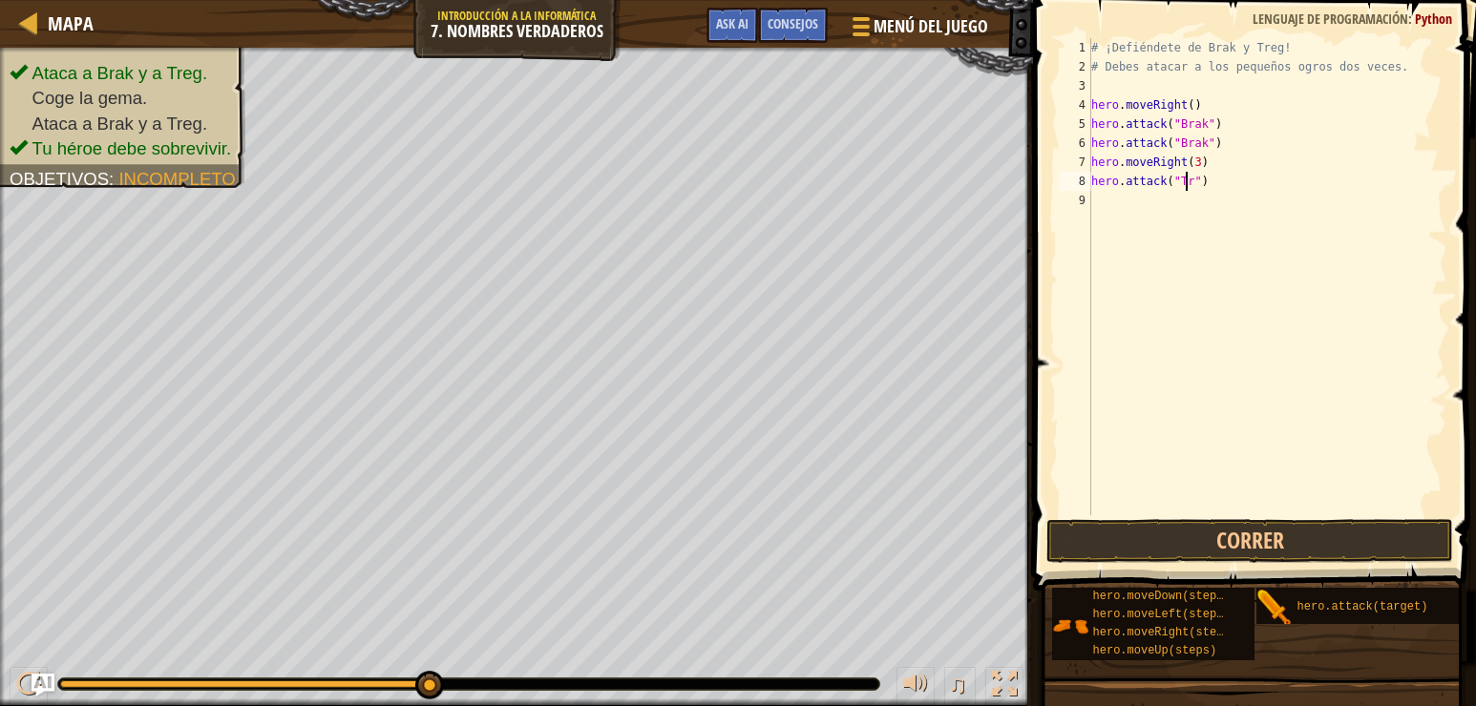
scroll to position [9, 9]
click at [1247, 548] on button "Correr" at bounding box center [1249, 541] width 407 height 44
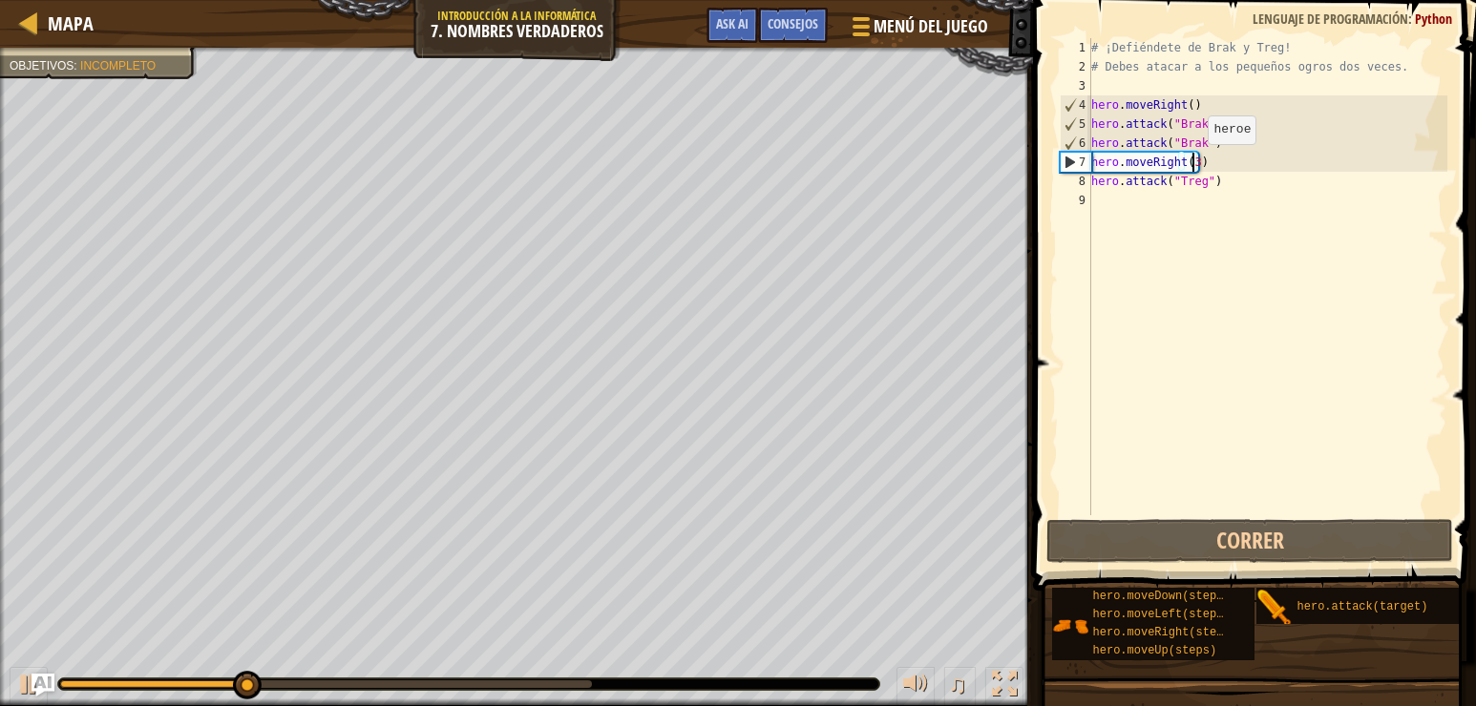
click at [1191, 163] on div "# ¡Defiéndete de Brak y Treg! # Debes atacar a los pequeños ogros dos veces. he…" at bounding box center [1267, 295] width 360 height 515
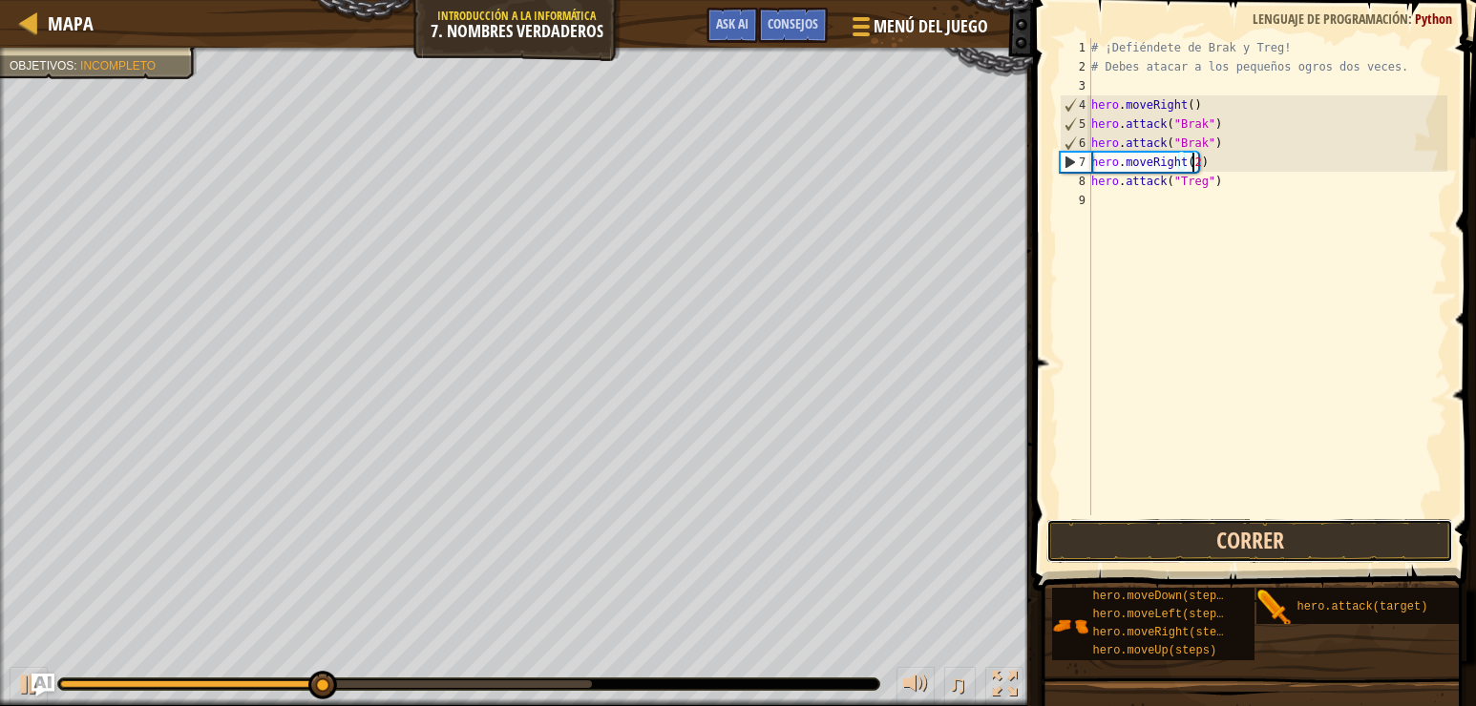
click at [1253, 542] on button "Correr" at bounding box center [1249, 541] width 407 height 44
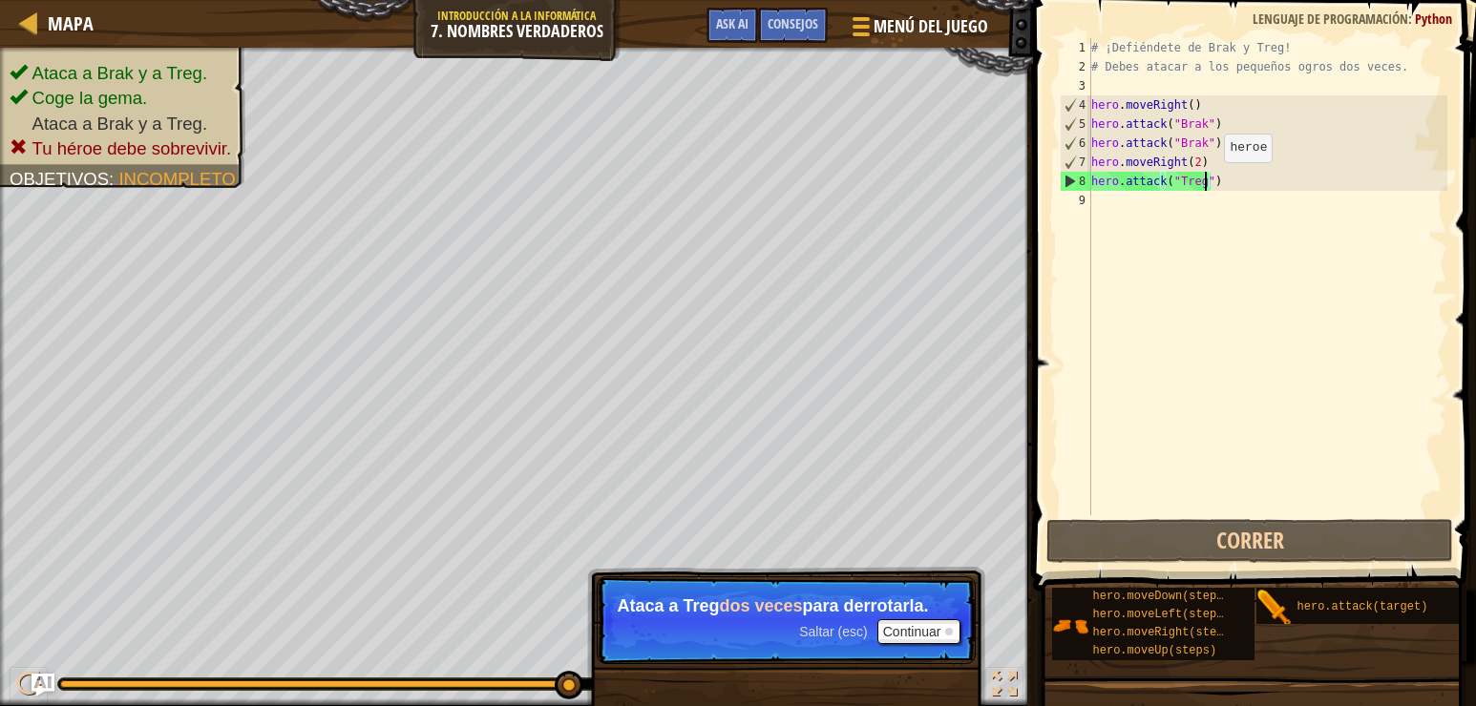
click at [1208, 181] on div "# ¡Defiéndete de Brak y Treg! # Debes atacar a los pequeños ogros dos veces. he…" at bounding box center [1267, 295] width 360 height 515
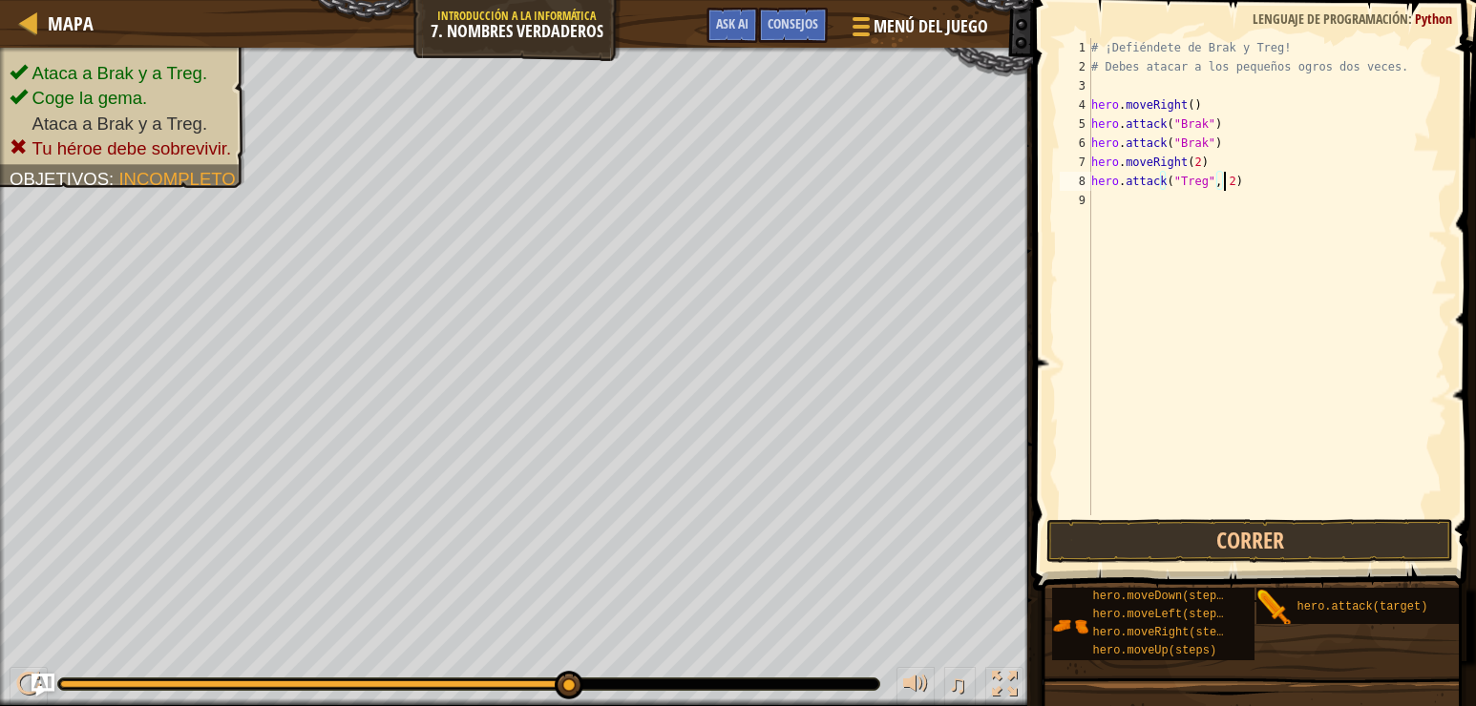
scroll to position [9, 11]
click at [1260, 548] on button "Correr" at bounding box center [1249, 541] width 407 height 44
click at [1271, 539] on button "Correr" at bounding box center [1249, 541] width 407 height 44
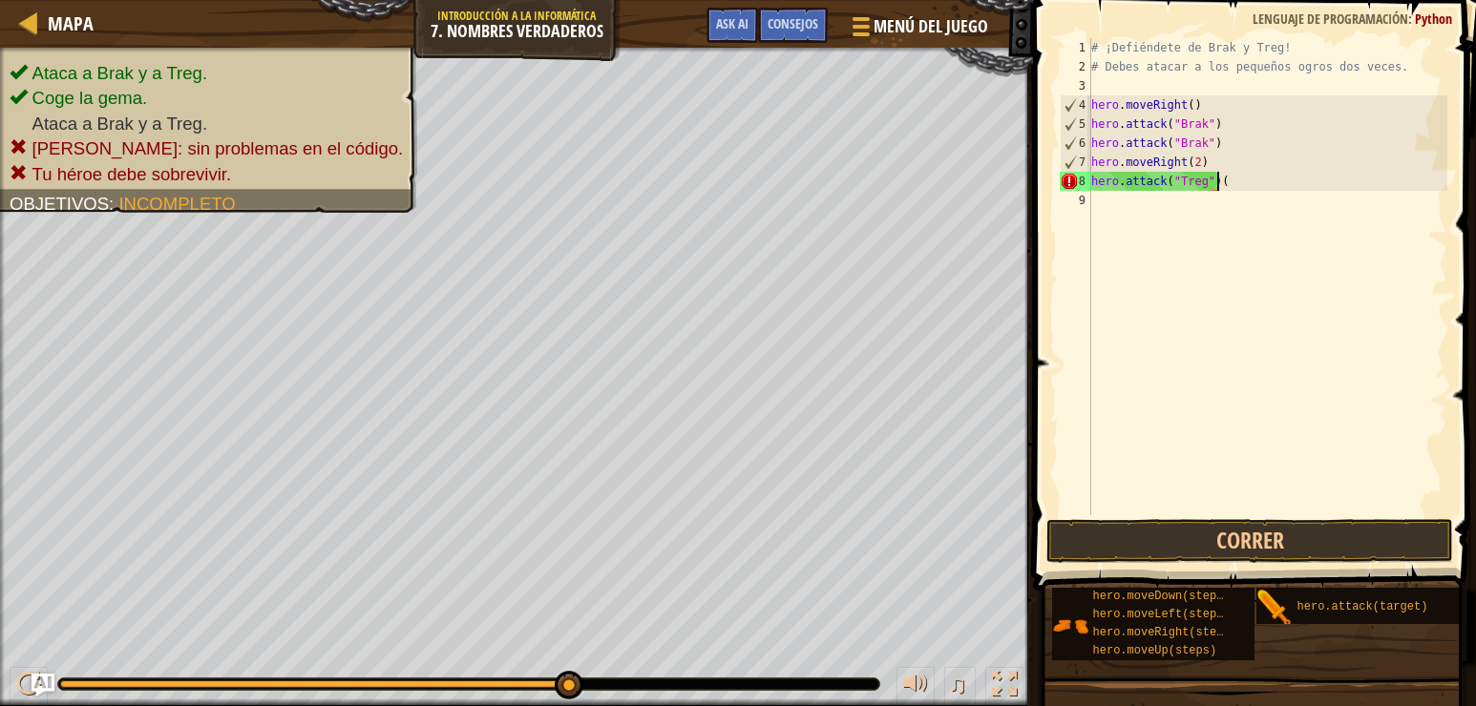
type textarea "hero.attack("Treg")"
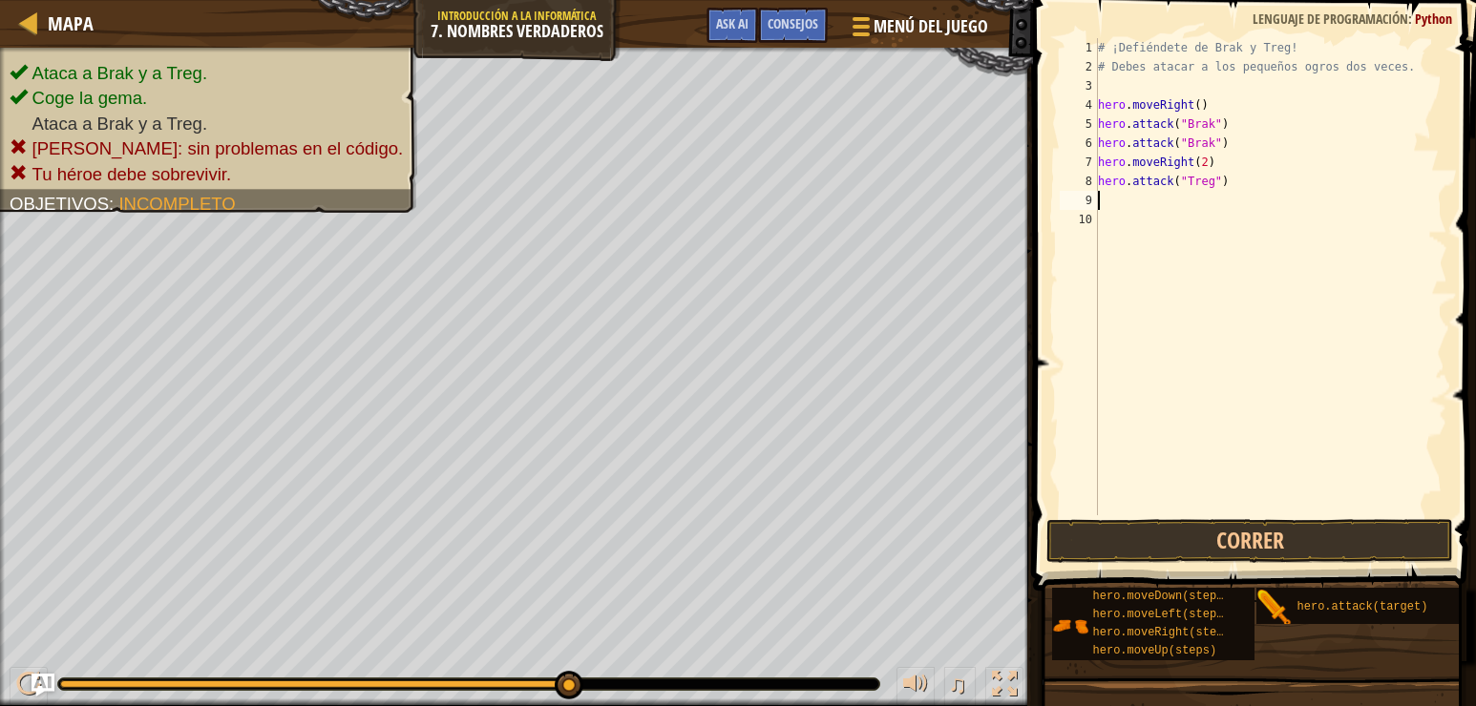
scroll to position [9, 0]
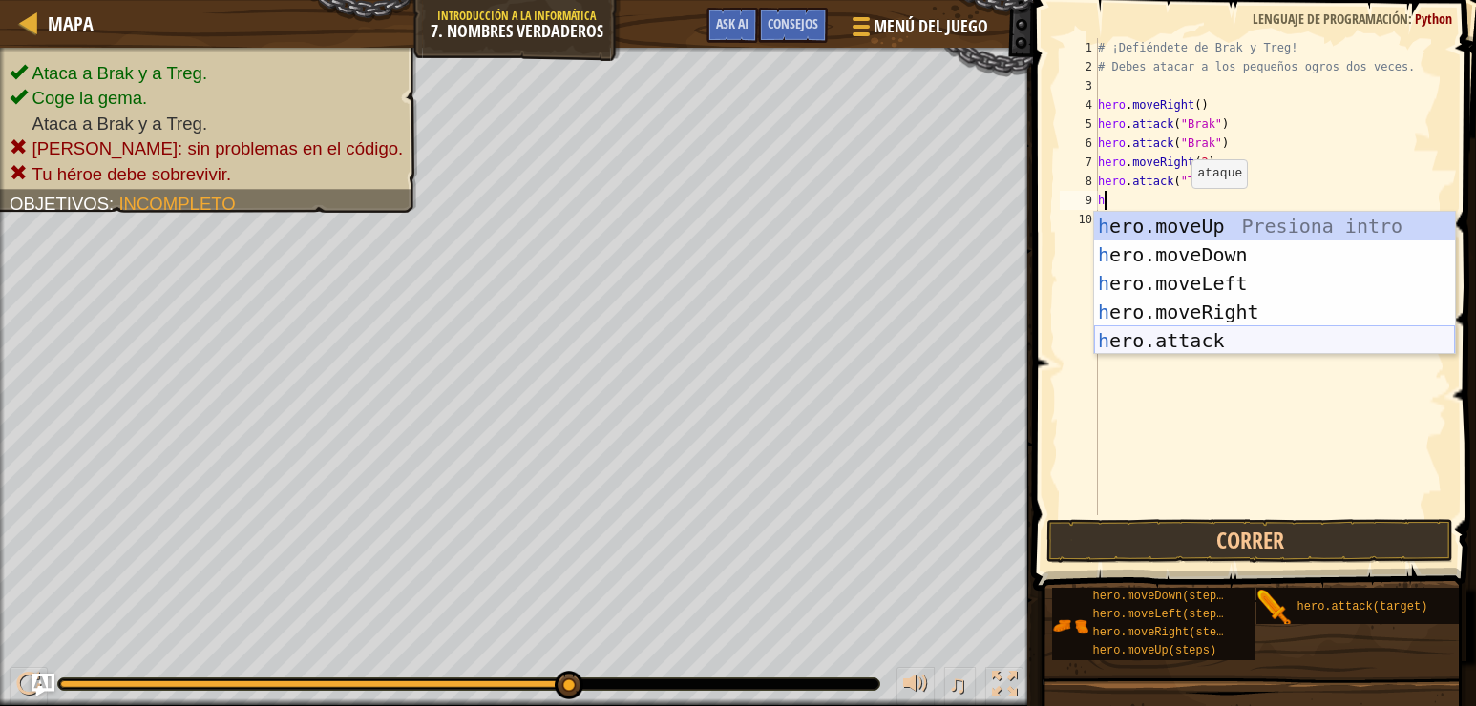
click at [1215, 340] on div "h ero.moveUp Presiona intro h ero.moveDown Presiona intro h ero.moveLeft Presio…" at bounding box center [1274, 312] width 361 height 200
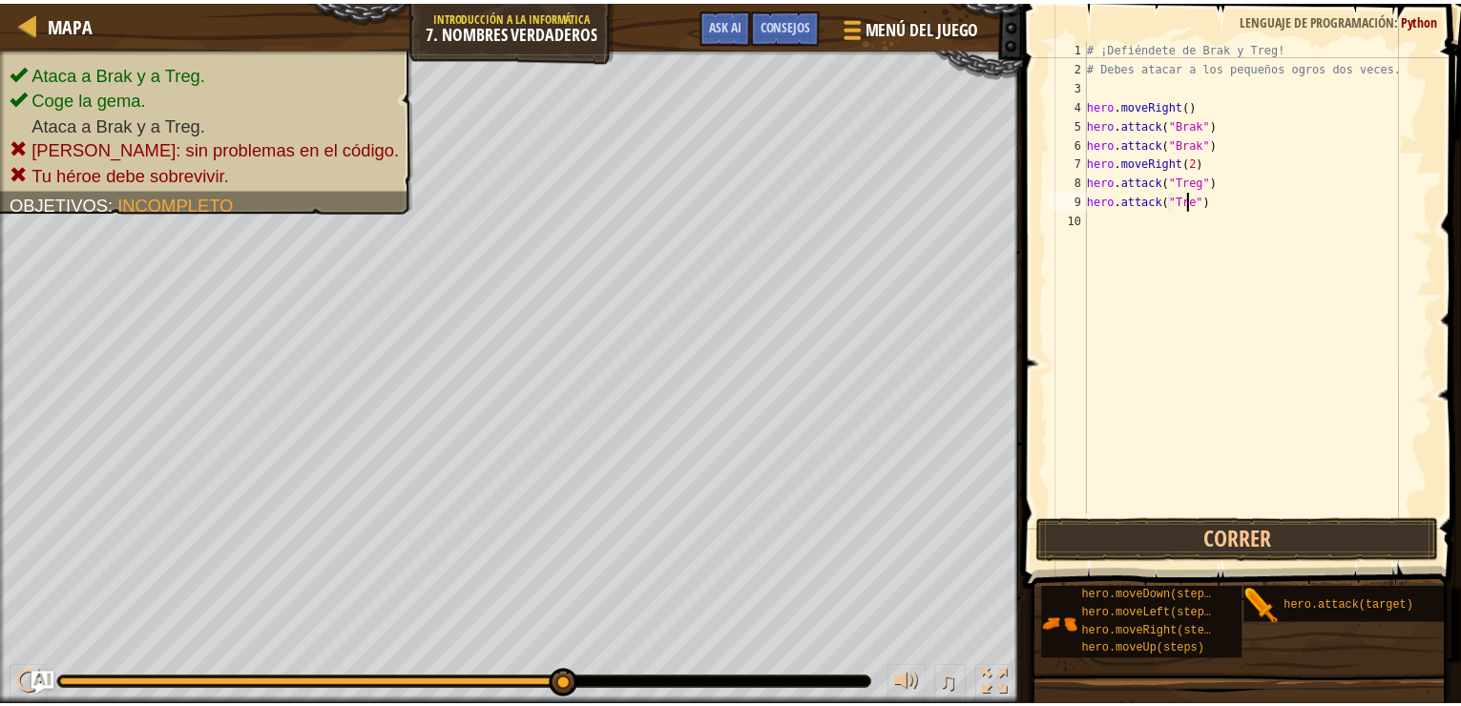
scroll to position [9, 9]
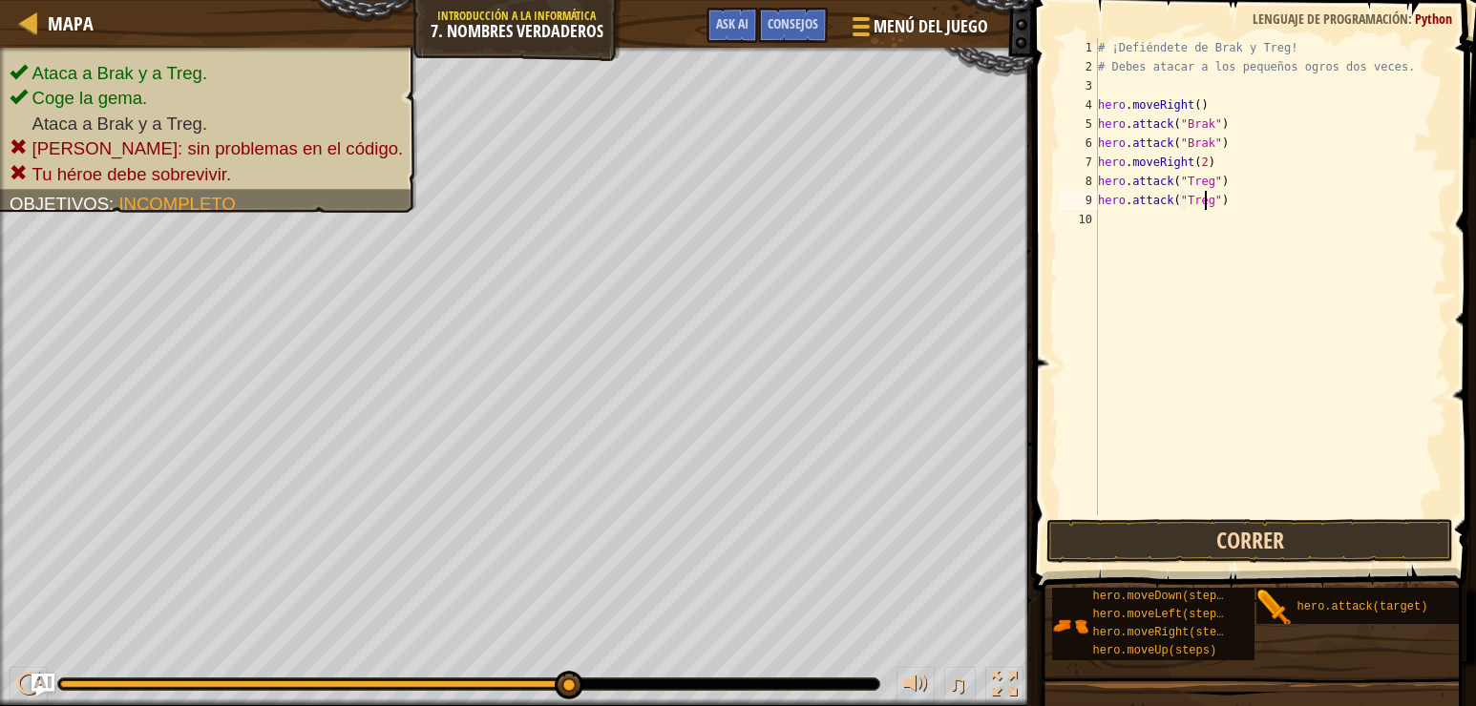
type textarea "hero.attack("Treg")"
click at [1225, 531] on button "Correr" at bounding box center [1249, 541] width 407 height 44
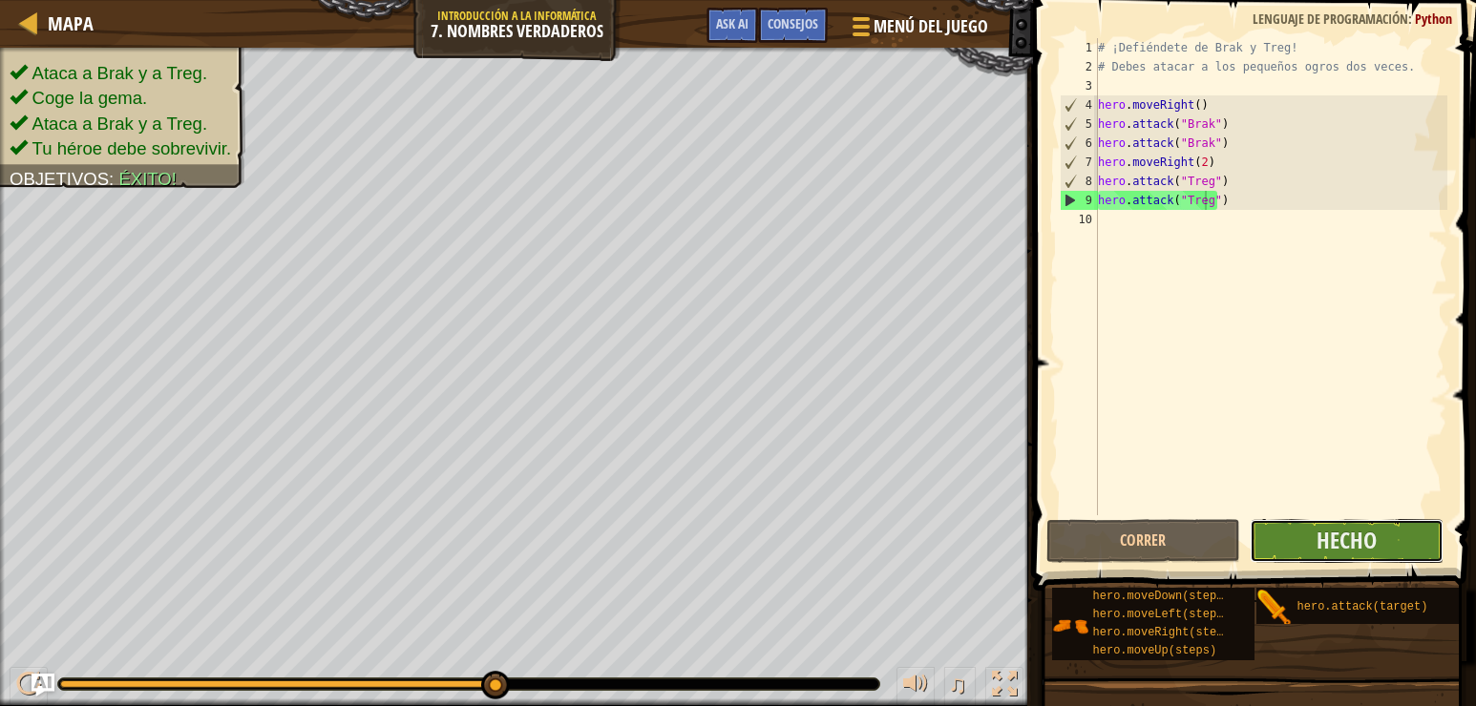
click at [1391, 526] on button "Hecho" at bounding box center [1347, 541] width 194 height 44
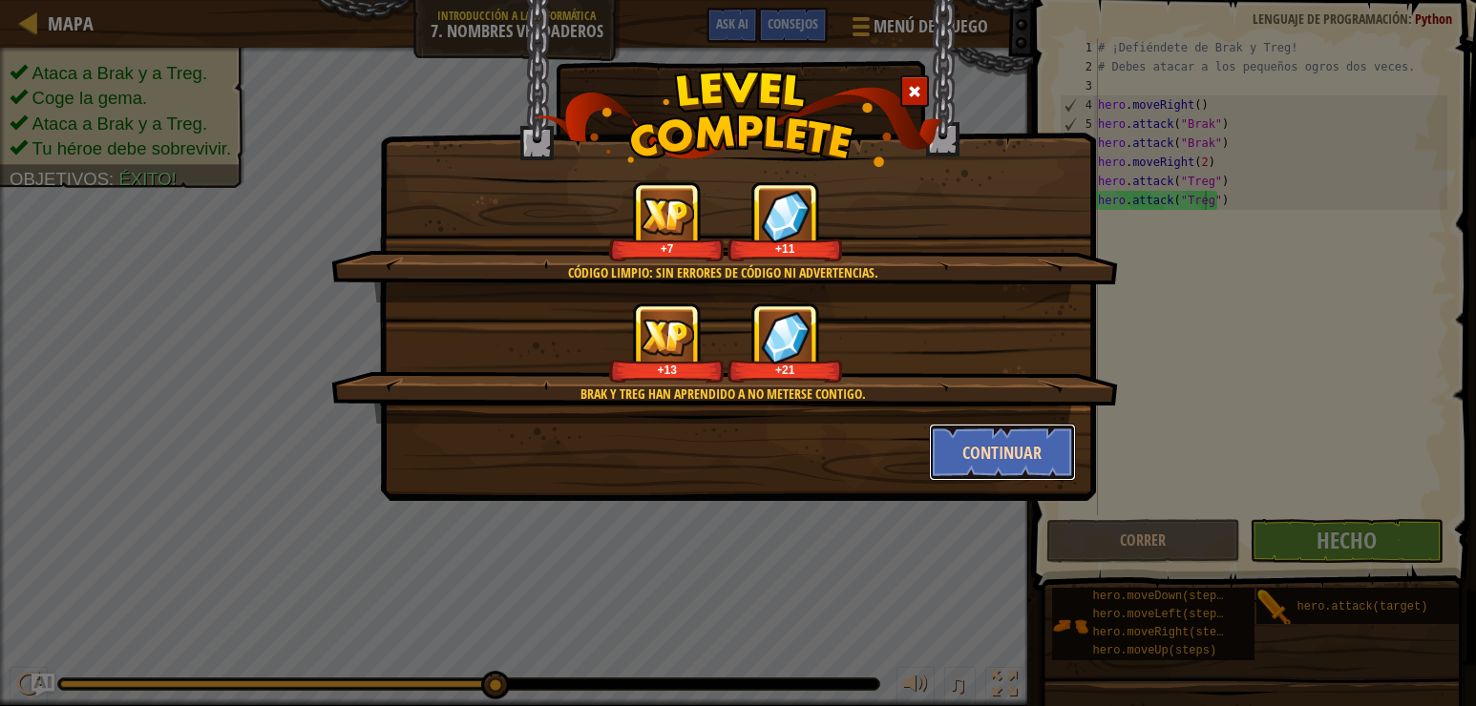
click at [984, 449] on button "Continuar" at bounding box center [1003, 452] width 148 height 57
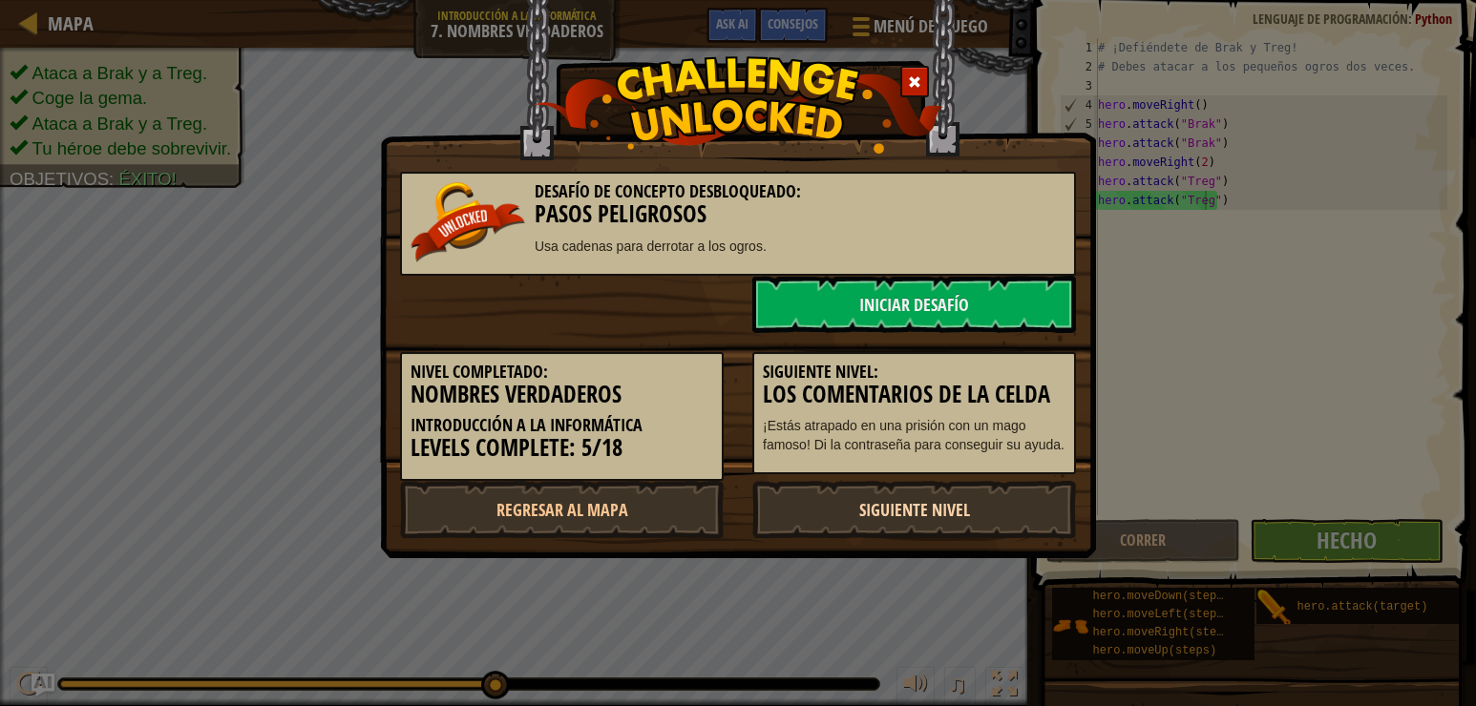
click at [799, 514] on link "Siguiente nivel" at bounding box center [914, 509] width 324 height 57
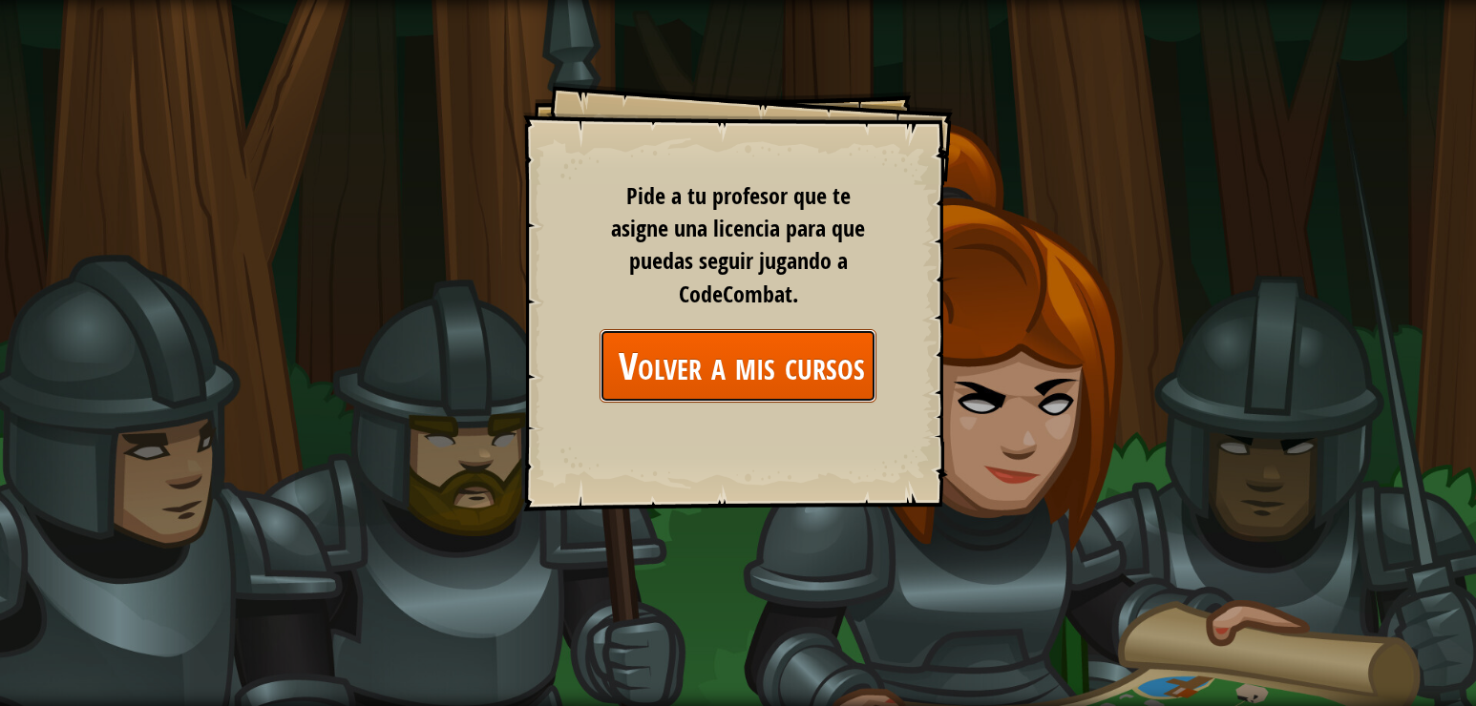
click at [788, 378] on link "Volver a mis cursos" at bounding box center [737, 366] width 277 height 74
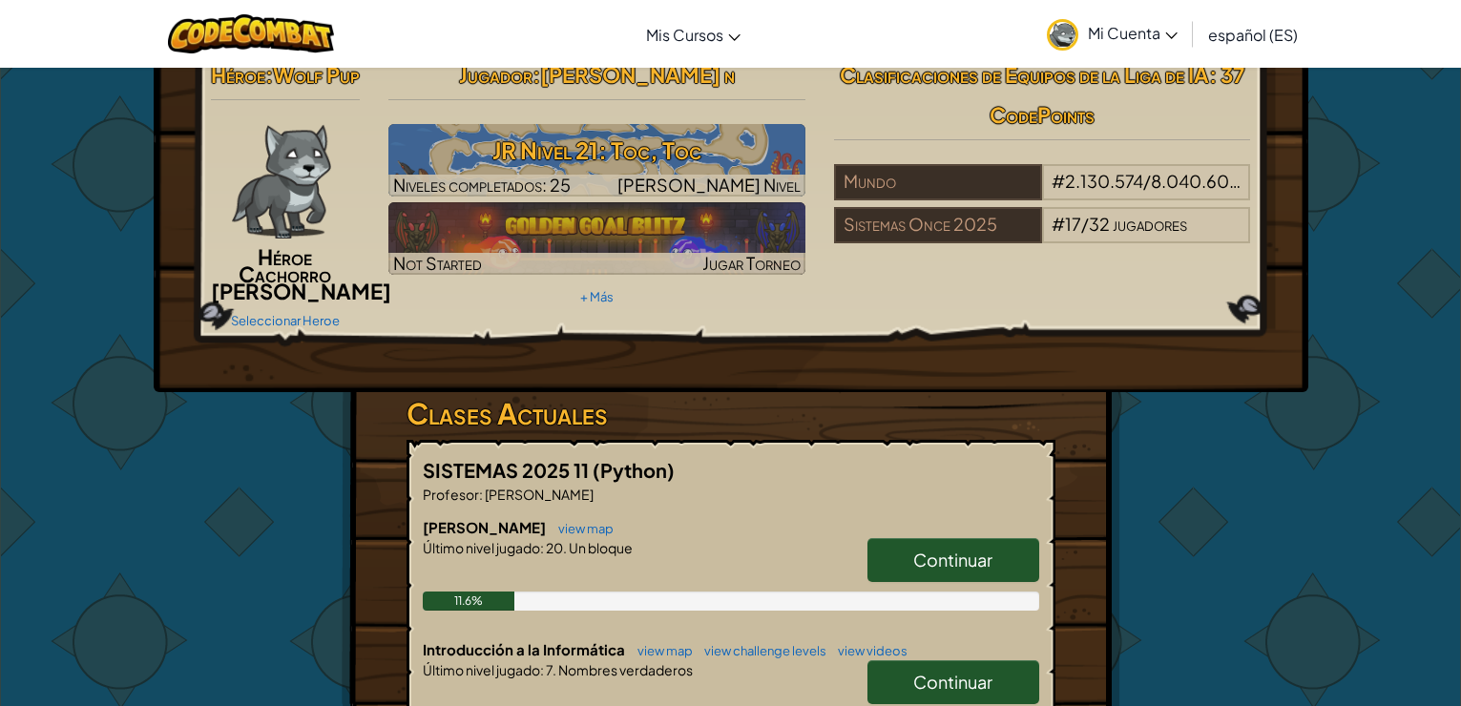
scroll to position [286, 0]
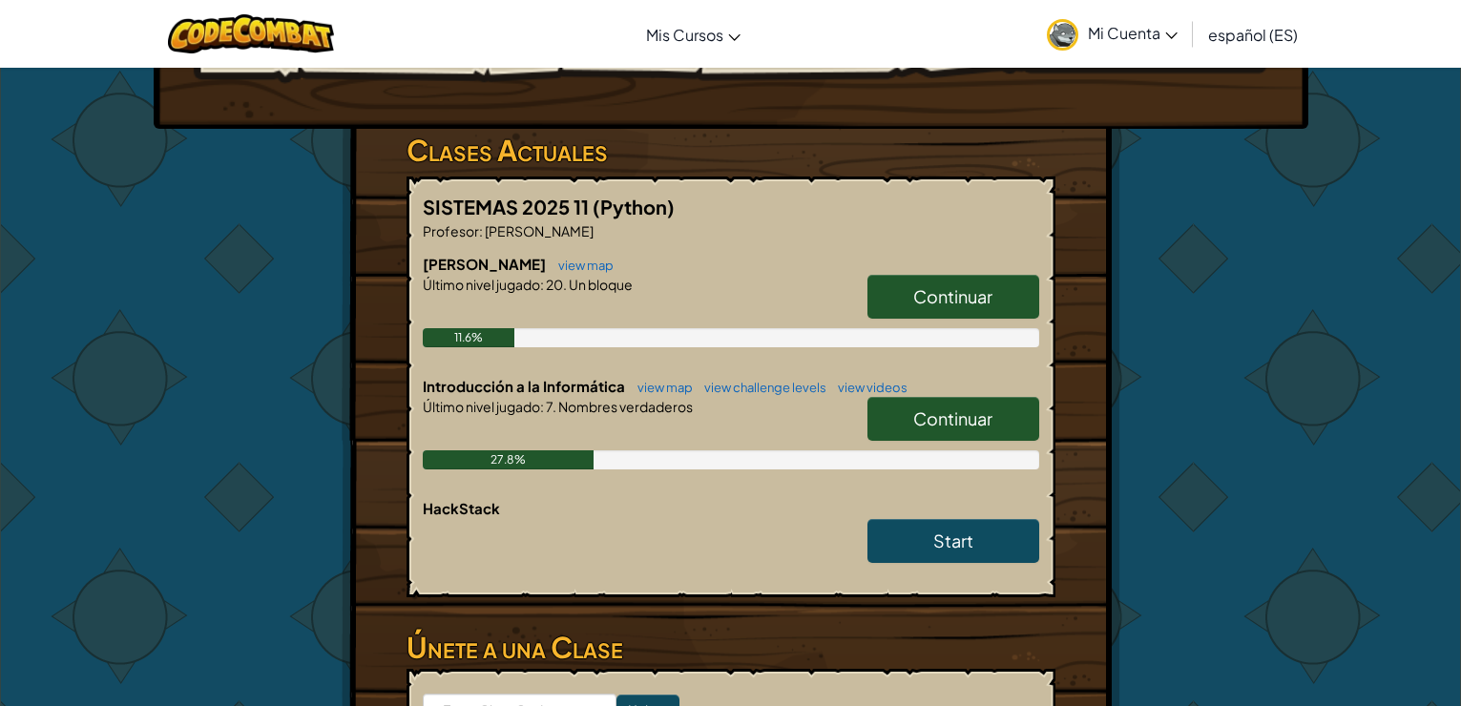
click at [935, 430] on span "Continuar" at bounding box center [953, 419] width 79 height 22
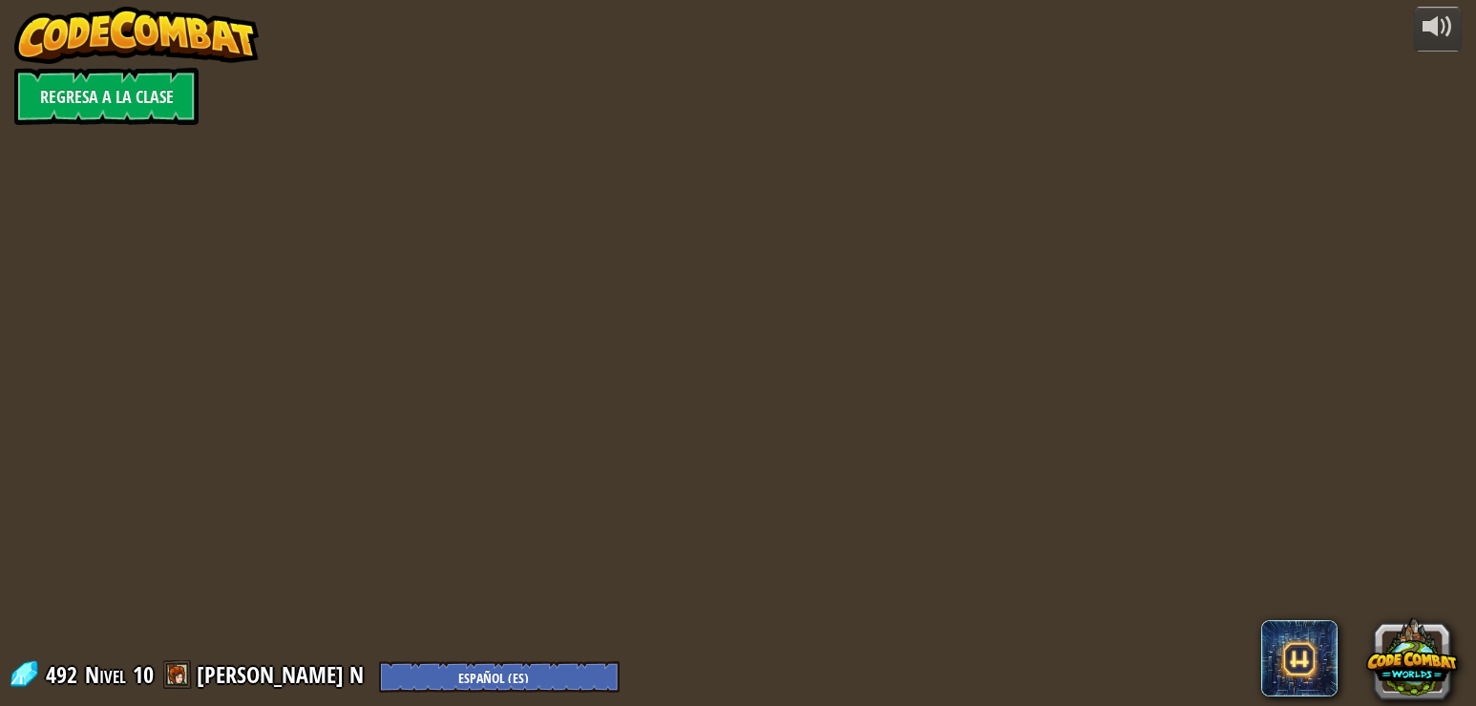
select select "es-ES"
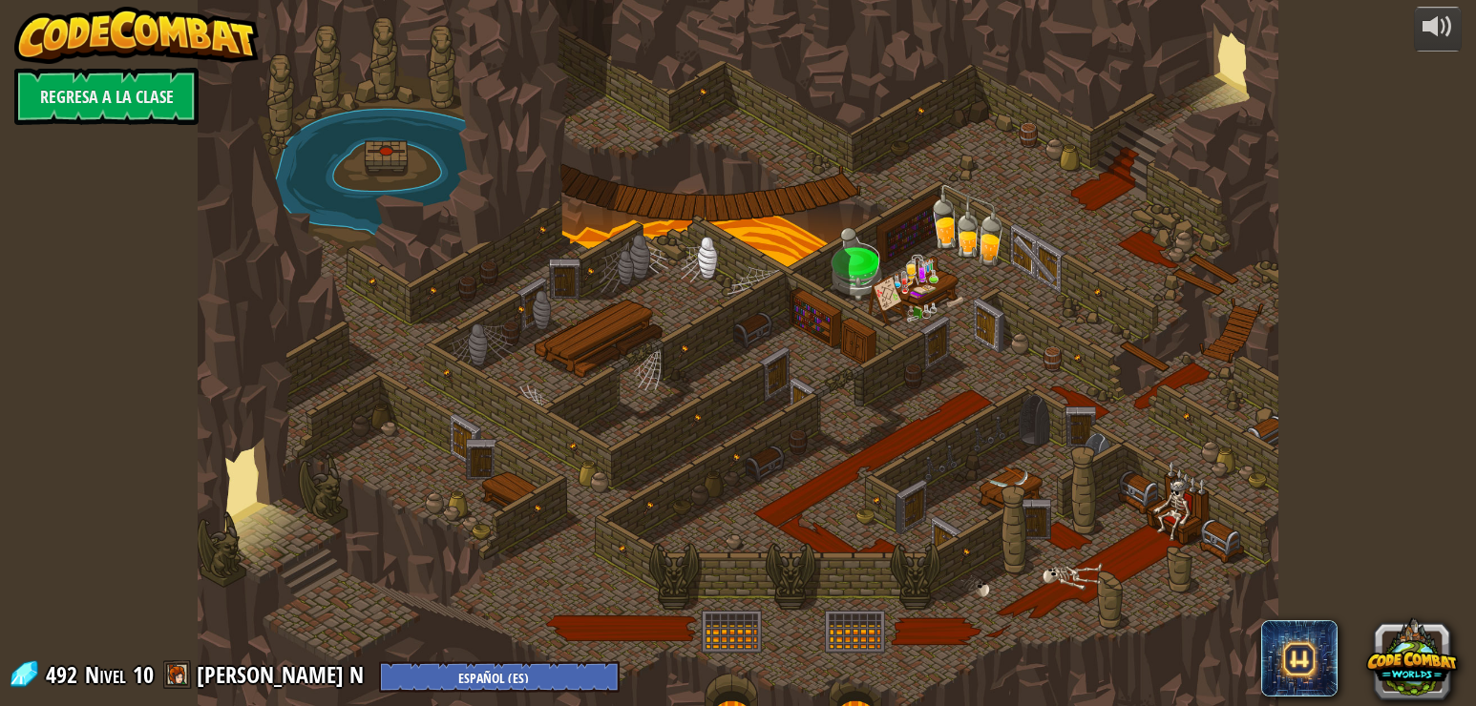
select select "es-ES"
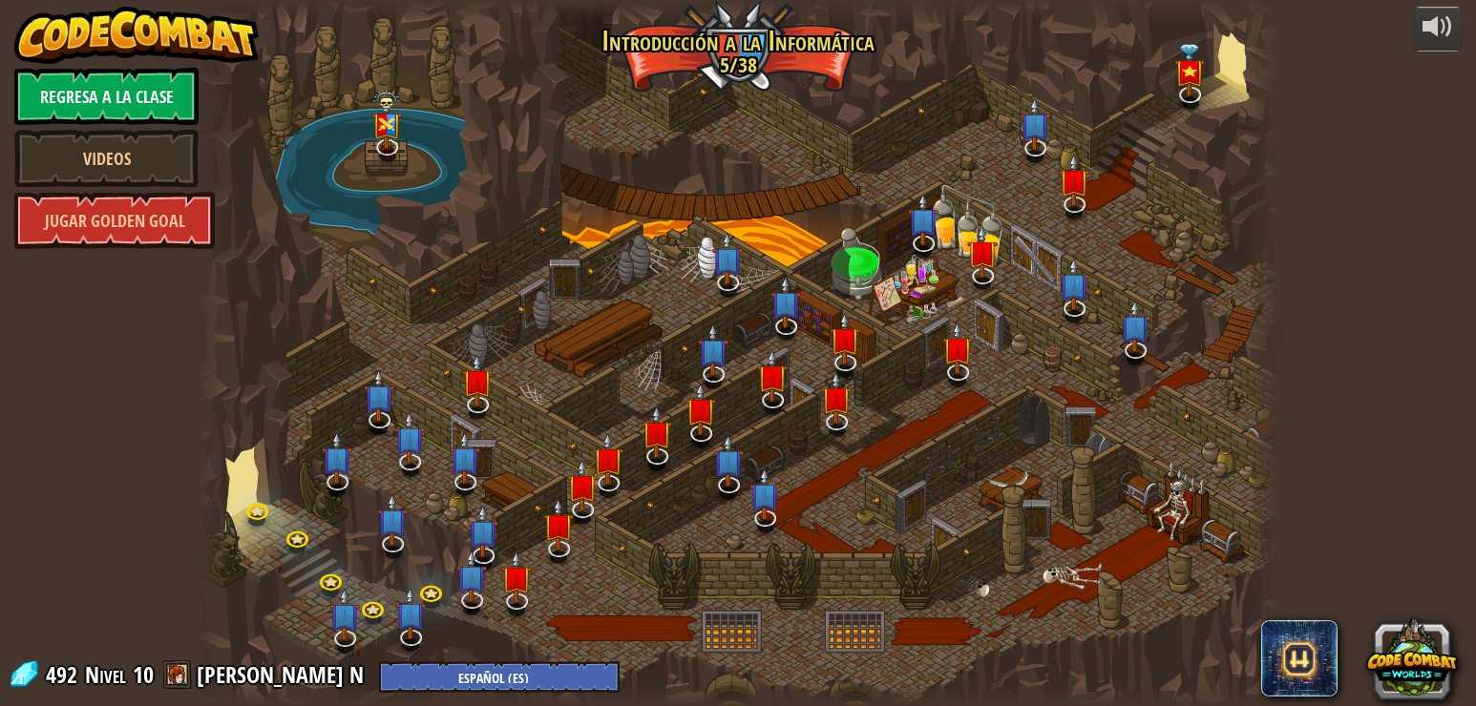
select select "es-ES"
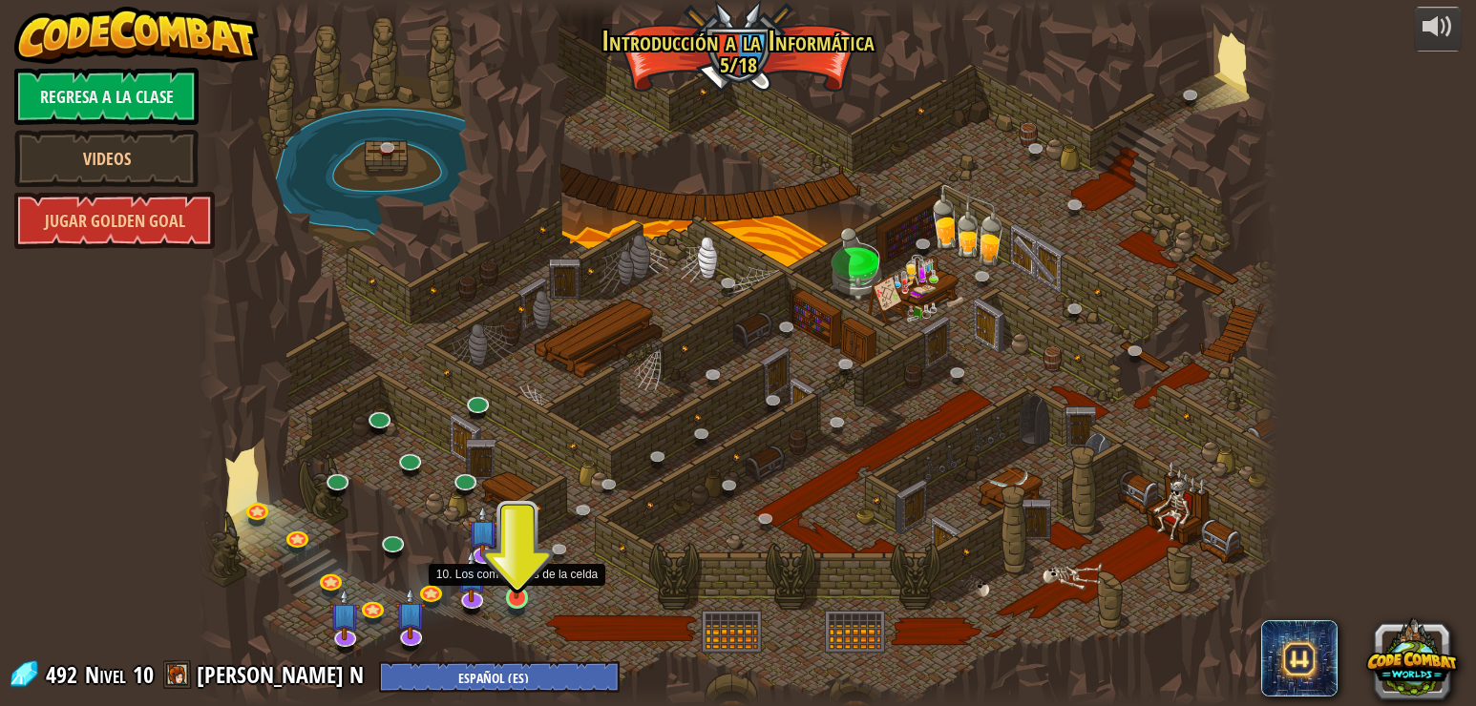
click at [516, 594] on img at bounding box center [516, 568] width 27 height 62
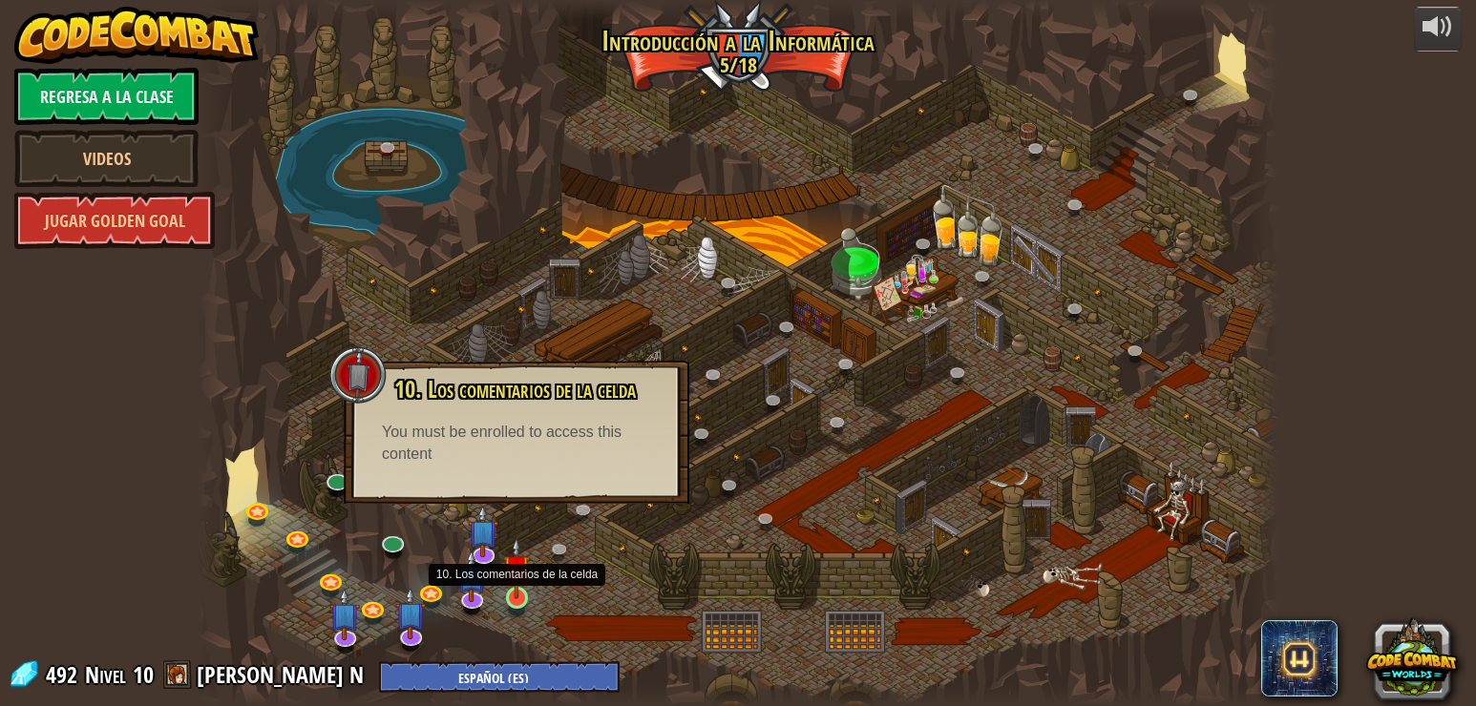
click at [516, 594] on img at bounding box center [516, 568] width 27 height 62
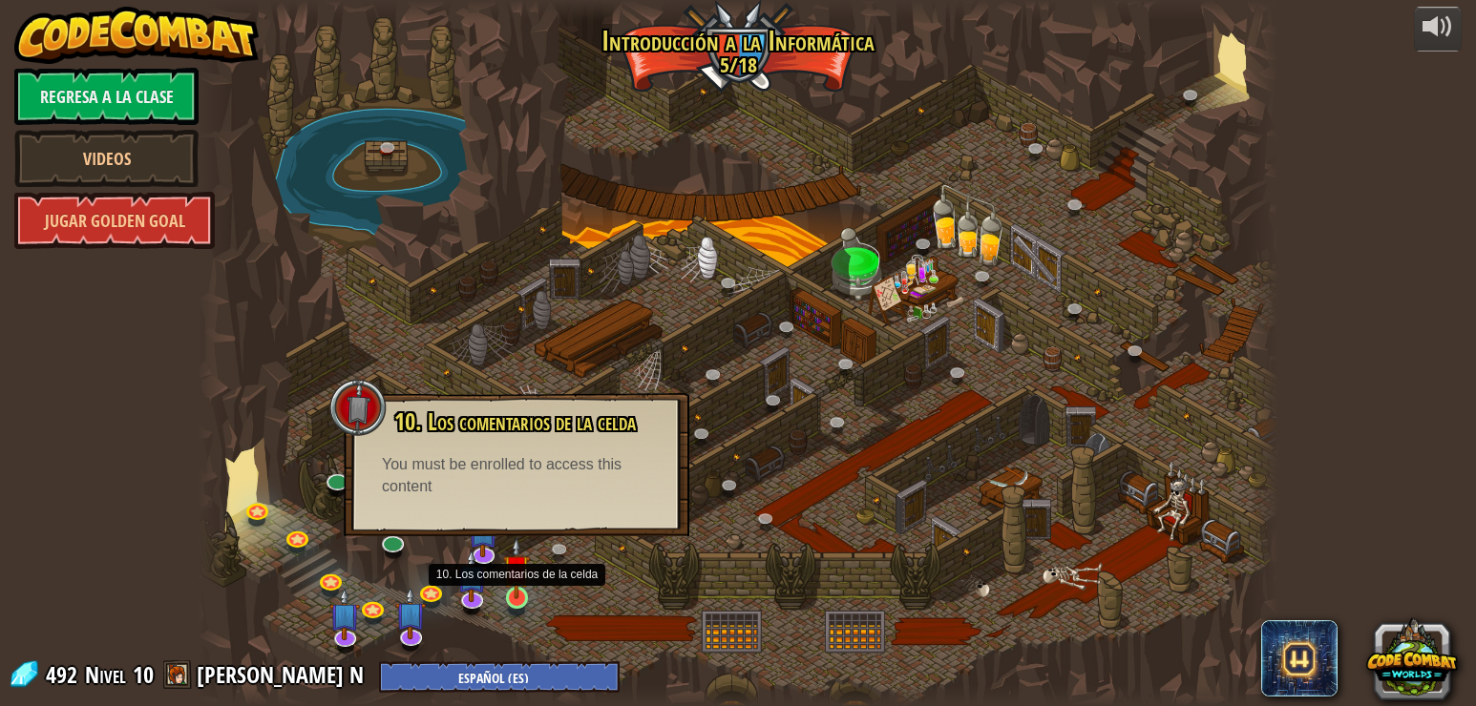
click at [516, 594] on img at bounding box center [516, 568] width 27 height 62
click at [641, 578] on div at bounding box center [738, 353] width 1081 height 706
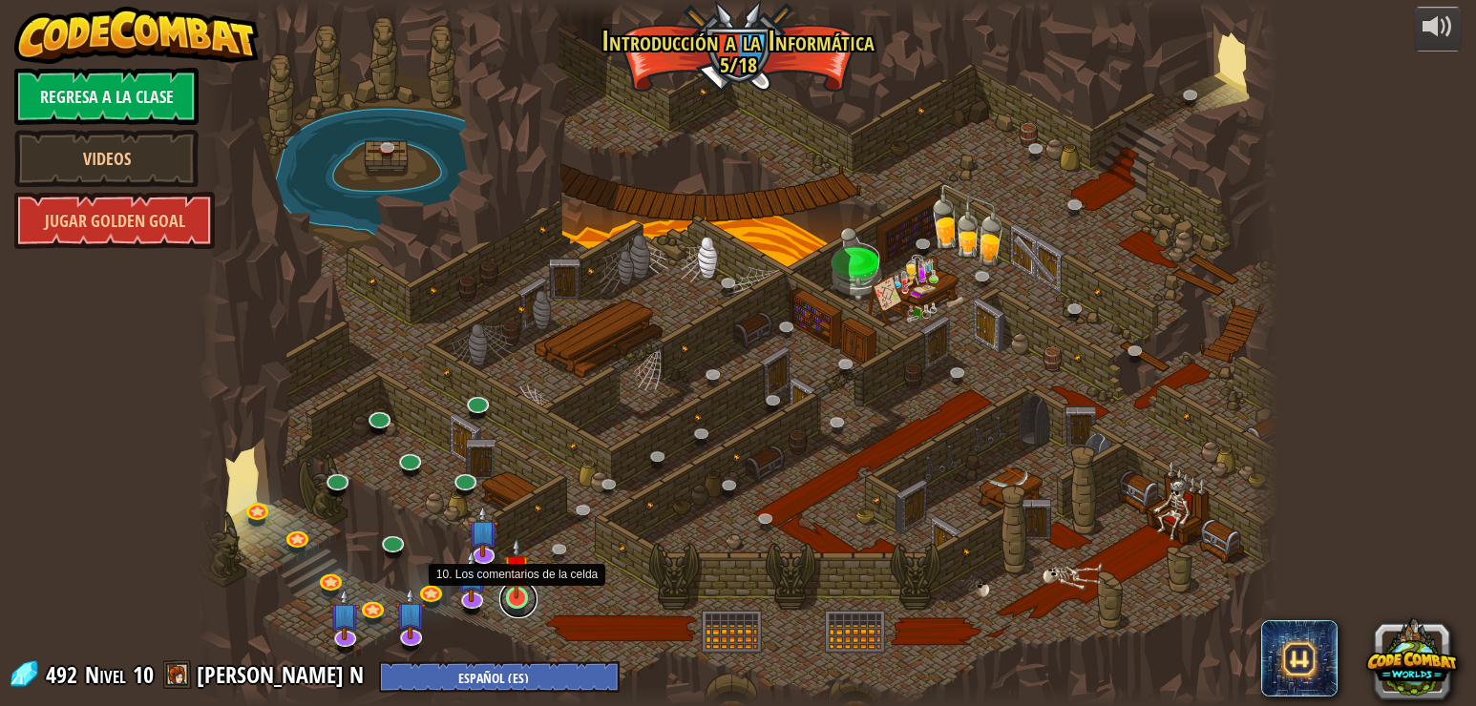
click at [514, 602] on link at bounding box center [518, 599] width 38 height 38
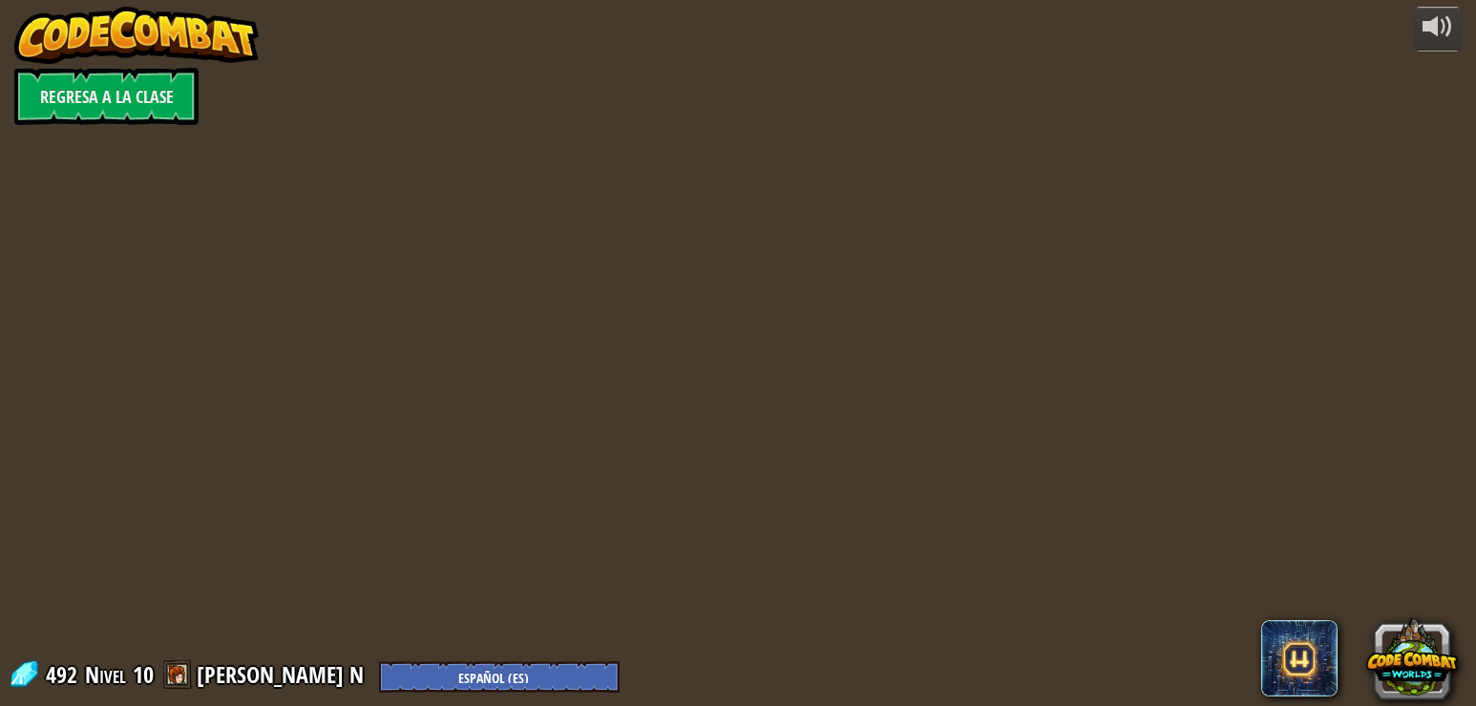
select select "es-ES"
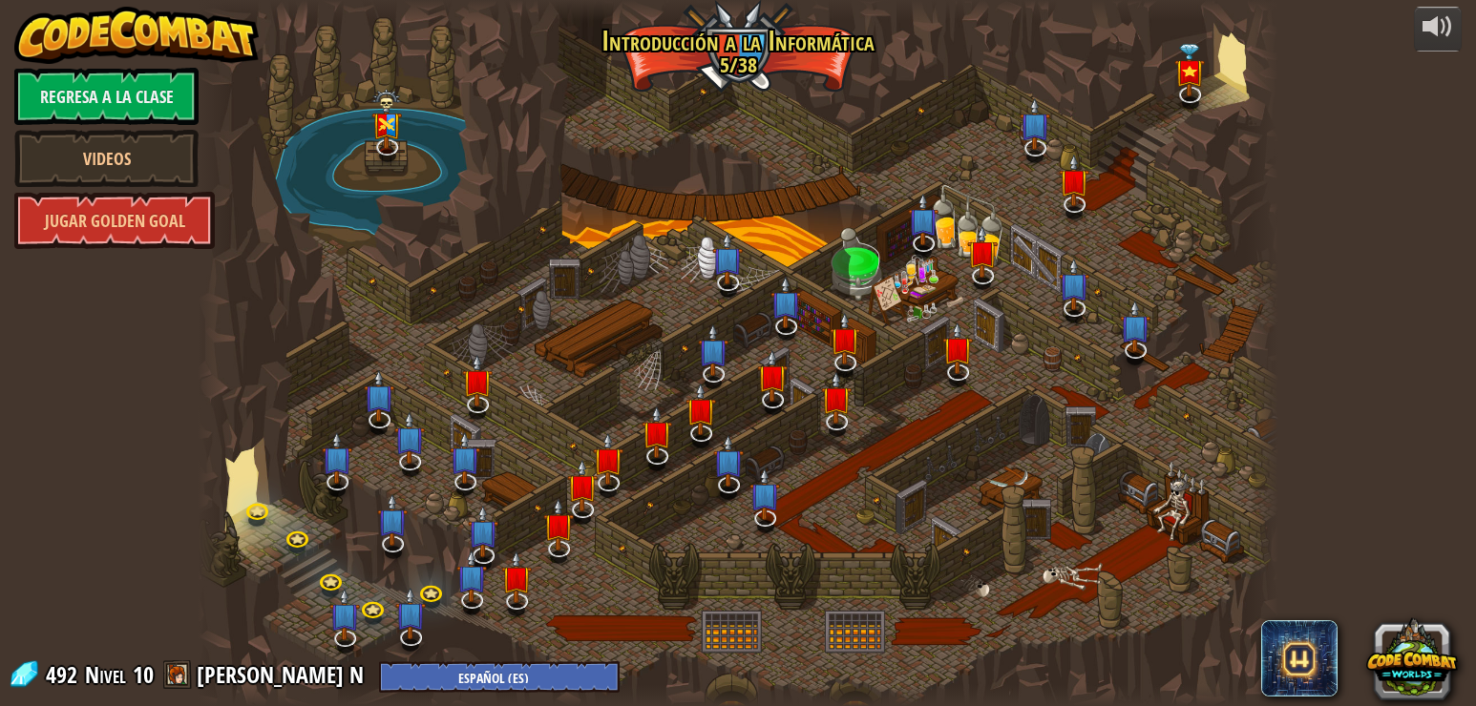
select select "es-ES"
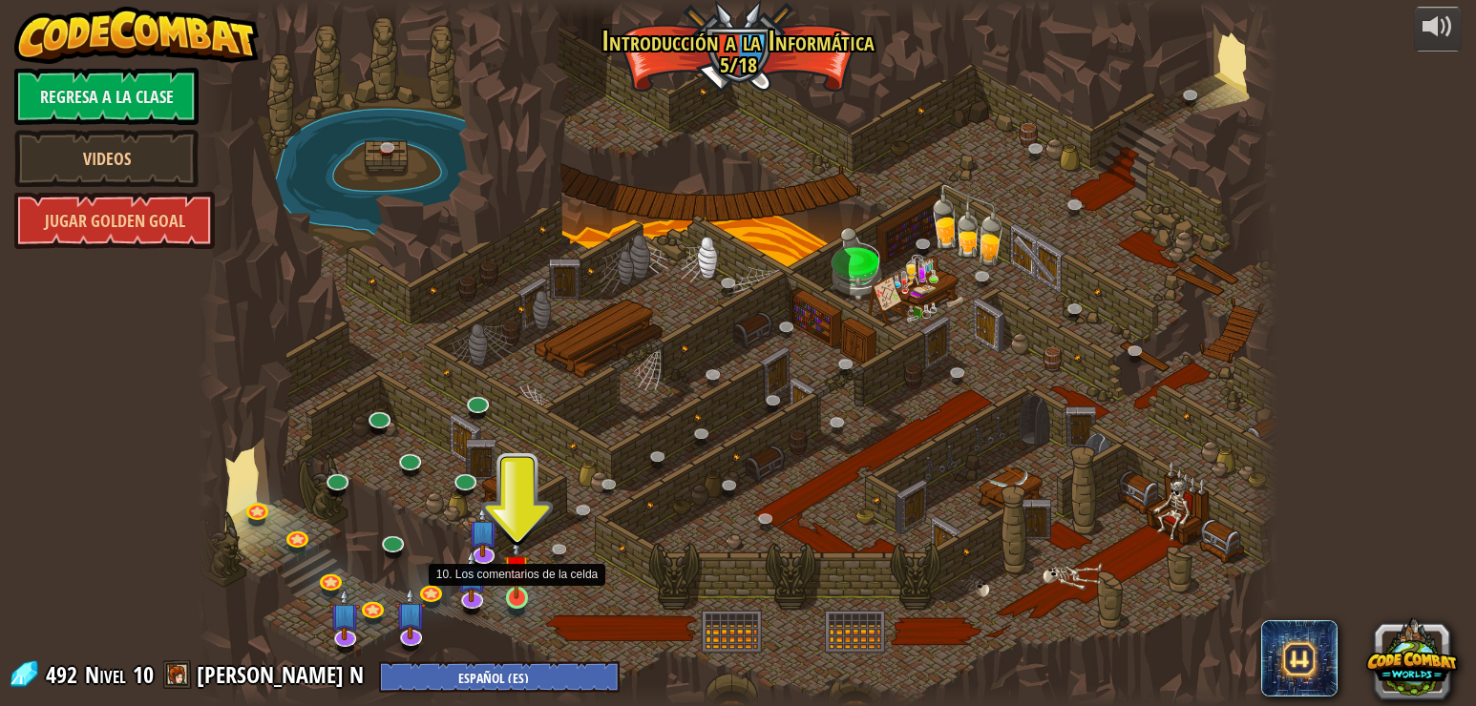
click at [510, 598] on img at bounding box center [516, 568] width 27 height 62
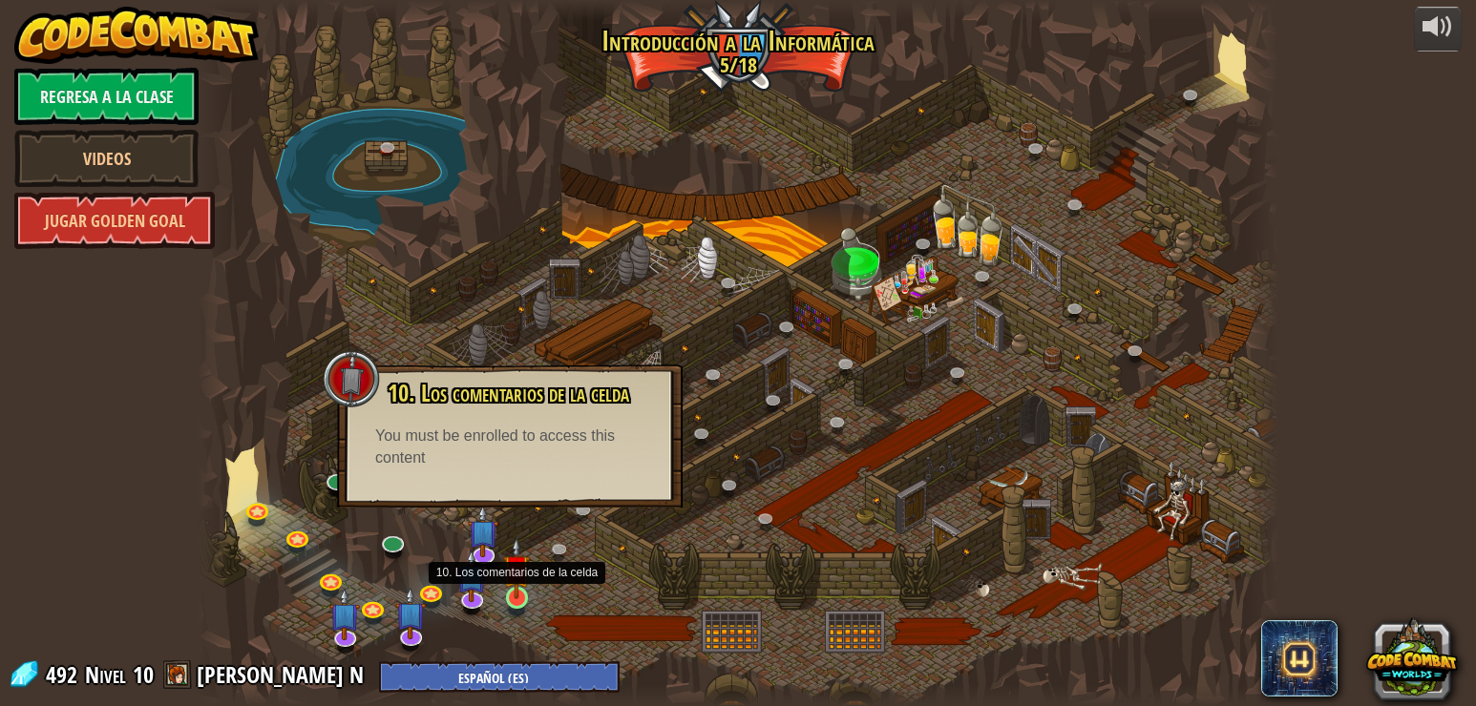
click at [521, 592] on img at bounding box center [516, 568] width 27 height 62
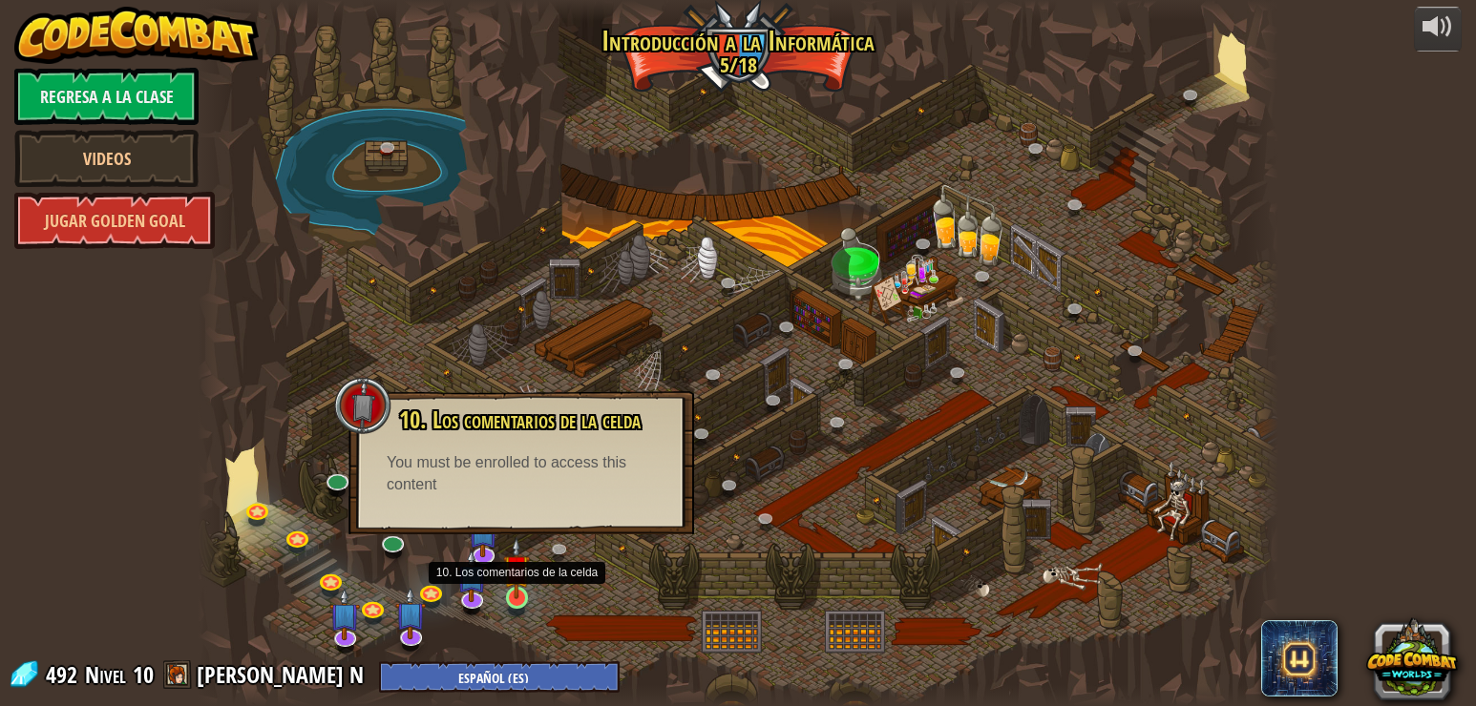
click at [521, 592] on img at bounding box center [516, 568] width 27 height 62
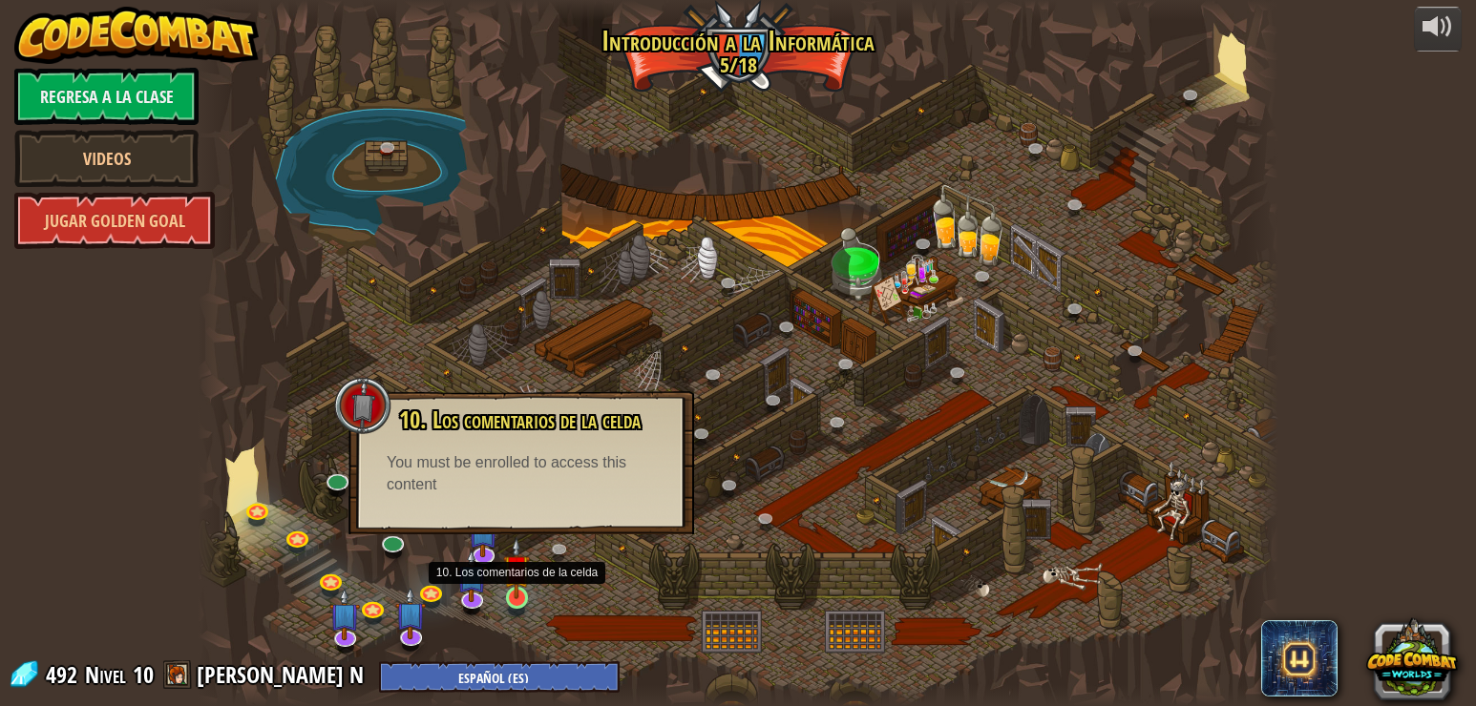
click at [521, 592] on img at bounding box center [516, 568] width 27 height 62
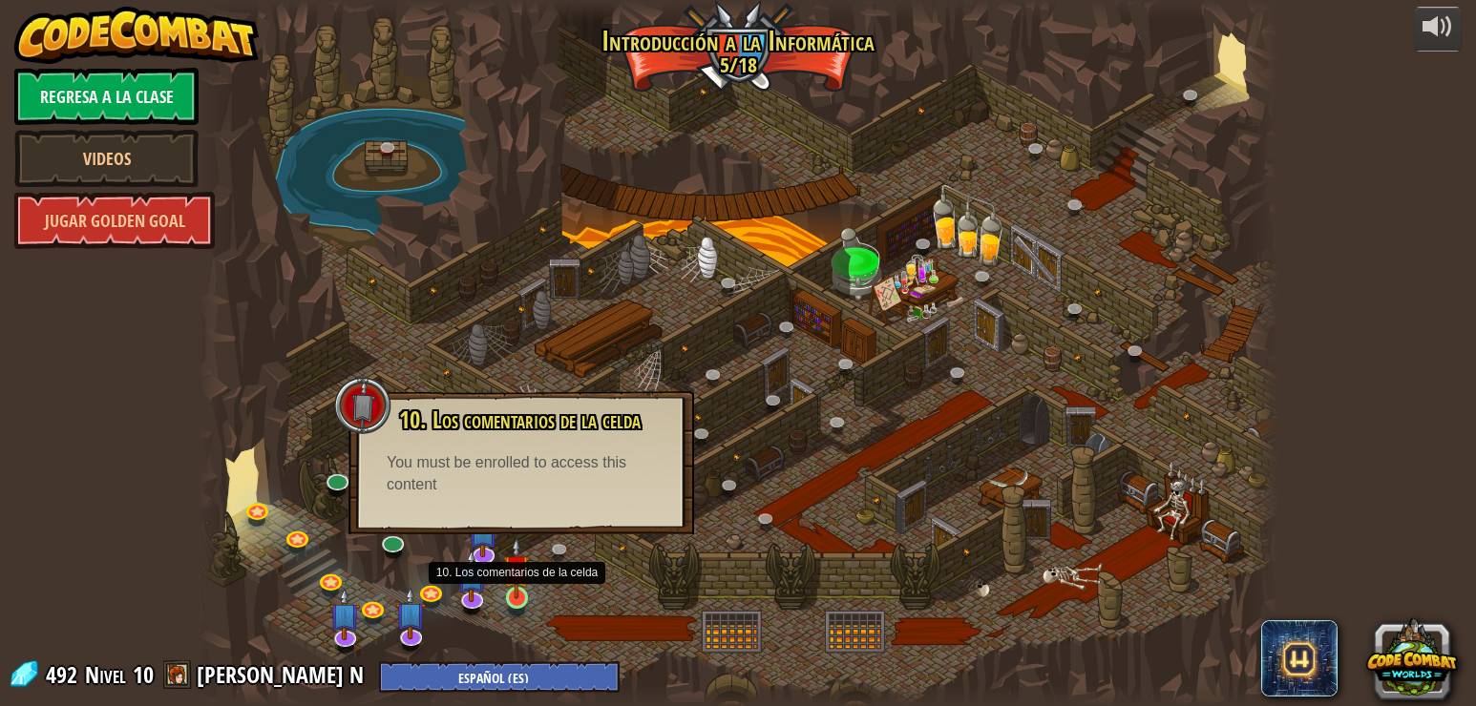
click at [521, 592] on img at bounding box center [516, 568] width 27 height 62
click at [872, 562] on div at bounding box center [738, 353] width 1081 height 706
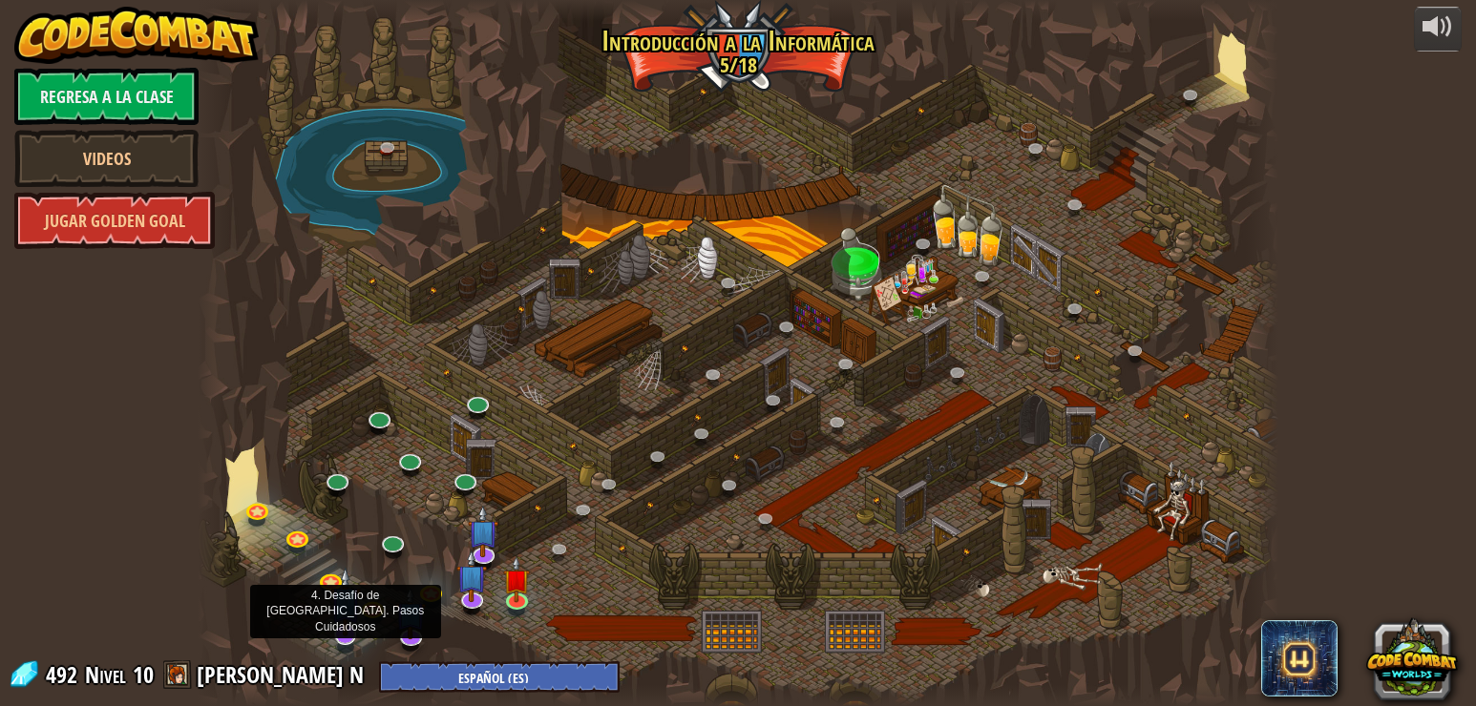
click at [346, 631] on img at bounding box center [345, 602] width 31 height 70
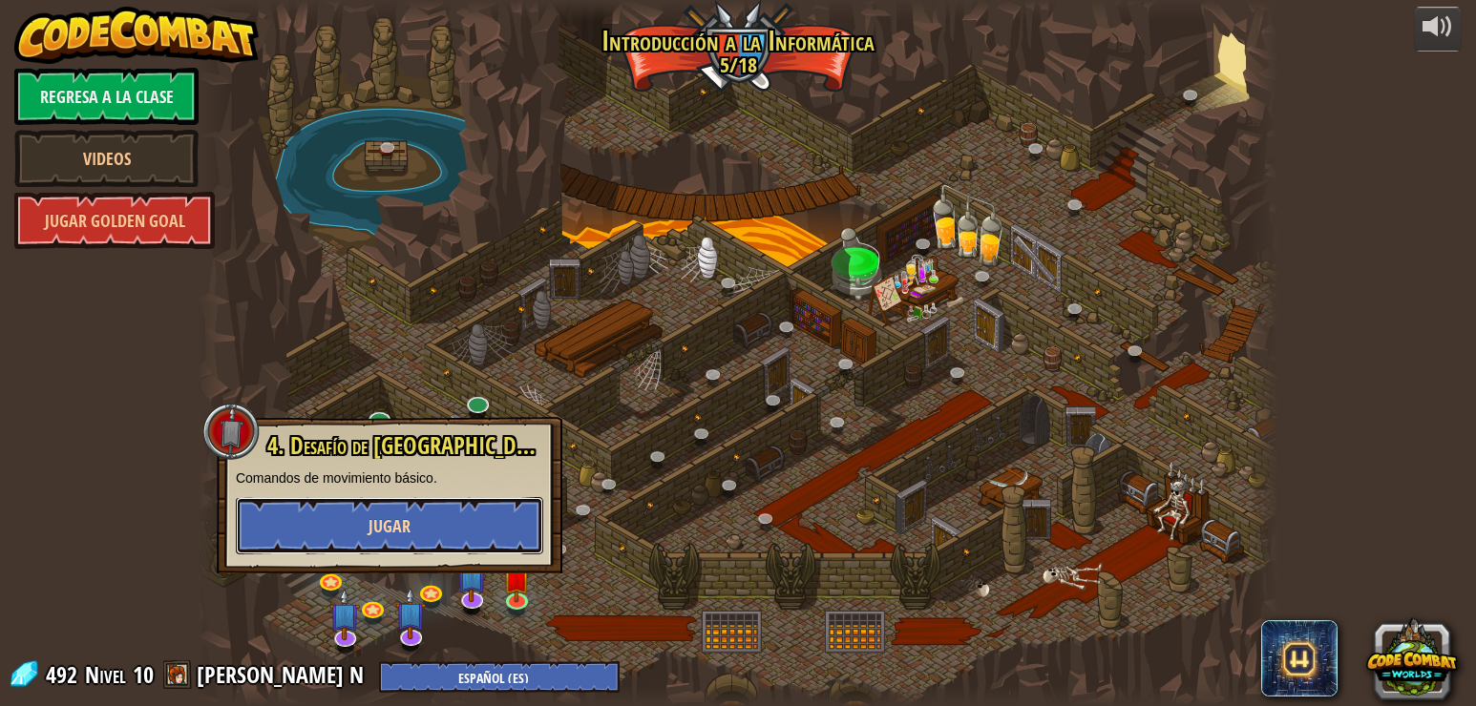
click at [371, 533] on span "Jugar" at bounding box center [389, 527] width 42 height 24
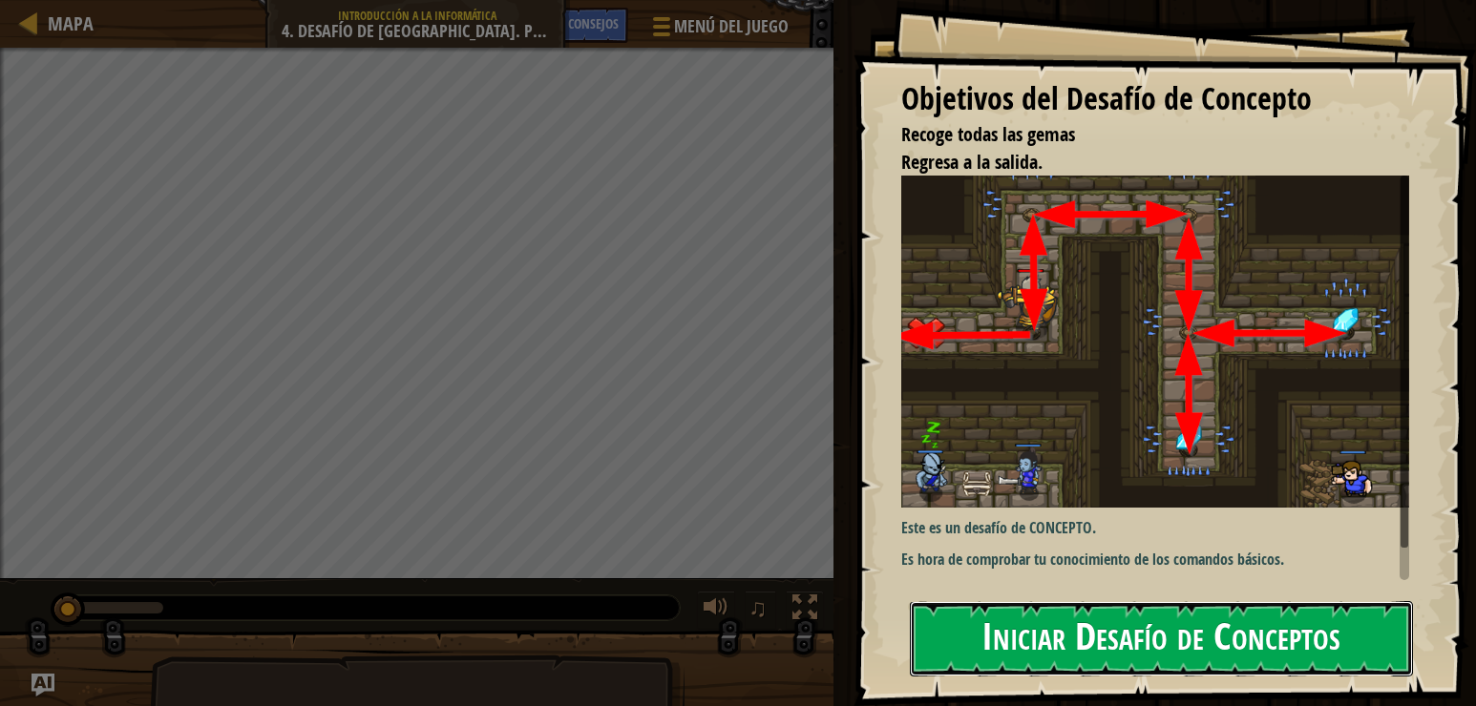
click at [1217, 643] on button "Iniciar Desafío de Conceptos" at bounding box center [1162, 638] width 504 height 75
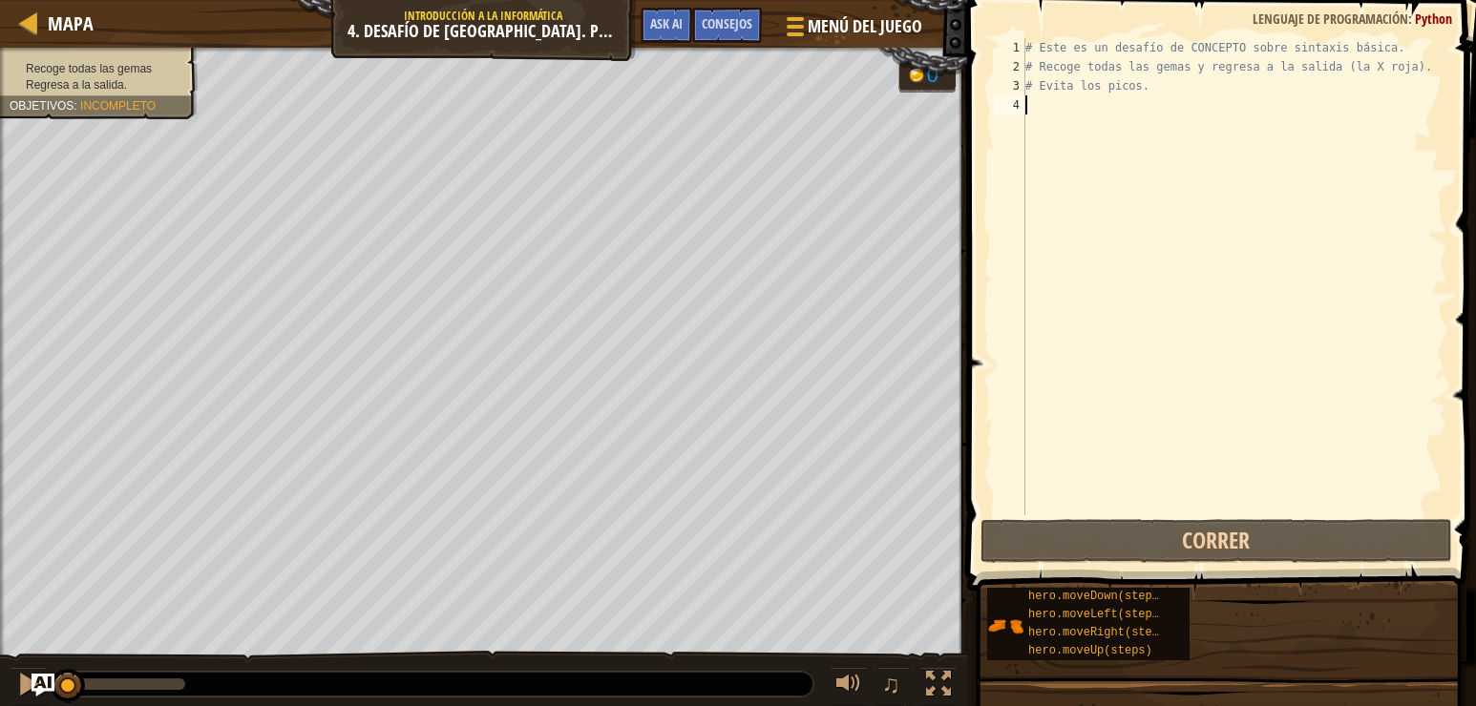
type textarea "h"
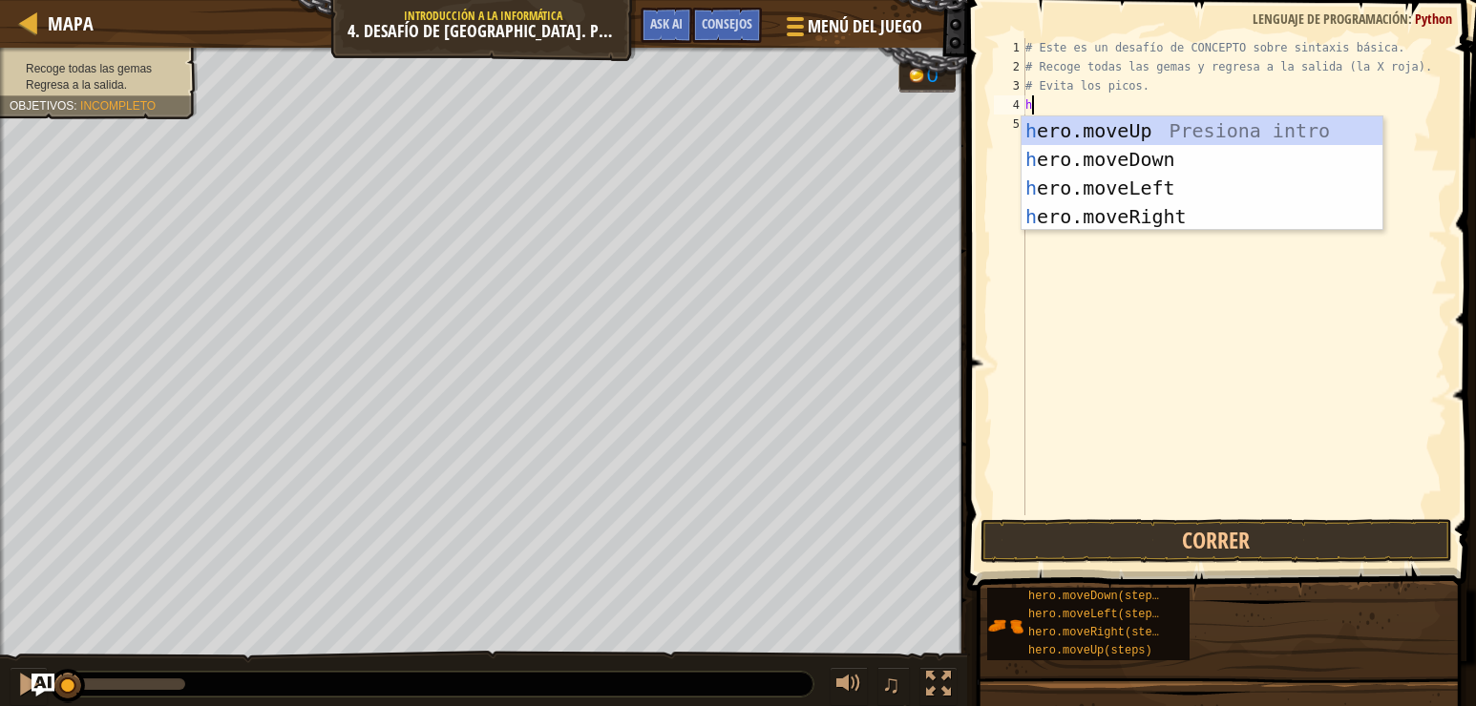
scroll to position [9, 0]
click at [1110, 133] on div "h ero.moveUp Presiona intro h ero.moveDown Presiona intro h ero.moveLeft Presio…" at bounding box center [1201, 202] width 361 height 172
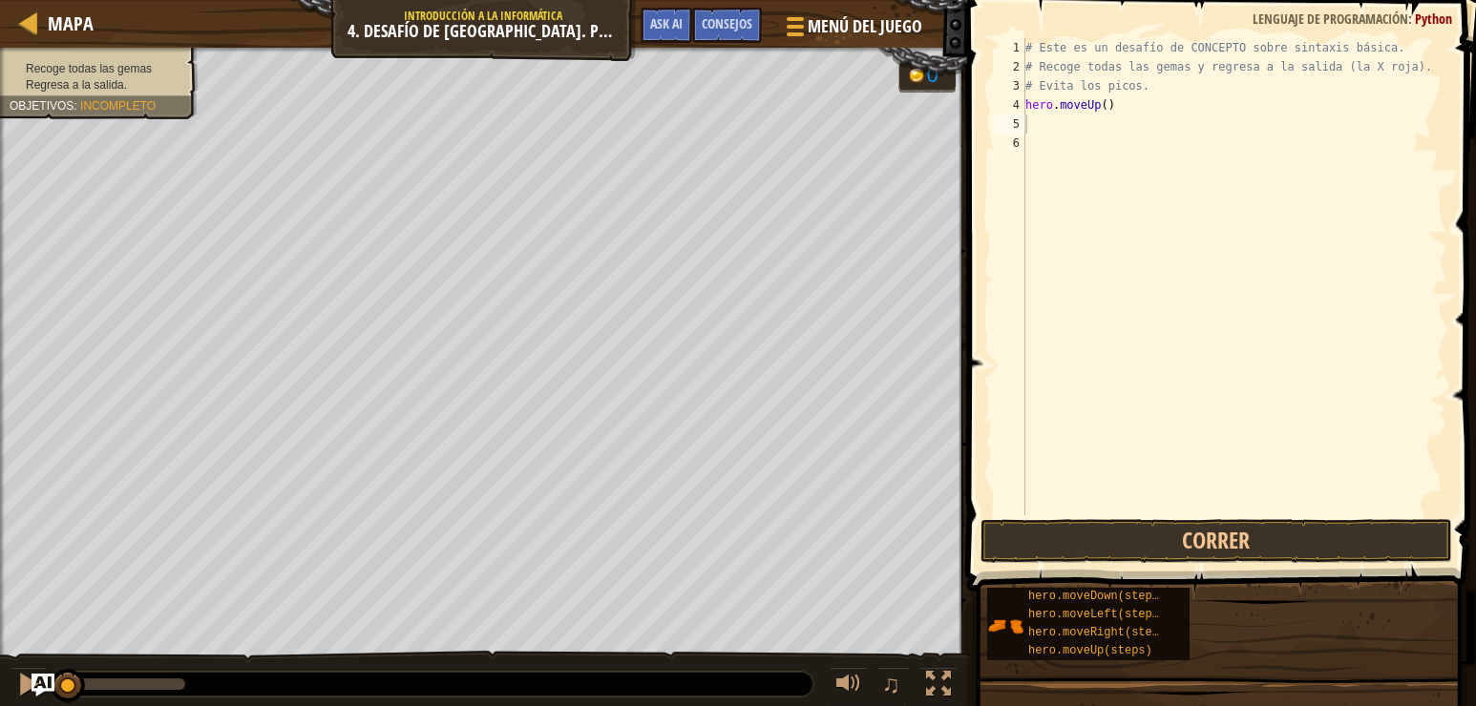
click at [1180, 531] on button "Correr" at bounding box center [1216, 541] width 472 height 44
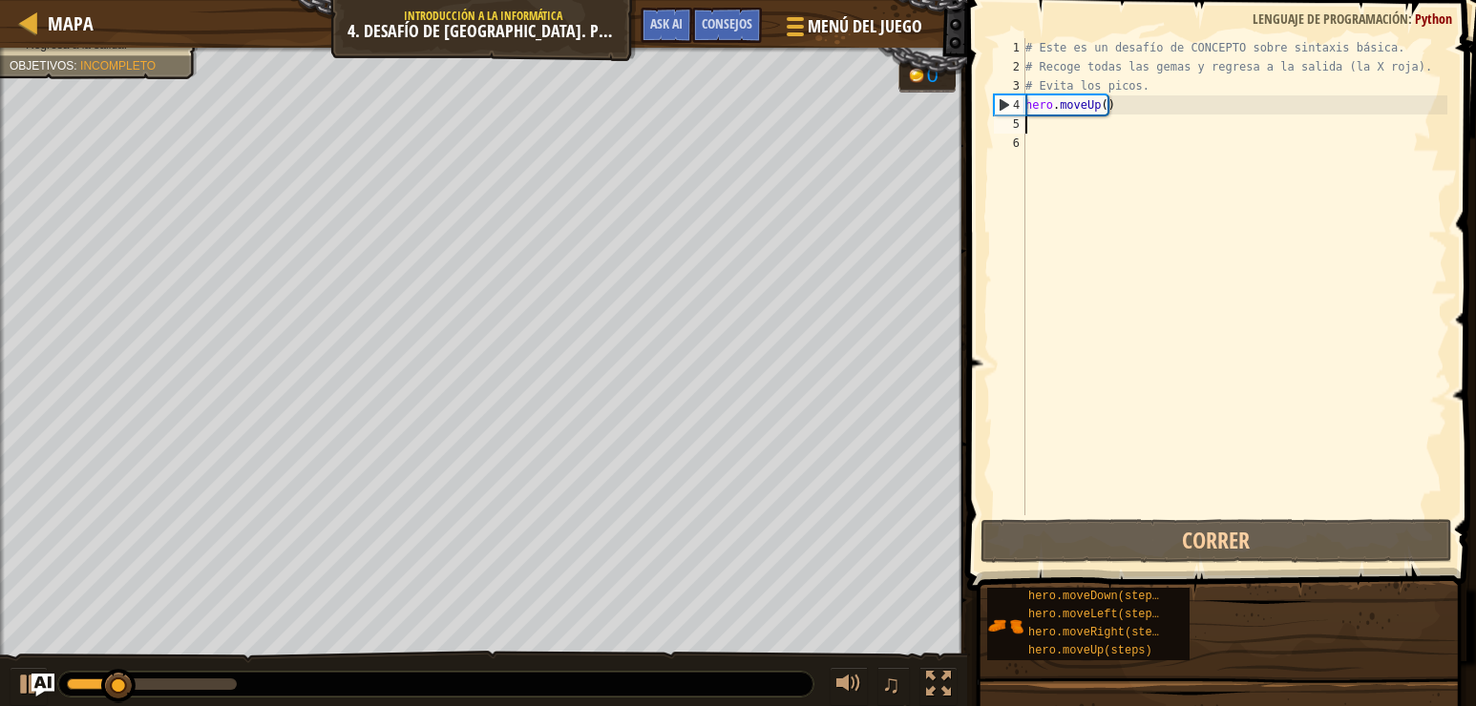
type textarea "h"
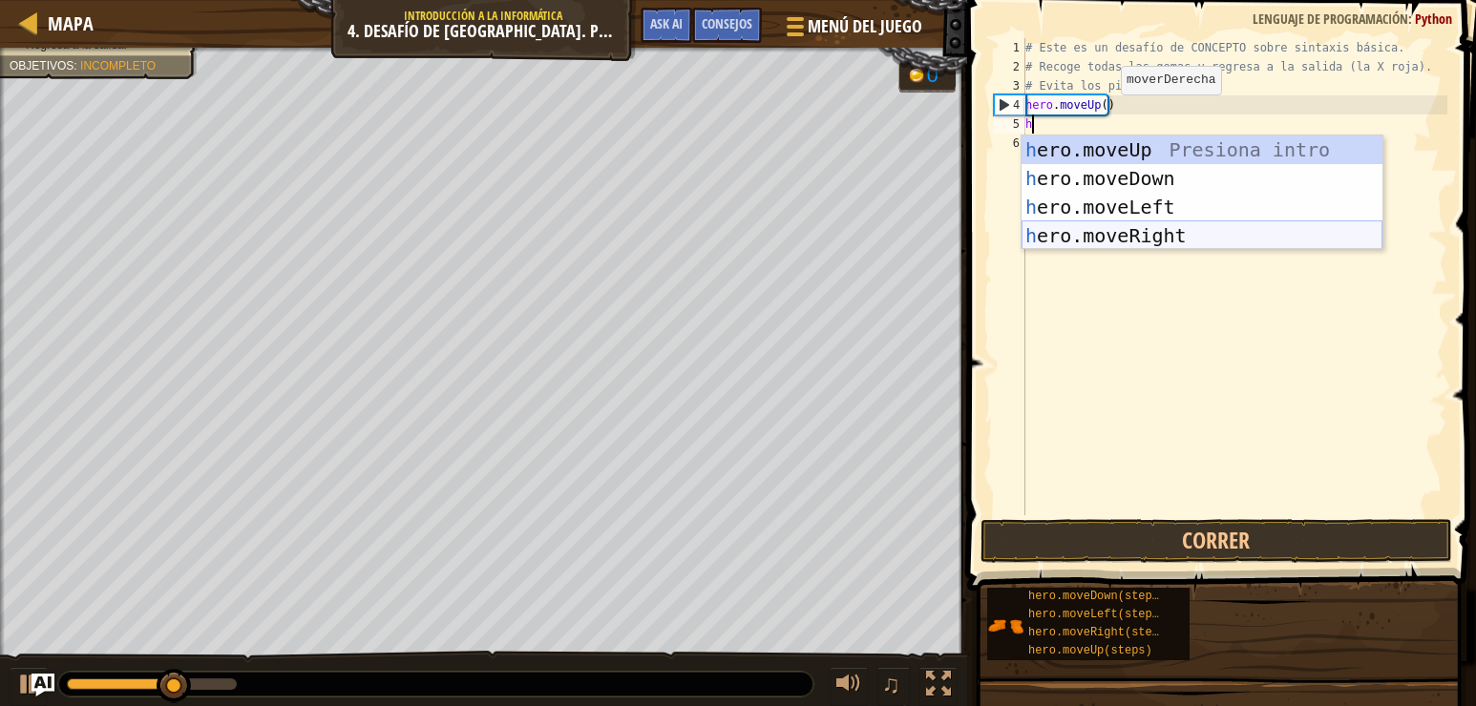
click at [1141, 231] on div "h ero.moveUp Presiona intro h ero.moveDown Presiona intro h ero.moveLeft Presio…" at bounding box center [1201, 222] width 361 height 172
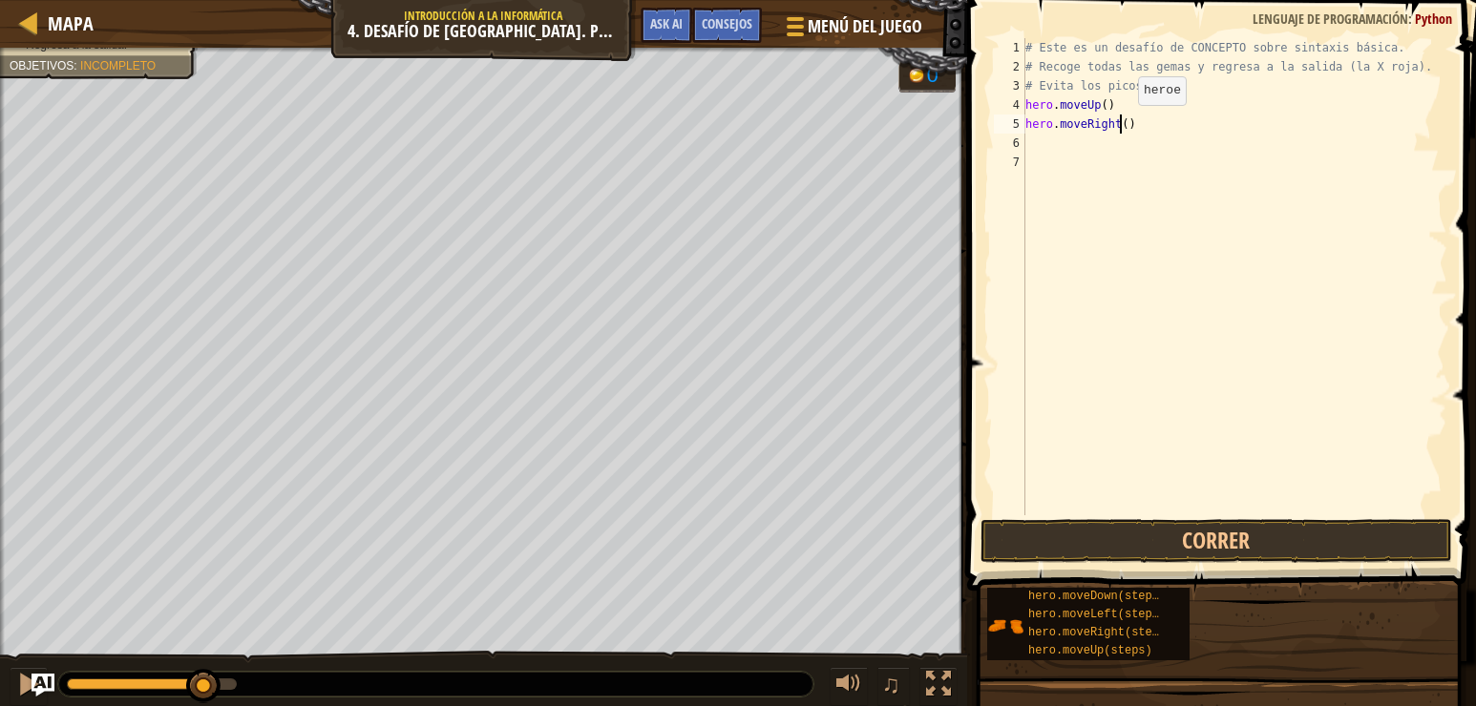
click at [1122, 124] on div "# Este es un desafío de CONCEPTO sobre sintaxis básica. # Recoge todas las gema…" at bounding box center [1234, 295] width 426 height 515
click at [1221, 534] on button "Correr" at bounding box center [1216, 541] width 472 height 44
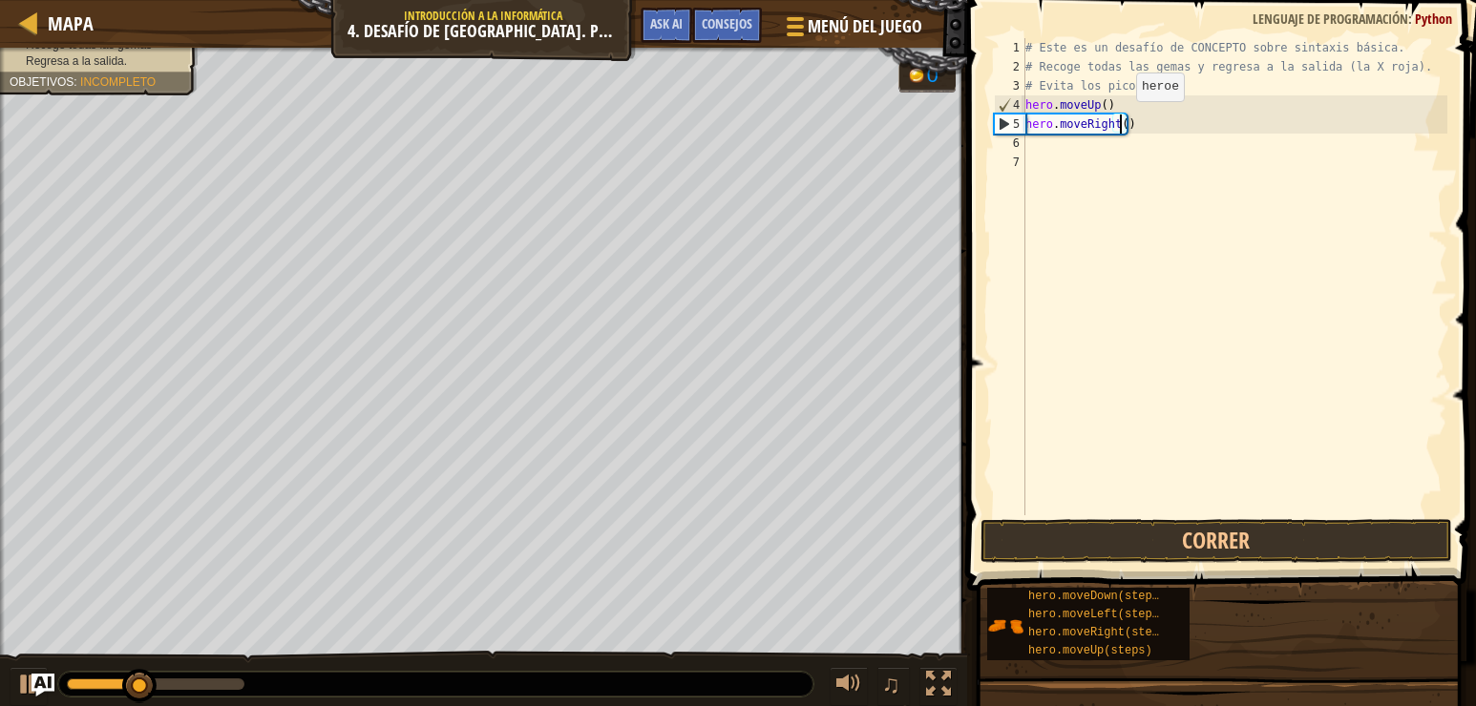
type textarea "hero.moveRight(1)"
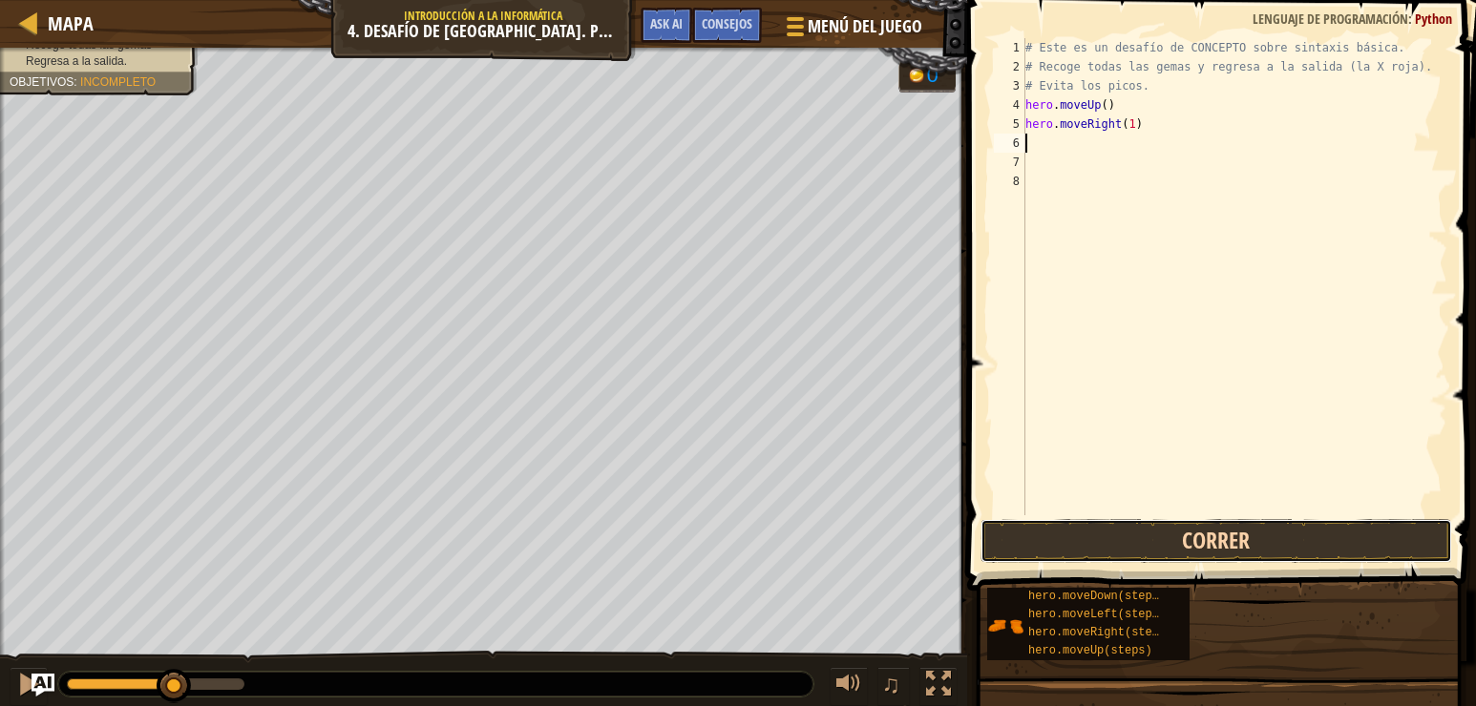
click at [1194, 522] on button "Correr" at bounding box center [1216, 541] width 472 height 44
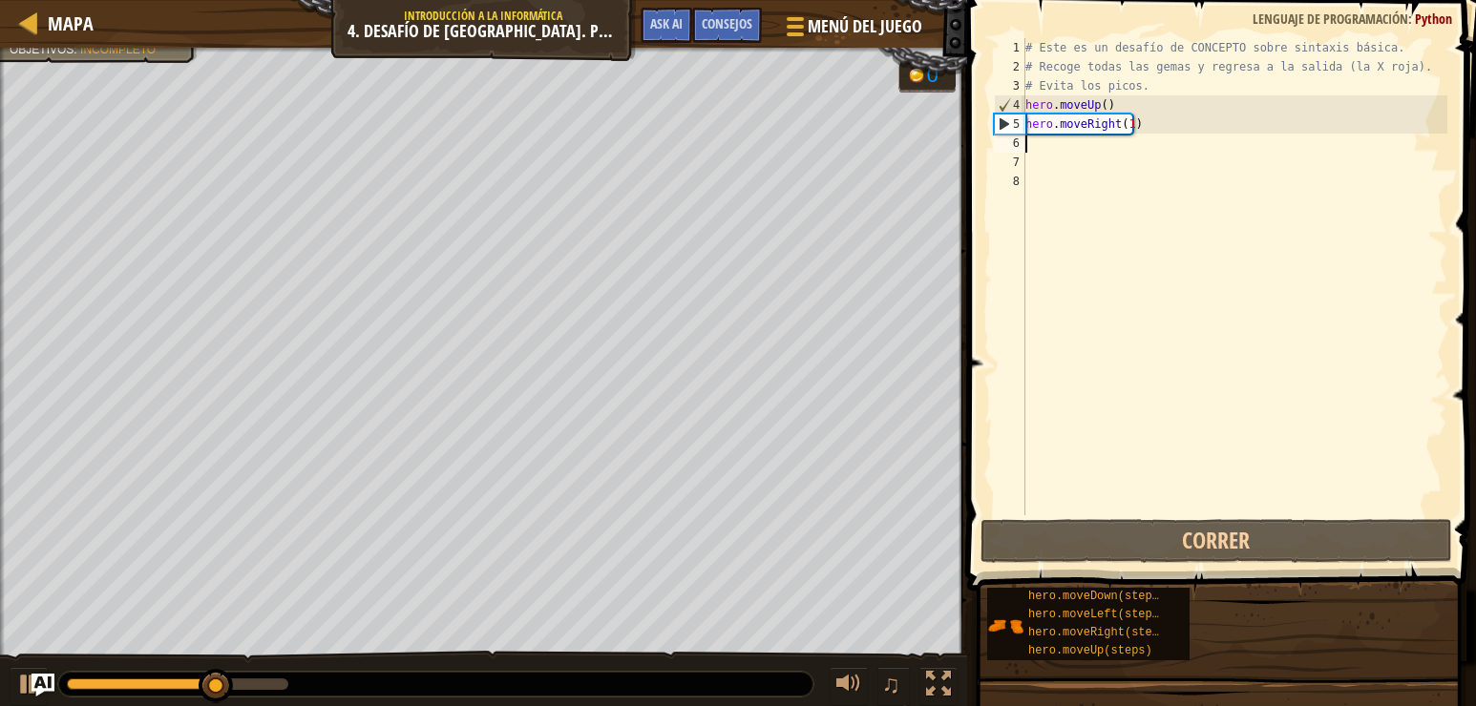
type textarea "h"
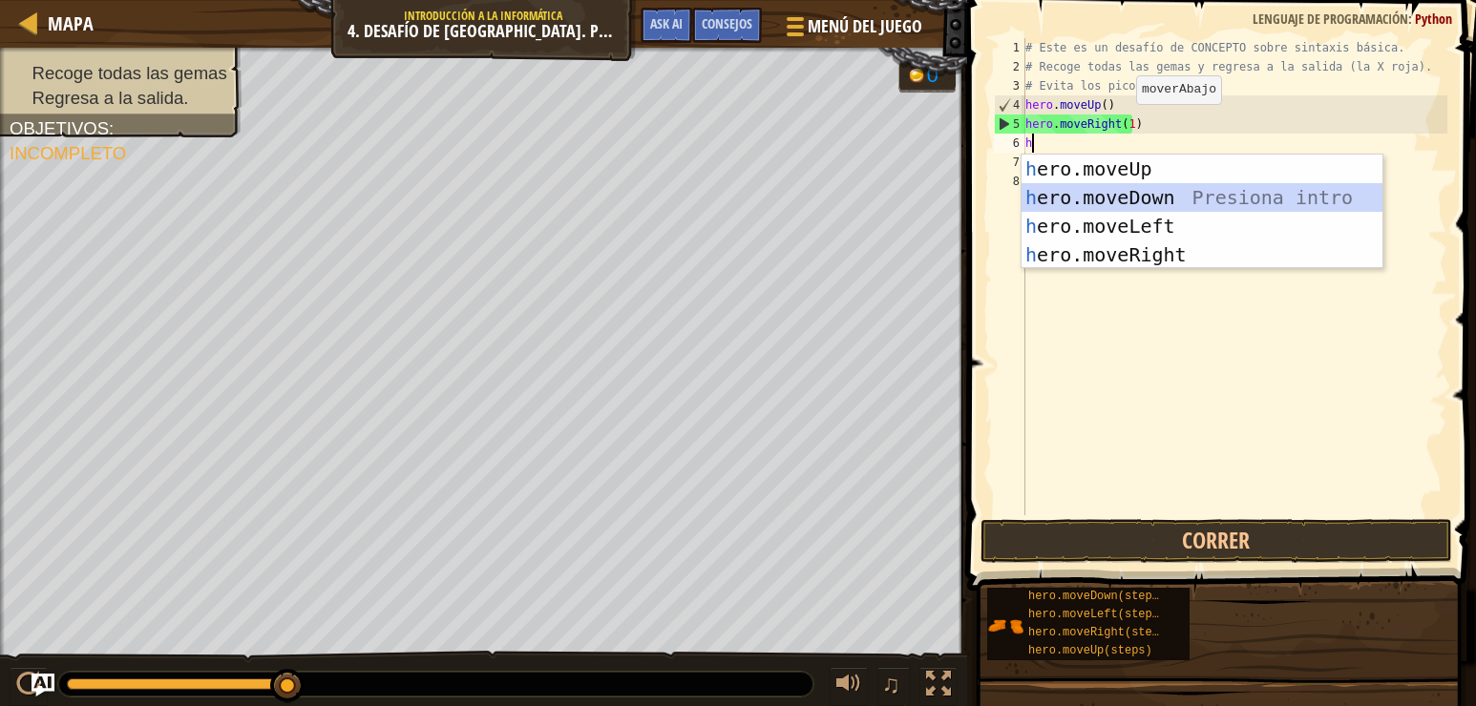
click at [1123, 197] on div "h ero.moveUp Presiona intro h ero.moveDown Presiona intro h ero.moveLeft Presio…" at bounding box center [1201, 241] width 361 height 172
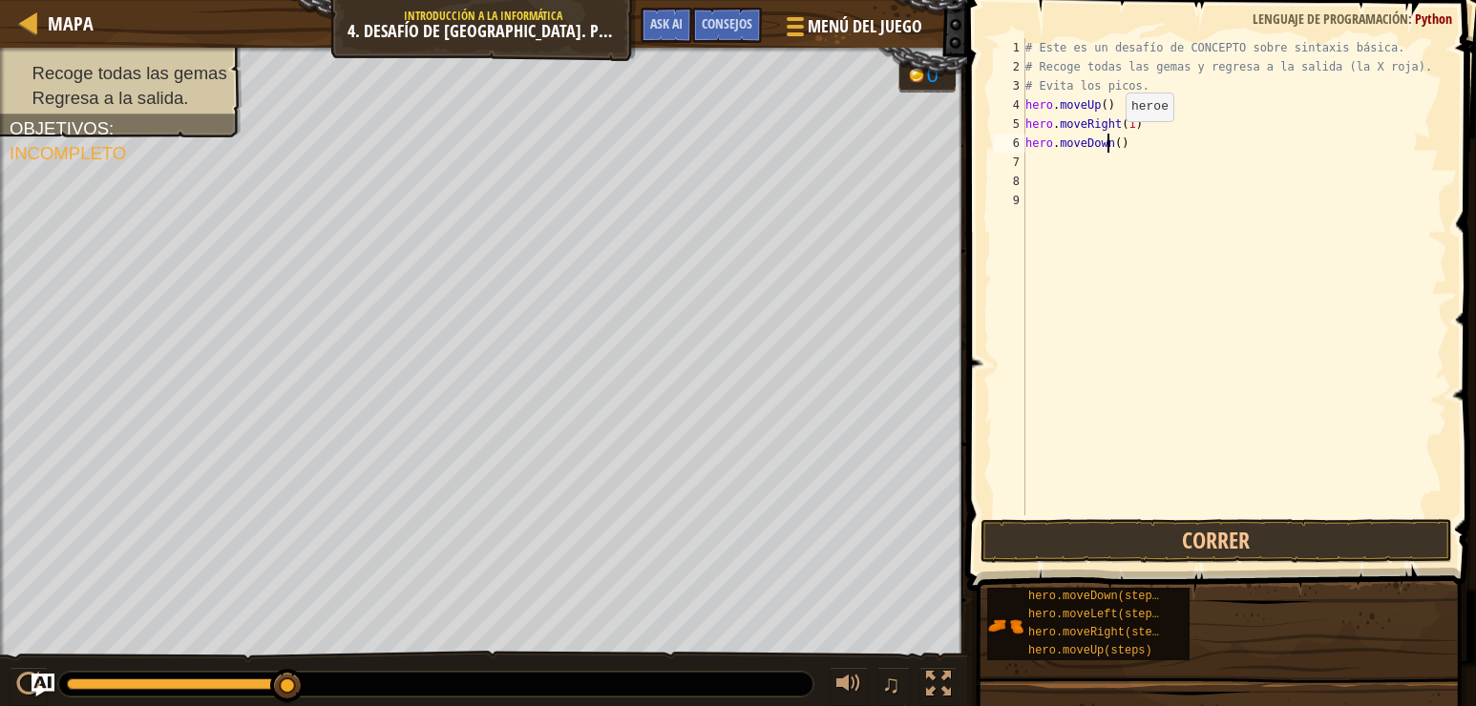
click at [1109, 140] on div "# Este es un desafío de CONCEPTO sobre sintaxis básica. # Recoge todas las gema…" at bounding box center [1234, 295] width 426 height 515
click at [1115, 137] on div "# Este es un desafío de CONCEPTO sobre sintaxis básica. # Recoge todas las gema…" at bounding box center [1234, 295] width 426 height 515
type textarea "hero.moveDown(2)"
click at [1225, 539] on button "Correr" at bounding box center [1216, 541] width 472 height 44
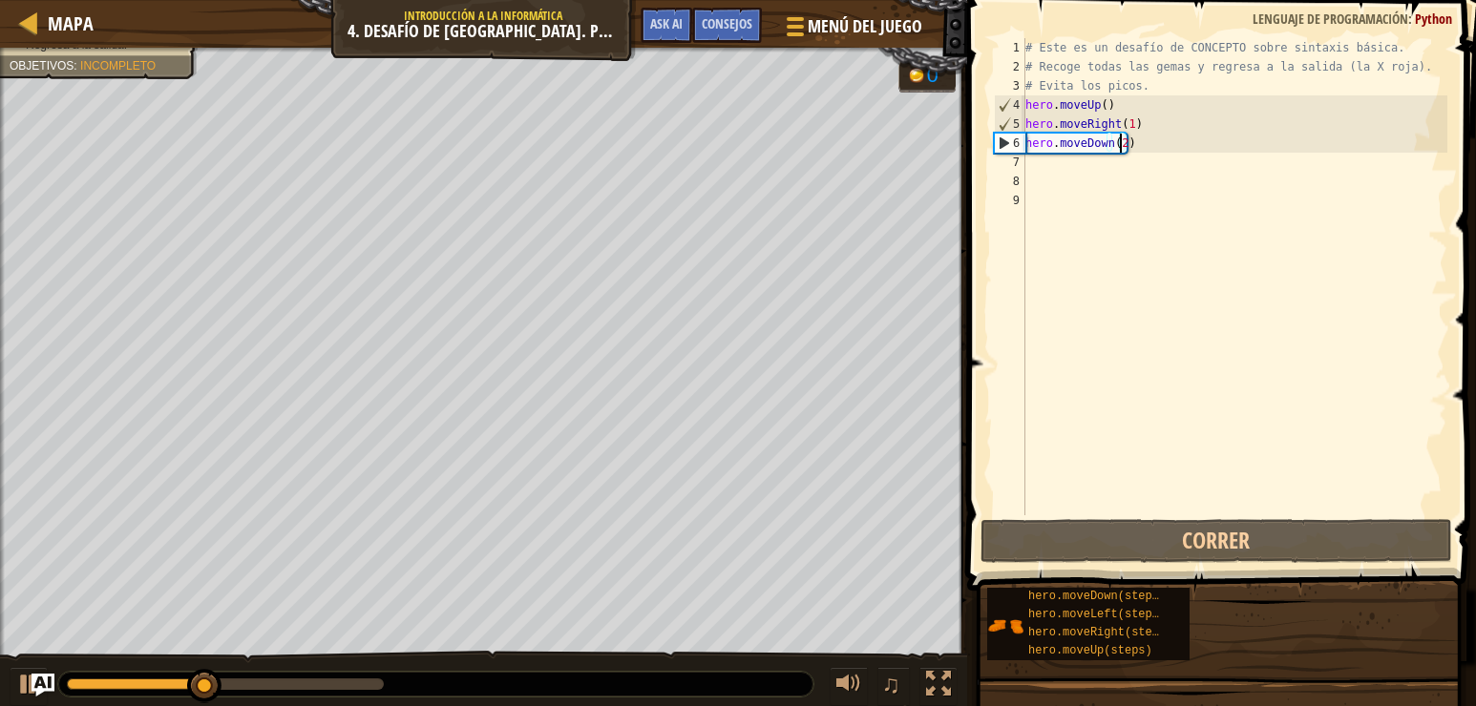
click at [1046, 171] on div "# Este es un desafío de CONCEPTO sobre sintaxis básica. # Recoge todas las gema…" at bounding box center [1234, 295] width 426 height 515
type textarea "h"
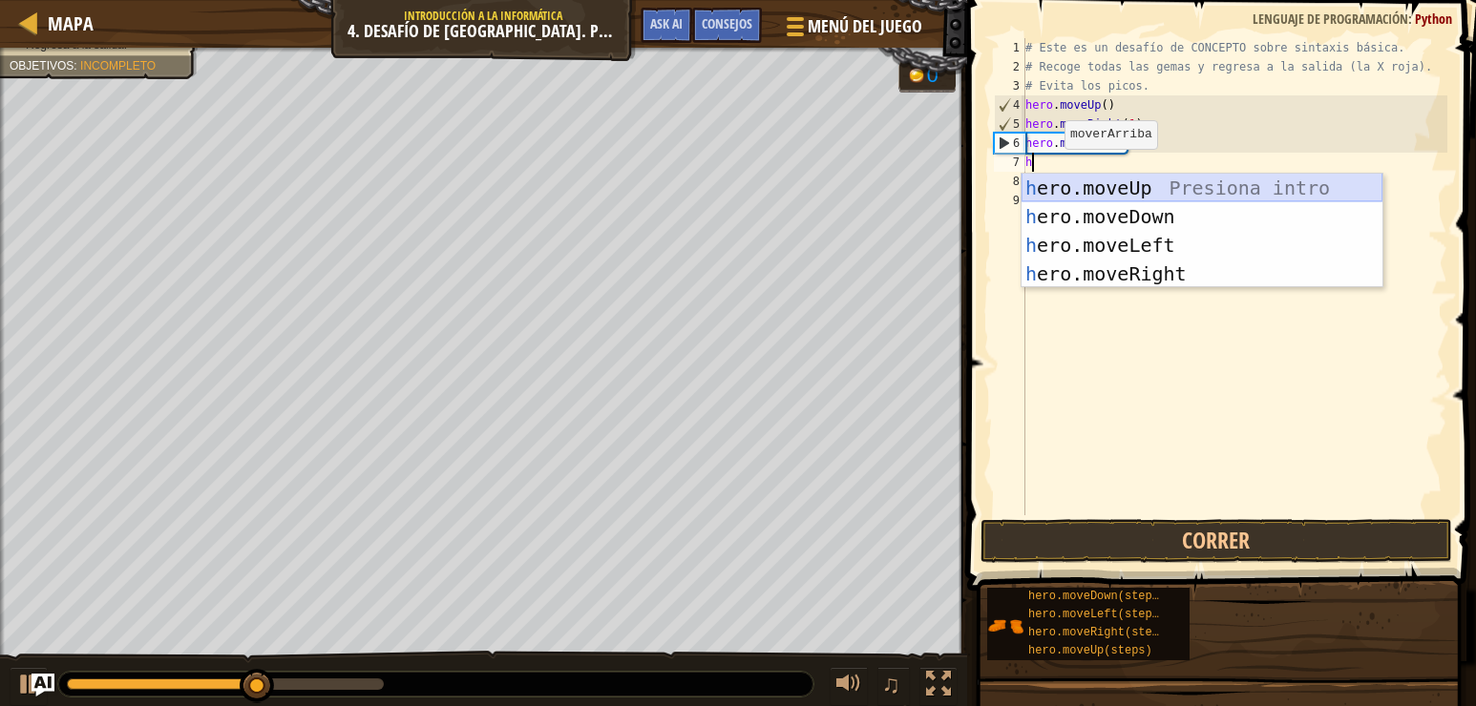
click at [1120, 187] on div "h ero.moveUp Presiona intro h ero.moveDown Presiona intro h ero.moveLeft Presio…" at bounding box center [1201, 260] width 361 height 172
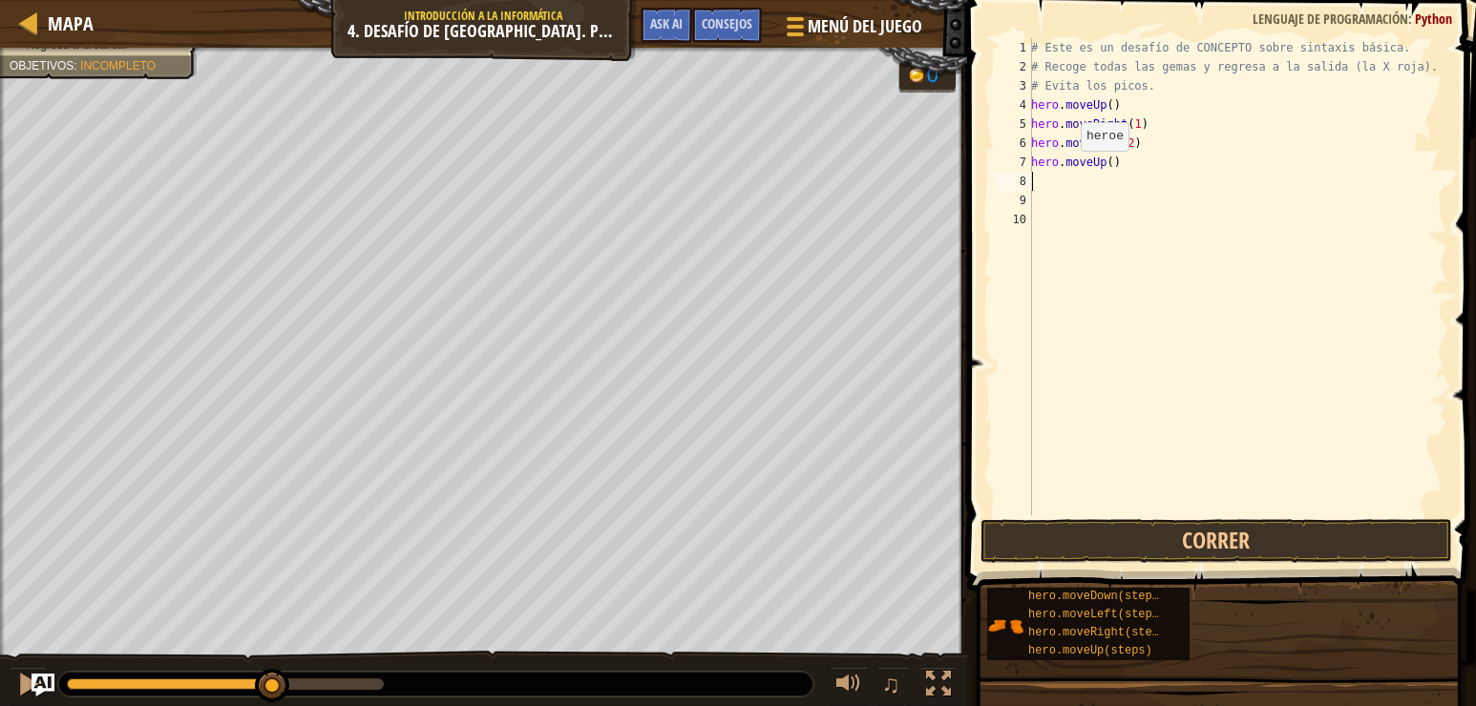
type textarea "h"
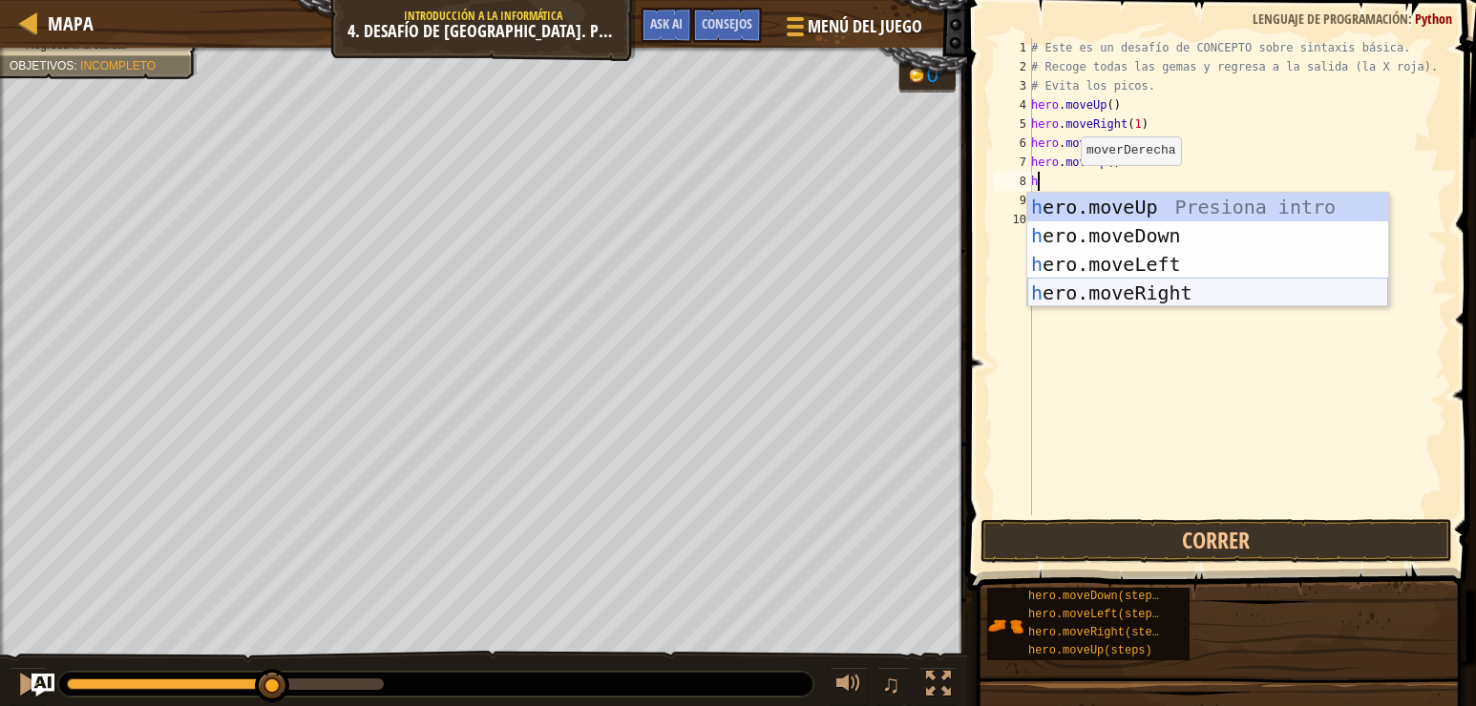
click at [1088, 295] on div "h ero.moveUp Presiona intro h ero.moveDown Presiona intro h ero.moveLeft Presio…" at bounding box center [1207, 279] width 361 height 172
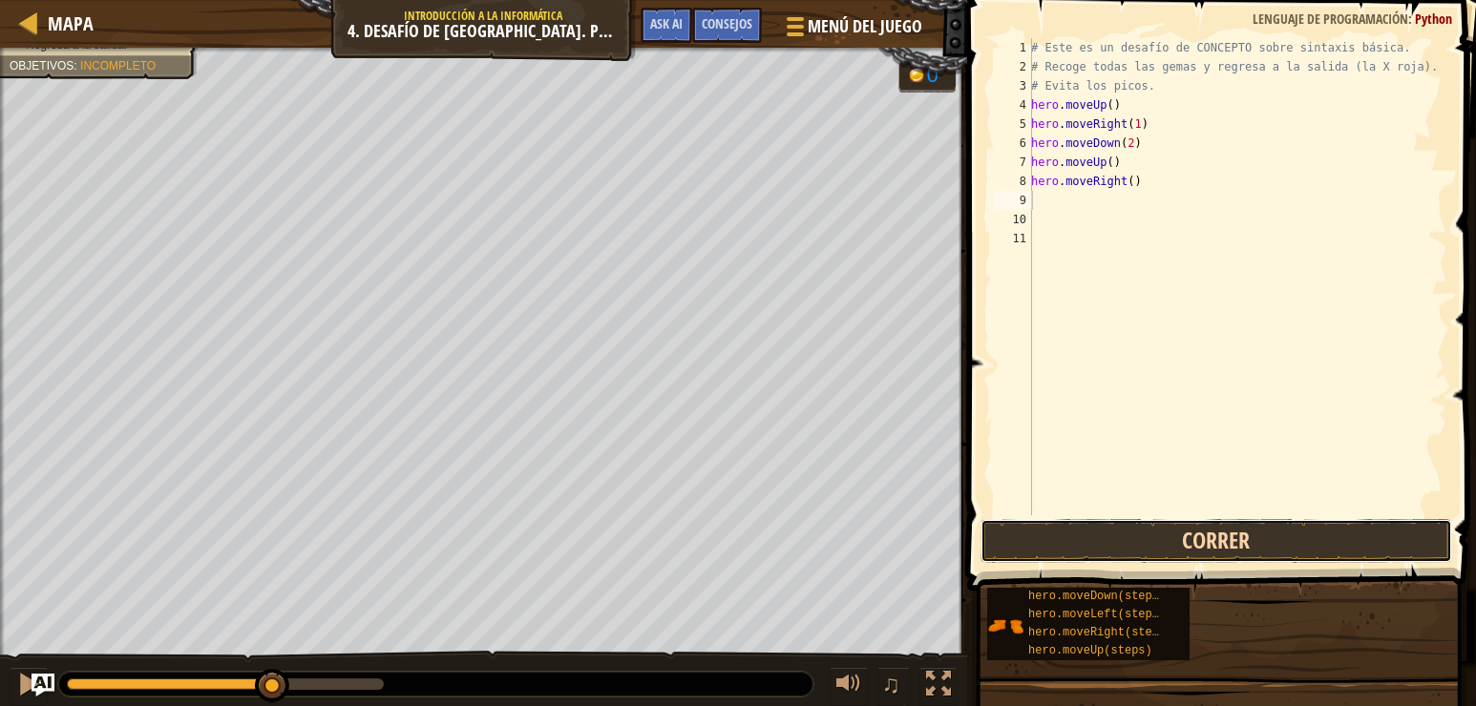
click at [1179, 533] on button "Correr" at bounding box center [1216, 541] width 472 height 44
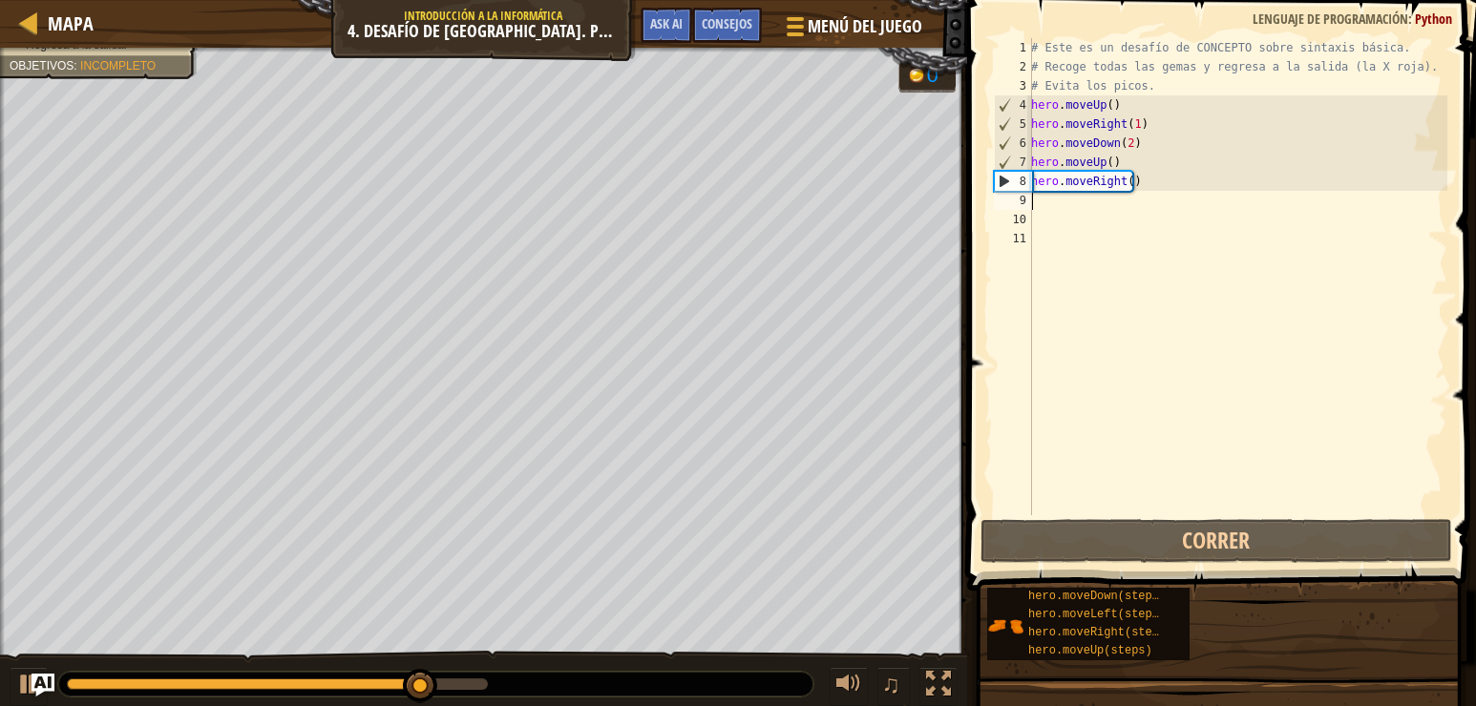
type textarea "h"
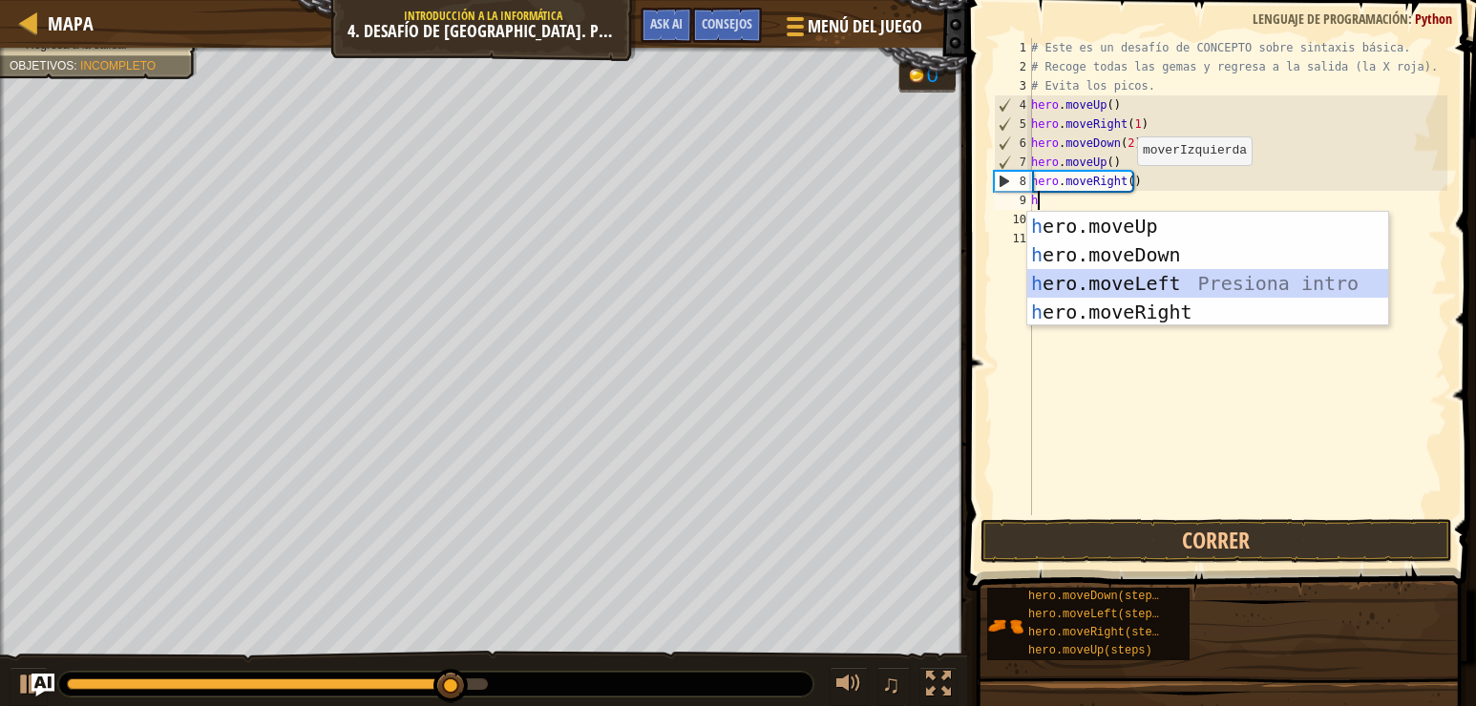
click at [1097, 274] on div "h ero.moveUp Presiona intro h ero.moveDown Presiona intro h ero.moveLeft Presio…" at bounding box center [1207, 298] width 361 height 172
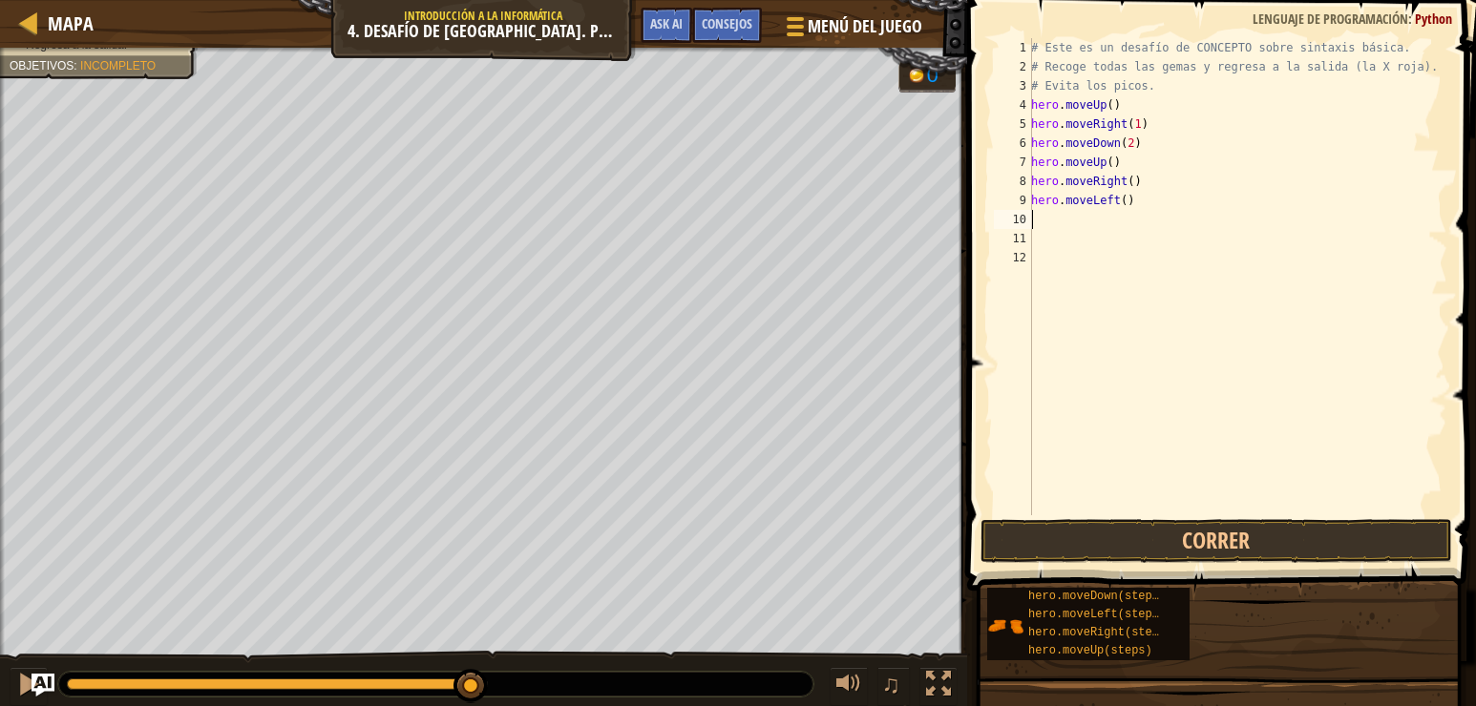
type textarea "h"
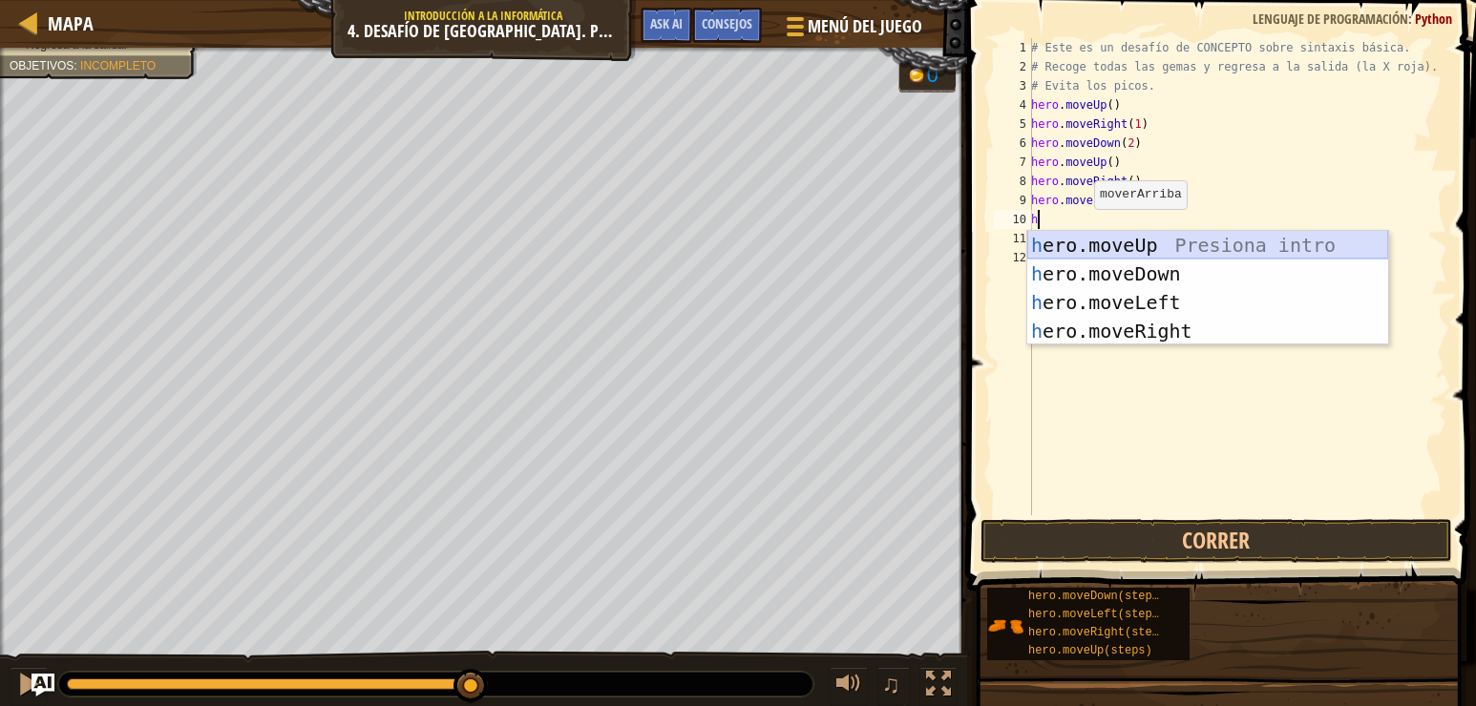
click at [1098, 241] on div "h ero.moveUp Presiona intro h ero.moveDown Presiona intro h ero.moveLeft Presio…" at bounding box center [1207, 317] width 361 height 172
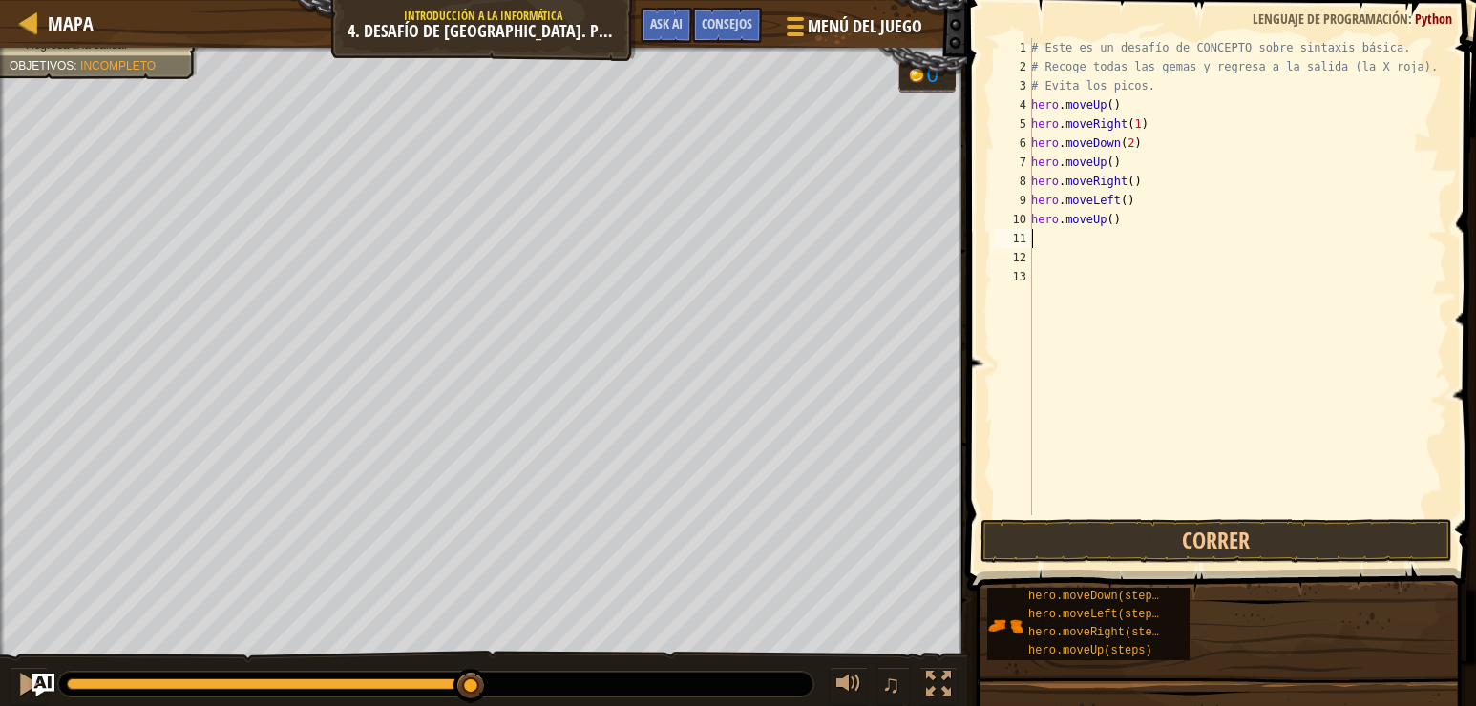
type textarea "h"
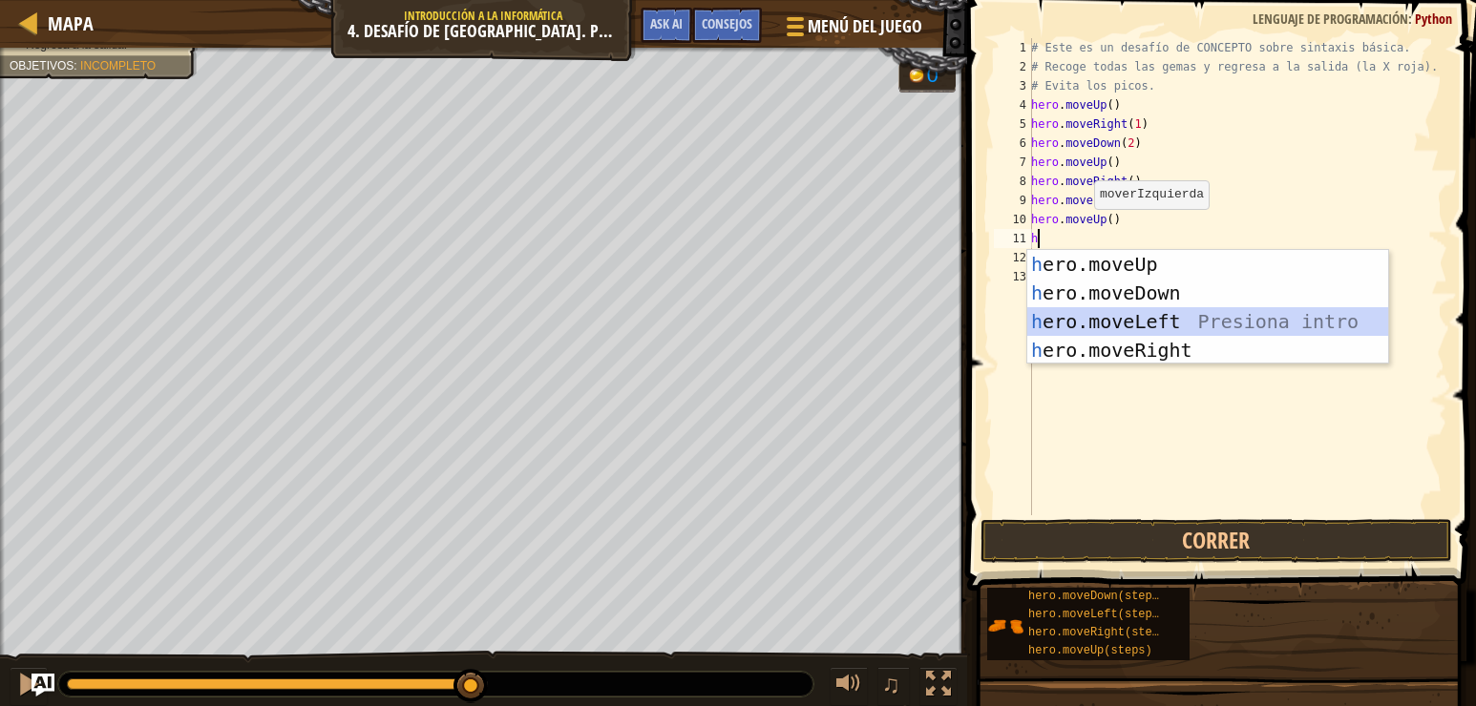
click at [1100, 312] on div "h ero.moveUp Presiona intro h ero.moveDown Presiona intro h ero.moveLeft Presio…" at bounding box center [1207, 336] width 361 height 172
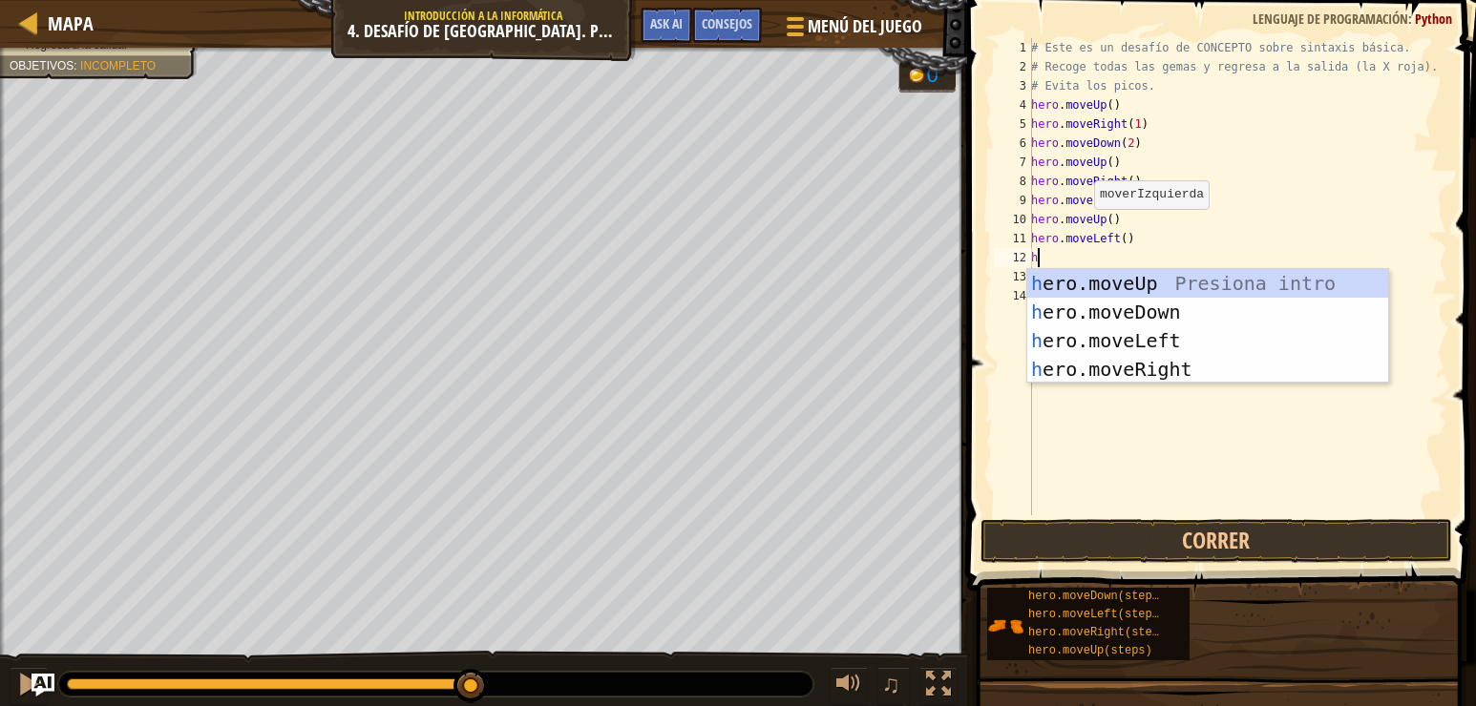
type textarea "h"
click at [1095, 308] on div "h ero.moveUp Presiona intro h ero.moveDown Presiona intro h ero.moveLeft Presio…" at bounding box center [1207, 355] width 361 height 172
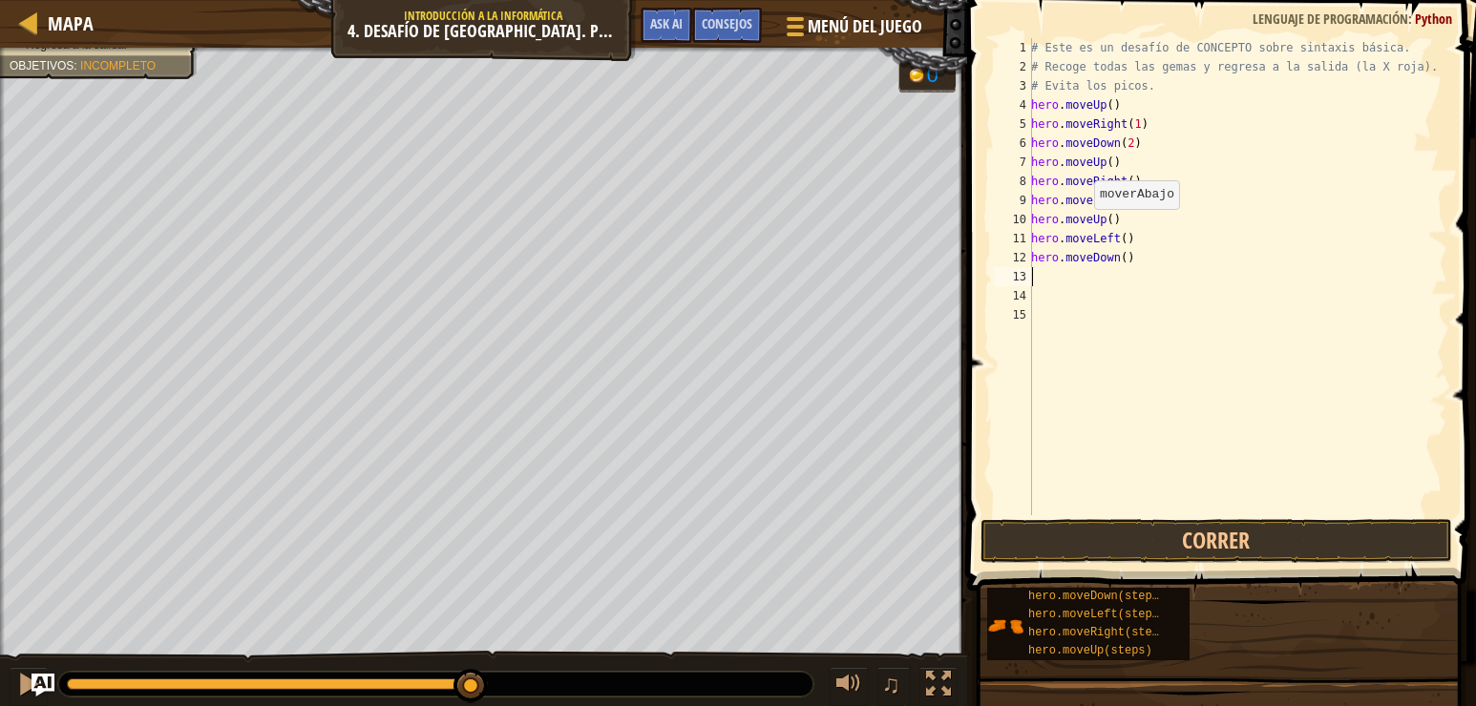
type textarea "h"
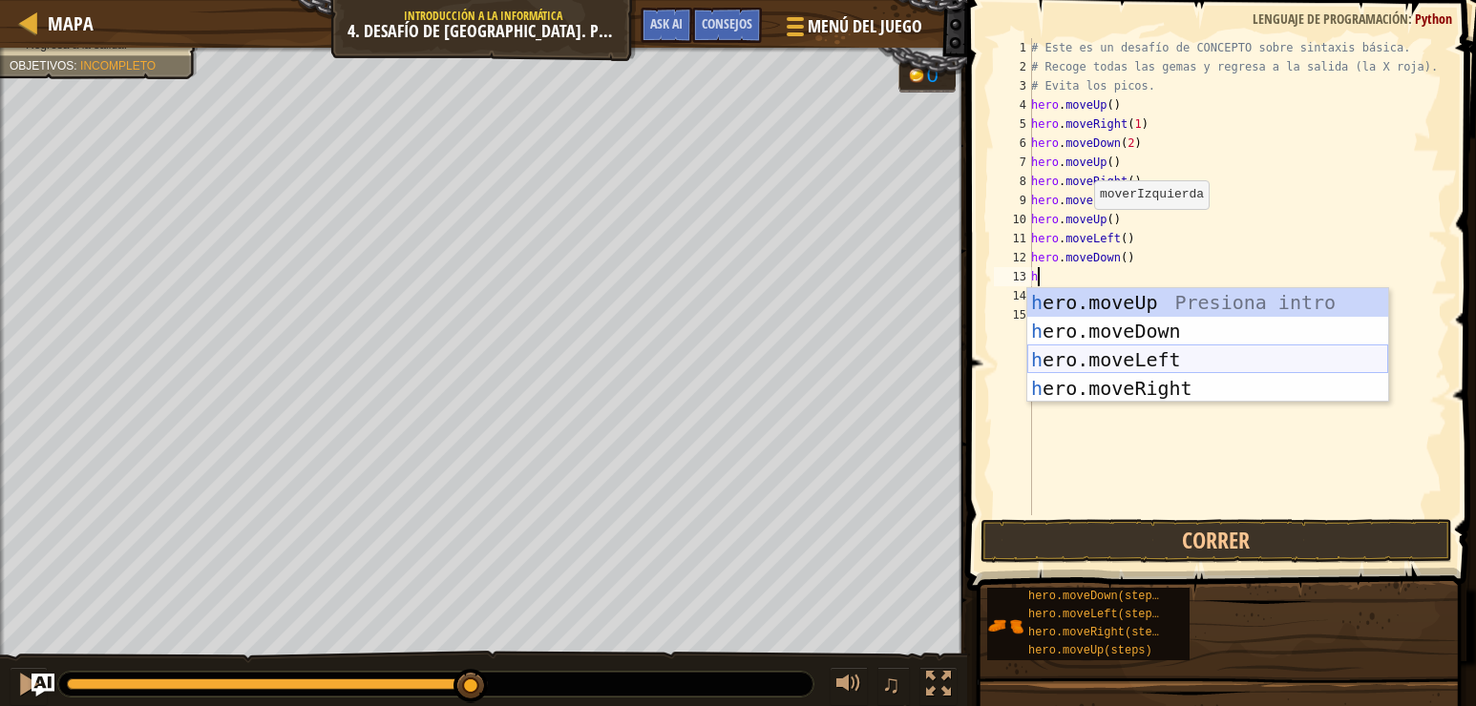
click at [1078, 348] on div "h ero.moveUp Presiona intro h ero.moveDown Presiona intro h ero.moveLeft Presio…" at bounding box center [1207, 374] width 361 height 172
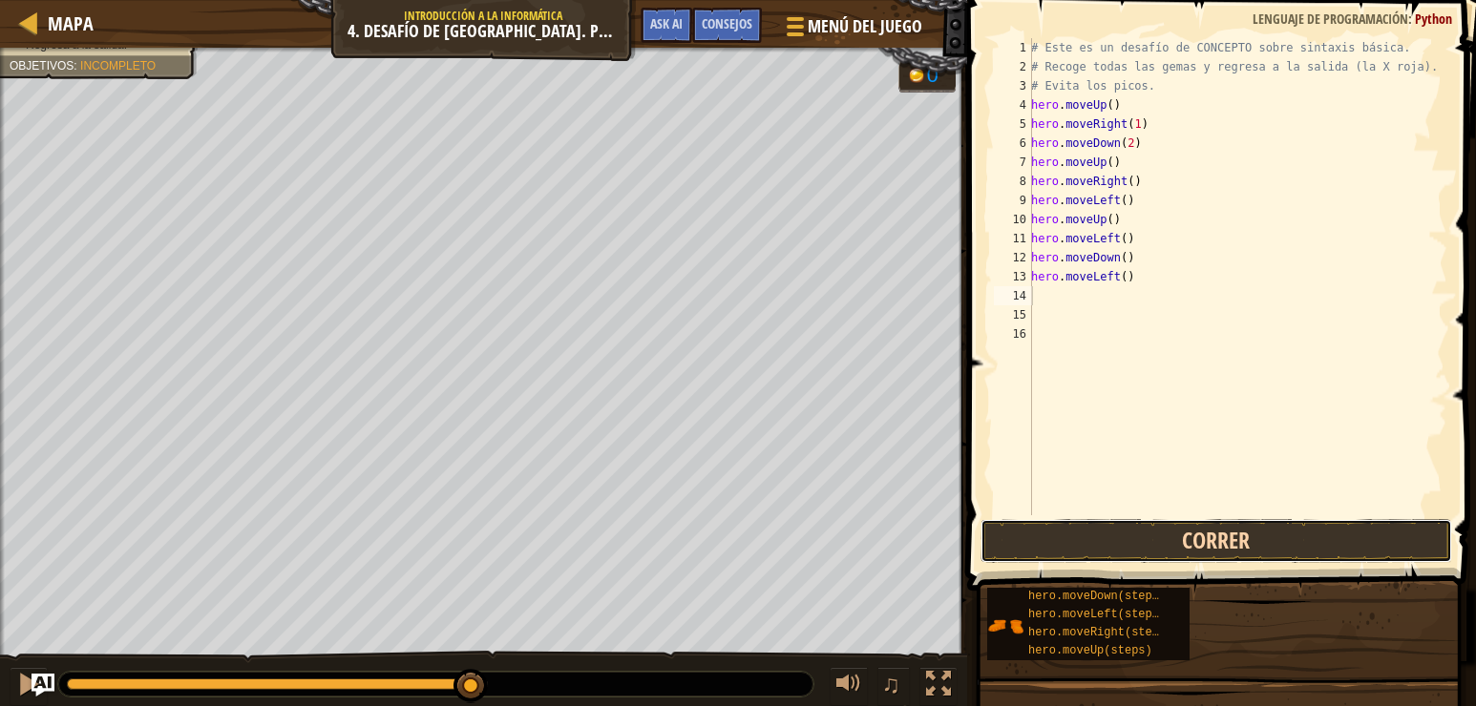
click at [1140, 522] on button "Correr" at bounding box center [1216, 541] width 472 height 44
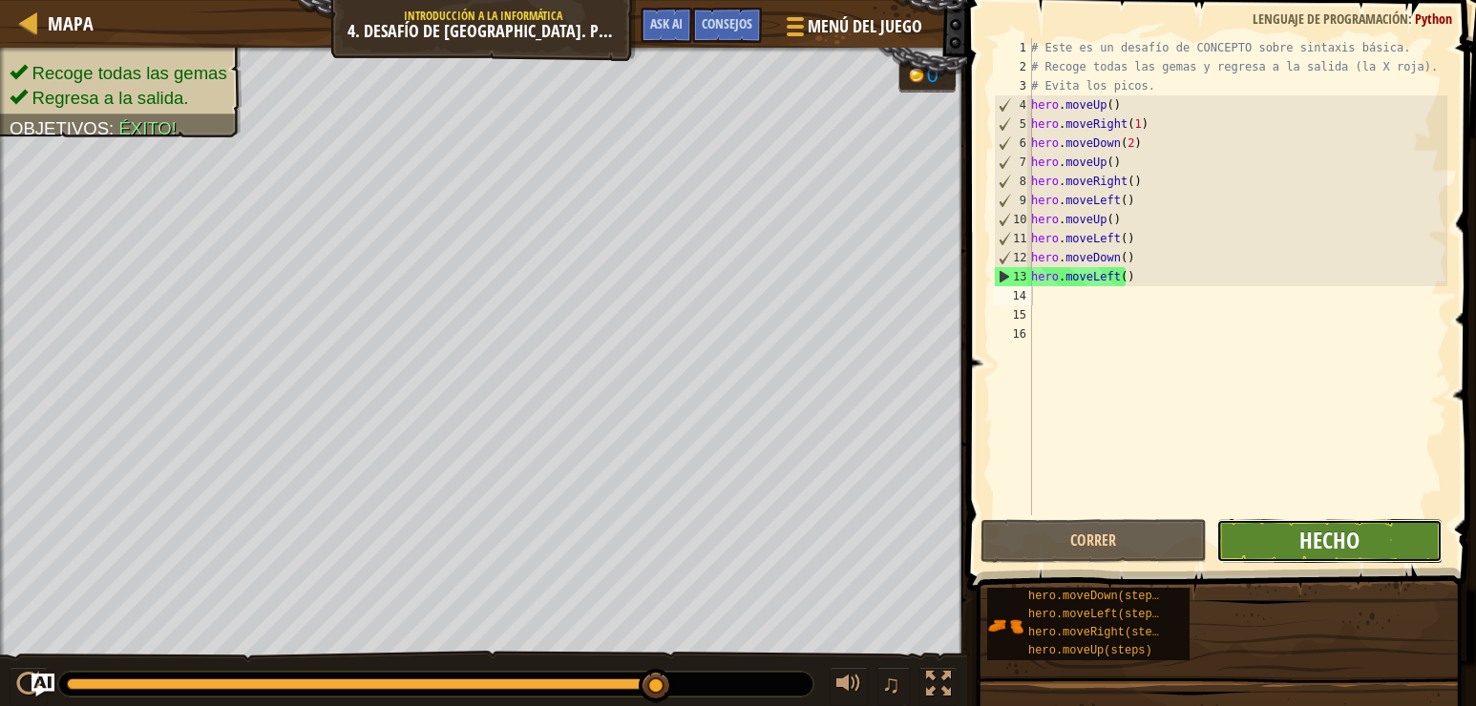
click at [1343, 534] on span "Hecho" at bounding box center [1329, 540] width 60 height 31
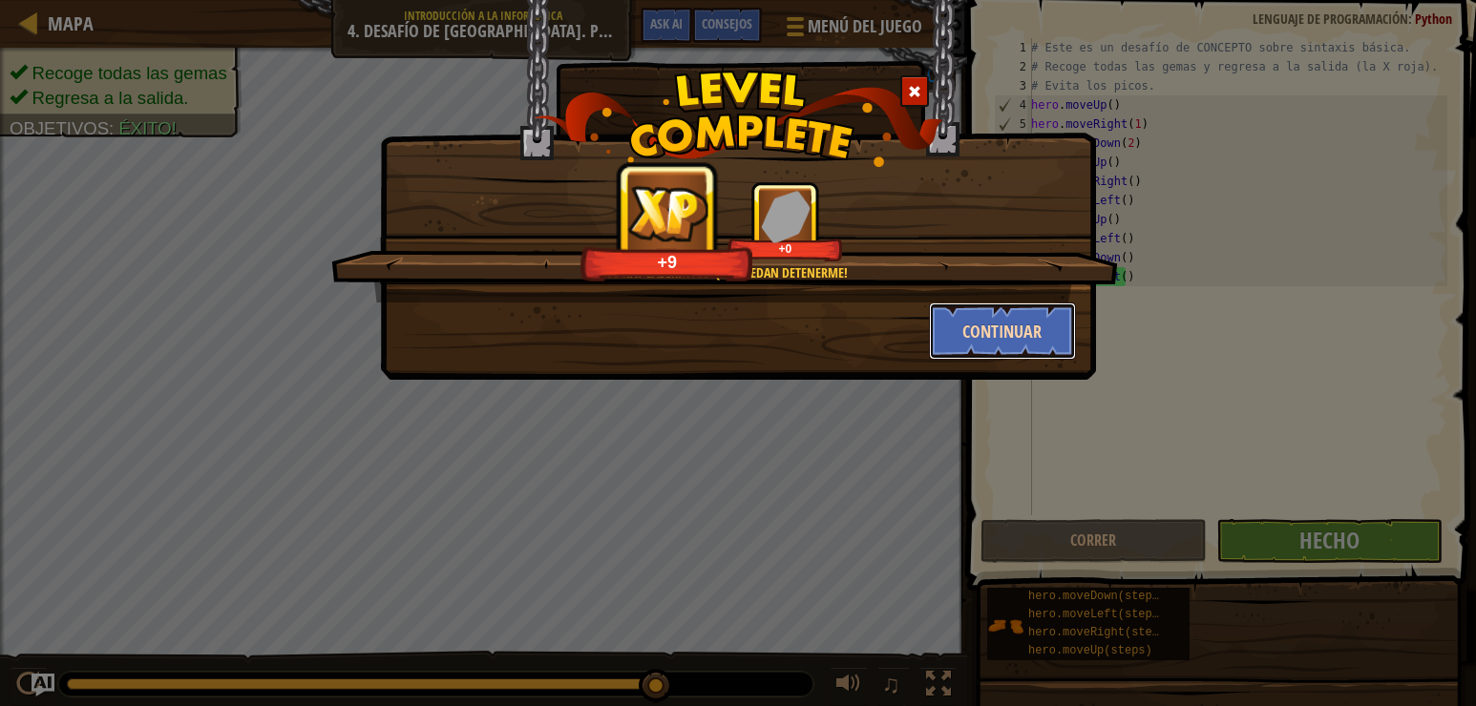
click at [1005, 326] on button "Continuar" at bounding box center [1003, 331] width 148 height 57
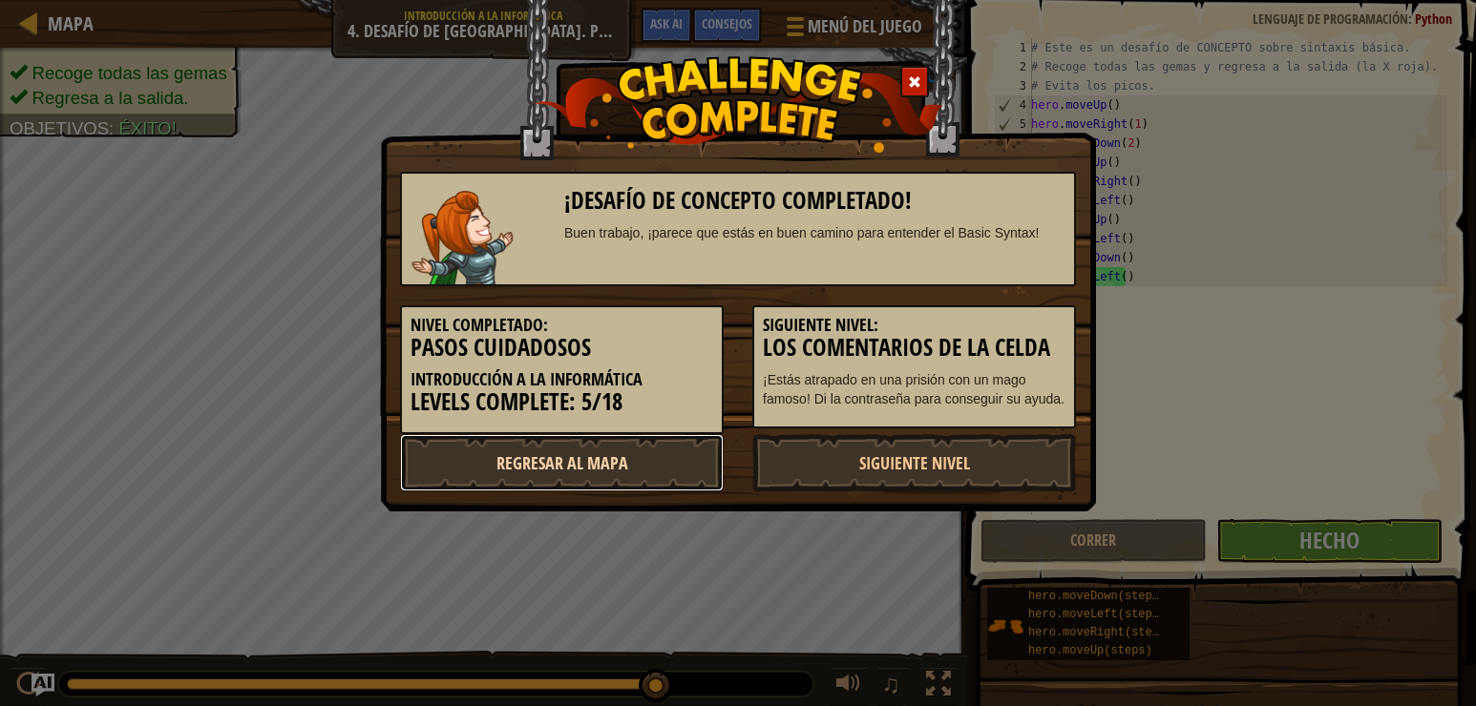
click at [647, 462] on link "Regresar al mapa" at bounding box center [562, 462] width 324 height 57
select select "es-ES"
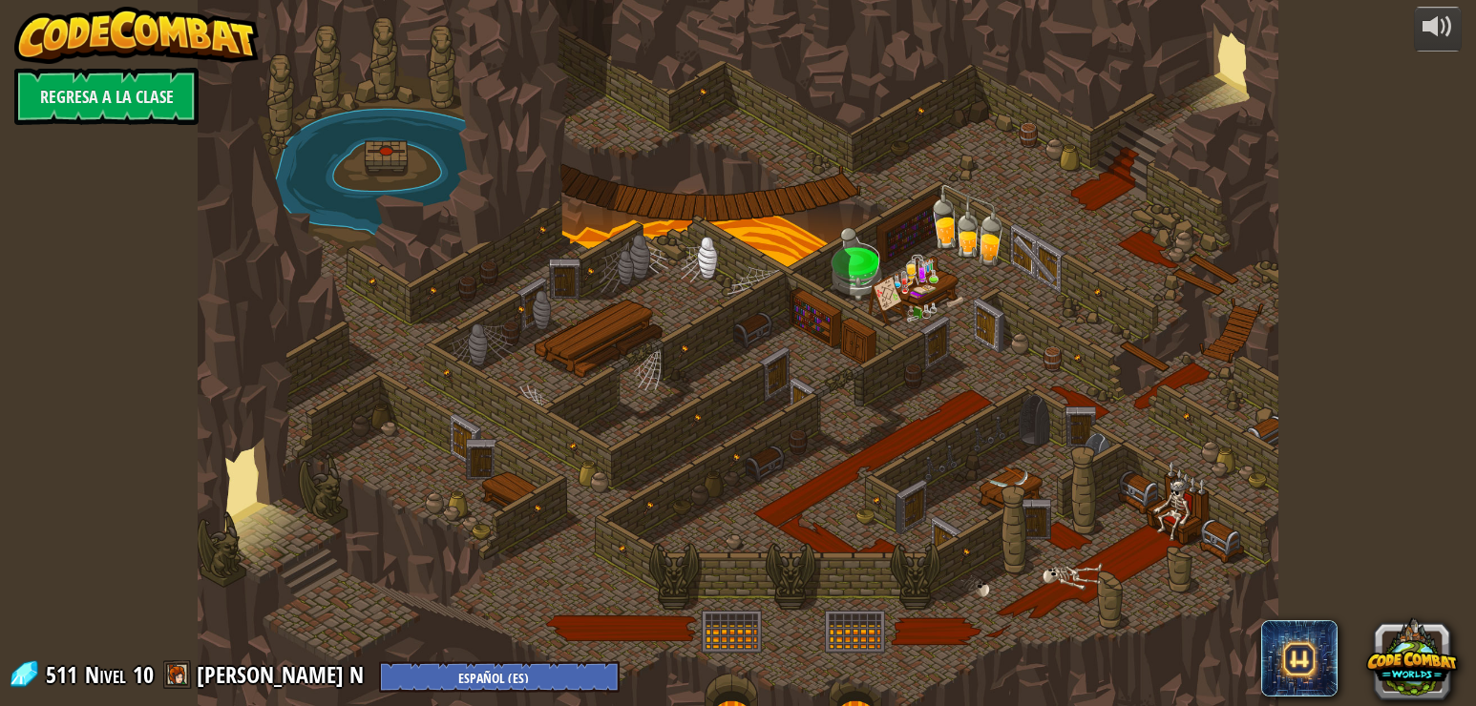
select select "es-ES"
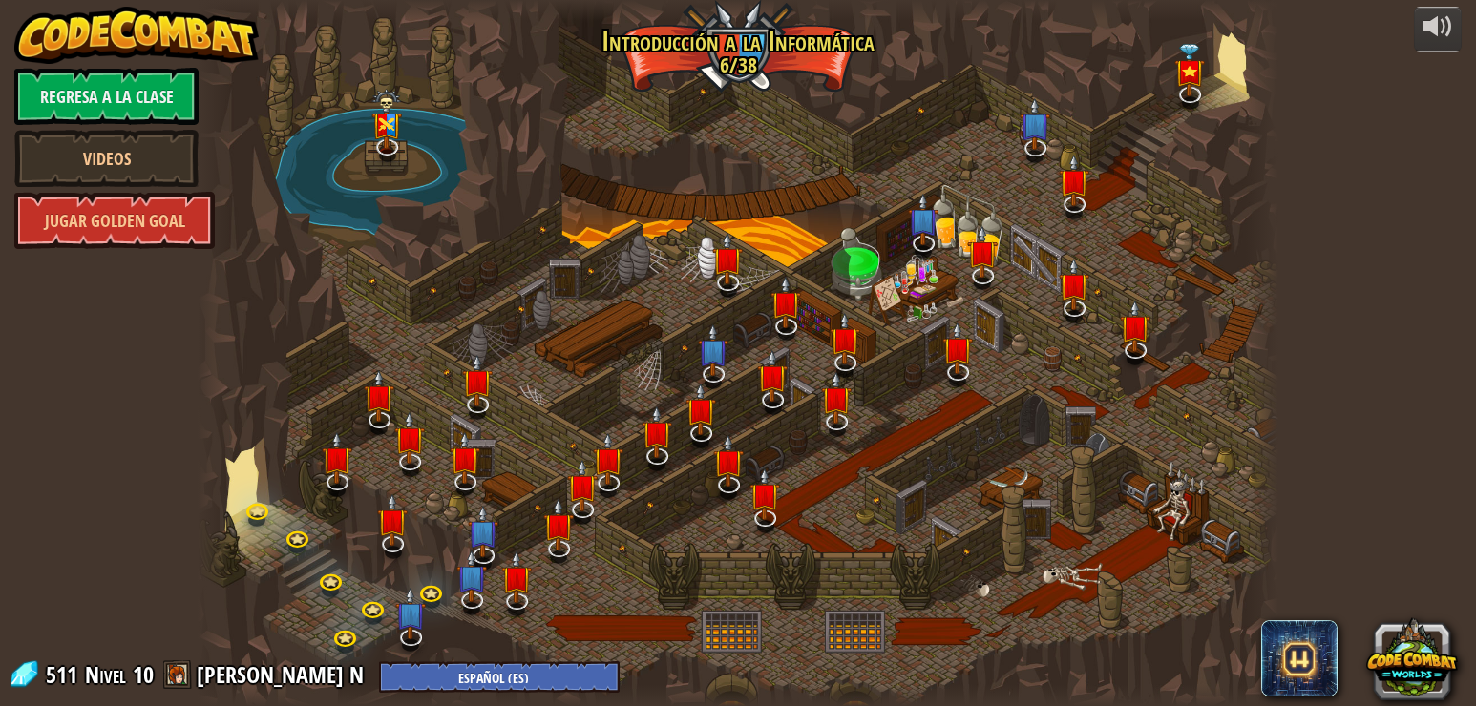
select select "es-ES"
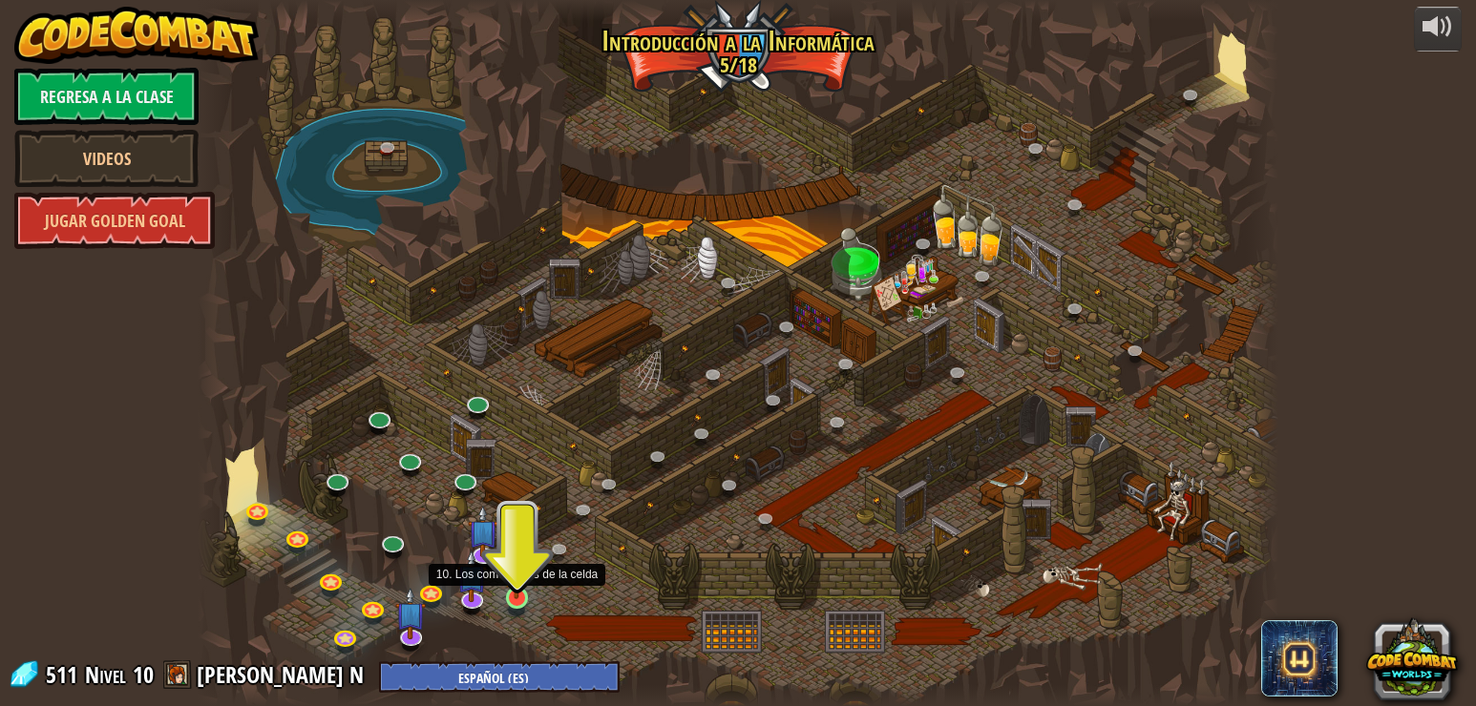
click at [511, 596] on img at bounding box center [516, 568] width 27 height 62
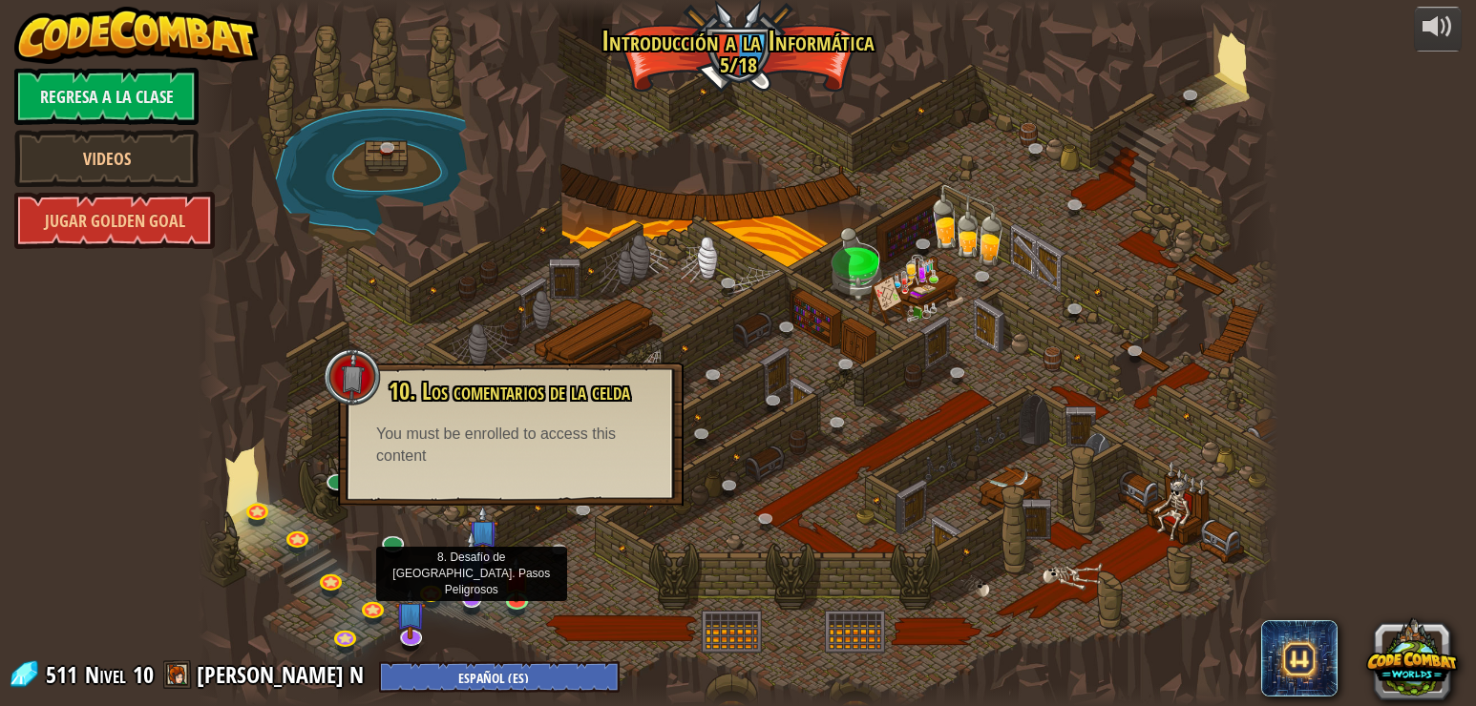
click at [472, 593] on img at bounding box center [471, 565] width 31 height 70
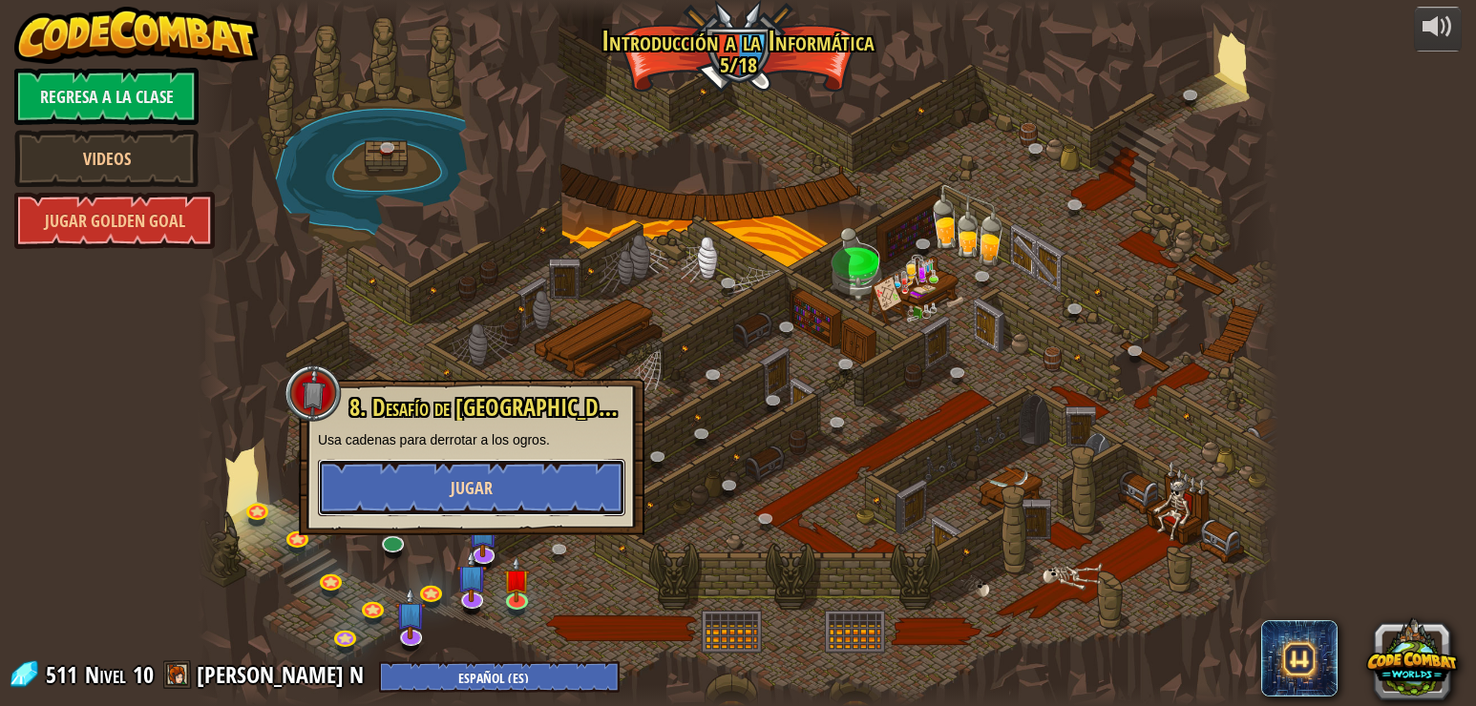
click at [501, 483] on button "Jugar" at bounding box center [471, 487] width 307 height 57
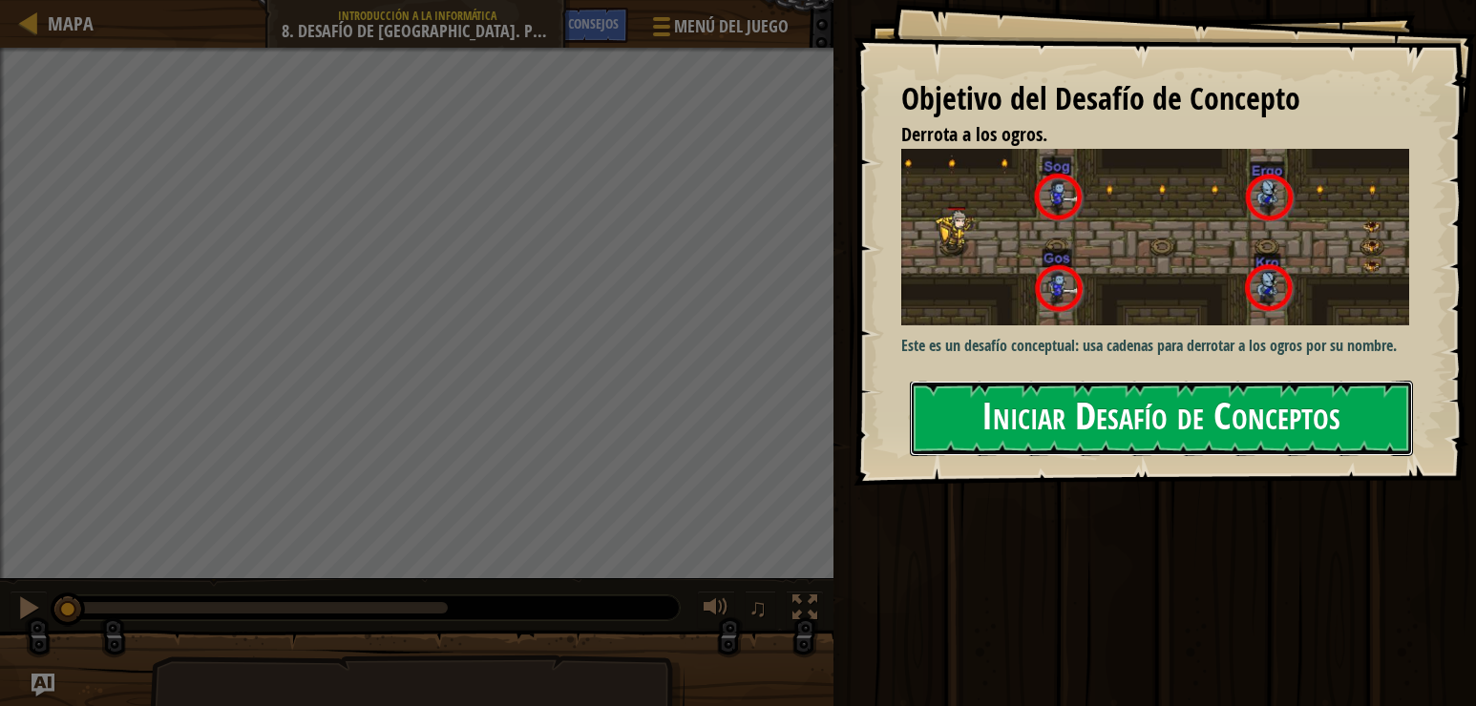
click at [1158, 406] on button "Iniciar Desafío de Conceptos" at bounding box center [1162, 418] width 504 height 75
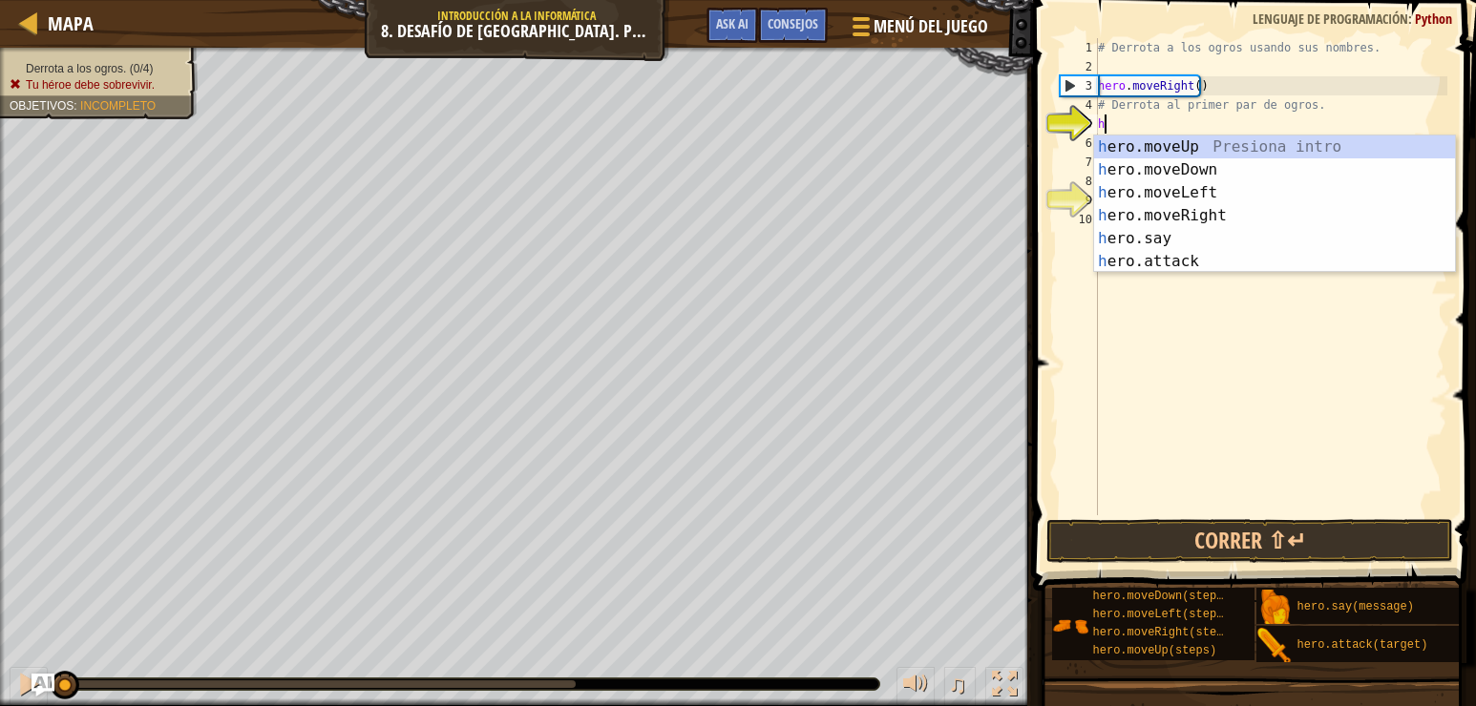
scroll to position [9, 0]
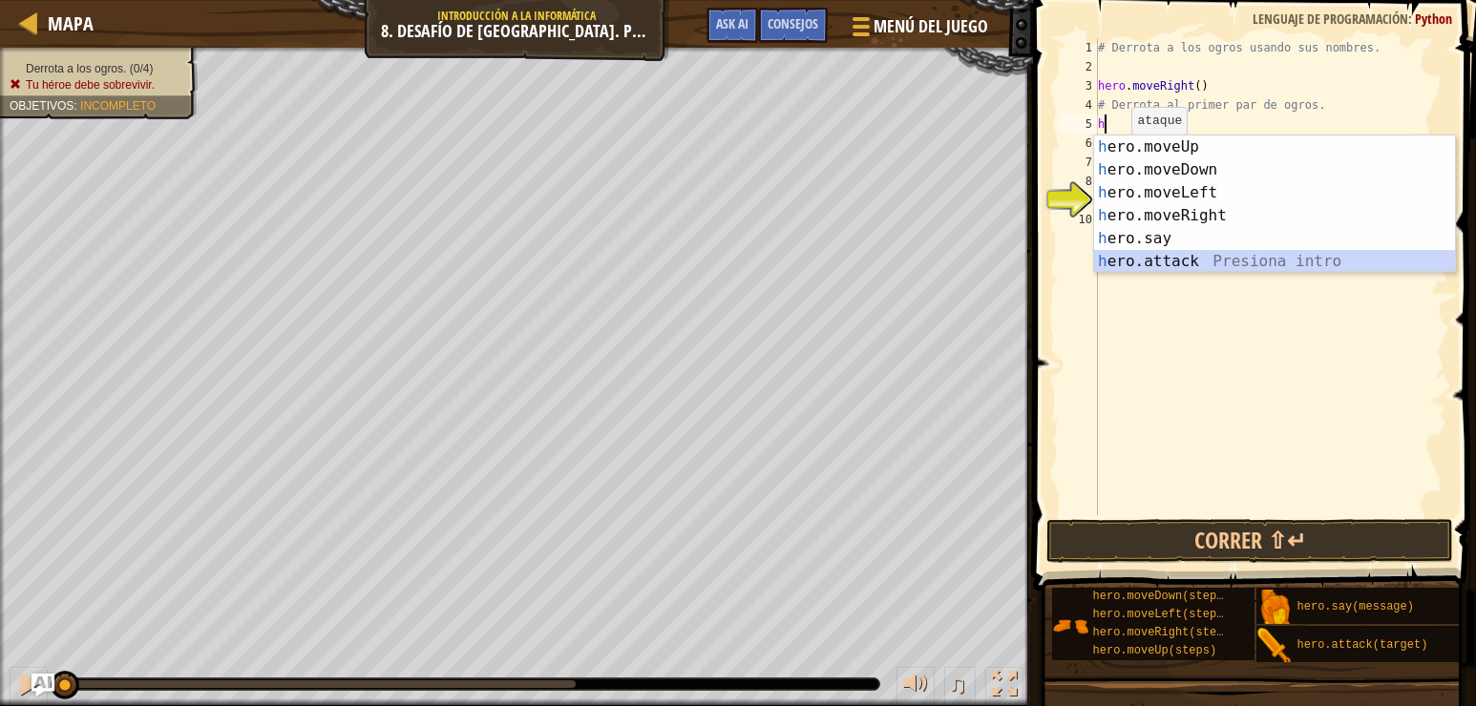
click at [1165, 261] on div "h ero.moveUp Presiona intro h ero.moveDown Presiona intro h ero.moveLeft Presio…" at bounding box center [1274, 227] width 361 height 183
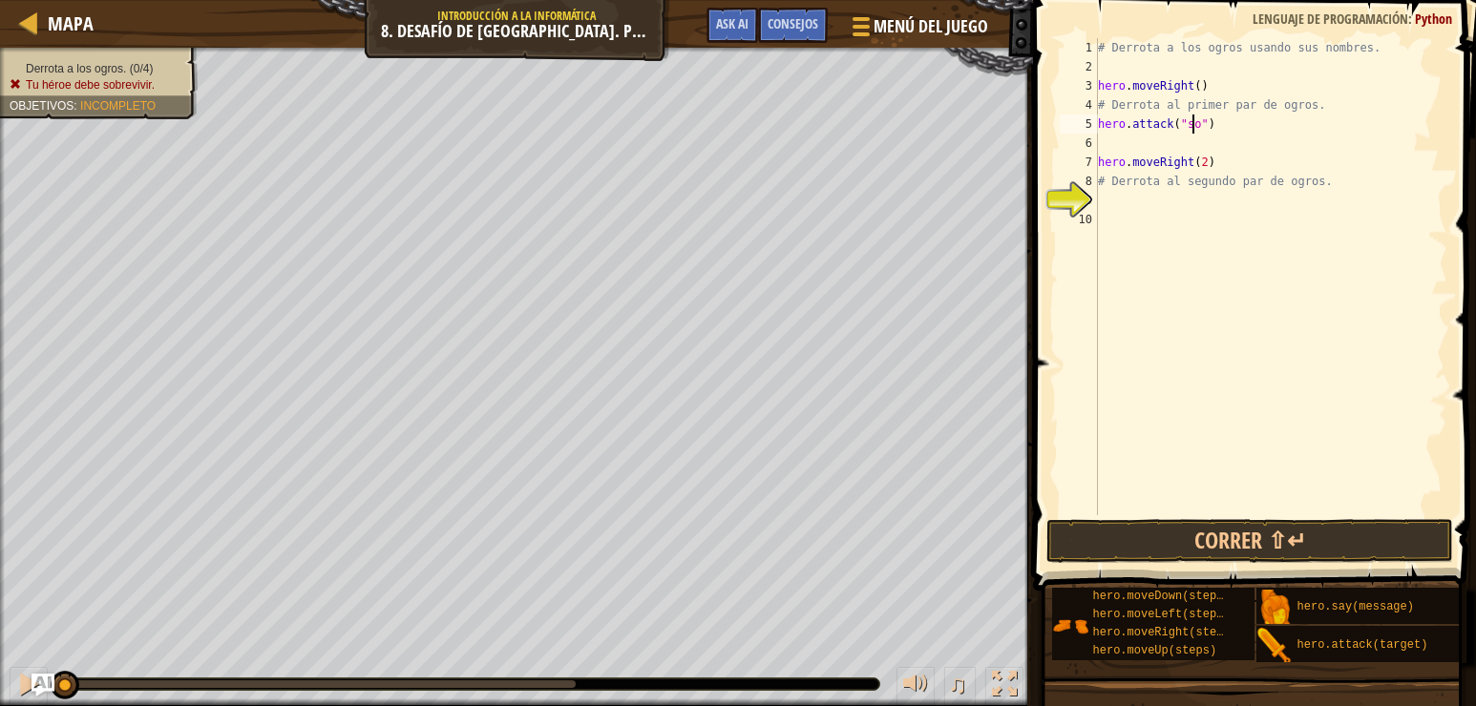
scroll to position [9, 9]
click at [1281, 525] on button "Correr ⇧↵" at bounding box center [1249, 541] width 407 height 44
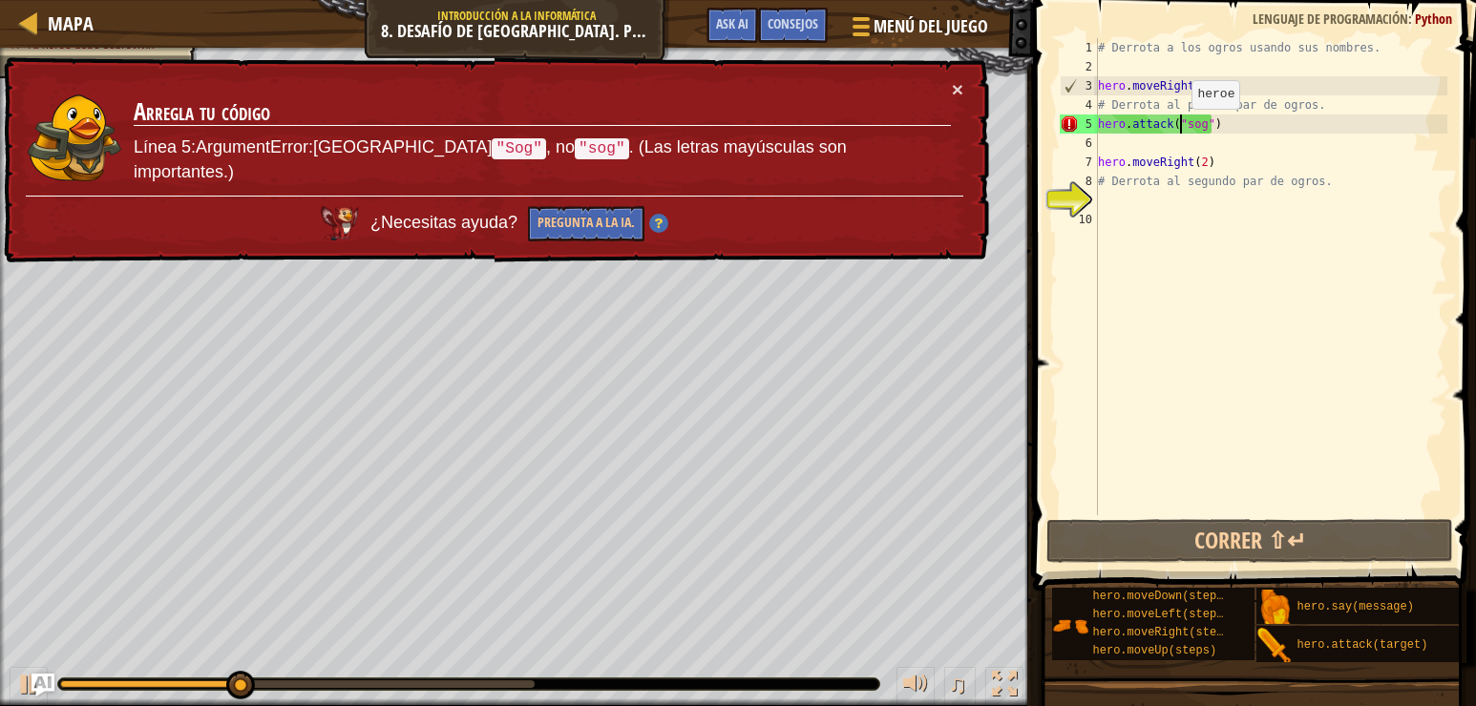
click at [1182, 128] on div "# Derrota a los ogros usando sus nombres. hero . moveRight ( ) # Derrota al pri…" at bounding box center [1270, 295] width 353 height 515
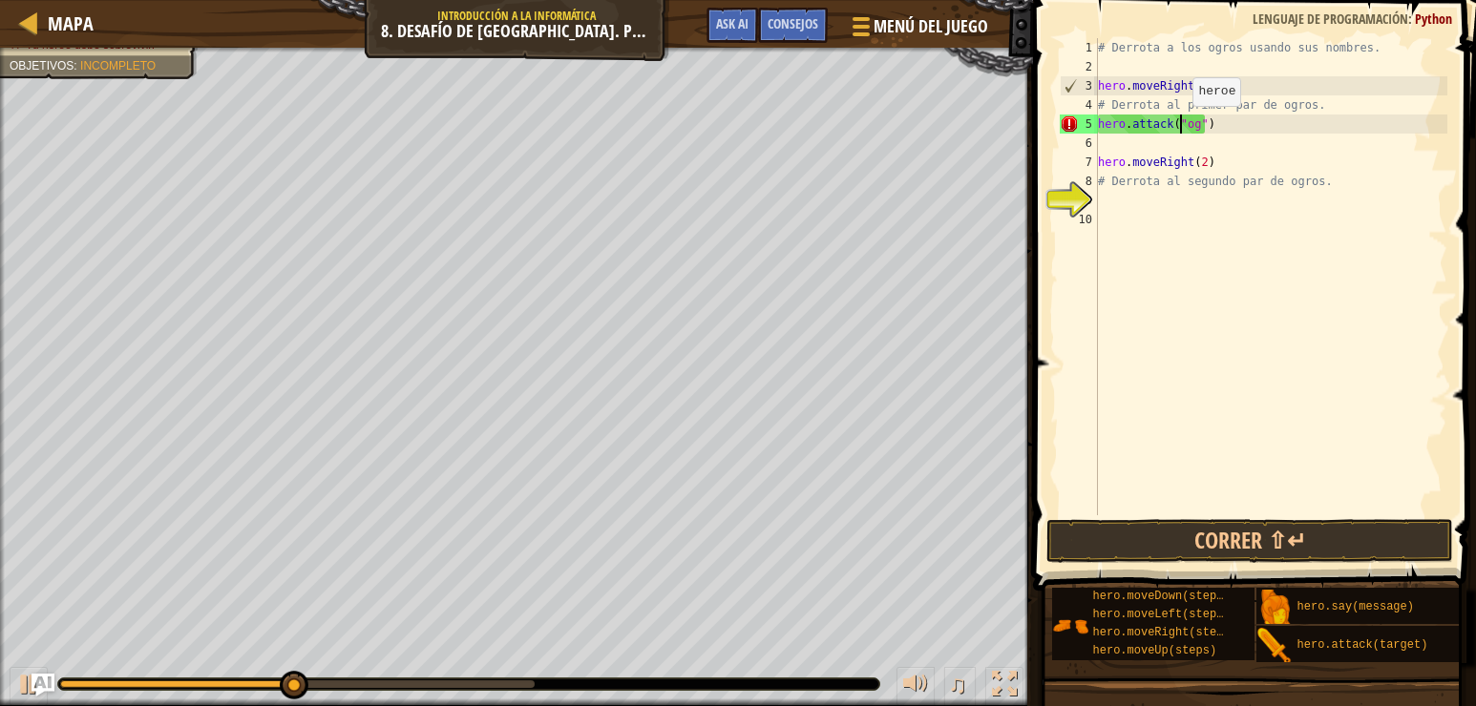
scroll to position [9, 8]
type textarea "hero.attack("Sog")"
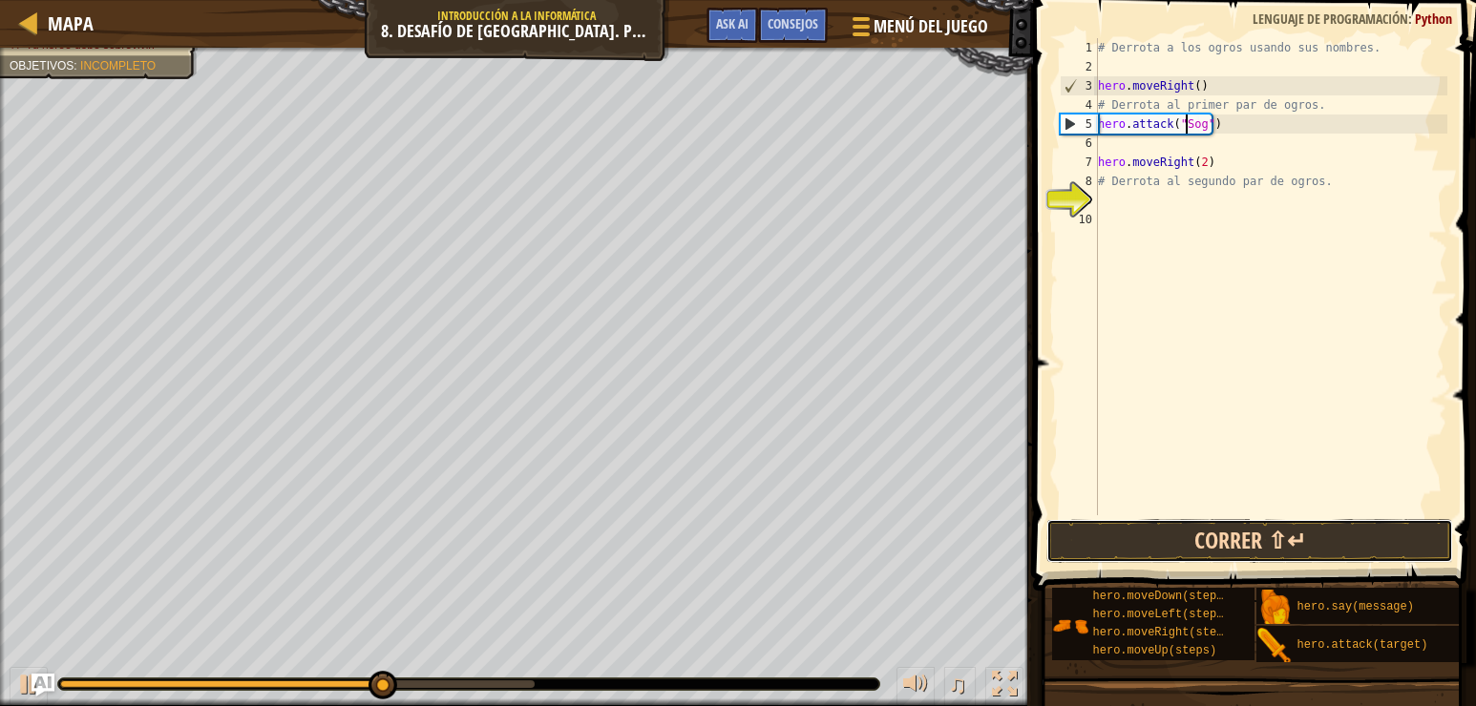
click at [1200, 542] on button "Correr ⇧↵" at bounding box center [1249, 541] width 407 height 44
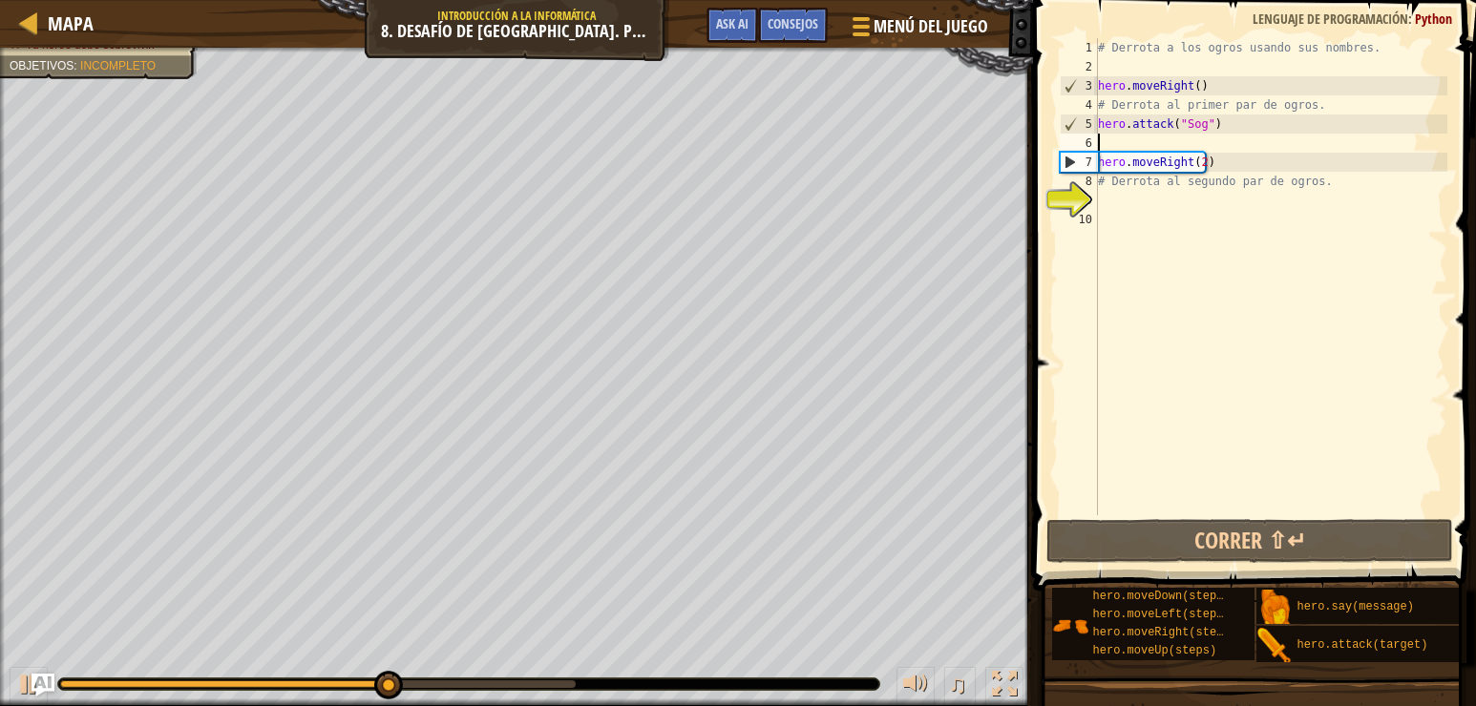
click at [1214, 135] on div "# Derrota a los ogros usando sus nombres. hero . moveRight ( ) # Derrota al pri…" at bounding box center [1270, 295] width 353 height 515
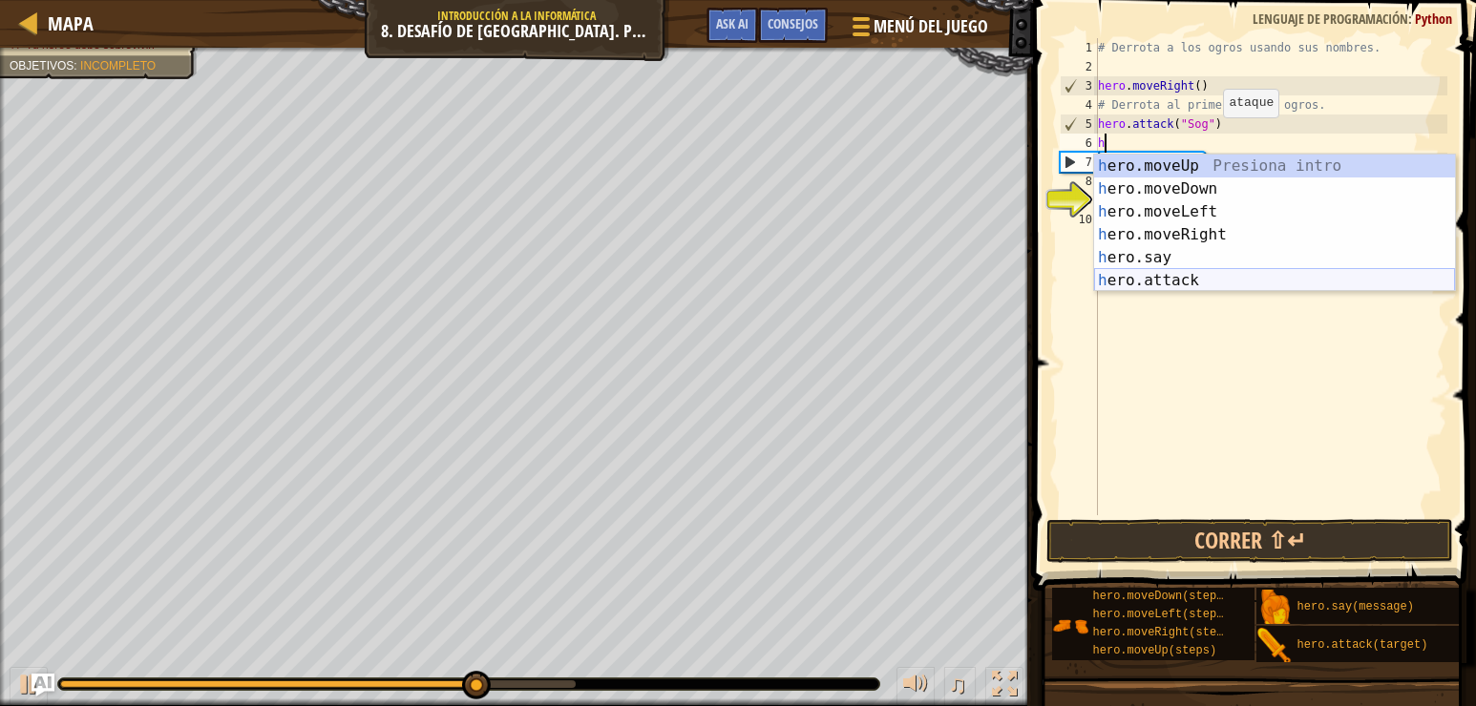
click at [1190, 282] on div "h ero.moveUp Presiona intro h ero.moveDown Presiona intro h ero.moveLeft Presio…" at bounding box center [1274, 246] width 361 height 183
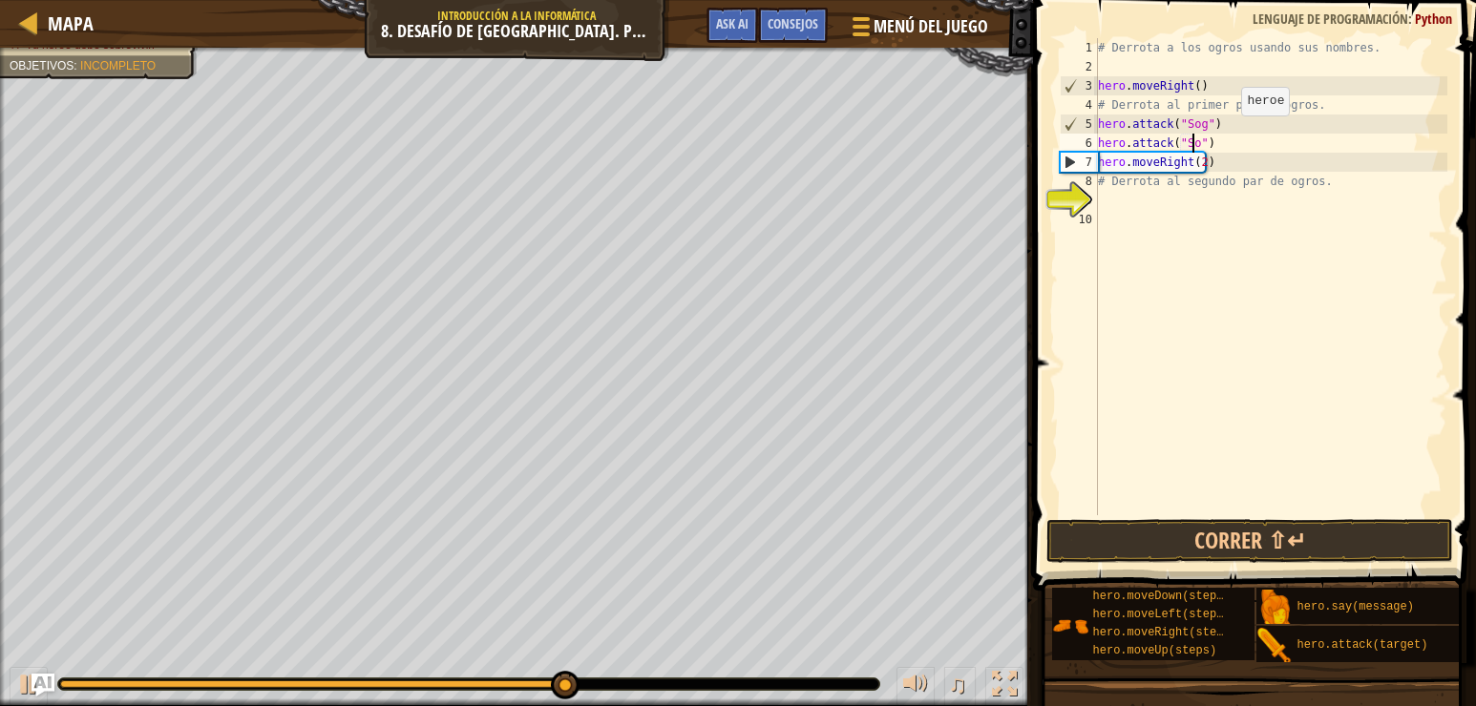
scroll to position [9, 9]
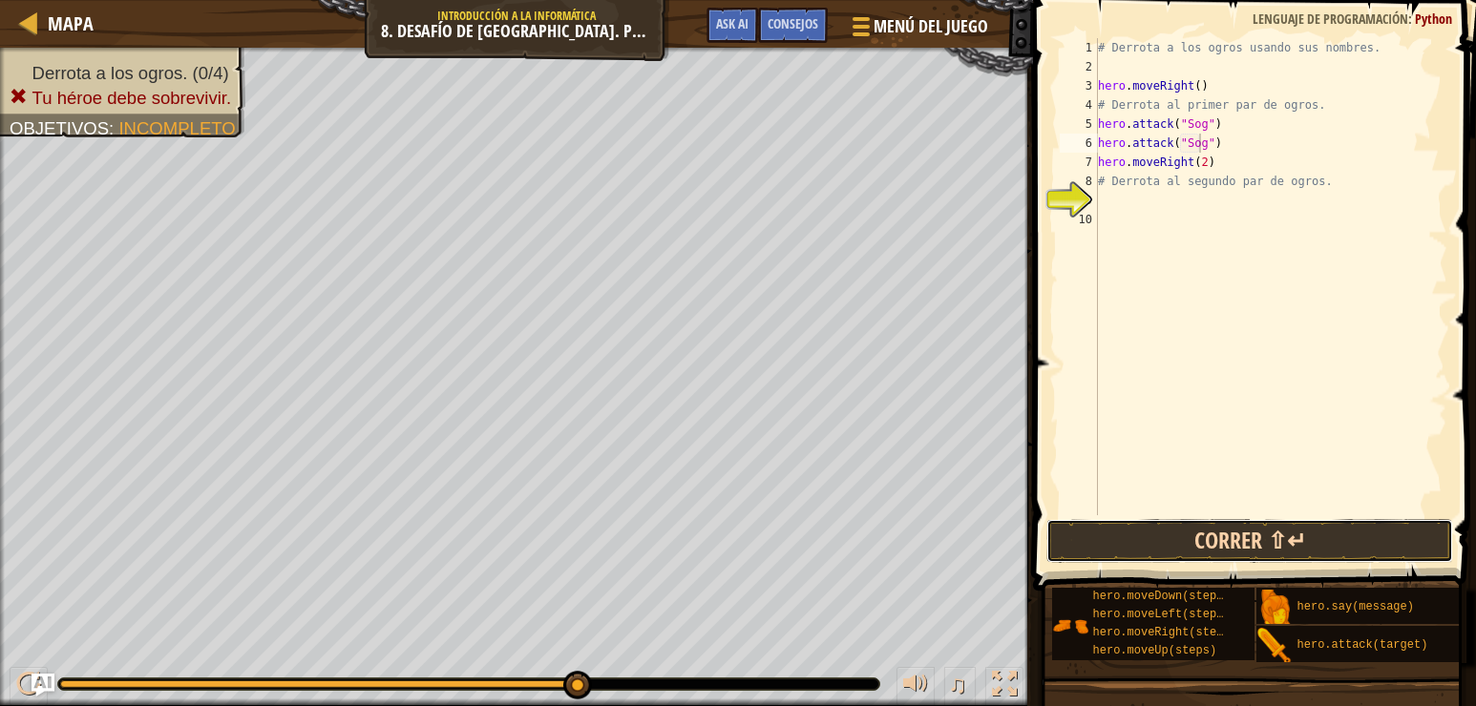
click at [1197, 537] on button "Correr ⇧↵" at bounding box center [1249, 541] width 407 height 44
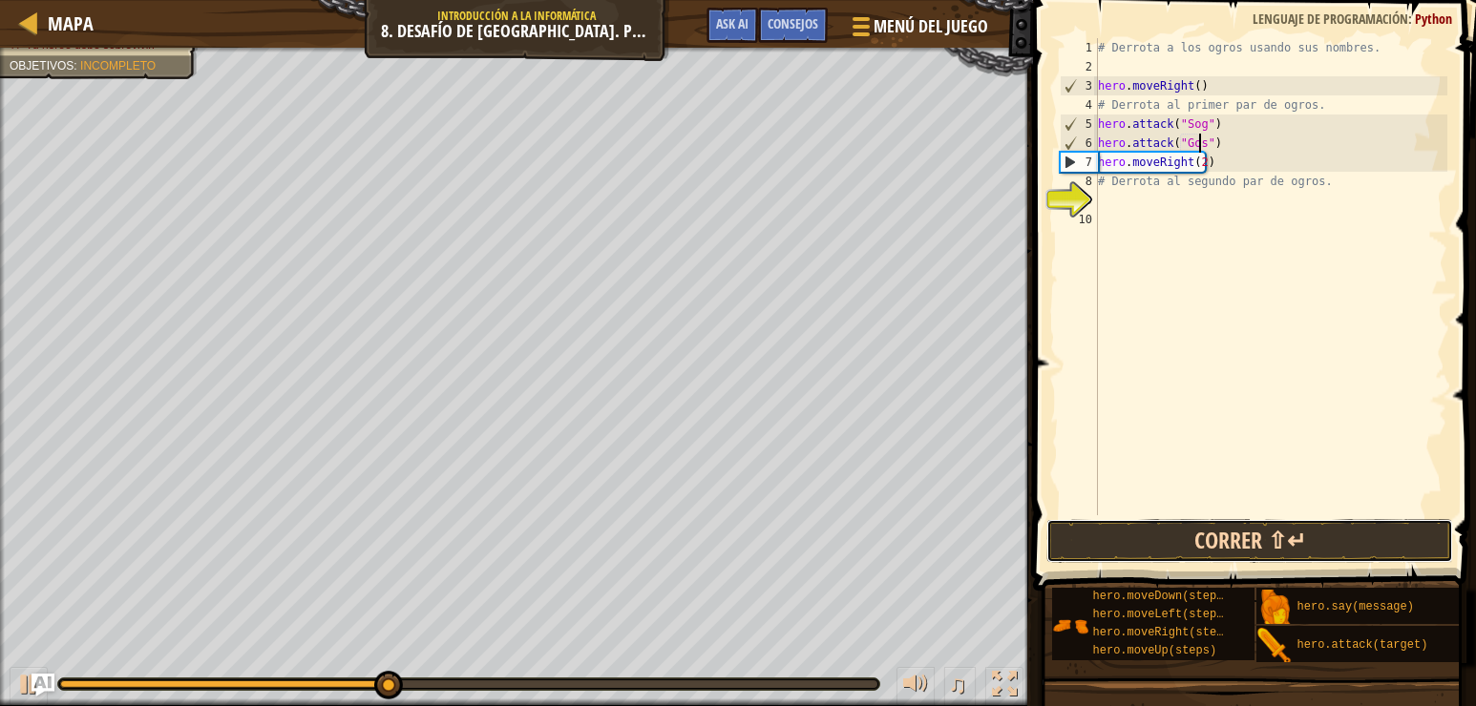
click at [1282, 529] on button "Correr ⇧↵" at bounding box center [1249, 541] width 407 height 44
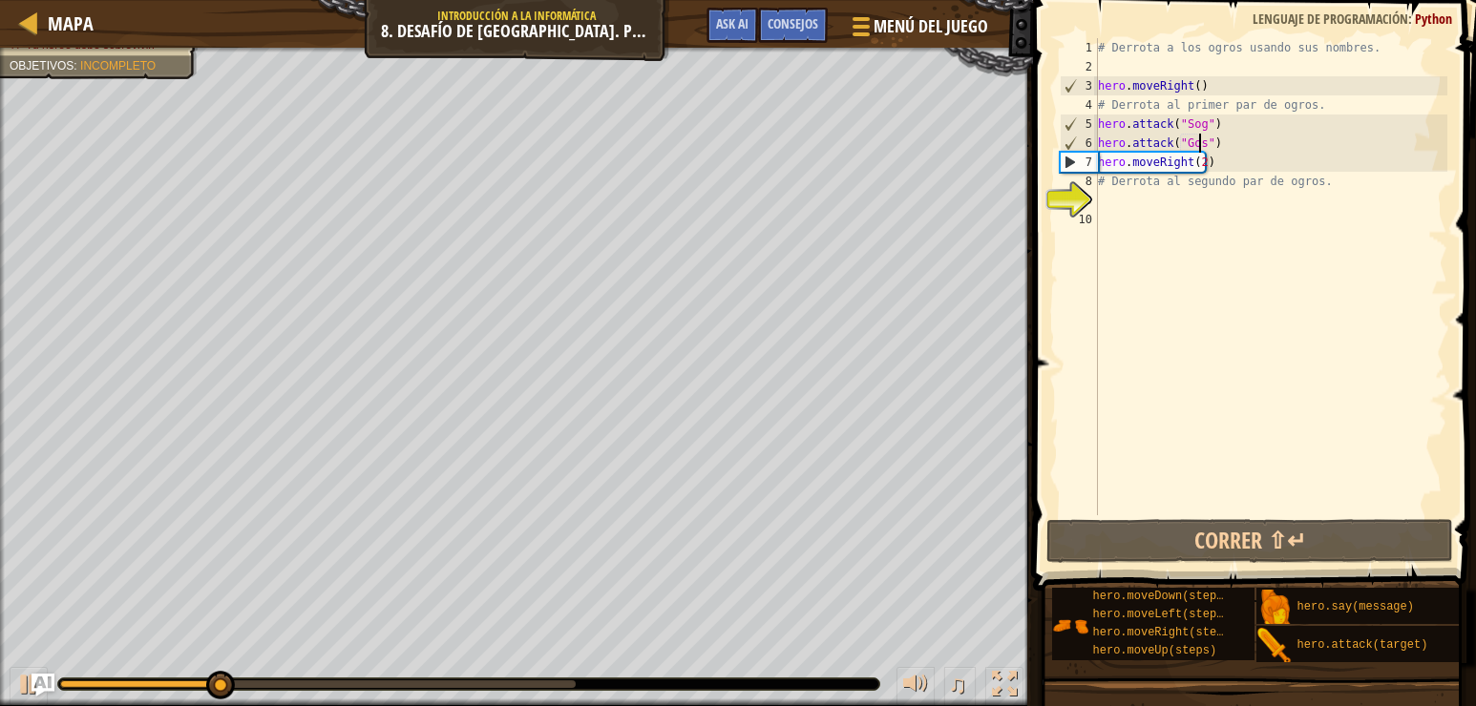
click at [1212, 120] on div "# Derrota a los ogros usando sus nombres. hero . moveRight ( ) # Derrota al pri…" at bounding box center [1270, 295] width 353 height 515
type textarea "hero.attack("Sog")"
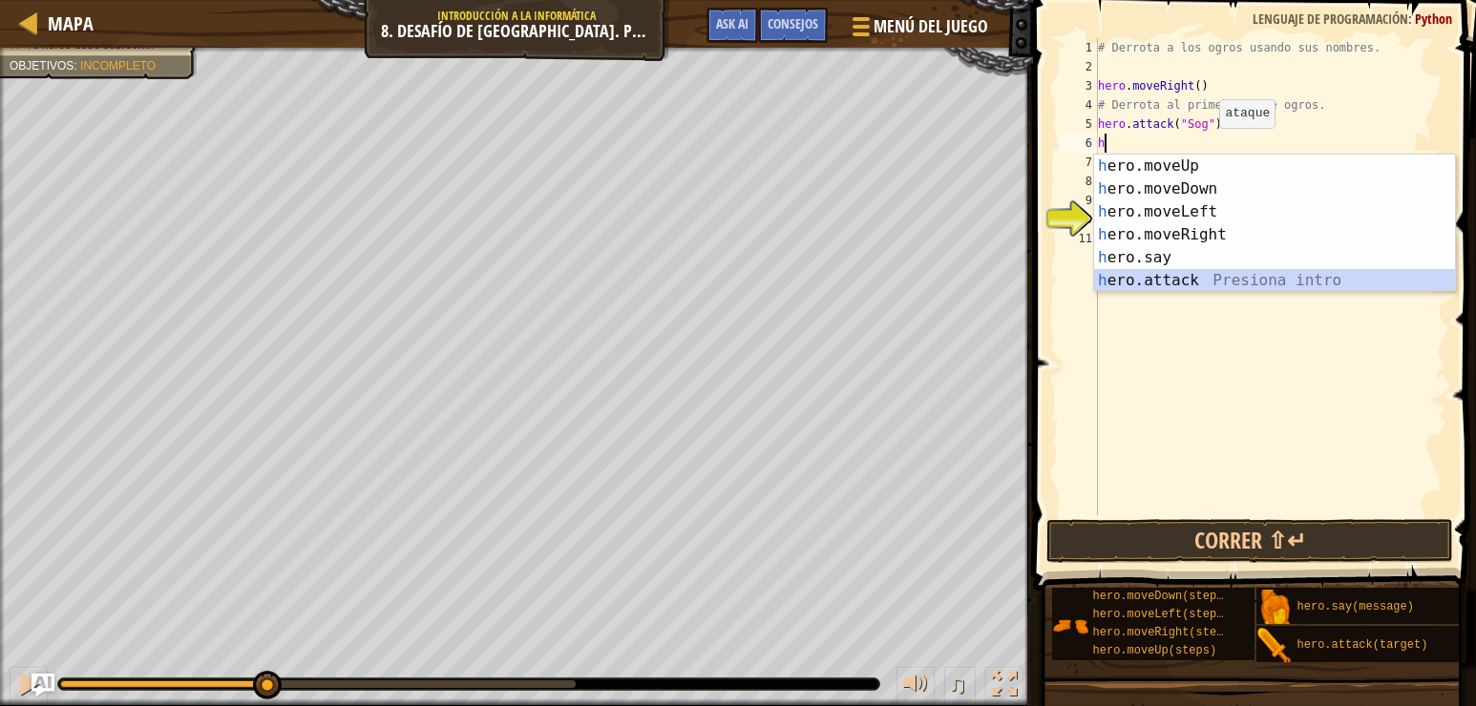
click at [1207, 284] on div "h ero.moveUp Presiona intro h ero.moveDown Presiona intro h ero.moveLeft Presio…" at bounding box center [1274, 246] width 361 height 183
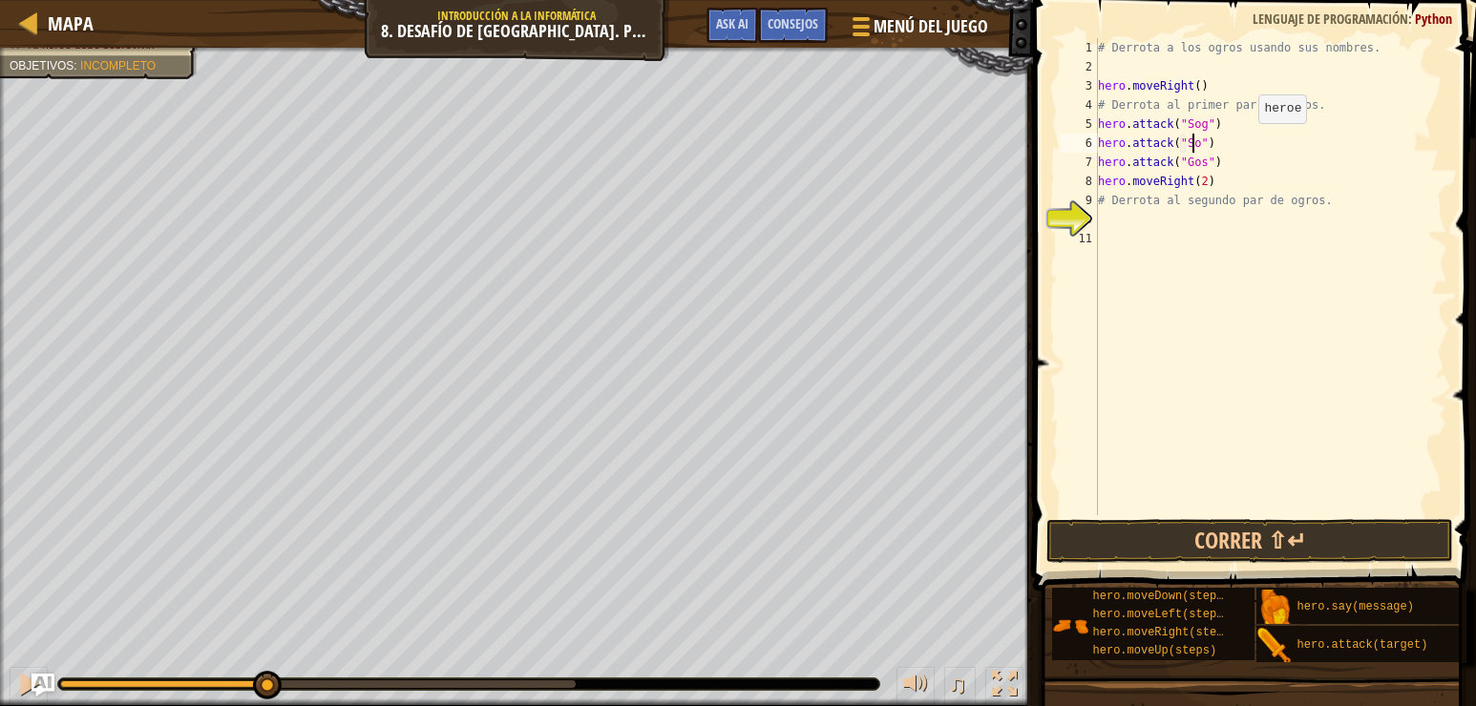
scroll to position [9, 9]
click at [1230, 161] on div "# Derrota a los ogros usando sus nombres. hero . moveRight ( ) # Derrota al pri…" at bounding box center [1270, 295] width 353 height 515
type textarea "hero.attack("Gos")"
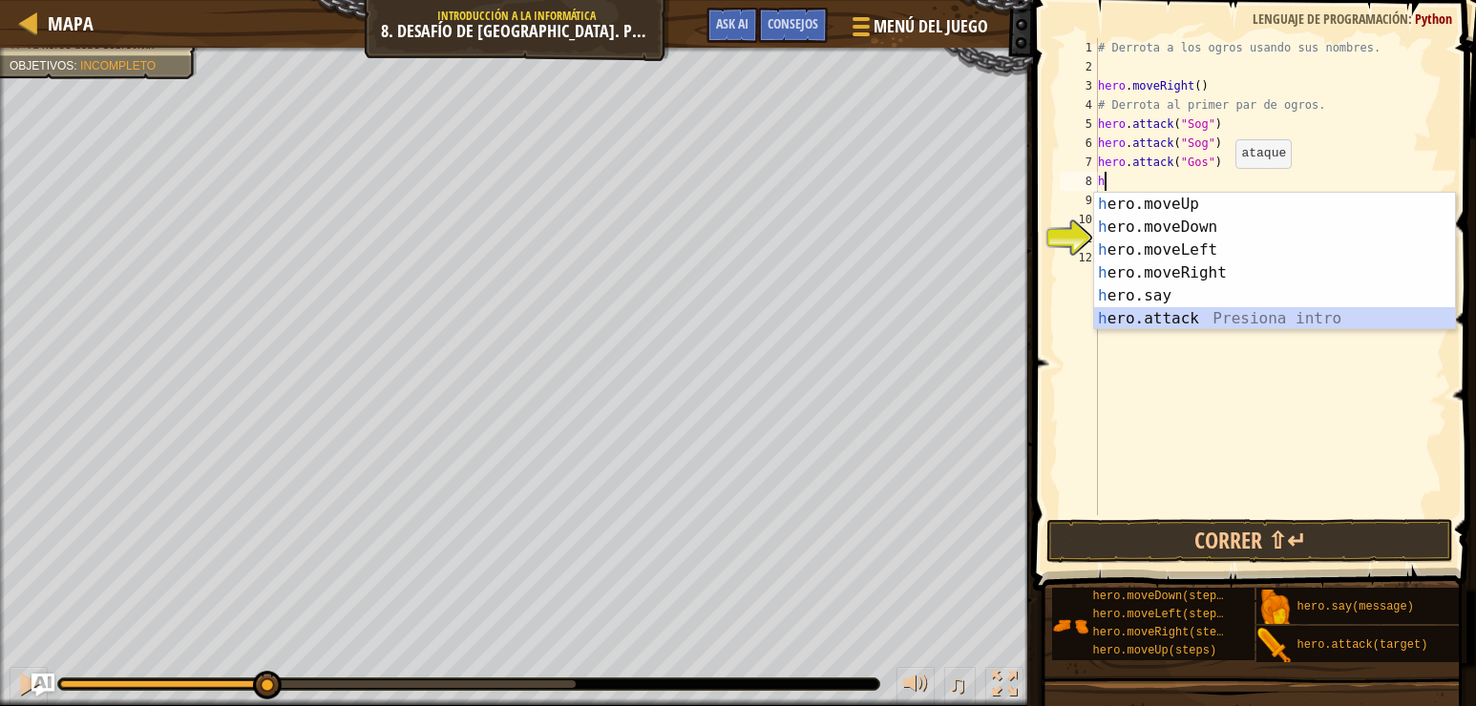
click at [1189, 314] on div "h ero.moveUp Presiona intro h ero.moveDown Presiona intro h ero.moveLeft Presio…" at bounding box center [1274, 284] width 361 height 183
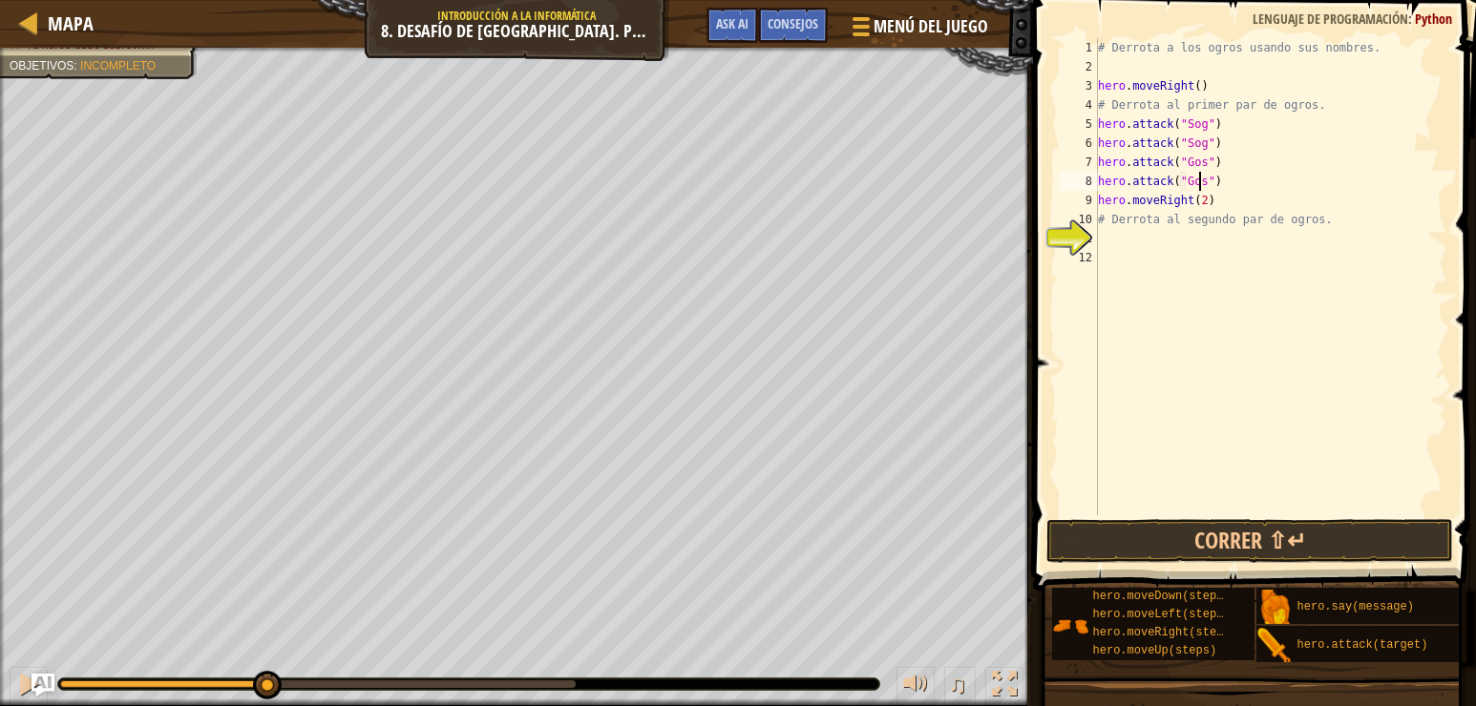
scroll to position [9, 9]
click at [1192, 541] on button "Correr ⇧↵" at bounding box center [1249, 541] width 407 height 44
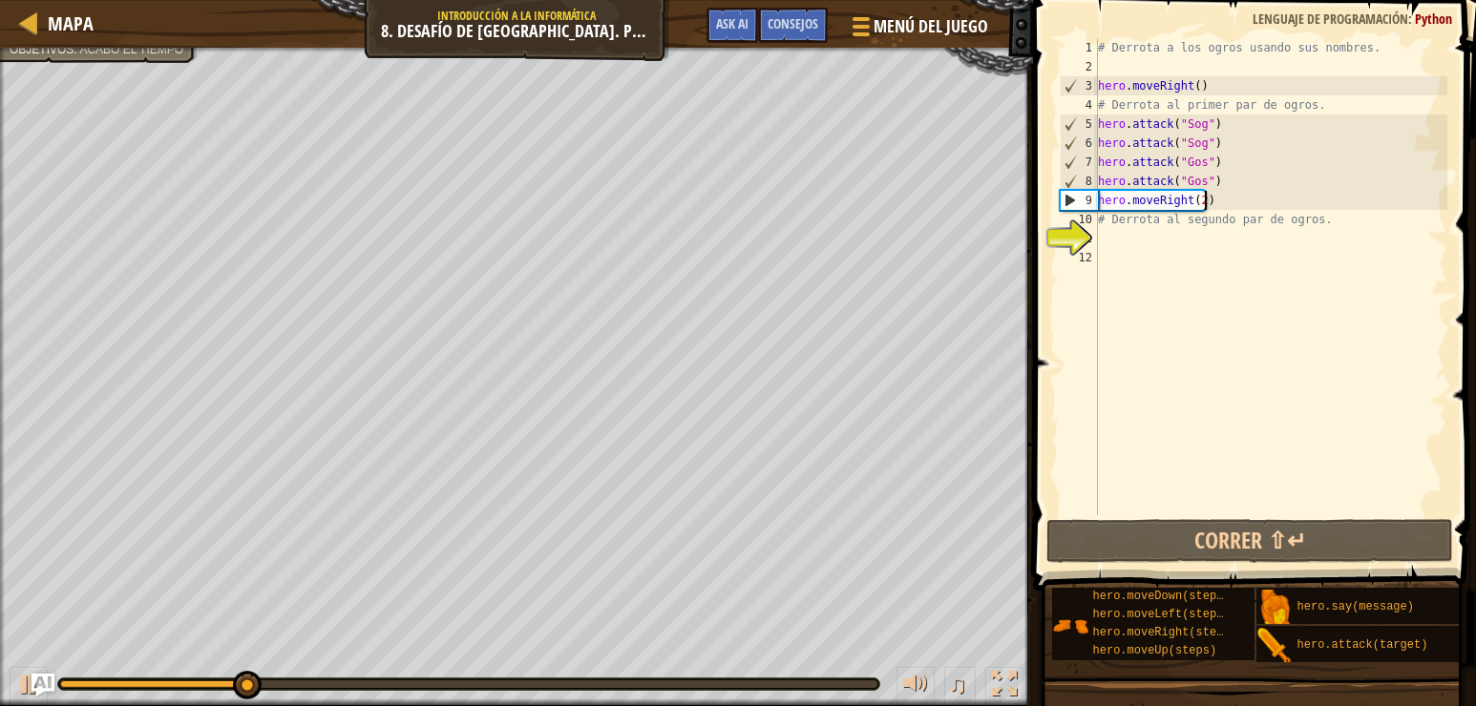
click at [1214, 200] on div "# Derrota a los ogros usando sus nombres. hero . moveRight ( ) # Derrota al pri…" at bounding box center [1270, 295] width 353 height 515
type textarea "hero.moveRight(2)"
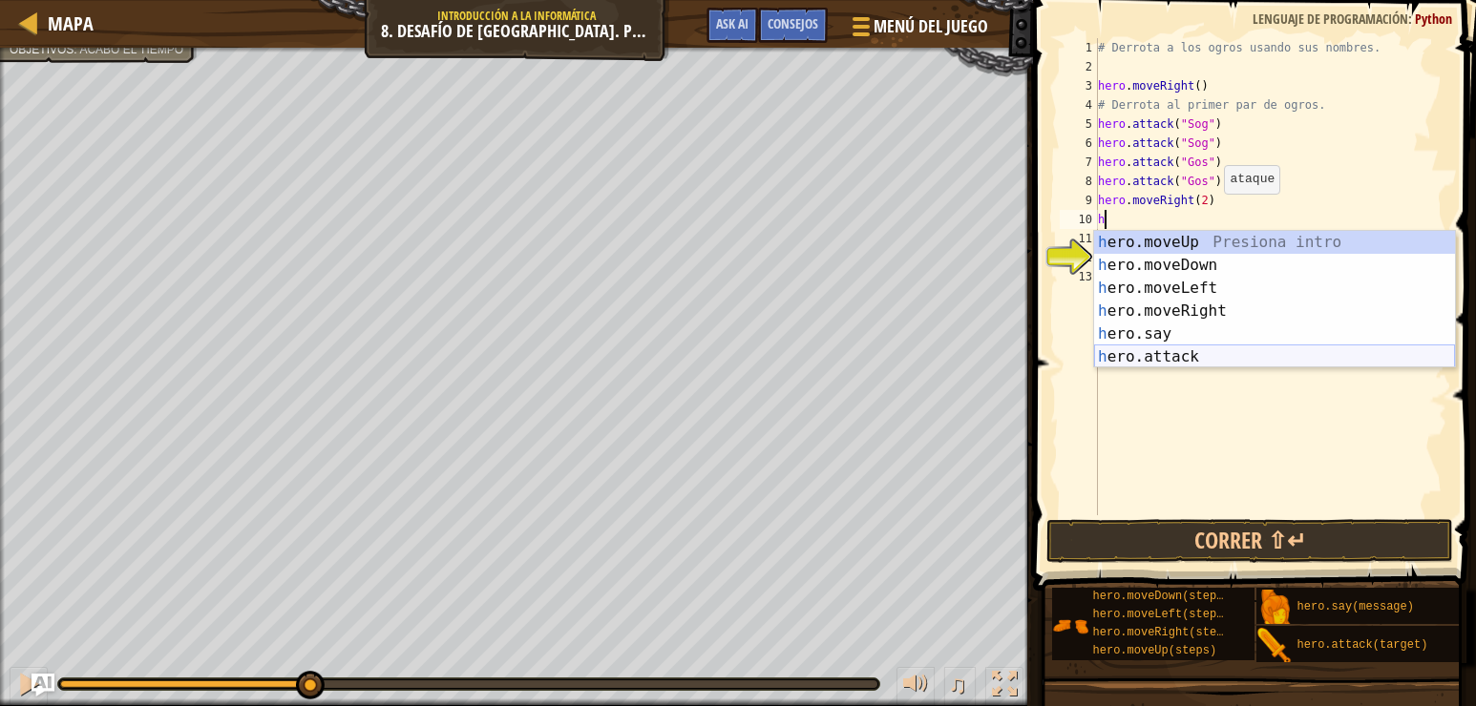
click at [1214, 363] on div "h ero.moveUp Presiona intro h ero.moveDown Presiona intro h ero.moveLeft Presio…" at bounding box center [1274, 322] width 361 height 183
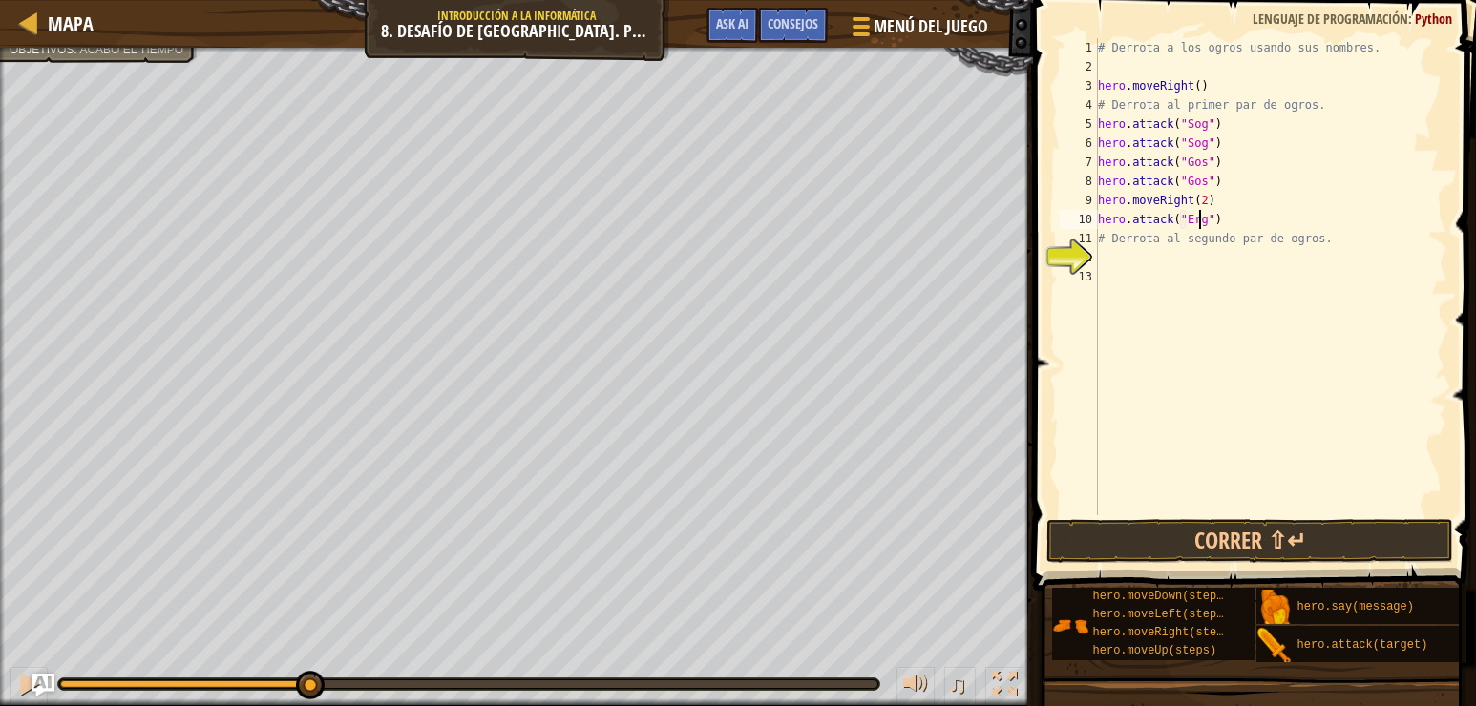
scroll to position [9, 9]
type textarea "hero.attack("Ergo")"
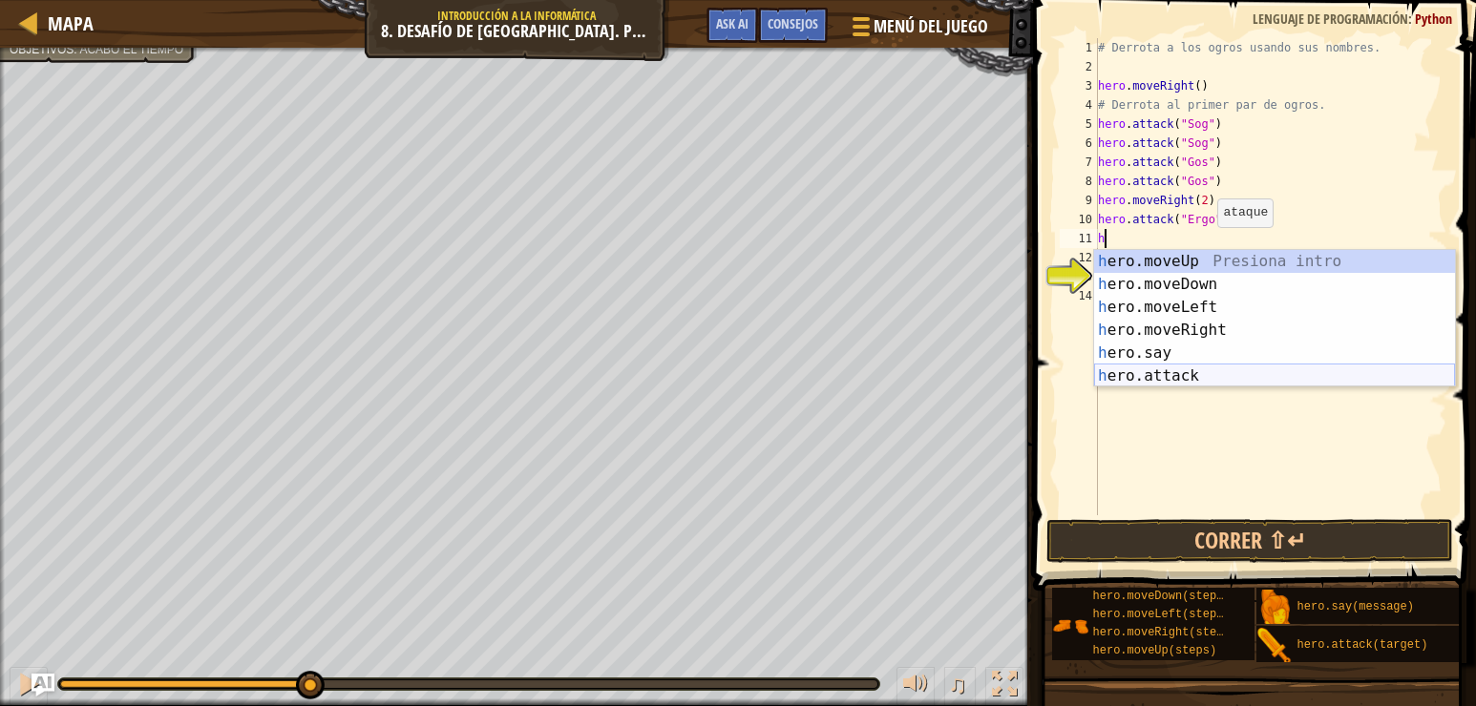
click at [1187, 370] on div "h ero.moveUp Presiona intro h ero.moveDown Presiona intro h ero.moveLeft Presio…" at bounding box center [1274, 341] width 361 height 183
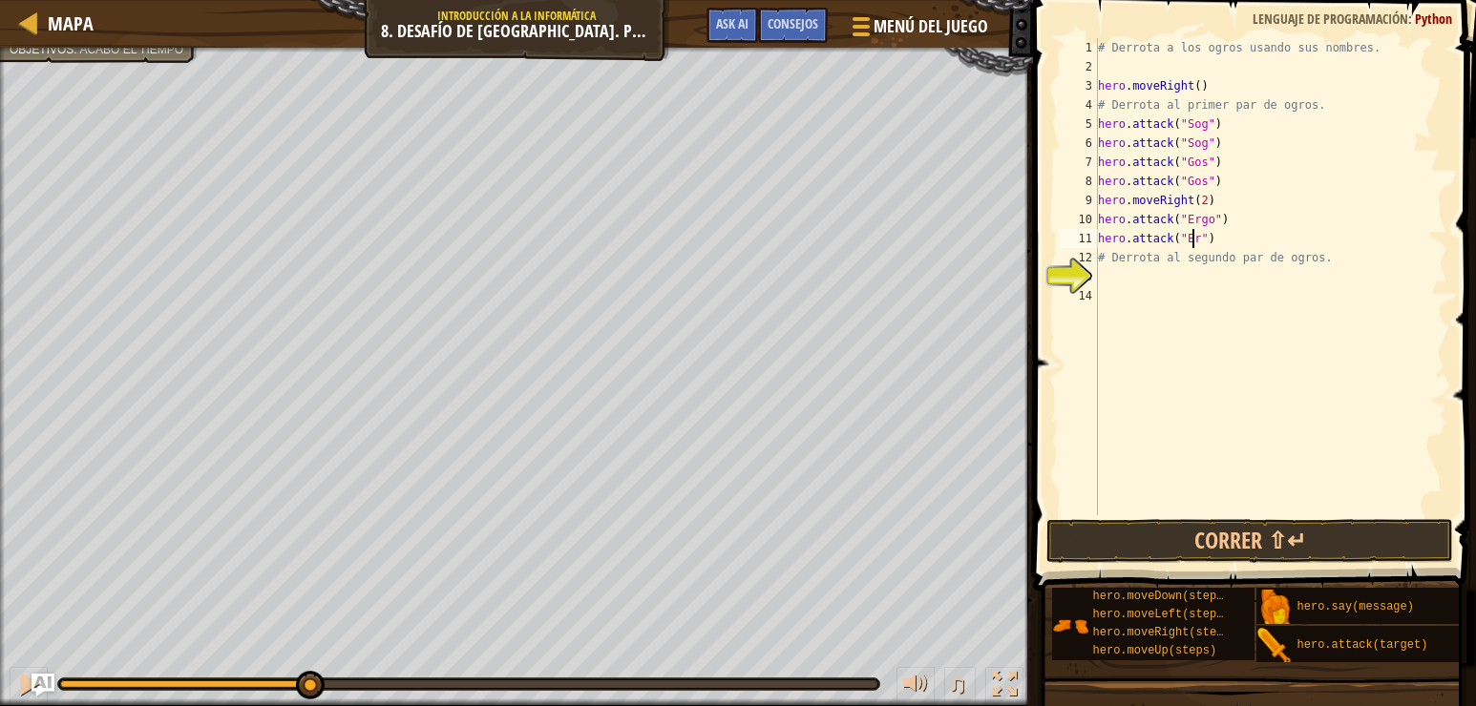
scroll to position [9, 9]
type textarea "hero.attack("Ergo")"
click at [1238, 233] on div "# Derrota a los ogros usando sus nombres. hero . moveRight ( ) # Derrota al pri…" at bounding box center [1270, 295] width 353 height 515
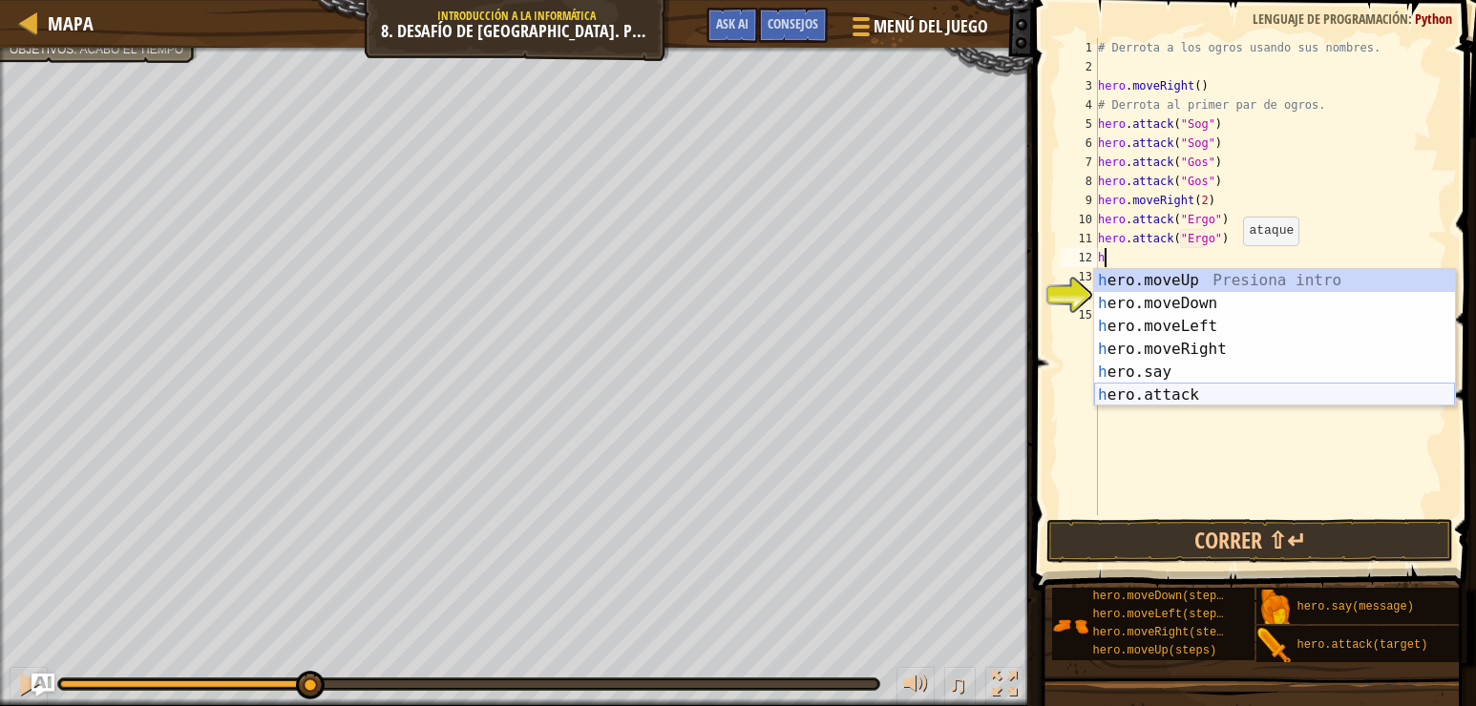
click at [1213, 392] on div "h ero.moveUp Presiona intro h ero.moveDown Presiona intro h ero.moveLeft Presio…" at bounding box center [1274, 360] width 361 height 183
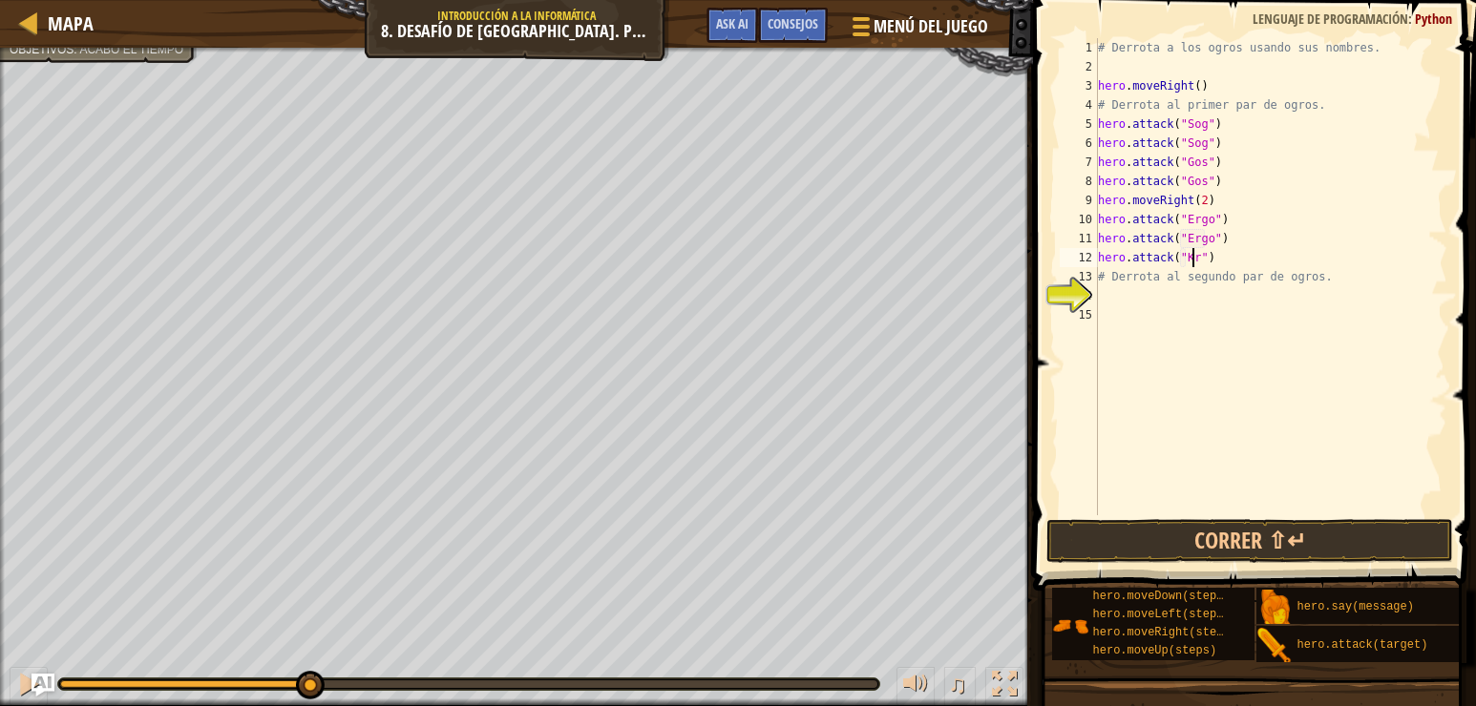
scroll to position [9, 9]
click at [1221, 259] on div "# Derrota a los ogros usando sus nombres. hero . moveRight ( ) # Derrota al pri…" at bounding box center [1270, 295] width 353 height 515
click at [1221, 259] on div "# Derrota a los ogros usando sus nombres. hero . moveRight ( ) # Derrota al pri…" at bounding box center [1270, 276] width 353 height 477
click at [1221, 259] on div "# Derrota a los ogros usando sus nombres. hero . moveRight ( ) # Derrota al pri…" at bounding box center [1270, 295] width 353 height 515
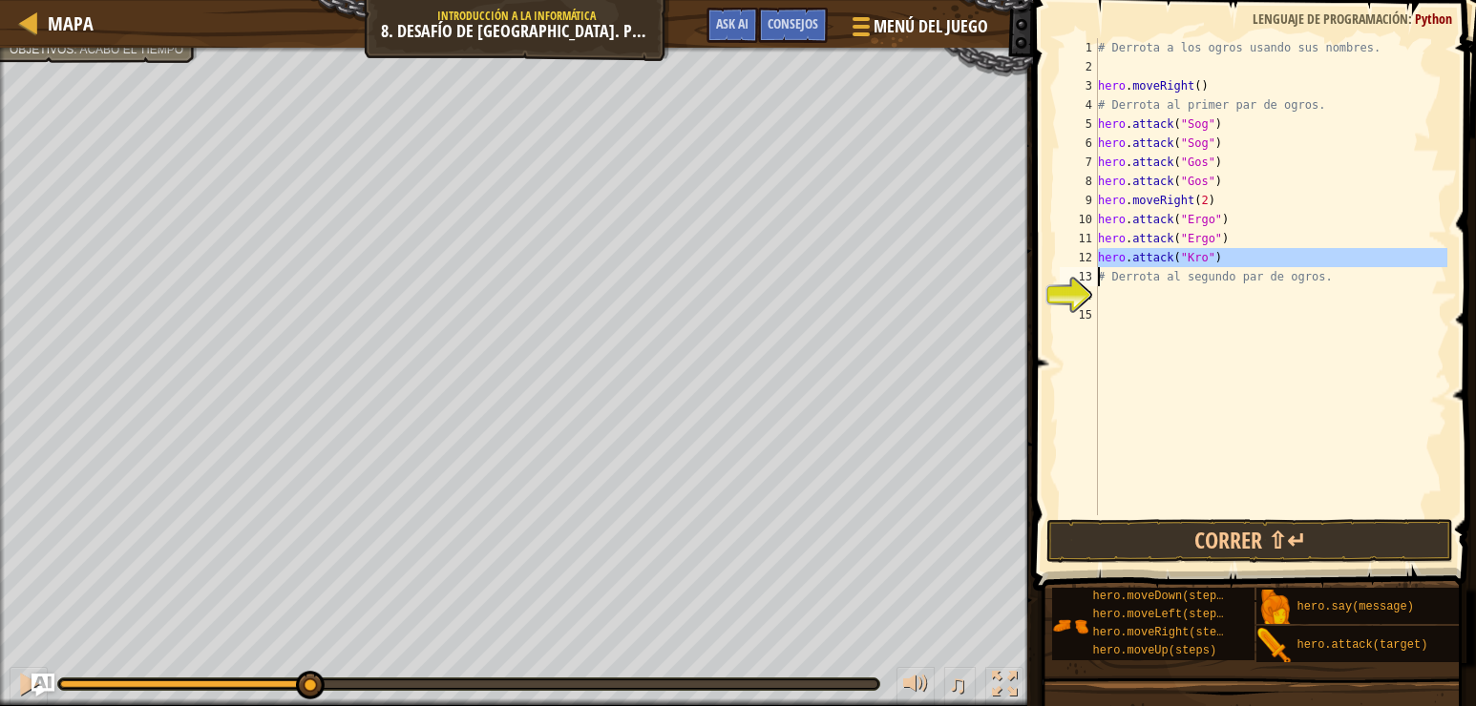
click at [1221, 259] on div "# Derrota a los ogros usando sus nombres. hero . moveRight ( ) # Derrota al pri…" at bounding box center [1270, 295] width 353 height 515
type textarea "# Derrota al segundo par de ogros."
paste textarea
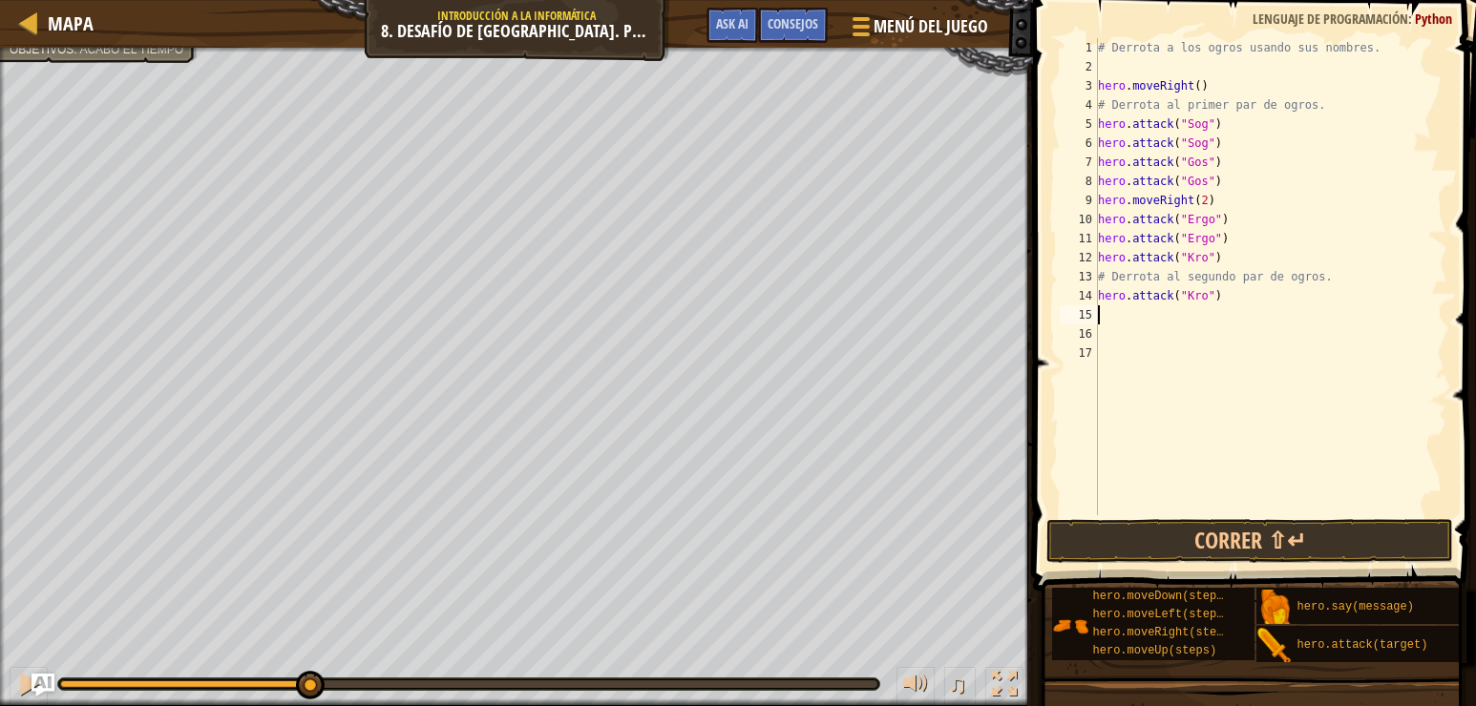
click at [1134, 277] on div "# Derrota a los ogros usando sus nombres. hero . moveRight ( ) # Derrota al pri…" at bounding box center [1270, 295] width 353 height 515
click at [1102, 271] on div "# Derrota a los ogros usando sus nombres. hero . moveRight ( ) # Derrota al pri…" at bounding box center [1270, 295] width 353 height 515
click at [1096, 272] on div "13" at bounding box center [1079, 276] width 38 height 19
type textarea "hero.attack("Kro")# Derrota al segundo par de ogros."
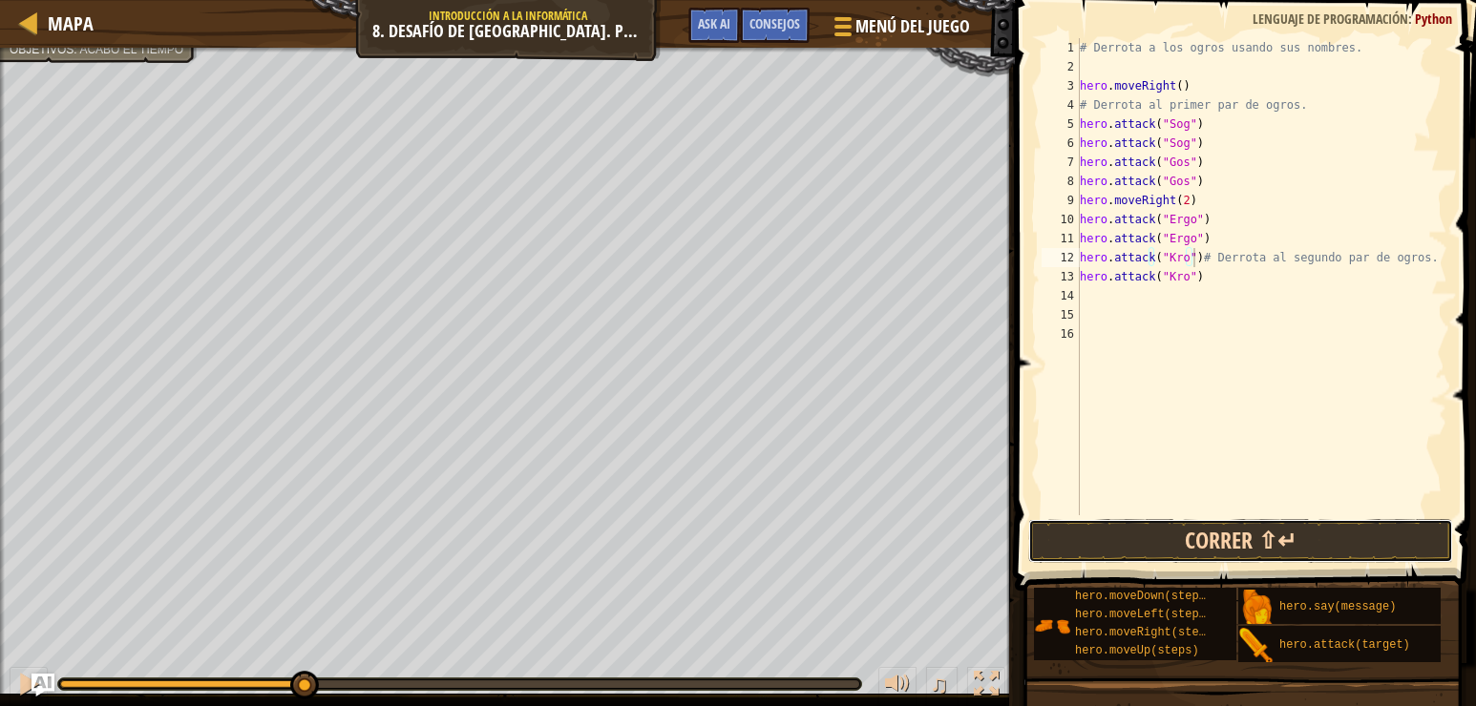
click at [1231, 538] on button "Correr ⇧↵" at bounding box center [1240, 541] width 425 height 44
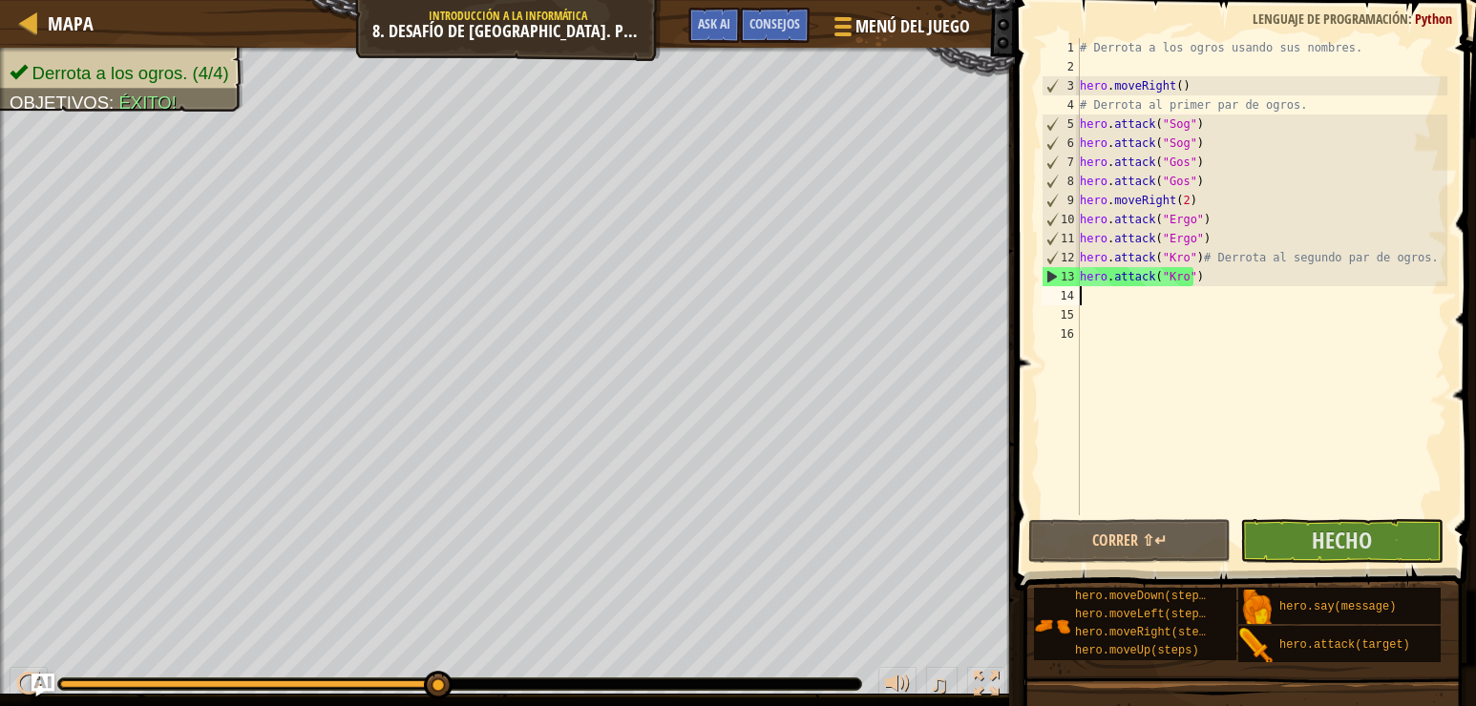
click at [1109, 300] on div "# Derrota a los ogros usando sus nombres. hero . moveRight ( ) # Derrota al pri…" at bounding box center [1261, 295] width 371 height 515
click at [1356, 537] on span "Hecho" at bounding box center [1342, 540] width 60 height 31
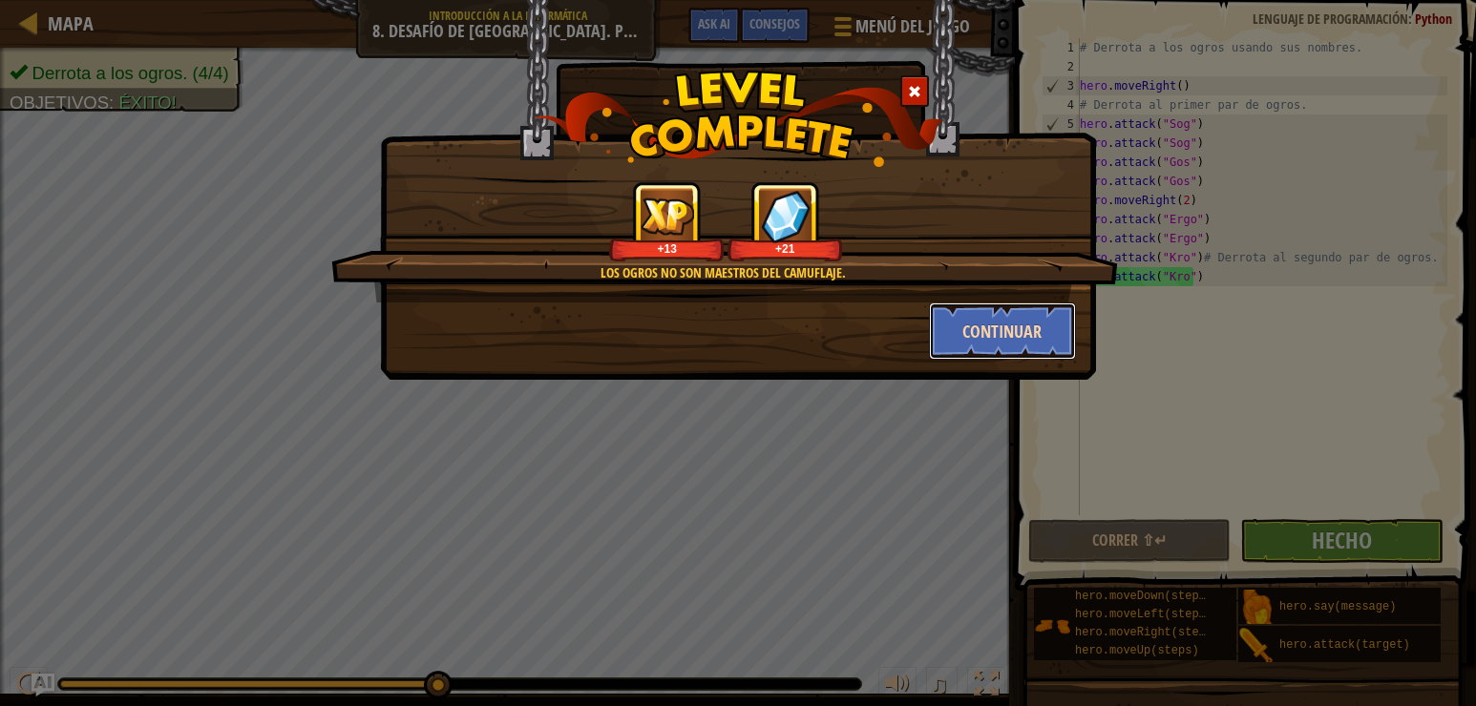
click at [1017, 336] on button "Continuar" at bounding box center [1003, 331] width 148 height 57
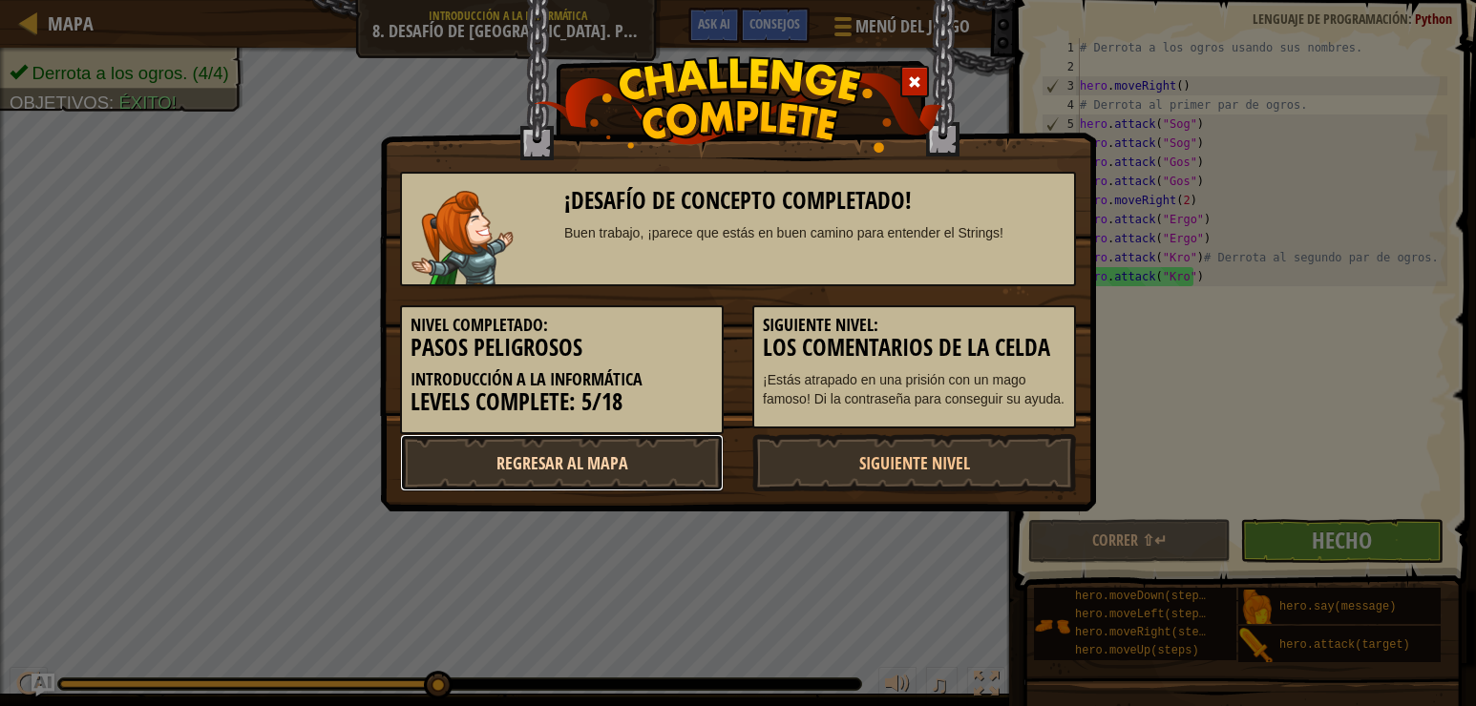
click at [542, 452] on link "Regresar al mapa" at bounding box center [562, 462] width 324 height 57
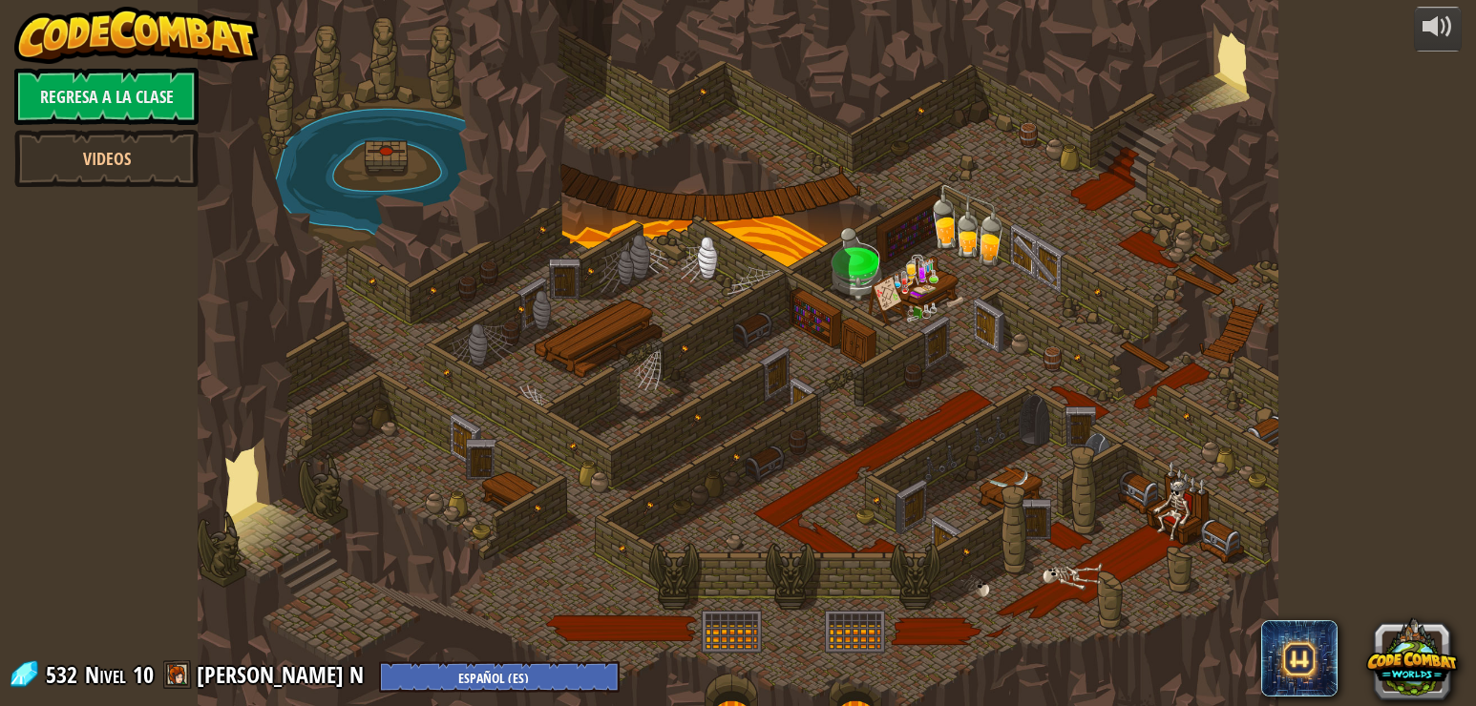
select select "es-ES"
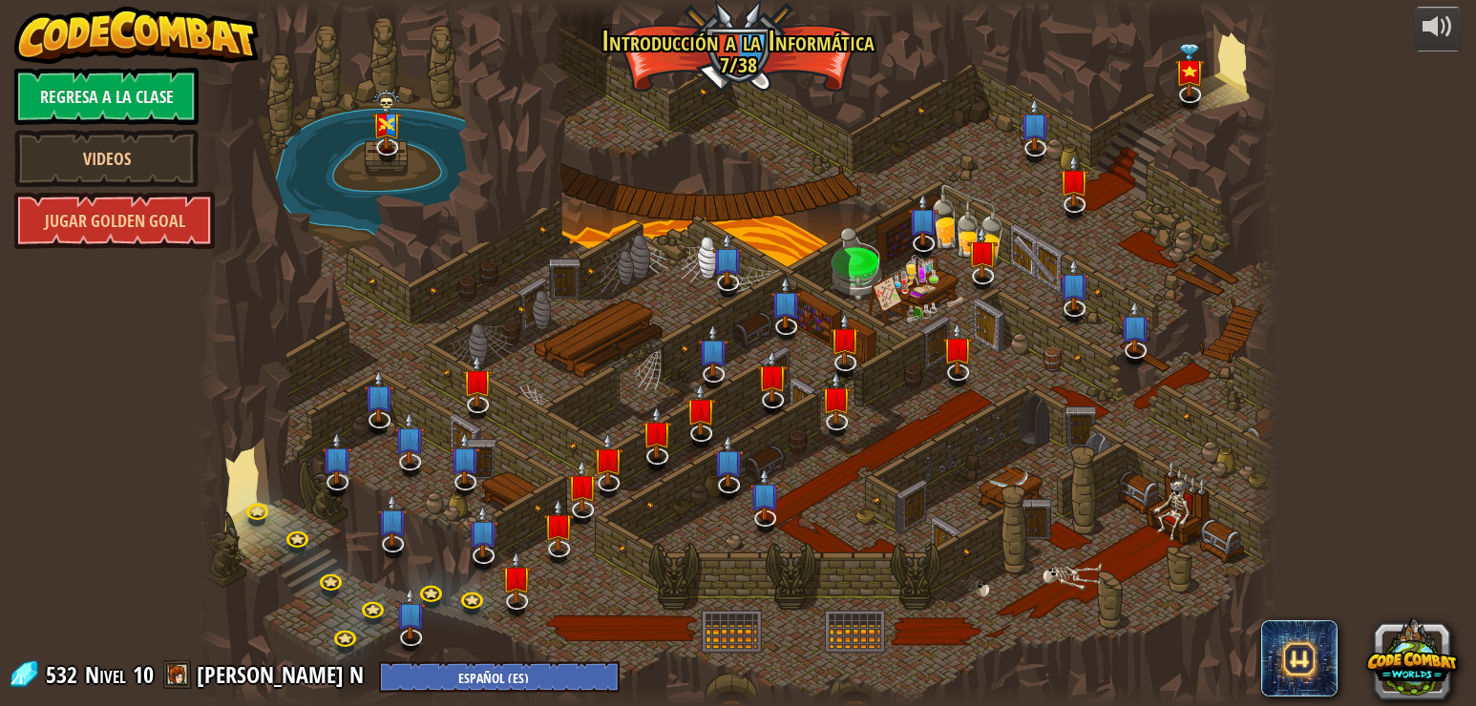
select select "es-ES"
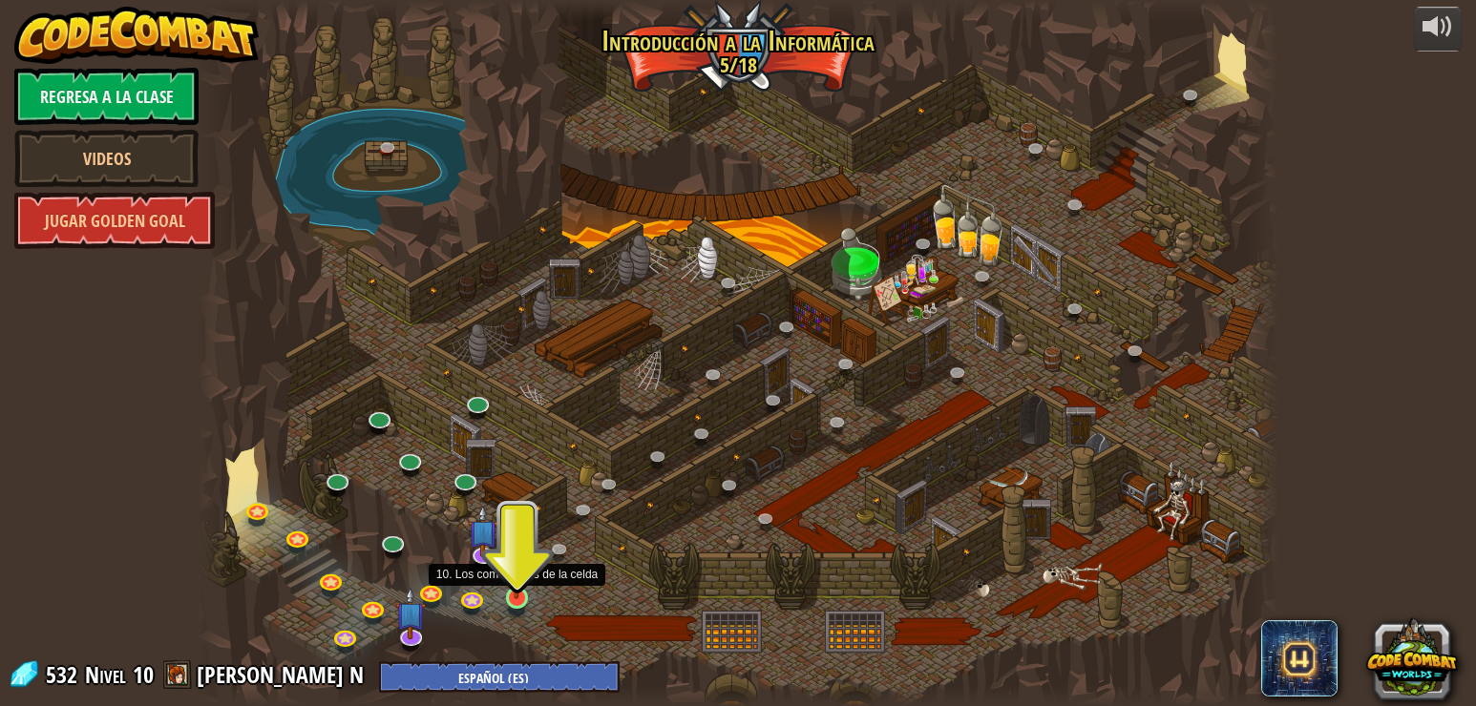
click at [510, 597] on img at bounding box center [516, 568] width 27 height 62
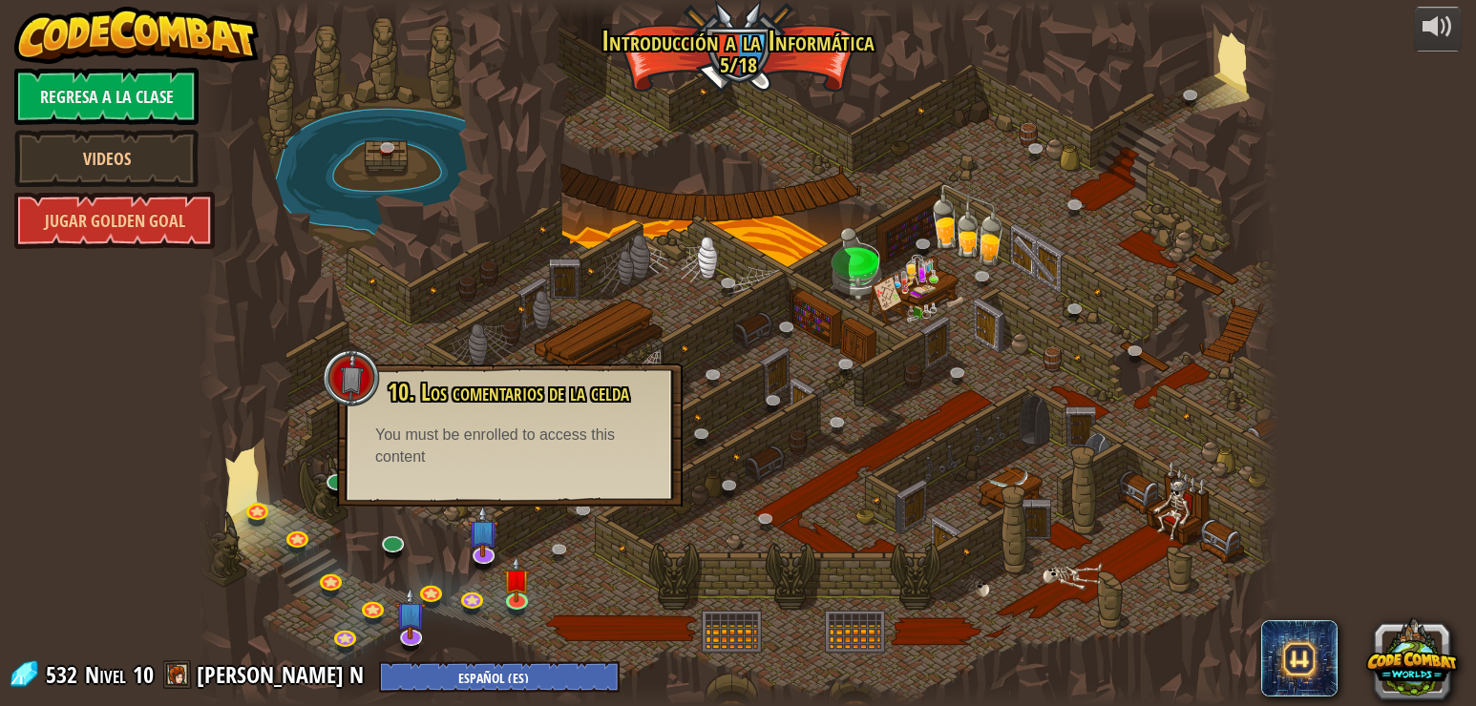
click at [566, 574] on div at bounding box center [738, 353] width 1081 height 706
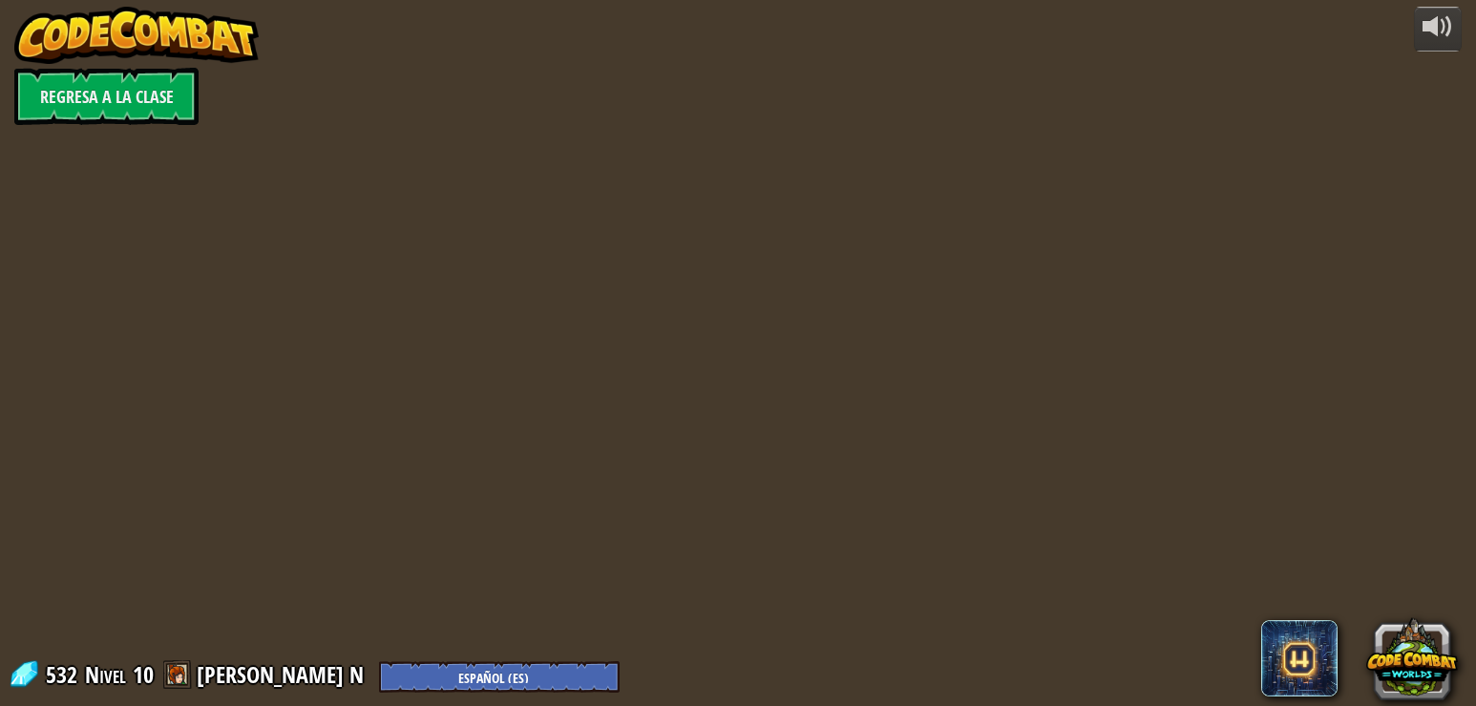
select select "es-ES"
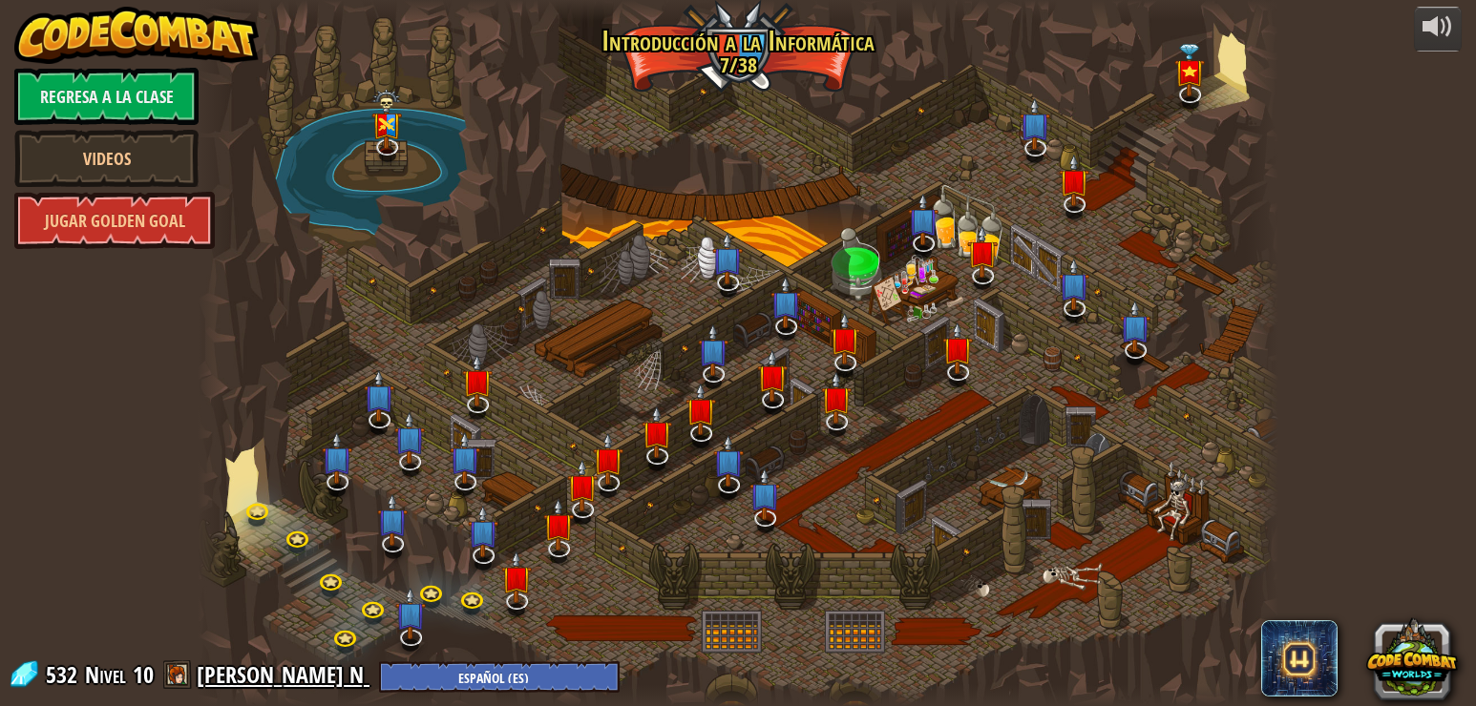
select select "es-ES"
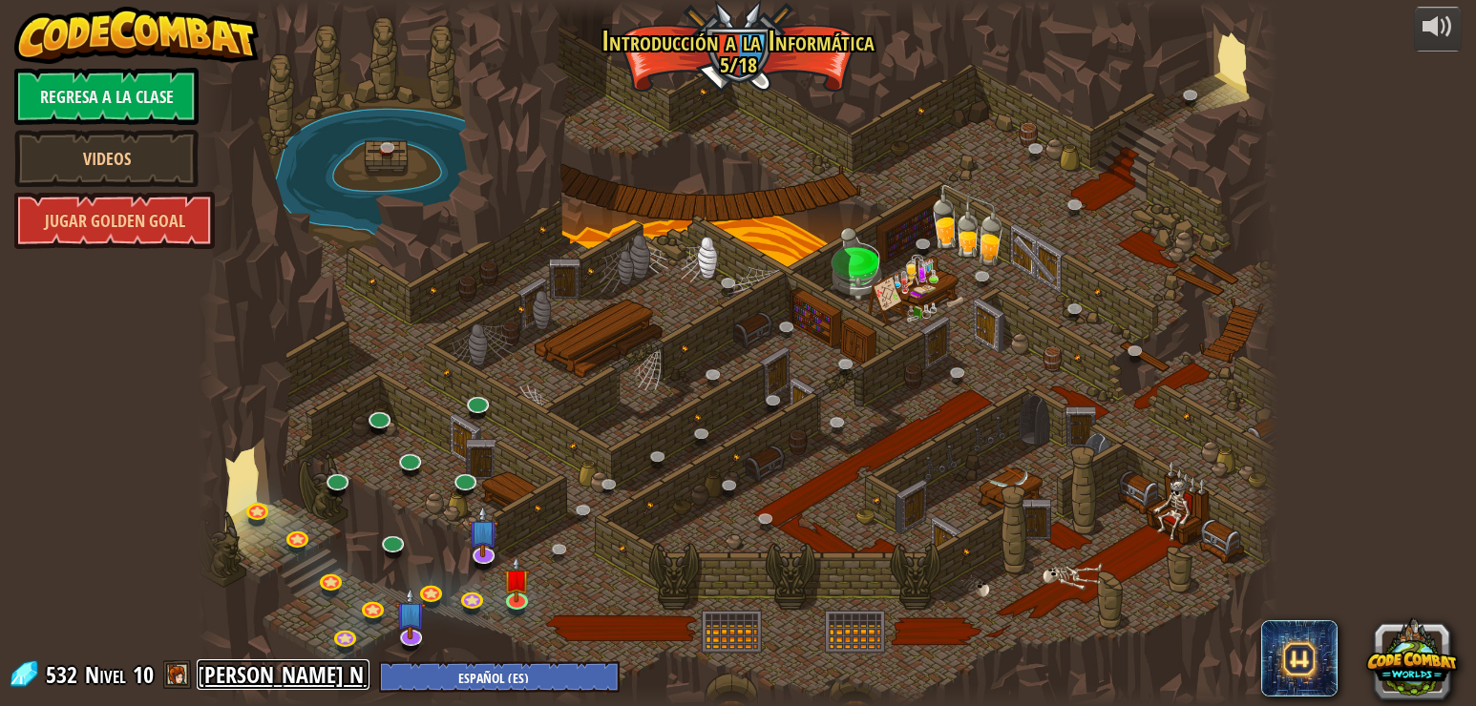
click at [263, 680] on link "[PERSON_NAME] N" at bounding box center [283, 675] width 173 height 31
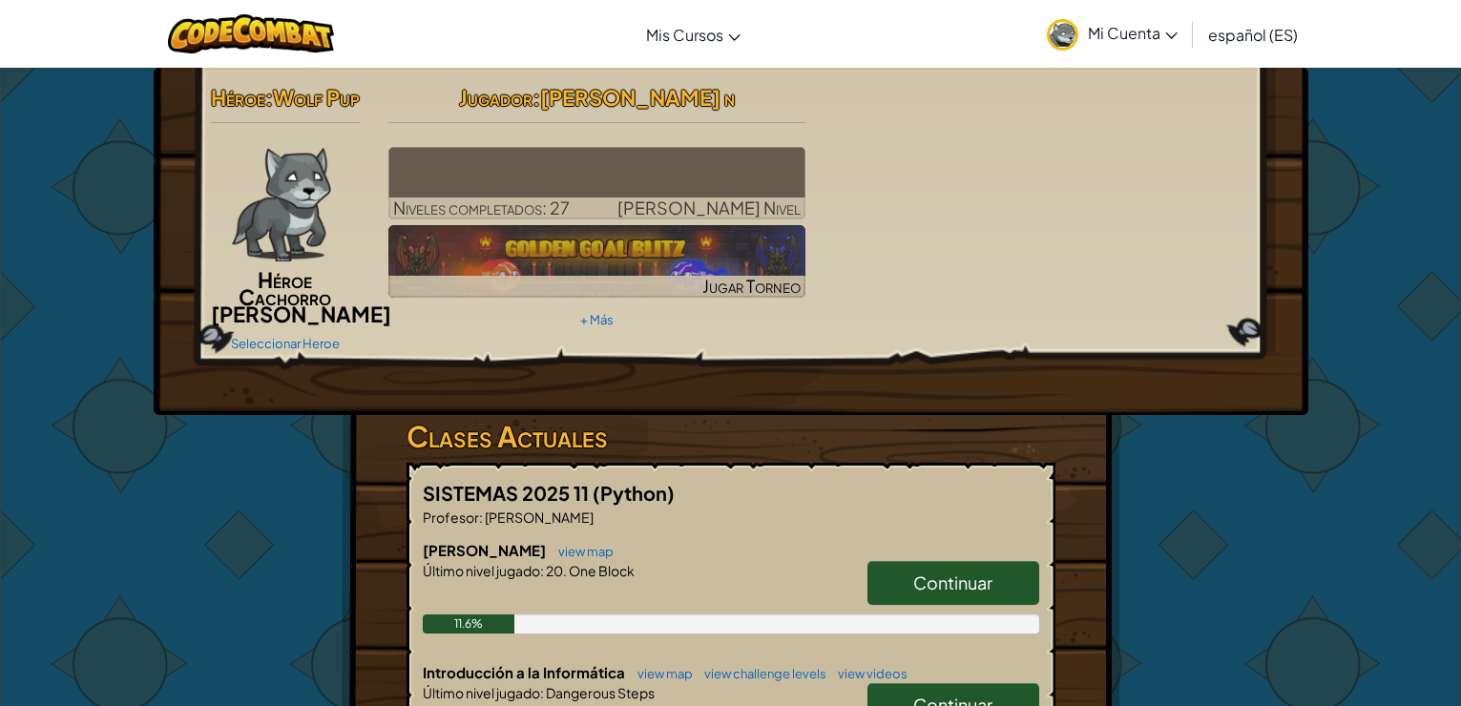
click at [1156, 26] on span "Mi Cuenta" at bounding box center [1133, 33] width 90 height 20
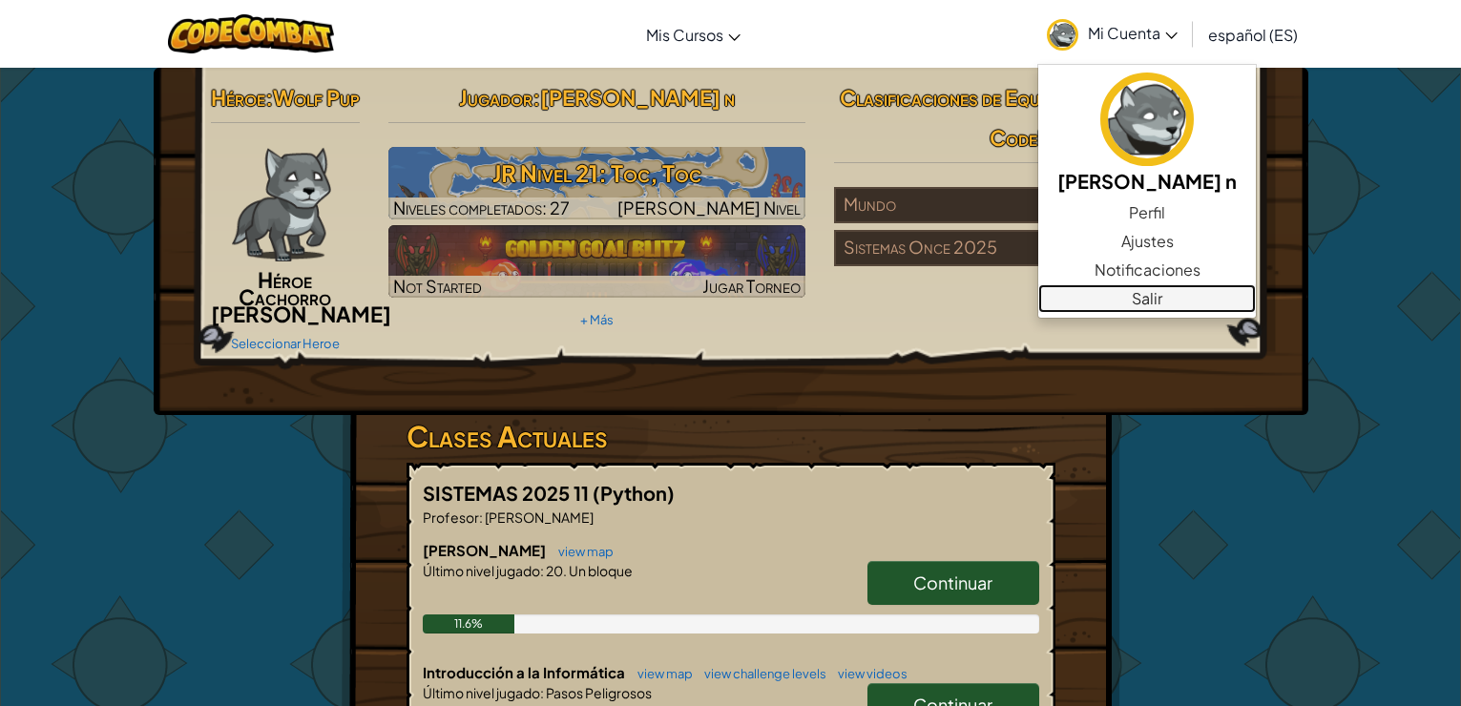
click at [1120, 300] on link "Salir" at bounding box center [1148, 298] width 218 height 29
